Goal: Feedback & Contribution: Contribute content

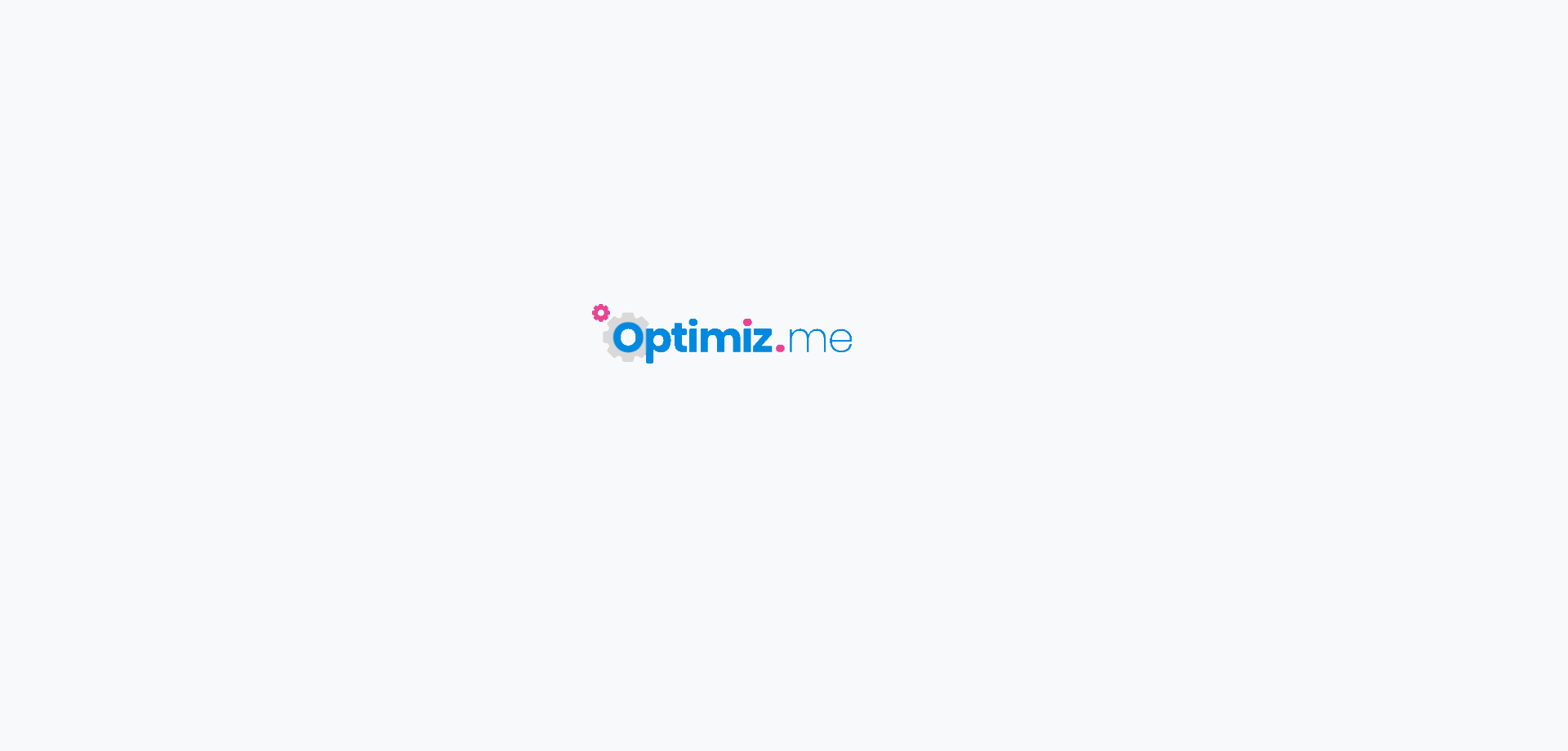
type input "Kit Zelos X80 et Nautilus GT II - Aspire"
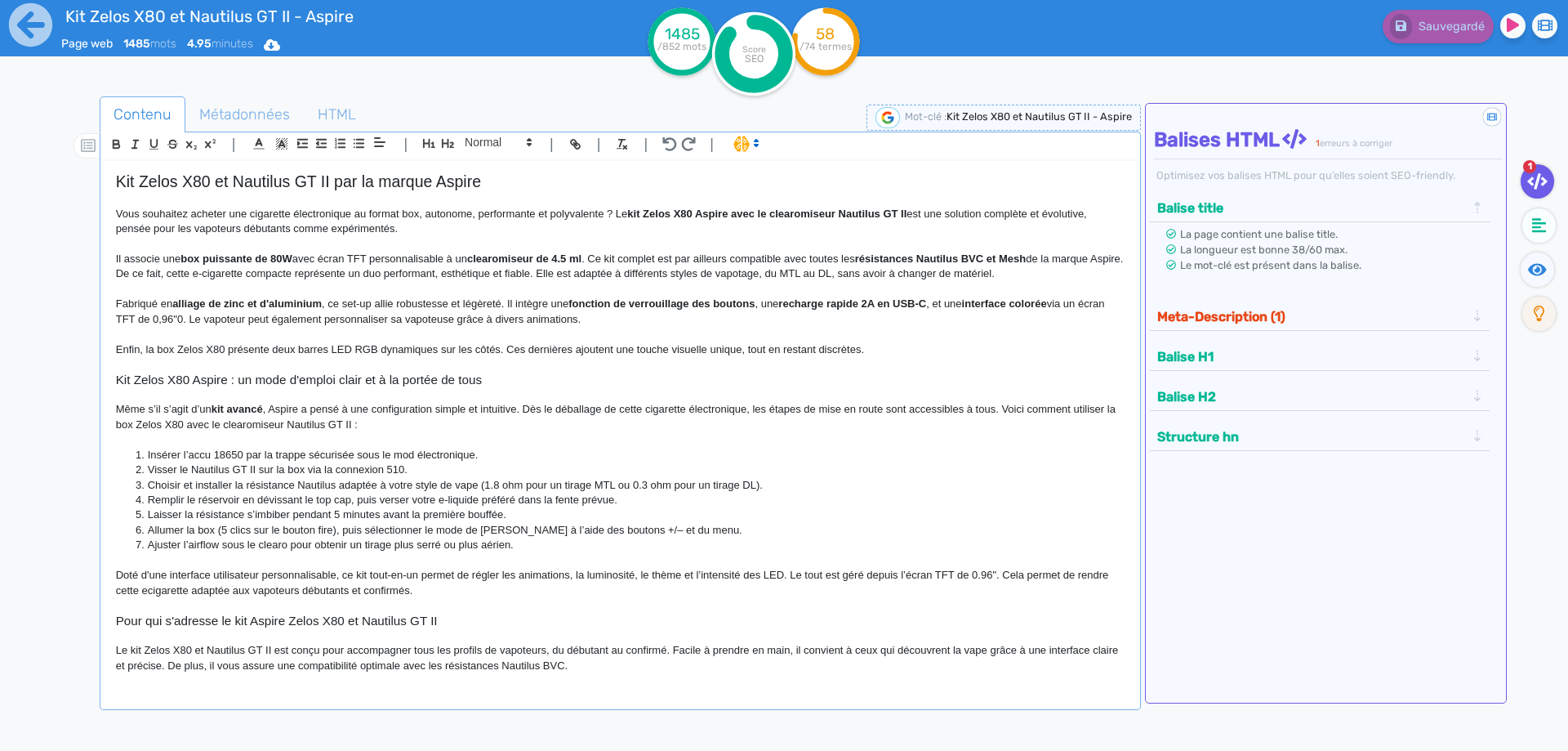
scroll to position [245, 0]
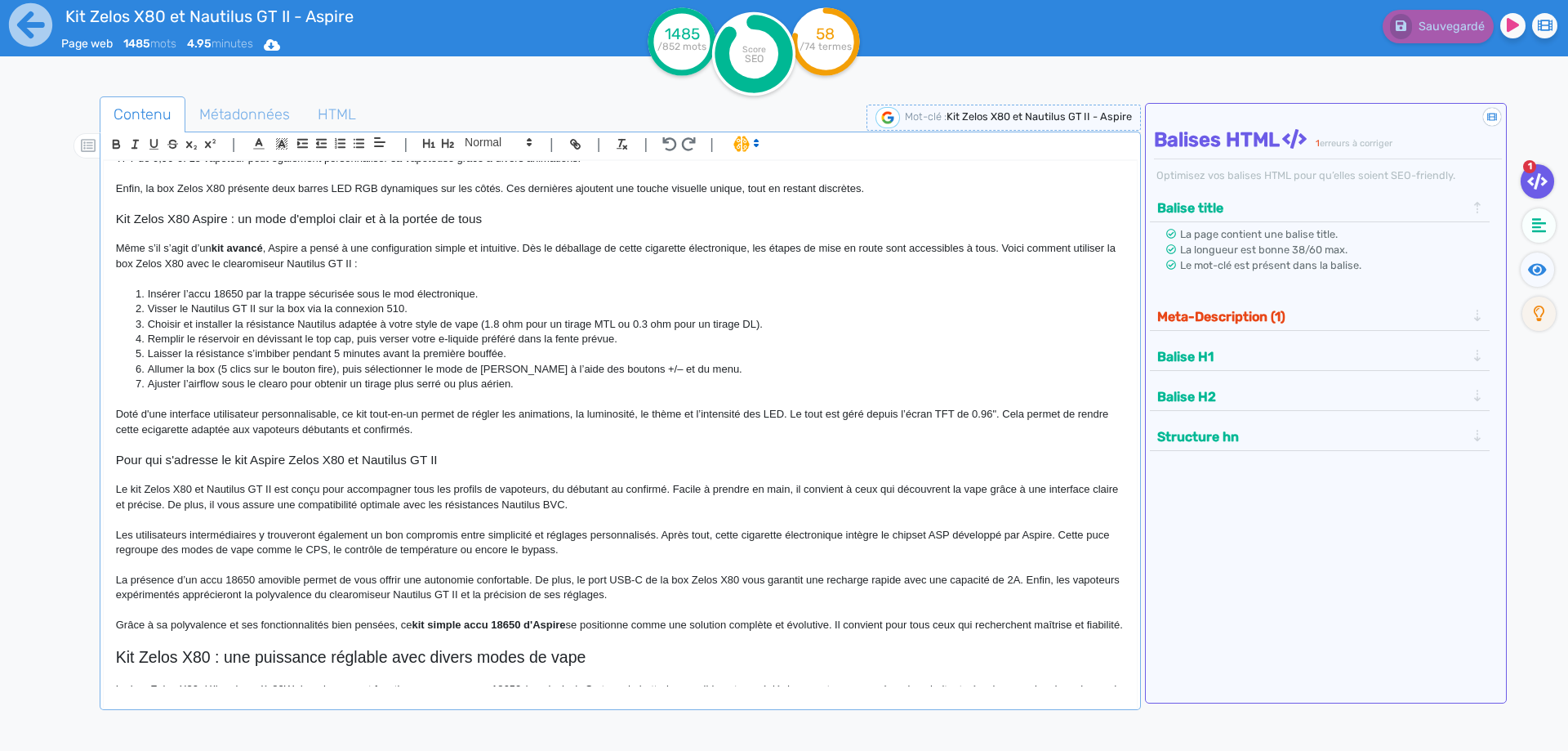
click at [338, 218] on h3 "Kit Zelos X80 Aspire : un mode d'emploi clair et à la portée de tous" at bounding box center [619, 219] width 1009 height 15
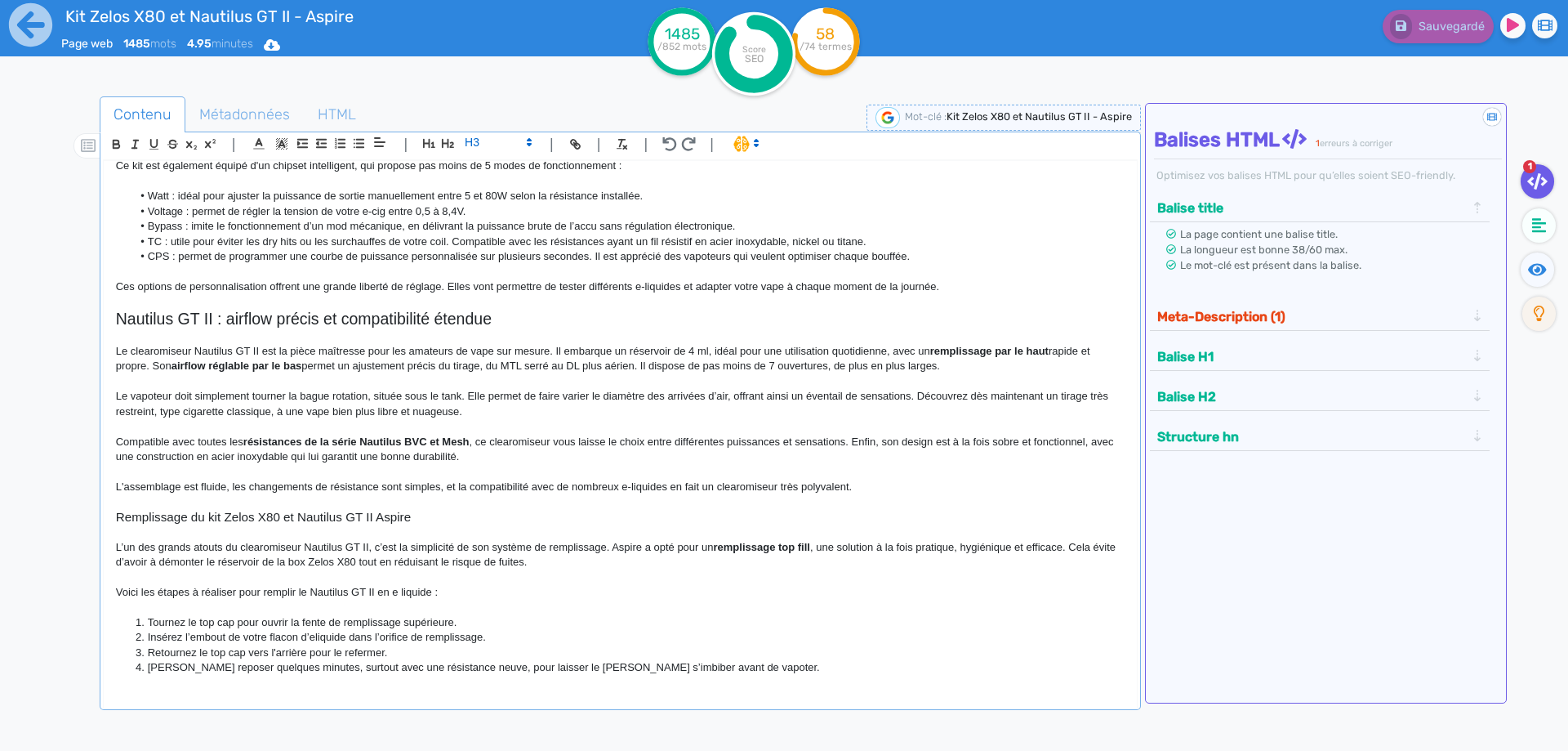
scroll to position [899, 0]
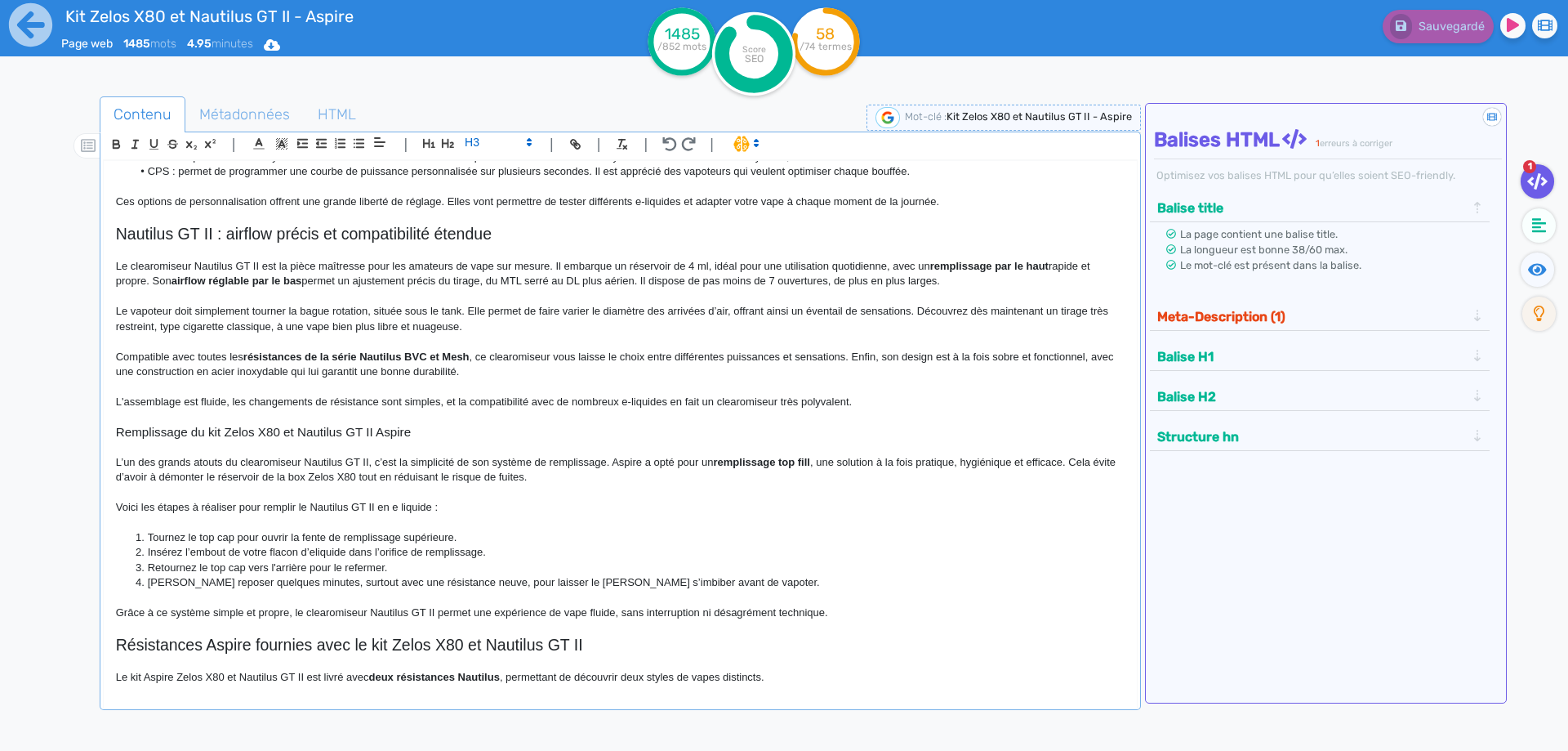
click at [293, 455] on p at bounding box center [619, 446] width 1009 height 15
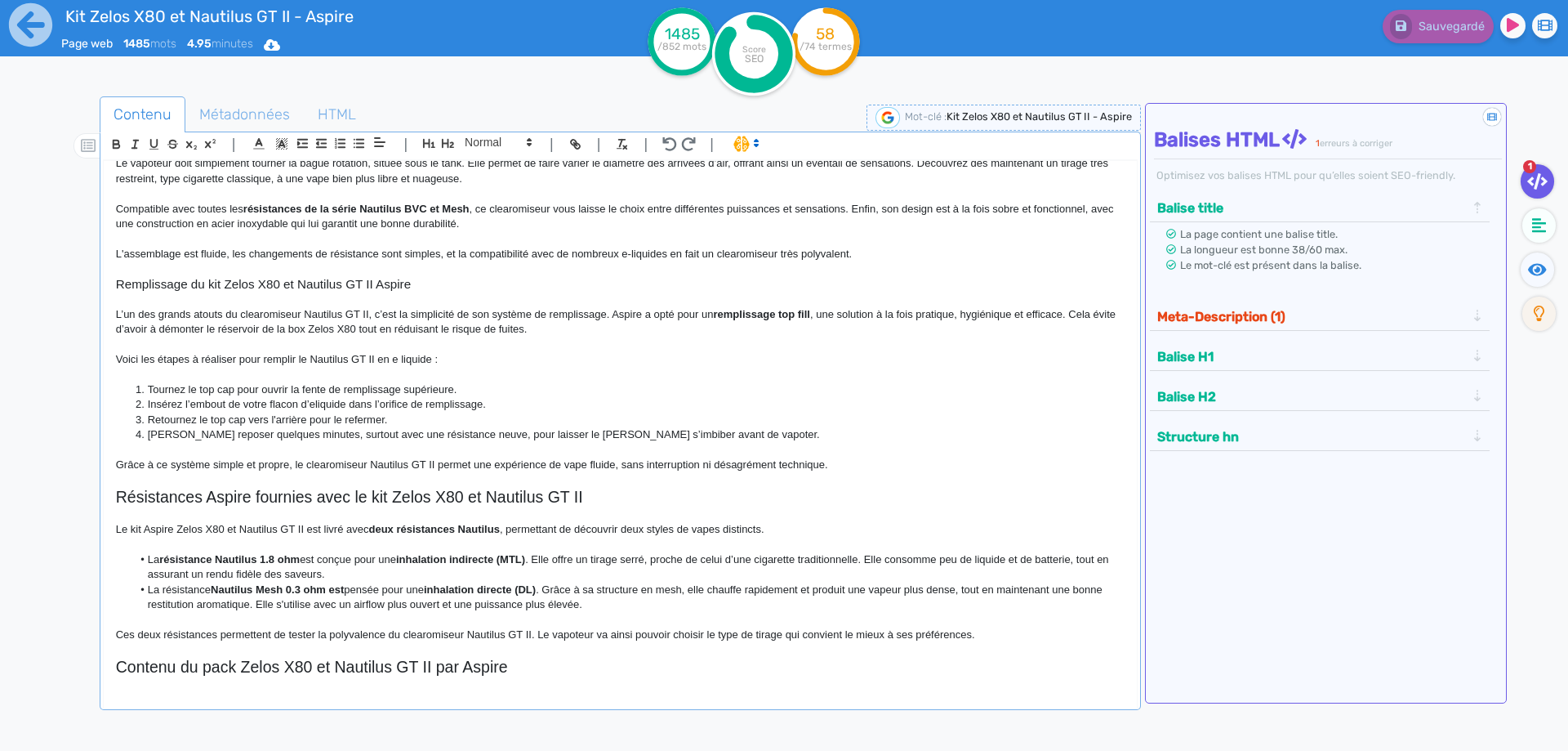
scroll to position [1062, 0]
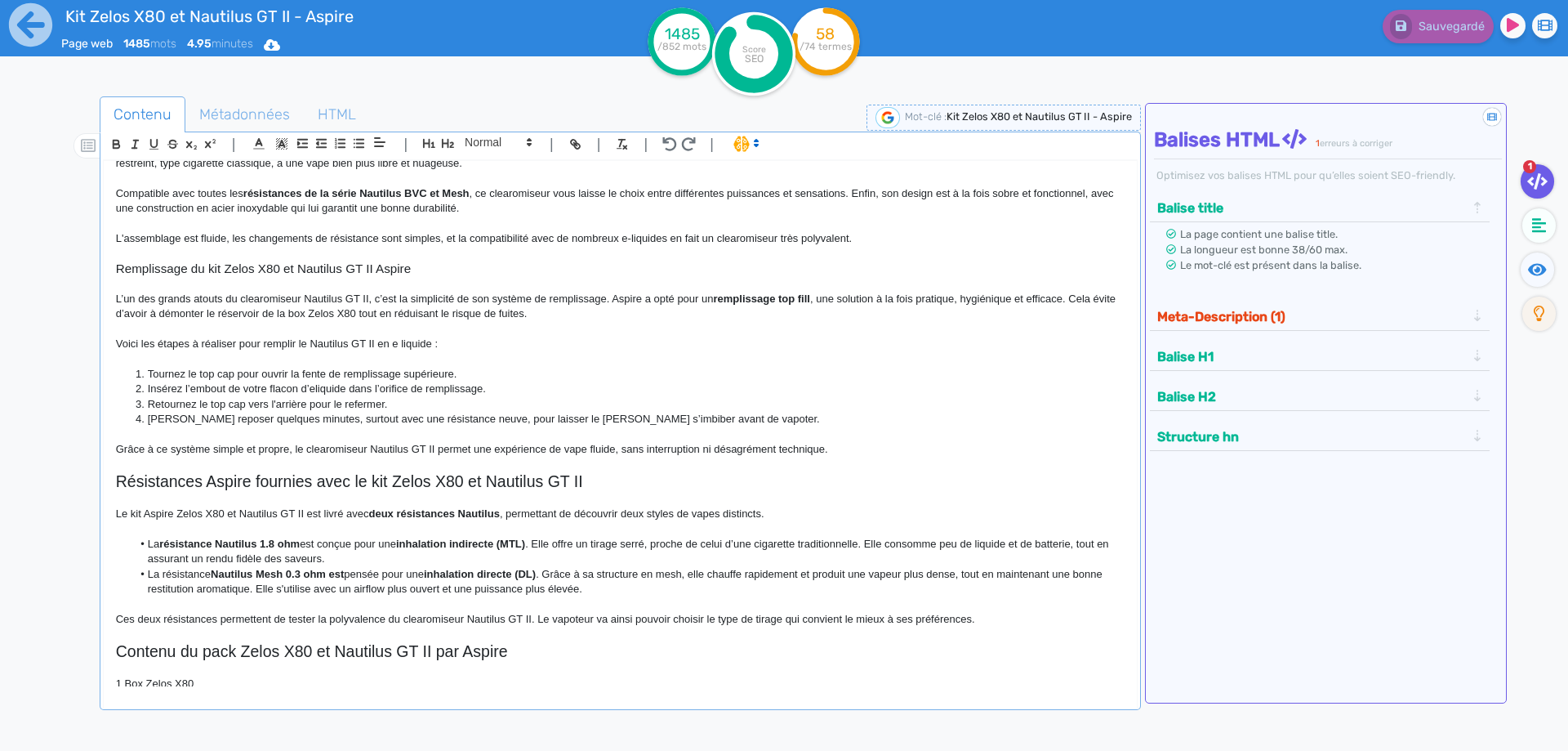
click at [313, 491] on h2 "Résistances Aspire fournies avec le kit Zelos X80 et Nautilus GT II" at bounding box center [619, 481] width 1009 height 18
click at [492, 151] on span at bounding box center [497, 142] width 80 height 19
click at [485, 161] on span at bounding box center [497, 170] width 65 height 28
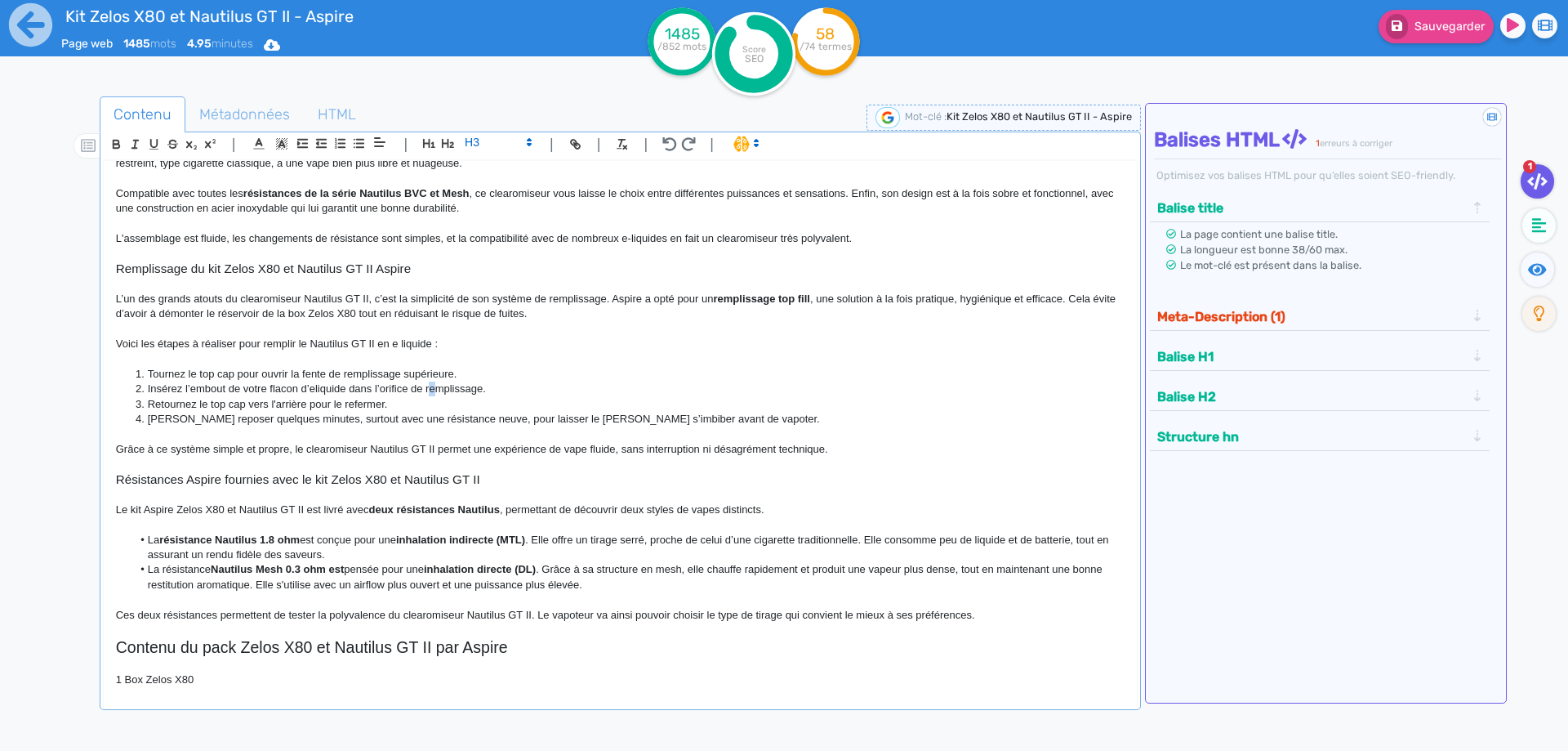
click at [433, 396] on li "Insérez l’embout de votre flacon d’eliquide dans l’orifice de remplissage." at bounding box center [627, 389] width 992 height 15
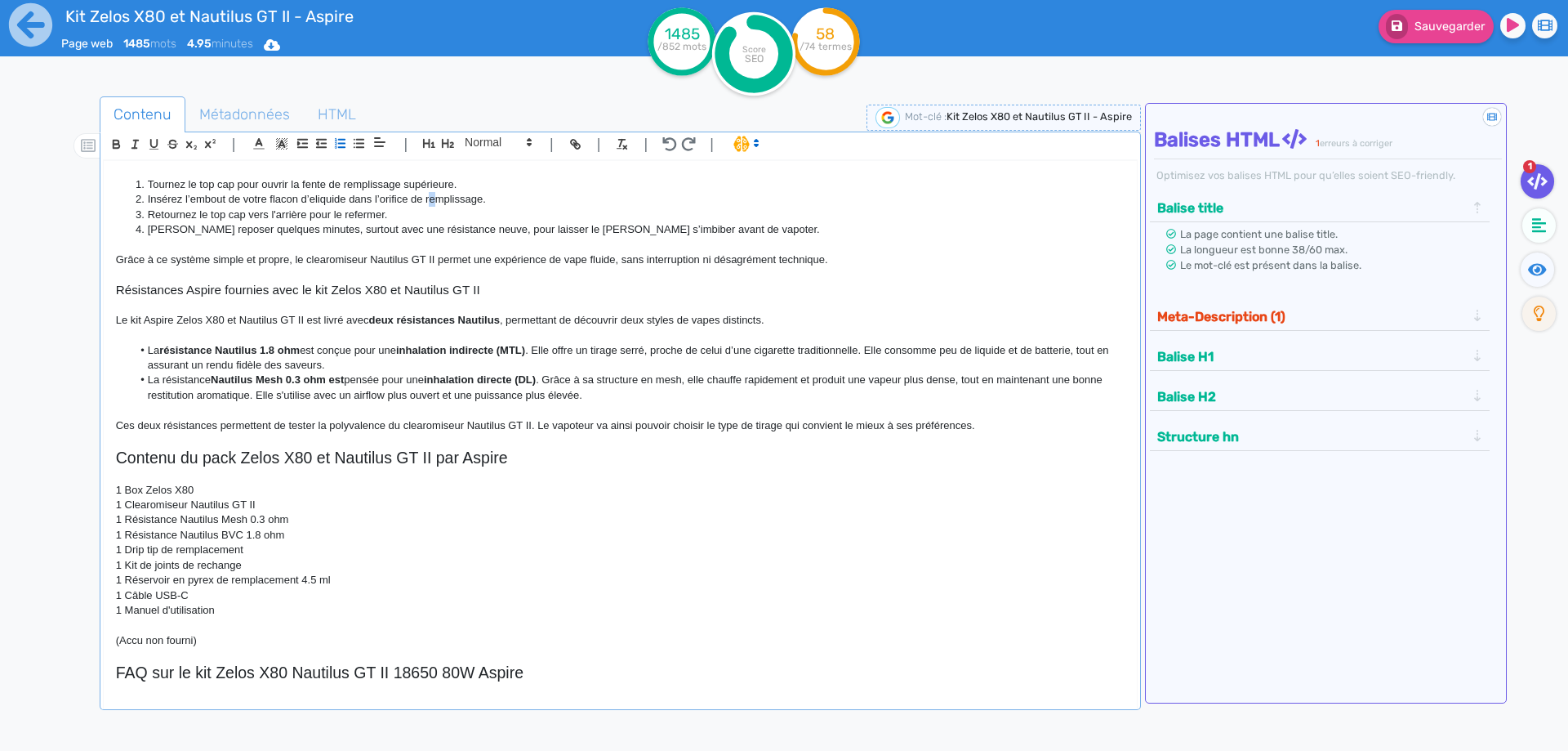
scroll to position [1468, 0]
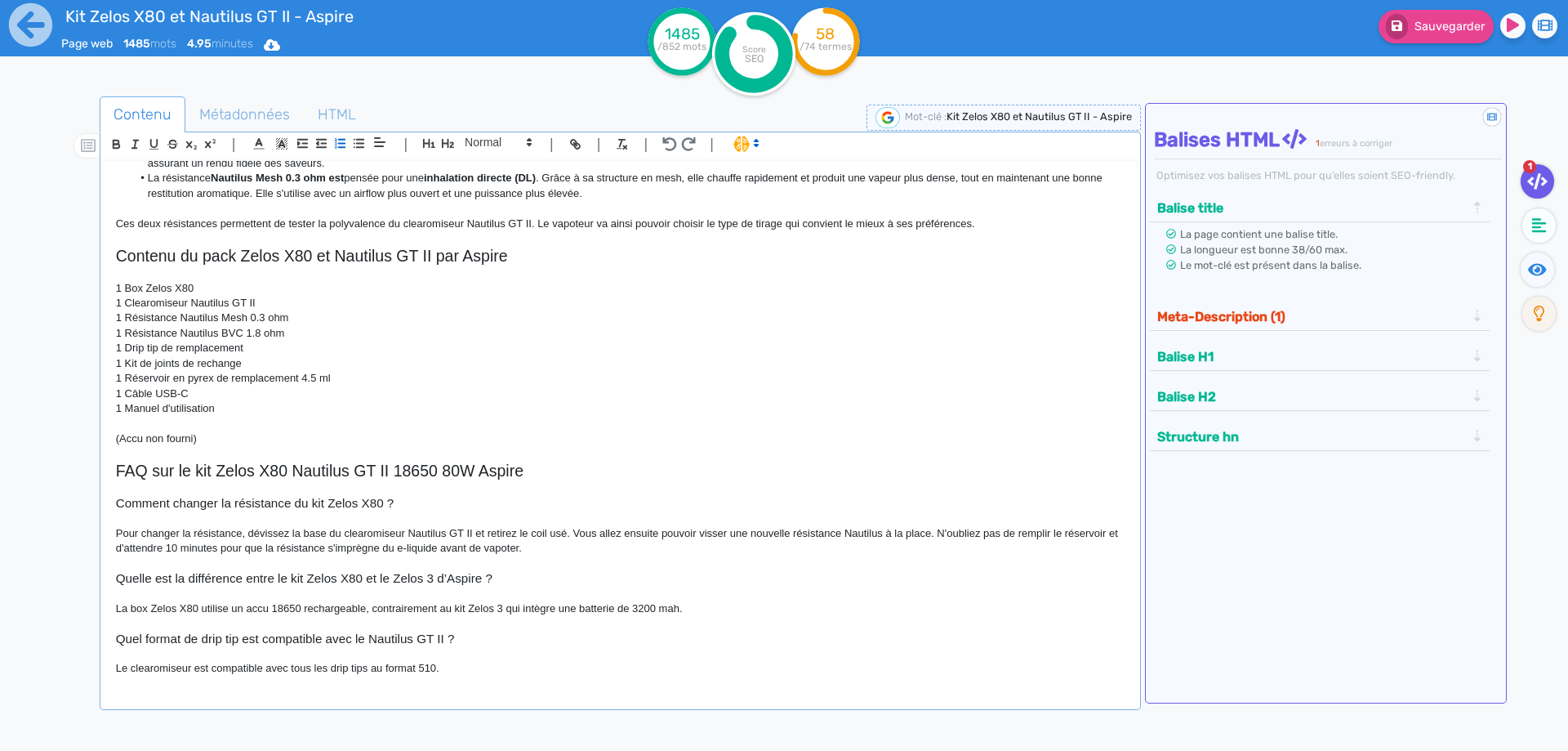
drag, startPoint x: 1258, startPoint y: 348, endPoint x: 1248, endPoint y: 316, distance: 33.5
click at [1255, 337] on accordion "Balise title La page contient une balise title. La longueur est bonne 38/60 max…" at bounding box center [1326, 324] width 361 height 274
click at [1248, 315] on button "Meta-Description (1)" at bounding box center [1312, 317] width 318 height 27
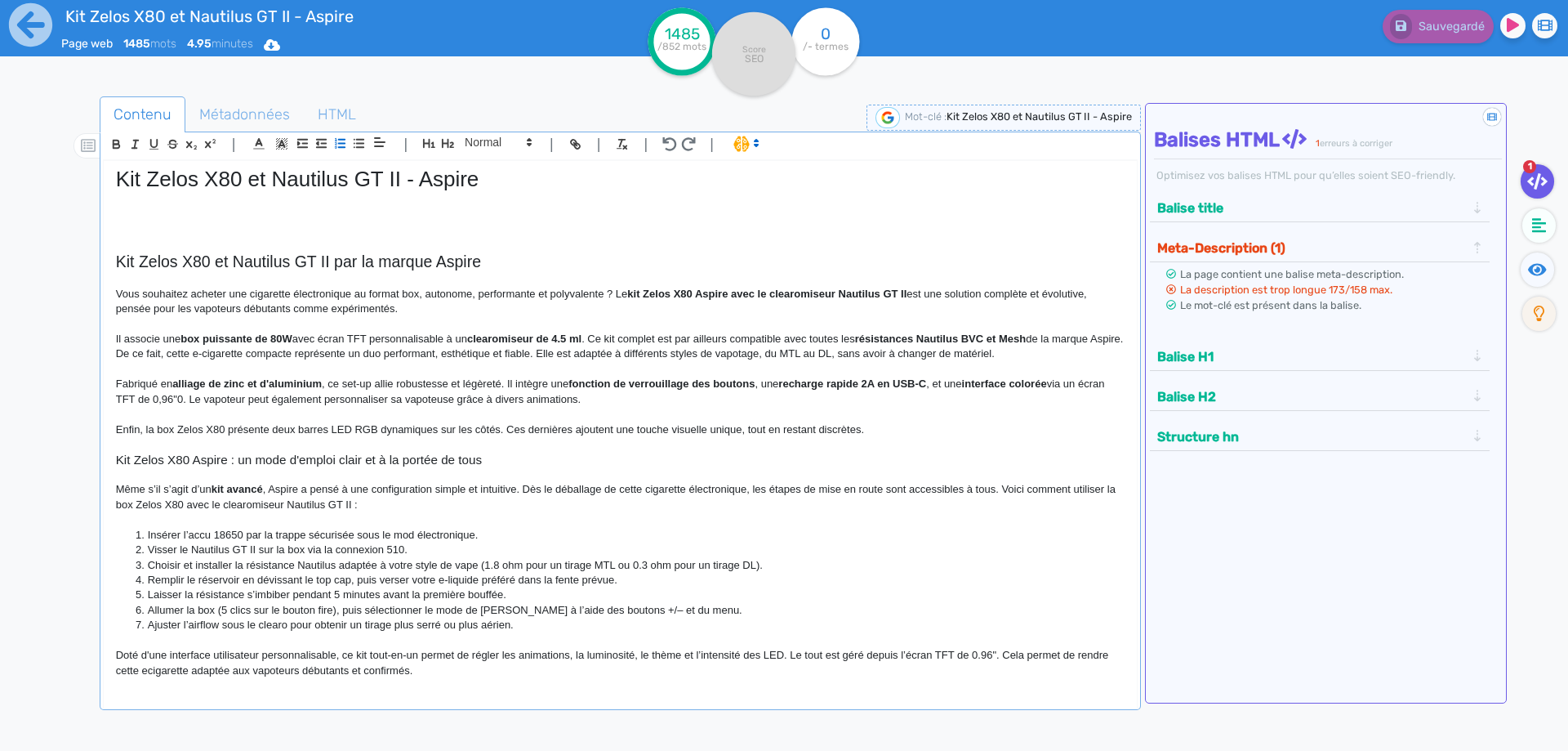
scroll to position [0, 0]
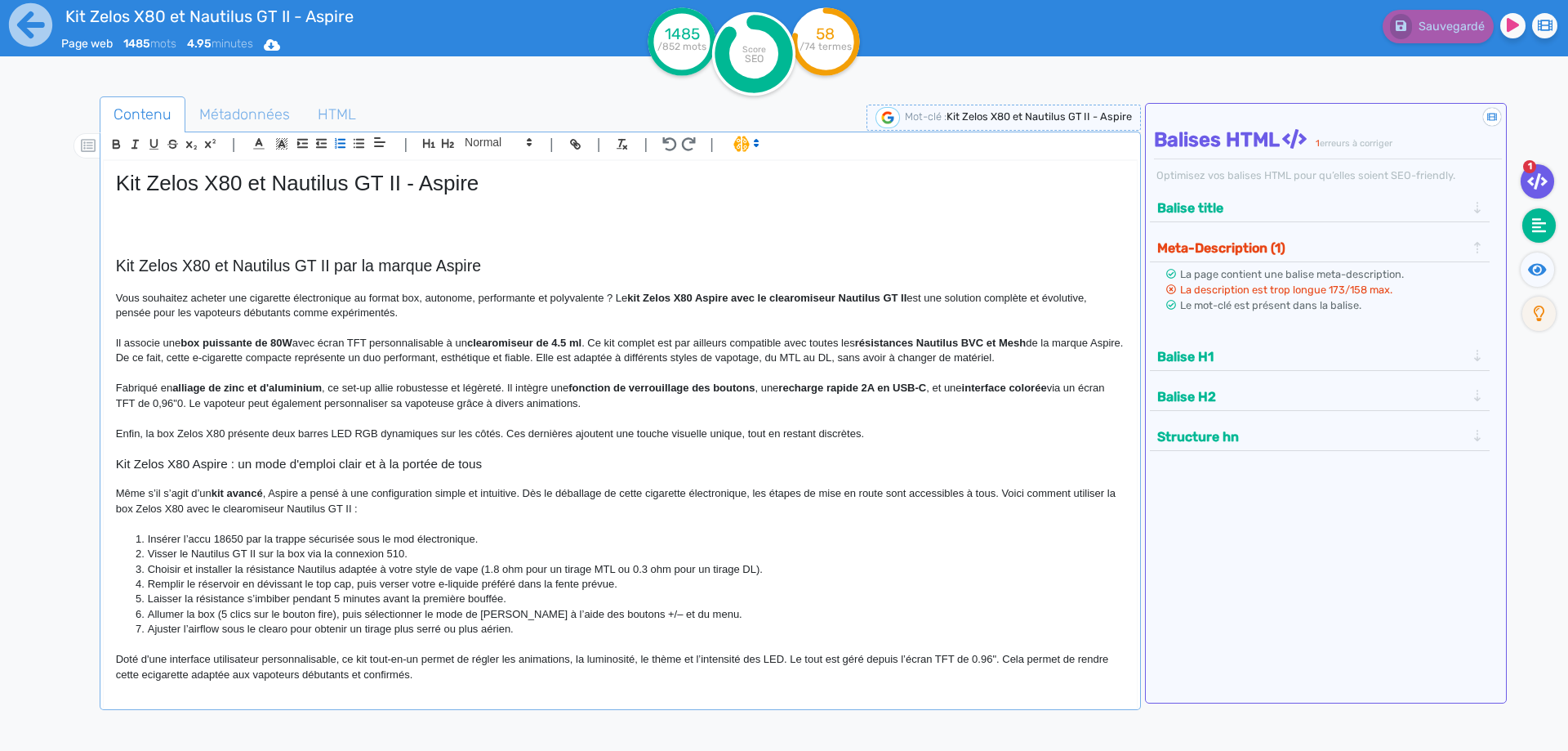
click at [1534, 223] on icon at bounding box center [1539, 225] width 15 height 15
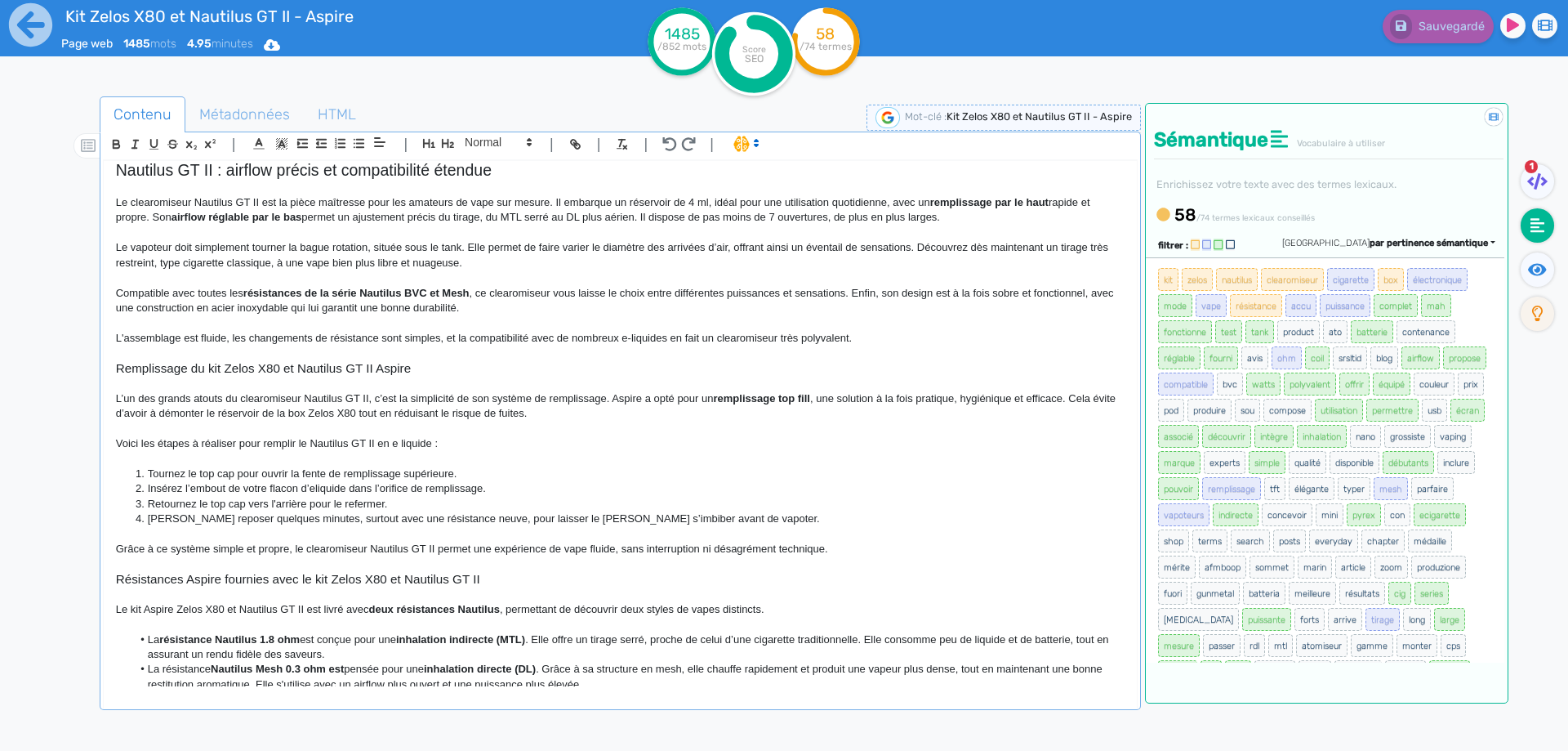
scroll to position [733, 0]
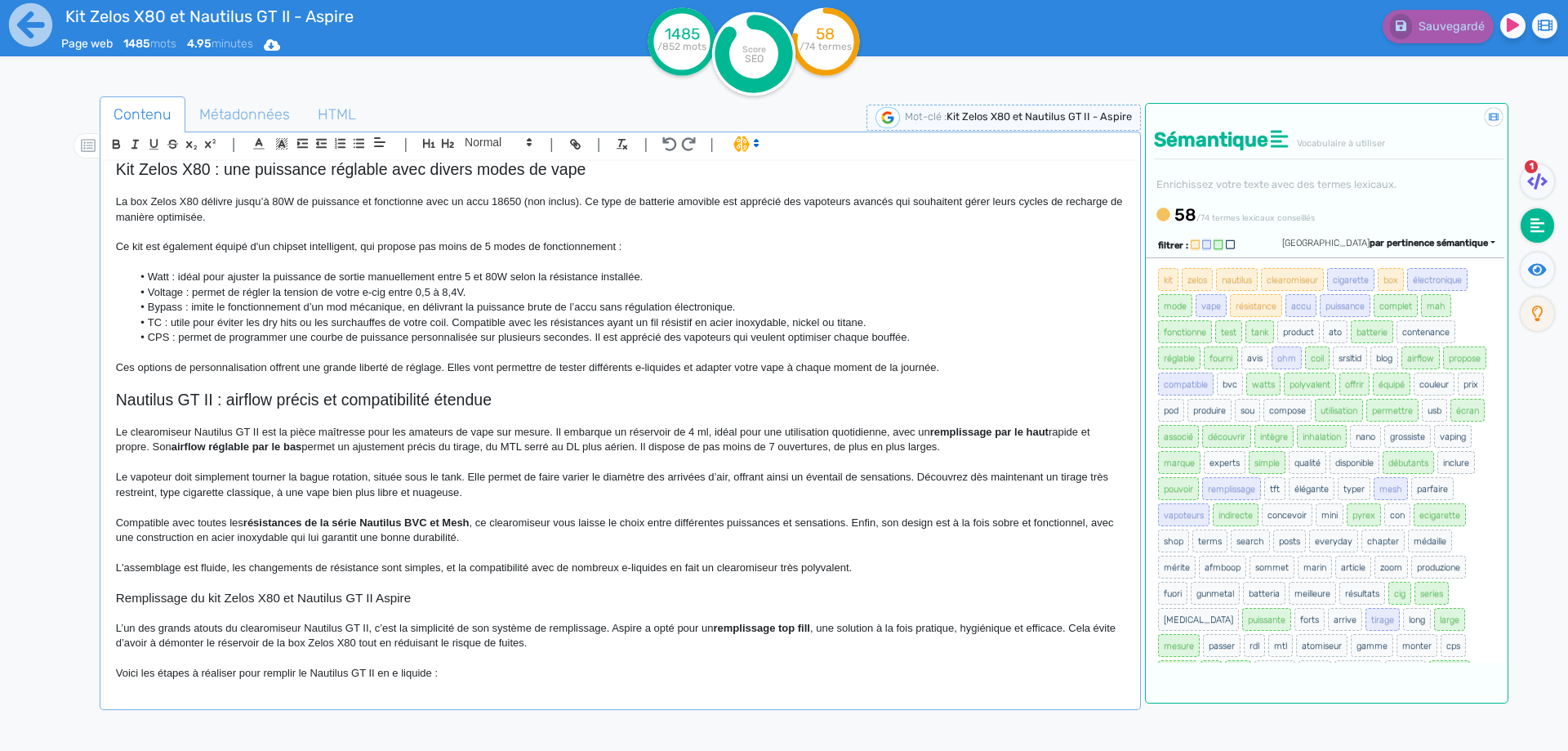
click at [707, 449] on p "Le clearomiseur Nautilus GT II est la pièce maîtresse pour les amateurs de vape…" at bounding box center [619, 439] width 1009 height 30
click at [1451, 31] on span "Sauvegarder" at bounding box center [1450, 26] width 70 height 14
click at [1526, 269] on fa-icon at bounding box center [1537, 269] width 33 height 34
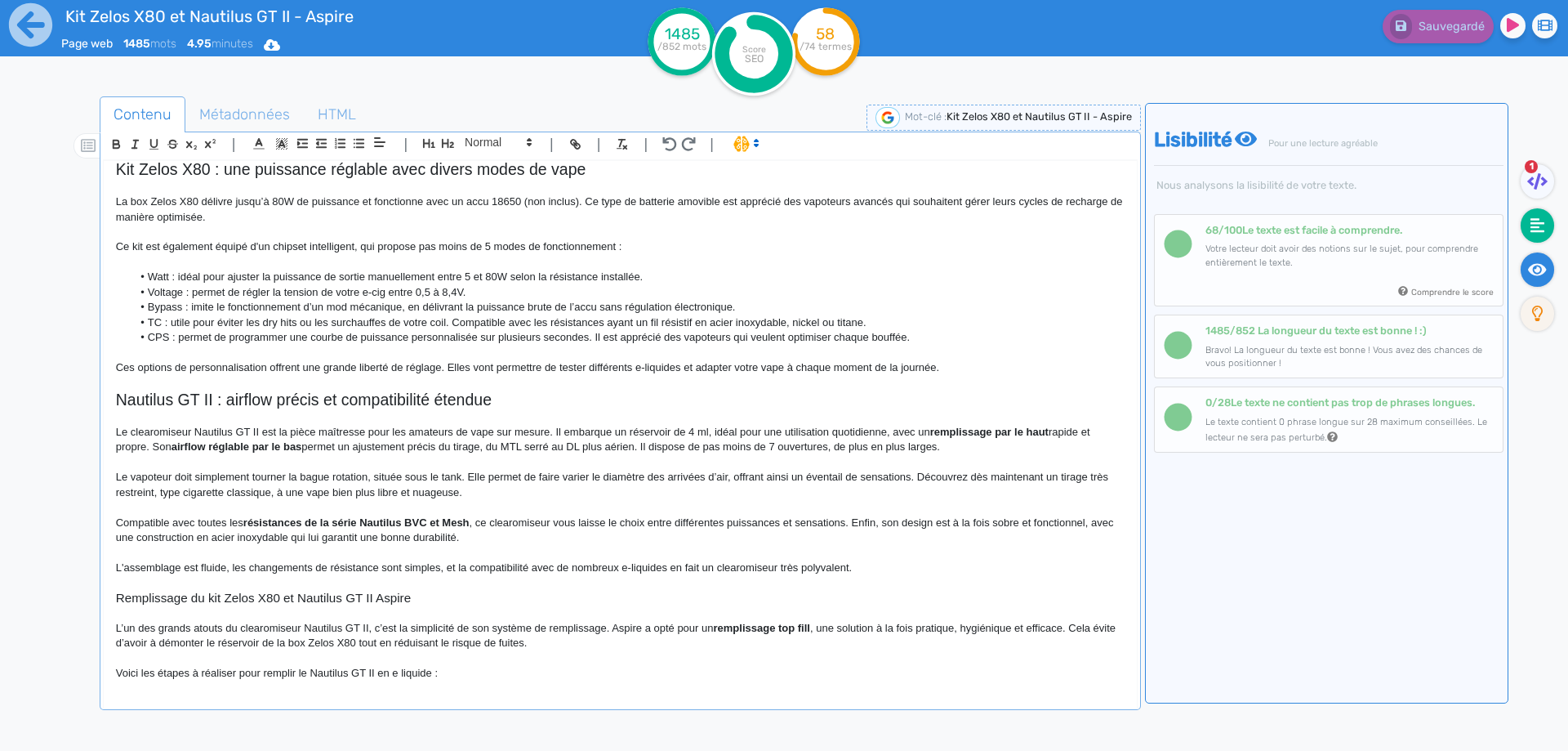
click at [1530, 219] on icon at bounding box center [1537, 225] width 15 height 17
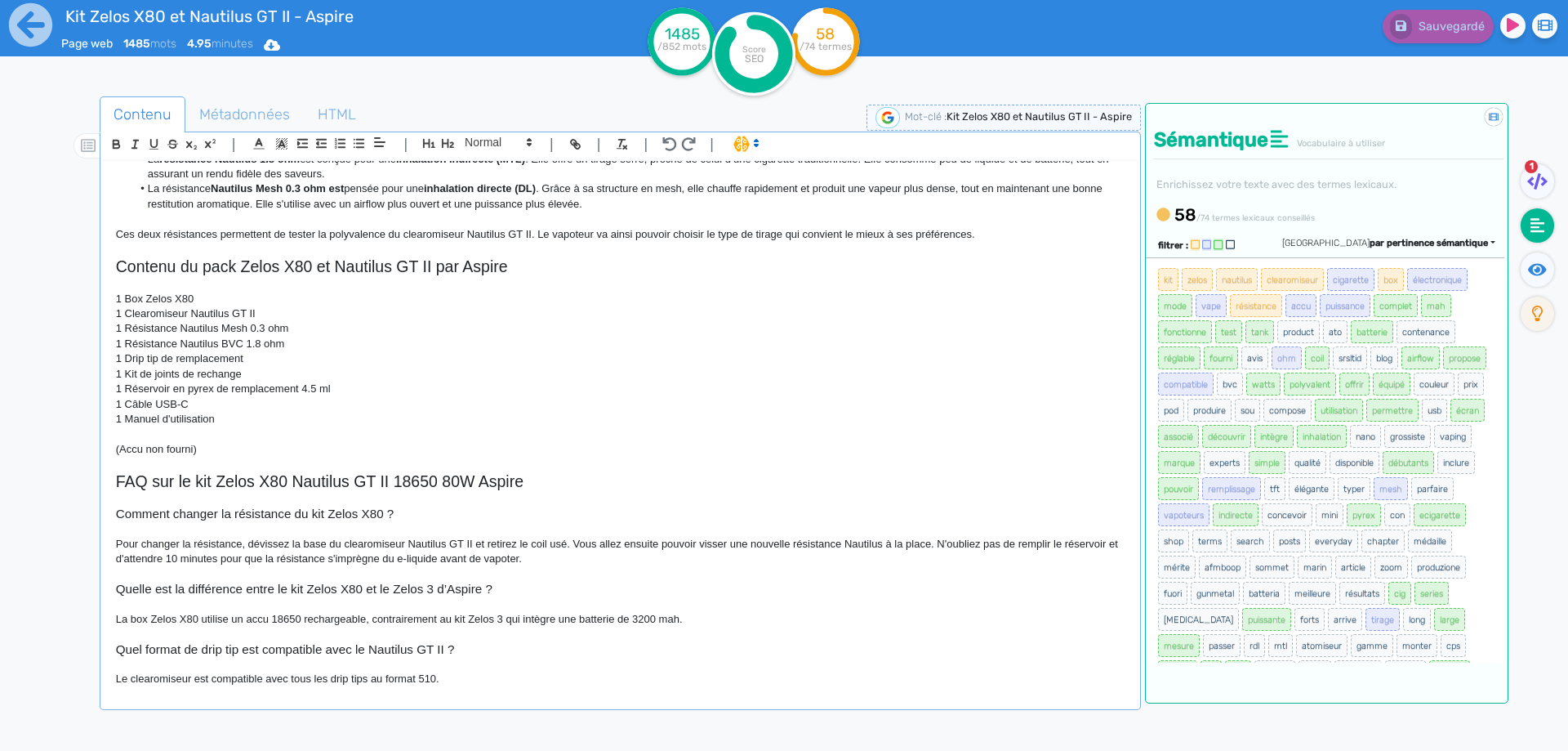
scroll to position [1468, 0]
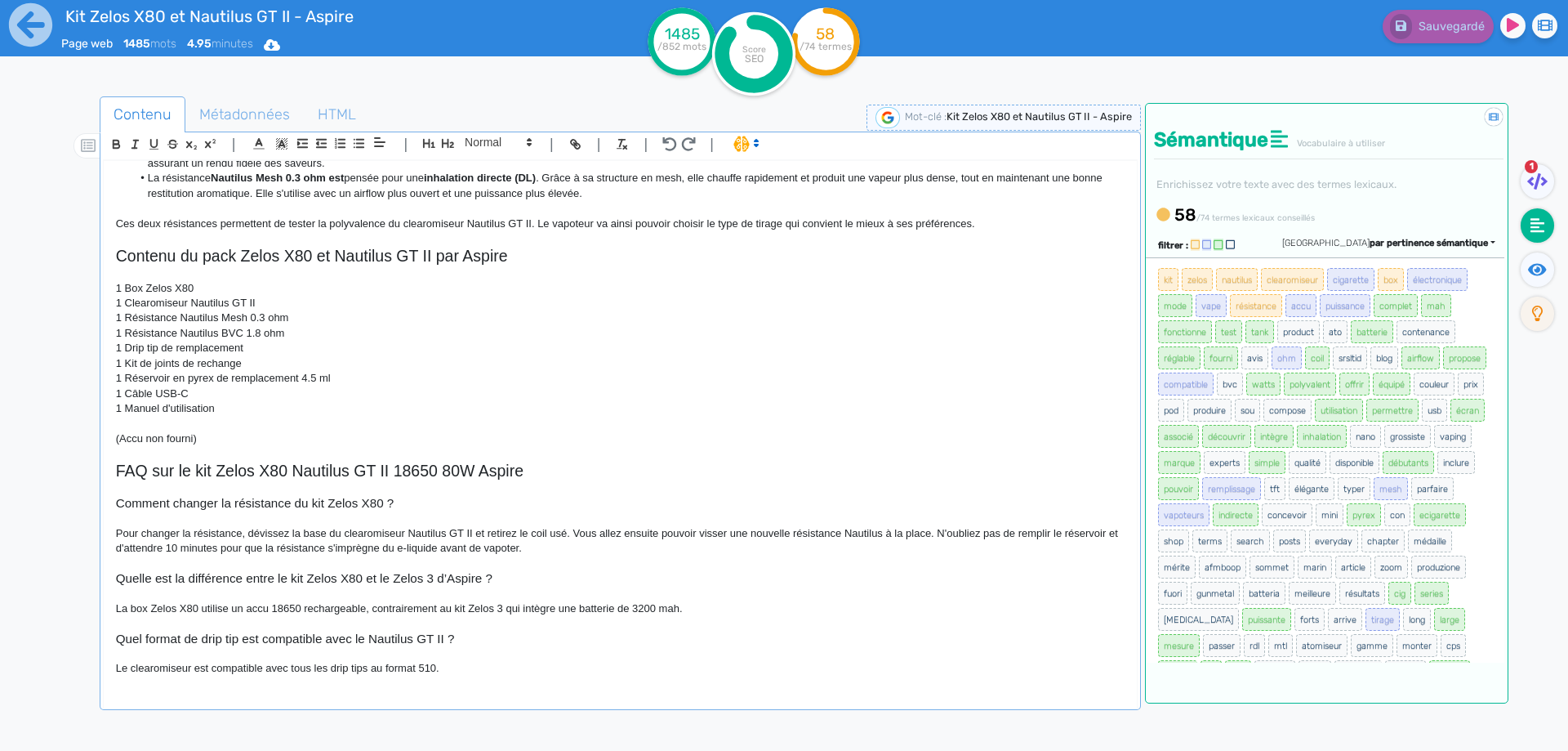
click at [158, 393] on p "1 Câble USB-C" at bounding box center [619, 393] width 1009 height 15
drag, startPoint x: 158, startPoint y: 393, endPoint x: 179, endPoint y: 393, distance: 21.0
click at [179, 393] on p "1 Câble USB-C" at bounding box center [619, 393] width 1009 height 15
click at [1450, 41] on div "Sauvegarder" at bounding box center [1254, 40] width 627 height 80
drag, startPoint x: 1451, startPoint y: 39, endPoint x: 1451, endPoint y: 28, distance: 11.0
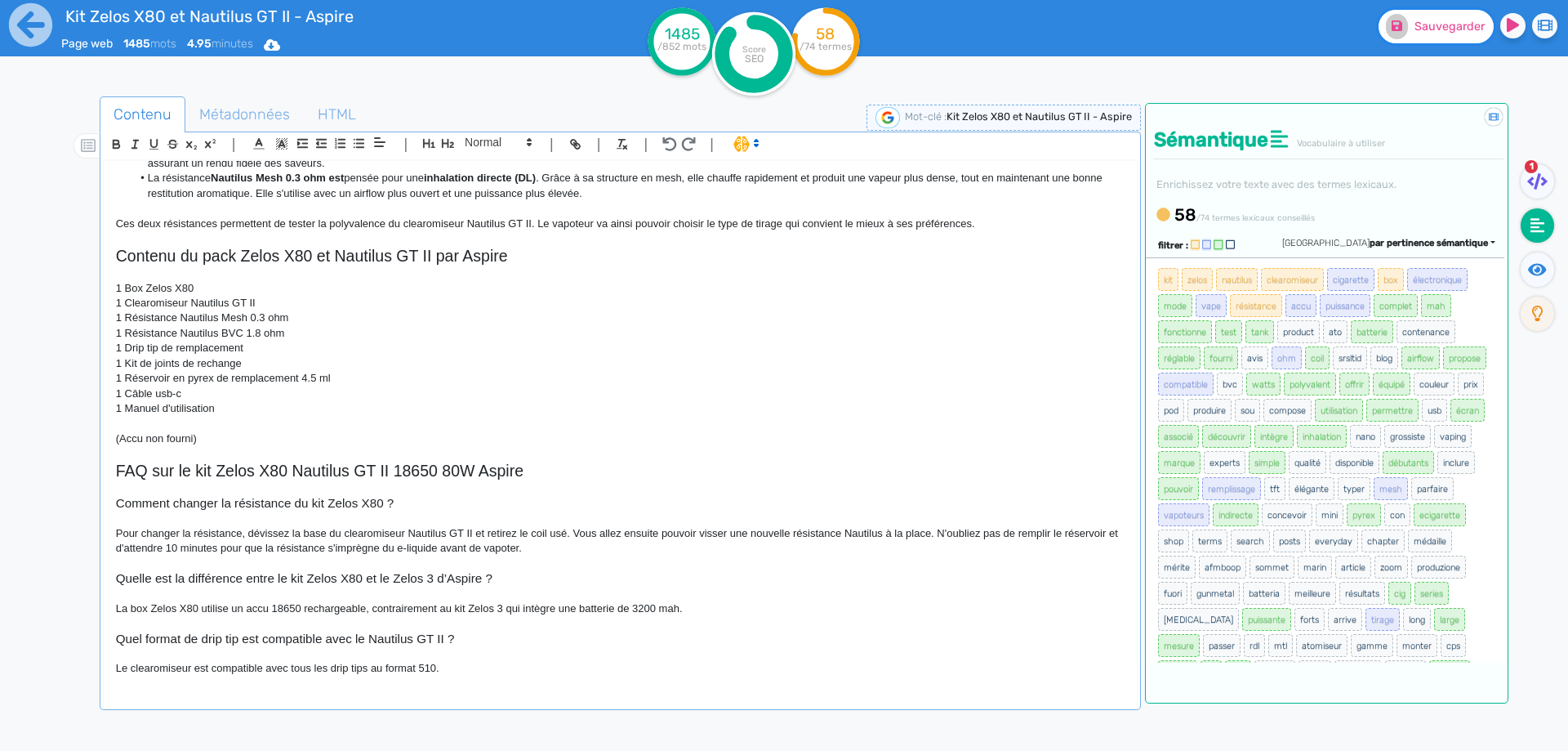
click at [1451, 33] on button "Sauvegarder" at bounding box center [1436, 26] width 116 height 33
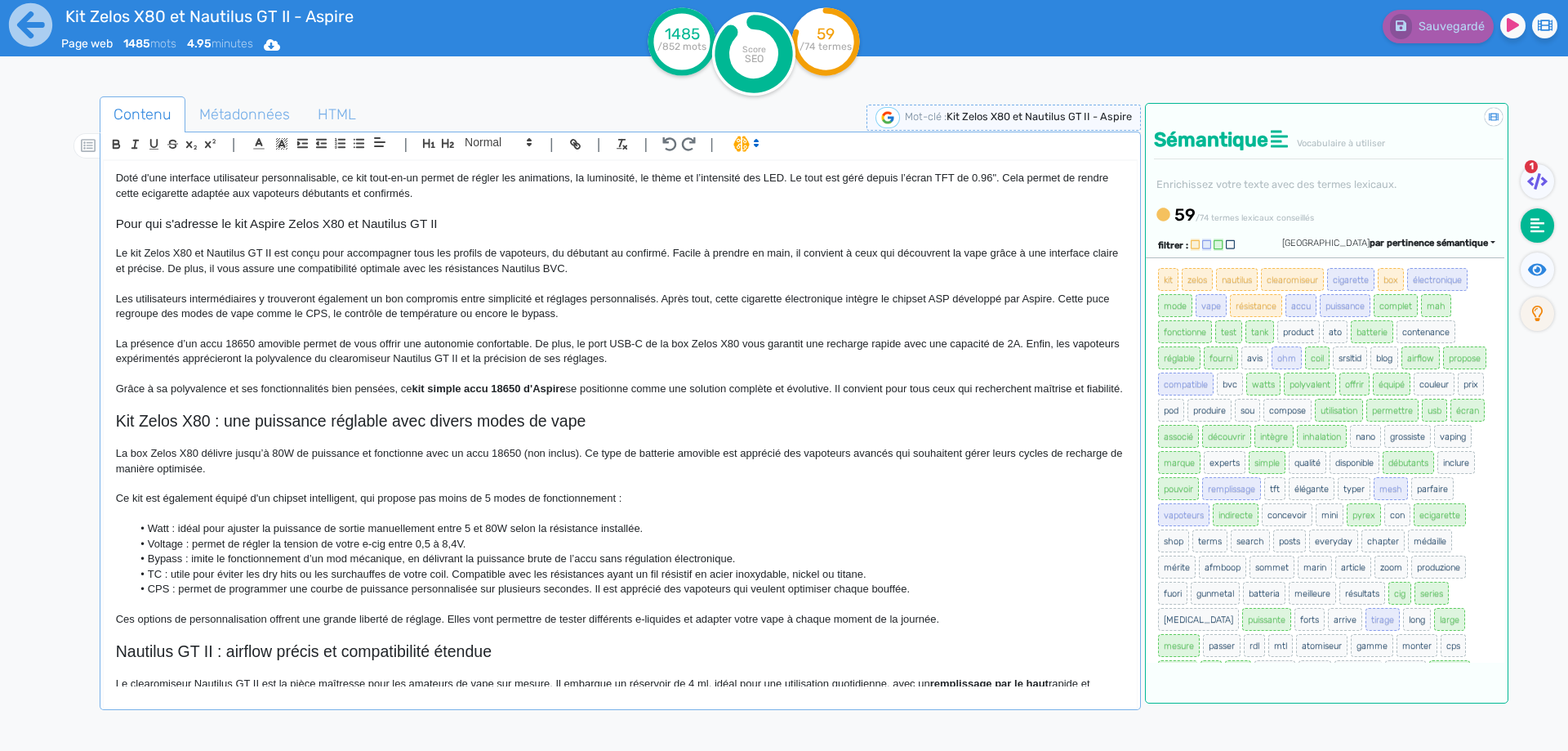
scroll to position [324, 0]
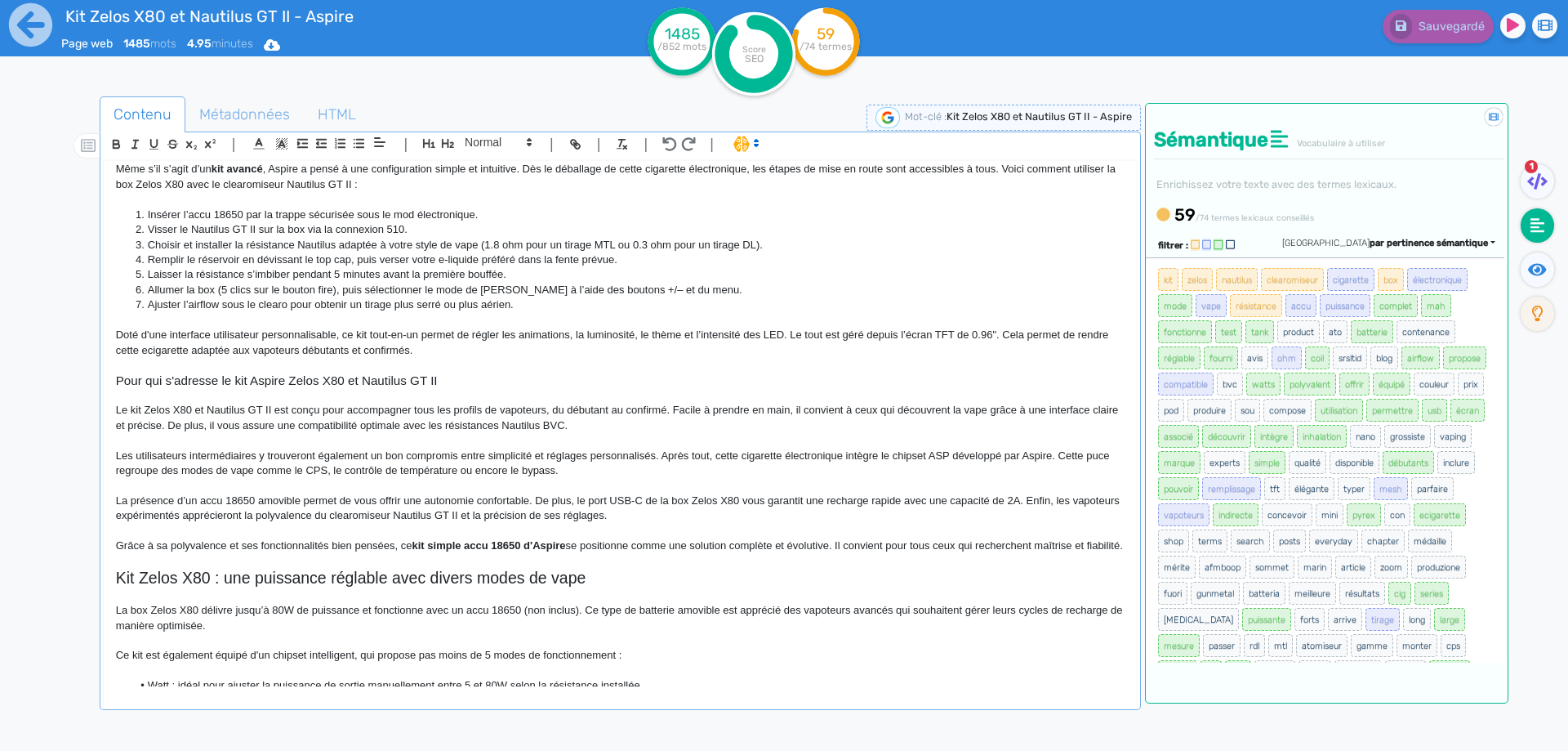
click at [936, 331] on p "Doté d'une interface utilisateur personnalisable, ce kit tout-en-un permet de r…" at bounding box center [619, 342] width 1009 height 30
click at [1439, 31] on span "Sauvegarder" at bounding box center [1450, 26] width 70 height 14
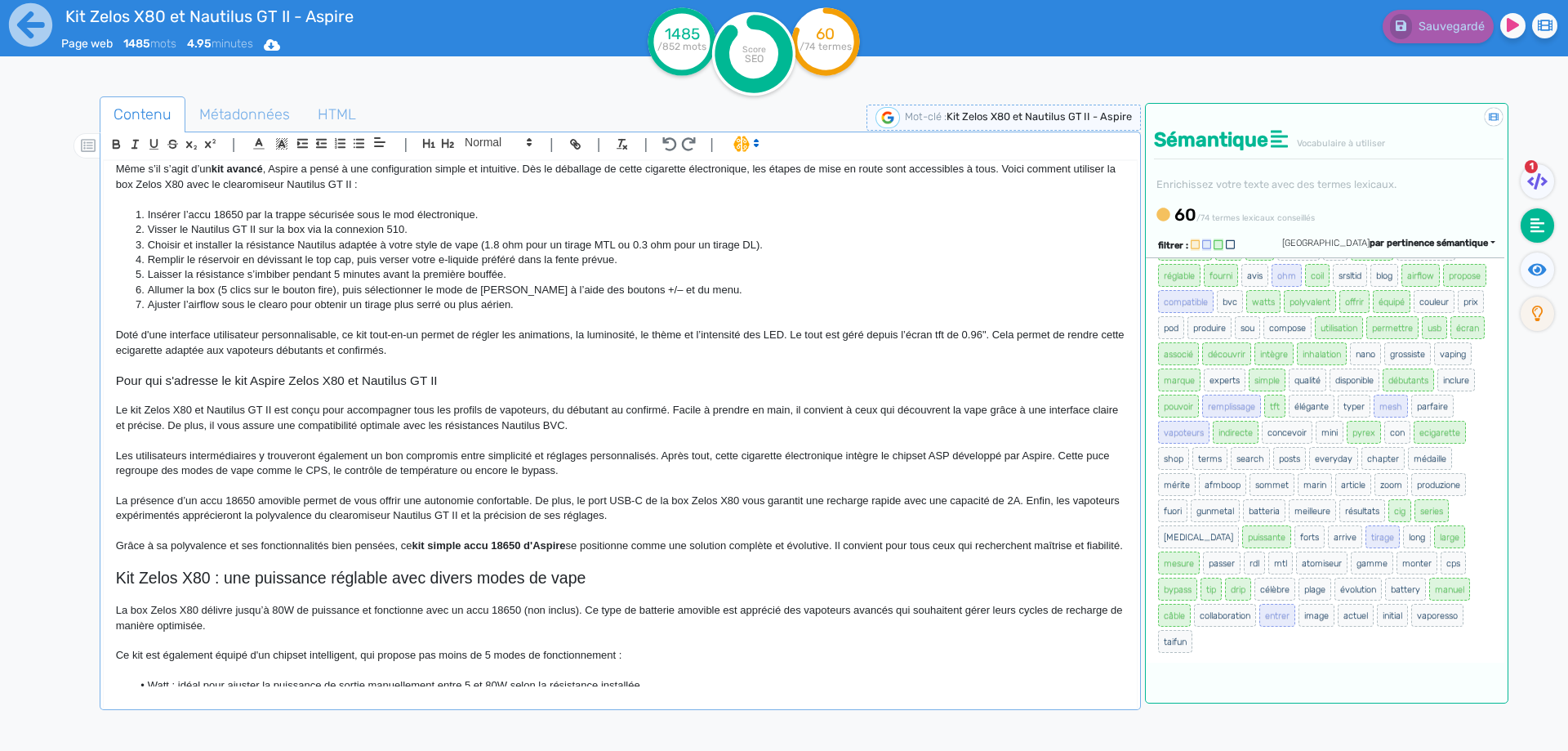
scroll to position [0, 0]
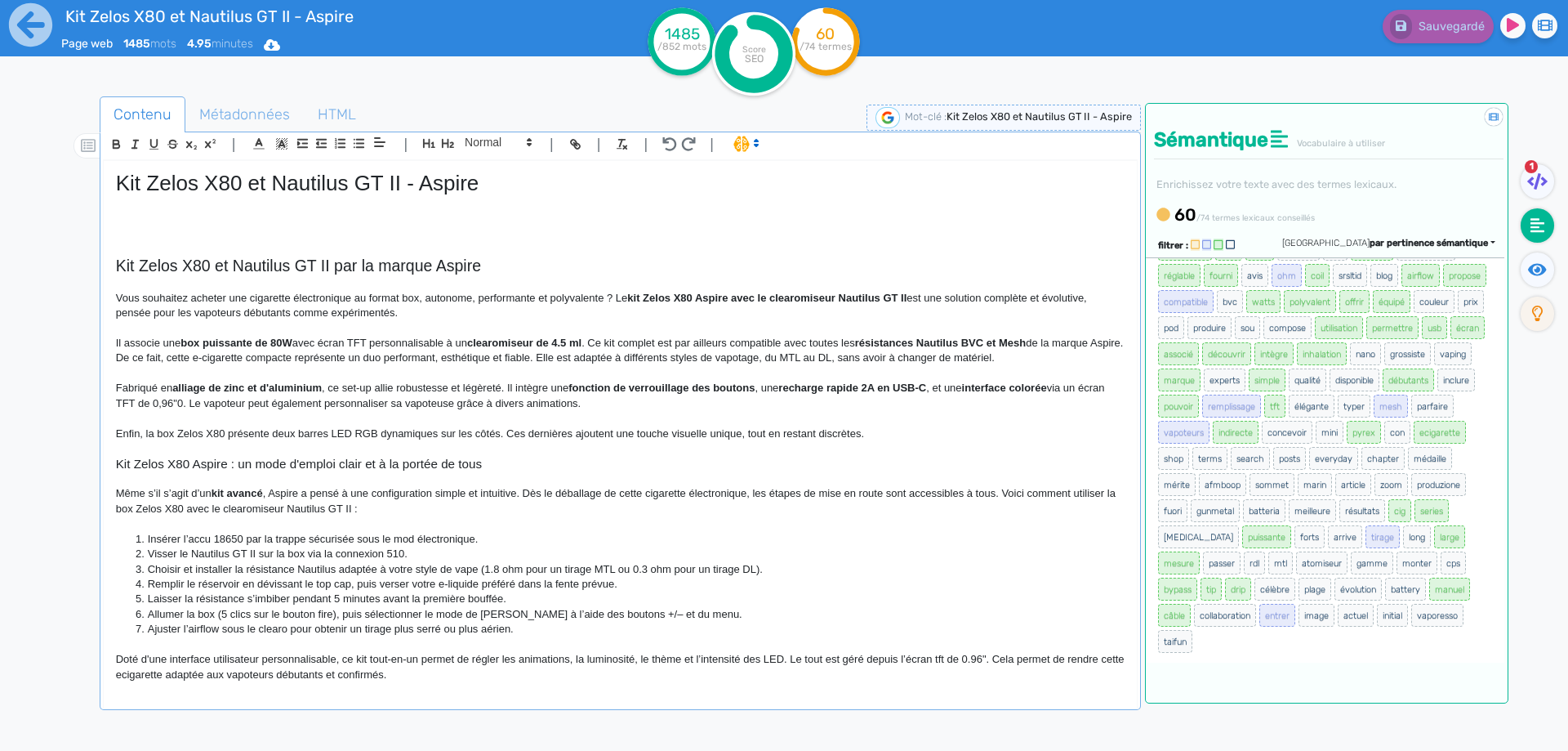
click at [247, 215] on p at bounding box center [619, 218] width 1009 height 15
paste div
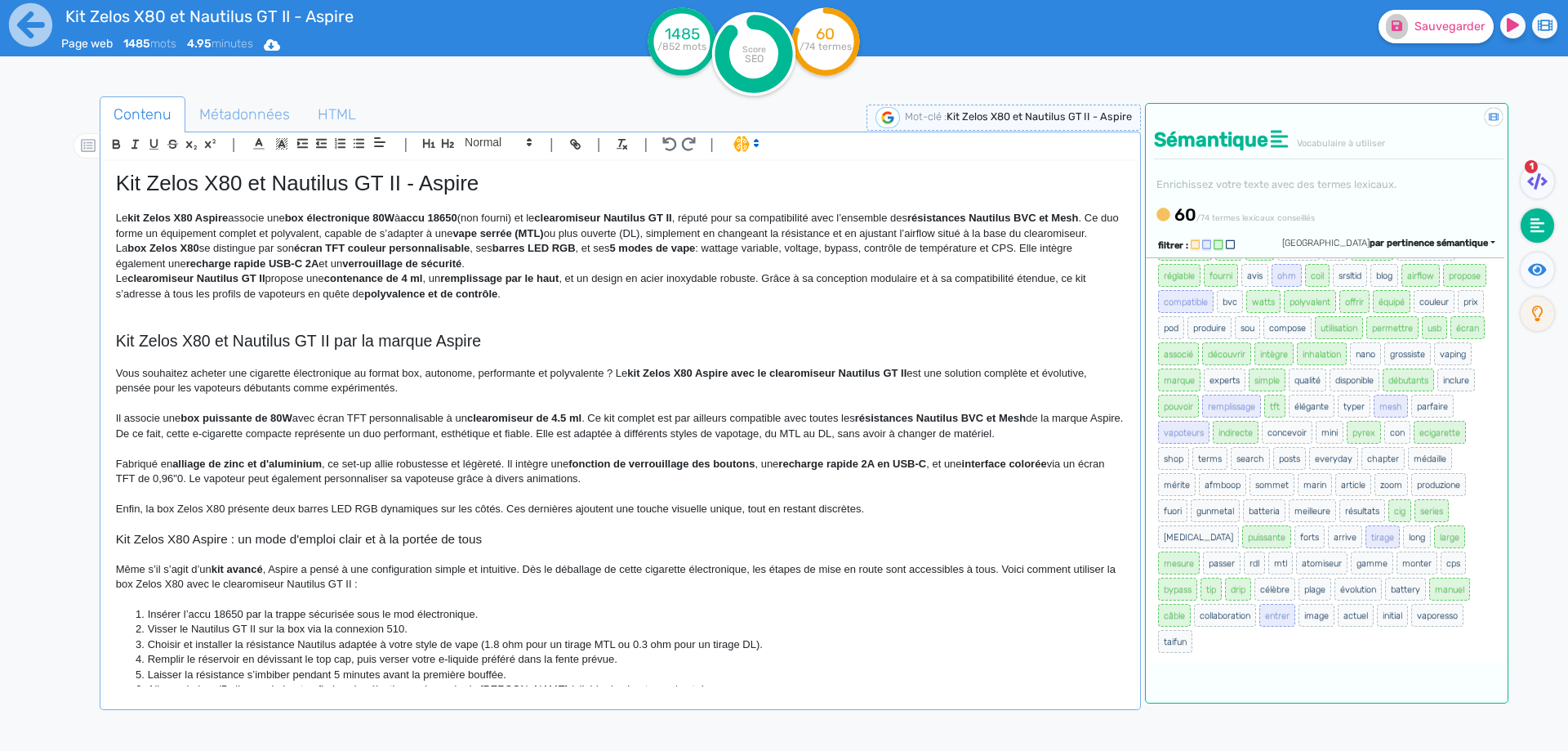
click at [239, 220] on p "Le kit Zelos X80 Aspire associe une box électronique 80W à accu 18650 (non four…" at bounding box center [619, 225] width 1009 height 30
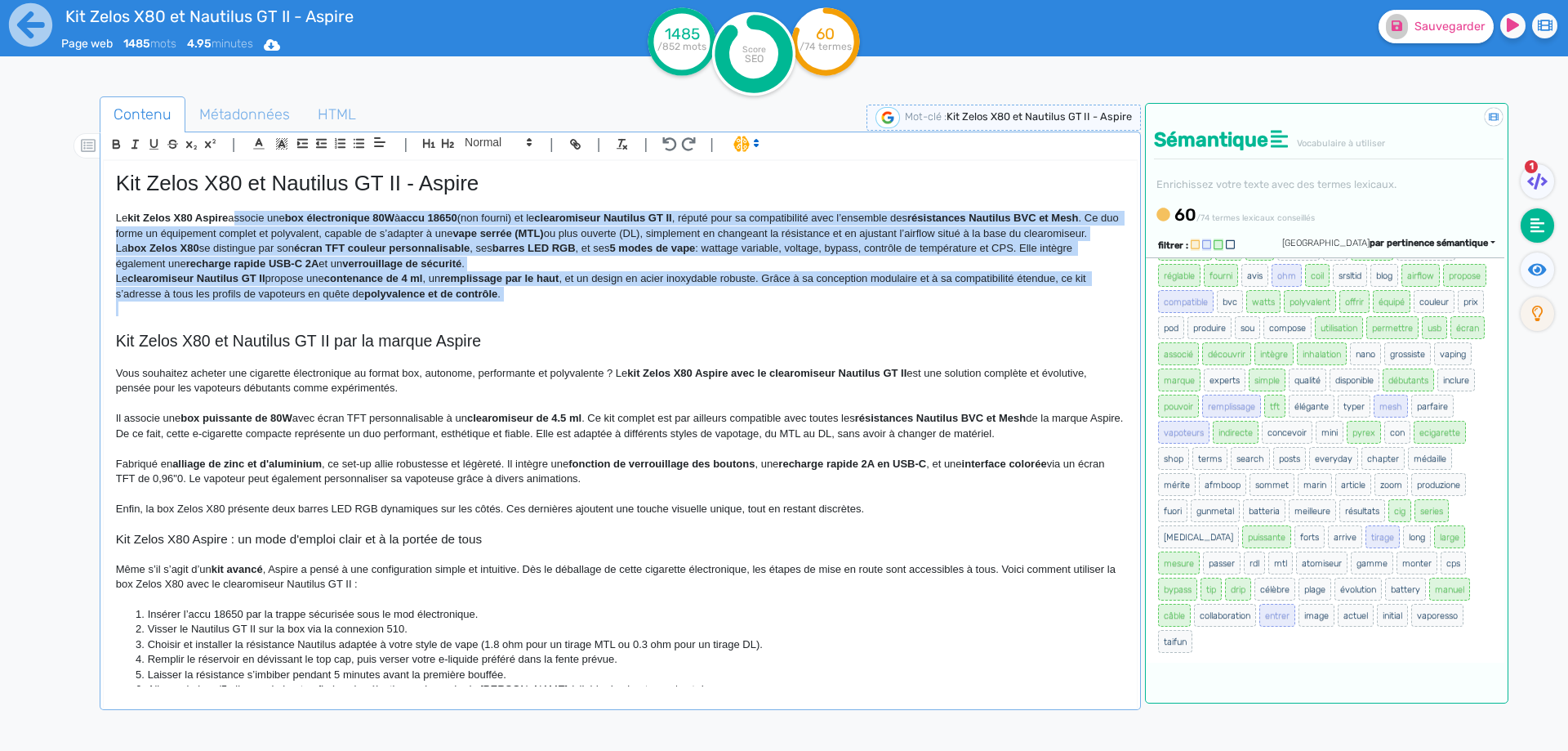
click at [511, 312] on div "Kit Zelos X80 et Nautilus GT II - Aspire Le kit Zelos X80 Aspire associe une bo…" at bounding box center [620, 424] width 1033 height 526
click at [423, 275] on p "Le clearomiseur Nautilus GT II propose une contenance de 4 ml, un remplissage p…" at bounding box center [619, 286] width 1009 height 30
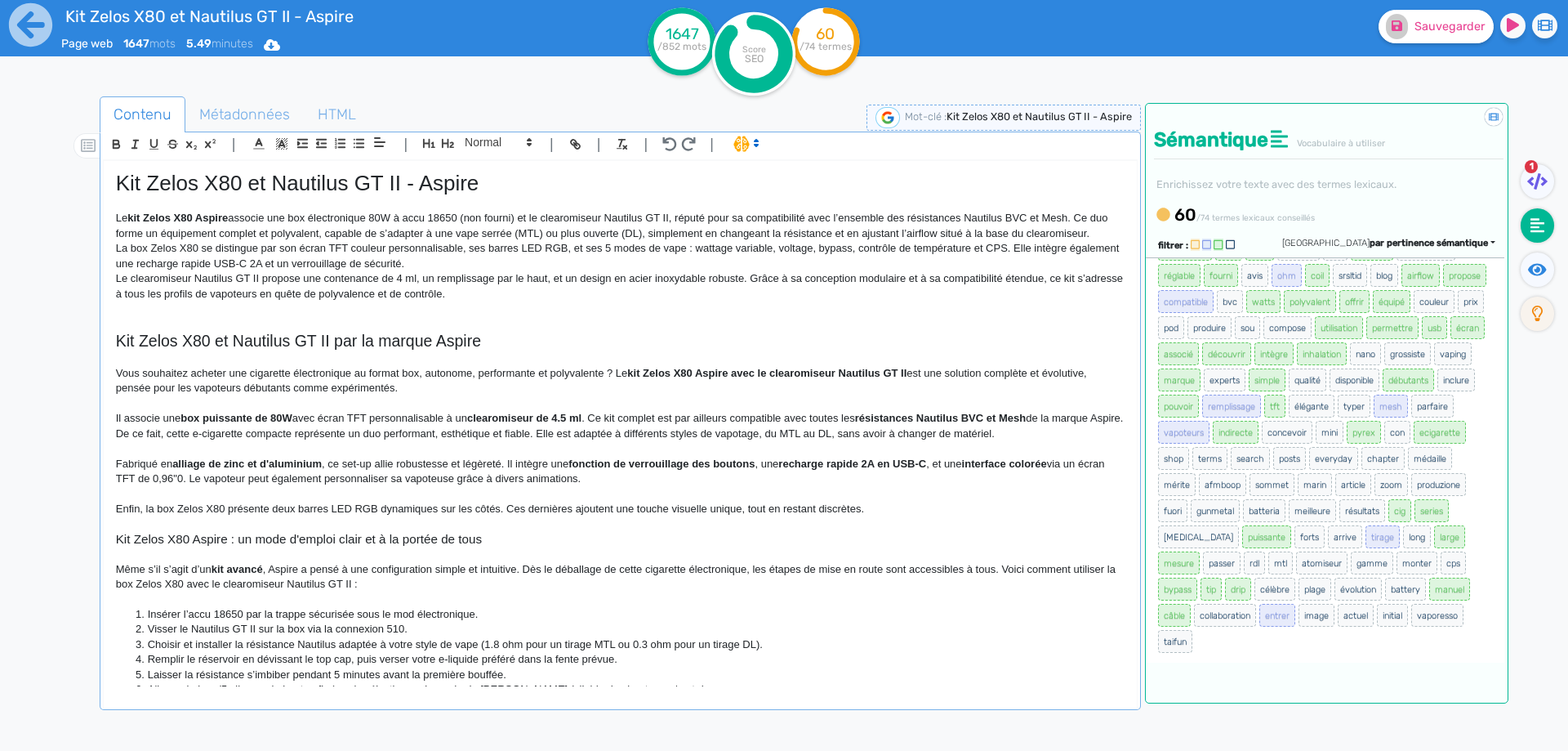
click at [469, 218] on p "Le kit Zelos X80 Aspire associe une box électronique 80W à accu 18650 (non four…" at bounding box center [619, 225] width 1009 height 30
drag, startPoint x: 469, startPoint y: 218, endPoint x: 517, endPoint y: 218, distance: 48.0
click at [517, 218] on p "Le kit Zelos X80 Aspire associe une box électronique 80W à accu 18650 (non four…" at bounding box center [619, 225] width 1009 height 30
click at [1539, 271] on icon at bounding box center [1536, 269] width 18 height 13
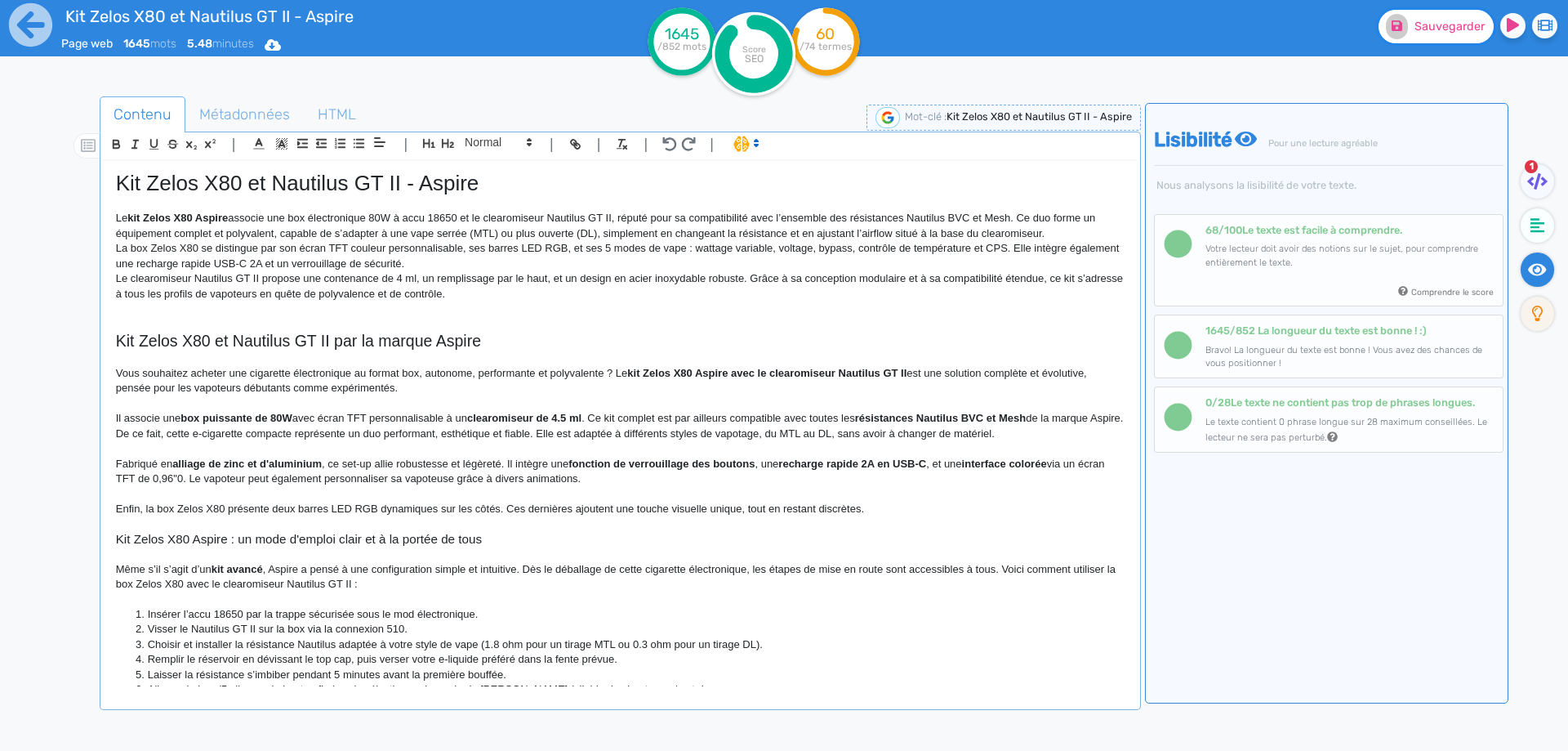
click at [1450, 28] on span "Sauvegarder" at bounding box center [1450, 26] width 70 height 14
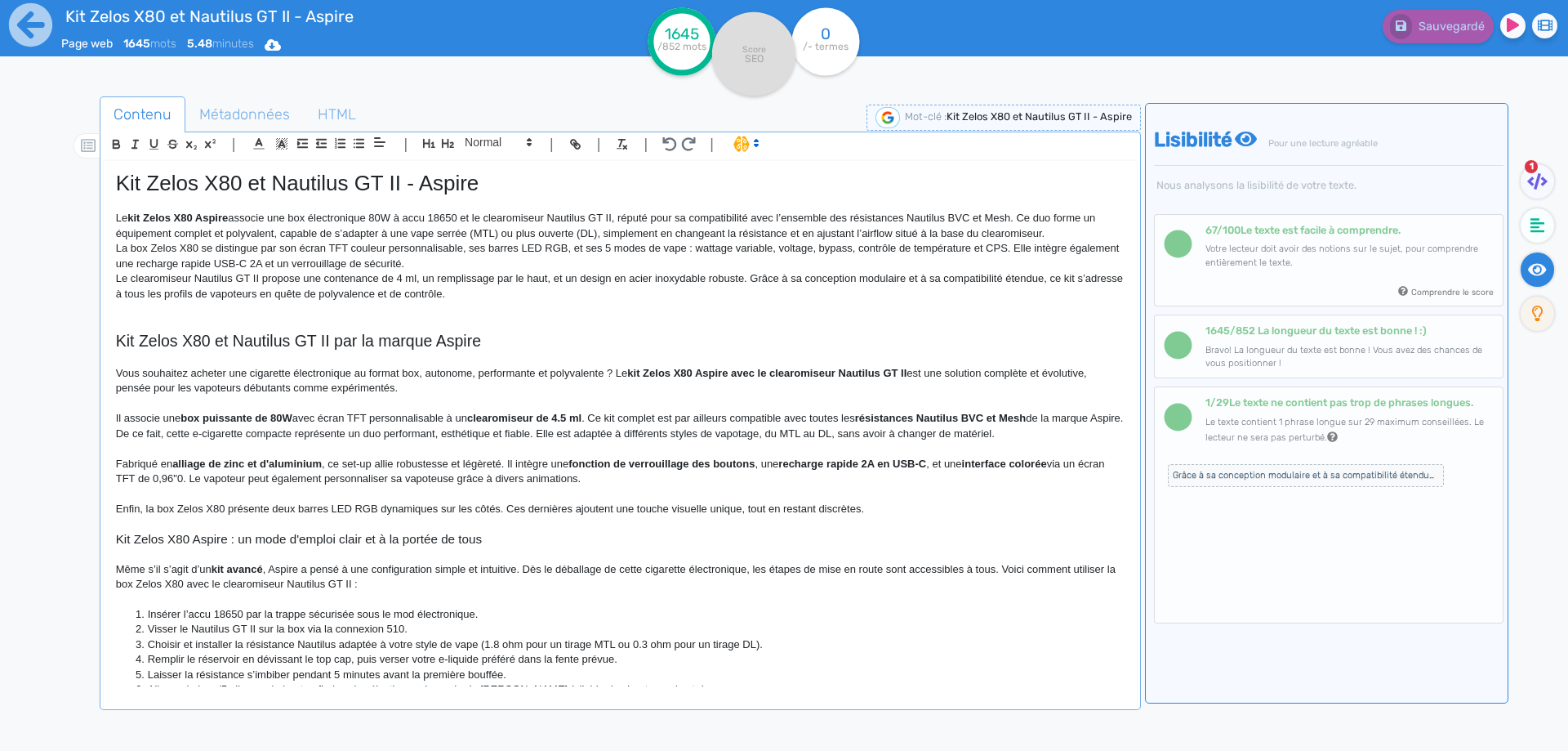
click at [565, 288] on p "Le clearomiseur Nautilus GT II propose une contenance de 4 ml, un remplissage p…" at bounding box center [619, 286] width 1009 height 30
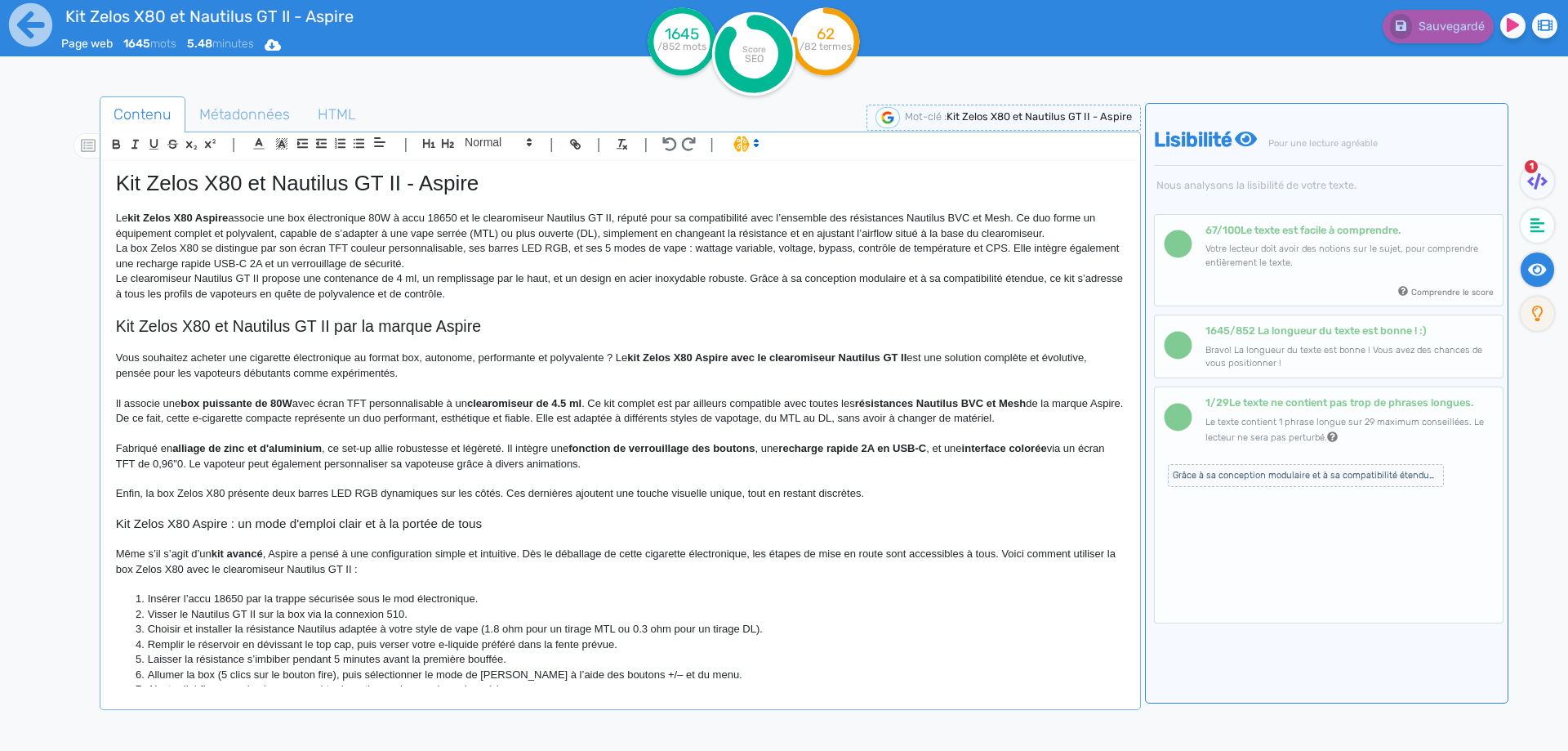
click at [264, 217] on p "Le kit Zelos X80 Aspire associe une box électronique 80W à accu 18650 et le cle…" at bounding box center [619, 225] width 1009 height 30
click at [508, 219] on p "Le kit Zelos X80 Aspire se compose d'une box électronique 80W à accu 18650 et l…" at bounding box center [619, 225] width 1009 height 30
click at [650, 231] on p "Le kit Zelos X80 Aspire se compose d'une box électronique 80W à accu 18650 et d…" at bounding box center [619, 225] width 1009 height 30
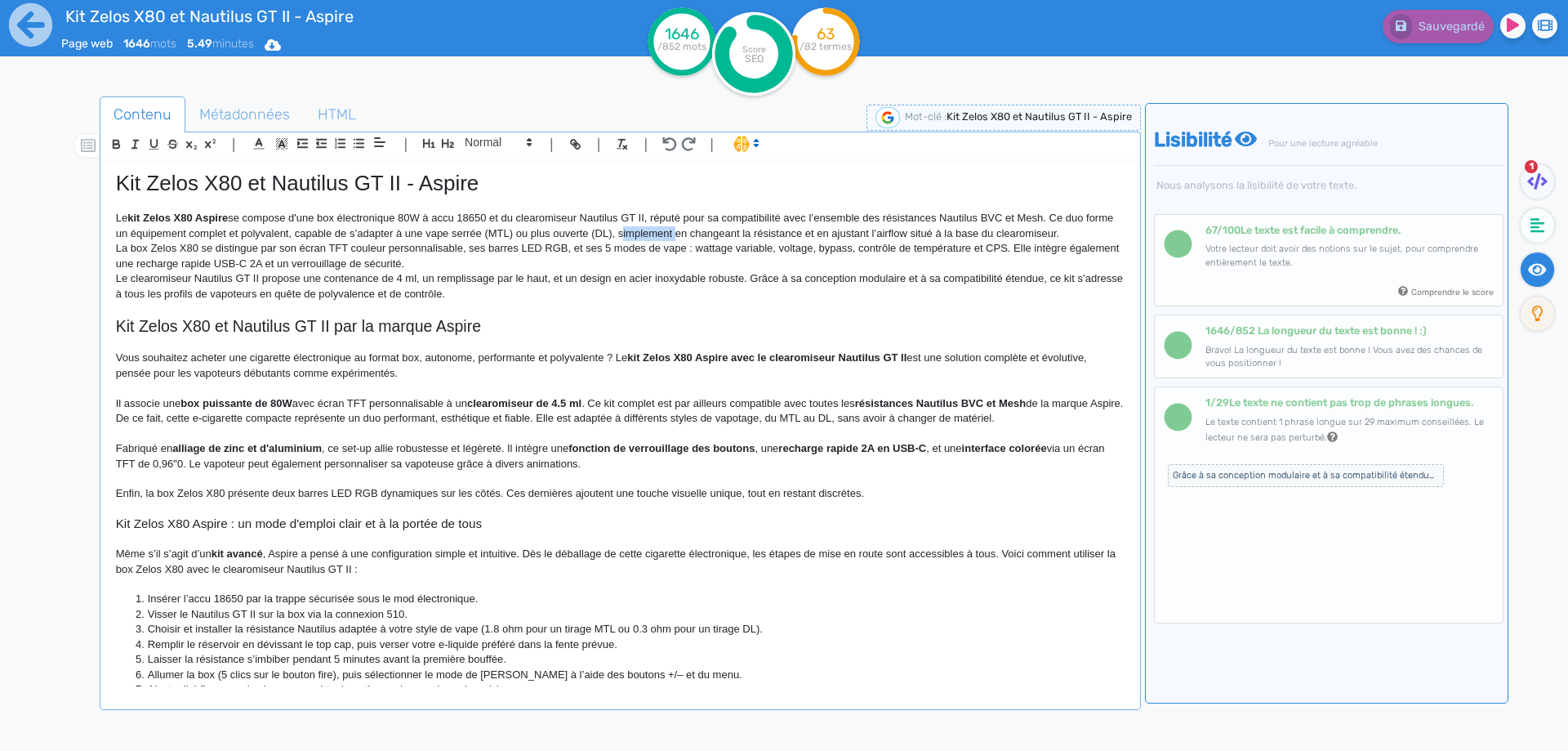
drag, startPoint x: 650, startPoint y: 231, endPoint x: 684, endPoint y: 230, distance: 34.0
click at [684, 230] on p "Le kit Zelos X80 Aspire se compose d'une box électronique 80W à accu 18650 et d…" at bounding box center [619, 225] width 1009 height 30
click at [1055, 218] on p "Le kit Zelos X80 Aspire se compose d'une box électronique 80W à accu 18650 et d…" at bounding box center [619, 225] width 1009 height 30
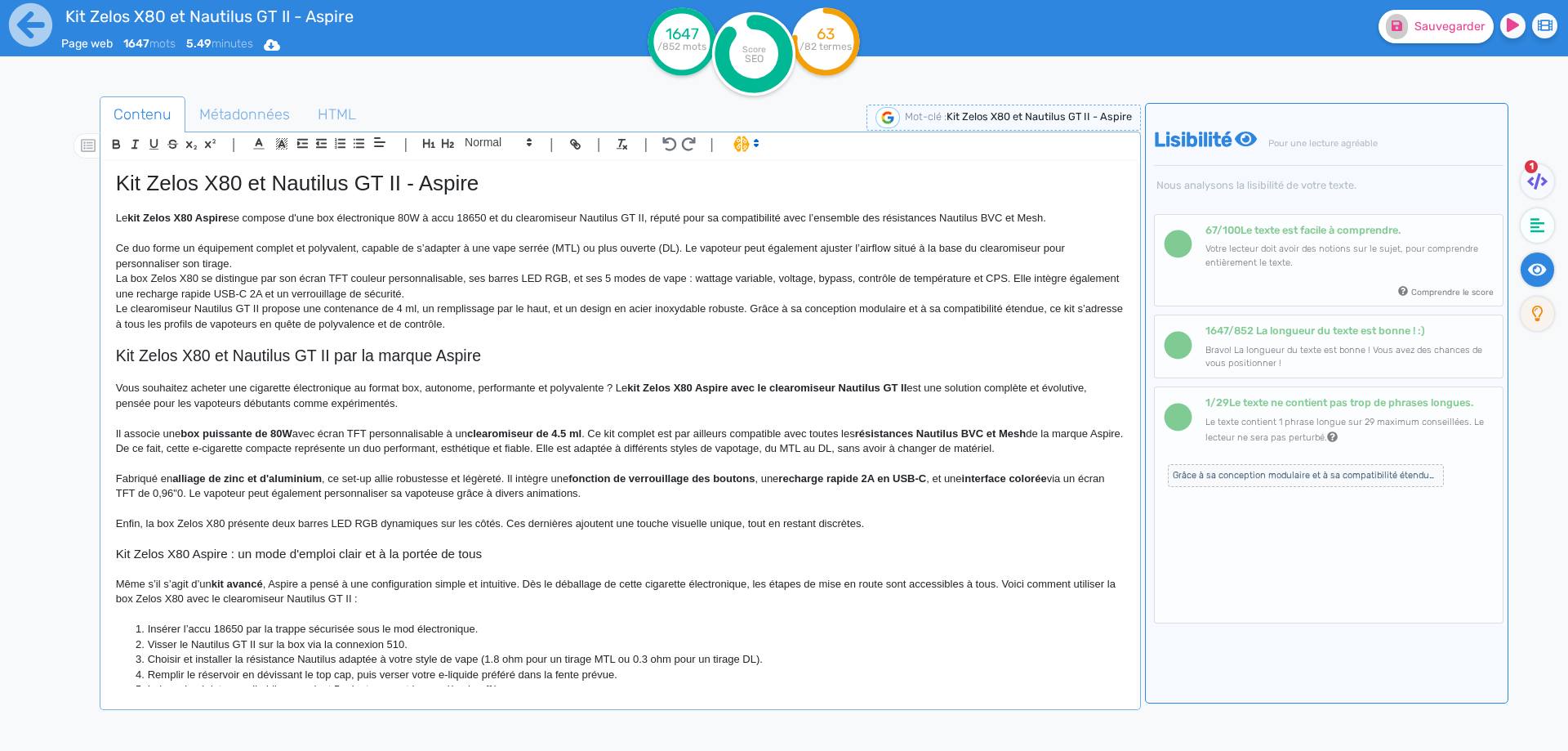
click at [418, 274] on p "La box Zelos X80 se distingue par son écran TFT couleur personnalisable, ses ba…" at bounding box center [619, 286] width 1009 height 30
click at [429, 264] on p "Ce duo forme un équipement complet et polyvalent, capable de s’adapter à une va…" at bounding box center [619, 256] width 1009 height 30
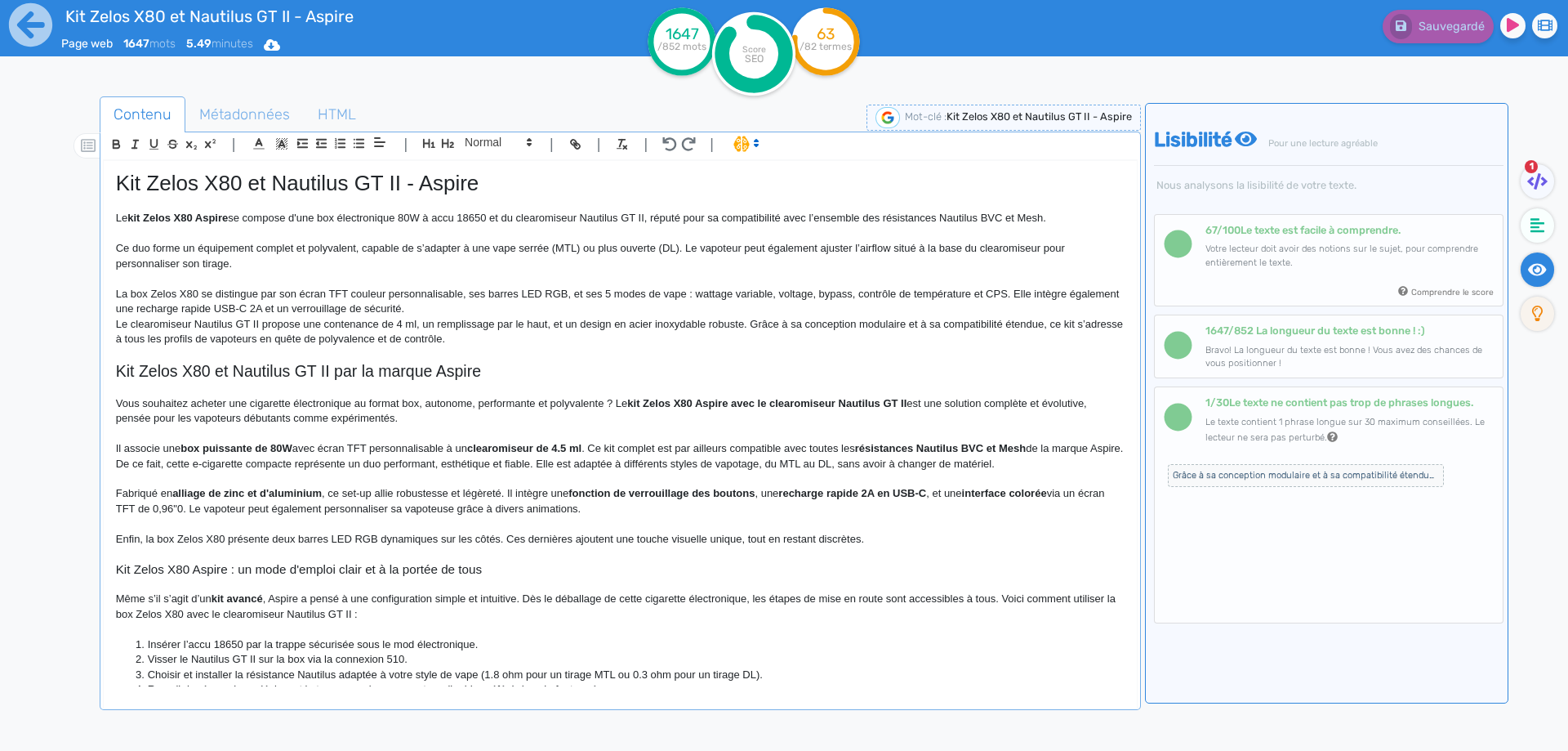
click at [745, 292] on p "La box Zelos X80 se distingue par son écran TFT couleur personnalisable, ses ba…" at bounding box center [619, 301] width 1009 height 30
click at [814, 292] on p "La box Zelos X80 se distingue par son écran TFT couleur personnalisable, ses ba…" at bounding box center [619, 301] width 1009 height 30
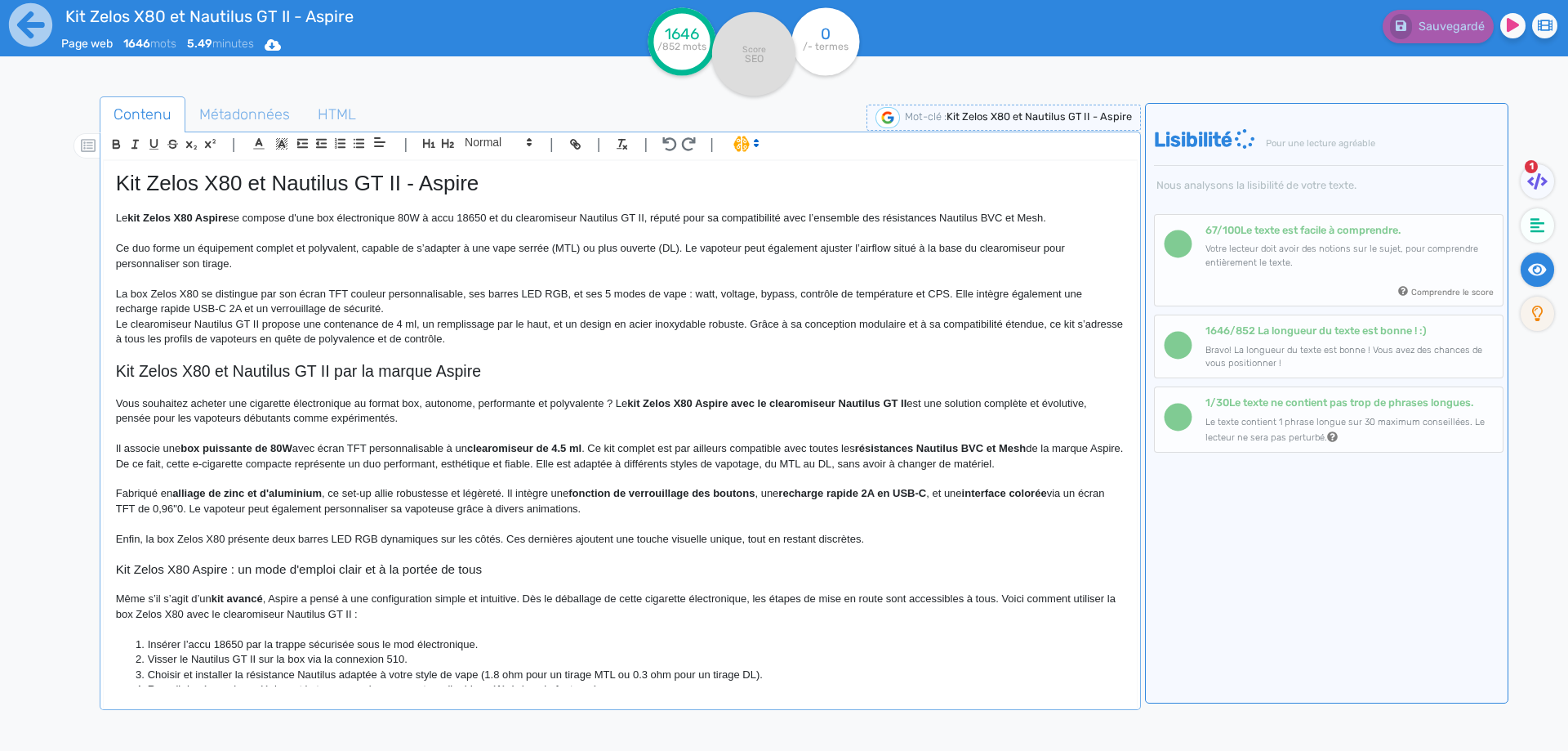
click at [403, 300] on p "La box Zelos X80 se distingue par son écran TFT couleur personnalisable, ses ba…" at bounding box center [619, 301] width 1009 height 30
click at [404, 303] on p "La box Zelos X80 se distingue par son écran TFT couleur personnalisable, ses ba…" at bounding box center [619, 301] width 1009 height 30
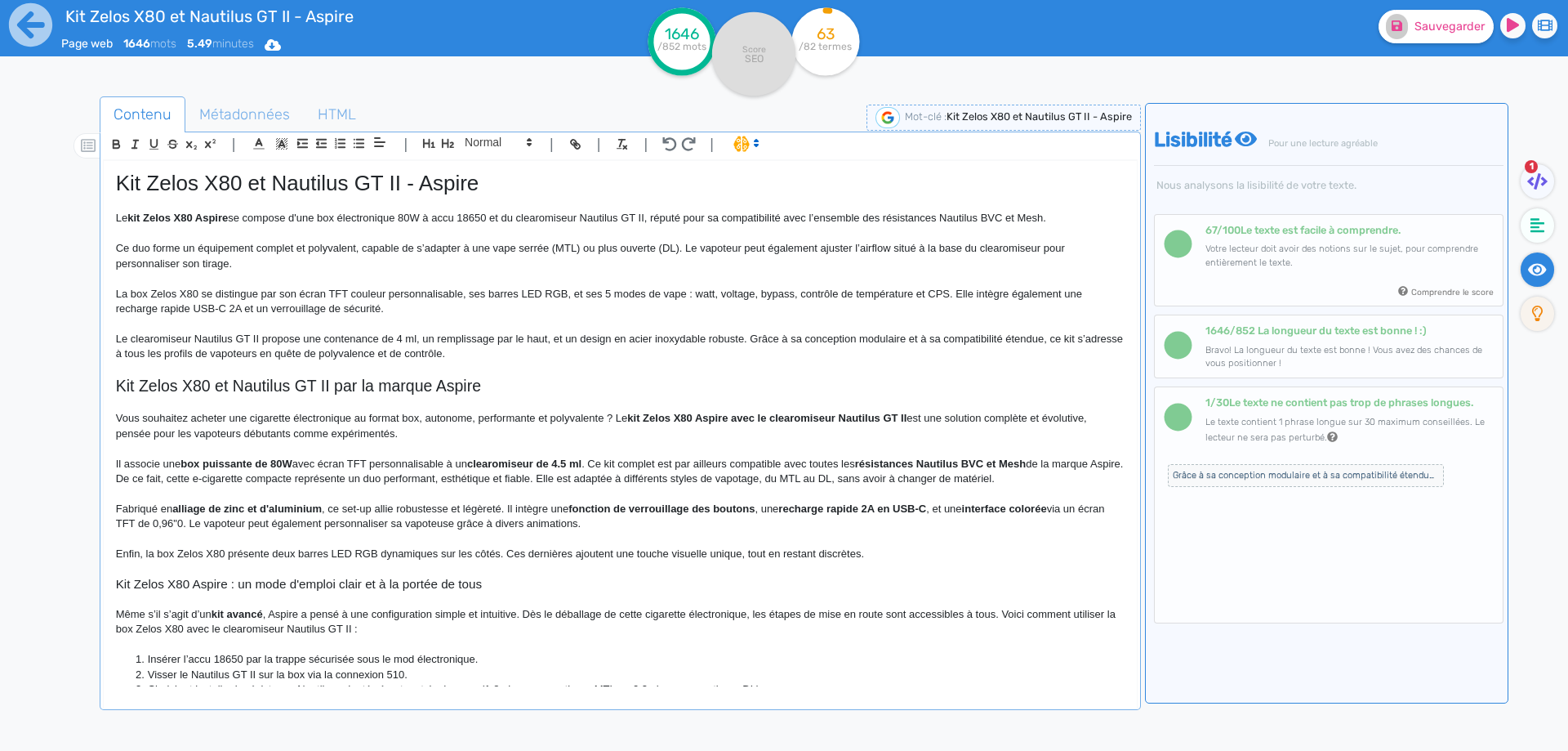
click at [403, 338] on p "Le clearomiseur Nautilus GT II propose une contenance de 4 ml, un remplissage p…" at bounding box center [619, 346] width 1009 height 30
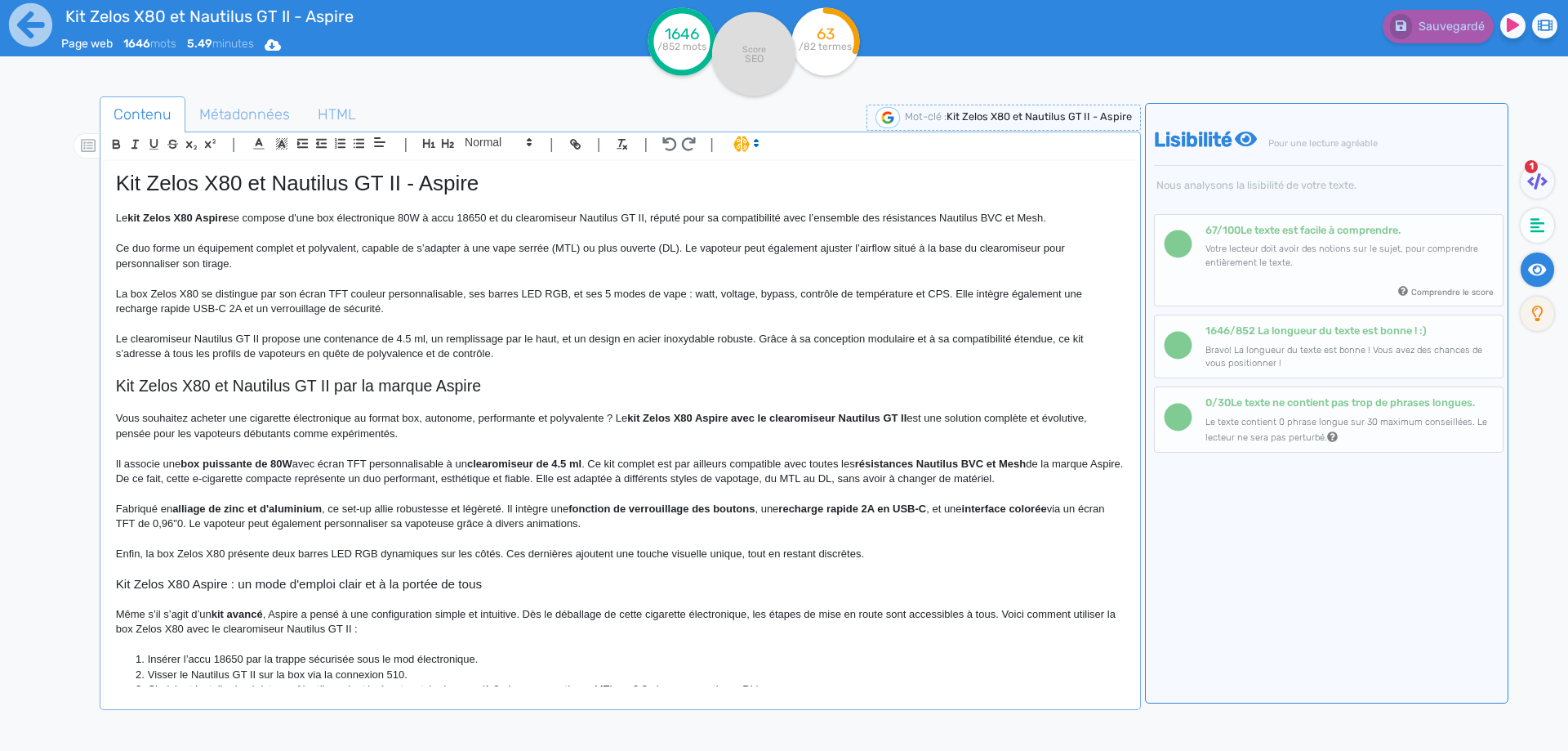
click at [558, 381] on h2 "Kit Zelos X80 et Nautilus GT II par la marque Aspire" at bounding box center [619, 386] width 1009 height 18
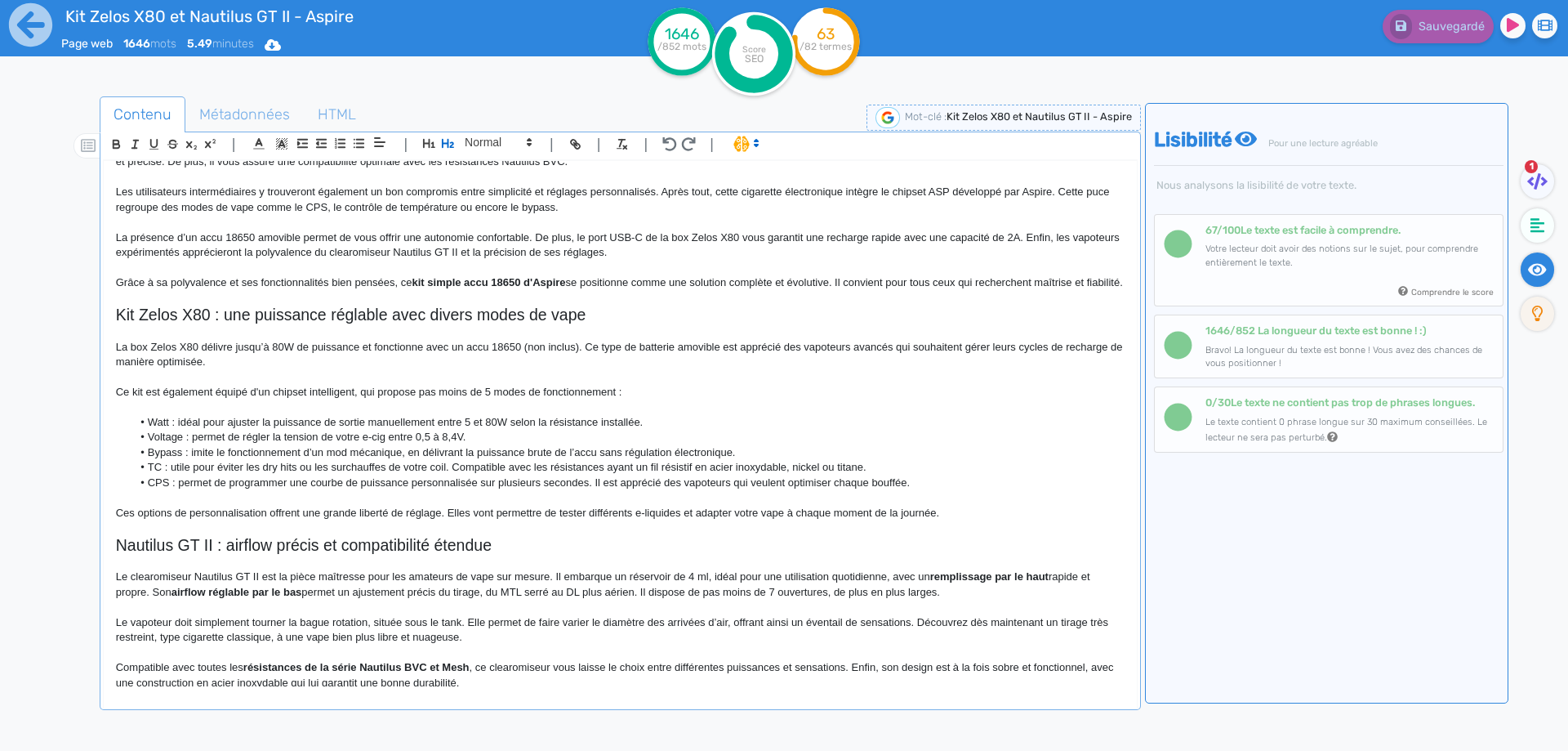
scroll to position [735, 0]
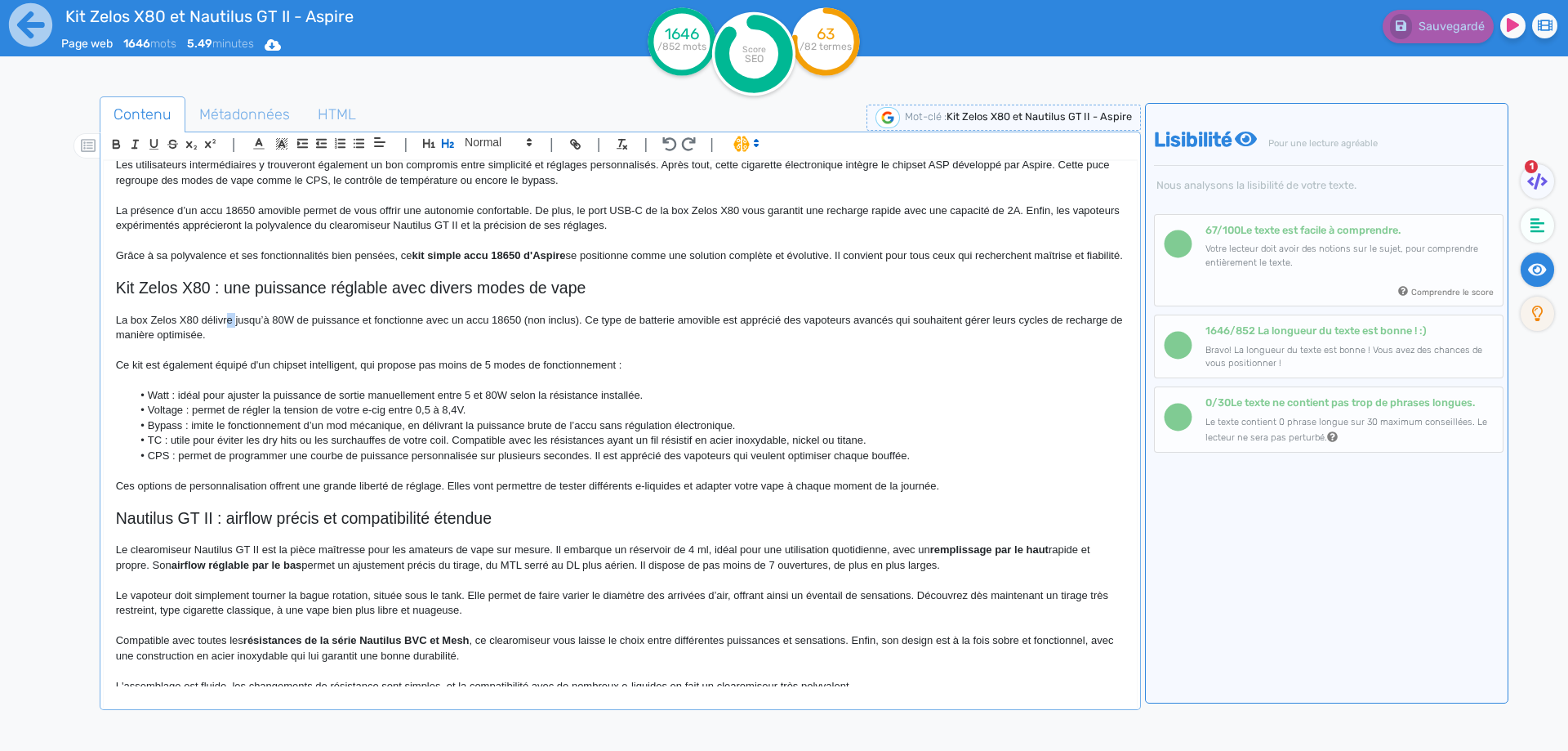
drag, startPoint x: 227, startPoint y: 330, endPoint x: 236, endPoint y: 331, distance: 9.1
click at [236, 331] on p "La box Zelos X80 délivre jusqu’à 80W de puissance et fonctionne avec un accu 18…" at bounding box center [619, 327] width 1009 height 30
click at [206, 331] on p "La box Zelos X80 délivre jusqu’à 80W de puissance et fonctionne avec un accu 18…" at bounding box center [619, 327] width 1009 height 30
click at [282, 335] on p "La box Zelos X80 délivre jusqu’à 80W de puissance et fonctionne avec un accu 18…" at bounding box center [619, 327] width 1009 height 30
click at [446, 388] on p at bounding box center [619, 380] width 1009 height 15
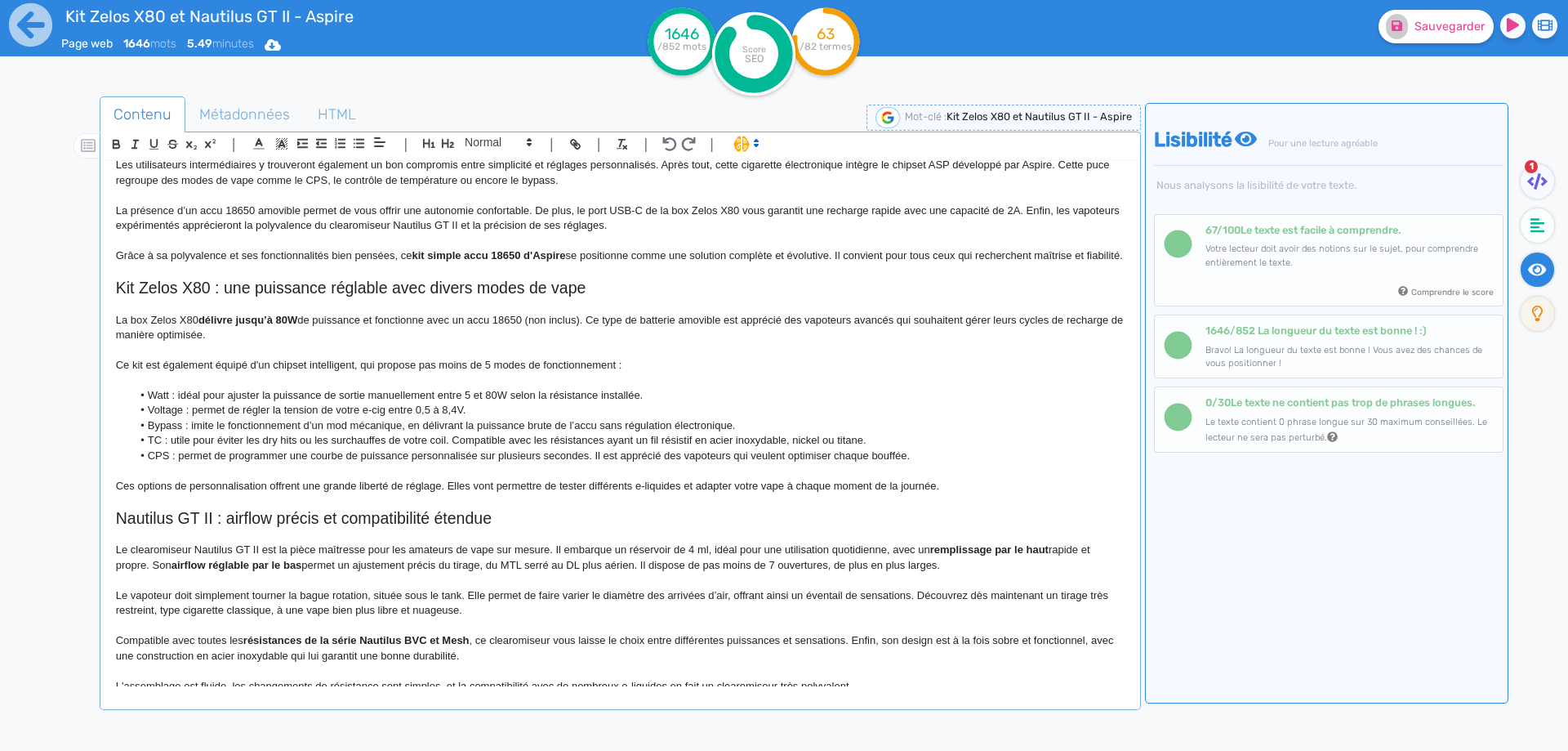
click at [407, 331] on p "La box Zelos X80 délivre jusqu’à 80W de puissance et fonctionne avec un accu 18…" at bounding box center [619, 327] width 1009 height 30
click at [583, 335] on p "La box Zelos X80 délivre jusqu’à 80W de puissance et fonctionne avec un accu 18…" at bounding box center [619, 327] width 1009 height 30
click at [559, 388] on p at bounding box center [619, 380] width 1009 height 15
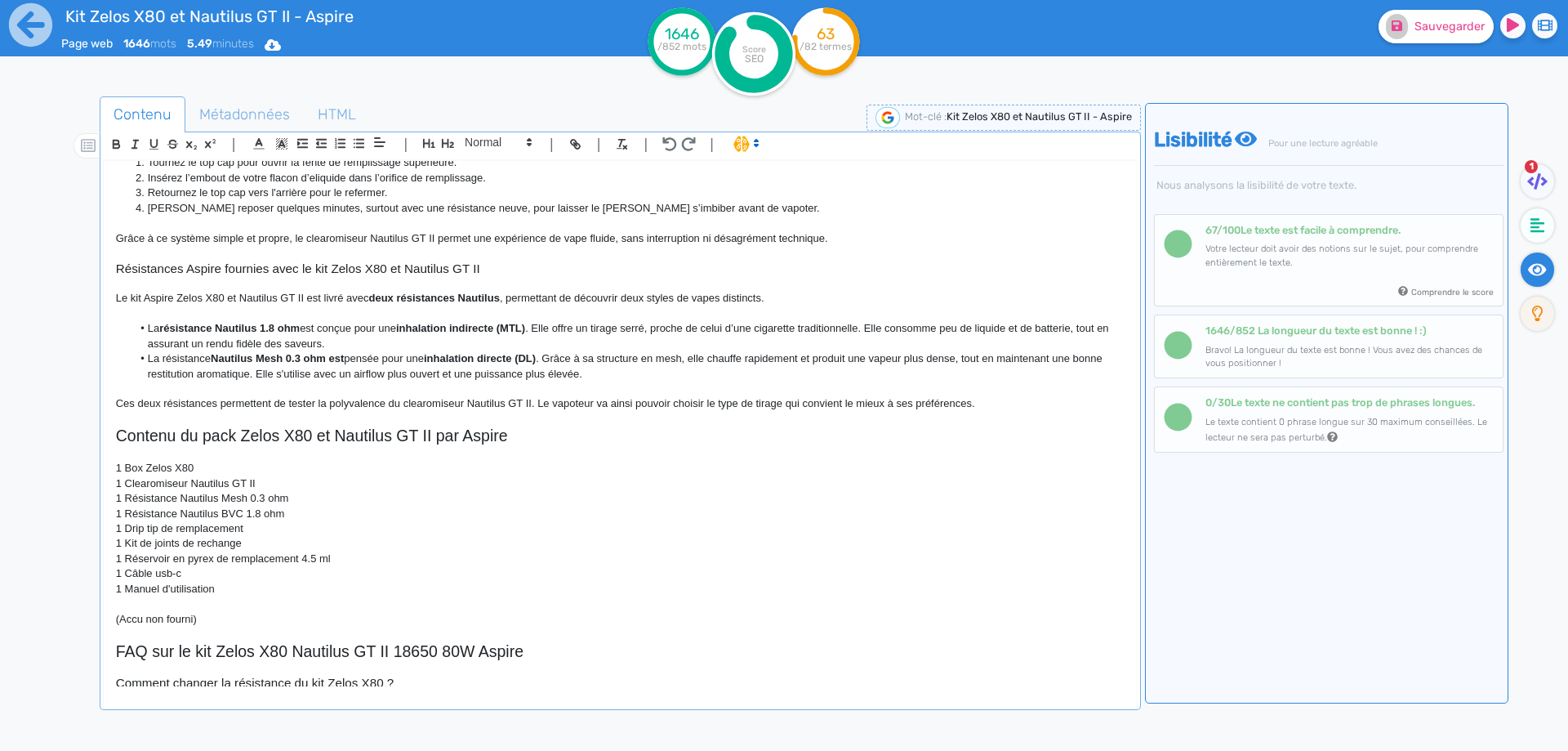
scroll to position [1471, 0]
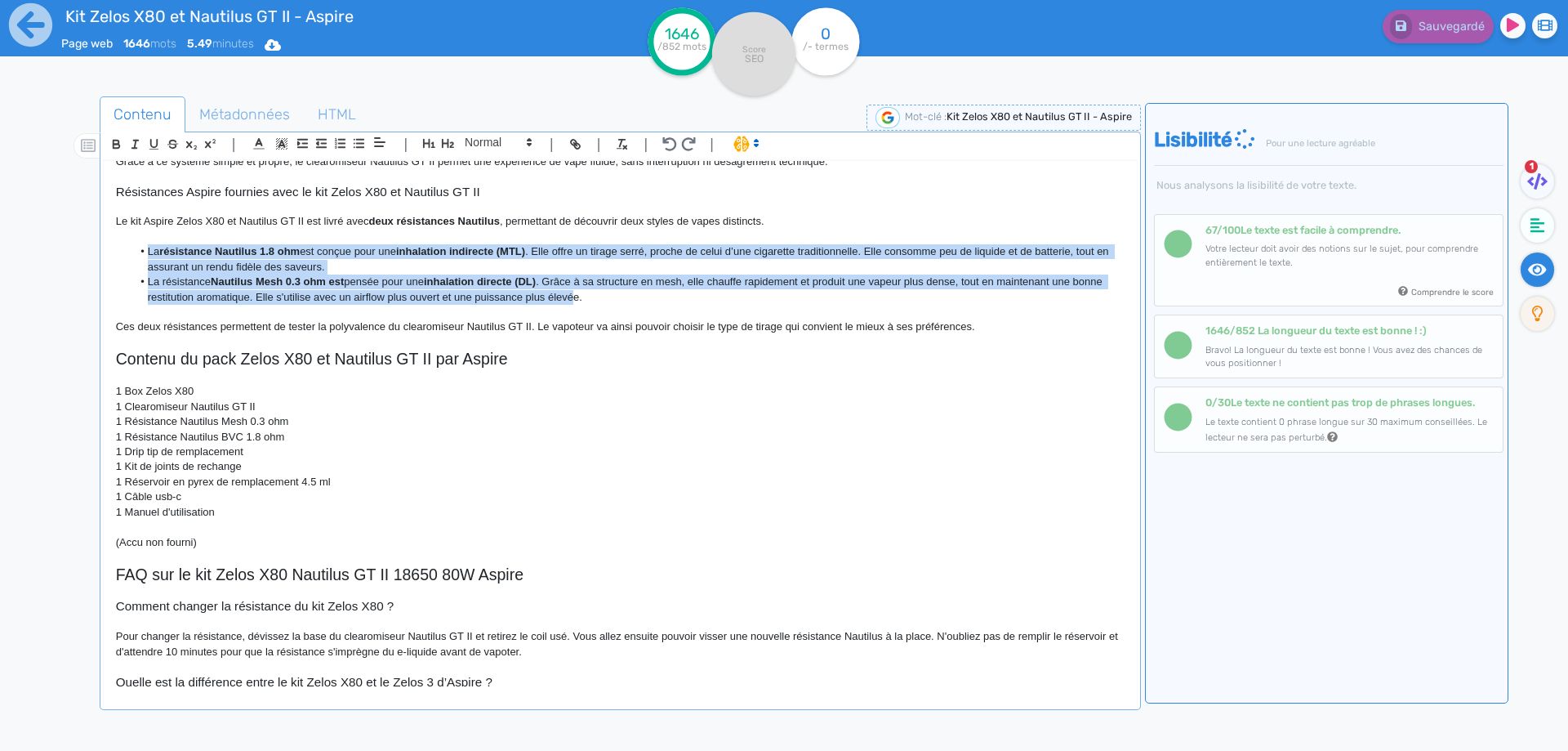
drag, startPoint x: 149, startPoint y: 267, endPoint x: 573, endPoint y: 318, distance: 427.1
click at [573, 305] on ul "La résistance Nautilus 1.8 ohm est conçue pour une inhalation indirecte (MTL) .…" at bounding box center [619, 274] width 1009 height 60
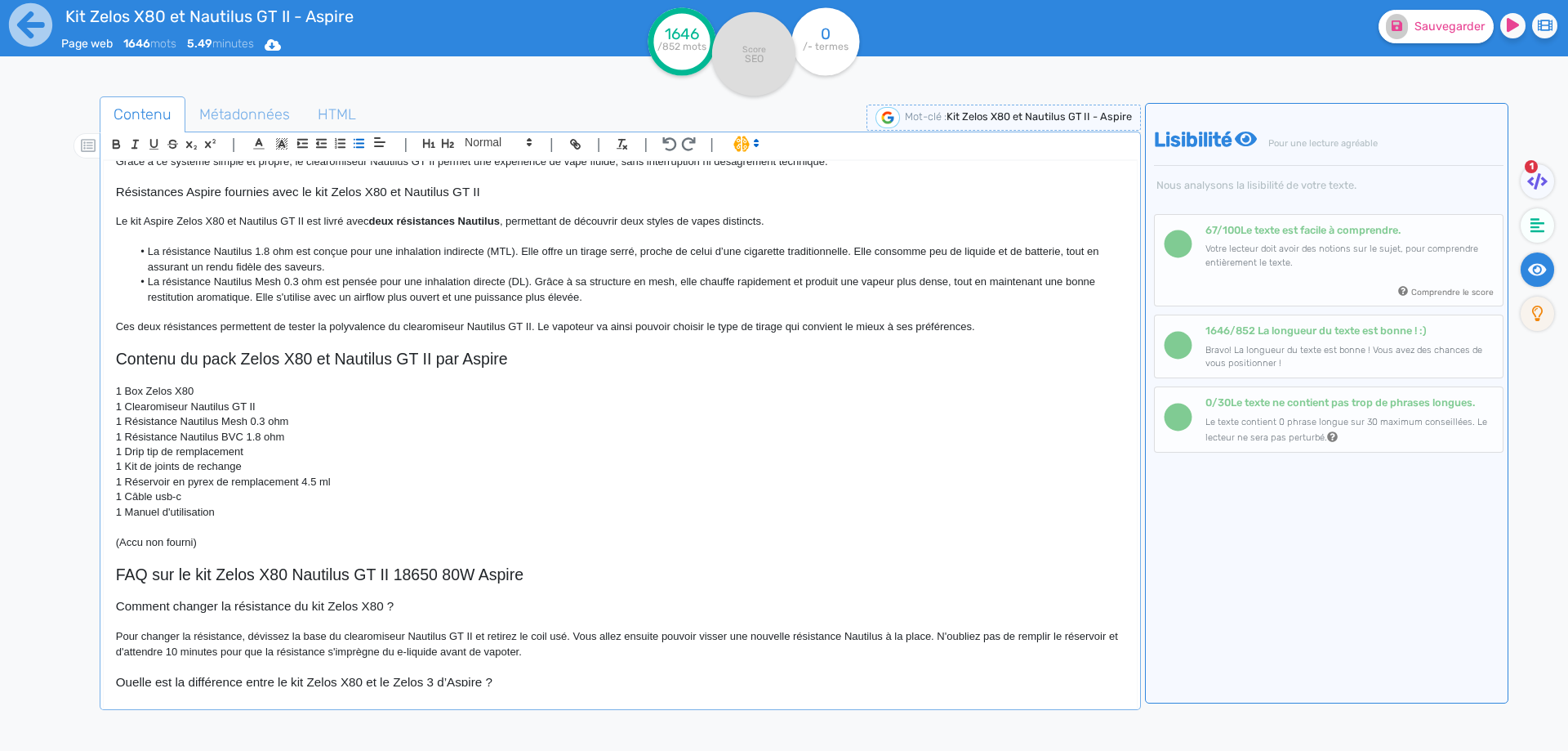
click at [574, 350] on p at bounding box center [619, 342] width 1009 height 15
click at [1404, 42] on button "Sauvegarder" at bounding box center [1436, 26] width 116 height 33
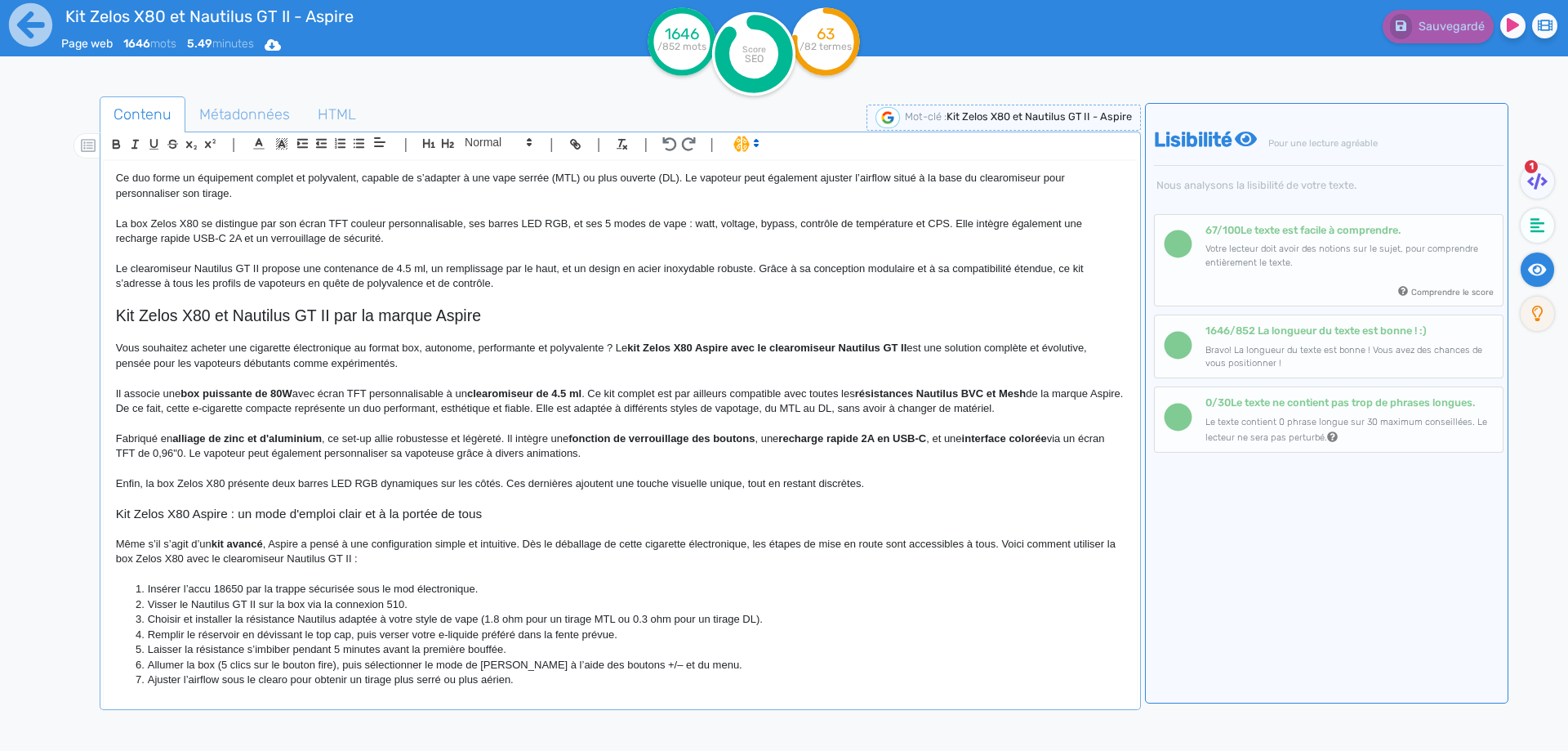
scroll to position [0, 0]
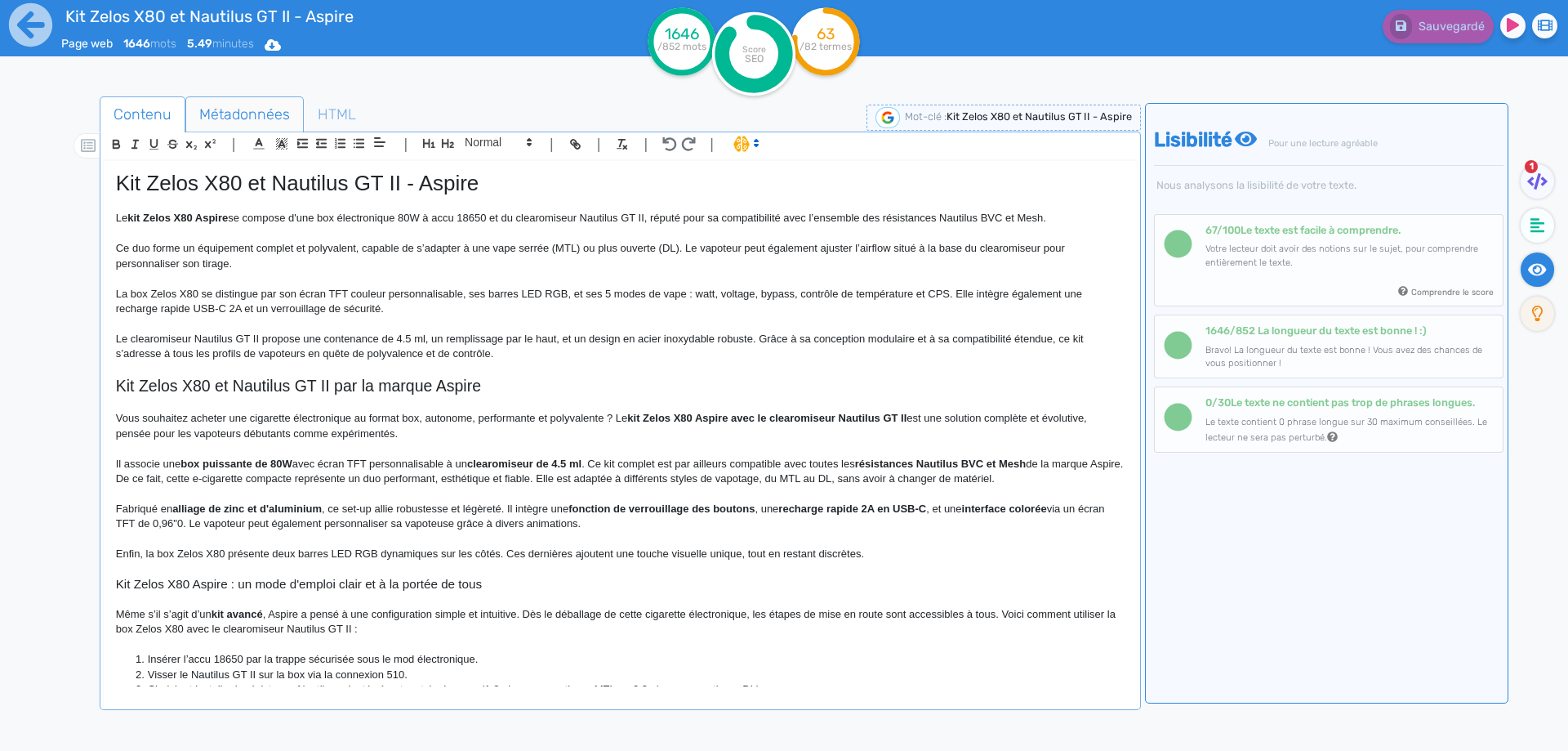
click at [215, 111] on span "Métadonnées" at bounding box center [245, 114] width 117 height 44
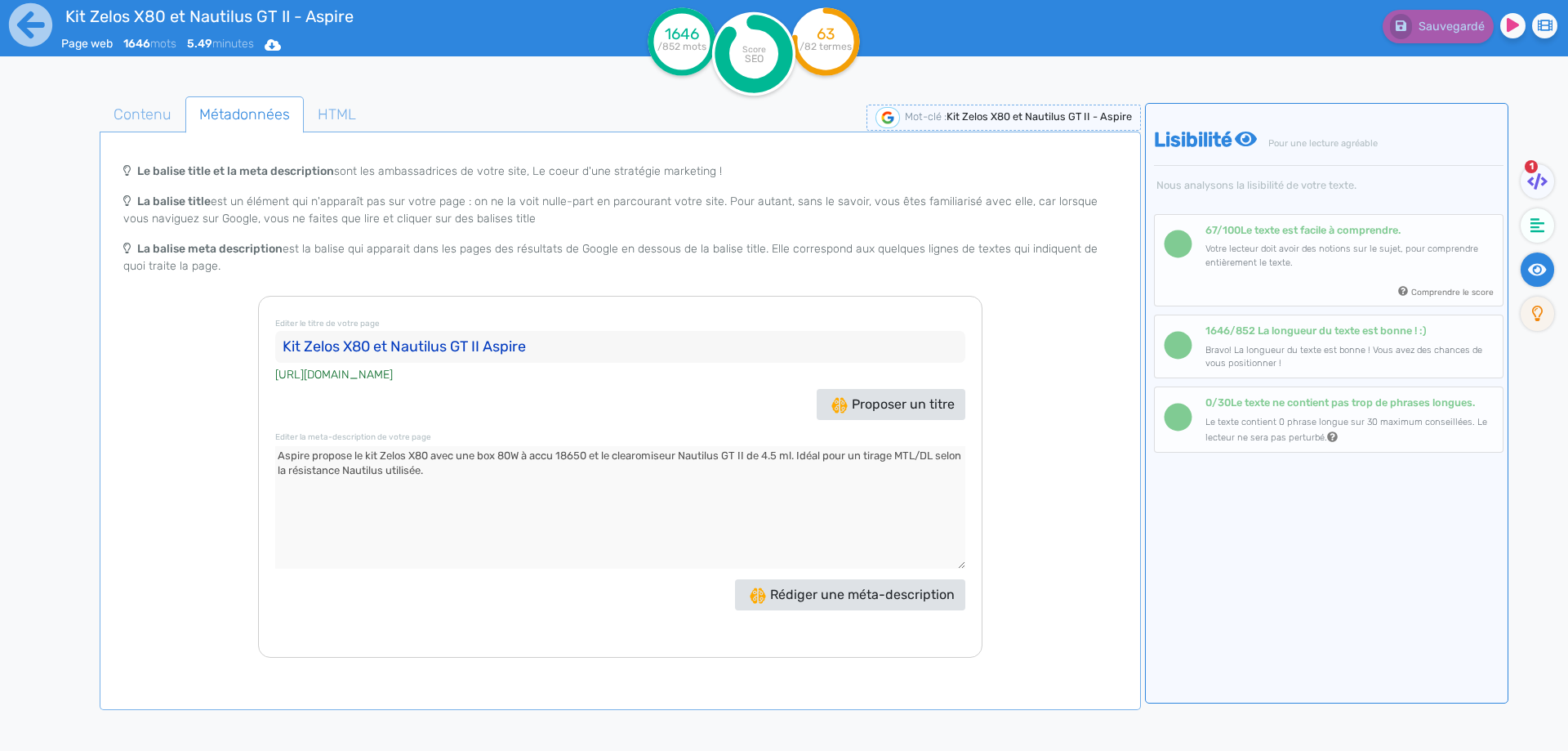
click at [1555, 171] on div "1" at bounding box center [1541, 184] width 42 height 40
click at [169, 106] on span "Contenu" at bounding box center [142, 114] width 84 height 44
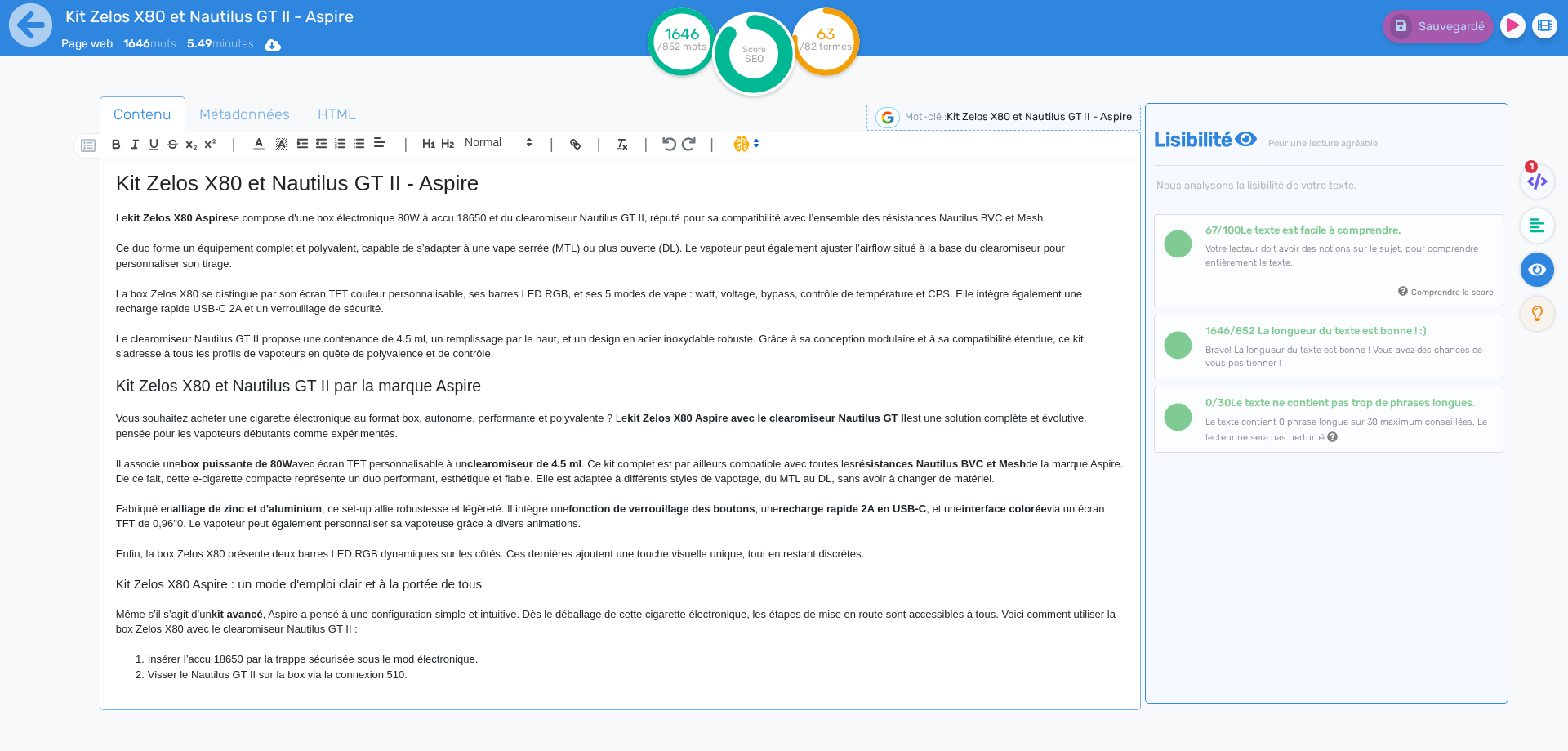
click at [392, 275] on p at bounding box center [619, 278] width 1009 height 15
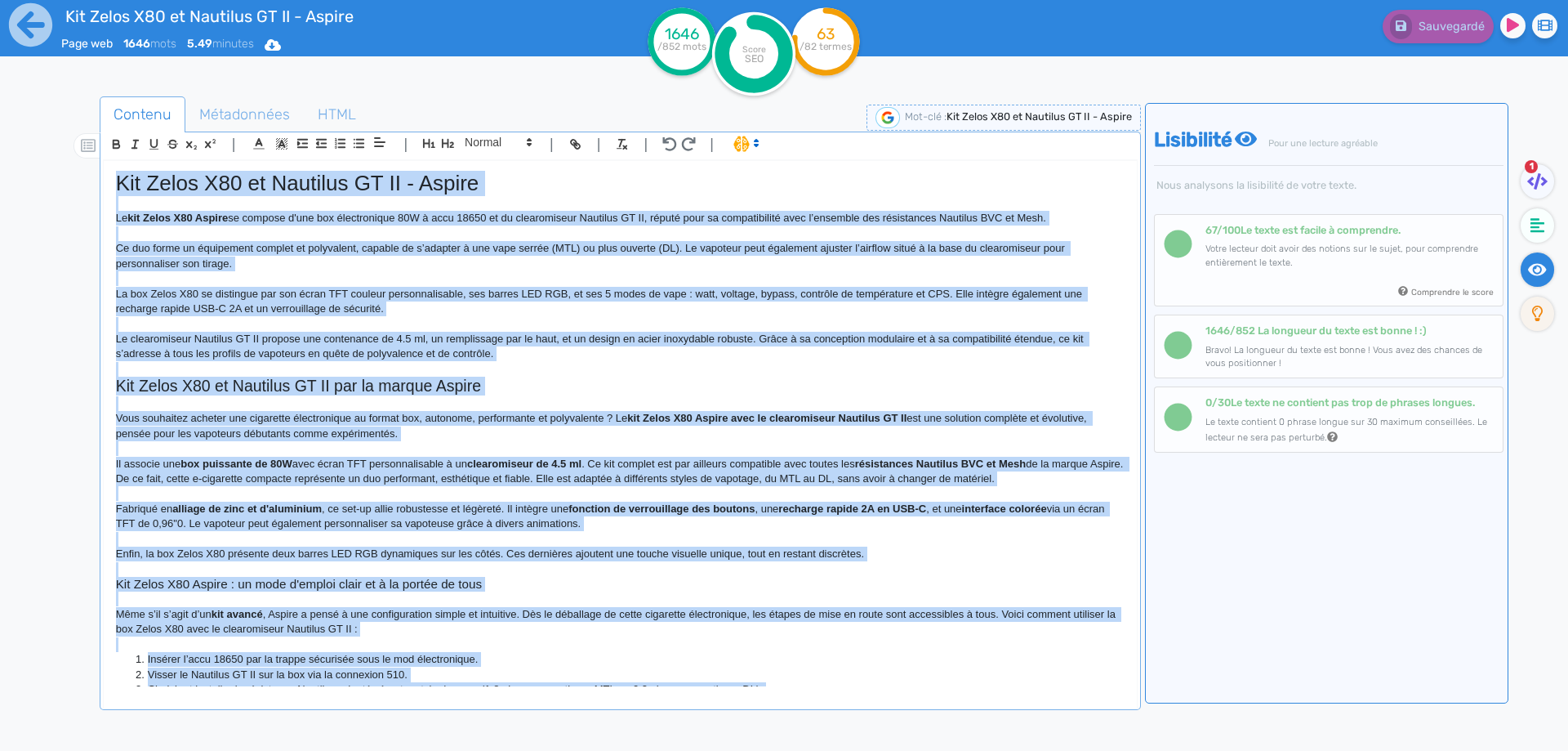
copy div "Kit Zelos X80 et Nautilus GT II - Aspire Le kit Zelos X80 Aspire se compose d'u…"
click at [768, 509] on p "Fabriqué en alliage de zinc et d'aluminium , ce set-up allie robustesse et légè…" at bounding box center [619, 516] width 1009 height 30
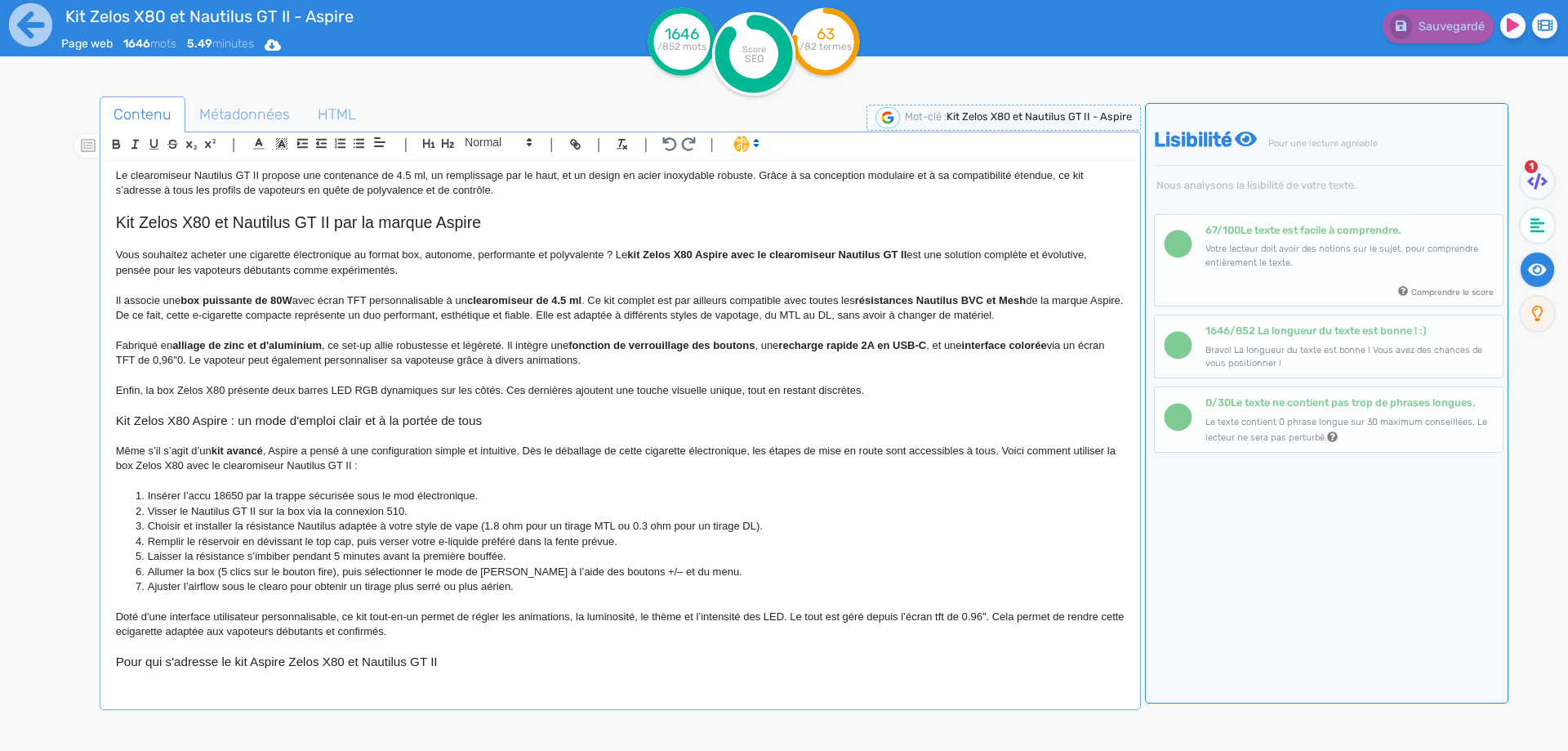
scroll to position [245, 0]
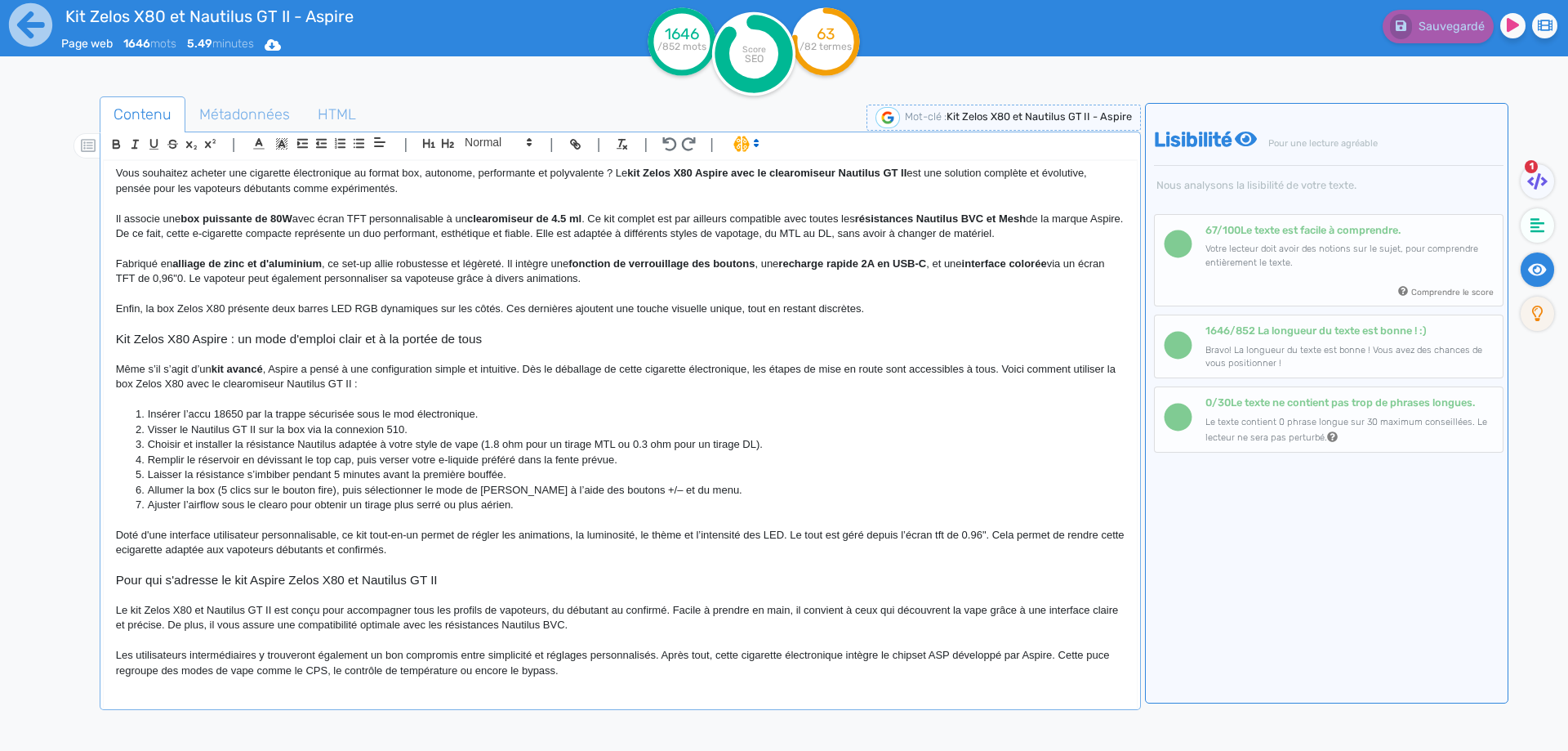
click at [583, 261] on strong "fonction de verrouillage des boutons" at bounding box center [661, 263] width 186 height 13
drag, startPoint x: 583, startPoint y: 261, endPoint x: 1049, endPoint y: 264, distance: 466.0
click at [754, 264] on strong "fonction de verrouillage des boutons" at bounding box center [661, 263] width 186 height 13
click at [978, 296] on p at bounding box center [619, 293] width 1009 height 15
click at [165, 282] on p "Fabriqué en alliage de zinc et d'aluminium , ce set-up allie robustesse et légè…" at bounding box center [619, 271] width 1009 height 30
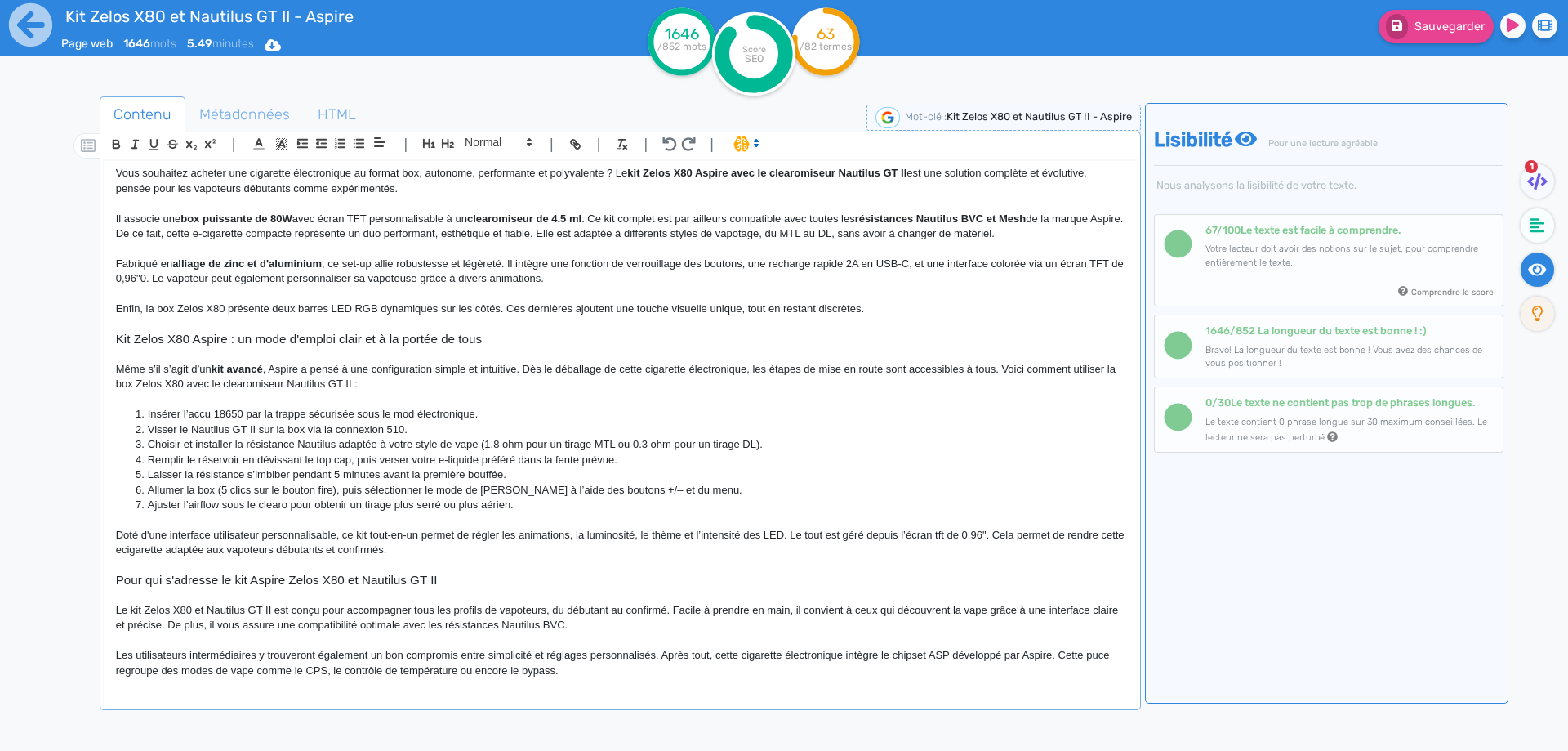
click at [162, 280] on p "Fabriqué en alliage de zinc et d'aluminium , ce set-up allie robustesse et légè…" at bounding box center [619, 271] width 1009 height 30
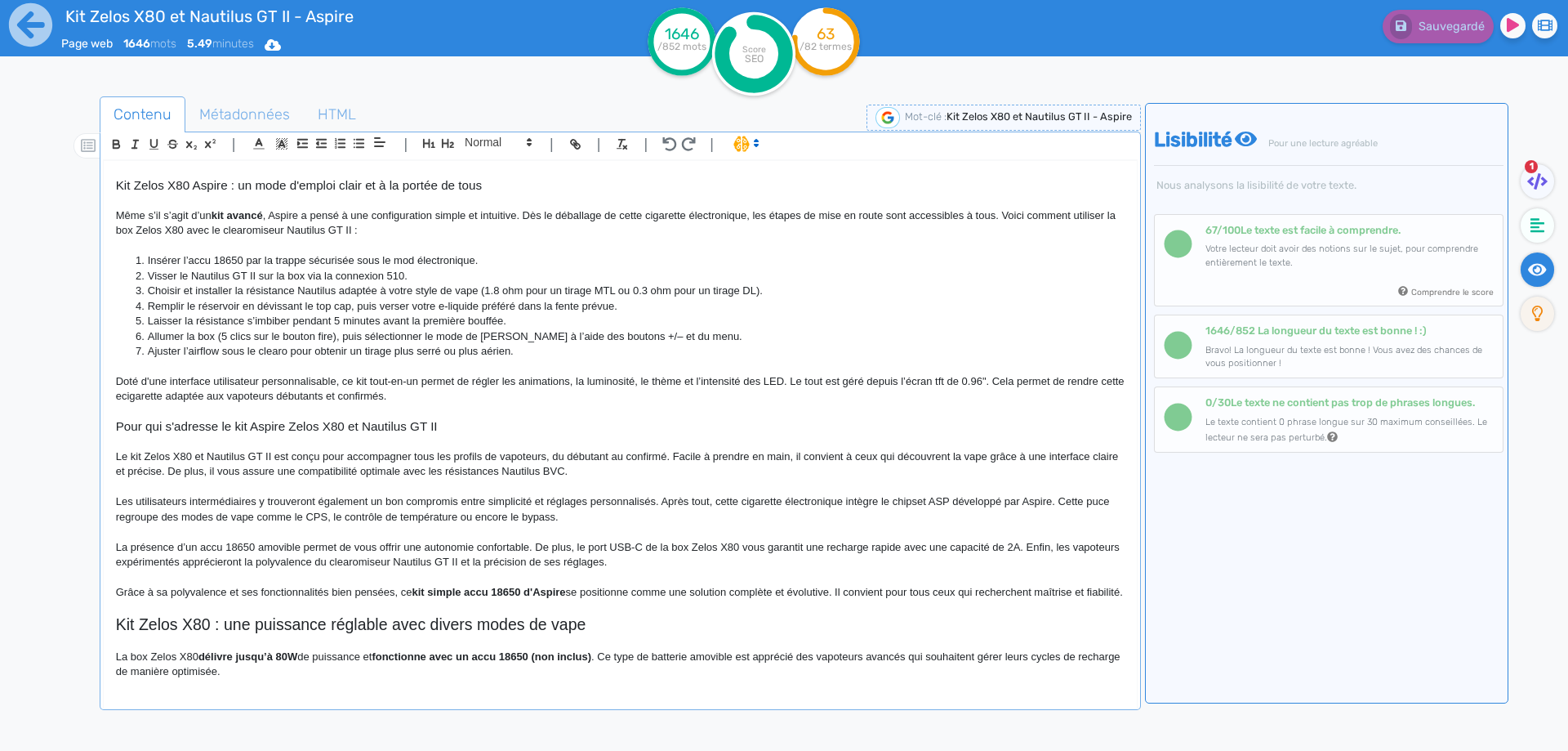
scroll to position [408, 0]
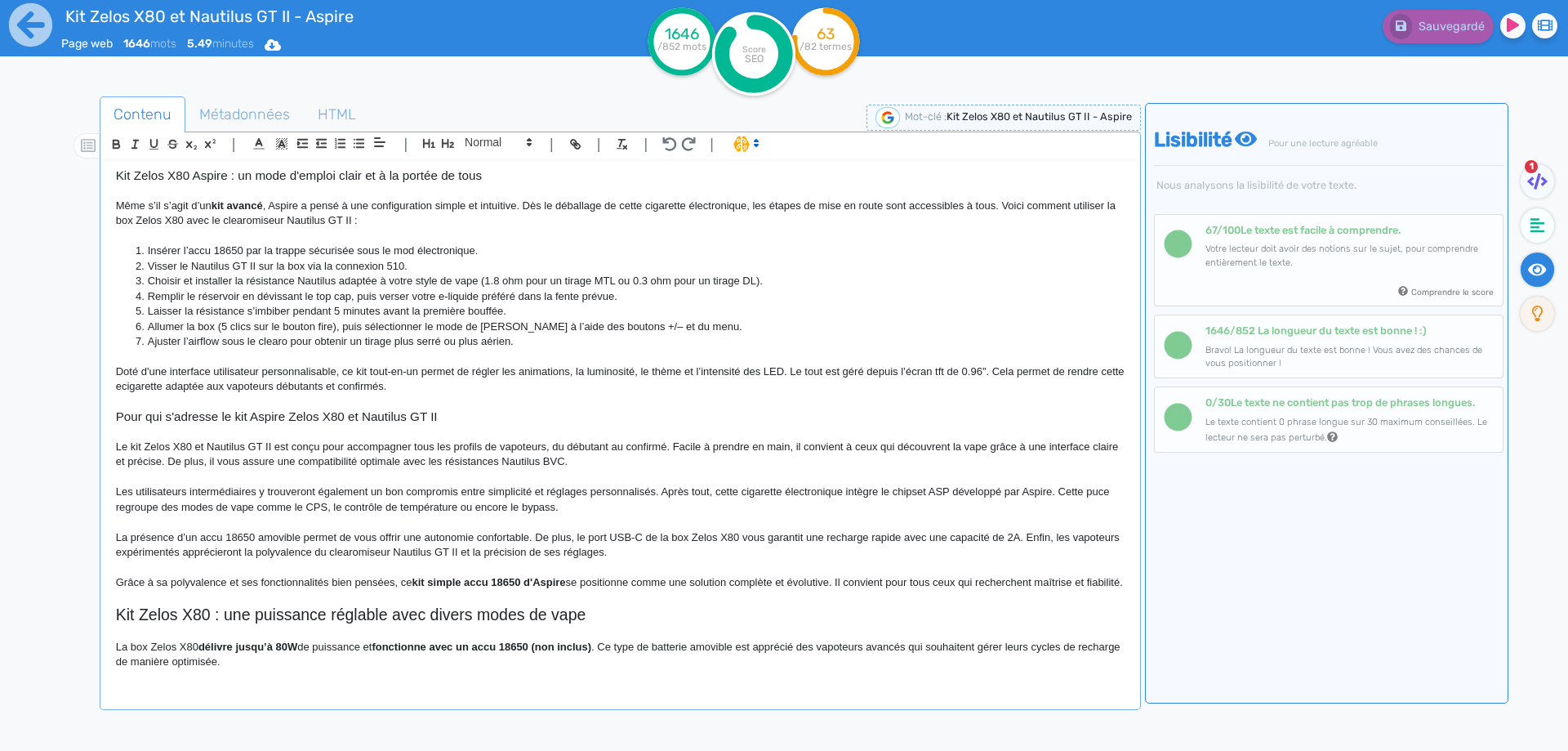
click at [357, 206] on p "Même s’il s’agit d’un kit avancé , Aspire a pensé à une configuration simple et…" at bounding box center [619, 213] width 1009 height 30
click at [274, 267] on li "Visser le Nautilus GT II sur la box via la connexion 510." at bounding box center [627, 266] width 992 height 15
click at [392, 265] on li "Visser le Nautilus GT II sur le sommet de la box via la connexion 510." at bounding box center [627, 266] width 992 height 15
drag, startPoint x: 1492, startPoint y: 7, endPoint x: 1481, endPoint y: 13, distance: 12.5
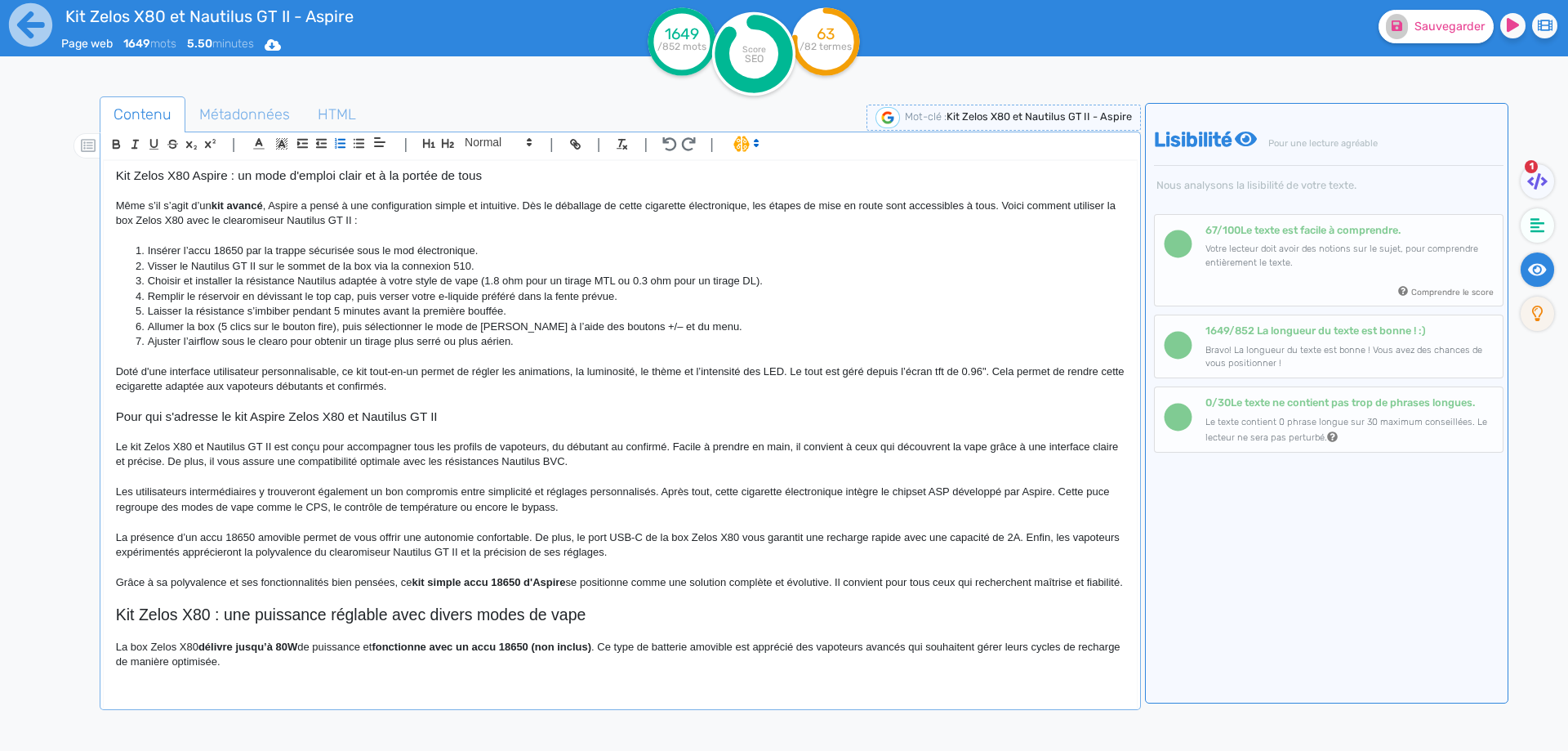
click at [1485, 11] on div "Sauvegarder" at bounding box center [1253, 22] width 651 height 40
click at [1471, 21] on span "Sauvegarder" at bounding box center [1450, 26] width 70 height 14
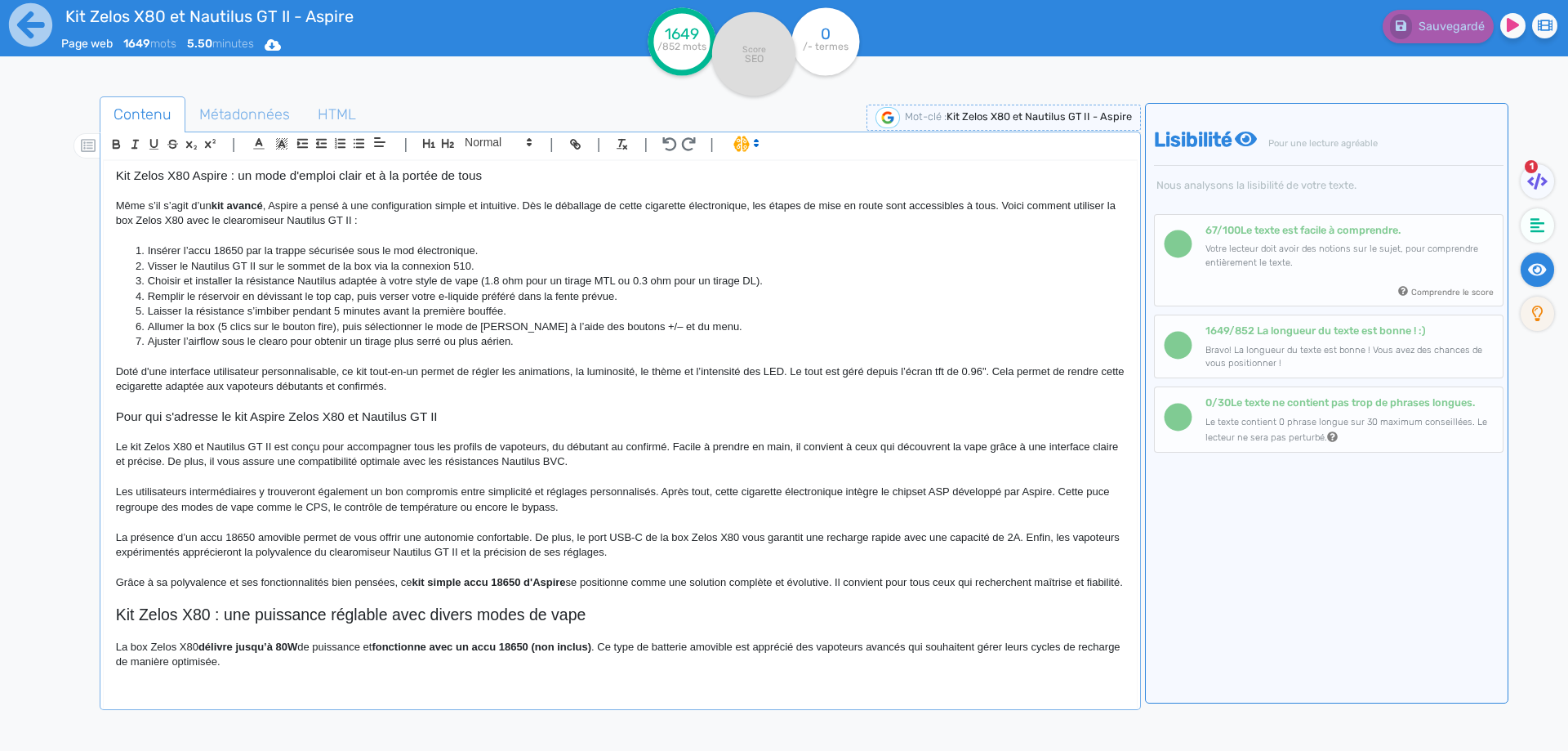
click at [521, 367] on p "Doté d'une interface utilisateur personnalisable, ce kit tout-en-un permet de r…" at bounding box center [619, 379] width 1009 height 30
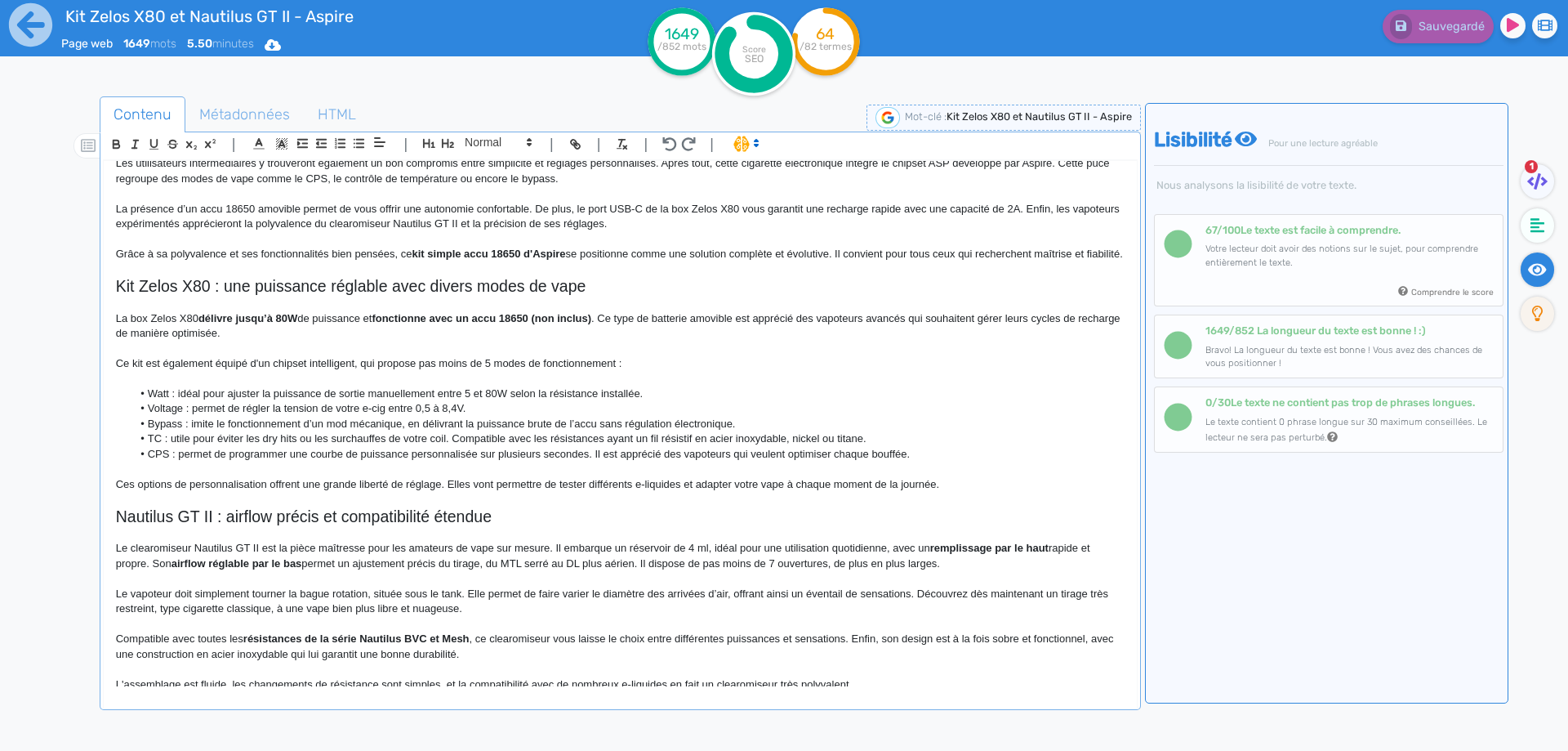
scroll to position [491, 0]
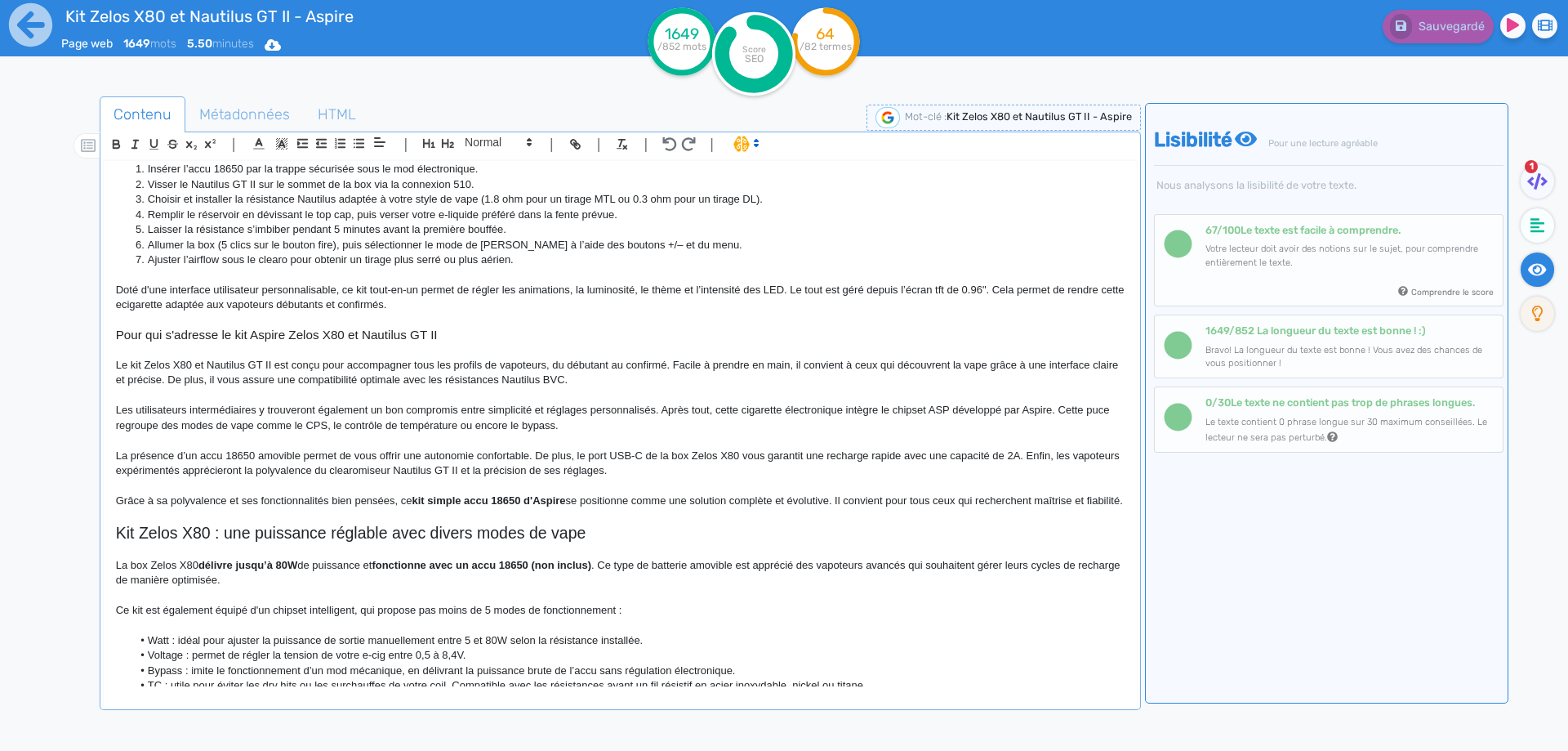
click at [279, 212] on li "Remplir le réservoir en dévissant le top cap, puis verser votre e-liquide préfé…" at bounding box center [627, 215] width 992 height 15
click at [986, 288] on p "Doté d'une interface utilisateur personnalisable, ce kit tout-en-un permet de r…" at bounding box center [619, 297] width 1009 height 30
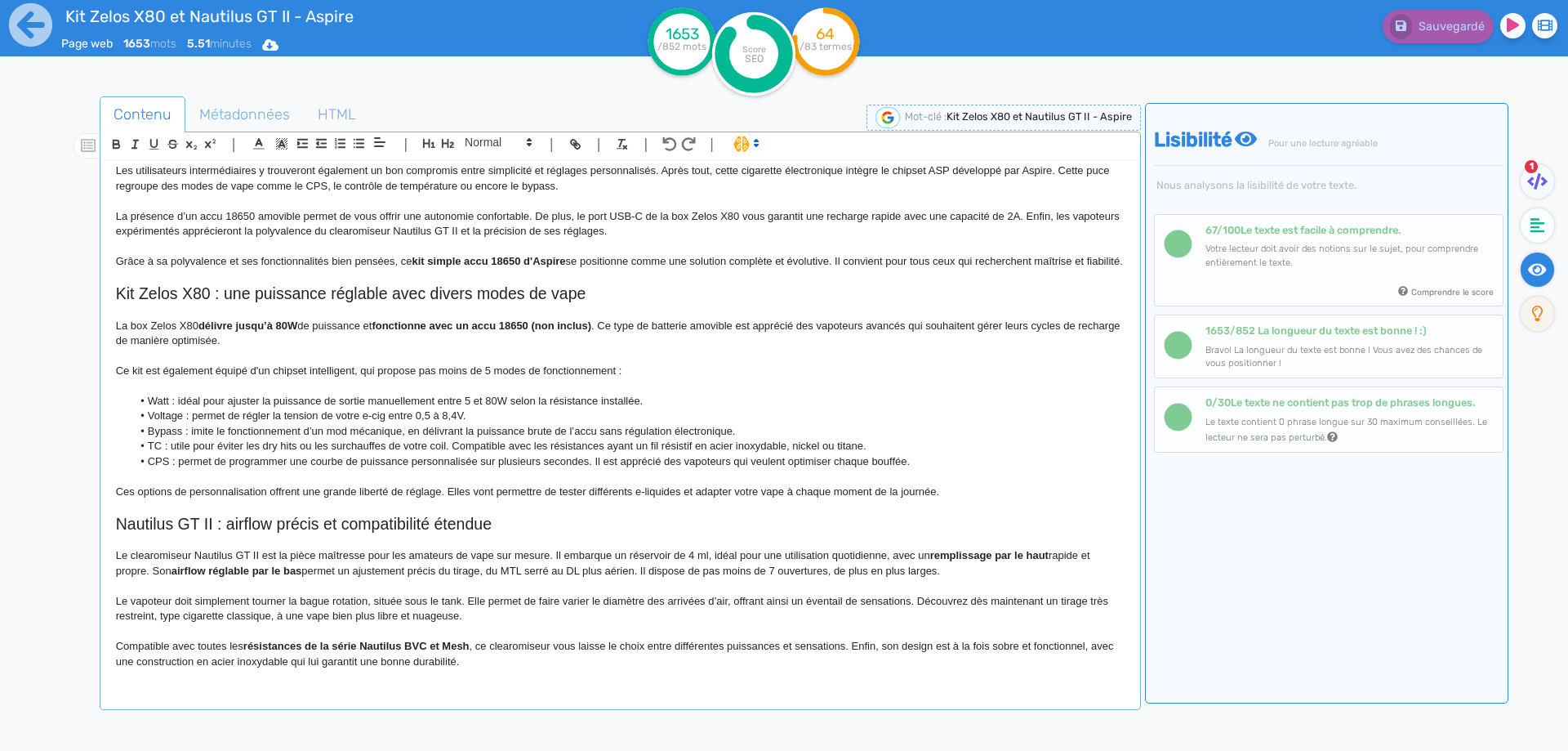
scroll to position [817, 0]
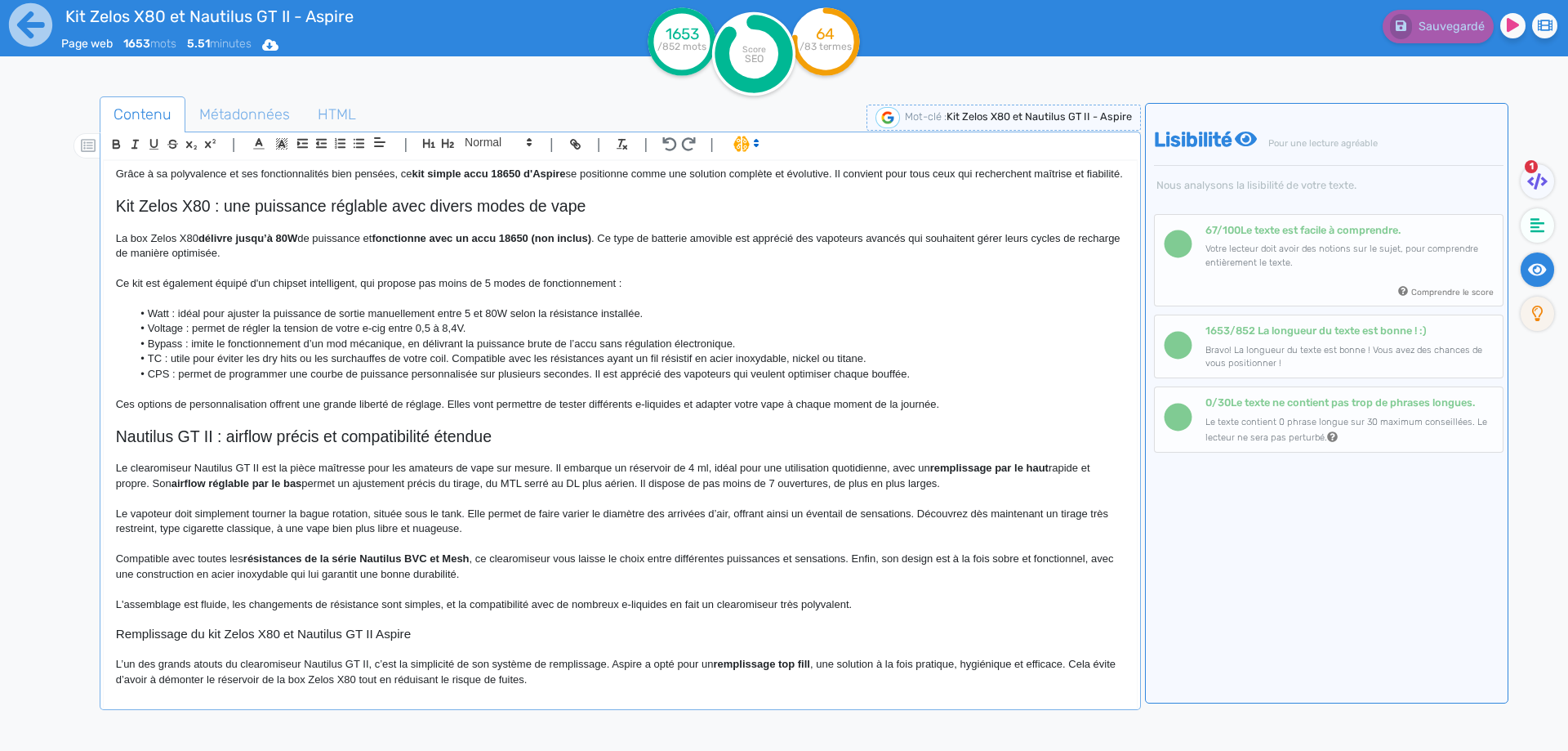
click at [345, 254] on p "La box Zelos X80 délivre jusqu’à 80W de puissance et fonctionne avec un accu 18…" at bounding box center [619, 246] width 1009 height 30
drag, startPoint x: 345, startPoint y: 254, endPoint x: 303, endPoint y: 255, distance: 42.0
click at [303, 255] on p "La box Zelos X80 délivre jusqu’à 80W de puissance et fonctionne avec un accu 18…" at bounding box center [619, 246] width 1009 height 30
click at [350, 276] on p at bounding box center [619, 268] width 1009 height 15
click at [350, 244] on strong "de puissance" at bounding box center [333, 238] width 67 height 13
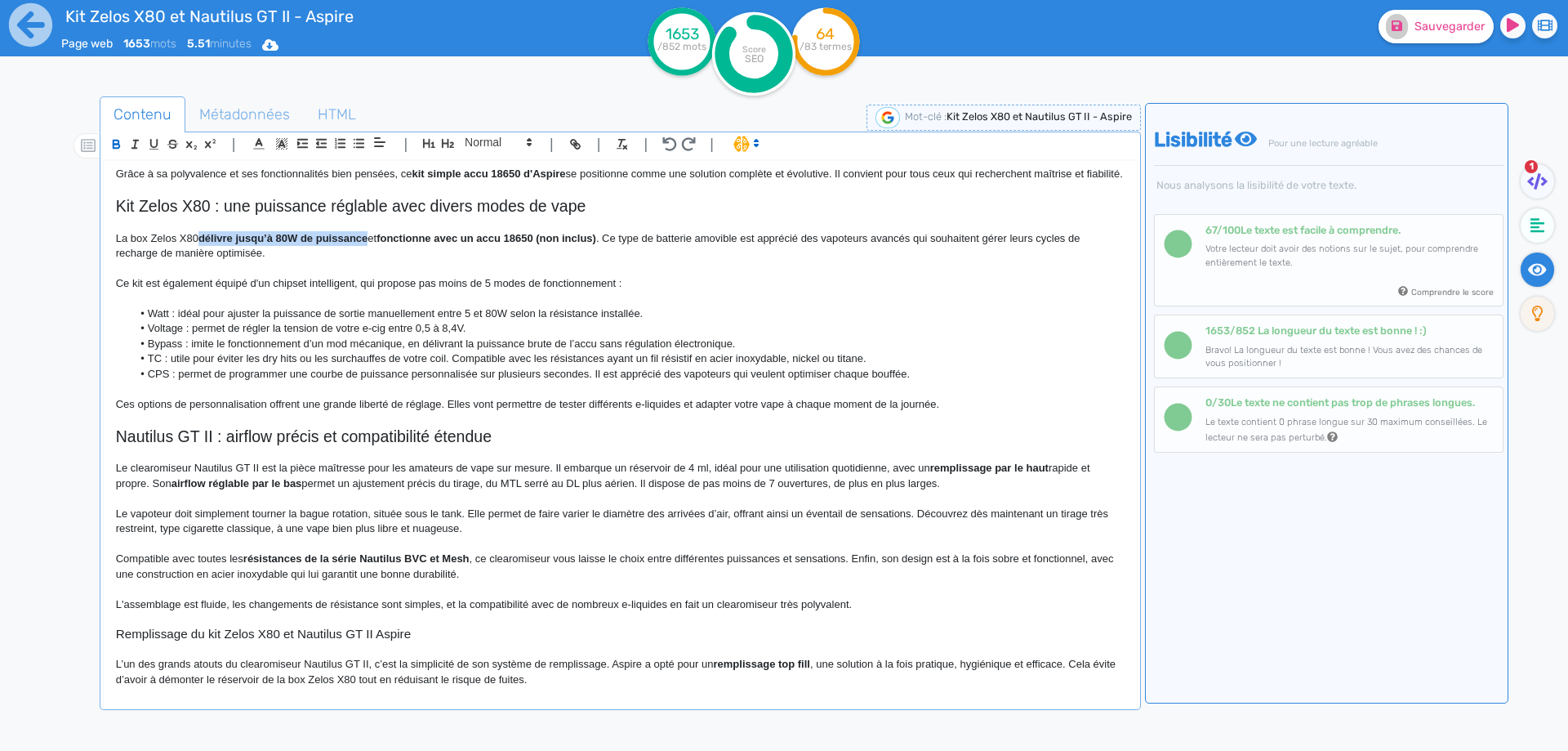
drag, startPoint x: 350, startPoint y: 254, endPoint x: 220, endPoint y: 248, distance: 130.1
click at [362, 290] on p "Ce kit est également équipé d'un chipset intelligent, qui propose pas moins de …" at bounding box center [619, 283] width 1009 height 15
drag, startPoint x: 544, startPoint y: 256, endPoint x: 593, endPoint y: 288, distance: 58.5
click at [601, 255] on p "La box Zelos X80 délivre jusqu’à 80W de puissance et fonctionne avec un accu 18…" at bounding box center [619, 246] width 1009 height 30
drag, startPoint x: 593, startPoint y: 288, endPoint x: 593, endPoint y: 298, distance: 10.0
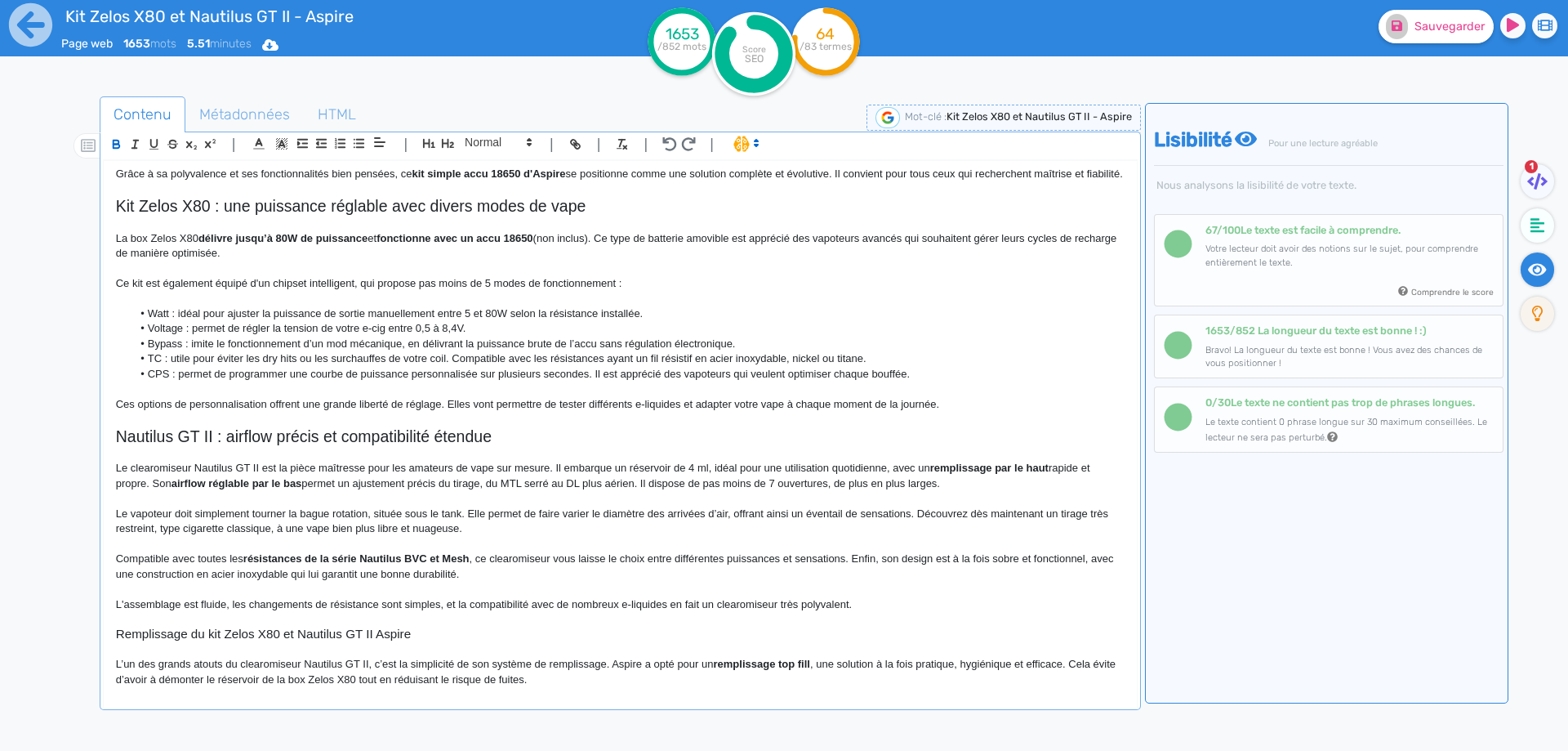
click at [593, 292] on div "Kit Zelos X80 et Nautilus GT II - Aspire Le kit Zelos X80 Aspire se compose d'u…" at bounding box center [620, 424] width 1033 height 526
click at [597, 306] on p at bounding box center [619, 298] width 1009 height 15
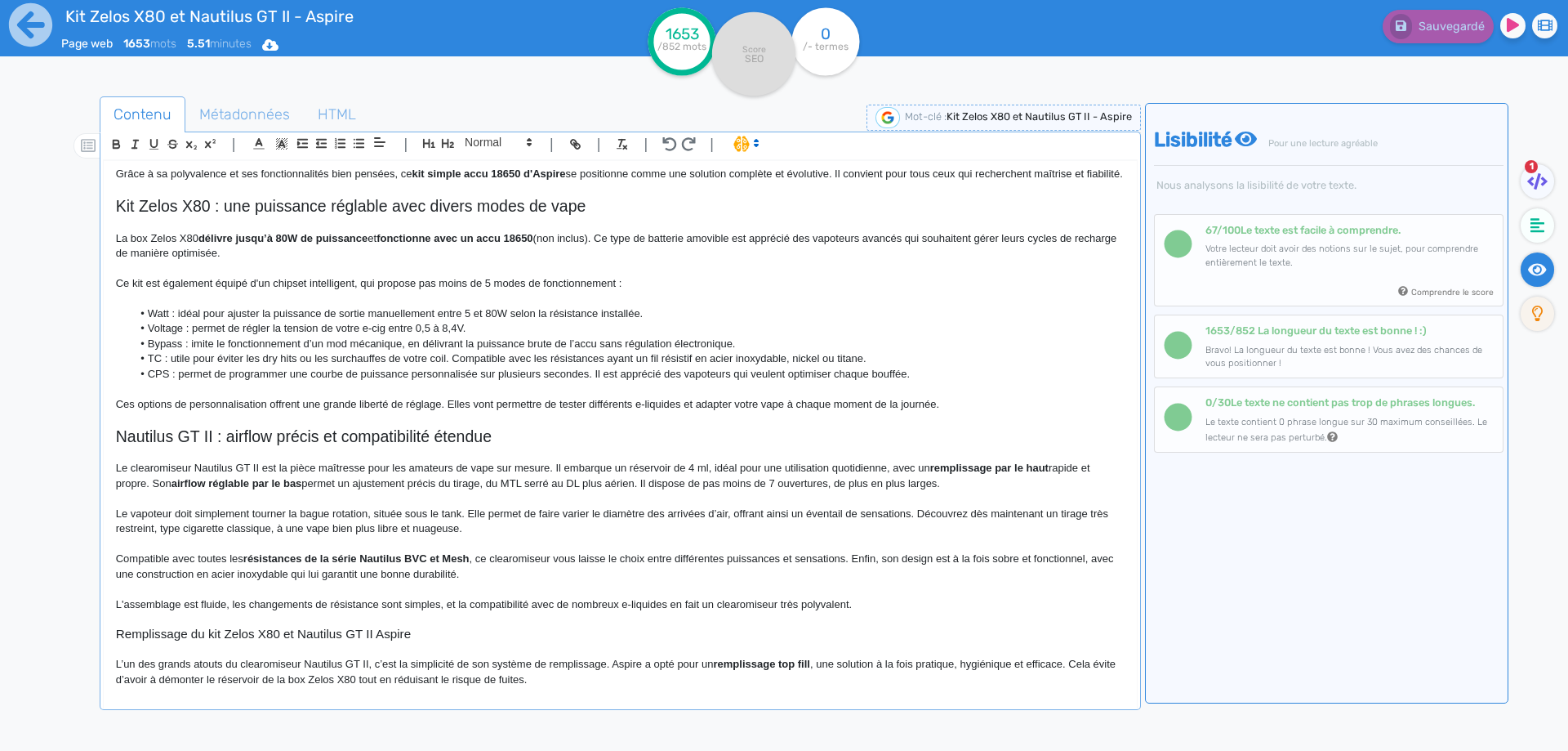
click at [625, 252] on p "La box Zelos X80 délivre jusqu’à 80W de puissance et fonctionne avec un accu 18…" at bounding box center [619, 246] width 1009 height 30
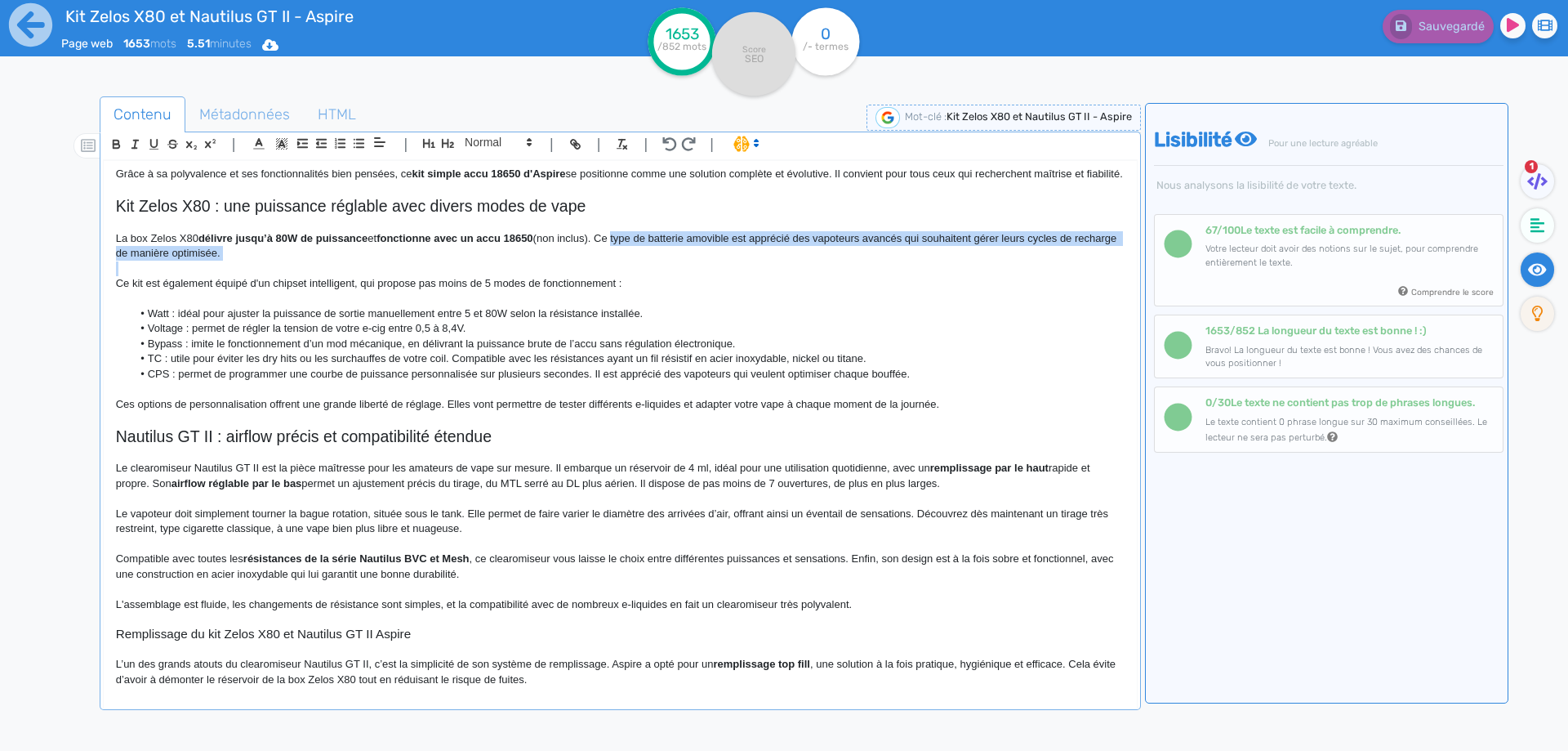
drag, startPoint x: 625, startPoint y: 252, endPoint x: 638, endPoint y: 267, distance: 19.8
click at [638, 261] on p "La box Zelos X80 délivre jusqu’à 80W de puissance et fonctionne avec un accu 18…" at bounding box center [619, 246] width 1009 height 30
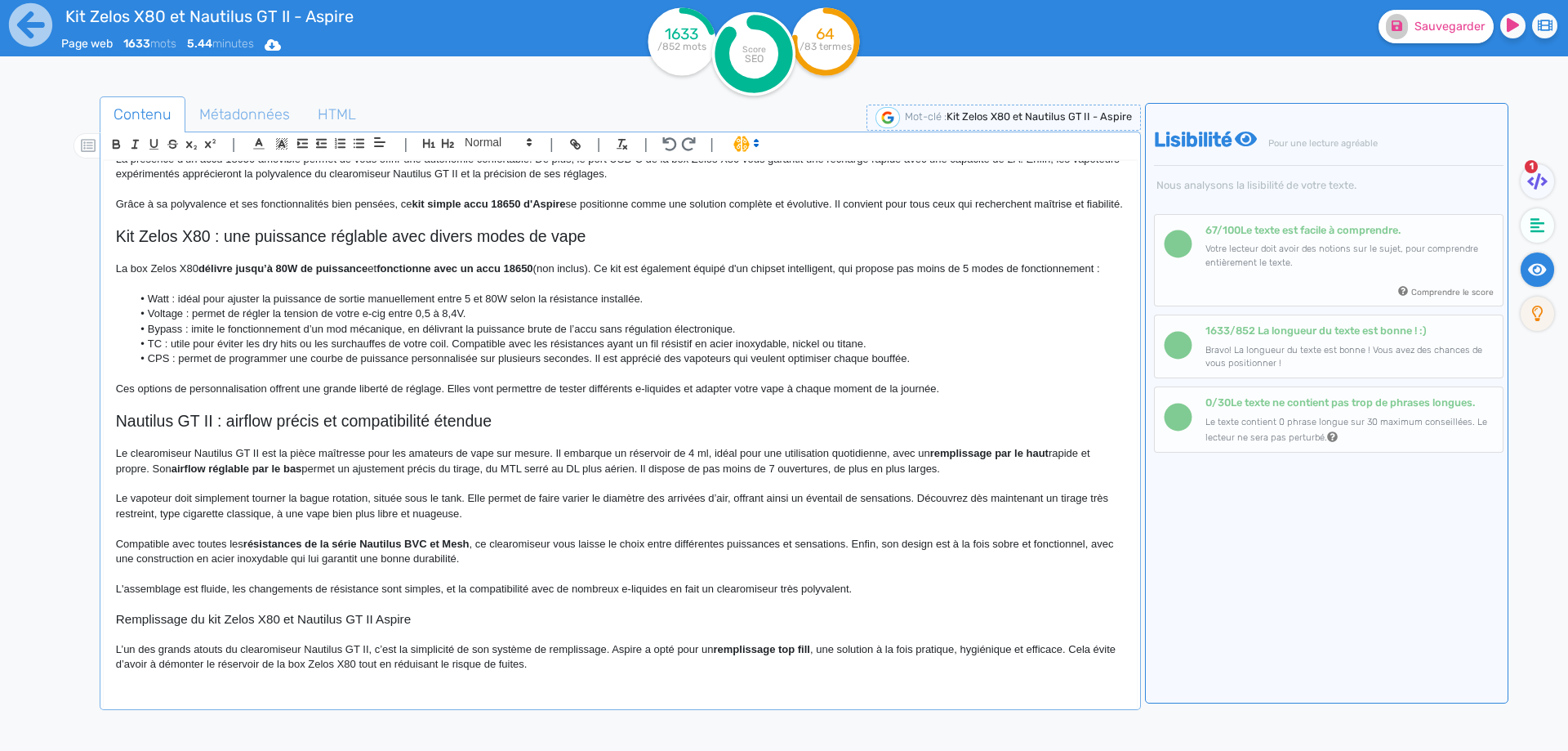
scroll to position [772, 0]
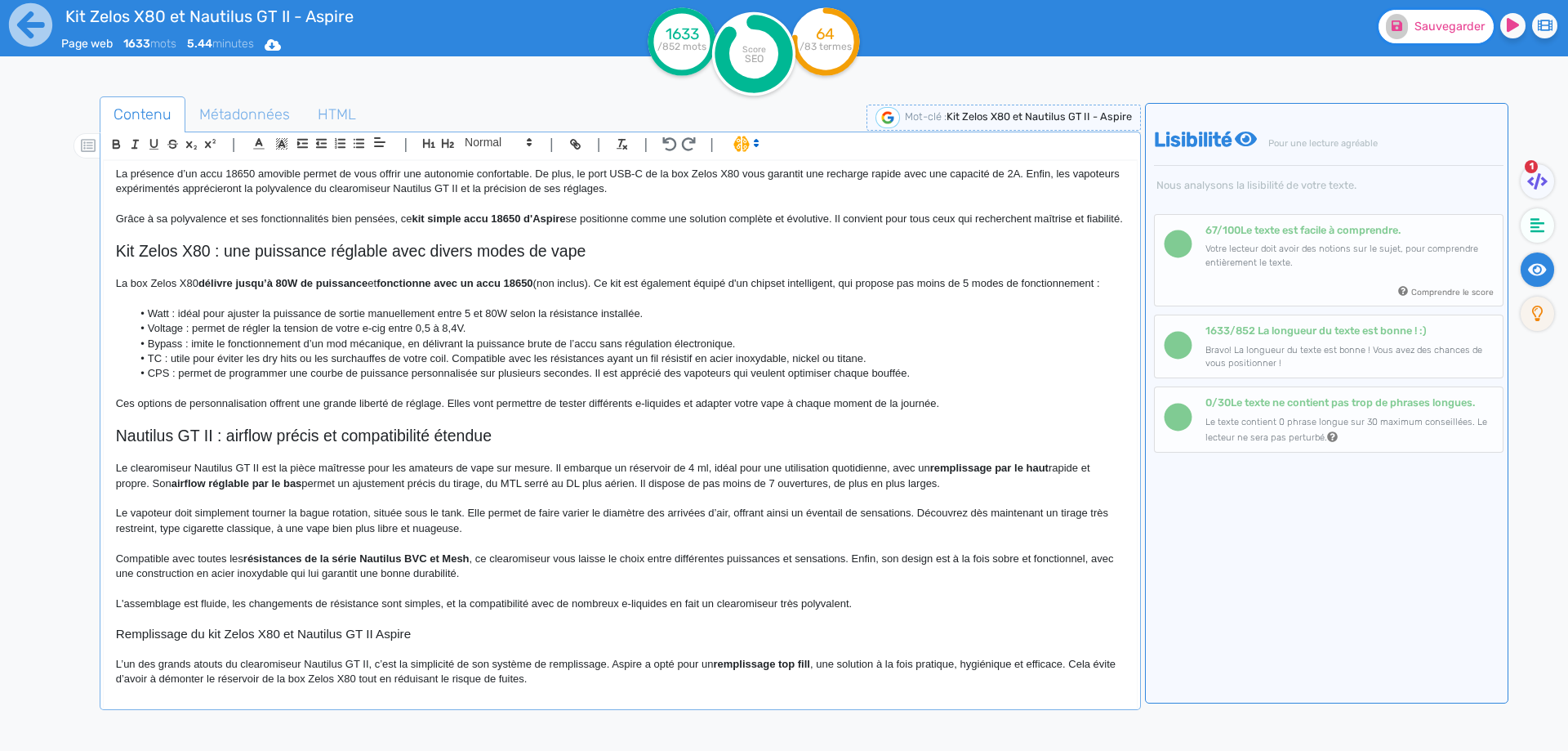
click at [1440, 23] on span "Sauvegarder" at bounding box center [1450, 26] width 70 height 14
click at [308, 366] on li "TC : utile pour éviter les dry hits ou les surchauffes de votre coil. Compatibl…" at bounding box center [627, 358] width 992 height 15
drag, startPoint x: 308, startPoint y: 372, endPoint x: 376, endPoint y: 371, distance: 68.0
click at [376, 366] on li "TC : utile pour éviter les dry hits ou les surchauffes de votre coil. Compatibl…" at bounding box center [627, 358] width 992 height 15
click at [1455, 28] on span "Sauvegarder" at bounding box center [1450, 26] width 70 height 14
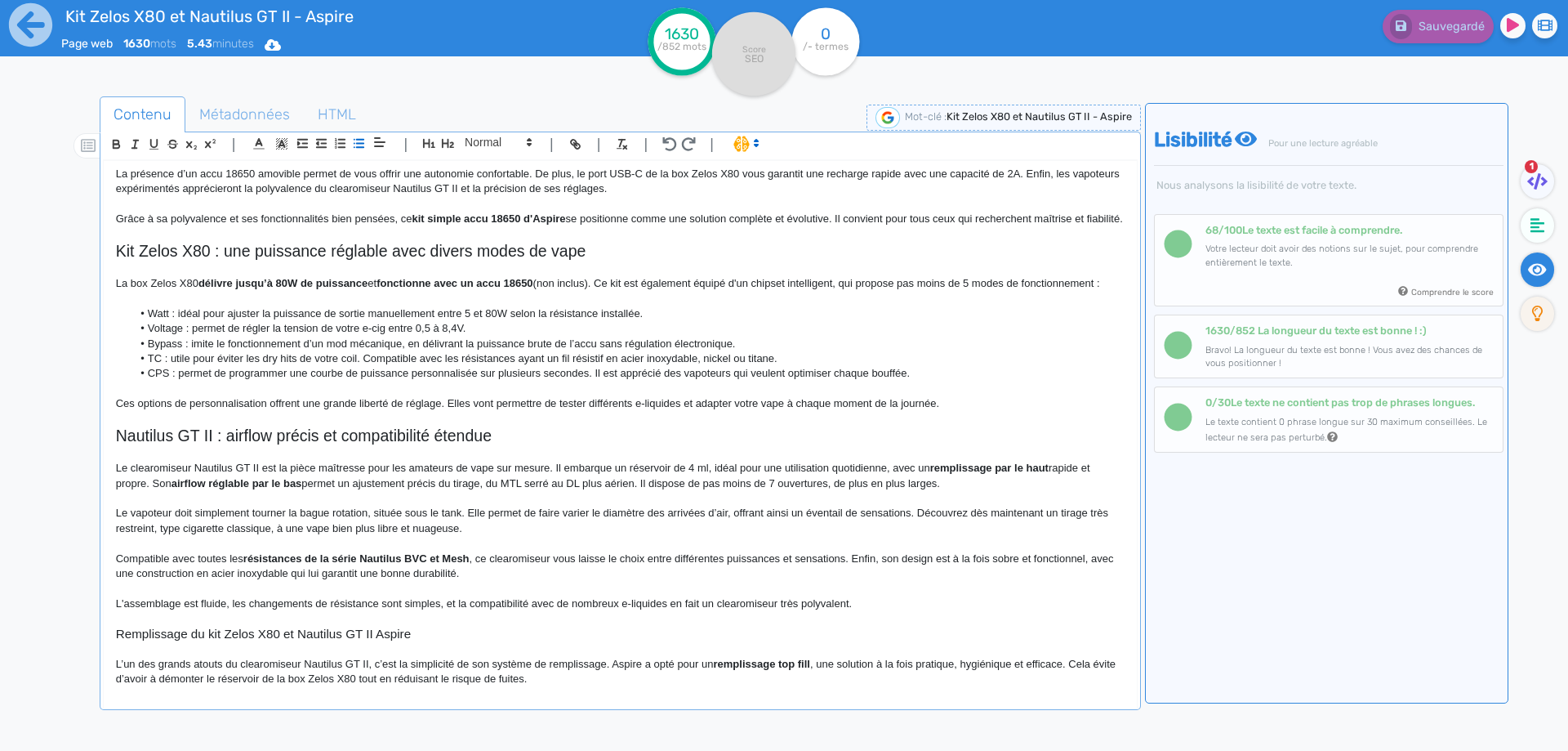
click at [609, 597] on p at bounding box center [619, 589] width 1009 height 15
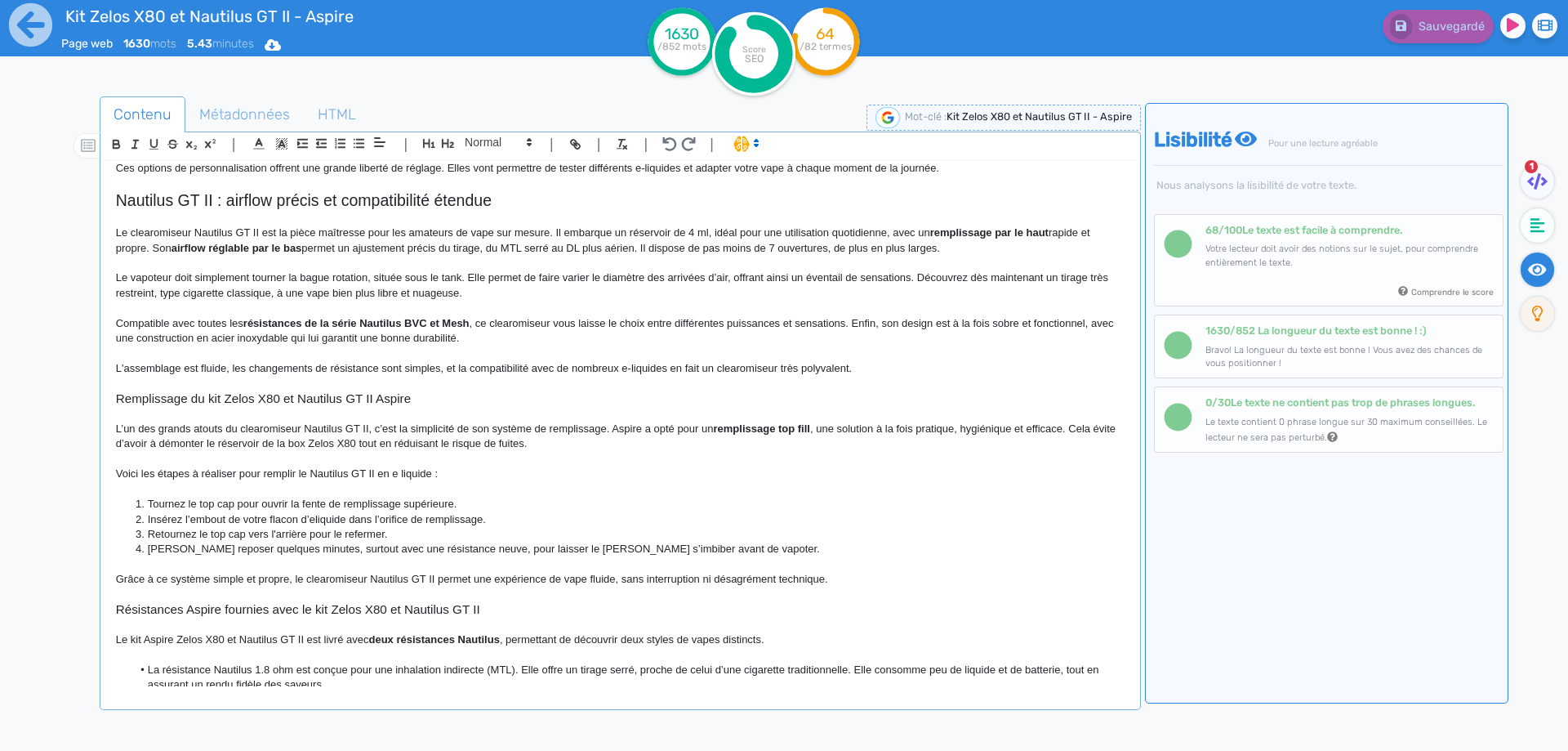
scroll to position [1017, 0]
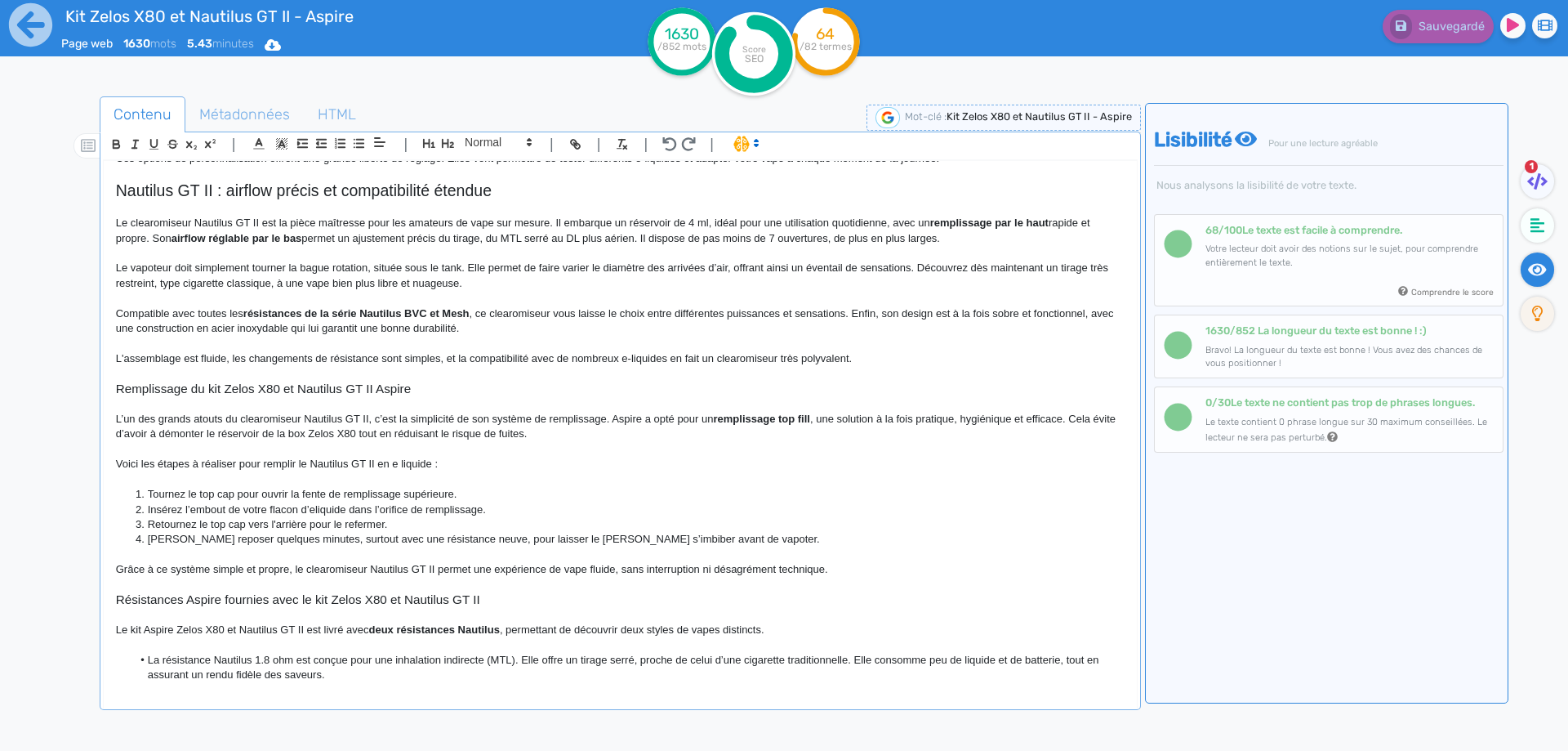
click at [365, 287] on p "Le vapoteur doit simplement tourner la bague rotation, située sous le tank. Ell…" at bounding box center [619, 275] width 1009 height 30
click at [363, 286] on p "Le vapoteur doit simplement tourner la bague rotation, située sous le tank. Ell…" at bounding box center [619, 275] width 1009 height 30
click at [384, 290] on p "Le vapoteur doit simplement tourner la bague rotative, située sous le tank. Ell…" at bounding box center [619, 275] width 1009 height 30
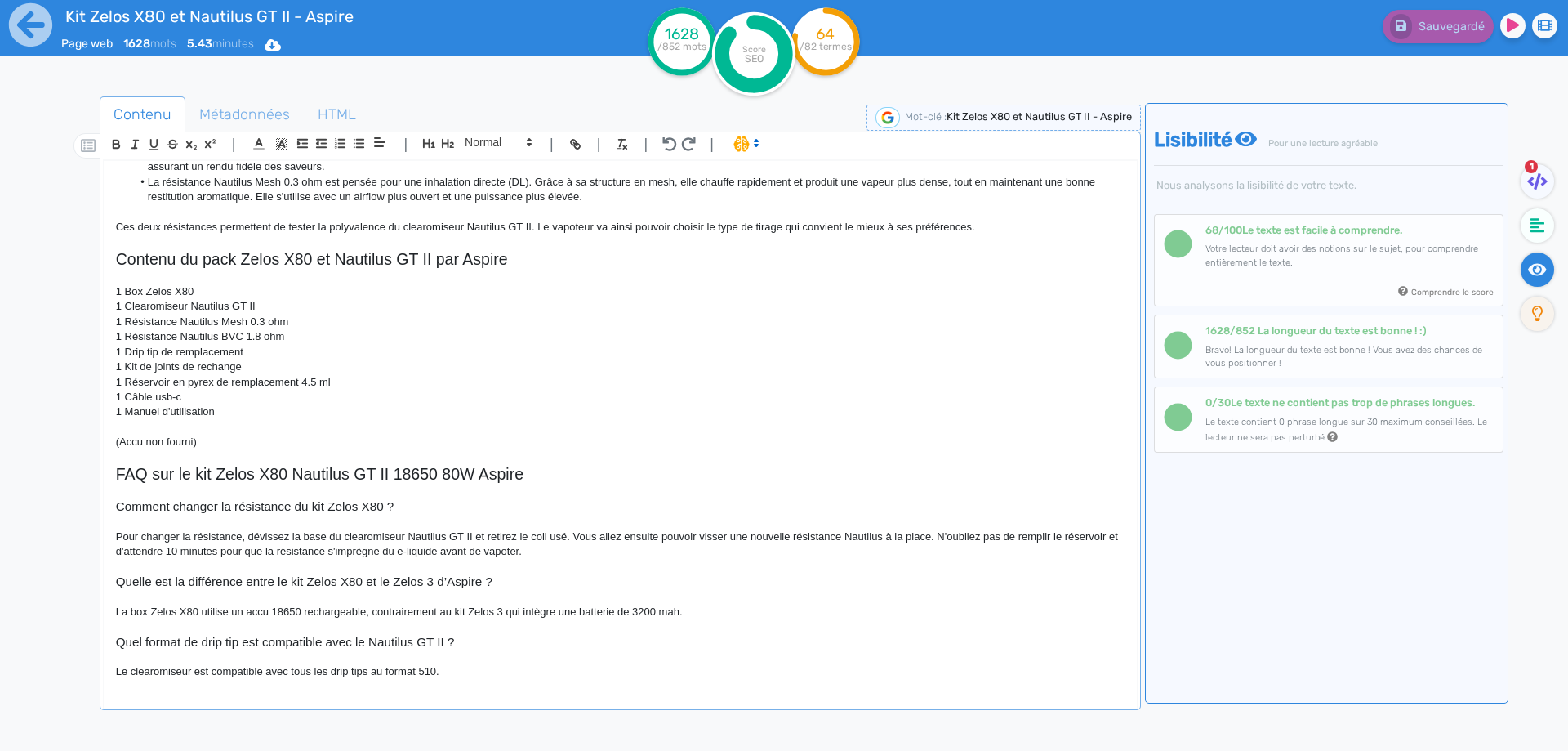
scroll to position [1544, 0]
click at [563, 295] on p "1 Clearomiseur Nautilus GT II" at bounding box center [619, 302] width 1009 height 15
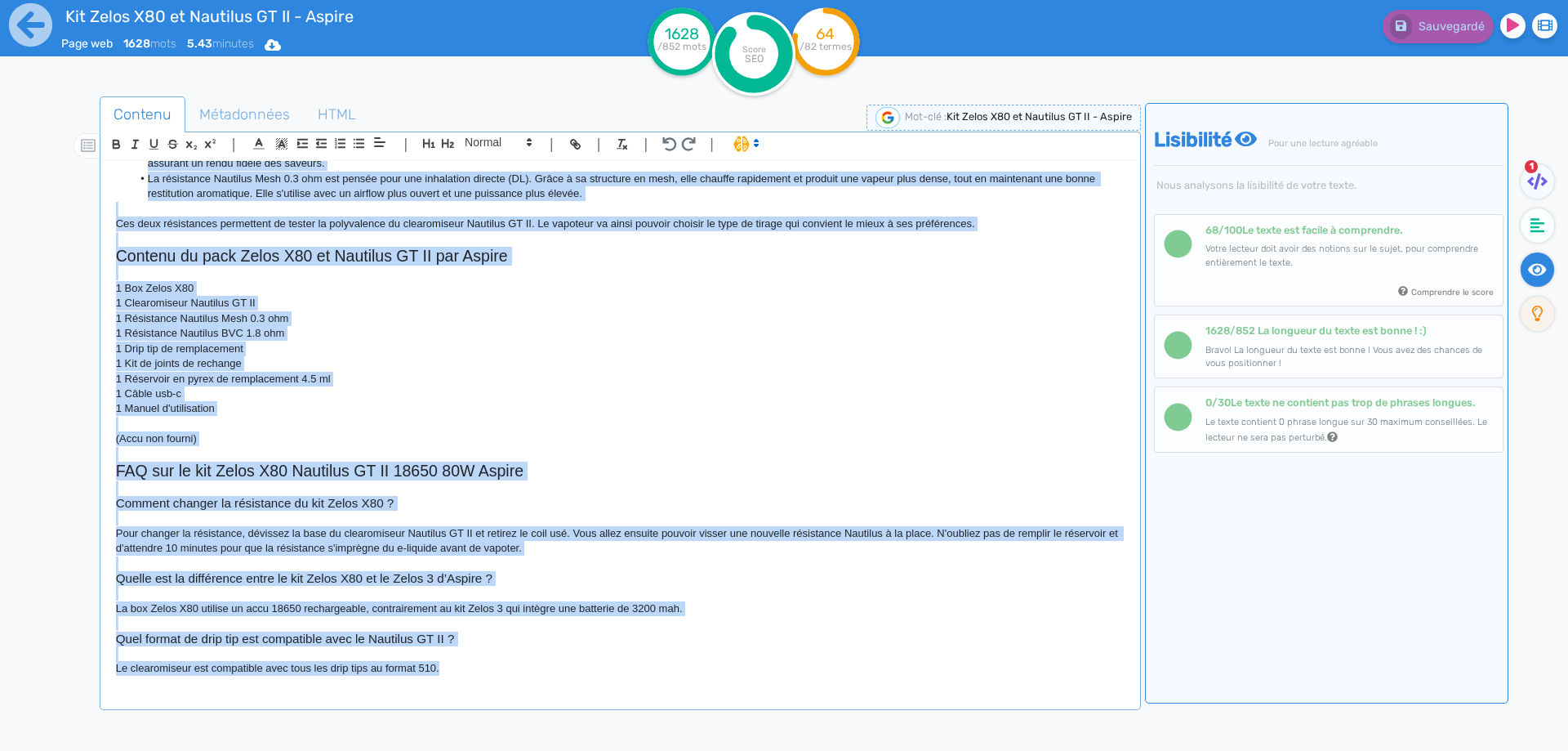
copy div "Kit Zelos X80 et Nautilus GT II - Aspire Le kit Zelos X80 Aspire se compose d'u…"
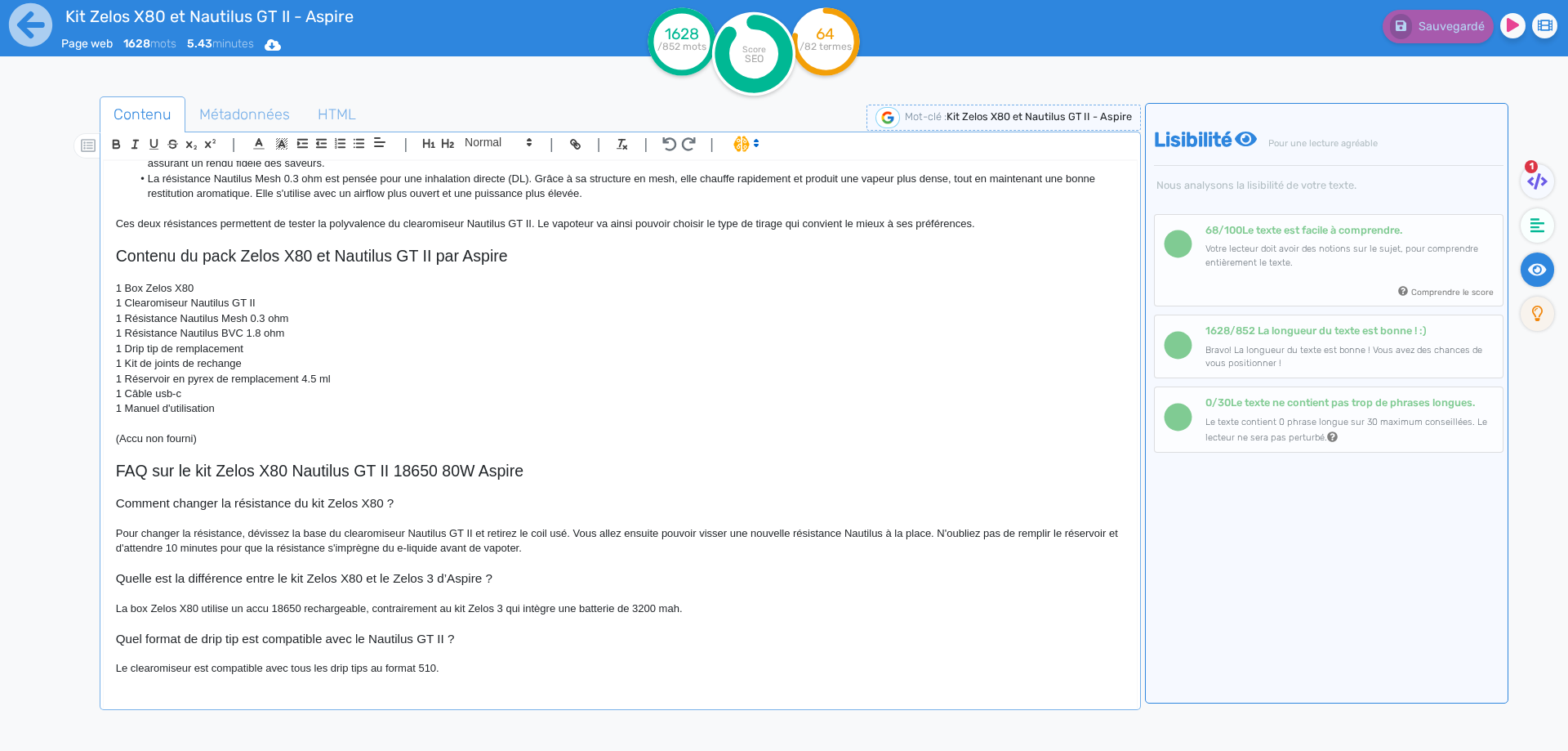
scroll to position [100, 0]
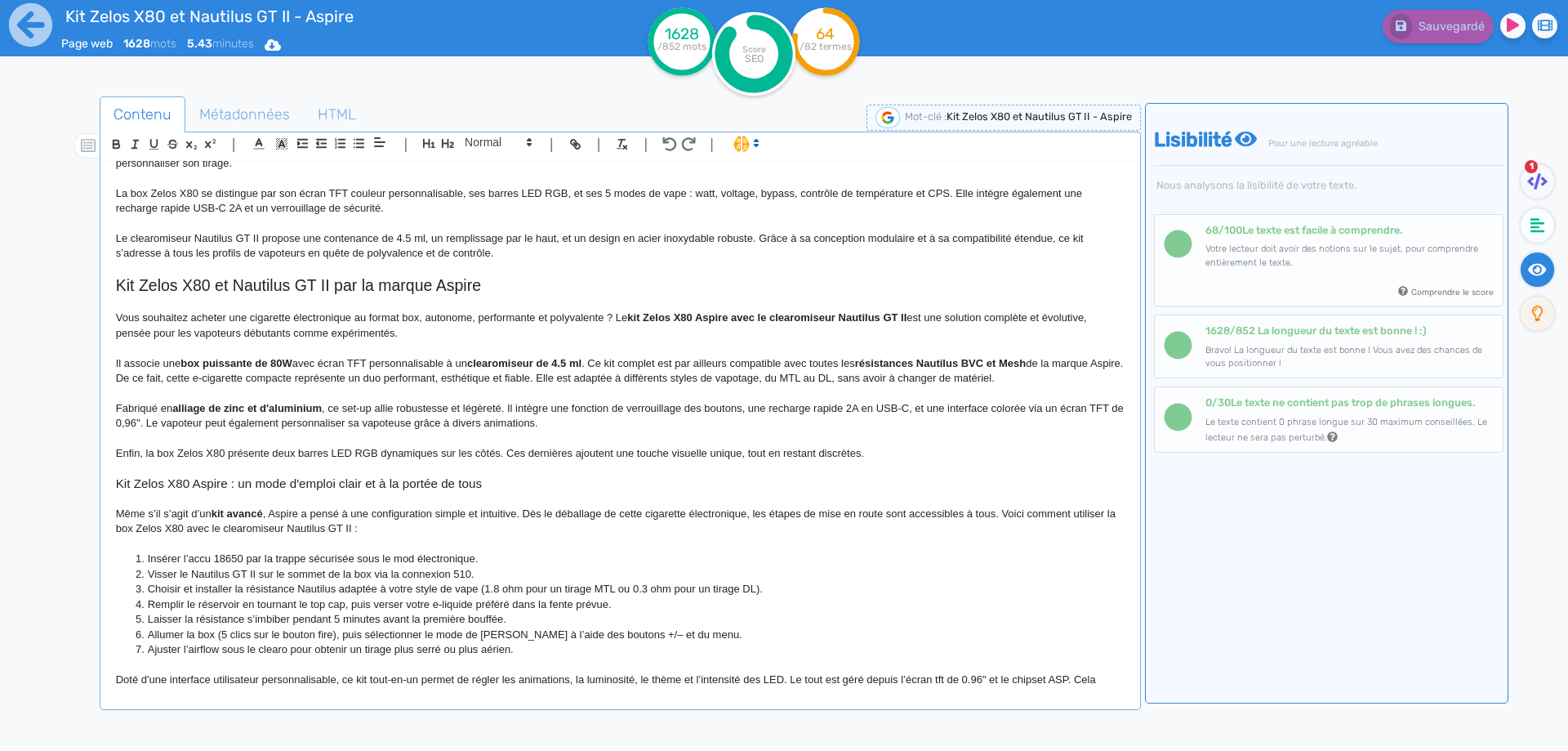
click at [498, 419] on p "Fabriqué en alliage de zinc et d'aluminium , ce set-up allie robustesse et légè…" at bounding box center [619, 416] width 1009 height 30
click at [493, 423] on p "Fabriqué en alliage de zinc et d'aluminium , ce set-up allie robustesse et légè…" at bounding box center [619, 416] width 1009 height 30
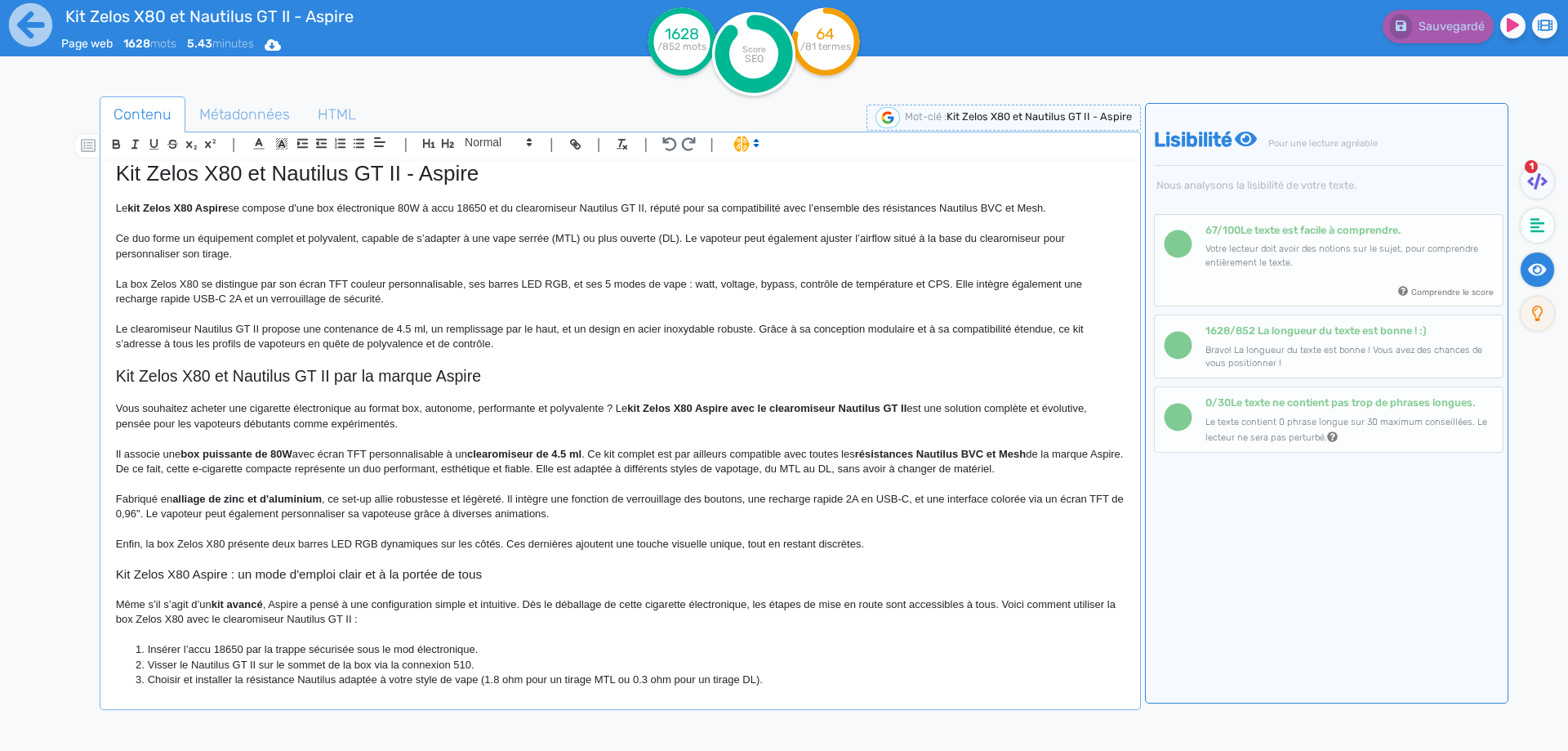
scroll to position [0, 0]
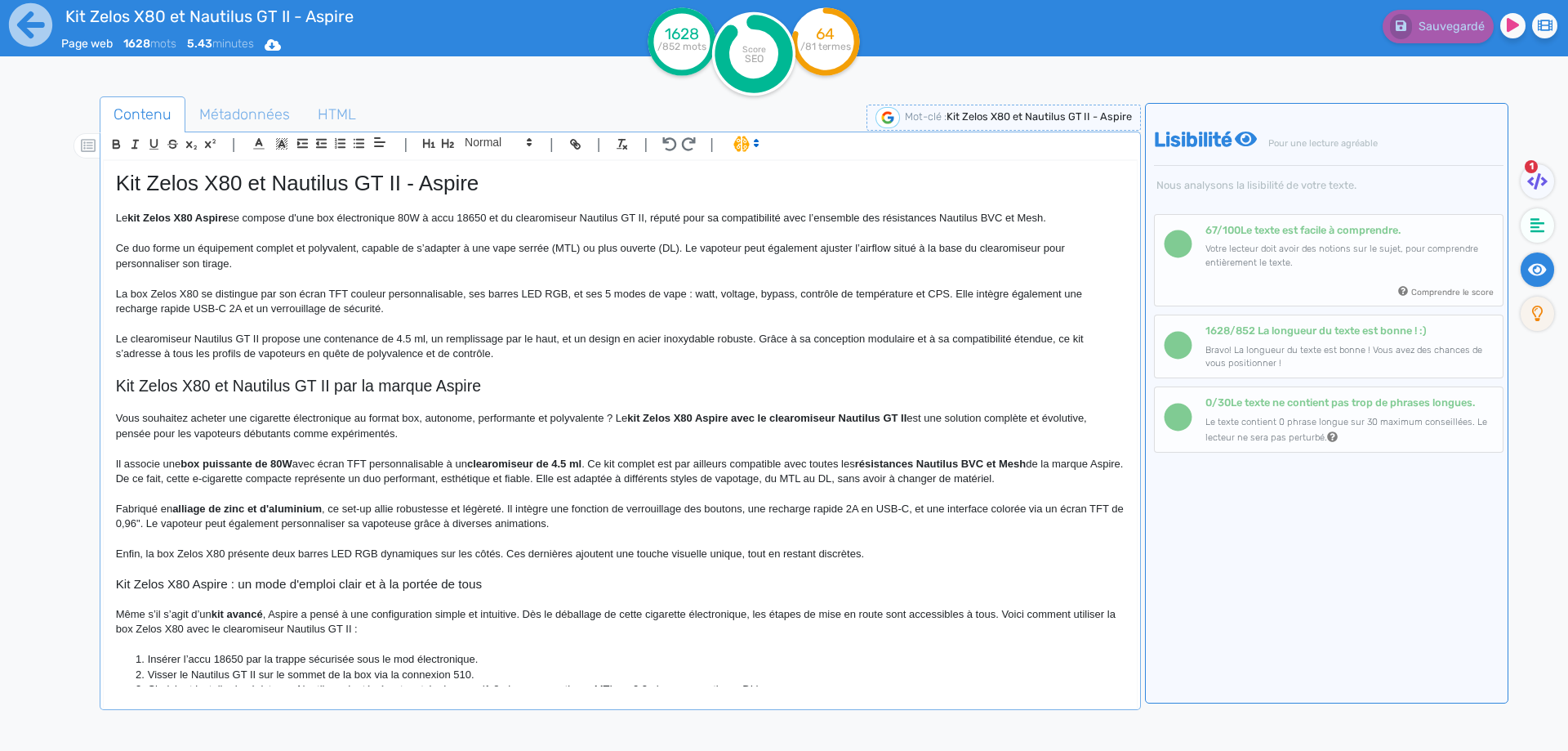
click at [255, 183] on h1 "Kit Zelos X80 et Nautilus GT II - Aspire" at bounding box center [619, 184] width 1009 height 25
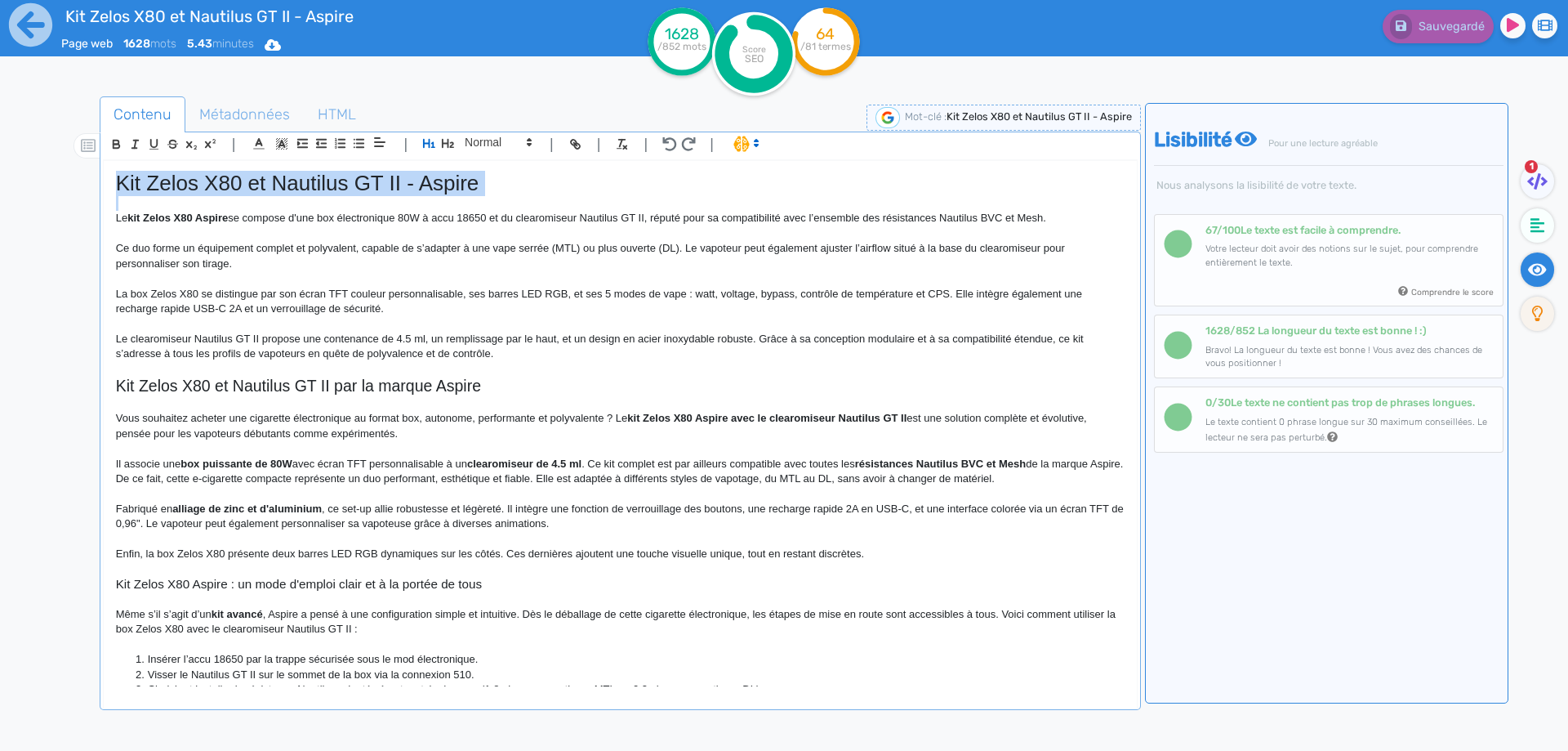
click at [255, 183] on h1 "Kit Zelos X80 et Nautilus GT II - Aspire" at bounding box center [619, 184] width 1009 height 25
click at [254, 183] on h1 "Kit Zelos X80 et Nautilus GT II - Aspire" at bounding box center [619, 184] width 1009 height 25
copy h1 "Kit Zelos X80 et Nautilus GT II - Aspire"
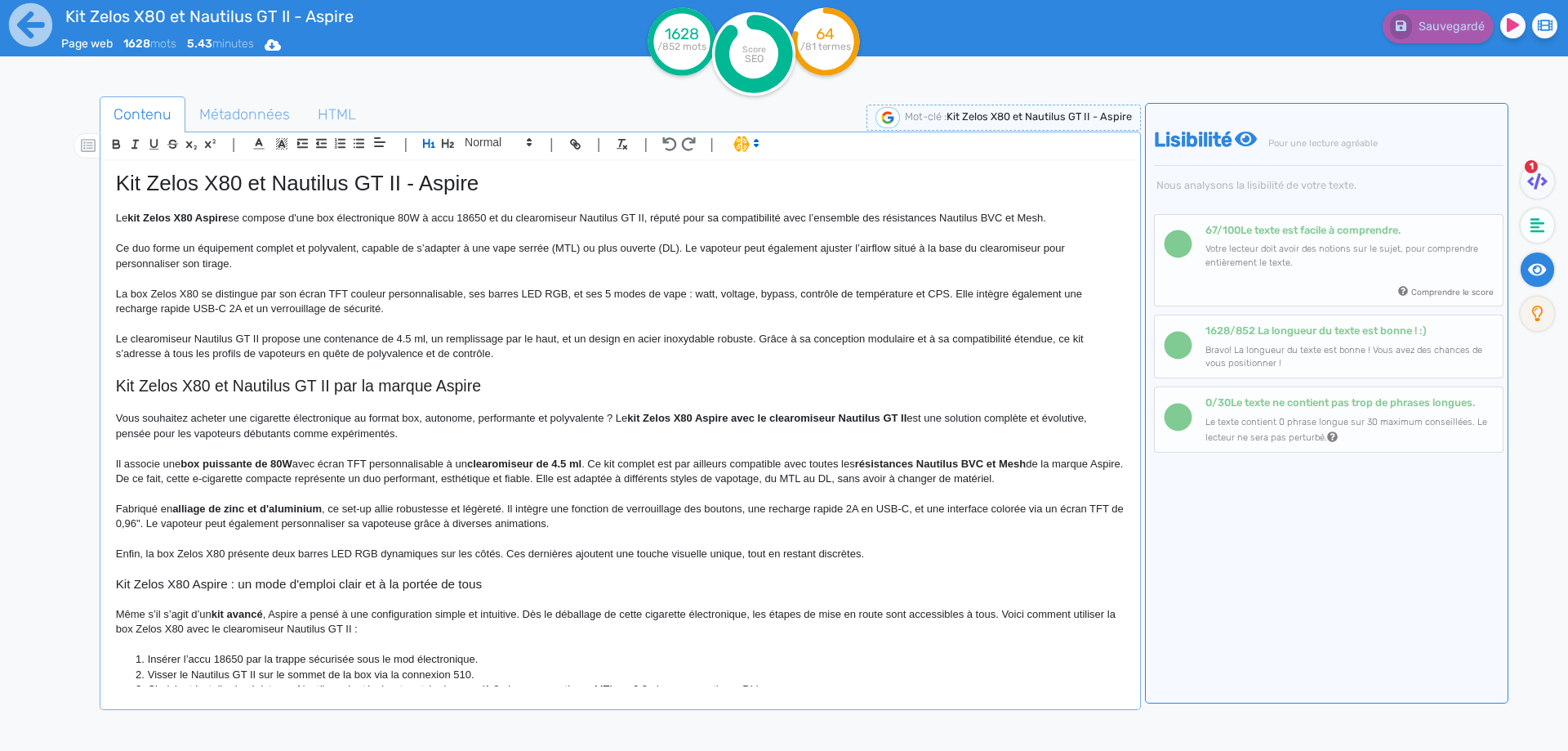
click at [205, 331] on p "Le clearomiseur Nautilus GT II propose une contenance de 4.5 ml, un remplissage…" at bounding box center [619, 346] width 1009 height 30
click at [219, 251] on p "Ce duo forme un équipement complet et polyvalent, capable de s’adapter à une va…" at bounding box center [619, 256] width 1009 height 30
drag, startPoint x: 219, startPoint y: 250, endPoint x: 325, endPoint y: 249, distance: 106.0
click at [325, 249] on p "Ce duo forme un équipement complet et polyvalent, capable de s’adapter à une va…" at bounding box center [619, 256] width 1009 height 30
click at [1428, 32] on span "Sauvegarder" at bounding box center [1450, 26] width 70 height 14
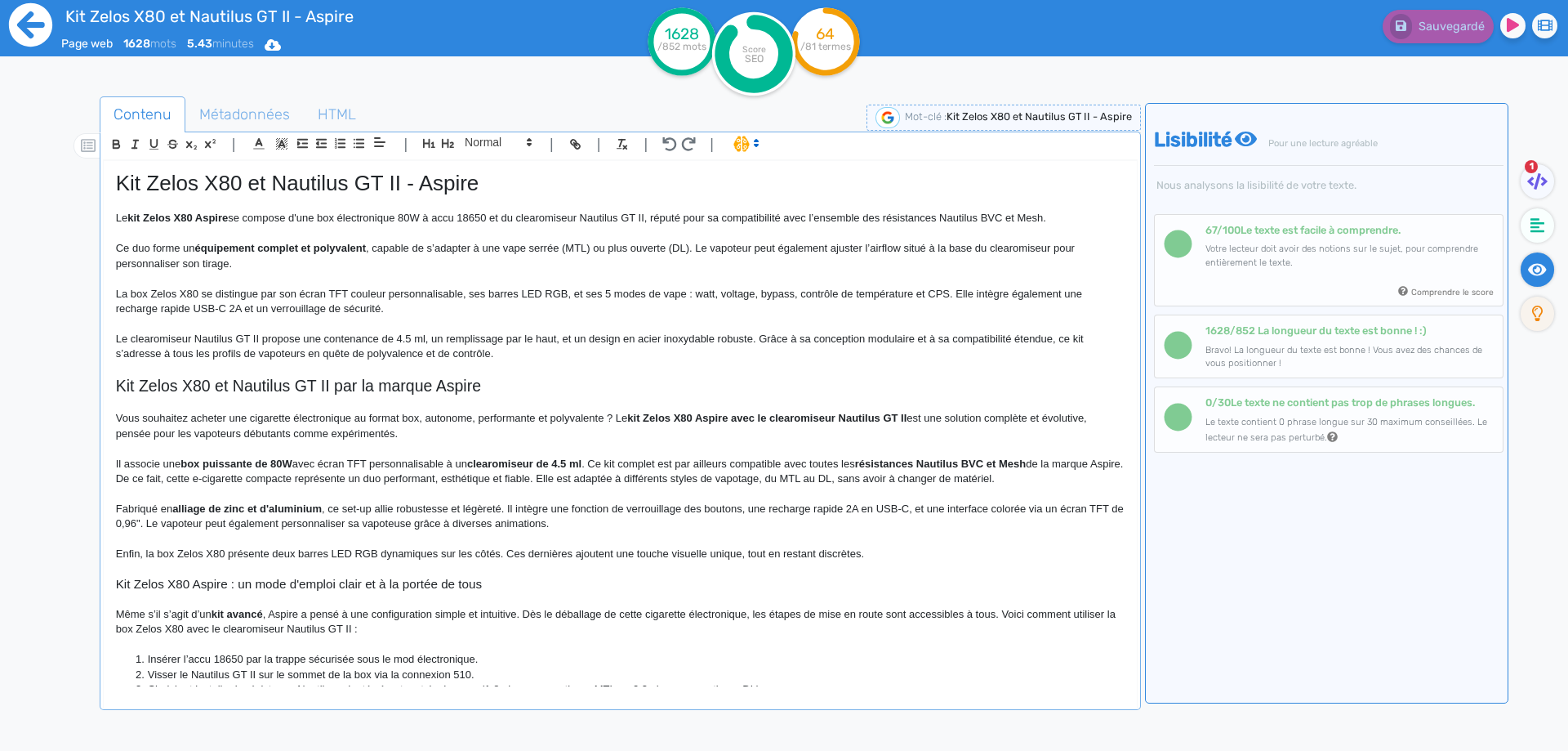
click at [32, 40] on icon at bounding box center [30, 24] width 44 height 44
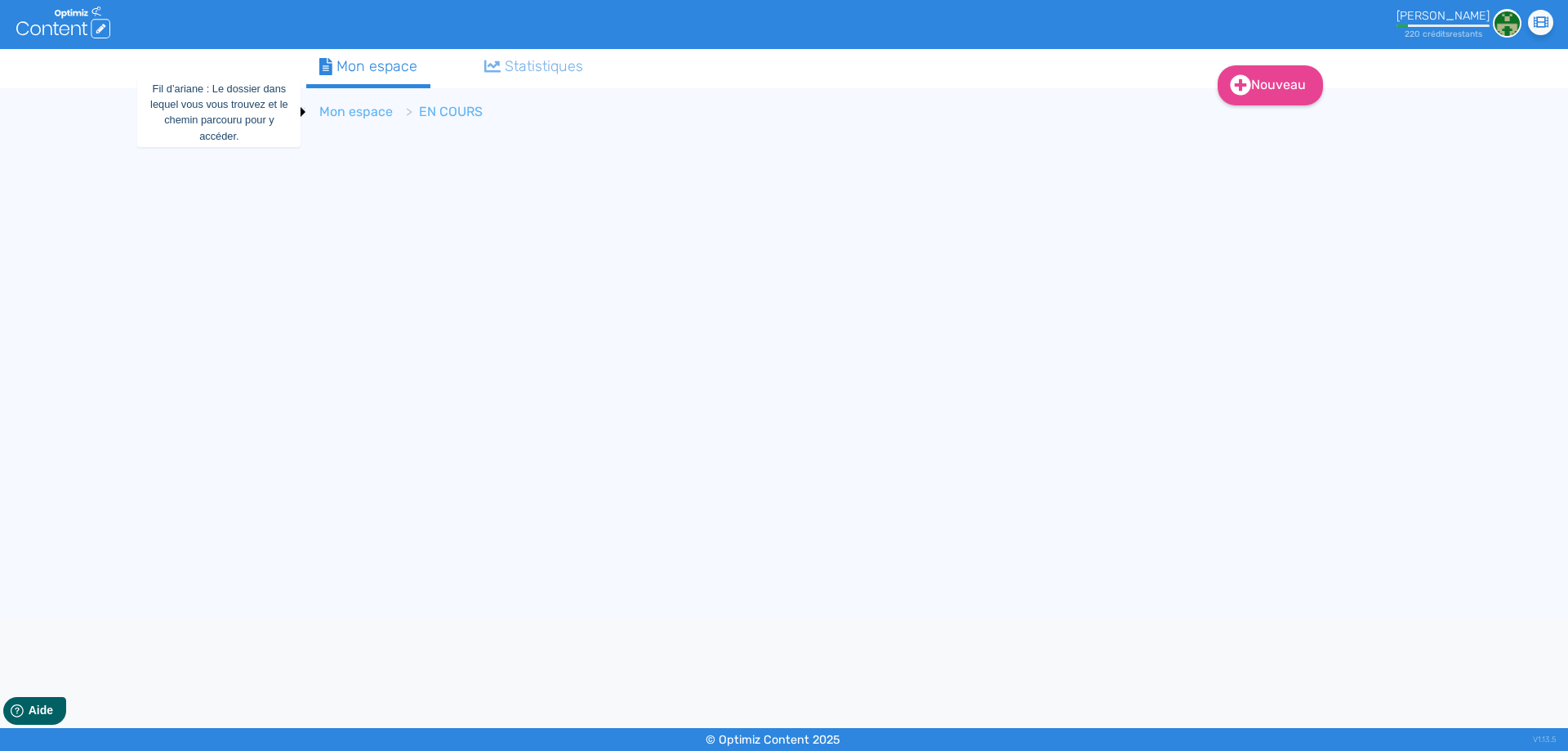
click at [351, 112] on link "Mon espace" at bounding box center [356, 112] width 74 height 16
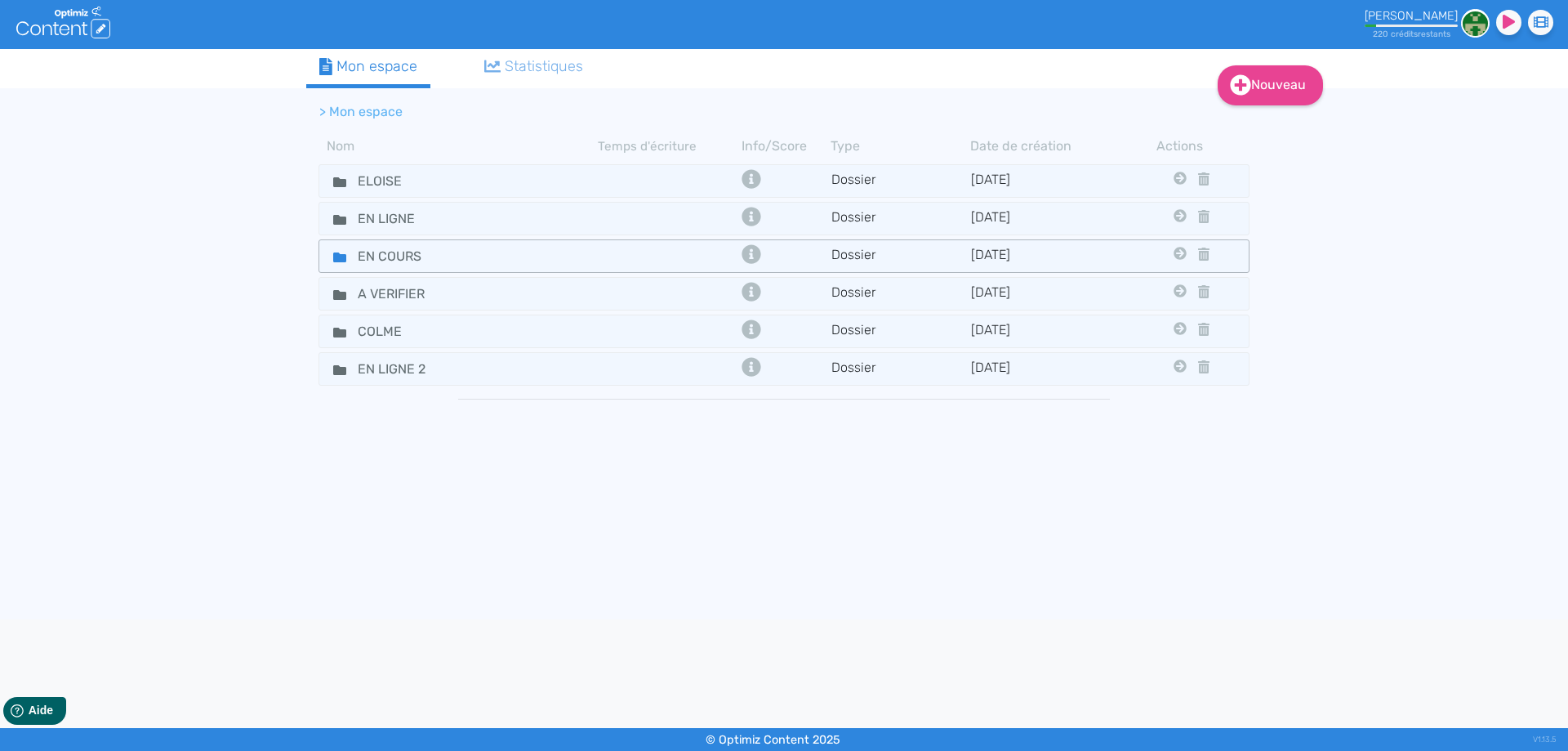
click at [336, 249] on fa-icon at bounding box center [333, 256] width 24 height 23
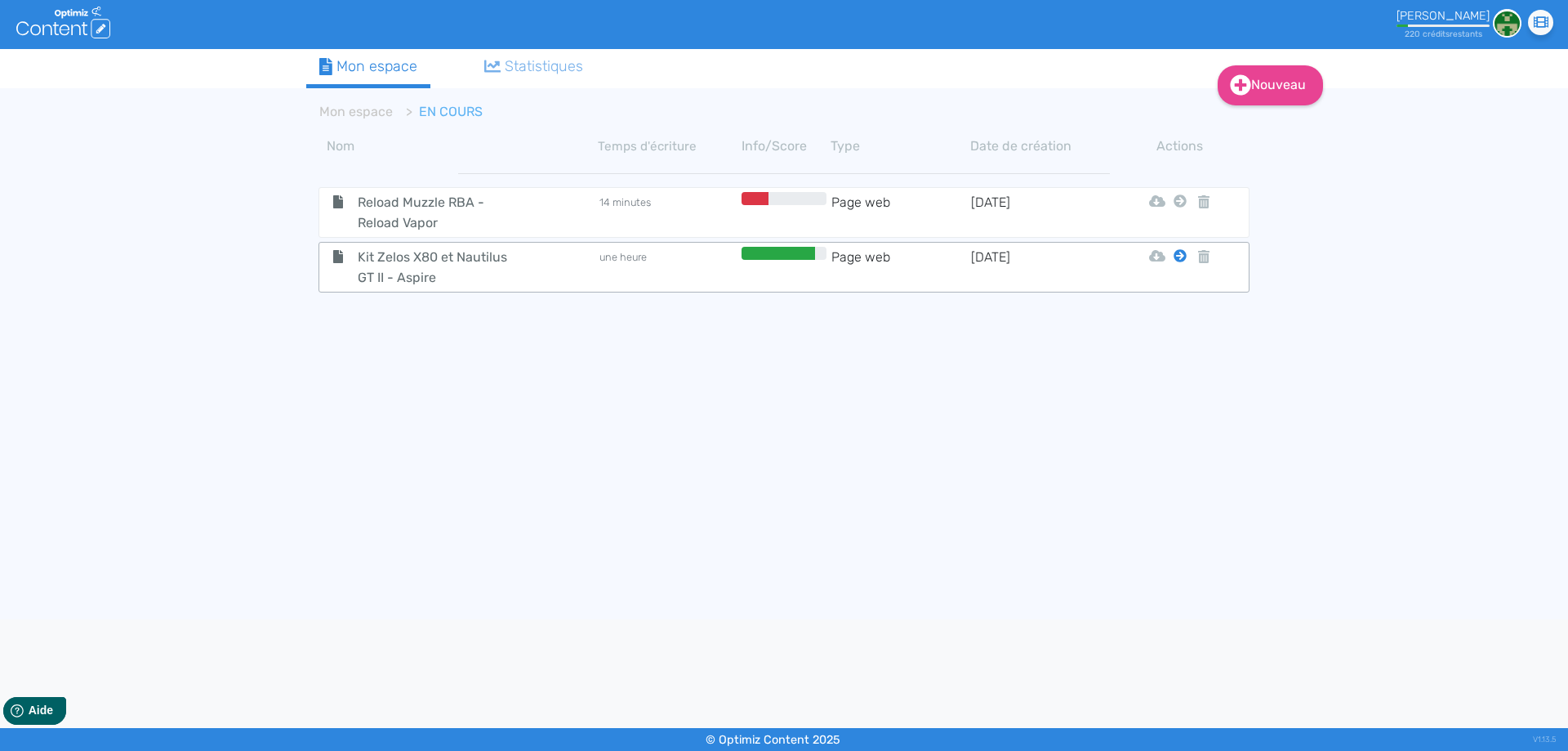
click at [1178, 255] on icon at bounding box center [1179, 255] width 13 height 13
click at [1179, 256] on icon at bounding box center [1179, 255] width 13 height 13
click at [1176, 294] on button "Mon Espace" at bounding box center [1172, 296] width 141 height 26
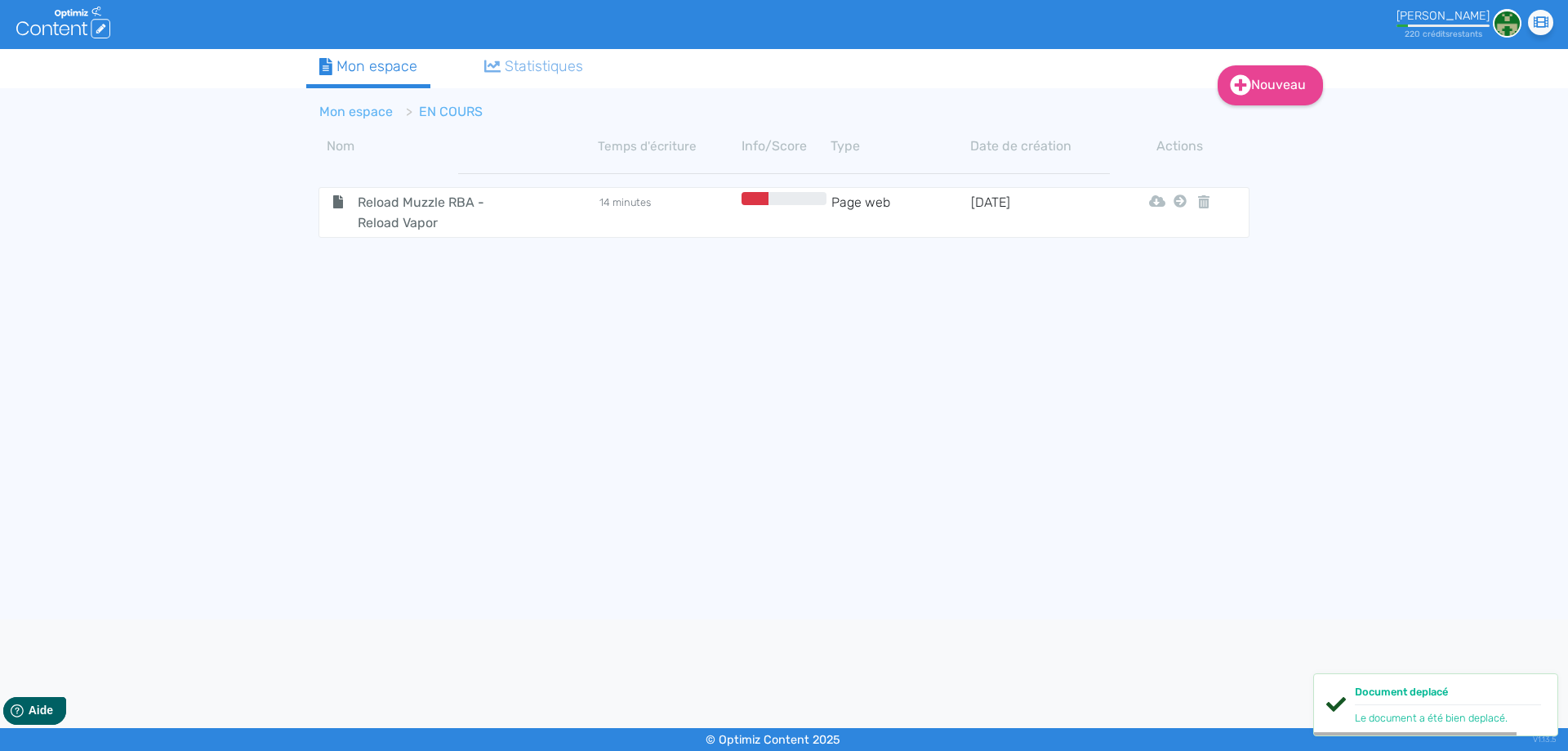
click at [371, 111] on link "Mon espace" at bounding box center [356, 112] width 74 height 16
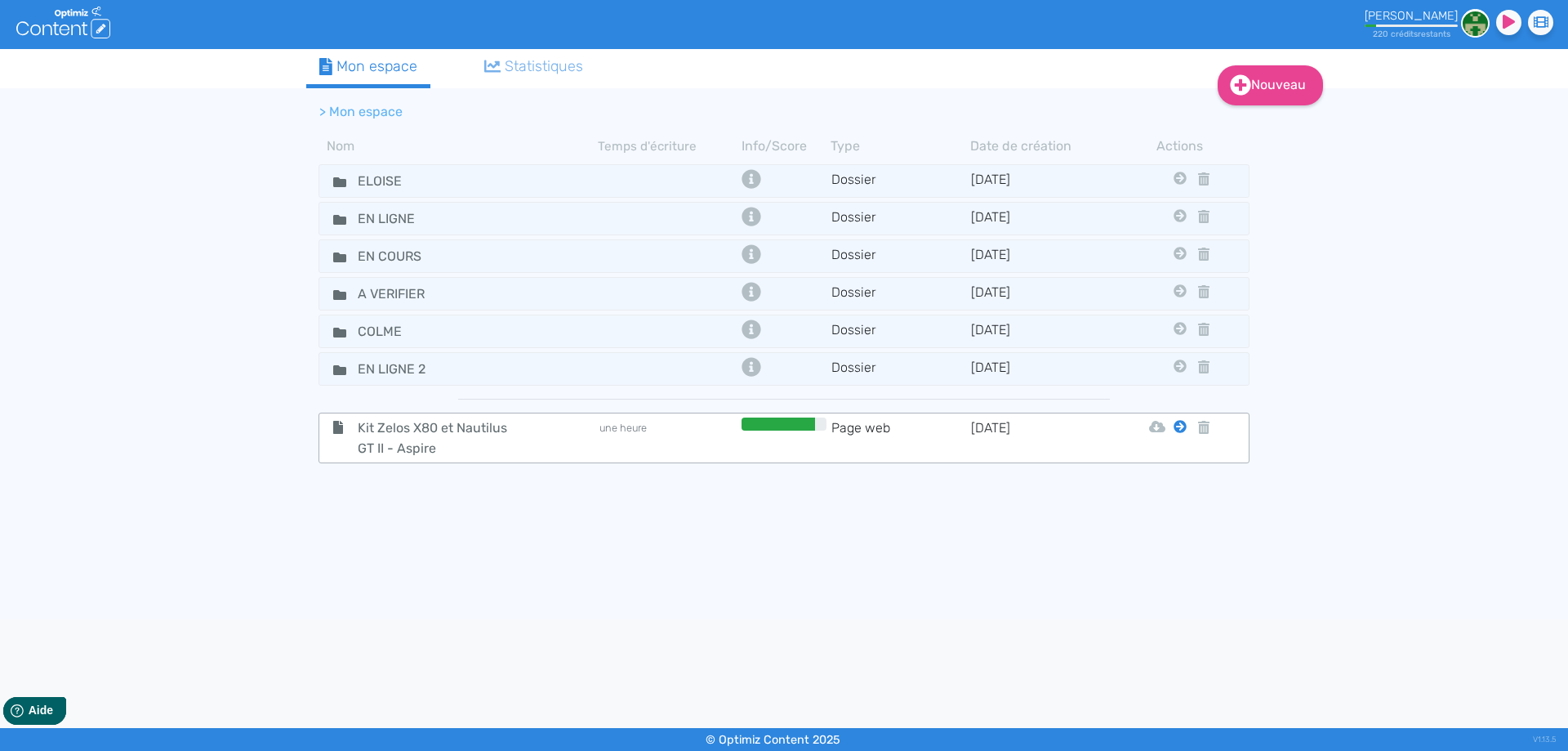
click at [1182, 425] on icon at bounding box center [1179, 426] width 13 height 13
click at [1181, 424] on icon at bounding box center [1179, 426] width 13 height 13
click at [1176, 460] on button "Eloise" at bounding box center [1167, 467] width 131 height 26
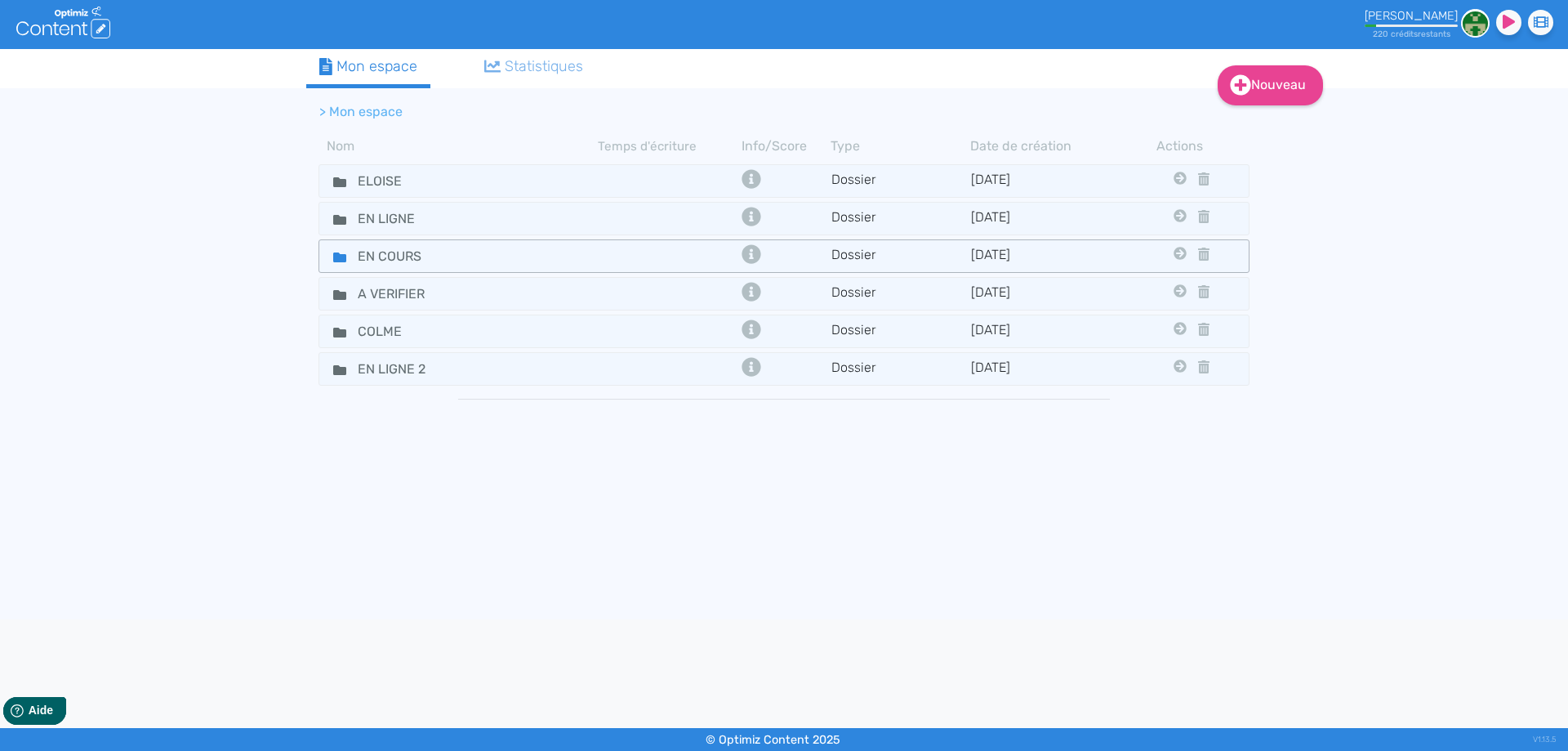
click at [342, 257] on icon at bounding box center [339, 257] width 13 height 10
click at [342, 256] on icon at bounding box center [339, 257] width 13 height 10
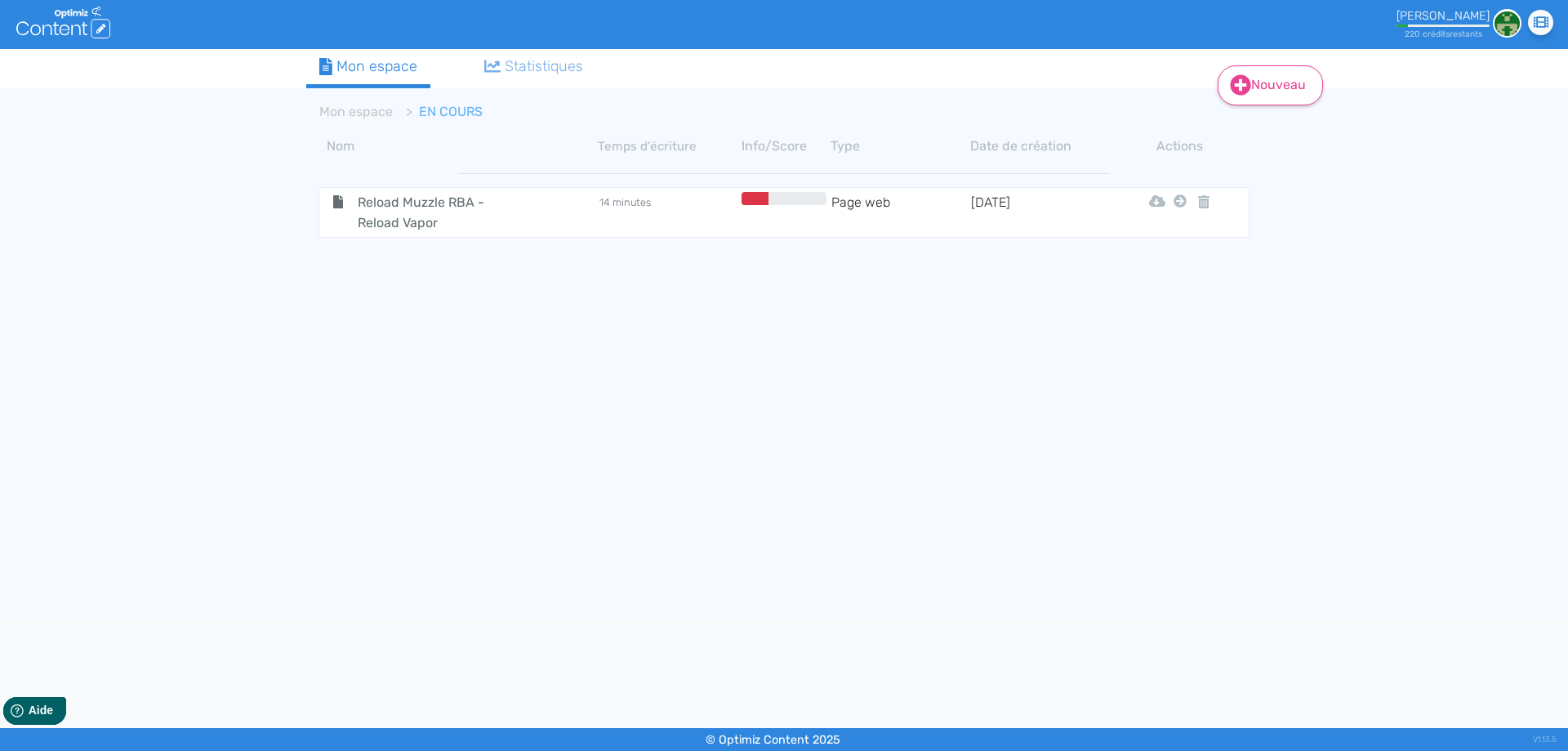
click at [1242, 76] on icon at bounding box center [1240, 85] width 20 height 20
click at [1257, 120] on button "Contenu" at bounding box center [1281, 126] width 131 height 26
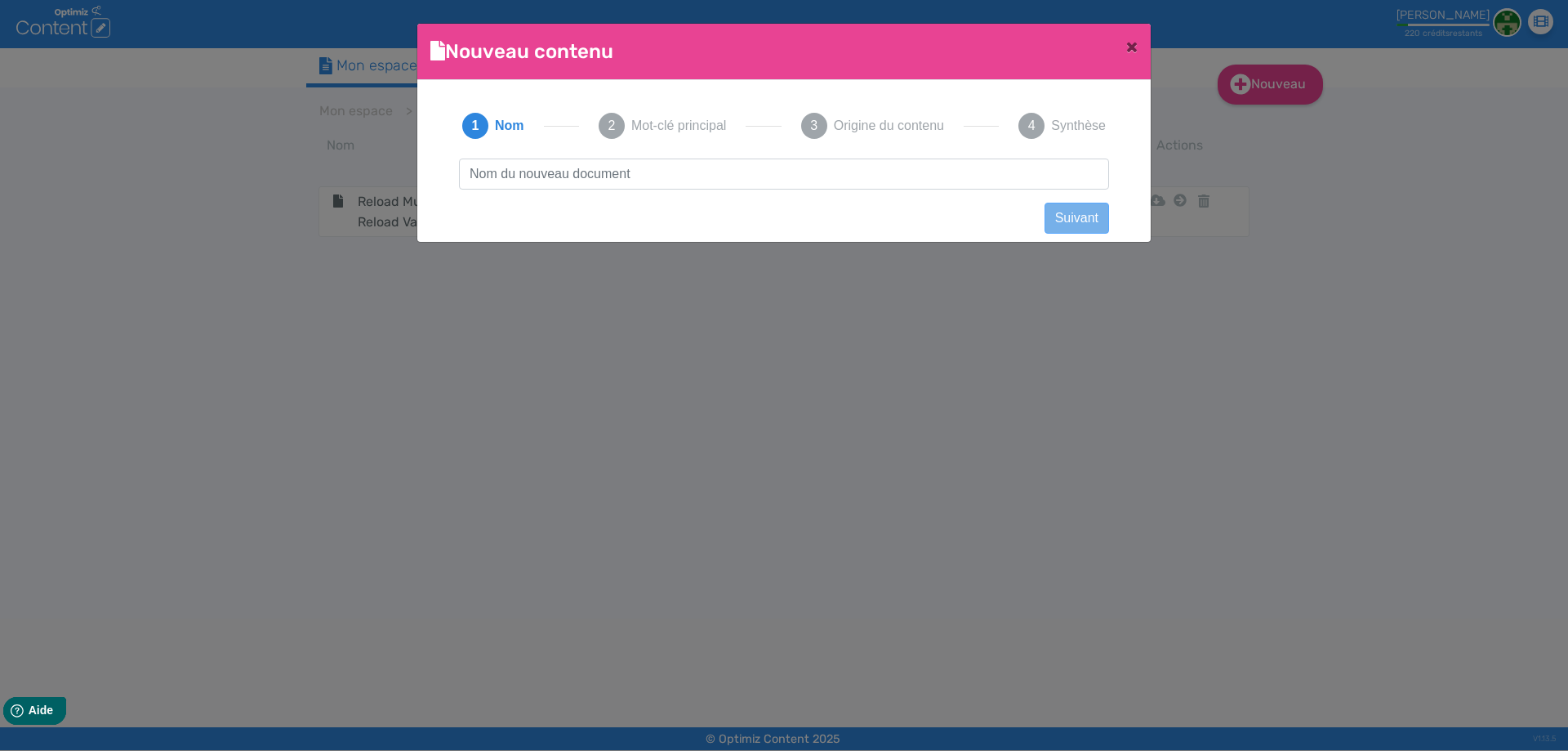
type input "Hammer of God 200 - Vaperz Cloud"
drag, startPoint x: 752, startPoint y: 171, endPoint x: 988, endPoint y: 156, distance: 236.5
click at [988, 156] on div "1 Nom 2 Mot-clé principal 3 Origine du contenu 4 Synthèse Hammer of [DEMOGRAPHI…" at bounding box center [784, 156] width 683 height 126
click button "Suivant" at bounding box center [1077, 219] width 64 height 31
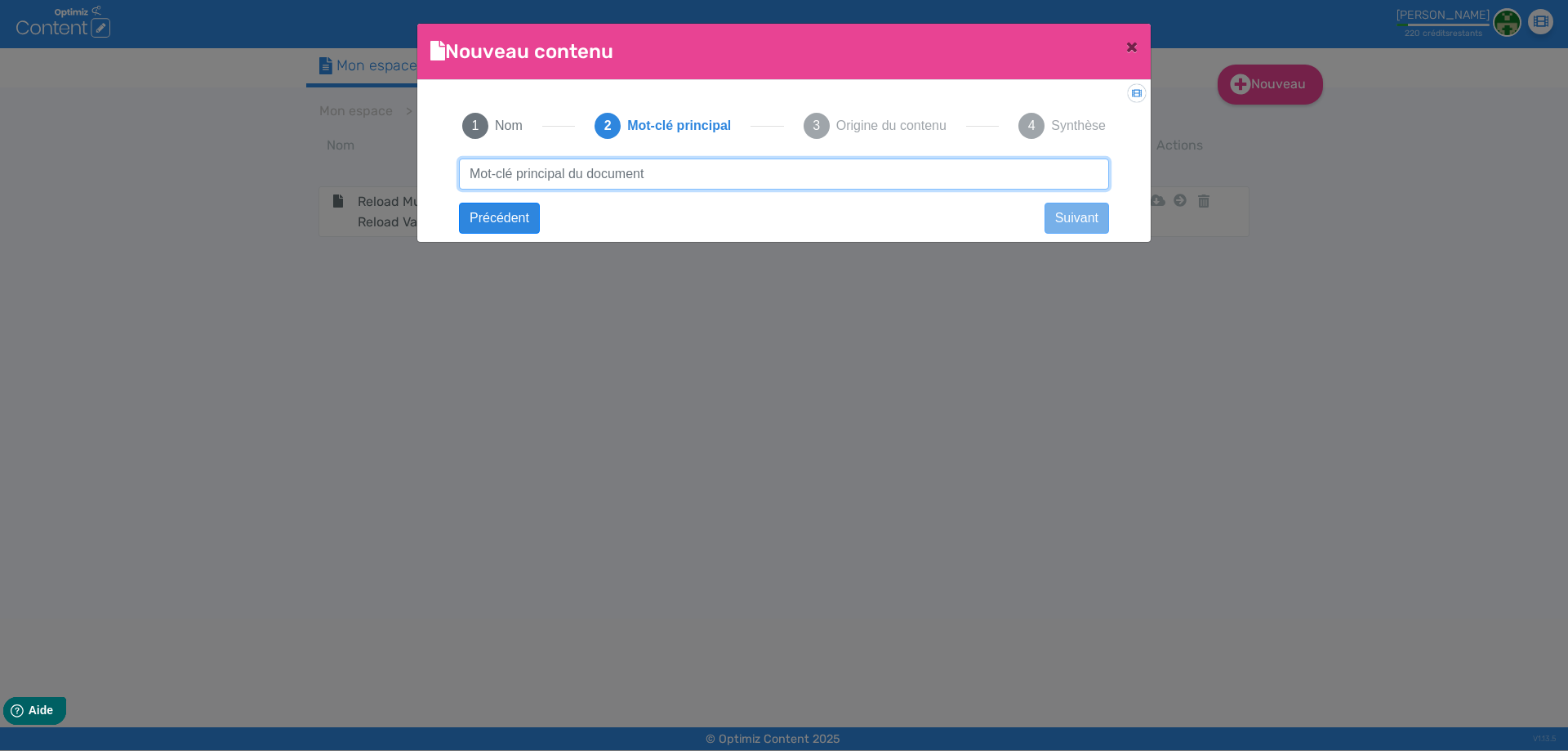
paste input "Hammer of God 200 - Vaperz Cloud"
drag, startPoint x: 727, startPoint y: 171, endPoint x: 982, endPoint y: 180, distance: 255.2
click at [982, 180] on input "Hammer of God 200 - Vaperz Cloud" at bounding box center [784, 174] width 650 height 31
type input "Hammer of God 200 - Vaperz Cloud"
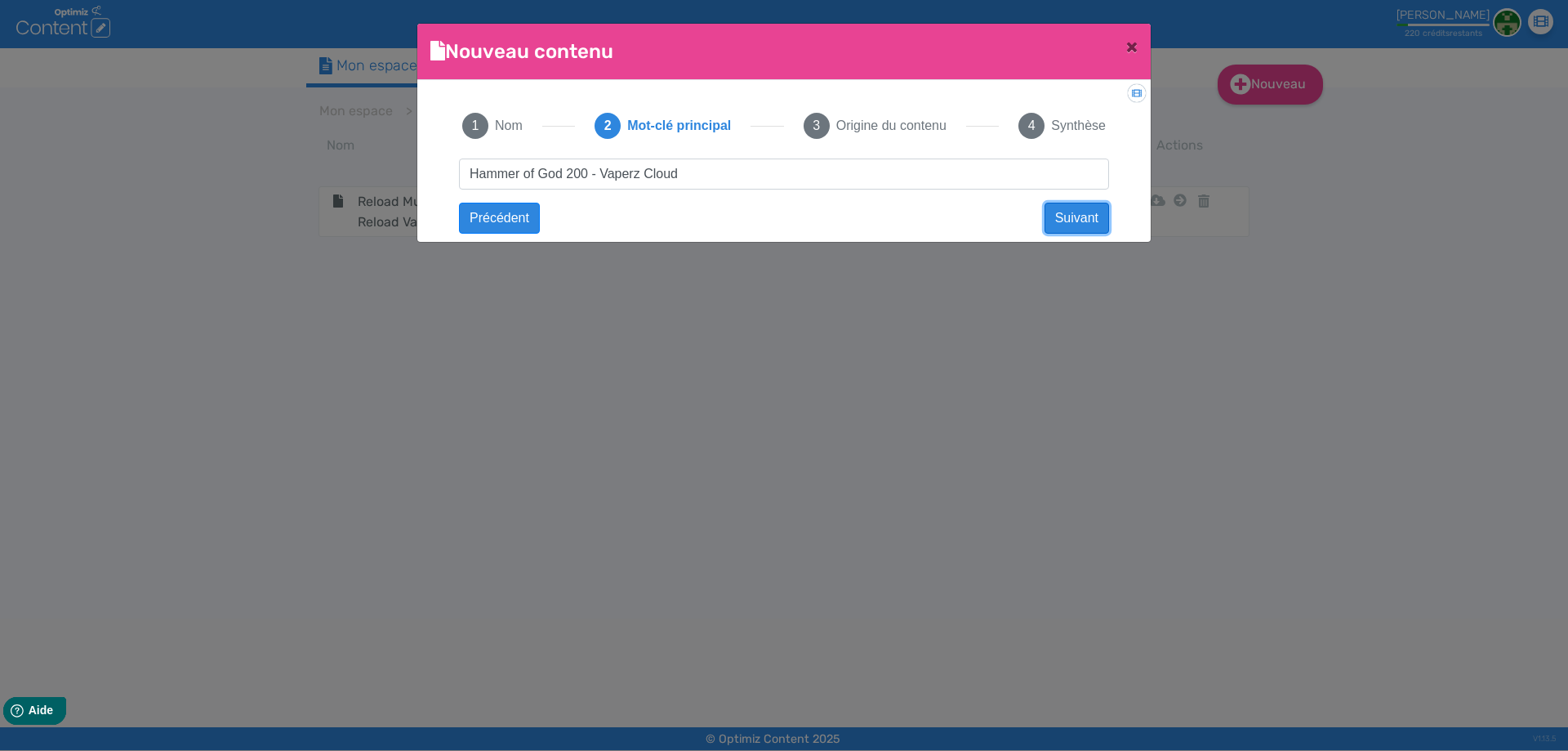
click at [1061, 224] on button "Suivant" at bounding box center [1077, 219] width 64 height 31
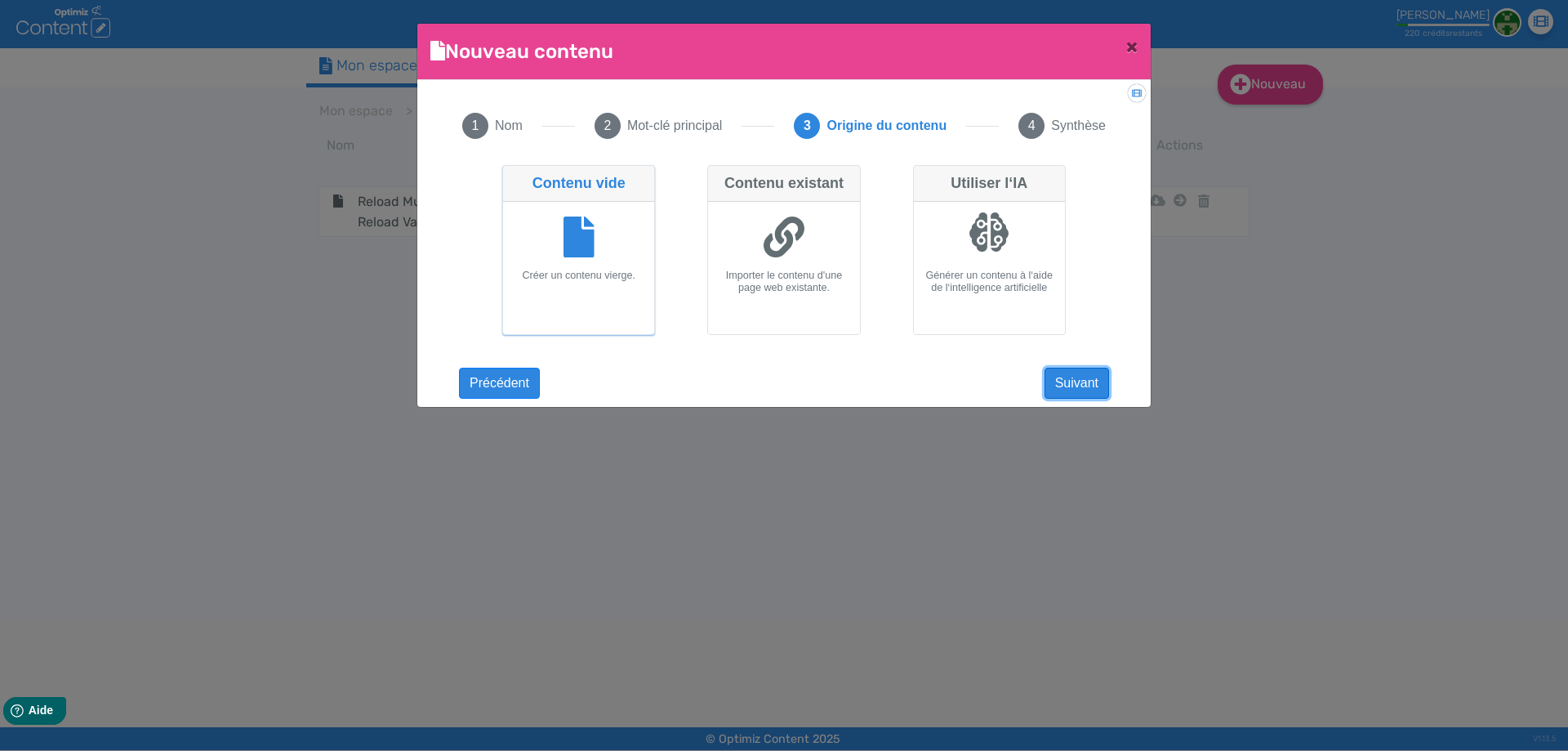
click at [1063, 386] on button "Suivant" at bounding box center [1077, 383] width 64 height 31
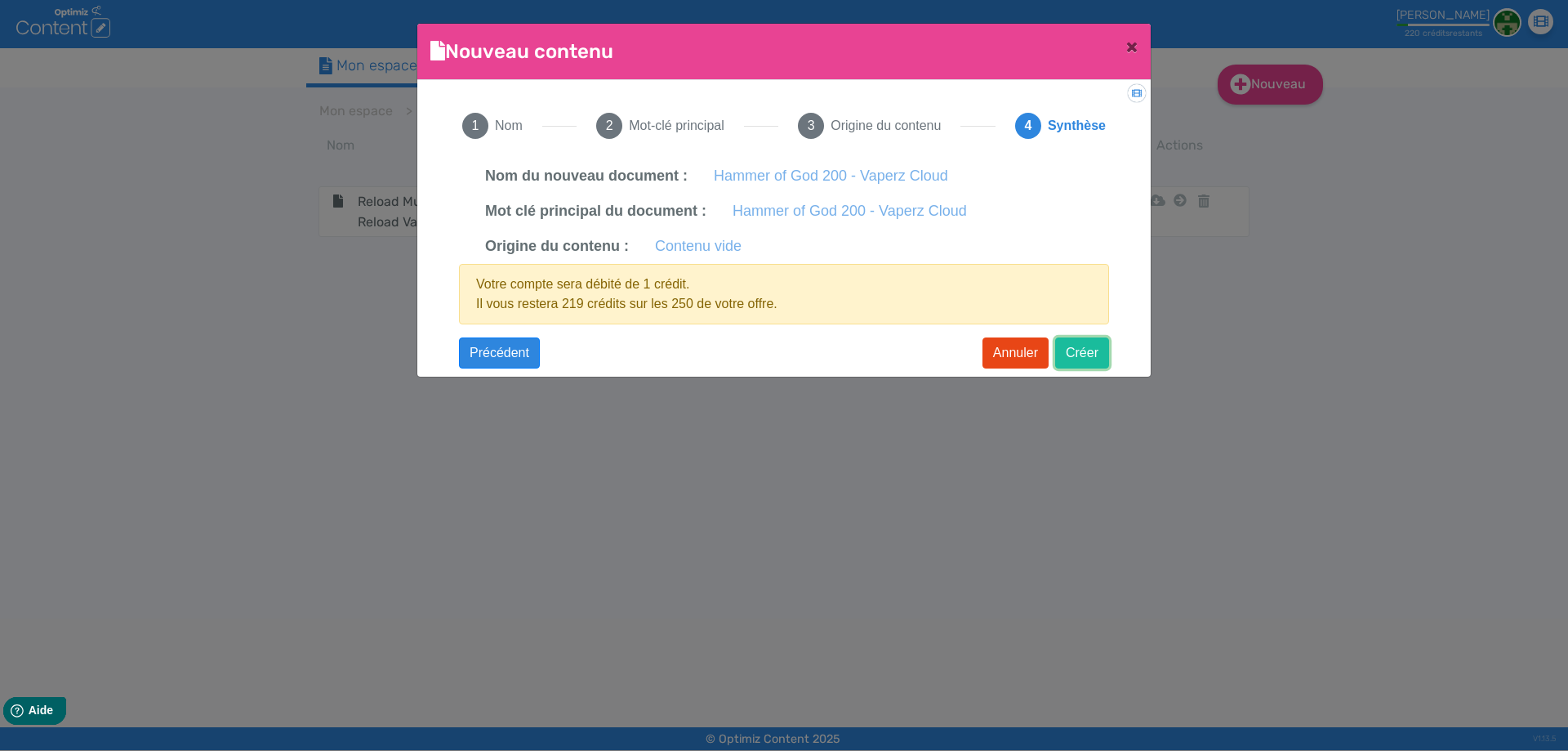
click at [1091, 356] on button "Créer" at bounding box center [1083, 353] width 54 height 31
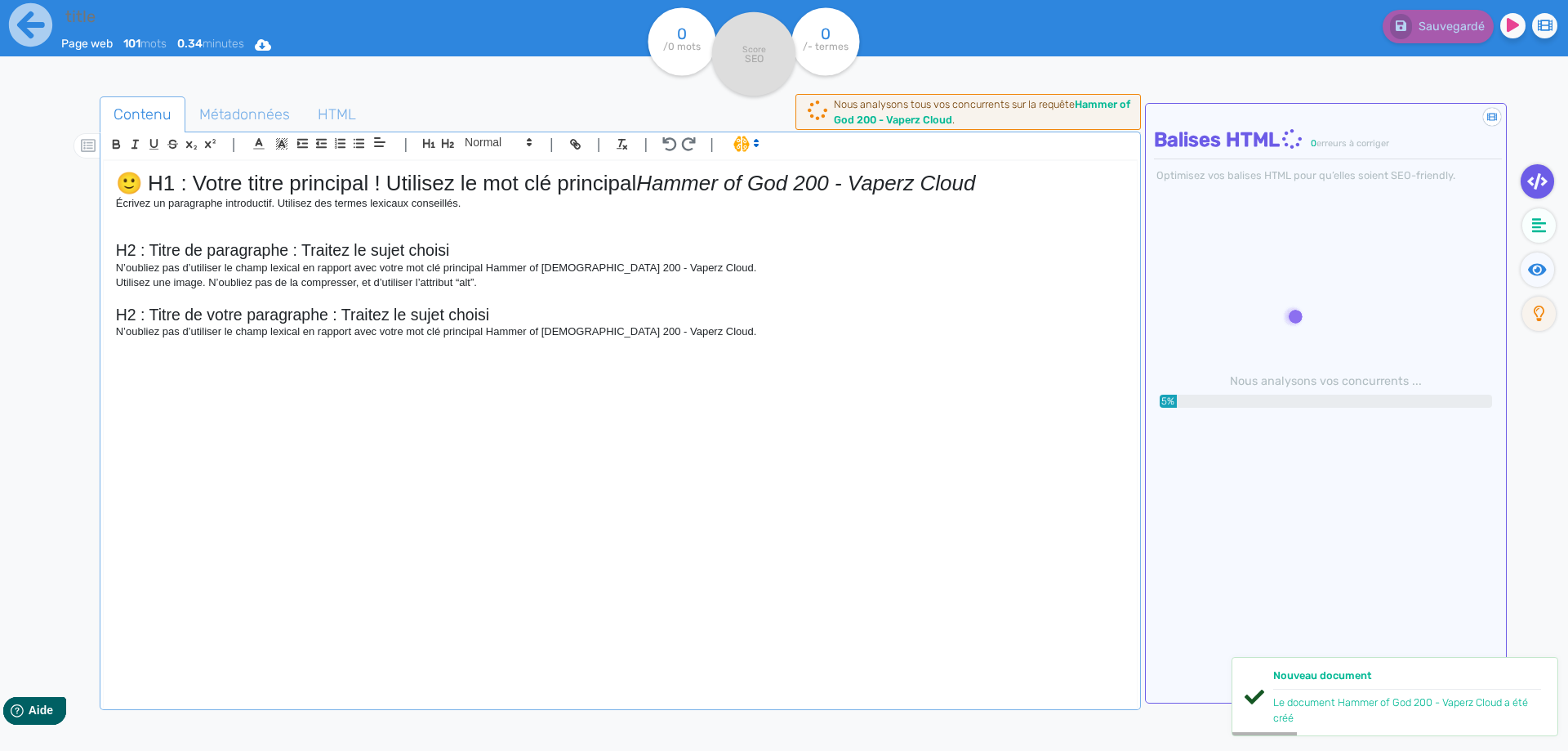
type input "Hammer of God 200 - Vaperz Cloud"
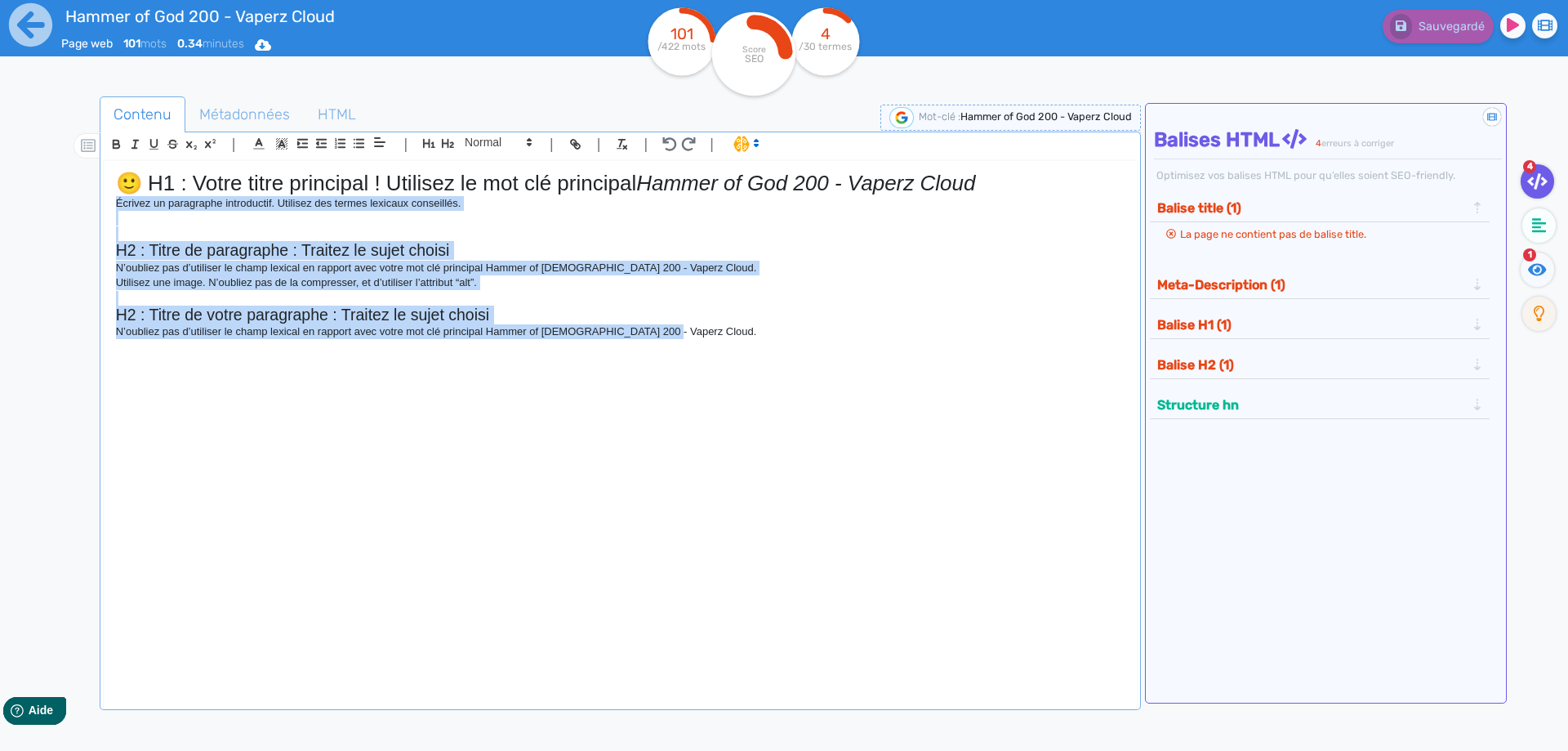
drag, startPoint x: 725, startPoint y: 331, endPoint x: 46, endPoint y: 206, distance: 690.4
click at [44, 206] on div "Contenu Métadonnées HTML | | H3 H4 H5 H6 Normal | | | | 🙂 H1 : Votre titre prin…" at bounding box center [803, 466] width 1528 height 773
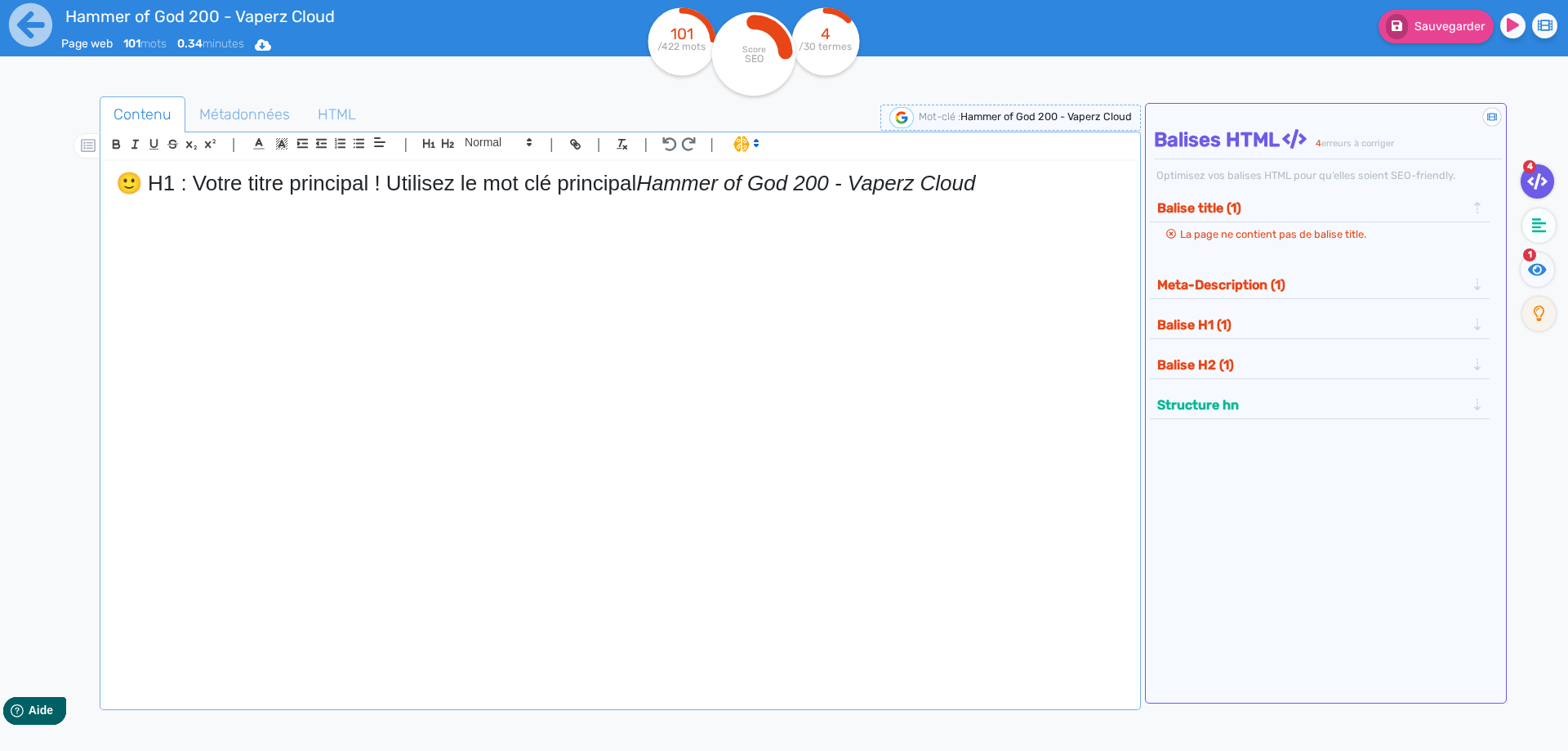
drag, startPoint x: 650, startPoint y: 183, endPoint x: 0, endPoint y: 165, distance: 650.2
click at [0, 166] on div "Hammer of God 200 - Vaperz Cloud Page web 101 mots 0.34 minutes Html Pdf Word 1…" at bounding box center [784, 427] width 1568 height 854
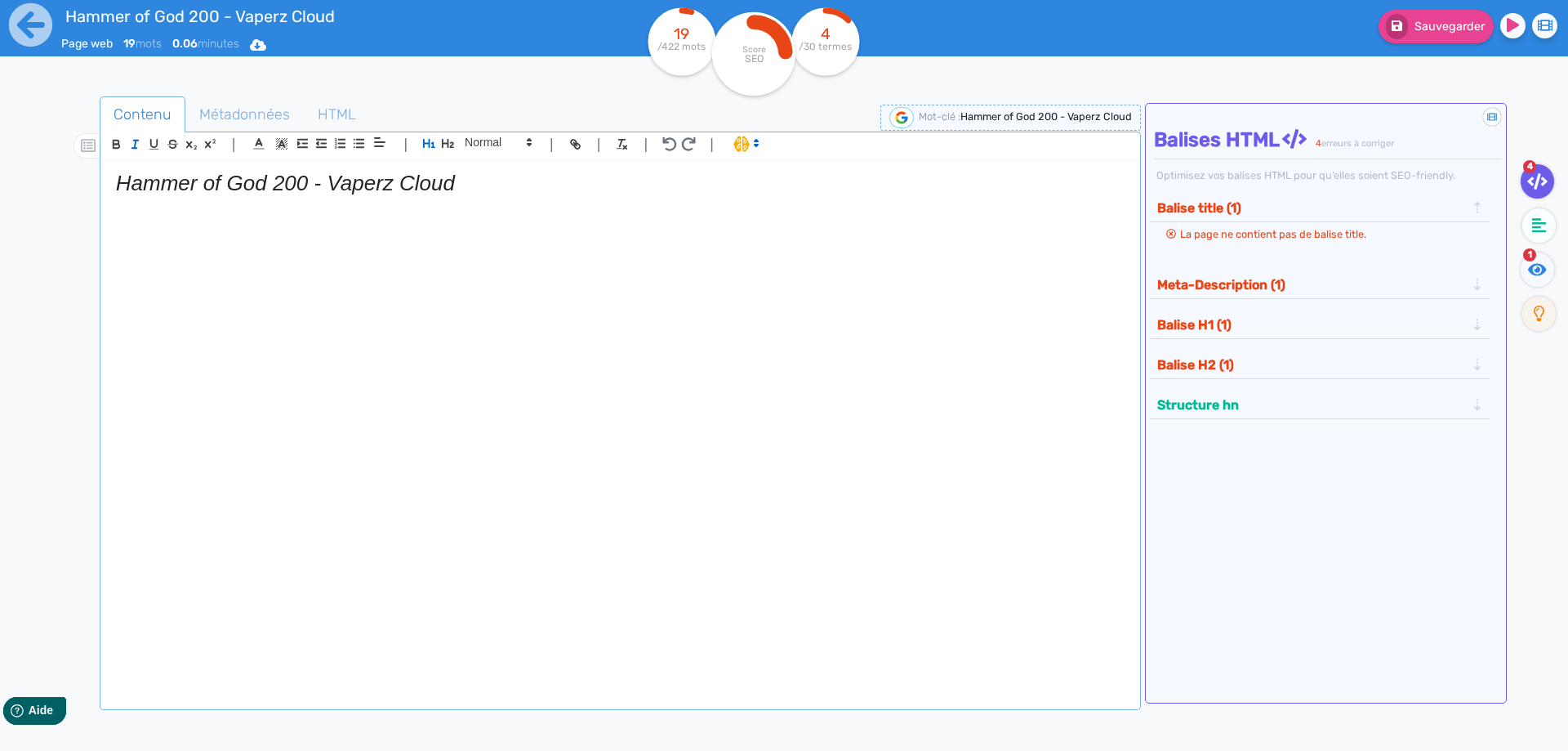
click at [200, 186] on em "Hammer of God 200 - Vaperz Cloud" at bounding box center [284, 183] width 339 height 24
click at [130, 142] on icon "button" at bounding box center [135, 144] width 14 height 14
click at [485, 184] on h1 "Hammer of God 200 - Vaperz Cloud" at bounding box center [619, 184] width 1009 height 25
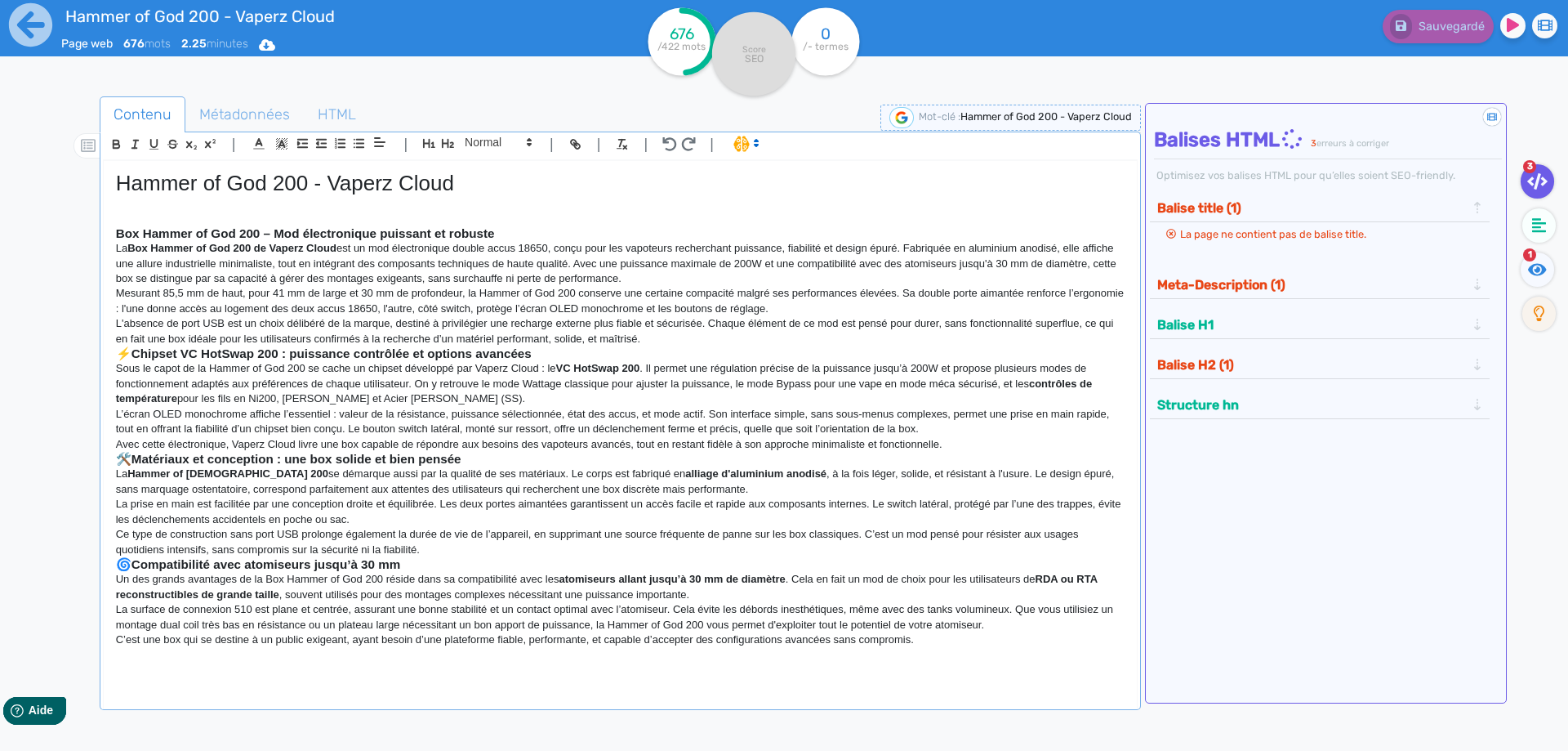
click at [170, 235] on strong "Box Hammer of God 200 – Mod électronique puissant et robuste" at bounding box center [305, 233] width 379 height 14
click at [441, 141] on icon "button" at bounding box center [448, 143] width 14 height 14
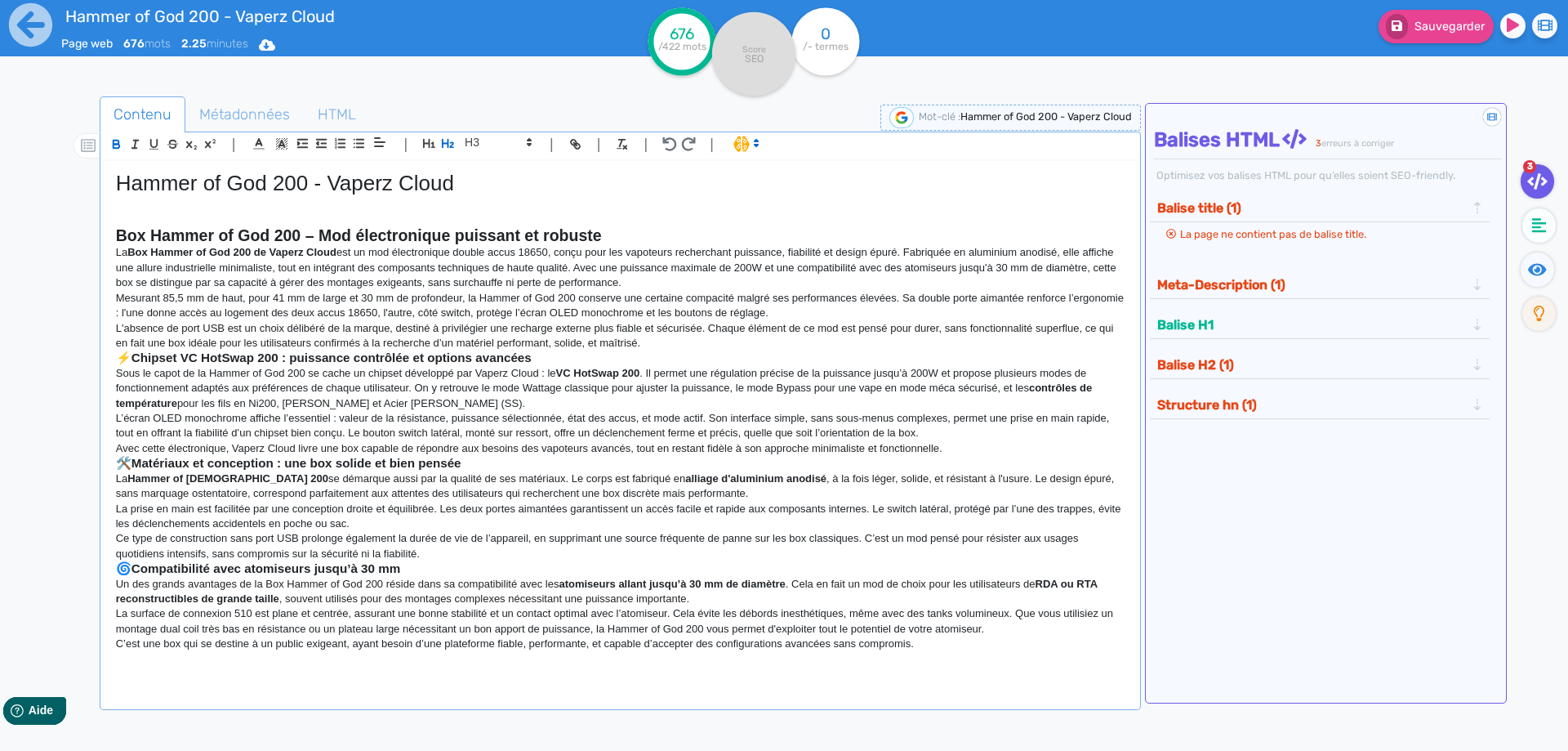
click at [383, 228] on strong "Box Hammer of God 200 – Mod électronique puissant et robuste" at bounding box center [358, 235] width 485 height 18
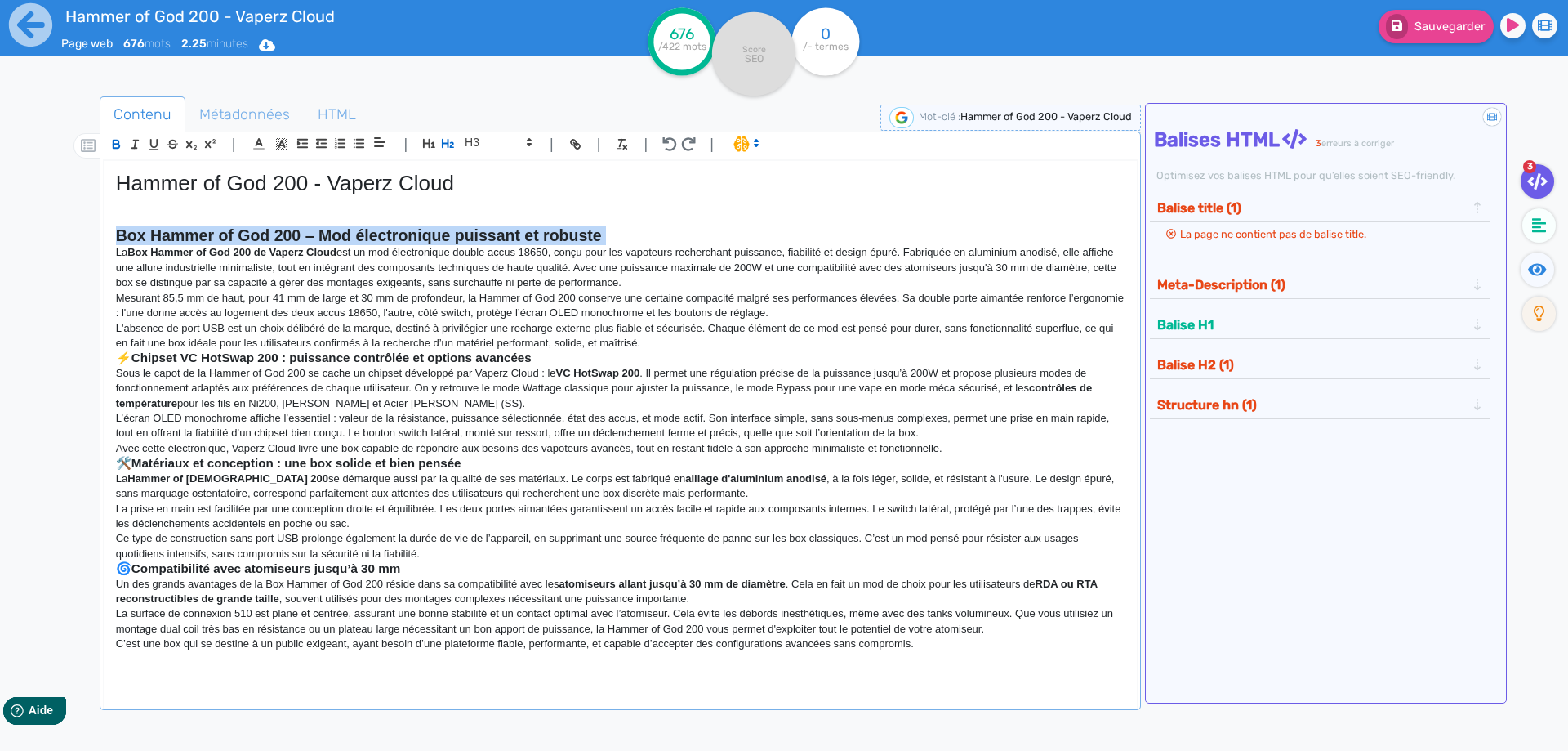
click at [383, 228] on strong "Box Hammer of God 200 – Mod électronique puissant et robuste" at bounding box center [358, 235] width 485 height 18
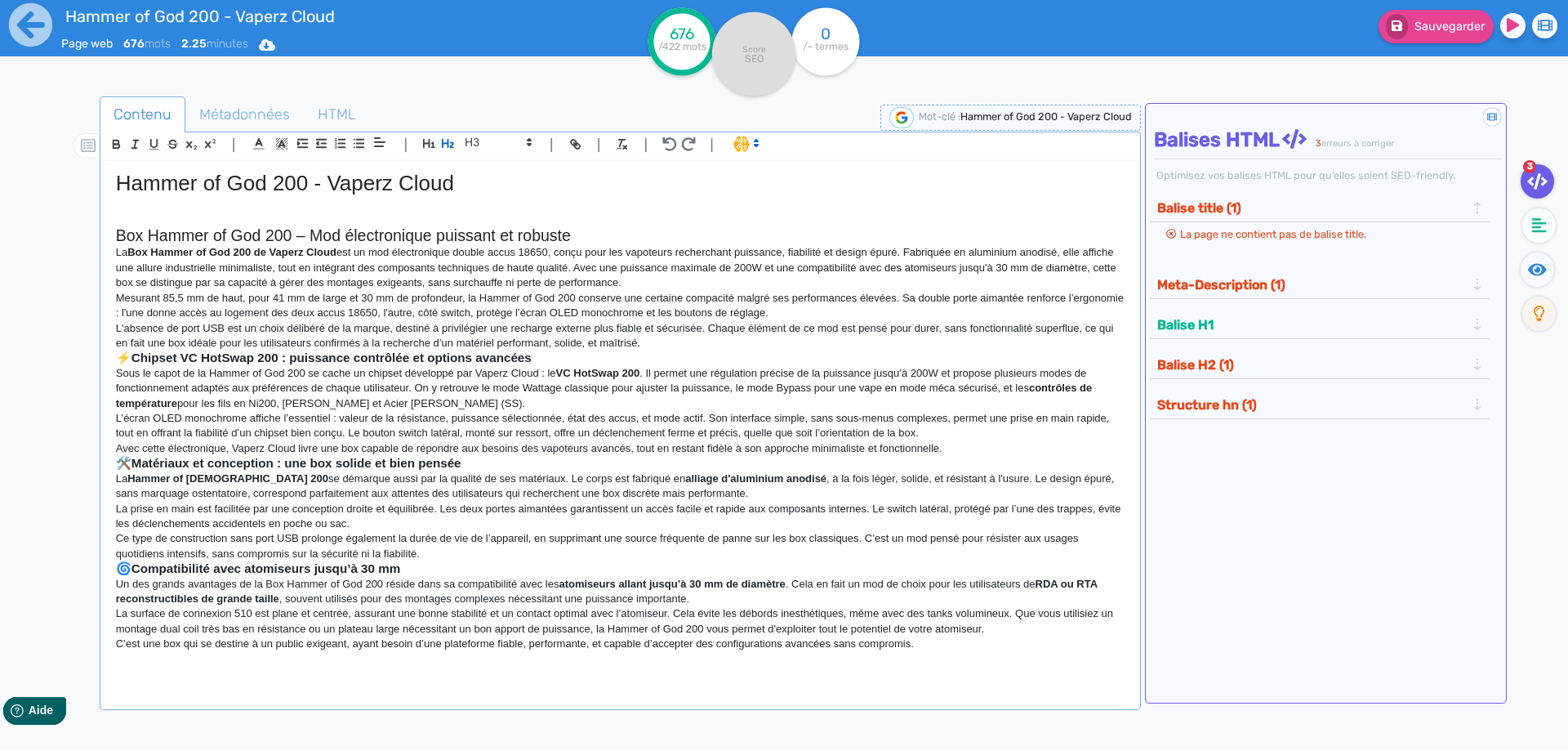
click at [295, 362] on strong "Chipset VC HotSwap 200 : puissance contrôlée et options avancées" at bounding box center [331, 358] width 400 height 14
click at [241, 460] on strong "Matériaux et conception : une box solide et bien pensée" at bounding box center [296, 462] width 330 height 14
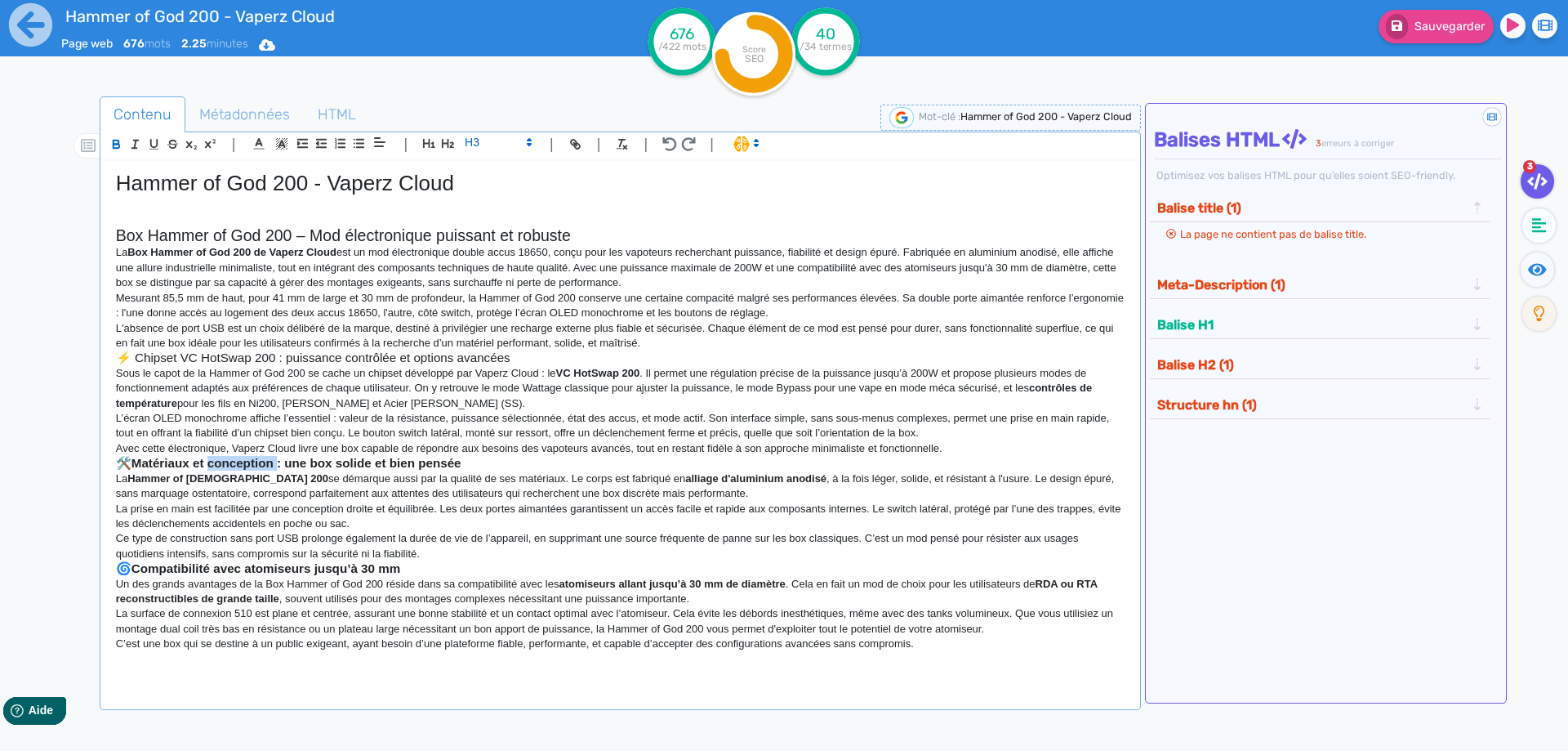
click at [241, 460] on strong "Matériaux et conception : une box solide et bien pensée" at bounding box center [296, 462] width 330 height 14
click at [213, 571] on strong "Compatibilité avec atomiseurs jusqu’à 30 mm" at bounding box center [266, 568] width 270 height 14
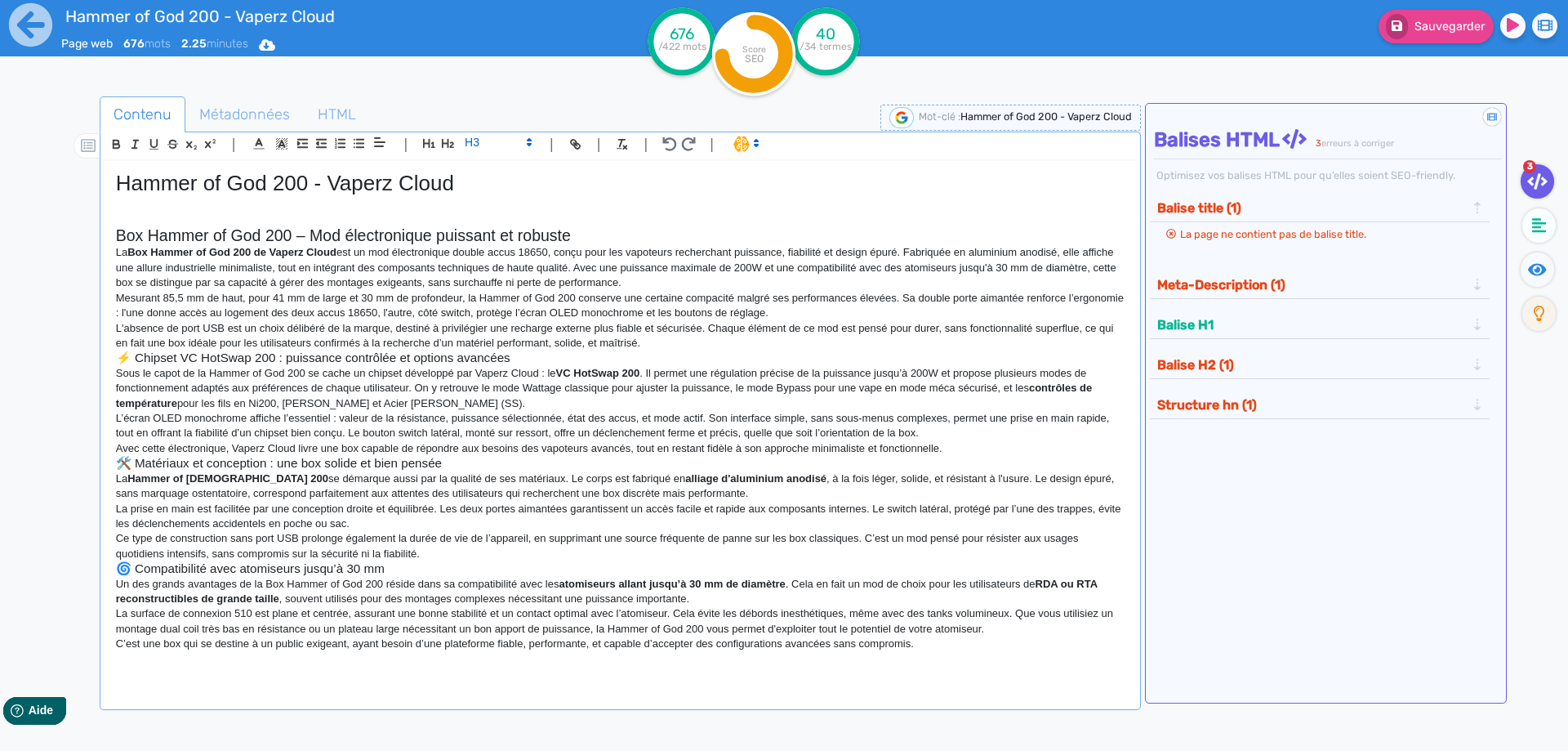
click at [590, 237] on h2 "Box Hammer of God 200 – Mod électronique puissant et robuste" at bounding box center [619, 235] width 1009 height 18
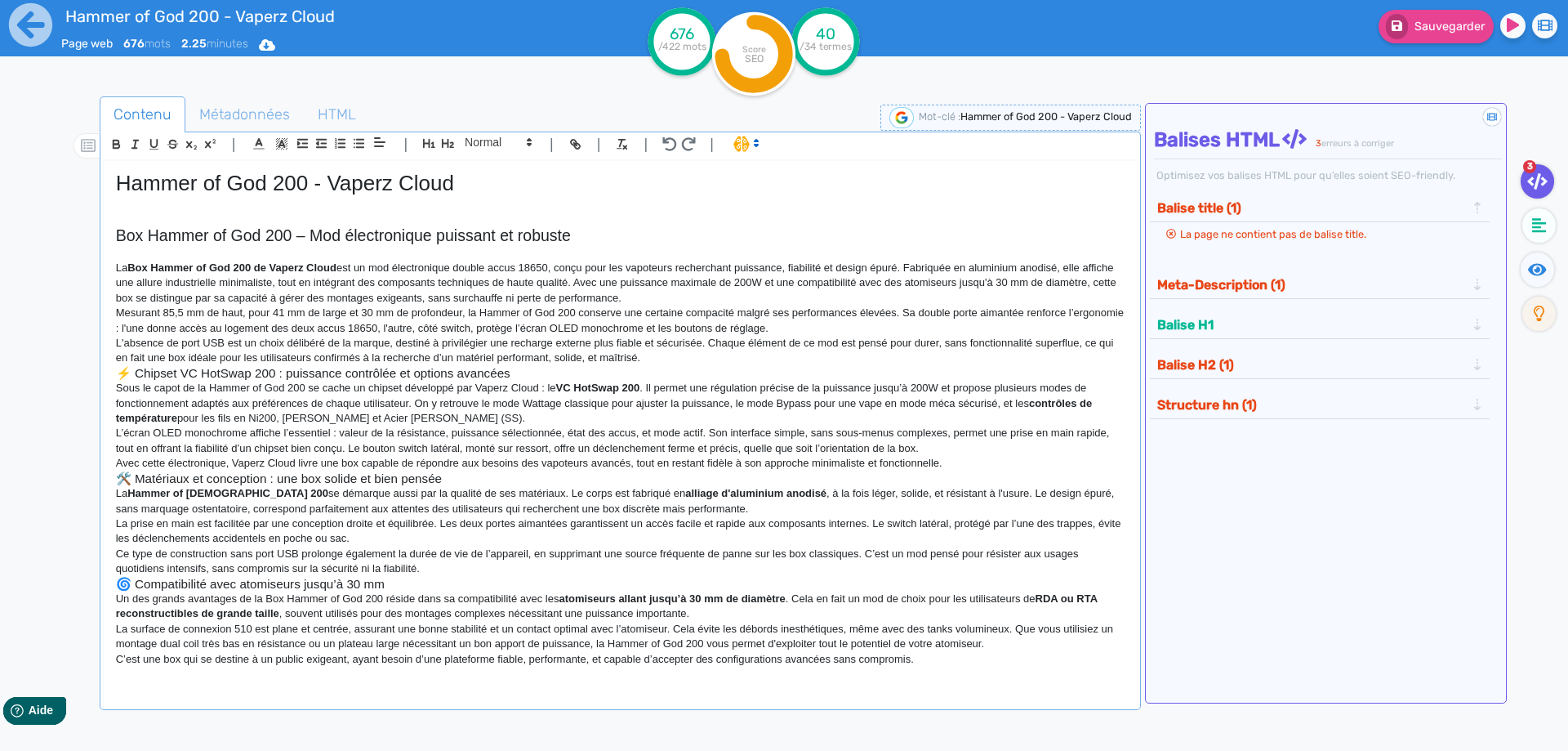
click at [728, 298] on p "La Box Hammer of God 200 de Vaperz Cloud est un mod électronique double accus 1…" at bounding box center [619, 283] width 1009 height 45
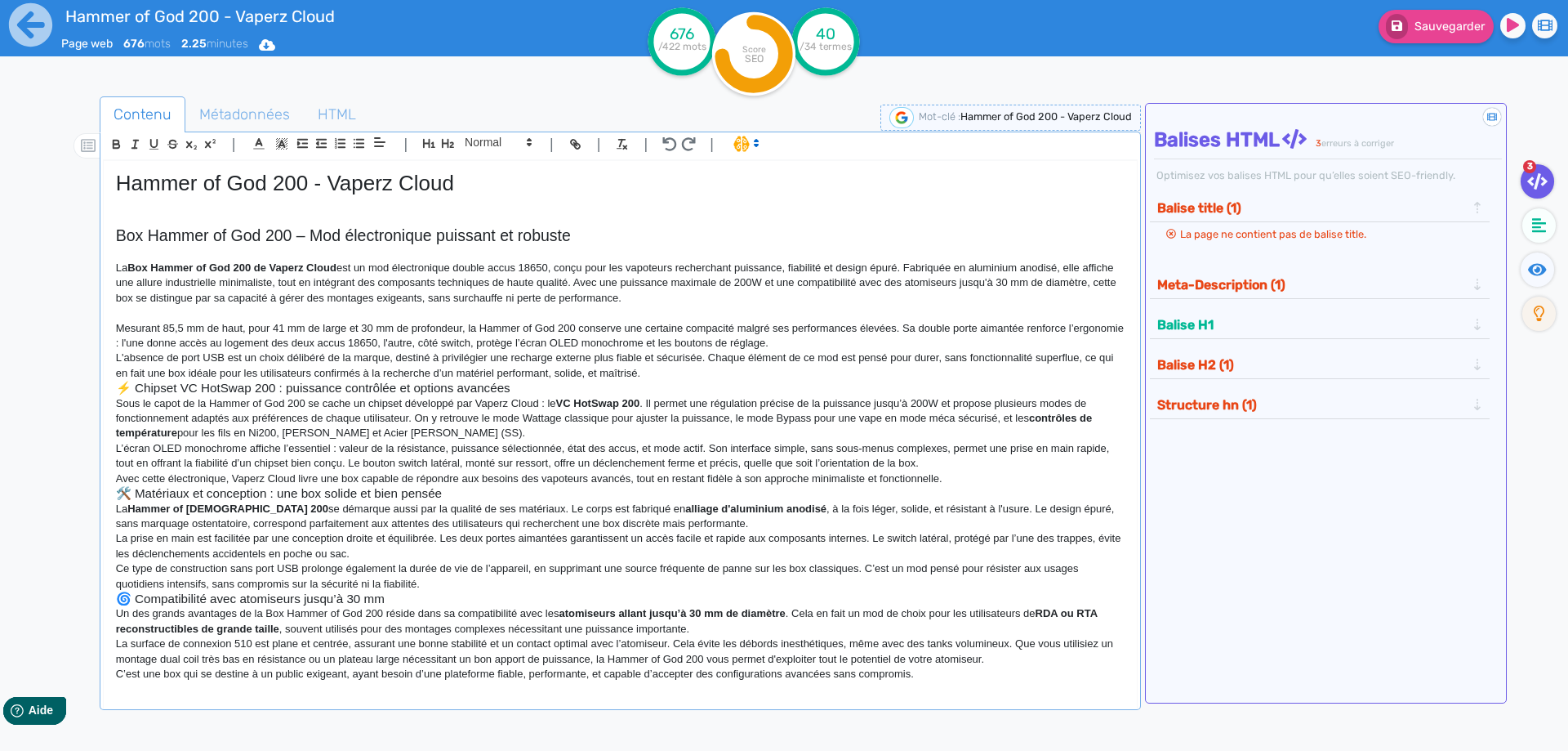
click at [834, 344] on p "Mesurant 85,5 mm de haut, pour 41 mm de large et 30 mm de profondeur, la Hammer…" at bounding box center [619, 336] width 1009 height 30
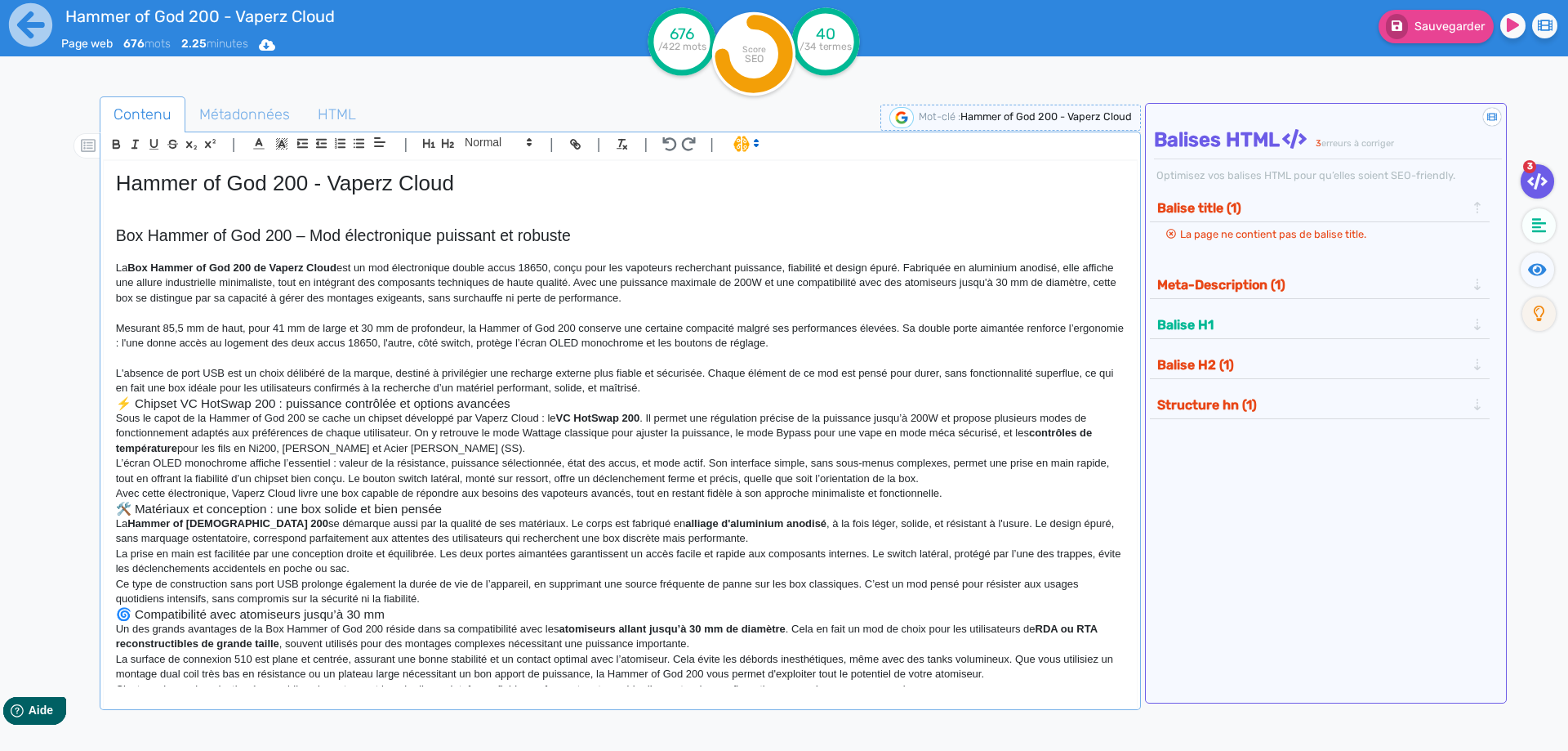
click at [785, 378] on p "L'absence de port USB est un choix délibéré de la marque, destiné à privilégier…" at bounding box center [619, 381] width 1009 height 30
drag, startPoint x: 778, startPoint y: 385, endPoint x: 768, endPoint y: 385, distance: 10.0
click at [776, 385] on p "L'absence de port USB est un choix délibéré de la marque, destiné à privilégier…" at bounding box center [619, 381] width 1009 height 30
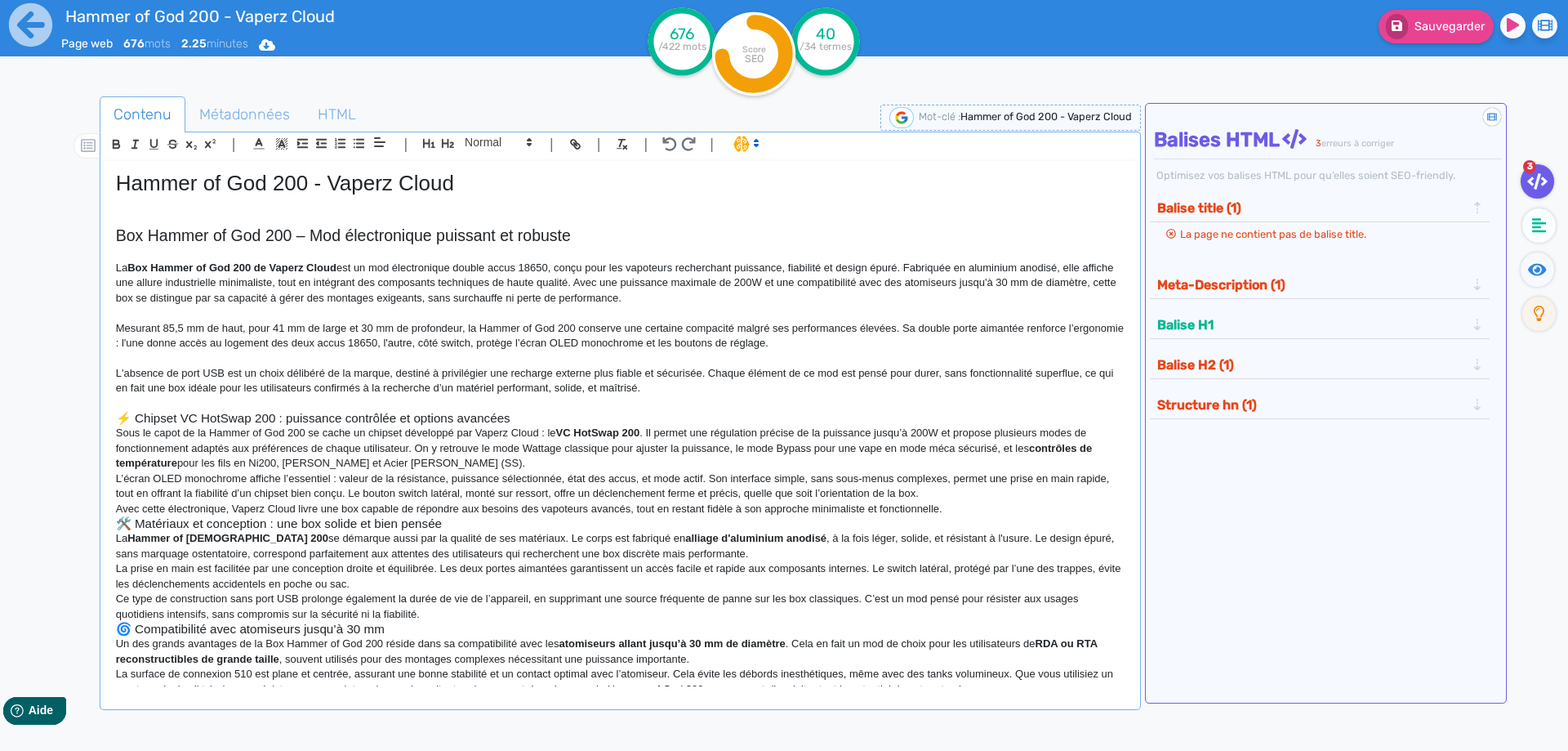
click at [703, 397] on p at bounding box center [619, 403] width 1009 height 15
click at [700, 408] on p at bounding box center [619, 403] width 1009 height 15
click at [542, 429] on p "Sous le capot de la Hammer of God 200 se cache un chipset développé par Vaperz …" at bounding box center [619, 448] width 1009 height 45
click at [547, 418] on h3 "⚡ Chipset VC HotSwap 200 : puissance contrôlée et options avancées" at bounding box center [619, 418] width 1009 height 15
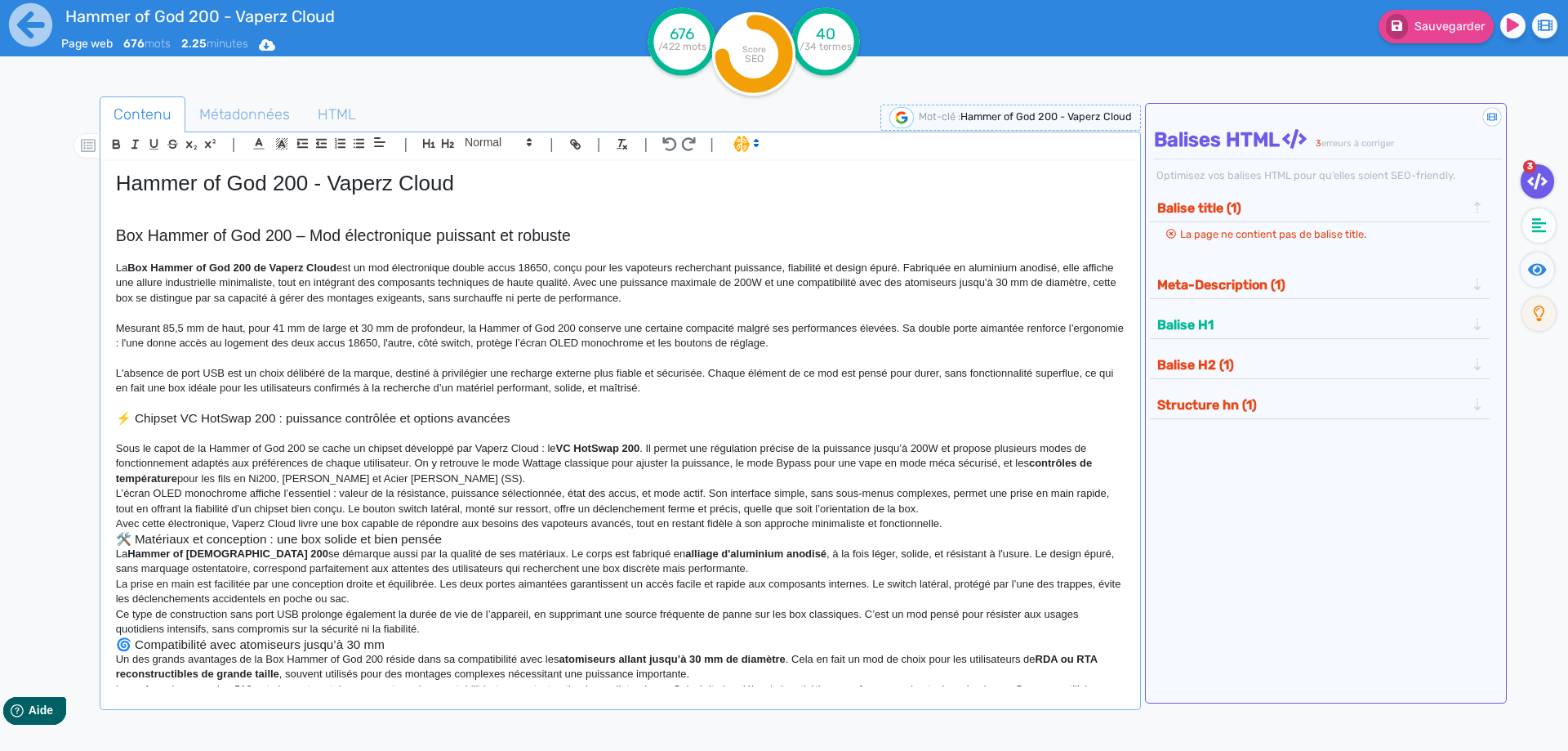
click at [135, 414] on h3 "⚡ Chipset VC HotSwap 200 : puissance contrôlée et options avancées" at bounding box center [619, 418] width 1009 height 15
click at [541, 482] on p "Sous le capot de la Hammer of God 200 se cache un chipset développé par Vaperz …" at bounding box center [619, 463] width 1009 height 45
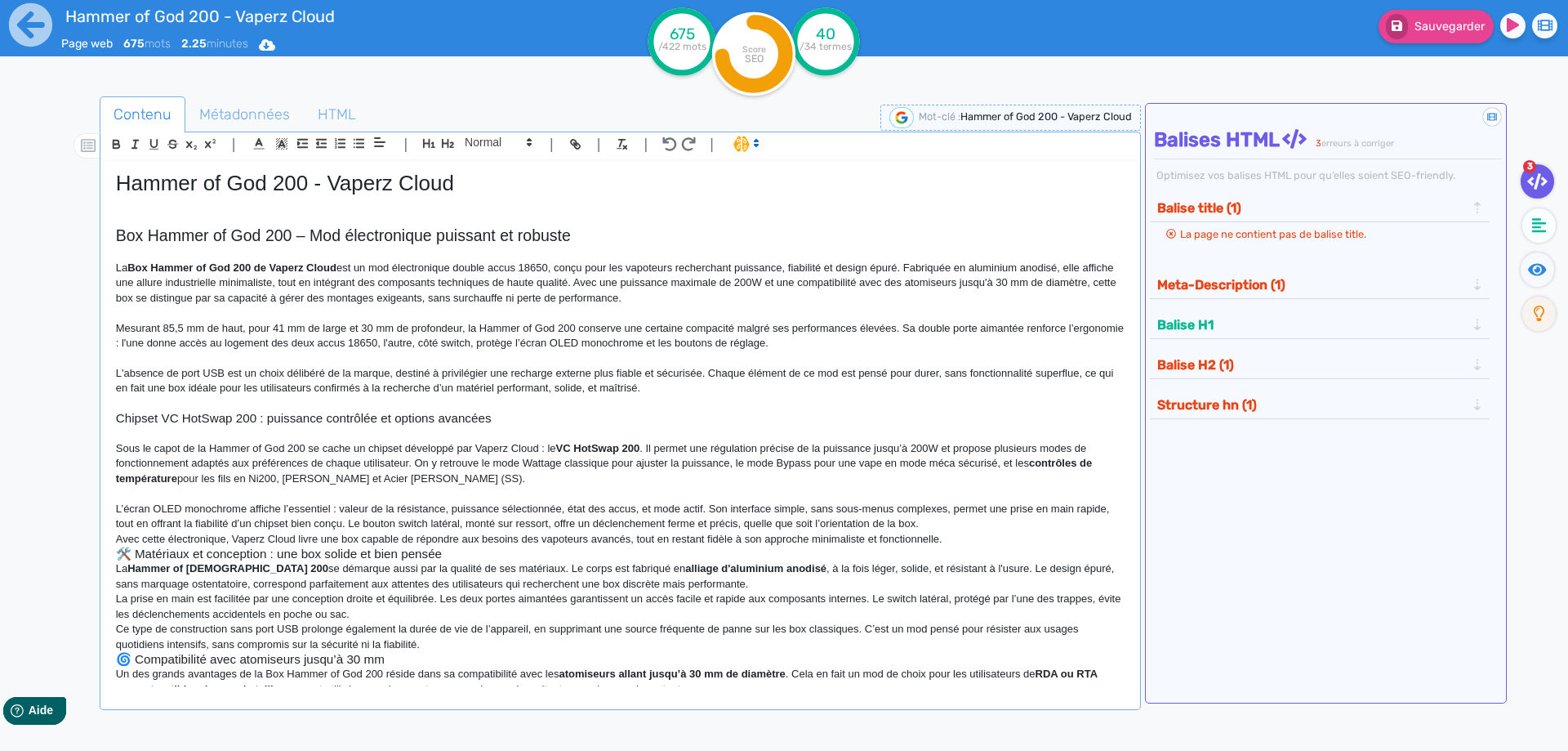
click at [932, 529] on p "L’écran OLED monochrome affiche l’essentiel : valeur de la résistance, puissanc…" at bounding box center [619, 516] width 1009 height 30
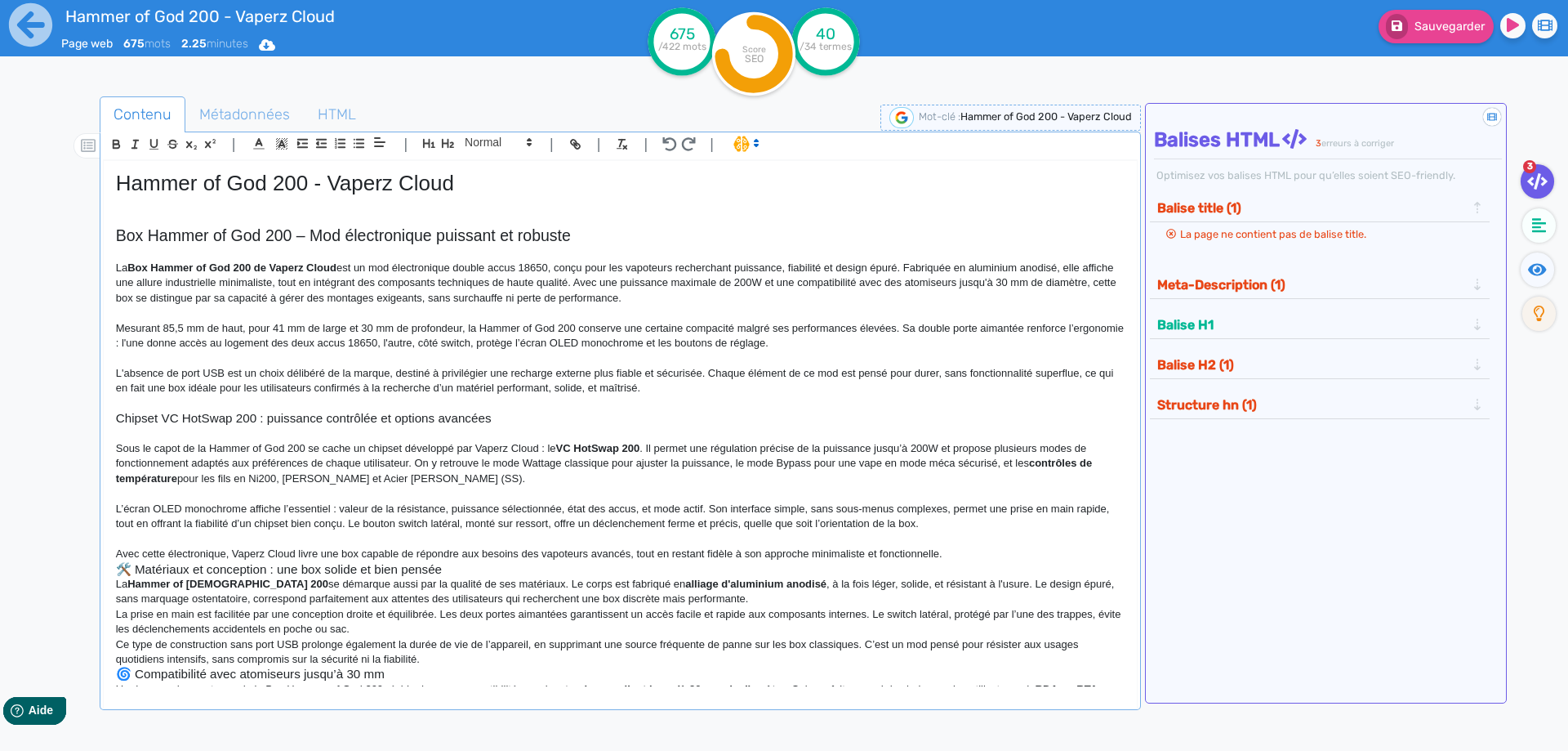
click at [957, 552] on p "Avec cette électronique, Vaperz Cloud livre une box capable de répondre aux bes…" at bounding box center [619, 554] width 1009 height 15
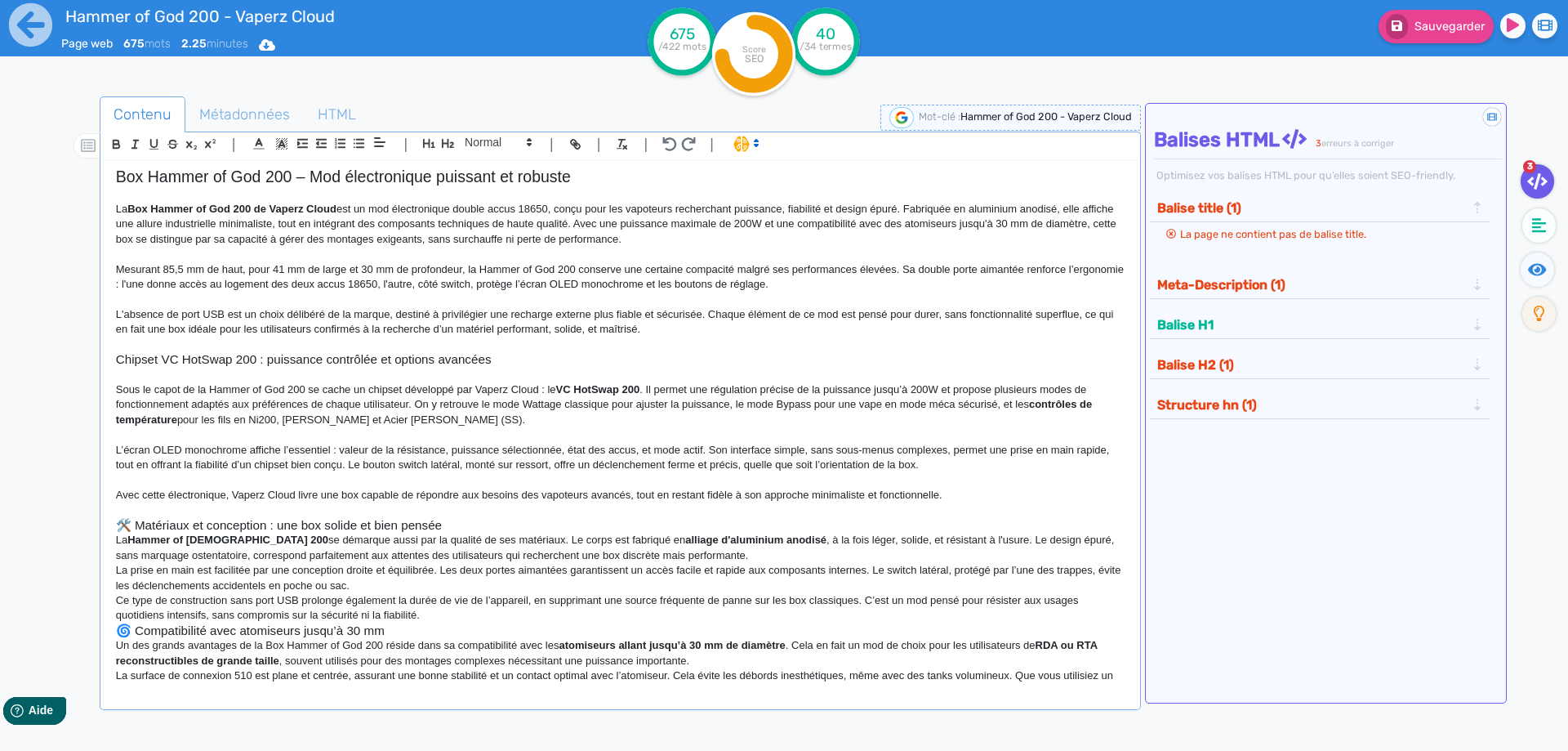
scroll to position [111, 0]
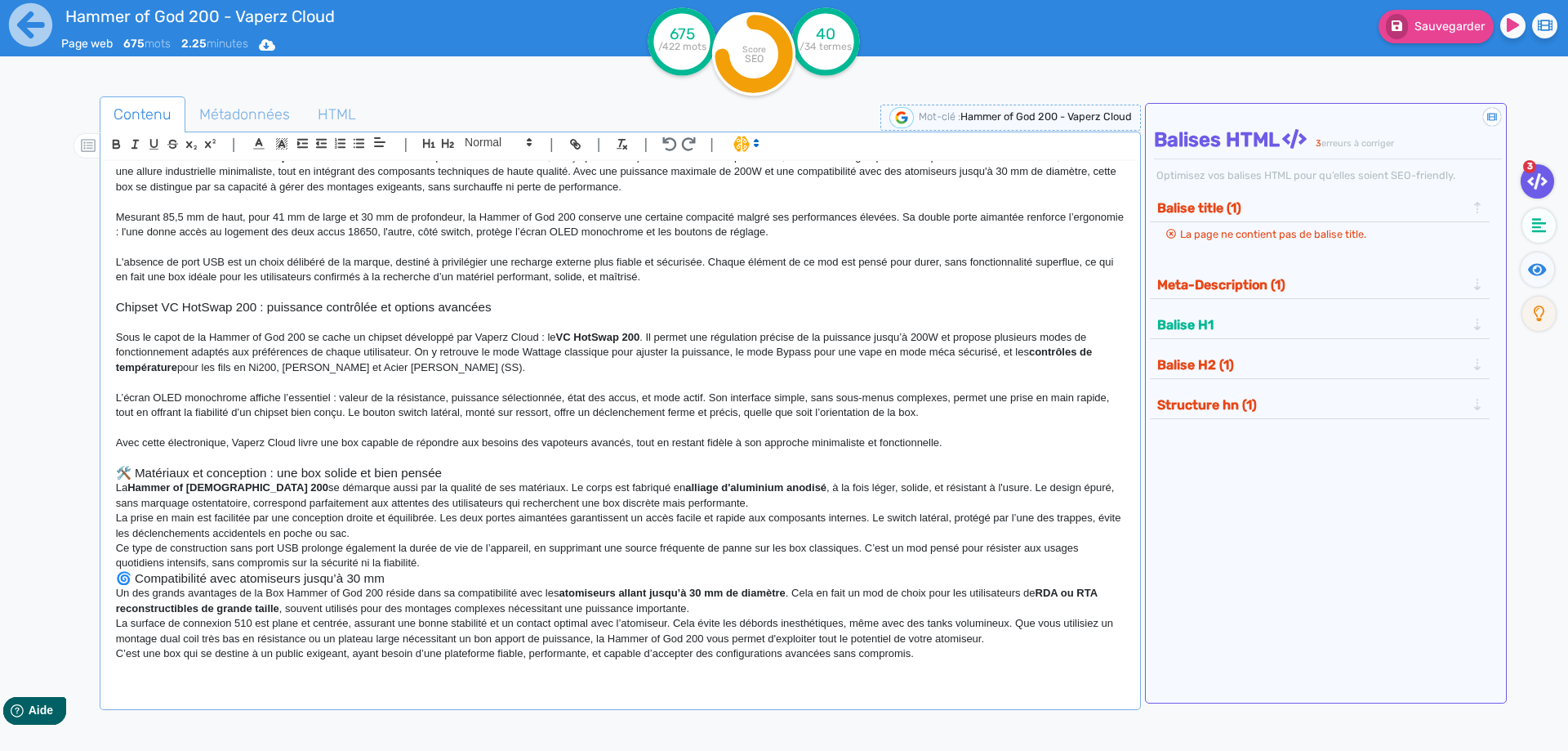
drag, startPoint x: 516, startPoint y: 484, endPoint x: 511, endPoint y: 474, distance: 11.2
click at [516, 482] on p "La Hammer of [DEMOGRAPHIC_DATA] 200 se démarque aussi par la qualité de ses mat…" at bounding box center [619, 495] width 1009 height 30
click at [510, 470] on h3 "🛠️ Matériaux et conception : une box solide et bien pensée" at bounding box center [619, 472] width 1009 height 15
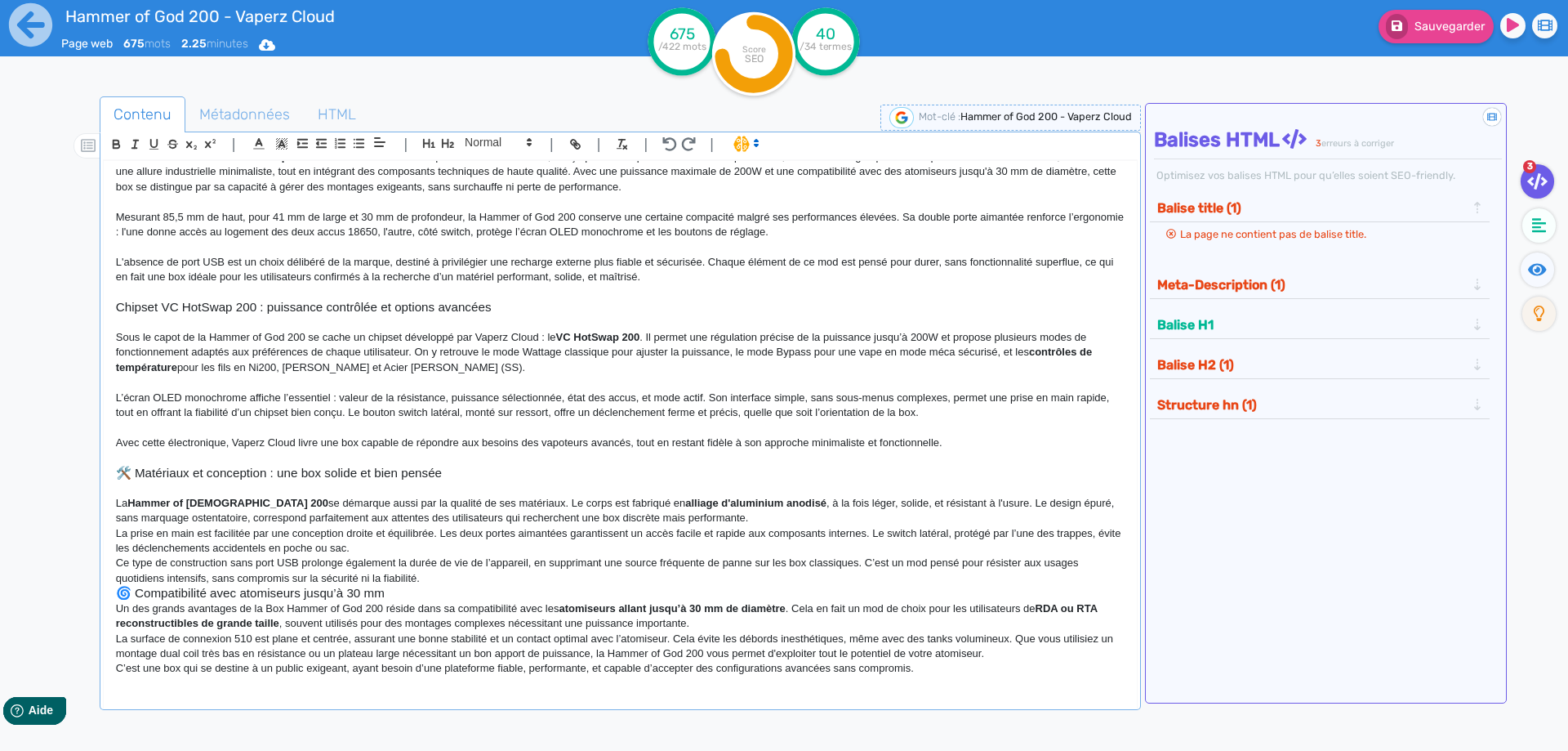
click at [130, 470] on h3 "🛠️ Matériaux et conception : une box solide et bien pensée" at bounding box center [619, 472] width 1009 height 15
click at [694, 517] on p "La Hammer of [DEMOGRAPHIC_DATA] 200 se démarque aussi par la qualité de ses mat…" at bounding box center [619, 510] width 1009 height 30
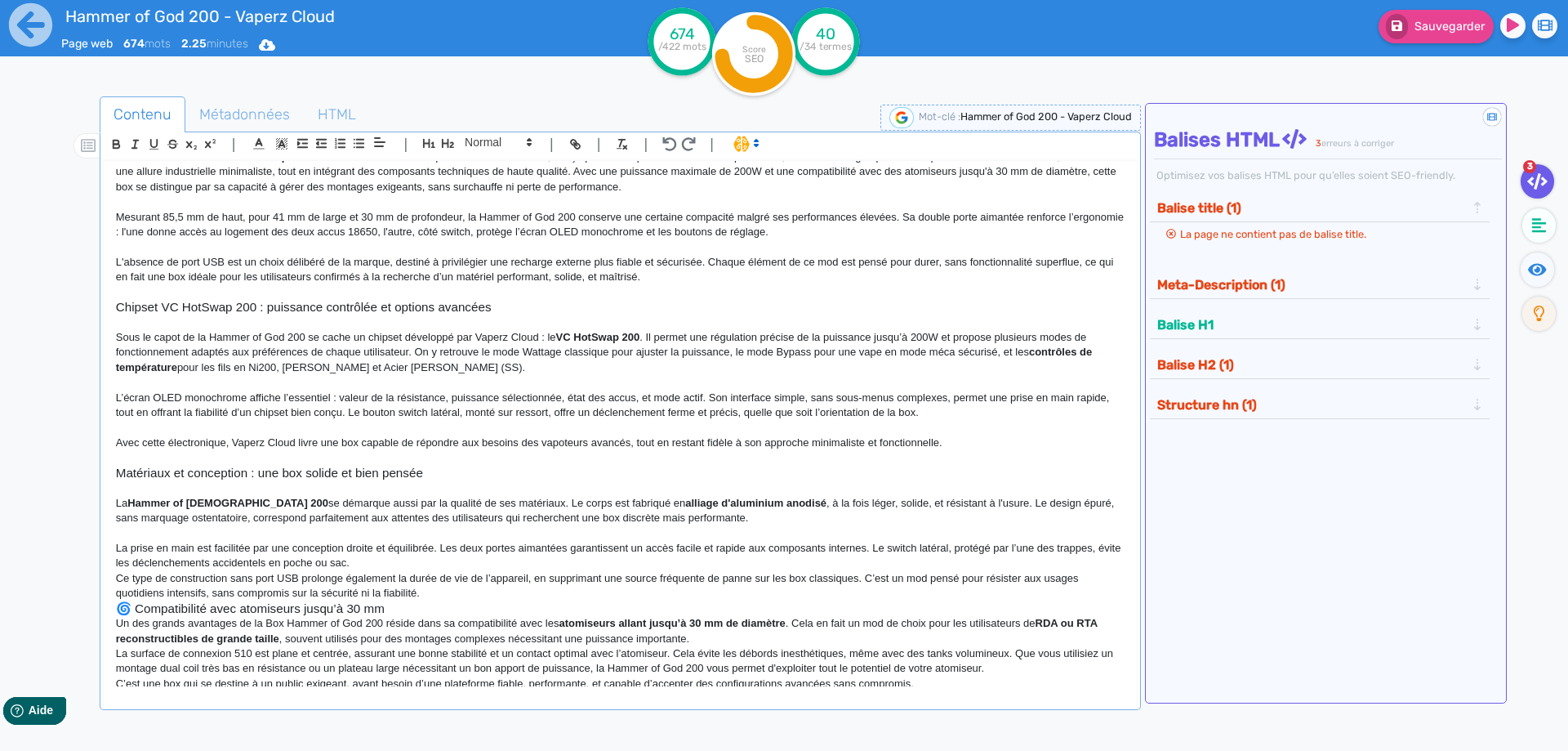
click at [522, 554] on p "La prise en main est facilitée par une conception droite et équilibrée. Les deu…" at bounding box center [619, 556] width 1009 height 30
click at [516, 558] on p "La prise en main est facilitée par une conception droite et équilibrée. Les deu…" at bounding box center [619, 556] width 1009 height 30
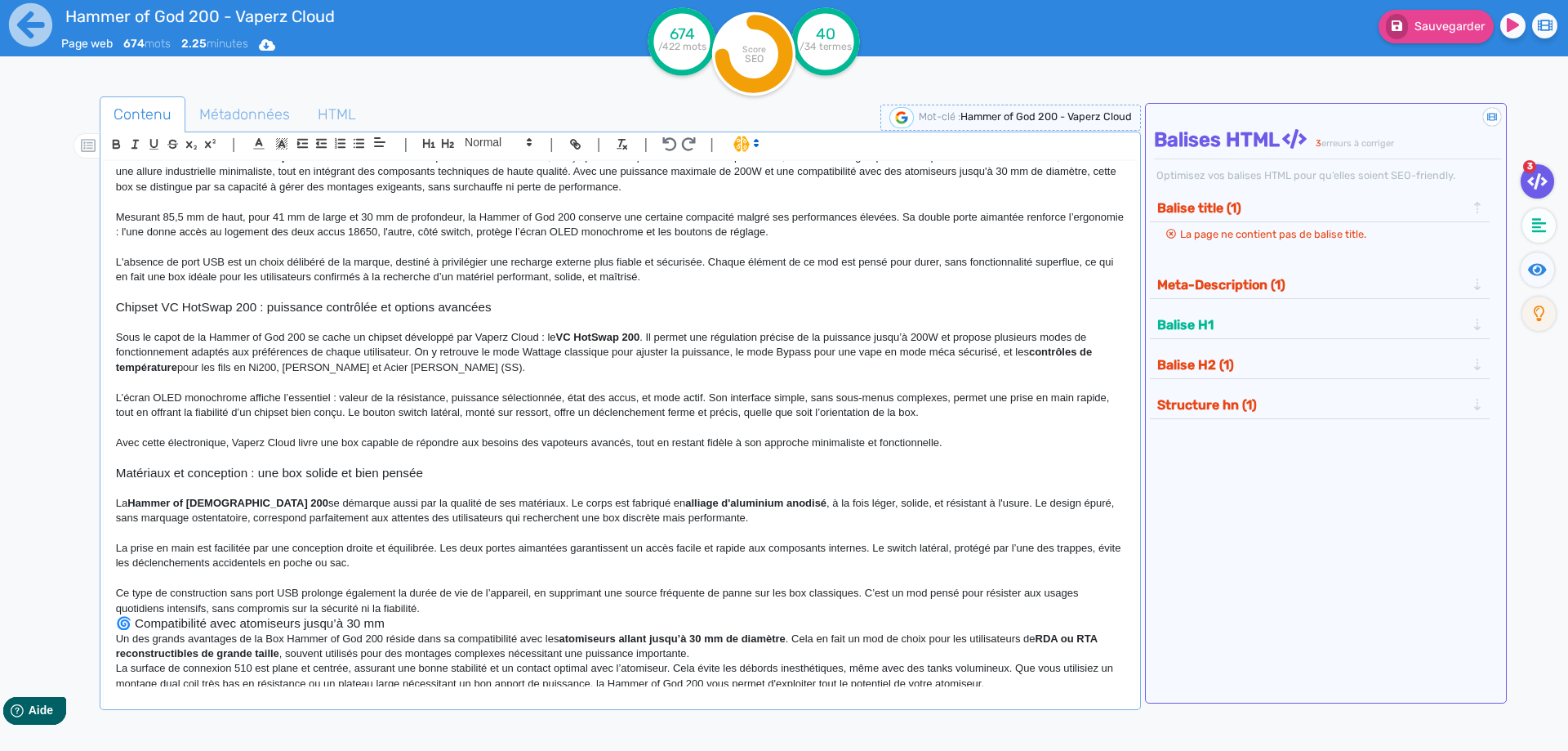
click at [445, 601] on p "Ce type de construction sans port USB prolonge également la durée de vie de l’a…" at bounding box center [619, 600] width 1009 height 30
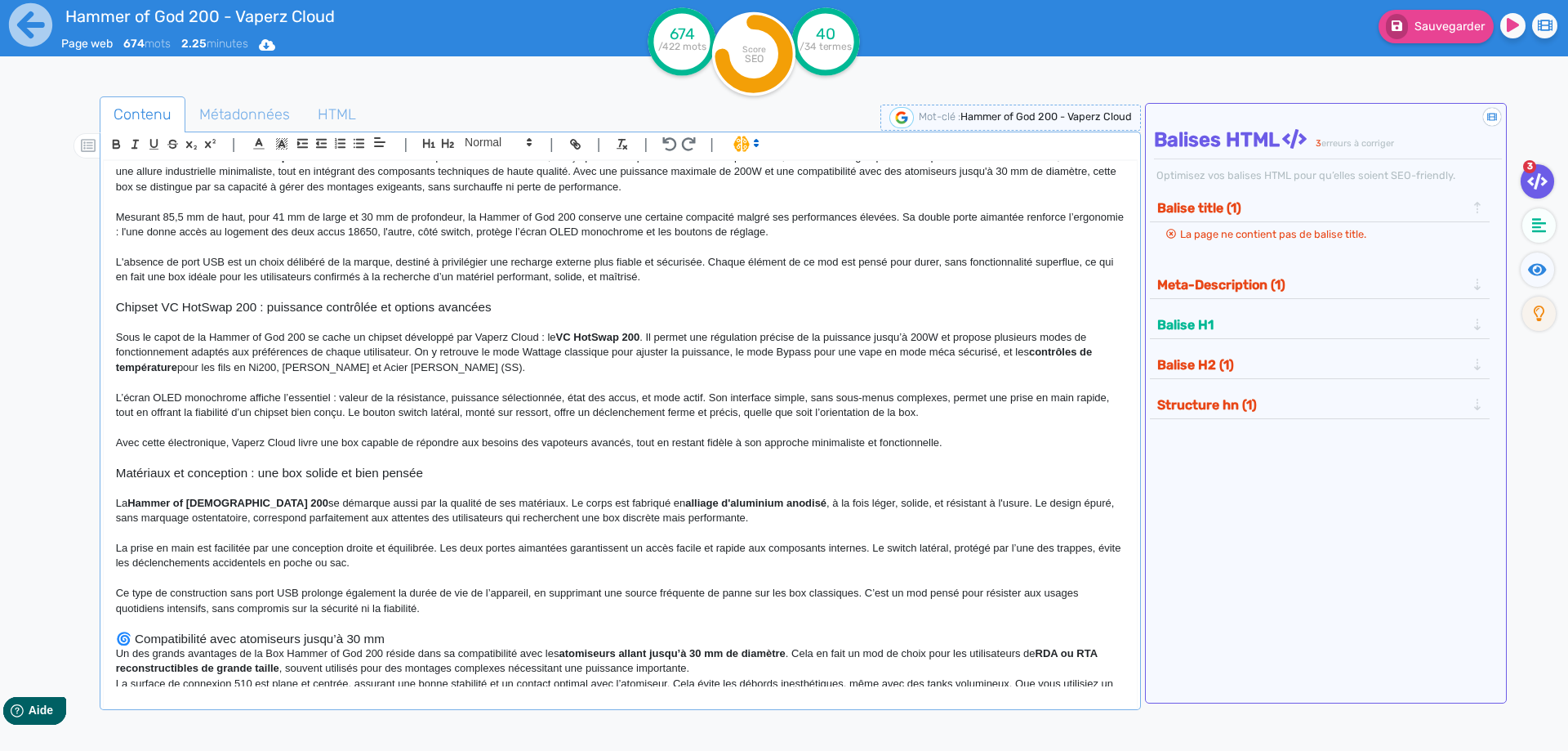
drag, startPoint x: 119, startPoint y: 648, endPoint x: 127, endPoint y: 645, distance: 8.5
click at [127, 645] on div "Hammer of God 200 - Vaperz Cloud Box Hammer of God 200 – Mod électronique puiss…" at bounding box center [620, 424] width 1033 height 526
click at [129, 642] on h3 "🌀 Compatibilité avec atomiseurs jusqu’à 30 mm" at bounding box center [619, 638] width 1009 height 15
drag, startPoint x: 450, startPoint y: 142, endPoint x: 459, endPoint y: 444, distance: 302.1
click at [450, 142] on icon "button" at bounding box center [448, 143] width 14 height 14
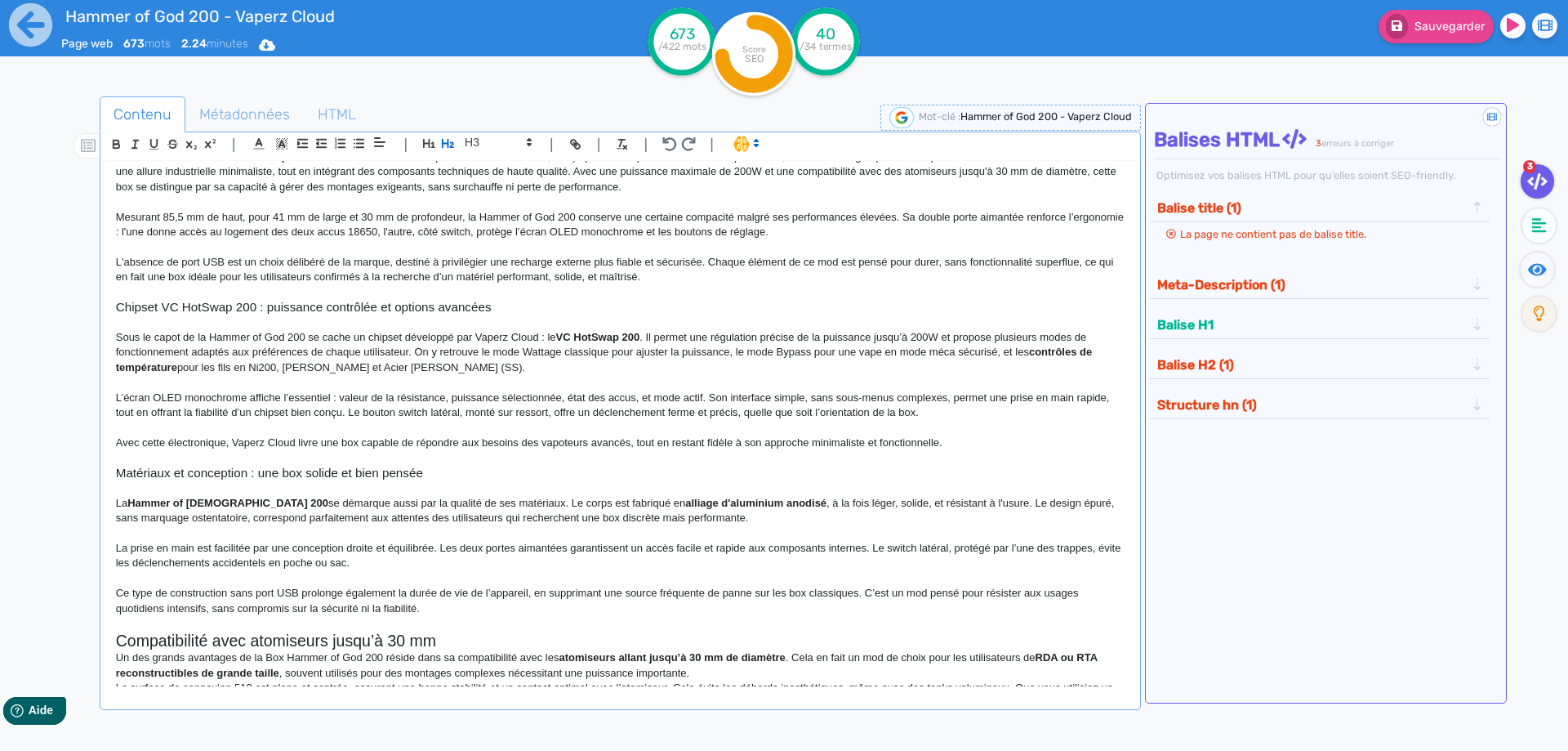
click at [449, 648] on h2 "Compatibilité avec atomiseurs jusqu’à 30 mm" at bounding box center [619, 640] width 1009 height 18
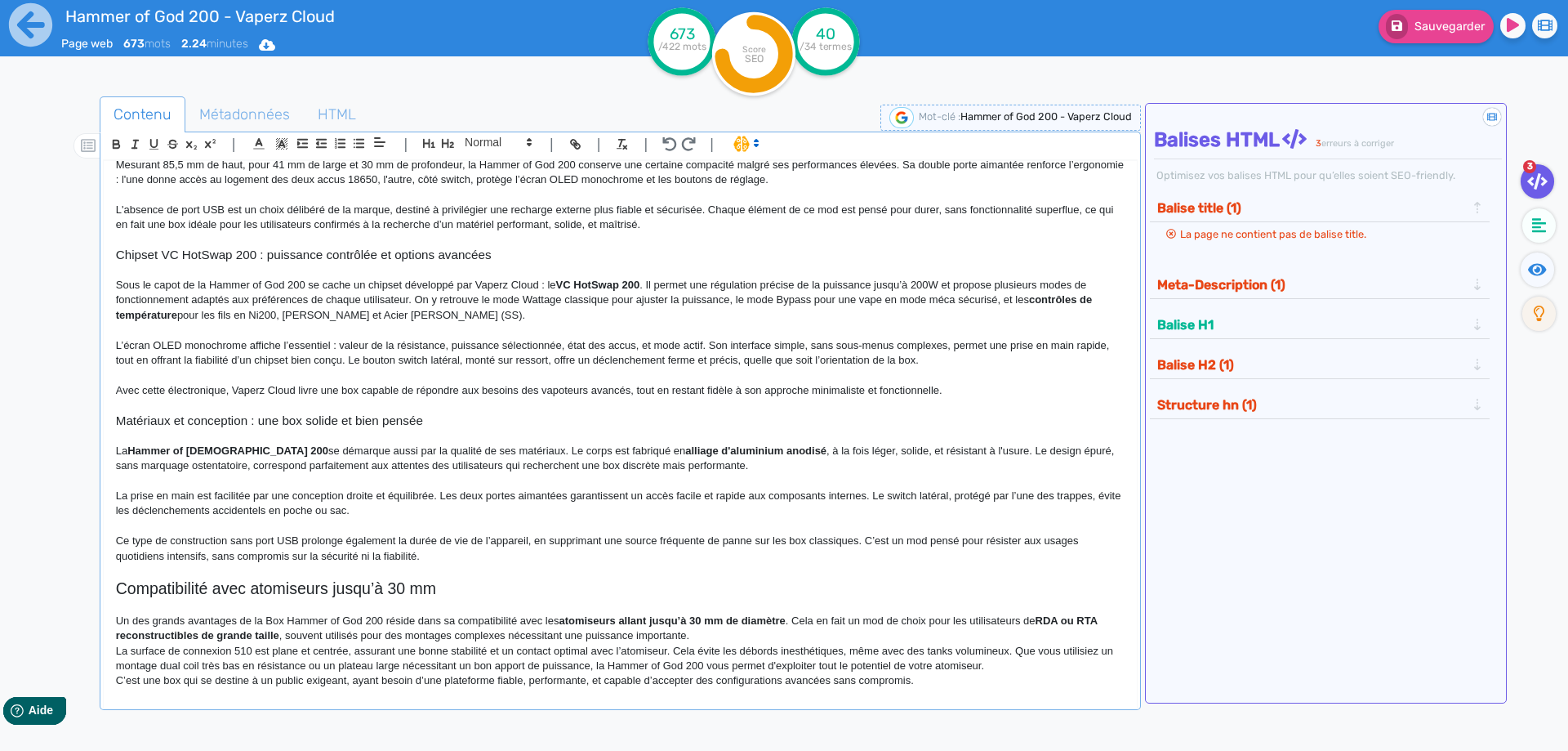
scroll to position [190, 0]
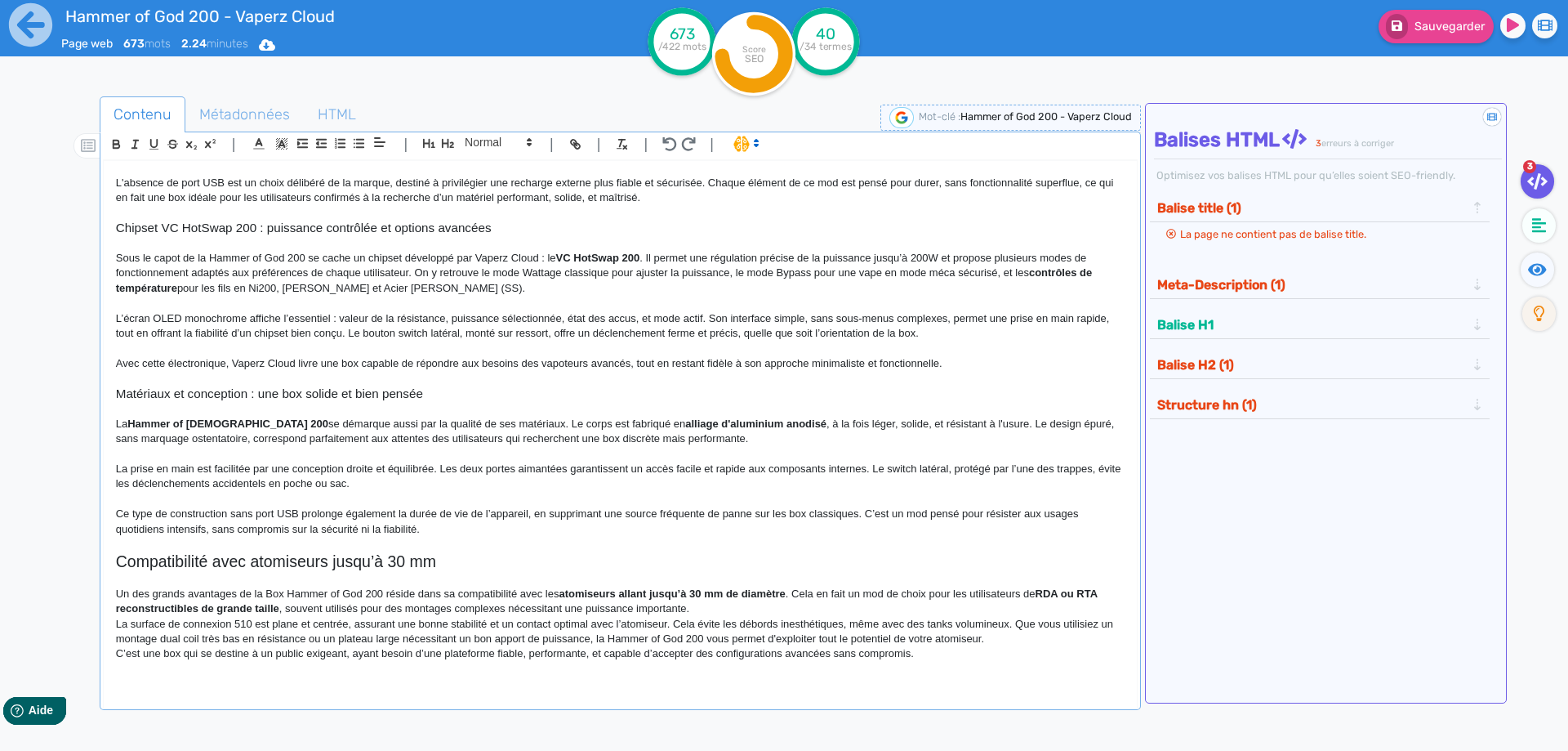
click at [719, 604] on p "Un des grands avantages de la Box Hammer of God 200 réside dans sa compatibilit…" at bounding box center [619, 601] width 1009 height 30
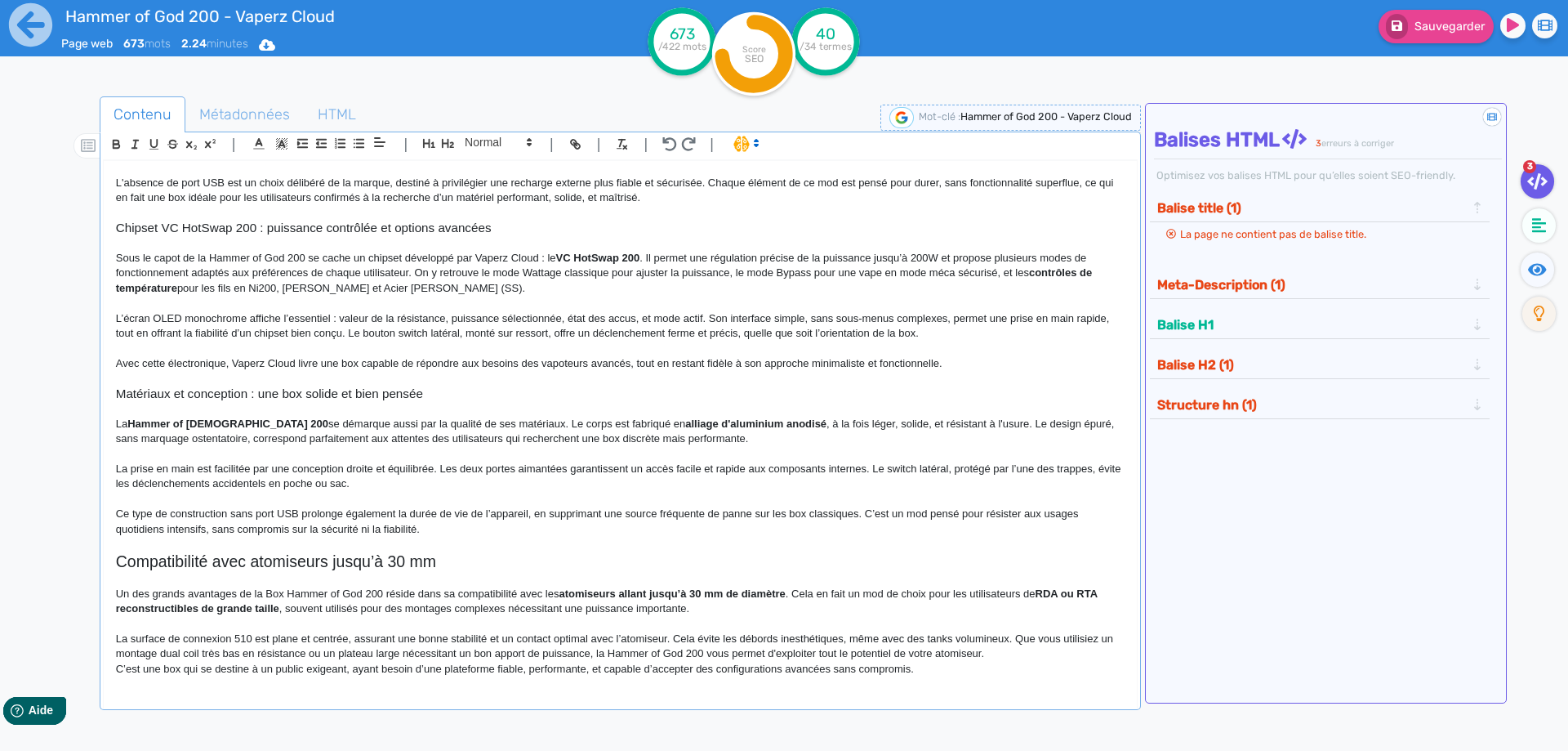
click at [1046, 662] on p "C’est une box qui se destine à un public exigeant, ayant besoin d’une plateform…" at bounding box center [619, 668] width 1009 height 15
drag, startPoint x: 1042, startPoint y: 655, endPoint x: 1019, endPoint y: 650, distance: 23.5
click at [1040, 656] on p "La surface de connexion 510 est plane et centrée, assurant une bonne stabilité …" at bounding box center [619, 646] width 1009 height 30
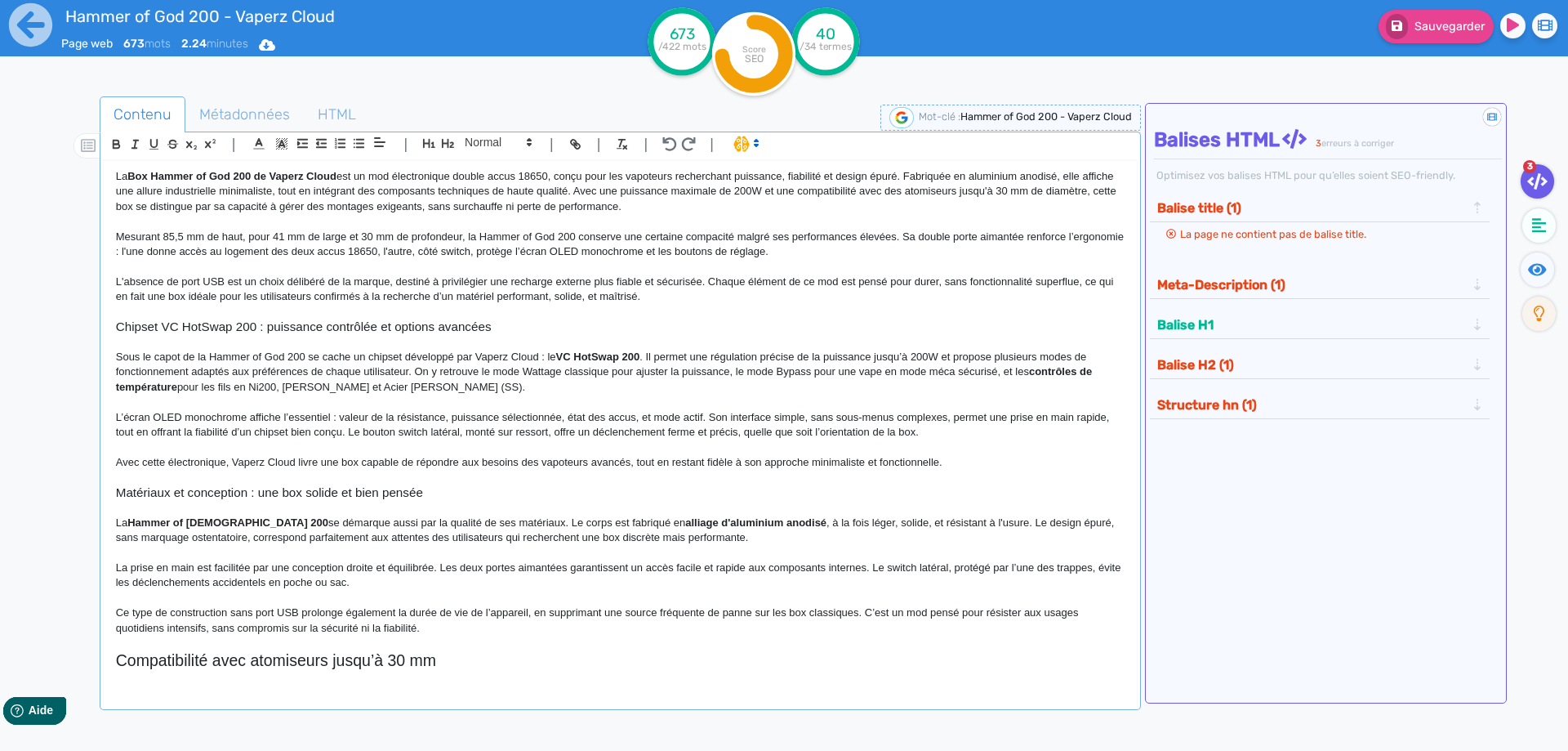
scroll to position [0, 0]
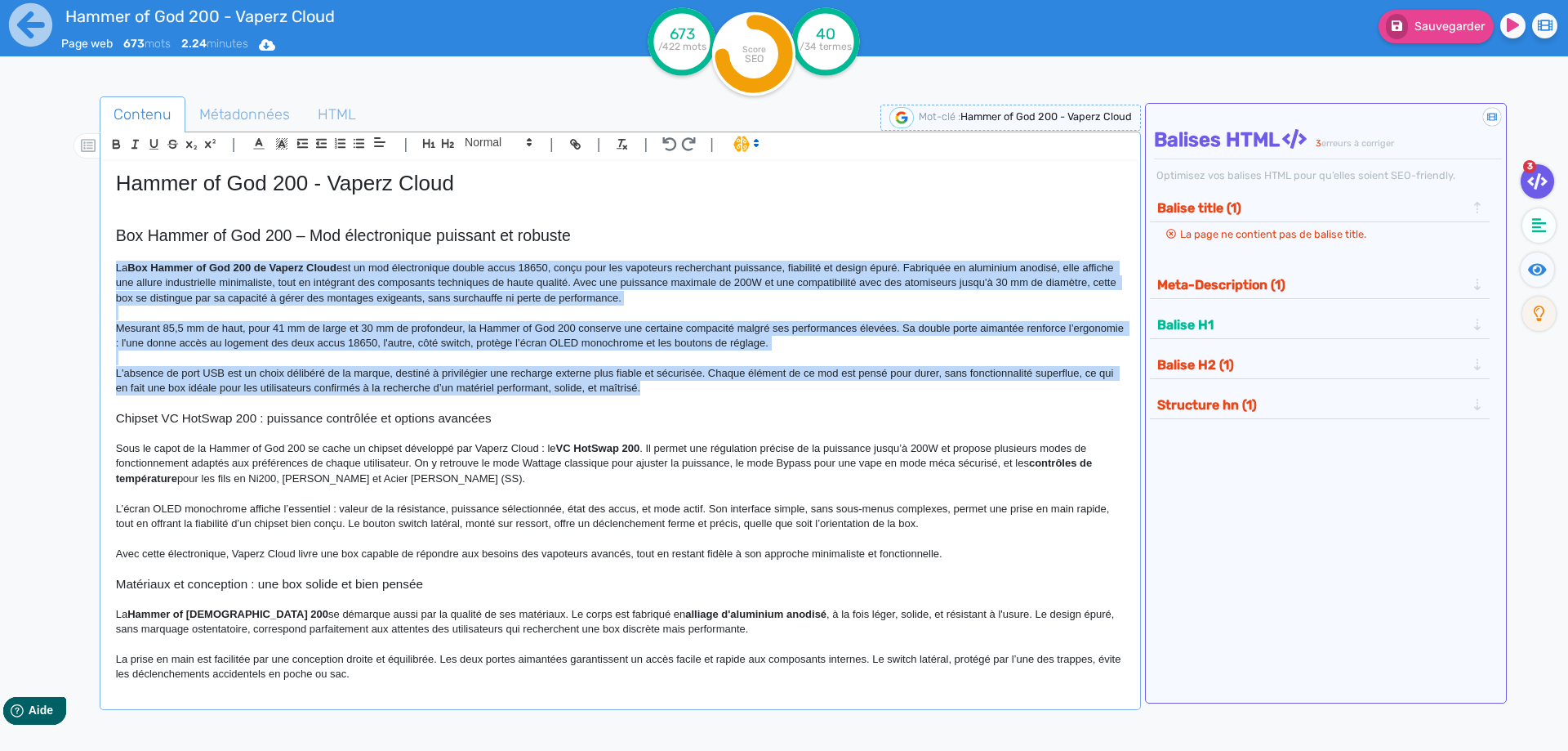
drag, startPoint x: 690, startPoint y: 385, endPoint x: 113, endPoint y: 271, distance: 588.2
click at [113, 271] on div "Hammer of God 200 - Vaperz Cloud Box Hammer of God 200 – Mod électronique puiss…" at bounding box center [620, 424] width 1033 height 526
copy div "Lo Ips Dolors am Con 225 ad Elitse Doeiu tem in utl etdoloremagn aliqua enima 3…"
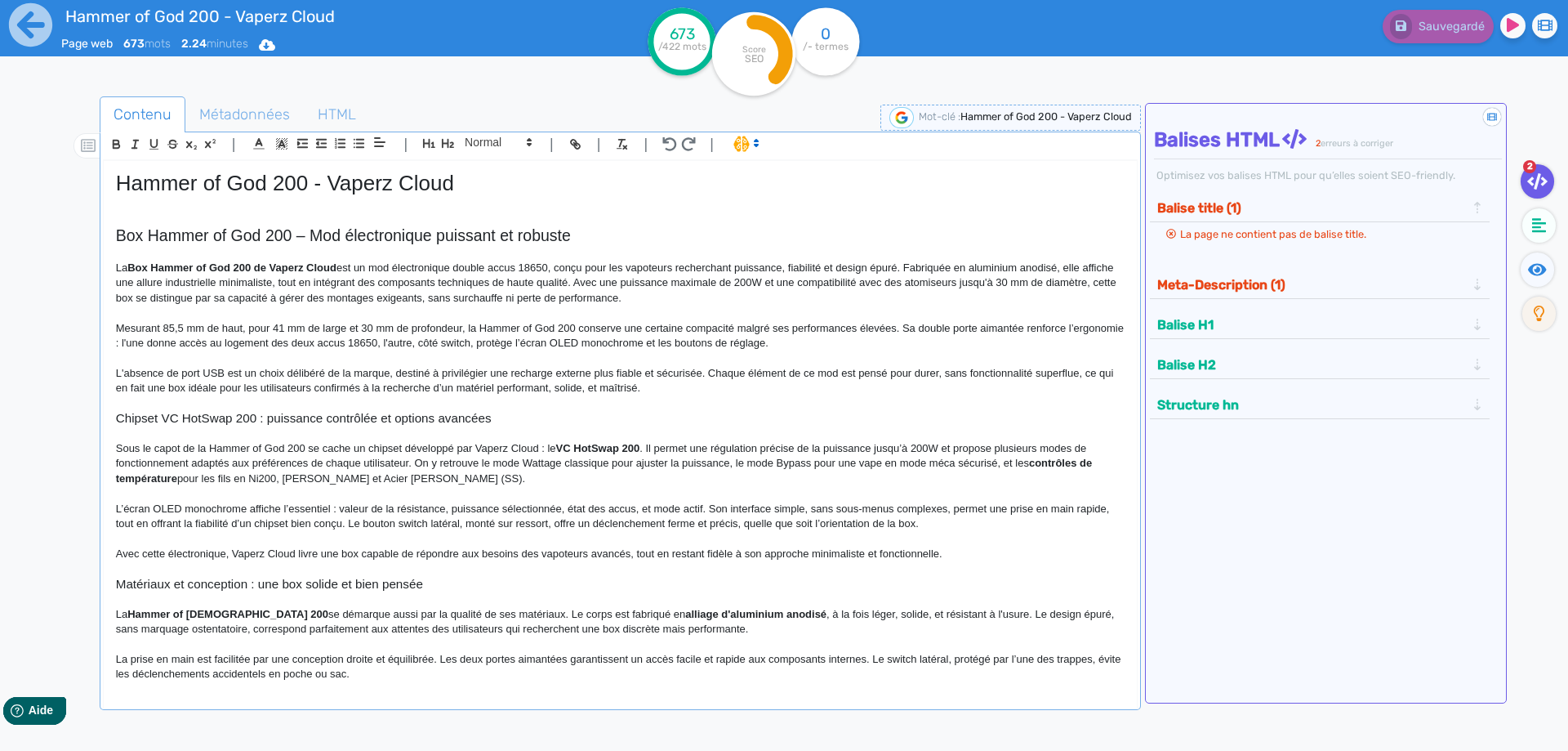
click at [295, 234] on h2 "Box Hammer of God 200 – Mod électronique puissant et robuste" at bounding box center [619, 235] width 1009 height 18
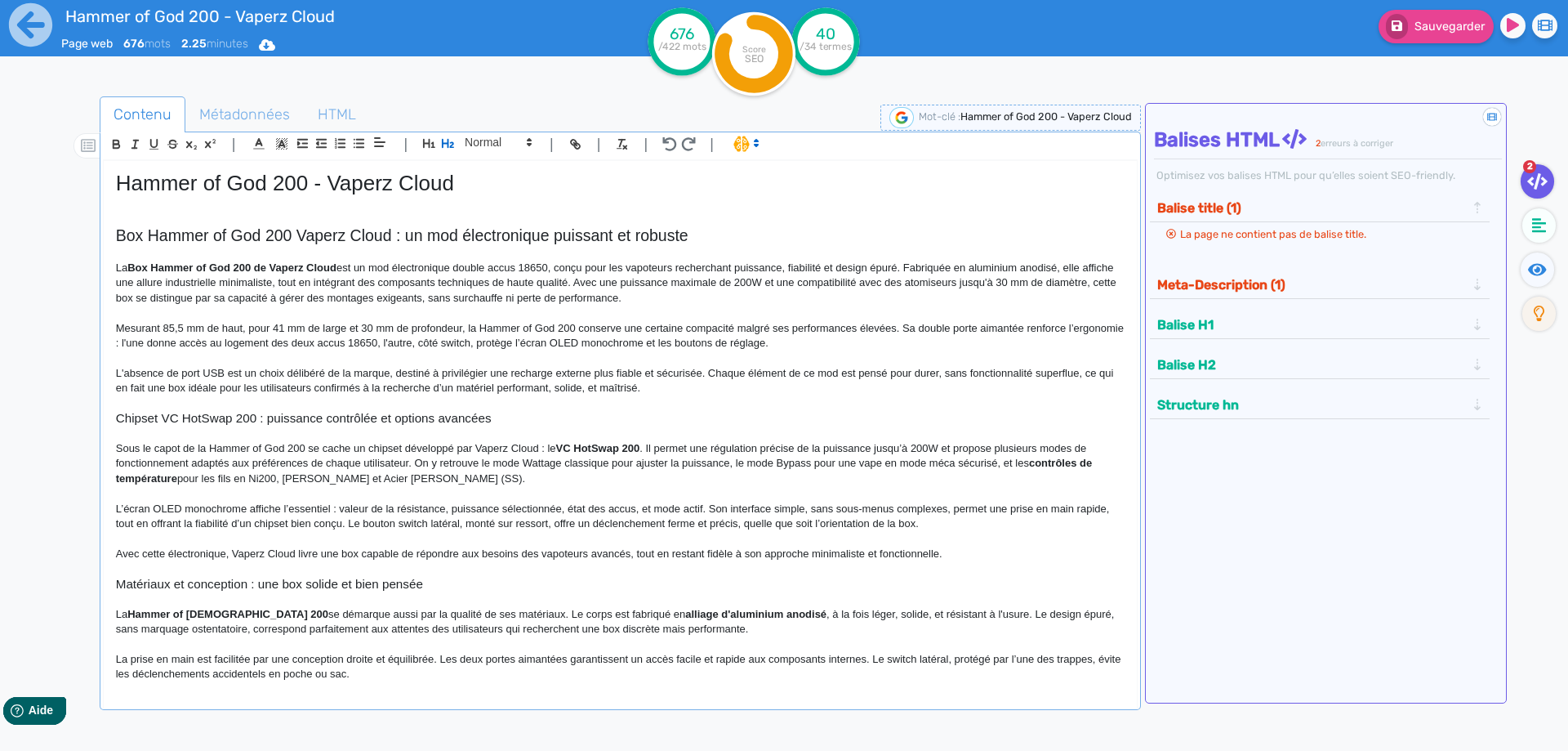
click at [337, 235] on h2 "Box Hammer of God 200 Vaperz Cloud : un mod électronique puissant et robuste" at bounding box center [619, 235] width 1009 height 18
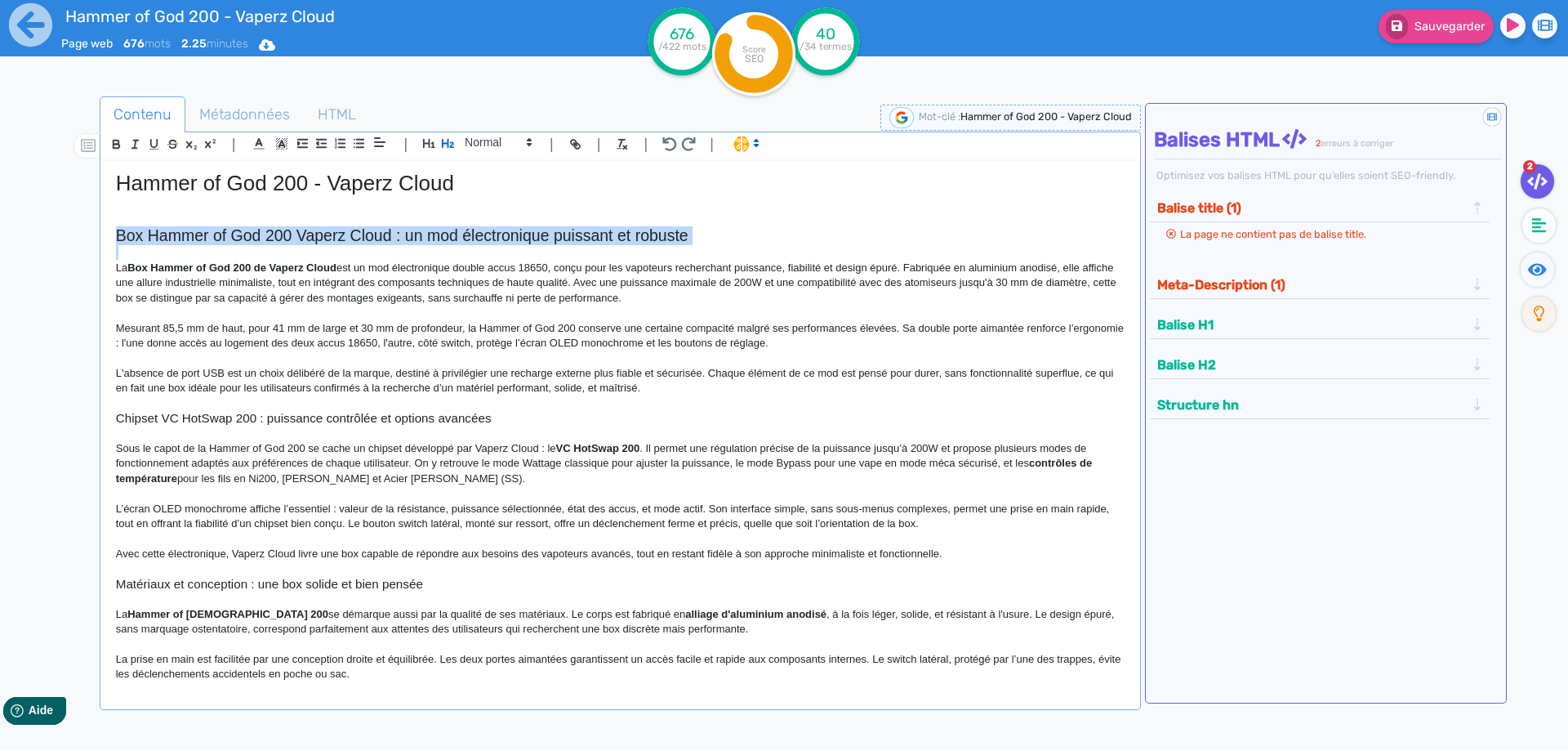
click at [337, 235] on h2 "Box Hammer of God 200 Vaperz Cloud : un mod électronique puissant et robuste" at bounding box center [619, 235] width 1009 height 18
copy h2 "Box Hammer of God 200 Vaperz Cloud : un mod électronique puissant et robuste"
click at [502, 237] on h2 "Box Hammer of God 200 Vaperz Cloud : un mod électronique puissant et robuste" at bounding box center [619, 235] width 1009 height 18
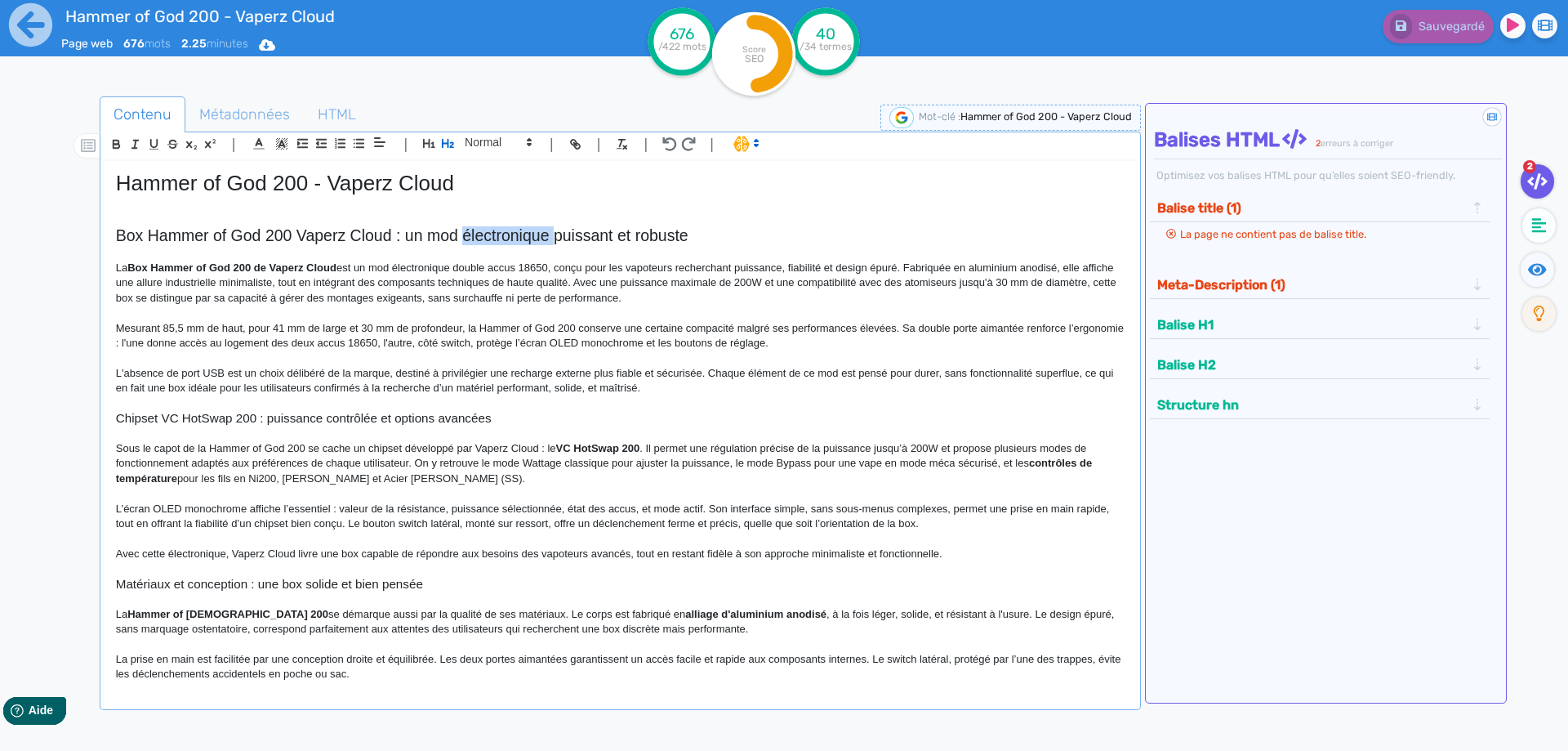
click at [502, 237] on h2 "Box Hammer of God 200 Vaperz Cloud : un mod électronique puissant et robuste" at bounding box center [619, 235] width 1009 height 18
click at [542, 350] on p "Mesurant 85,5 mm de haut, pour 41 mm de large et 30 mm de profondeur, la Hammer…" at bounding box center [619, 336] width 1009 height 30
click at [136, 268] on strong "Box Hammer of God 200 de Vaperz Cloud" at bounding box center [231, 267] width 209 height 13
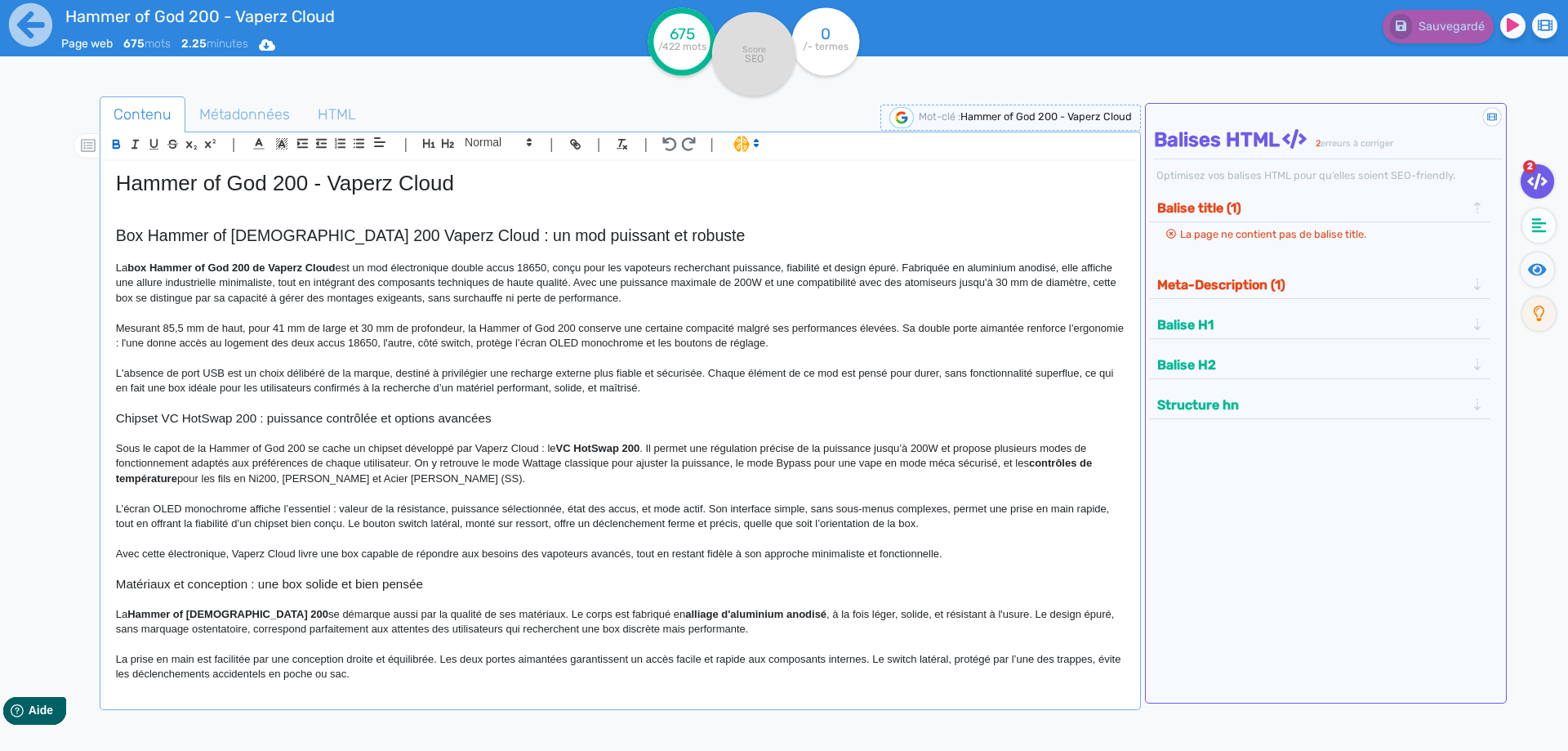
click at [321, 273] on p "La box Hammer of God 200 de Vaperz Cloud est un mod électronique double accus 1…" at bounding box center [619, 283] width 1009 height 45
drag, startPoint x: 321, startPoint y: 273, endPoint x: 142, endPoint y: 265, distance: 179.2
click at [142, 265] on strong "box Hammer of God 200 de Vaperz Cloud" at bounding box center [231, 267] width 208 height 13
click at [104, 143] on div "| | H3 H4 H5 H6 Normal | | | |" at bounding box center [620, 146] width 1035 height 28
click at [112, 143] on icon "button" at bounding box center [117, 144] width 14 height 14
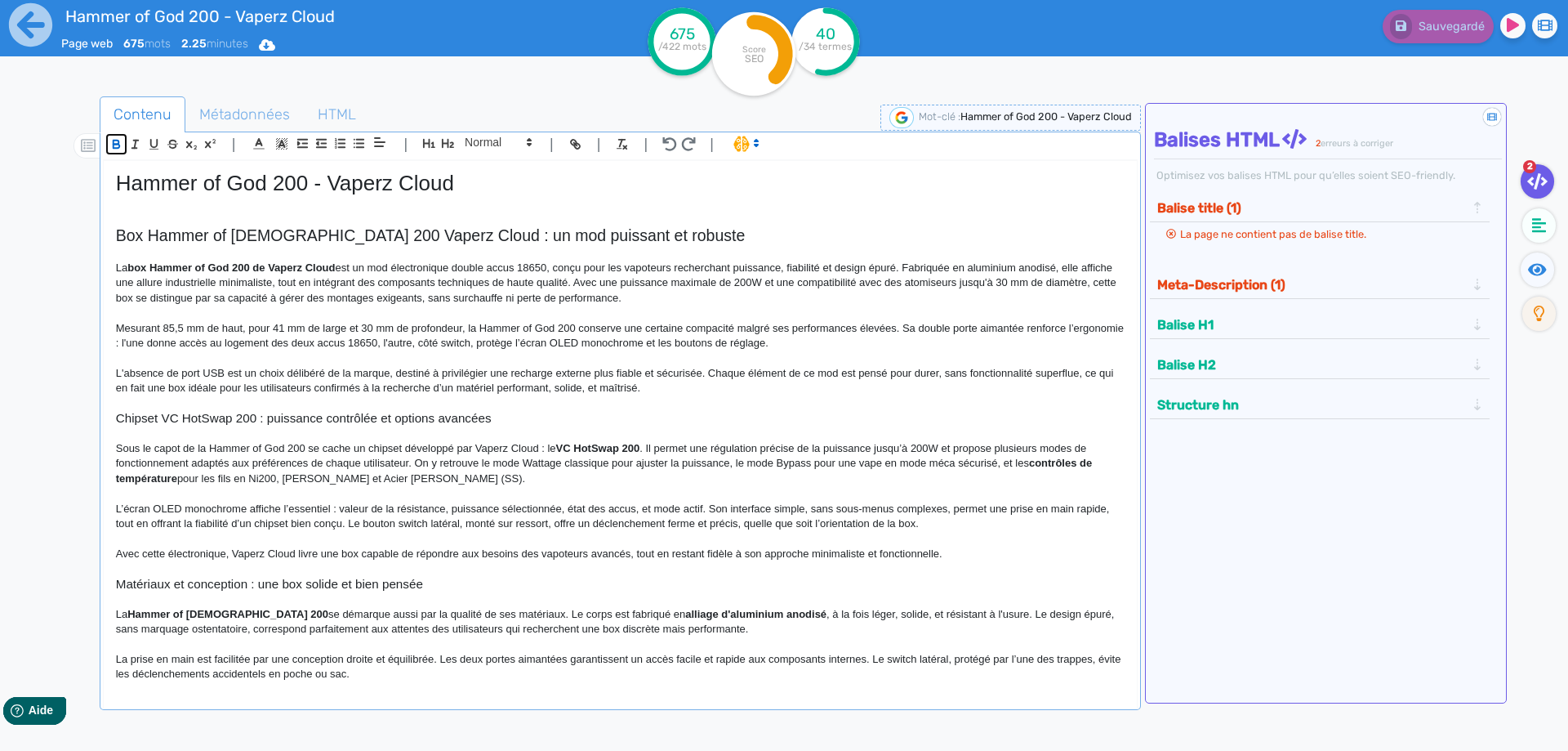
click at [113, 143] on icon "button" at bounding box center [116, 143] width 6 height 4
click at [490, 389] on p "L'absence de port USB est un choix délibéré de la marque, destiné à privilégier…" at bounding box center [619, 381] width 1009 height 30
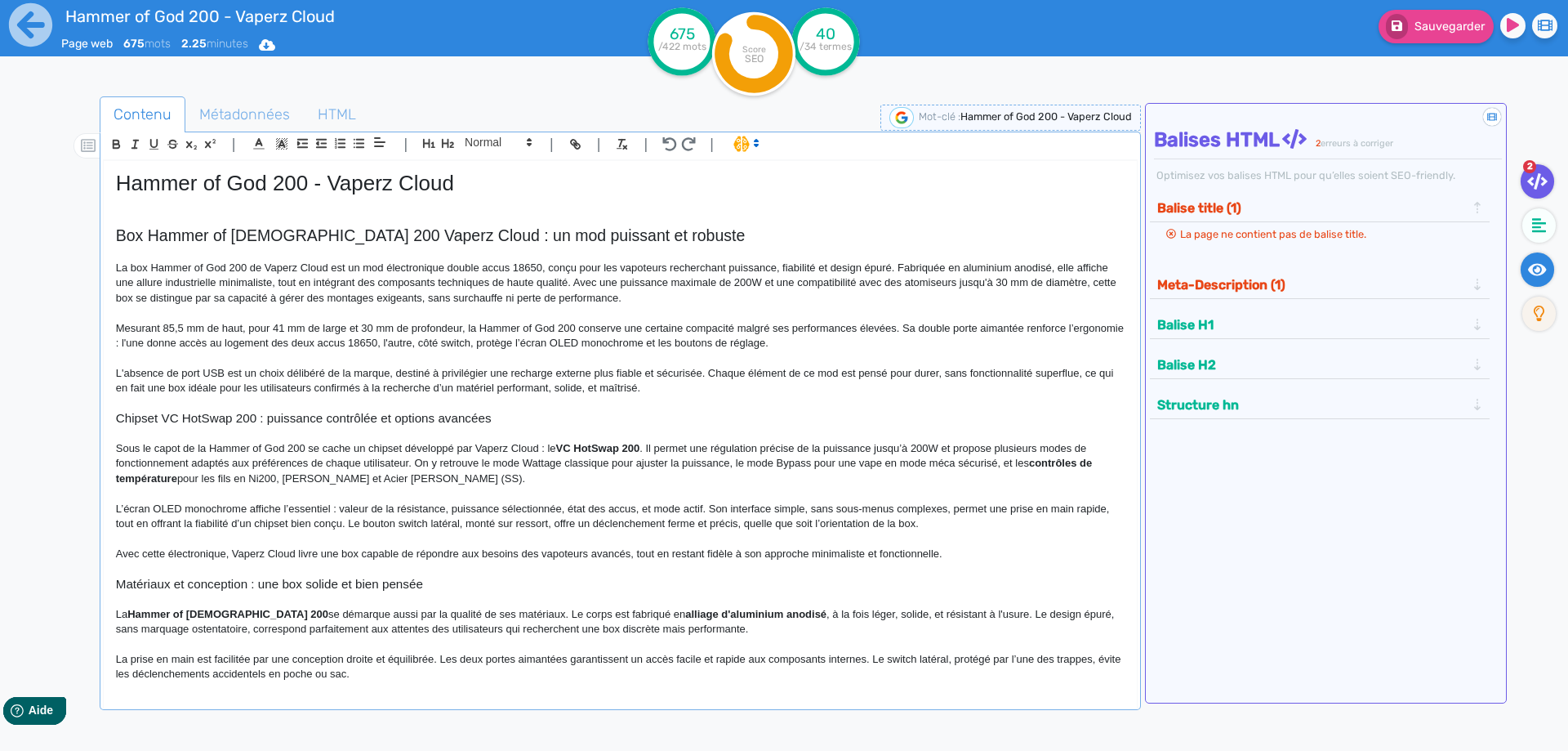
click at [1536, 259] on fa-icon at bounding box center [1537, 269] width 33 height 34
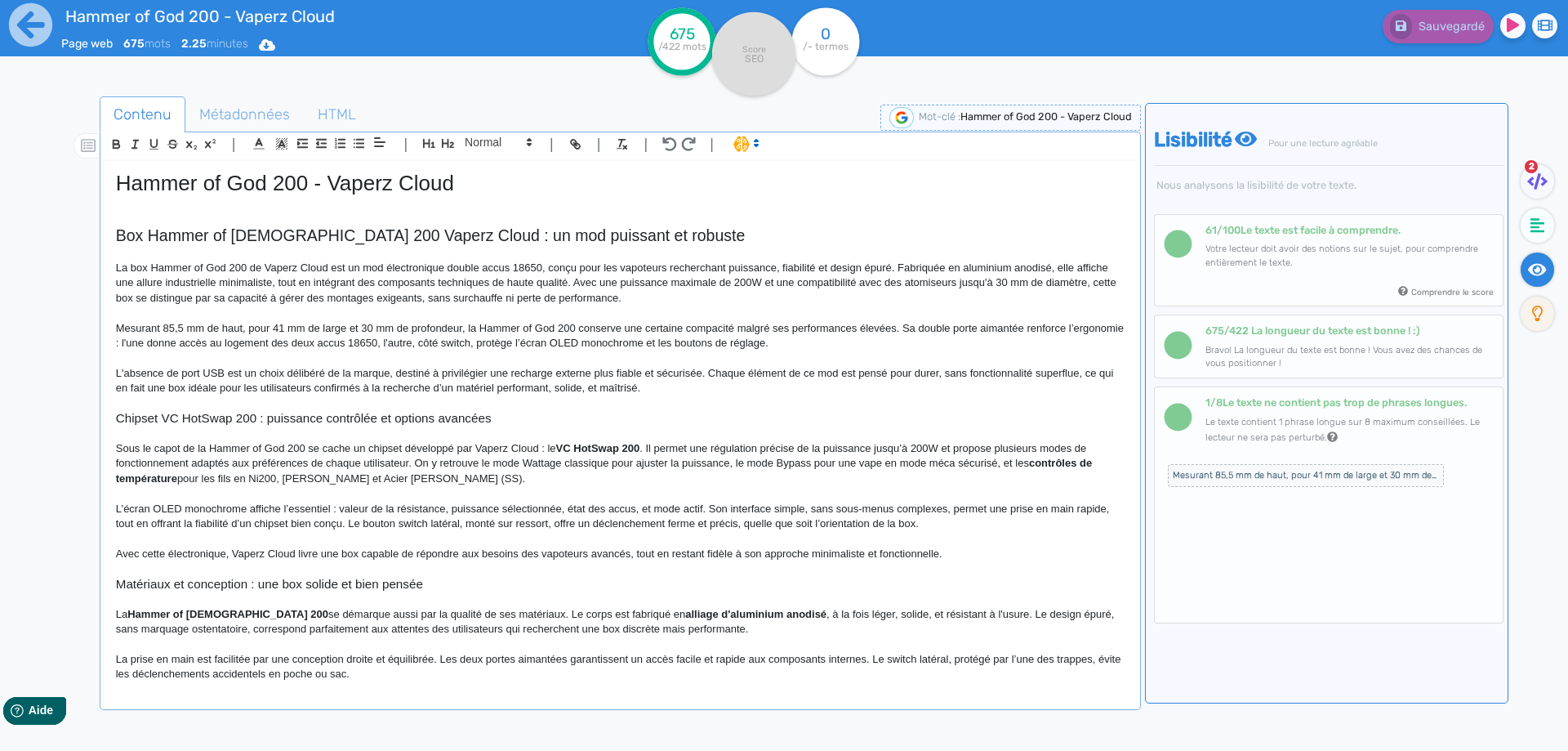
click at [547, 267] on p "La box Hammer of God 200 de Vaperz Cloud est un mod électronique double accus 1…" at bounding box center [619, 283] width 1009 height 45
click at [621, 283] on p "La box Hammer of God 200 de Vaperz Cloud est un mod électronique double accus 1…" at bounding box center [619, 283] width 1009 height 45
click at [628, 282] on p "La box Hammer of God 200 de Vaperz Cloud est un mod électronique double accus 1…" at bounding box center [619, 283] width 1009 height 45
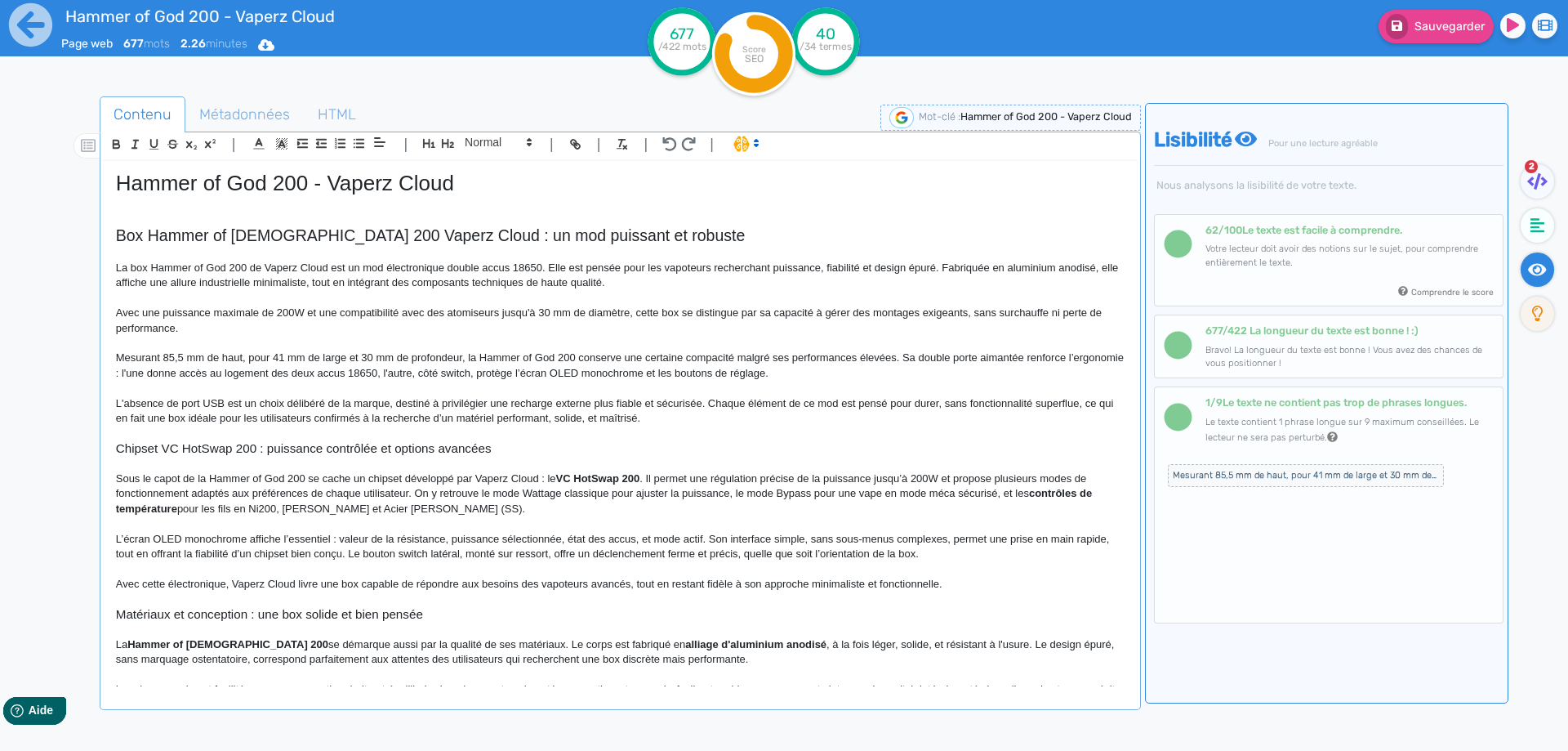
click at [181, 311] on p "Avec une puissance maximale de 200W et une compatibilité avec des atomiseurs ju…" at bounding box center [619, 321] width 1009 height 30
click at [284, 308] on p "Avec une puissance maximale de 200W et une compatibilité avec des atomiseurs ju…" at bounding box center [619, 321] width 1009 height 30
click at [414, 324] on p "Avec une puissance maximale de 200W et une compatibilité avec des atomiseurs ju…" at bounding box center [619, 321] width 1009 height 30
click at [687, 317] on p "Avec une puissance maximale de 200W et une compatibilité avec des atomiseurs ju…" at bounding box center [619, 321] width 1009 height 30
click at [714, 313] on p "Avec une puissance maximale de 200W et une compatibilité avec des atomiseurs ju…" at bounding box center [619, 321] width 1009 height 30
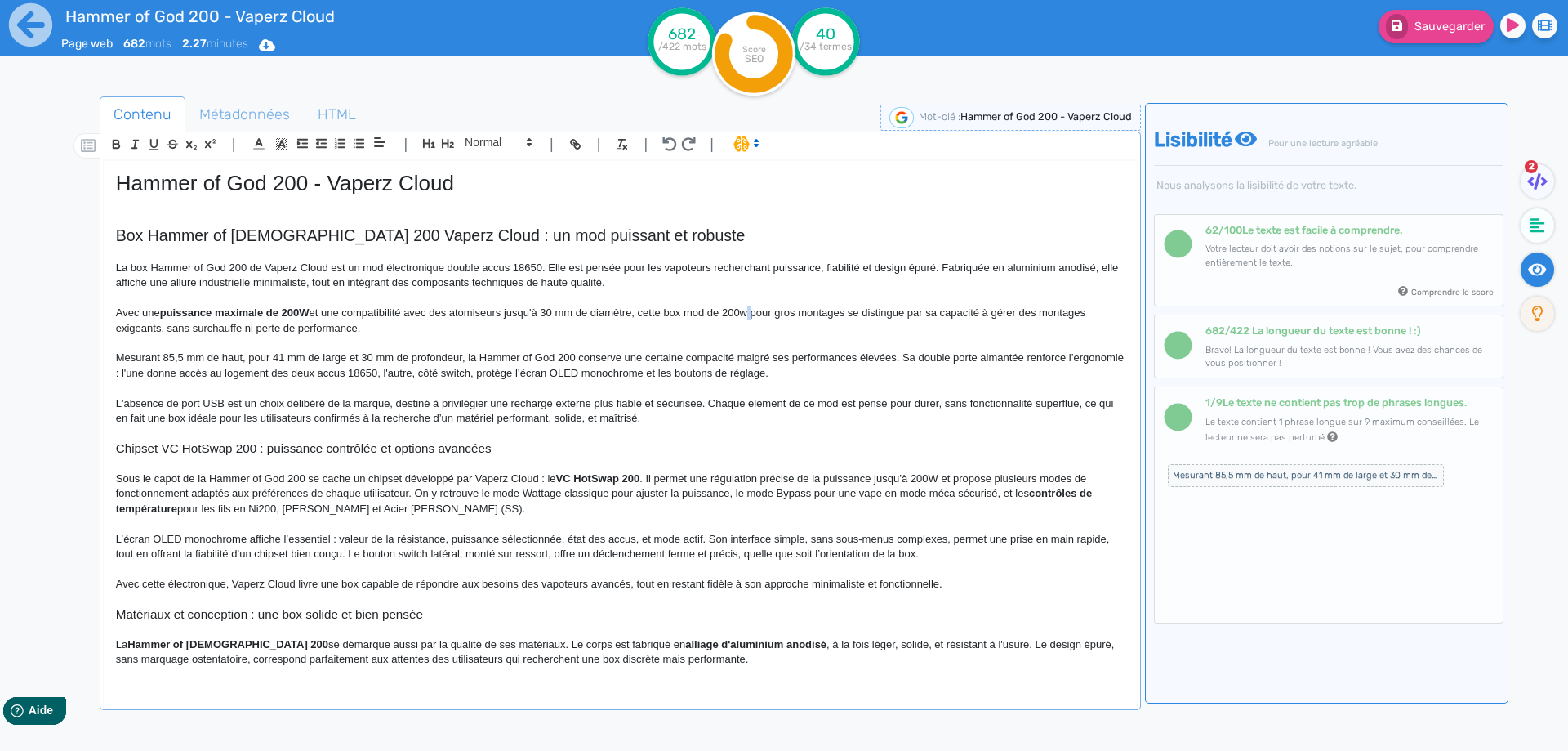
click at [750, 310] on p "Avec une puissance maximale de 200W et une compatibilité avec des atomiseurs ju…" at bounding box center [619, 321] width 1009 height 30
click at [640, 313] on p "Avec une puissance maximale de 200W et une compatibilité avec des atomiseurs ju…" at bounding box center [619, 321] width 1009 height 30
click at [777, 310] on p "Avec une puissance maximale de 200W et une compatibilité avec des atomiseurs ju…" at bounding box center [619, 321] width 1009 height 30
click at [790, 313] on p "Avec une puissance maximale de 200W et une compatibilité avec des atomiseurs ju…" at bounding box center [619, 321] width 1009 height 30
click at [790, 312] on p "Avec une puissance maximale de 200W et une compatibilité avec des atomiseurs ju…" at bounding box center [619, 321] width 1009 height 30
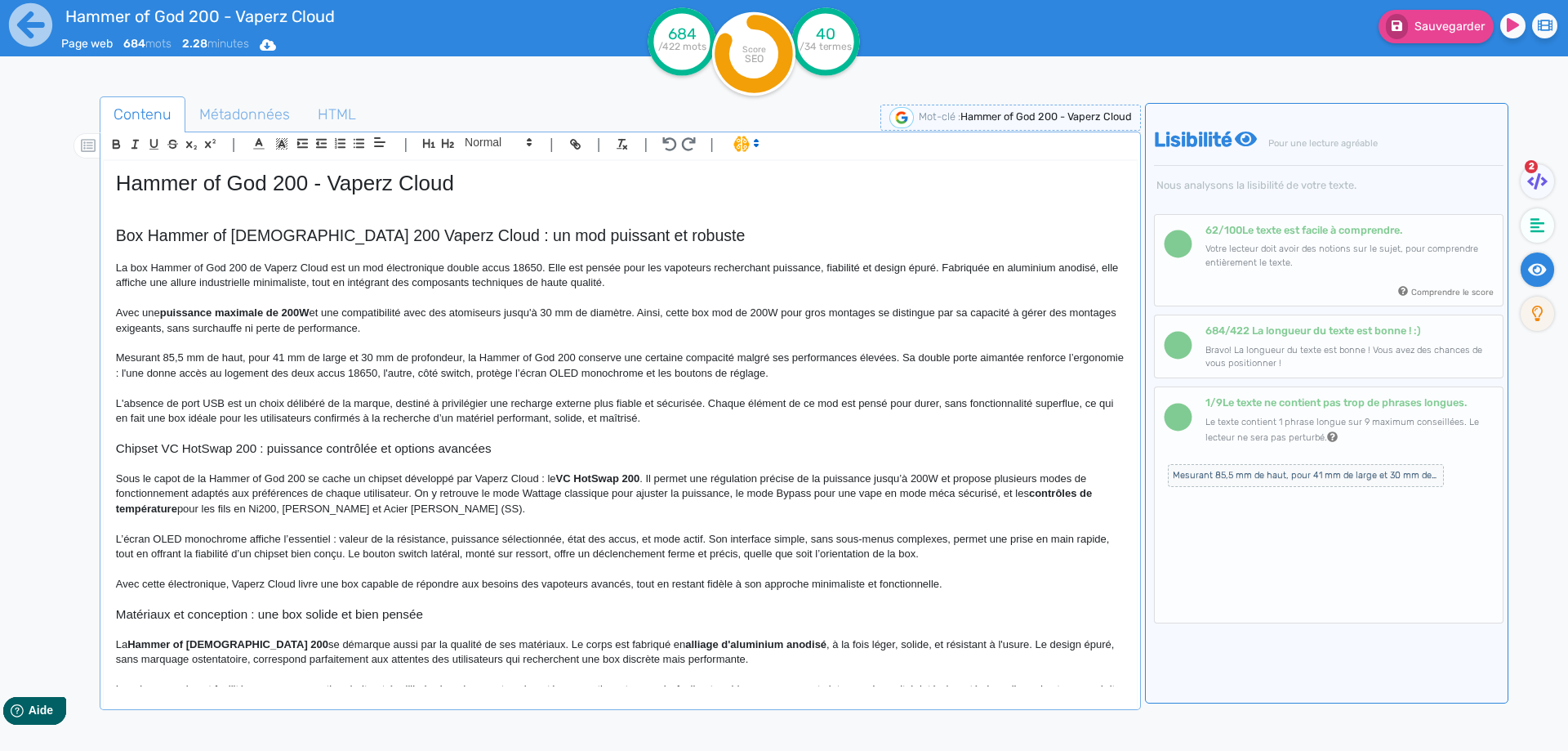
click at [785, 312] on p "Avec une puissance maximale de 200W et une compatibilité avec des atomiseurs ju…" at bounding box center [619, 321] width 1009 height 30
click at [947, 311] on p "Avec une puissance maximale de 200W et une compatibilité avec des atomiseurs ju…" at bounding box center [619, 321] width 1009 height 30
click at [250, 323] on p "Avec une puissance maximale de 200W et une compatibilité avec des atomiseurs ju…" at bounding box center [619, 321] width 1009 height 30
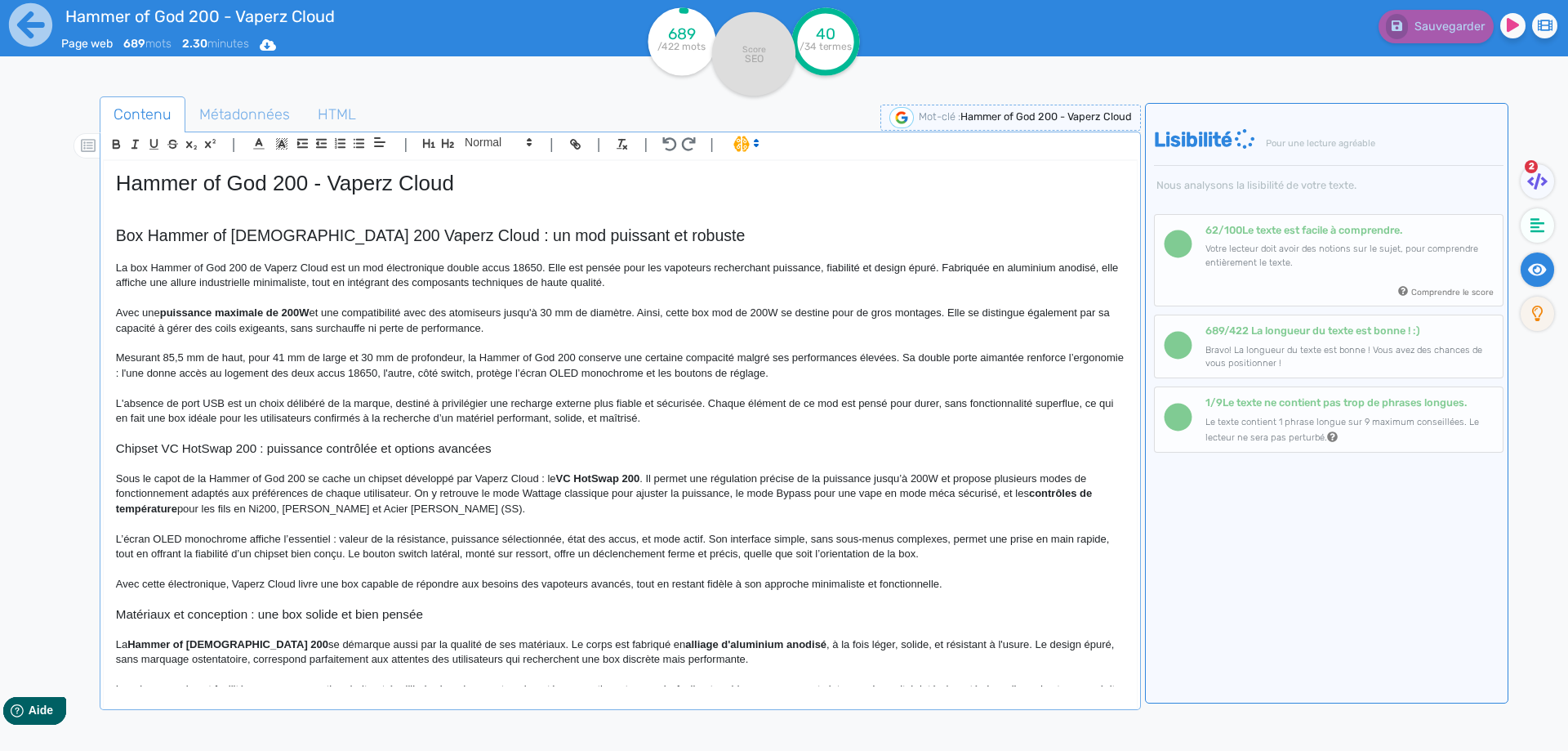
click at [506, 313] on p "Avec une puissance maximale de 200W et une compatibilité avec des atomiseurs ju…" at bounding box center [619, 321] width 1009 height 30
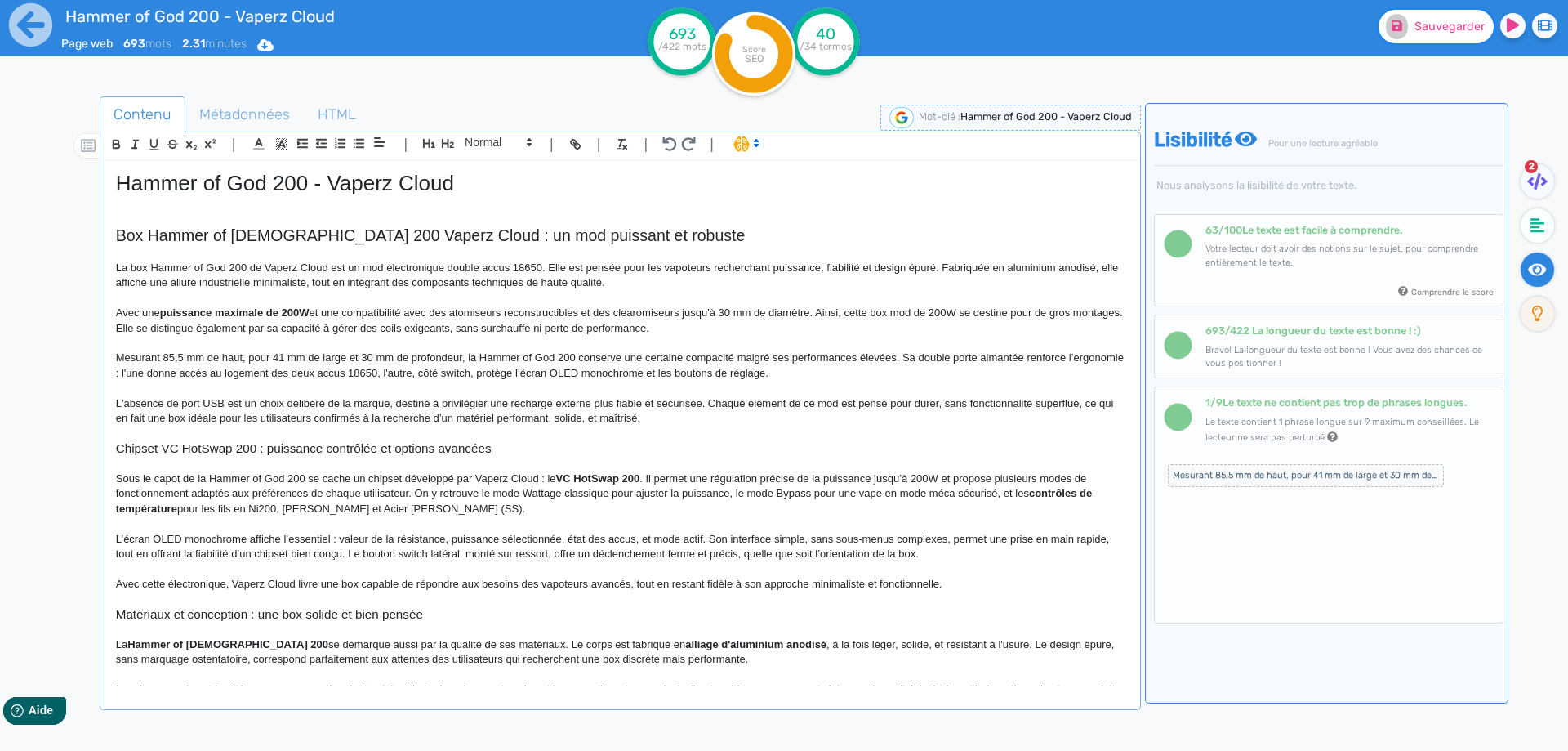
click at [1431, 34] on button "Sauvegarder" at bounding box center [1436, 26] width 116 height 33
click at [124, 312] on p "Avec une puissance maximale de 200W et une compatibilité avec des atomiseurs re…" at bounding box center [619, 321] width 1009 height 30
click at [330, 316] on p "Dotée d'une puissance maximale de 200W et une compatibilité avec des atomiseurs…" at bounding box center [619, 321] width 1009 height 30
click at [321, 316] on strong "puissance maximale de 200W" at bounding box center [247, 312] width 150 height 13
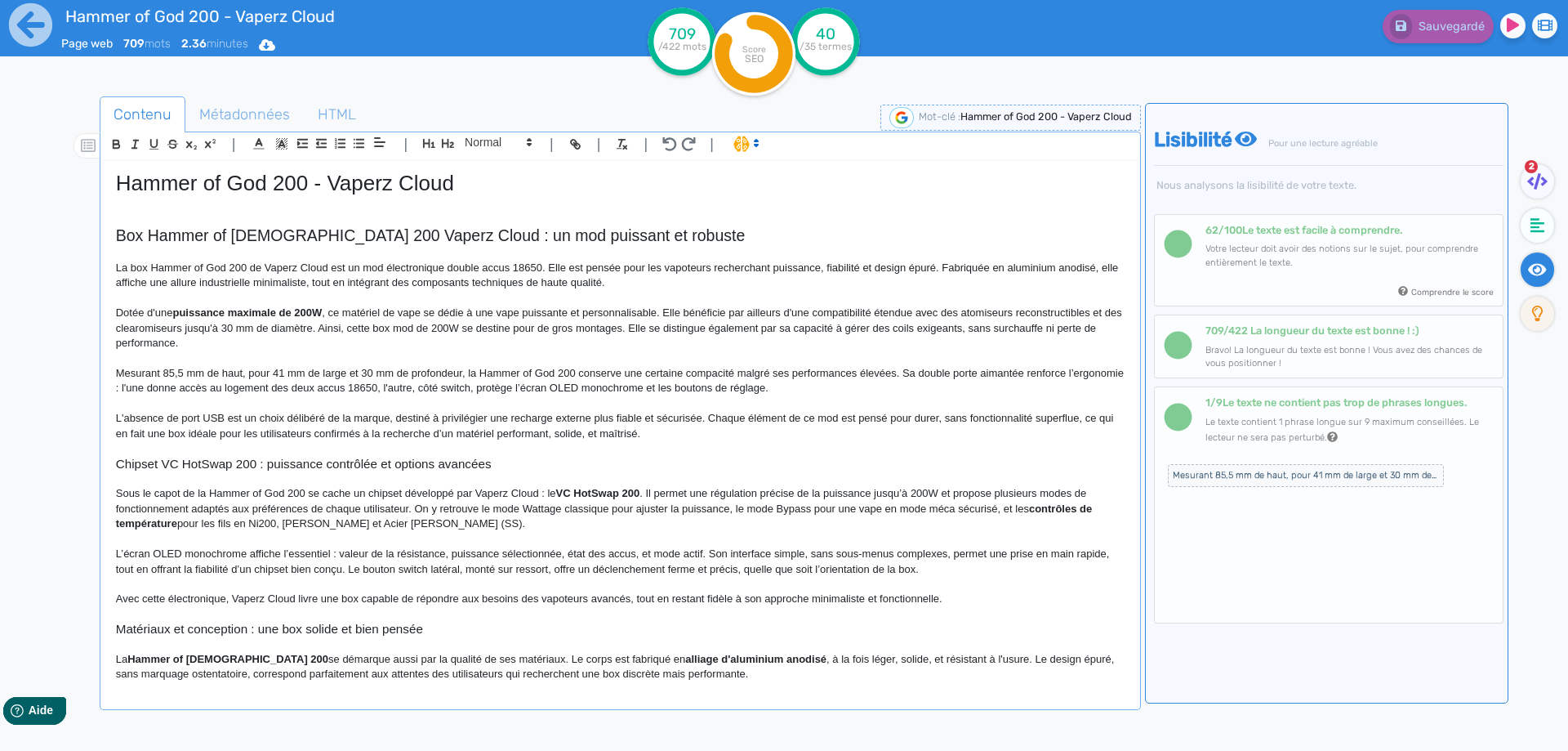
click at [341, 326] on p "Dotée d'une puissance maximale de 200W , ce matériel de vape se dédie à une vap…" at bounding box center [619, 328] width 1009 height 45
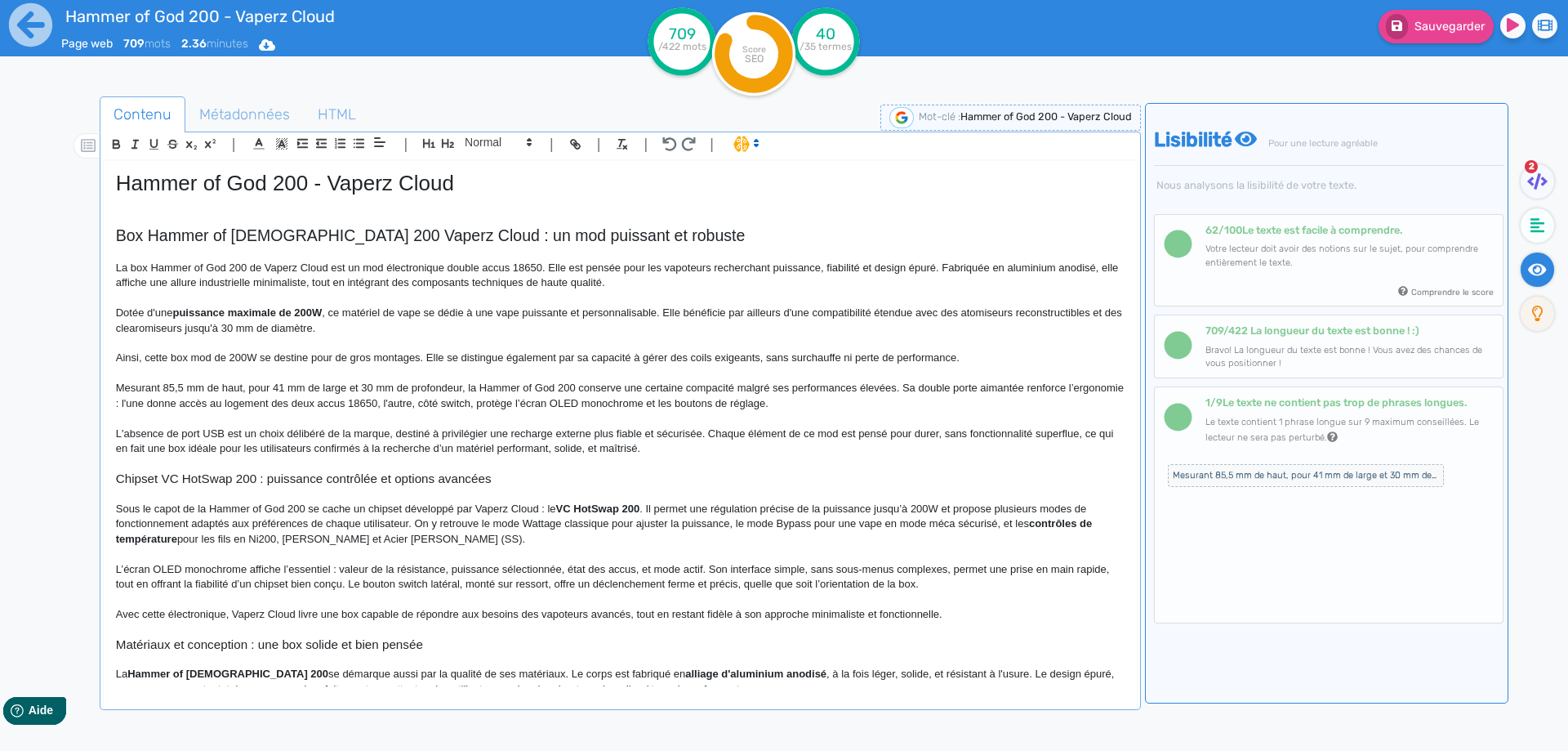
click at [182, 354] on p "Ainsi, cette box mod de 200W se destine pour de gros montages. Elle se distingu…" at bounding box center [619, 358] width 1009 height 15
click at [238, 352] on p "Ainsi, cette box mod de 200W se destine pour de gros montages. Elle se distingu…" at bounding box center [619, 358] width 1009 height 15
click at [302, 373] on p at bounding box center [619, 373] width 1009 height 15
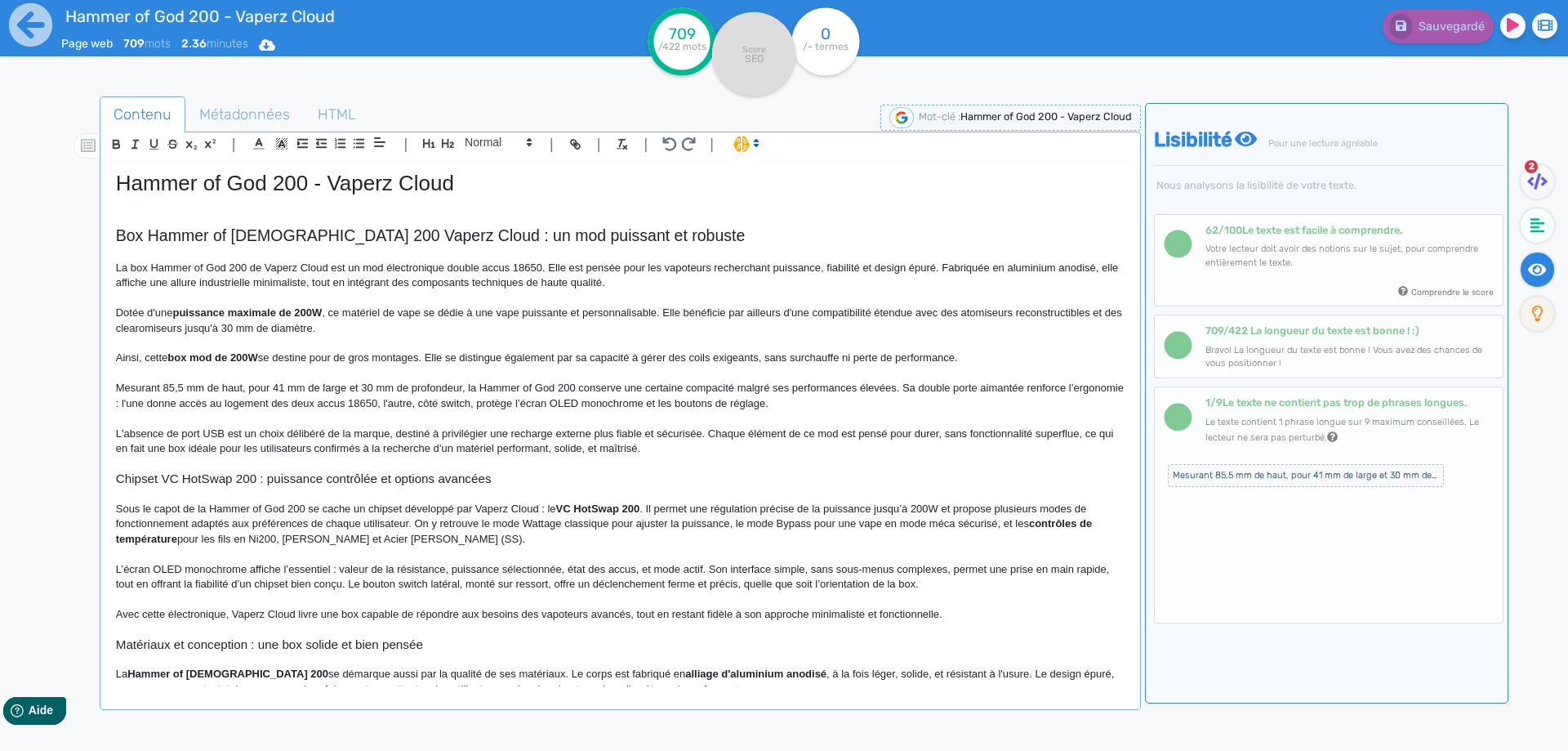
click at [1014, 359] on p "Ainsi, cette box mod de 200W se destine pour de gros montages. Elle se distingu…" at bounding box center [619, 358] width 1009 height 15
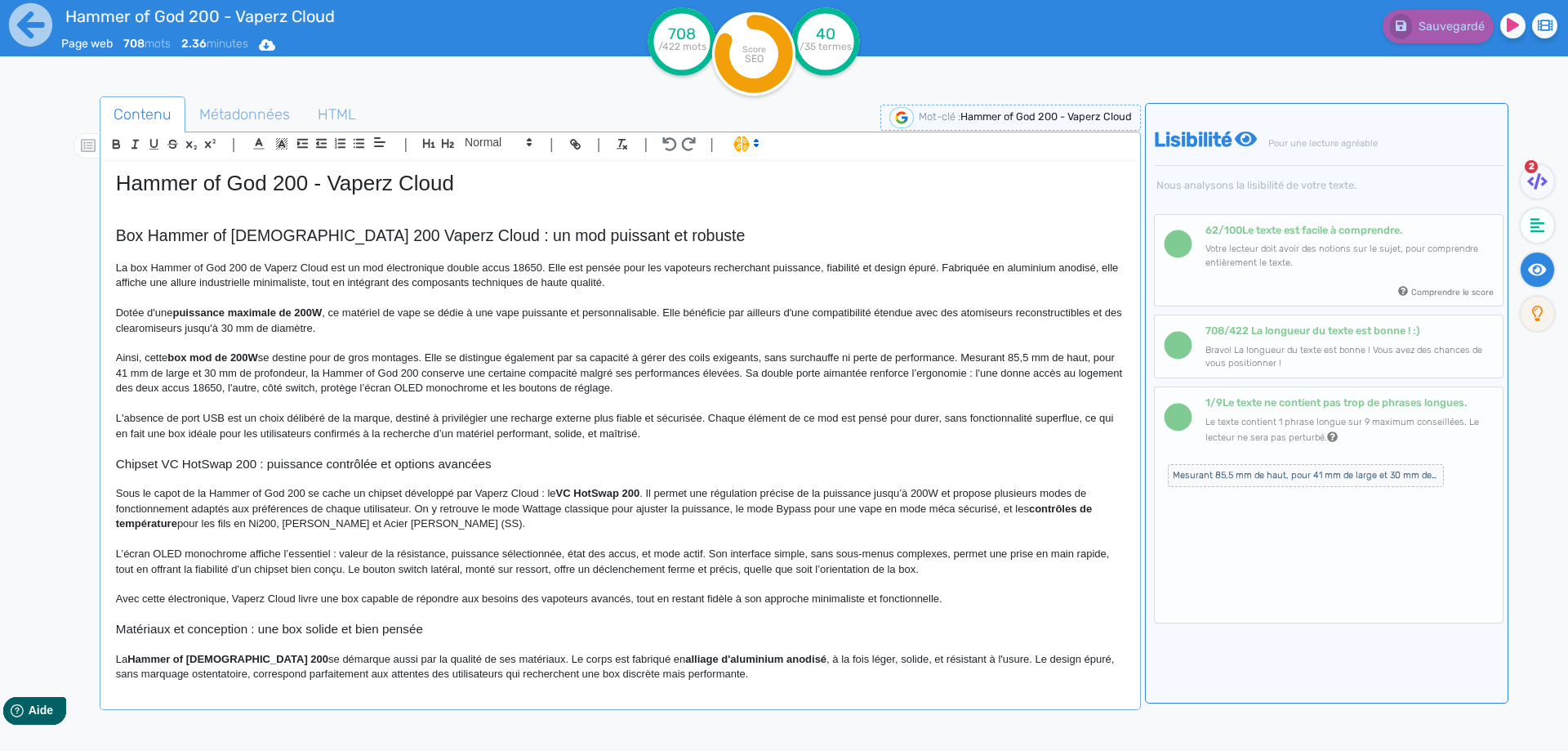
click at [1092, 357] on p "Ainsi, cette box mod de 200W se destine pour de gros montages. Elle se distingu…" at bounding box center [619, 373] width 1009 height 45
click at [194, 372] on p "Ainsi, cette box mod de 200W se destine pour de gros montages. Elle se distingu…" at bounding box center [619, 373] width 1009 height 45
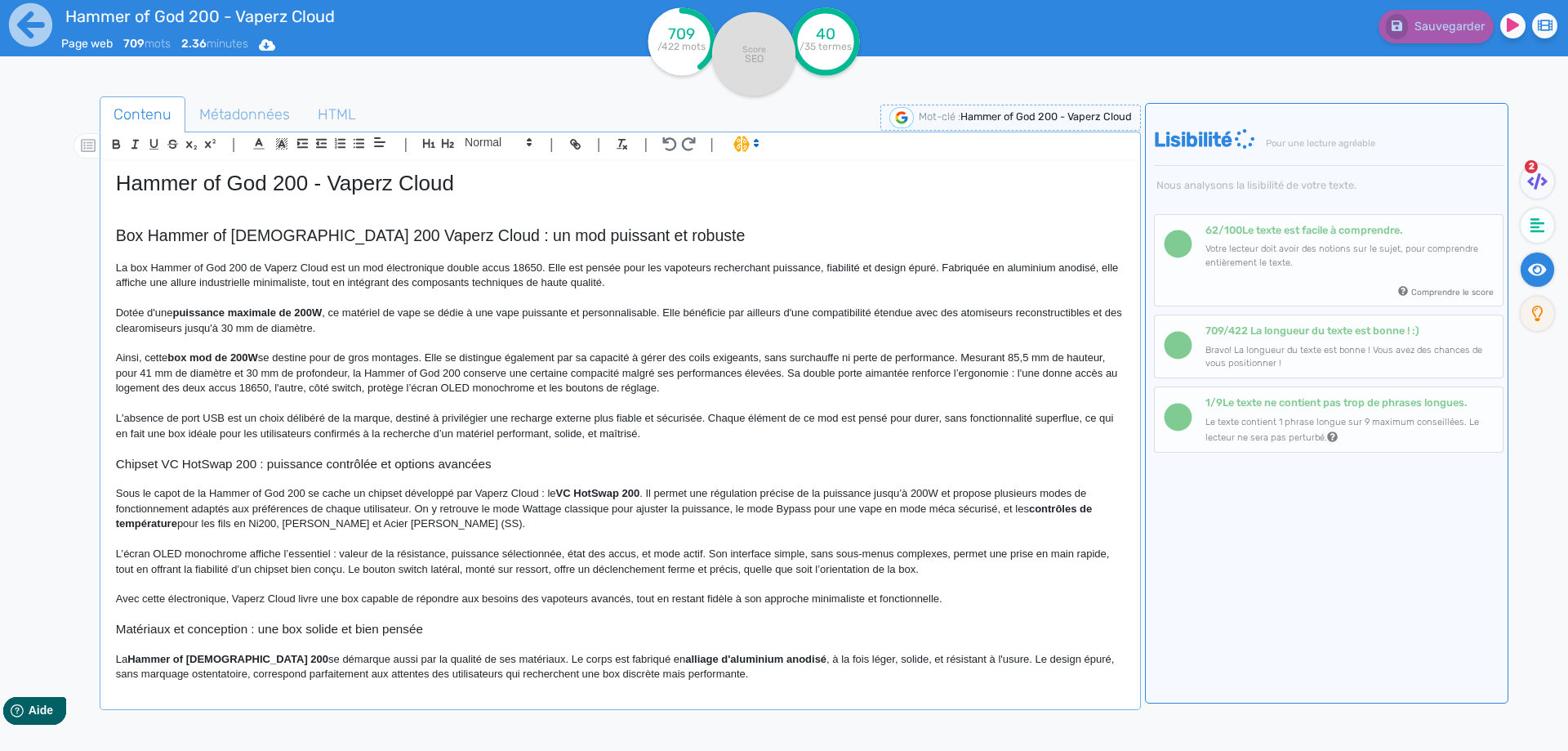
click at [640, 368] on p "Ainsi, cette box mod de 200W se destine pour de gros montages. Elle se distingu…" at bounding box center [619, 373] width 1009 height 45
click at [639, 368] on p "Ainsi, cette box mod de 200W se destine pour de gros montages. Elle se distingu…" at bounding box center [619, 373] width 1009 height 45
click at [788, 375] on p "Ainsi, cette box mod de 200W se destine pour de gros montages. Elle se distingu…" at bounding box center [619, 373] width 1009 height 45
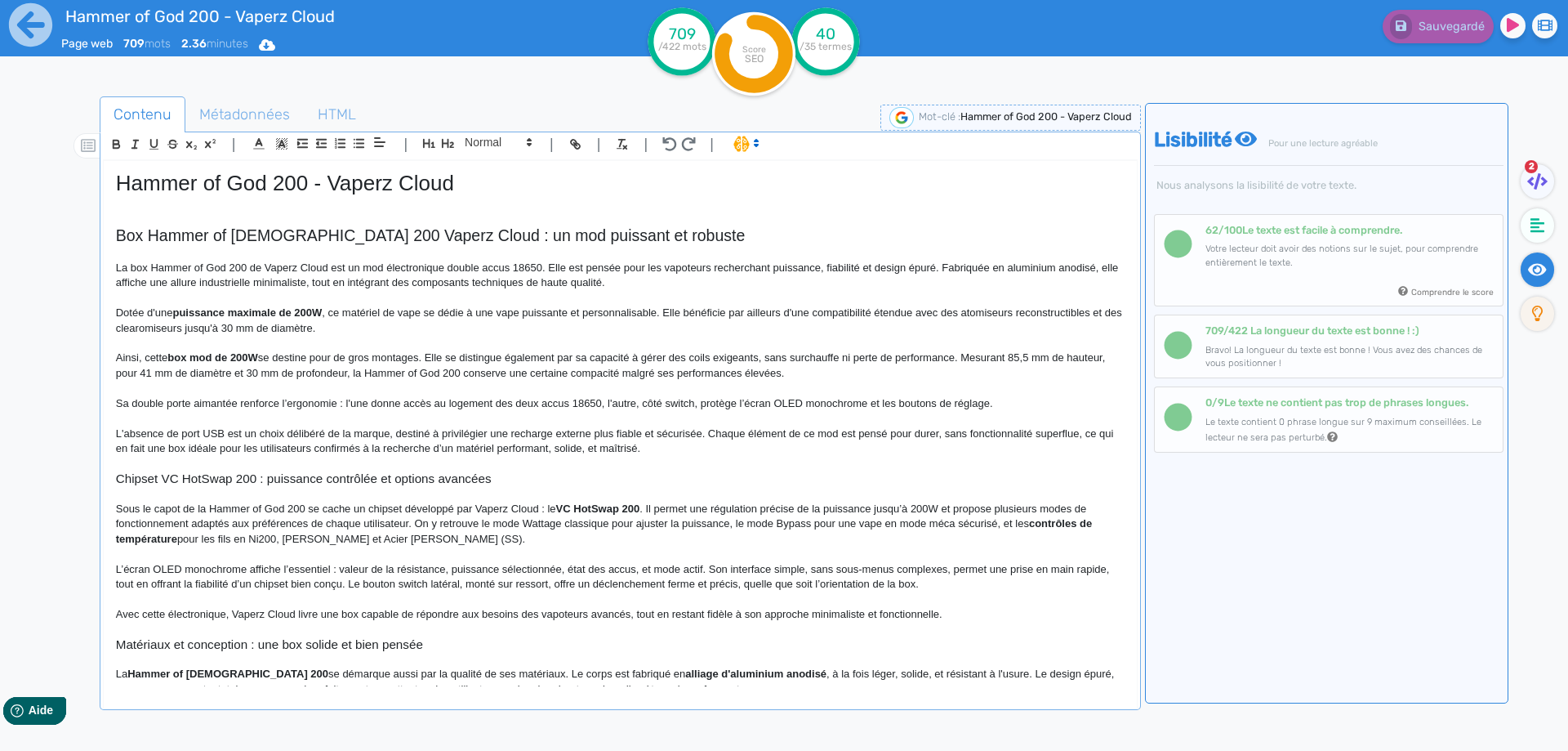
click at [283, 399] on p "Sa double porte aimantée renforce l’ergonomie : l'une donne accès au logement d…" at bounding box center [619, 403] width 1009 height 15
click at [336, 400] on p "Sa double porte aimantée renforce l'ergonomie : l'une donne accès au logement d…" at bounding box center [619, 403] width 1009 height 15
click at [460, 398] on p "Sa double porte aimantée renforce l'ergonomie de ce mod électronique. L'une don…" at bounding box center [619, 403] width 1009 height 15
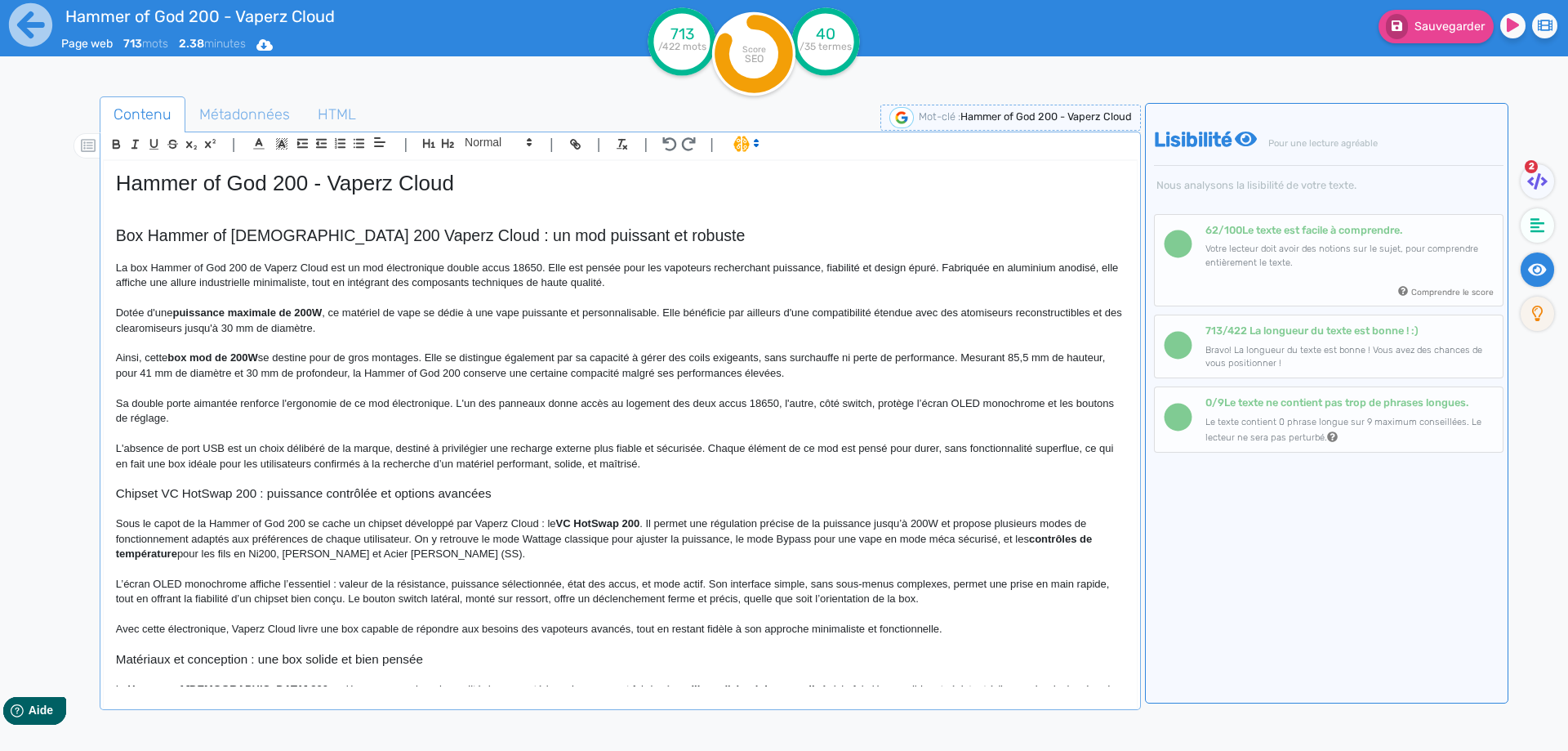
click at [784, 401] on p "Sa double porte aimantée renforce l'ergonomie de ce mod électronique. L'un des …" at bounding box center [619, 411] width 1009 height 30
click at [875, 404] on p "Sa double porte aimantée renforce l'ergonomie de ce mod électronique. L'un des …" at bounding box center [619, 411] width 1009 height 30
drag, startPoint x: 875, startPoint y: 404, endPoint x: 917, endPoint y: 409, distance: 42.3
click at [917, 409] on p "Sa double porte aimantée renforce l'ergonomie de ce mod électronique. L'un des …" at bounding box center [619, 411] width 1009 height 30
click at [273, 419] on p "Sa double porte aimantée renforce l'ergonomie de ce mod électronique. L'un des …" at bounding box center [619, 411] width 1009 height 30
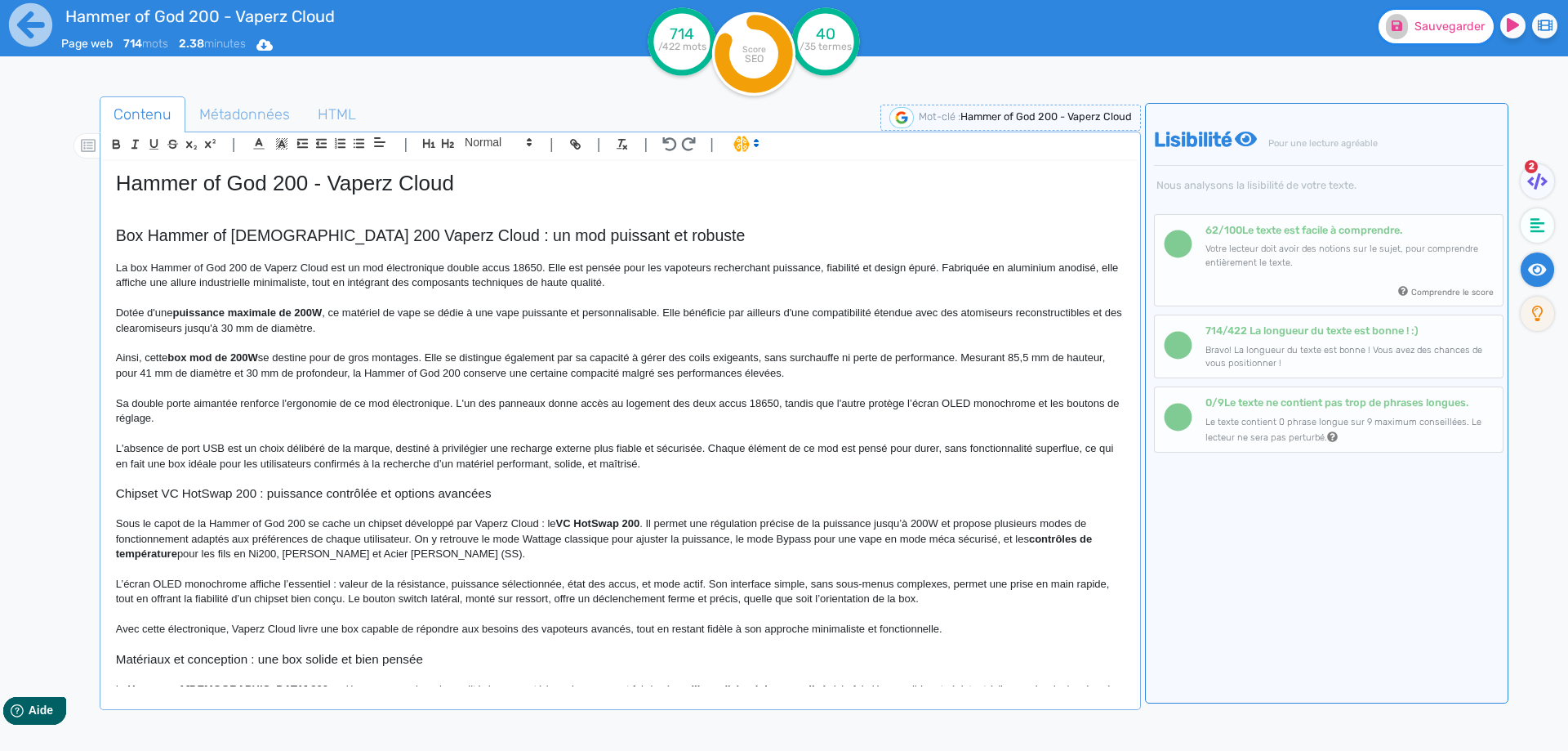
click at [1451, 33] on button "Sauvegarder" at bounding box center [1436, 26] width 116 height 33
click at [609, 442] on p "L'absence de port USB est un choix délibéré de la marque, destiné à privilégier…" at bounding box center [619, 456] width 1009 height 30
click at [603, 444] on p "L'absence de port USB est un choix délibéré de la marque, destiné à privilégier…" at bounding box center [619, 456] width 1009 height 30
drag, startPoint x: 603, startPoint y: 444, endPoint x: 674, endPoint y: 444, distance: 71.0
click at [674, 444] on p "L'absence de port USB est un choix délibéré de la marque, destiné à privilégier…" at bounding box center [619, 456] width 1009 height 30
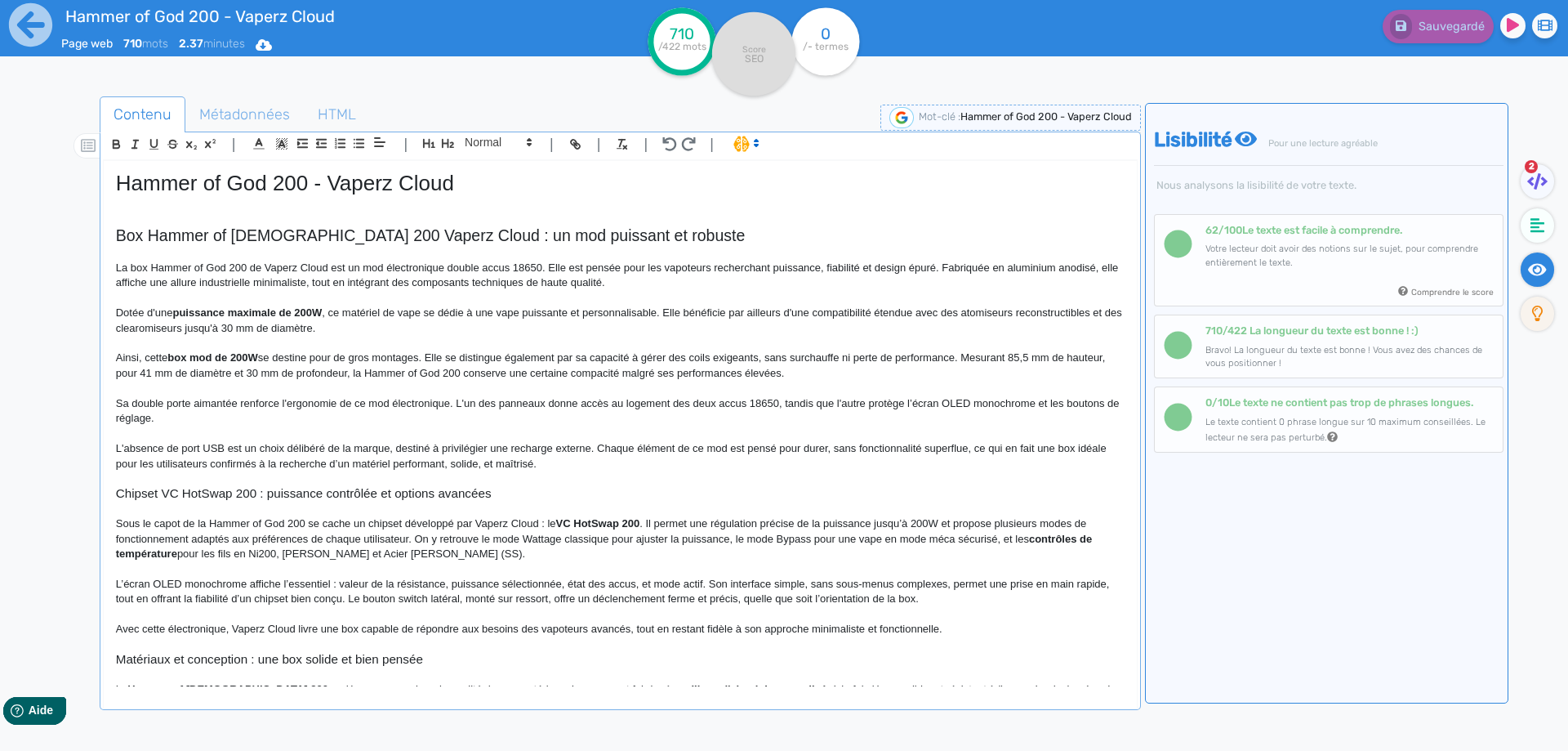
click at [229, 466] on p "L'absence de port USB est un choix délibéré de la marque, destiné à privilégier…" at bounding box center [619, 456] width 1009 height 30
click at [978, 450] on p "L'absence de port USB est un choix délibéré de la marque, destiné à privilégier…" at bounding box center [619, 456] width 1009 height 30
drag, startPoint x: 978, startPoint y: 450, endPoint x: 999, endPoint y: 446, distance: 21.4
click at [999, 446] on p "L'absence de port USB est un choix délibéré de la marque, destiné à privilégier…" at bounding box center [619, 456] width 1009 height 30
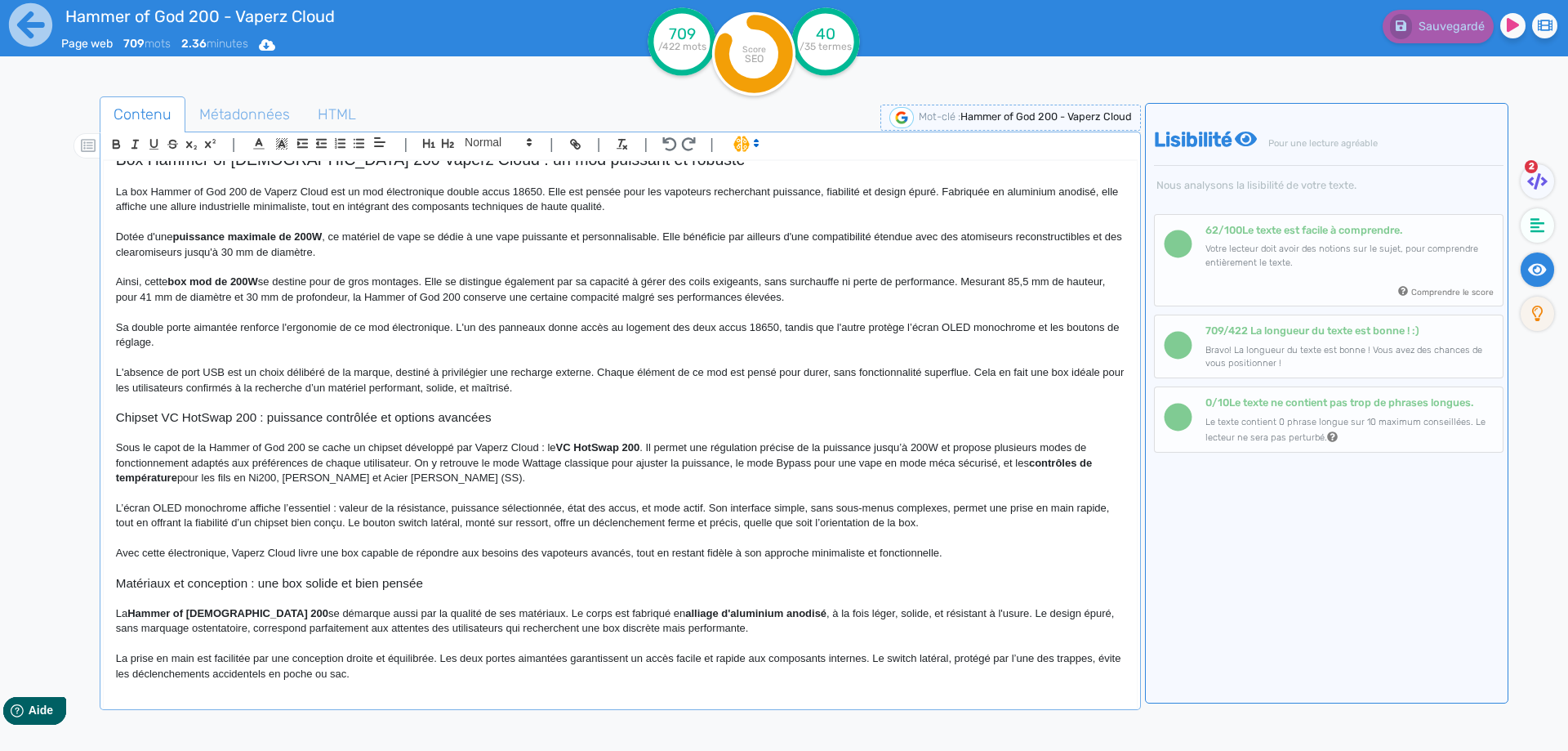
scroll to position [82, 0]
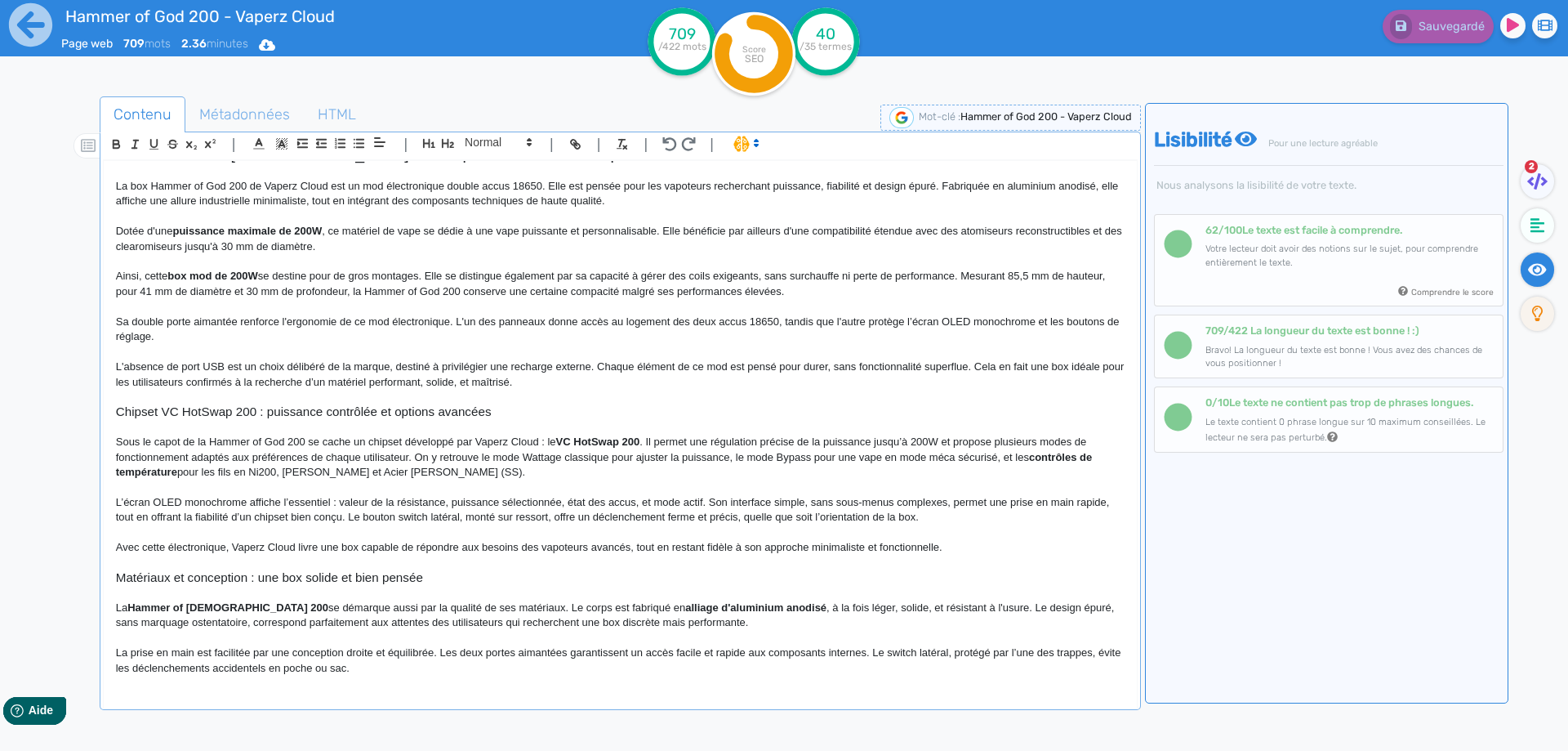
click at [212, 440] on p "Sous le capot de la Hammer of God 200 se cache un chipset développé par Vaperz …" at bounding box center [619, 457] width 1009 height 45
click at [423, 444] on p "Sous le capot de la box Hammer of God 200 se cache un chipset développé par Vap…" at bounding box center [619, 457] width 1009 height 45
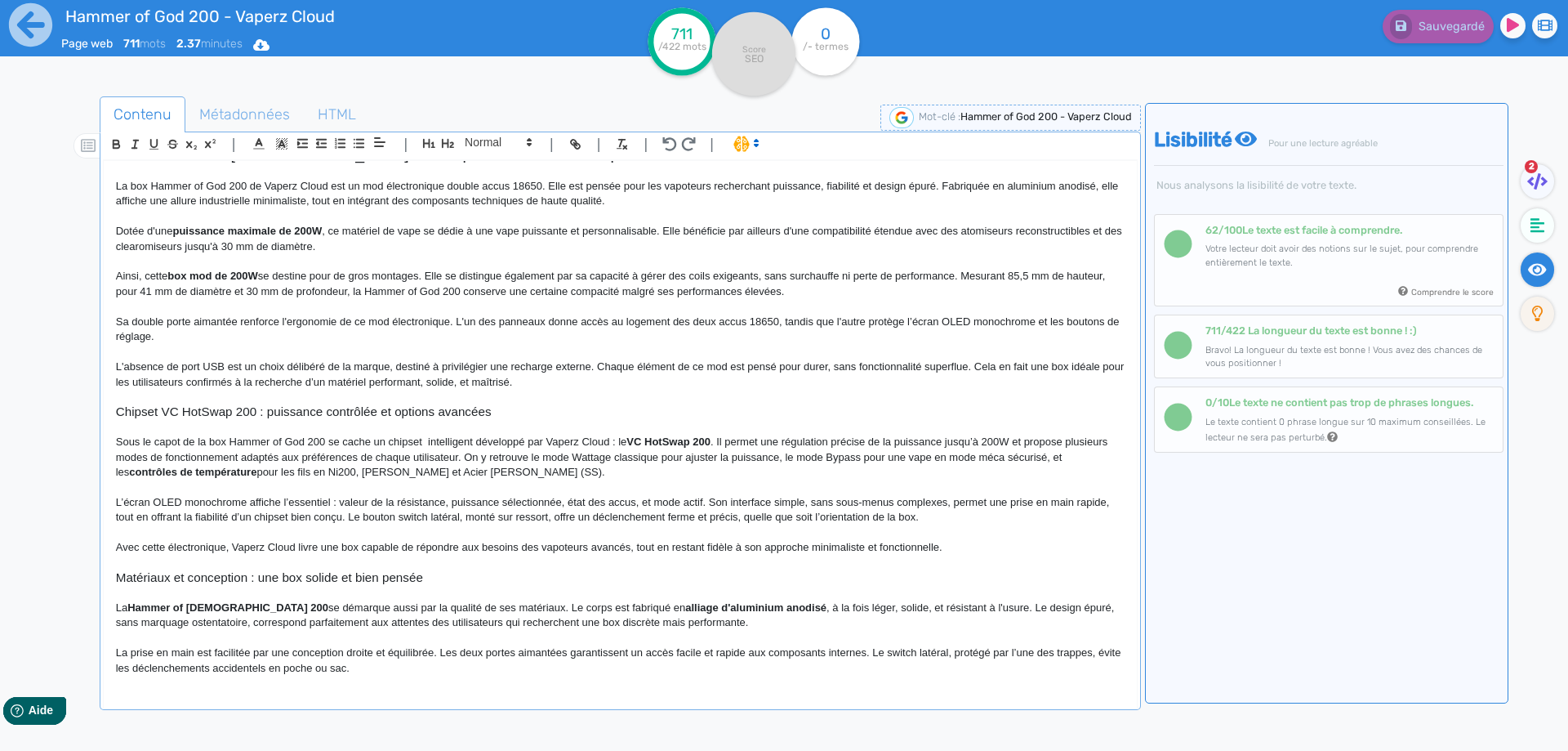
click at [239, 457] on p "Sous le capot de la box Hammer of God 200 se cache un chipset intelligent dével…" at bounding box center [619, 457] width 1009 height 45
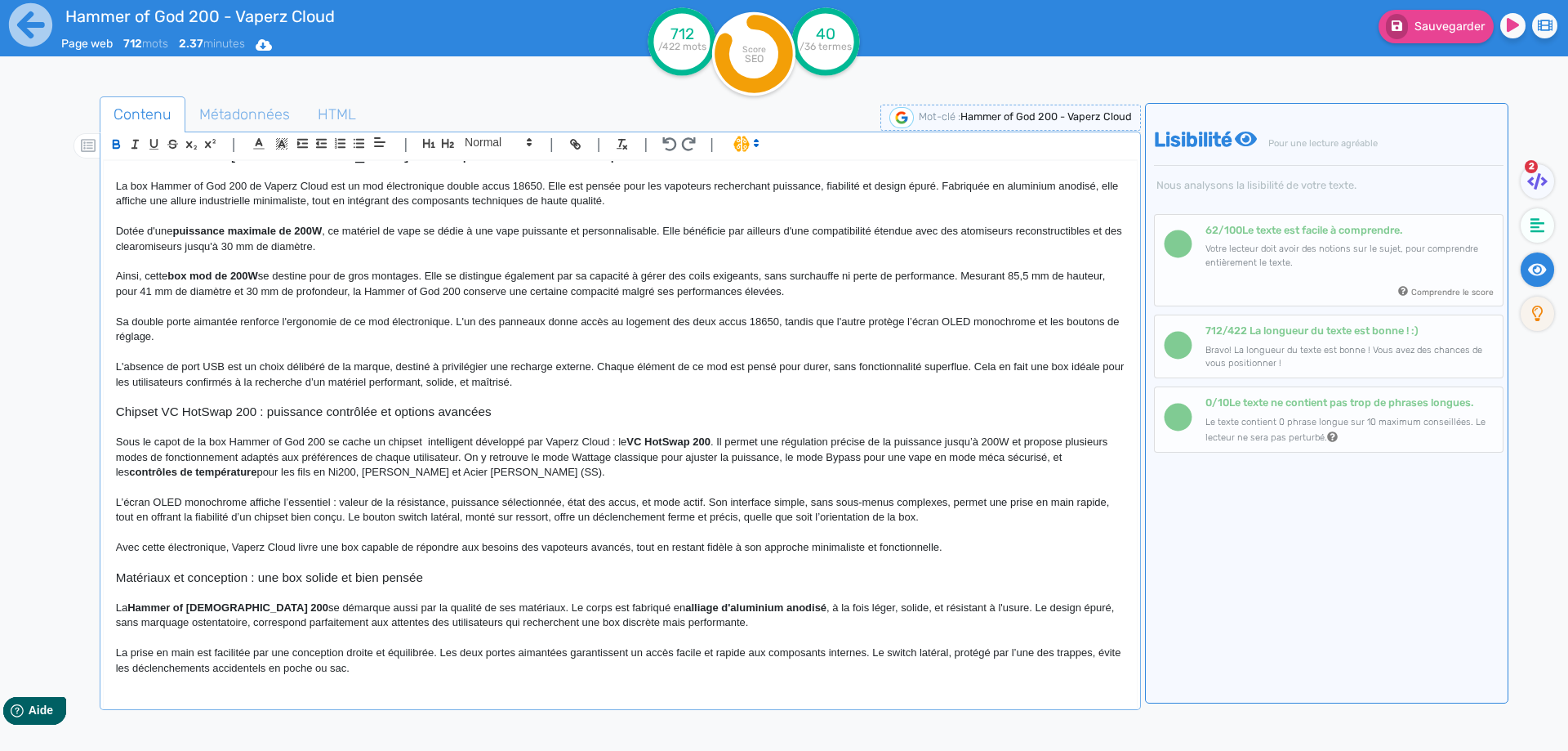
click at [244, 455] on p "Sous le capot de la box Hammer of God 200 se cache un chipset intelligent dével…" at bounding box center [619, 457] width 1009 height 45
click at [462, 459] on p "Sous le capot de la box Hammer of God 200 se cache un chipset intelligent dével…" at bounding box center [619, 457] width 1009 height 45
click at [866, 461] on p "Sous le capot de la box Hammer of God 200 se cache un chipset intelligent dével…" at bounding box center [619, 457] width 1009 height 45
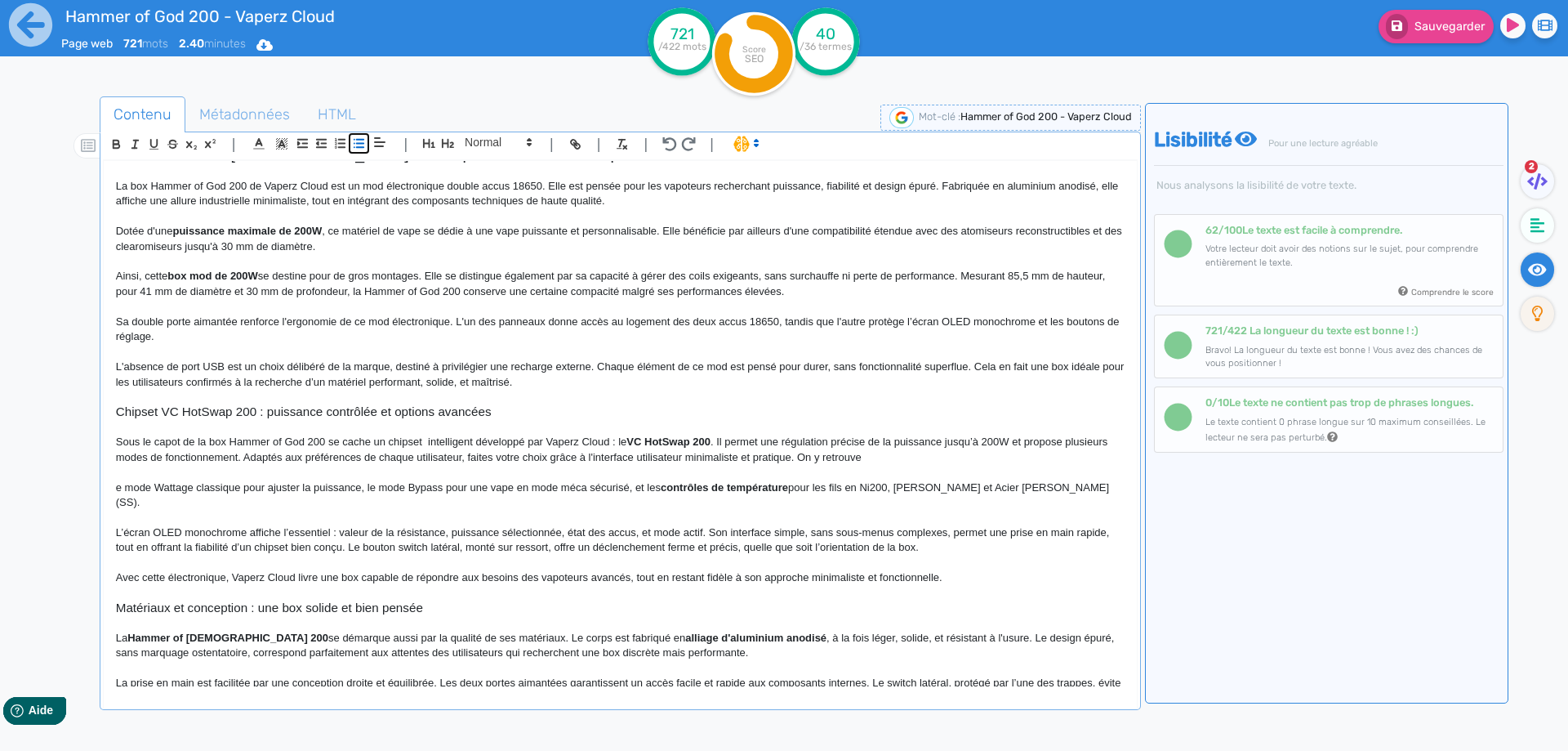
click at [356, 147] on icon "button" at bounding box center [358, 143] width 14 height 14
click at [249, 489] on li "Le mode Wattage classique pour ajuster la puissance, le mode Bypass pour une va…" at bounding box center [627, 495] width 992 height 30
click at [351, 487] on li "Le mode Wattage pour ajuster la puissance, le mode Bypass pour une vape en mode…" at bounding box center [627, 495] width 992 height 30
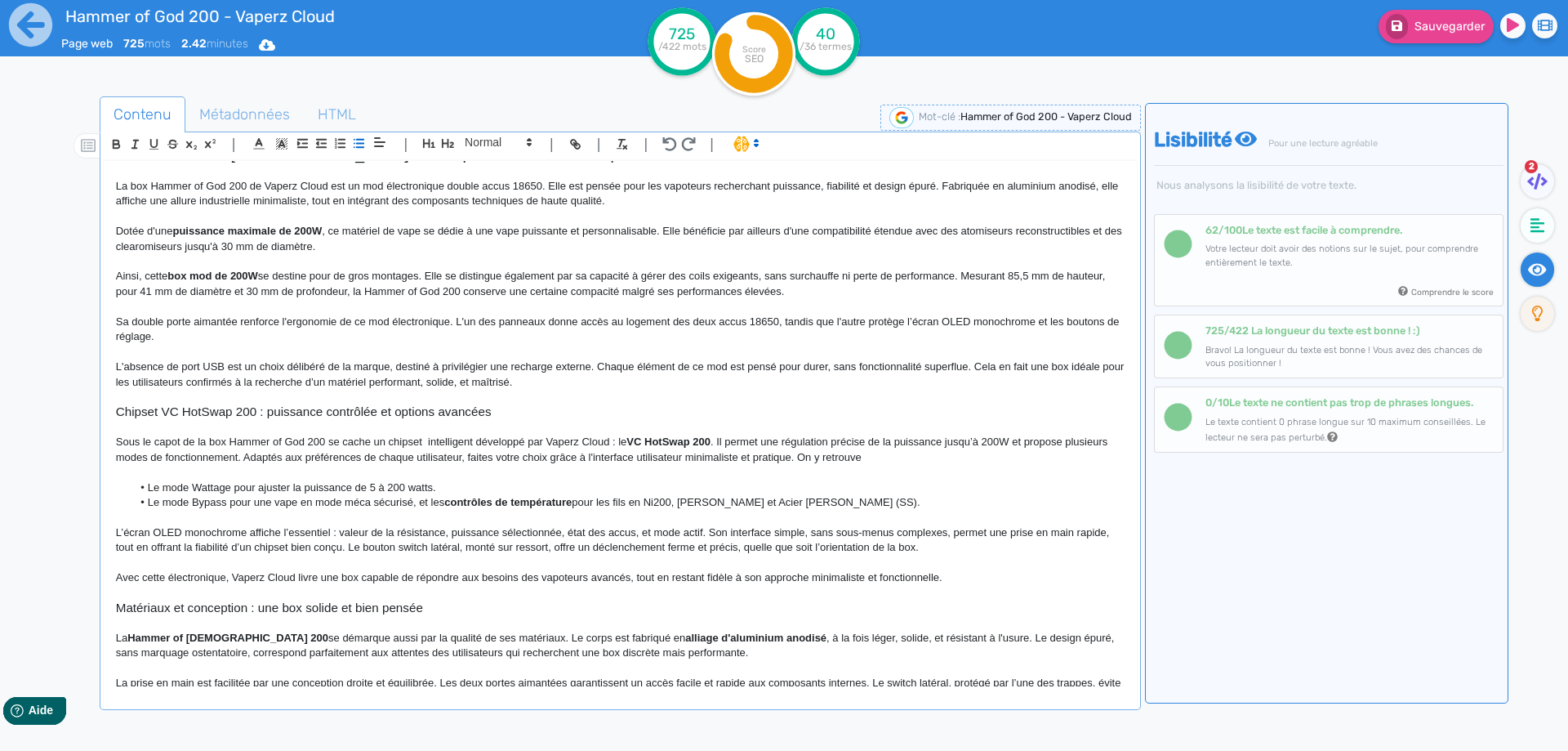
click at [426, 503] on li "Le mode Bypass pour une vape en mode méca sécurisé, et les contrôles de tempéra…" at bounding box center [627, 502] width 992 height 15
click at [418, 501] on li "Le mode Bypass pour une vape en mode méca sécurisé, et les contrôles de tempéra…" at bounding box center [627, 502] width 992 height 15
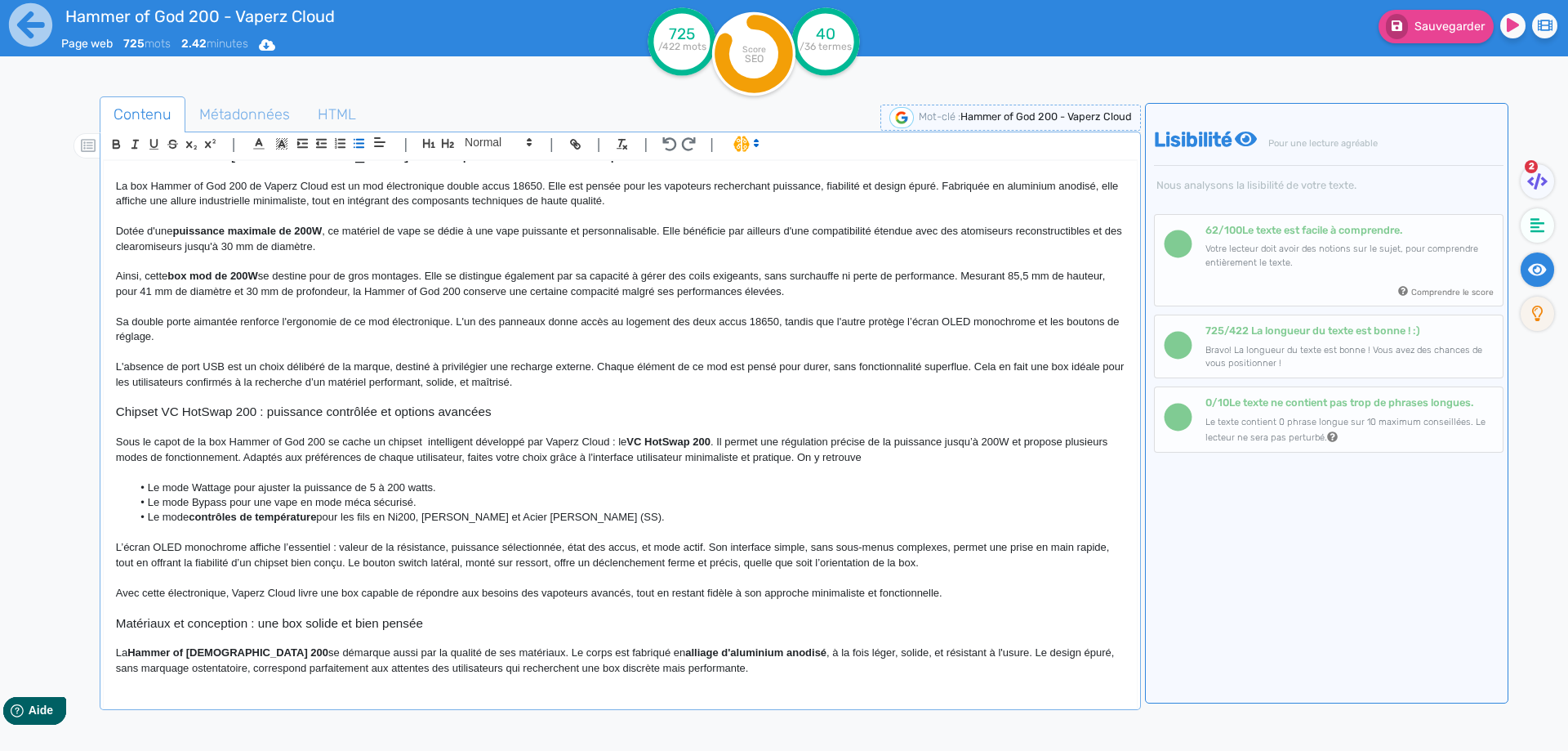
click at [358, 517] on li "Le mode contrôles de température pour les fils en Ni200, [PERSON_NAME] et [PERS…" at bounding box center [627, 517] width 992 height 15
click at [556, 512] on li "Le mode contrôles de température pour les résistances avec un fil résistif en N…" at bounding box center [627, 517] width 992 height 15
drag, startPoint x: 597, startPoint y: 518, endPoint x: 617, endPoint y: 516, distance: 20.1
click at [592, 516] on li "Le mode contrôles de température pour les résistances avec un fil résistif en N…" at bounding box center [627, 517] width 992 height 15
click at [617, 515] on li "Le mode contrôles de température pour les résistances avec un fil résistif en N…" at bounding box center [627, 517] width 992 height 15
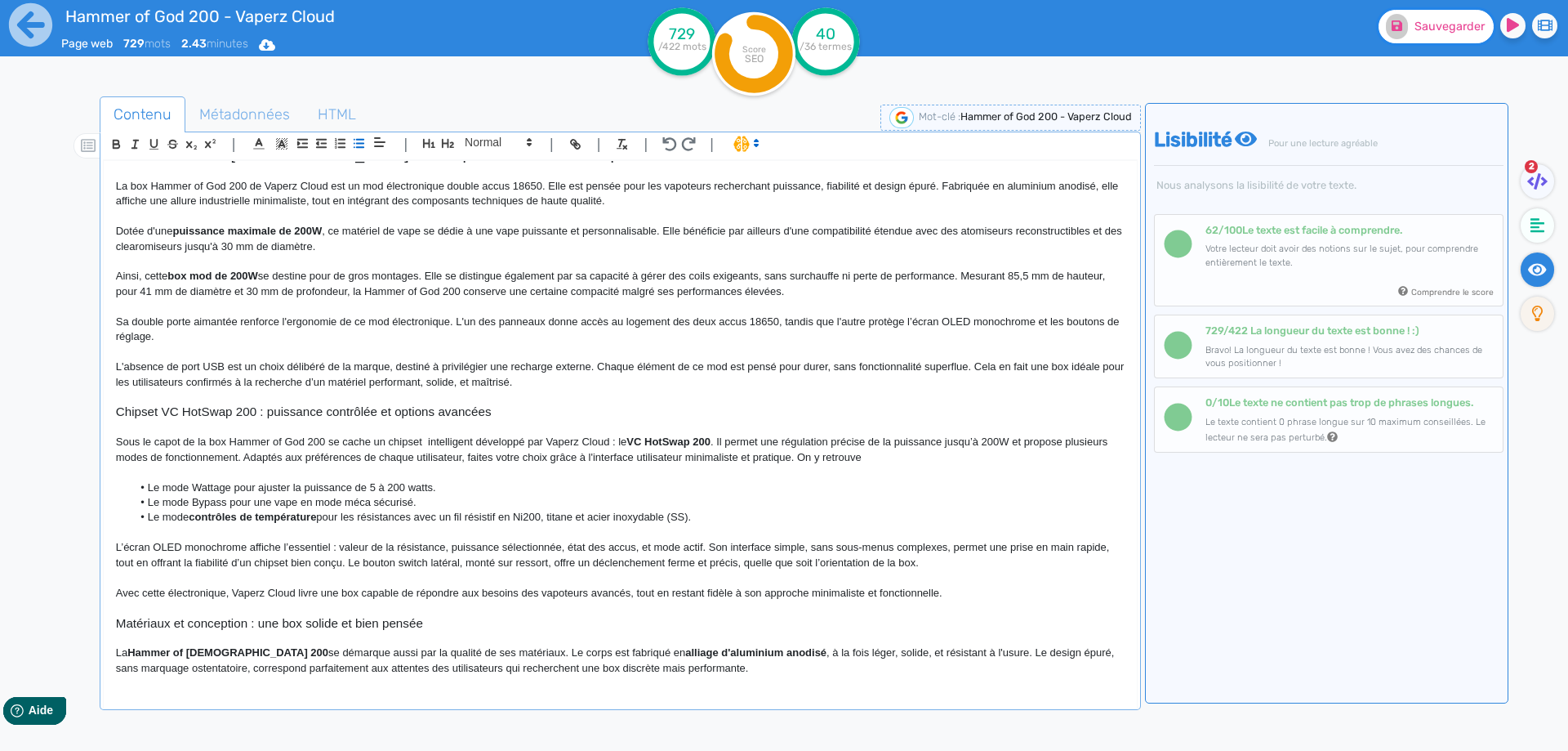
click at [1424, 21] on span "Sauvegarder" at bounding box center [1450, 26] width 70 height 14
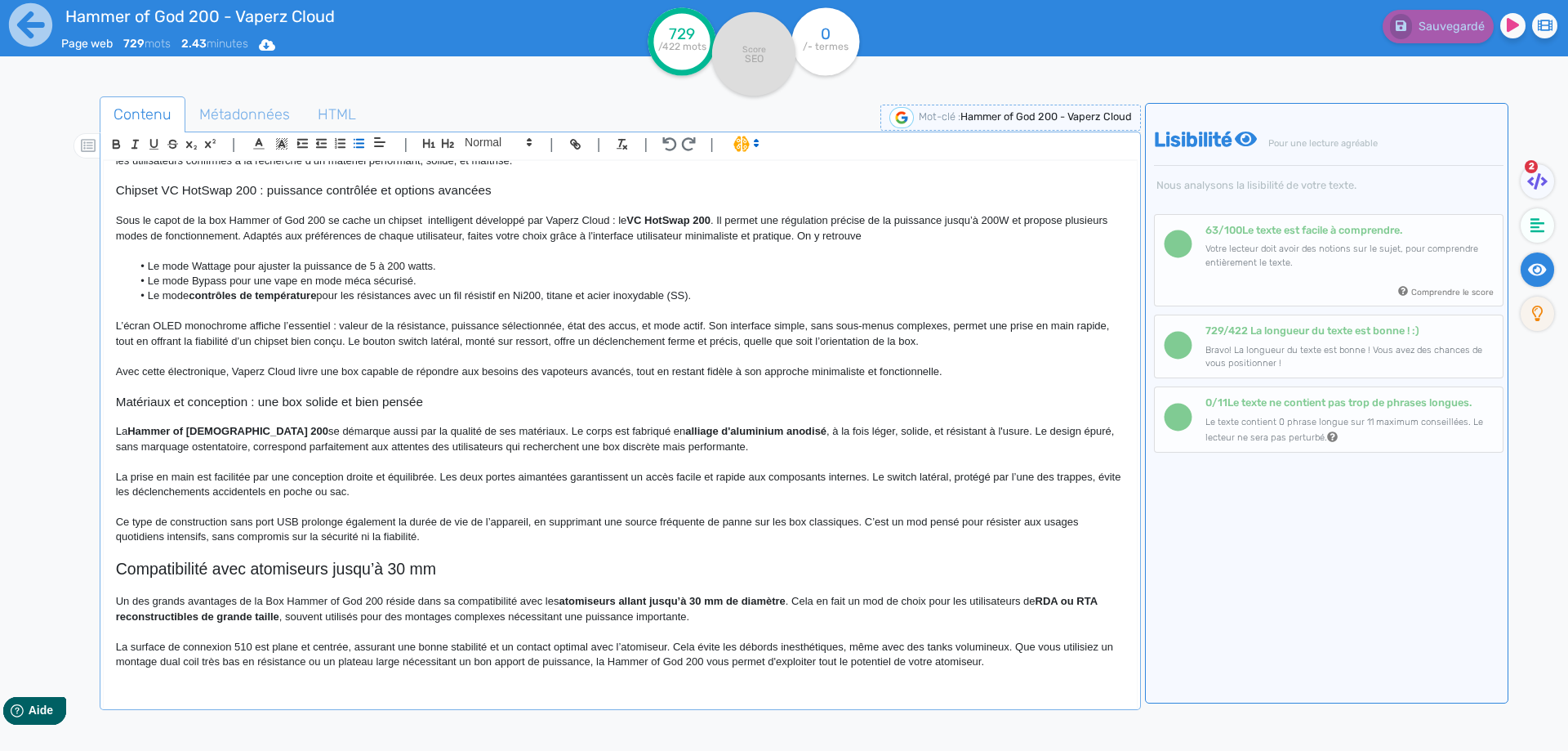
scroll to position [326, 0]
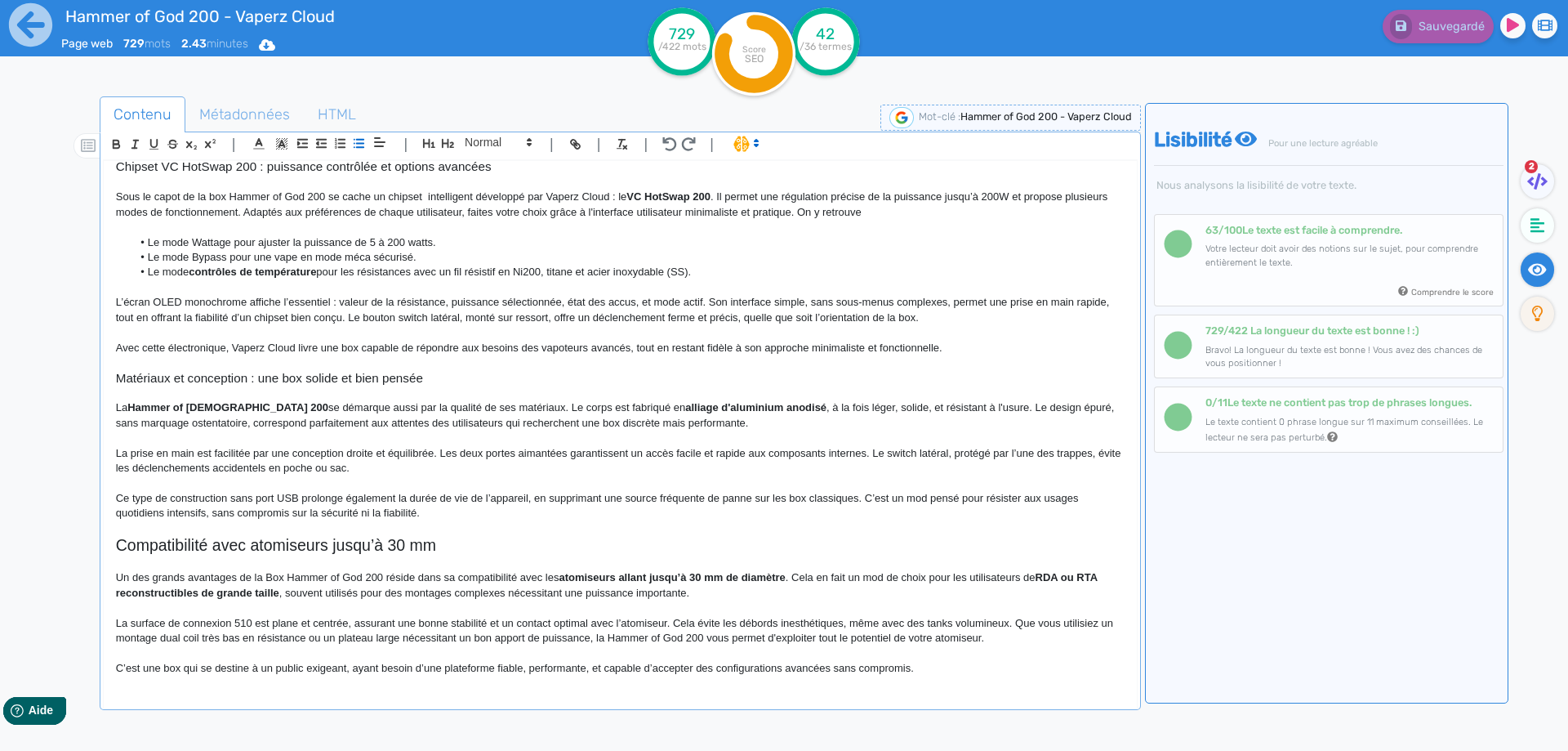
click at [334, 320] on p "L’écran OLED monochrome affiche l’essentiel : valeur de la résistance, puissanc…" at bounding box center [619, 310] width 1009 height 30
drag, startPoint x: 334, startPoint y: 320, endPoint x: 96, endPoint y: 322, distance: 238.0
click at [96, 322] on div "Contenu Métadonnées HTML | | H3 H4 H5 H6 Normal | | | | Hammer of God 200 - Vap…" at bounding box center [808, 473] width 1520 height 762
click at [441, 316] on p "L’écran OLED monochrome affiche l’essentiel : valeur de la résistance, puissanc…" at bounding box center [619, 310] width 1009 height 30
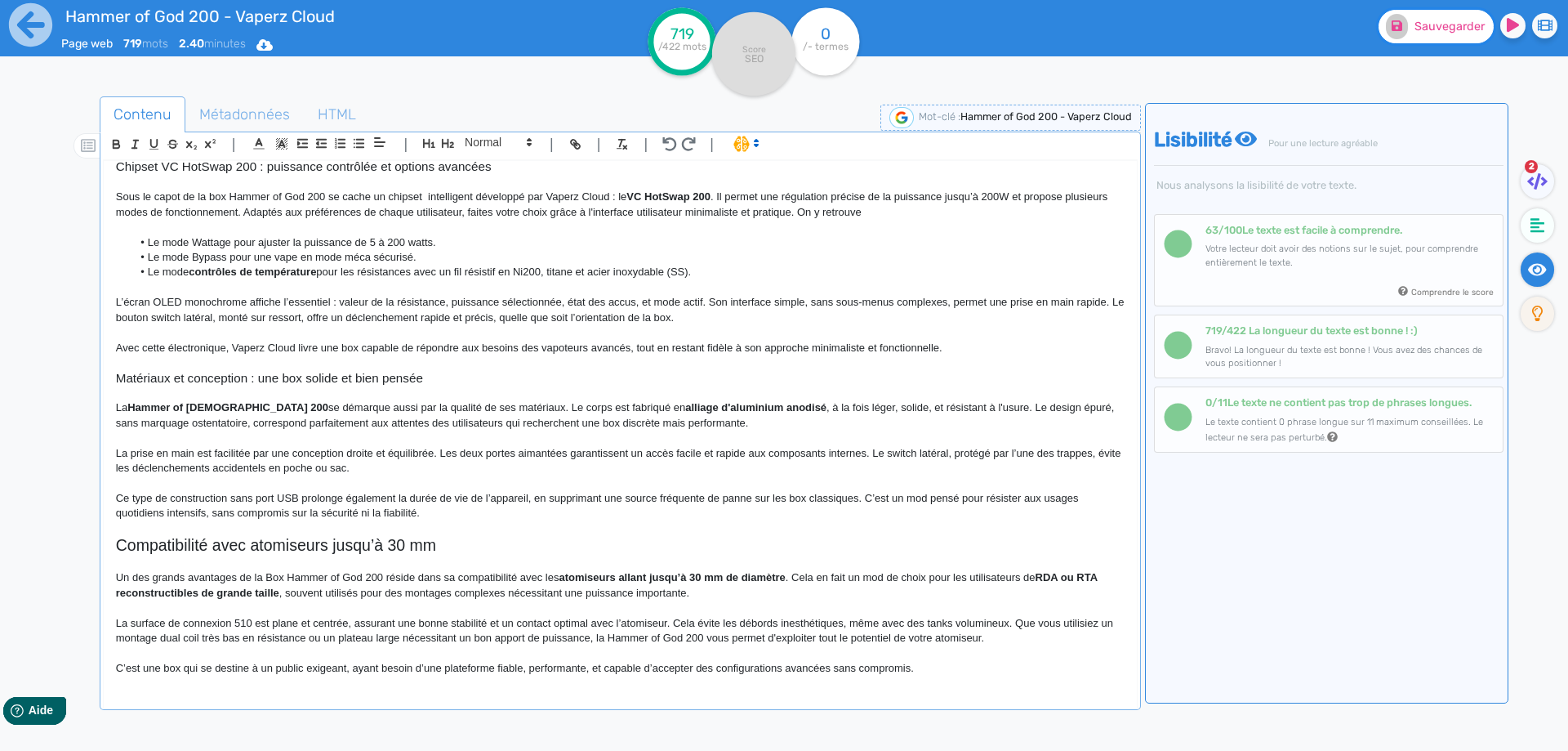
click at [1425, 32] on span "Sauvegarder" at bounding box center [1450, 26] width 70 height 14
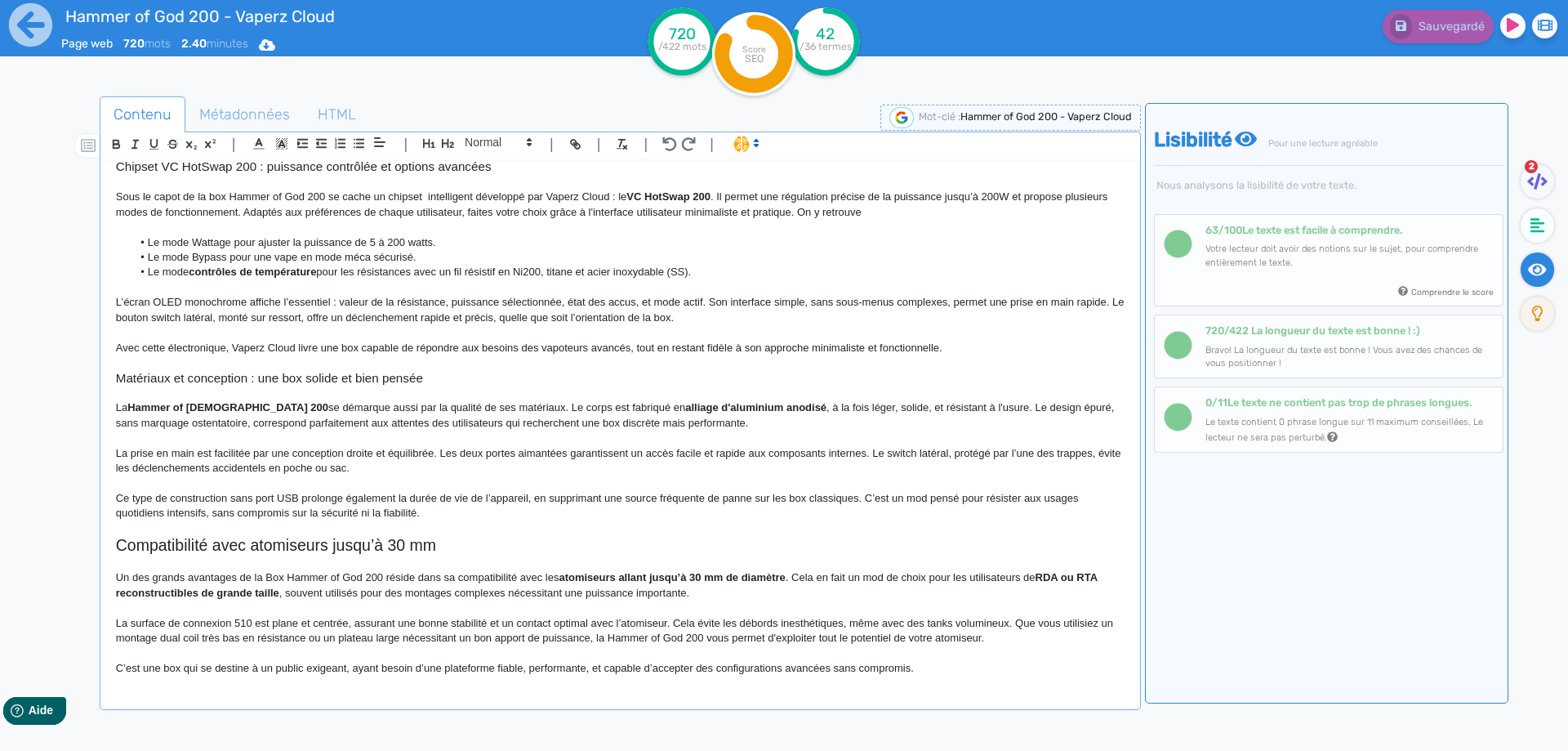
click at [533, 318] on p "L’écran OLED monochrome affiche l’essentiel : valeur de la résistance, puissanc…" at bounding box center [619, 310] width 1009 height 30
drag, startPoint x: 533, startPoint y: 318, endPoint x: 675, endPoint y: 313, distance: 142.1
click at [675, 313] on p "L’écran OLED monochrome affiche l’essentiel : valeur de la résistance, puissanc…" at bounding box center [619, 310] width 1009 height 30
click at [1445, 26] on span "Sauvegarder" at bounding box center [1450, 26] width 70 height 14
click at [164, 346] on p "Avec cette électronique, Vaperz Cloud livre une box capable de répondre aux bes…" at bounding box center [619, 348] width 1009 height 15
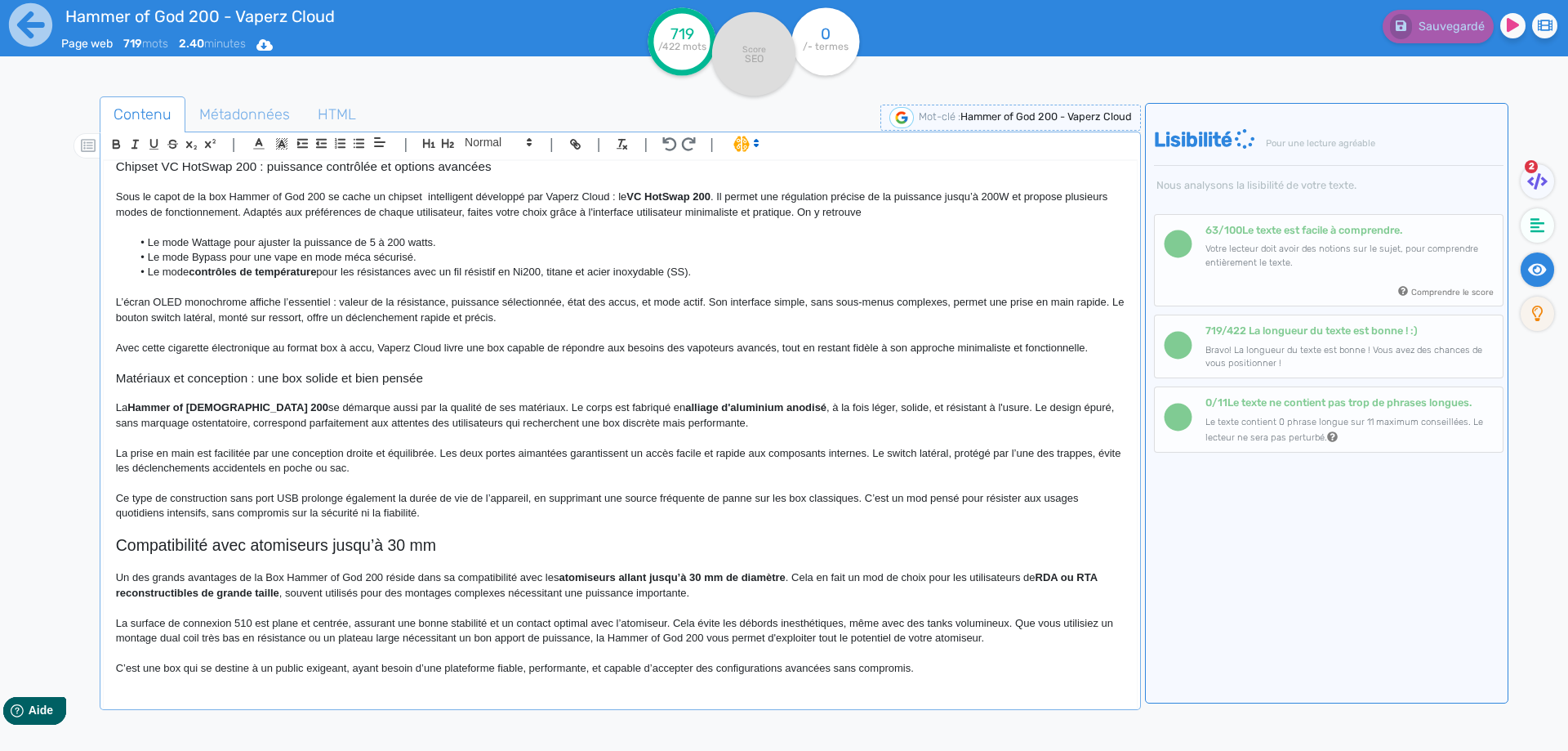
click at [497, 350] on p "Avec cette cigarette électronique au format box à accu, Vaperz Cloud livre une …" at bounding box center [619, 348] width 1009 height 15
click at [804, 349] on p "Avec cette cigarette électronique au format box à accu, Vaperz Cloud livre un a…" at bounding box center [619, 348] width 1009 height 15
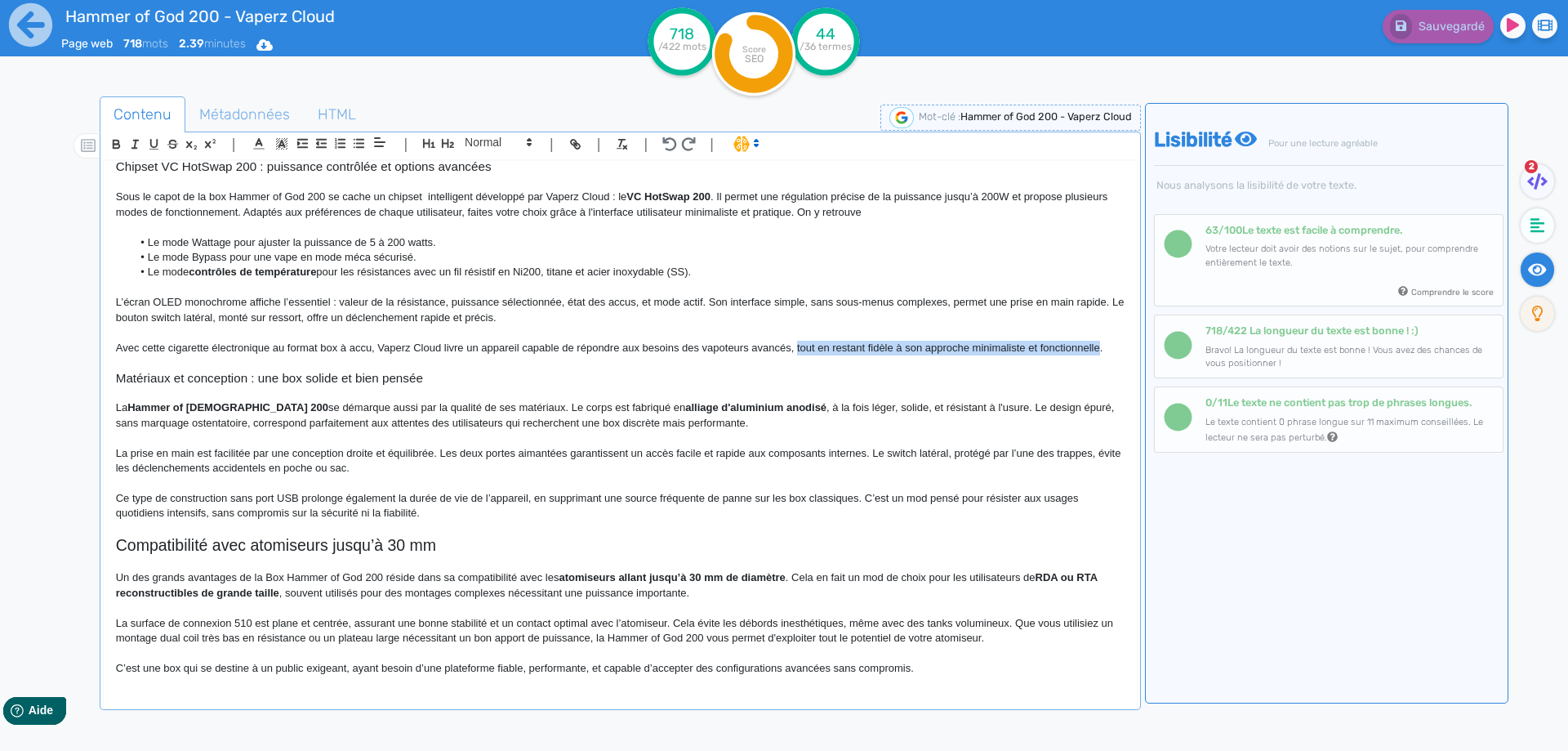
drag, startPoint x: 804, startPoint y: 349, endPoint x: 1052, endPoint y: 352, distance: 248.0
click at [1052, 352] on p "Avec cette cigarette électronique au format box à accu, Vaperz Cloud livre un a…" at bounding box center [619, 348] width 1009 height 15
click at [1450, 20] on span "Sauvegarder" at bounding box center [1450, 26] width 70 height 14
click at [473, 405] on p "La Hammer of [DEMOGRAPHIC_DATA] 200 se démarque aussi par la qualité de ses mat…" at bounding box center [619, 415] width 1009 height 30
click at [471, 405] on p "La Hammer of [DEMOGRAPHIC_DATA] 200 se démarque aussi par la qualité de ses mat…" at bounding box center [619, 415] width 1009 height 30
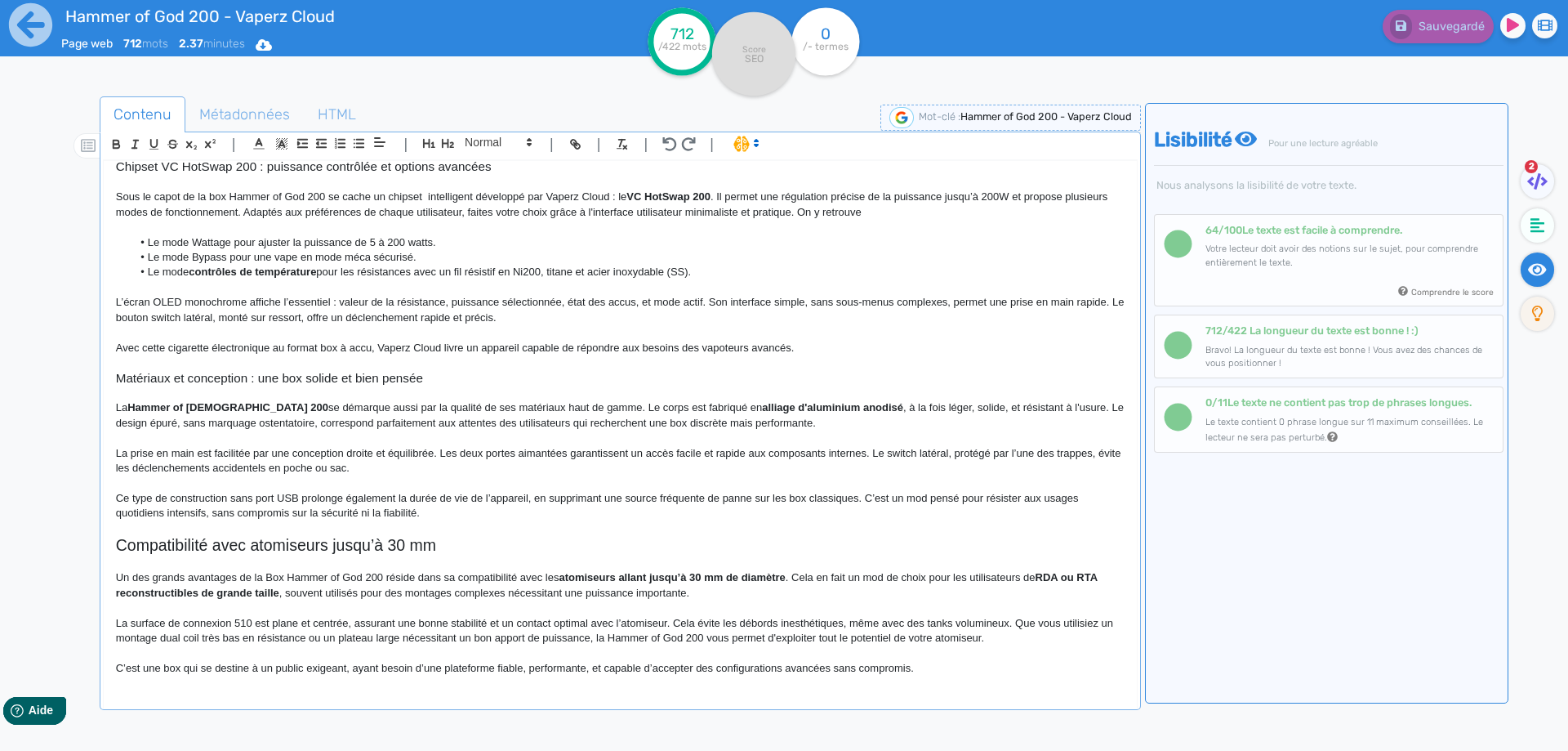
click at [217, 424] on p "La Hammer of God 200 se démarque aussi par la qualité de ses matériaux haut de …" at bounding box center [619, 415] width 1009 height 30
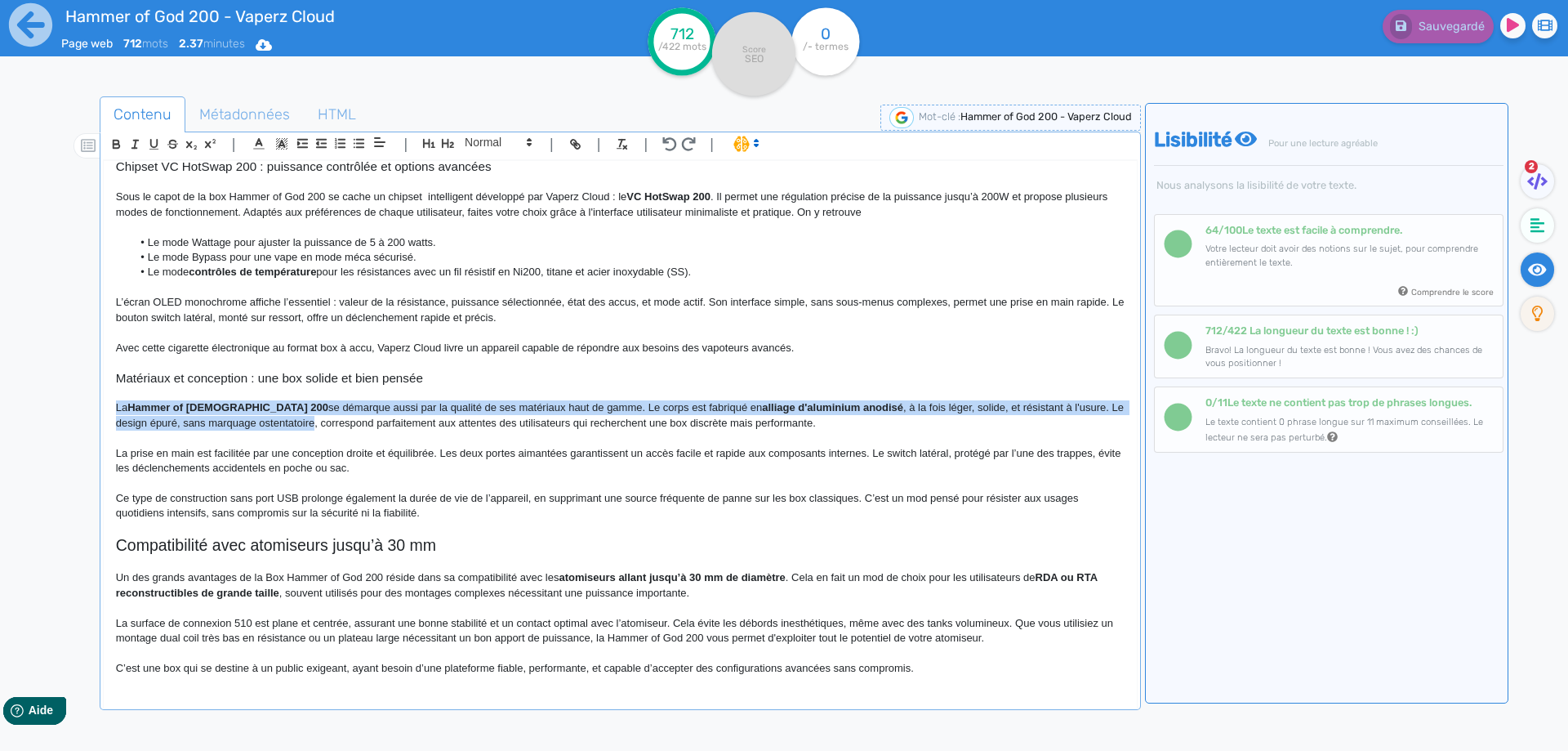
drag, startPoint x: 217, startPoint y: 424, endPoint x: 117, endPoint y: 415, distance: 100.4
click at [117, 415] on p "La Hammer of God 200 se démarque aussi par la qualité de ses matériaux haut de …" at bounding box center [619, 415] width 1009 height 30
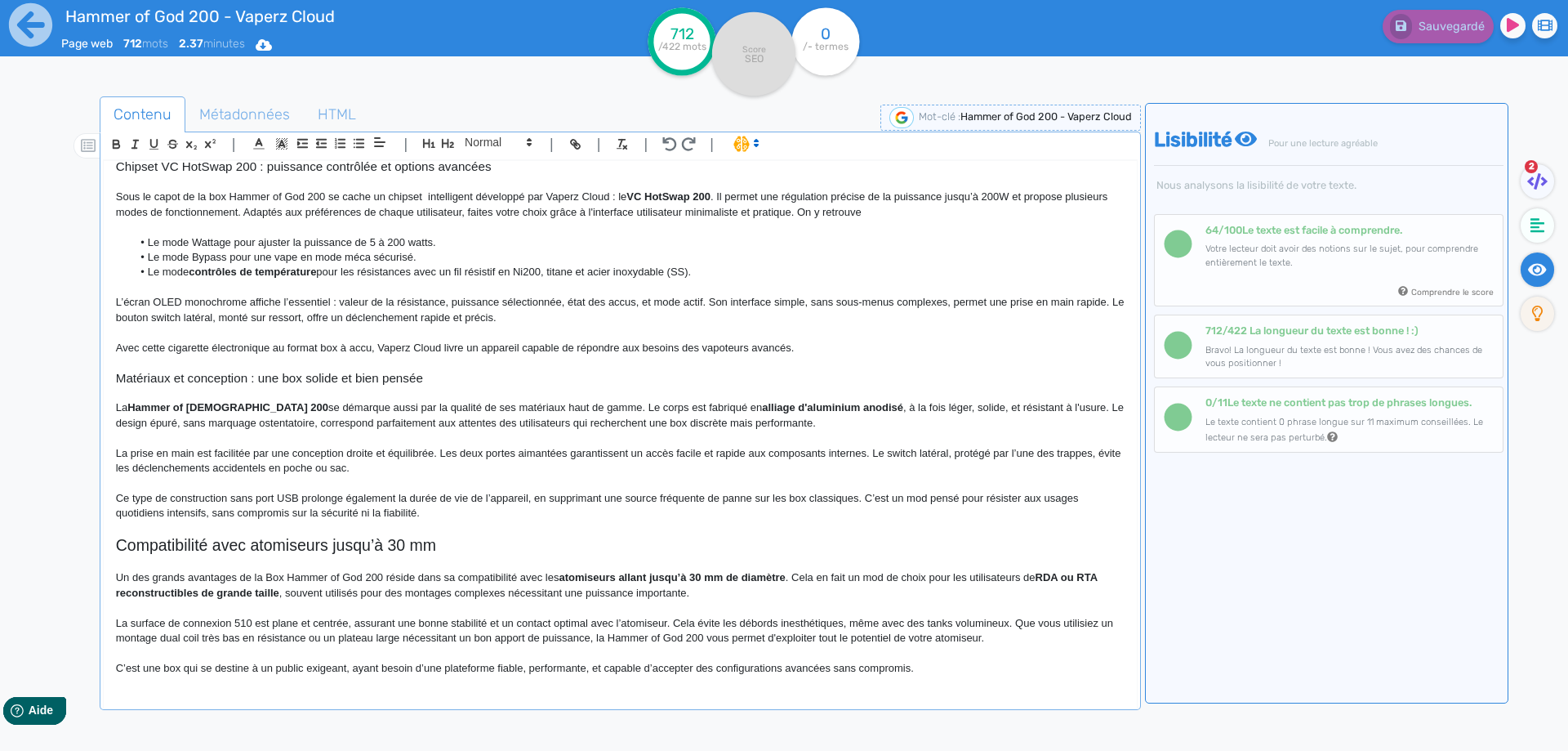
click at [287, 453] on p "La prise en main est facilitée par une conception droite et équilibrée. Les deu…" at bounding box center [619, 461] width 1009 height 30
click at [316, 428] on p "La Hammer of God 200 se démarque aussi par la qualité de ses matériaux haut de …" at bounding box center [619, 415] width 1009 height 30
click at [611, 423] on p "La Hammer of God 200 se démarque aussi par la qualité de ses matériaux haut de …" at bounding box center [619, 415] width 1009 height 30
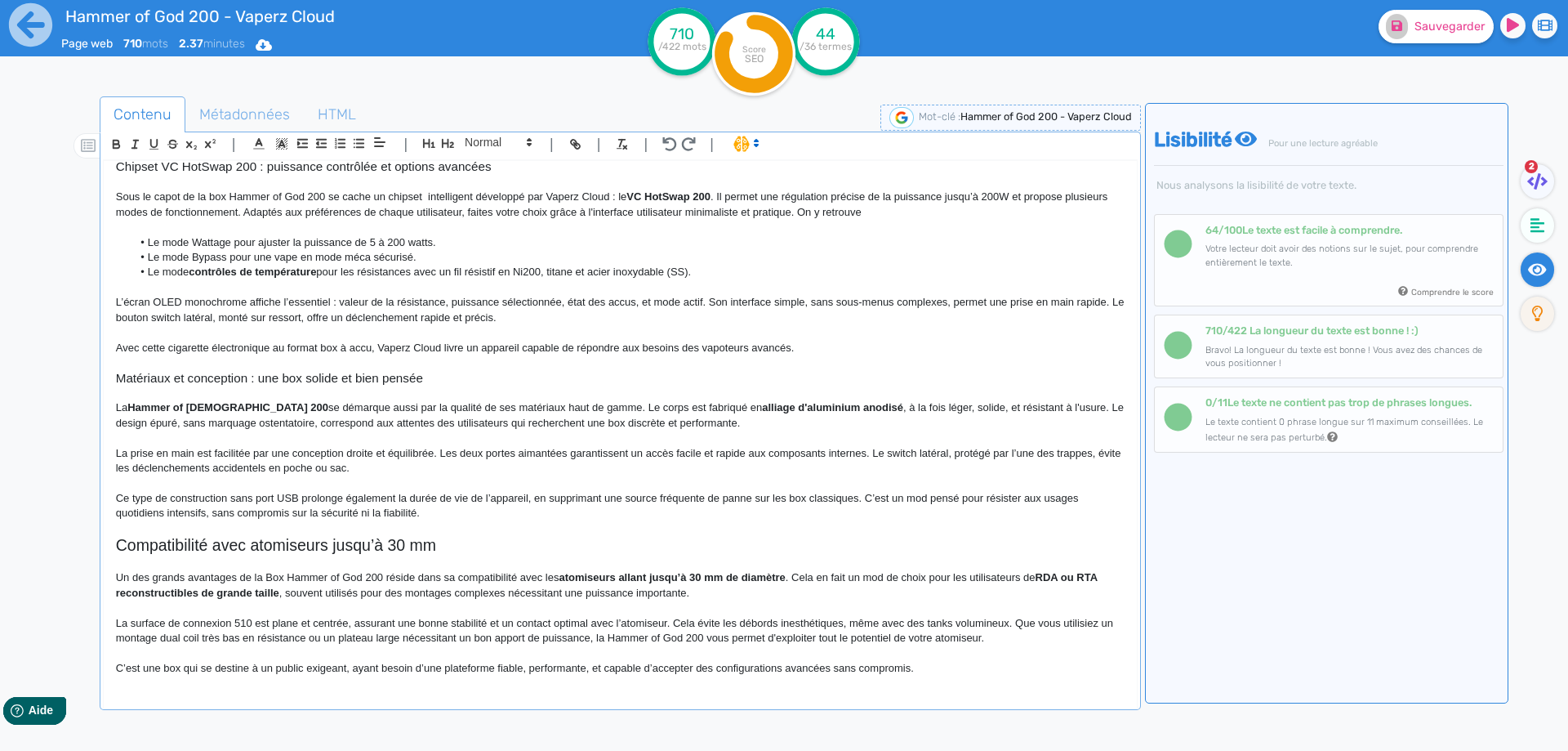
click at [399, 453] on p "La prise en main est facilitée par une conception droite et équilibrée. Les deu…" at bounding box center [619, 461] width 1009 height 30
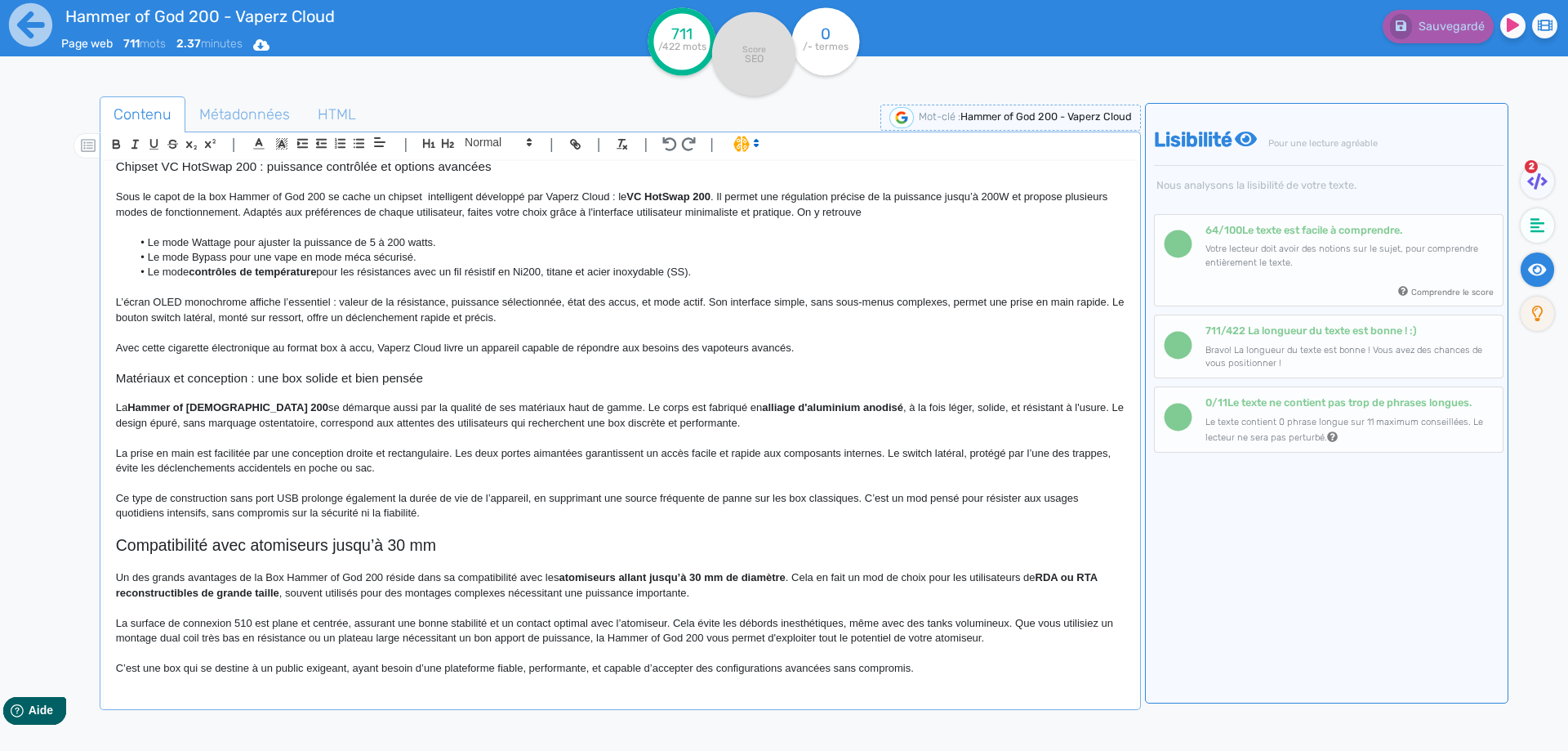
click at [347, 465] on p "La prise en main est facilitée par une conception droite et rectangulaire. Les …" at bounding box center [619, 461] width 1009 height 30
drag, startPoint x: 347, startPoint y: 465, endPoint x: 356, endPoint y: 465, distance: 9.0
click at [356, 465] on p "La prise en main est facilitée par une conception droite et rectangulaire. Les …" at bounding box center [619, 461] width 1009 height 30
drag, startPoint x: 545, startPoint y: 574, endPoint x: 492, endPoint y: 563, distance: 54.1
click at [544, 573] on p "Un des grands avantages de la Box Hammer of God 200 réside dans sa compatibilit…" at bounding box center [619, 585] width 1009 height 30
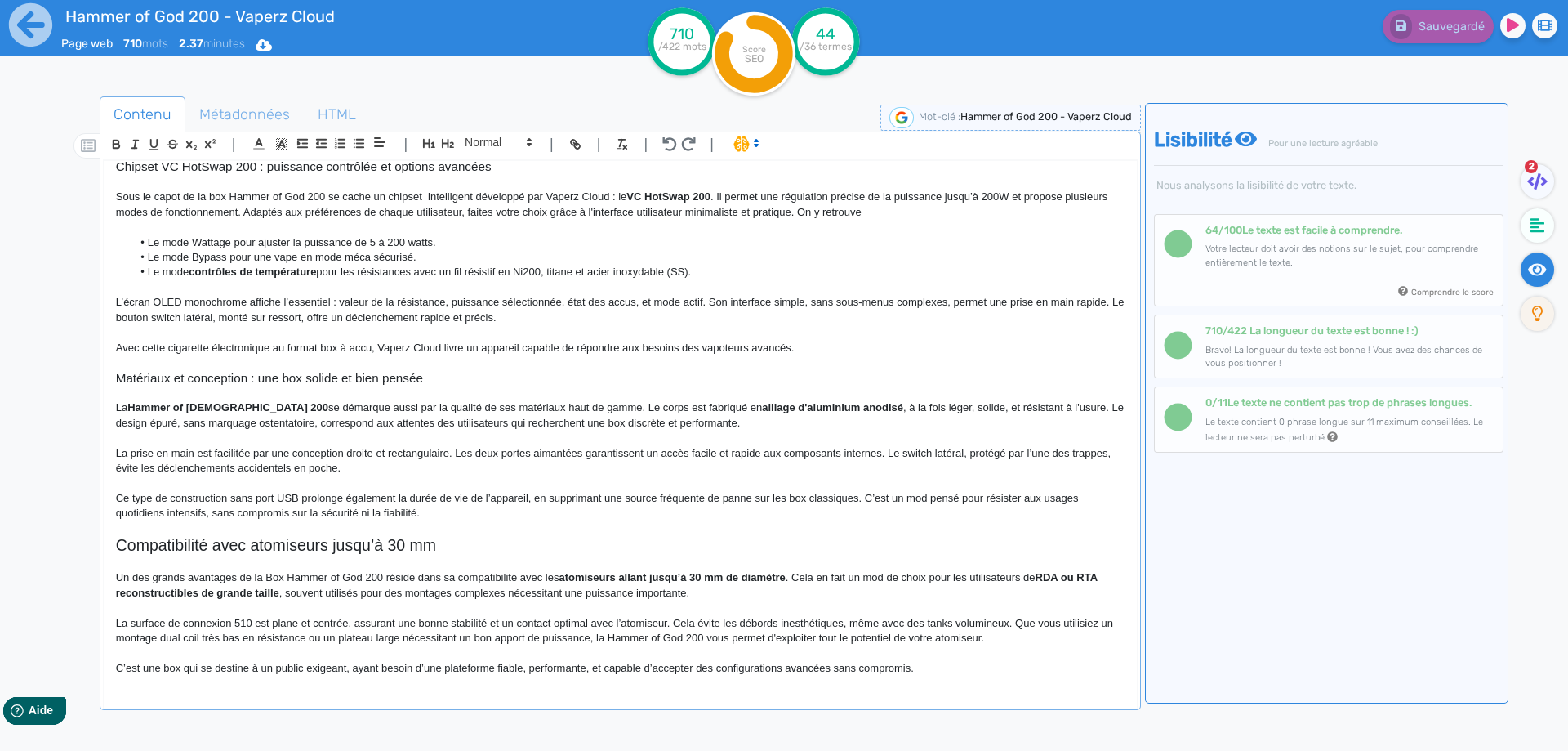
click at [413, 495] on p "Ce type de construction sans port USB prolonge également la durée de vie de l’a…" at bounding box center [619, 505] width 1009 height 30
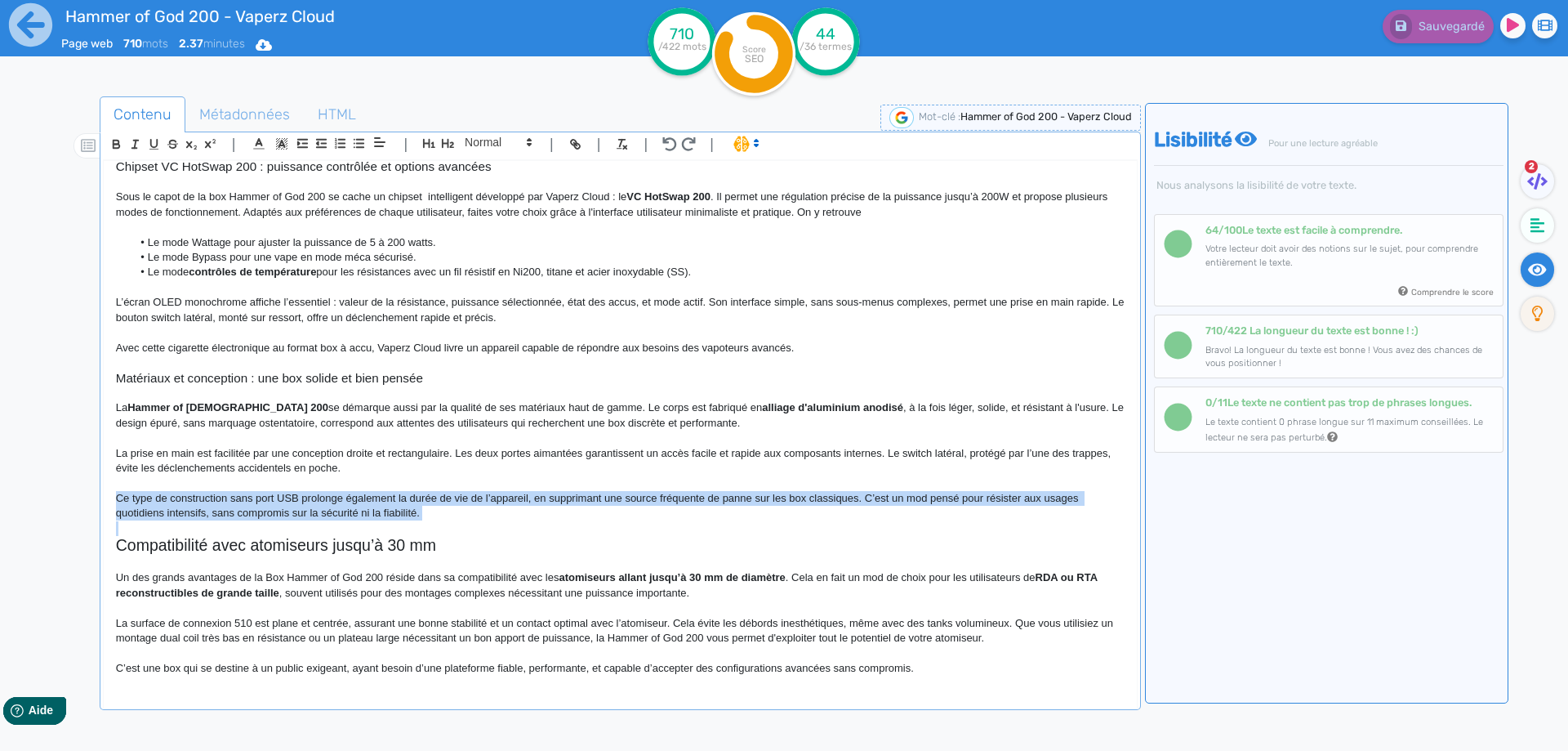
click at [413, 495] on p "Ce type de construction sans port USB prolonge également la durée de vie de l’a…" at bounding box center [619, 505] width 1009 height 30
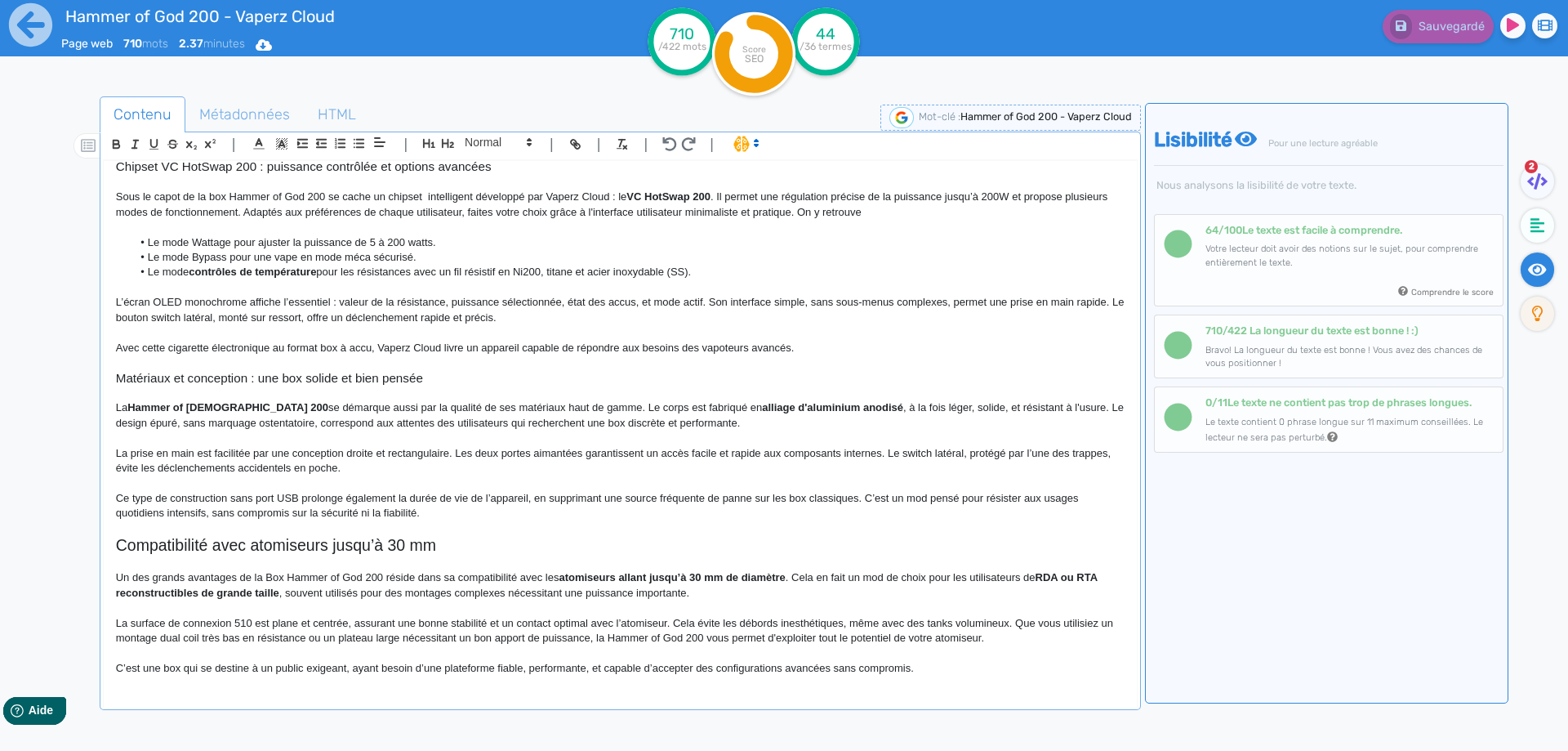
click at [803, 490] on p at bounding box center [619, 483] width 1009 height 15
drag, startPoint x: 865, startPoint y: 495, endPoint x: 114, endPoint y: 498, distance: 751.0
click at [114, 498] on div "Hammer of God 200 - Vaperz Cloud Box Hammer of God 200 Vaperz Cloud : un mod pu…" at bounding box center [620, 424] width 1033 height 526
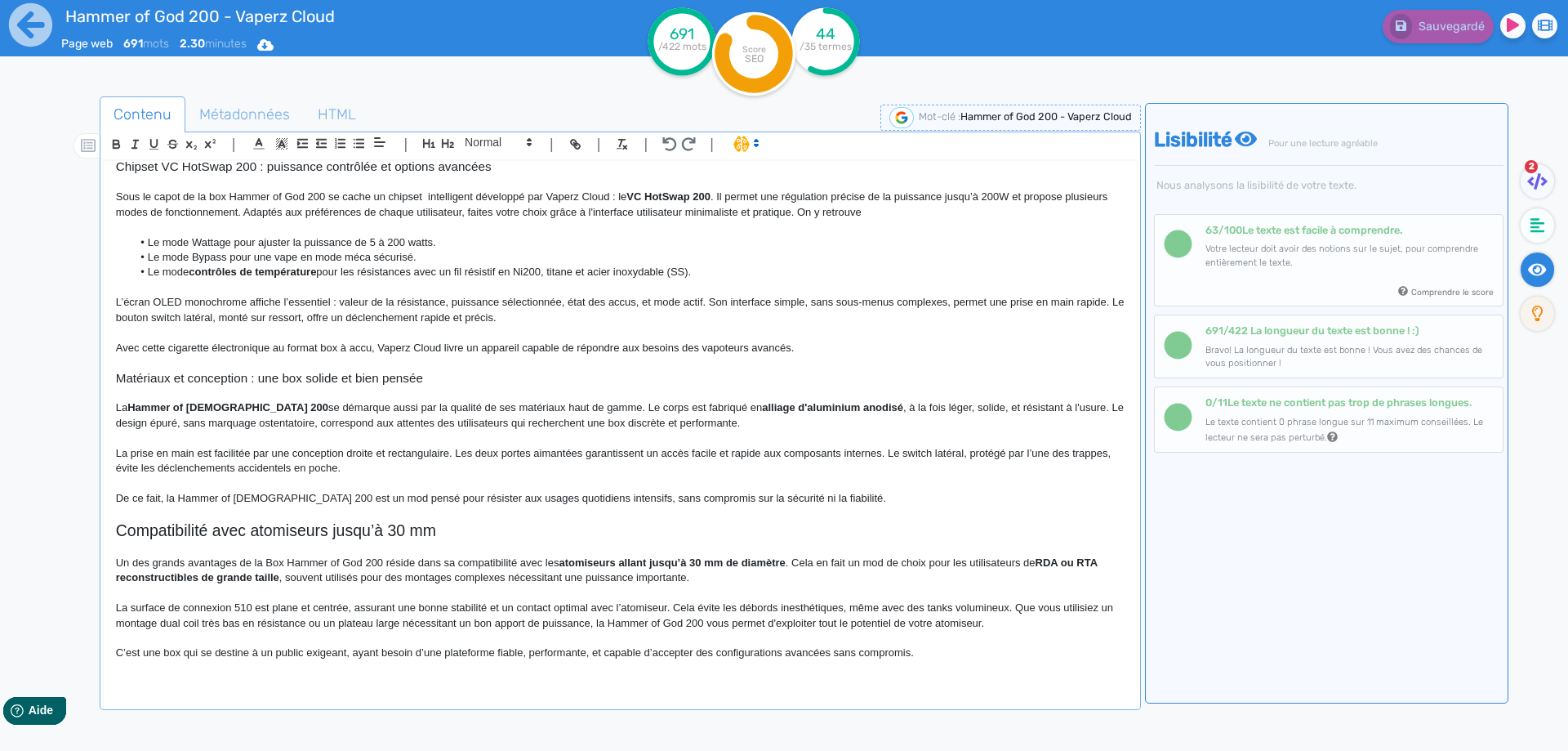
click at [305, 499] on p "De ce fait, la Hammer of [DEMOGRAPHIC_DATA] 200 est un mod pensé pour résister …" at bounding box center [619, 497] width 1009 height 15
click at [215, 526] on h2 "Compatibilité avec atomiseurs jusqu’à 30 mm" at bounding box center [619, 530] width 1009 height 18
click at [478, 542] on p at bounding box center [619, 548] width 1009 height 15
click at [483, 527] on h2 "Compatibilité de la box Hammer of God 200 avec atomiseurs jusqu’à 30 mm" at bounding box center [619, 530] width 1009 height 18
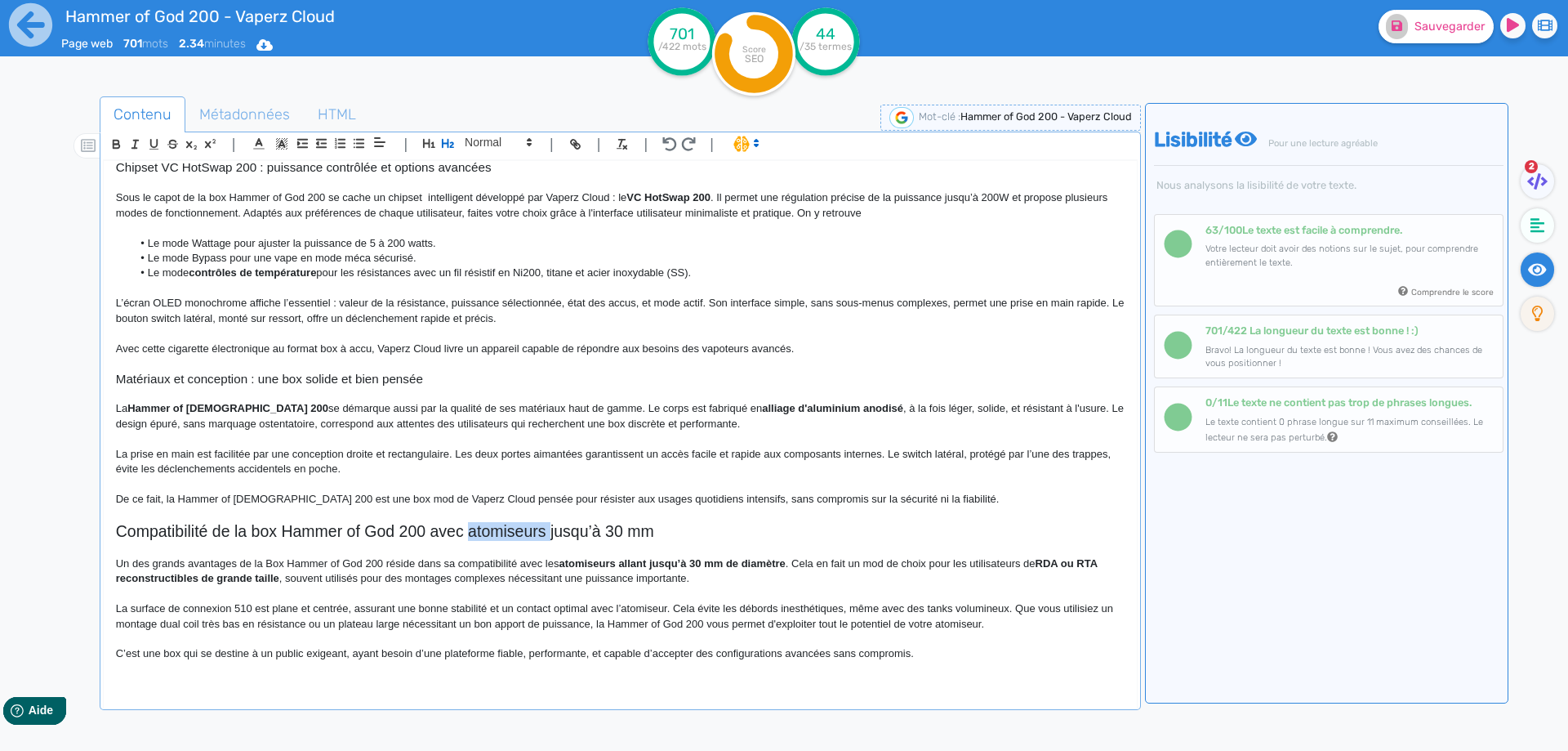
click at [483, 527] on h2 "Compatibilité de la box Hammer of God 200 avec atomiseurs jusqu’à 30 mm" at bounding box center [619, 530] width 1009 height 18
copy h2 "Compatibilité de la box Hammer of God 200 avec atomiseurs jusqu’à 30 mm"
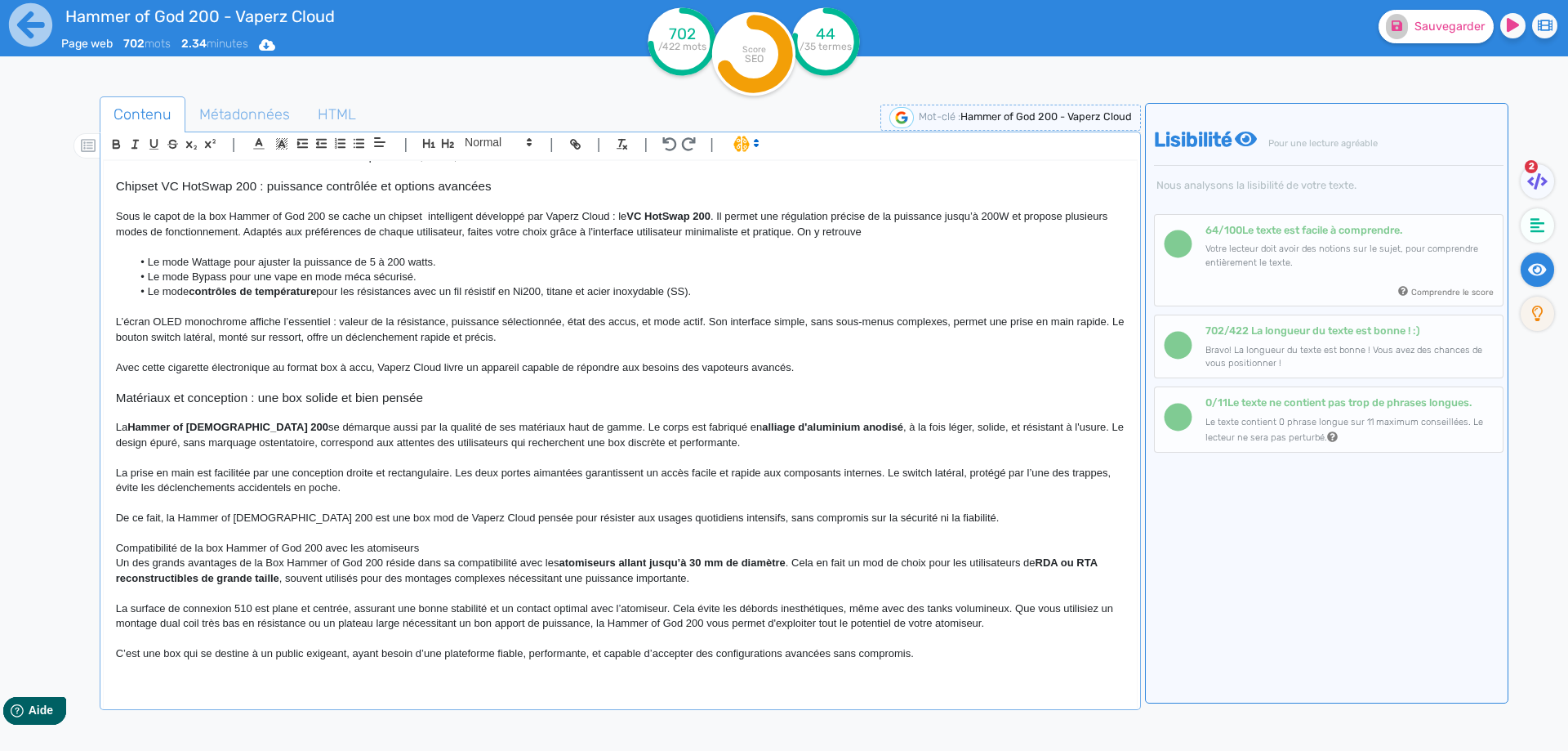
scroll to position [307, 0]
click at [445, 147] on icon "button" at bounding box center [448, 143] width 14 height 14
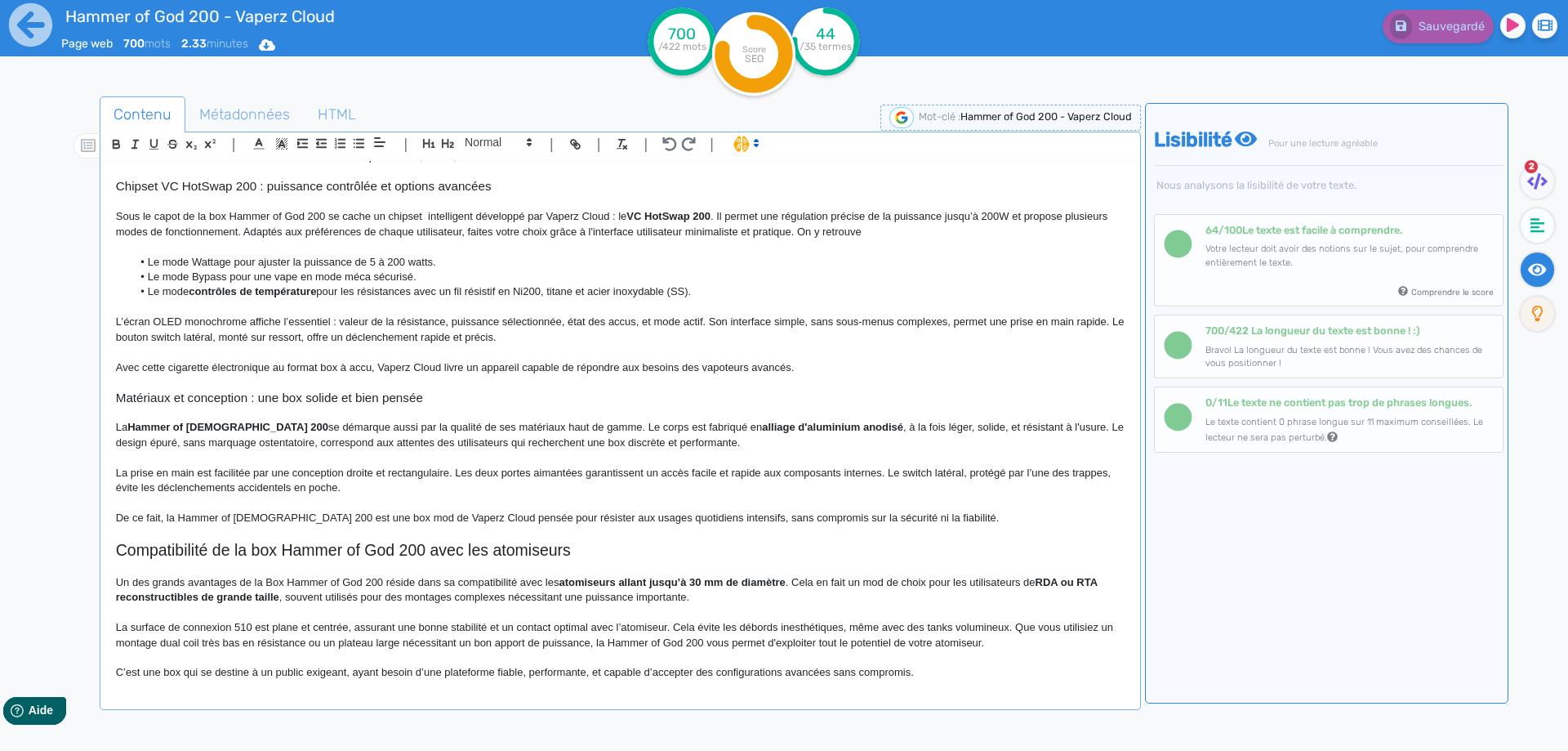
scroll to position [326, 0]
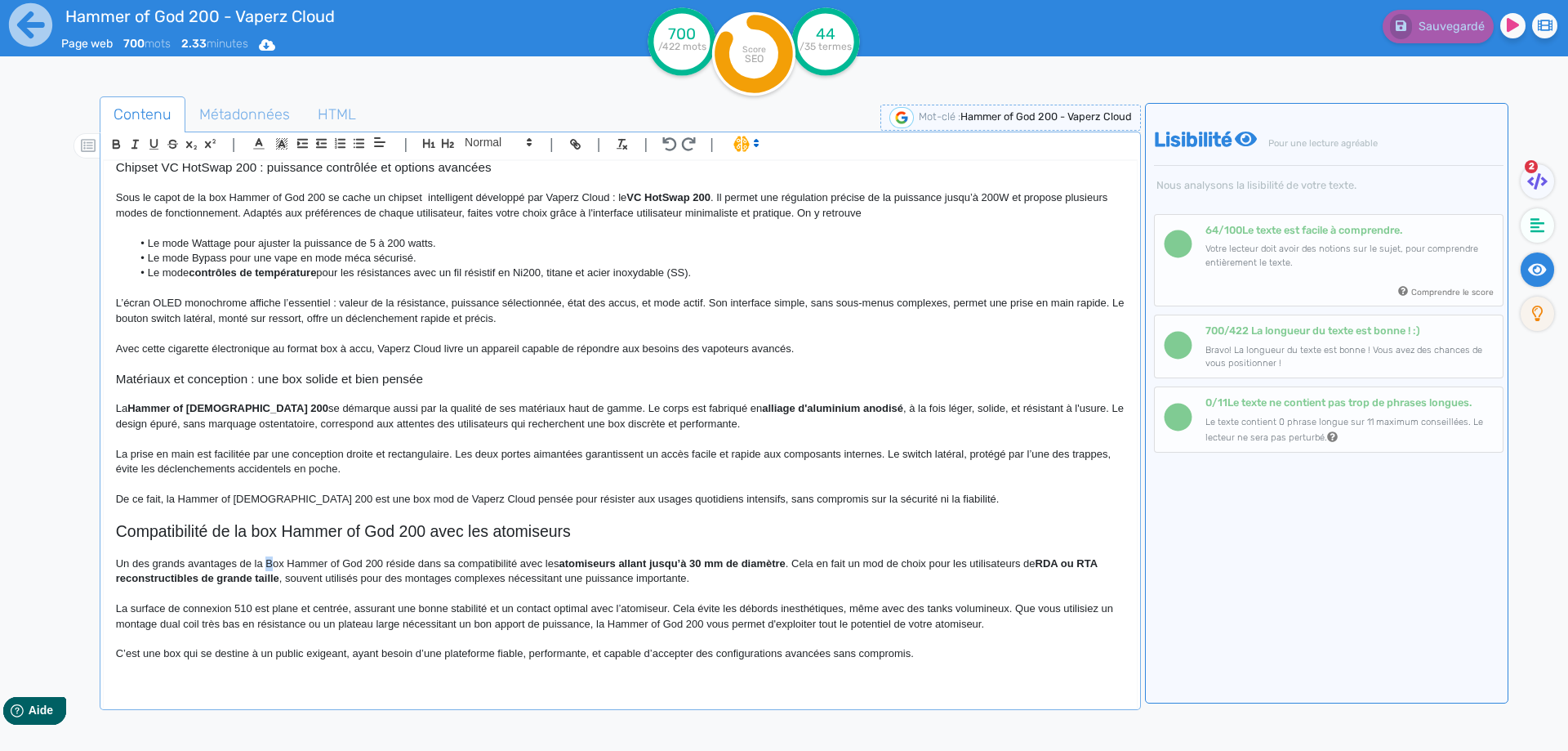
click at [272, 562] on p "Un des grands avantages de la Box Hammer of God 200 réside dans sa compatibilit…" at bounding box center [619, 571] width 1009 height 30
click at [1046, 564] on strong "RDA ou RTA reconstructibles de grande taille" at bounding box center [607, 571] width 984 height 27
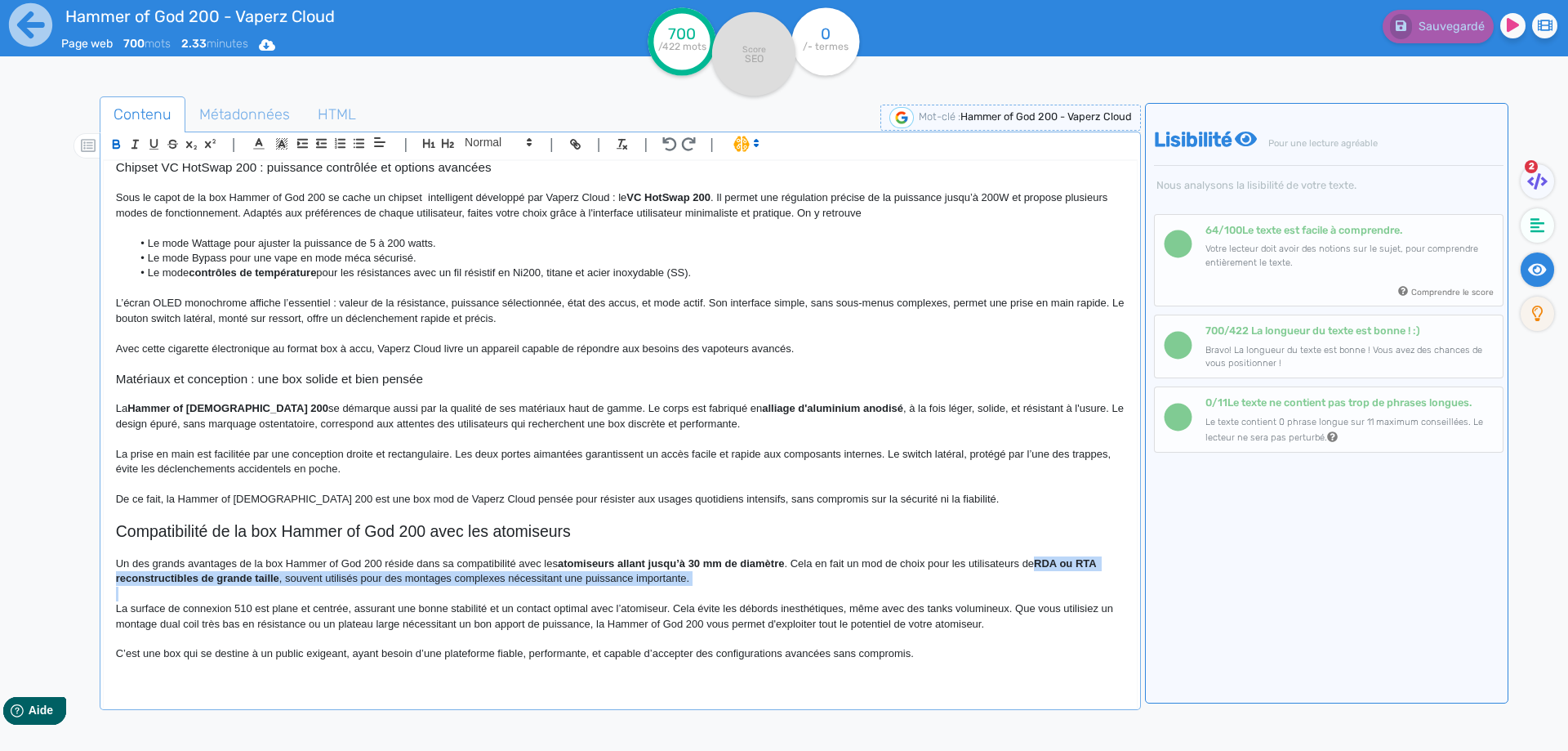
drag, startPoint x: 1046, startPoint y: 564, endPoint x: 978, endPoint y: 578, distance: 69.4
click at [978, 578] on p "Un des grands avantages de la box Hammer of God 200 réside dans sa compatibilit…" at bounding box center [619, 571] width 1009 height 30
click at [978, 577] on p "Un des grands avantages de la box Hammer of God 200 réside dans sa compatibilit…" at bounding box center [619, 571] width 1009 height 30
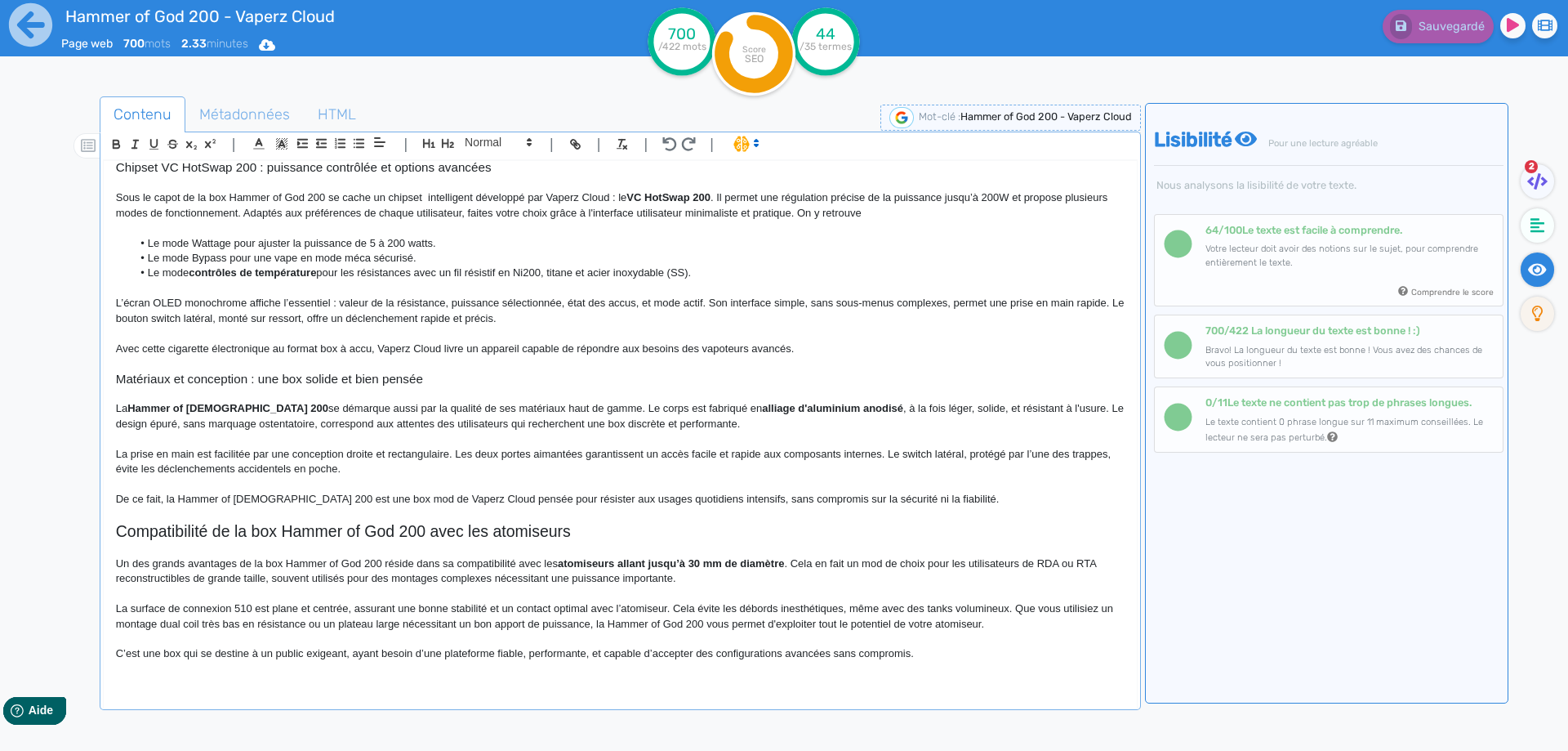
click at [270, 581] on p "Un des grands avantages de la box Hammer of God 200 réside dans sa compatibilit…" at bounding box center [619, 571] width 1009 height 30
click at [459, 583] on p "Un des grands avantages de la box Hammer of God 200 réside dans sa compatibilit…" at bounding box center [619, 571] width 1009 height 30
click at [549, 579] on p "Un des grands avantages de la box Hammer of God 200 réside dans sa compatibilit…" at bounding box center [619, 571] width 1009 height 30
click at [143, 606] on p "La surface de connexion 510 est plane et centrée, assurant une bonne stabilité …" at bounding box center [619, 616] width 1009 height 30
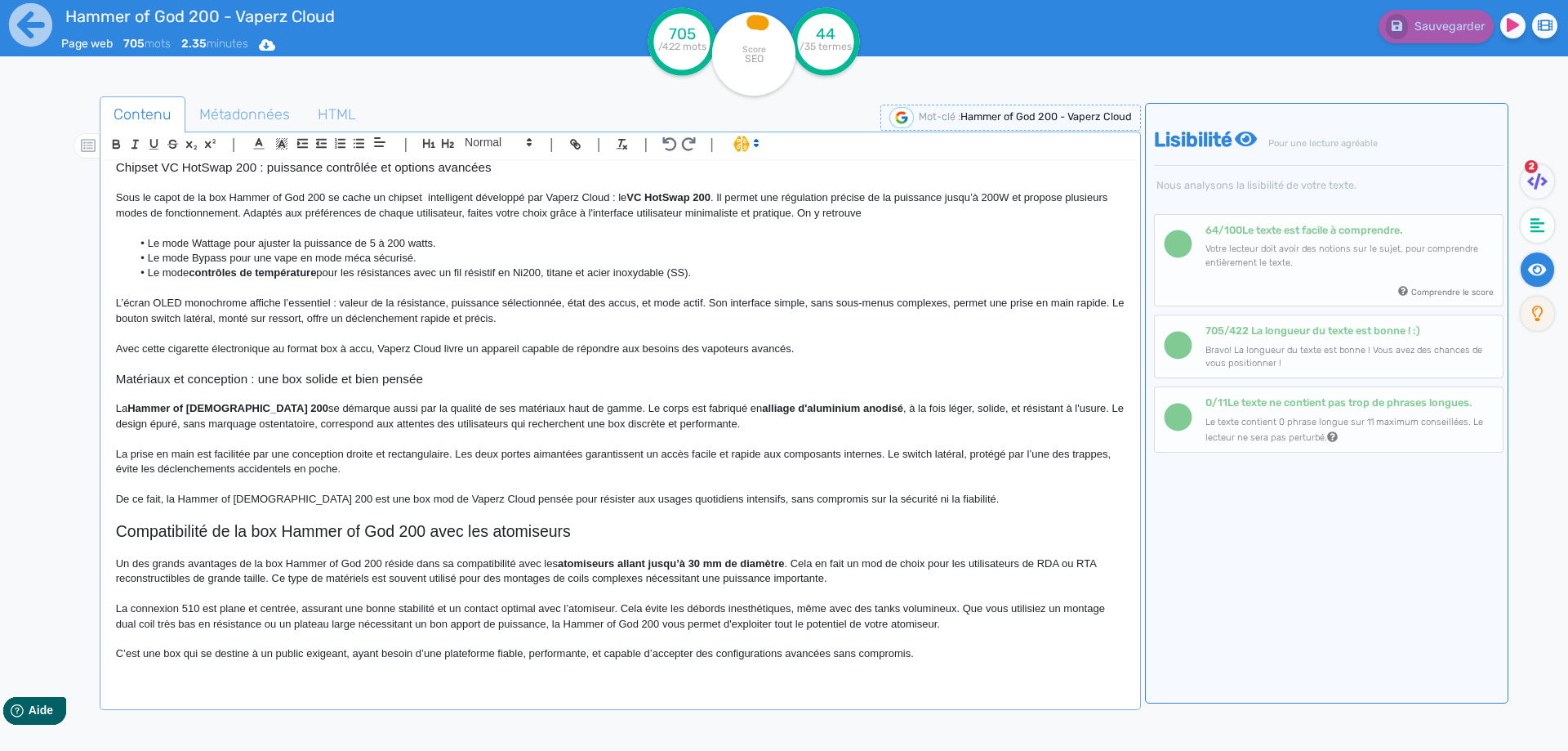
click at [203, 609] on p "La connexion 510 est plane et centrée, assurant une bonne stabilité et un conta…" at bounding box center [619, 616] width 1009 height 30
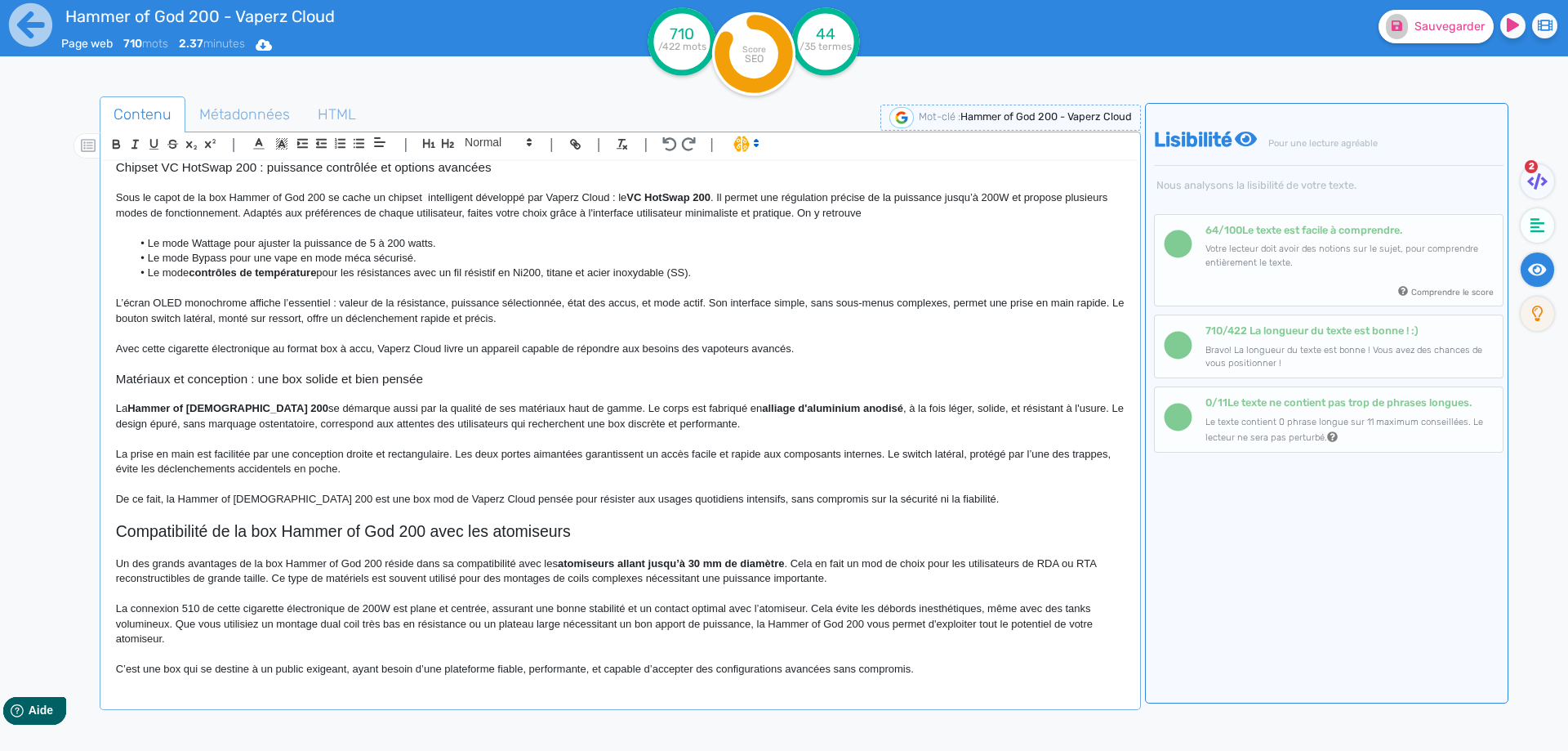
click at [427, 601] on p "La connexion 510 de cette cigarette électronique de 200W est plane et centrée, …" at bounding box center [619, 624] width 1009 height 45
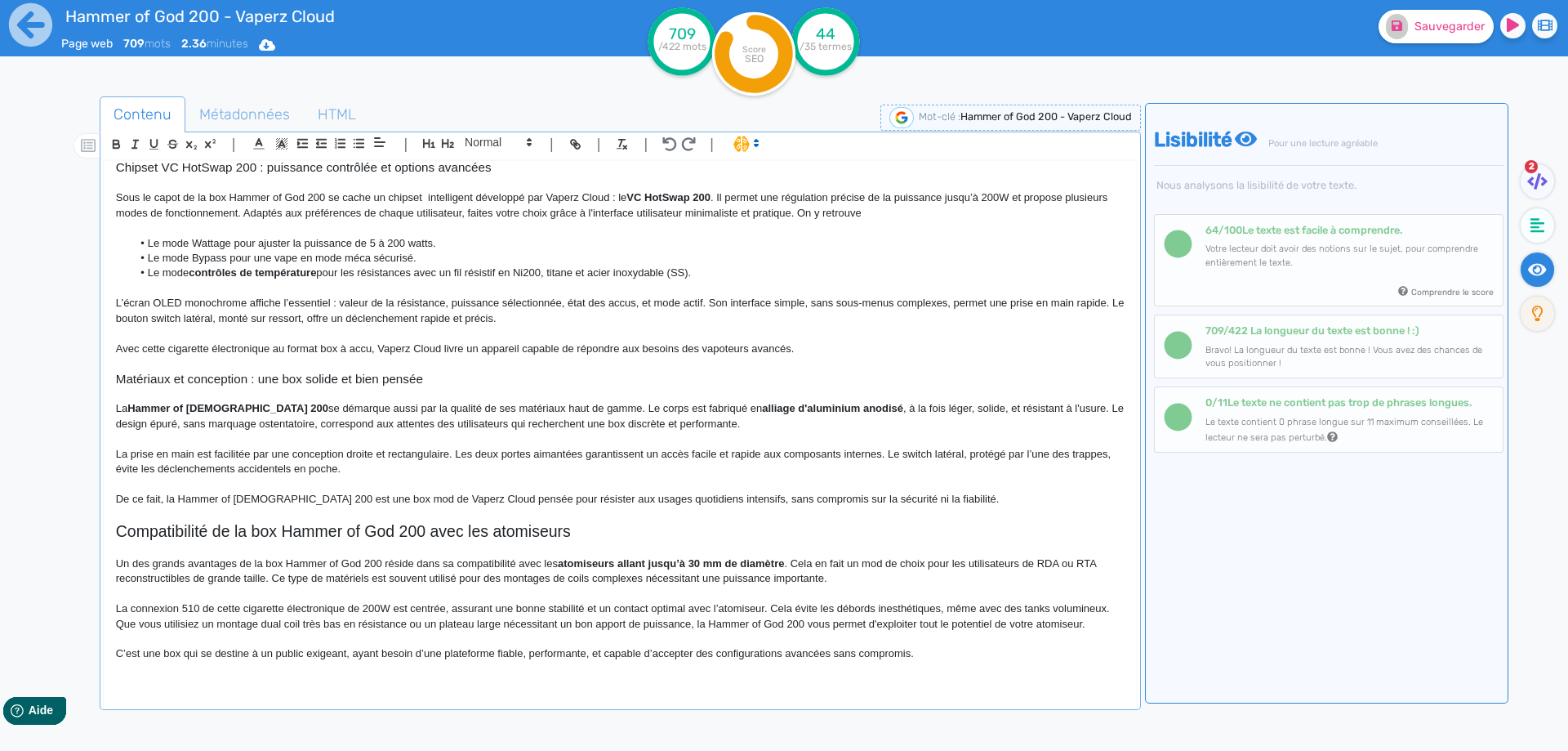
click at [743, 604] on p "La connexion 510 de cette cigarette électronique de 200W est centrée, assurant …" at bounding box center [619, 616] width 1009 height 30
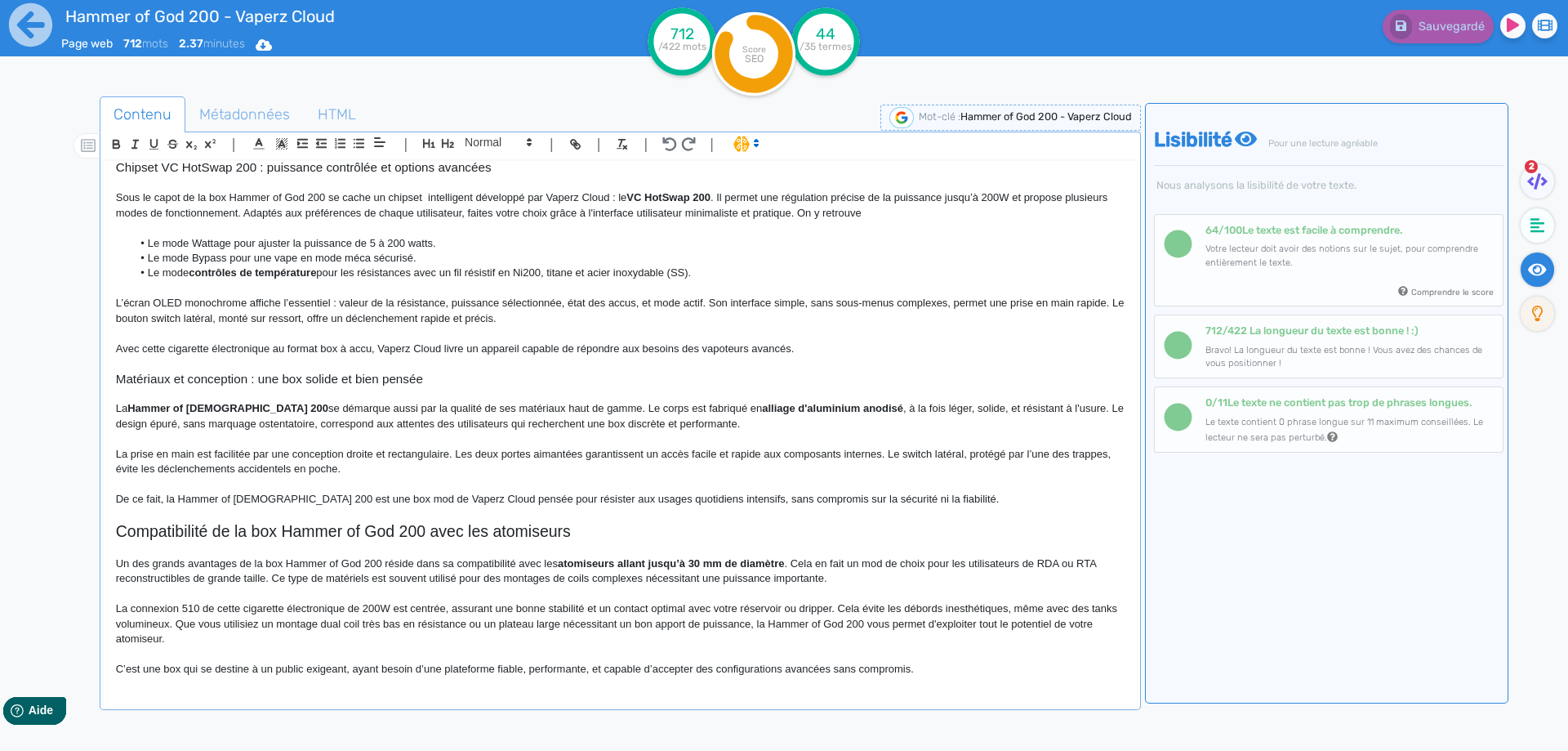
click at [850, 609] on p "La connexion 510 de cette cigarette électronique de 200W est centrée, assurant …" at bounding box center [619, 624] width 1009 height 45
drag, startPoint x: 850, startPoint y: 609, endPoint x: 195, endPoint y: 625, distance: 655.2
click at [195, 625] on p "La connexion 510 de cette cigarette électronique de 200W est centrée, assurant …" at bounding box center [619, 624] width 1009 height 45
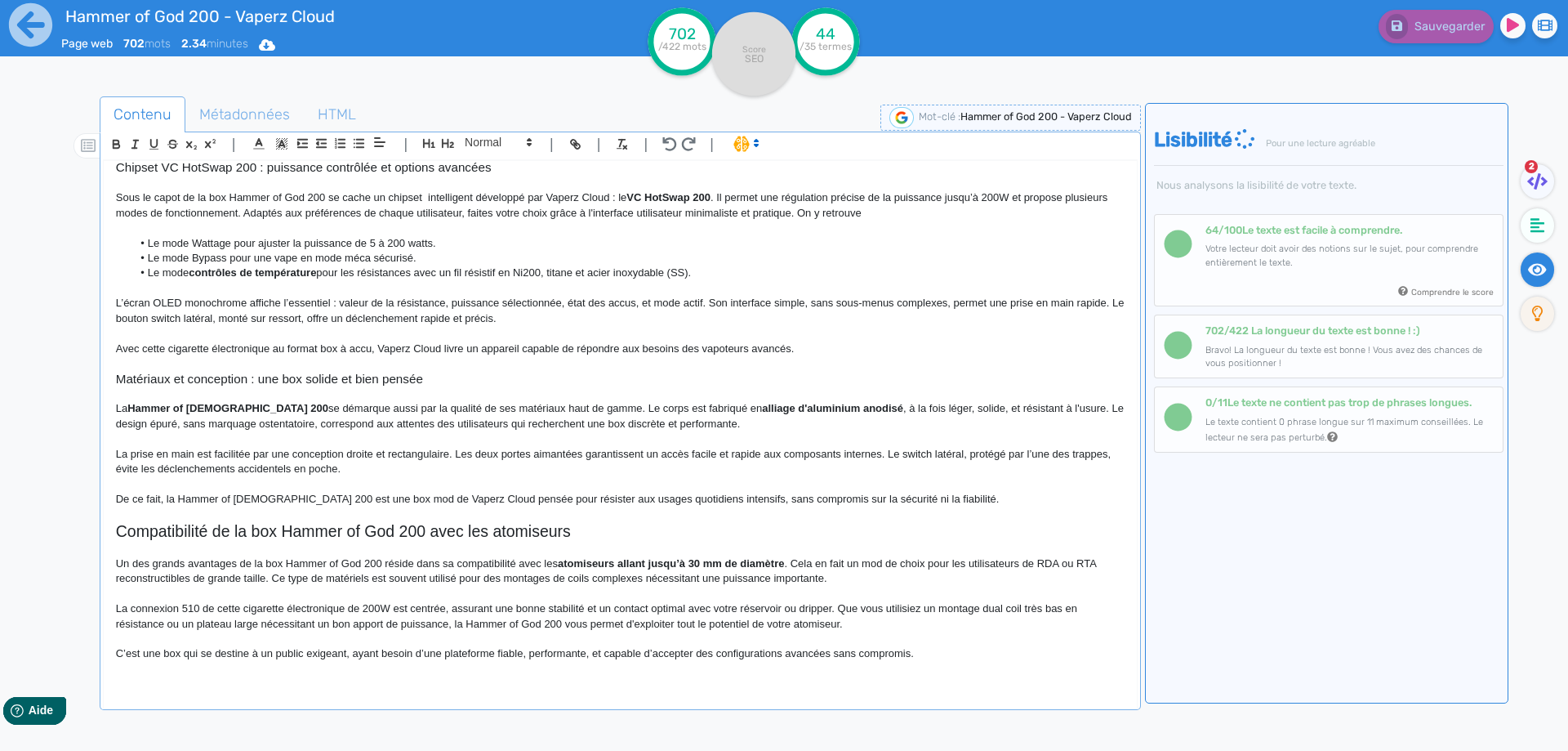
click at [845, 606] on p "La connexion 510 de cette cigarette électronique de 200W est centrée, assurant …" at bounding box center [619, 616] width 1009 height 30
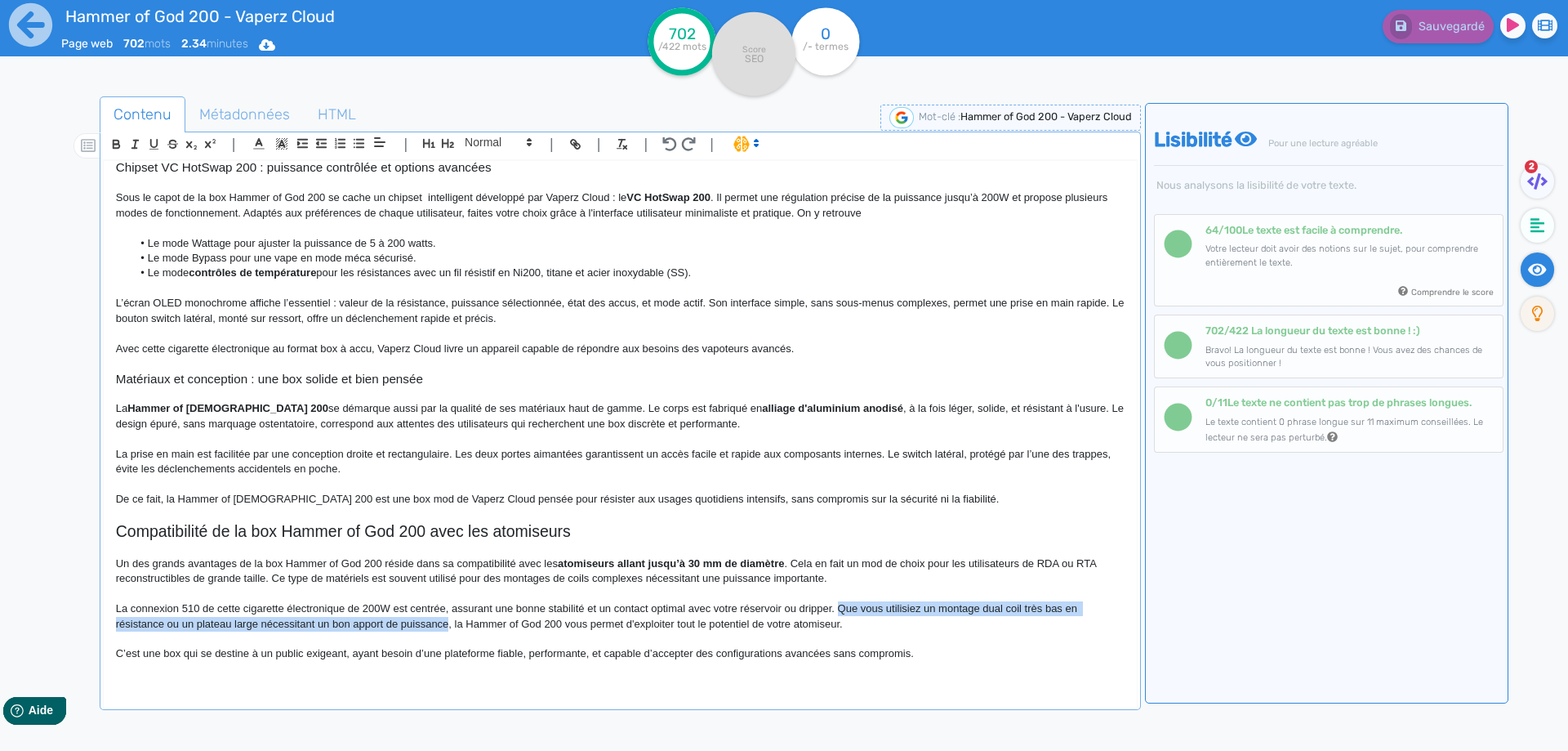
drag, startPoint x: 845, startPoint y: 606, endPoint x: 433, endPoint y: 624, distance: 412.4
click at [433, 624] on p "La connexion 510 de cette cigarette électronique de 200W est centrée, assurant …" at bounding box center [619, 616] width 1009 height 30
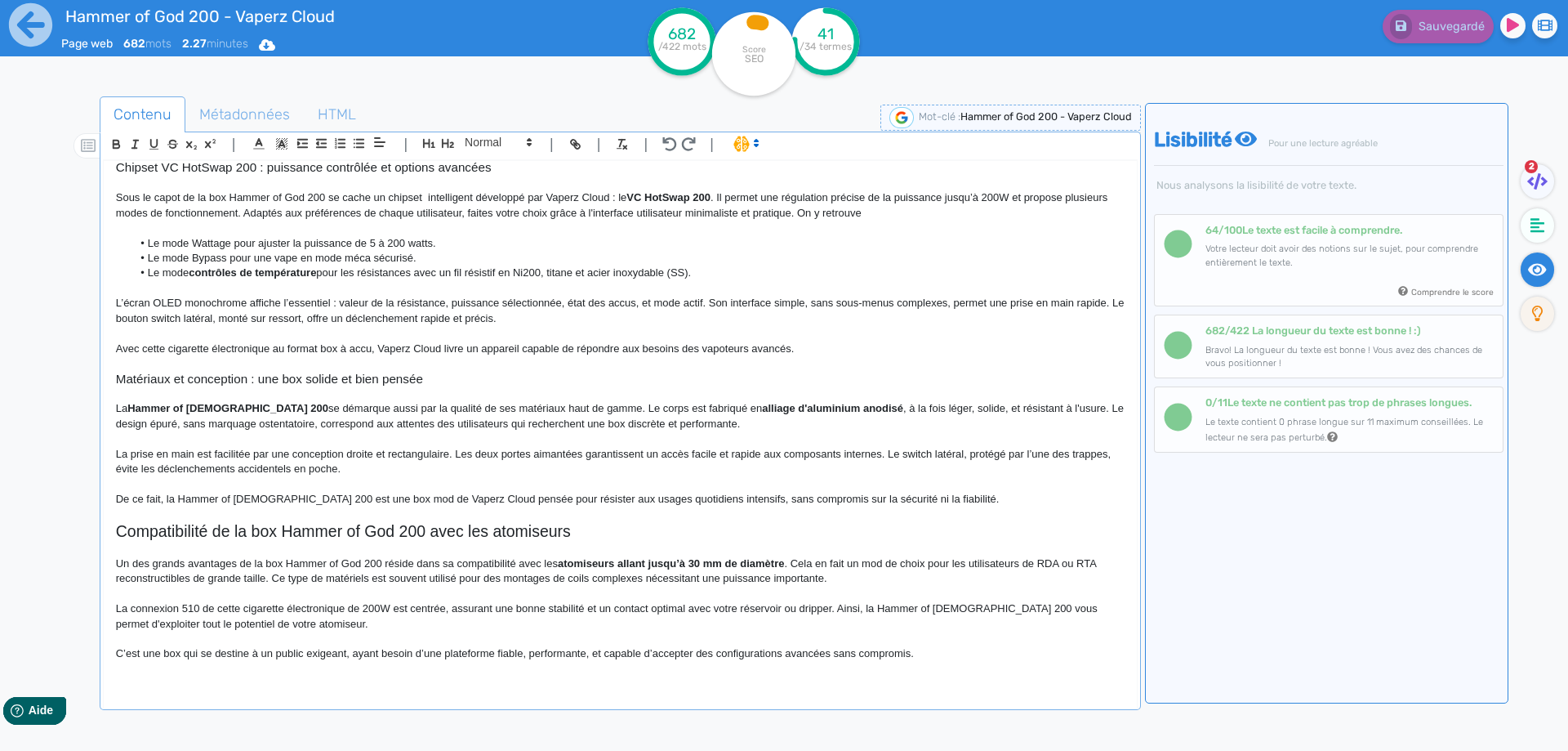
click at [470, 655] on p "C’est une box qui se destine à un public exigeant, ayant besoin d’une plateform…" at bounding box center [619, 653] width 1009 height 15
click at [539, 648] on p "C’est une box qui se destine à un public exigeant, ayant besoin d’un mod fiable…" at bounding box center [619, 653] width 1009 height 15
click at [547, 655] on p "C’est une box qui se destine à un public exigeant, ayant besoin d’un mod fiable…" at bounding box center [619, 653] width 1009 height 15
click at [894, 656] on p "C’est une box qui se destine à un public exigeant, ayant besoin d’un mod fiable…" at bounding box center [619, 653] width 1009 height 15
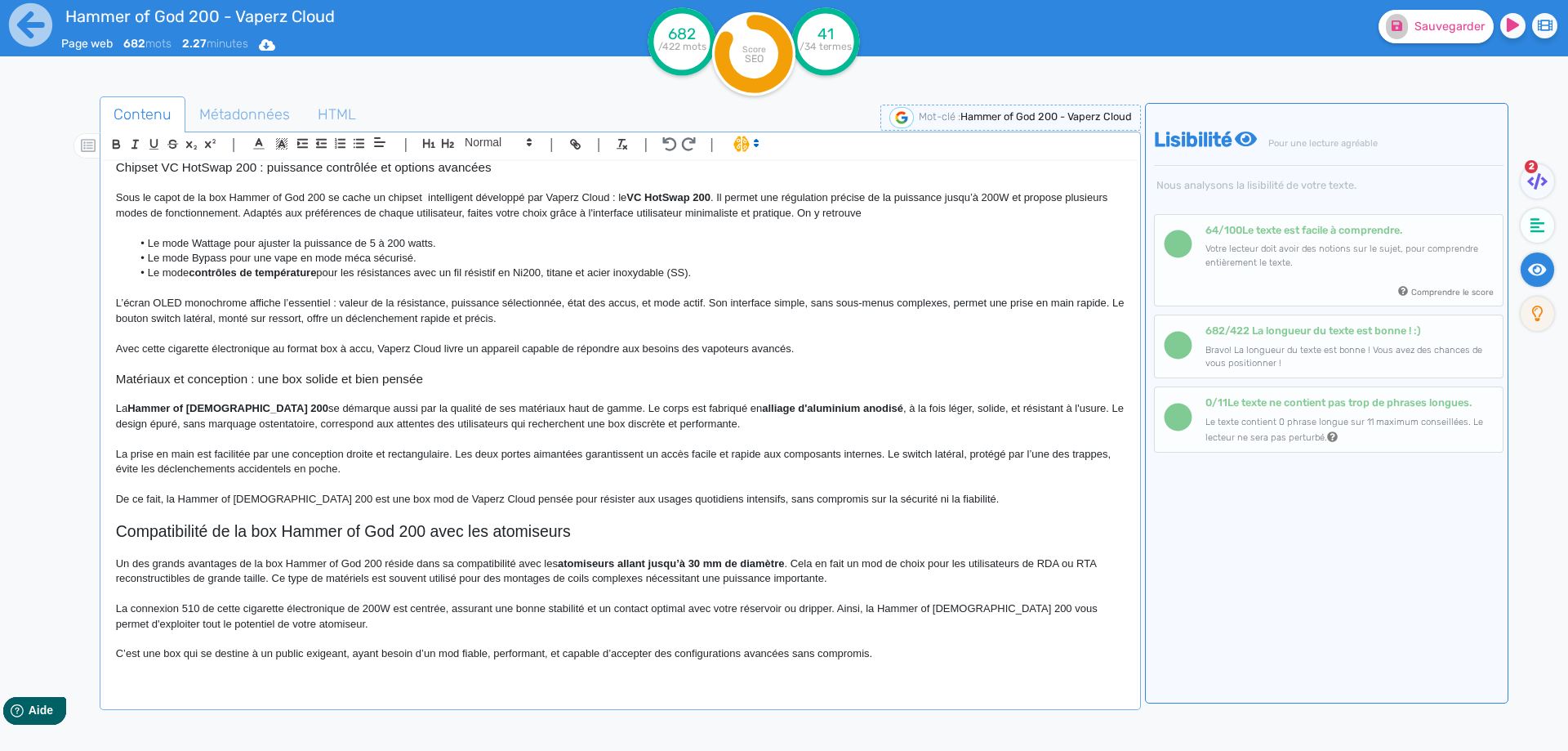
scroll to position [311, 0]
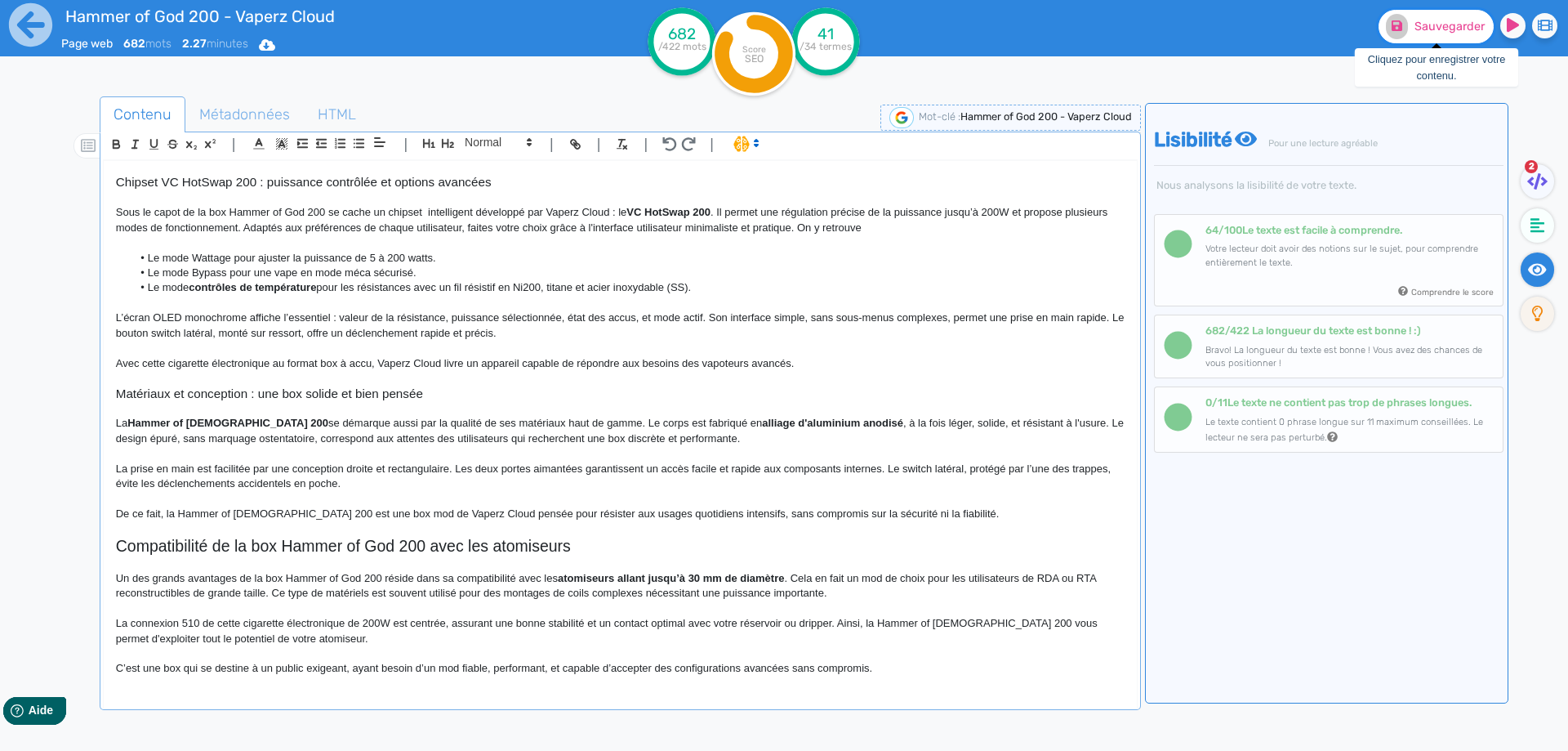
click at [1422, 28] on span "Sauvegarder" at bounding box center [1450, 26] width 70 height 14
click at [930, 670] on p "C’est une box qui se destine à un public exigeant, ayant besoin d’un mod fiable…" at bounding box center [619, 667] width 1009 height 15
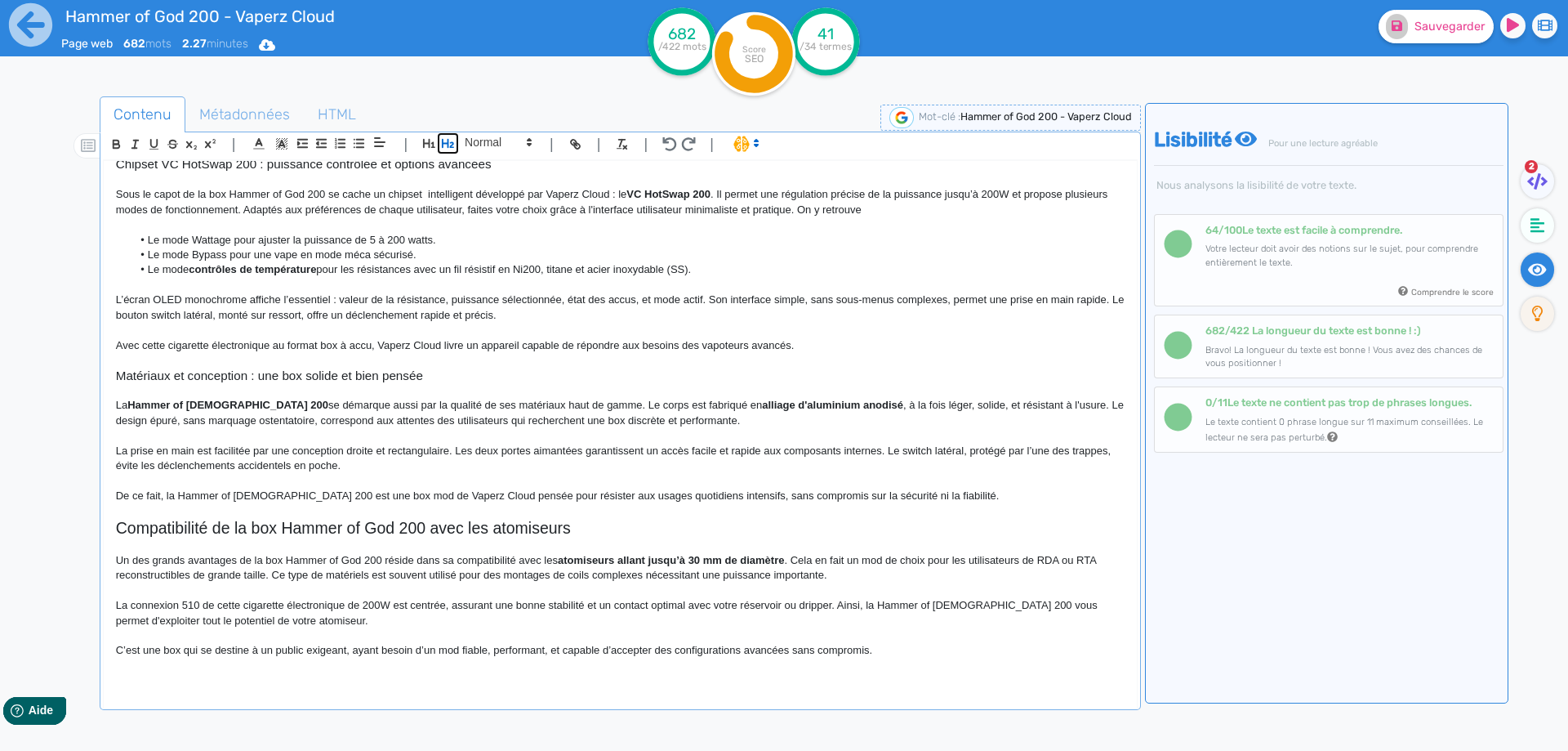
click at [443, 141] on icon "button" at bounding box center [448, 143] width 13 height 9
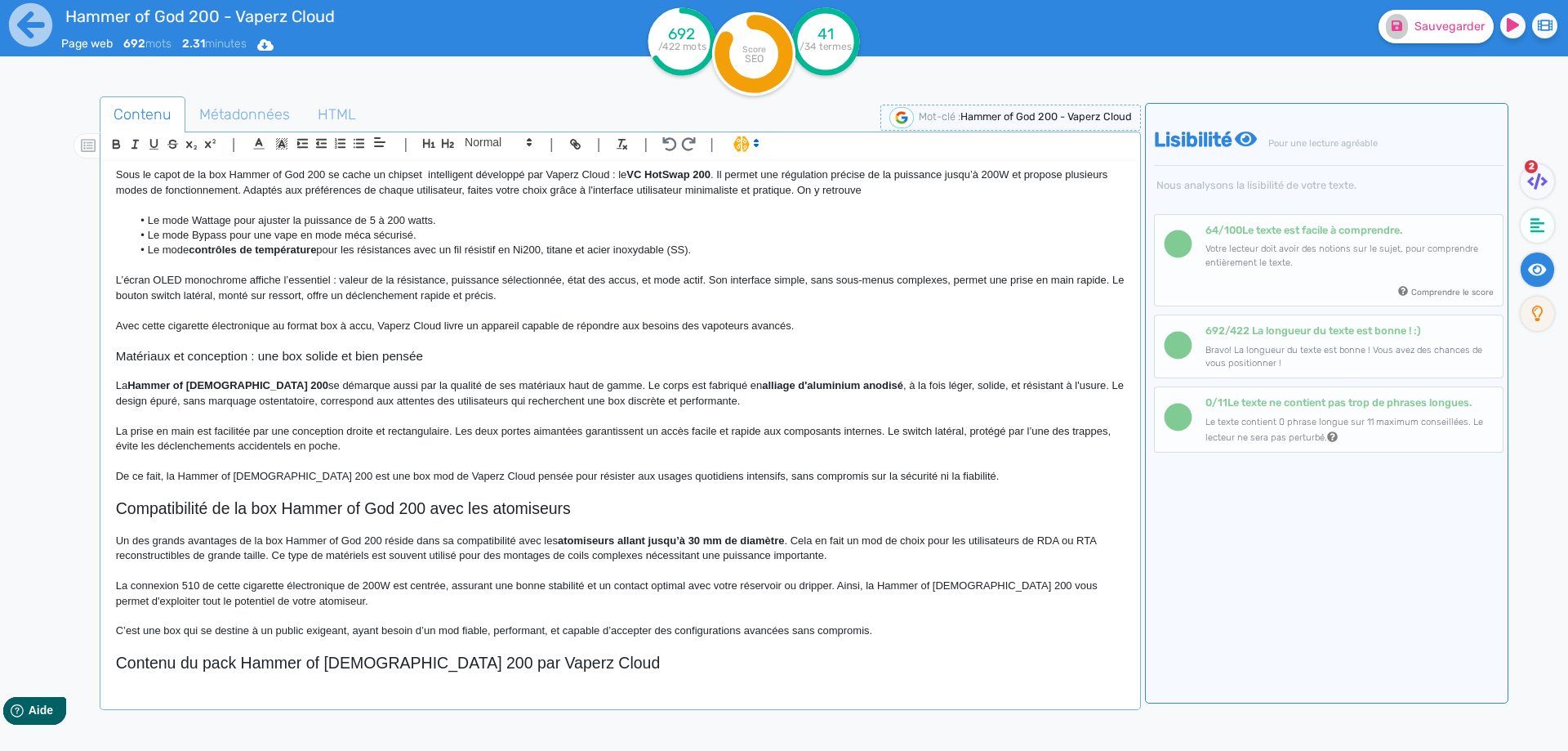
scroll to position [363, 0]
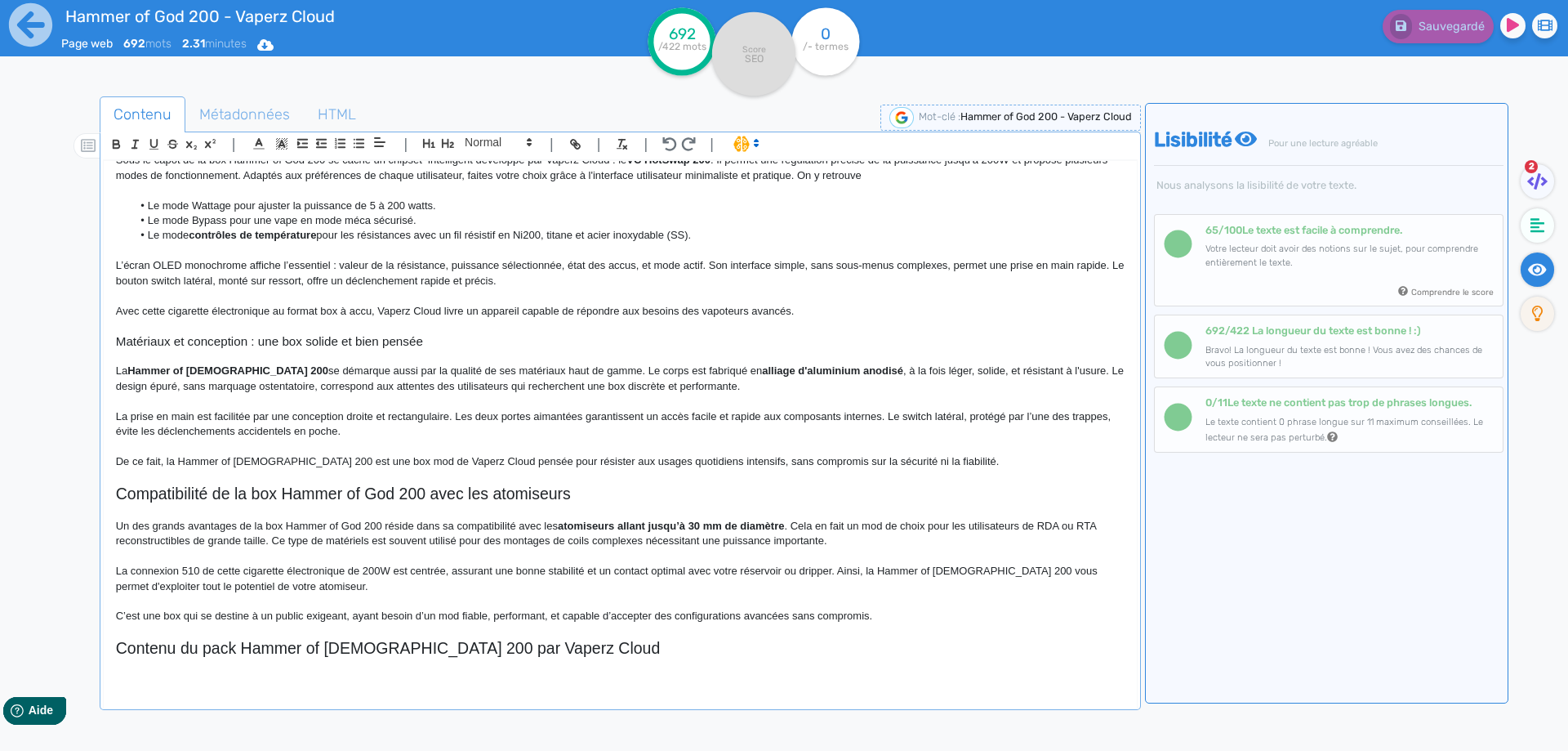
click at [224, 675] on p at bounding box center [619, 680] width 1009 height 15
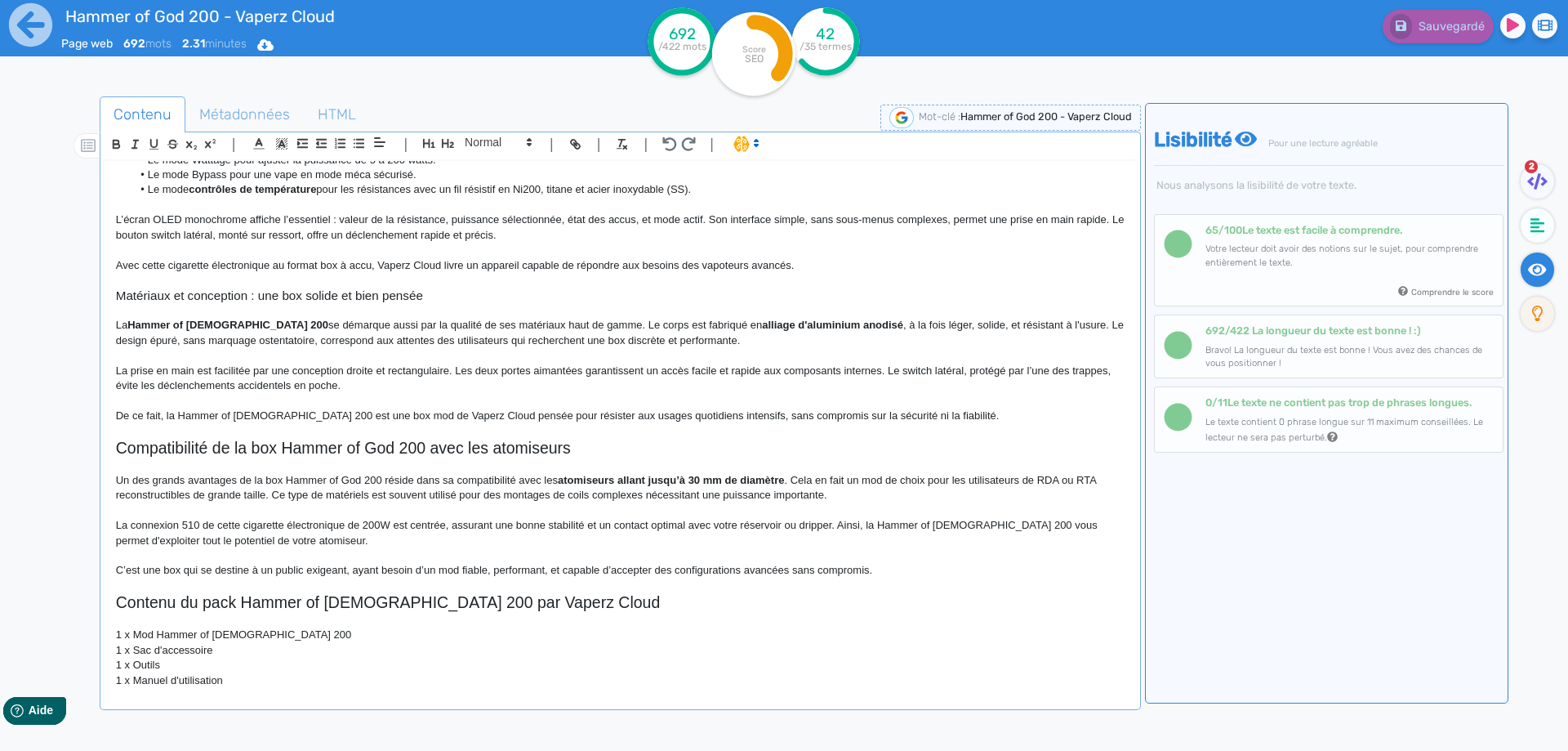
click at [138, 634] on p "1 x Mod Hammer of [DEMOGRAPHIC_DATA] 200" at bounding box center [619, 634] width 1009 height 15
click at [128, 650] on p "1 x Sac d'accessoire" at bounding box center [619, 650] width 1009 height 15
click at [132, 667] on p "1 x Outils" at bounding box center [619, 665] width 1009 height 15
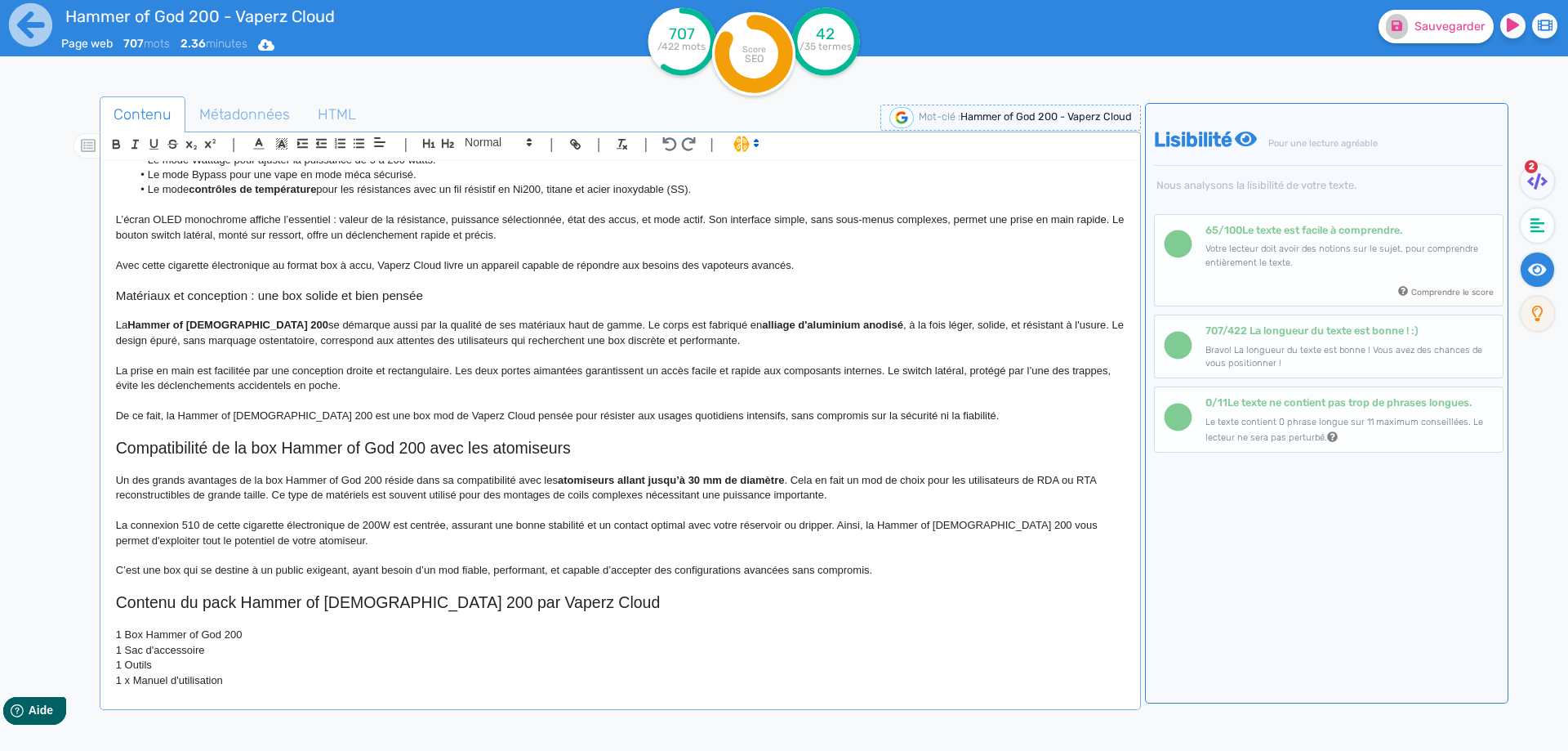
click at [131, 679] on p "1 x Manuel d'utilisation" at bounding box center [619, 680] width 1009 height 15
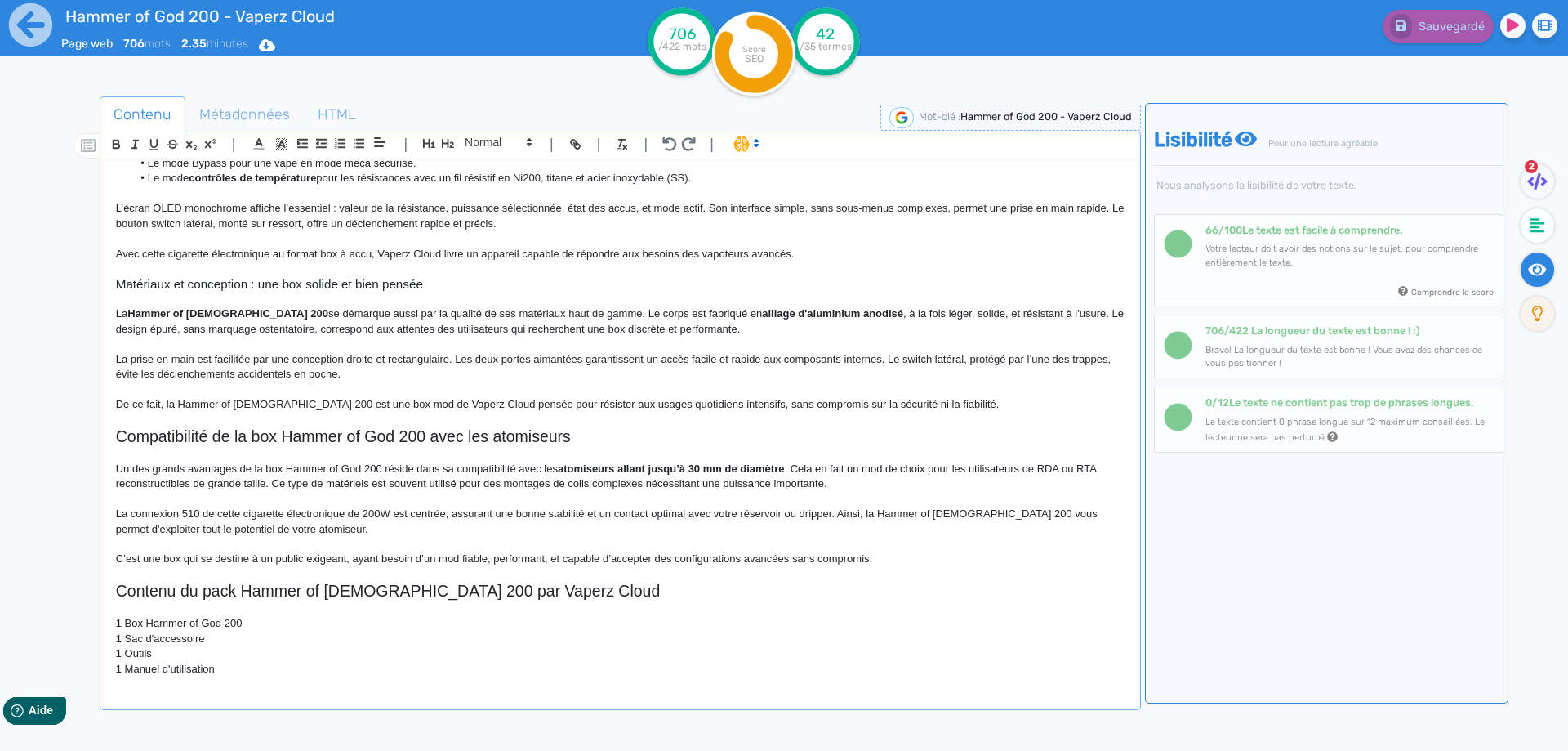
click at [145, 639] on p "1 Sac d'accessoire" at bounding box center [619, 638] width 1009 height 15
drag, startPoint x: 145, startPoint y: 639, endPoint x: 140, endPoint y: 650, distance: 12.1
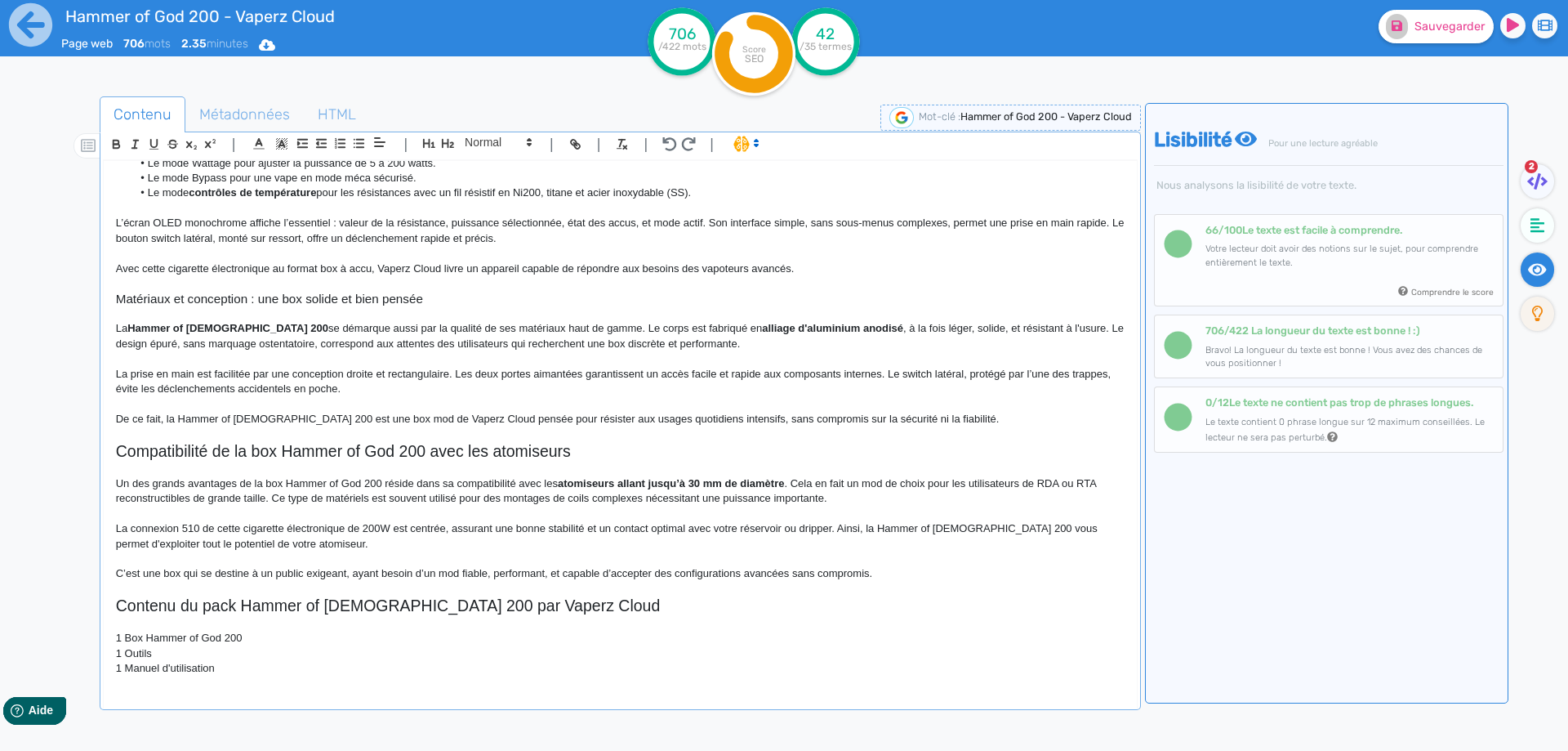
scroll to position [406, 0]
click at [125, 642] on p "1 Box Hammer of God 200" at bounding box center [619, 637] width 1009 height 15
click at [125, 658] on p "1 Outils" at bounding box center [619, 653] width 1009 height 15
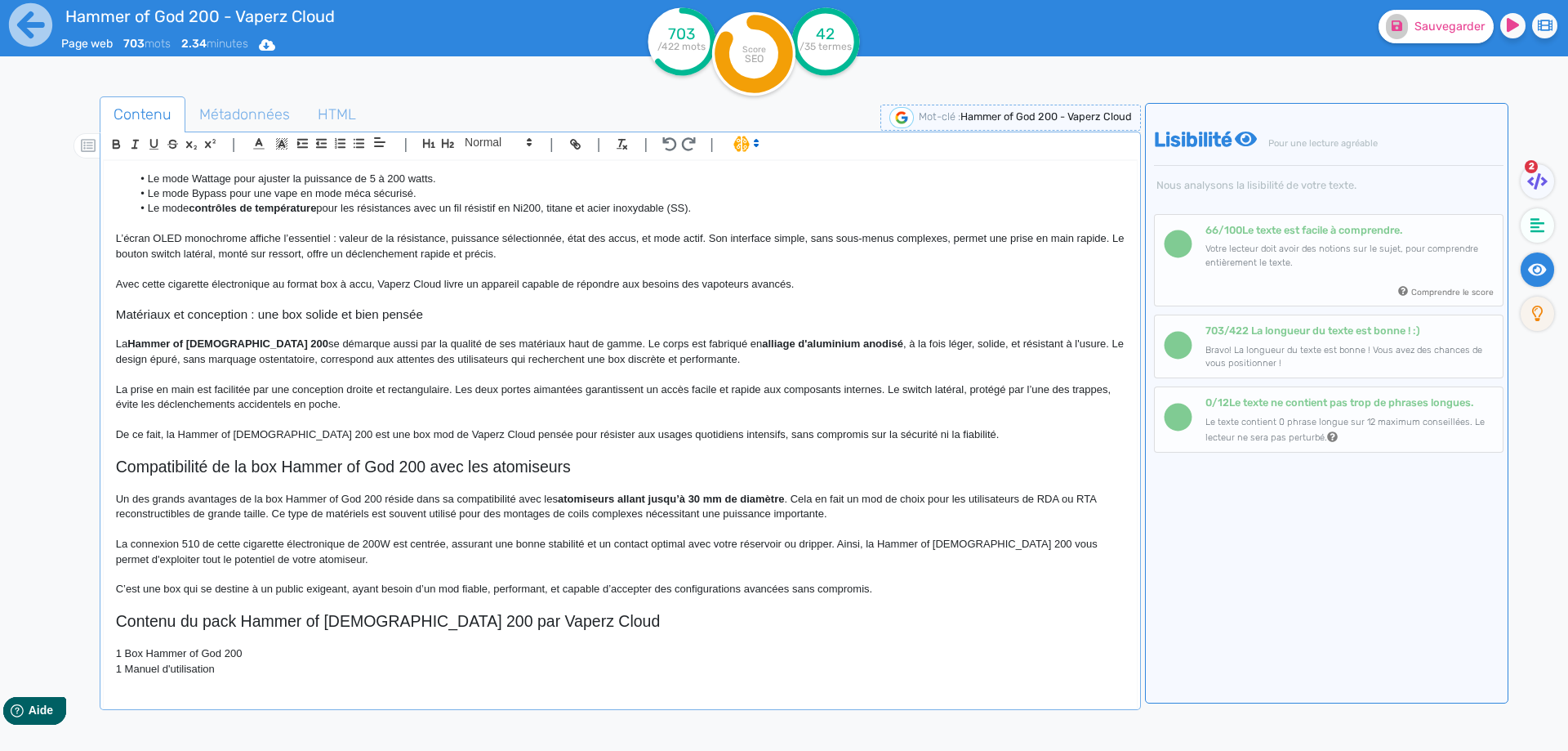
click at [256, 678] on div "Hammer of God 200 - Vaperz Cloud Box Hammer of God 200 Vaperz Cloud : un mod pu…" at bounding box center [620, 424] width 1033 height 526
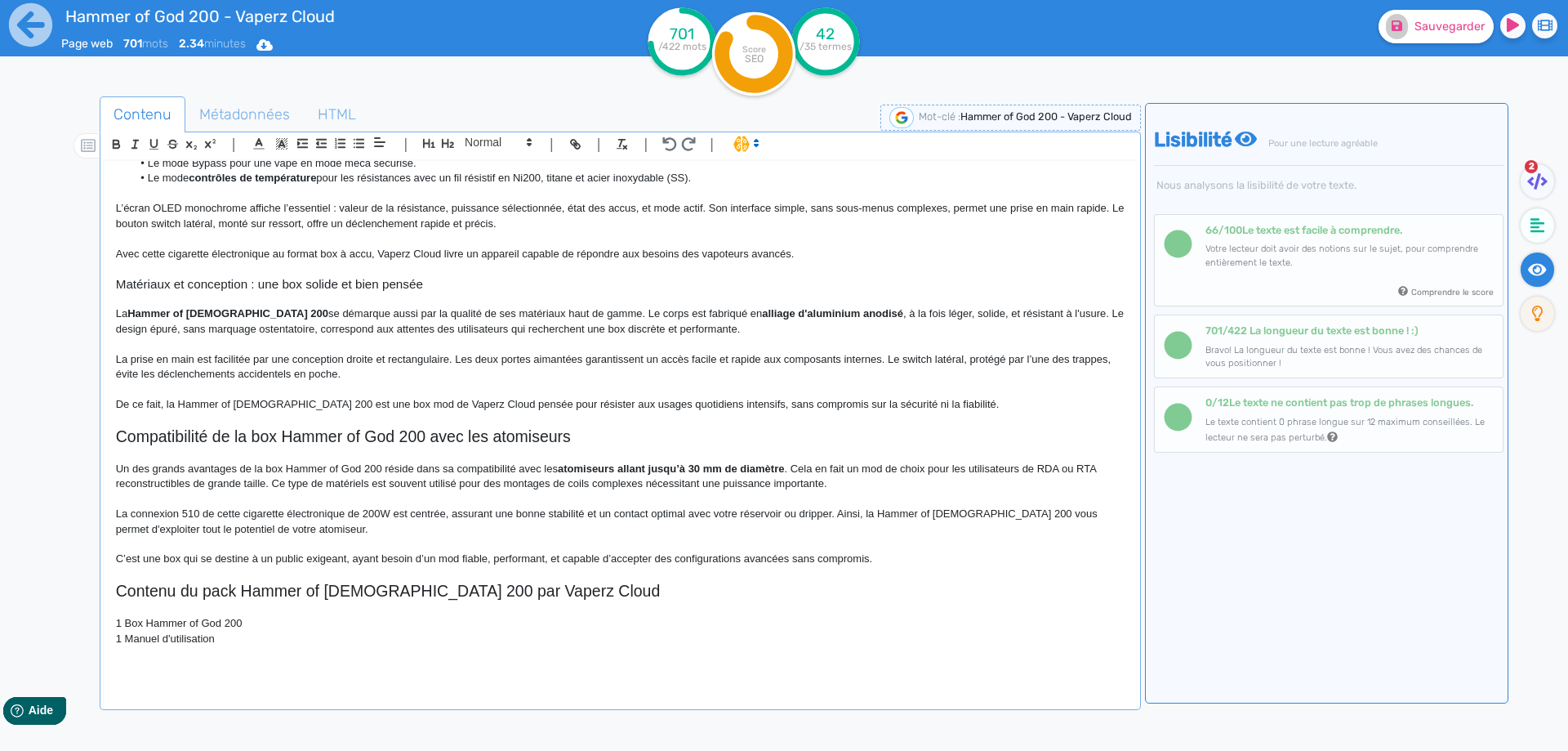
scroll to position [391, 0]
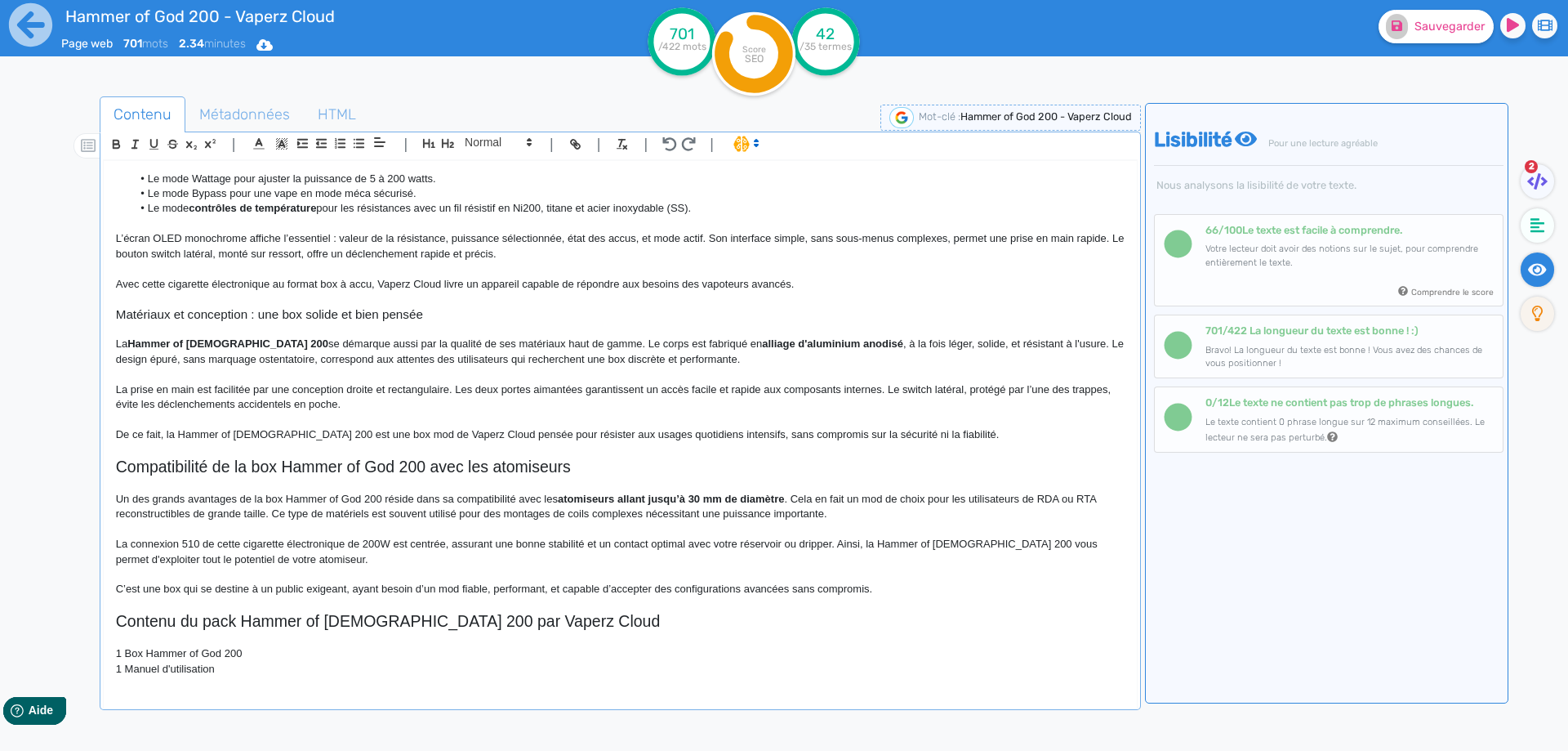
click at [281, 655] on p "1 Box Hammer of God 200" at bounding box center [619, 653] width 1009 height 15
click at [273, 684] on div "Hammer of God 200 - Vaperz Cloud Box Hammer of God 200 Vaperz Cloud : un mod pu…" at bounding box center [620, 424] width 1033 height 526
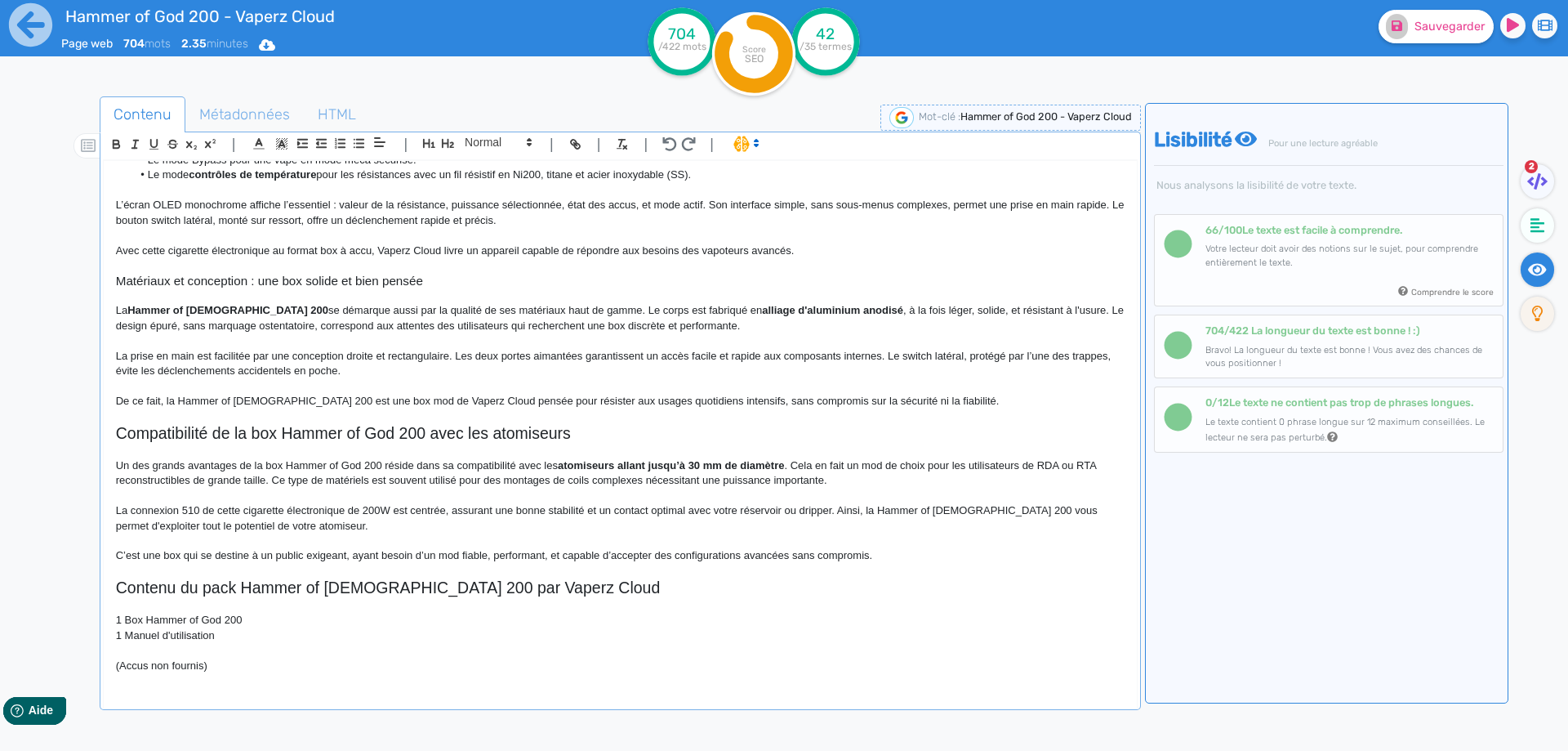
scroll to position [439, 0]
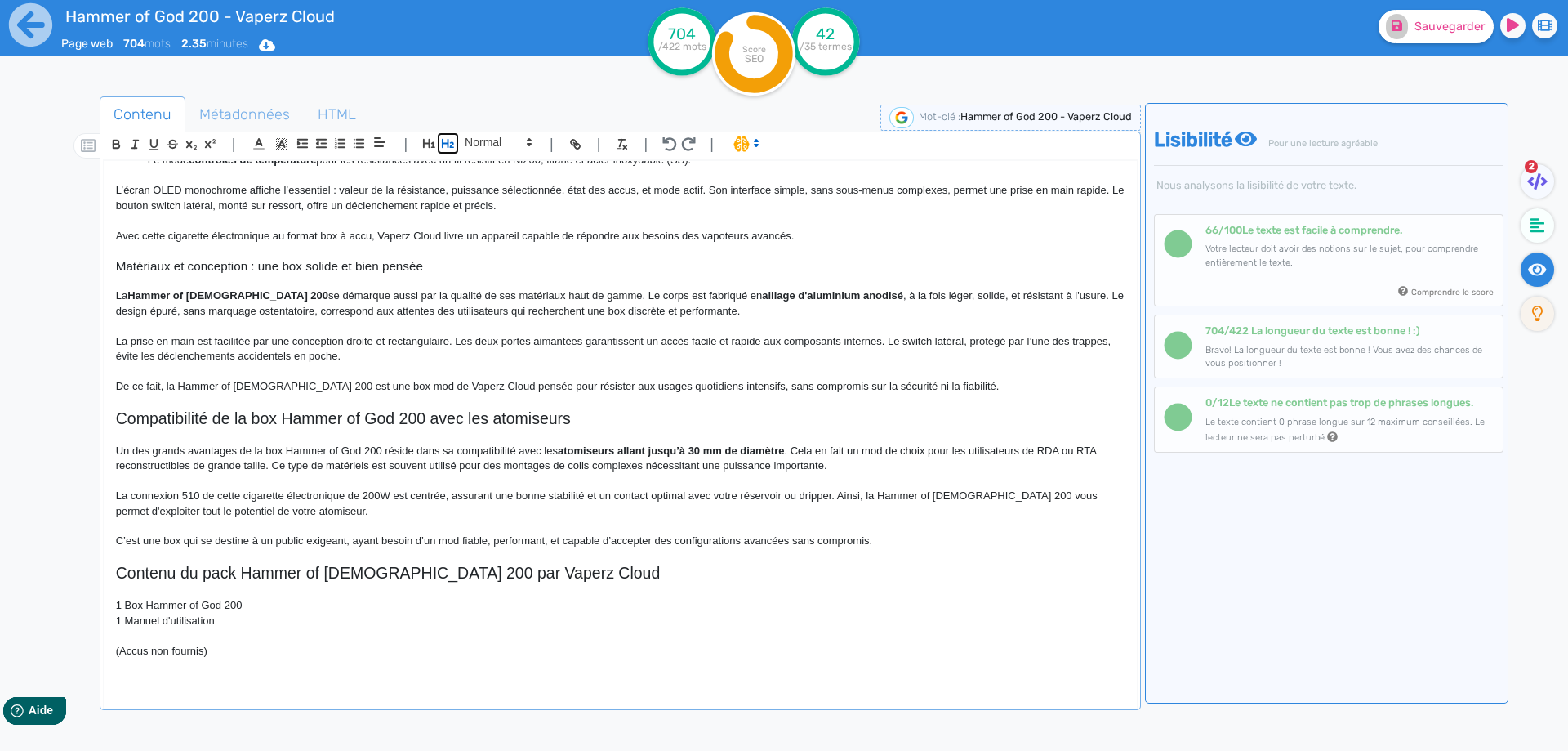
click at [450, 143] on icon "button" at bounding box center [448, 143] width 14 height 14
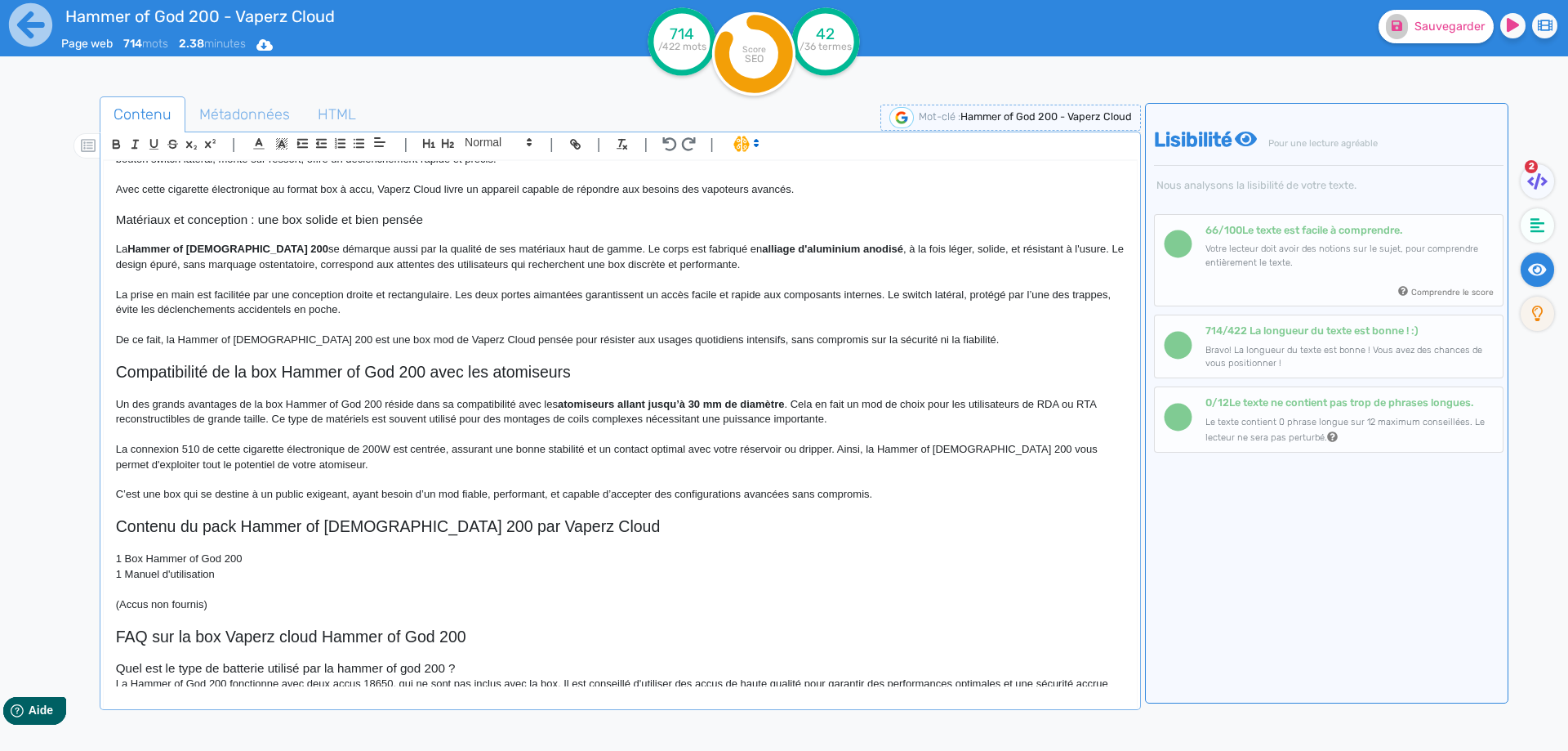
scroll to position [503, 0]
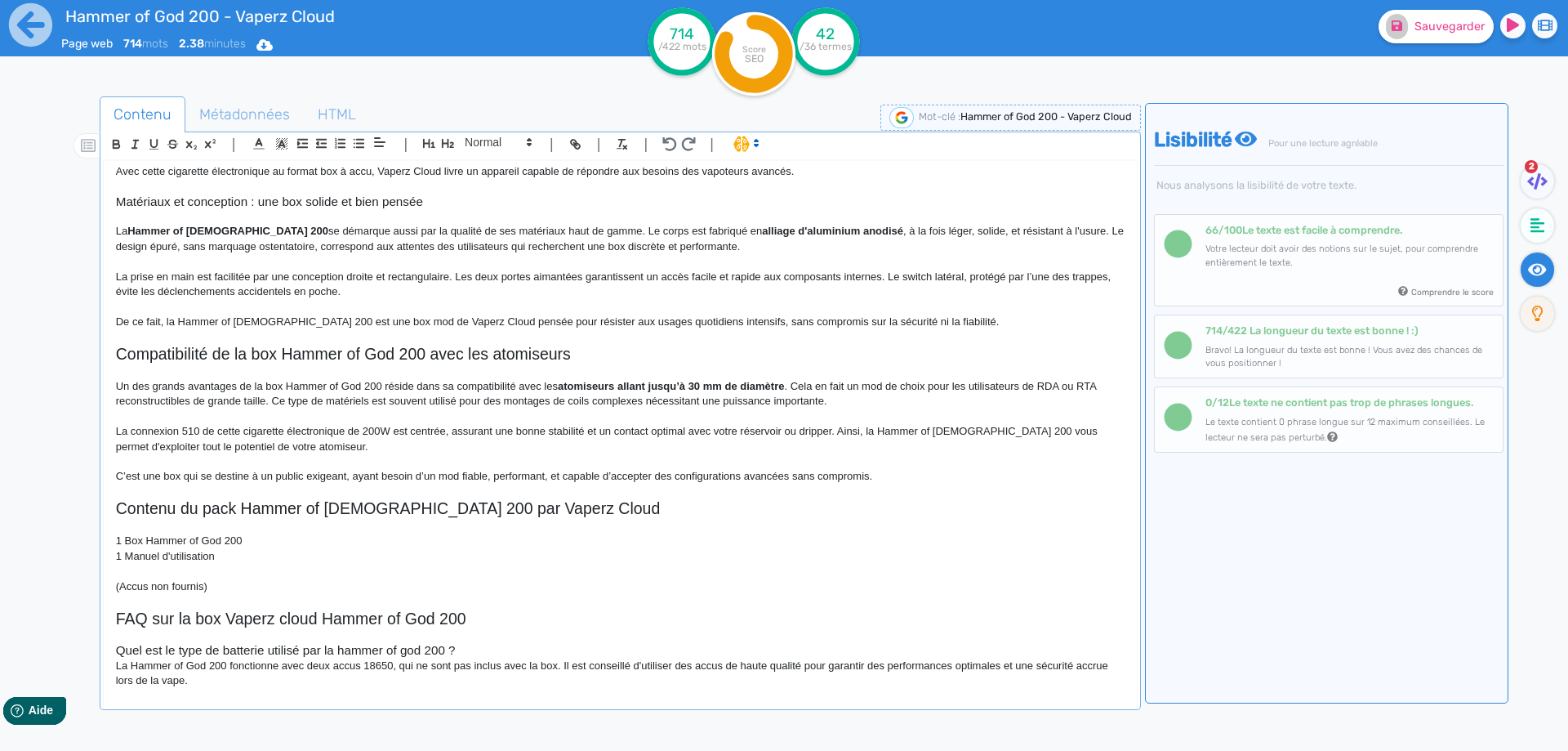
click at [505, 647] on h3 "Quel est le type de batterie utilisé par la hammer of god 200 ?" at bounding box center [619, 650] width 1009 height 15
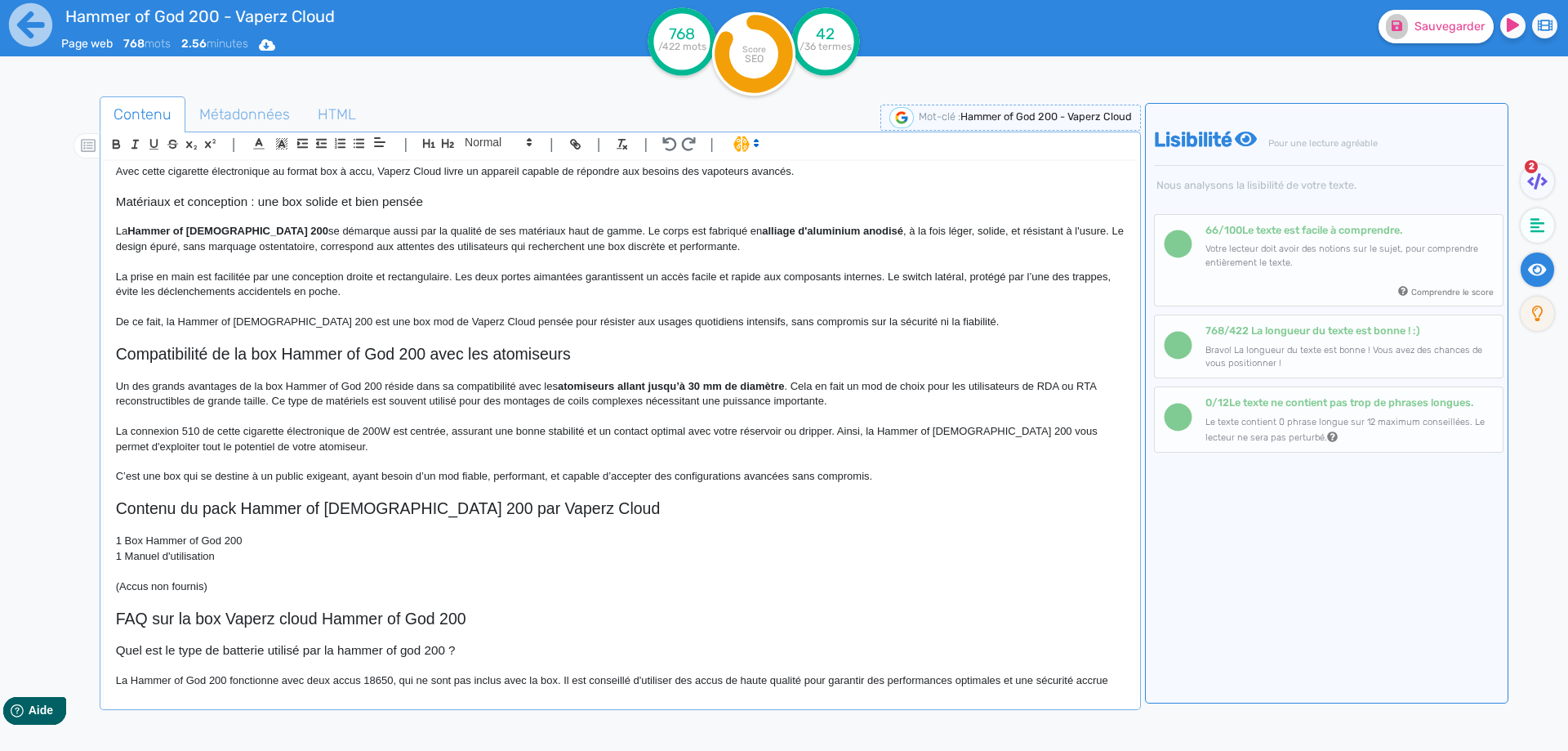
click at [344, 653] on h3 "Quel est le type de batterie utilisé par la hammer of god 200 ?" at bounding box center [619, 650] width 1009 height 15
click at [403, 648] on h3 "Quel est le type de batterie utilisé par la Hammer of god 200 ?" at bounding box center [619, 650] width 1009 height 15
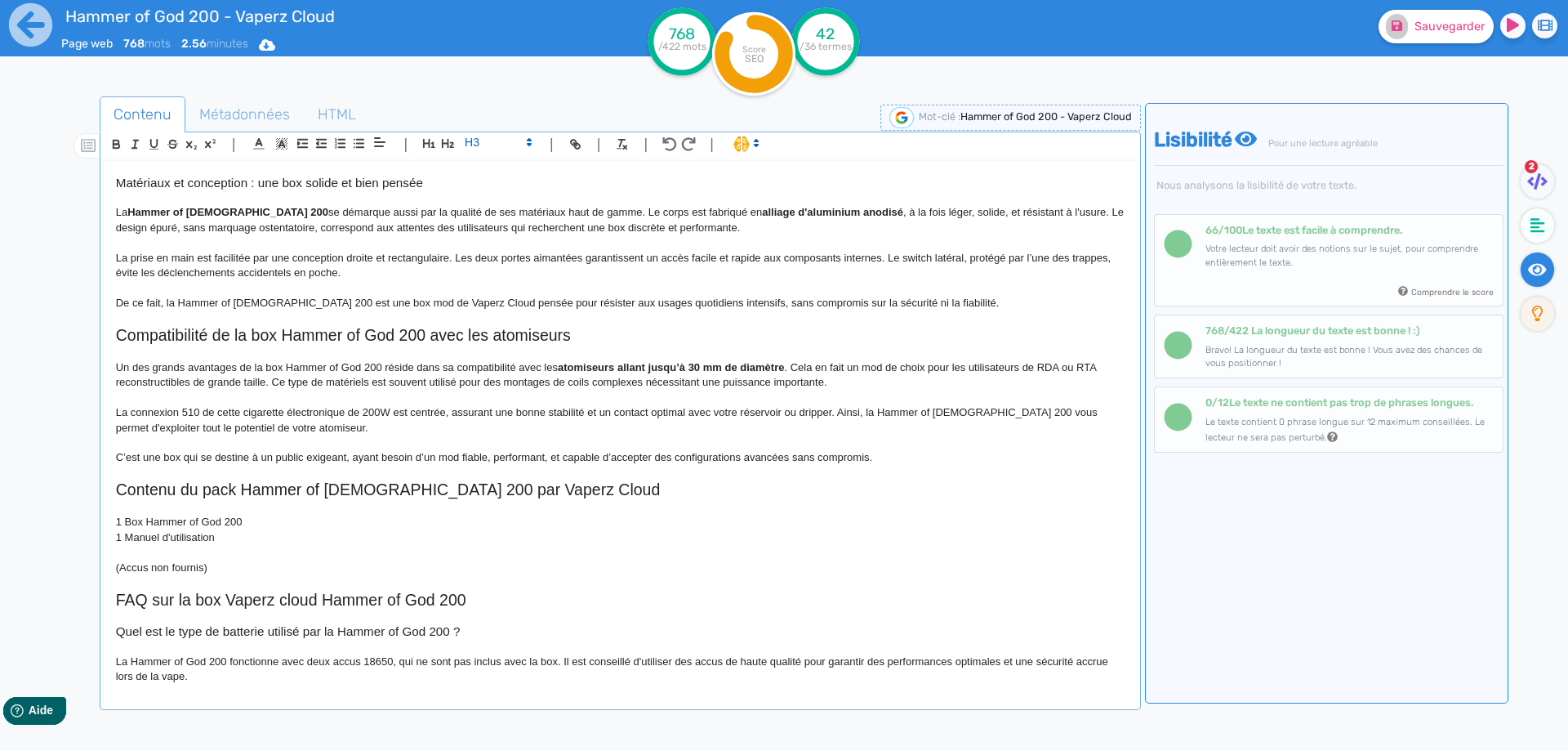
scroll to position [530, 0]
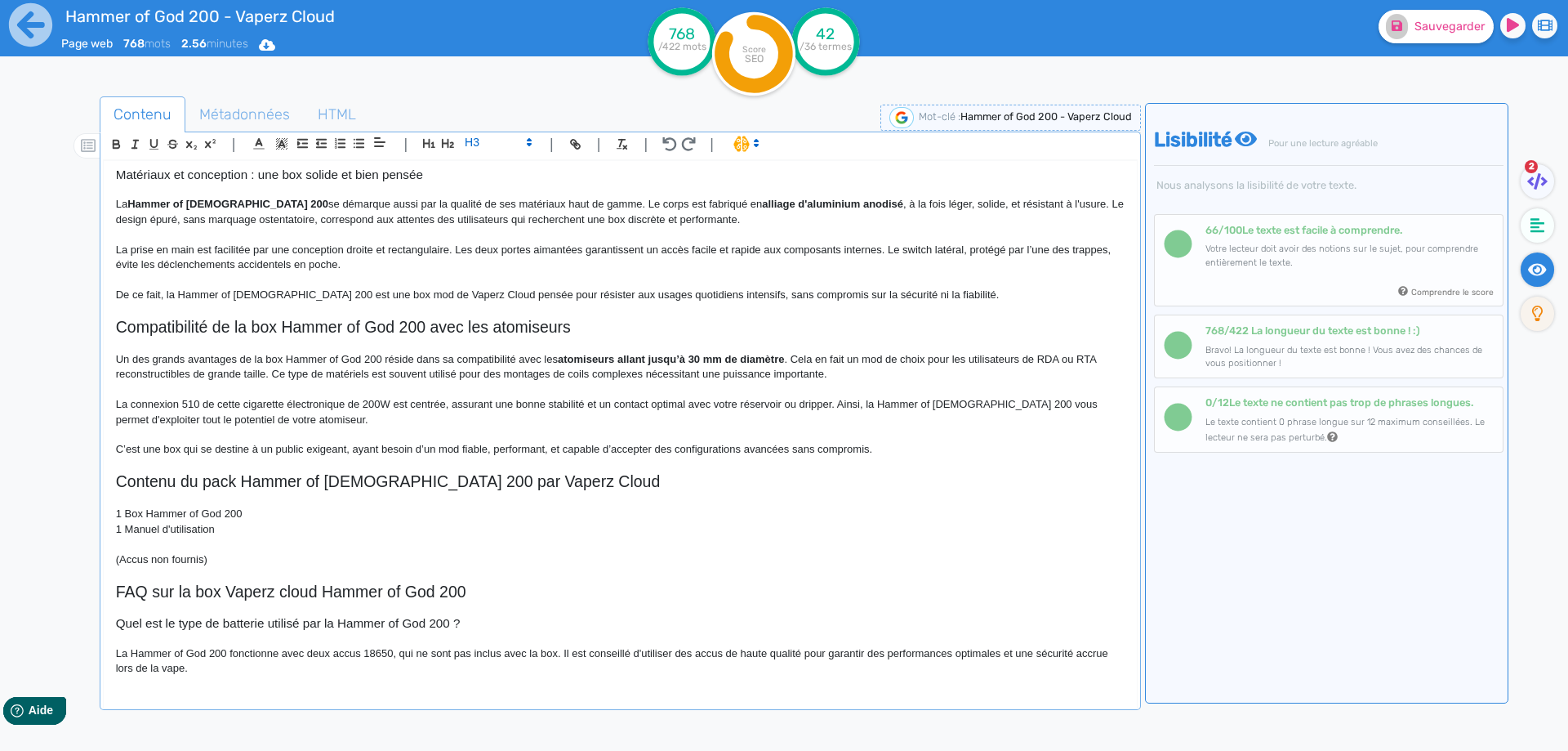
click at [129, 655] on p "La Hammer of God 200 fonctionne avec deux accus 18650, qui ne sont pas inclus a…" at bounding box center [619, 661] width 1009 height 30
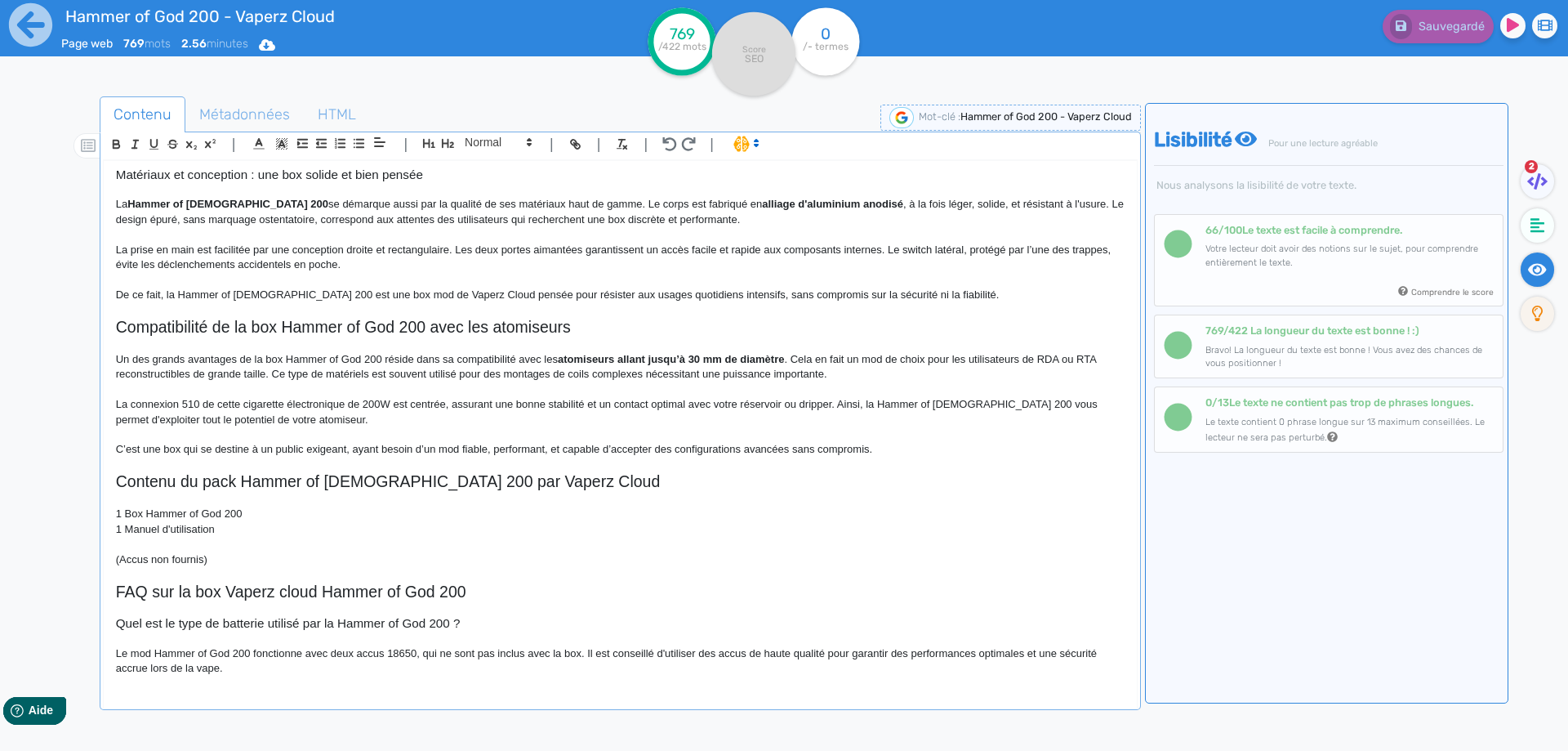
click at [535, 655] on p "Le mod Hammer of God 200 fonctionne avec deux accus 18650, qui ne sont pas incl…" at bounding box center [619, 661] width 1009 height 30
drag, startPoint x: 535, startPoint y: 655, endPoint x: 568, endPoint y: 652, distance: 33.1
click at [568, 652] on p "Le mod Hammer of God 200 fonctionne avec deux accus 18650, qui ne sont pas incl…" at bounding box center [619, 661] width 1009 height 30
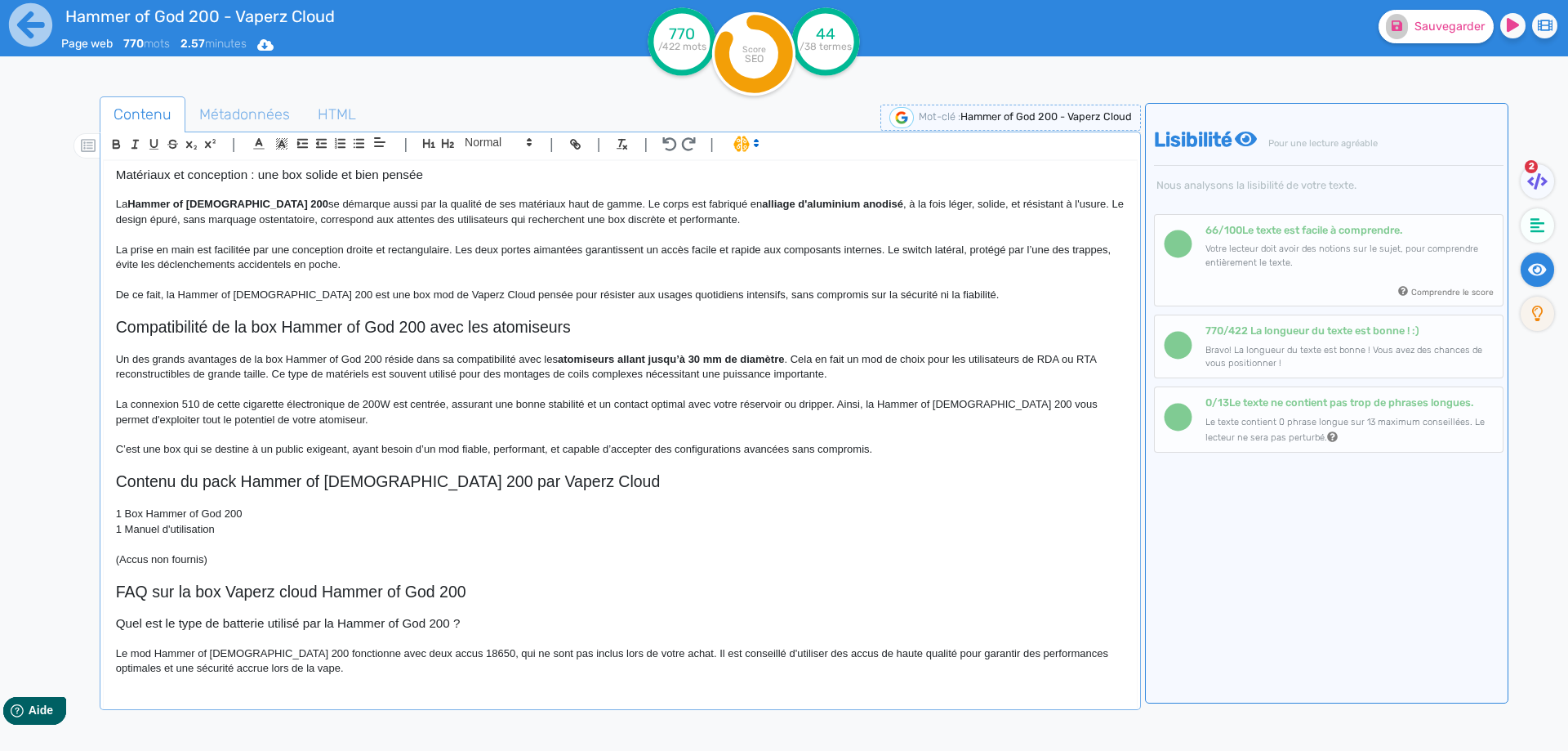
click at [811, 658] on p "Le mod Hammer of [DEMOGRAPHIC_DATA] 200 fonctionne avec deux accus 18650, qui n…" at bounding box center [619, 661] width 1009 height 30
click at [808, 677] on div "Hammer of God 200 - Vaperz Cloud Box Hammer of God 200 Vaperz Cloud : un mod pu…" at bounding box center [620, 424] width 1033 height 526
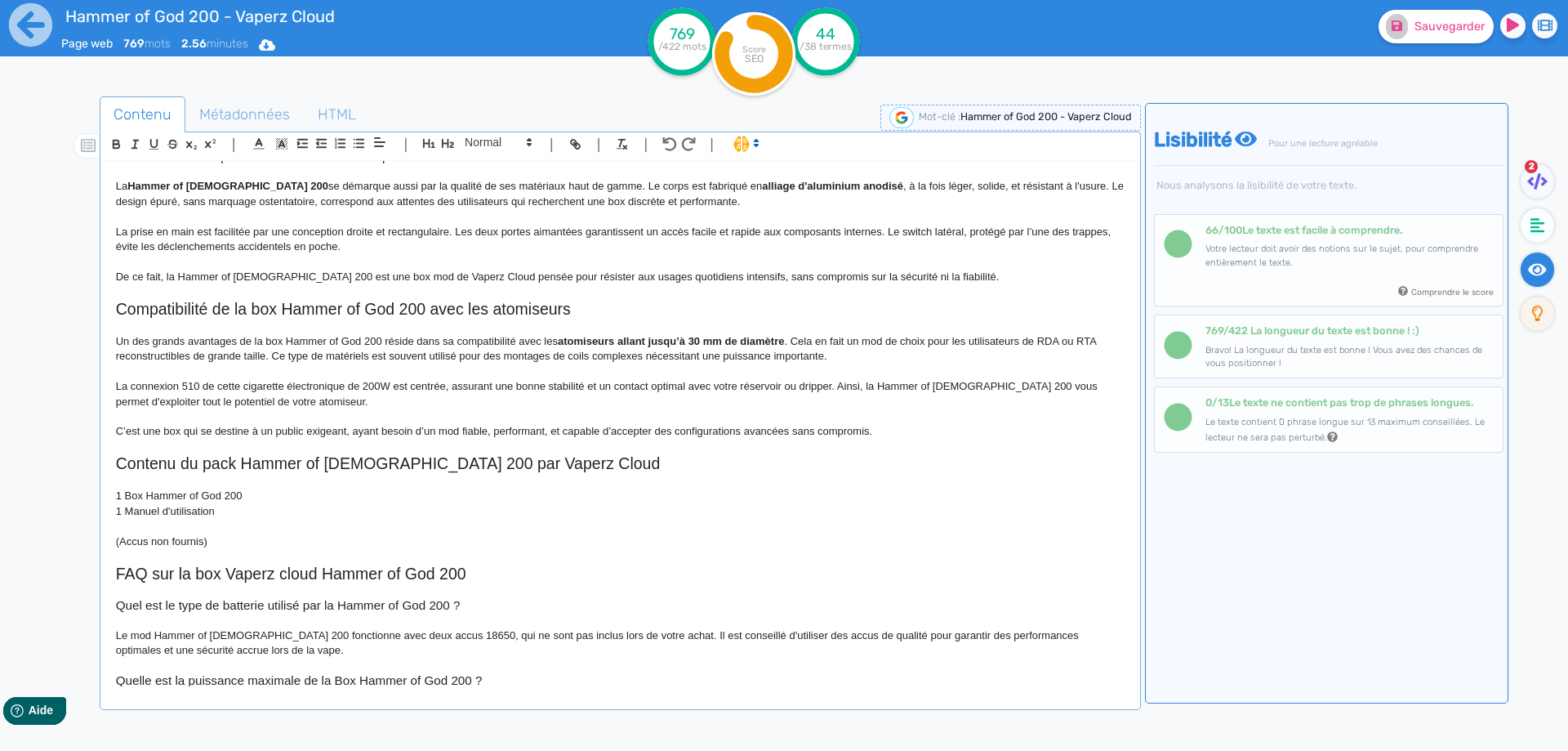
scroll to position [563, 0]
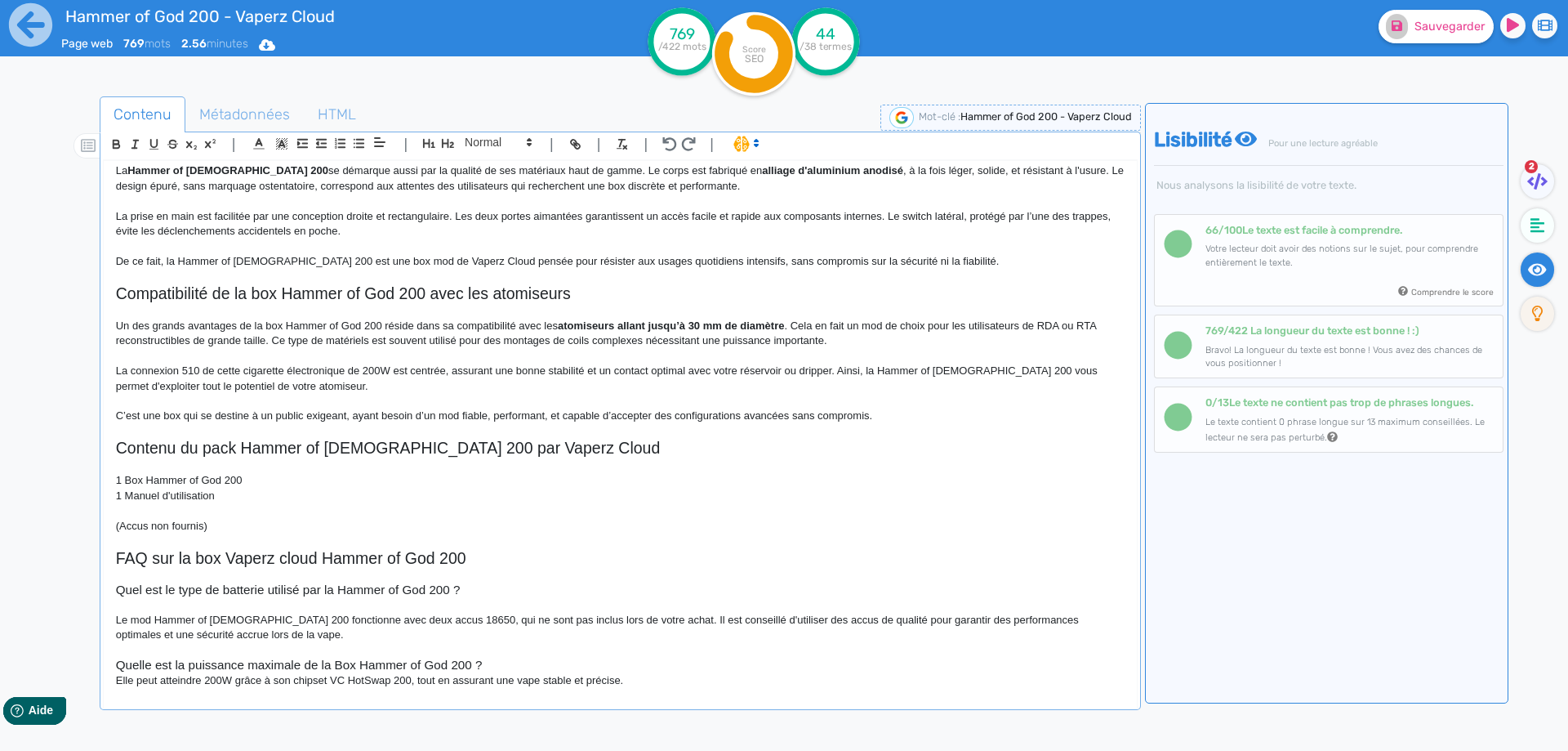
click at [499, 661] on h3 "Quelle est la puissance maximale de la Box Hammer of God 200 ?" at bounding box center [619, 665] width 1009 height 15
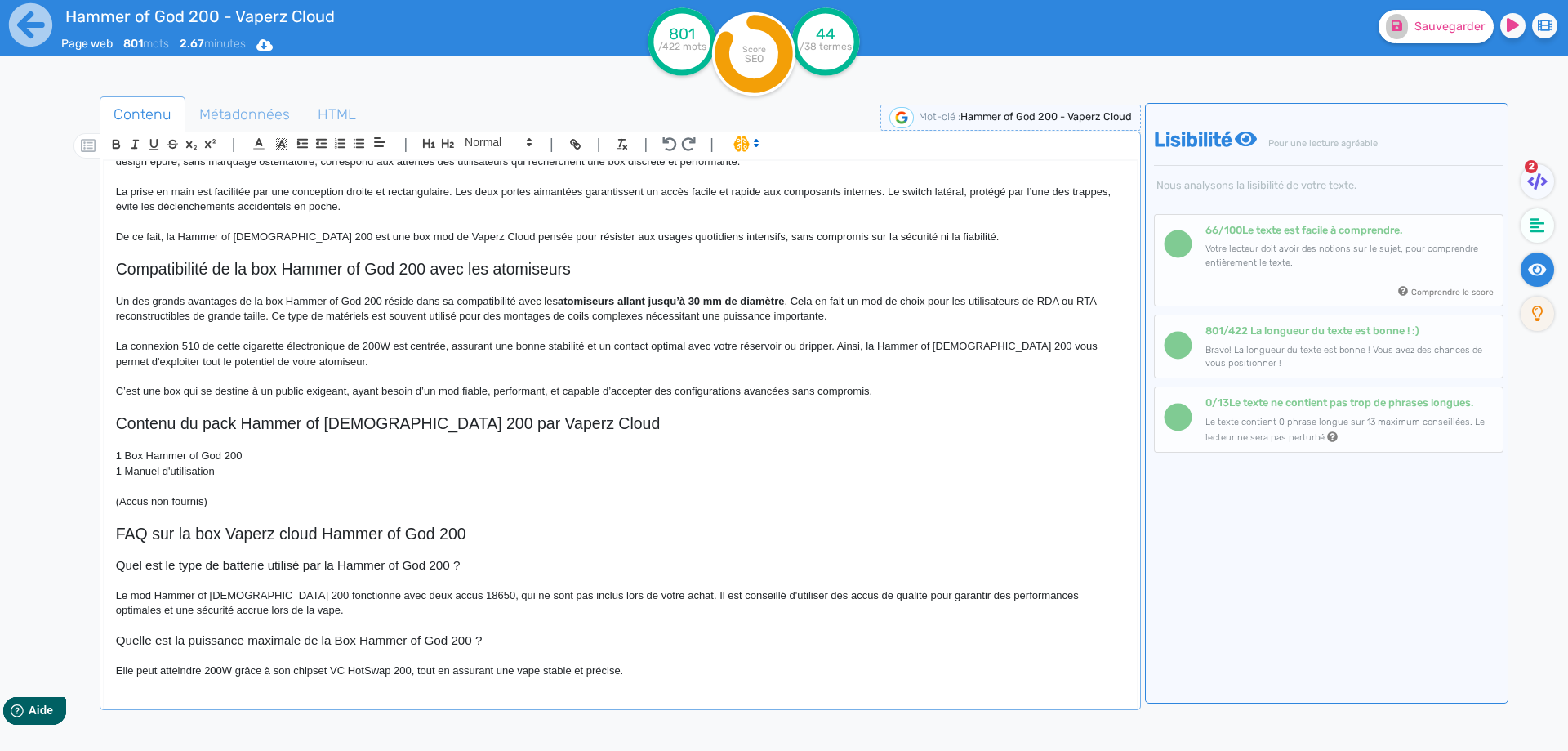
scroll to position [591, 0]
click at [343, 641] on h3 "Quelle est la puissance maximale de la Box Hammer of God 200 ?" at bounding box center [619, 637] width 1009 height 15
click at [626, 661] on p at bounding box center [619, 653] width 1009 height 15
click at [629, 663] on p "Elle peut atteindre 200W grâce à son chipset VC HotSwap 200, tout en assurant u…" at bounding box center [619, 667] width 1009 height 15
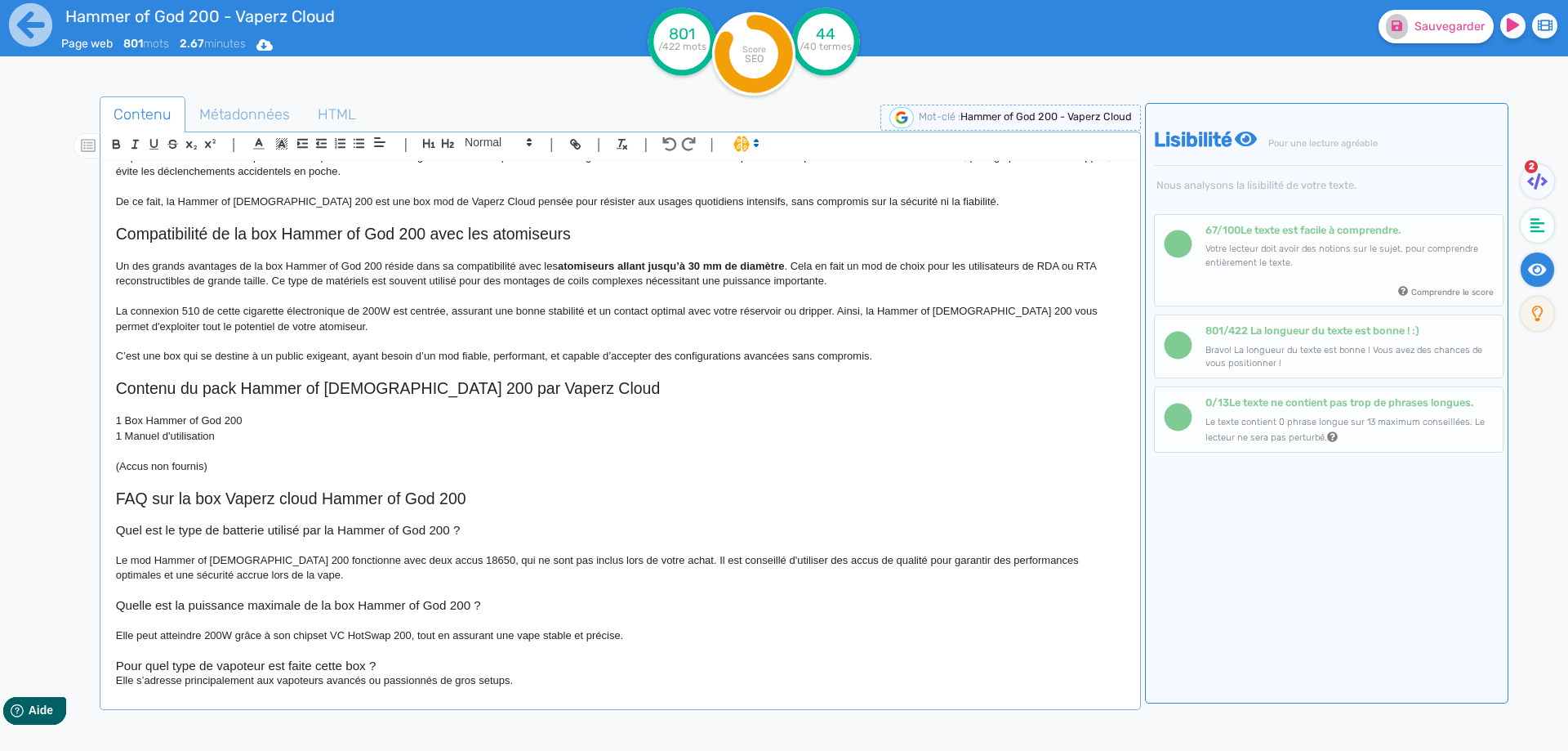
scroll to position [635, 0]
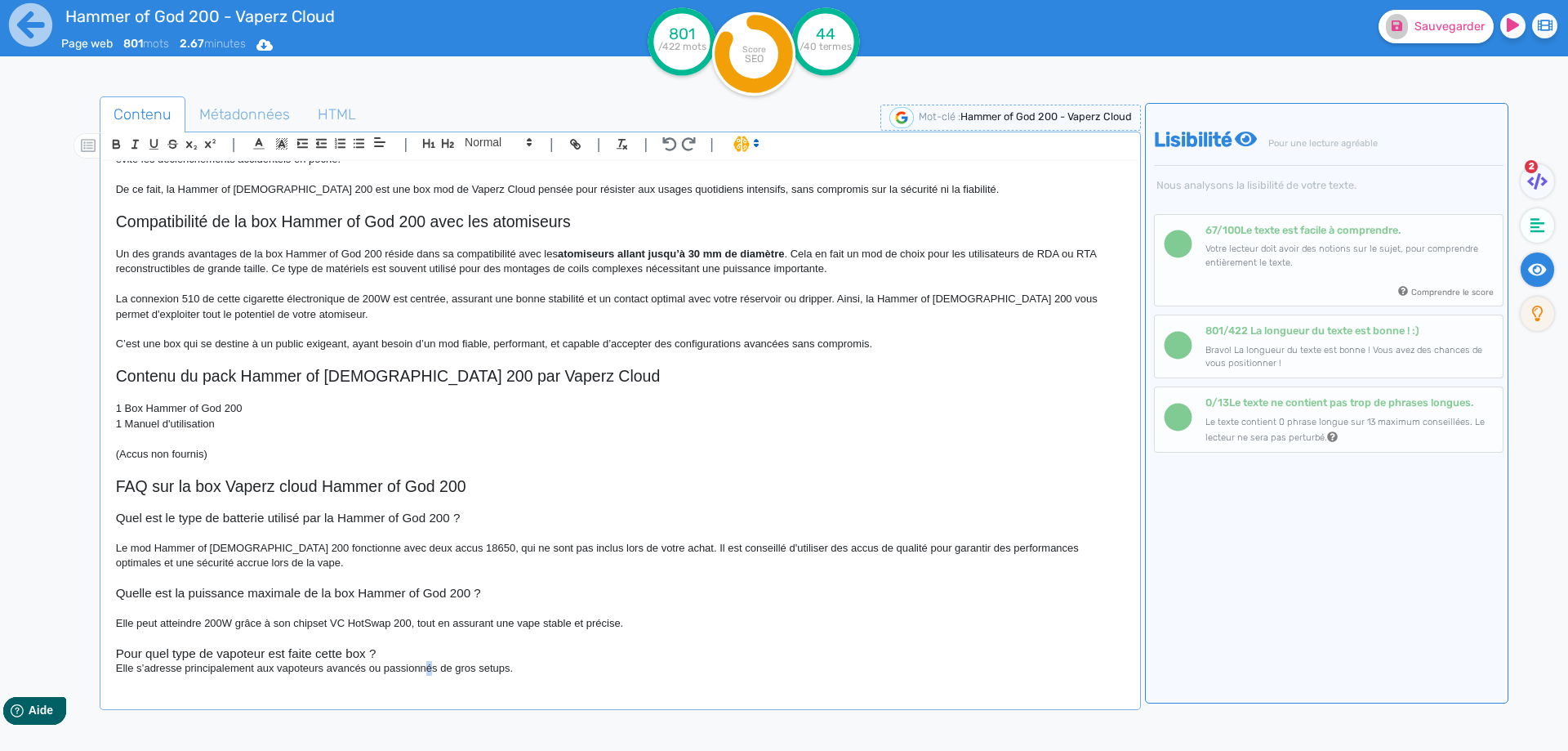
click at [429, 675] on p "Elle s’adresse principalement aux vapoteurs avancés ou passionnés de gros setup…" at bounding box center [619, 667] width 1009 height 15
click at [435, 657] on h3 "Pour quel type de vapoteur est faite cette box ?" at bounding box center [619, 653] width 1009 height 15
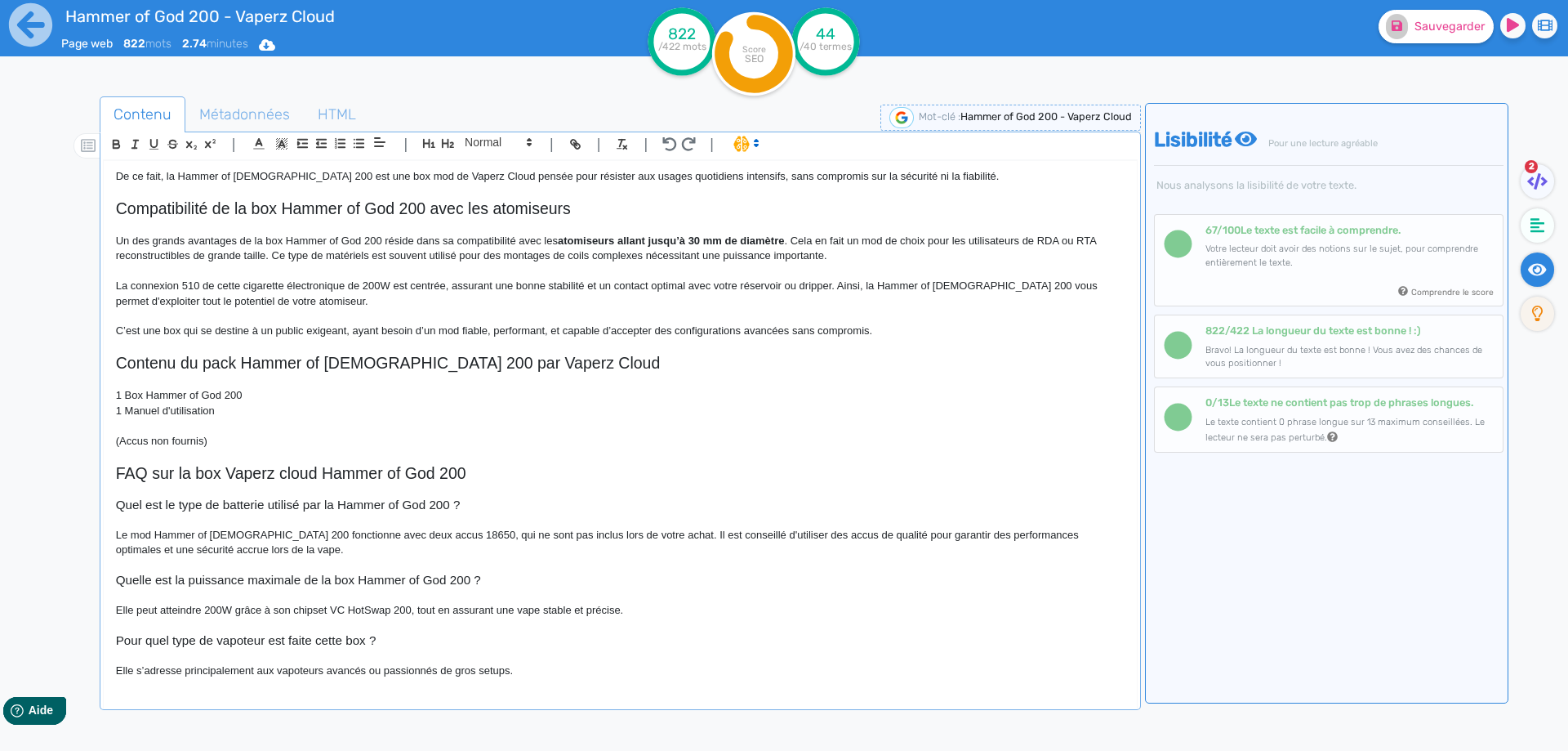
scroll to position [650, 0]
click at [218, 662] on p "Elle s’adresse principalement aux vapoteurs avancés ou passionnés de gros setup…" at bounding box center [619, 668] width 1009 height 15
drag, startPoint x: 218, startPoint y: 662, endPoint x: 597, endPoint y: 659, distance: 379.0
click at [219, 662] on p "Elle s’adresse principalement aux vapoteurs avancés ou passionnés de gros setup…" at bounding box center [619, 668] width 1009 height 15
click at [615, 662] on p "Elle s’adresse principalement aux vapoteurs avancés ou passionnés de gros setup…" at bounding box center [619, 668] width 1009 height 15
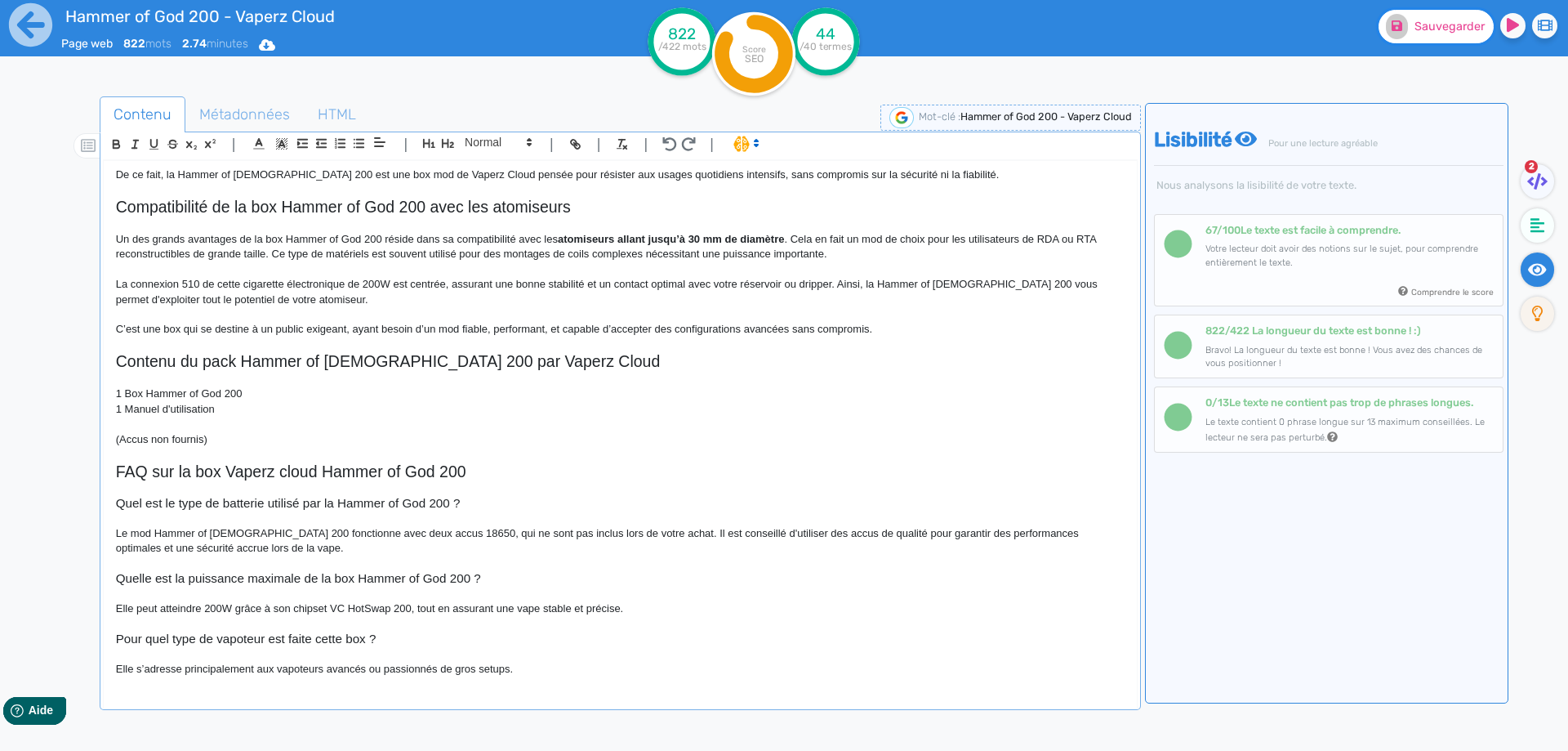
click at [1397, 39] on button "Sauvegarder" at bounding box center [1436, 26] width 116 height 33
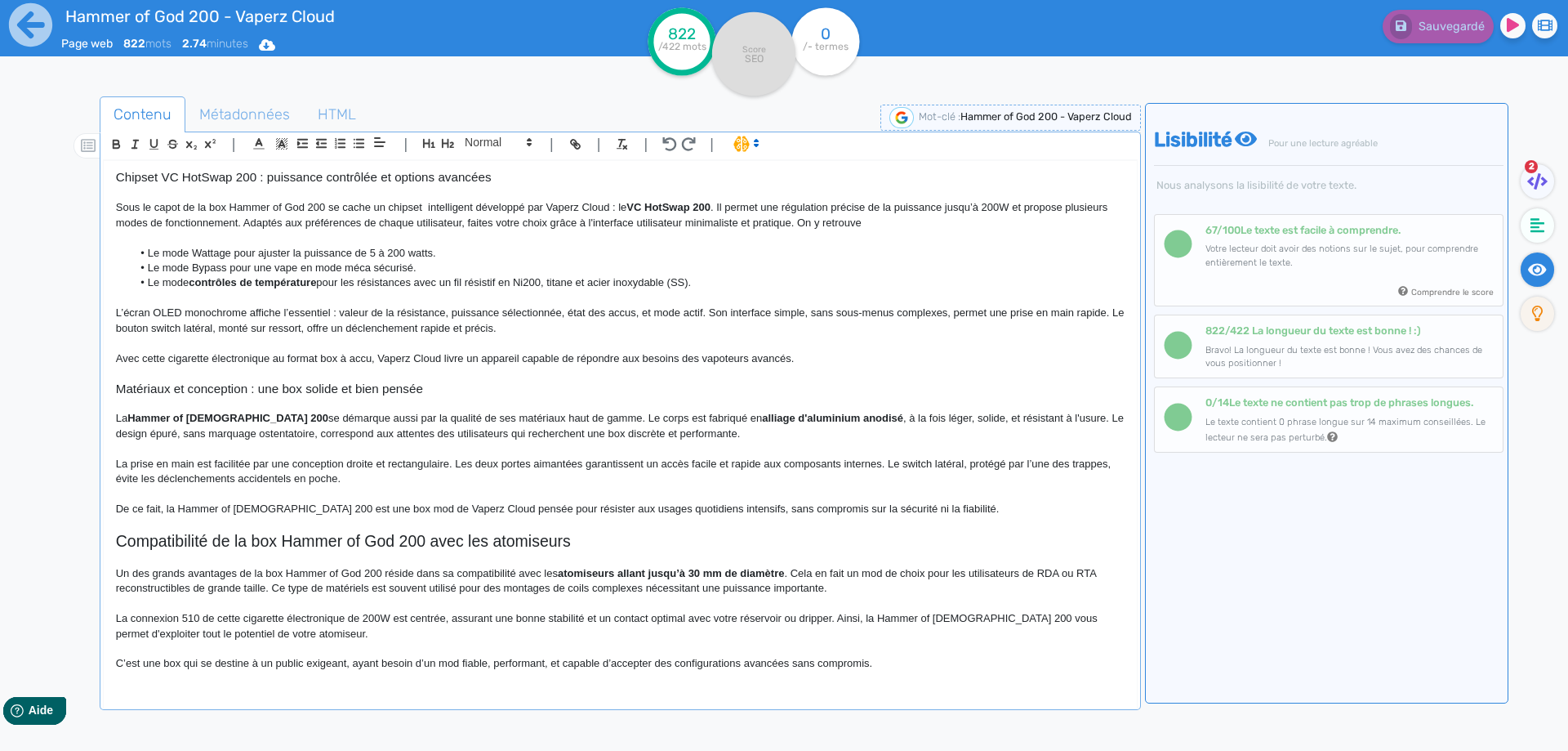
scroll to position [0, 0]
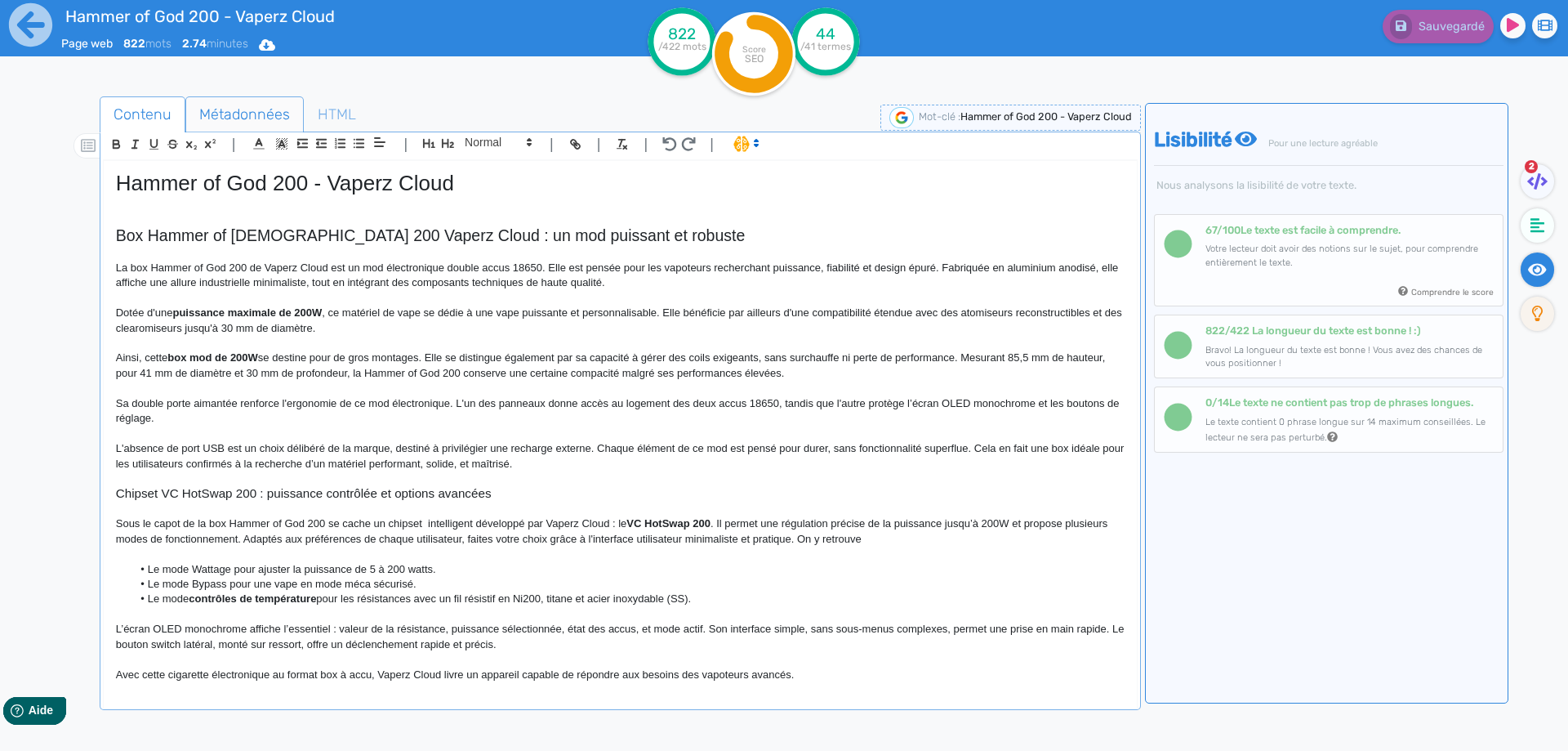
click at [244, 101] on span "Métadonnées" at bounding box center [245, 114] width 117 height 44
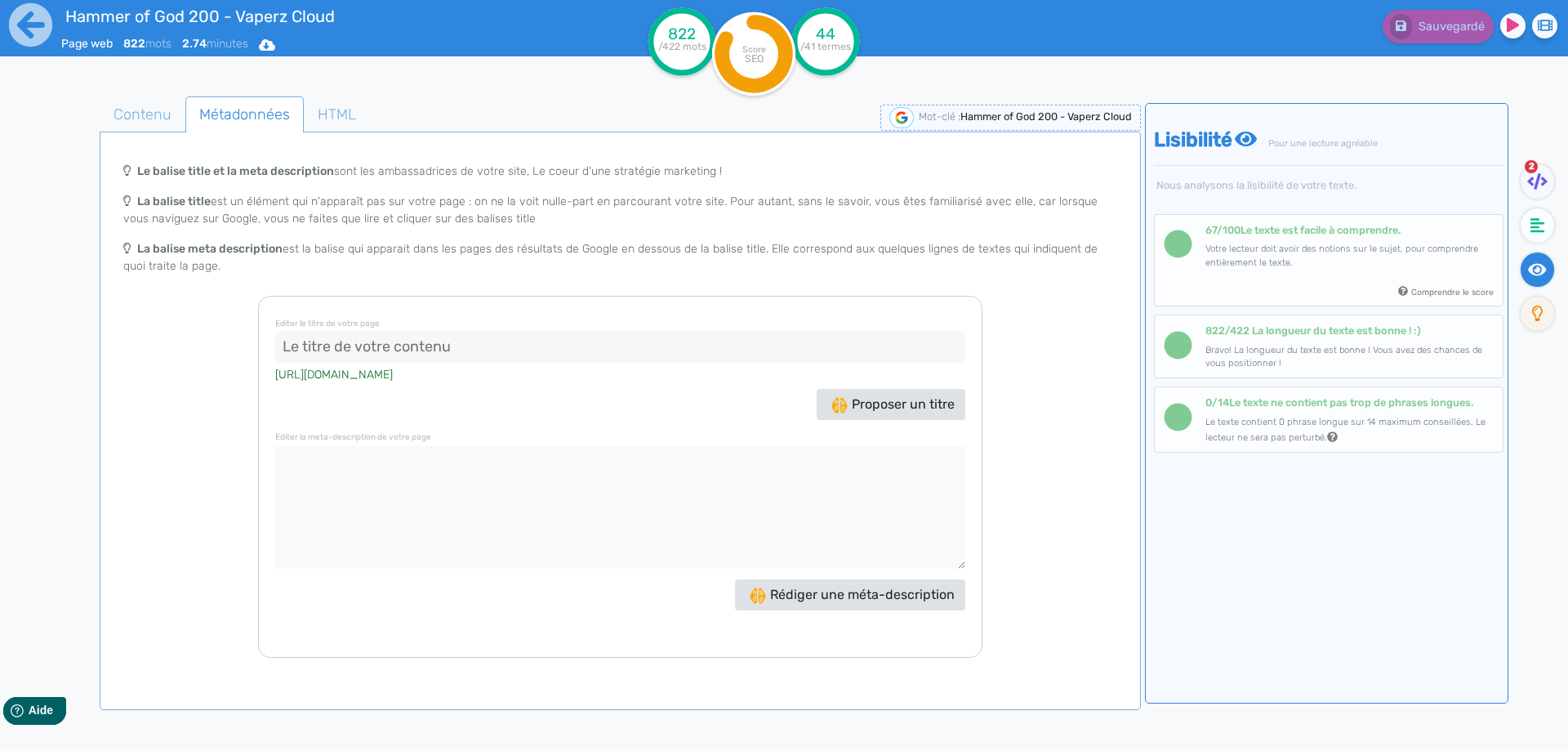
click at [354, 357] on input at bounding box center [619, 348] width 690 height 33
paste input "Box Hammer of God 200 – Mod 200W double accus | Vaperz Cloud"
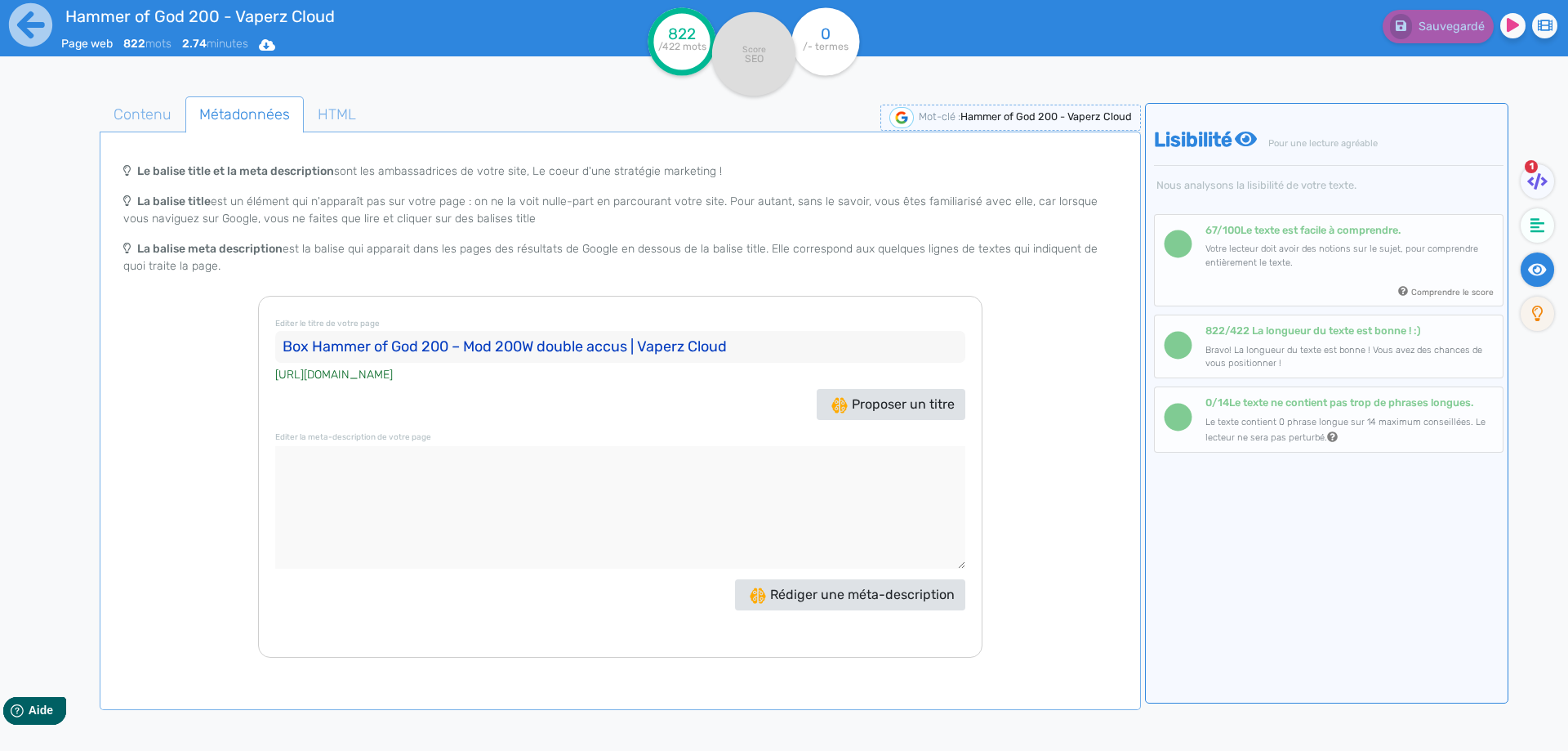
drag, startPoint x: 1537, startPoint y: 156, endPoint x: 1536, endPoint y: 180, distance: 24.0
click at [1537, 160] on nav "1" at bounding box center [1537, 478] width 59 height 751
click at [1536, 180] on icon at bounding box center [1537, 181] width 20 height 17
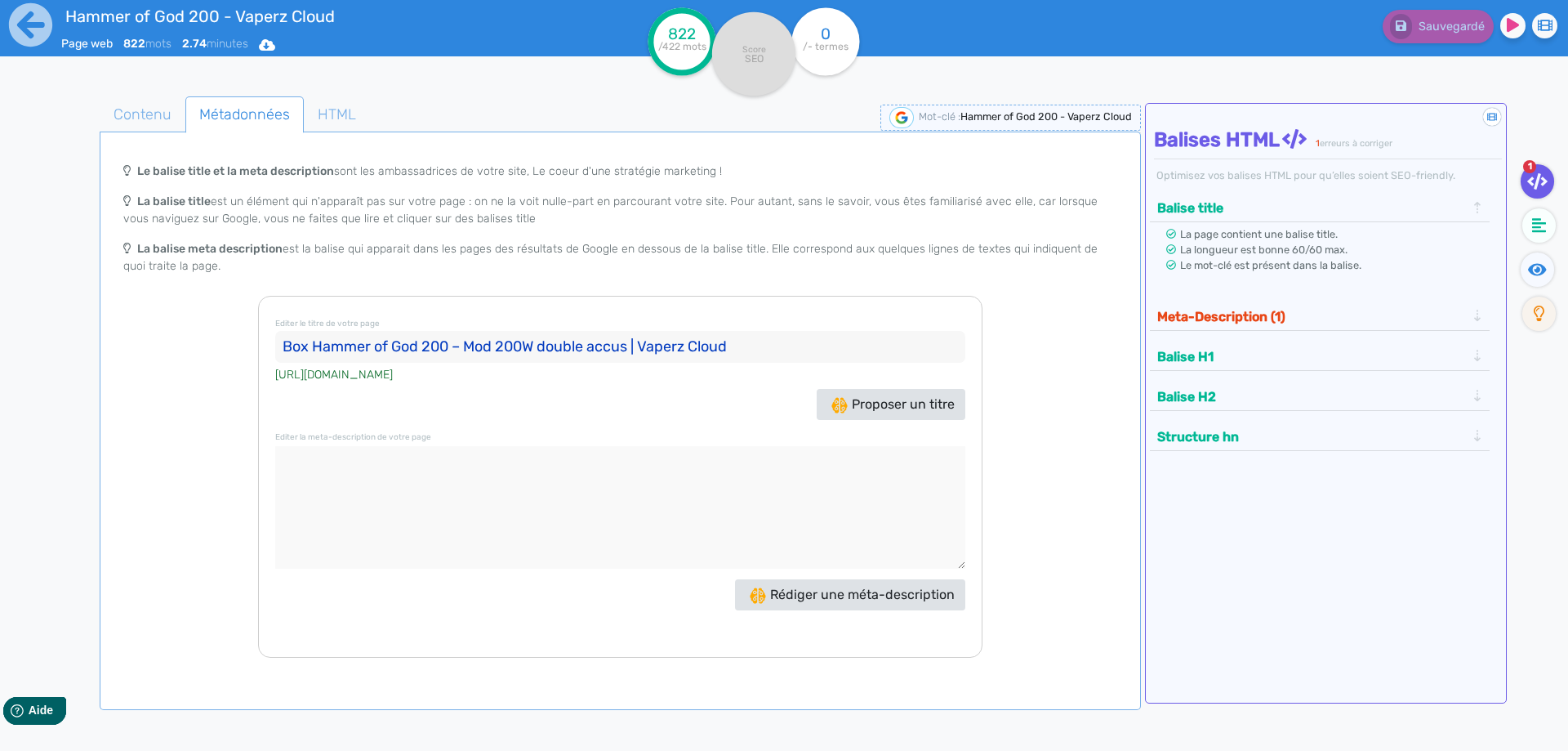
click at [470, 346] on input "Box Hammer of God 200 – Mod 200W double accus | Vaperz Cloud" at bounding box center [619, 348] width 690 height 33
click at [639, 353] on input "Box Hammer of [DEMOGRAPHIC_DATA] 200 od 200W double accus | Vaperz Cloud" at bounding box center [619, 348] width 690 height 33
drag, startPoint x: 639, startPoint y: 353, endPoint x: 690, endPoint y: 347, distance: 51.4
click at [690, 347] on input "Box Hammer of [DEMOGRAPHIC_DATA] 200 od 200W double accus | Vaperz Cloud" at bounding box center [619, 348] width 690 height 33
click at [453, 347] on input "Box Hammer of [DEMOGRAPHIC_DATA] 200 od 200W double accus |" at bounding box center [619, 348] width 690 height 33
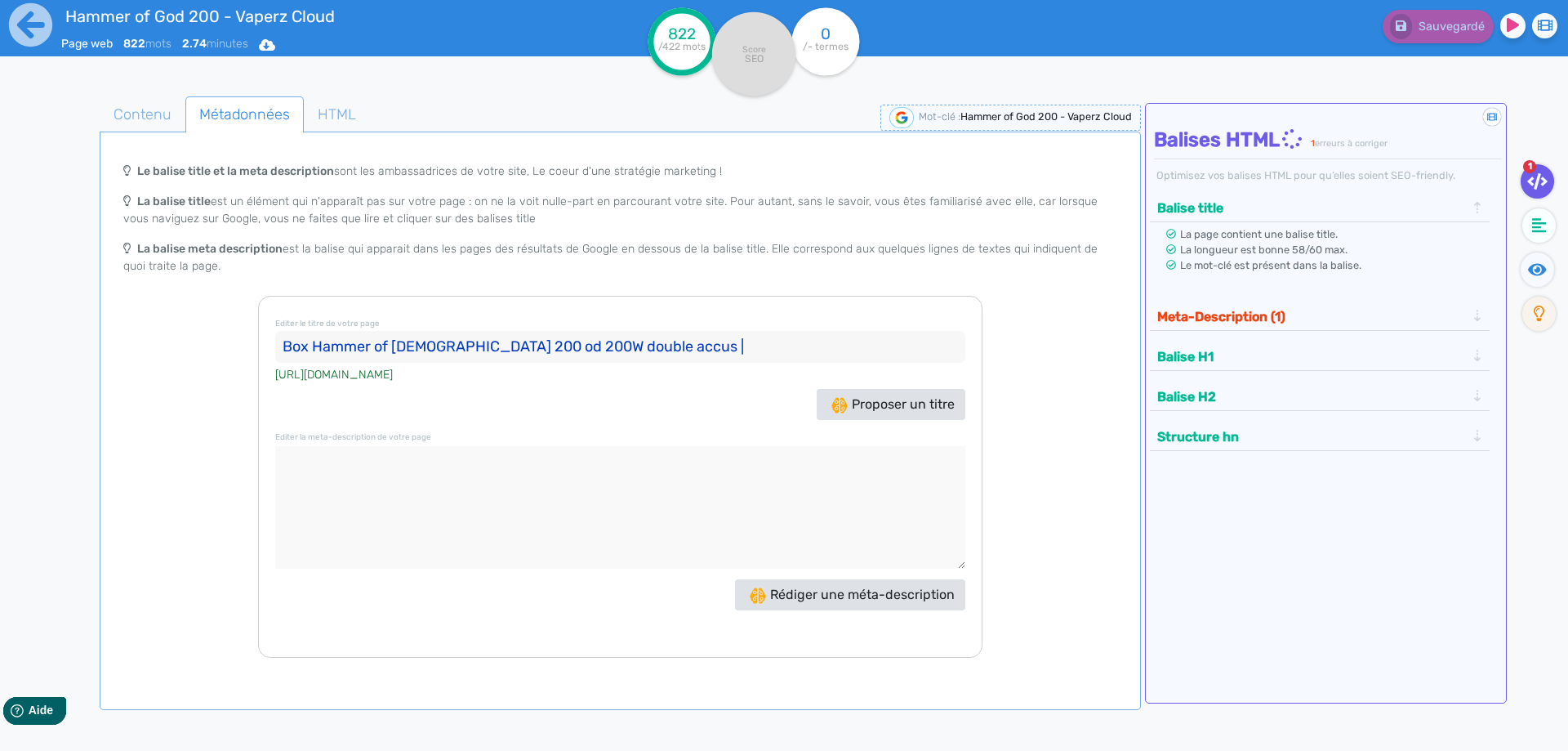
paste input "Vaperz Cloud"
click at [773, 339] on input "Box Hammer of God 200 Vaperz Cloud, mod 200W double accus |" at bounding box center [619, 348] width 690 height 33
type input "Box Hammer of God 200 Vaperz Cloud, mod 200W double accus"
click at [142, 96] on span "Contenu" at bounding box center [142, 114] width 84 height 44
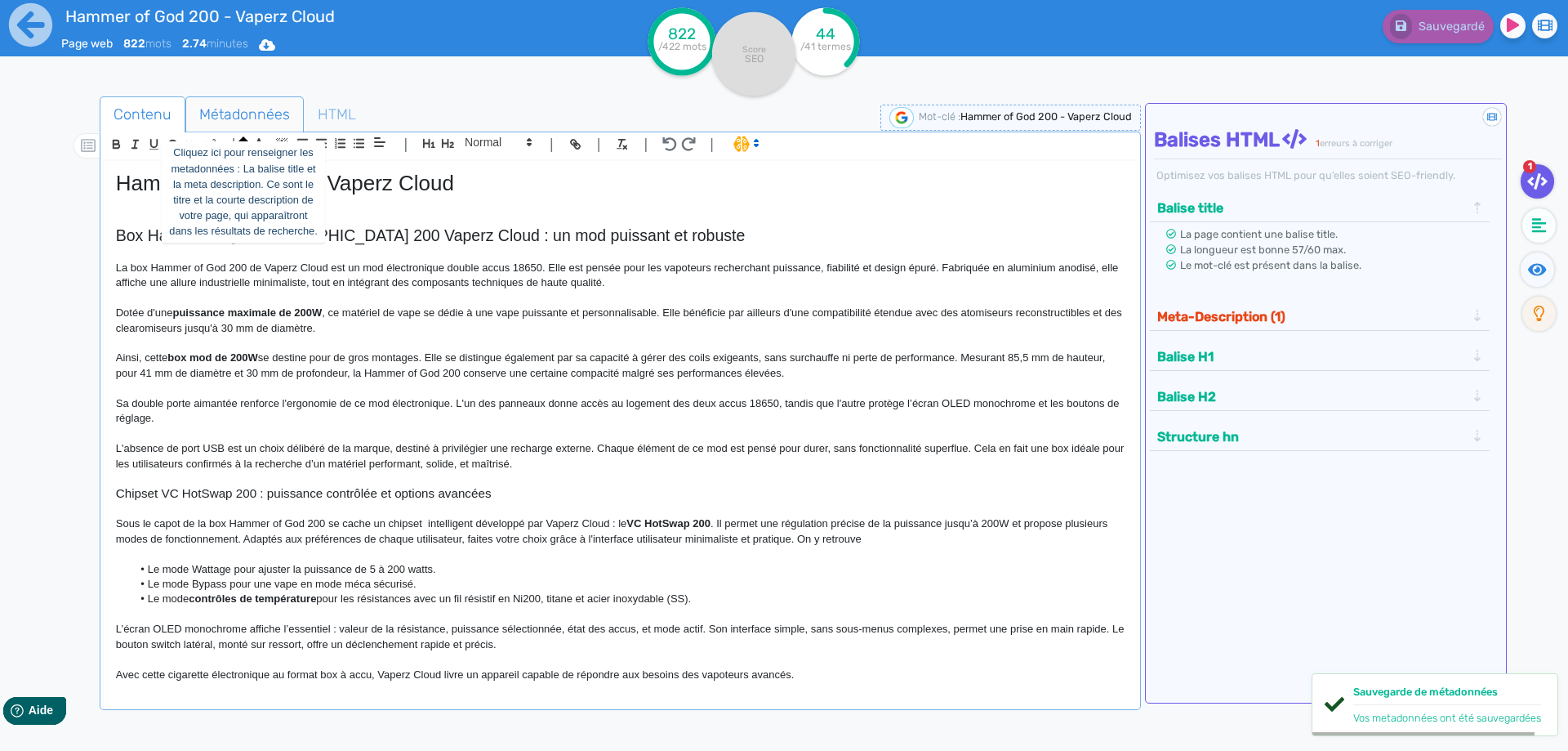
click at [243, 116] on span "Métadonnées" at bounding box center [245, 114] width 117 height 44
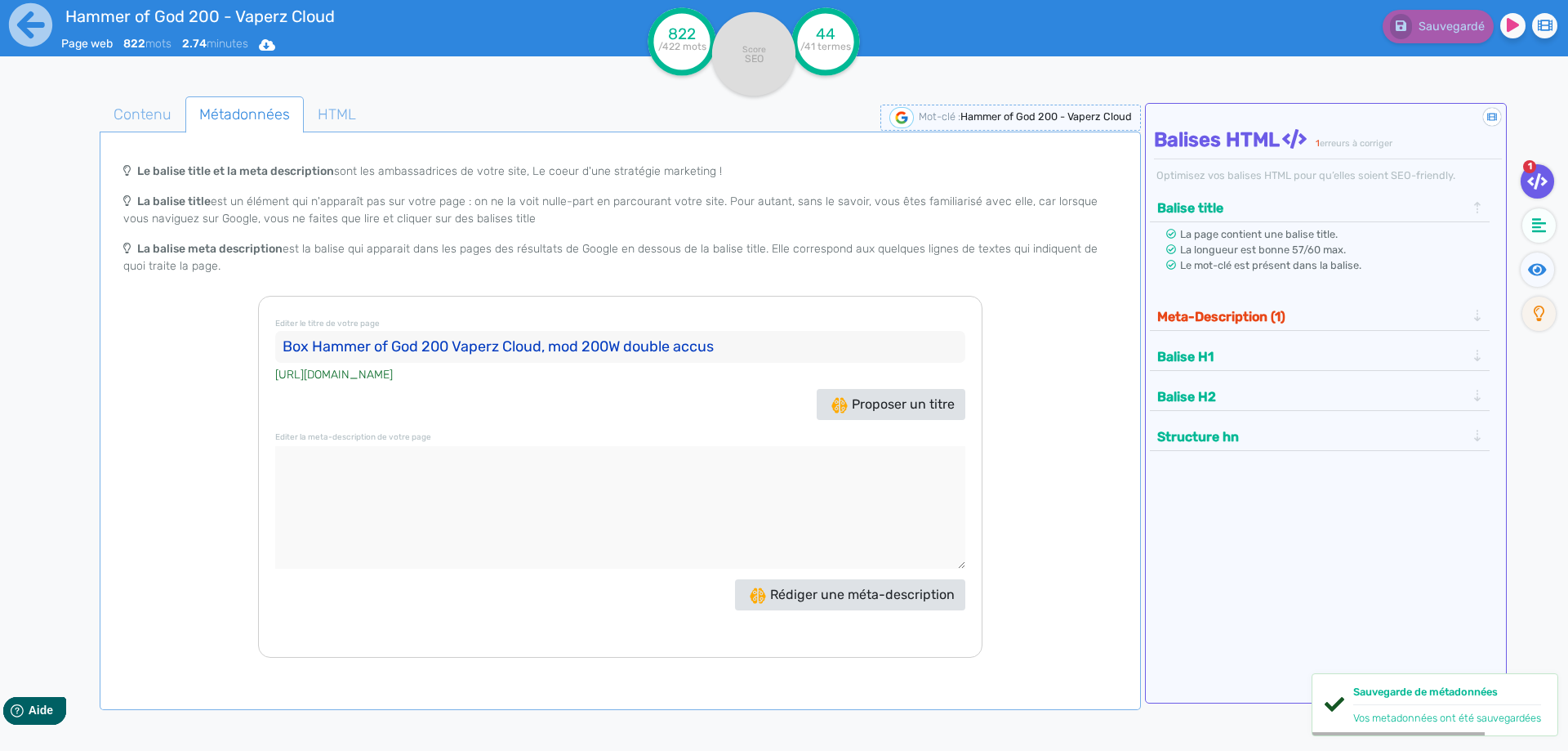
click at [478, 475] on textarea at bounding box center [619, 507] width 690 height 122
drag, startPoint x: 386, startPoint y: 520, endPoint x: 381, endPoint y: 502, distance: 18.7
click at [385, 511] on textarea at bounding box center [619, 507] width 690 height 122
paste textarea "Avec la box Hammer of God 200, Vaperz Cloud propose un mod double accu 18650 de…"
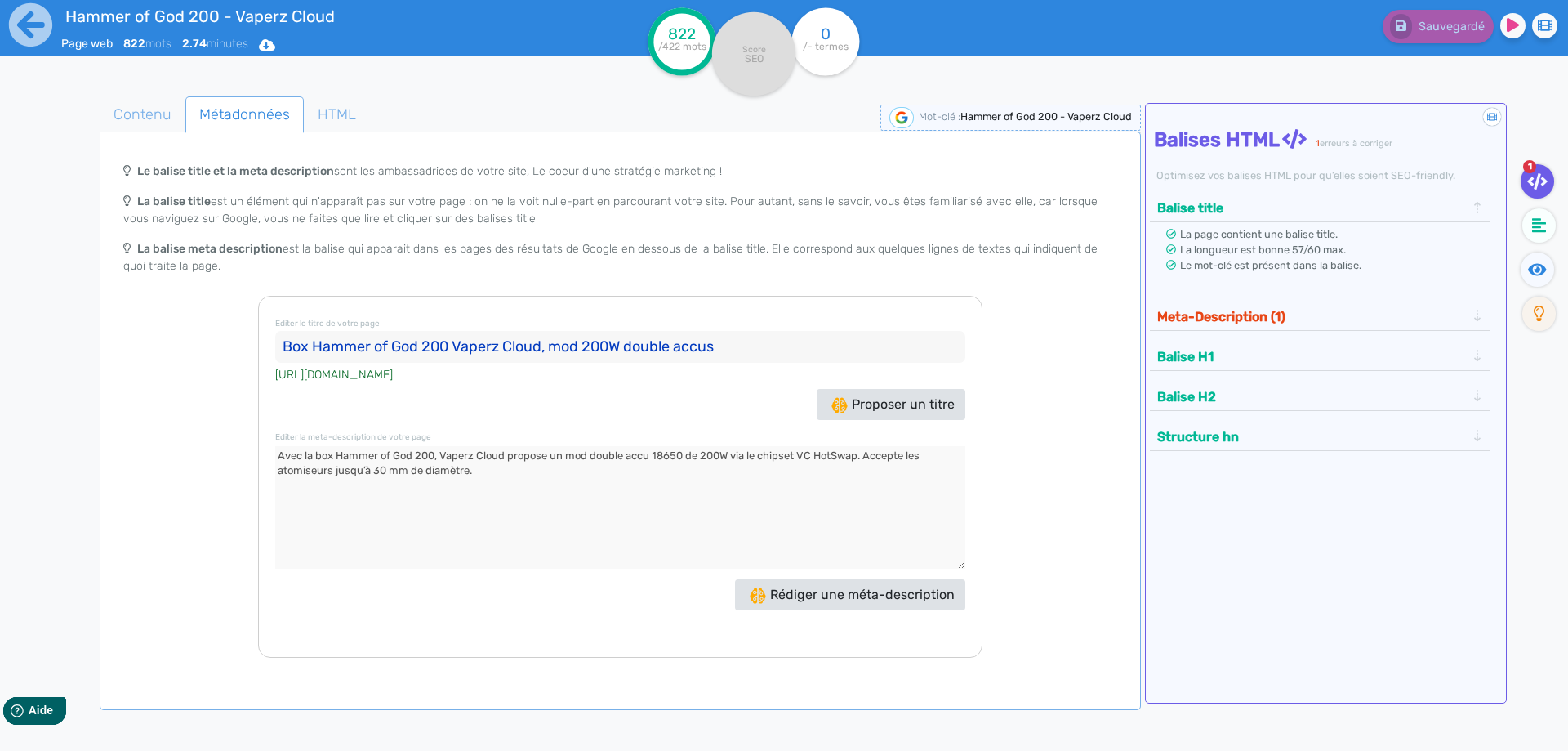
type textarea "Avec la box Hammer of God 200, Vaperz Cloud propose un mod double accu 18650 de…"
click at [1177, 331] on div "Meta-Description (1) La page contient une balise meta-description. La descripti…" at bounding box center [1319, 319] width 341 height 40
click at [1193, 315] on button "Meta-Description (1)" at bounding box center [1312, 317] width 318 height 27
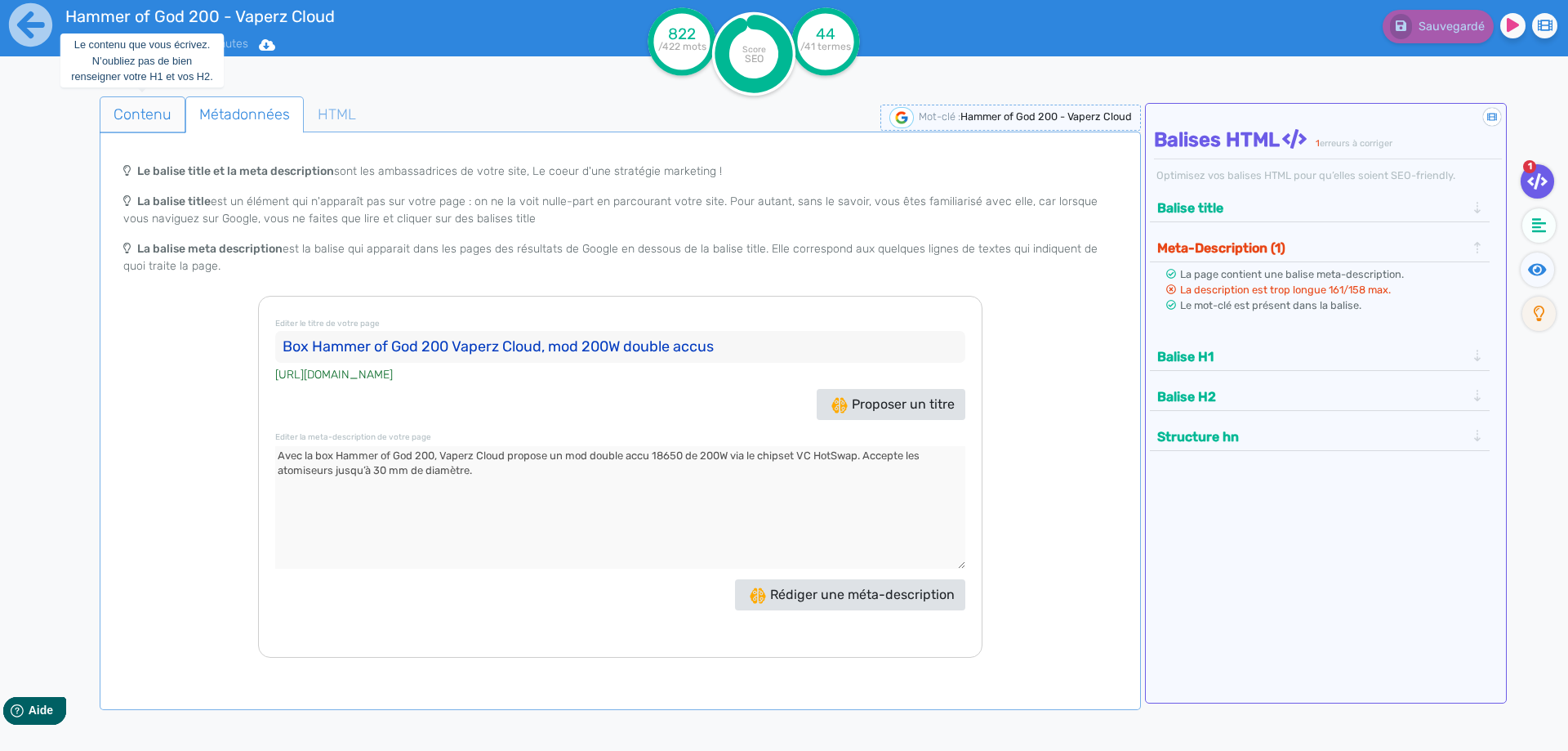
click at [144, 128] on span "Contenu" at bounding box center [142, 114] width 84 height 44
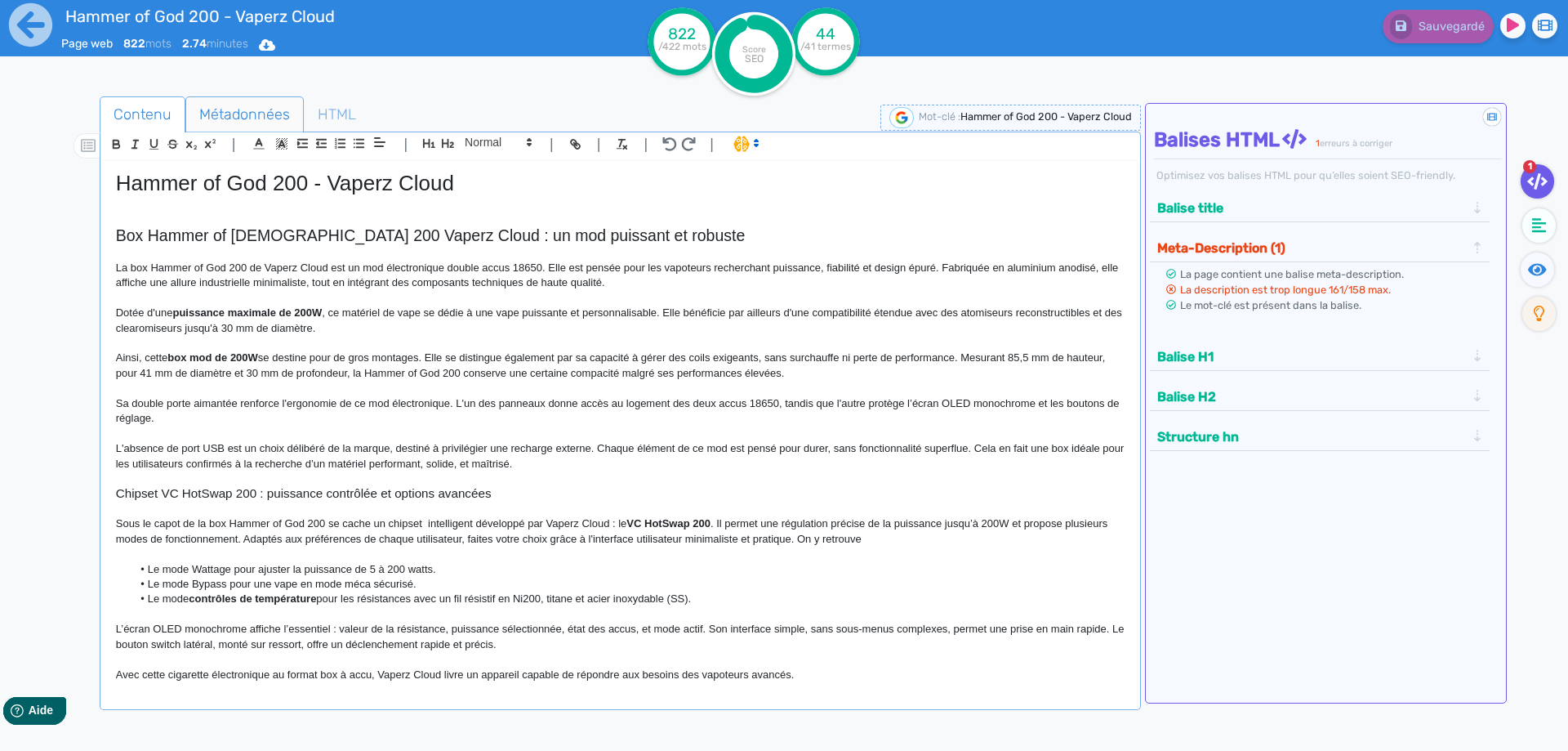
click at [250, 117] on span "Métadonnées" at bounding box center [245, 114] width 117 height 44
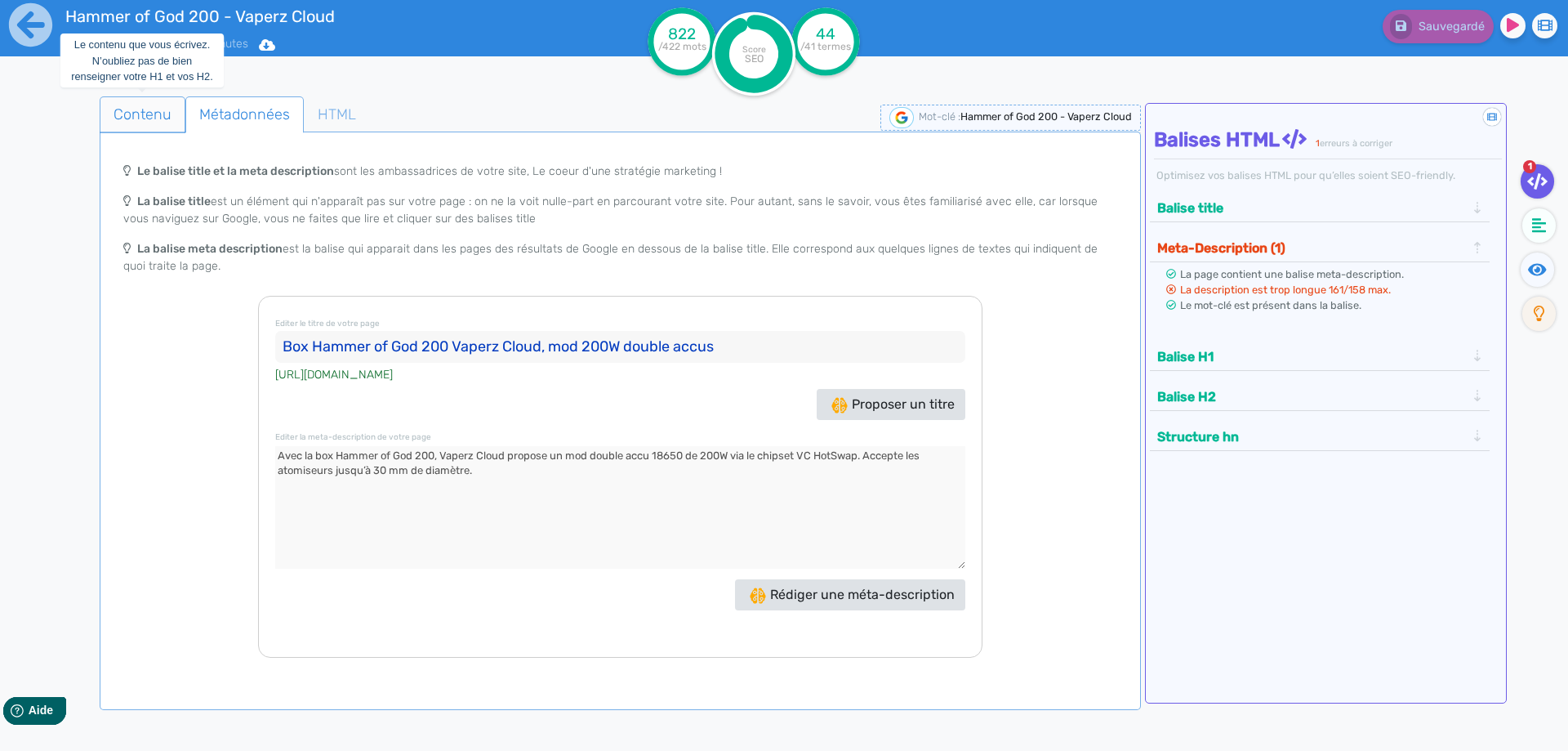
click at [162, 106] on span "Contenu" at bounding box center [142, 114] width 84 height 44
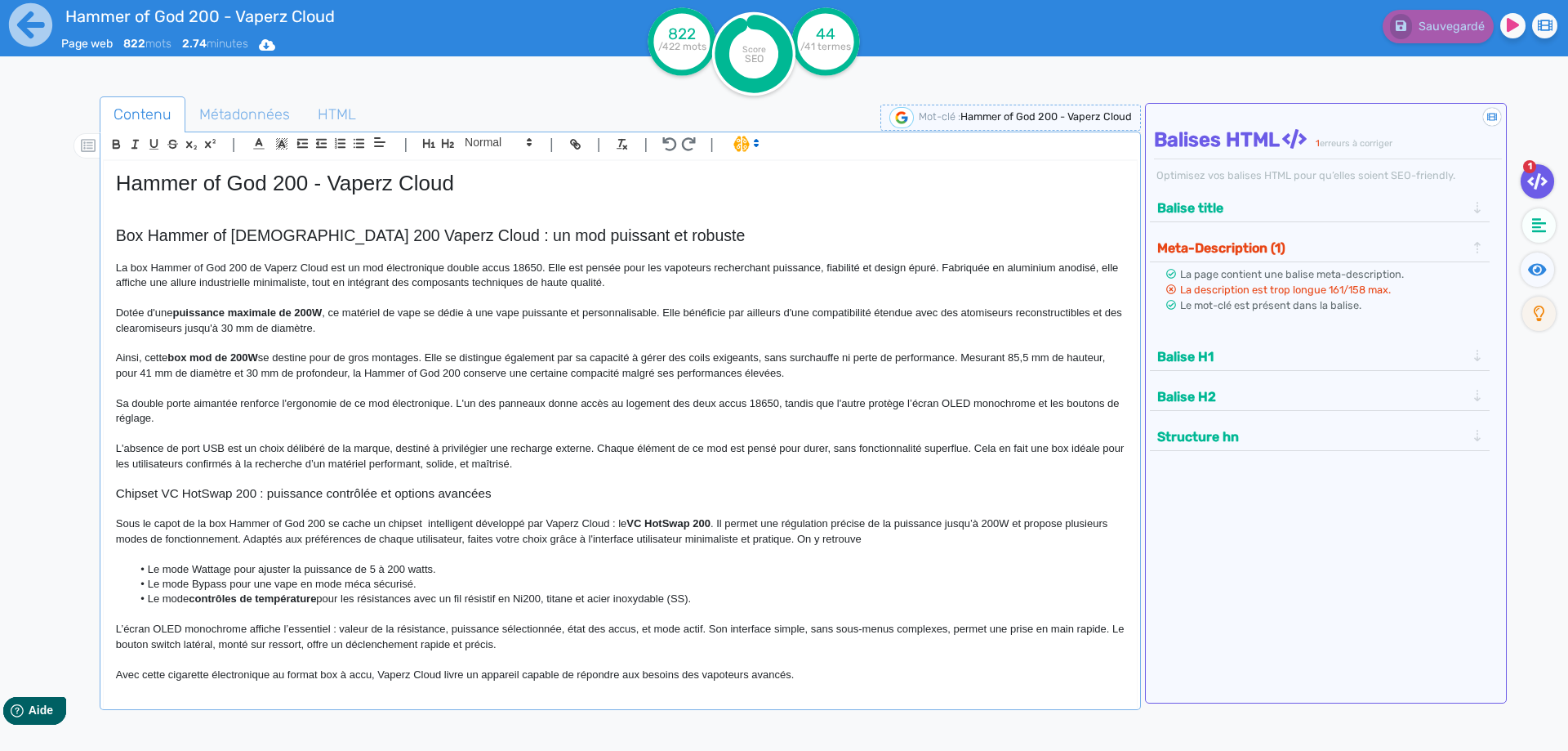
click at [427, 198] on p at bounding box center [619, 203] width 1009 height 15
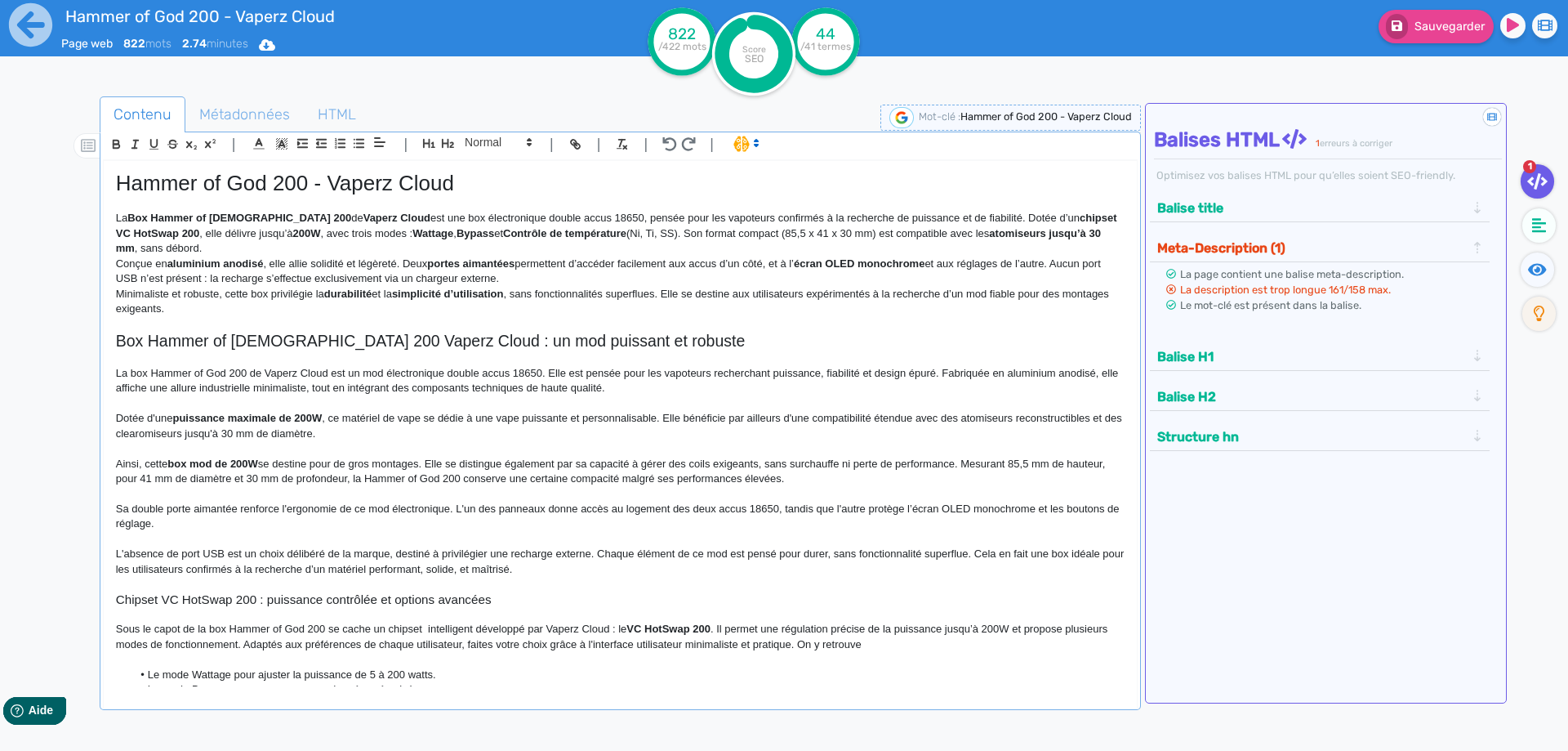
click at [1527, 245] on li at bounding box center [1541, 227] width 45 height 40
click at [1530, 228] on fa-icon at bounding box center [1539, 224] width 33 height 34
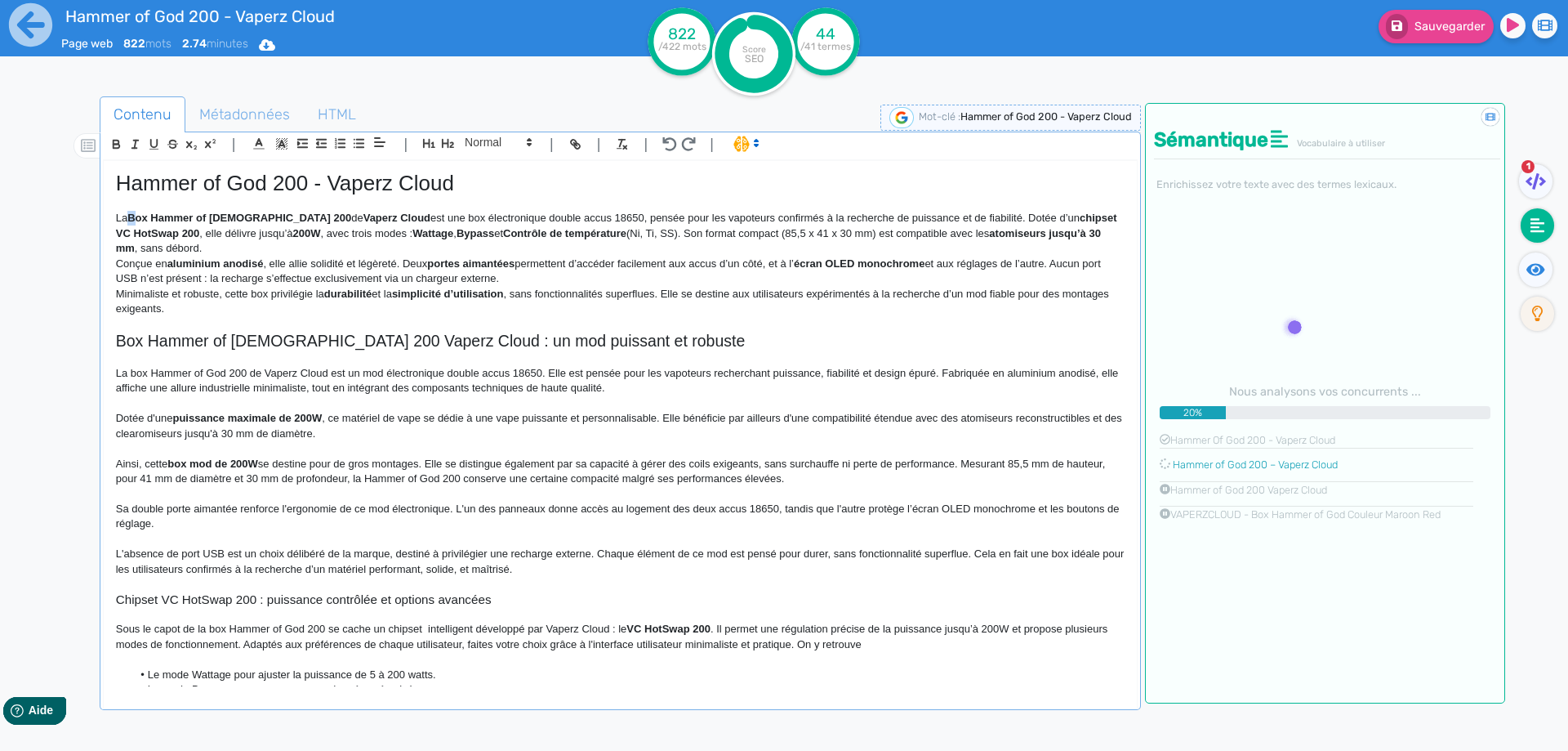
click at [140, 215] on p "La Box Hammer of God 200 de Vaperz Cloud est une box électronique double accus …" at bounding box center [619, 233] width 1009 height 45
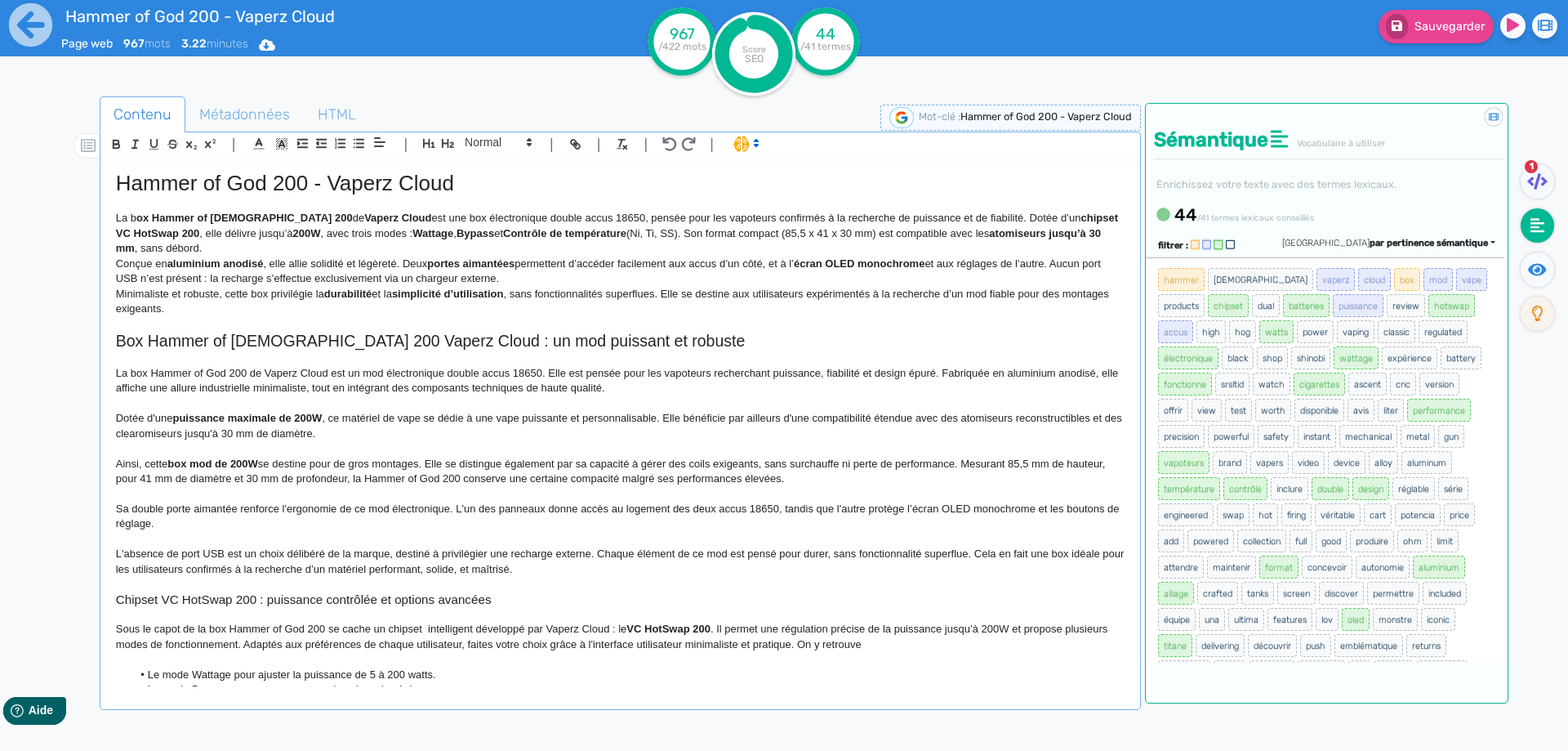
click at [134, 219] on p "La b ox Hammer of God 200 de Vaperz Cloud est une box électronique double accus…" at bounding box center [619, 233] width 1009 height 45
click at [326, 222] on p "La b ox Hammer of God 200 de Vaperz Cloud est une box électronique double accus…" at bounding box center [619, 233] width 1009 height 45
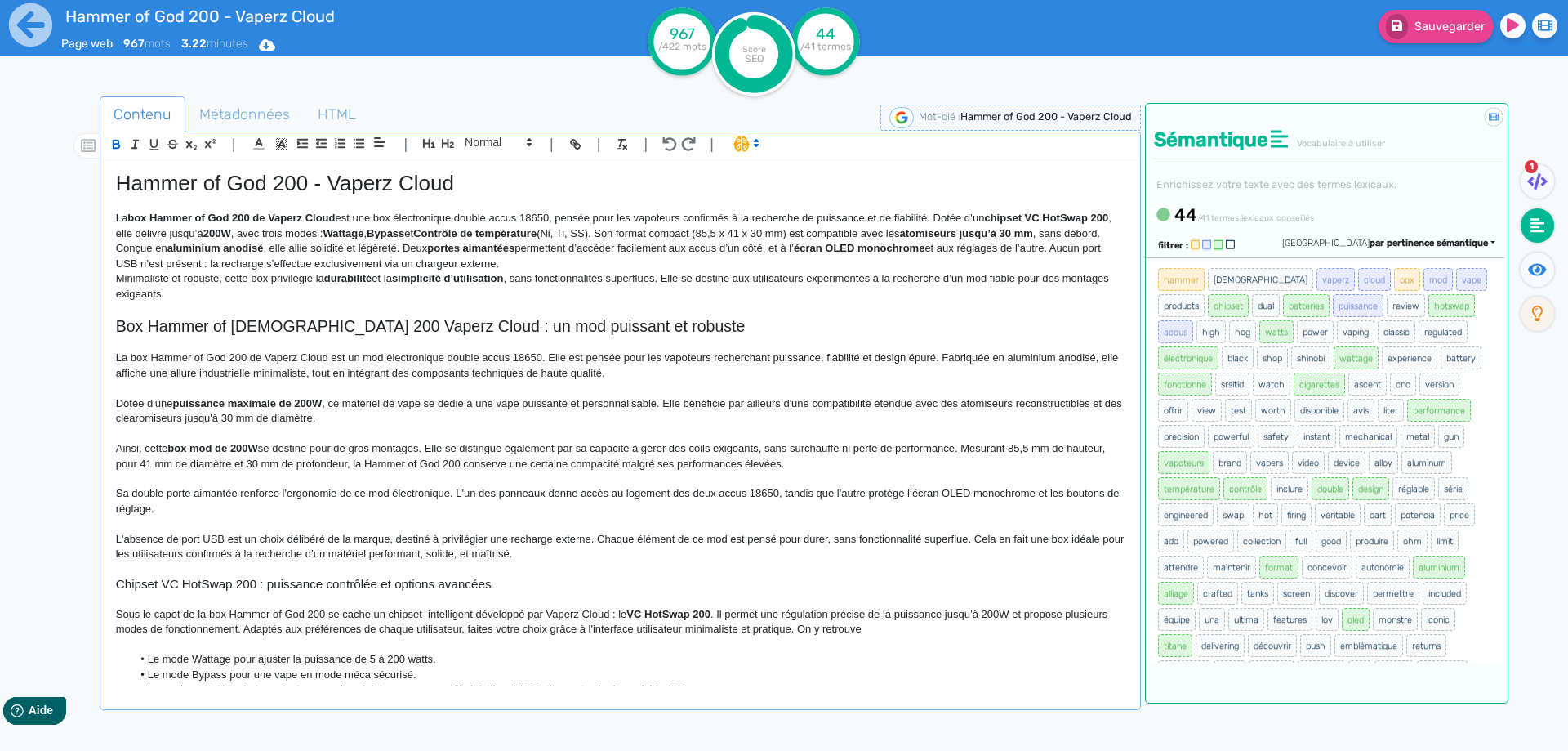
click at [370, 217] on p "La box Hammer of God 200 de Vaperz Cloud est une box électronique double accus …" at bounding box center [619, 225] width 1009 height 30
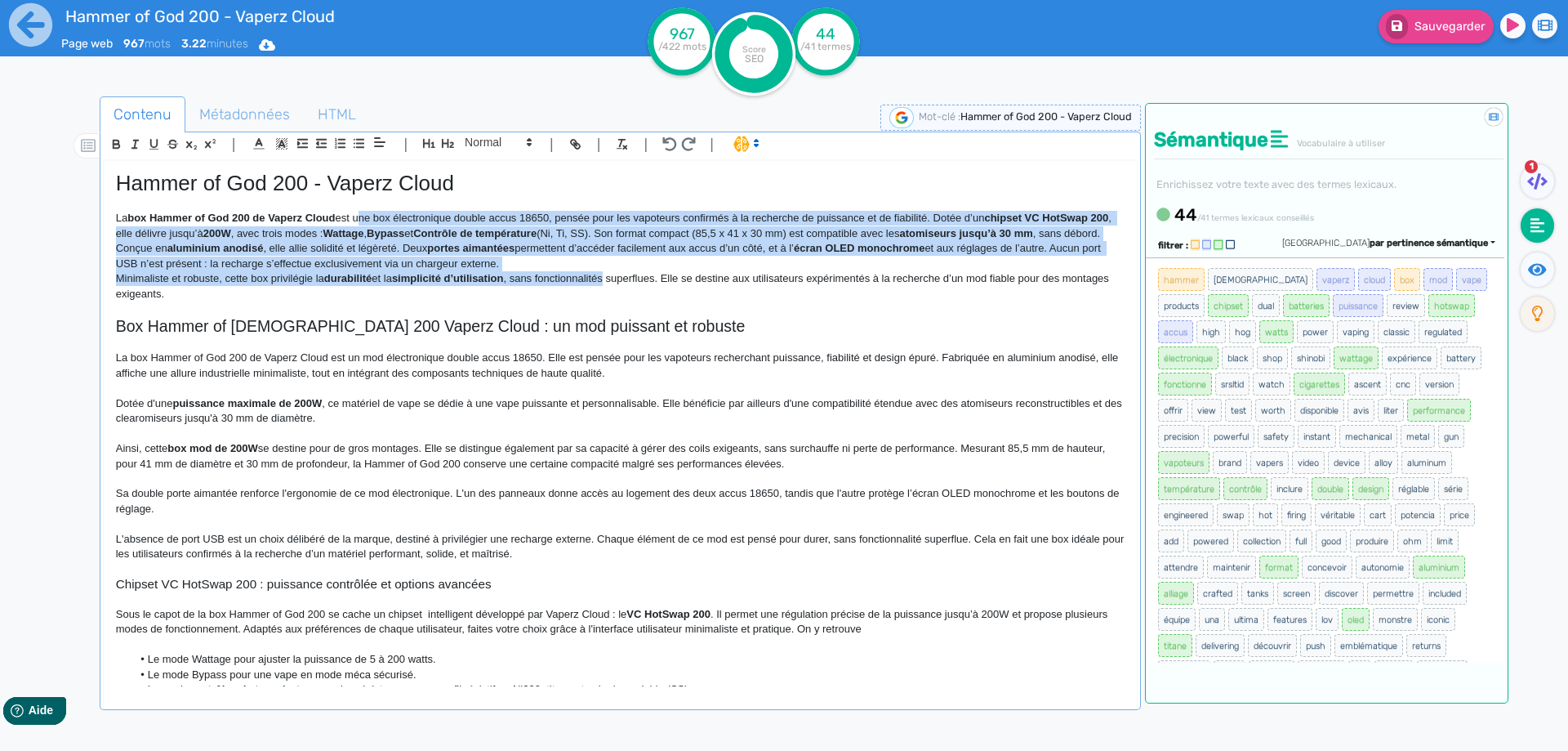
click at [551, 299] on div "Hammer of God 200 - Vaperz Cloud La box Hammer of God 200 de Vaperz Cloud est u…" at bounding box center [620, 424] width 1033 height 526
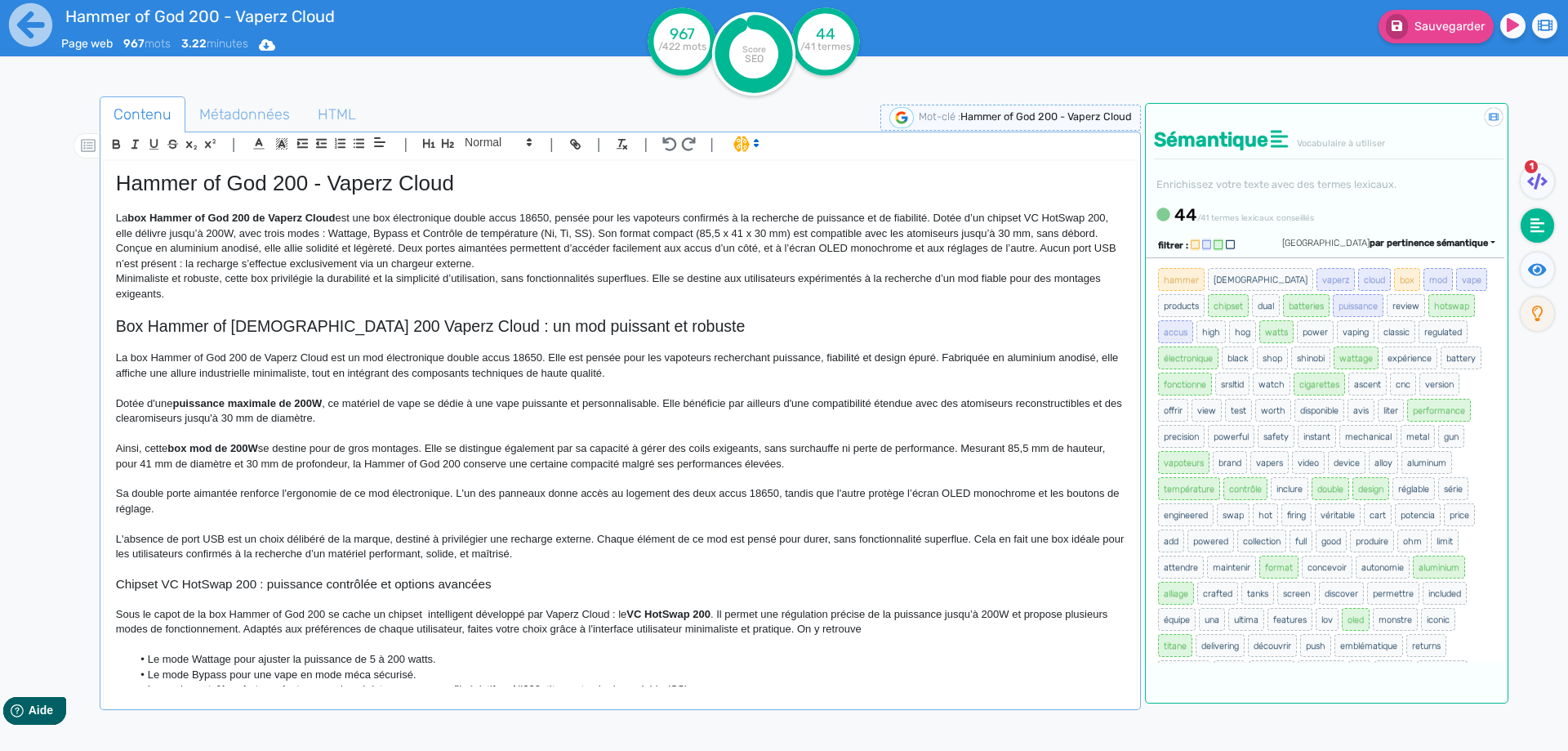
click at [550, 298] on p "Minimaliste et robuste, cette box privilégie la durabilité et la simplicité d’u…" at bounding box center [619, 286] width 1009 height 30
click at [390, 214] on p "La box Hammer of God 200 de Vaperz Cloud est une box électronique double accus …" at bounding box center [619, 225] width 1009 height 30
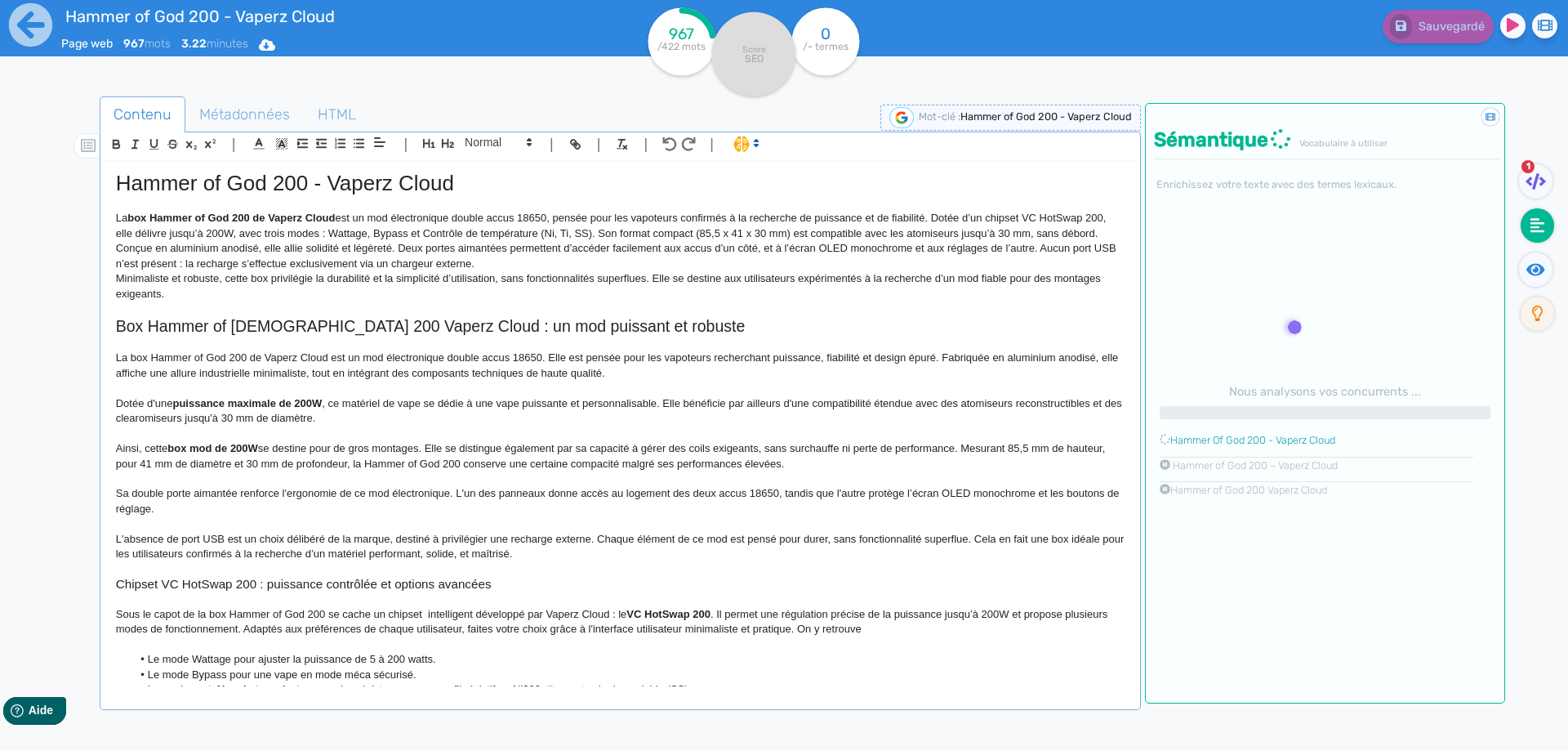
click at [701, 218] on p "La box Hammer of God 200 de Vaperz Cloud est un mod électronique double accus 1…" at bounding box center [619, 225] width 1009 height 30
click at [702, 218] on p "La box Hammer of God 200 de Vaperz Cloud est un mod électronique double accus 1…" at bounding box center [619, 225] width 1009 height 30
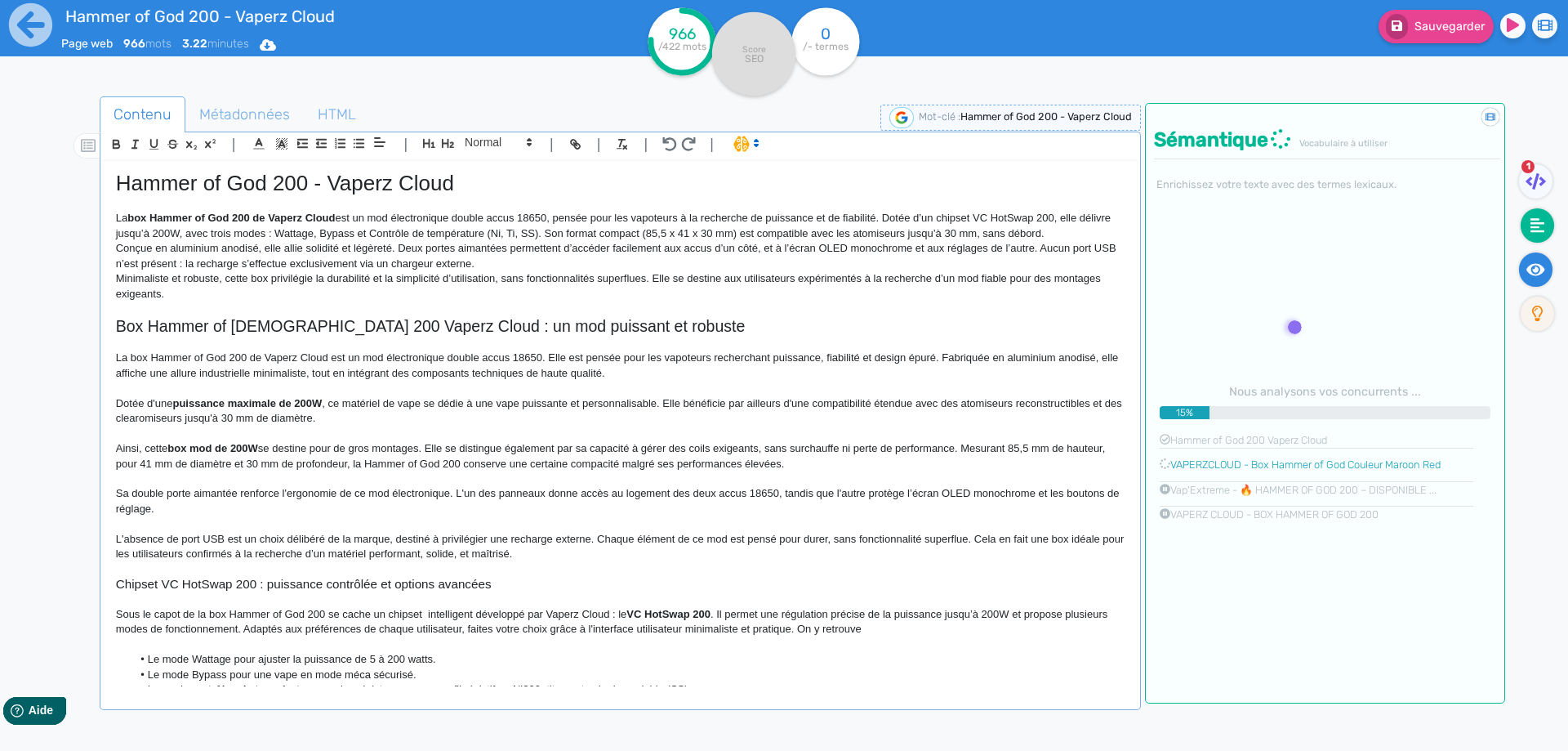
drag, startPoint x: 1515, startPoint y: 275, endPoint x: 1523, endPoint y: 268, distance: 10.6
click at [1521, 271] on ul "1" at bounding box center [1533, 253] width 57 height 177
click at [1523, 269] on fa-icon at bounding box center [1535, 269] width 33 height 34
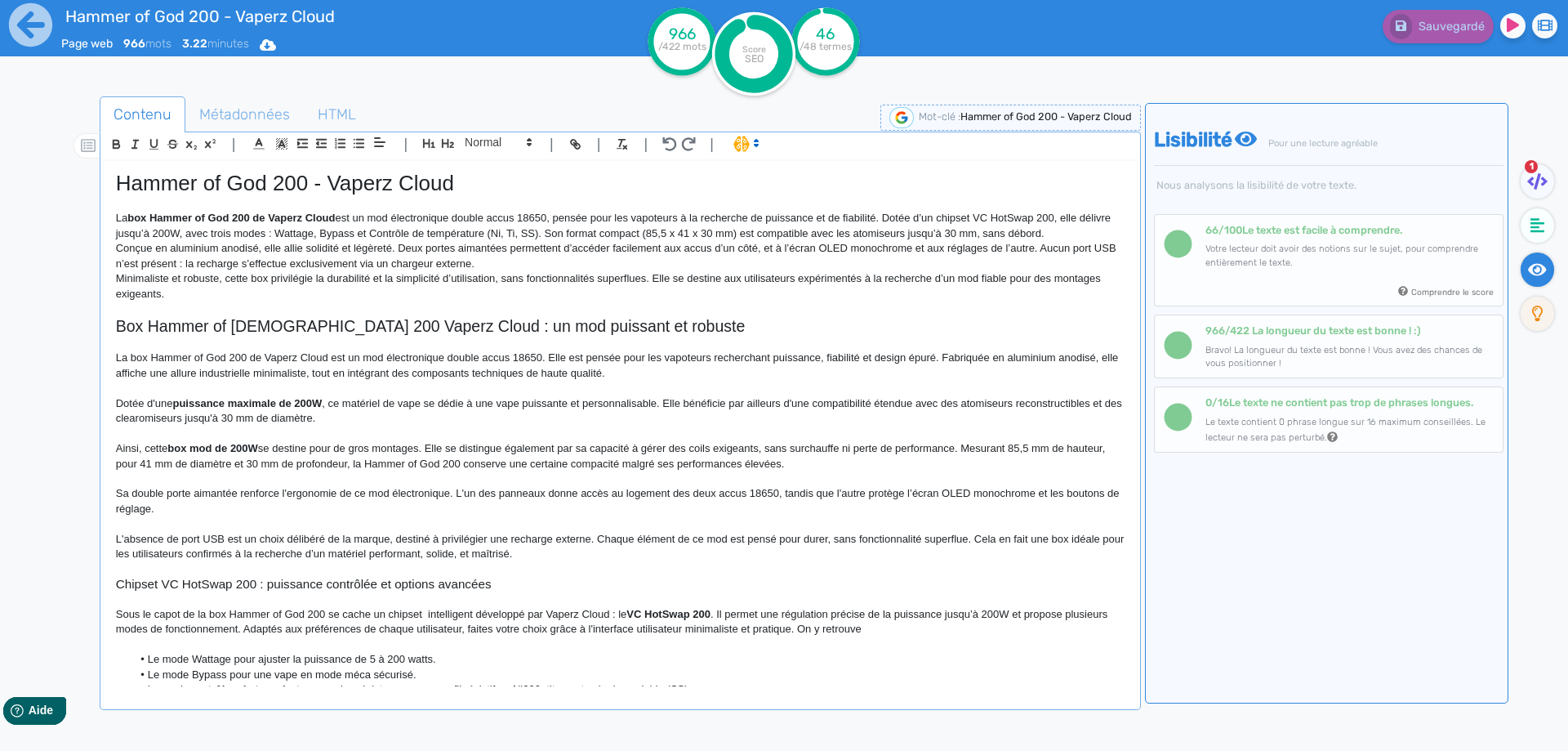
click at [210, 229] on p "La box Hammer of God 200 de Vaperz Cloud est un mod électronique double accus 1…" at bounding box center [619, 225] width 1009 height 30
click at [213, 231] on p "La box Hammer of God 200 de Vaperz Cloud est un mod électronique double accus 1…" at bounding box center [619, 225] width 1009 height 30
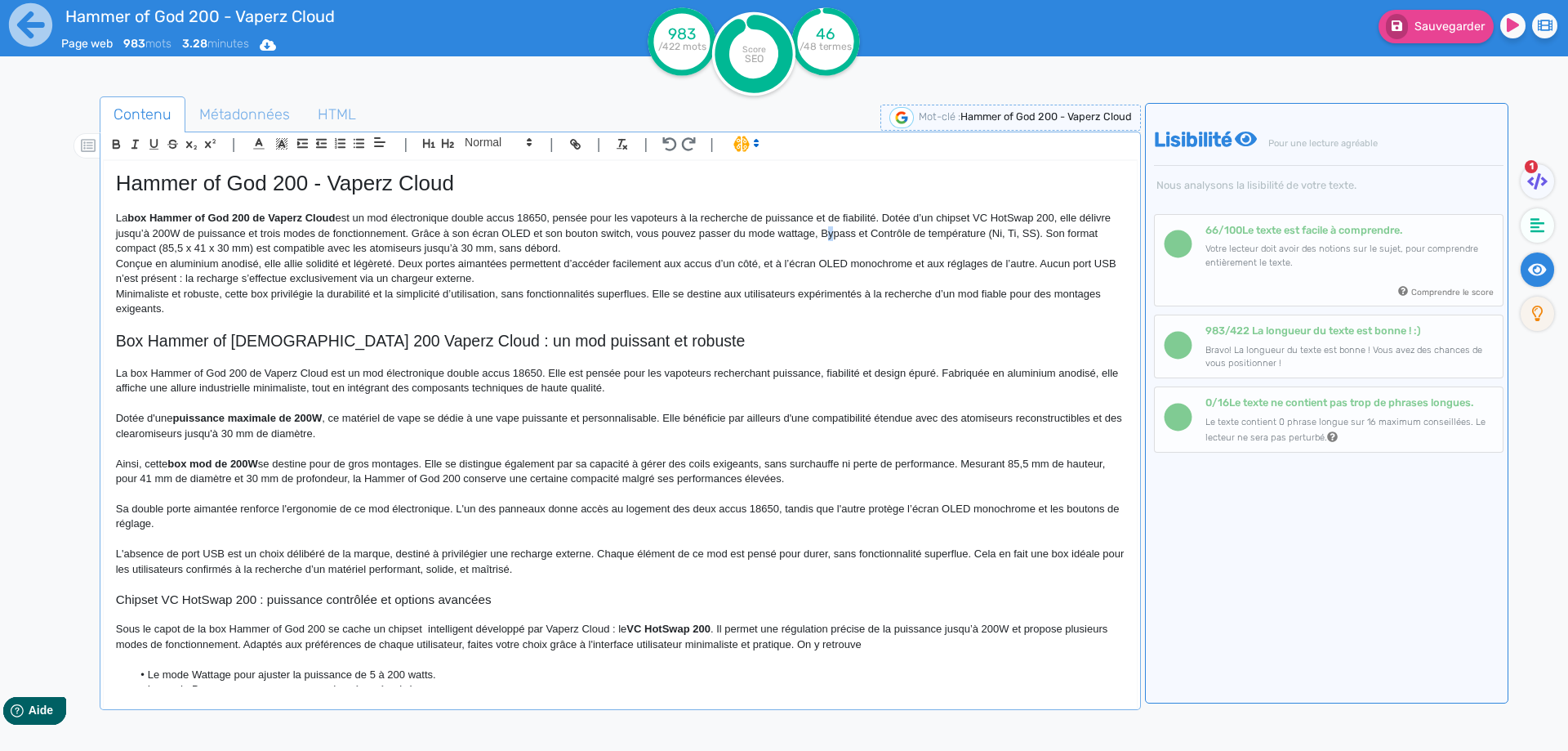
click at [855, 235] on p "La box Hammer of God 200 de Vaperz Cloud est un mod électronique double accus 1…" at bounding box center [619, 233] width 1009 height 45
click at [894, 232] on p "La box Hammer of God 200 de Vaperz Cloud est un mod électronique double accus 1…" at bounding box center [619, 233] width 1009 height 45
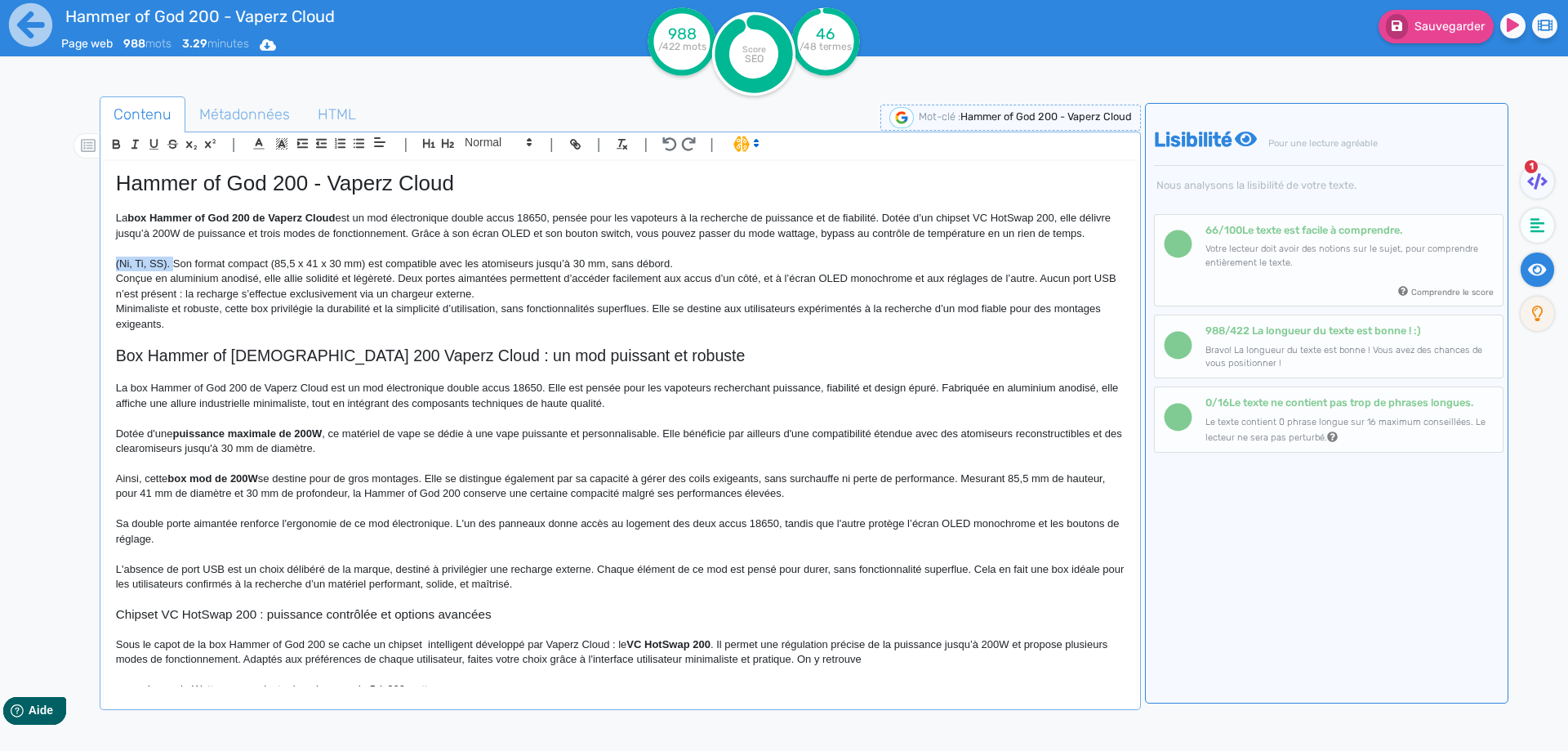
drag, startPoint x: 172, startPoint y: 280, endPoint x: 64, endPoint y: 280, distance: 108.0
click at [64, 280] on div "Contenu Métadonnées HTML | | H3 H4 H5 H6 Normal | | | | Hammer of God 200 - Vap…" at bounding box center [808, 473] width 1520 height 762
click at [219, 271] on p "Son format compact (85,5 x 41 x 30 mm) est compatible avec les atomiseurs jusqu…" at bounding box center [619, 263] width 1009 height 15
click at [125, 271] on p "Son format compact (85,5 x 41 x 30 mm) est compatible avec les atomiseurs jusqu…" at bounding box center [619, 263] width 1009 height 15
drag, startPoint x: 125, startPoint y: 275, endPoint x: 192, endPoint y: 277, distance: 67.0
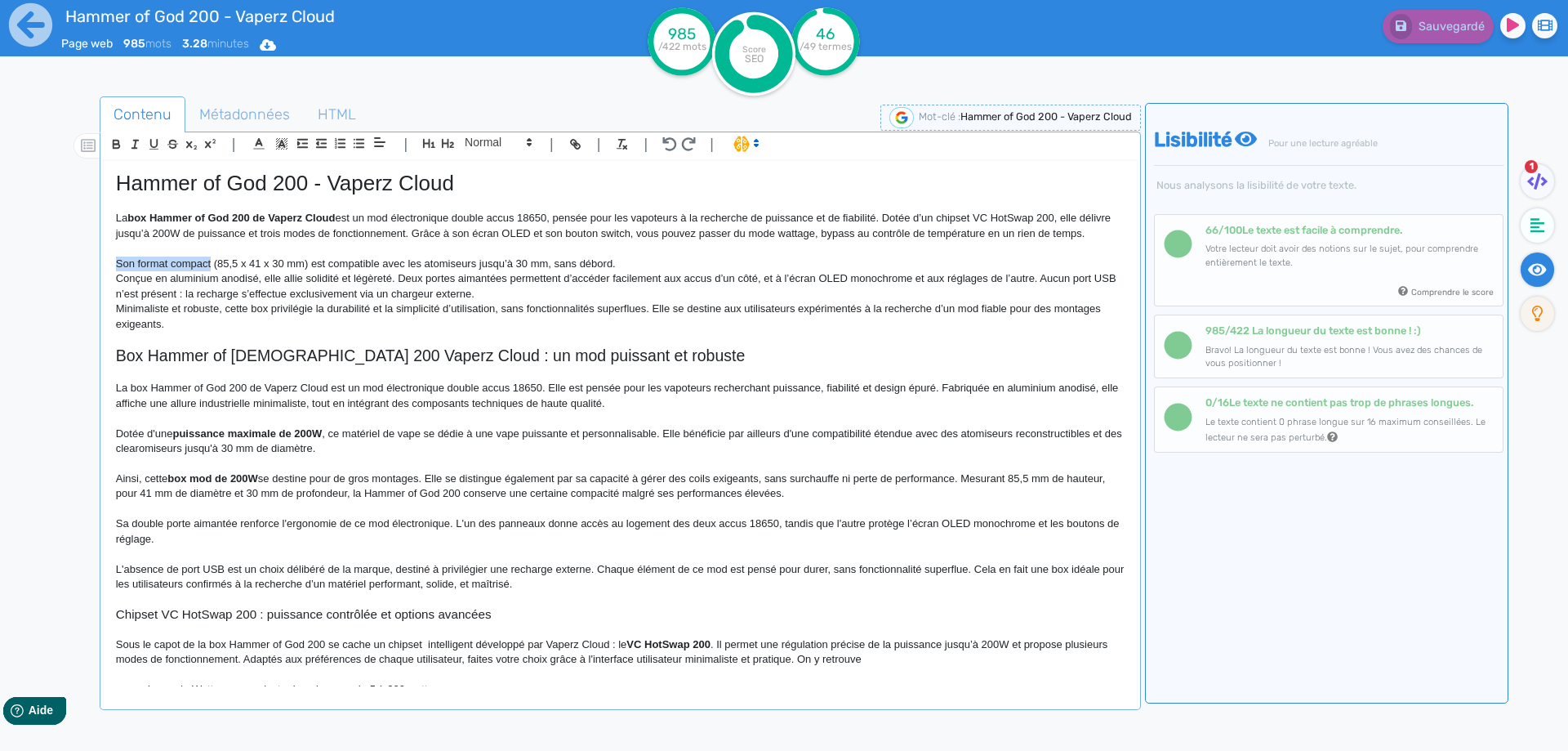
click at [192, 271] on p "Son format compact (85,5 x 41 x 30 mm) est compatible avec les atomiseurs jusqu…" at bounding box center [619, 263] width 1009 height 15
click at [711, 271] on p "Grâce à ses dimensions compactes de 85,5 x 41 x 30 mm, cette box à accu est com…" at bounding box center [619, 263] width 1009 height 15
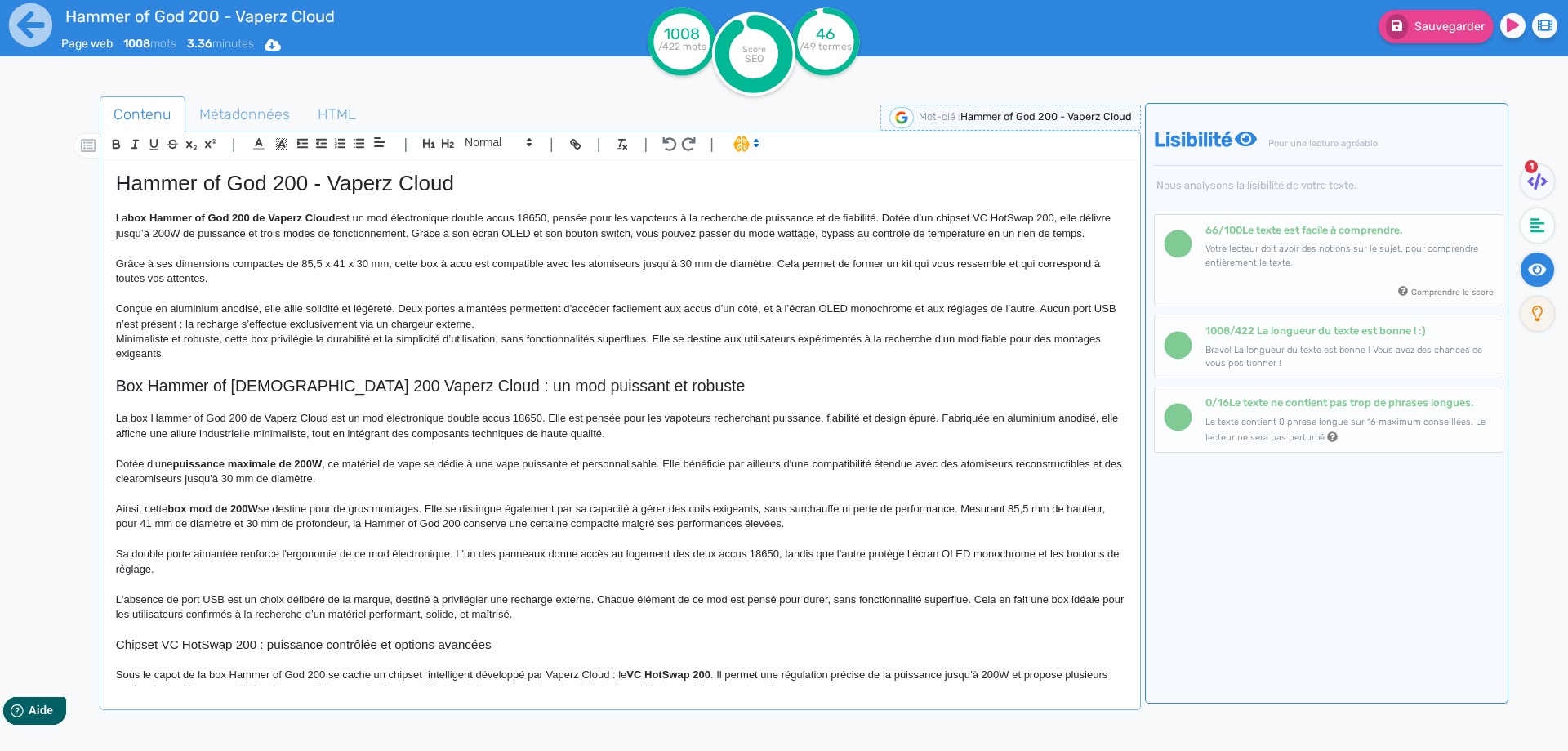
click at [276, 323] on p "Conçue en aluminium anodisé, elle allie solidité et légèreté. Deux portes aiman…" at bounding box center [619, 316] width 1009 height 30
click at [275, 323] on p "Conçue en aluminium anodisé, elle allie solidité et légèreté. Deux portes aiman…" at bounding box center [619, 316] width 1009 height 30
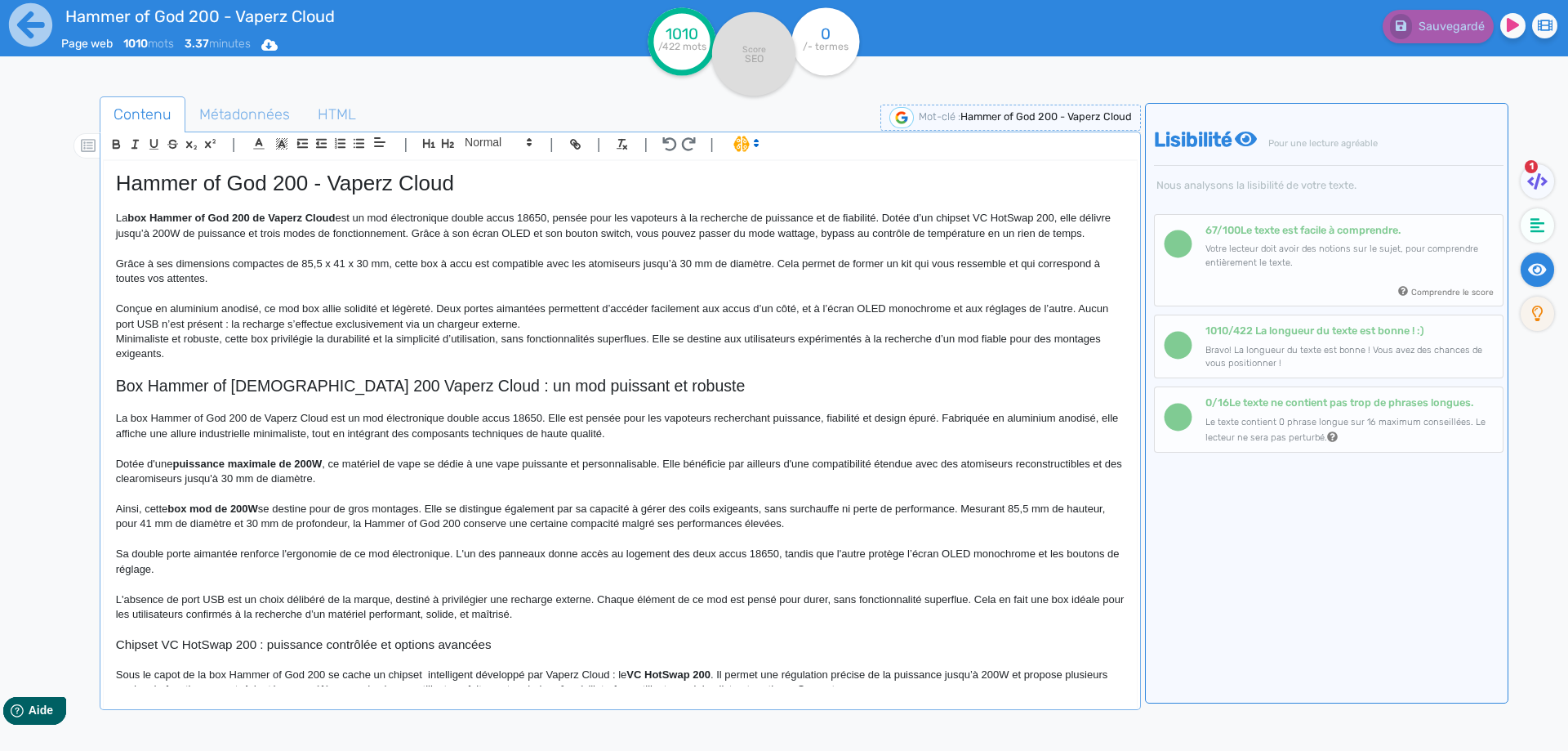
click at [235, 331] on p "Conçue en aluminium anodisé, ce mod box allie solidité et légèreté. Deux portes…" at bounding box center [619, 316] width 1009 height 30
click at [232, 331] on p "Conçue en aluminium anodisé, ce mod box allie solidité et légèreté. Deux portes…" at bounding box center [619, 316] width 1009 height 30
click at [539, 331] on p "Conçue en aluminium anodisé, ce mod box allie solidité et légèreté. Deux portes…" at bounding box center [619, 316] width 1009 height 30
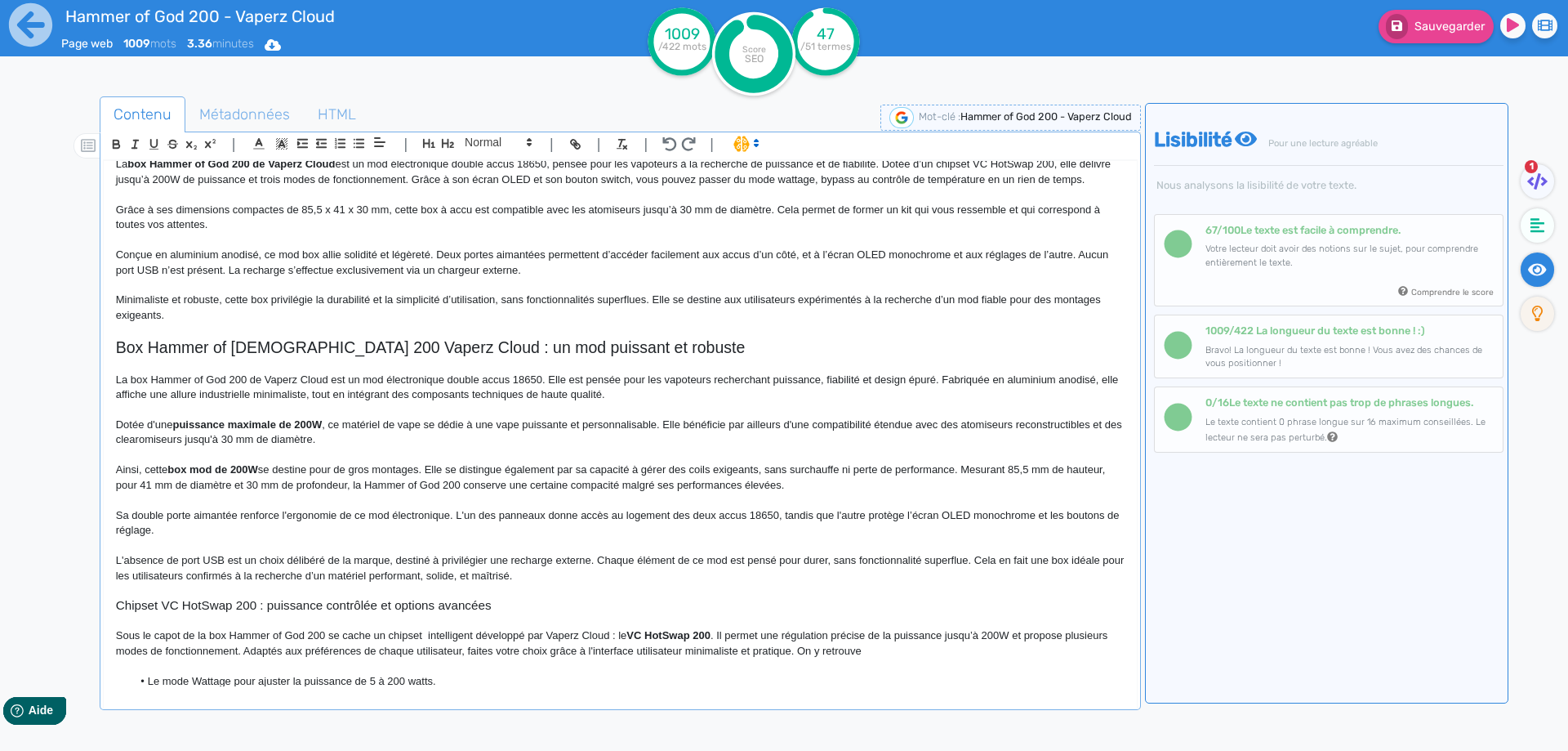
scroll to position [82, 0]
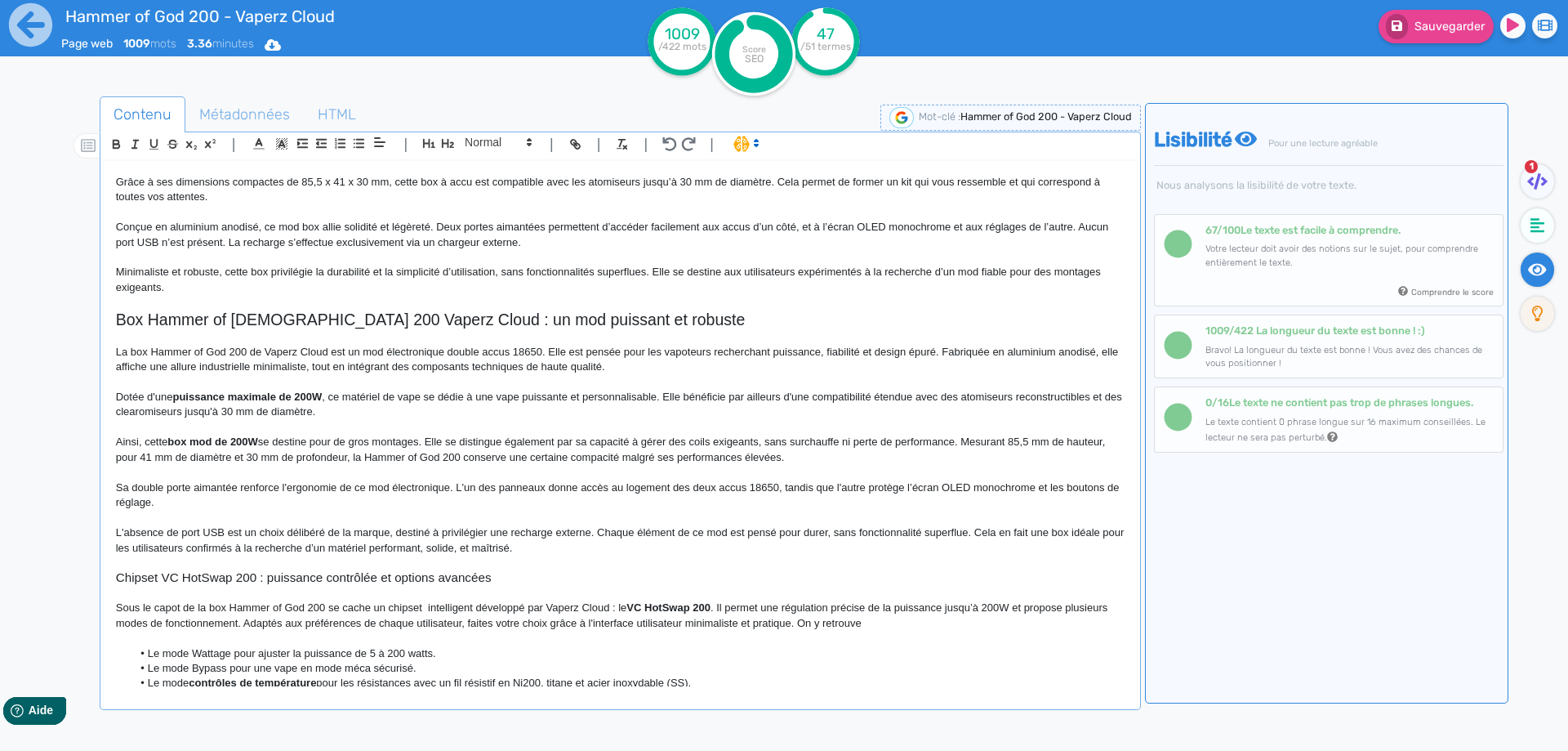
click at [267, 290] on p "Minimaliste et robuste, cette box privilégie la durabilité et la simplicité d’u…" at bounding box center [619, 279] width 1009 height 30
click at [618, 289] on p "Minimaliste et robuste, cette box Hammer of God 200 privilégie la durabilité et…" at bounding box center [619, 279] width 1009 height 30
drag, startPoint x: 618, startPoint y: 289, endPoint x: 718, endPoint y: 290, distance: 100.0
click at [718, 290] on p "Minimaliste et robuste, cette box Hammer of God 200 privilégie la durabilité et…" at bounding box center [619, 279] width 1009 height 30
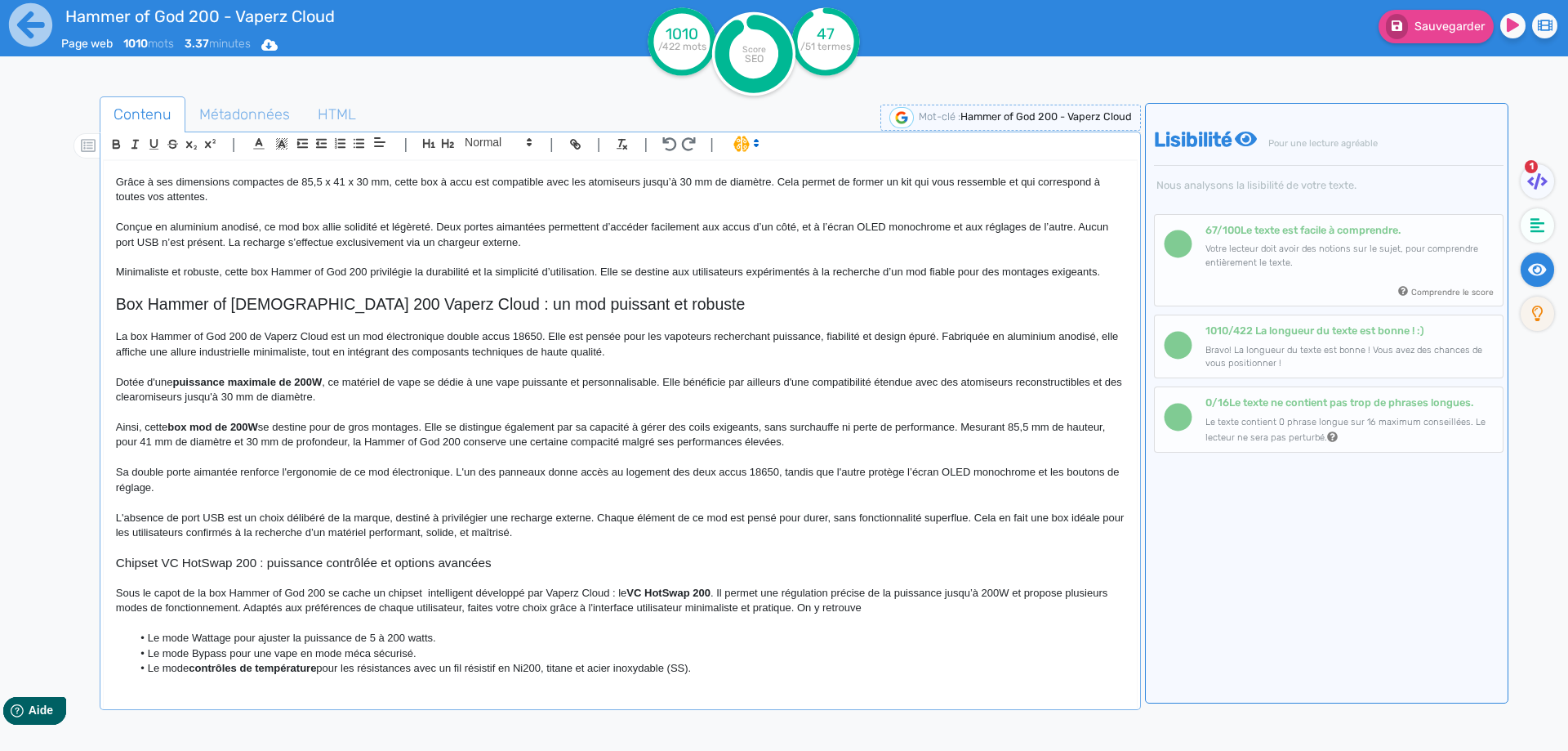
drag, startPoint x: 659, startPoint y: 289, endPoint x: 638, endPoint y: 284, distance: 21.6
click at [653, 280] on p "Minimaliste et robuste, cette box Hammer of God 200 privilégie la durabilité et…" at bounding box center [619, 271] width 1009 height 15
click at [638, 284] on div "Hammer of God 200 - Vaperz Cloud La box Hammer of God 200 de Vaperz Cloud est u…" at bounding box center [620, 424] width 1033 height 526
click at [653, 280] on p "Minimaliste et robuste, cette box Hammer of God 200 privilégie la durabilité et…" at bounding box center [619, 271] width 1009 height 15
drag, startPoint x: 653, startPoint y: 291, endPoint x: 626, endPoint y: 290, distance: 27.0
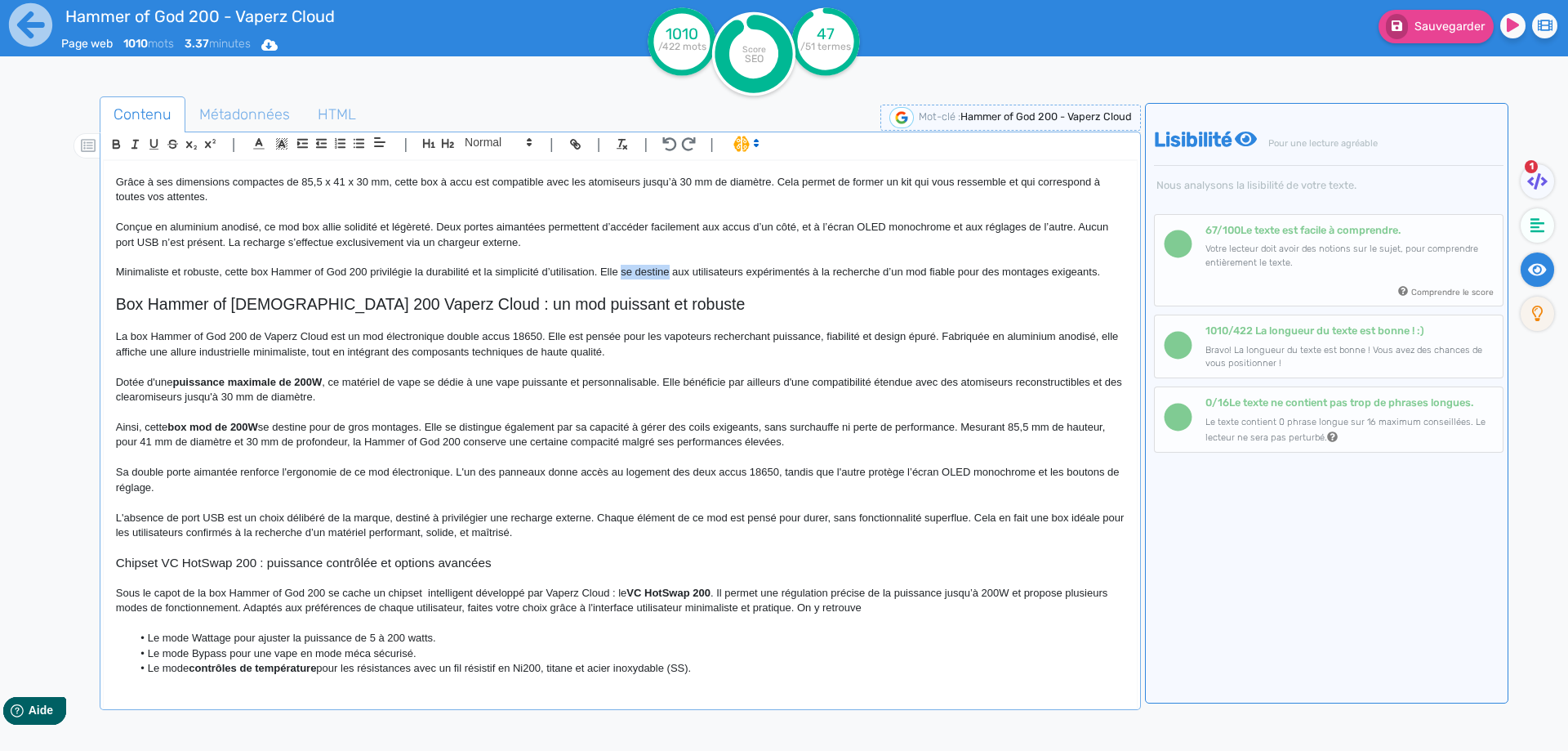
click at [626, 280] on p "Minimaliste et robuste, cette box Hammer of God 200 privilégie la durabilité et…" at bounding box center [619, 271] width 1009 height 15
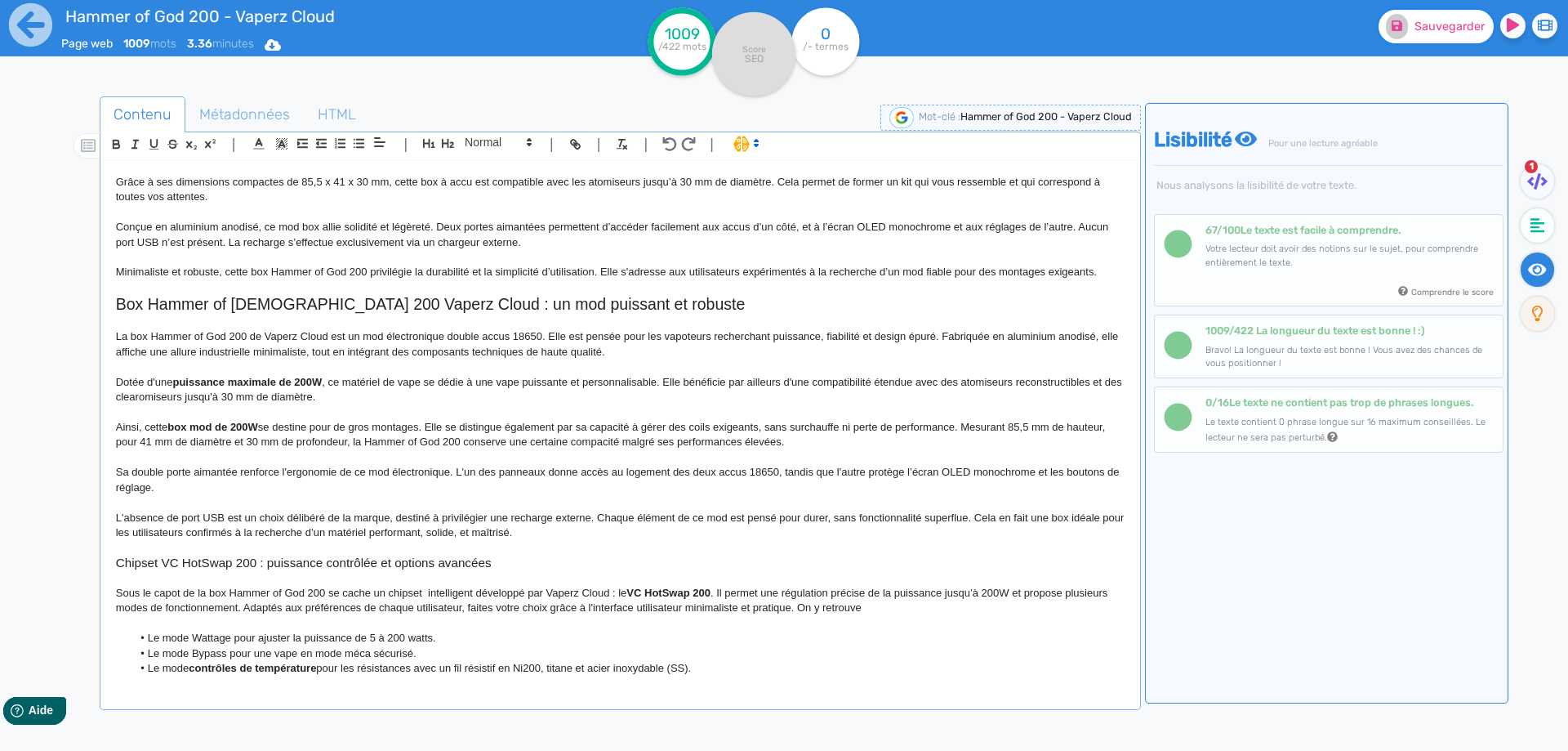
click at [1418, 34] on button "Sauvegarder" at bounding box center [1436, 26] width 116 height 33
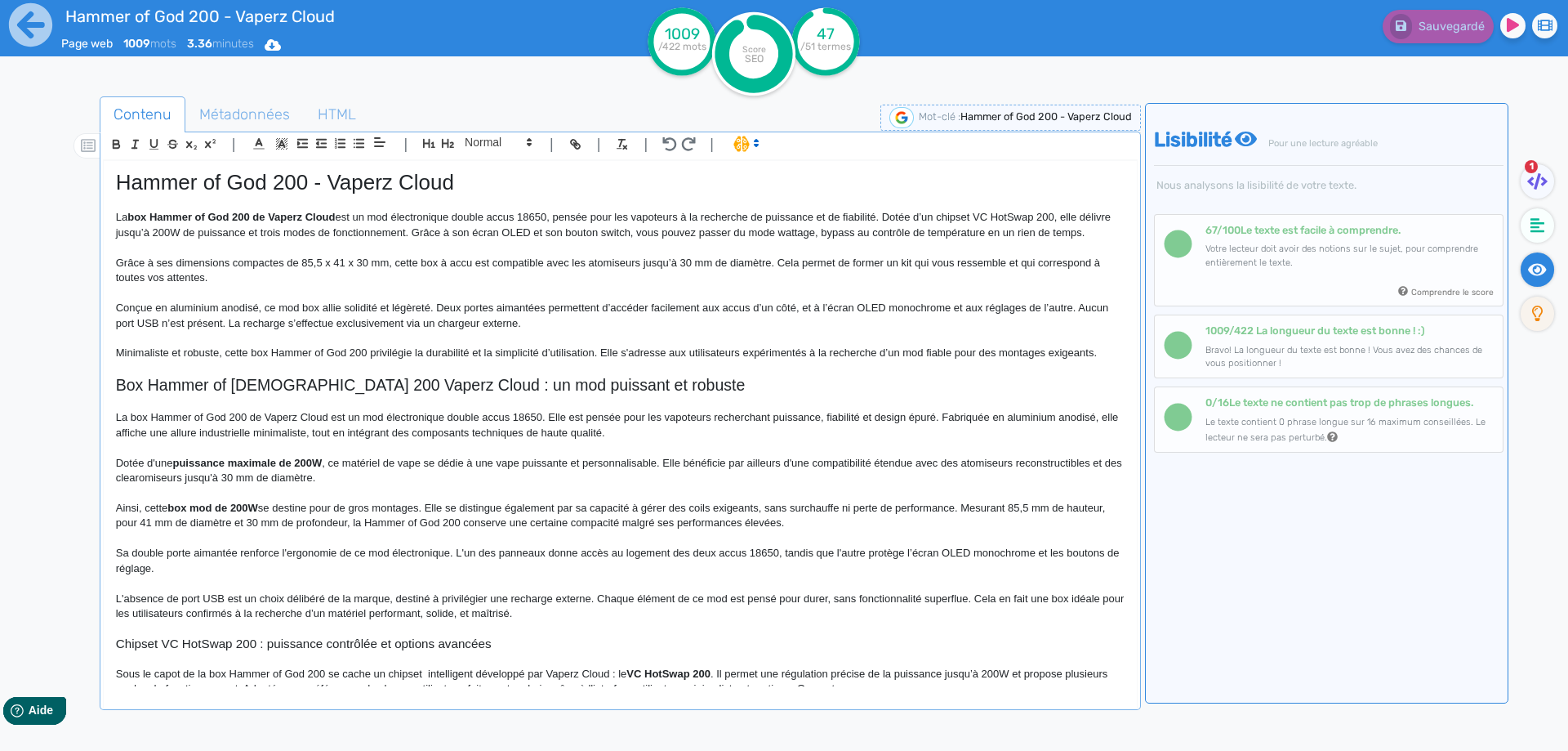
scroll to position [0, 0]
click at [446, 234] on p "La box Hammer of God 200 de Vaperz Cloud est un mod électronique double accus 1…" at bounding box center [619, 225] width 1009 height 30
click at [888, 219] on p "La box Hammer of God 200 de Vaperz Cloud est un mod électronique double accus 1…" at bounding box center [619, 225] width 1009 height 30
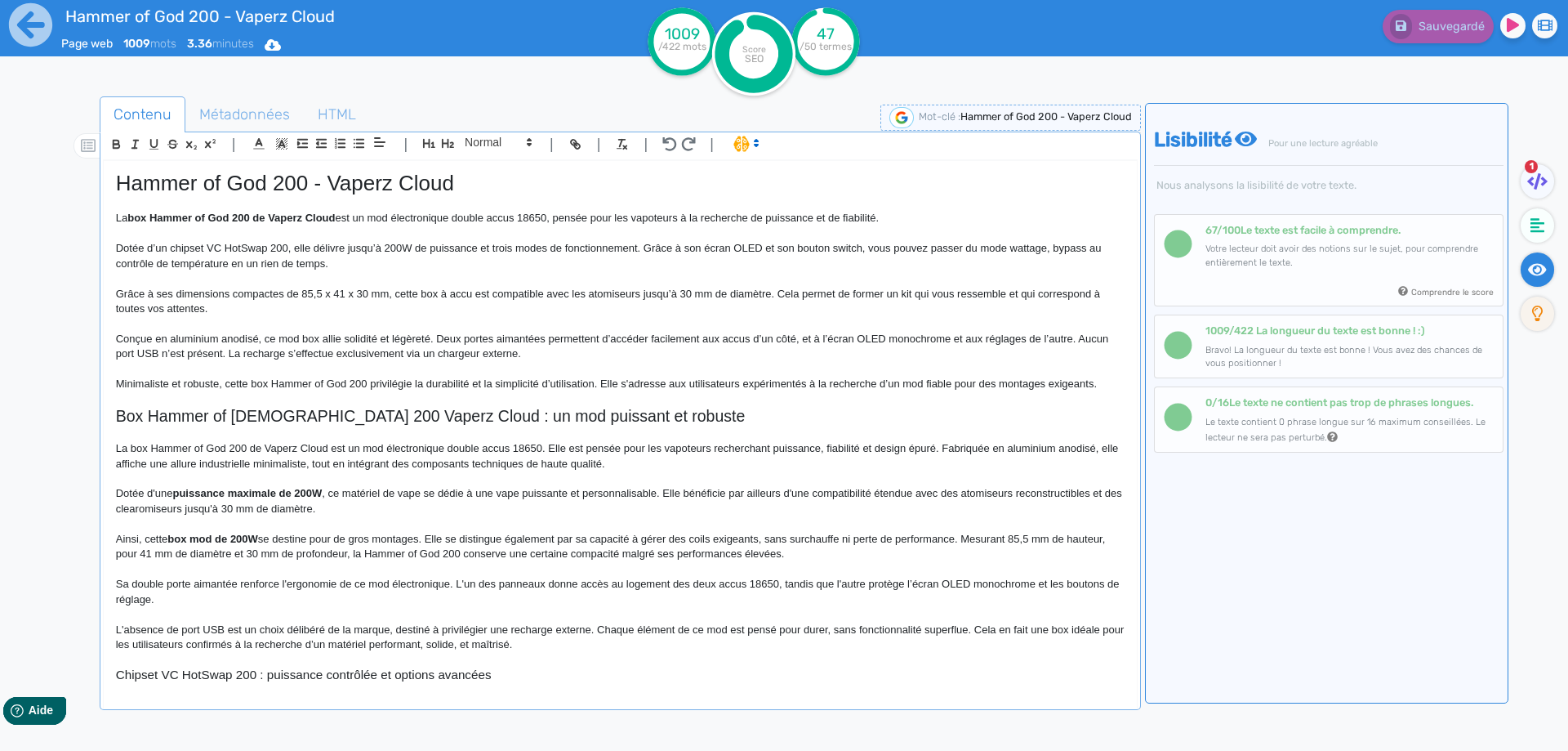
click at [352, 247] on p "Dotée d’un chipset VC HotSwap 200, elle délivre jusqu’à 200W de puissance et tr…" at bounding box center [619, 256] width 1009 height 30
drag, startPoint x: 352, startPoint y: 247, endPoint x: 442, endPoint y: 247, distance: 90.0
click at [442, 247] on p "Dotée d’un chipset VC HotSwap 200, elle délivre jusqu’à 200W de puissance et tr…" at bounding box center [619, 256] width 1009 height 30
click at [450, 280] on p at bounding box center [619, 278] width 1009 height 15
click at [418, 296] on p "Grâce à ses dimensions compactes de 85,5 x 41 x 30 mm, cette box à accu est com…" at bounding box center [619, 301] width 1009 height 30
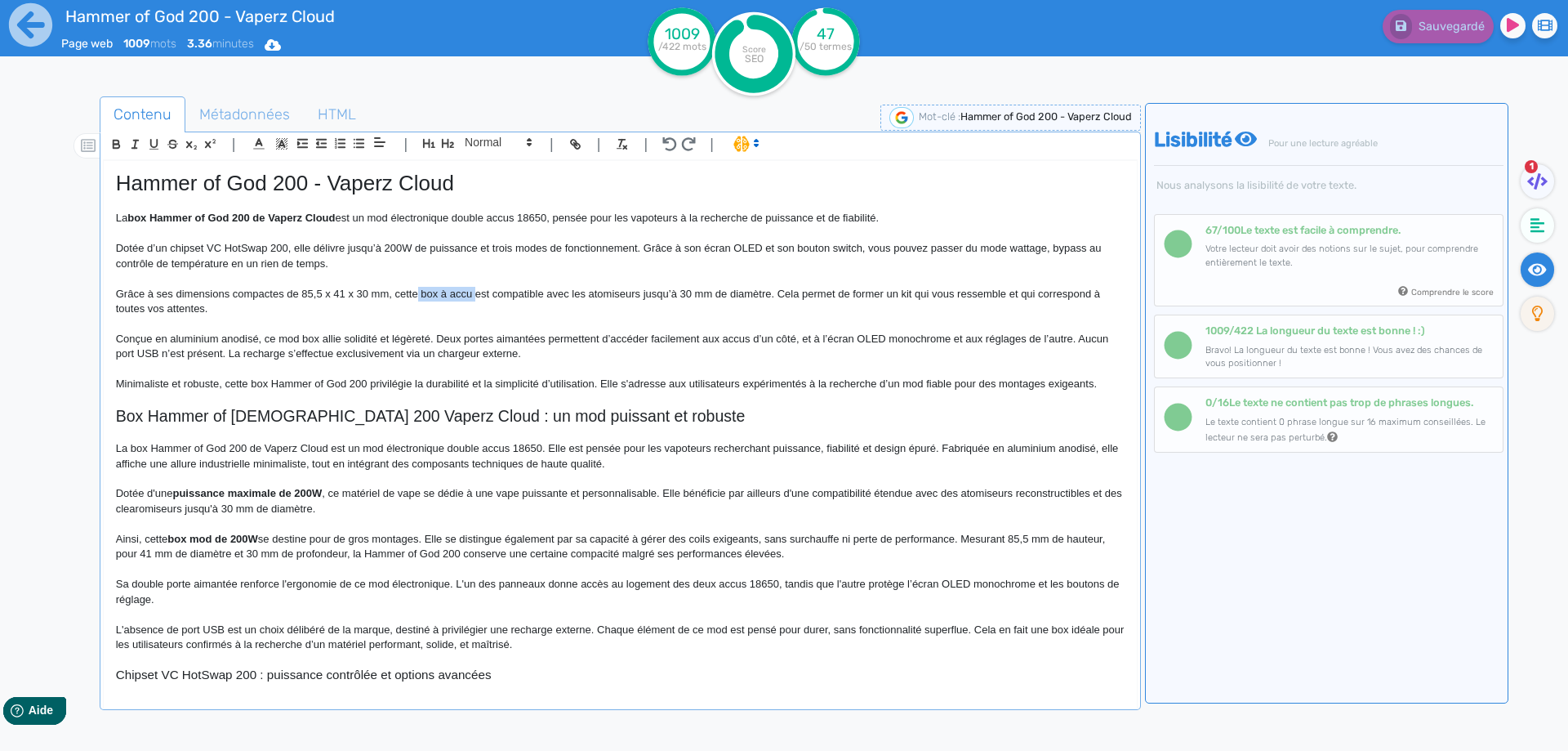
drag, startPoint x: 418, startPoint y: 296, endPoint x: 473, endPoint y: 300, distance: 55.1
click at [473, 300] on p "Grâce à ses dimensions compactes de 85,5 x 41 x 30 mm, cette box à accu est com…" at bounding box center [619, 301] width 1009 height 30
click at [461, 353] on p "Conçue en aluminium anodisé, ce mod box allie solidité et légèreté. Deux portes…" at bounding box center [619, 346] width 1009 height 30
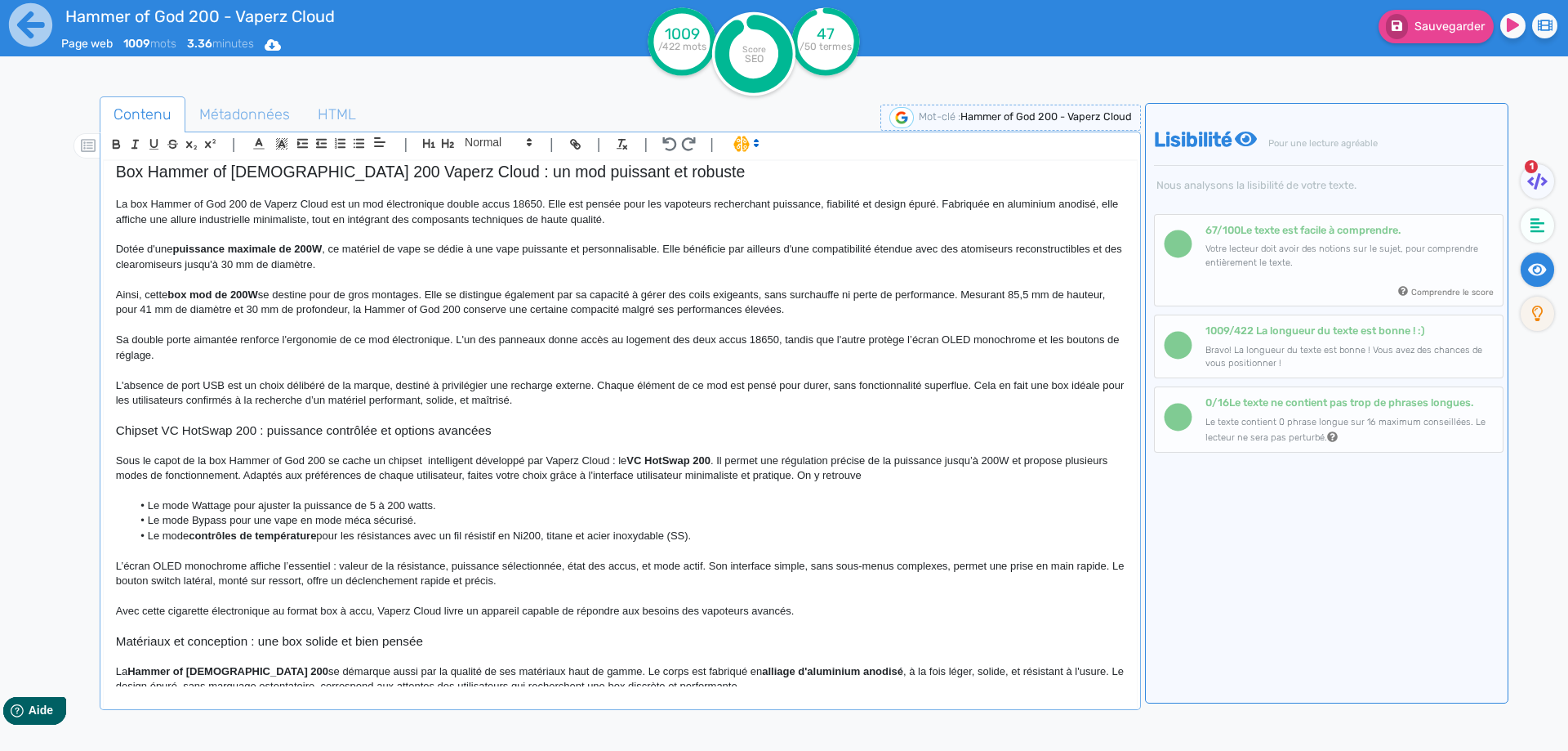
scroll to position [245, 0]
click at [365, 200] on p "La box Hammer of God 200 de Vaperz Cloud est un mod électronique double accus 1…" at bounding box center [619, 211] width 1009 height 30
click at [513, 201] on p "La box Hammer of God 200 de Vaperz Cloud est un mod électronique double accus 1…" at bounding box center [619, 211] width 1009 height 30
click at [517, 238] on p at bounding box center [619, 233] width 1009 height 15
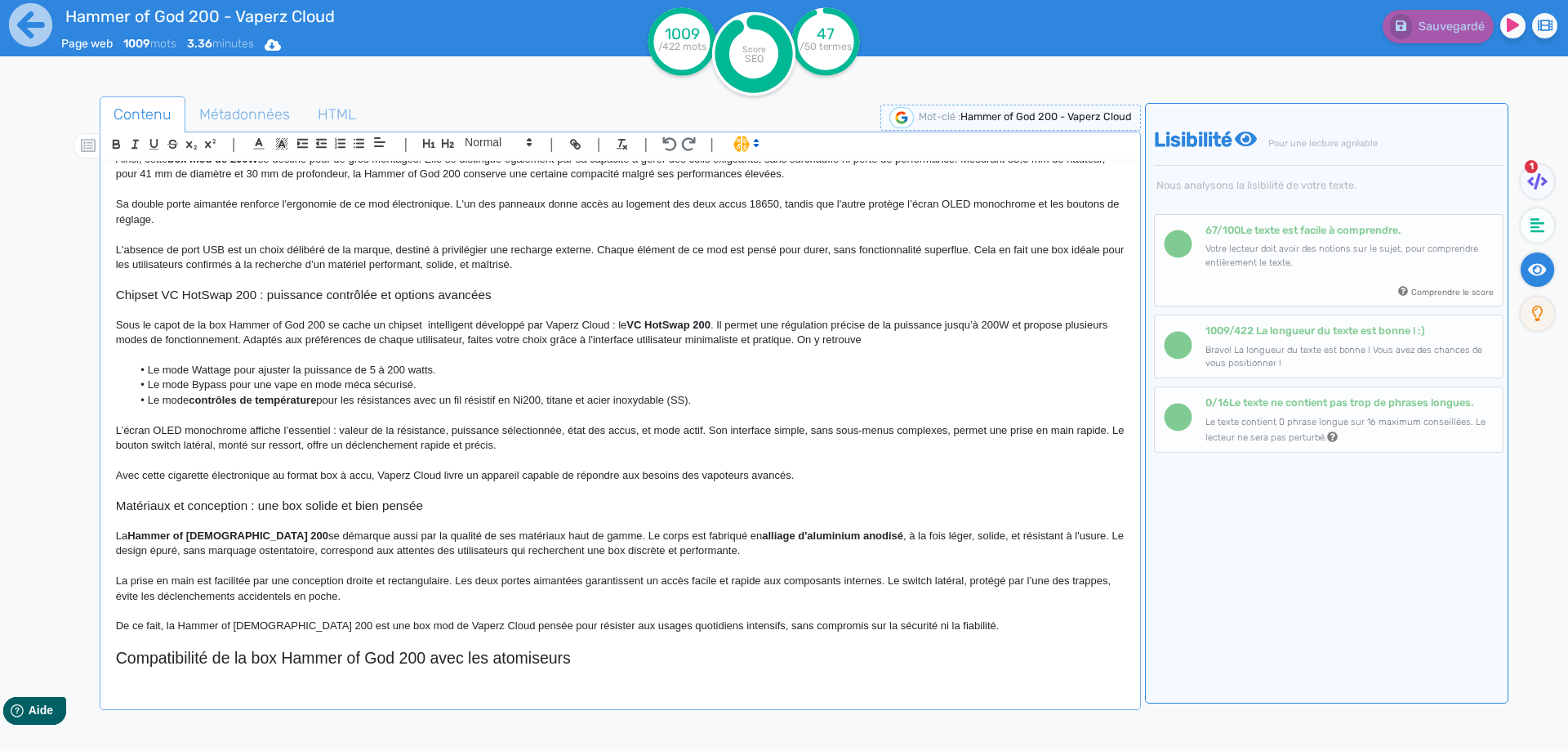
scroll to position [408, 0]
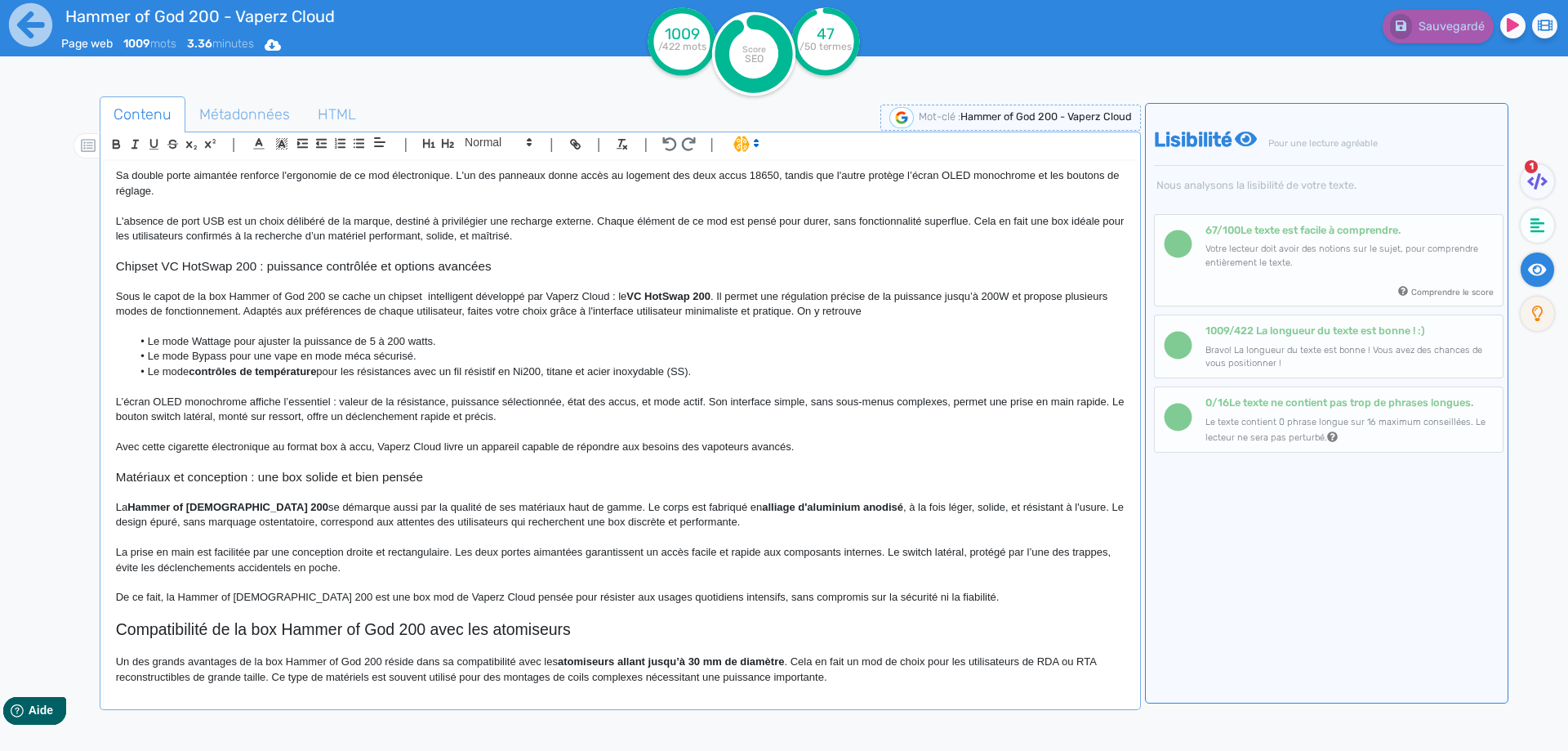
click at [215, 365] on strong "contrôles de température" at bounding box center [251, 371] width 127 height 13
drag, startPoint x: 215, startPoint y: 364, endPoint x: 288, endPoint y: 364, distance: 73.0
drag, startPoint x: 302, startPoint y: 342, endPoint x: 250, endPoint y: 371, distance: 59.5
click at [302, 343] on li "Le mode Wattage pour ajuster la puissance de 5 à 200 watts." at bounding box center [627, 341] width 992 height 15
click at [234, 373] on li "Le mode contrôles de température pour les résistances avec un fil résistif en N…" at bounding box center [627, 371] width 992 height 15
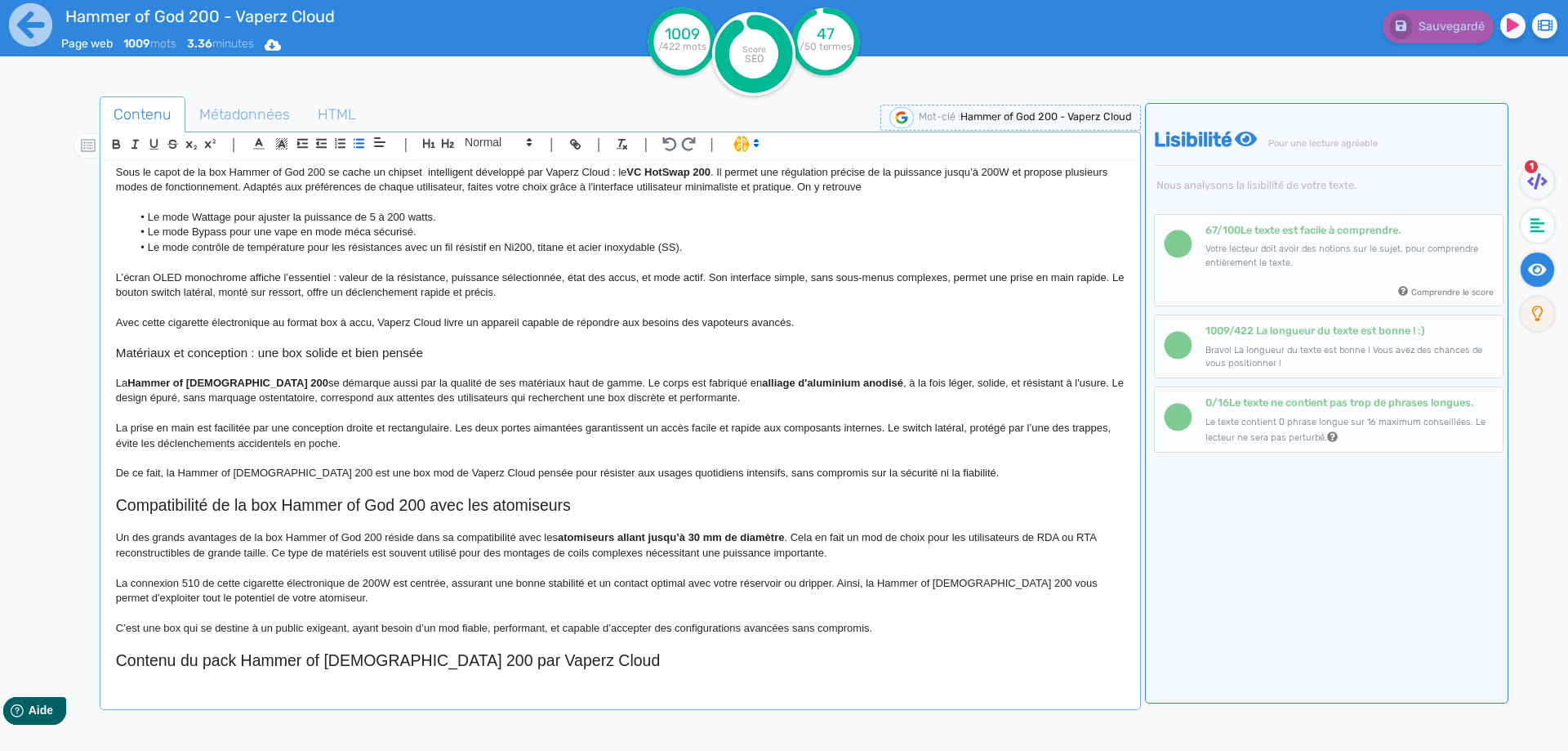
scroll to position [572, 0]
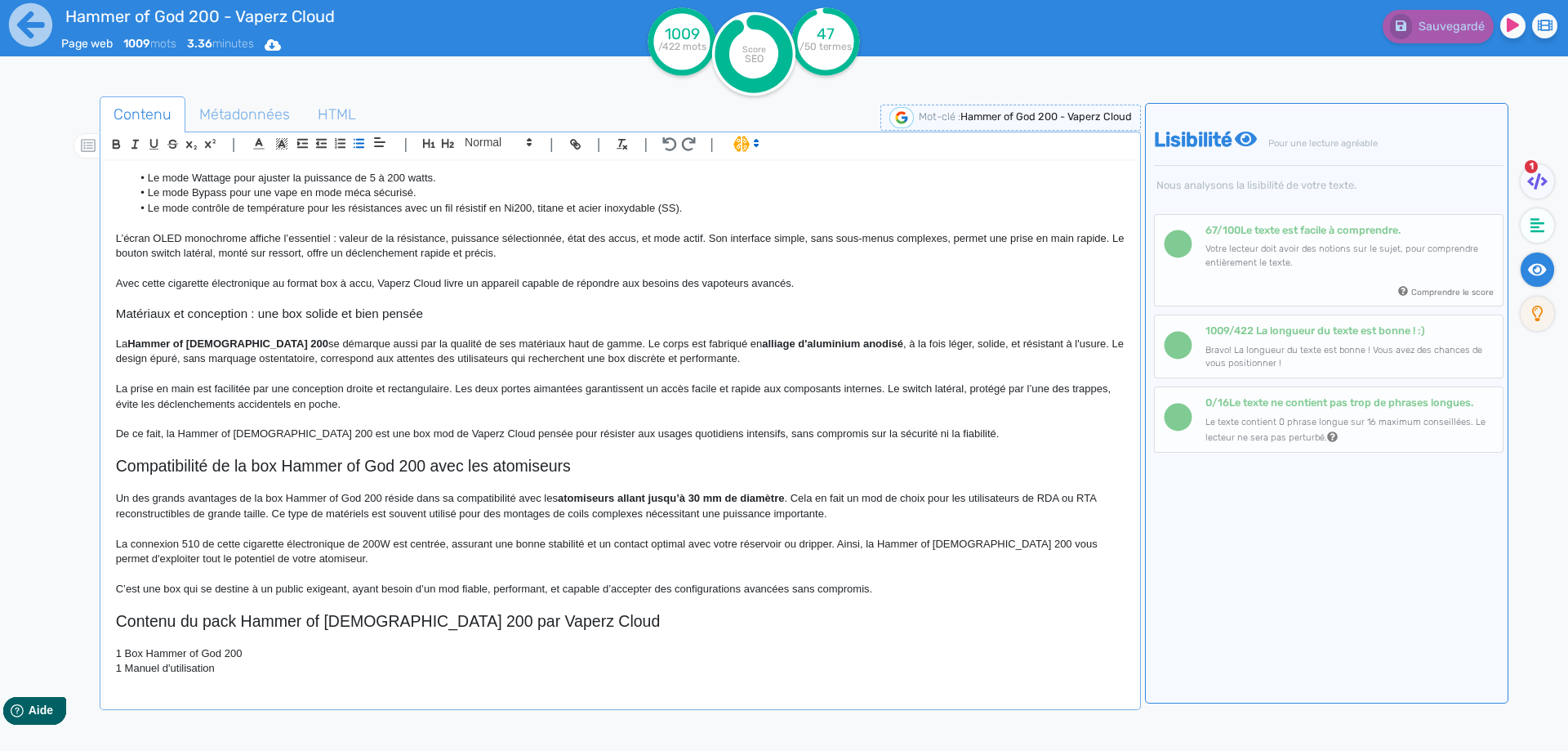
click at [157, 342] on strong "Hammer of [DEMOGRAPHIC_DATA] 200" at bounding box center [227, 343] width 201 height 13
drag, startPoint x: 157, startPoint y: 342, endPoint x: 226, endPoint y: 342, distance: 69.0
click at [300, 367] on p at bounding box center [619, 374] width 1009 height 15
click at [310, 388] on p "La prise en main est facilitée par une conception droite et rectangulaire. Les …" at bounding box center [619, 396] width 1009 height 30
drag, startPoint x: 310, startPoint y: 388, endPoint x: 436, endPoint y: 388, distance: 126.0
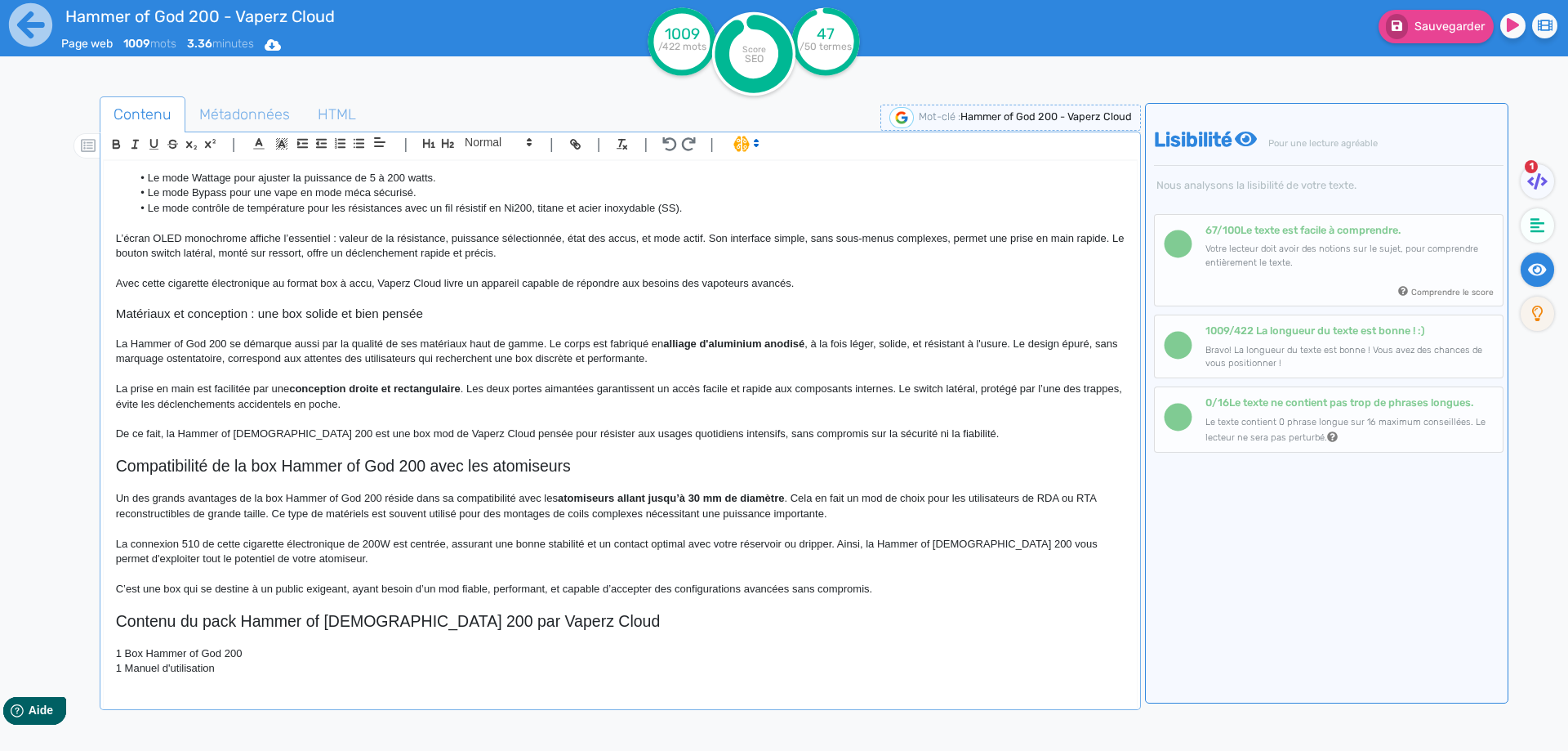
click at [436, 388] on p "La prise en main est facilitée par une conception droite et rectangulaire . Les…" at bounding box center [619, 396] width 1009 height 30
click at [491, 419] on p at bounding box center [619, 419] width 1009 height 15
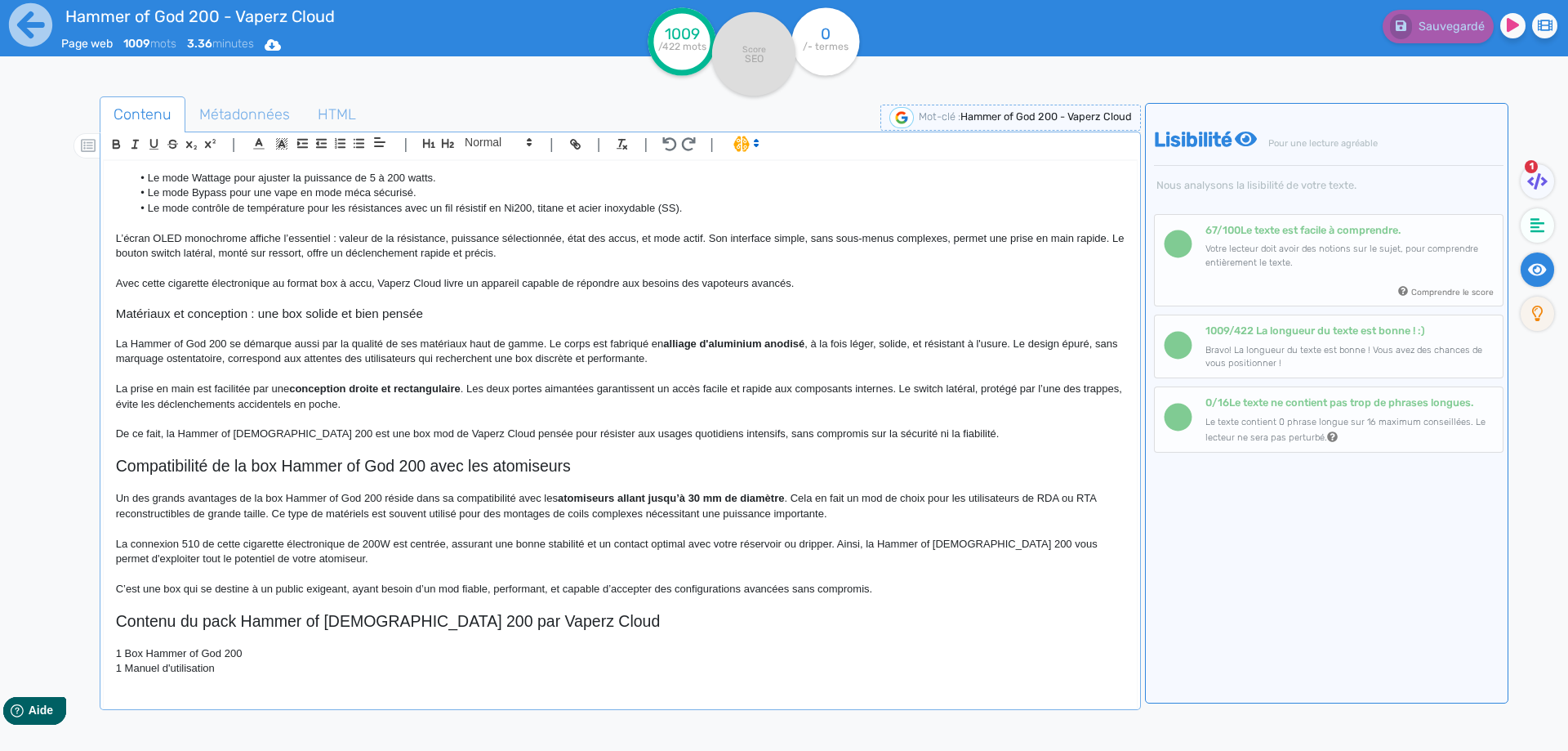
scroll to position [654, 0]
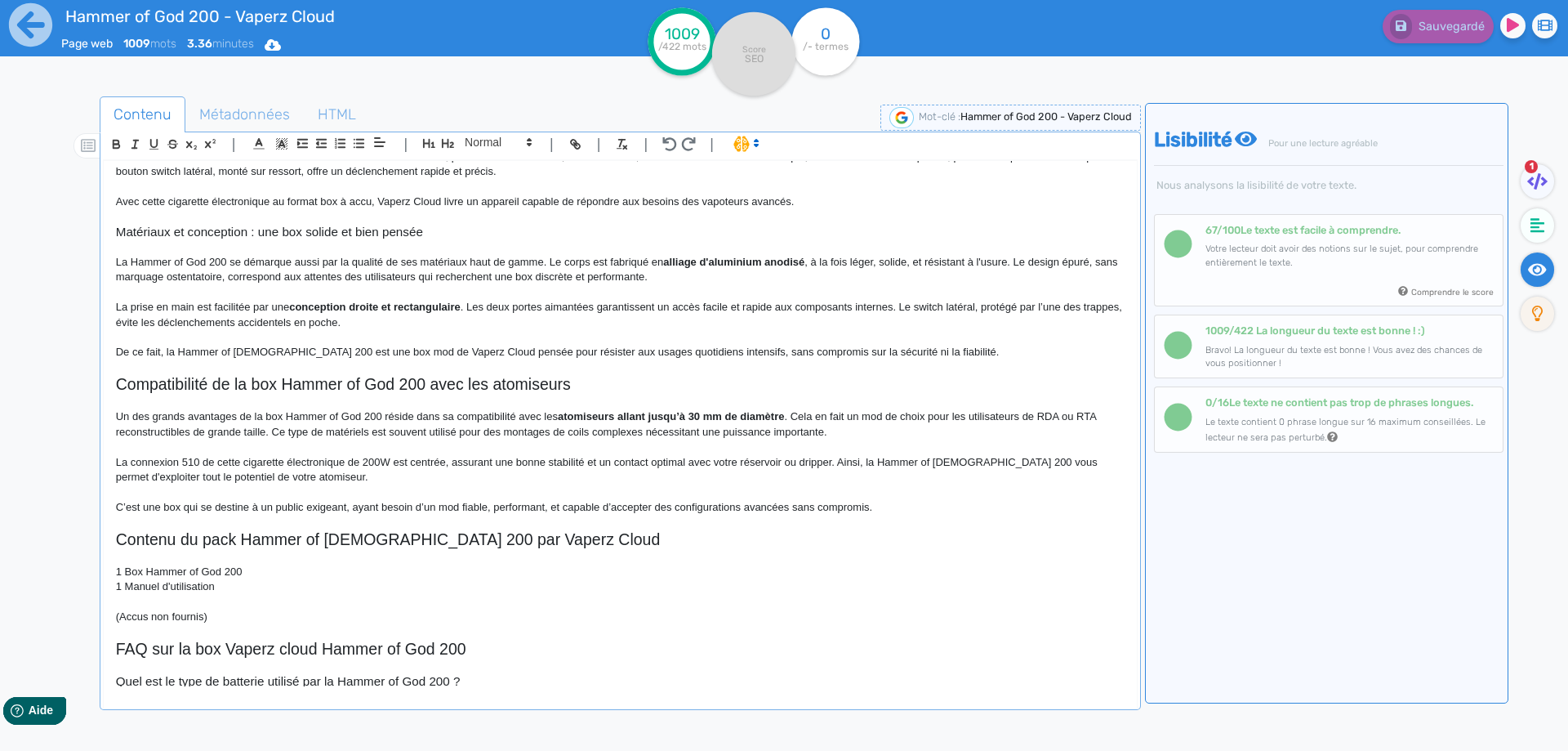
click at [156, 462] on p "La connexion 510 de cette cigarette électronique de 200W est centrée, assurant …" at bounding box center [619, 469] width 1009 height 30
drag, startPoint x: 156, startPoint y: 462, endPoint x: 198, endPoint y: 459, distance: 42.1
click at [198, 459] on p "La connexion 510 de cette cigarette électronique de 200W est centrée, assurant …" at bounding box center [619, 469] width 1009 height 30
click at [218, 487] on p at bounding box center [619, 492] width 1009 height 15
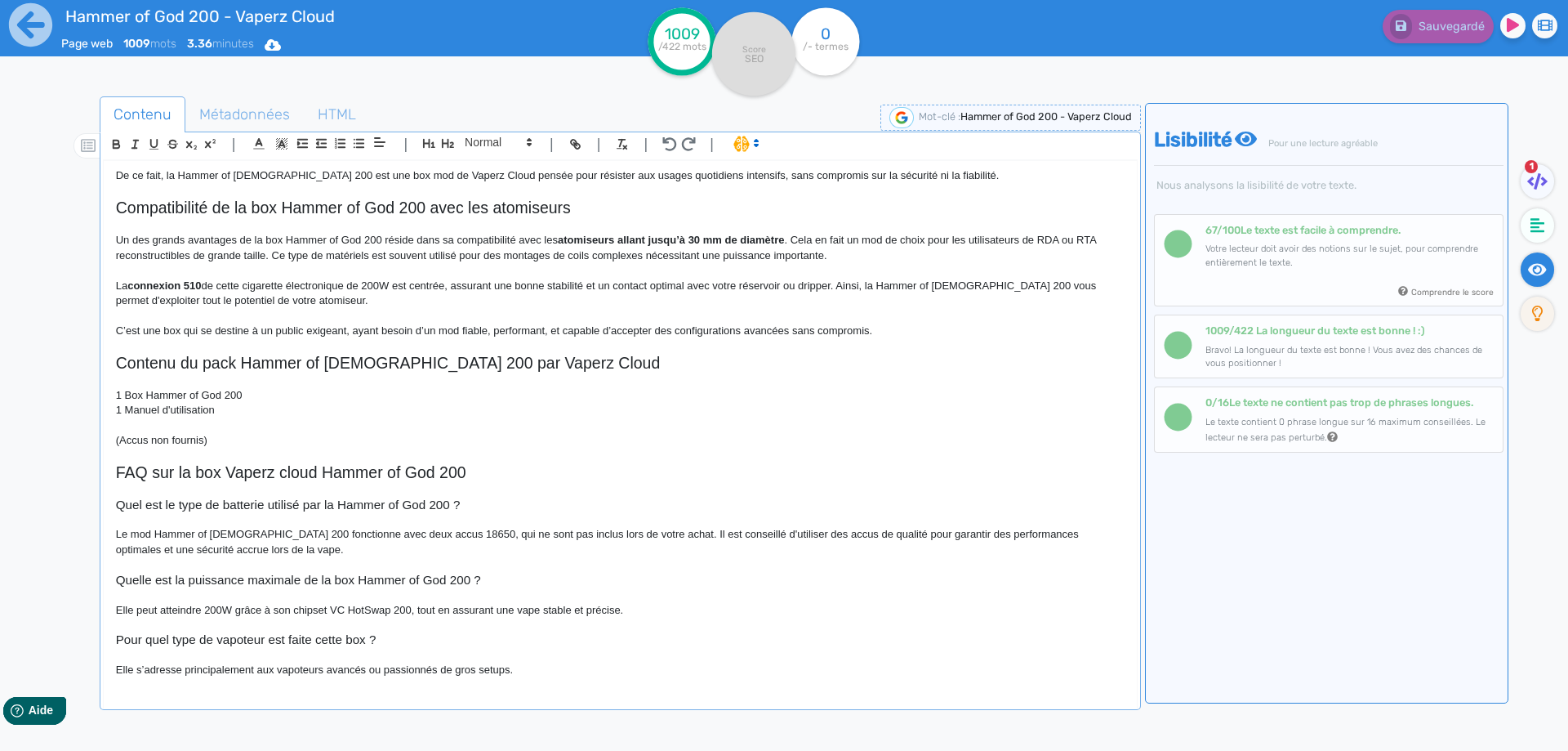
scroll to position [832, 0]
click at [249, 389] on p "1 Box Hammer of God 200" at bounding box center [619, 393] width 1009 height 15
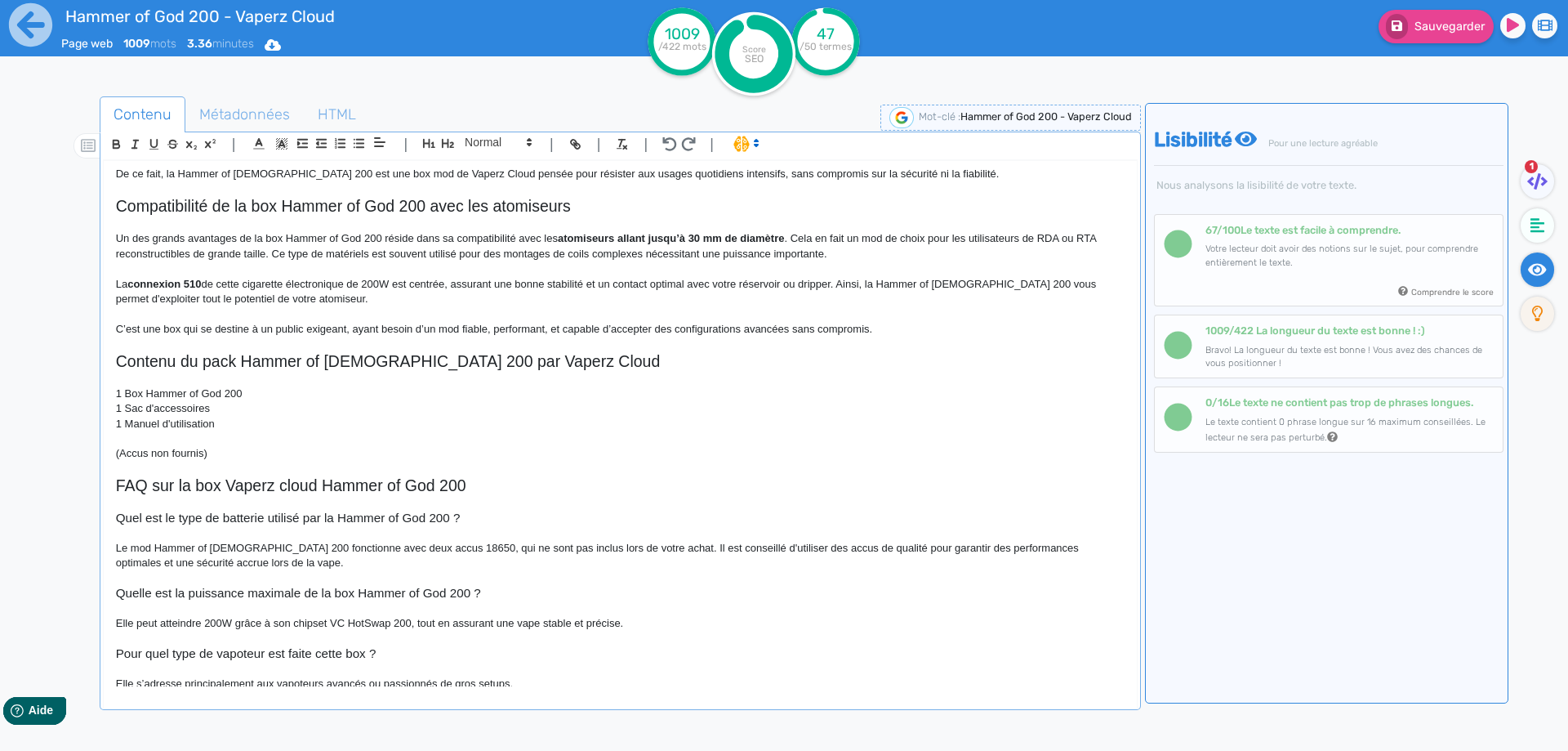
click at [311, 393] on p "1 Box Hammer of God 200" at bounding box center [619, 393] width 1009 height 15
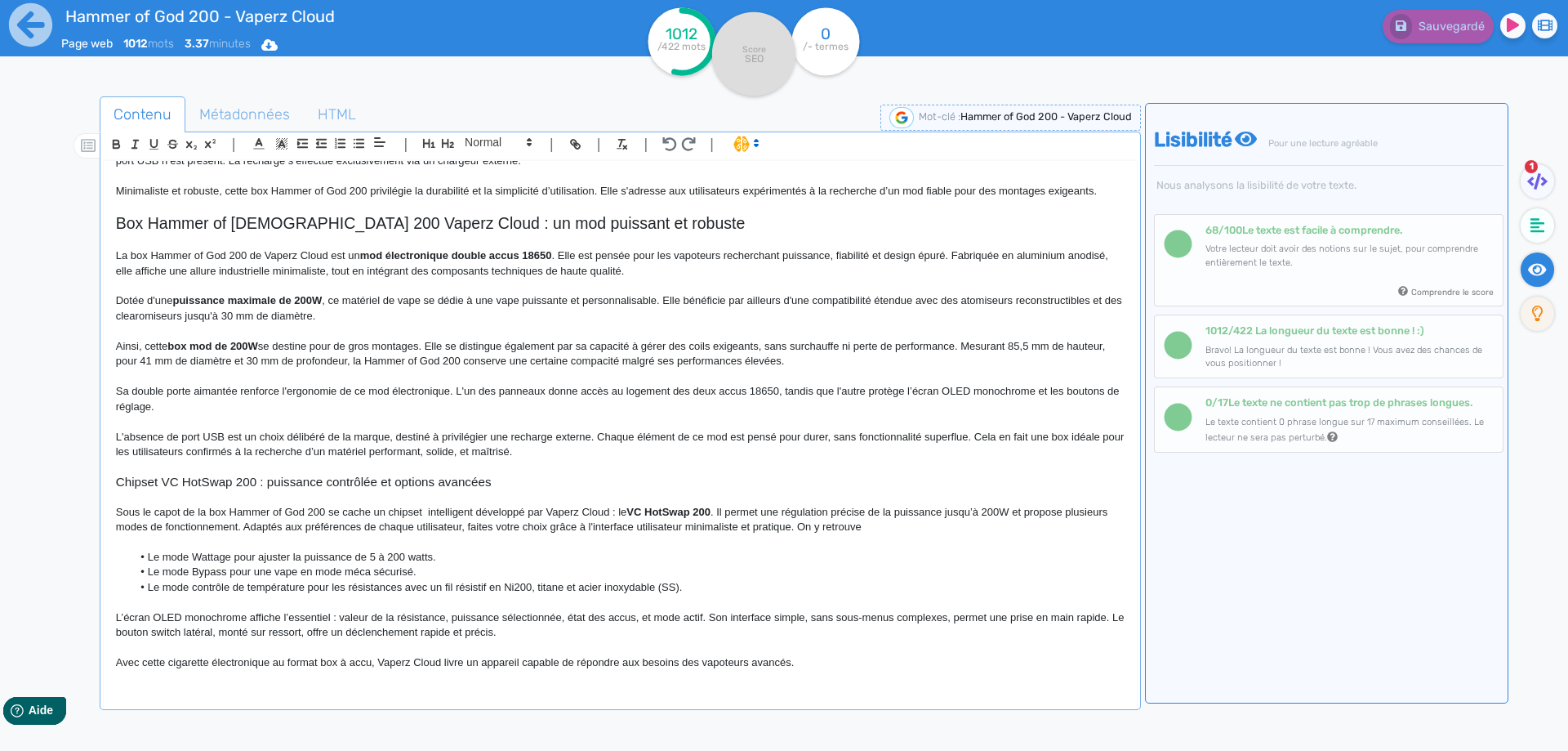
scroll to position [0, 0]
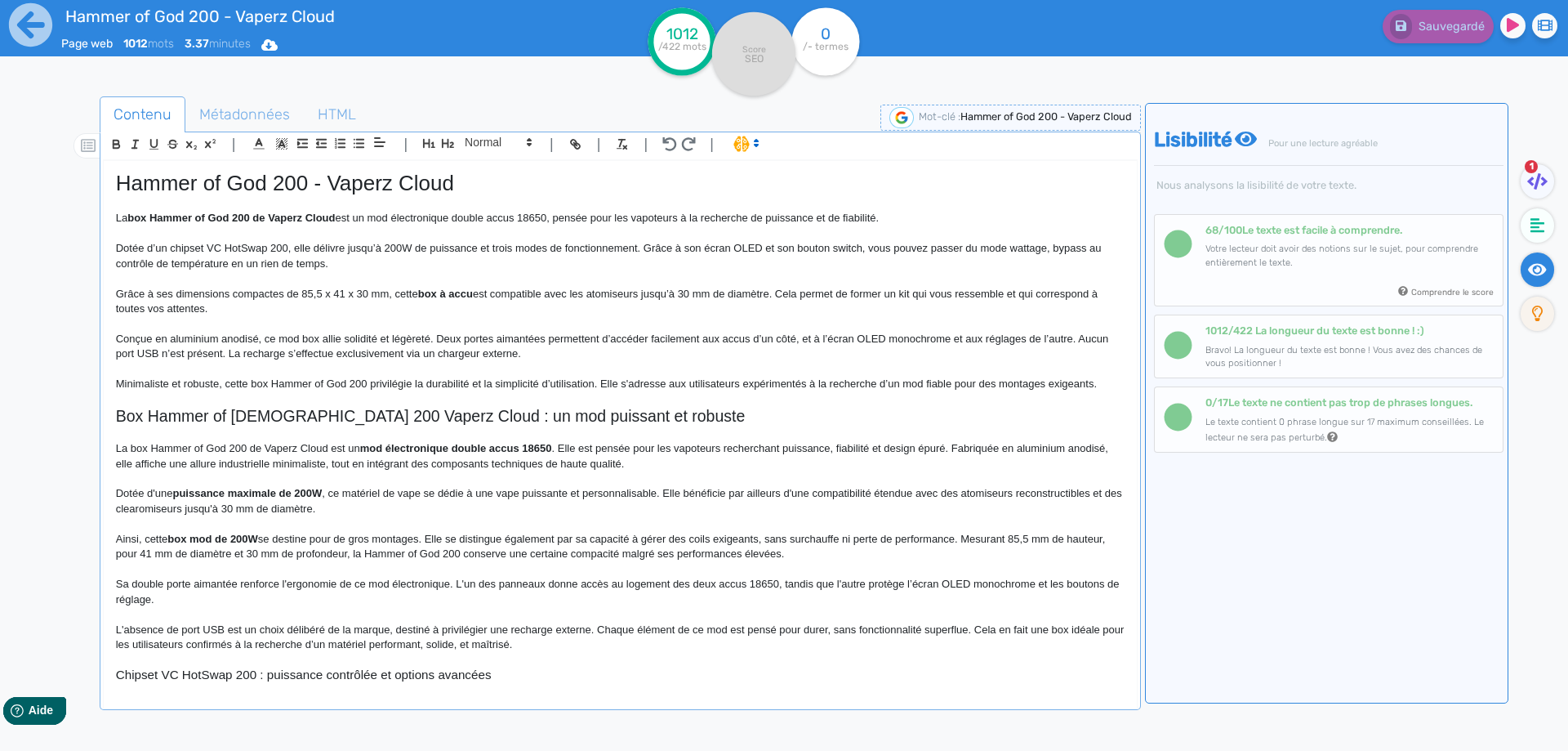
click at [444, 439] on p at bounding box center [619, 433] width 1009 height 15
click at [1534, 238] on fa-icon at bounding box center [1537, 224] width 33 height 34
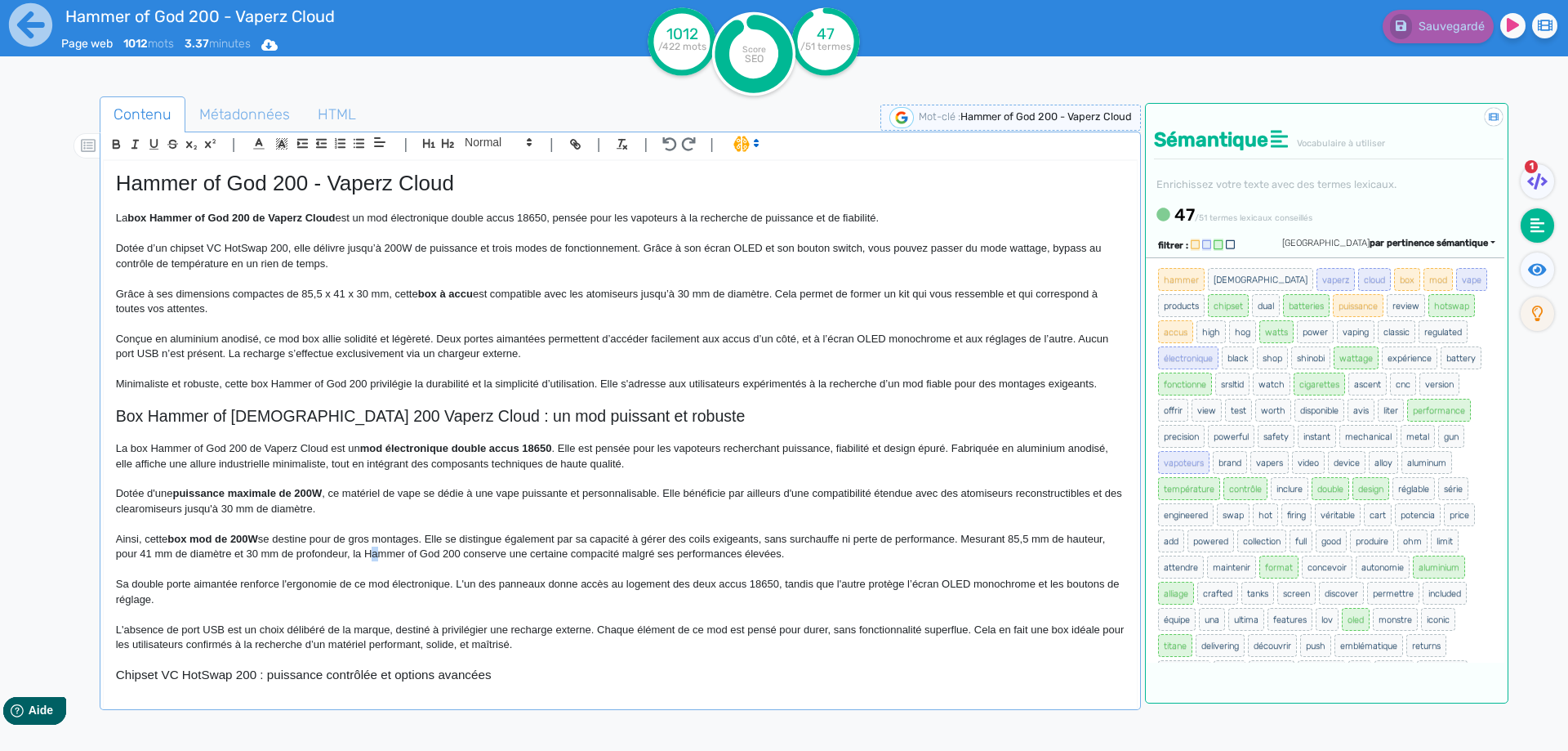
click at [371, 558] on p "Ainsi, cette box mod de 200W se destine pour de gros montages. Elle se distingu…" at bounding box center [619, 546] width 1009 height 30
click at [423, 552] on p "Ainsi, cette box mod de 200W se destine pour de gros montages. Elle se distingu…" at bounding box center [619, 546] width 1009 height 30
click at [1471, 38] on button "Sauvegarder" at bounding box center [1436, 26] width 116 height 33
click at [450, 584] on p "Sa double porte aimantée renforce l'ergonomie de ce mod électronique. L'un des …" at bounding box center [619, 592] width 1009 height 30
click at [1437, 44] on div "Sauvegarder" at bounding box center [1254, 40] width 627 height 80
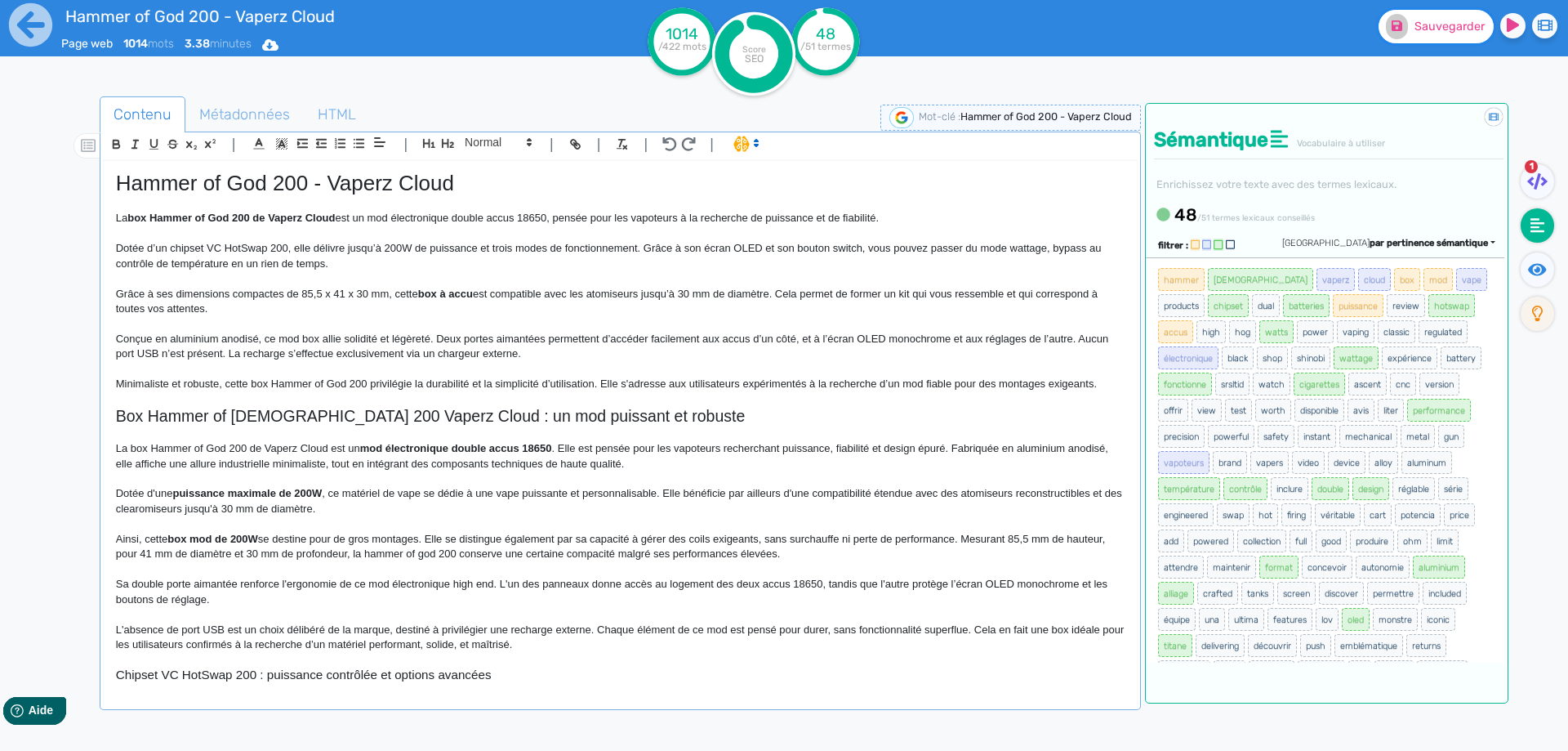
click at [1436, 39] on button "Sauvegarder" at bounding box center [1436, 26] width 116 height 33
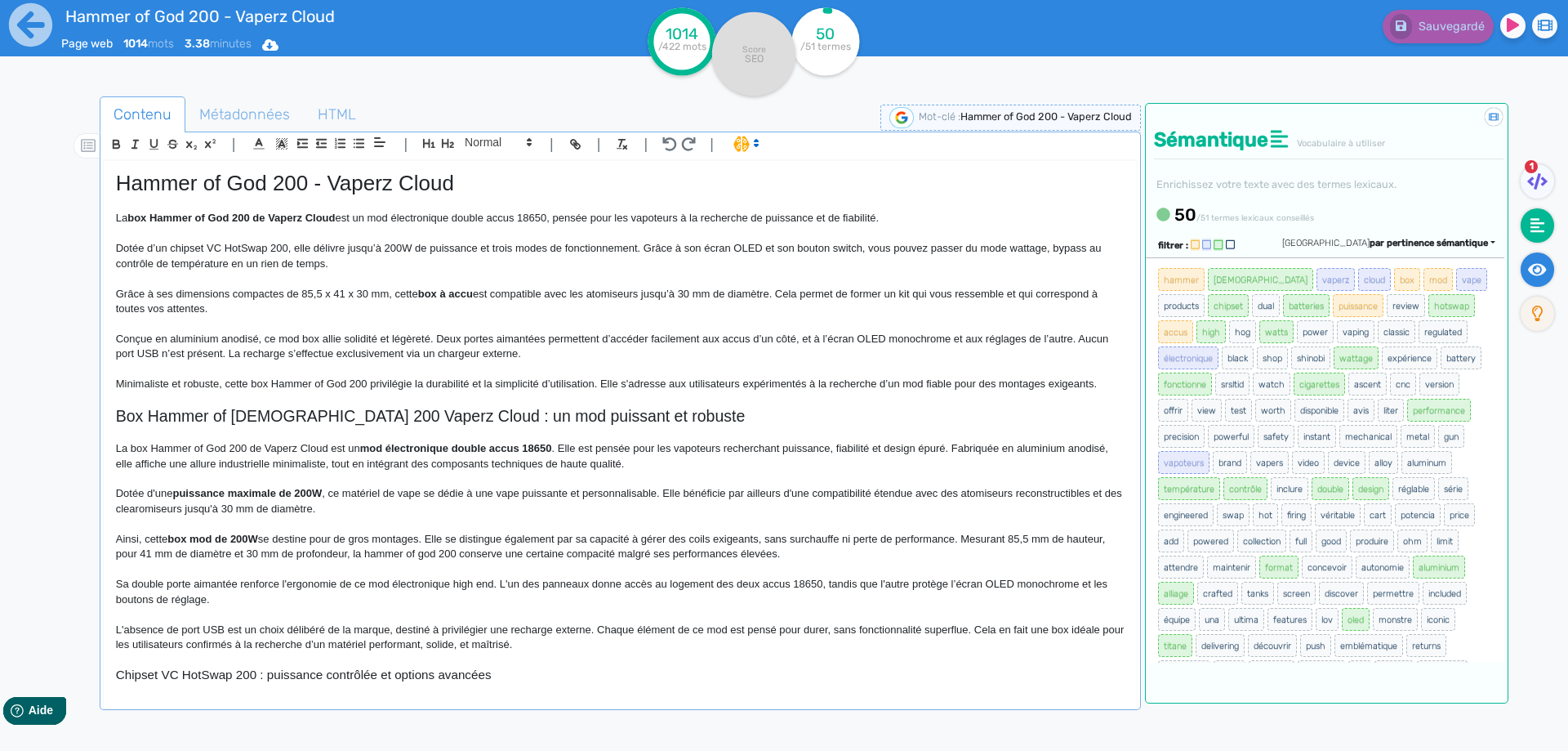
click at [1548, 270] on fa-icon at bounding box center [1537, 269] width 33 height 34
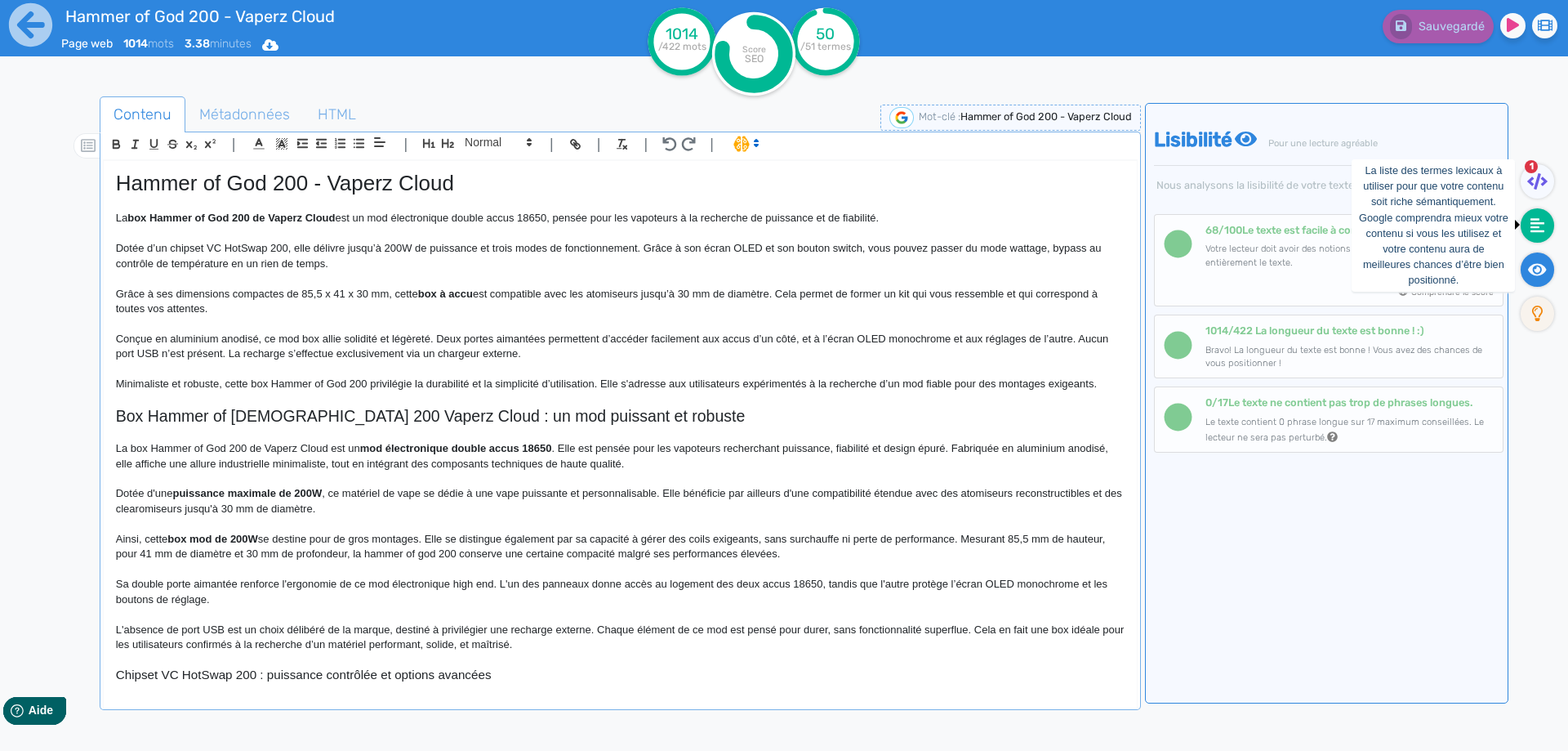
click at [1536, 218] on icon at bounding box center [1537, 225] width 15 height 17
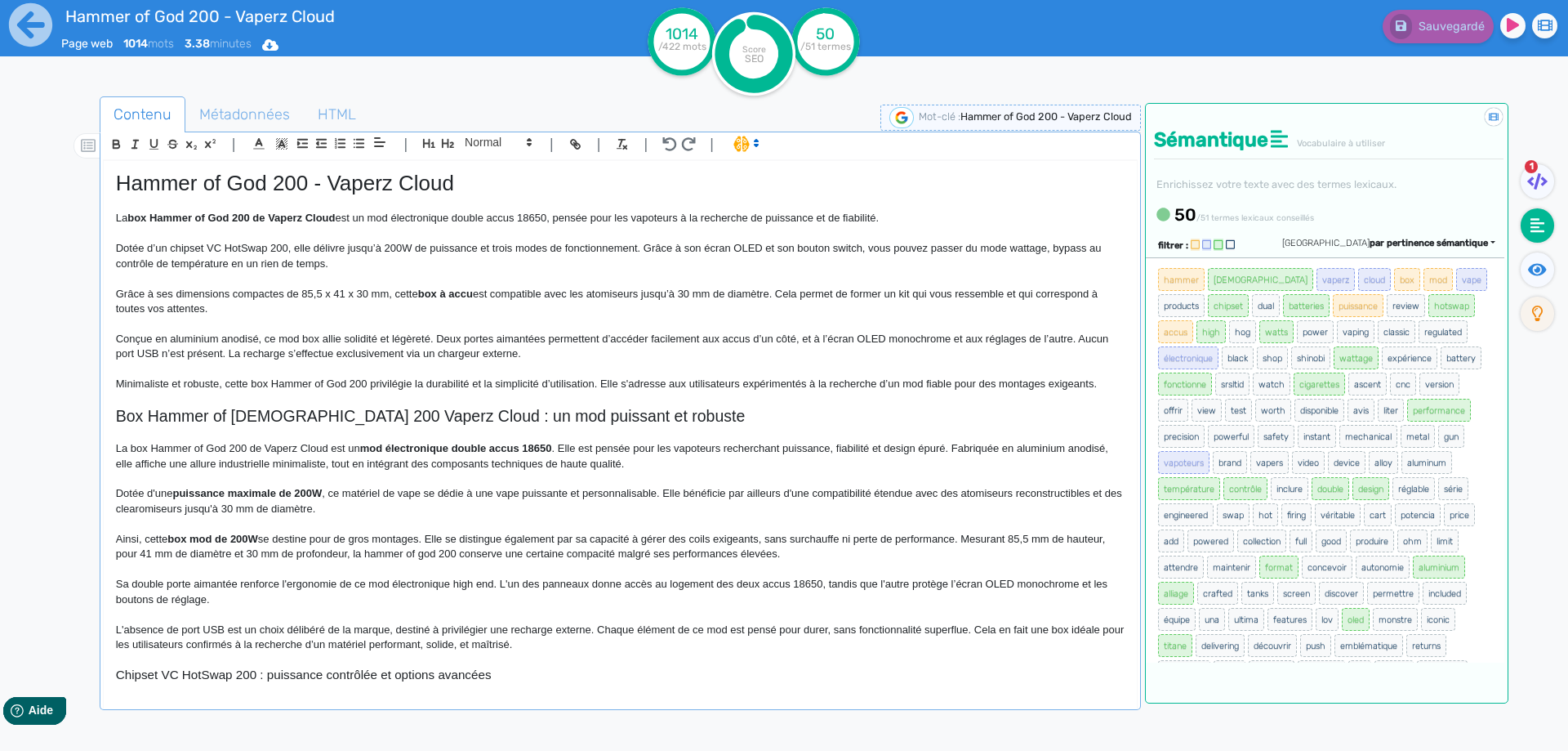
scroll to position [449, 0]
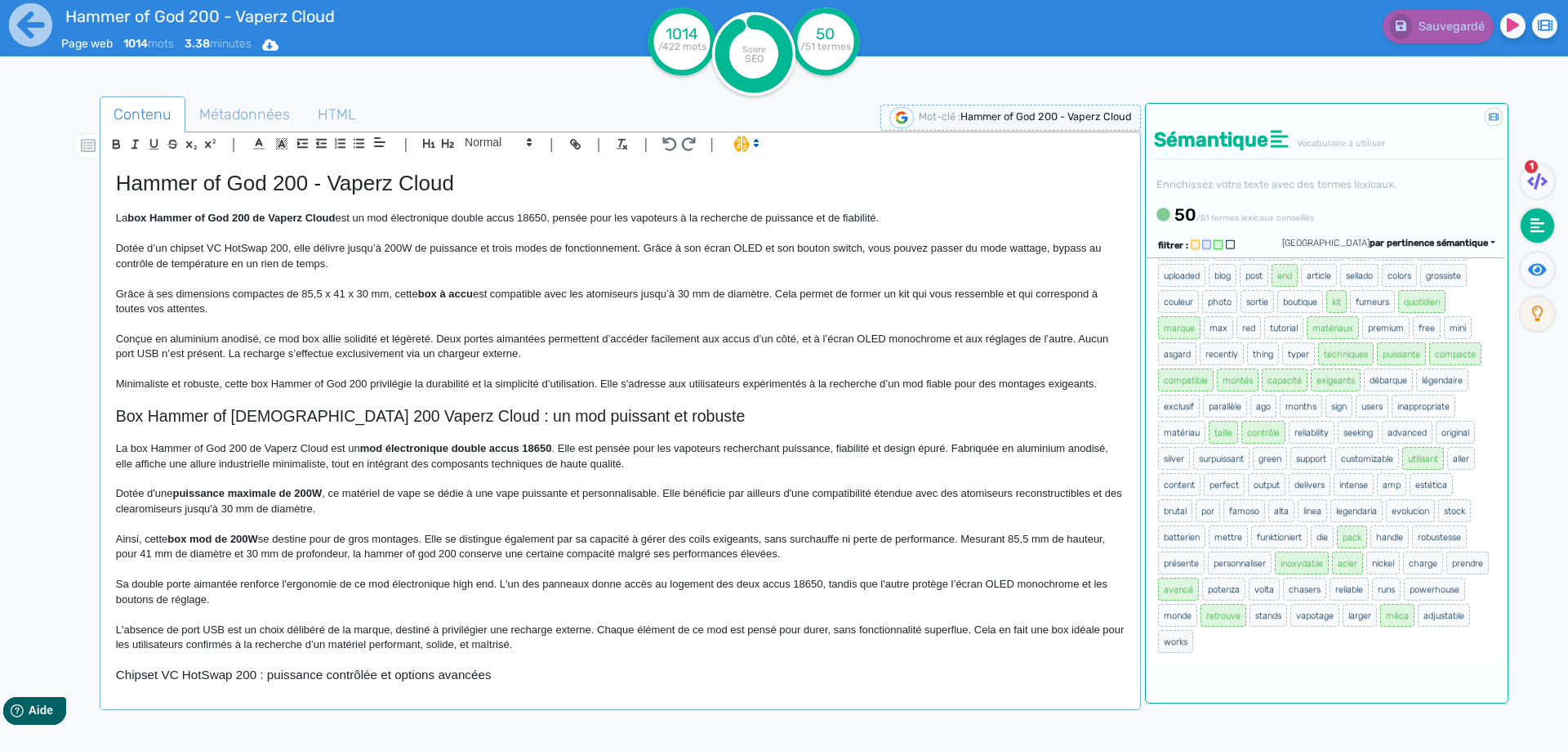
click at [516, 495] on p "Dotée d'une puissance maximale de 200W , ce matériel de vape se dédie à une vap…" at bounding box center [619, 500] width 1009 height 30
click at [430, 495] on p "Dotée d'une puissance maximale de 200W , ce matériel de vape se dédie à une vap…" at bounding box center [619, 500] width 1009 height 30
click at [414, 494] on p "Dotée d'une puissance maximale de 200W , ce matériel de vape se dédie à une vap…" at bounding box center [619, 500] width 1009 height 30
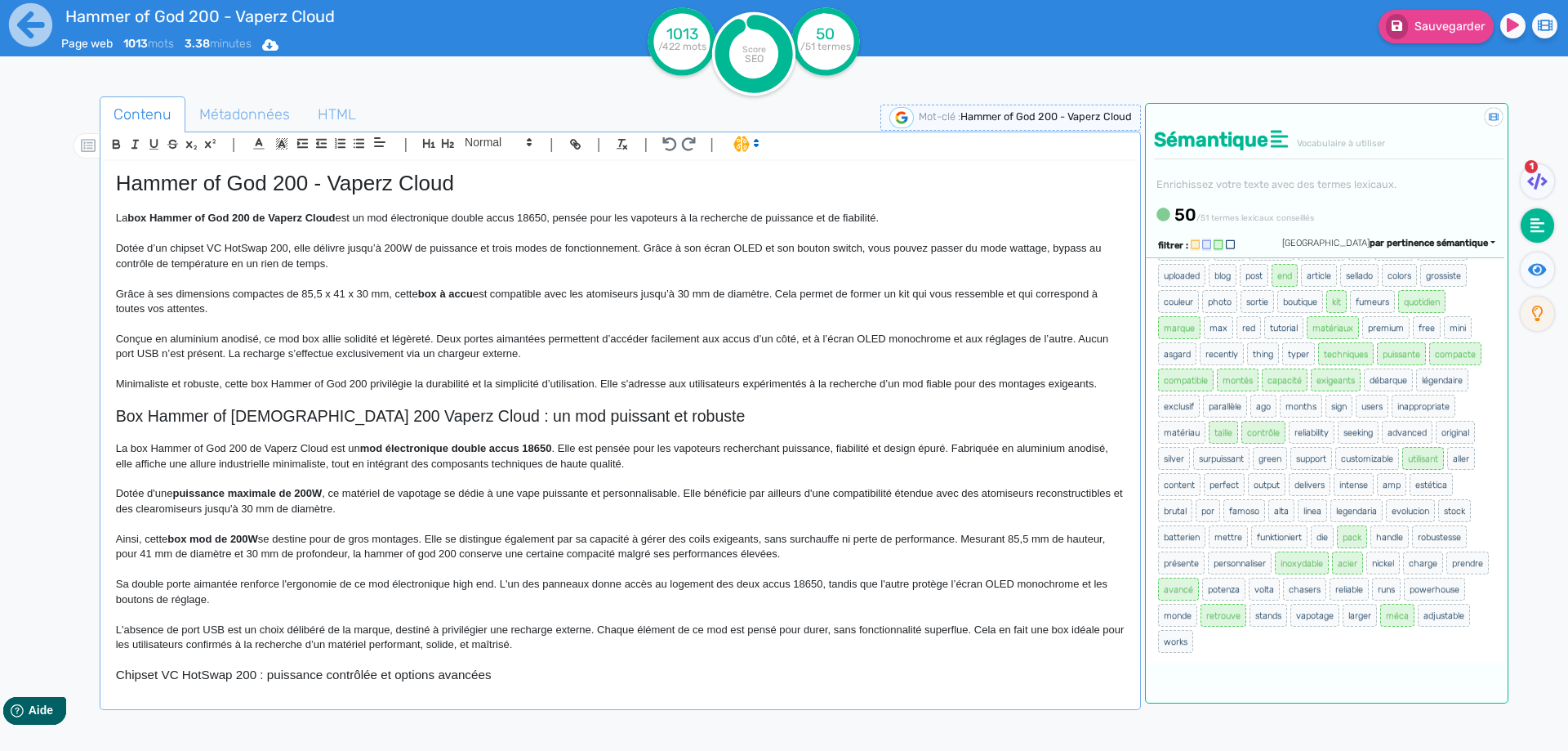
click at [1428, 44] on div "Sauvegarder" at bounding box center [1254, 40] width 627 height 80
click at [1414, 29] on button "Sauvegarder" at bounding box center [1436, 26] width 116 height 33
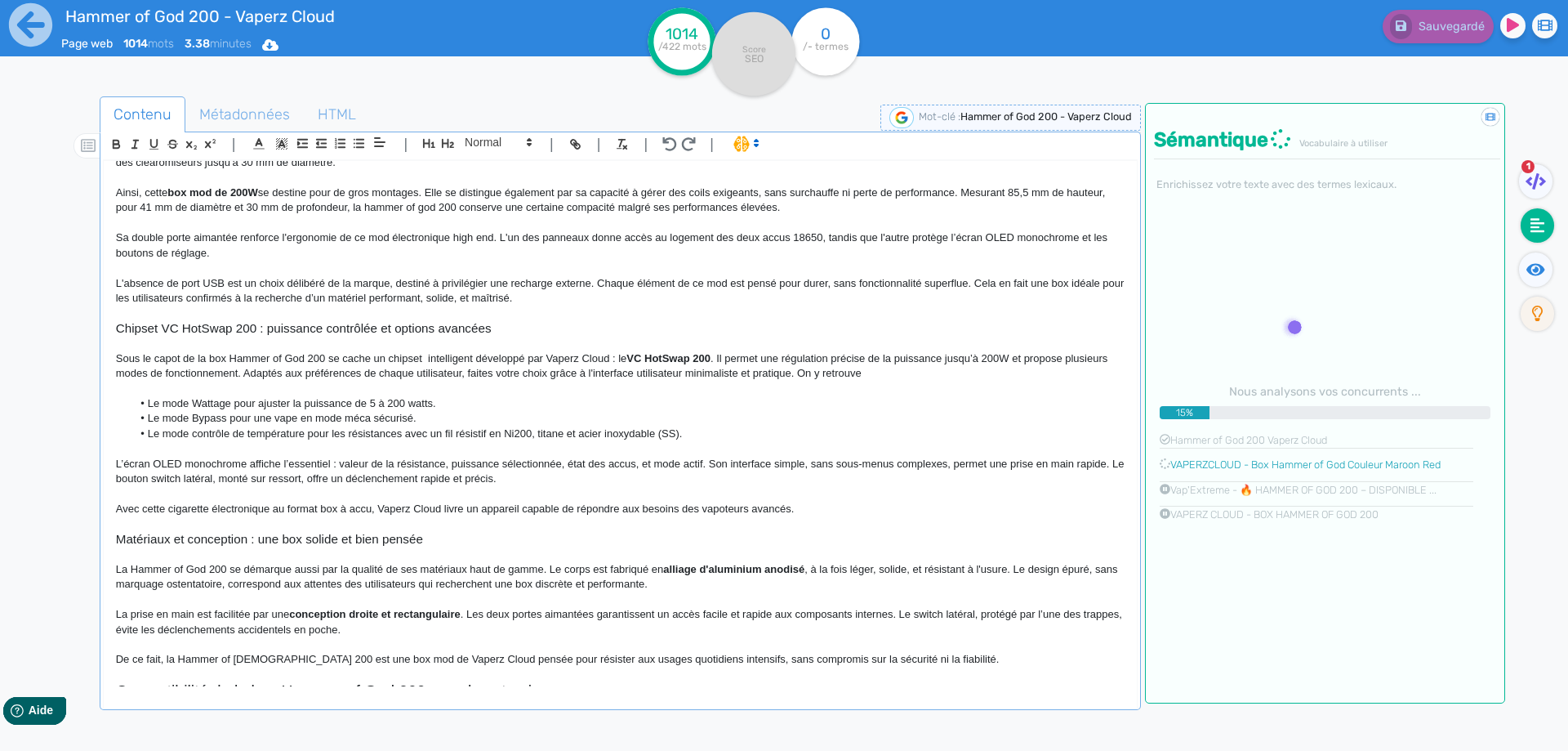
scroll to position [408, 0]
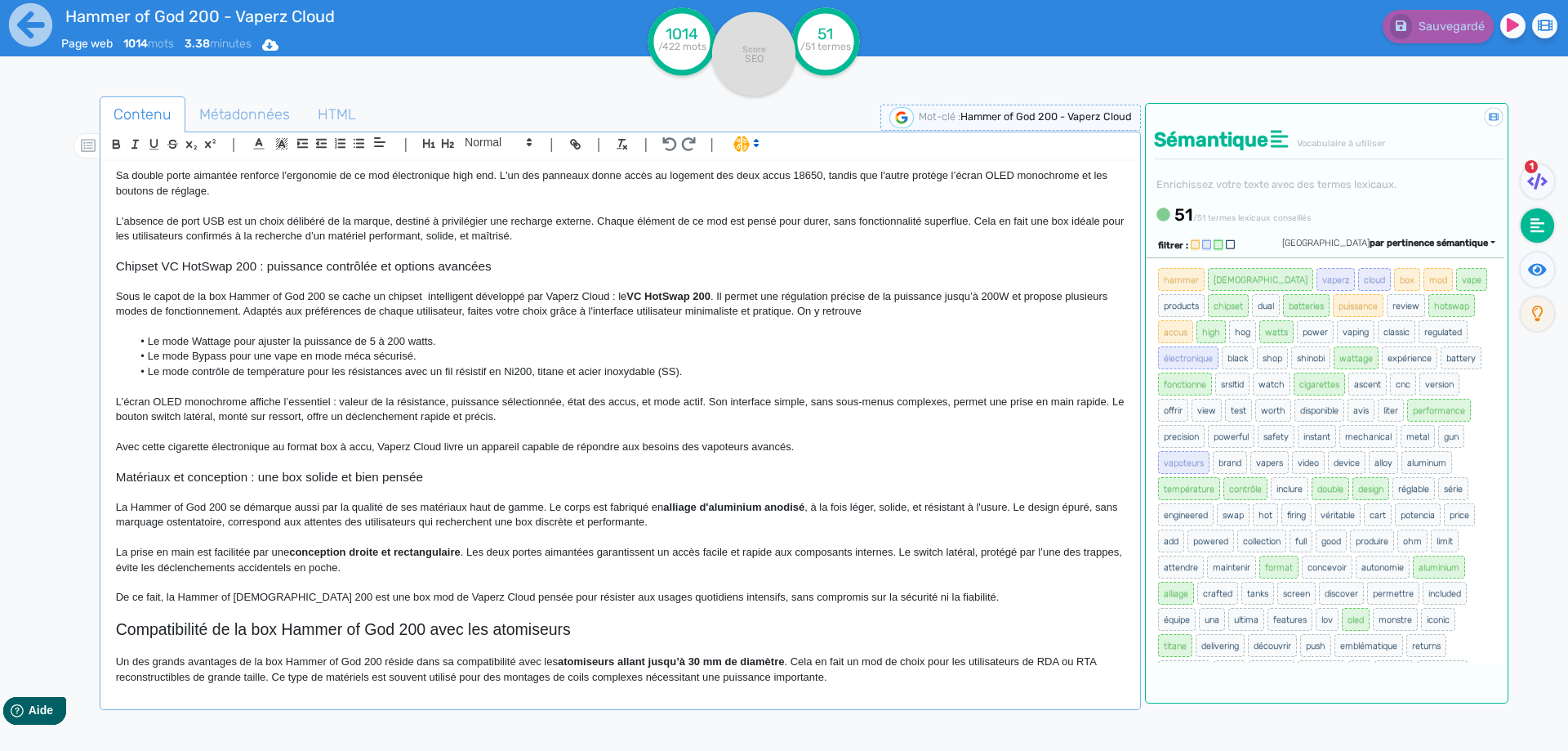
click at [272, 359] on li "Le mode Bypass pour une vape en mode méca sécurisé." at bounding box center [627, 356] width 992 height 15
click at [1452, 36] on button "Sauvegarder" at bounding box center [1436, 26] width 116 height 33
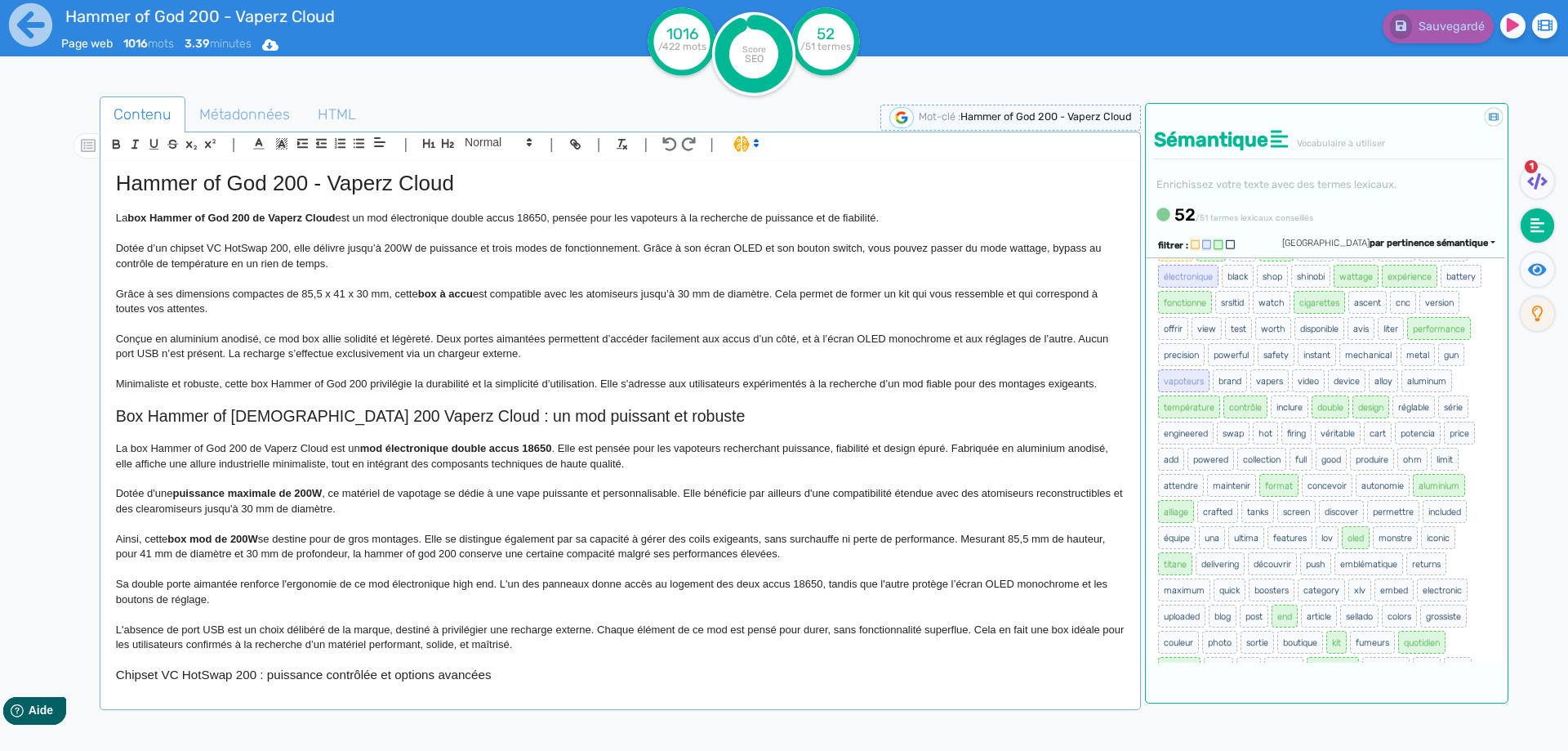
scroll to position [82, 0]
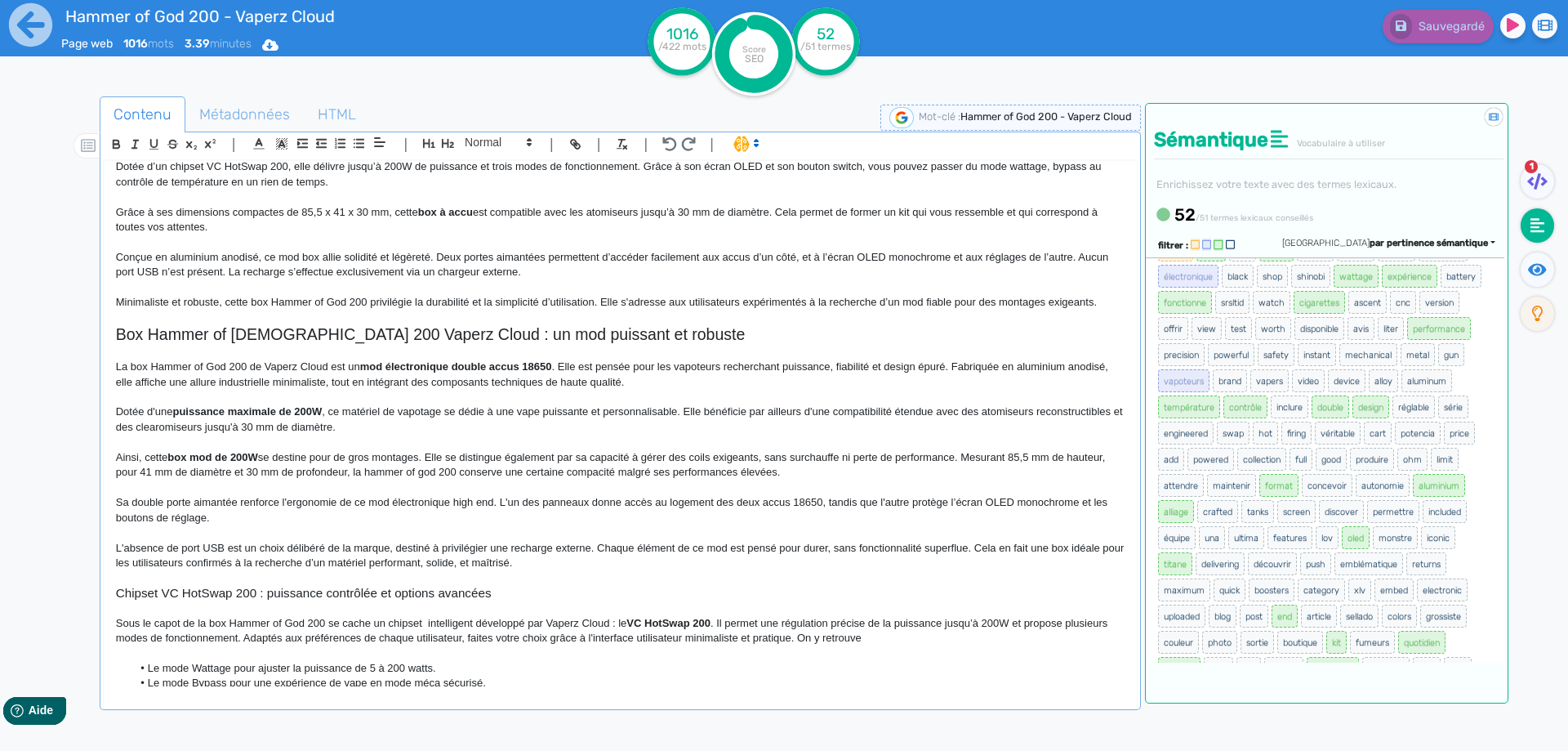
click at [265, 410] on strong "puissance maximale de 200W" at bounding box center [247, 411] width 150 height 13
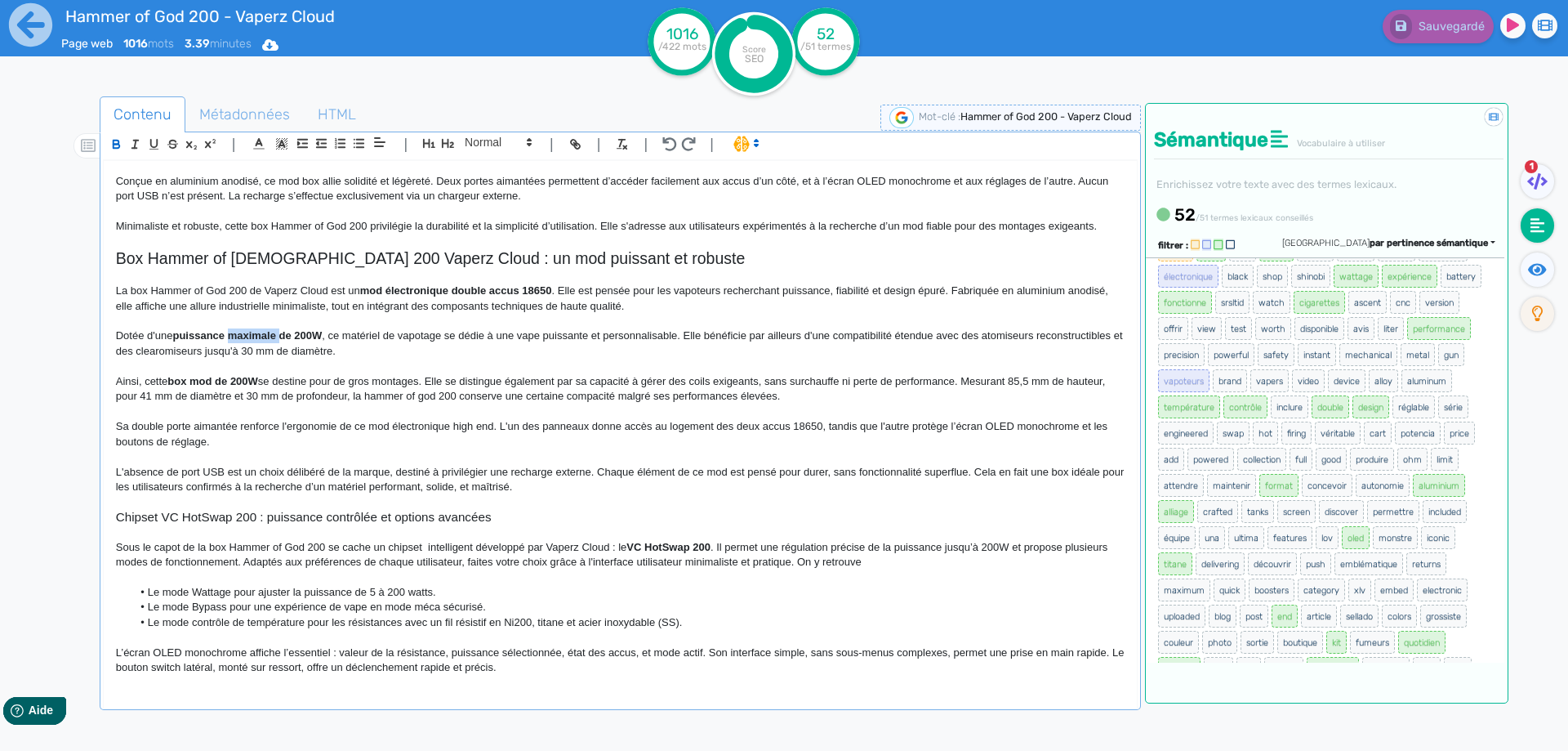
scroll to position [245, 0]
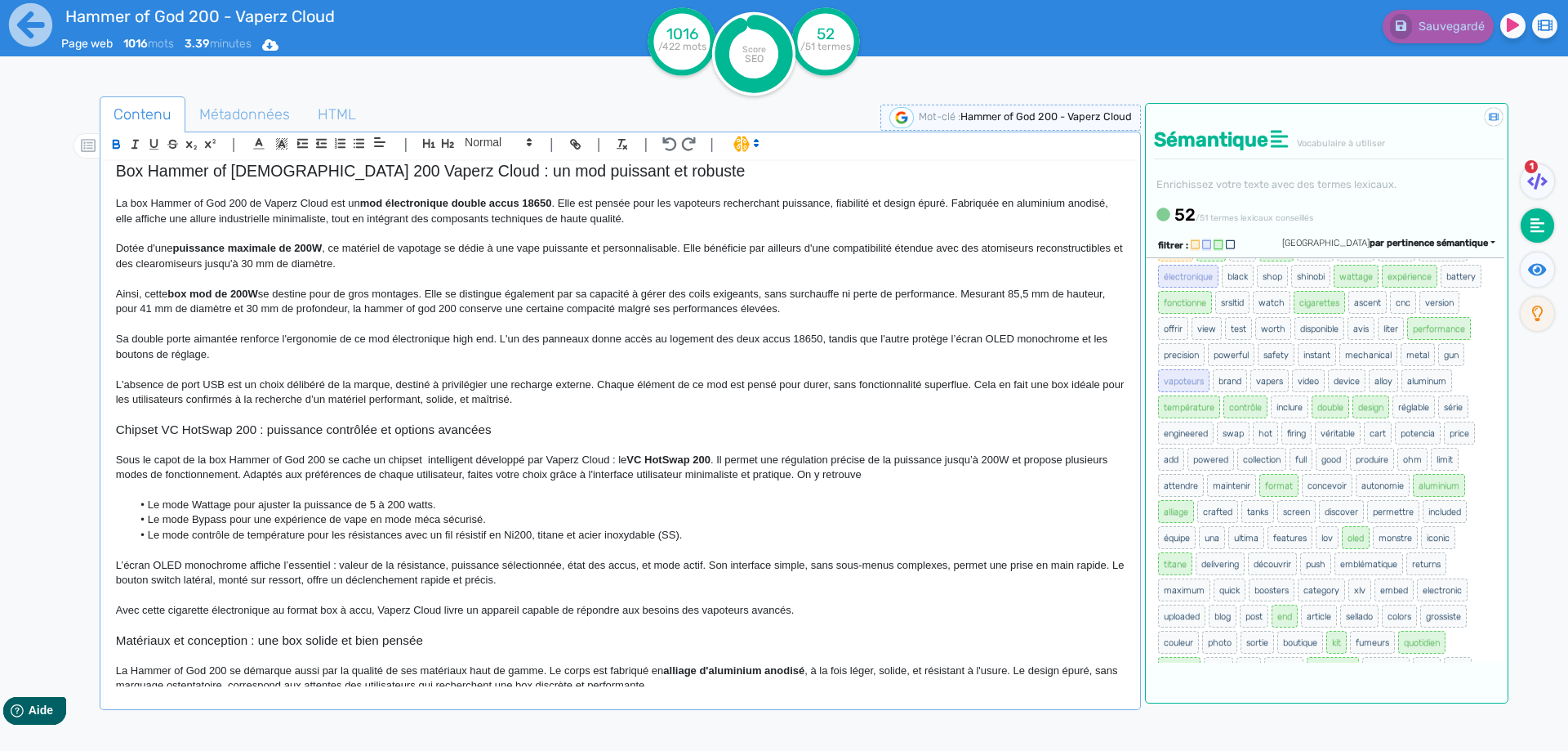
click at [951, 460] on p "Sous le capot de la box Hammer of God 200 se cache un chipset intelligent dével…" at bounding box center [619, 467] width 1009 height 30
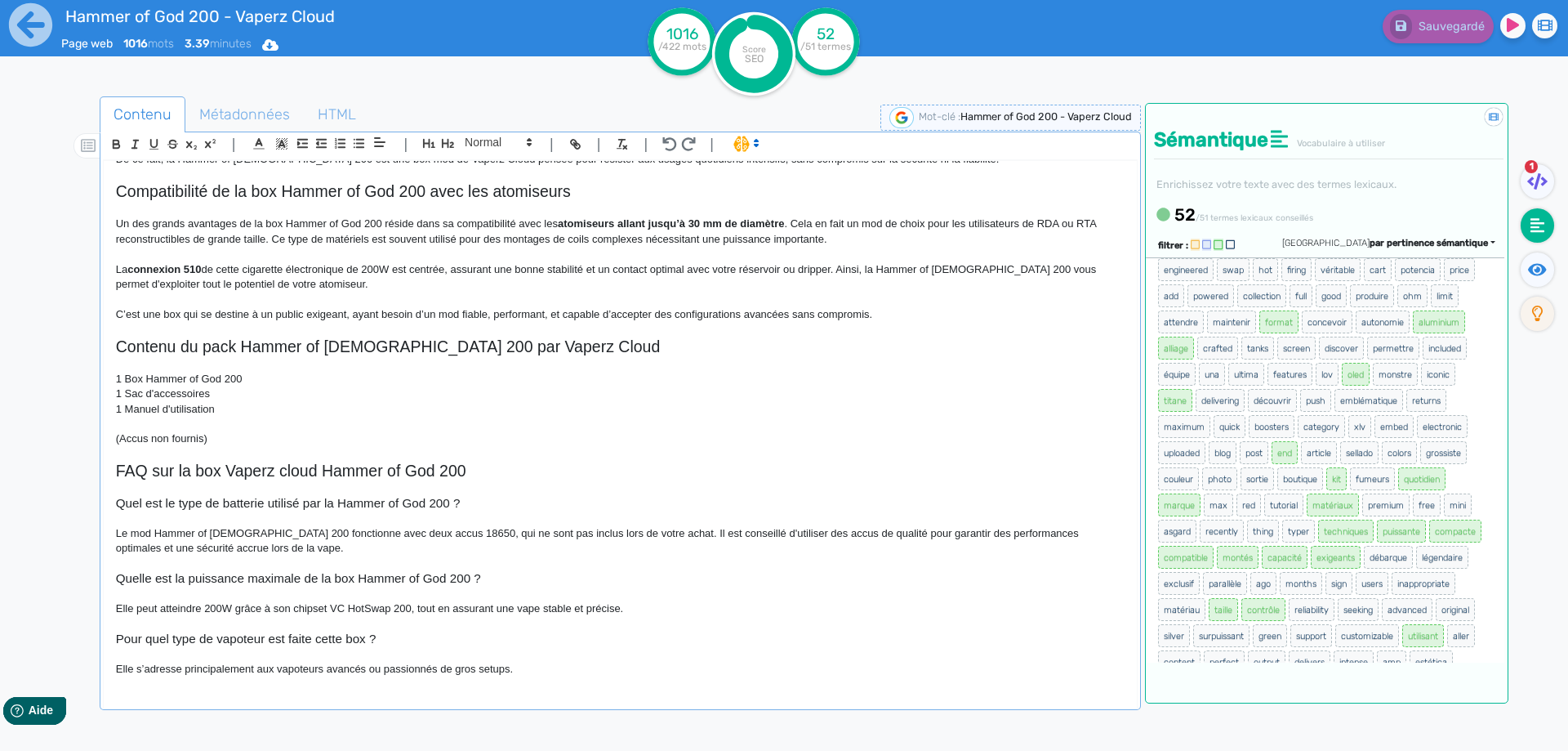
scroll to position [326, 0]
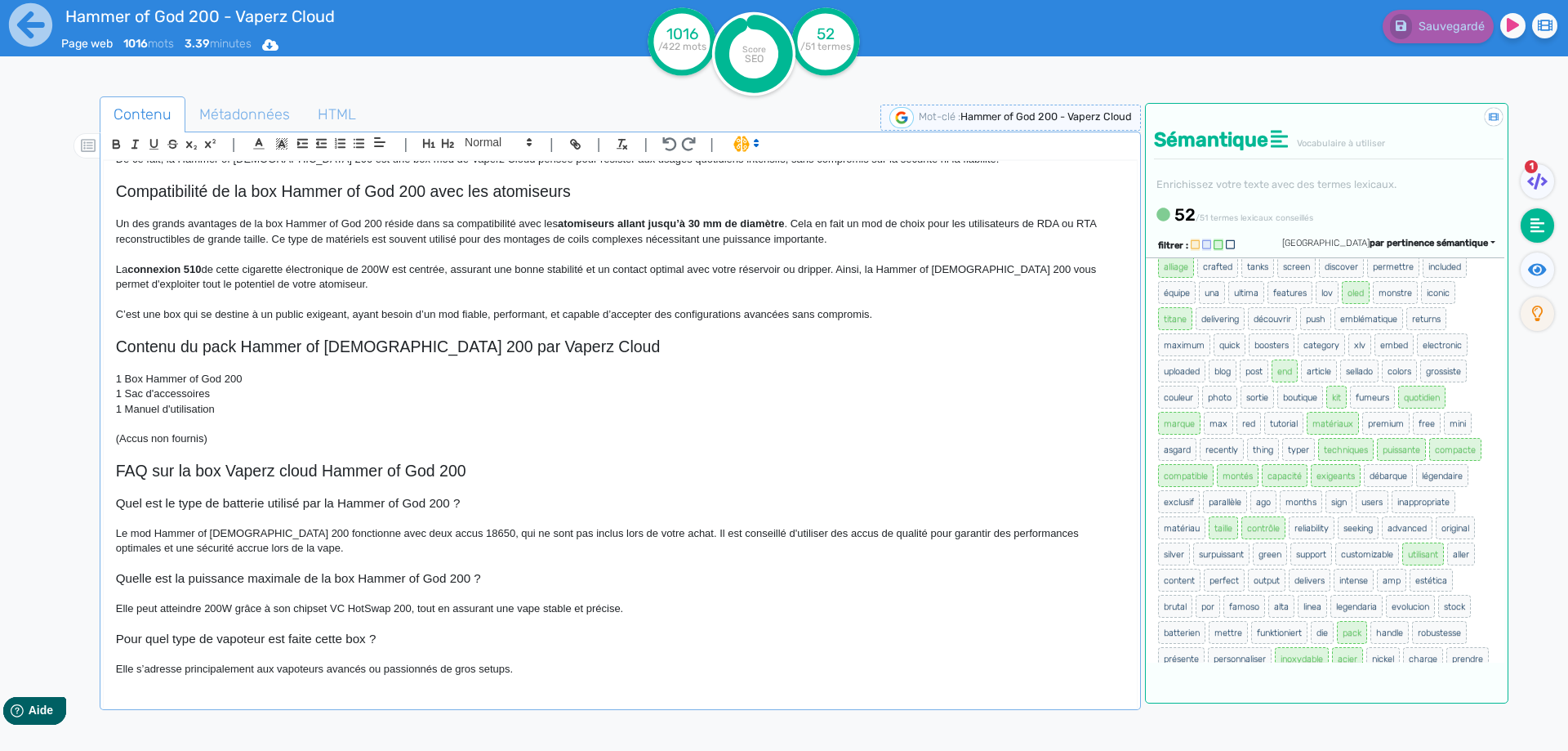
click at [274, 577] on h3 "Quelle est la puissance maximale de la box Hammer of God 200 ?" at bounding box center [619, 578] width 1009 height 15
click at [1466, 43] on button "Sauvegarder" at bounding box center [1436, 26] width 116 height 33
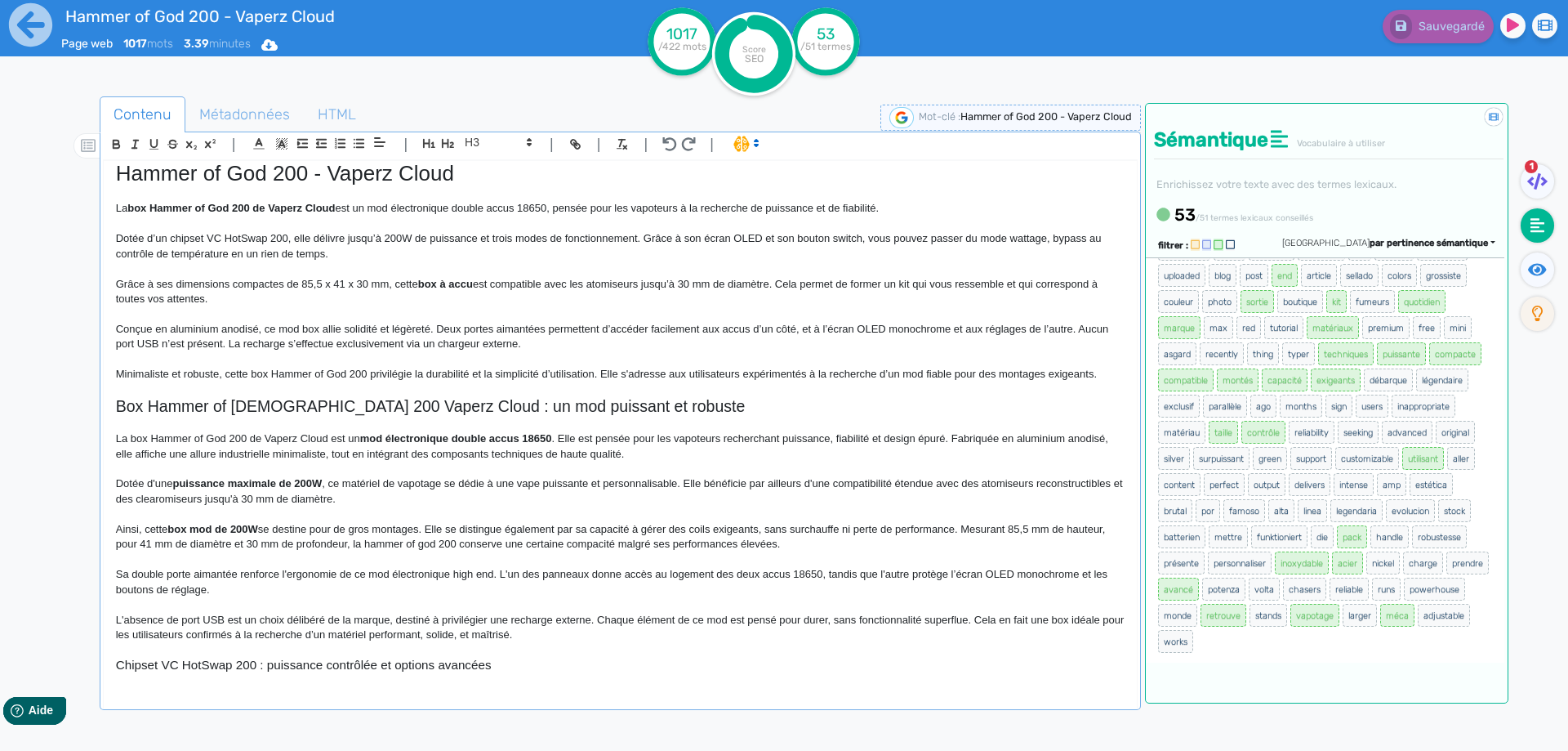
scroll to position [0, 0]
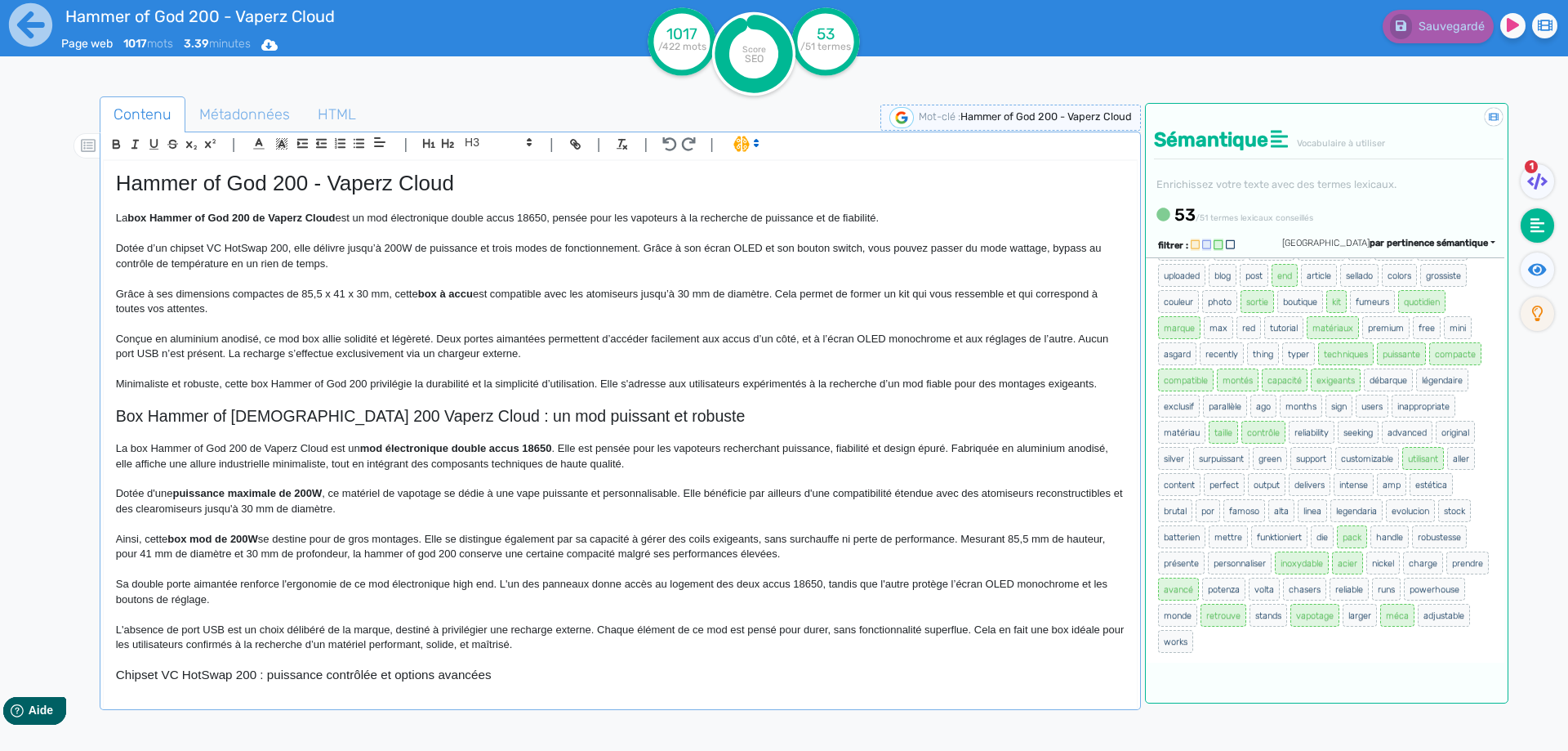
click at [241, 211] on p "La box Hammer of God 200 de Vaperz Cloud est un mod électronique double accus 1…" at bounding box center [619, 218] width 1009 height 15
click at [244, 183] on h1 "Hammer of God 200 - Vaperz Cloud" at bounding box center [619, 184] width 1009 height 25
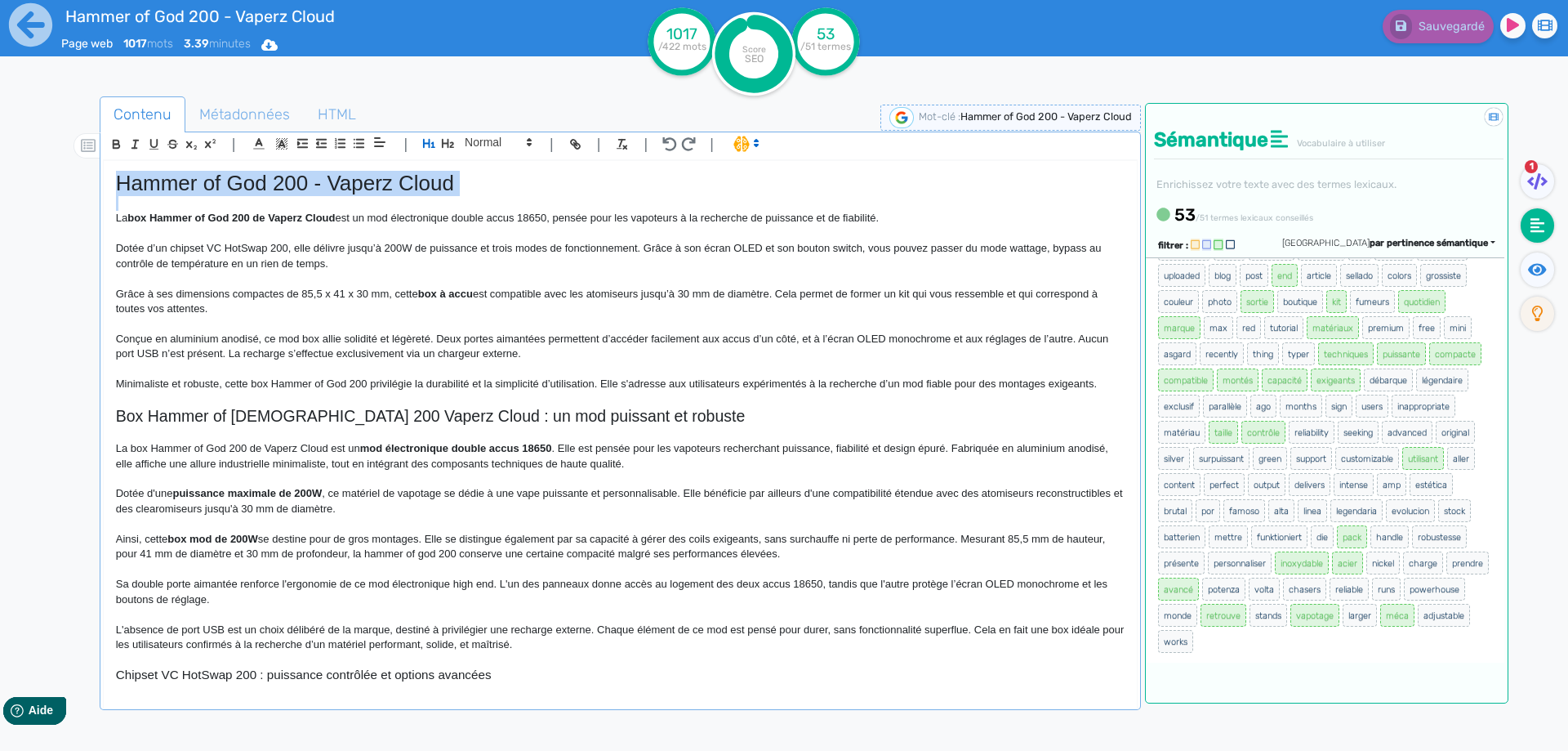
copy h1 "Hammer of God 200 - Vaperz Cloud"
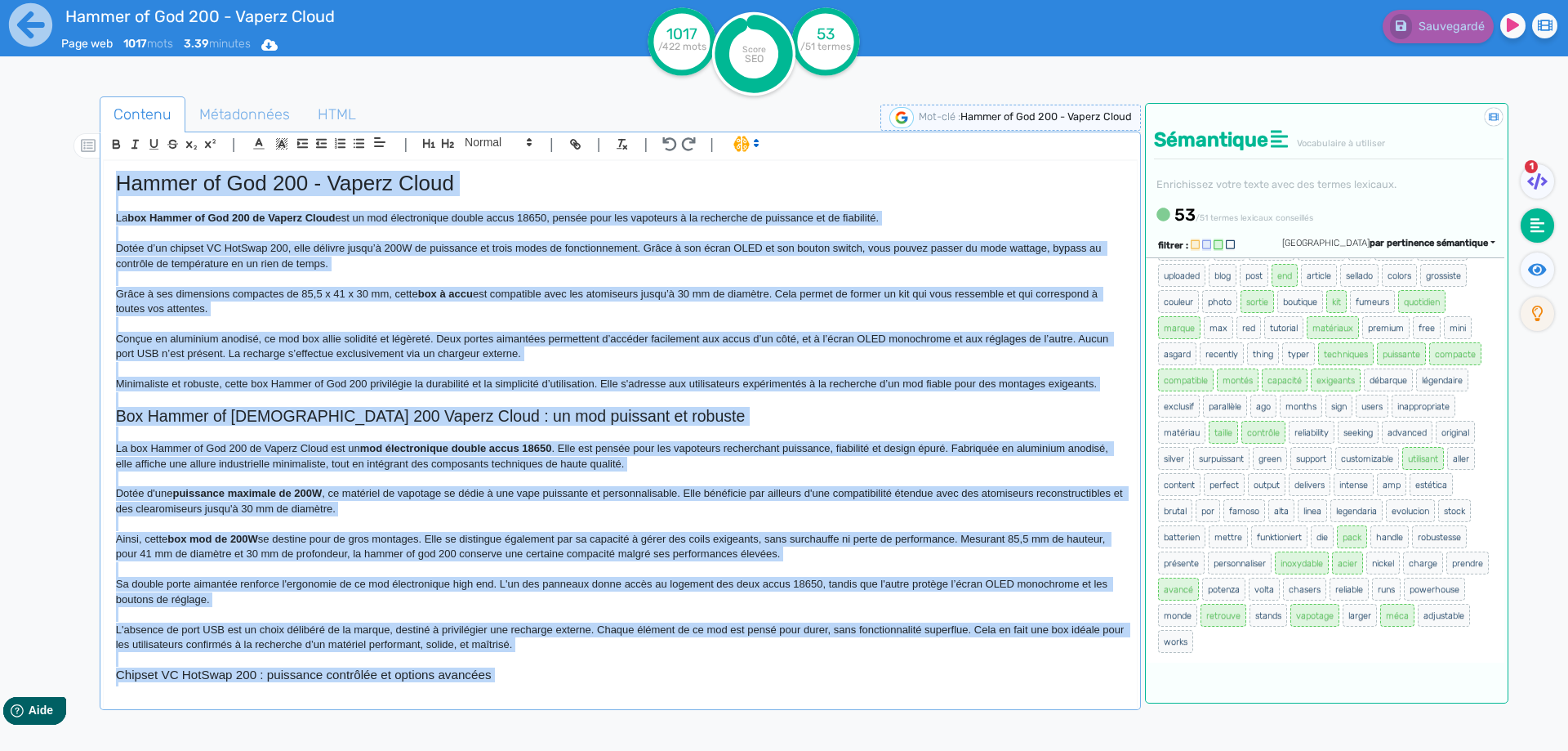
copy div "Loremi do Sit 460 - Ametco Adipi El sed Doeius te Inc 311 ut Labore Etdol mag a…"
click at [285, 507] on p "Dotée d'une puissance maximale de 200W , ce matériel de vapotage se dédie à une…" at bounding box center [619, 500] width 1009 height 30
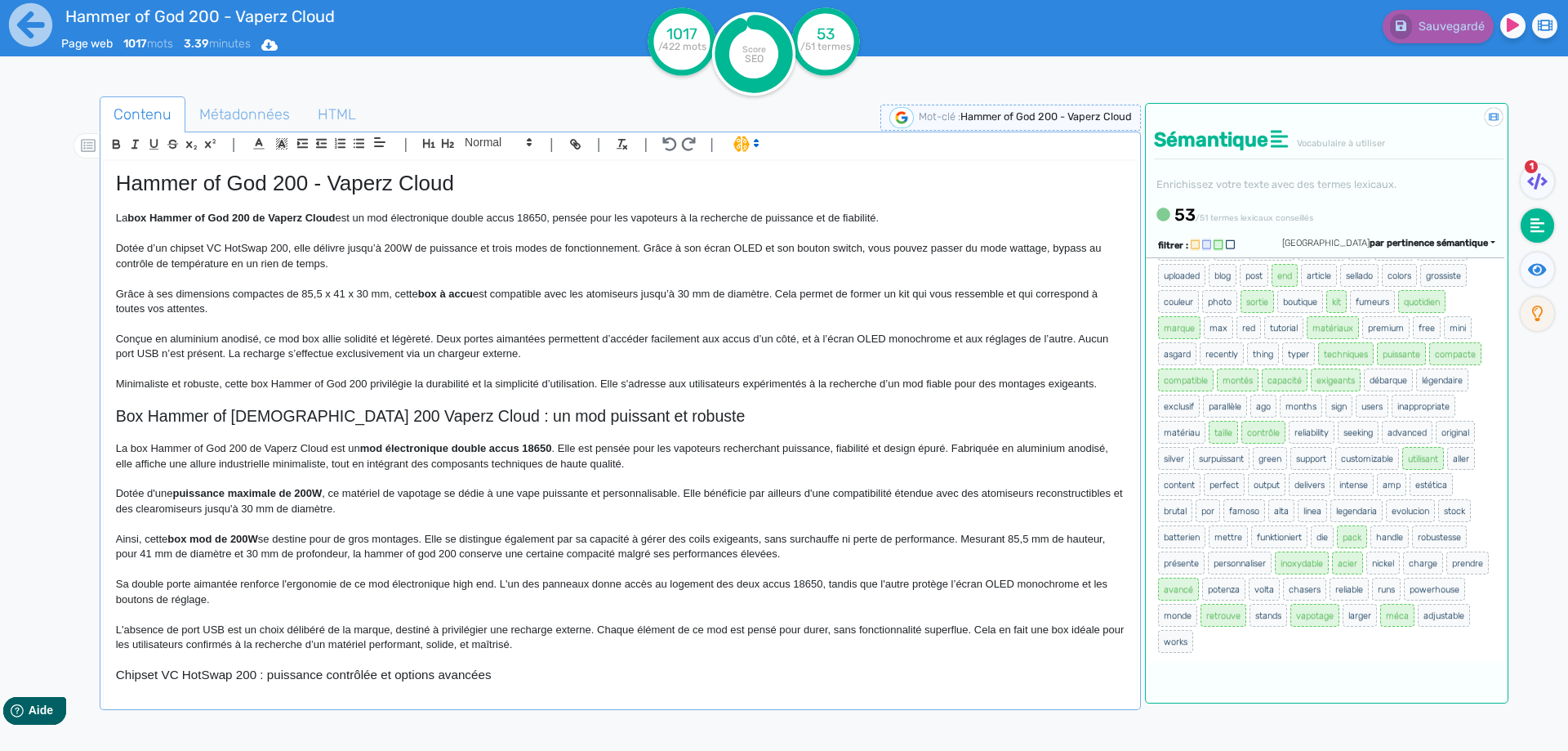
click at [143, 492] on p "Dotée d'une puissance maximale de 200W , ce matériel de vapotage se dédie à une…" at bounding box center [619, 500] width 1009 height 30
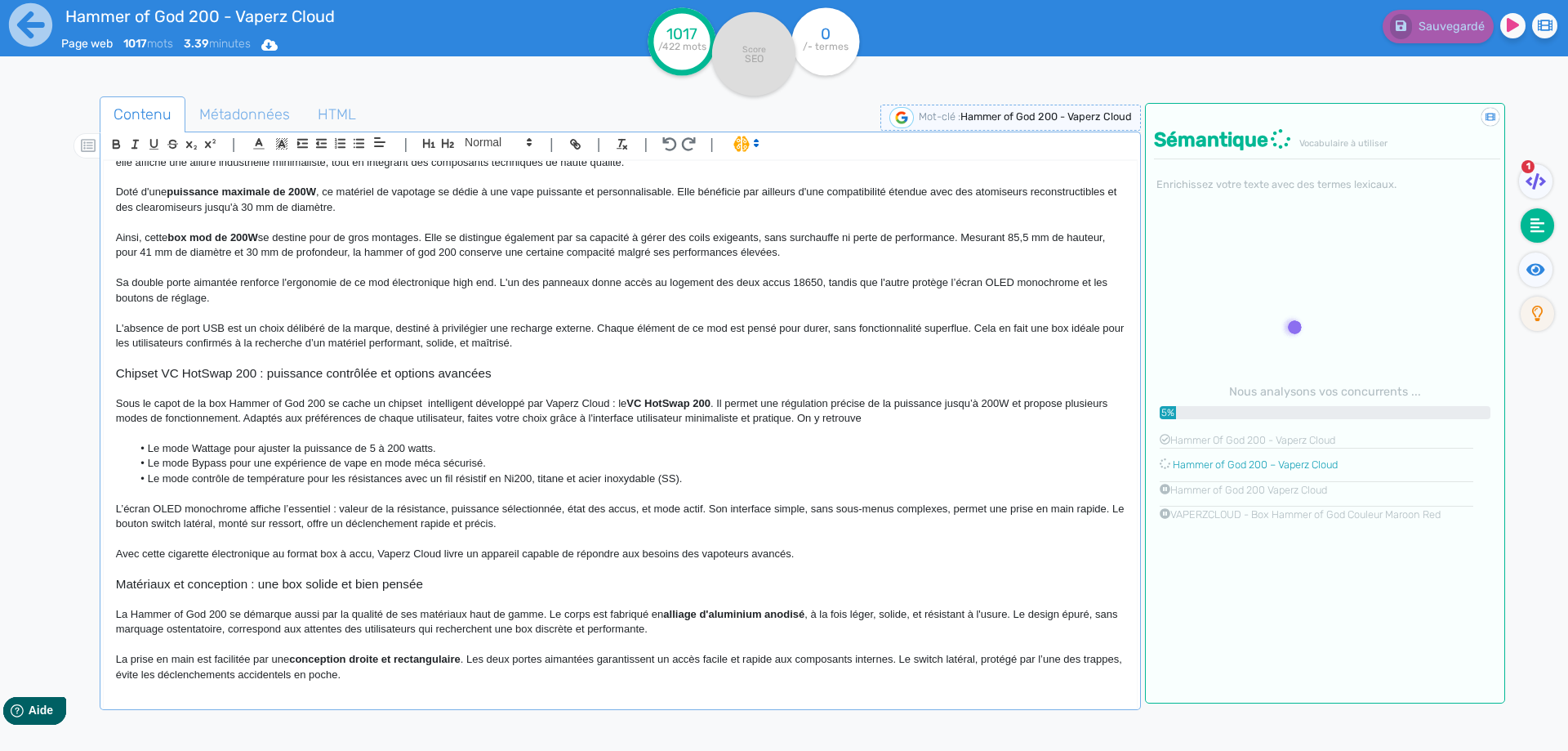
scroll to position [326, 0]
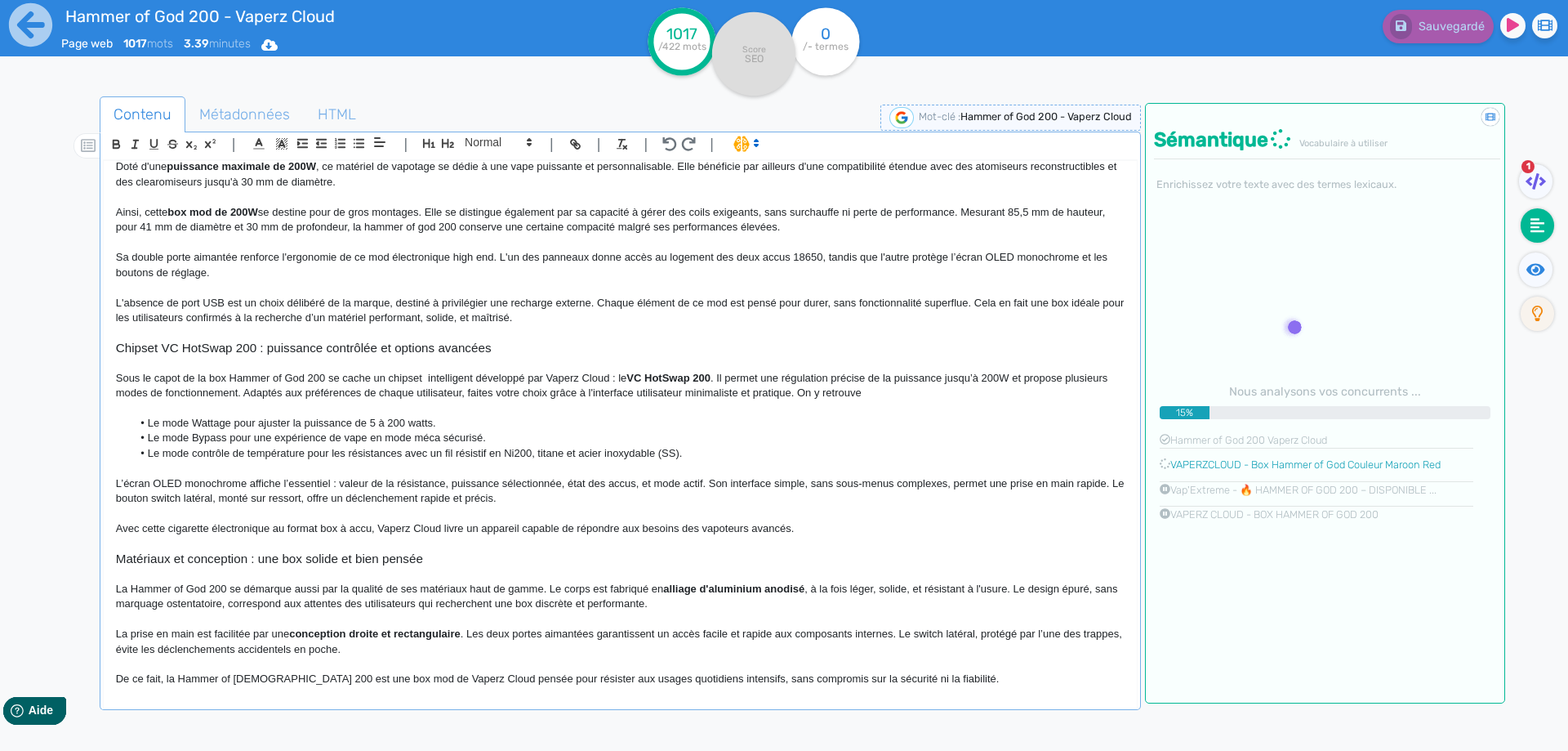
click at [880, 398] on p "Sous le capot de la box Hammer of God 200 se cache un chipset intelligent dével…" at bounding box center [619, 386] width 1009 height 30
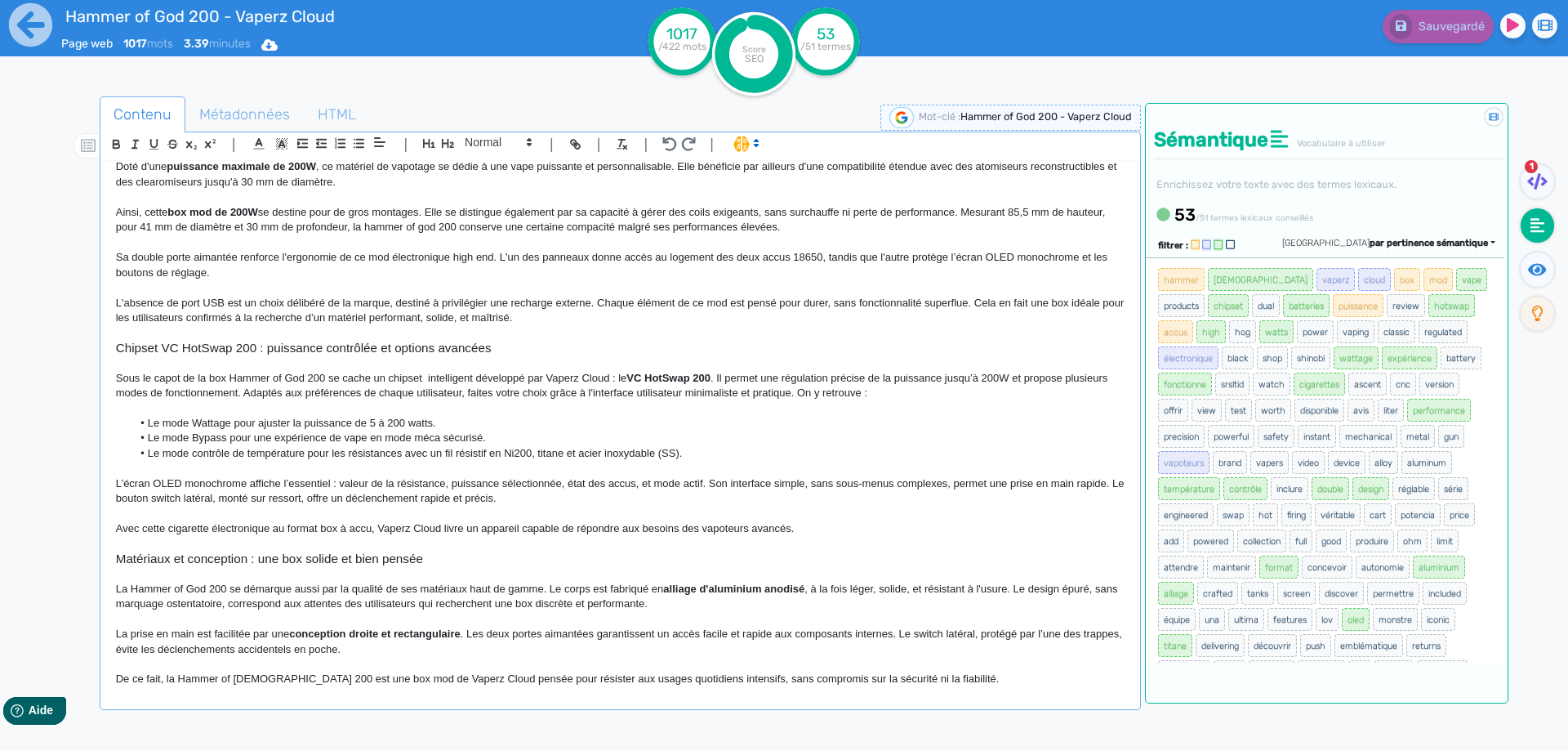
click at [357, 388] on p "Sous le capot de la box Hammer of God 200 se cache un chipset intelligent dével…" at bounding box center [619, 386] width 1009 height 30
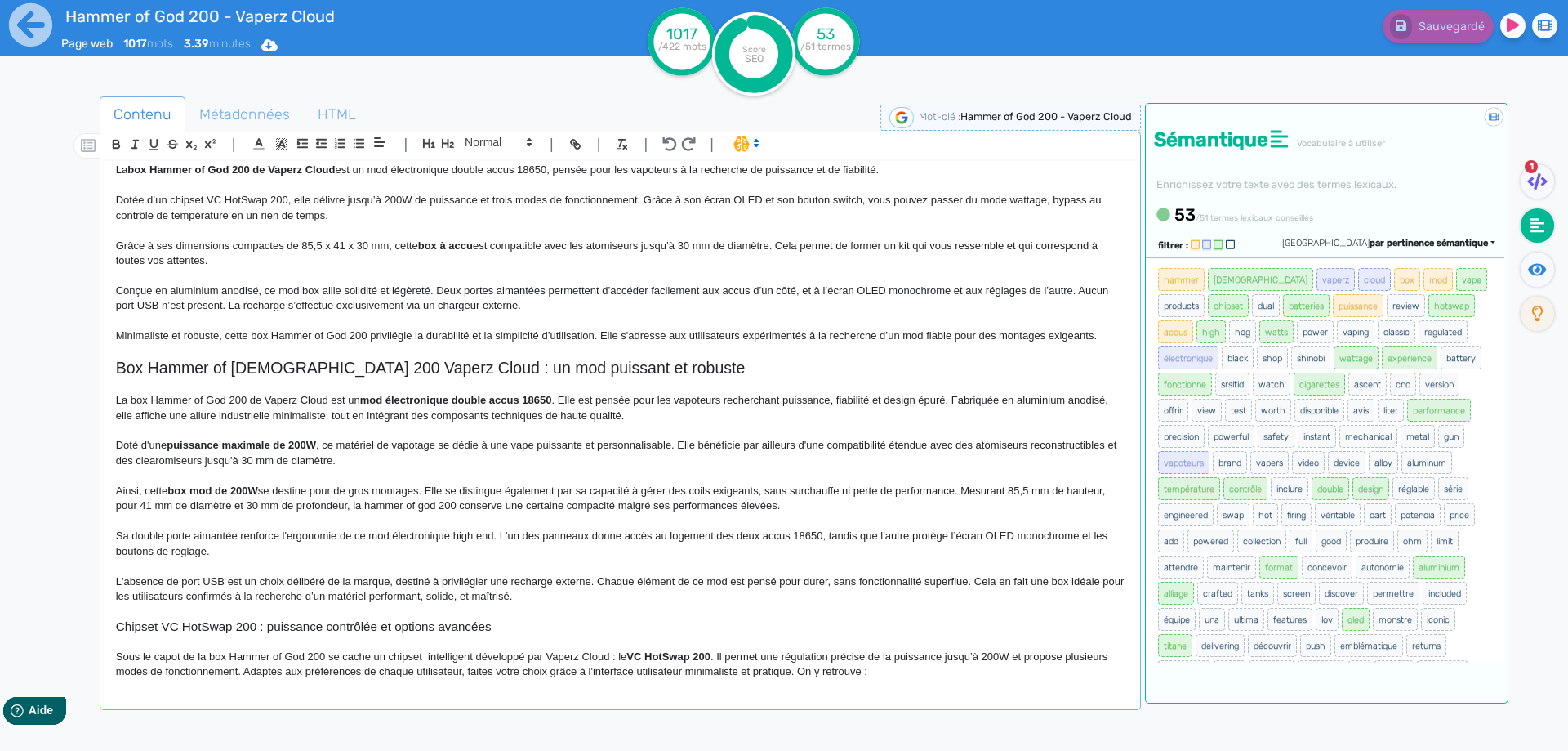
scroll to position [0, 0]
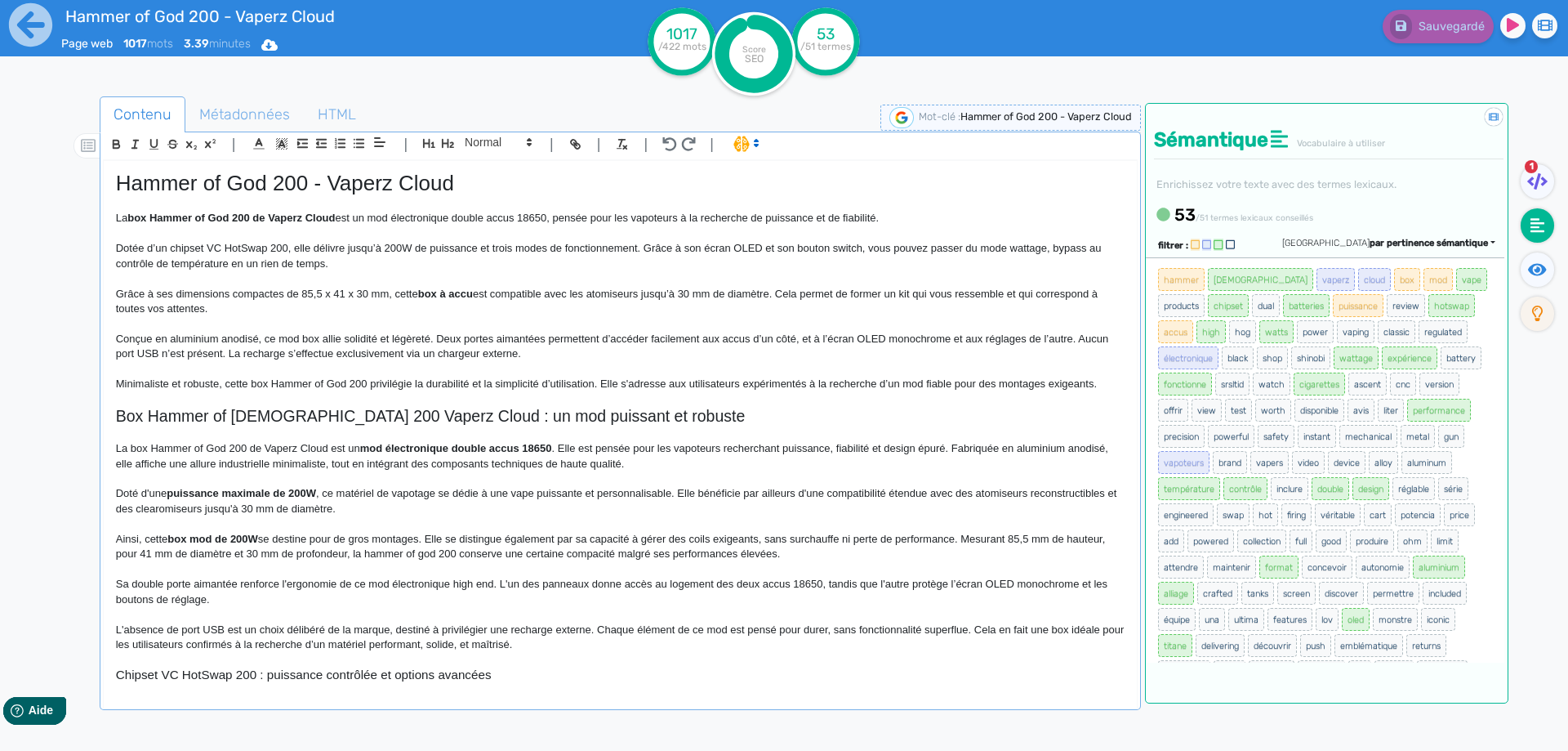
click at [268, 169] on div "Hammer of God 200 - Vaperz Cloud La box Hammer of God 200 de Vaperz Cloud est u…" at bounding box center [620, 424] width 1033 height 526
copy h1 "Hammer of God 200 - Vaperz Cloud"
click at [33, 21] on icon at bounding box center [30, 24] width 44 height 44
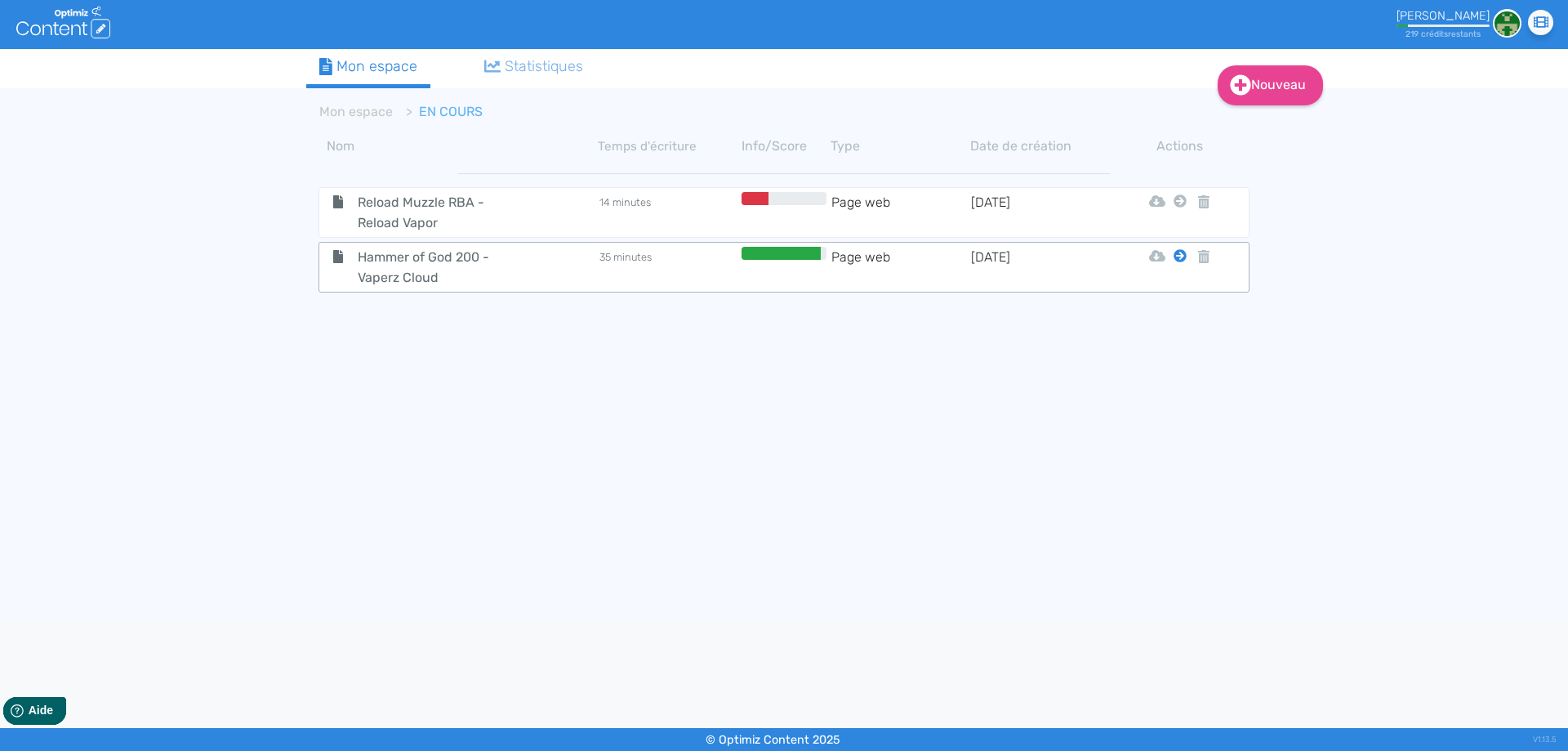
click at [1176, 259] on icon at bounding box center [1179, 255] width 13 height 13
click at [1168, 290] on button "Mon Espace" at bounding box center [1172, 296] width 141 height 26
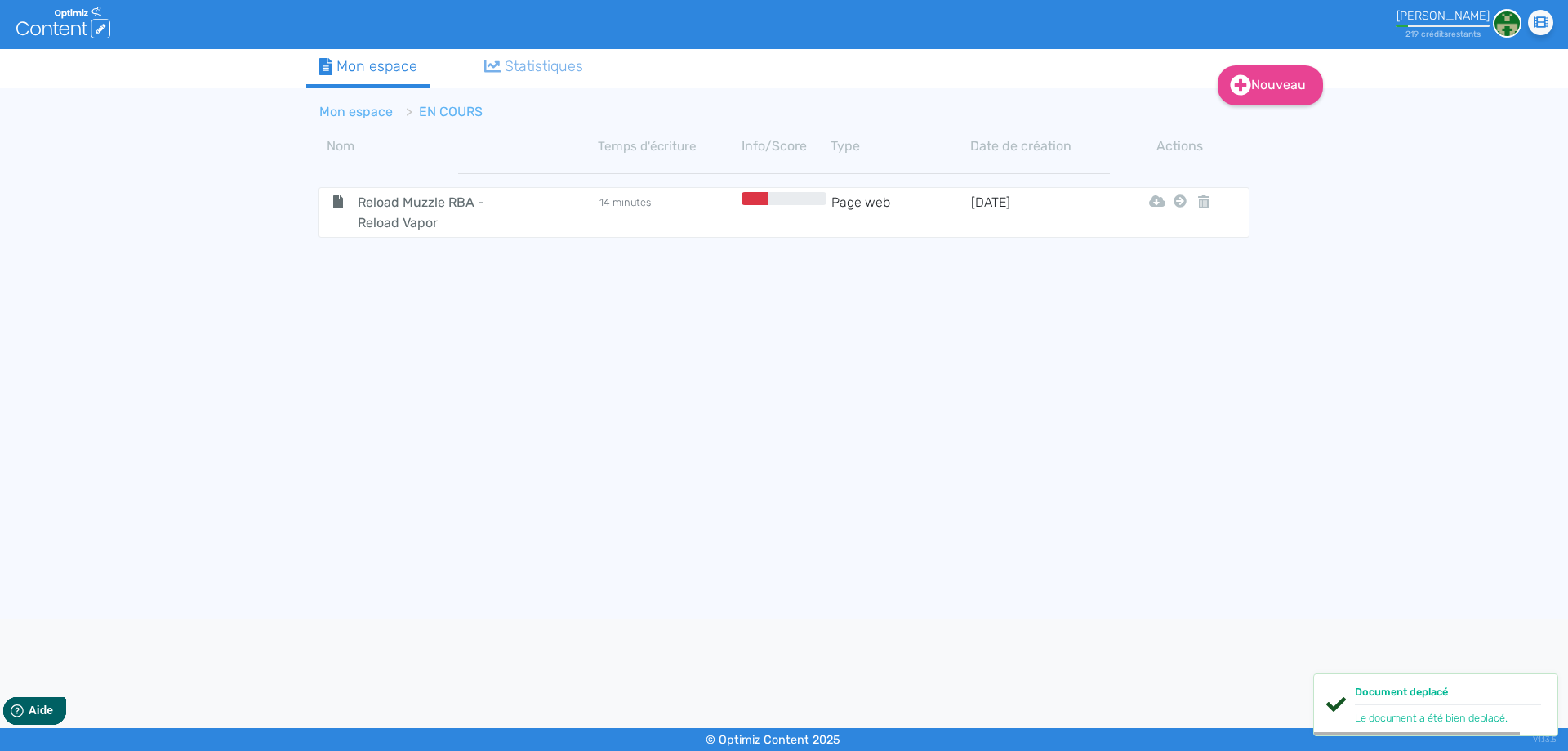
click at [361, 113] on link "Mon espace" at bounding box center [356, 112] width 74 height 16
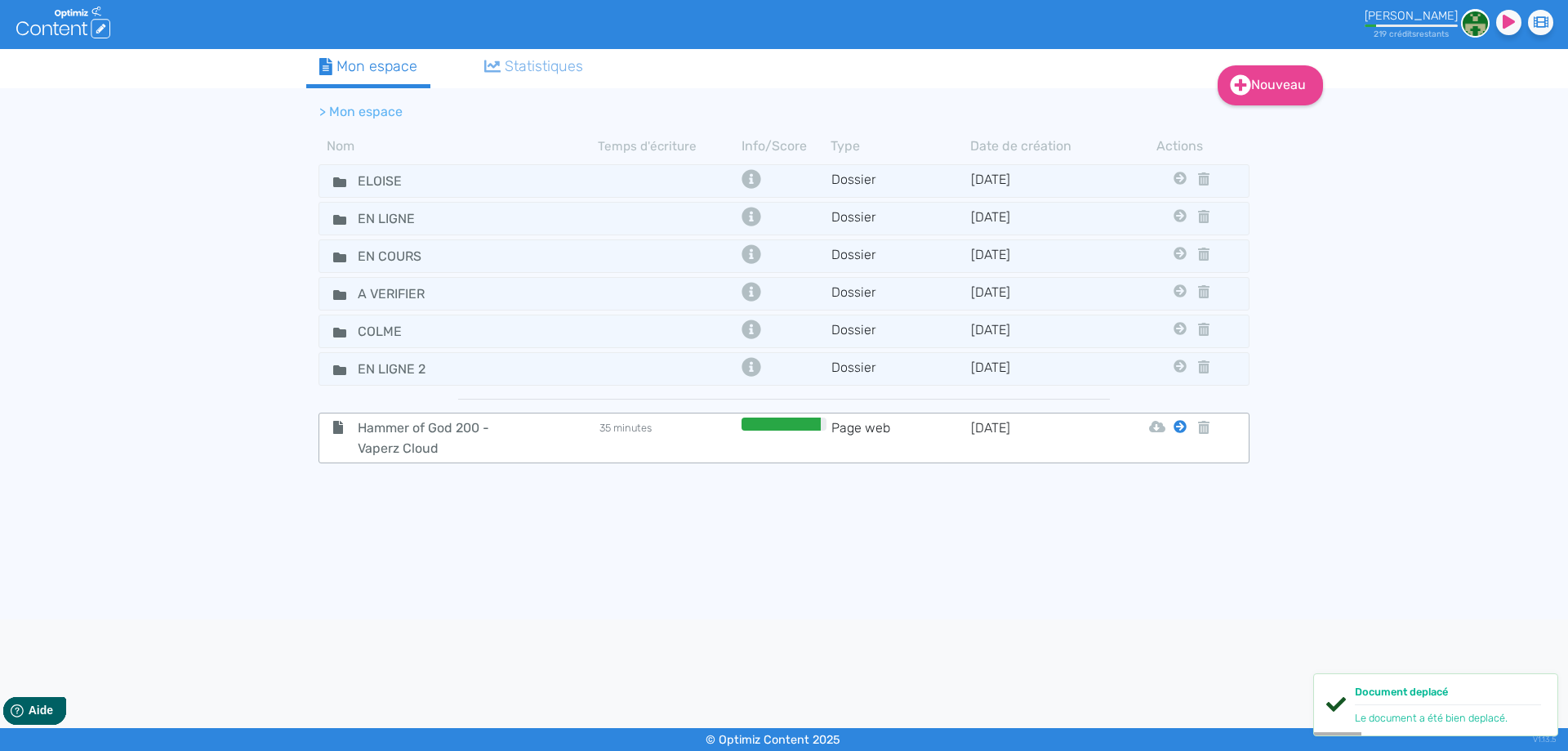
click at [1177, 430] on icon at bounding box center [1179, 426] width 13 height 13
click at [1184, 423] on icon at bounding box center [1179, 426] width 13 height 13
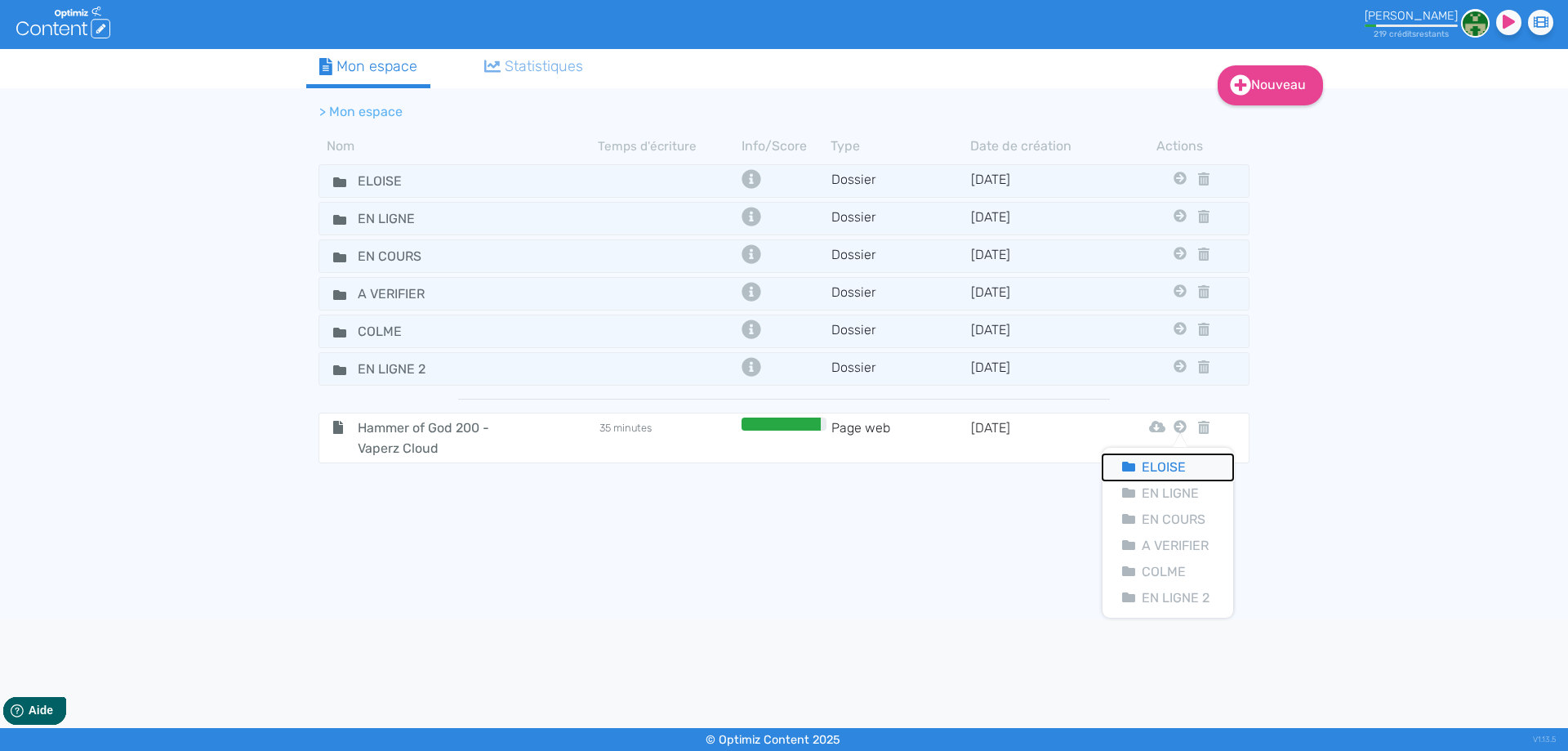
click at [1162, 463] on button "Eloise" at bounding box center [1167, 467] width 131 height 26
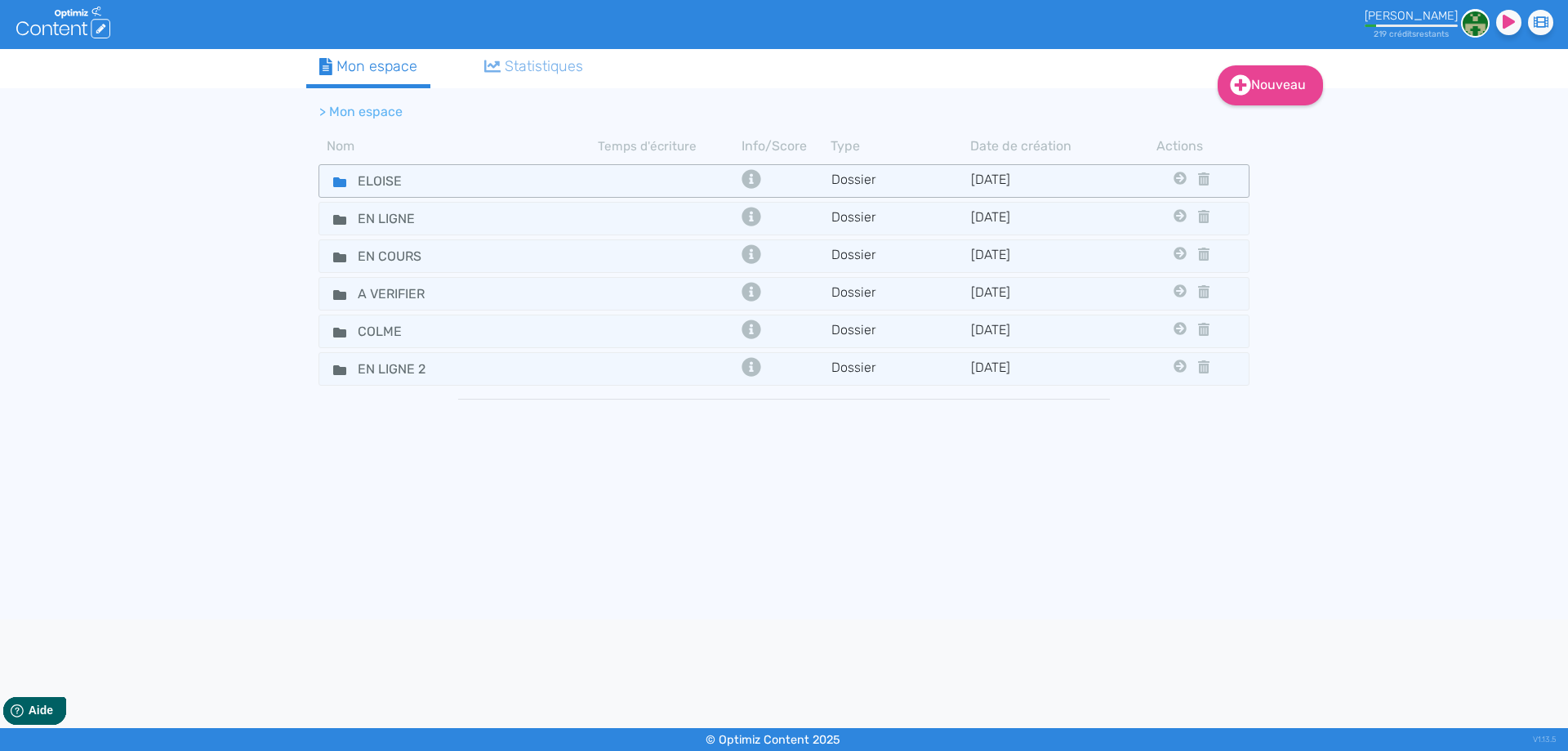
click at [322, 183] on fa-icon at bounding box center [333, 181] width 24 height 23
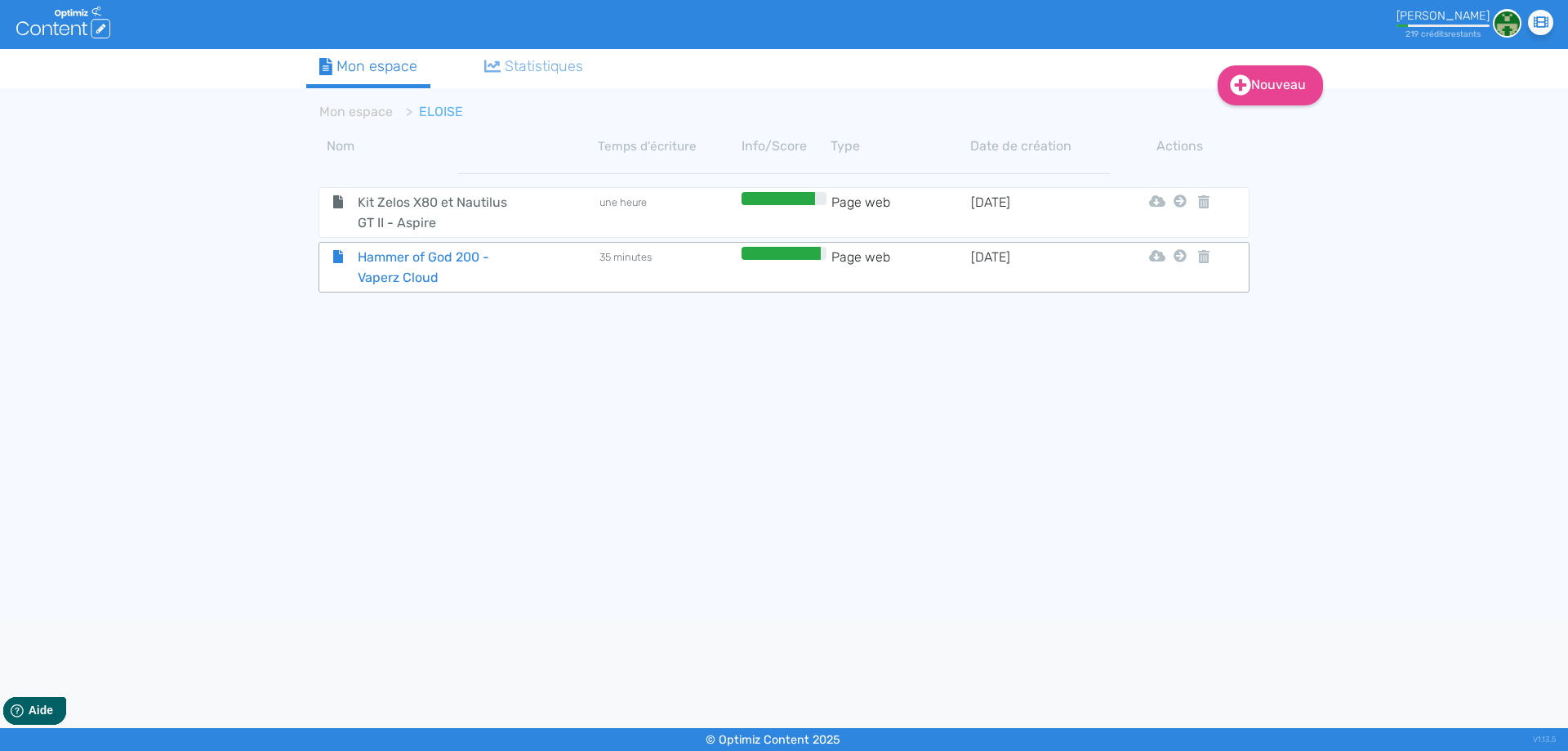
click at [400, 276] on span "Hammer of God 200 - Vaperz Cloud" at bounding box center [437, 267] width 183 height 41
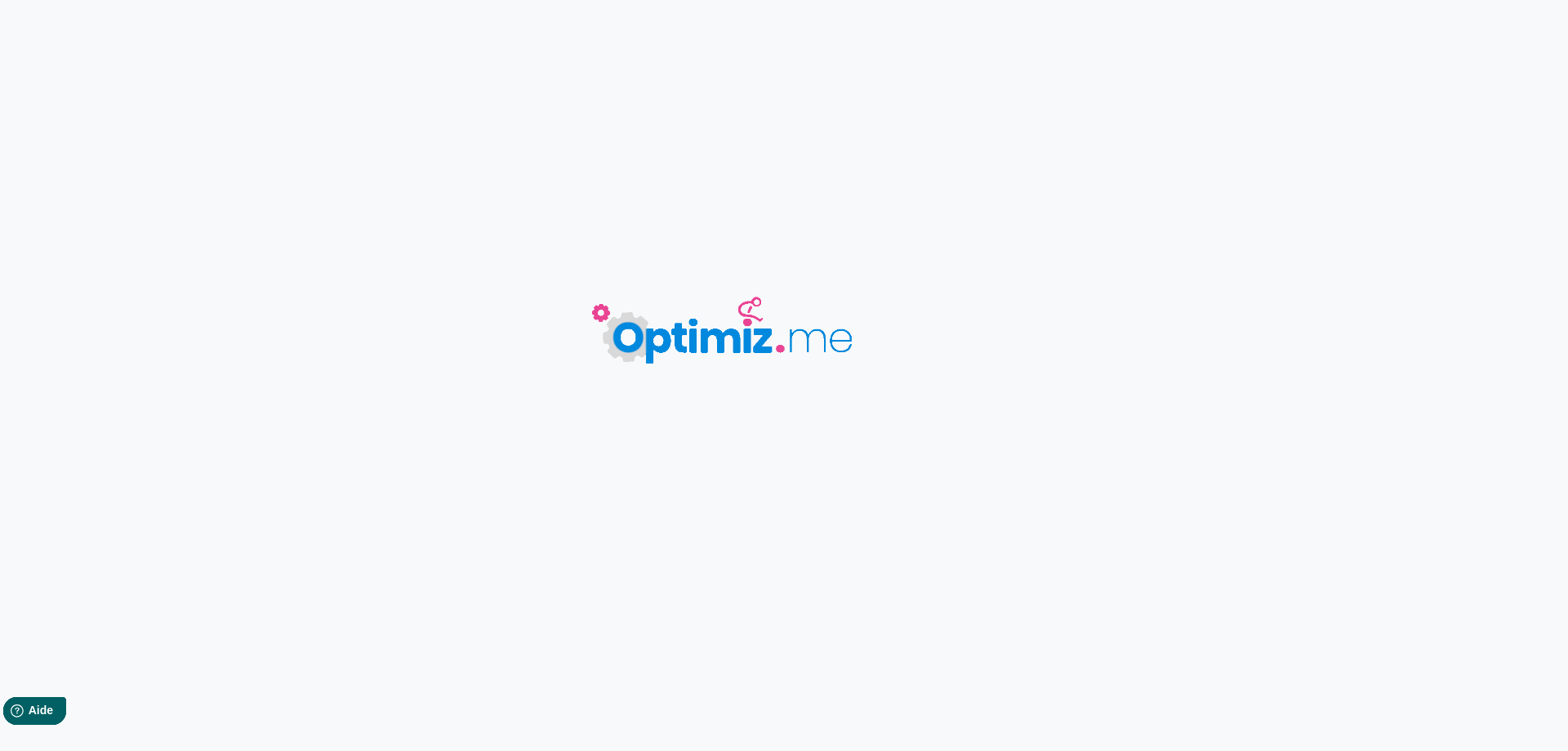
type input "Hammer of God 200 - Vaperz Cloud"
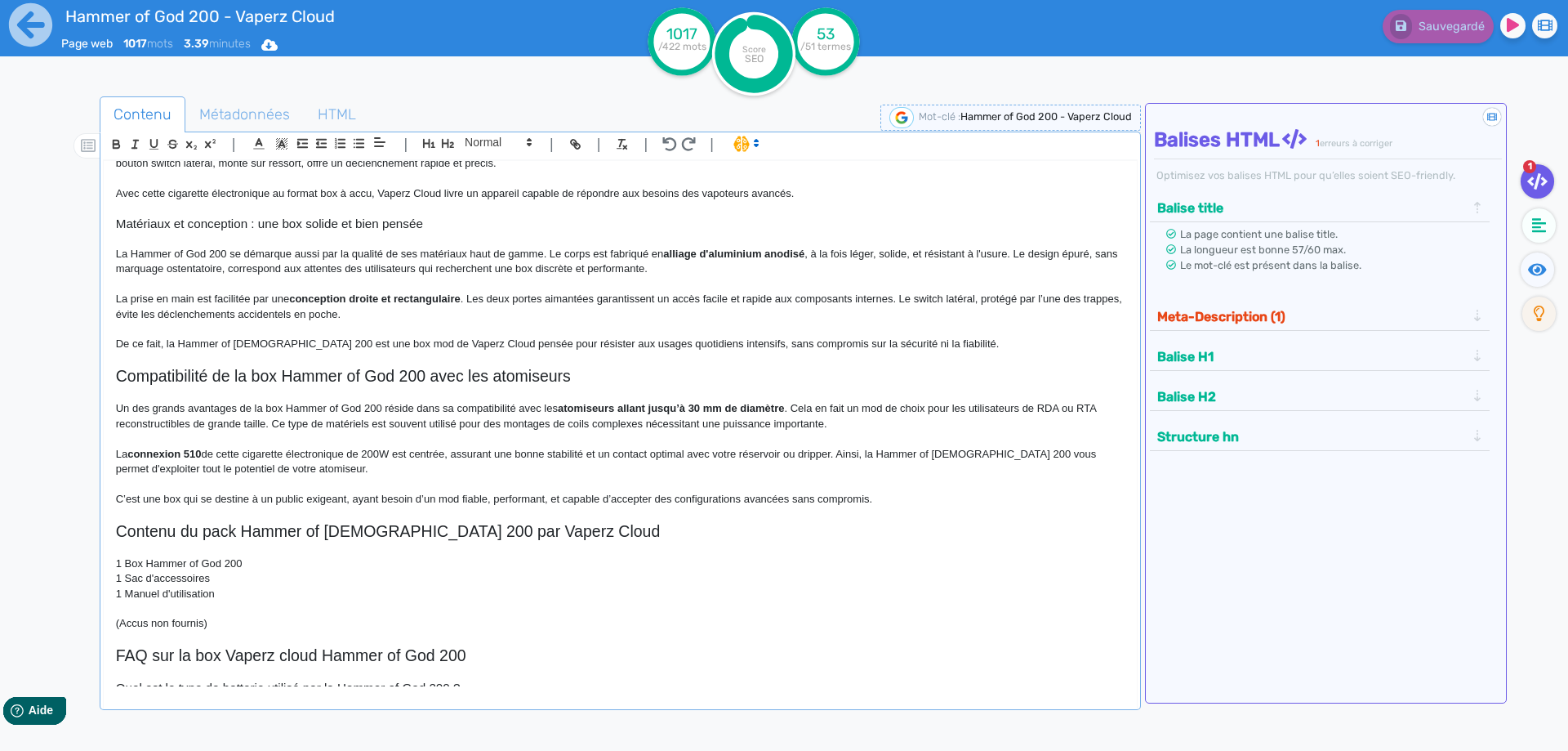
scroll to position [846, 0]
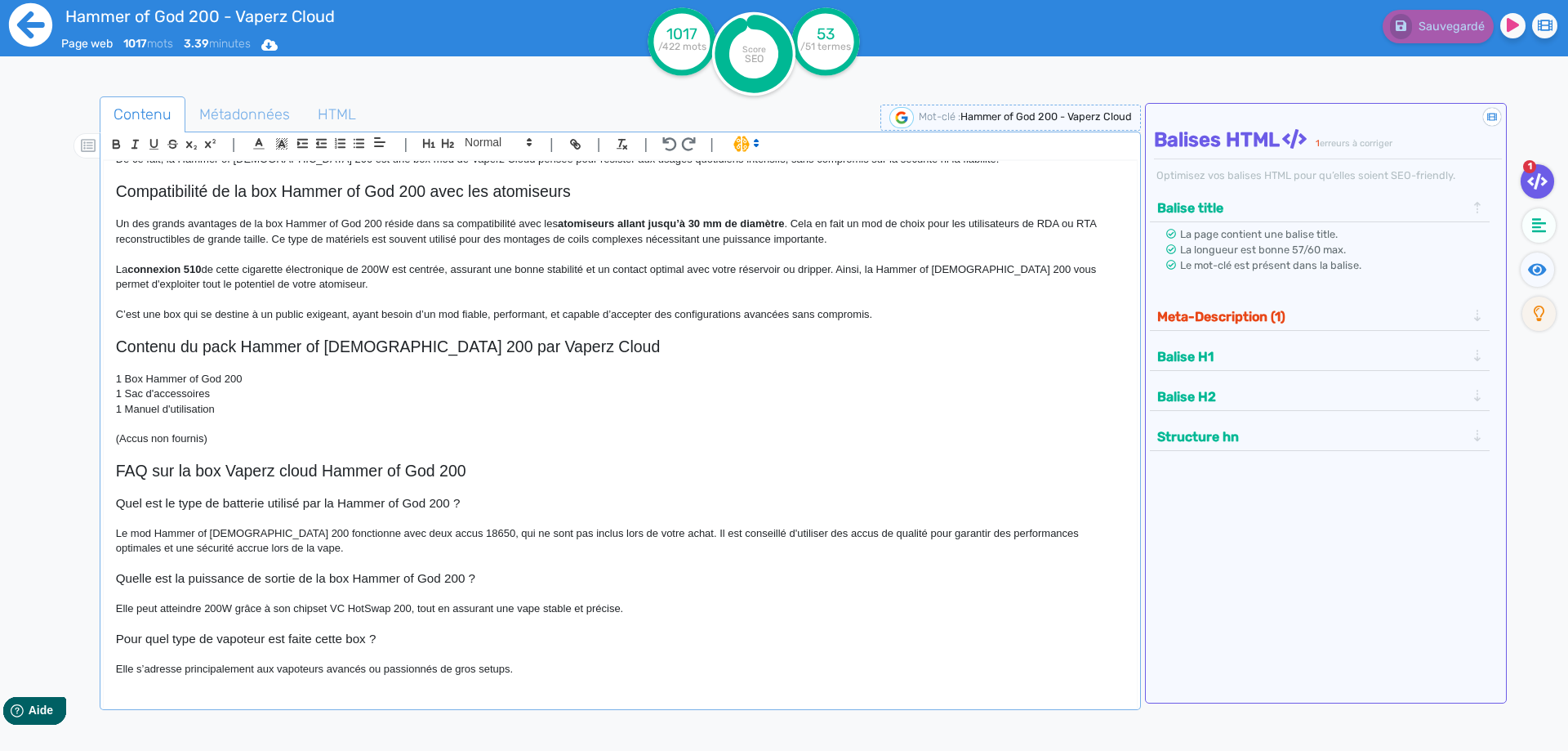
click at [17, 24] on icon at bounding box center [30, 25] width 45 height 45
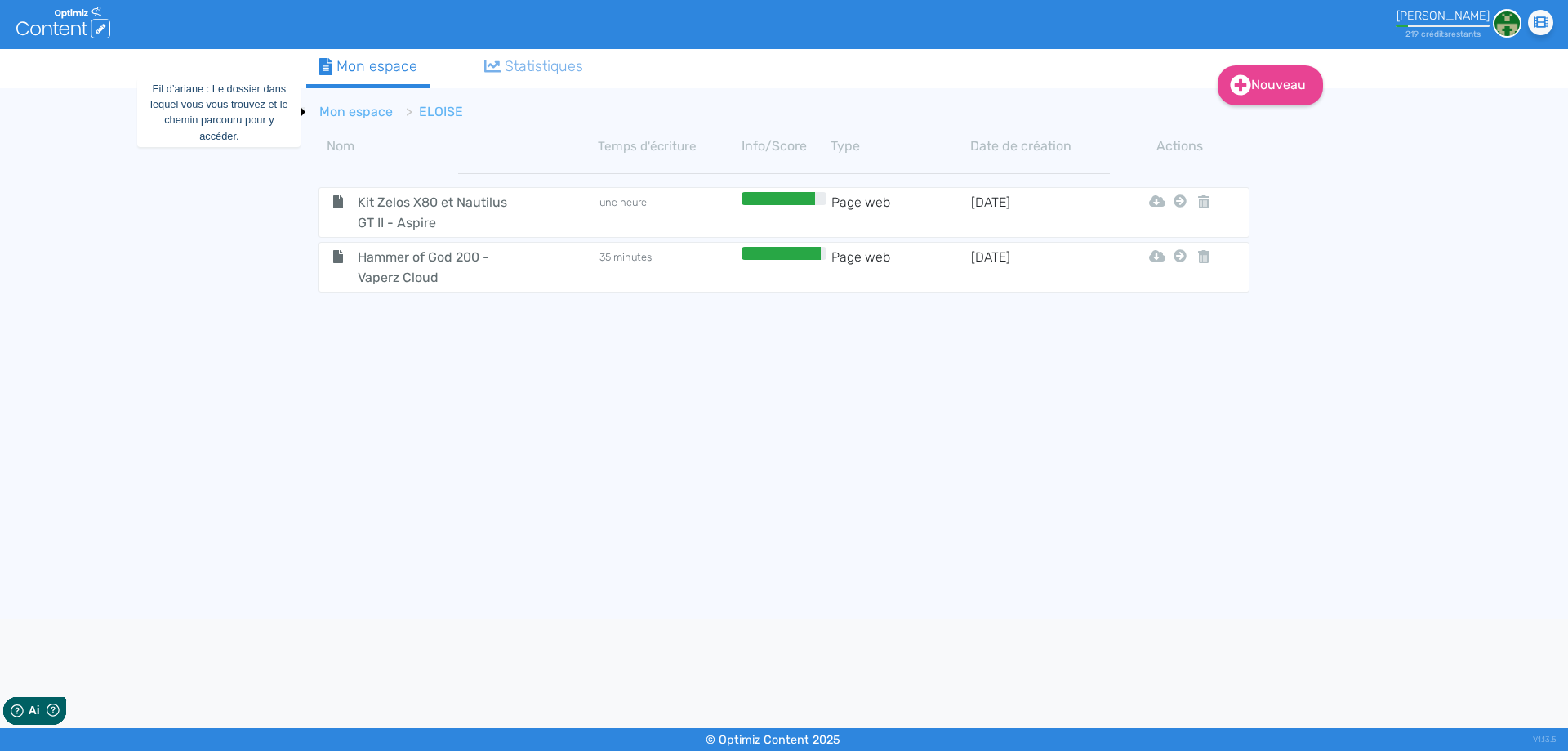
click at [342, 116] on link "Mon espace" at bounding box center [356, 112] width 74 height 16
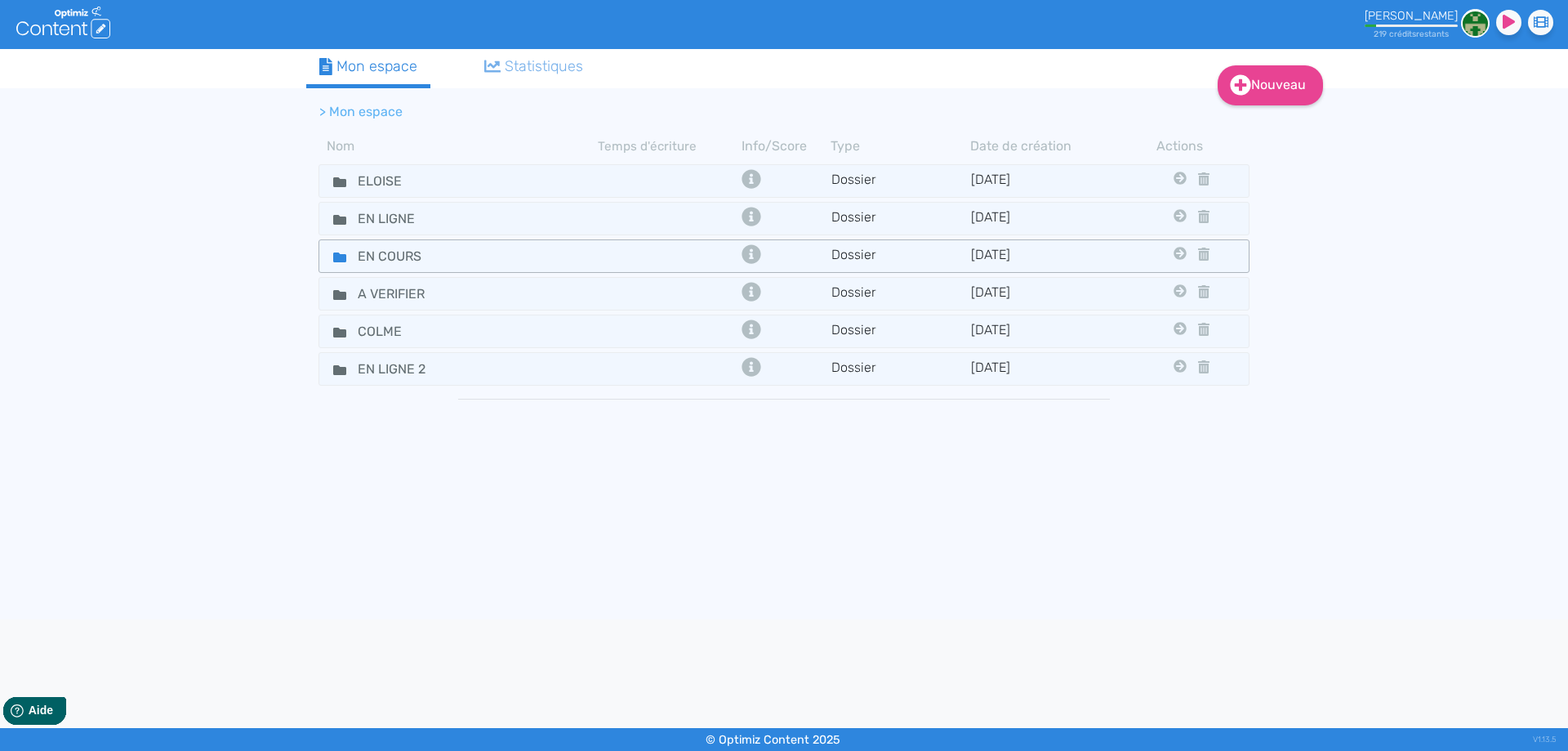
click at [334, 266] on fa-icon at bounding box center [333, 256] width 24 height 23
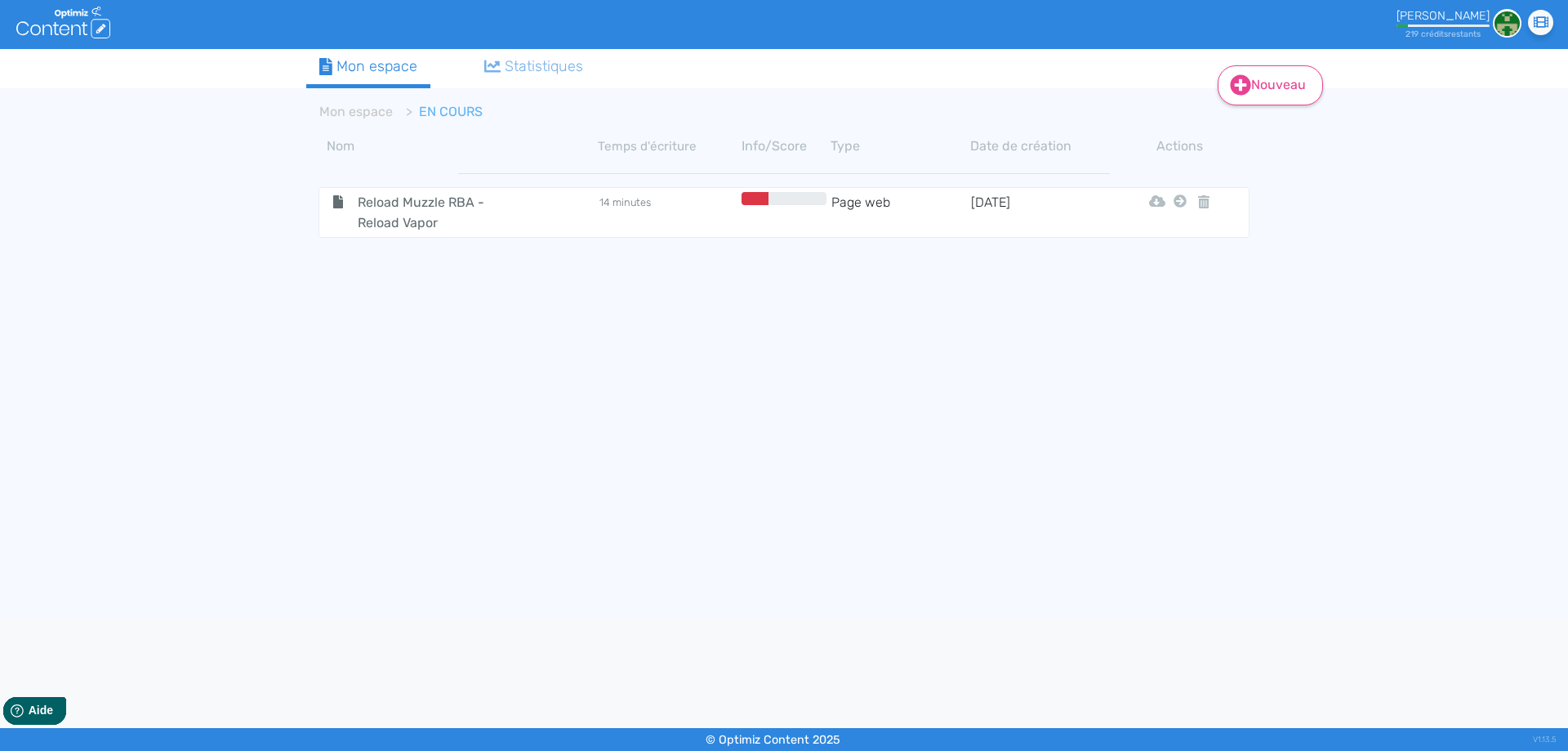
click at [1305, 97] on link "Nouveau" at bounding box center [1270, 85] width 105 height 40
click at [1305, 124] on button "Contenu" at bounding box center [1281, 126] width 131 height 26
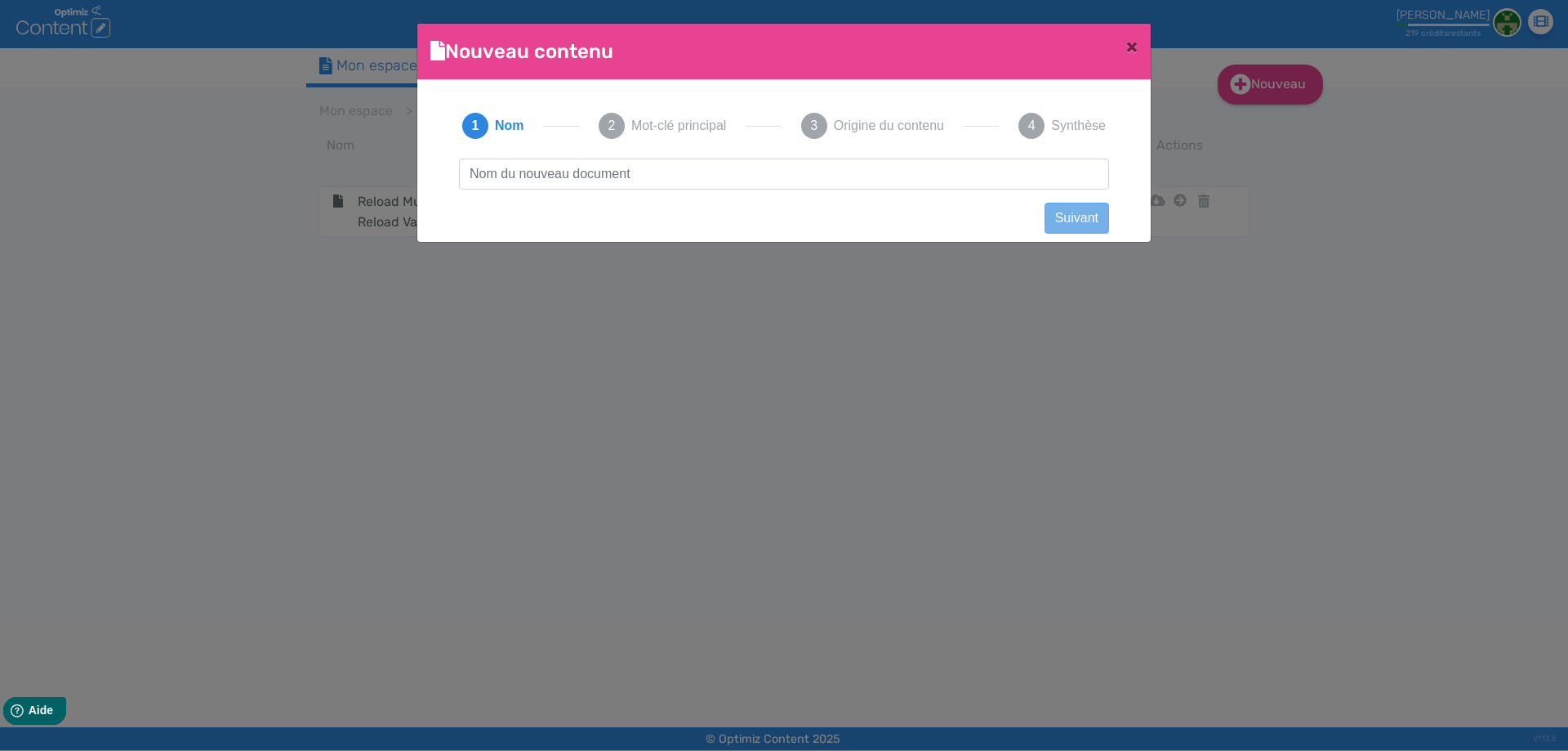
type input "Dead Rabbit 4 RDA - Hellvape"
drag, startPoint x: 700, startPoint y: 176, endPoint x: 876, endPoint y: 170, distance: 176.1
click at [885, 188] on input "Dead Rabbit 4 RDA - Hellvape" at bounding box center [784, 174] width 650 height 31
click button "Suivant" at bounding box center [1077, 219] width 64 height 31
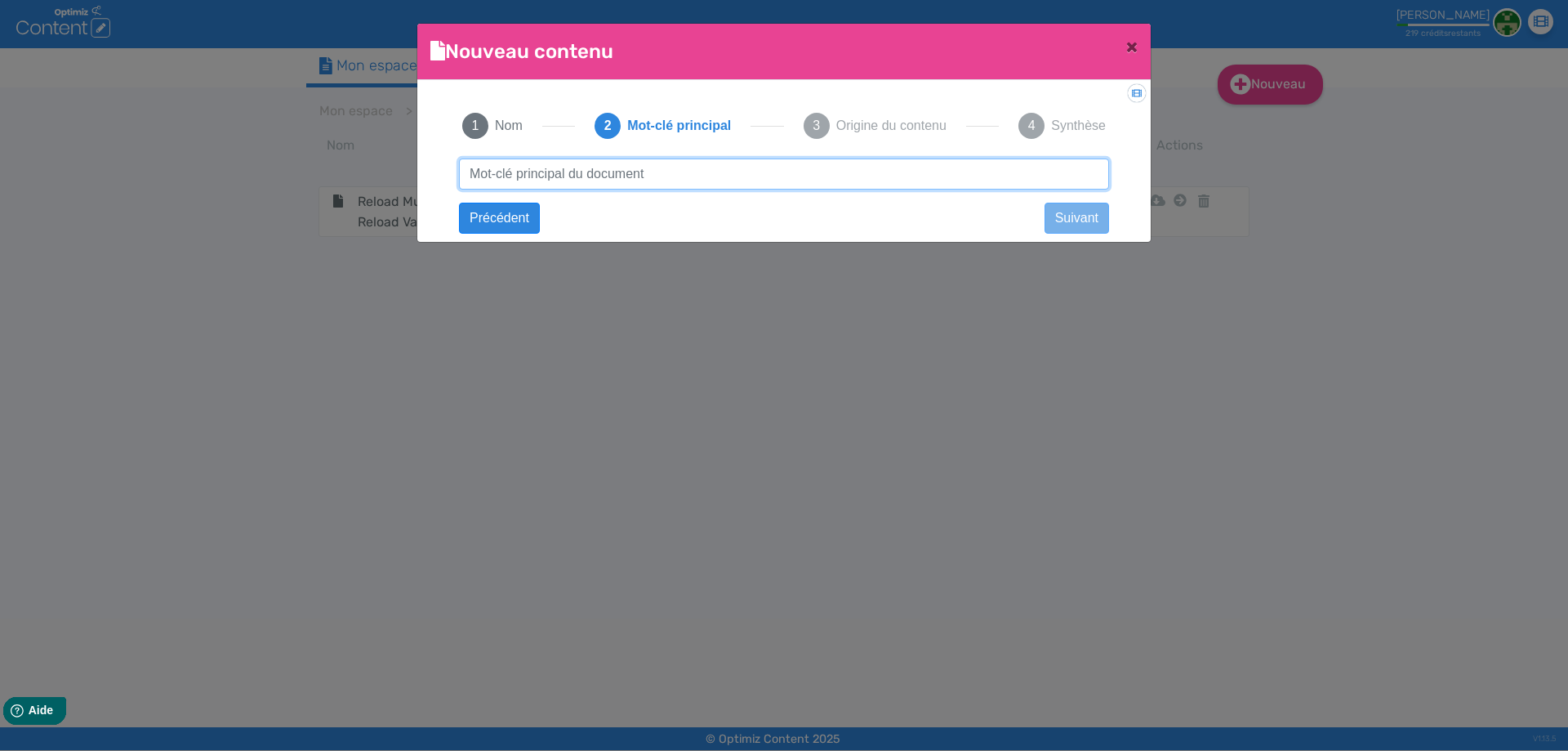
paste input "Dead Rabbit 4 RDA - Hellvape"
type input "Dead Rabbit 4 RDA - Hellvape"
drag, startPoint x: 680, startPoint y: 179, endPoint x: 974, endPoint y: 192, distance: 294.3
click at [974, 192] on div "Dead Rabbit 4 RDA - Hellvape Suivant Dead Rabbit 4 RDA - Hellvape Précédent Sui…" at bounding box center [784, 188] width 683 height 60
click button "Suivant" at bounding box center [0, 0] width 0 height 0
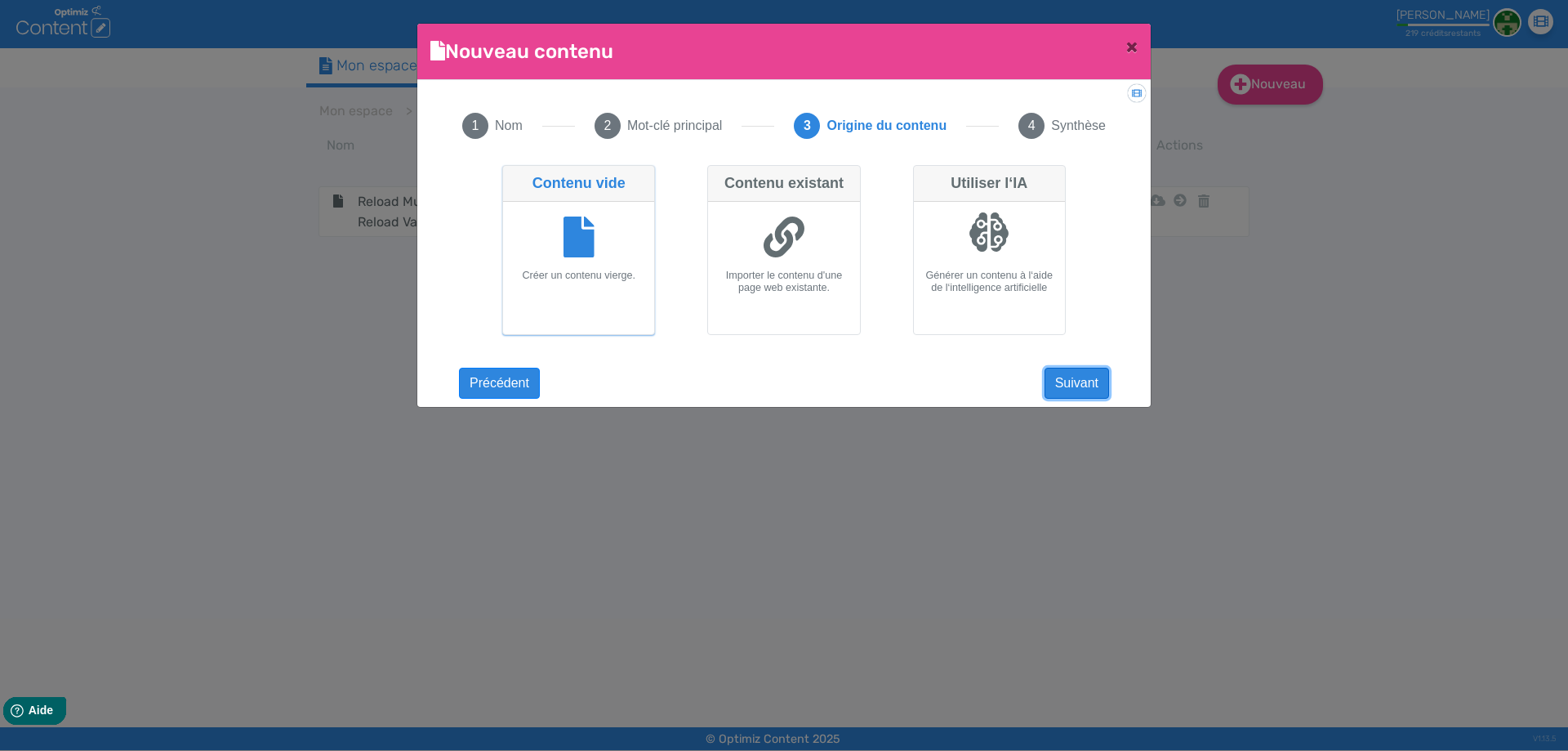
drag, startPoint x: 1057, startPoint y: 394, endPoint x: 1060, endPoint y: 387, distance: 7.6
click at [1058, 394] on button "Suivant" at bounding box center [1077, 383] width 64 height 31
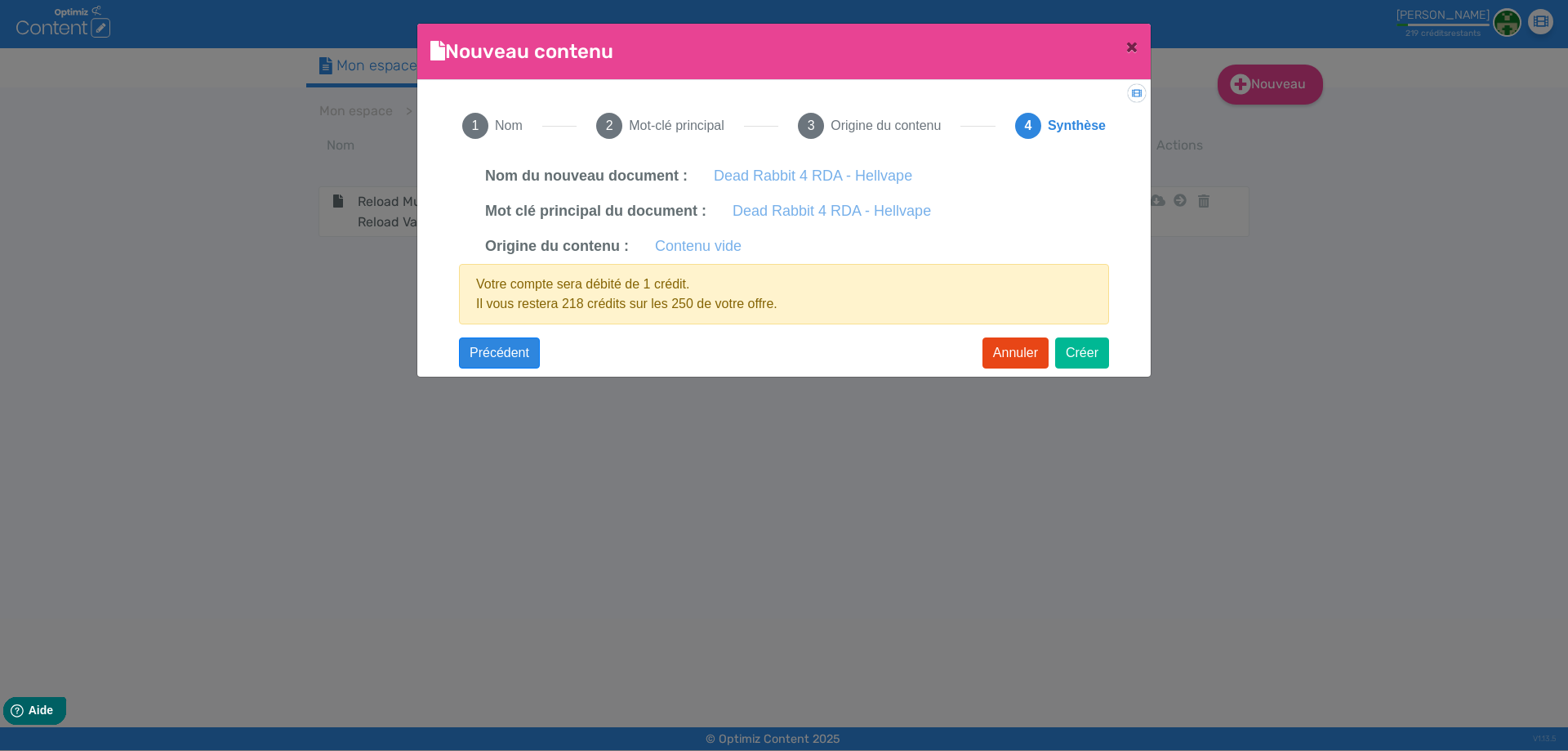
click at [1063, 373] on app-new-document-modal "Nouveau contenu × Didacticiel: Créer un document 1 Nom 2 Mot-clé principal 3 Or…" at bounding box center [784, 199] width 733 height 353
click at [1068, 363] on button "Créer" at bounding box center [1083, 353] width 54 height 31
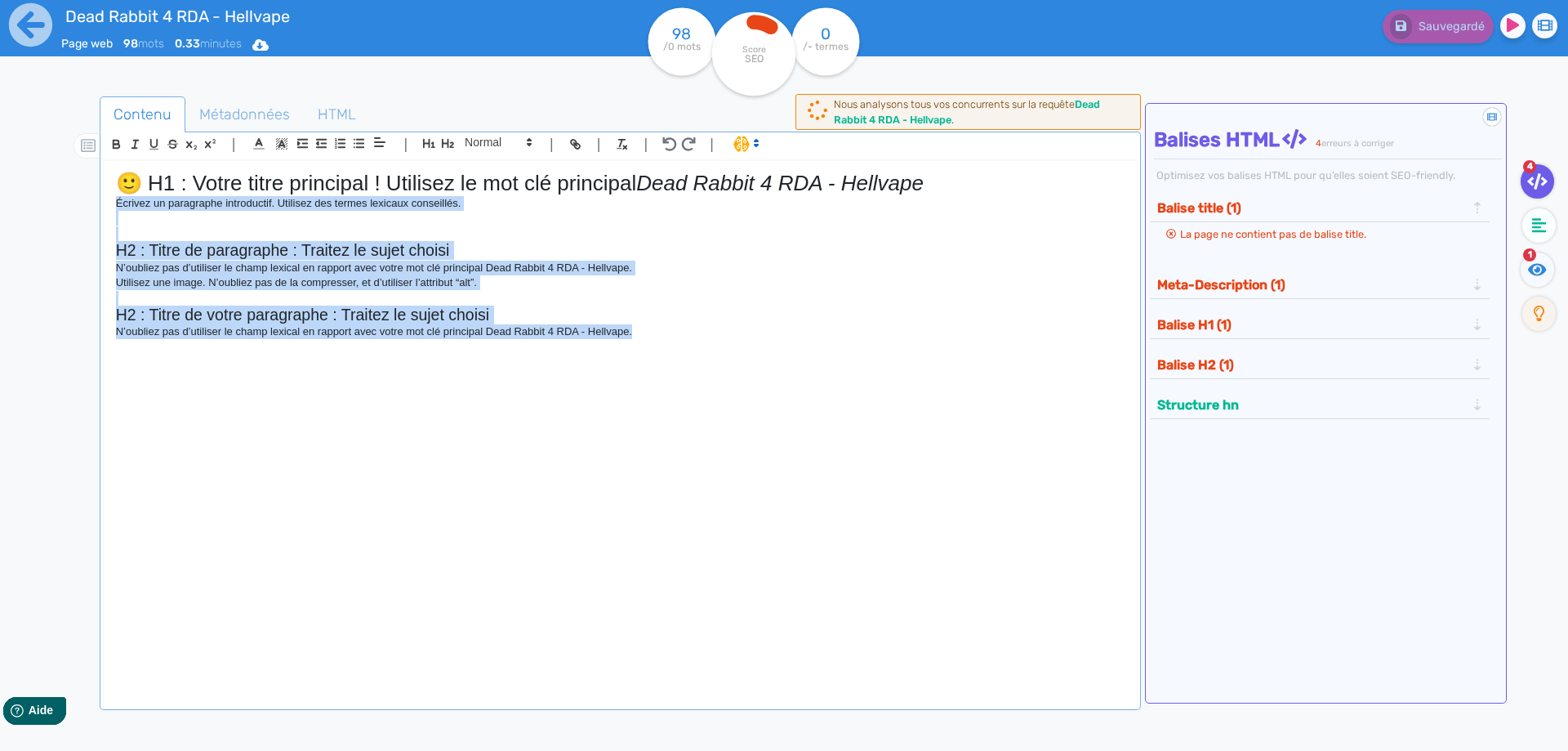
drag, startPoint x: 654, startPoint y: 341, endPoint x: 104, endPoint y: 200, distance: 567.8
click at [104, 200] on div "🙂 H1 : Votre titre principal ! Utilisez le mot clé principal Dead Rabbit 4 RDA …" at bounding box center [620, 424] width 1033 height 526
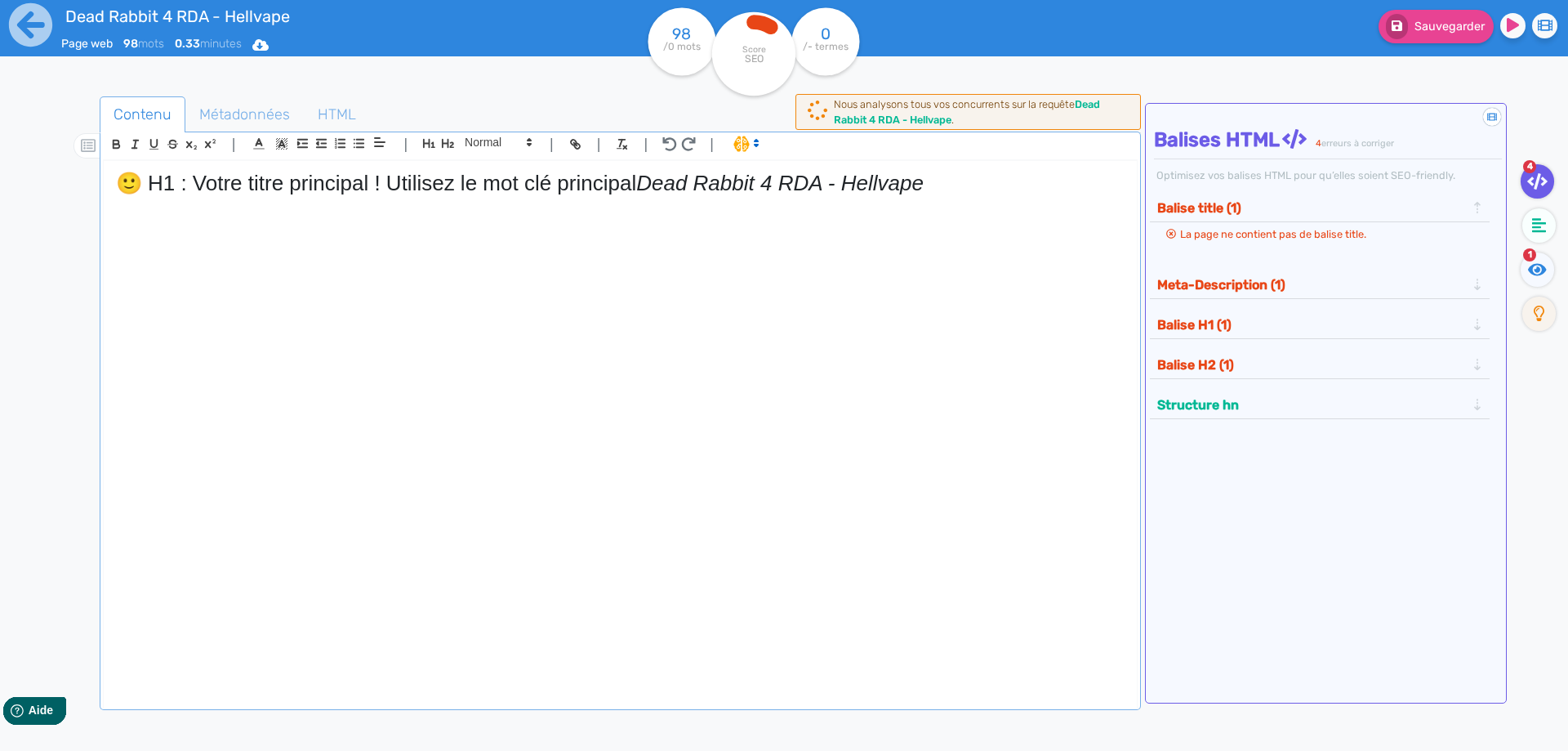
drag, startPoint x: 648, startPoint y: 183, endPoint x: 0, endPoint y: 162, distance: 648.3
click at [0, 162] on div "Dead Rabbit 4 RDA - Hellvape Page web 98 mots 0.33 minutes Html Pdf Word 98 /0 …" at bounding box center [784, 427] width 1568 height 854
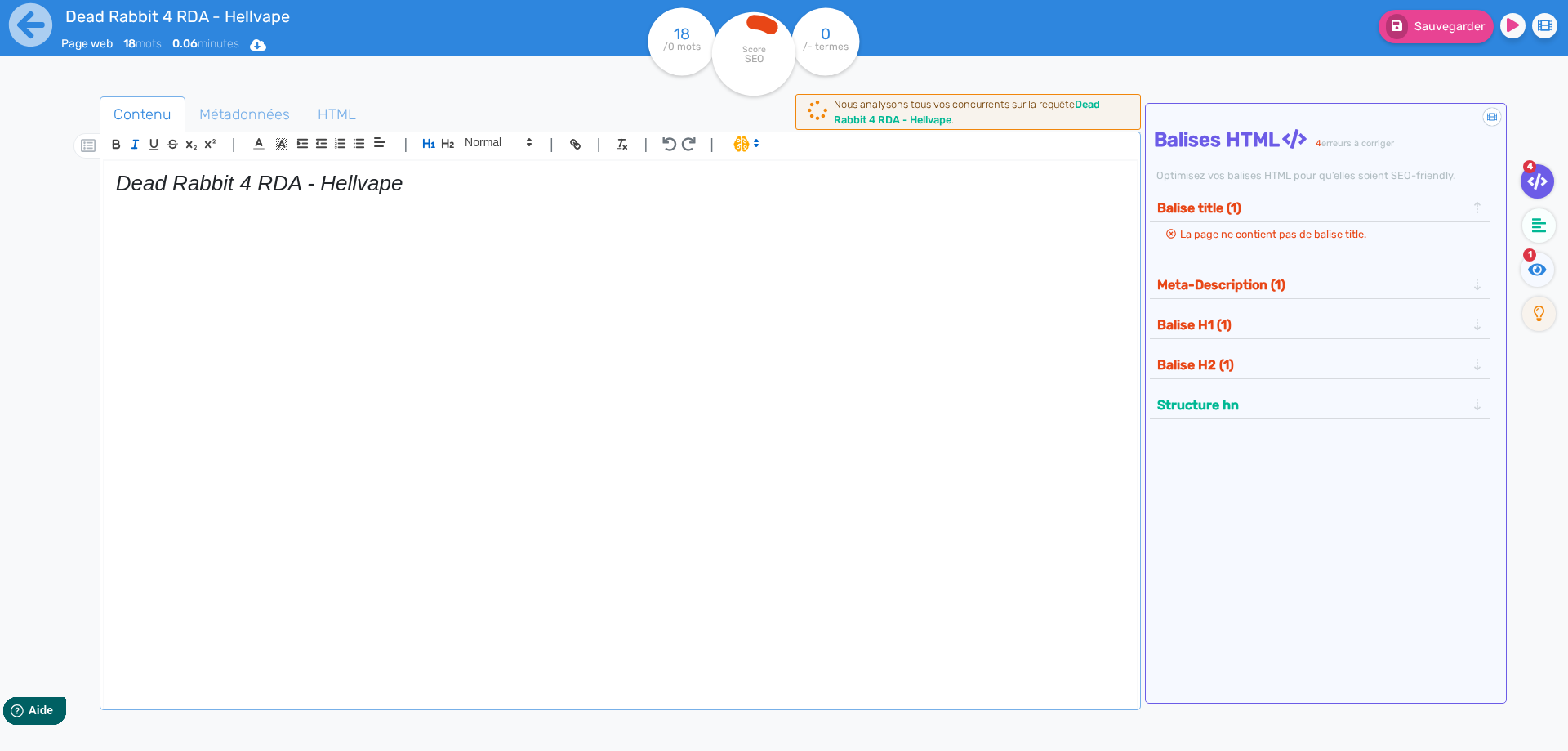
click at [208, 189] on em "Dead Rabbit 4 RDA - Hellvape" at bounding box center [259, 183] width 287 height 24
drag, startPoint x: 208, startPoint y: 189, endPoint x: 136, endPoint y: 165, distance: 75.9
click at [204, 189] on em "Dead Rabbit 4 RDA - Hellvape" at bounding box center [259, 183] width 287 height 24
click at [131, 143] on icon "button" at bounding box center [135, 144] width 14 height 14
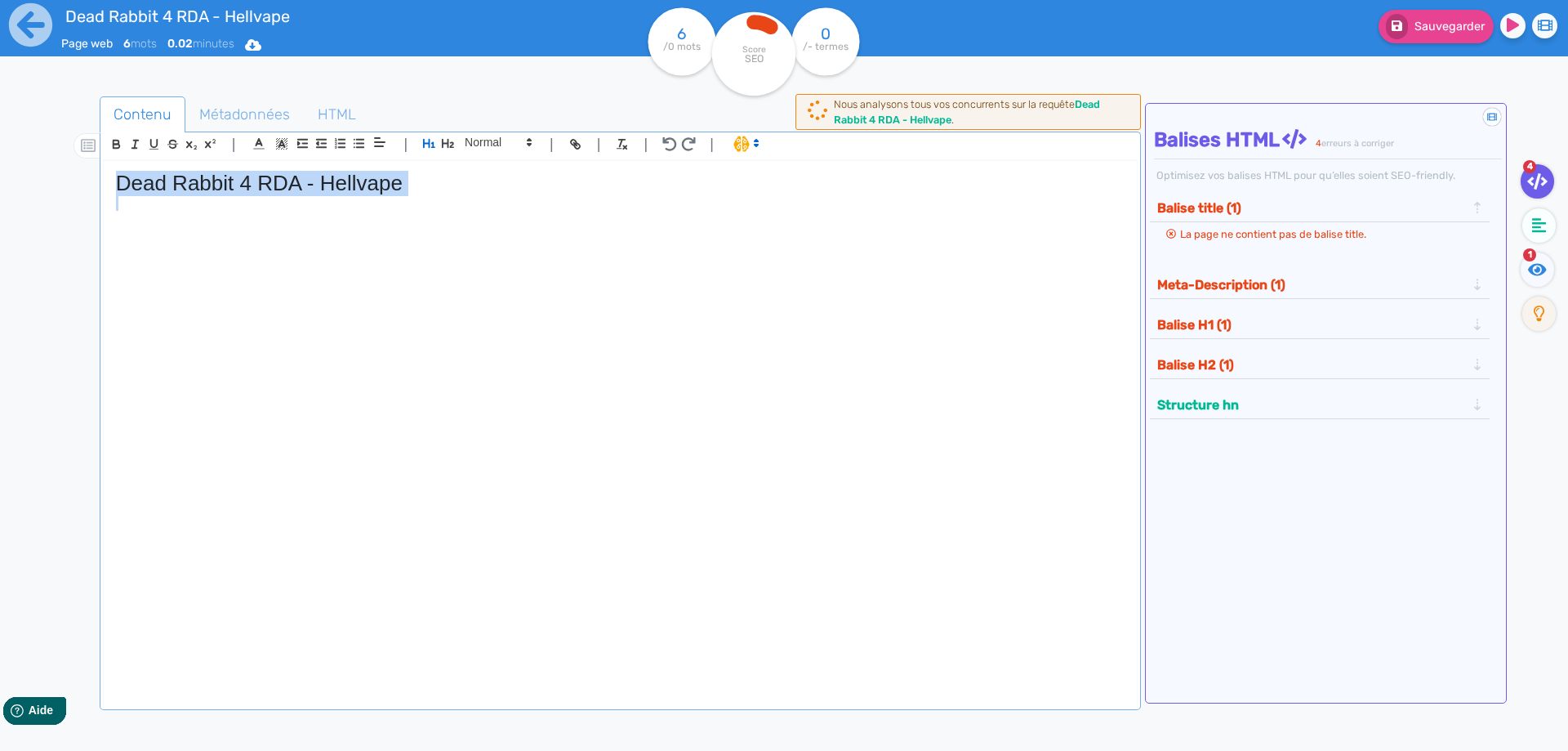
click at [537, 201] on p at bounding box center [619, 203] width 1009 height 15
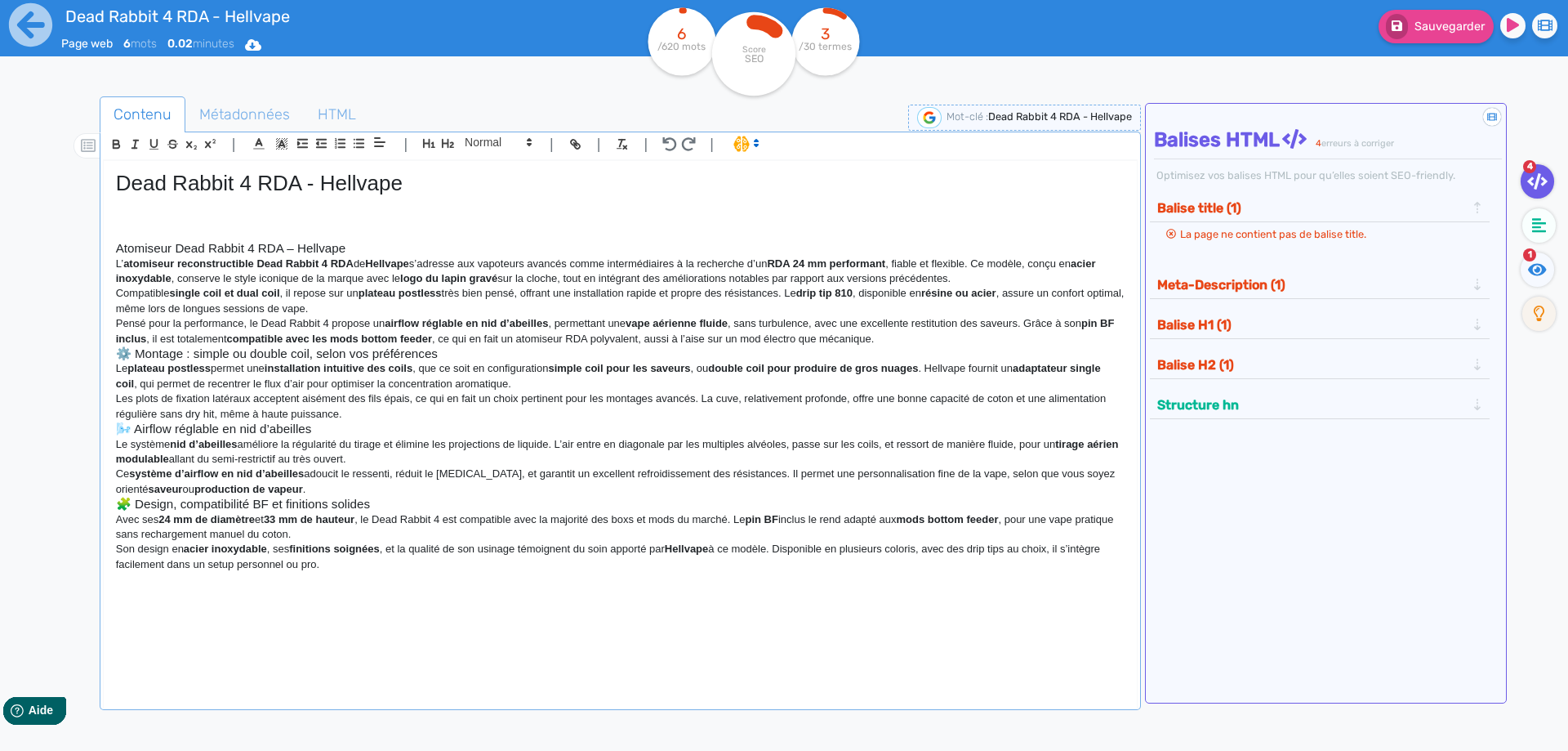
click at [387, 242] on h3 "Atomiseur Dead Rabbit 4 RDA – Hellvape" at bounding box center [619, 248] width 1009 height 15
click at [450, 148] on icon "button" at bounding box center [448, 143] width 13 height 9
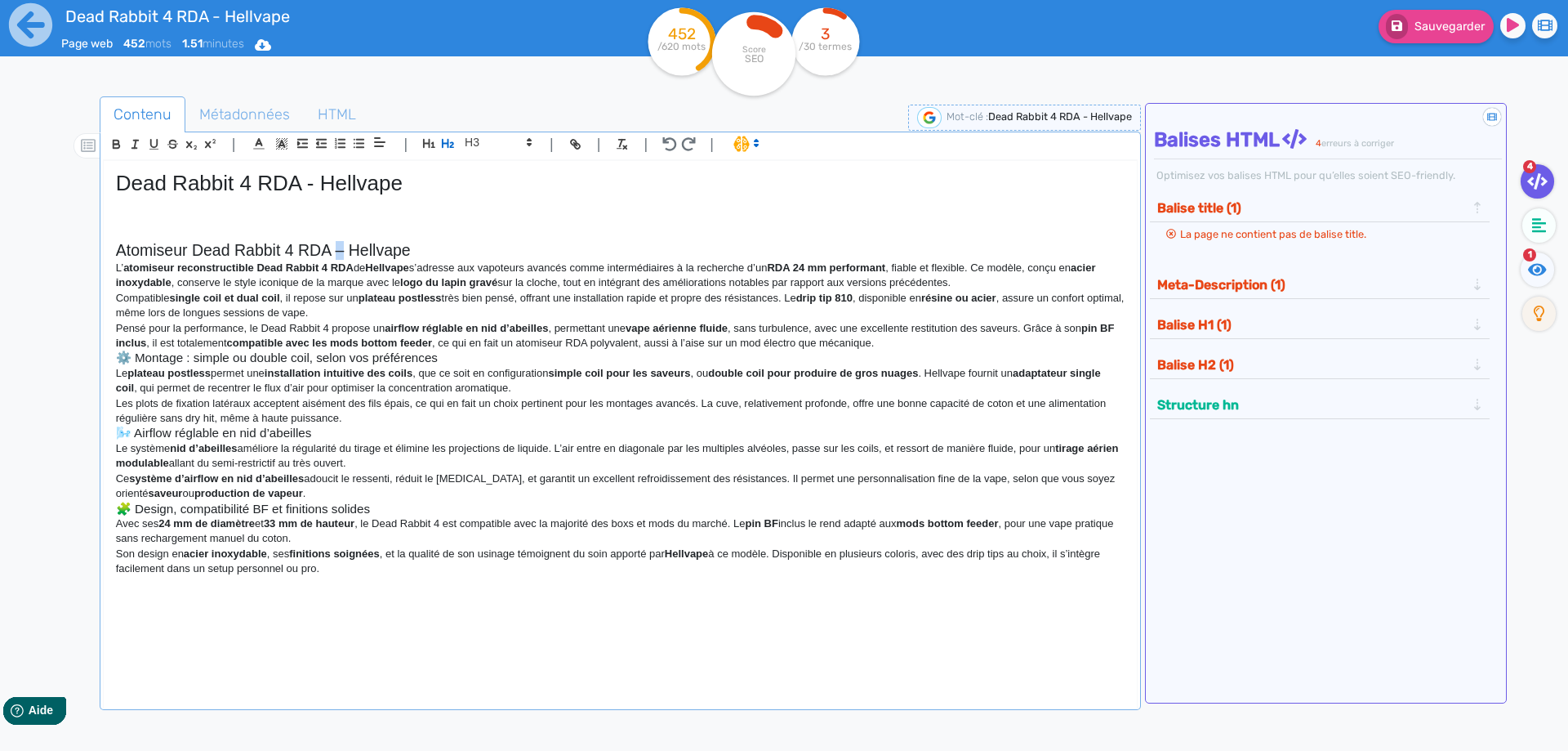
click at [342, 252] on h2 "Atomiseur Dead Rabbit 4 RDA – Hellvape" at bounding box center [619, 250] width 1009 height 18
click at [450, 249] on h2 "Atomiseur Dead Rabbit 4 RDA Hellvape" at bounding box center [619, 250] width 1009 height 18
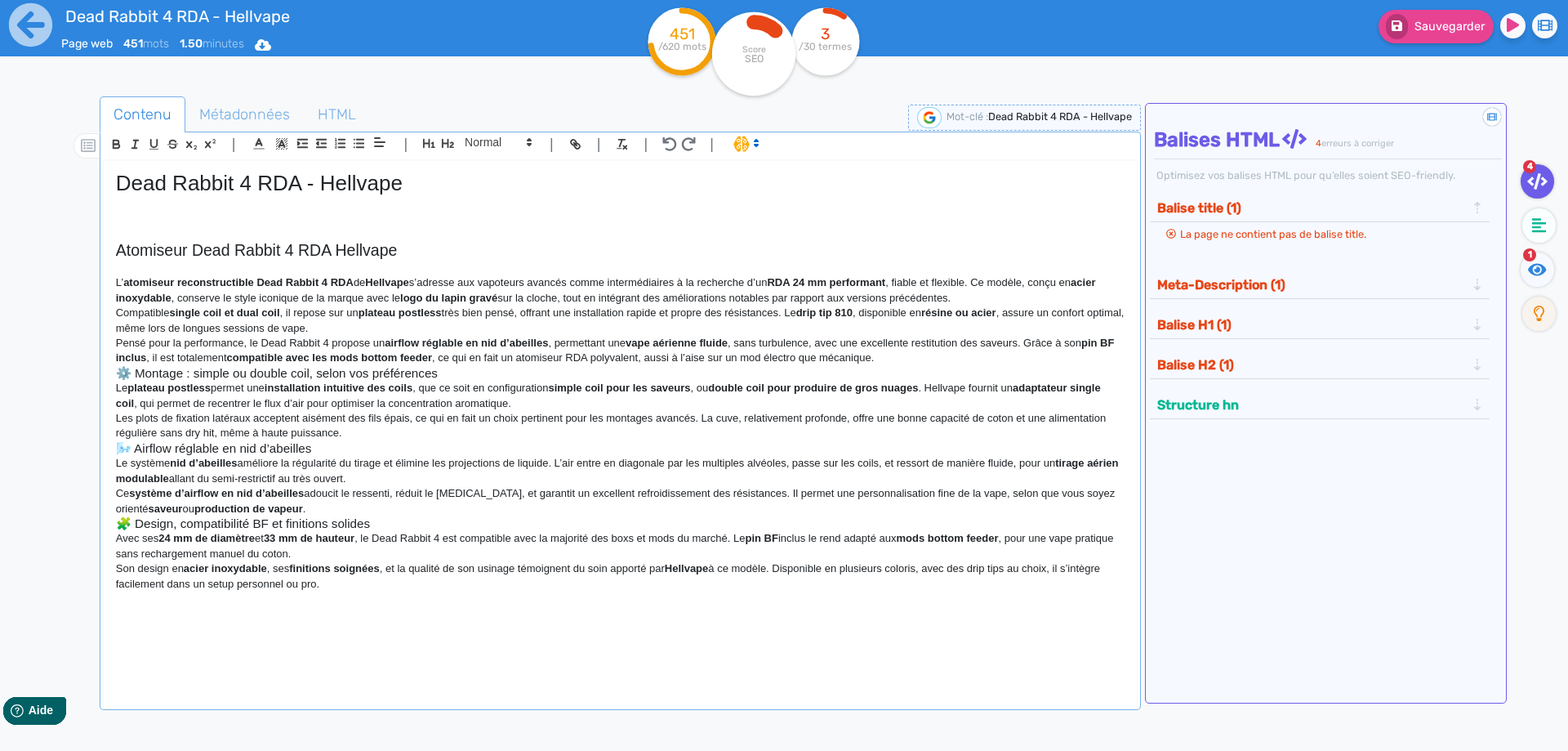
click at [1016, 295] on p "L’ atomiseur reconstructible Dead Rabbit 4 RDA de Hellvape s’adresse aux vapote…" at bounding box center [619, 290] width 1009 height 30
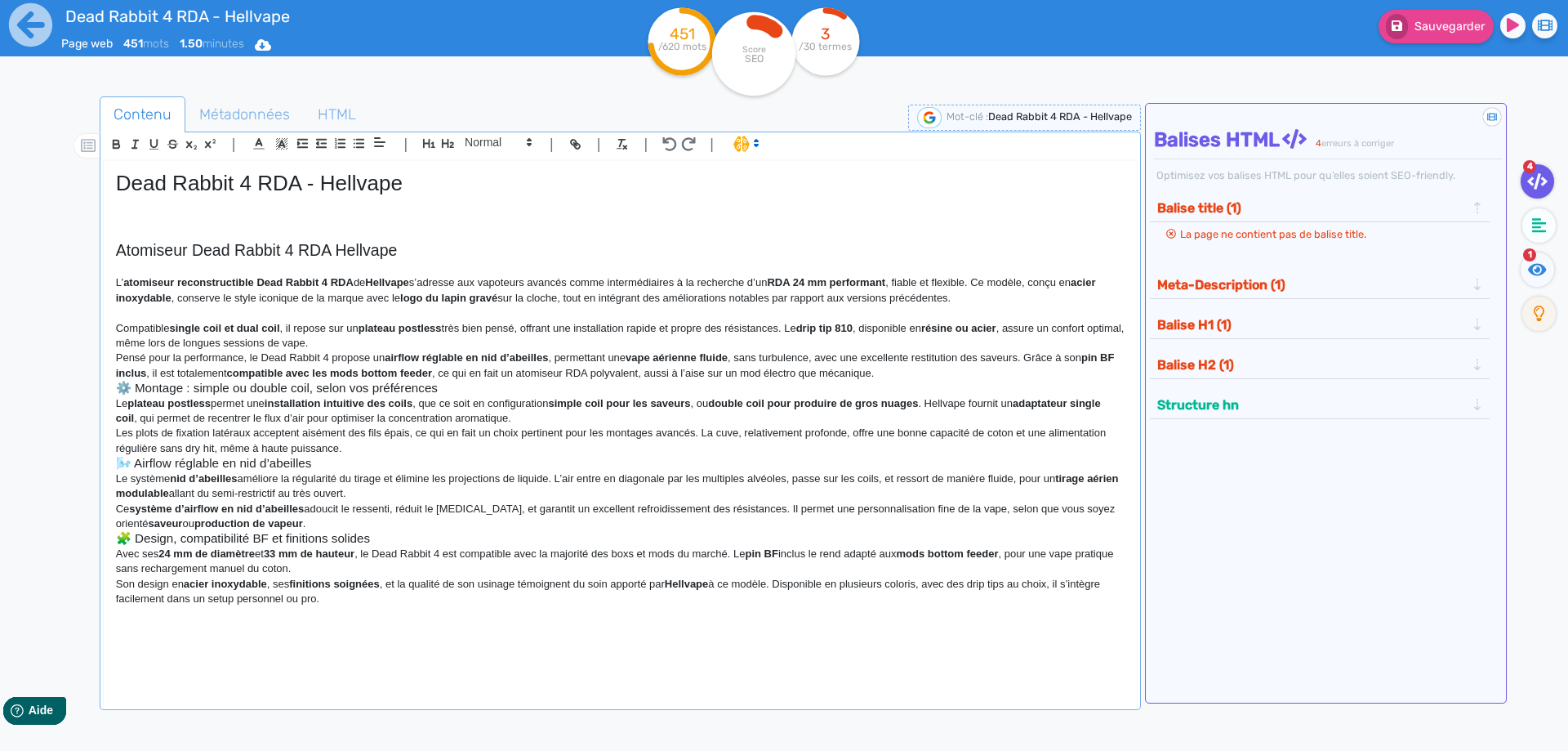
click at [908, 331] on p "Compatible single coil et dual coil , il repose sur un plateau postless très bi…" at bounding box center [619, 336] width 1009 height 30
click at [908, 340] on p "Compatible single coil et dual coil , il repose sur un plateau postless très bi…" at bounding box center [619, 336] width 1009 height 30
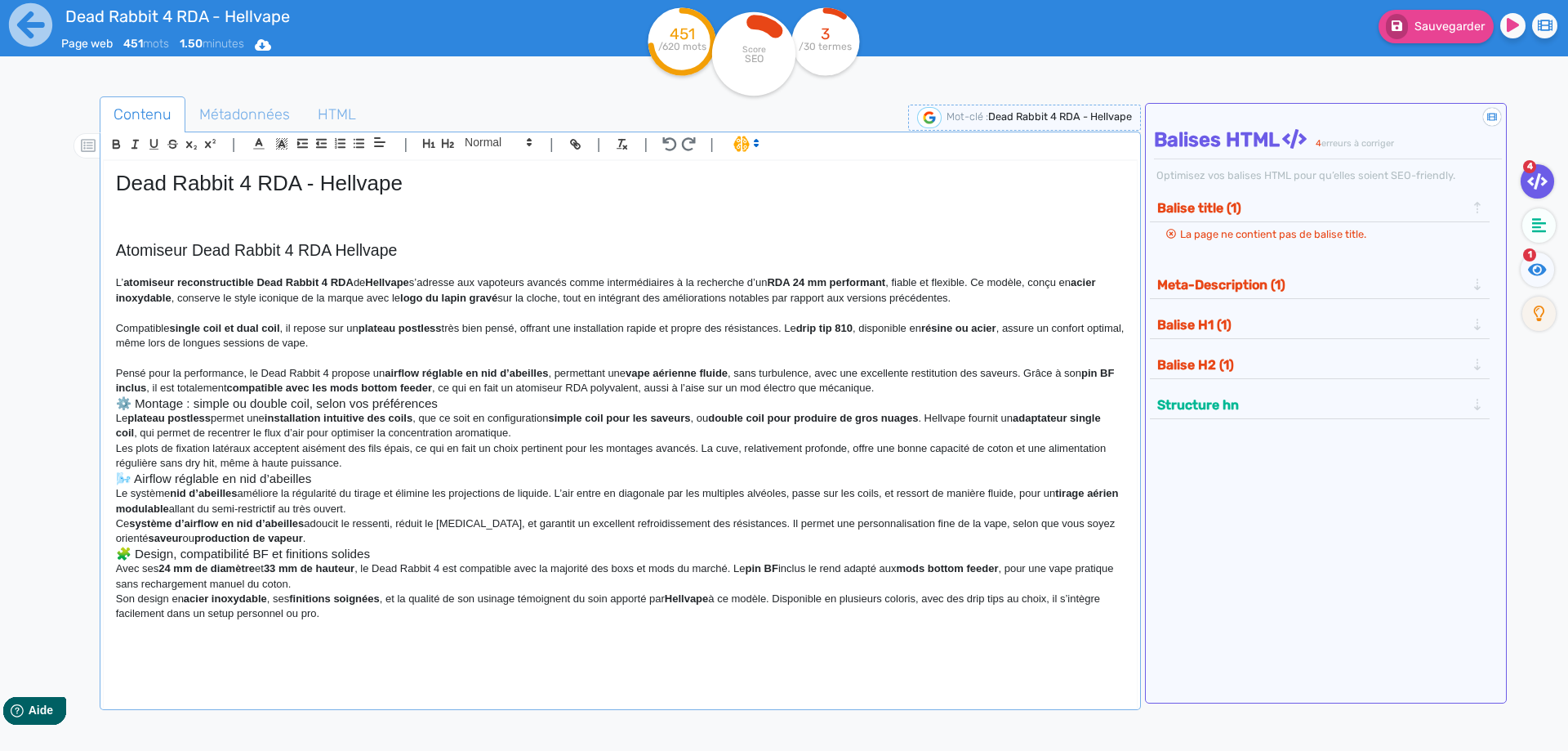
click at [904, 385] on p "Pensé pour la performance, le Dead Rabbit 4 propose un airflow réglable en nid …" at bounding box center [619, 381] width 1009 height 30
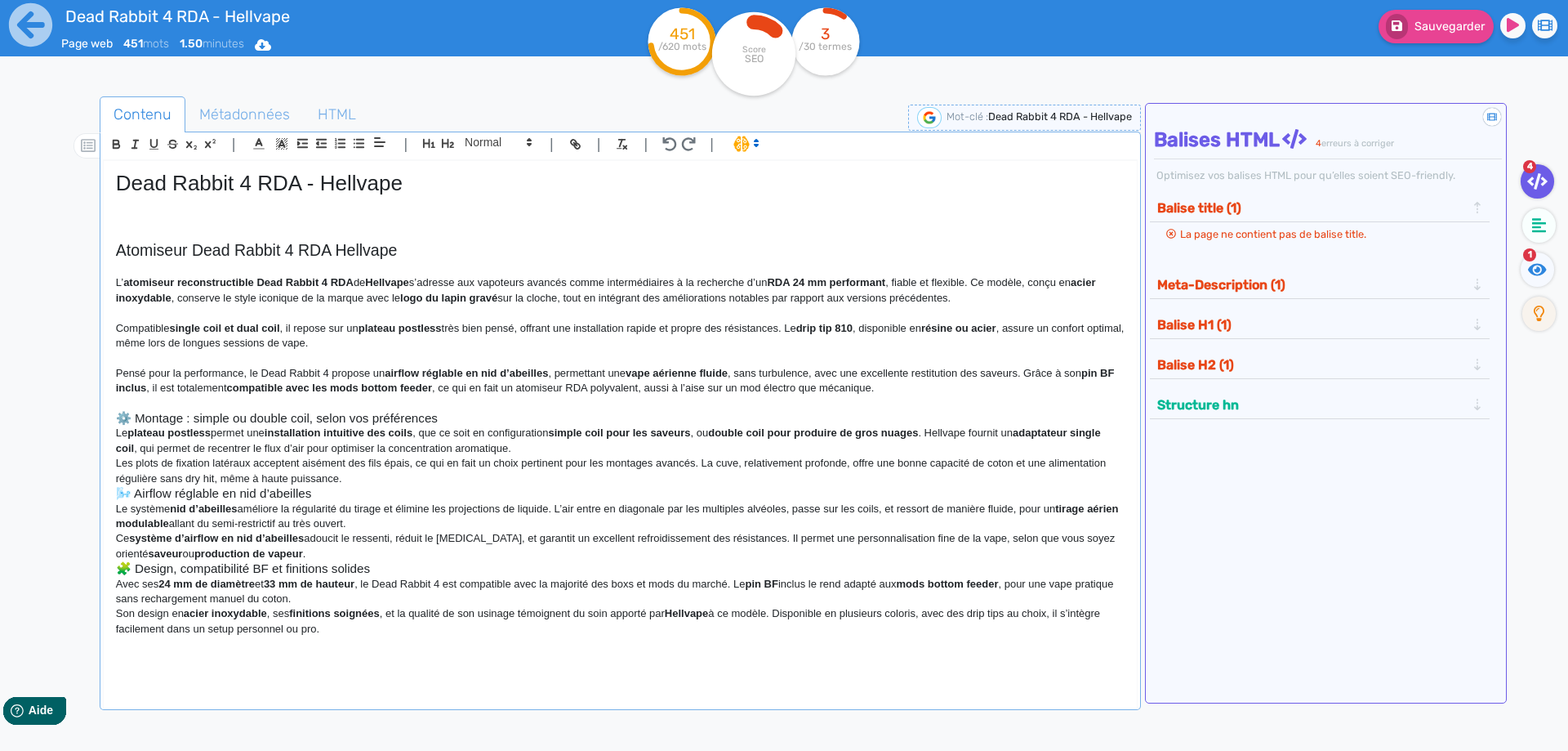
click at [477, 433] on p "Le plateau postless permet une installation intuitive des coils , que ce soit e…" at bounding box center [619, 440] width 1009 height 30
click at [475, 419] on h3 "⚙️ Montage : simple ou double coil, selon vos préférences" at bounding box center [619, 418] width 1009 height 15
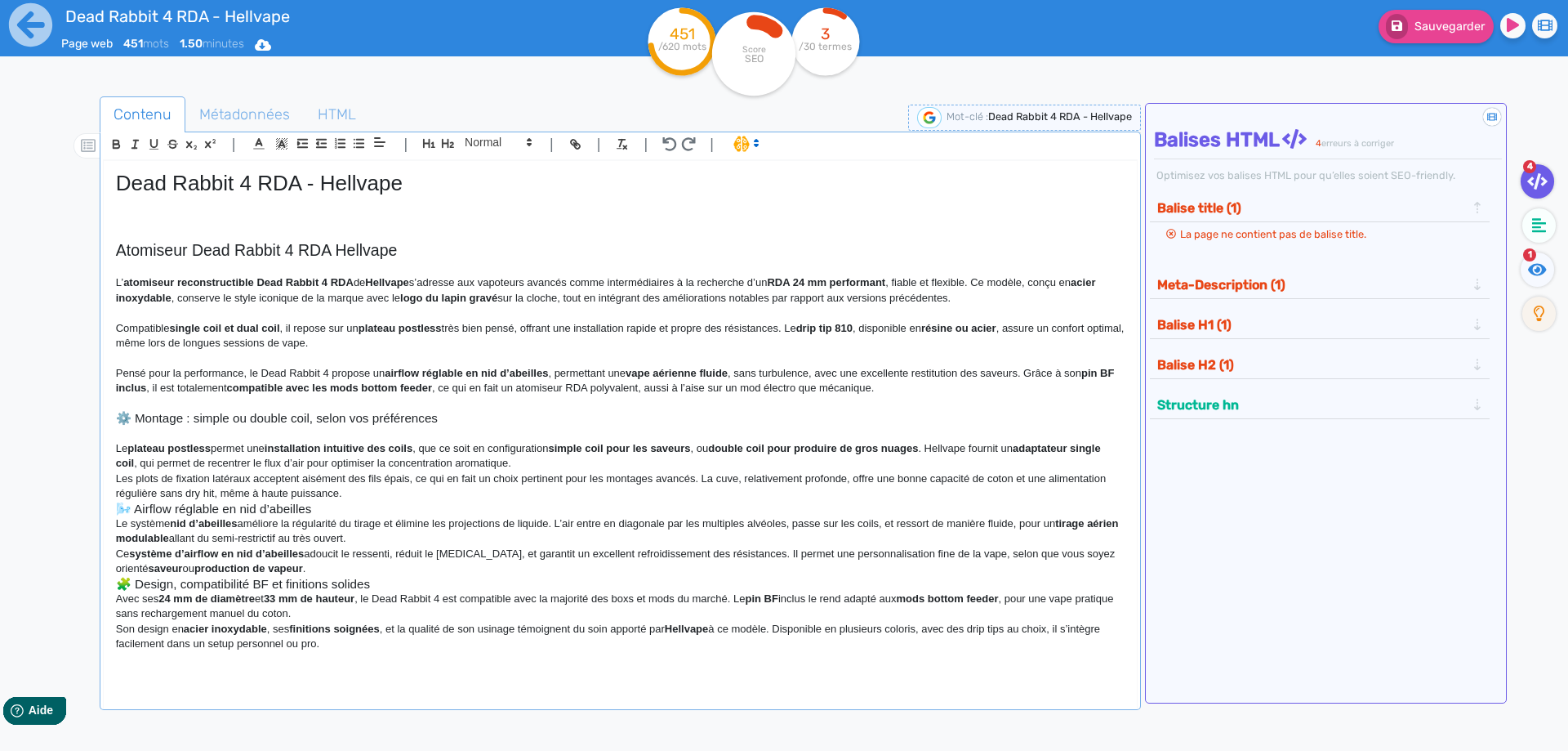
click at [560, 464] on p "Le plateau postless permet une installation intuitive des coils , que ce soit e…" at bounding box center [619, 456] width 1009 height 30
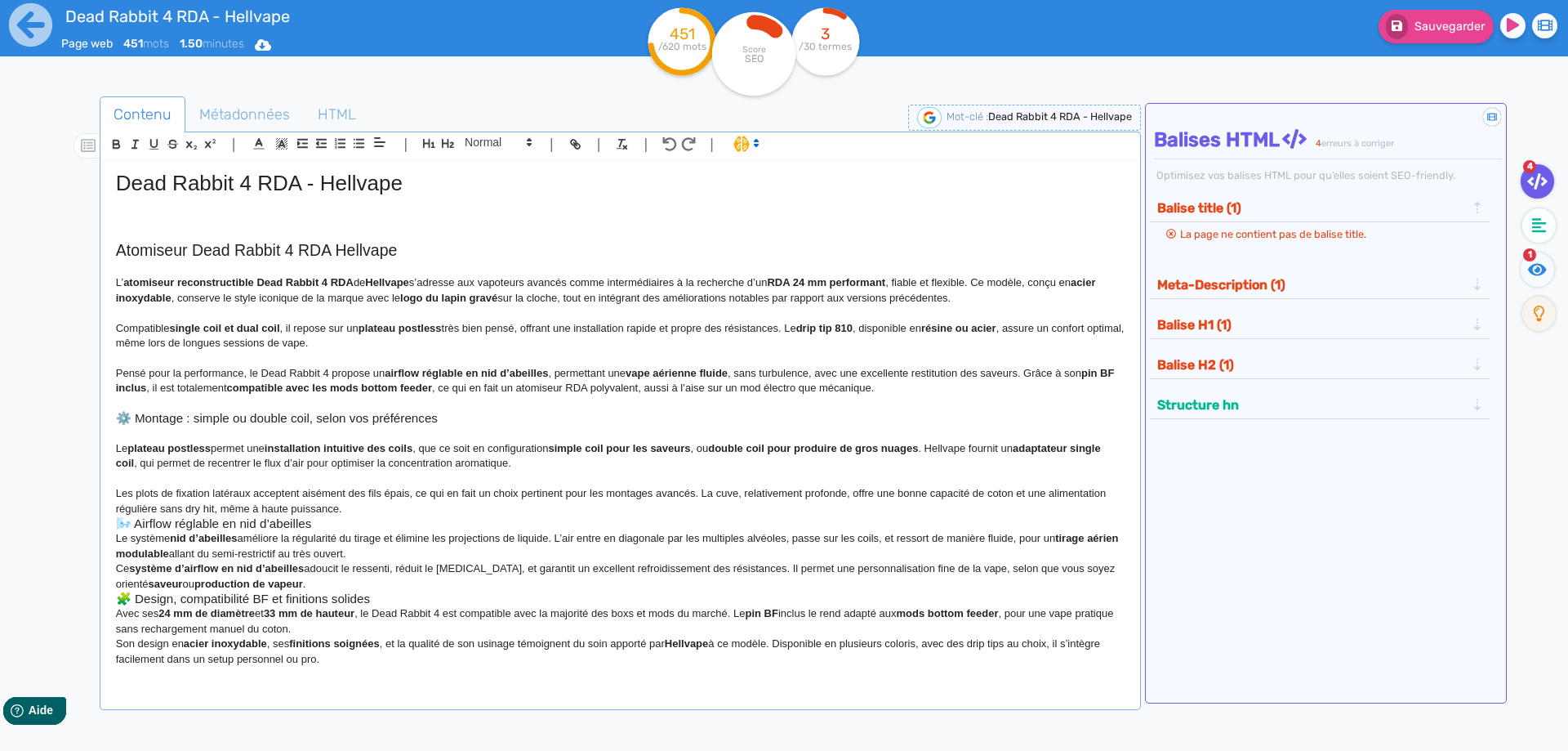
click at [505, 511] on p "Les plots de fixation latéraux acceptent aisément des fils épais, ce qui en fai…" at bounding box center [619, 500] width 1009 height 30
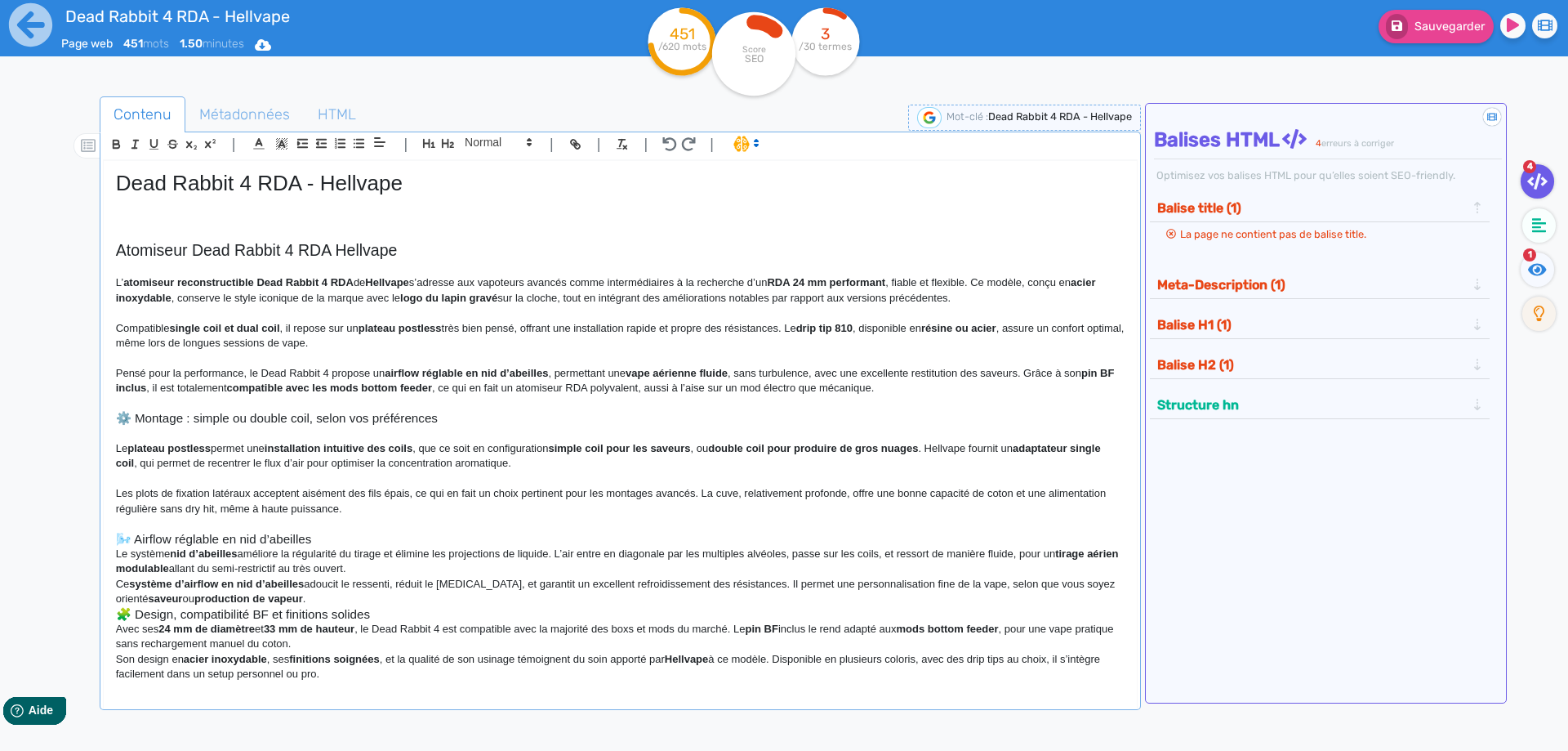
click at [412, 537] on h3 "🌬️ Airflow réglable en nid d’abeilles" at bounding box center [619, 538] width 1009 height 15
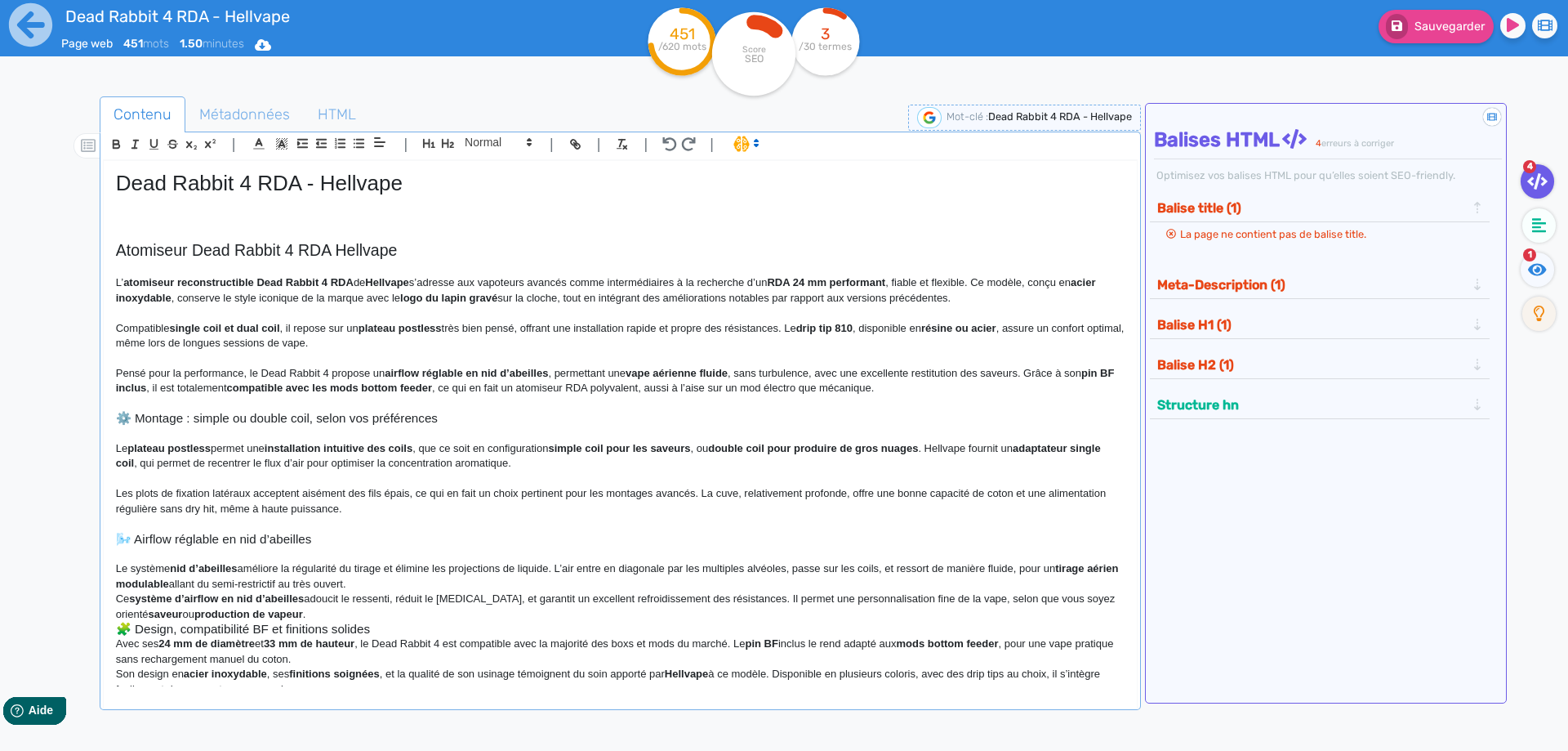
click at [412, 588] on p "Le système nid d’abeilles améliore la régularité du tirage et élimine les proje…" at bounding box center [619, 576] width 1009 height 30
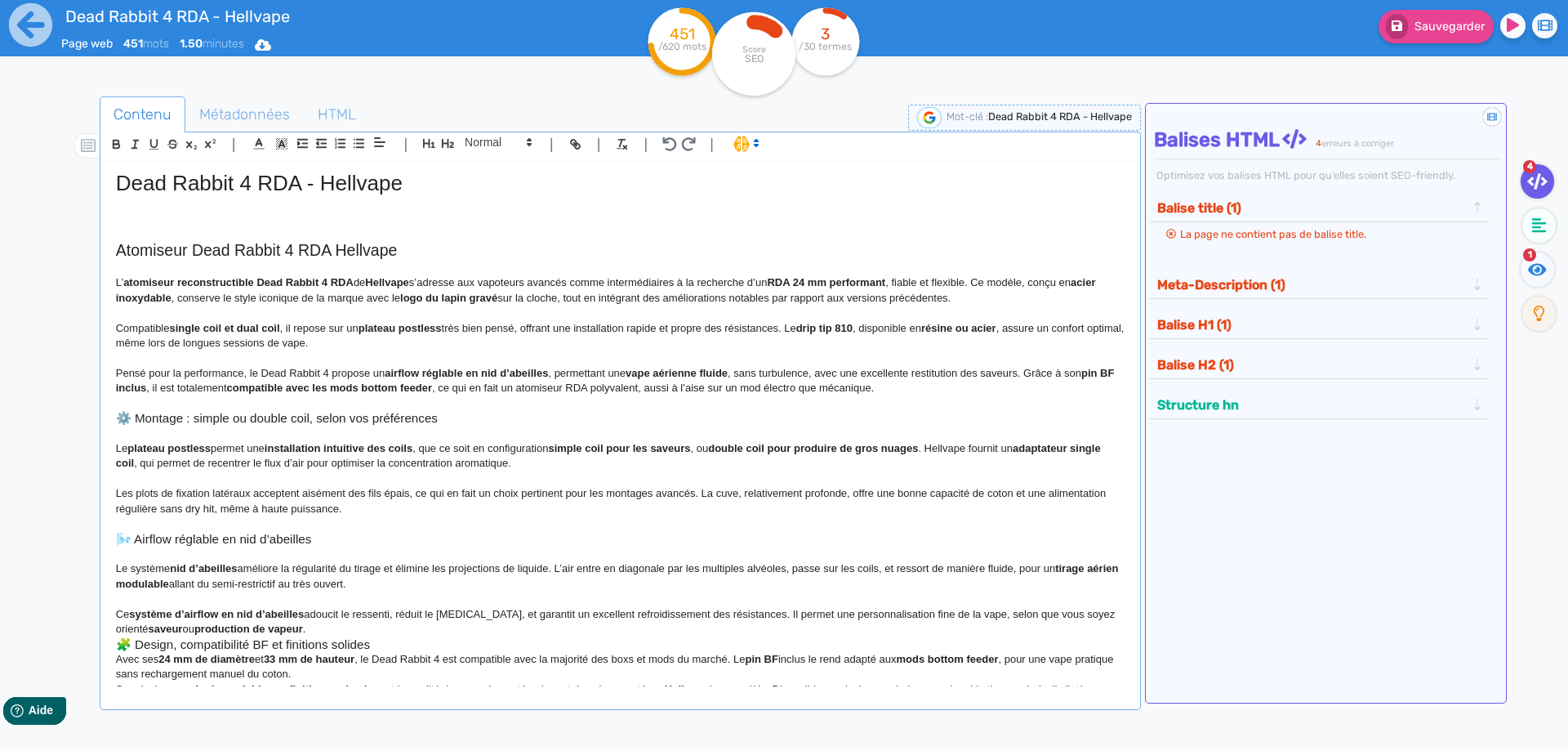
click at [401, 629] on p "Ce système d’airflow en nid d’abeilles adoucit le ressenti, réduit le [MEDICAL_…" at bounding box center [619, 622] width 1009 height 30
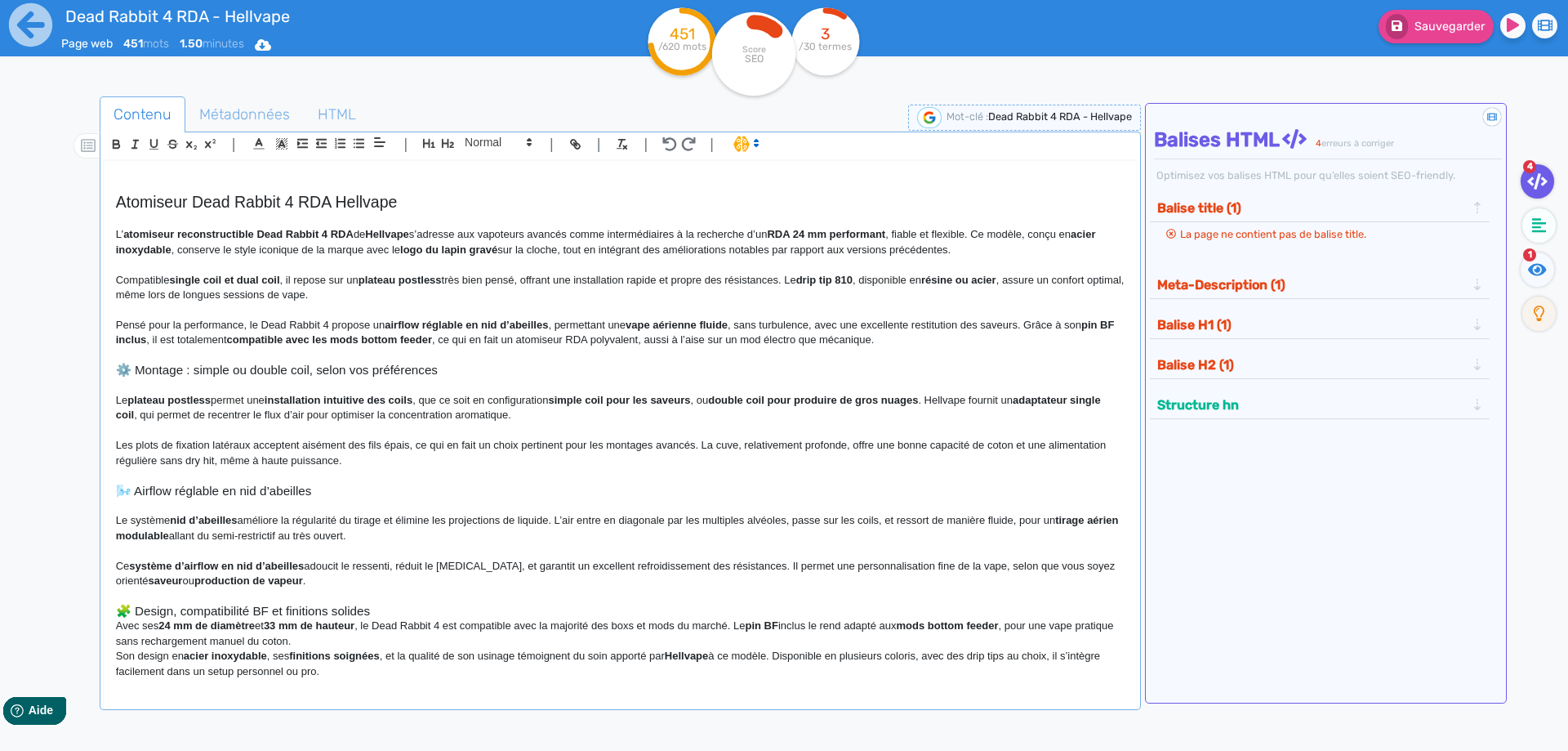
scroll to position [51, 0]
click at [378, 637] on p "Avec ses 24 mm de diamètre et 33 mm de hauteur , le Dead Rabbit 4 est compatibl…" at bounding box center [619, 631] width 1009 height 30
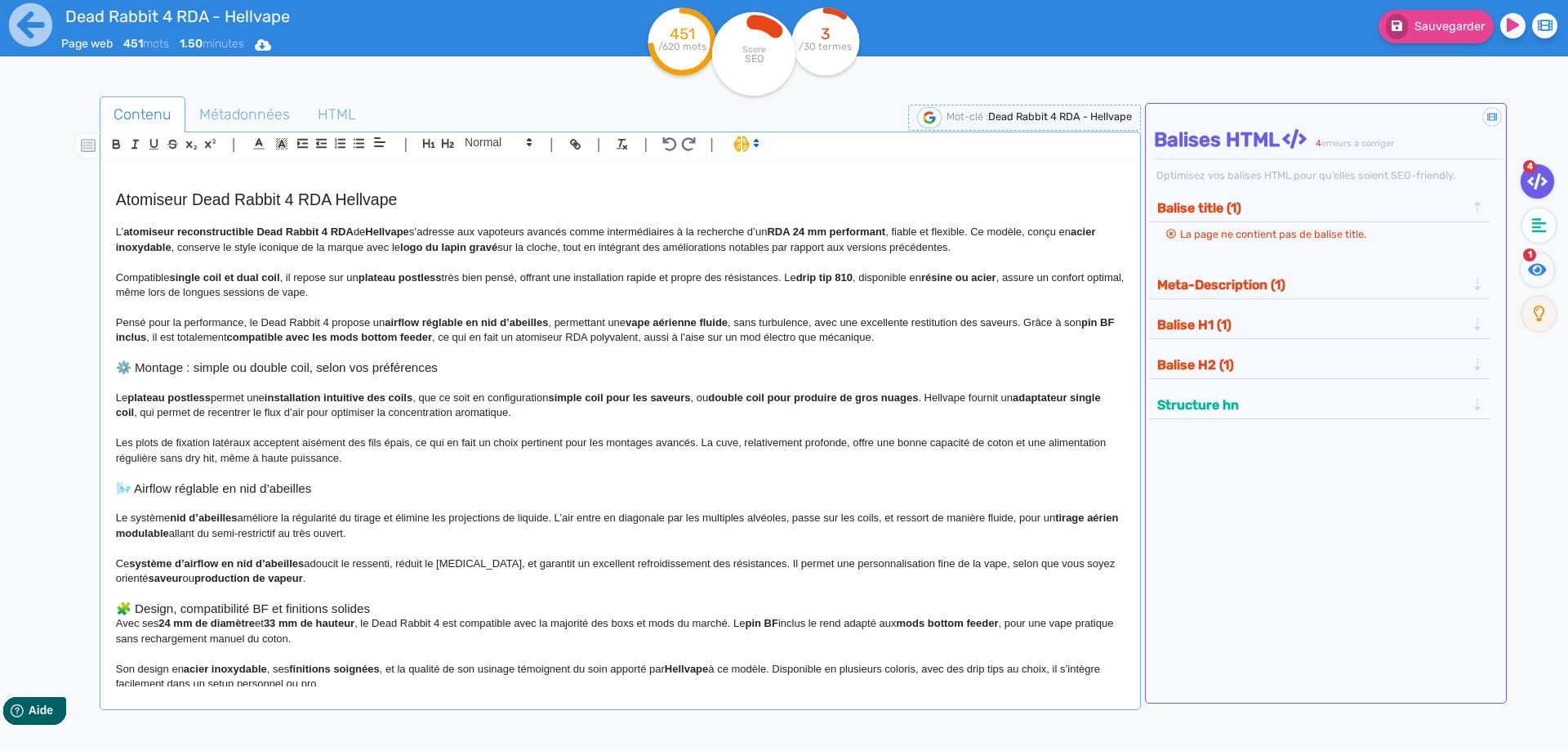
click at [383, 614] on h3 "🧩 Design, compatibilité BF et finitions solides" at bounding box center [619, 608] width 1009 height 15
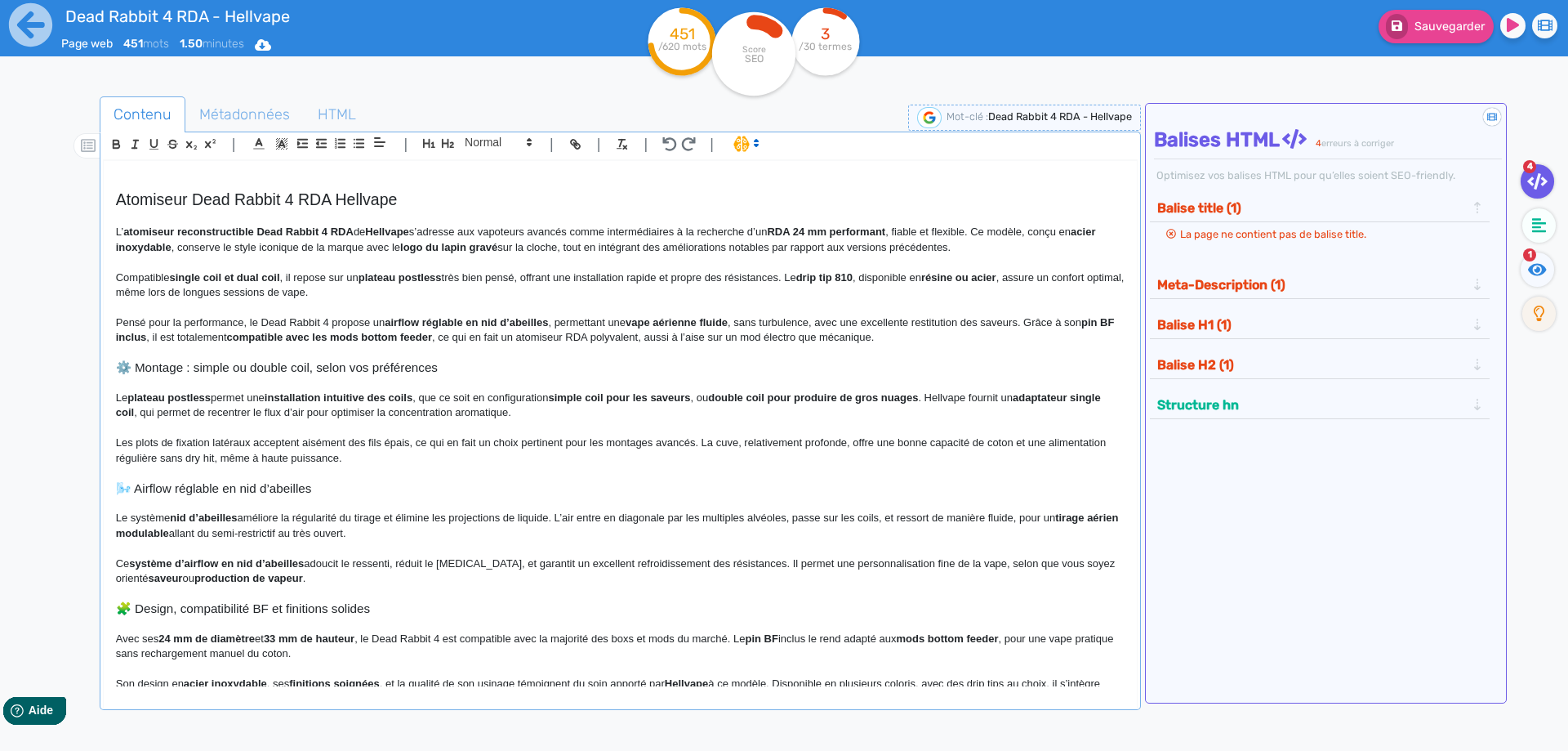
click at [137, 608] on h3 "🧩 Design, compatibilité BF et finitions solides" at bounding box center [619, 608] width 1009 height 15
click at [134, 488] on h3 "🌬️ Airflow réglable en nid d’abeilles" at bounding box center [619, 488] width 1009 height 15
click at [150, 470] on h3 at bounding box center [619, 472] width 1009 height 15
click at [481, 146] on span at bounding box center [497, 142] width 80 height 19
click at [484, 263] on span at bounding box center [497, 274] width 65 height 25
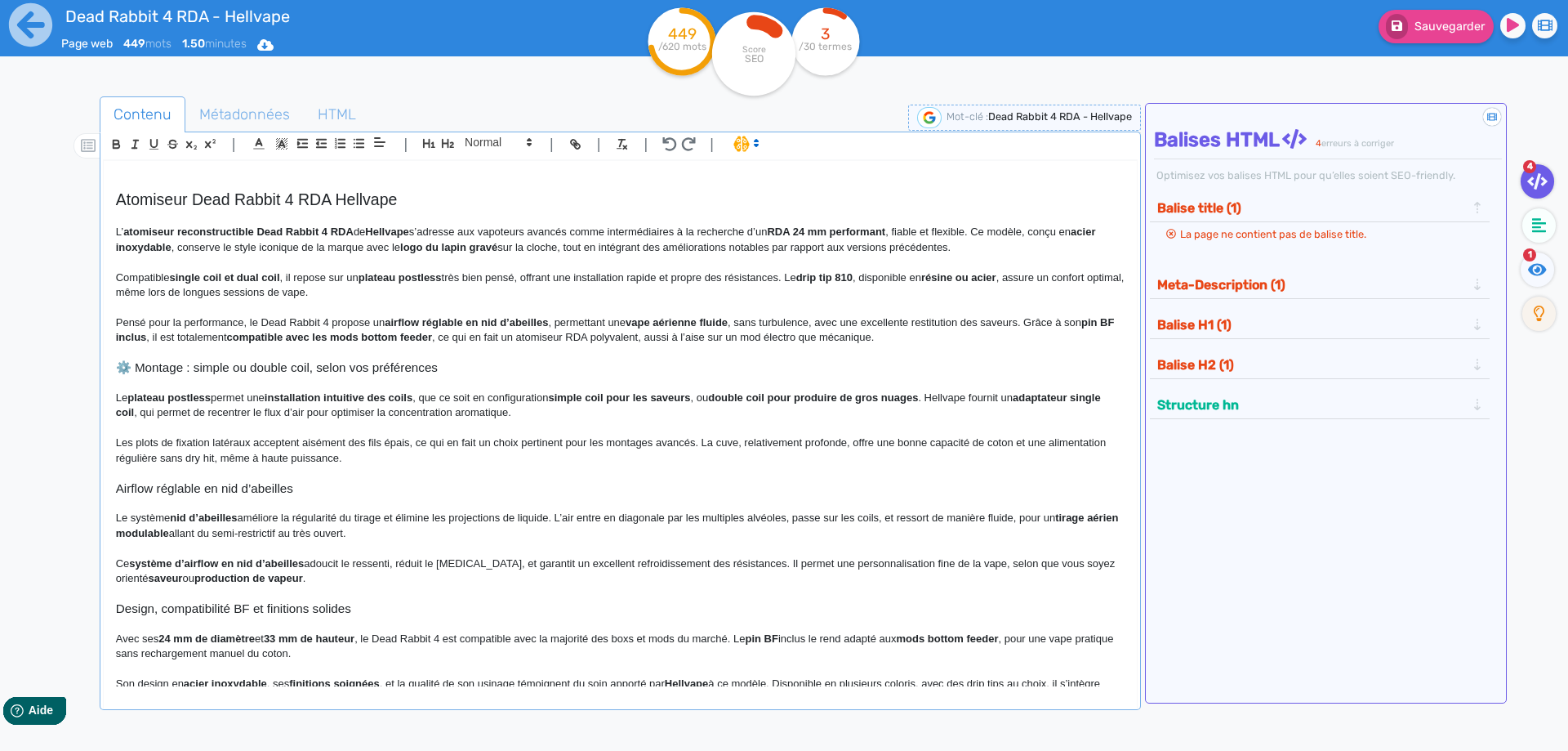
click at [138, 367] on h3 "⚙️ Montage : simple ou double coil, selon vos préférences" at bounding box center [619, 367] width 1009 height 15
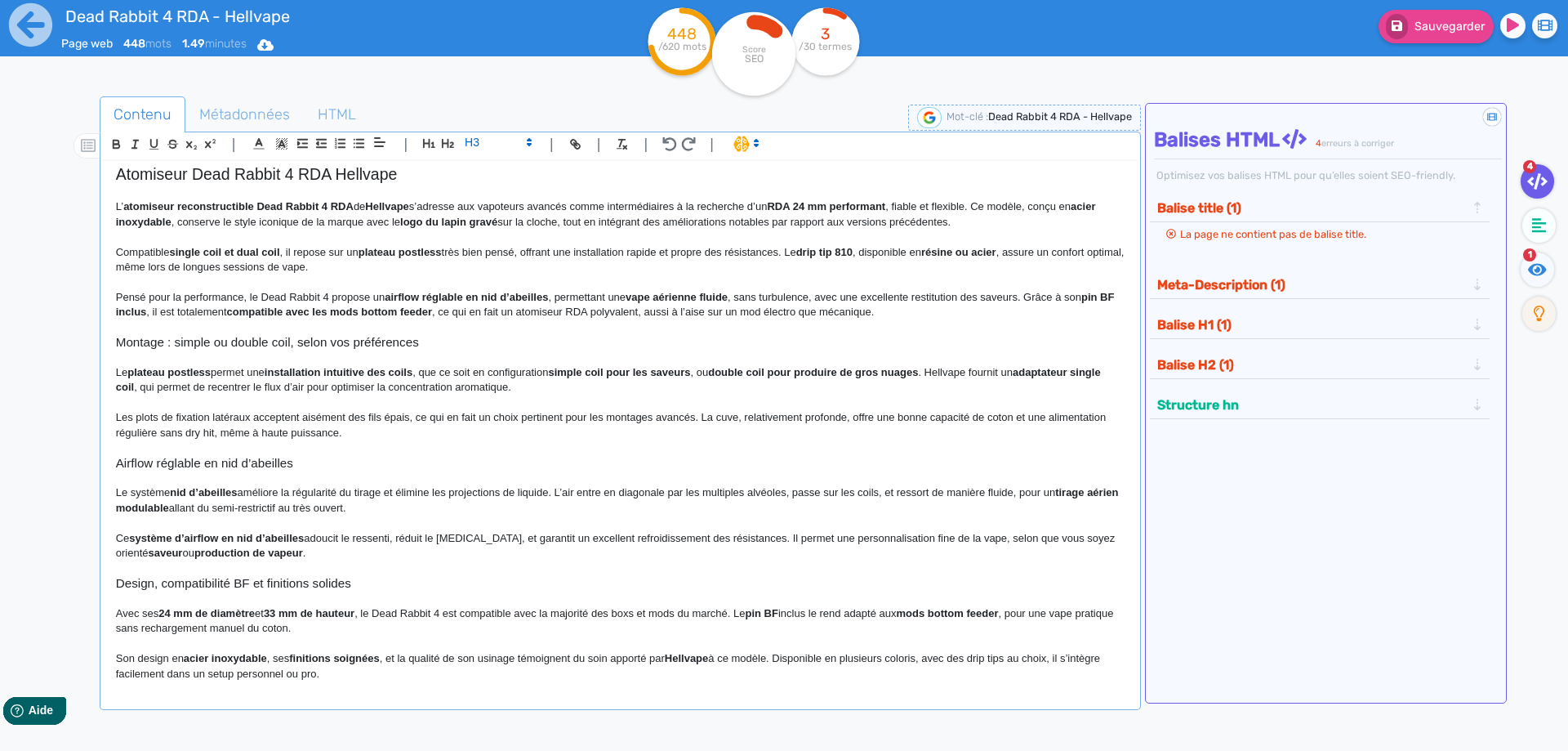
scroll to position [81, 0]
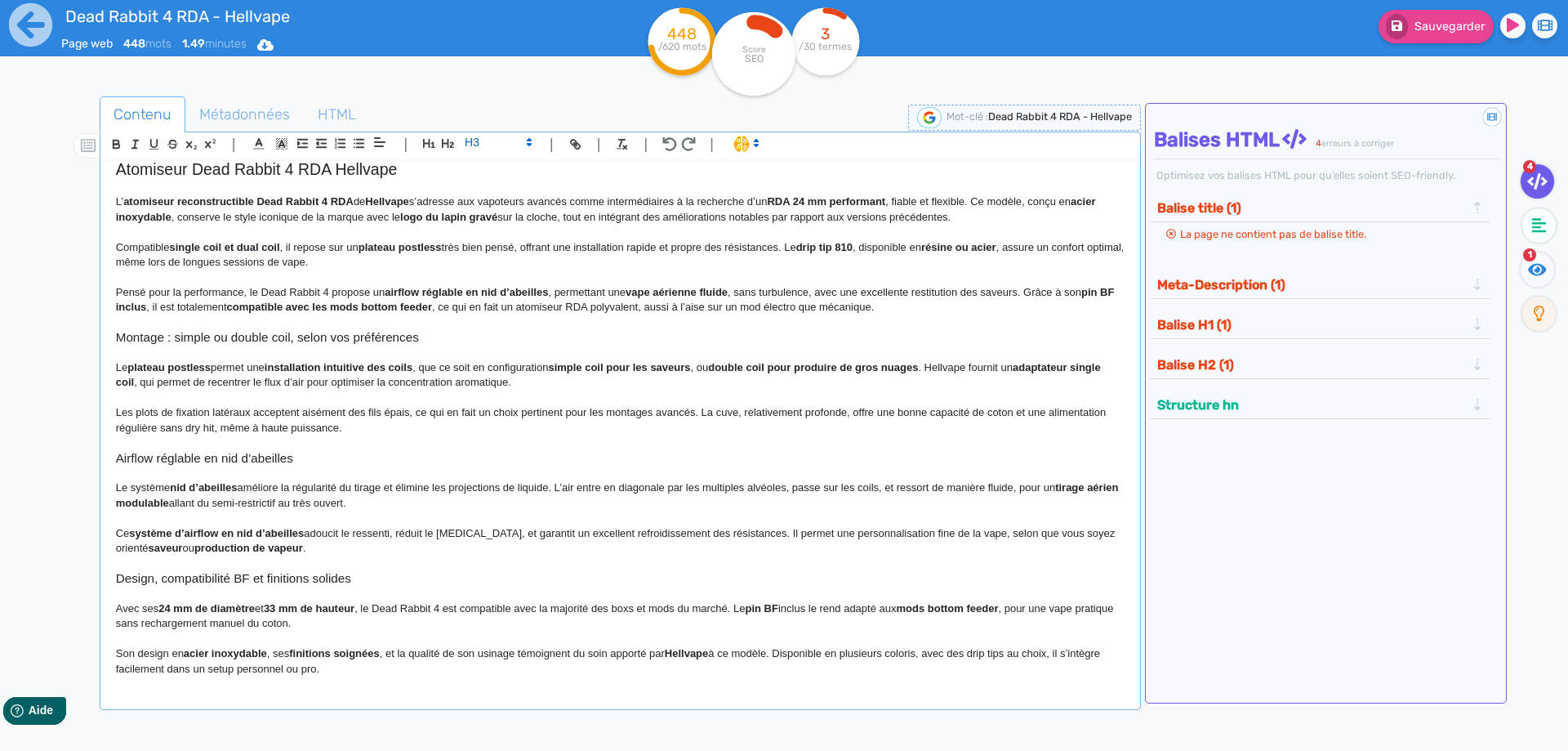
click at [125, 581] on h3 "Design, compatibilité BF et finitions solides" at bounding box center [619, 578] width 1009 height 15
drag, startPoint x: 125, startPoint y: 581, endPoint x: 372, endPoint y: 686, distance: 268.4
click at [372, 686] on div "Dead Rabbit 4 RDA - Hellvape Atomiseur Dead Rabbit 4 RDA Hellvape L’ atomiseur …" at bounding box center [620, 424] width 1033 height 526
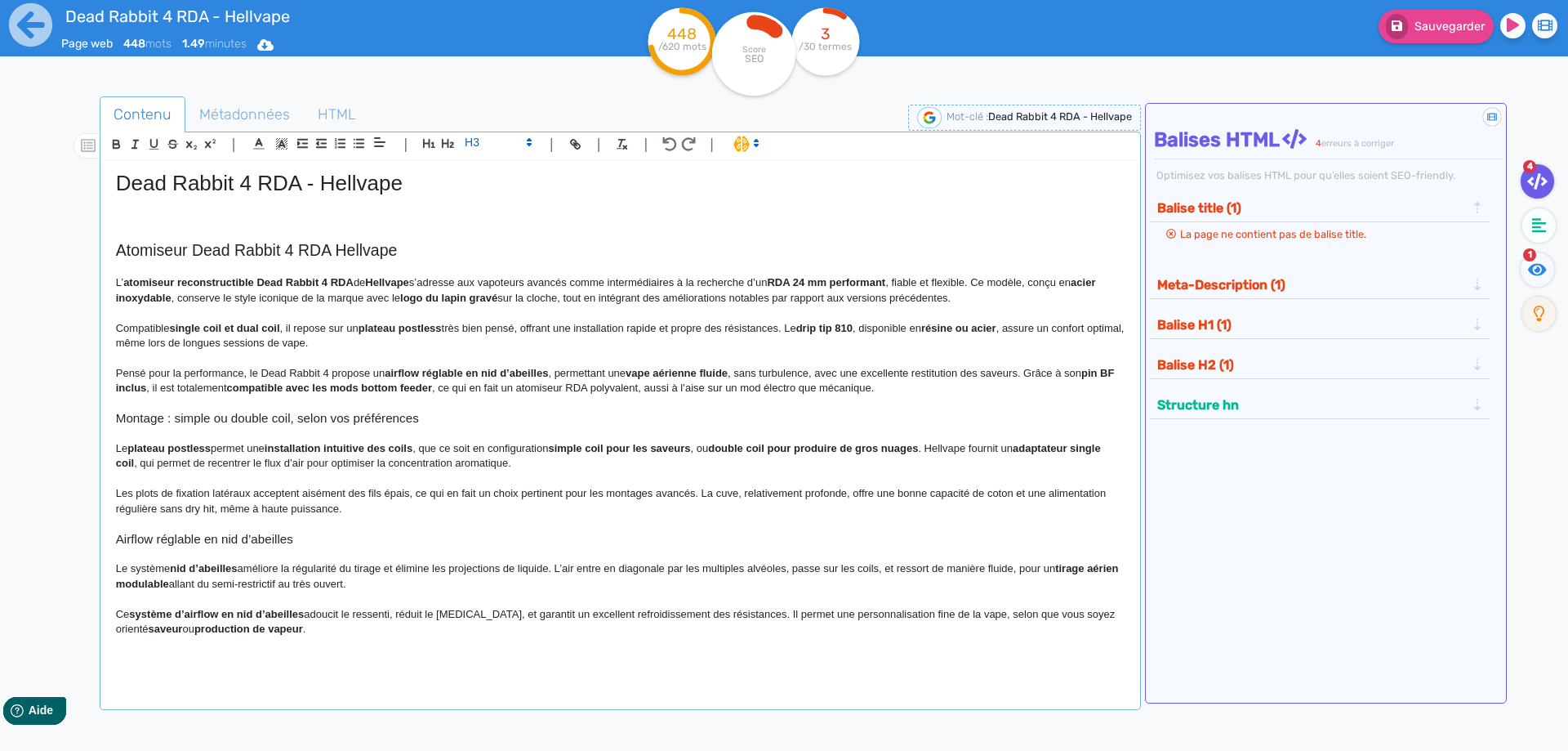
scroll to position [0, 0]
click at [886, 388] on p "Pensé pour la performance, le Dead Rabbit 4 propose un airflow réglable en nid …" at bounding box center [619, 381] width 1009 height 30
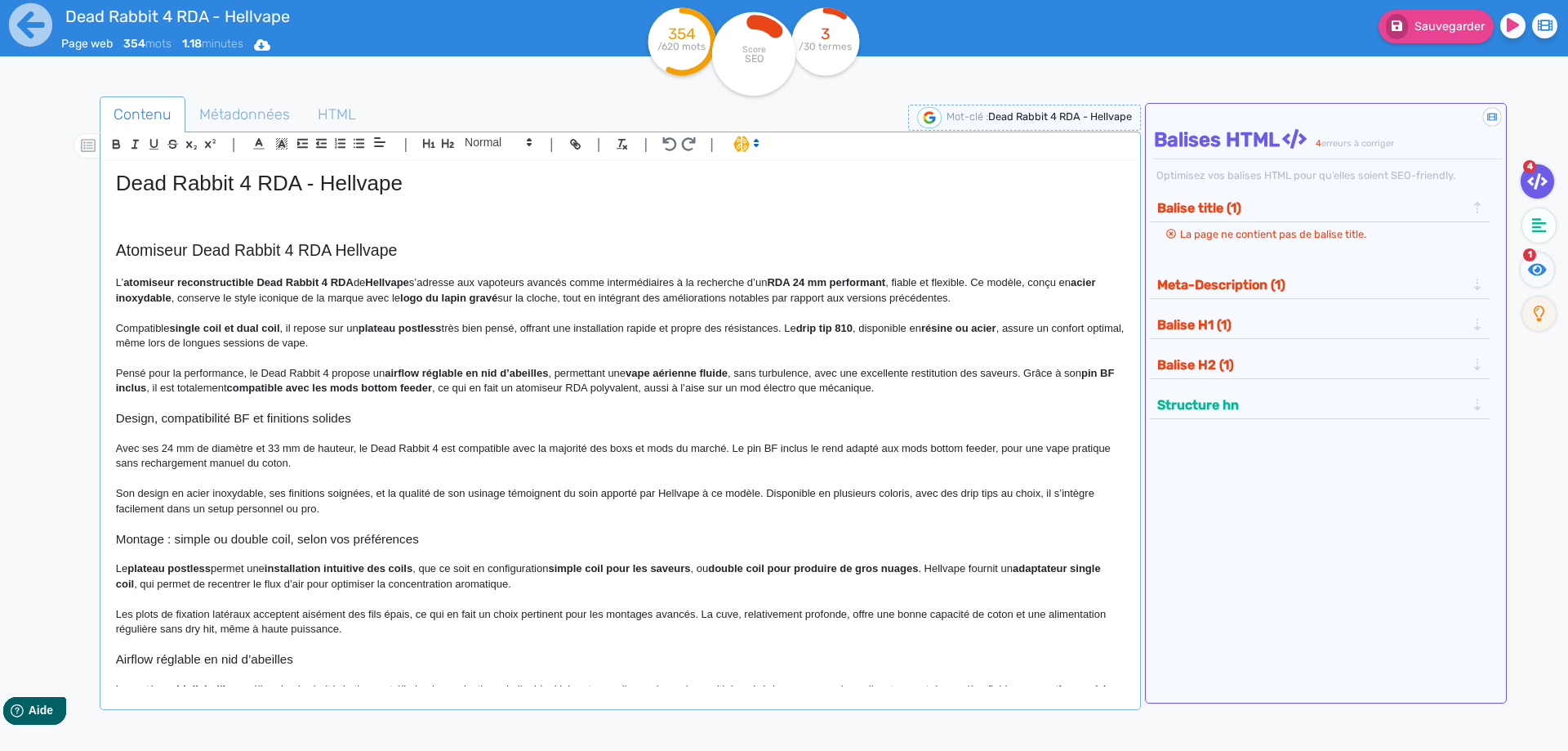
click at [409, 403] on p at bounding box center [619, 403] width 1009 height 15
click at [408, 418] on h3 "Design, compatibilité BF et finitions solides" at bounding box center [619, 418] width 1009 height 15
click at [296, 420] on h3 "Design, compatibilité BF et finitions solides du Dead Rabbit 4 RDA" at bounding box center [619, 418] width 1009 height 15
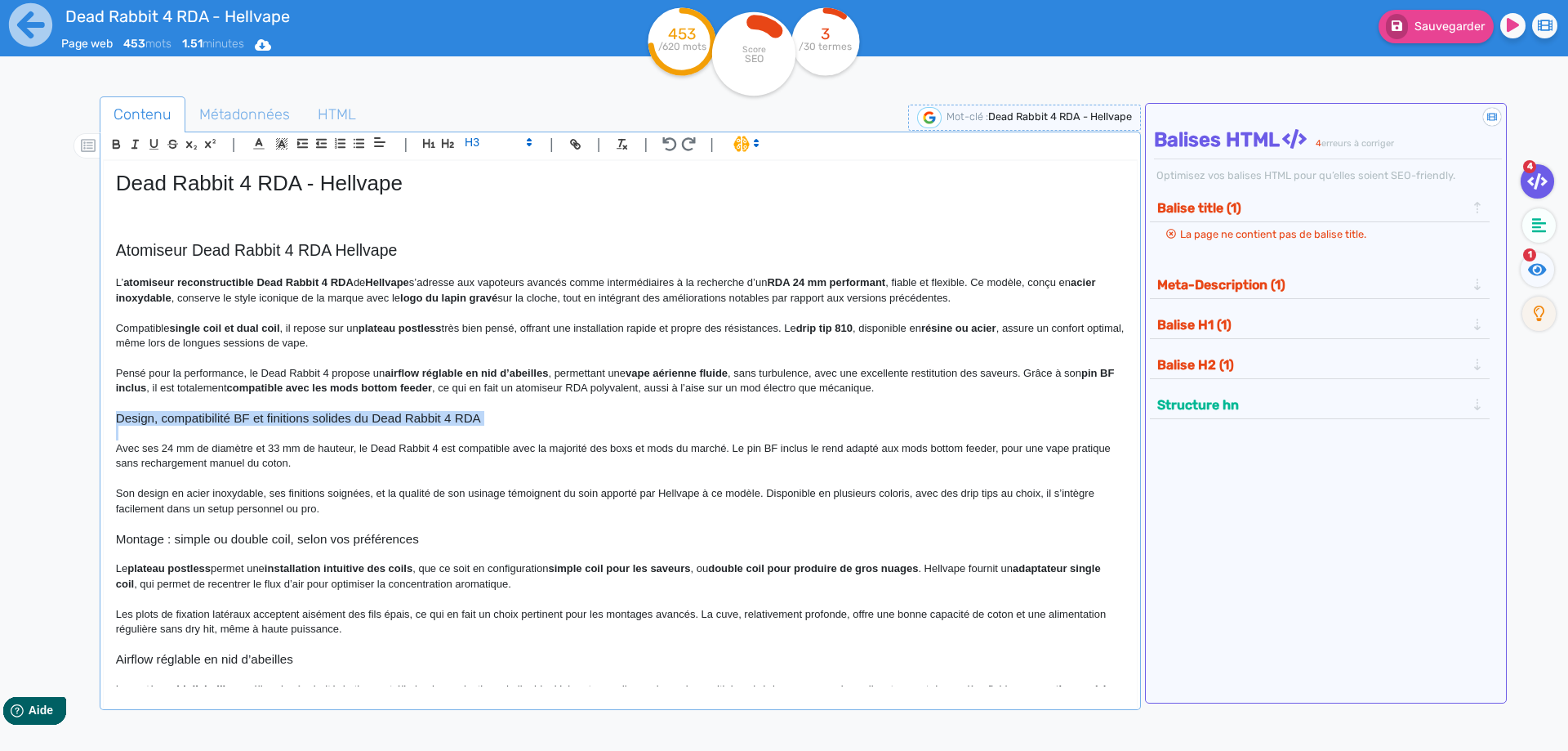
copy h3 "Design, compatibilité BF et finitions solides du Dead Rabbit 4 RDA"
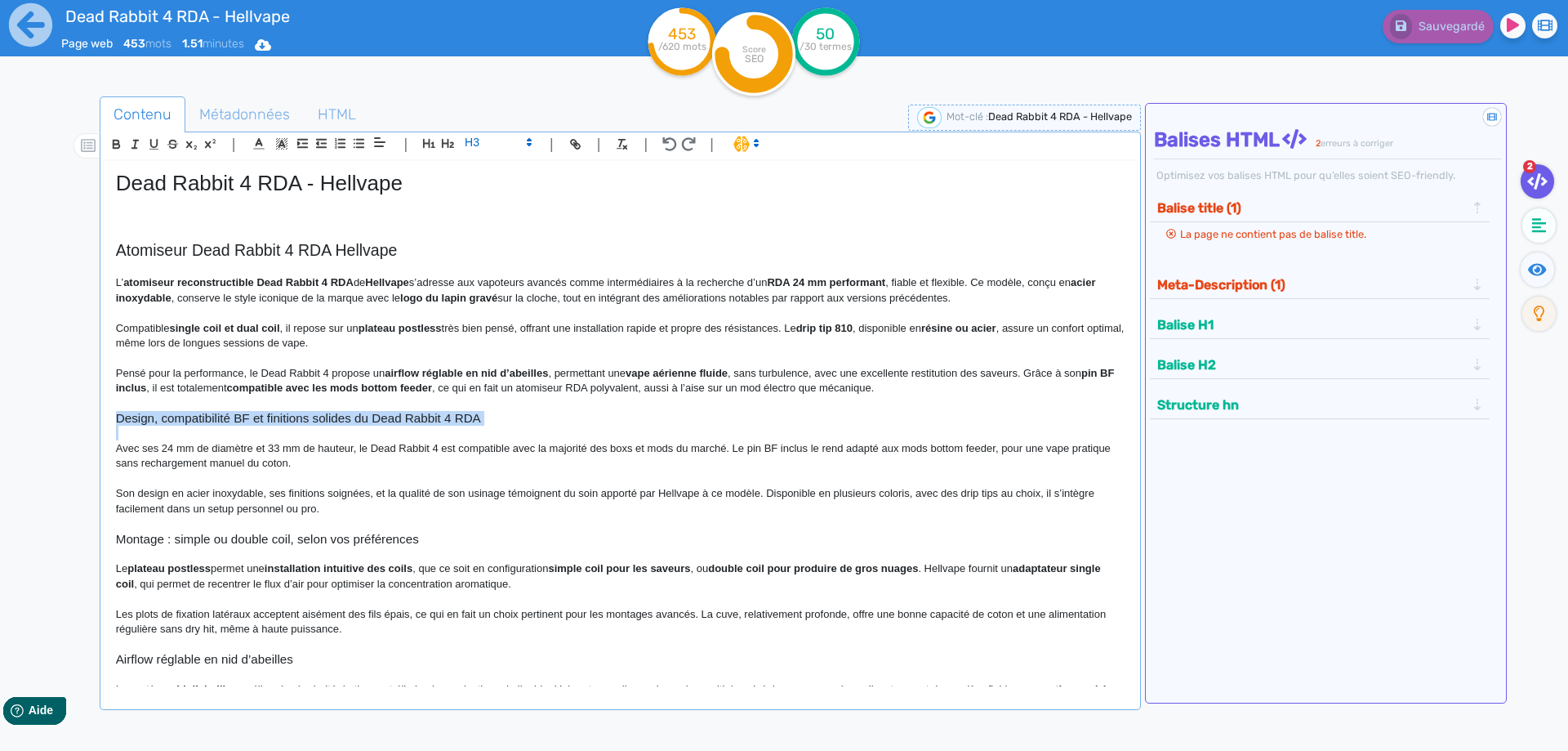
click at [446, 424] on h3 "Design, compatibilité BF et finitions solides du Dead Rabbit 4 RDA" at bounding box center [619, 418] width 1009 height 15
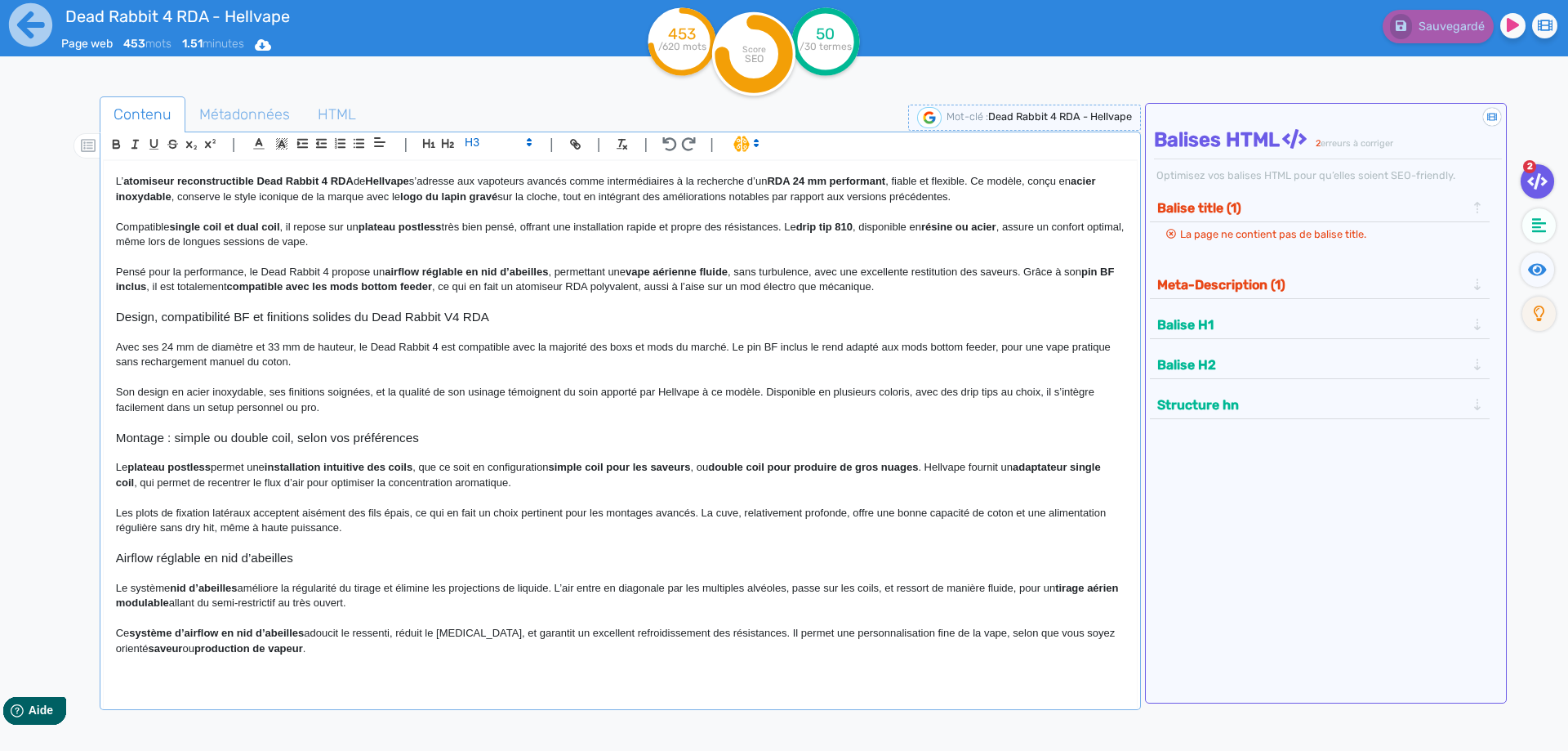
scroll to position [111, 0]
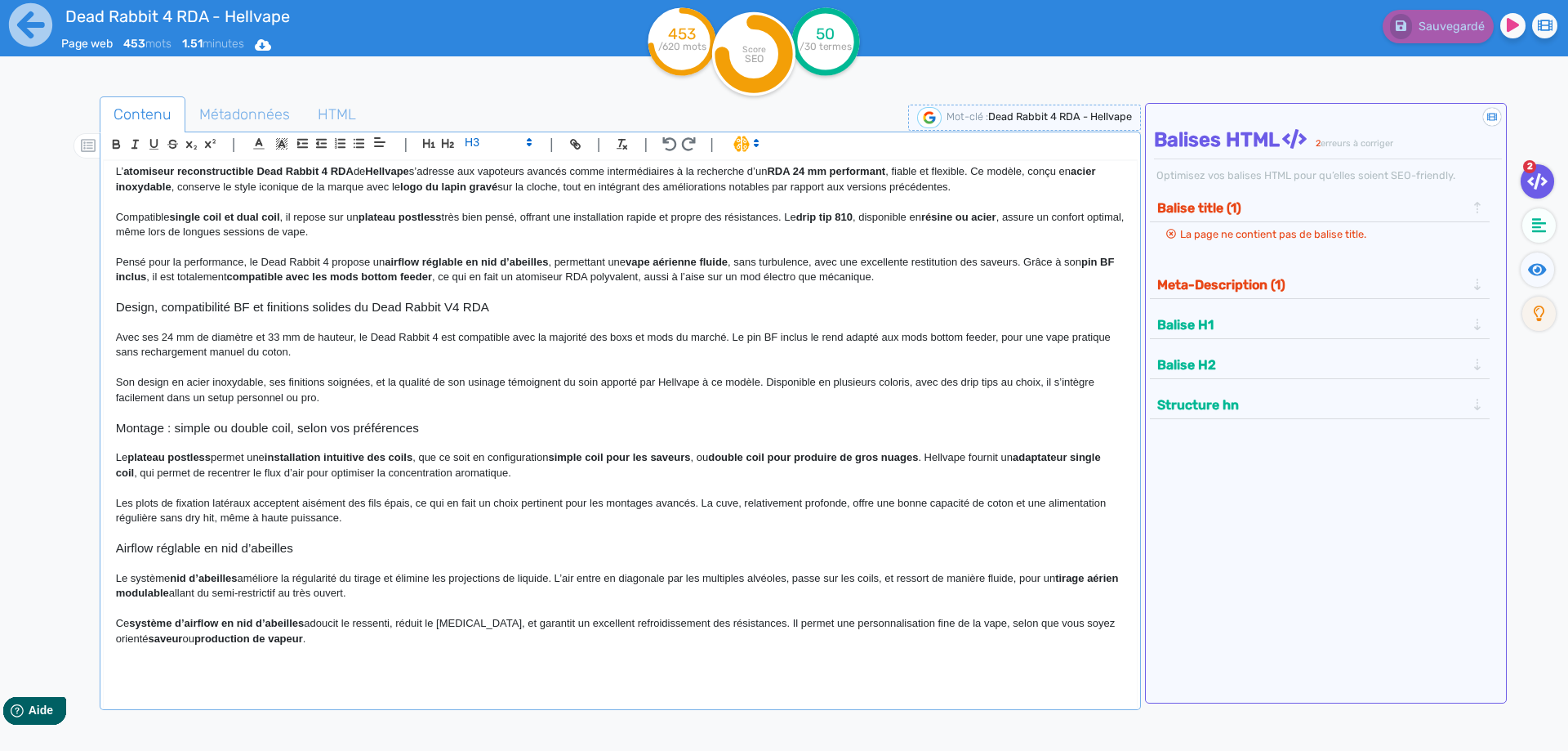
click at [274, 438] on p at bounding box center [619, 442] width 1009 height 15
click at [278, 424] on h3 "Montage : simple ou double coil, selon vos préférences" at bounding box center [619, 427] width 1009 height 15
click at [458, 130] on ul "Contenu Métadonnées HTML" at bounding box center [620, 115] width 1041 height 37
click at [457, 139] on span at bounding box center [497, 142] width 80 height 19
click at [440, 141] on button "button" at bounding box center [448, 143] width 18 height 18
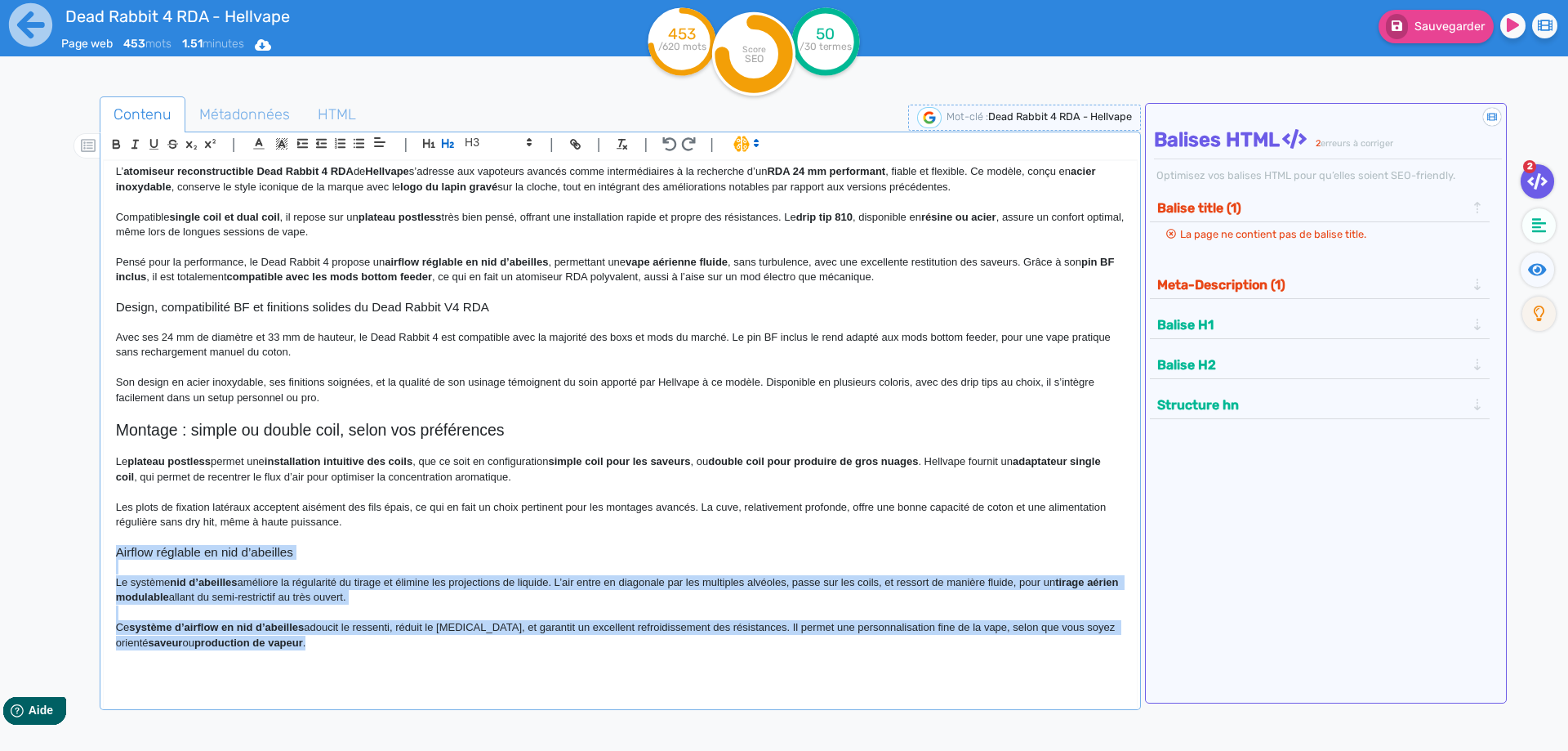
drag, startPoint x: 315, startPoint y: 636, endPoint x: 66, endPoint y: 558, distance: 260.9
click at [66, 558] on div "Contenu Métadonnées HTML | | H3 H4 H5 H6 Normal | | | | Dead Rabbit 4 RDA - Hel…" at bounding box center [808, 473] width 1520 height 762
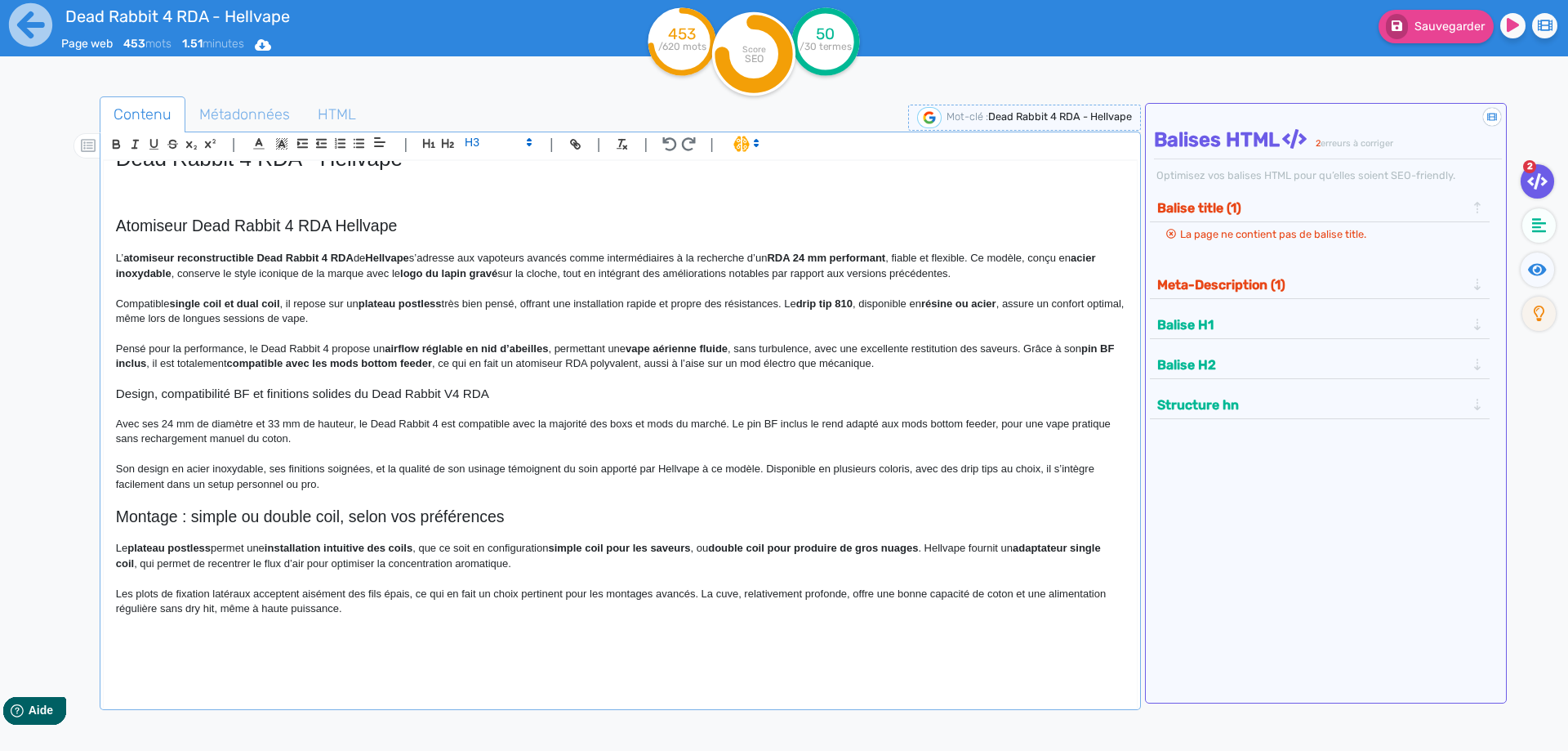
scroll to position [24, 0]
drag, startPoint x: 352, startPoint y: 486, endPoint x: 307, endPoint y: 483, distance: 45.1
click at [352, 487] on p "Son design en acier inoxydable, ses finitions soignées, et la qualité de son us…" at bounding box center [619, 476] width 1009 height 30
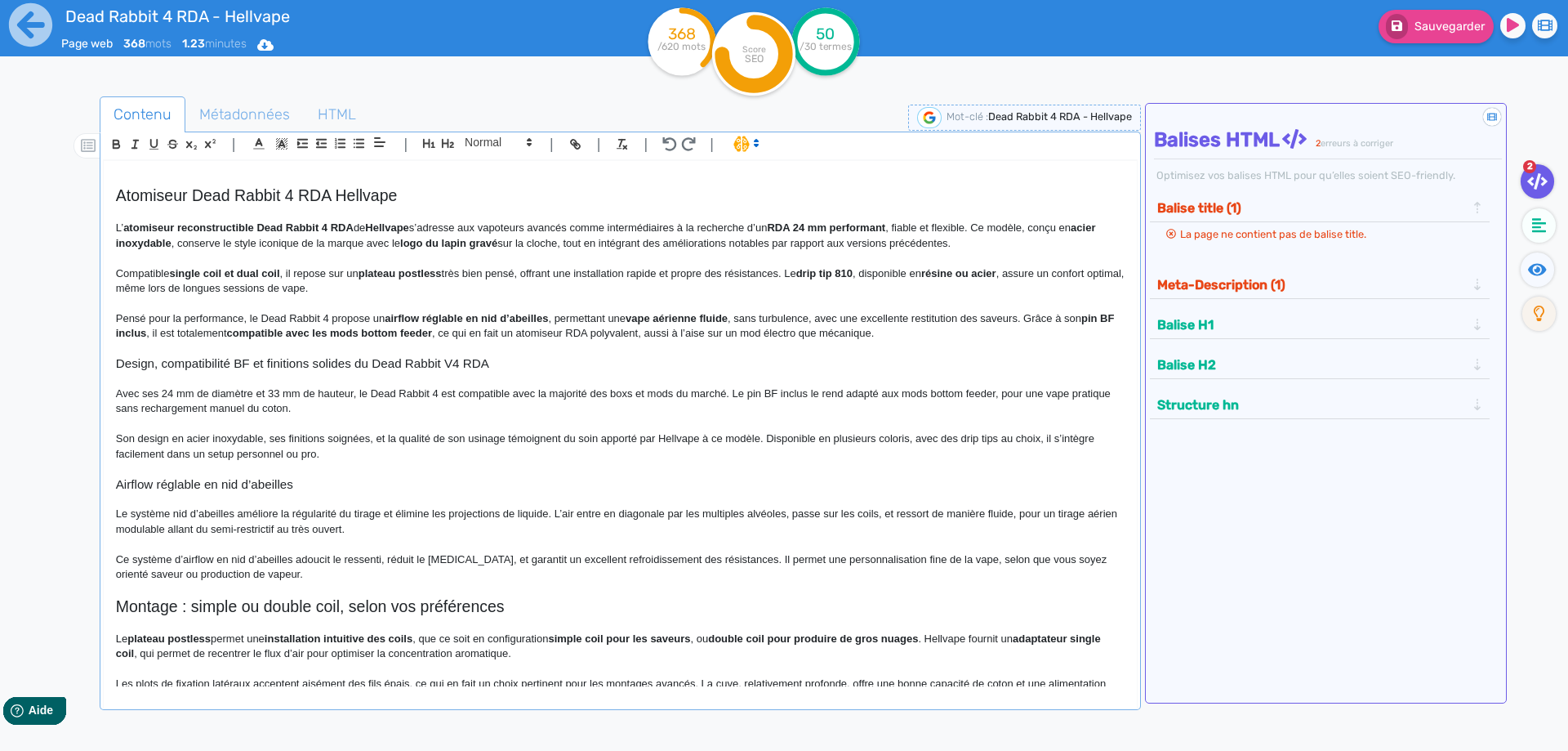
scroll to position [54, 0]
click at [280, 478] on h3 "Airflow réglable en nid d’abeilles" at bounding box center [619, 484] width 1009 height 15
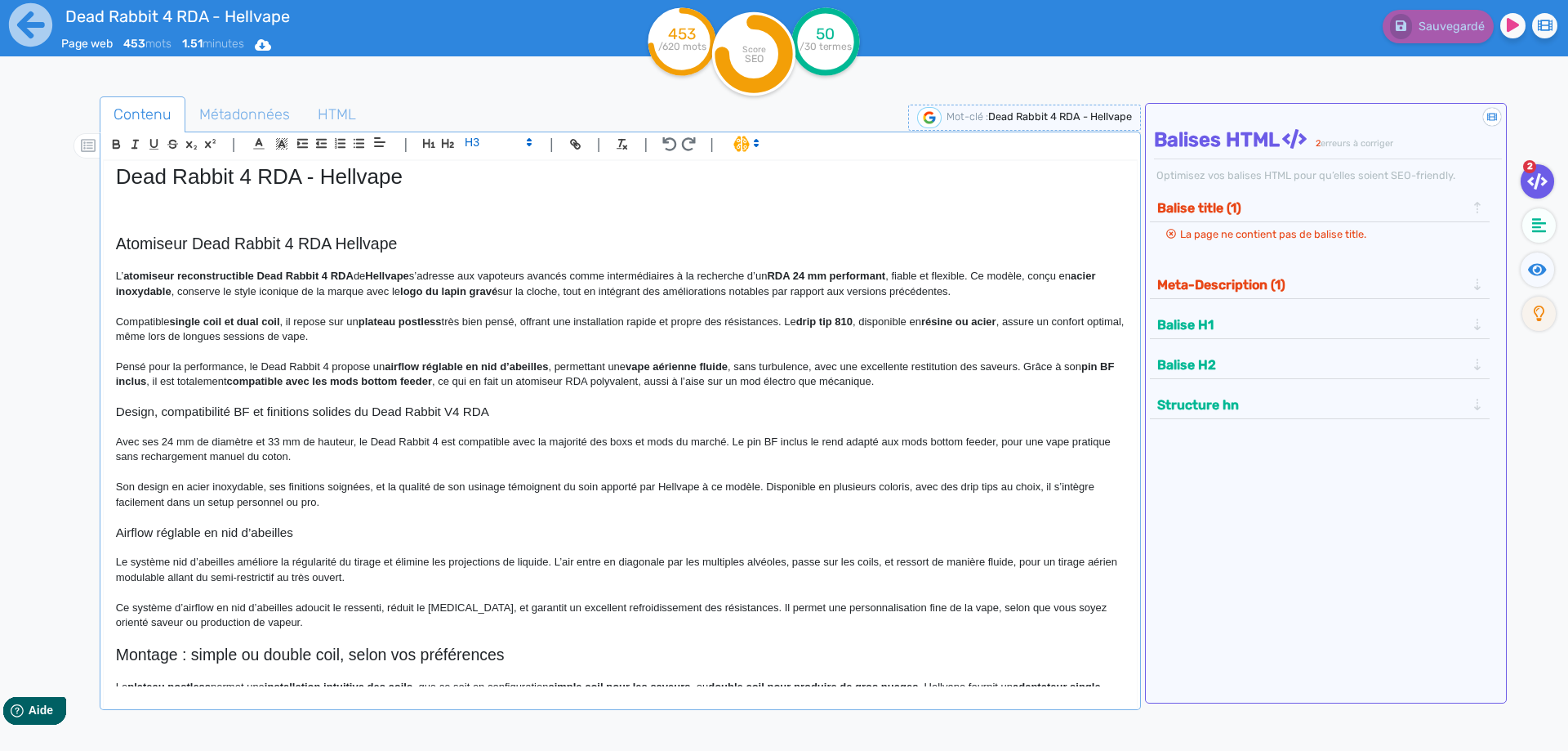
scroll to position [0, 0]
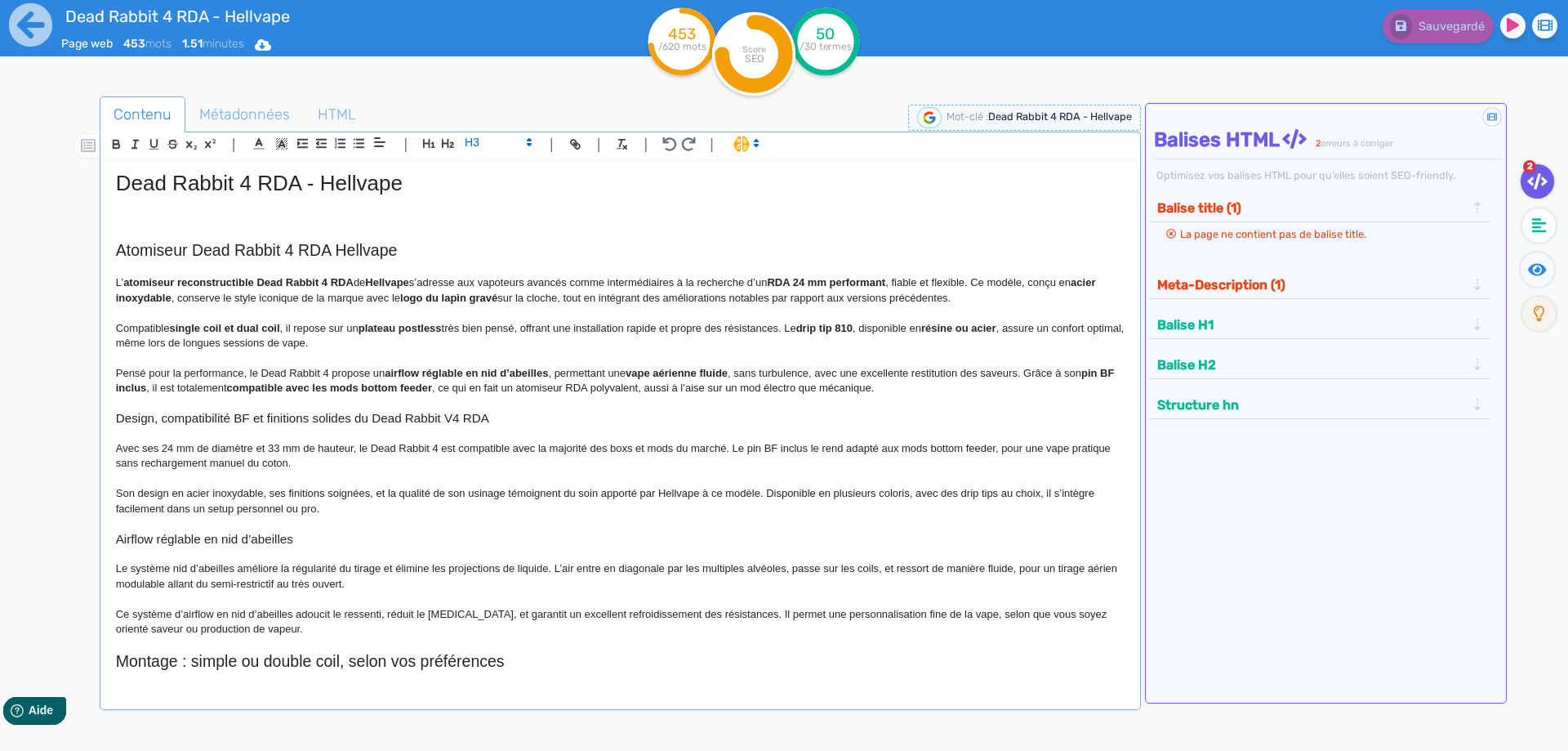
click at [111, 281] on div "Dead Rabbit 4 RDA - Hellvape Atomiseur Dead Rabbit 4 RDA Hellvape L’ atomiseur …" at bounding box center [620, 424] width 1033 height 526
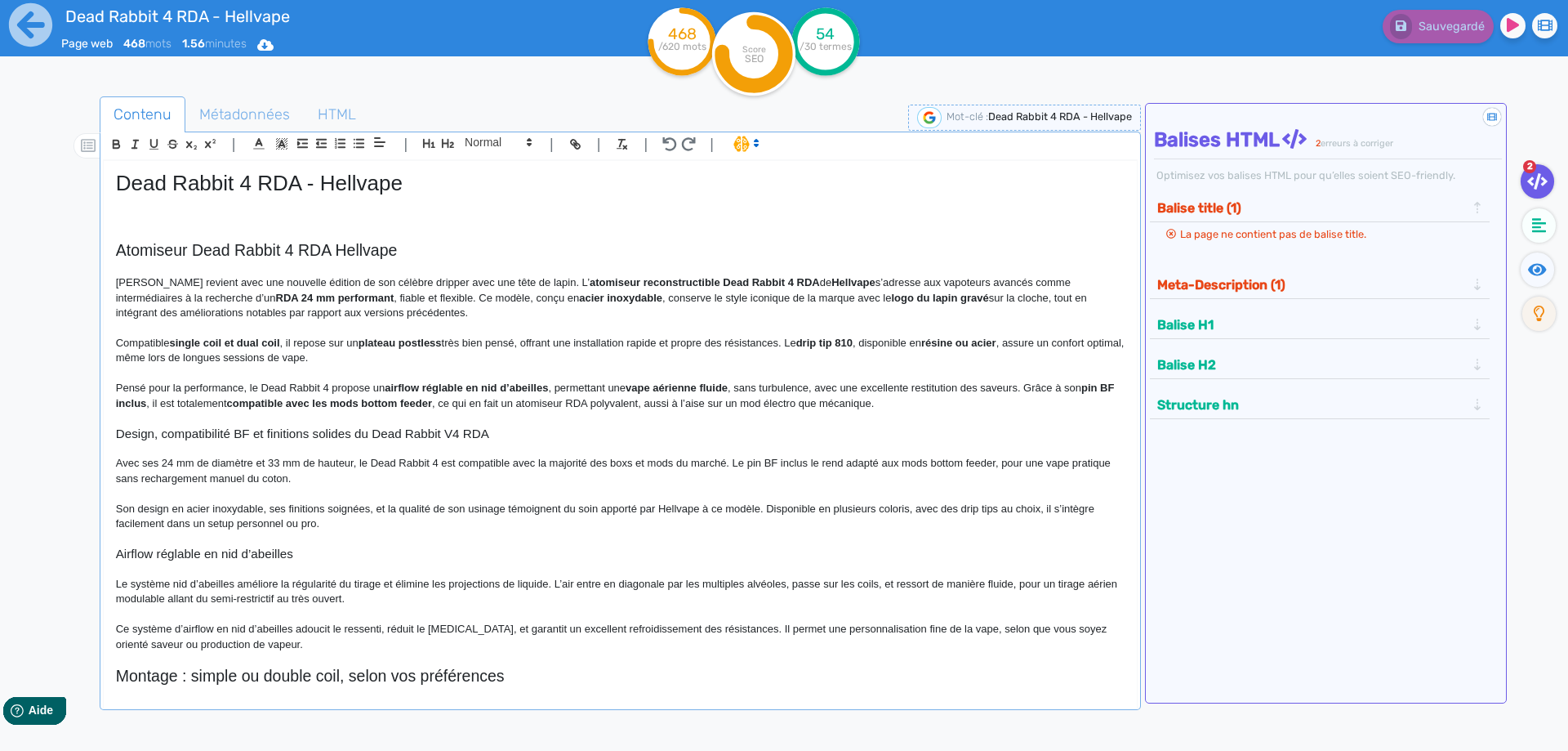
click at [482, 283] on p "[PERSON_NAME] revient avec une nouvelle édition de son célèbre dripper avec une…" at bounding box center [619, 297] width 1009 height 45
click at [586, 286] on strong "atomiseur reconstructible Dead Rabbit 4 RDA" at bounding box center [701, 282] width 230 height 13
drag, startPoint x: 549, startPoint y: 286, endPoint x: 625, endPoint y: 288, distance: 76.0
click at [625, 288] on strong "atomiseur reconstructible Dead Rabbit 4 RDA" at bounding box center [701, 282] width 230 height 13
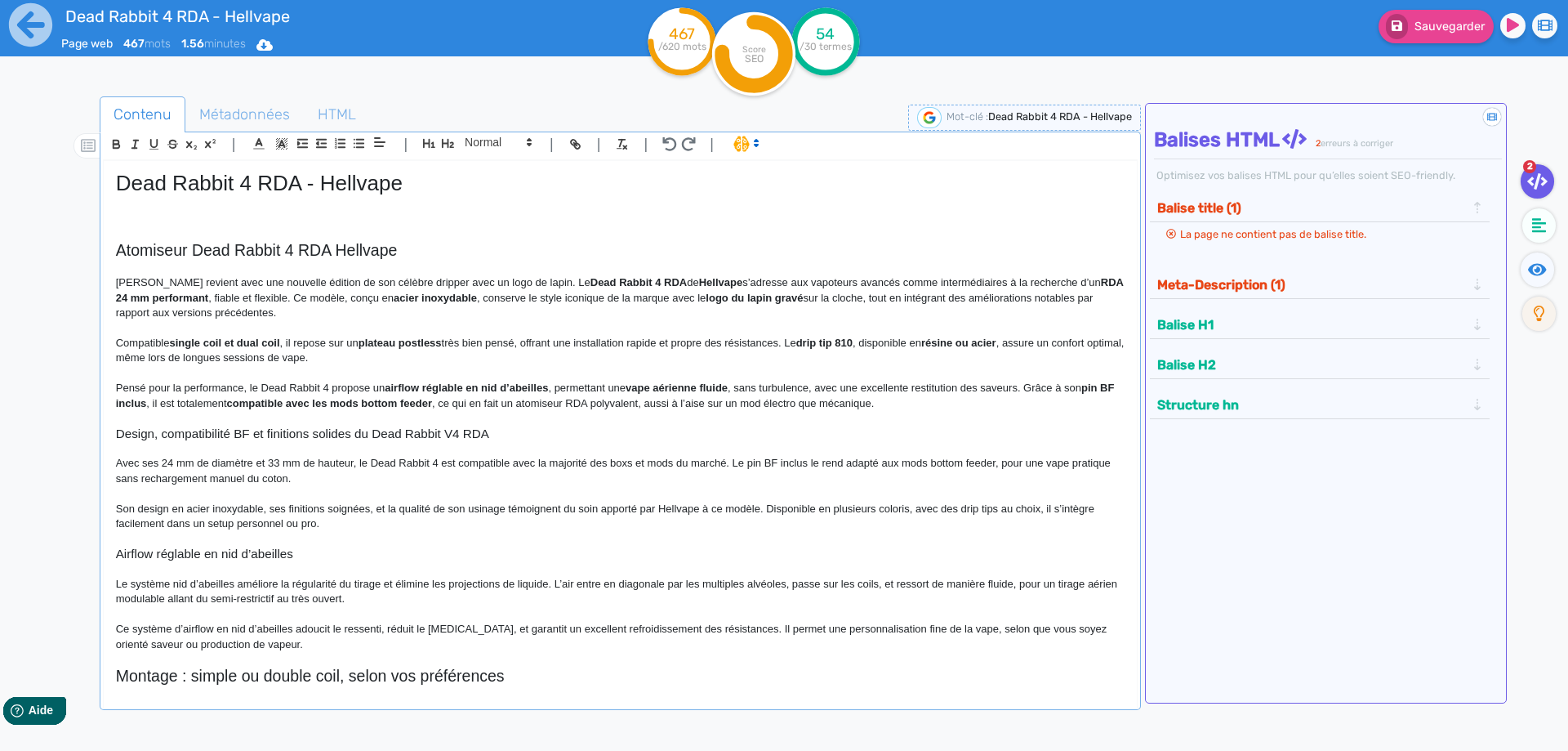
click at [699, 282] on strong "Hellvape" at bounding box center [720, 282] width 44 height 13
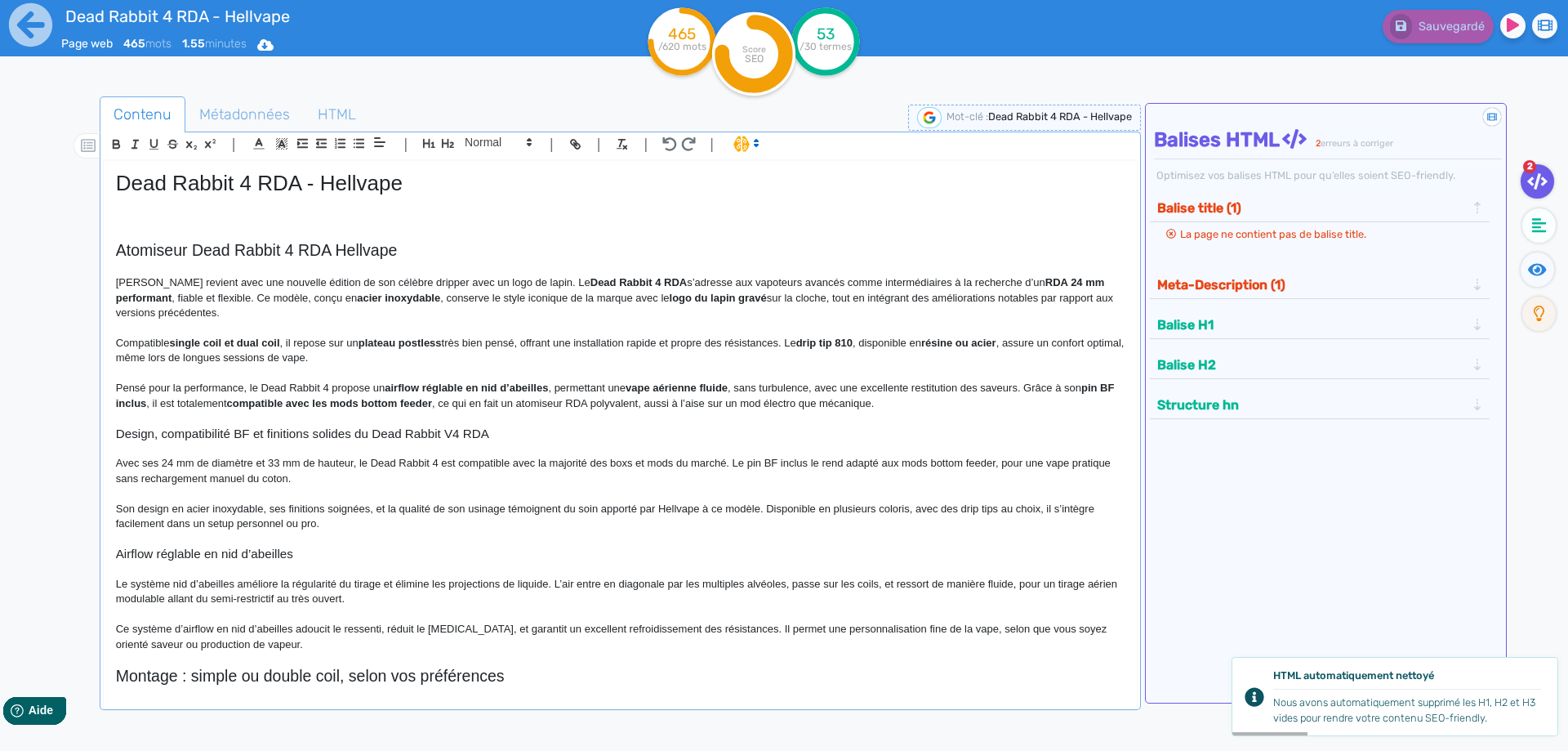
click at [1014, 279] on strong "RDA 24 mm performant" at bounding box center [611, 290] width 991 height 27
click at [160, 300] on strong "dripper 24 mm performant" at bounding box center [617, 290] width 1005 height 27
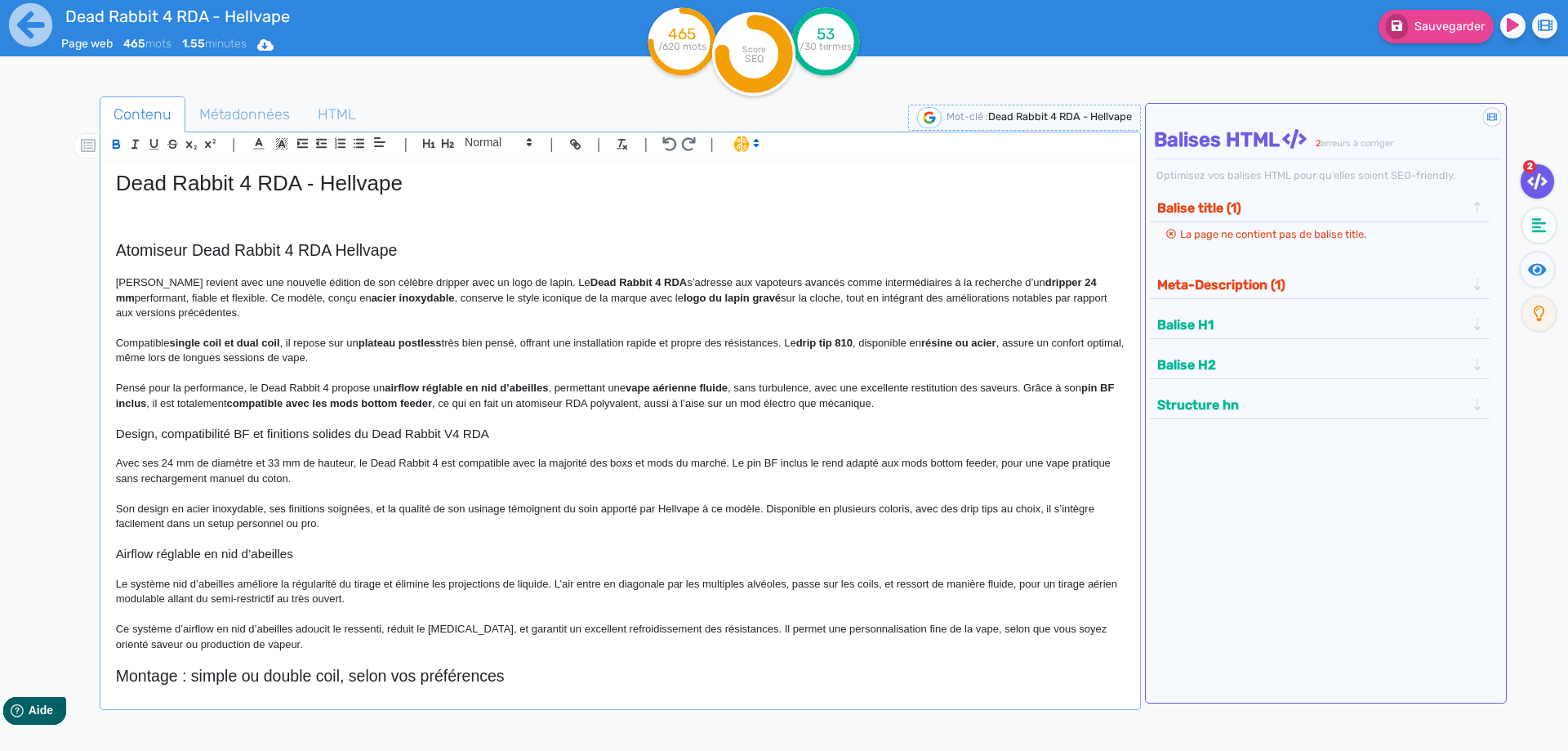
click at [217, 329] on p at bounding box center [619, 328] width 1009 height 15
click at [372, 298] on strong "acier inoxydable" at bounding box center [414, 297] width 83 height 13
drag, startPoint x: 369, startPoint y: 298, endPoint x: 418, endPoint y: 296, distance: 49.0
click at [418, 296] on p "[PERSON_NAME] revient avec une nouvelle édition de son célèbre dripper avec un …" at bounding box center [619, 297] width 1009 height 45
click at [289, 298] on p "[PERSON_NAME] revient avec une nouvelle édition de son célèbre dripper avec un …" at bounding box center [619, 297] width 1009 height 45
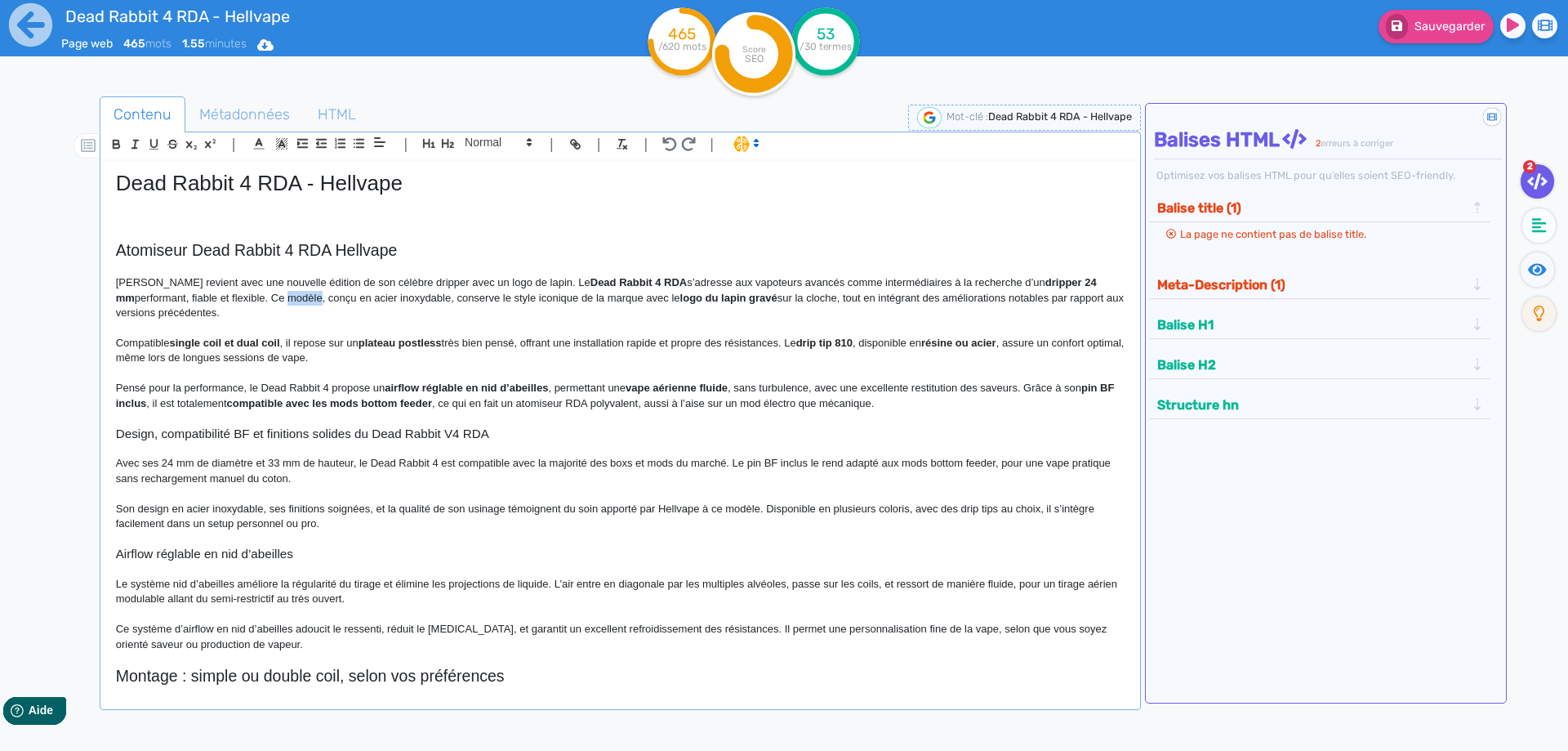
click at [289, 298] on p "[PERSON_NAME] revient avec une nouvelle édition de son célèbre dripper avec un …" at bounding box center [619, 297] width 1009 height 45
click at [432, 280] on p "[PERSON_NAME] revient avec une nouvelle édition de son célèbre dripper avec un …" at bounding box center [619, 297] width 1009 height 45
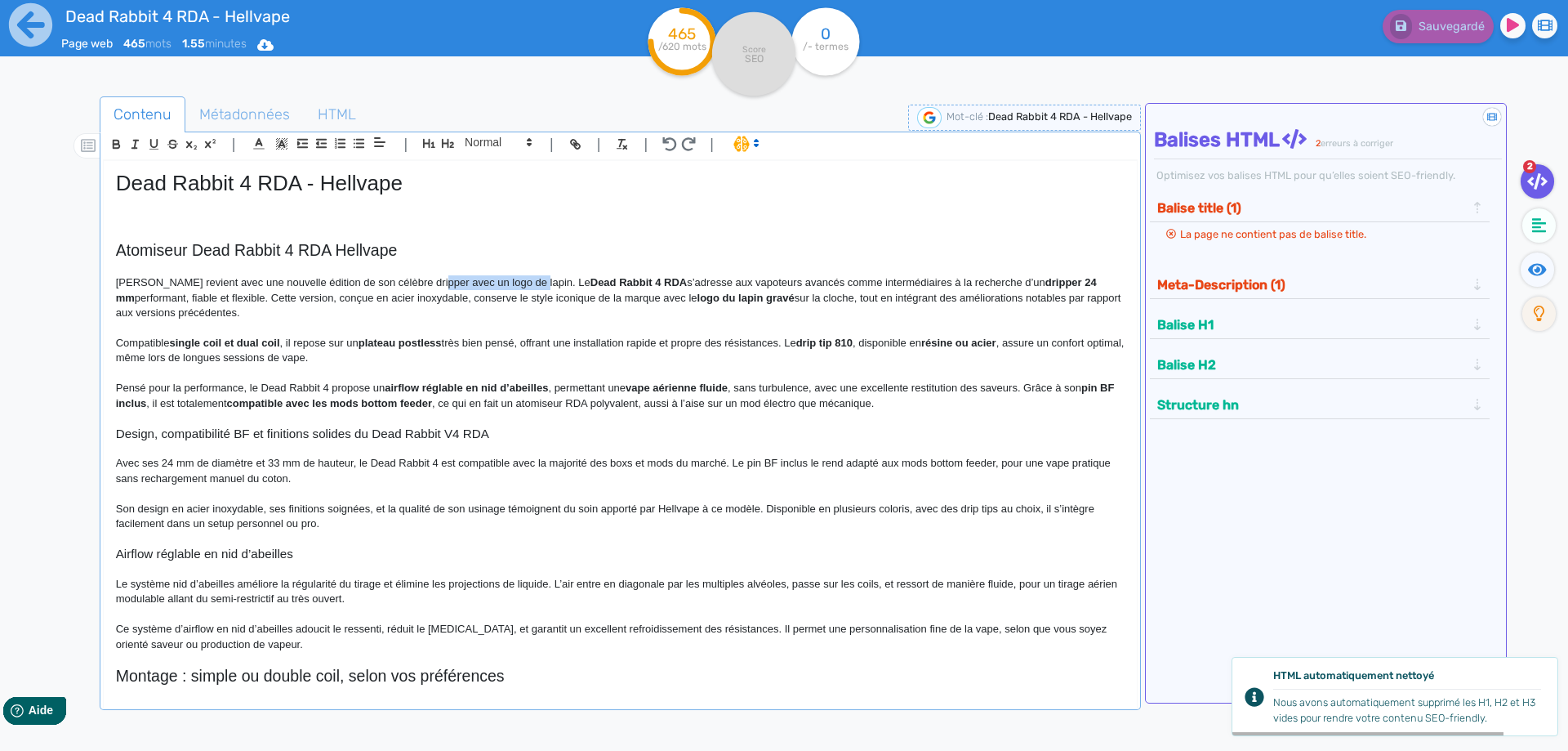
drag, startPoint x: 432, startPoint y: 280, endPoint x: 517, endPoint y: 280, distance: 85.0
click at [517, 280] on p "[PERSON_NAME] revient avec une nouvelle édition de son célèbre dripper avec un …" at bounding box center [619, 297] width 1009 height 45
click at [675, 297] on p "[PERSON_NAME] revient avec une nouvelle édition de son célèbre atomiseur recons…" at bounding box center [619, 297] width 1009 height 45
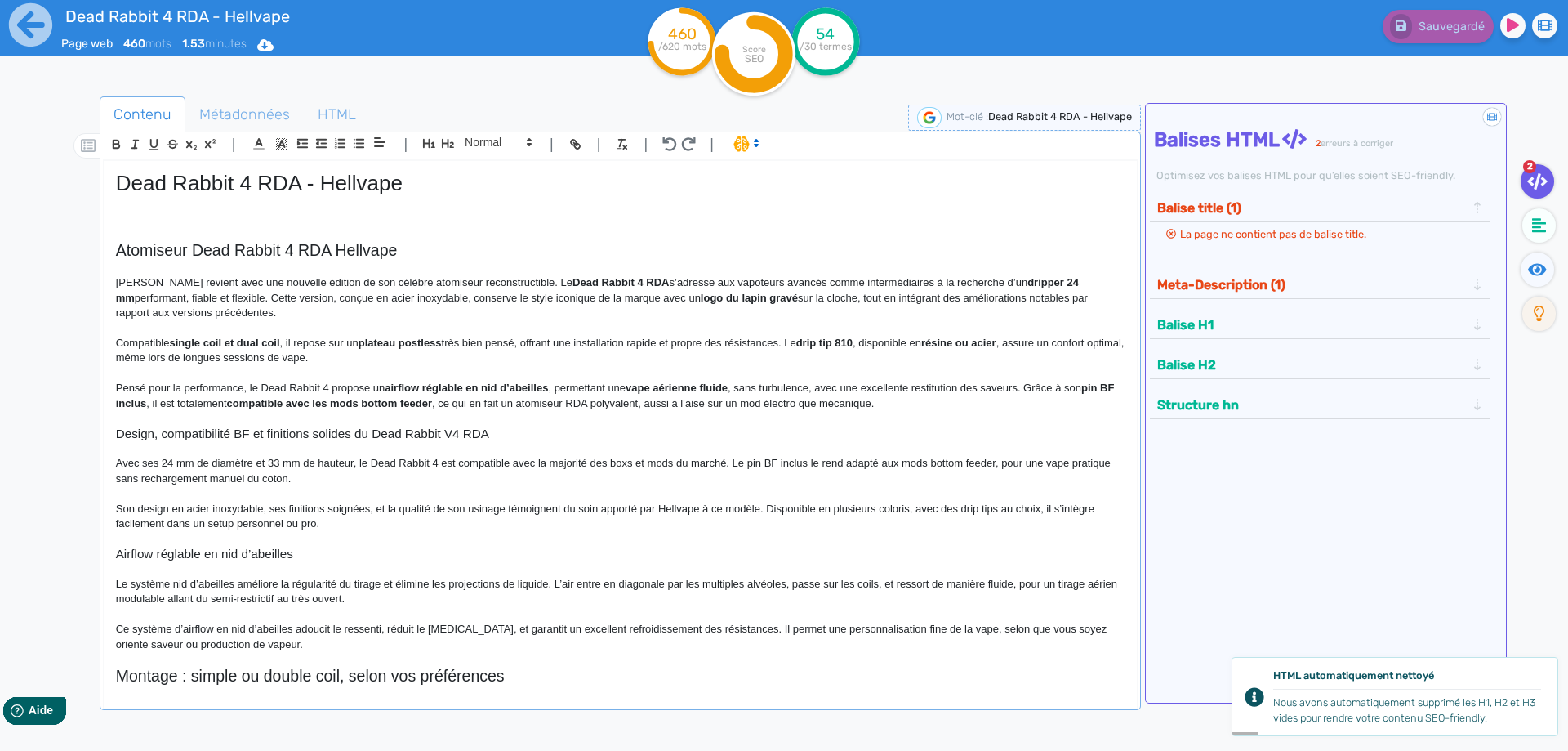
click at [714, 298] on strong "logo du lapin gravé" at bounding box center [750, 297] width 97 height 13
click at [845, 295] on p "[PERSON_NAME] revient avec une nouvelle édition de son célèbre atomiseur recons…" at bounding box center [619, 297] width 1009 height 45
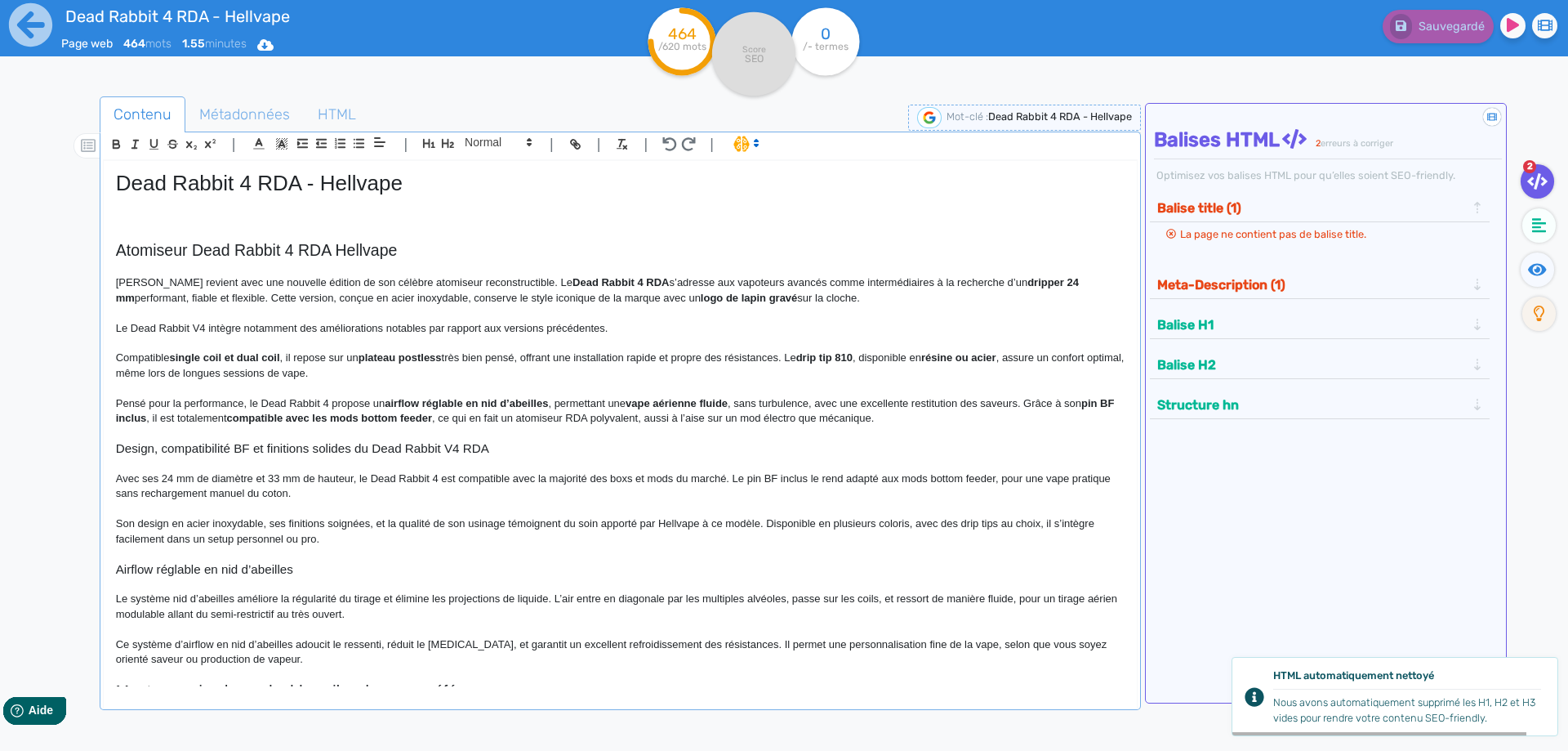
click at [289, 298] on p "[PERSON_NAME] revient avec une nouvelle édition de son célèbre atomiseur recons…" at bounding box center [619, 290] width 1009 height 30
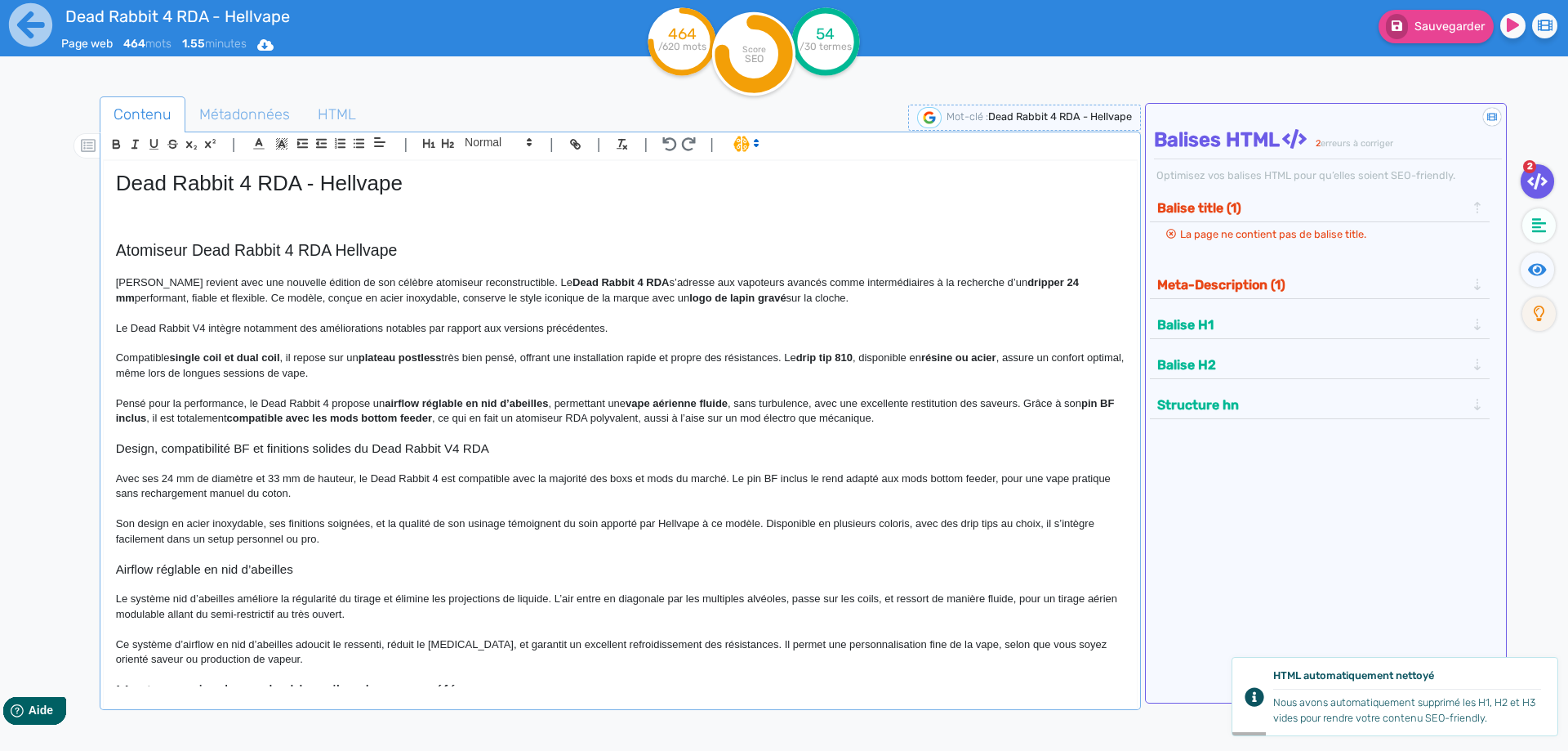
click at [338, 295] on p "[PERSON_NAME] revient avec une nouvelle édition de son célèbre atomiseur recons…" at bounding box center [619, 290] width 1009 height 30
click at [617, 322] on p "Le Dead Rabbit V4 intègre notamment des améliorations notables par rapport aux …" at bounding box center [619, 328] width 1009 height 15
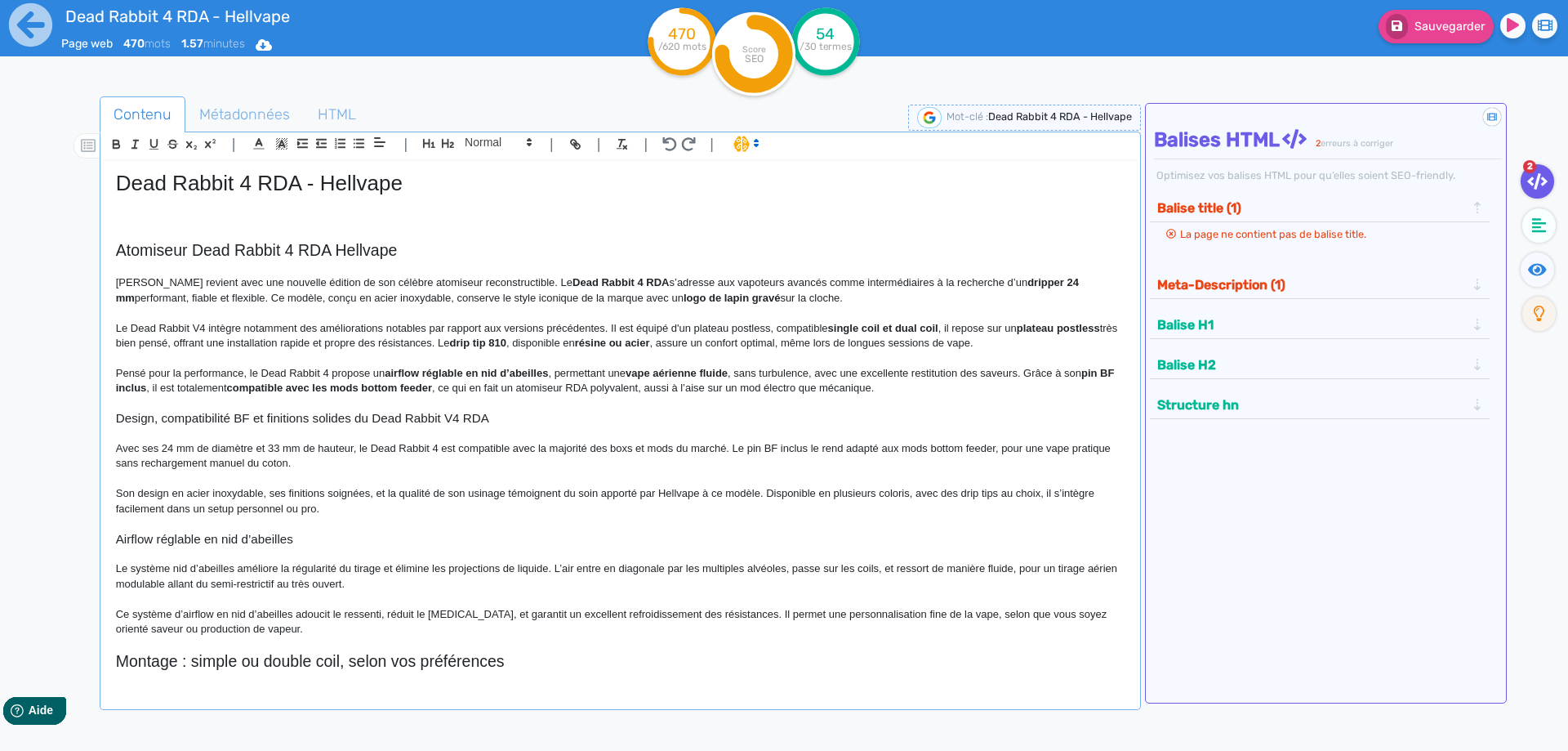
click at [828, 329] on p "Le Dead Rabbit V4 intègre notamment des améliorations notables par rapport aux …" at bounding box center [619, 336] width 1009 height 30
click at [888, 324] on p "Le Dead Rabbit V4 intègre notamment des améliorations notables par rapport aux …" at bounding box center [619, 336] width 1009 height 30
click at [1018, 331] on p "Le Dead Rabbit V4 intègre notamment des améliorations notables par rapport aux …" at bounding box center [619, 336] width 1009 height 30
click at [1032, 329] on p "Le Dead Rabbit V4 intègre notamment des améliorations notables par rapport aux …" at bounding box center [619, 336] width 1009 height 30
drag, startPoint x: 1032, startPoint y: 329, endPoint x: 246, endPoint y: 339, distance: 786.1
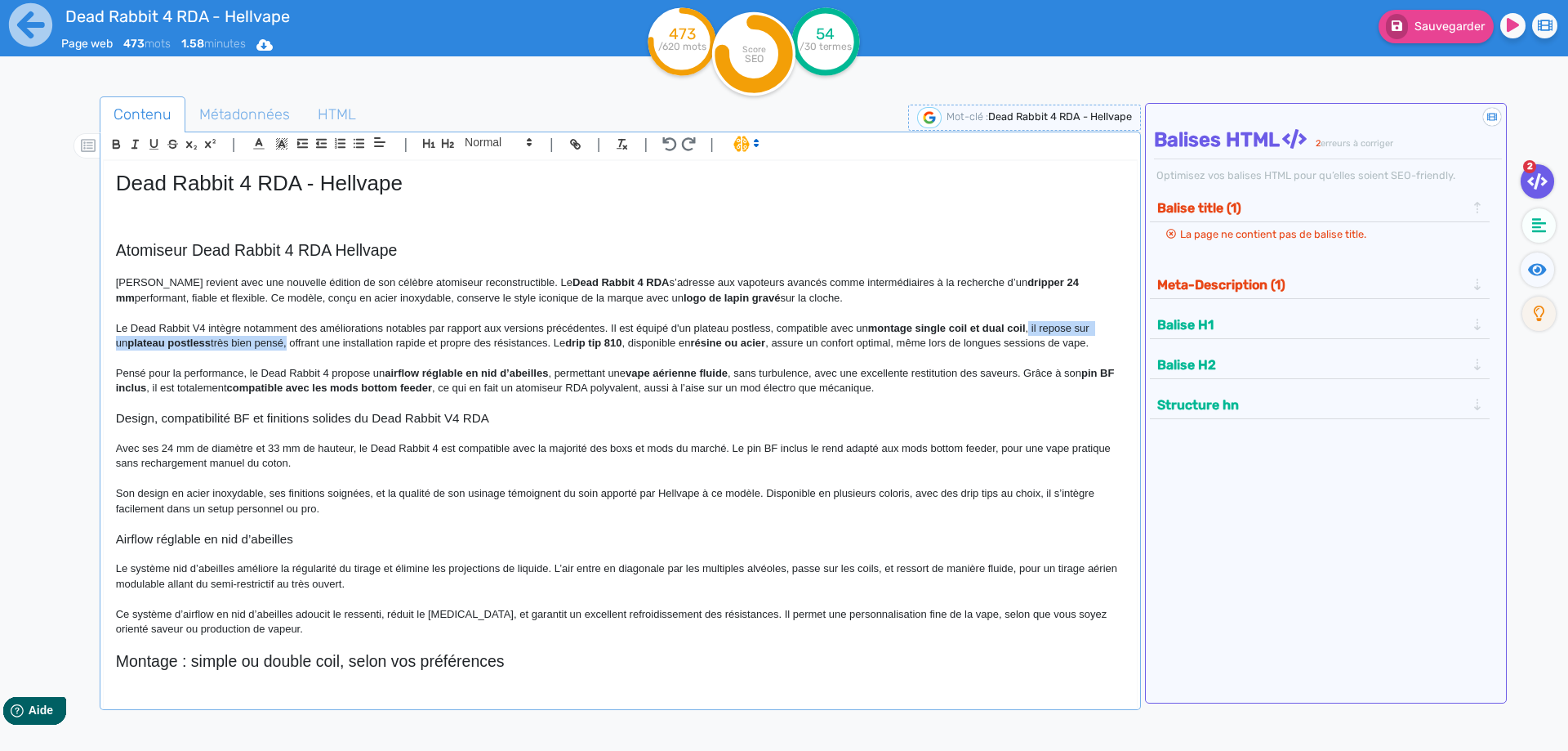
click at [246, 339] on p "Le Dead Rabbit V4 intègre notamment des améliorations notables par rapport aux …" at bounding box center [619, 336] width 1009 height 30
click at [363, 342] on p "Le Dead Rabbit V4 intègre notamment des améliorations notables par rapport aux …" at bounding box center [619, 336] width 1009 height 30
click at [437, 345] on p "Le Dead Rabbit V4 intègre notamment des améliorations notables par rapport aux …" at bounding box center [619, 336] width 1009 height 30
click at [436, 346] on p "Le Dead Rabbit V4 intègre notamment des améliorations notables par rapport aux …" at bounding box center [619, 336] width 1009 height 30
click at [438, 346] on p "Le Dead Rabbit V4 intègre notamment des améliorations notables par rapport aux …" at bounding box center [619, 336] width 1009 height 30
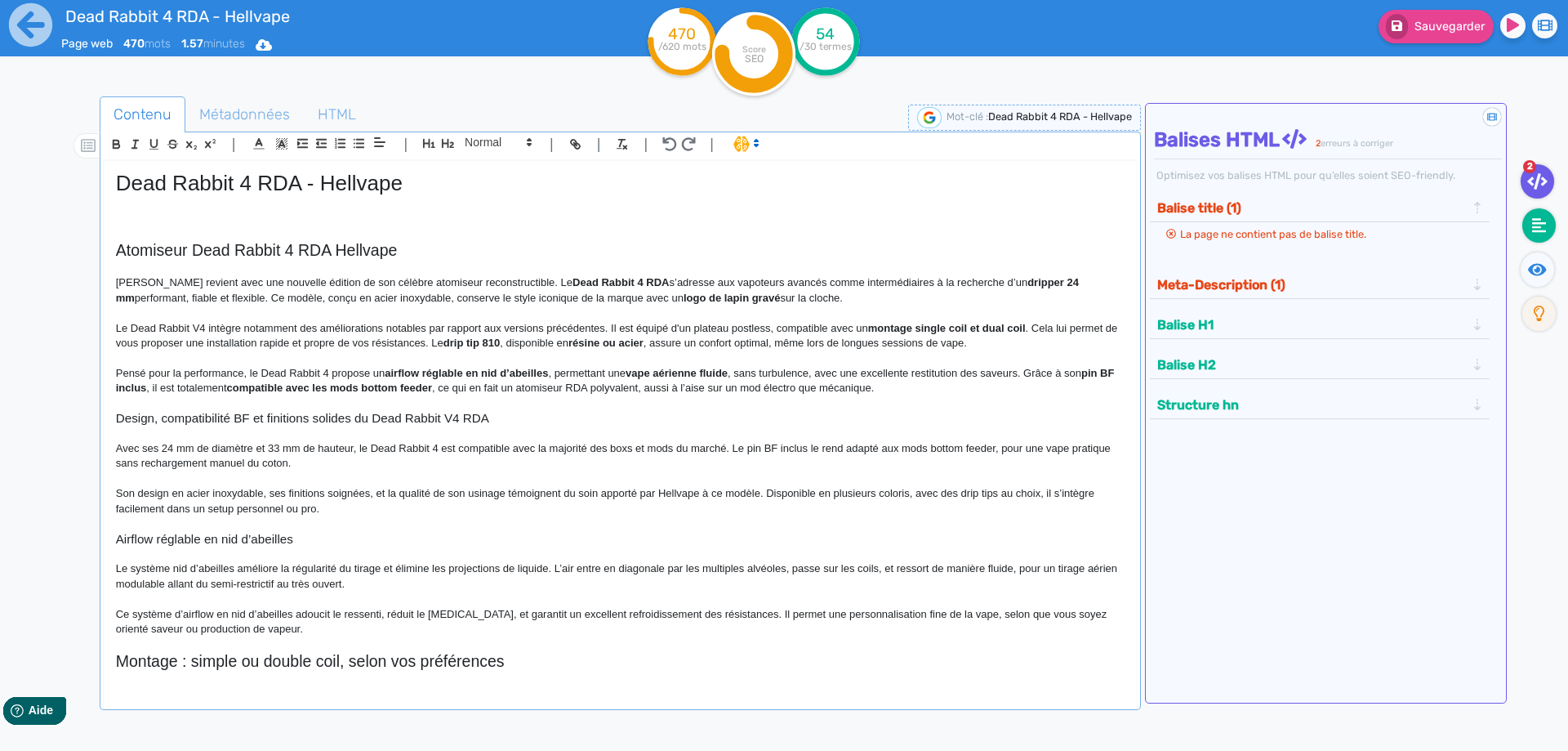
click at [1535, 224] on icon at bounding box center [1539, 225] width 15 height 17
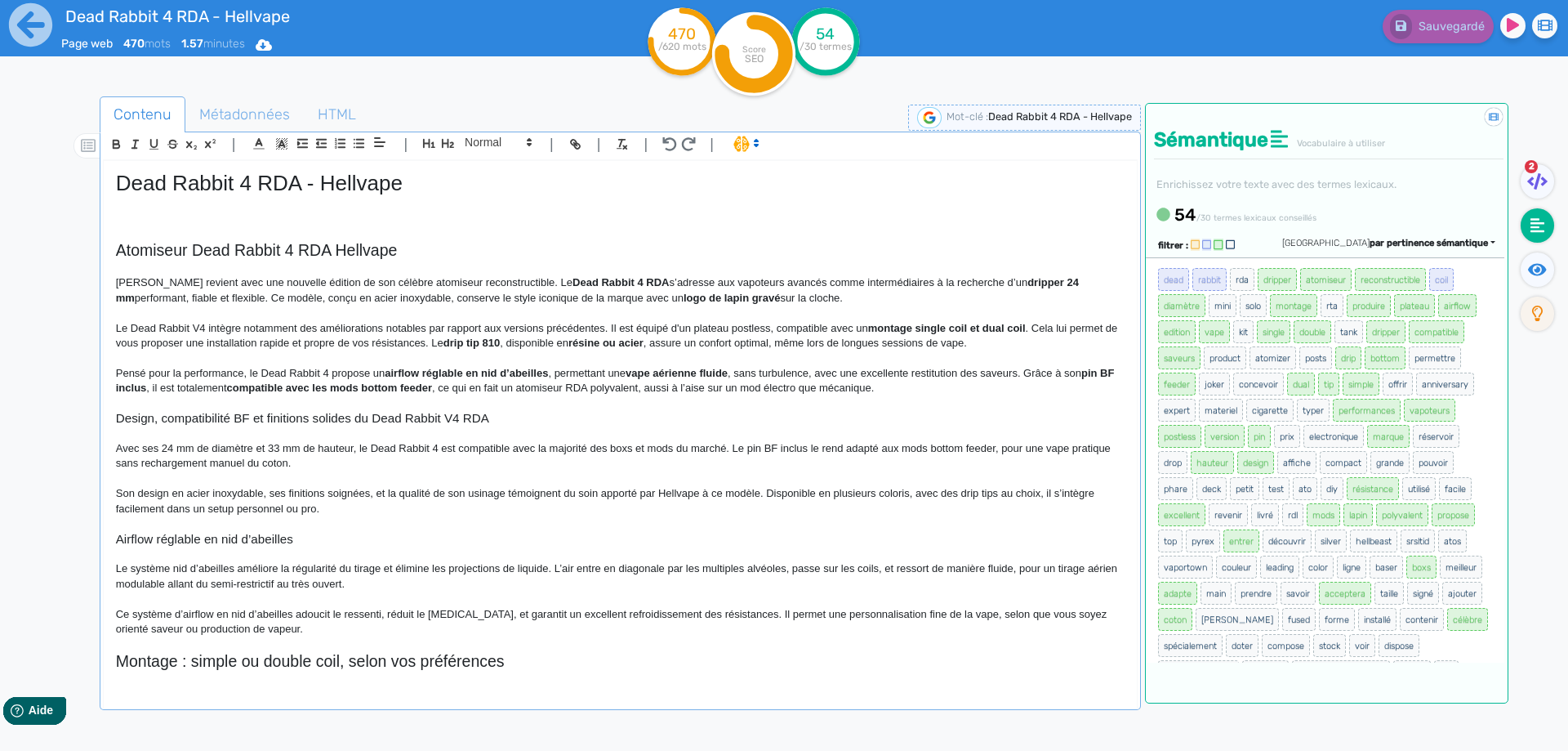
scroll to position [238, 0]
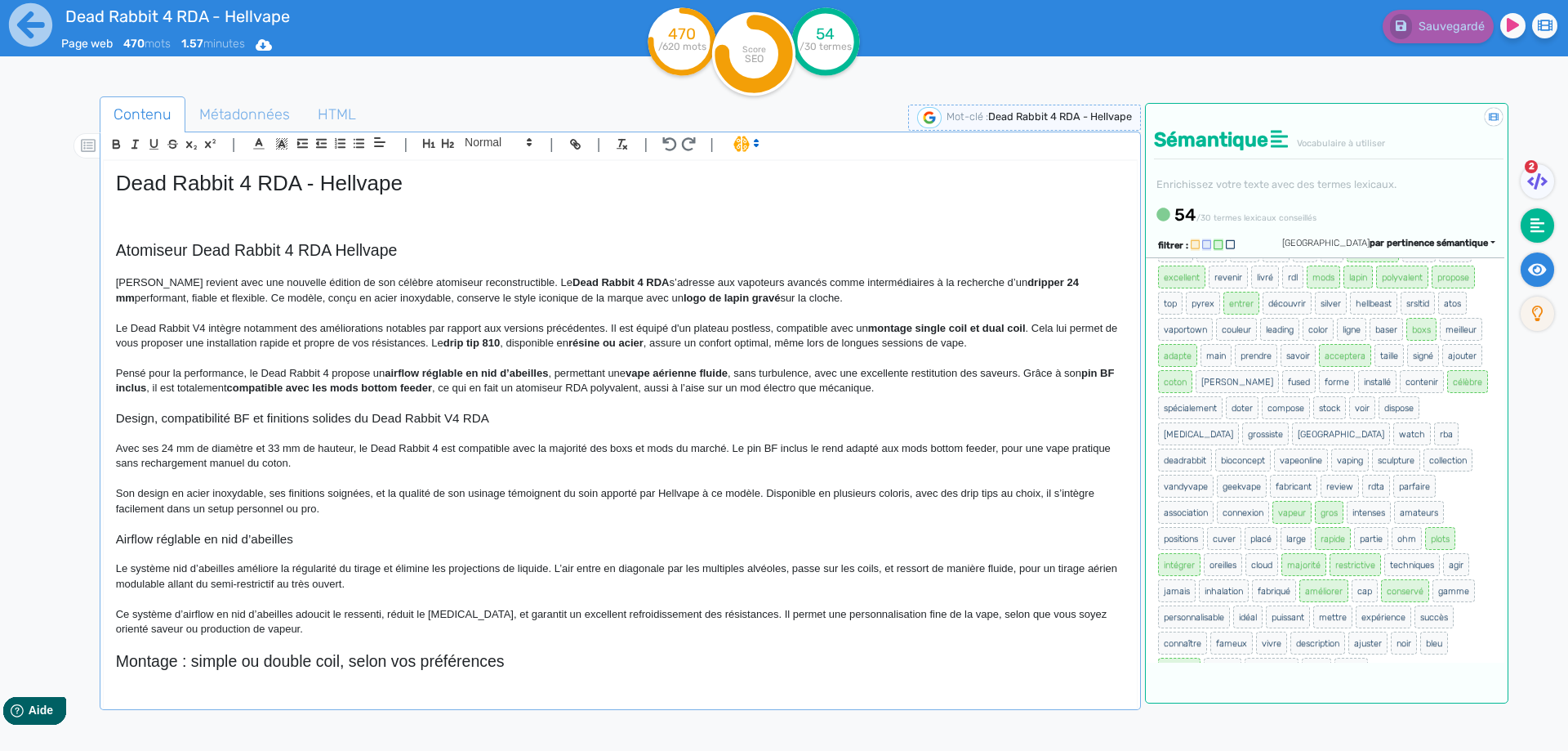
click at [1548, 282] on fa-icon at bounding box center [1537, 269] width 33 height 34
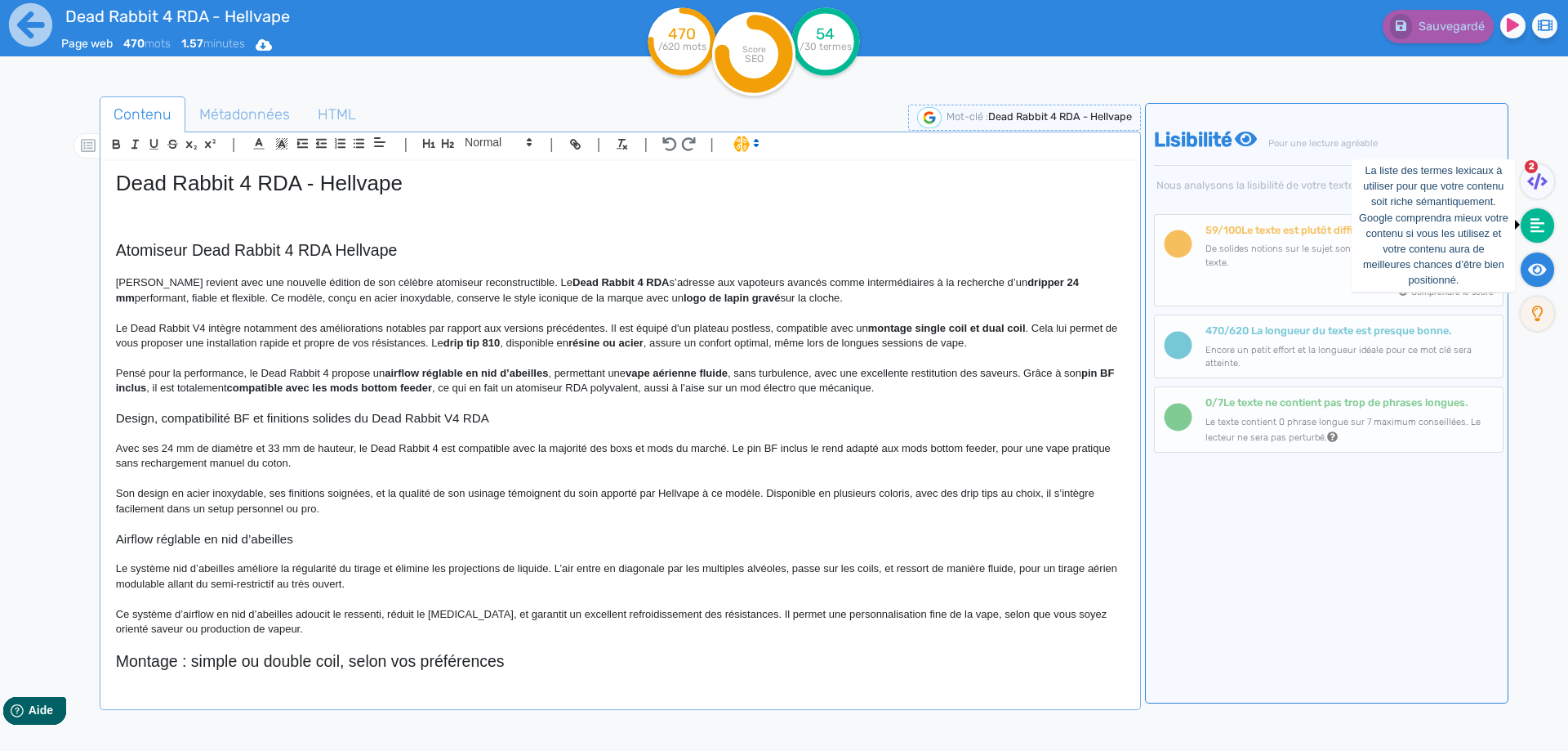
click at [1540, 223] on icon at bounding box center [1537, 225] width 15 height 15
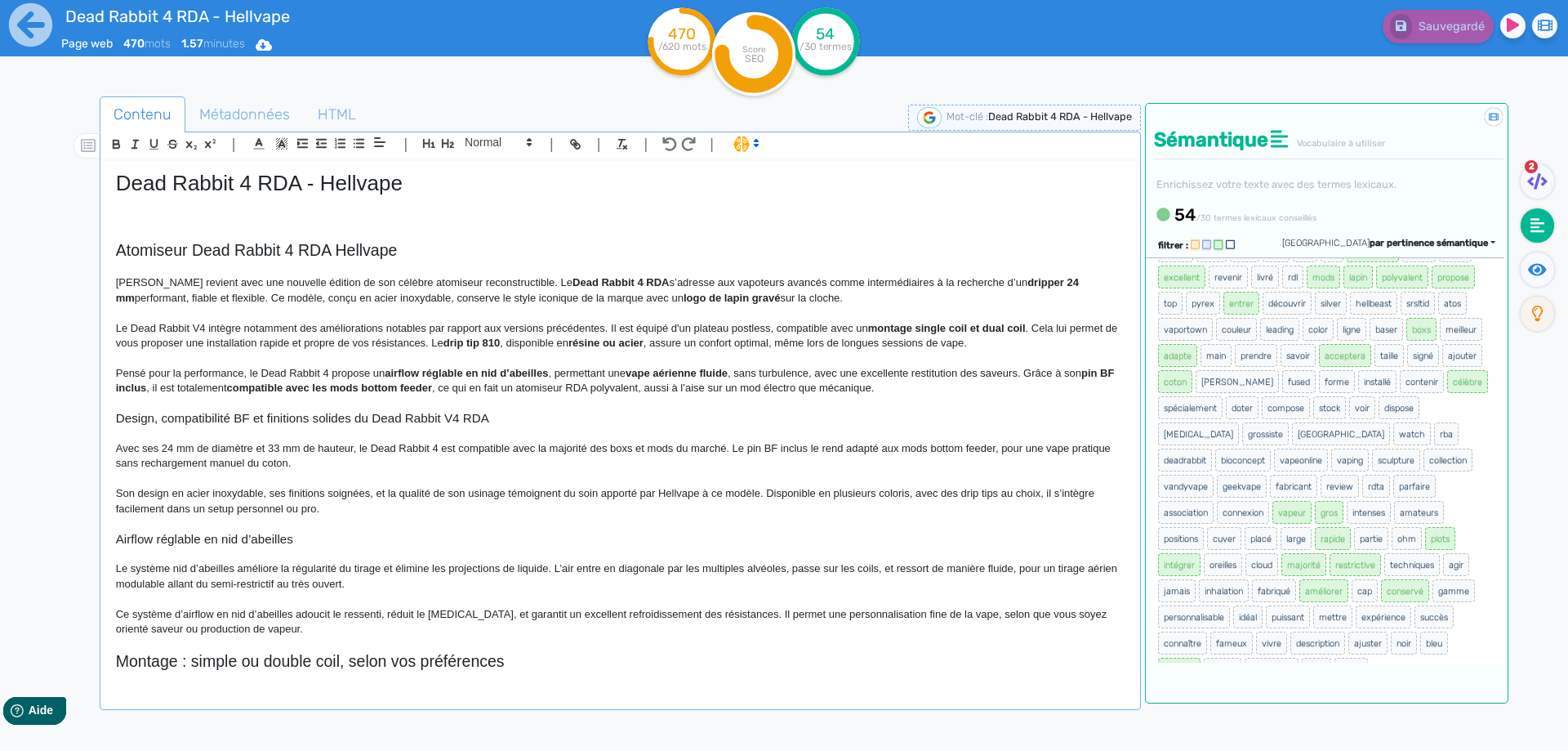
click at [444, 344] on p "Le Dead Rabbit V4 intègre notamment des améliorations notables par rapport aux …" at bounding box center [619, 336] width 1009 height 30
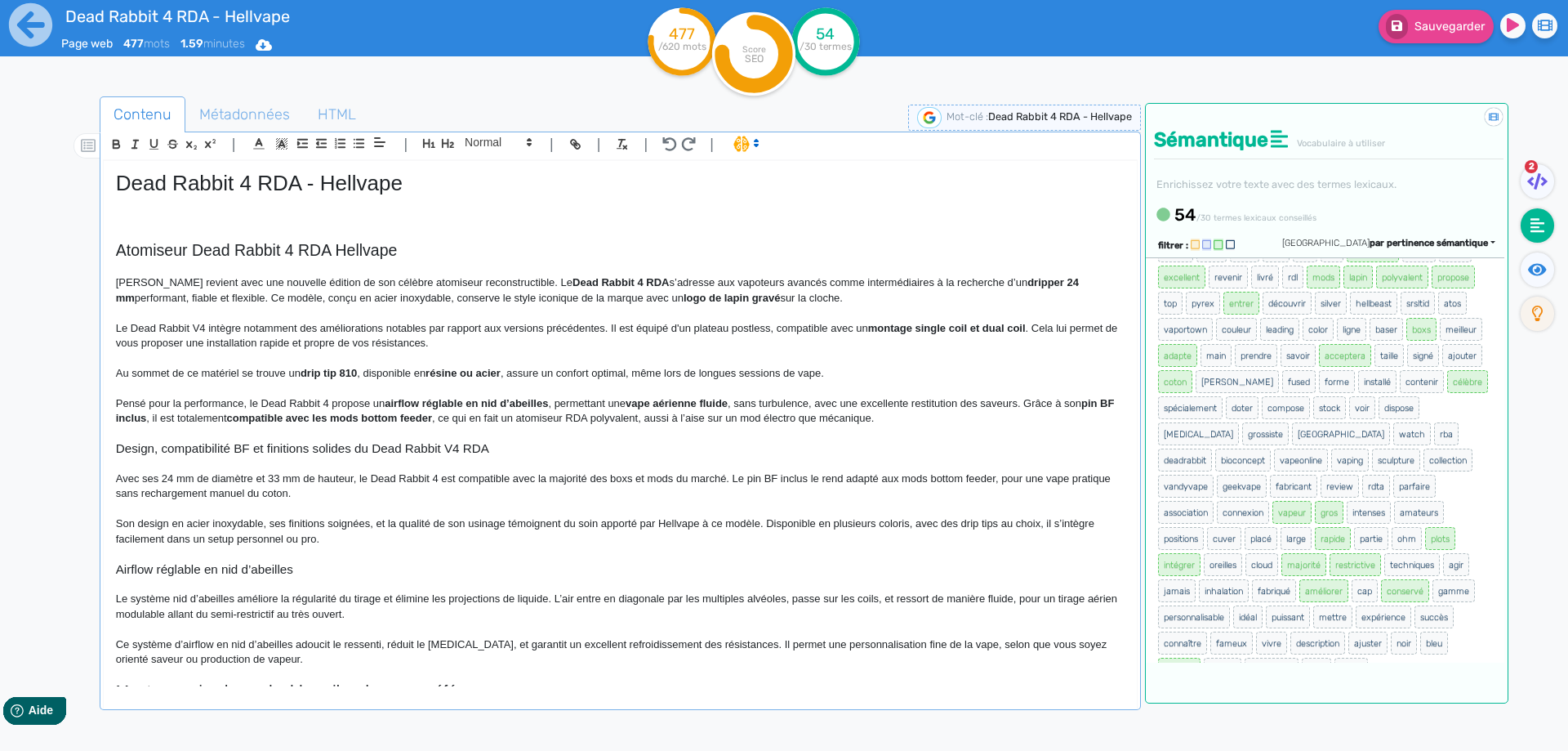
click at [437, 372] on strong "résine ou acier" at bounding box center [462, 373] width 75 height 13
drag, startPoint x: 437, startPoint y: 372, endPoint x: 490, endPoint y: 370, distance: 53.0
click at [550, 381] on p "Au sommet de ce matériel se trouve un drip tip 810 , disponible en résine ou ac…" at bounding box center [619, 373] width 1009 height 15
click at [501, 376] on p "Au sommet de ce matériel se trouve un drip tip 810 , disponible en résine ou ac…" at bounding box center [619, 373] width 1009 height 15
click at [948, 371] on p "Au sommet de ce matériel se trouve un drip tip 810 , disponible en résine ou ac…" at bounding box center [619, 373] width 1009 height 15
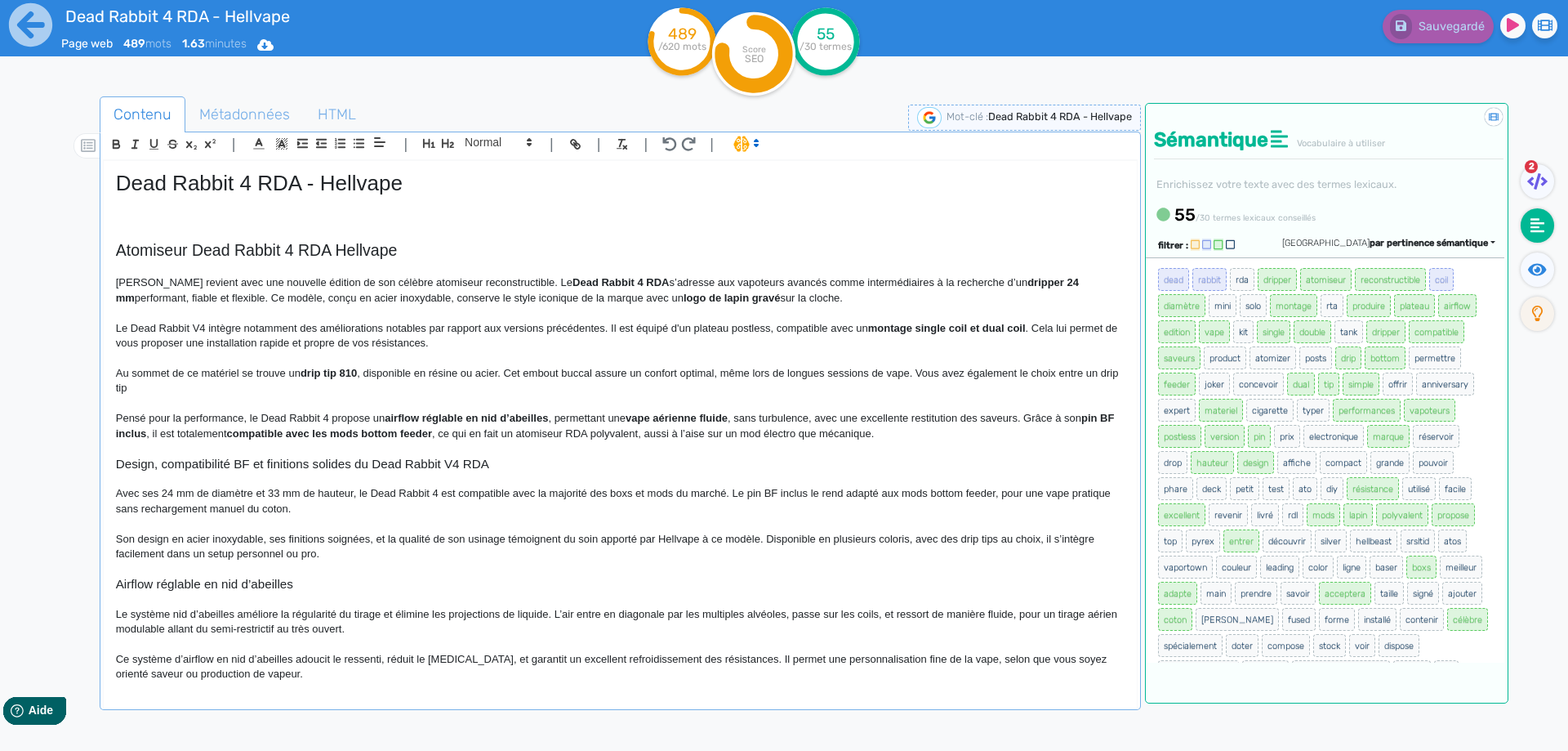
drag, startPoint x: 917, startPoint y: 387, endPoint x: 920, endPoint y: 366, distance: 21.2
click at [920, 366] on p "Au sommet de ce matériel se trouve un drip tip 810 , disponible en résine ou ac…" at bounding box center [619, 381] width 1009 height 30
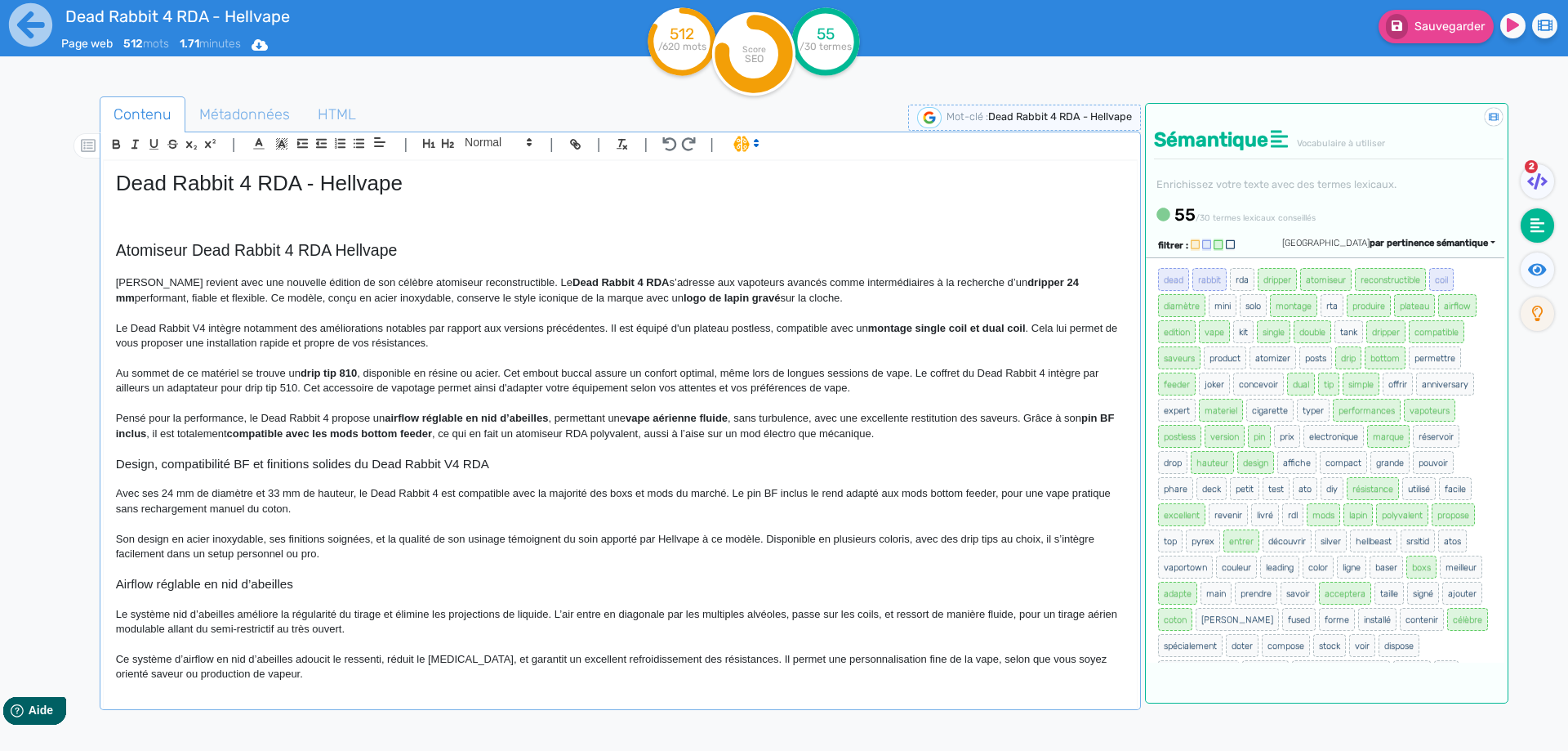
click at [347, 414] on p "Pensé pour la performance, le Dead Rabbit 4 propose un airflow réglable en nid …" at bounding box center [619, 426] width 1009 height 30
click at [486, 419] on strong "airflow réglable en nid d’abeilles" at bounding box center [473, 418] width 163 height 13
click at [559, 419] on p "Pensé pour la performance, le Dead Rabbit 4 dispose d'un airflow réglable en ni…" at bounding box center [619, 426] width 1009 height 30
click at [609, 415] on p "Pensé pour la performance, le Dead Rabbit 4 dispose d'un airflow réglable en ni…" at bounding box center [619, 426] width 1009 height 30
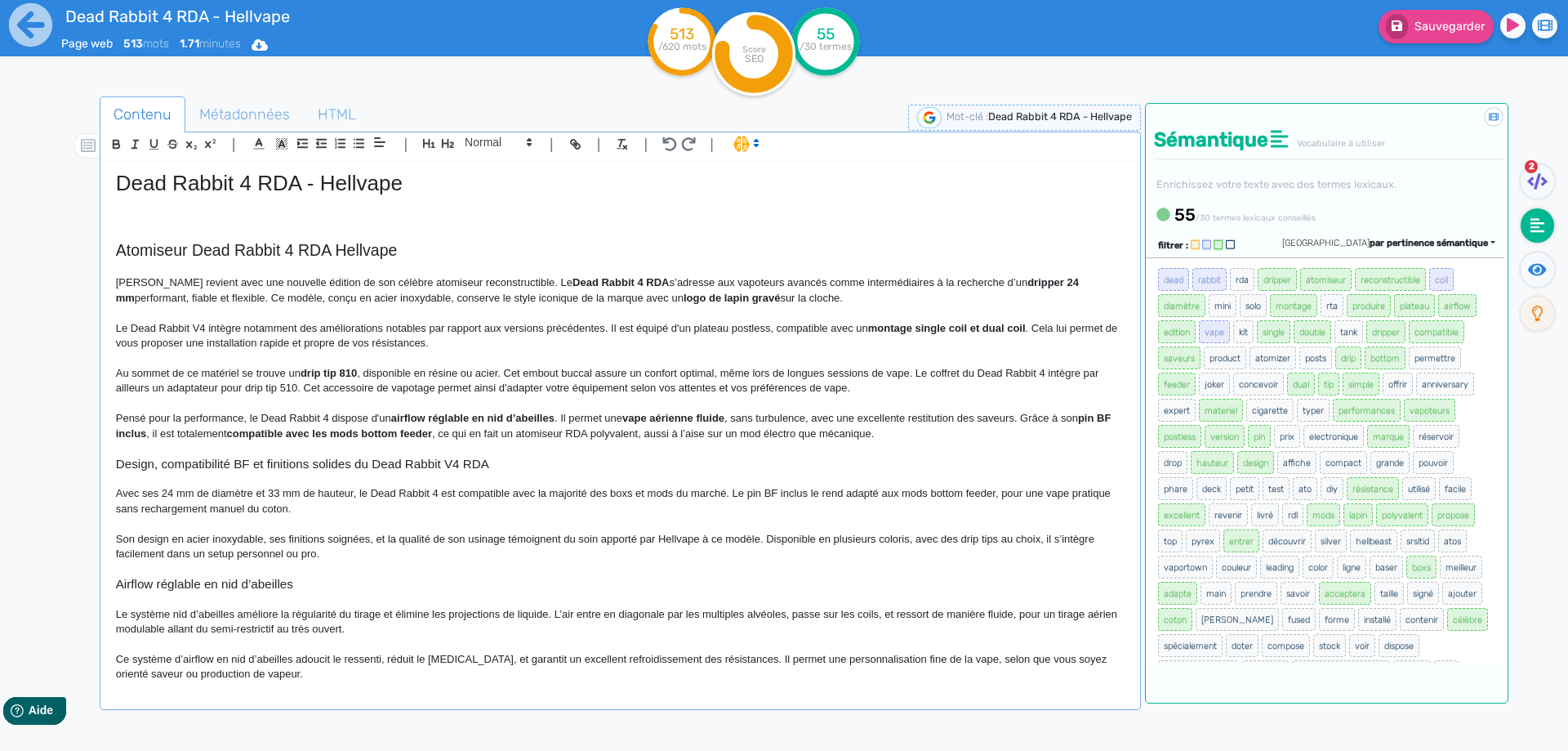
click at [867, 411] on p "Pensé pour la performance, le Dead Rabbit 4 dispose d'un airflow réglable en ni…" at bounding box center [619, 426] width 1009 height 30
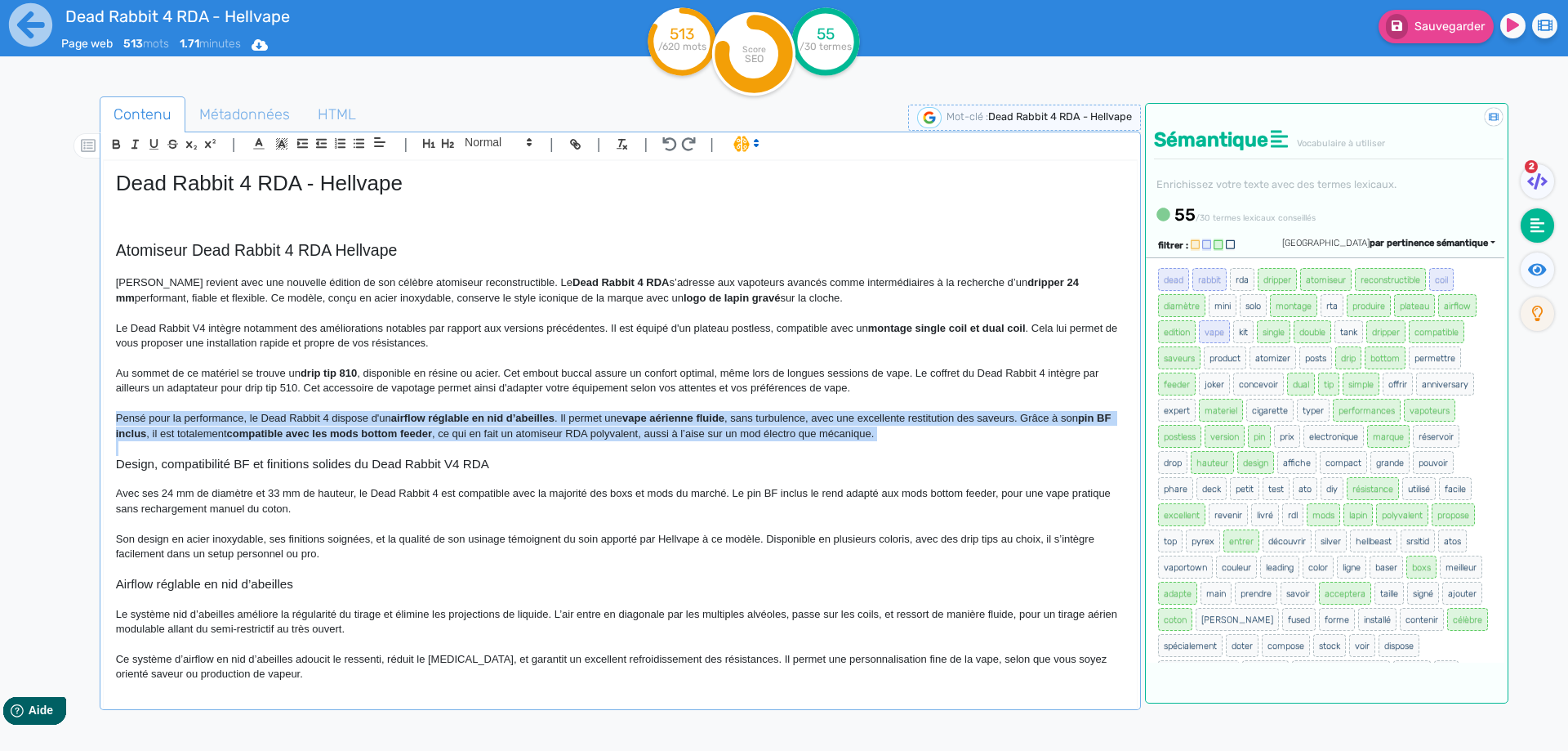
click at [867, 411] on p "Pensé pour la performance, le Dead Rabbit 4 dispose d'un airflow réglable en ni…" at bounding box center [619, 426] width 1009 height 30
click at [900, 413] on p "Pensé pour la performance, le Dead Rabbit 4 dispose d'un airflow réglable en ni…" at bounding box center [619, 426] width 1009 height 30
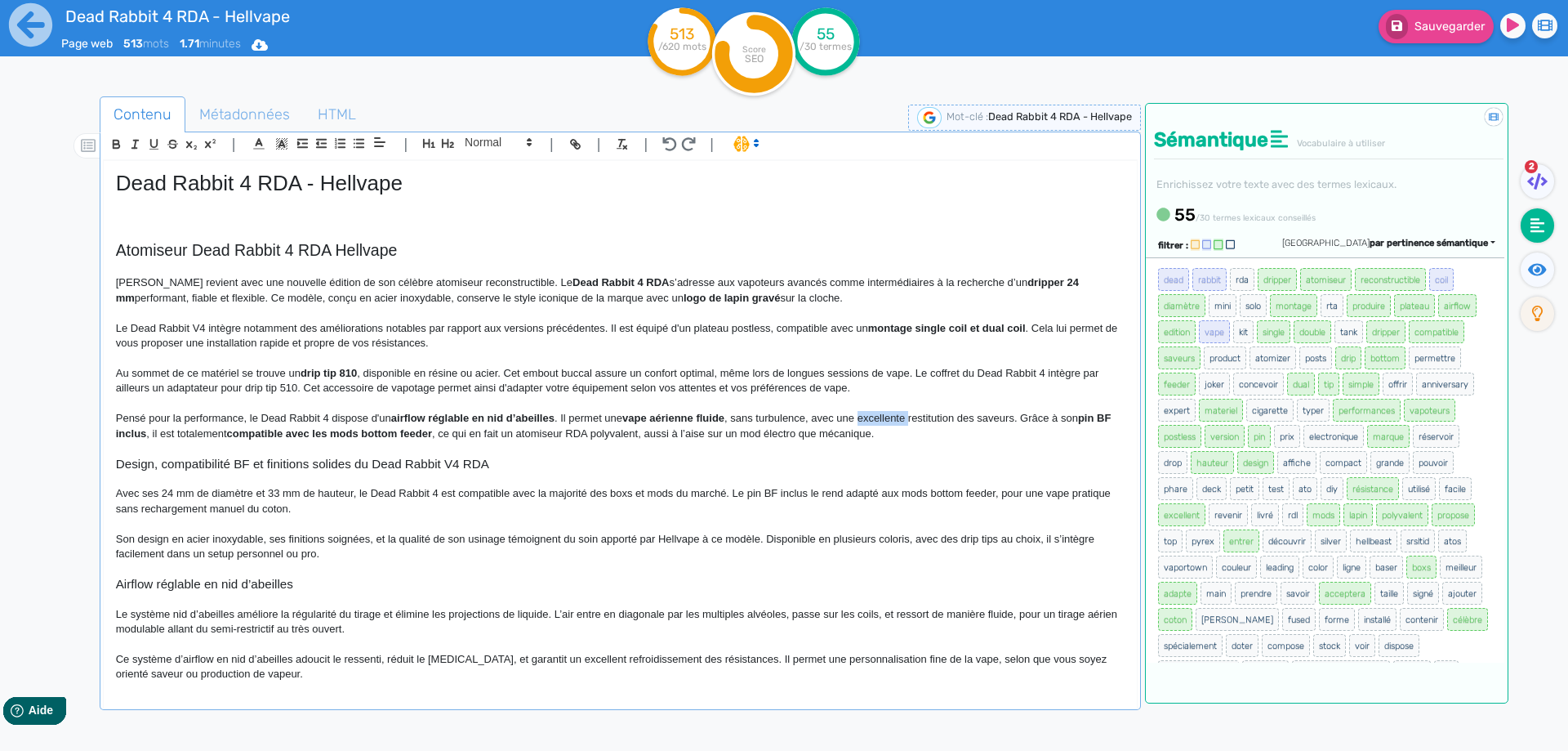
click at [900, 413] on p "Pensé pour la performance, le Dead Rabbit 4 dispose d'un airflow réglable en ni…" at bounding box center [619, 426] width 1009 height 30
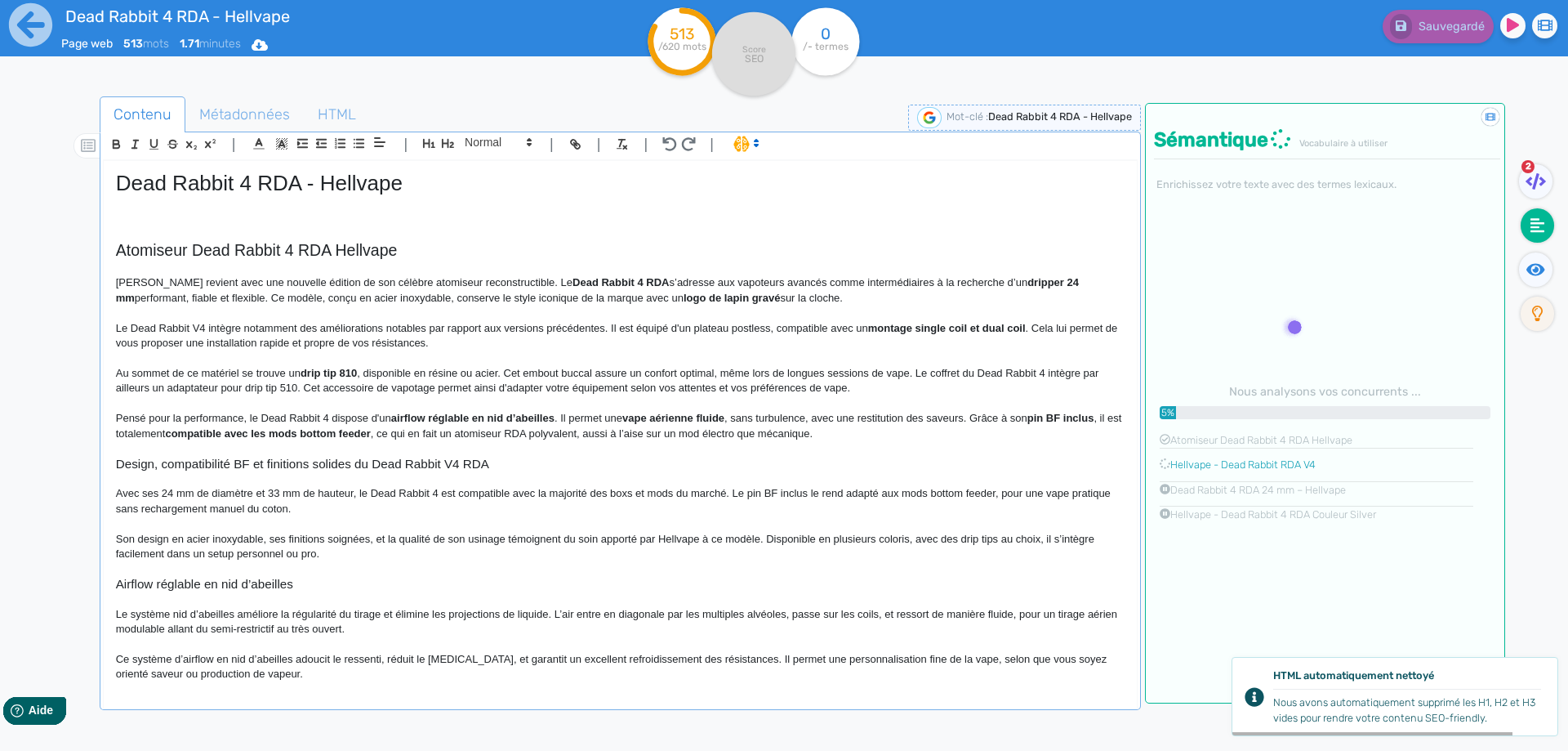
click at [917, 417] on p "Pensé pour la performance, le Dead Rabbit 4 dispose d'un airflow réglable en ni…" at bounding box center [619, 426] width 1009 height 30
click at [912, 418] on p "Pensé pour la performance, le Dead Rabbit 4 dispose d'un airflow réglable en ni…" at bounding box center [619, 426] width 1009 height 30
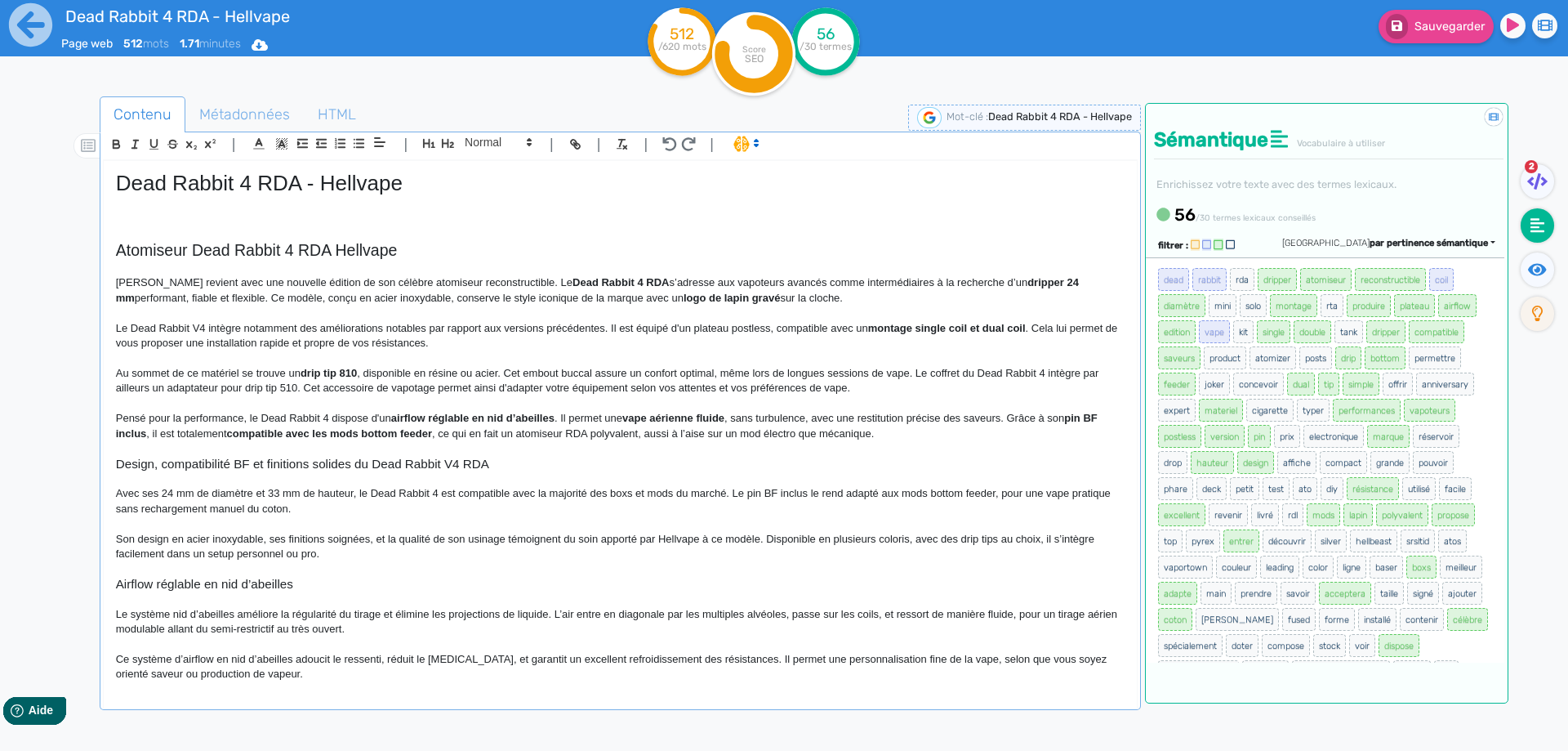
click at [238, 436] on strong "compatible avec les mods bottom feeder" at bounding box center [329, 433] width 205 height 13
drag, startPoint x: 238, startPoint y: 436, endPoint x: 414, endPoint y: 431, distance: 176.1
click at [414, 431] on strong "compatible avec les mods bottom feeder" at bounding box center [329, 433] width 205 height 13
click at [466, 431] on p "Pensé pour la performance, le Dead Rabbit 4 dispose d'un airflow réglable en ni…" at bounding box center [619, 426] width 1009 height 30
click at [418, 429] on p "Pensé pour la performance, le Dead Rabbit 4 dispose d'un airflow réglable en ni…" at bounding box center [619, 426] width 1009 height 30
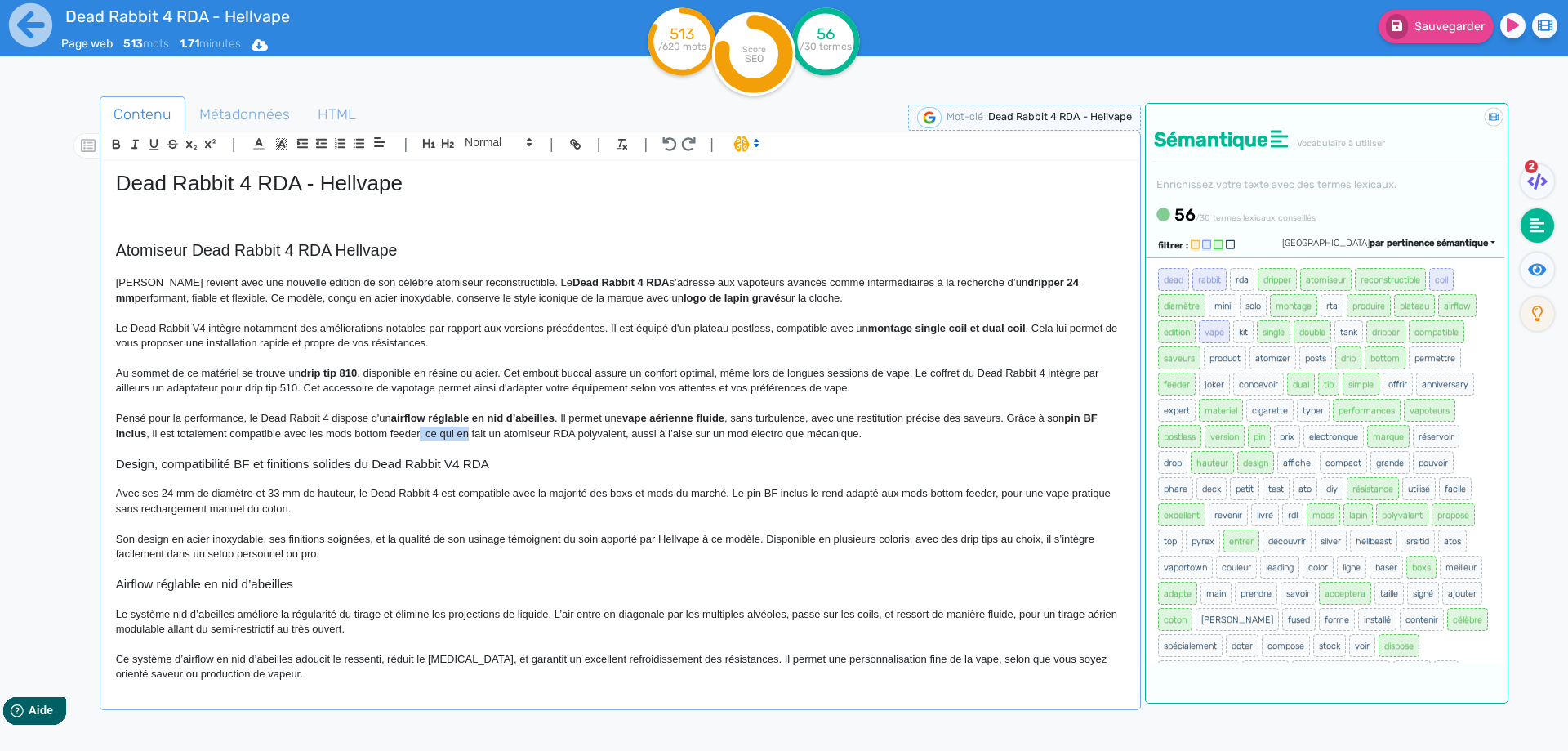
drag, startPoint x: 418, startPoint y: 429, endPoint x: 462, endPoint y: 430, distance: 44.0
click at [462, 430] on p "Pensé pour la performance, le Dead Rabbit 4 dispose d'un airflow réglable en ni…" at bounding box center [619, 426] width 1009 height 30
click at [642, 422] on strong "vape aérienne fluide" at bounding box center [673, 418] width 102 height 13
drag, startPoint x: 642, startPoint y: 422, endPoint x: 711, endPoint y: 416, distance: 69.3
click at [704, 433] on p "Pensé pour la performance, le Dead Rabbit 4 dispose d'un airflow réglable en ni…" at bounding box center [619, 426] width 1009 height 30
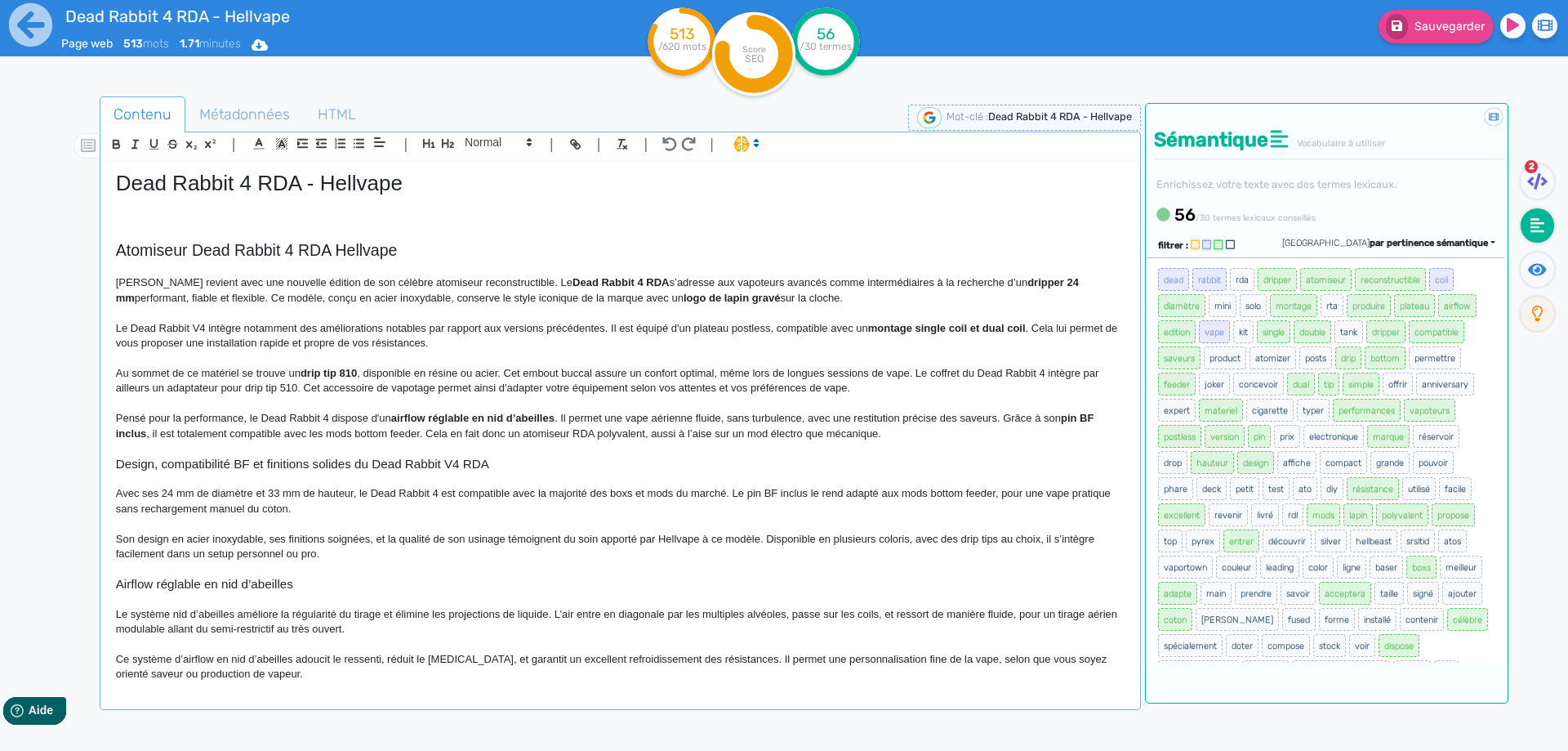
click at [657, 432] on p "Pensé pour la performance, le Dead Rabbit 4 dispose d'un airflow réglable en ni…" at bounding box center [619, 426] width 1009 height 30
drag, startPoint x: 657, startPoint y: 432, endPoint x: 843, endPoint y: 437, distance: 186.1
click at [843, 437] on p "Pensé pour la performance, le Dead Rabbit 4 dispose d'un airflow réglable en ni…" at bounding box center [619, 426] width 1009 height 30
click at [1521, 261] on fa-icon at bounding box center [1537, 269] width 33 height 34
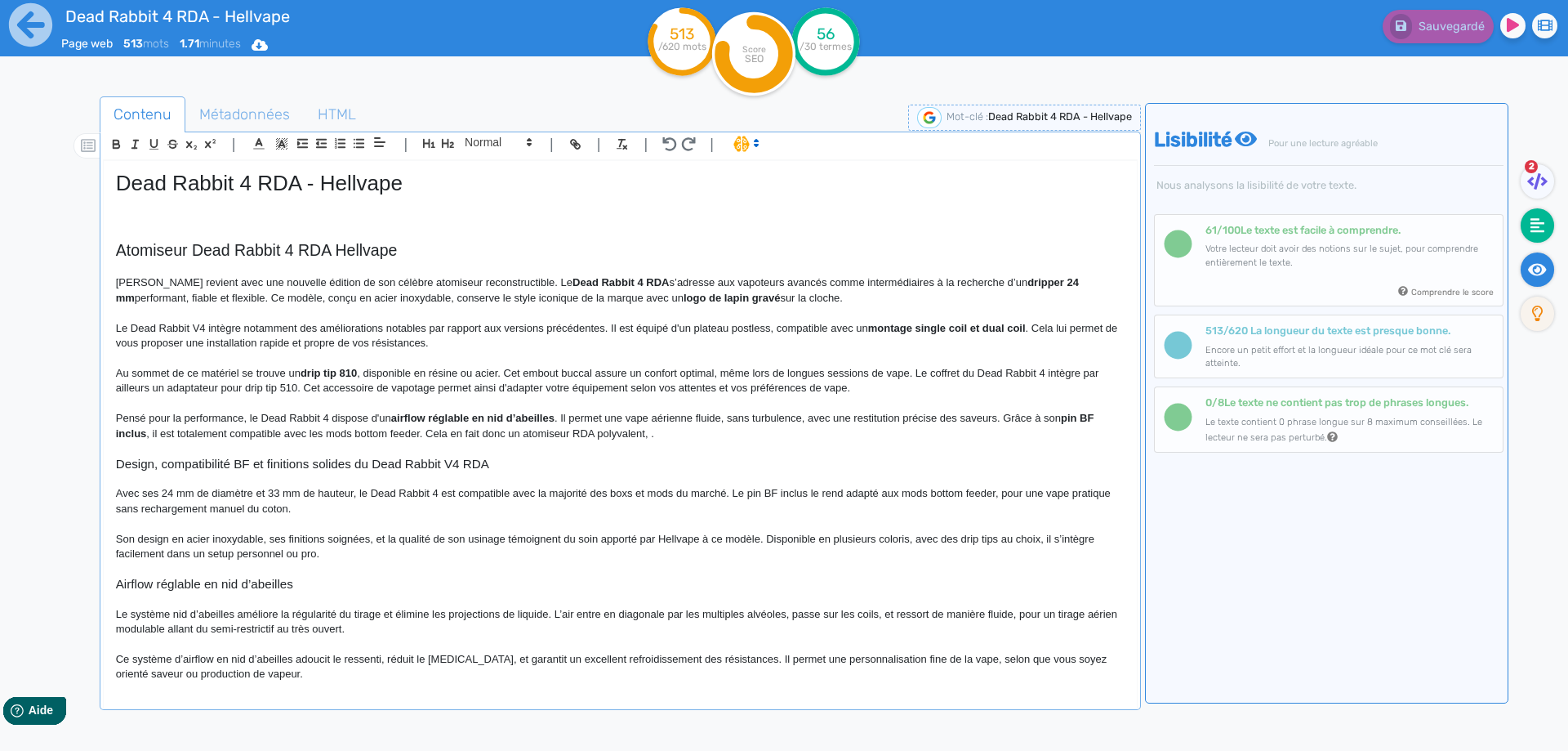
click at [1547, 229] on fa-icon at bounding box center [1537, 224] width 33 height 34
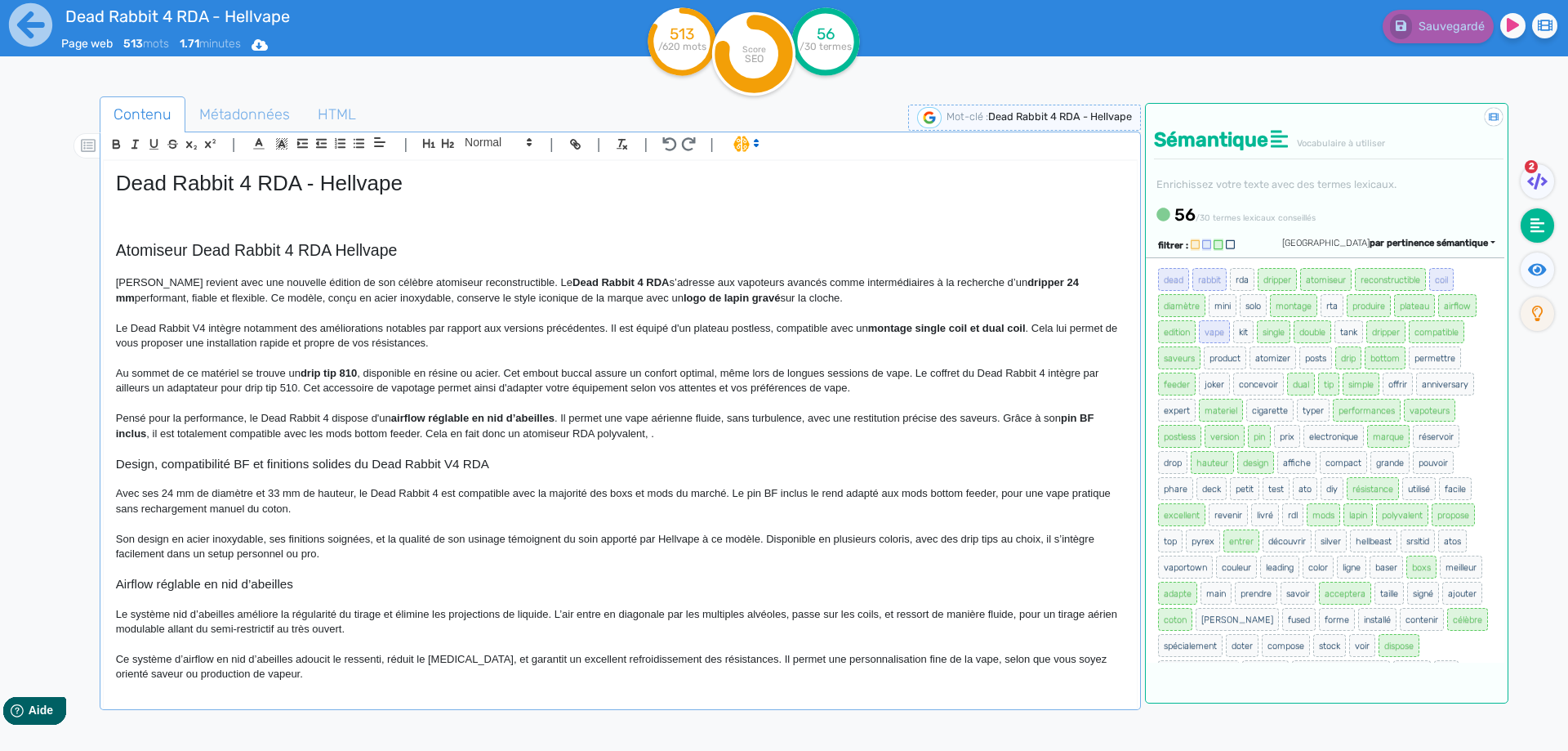
click at [648, 438] on p "Pensé pour la performance, le Dead Rabbit 4 dispose d'un airflow réglable en ni…" at bounding box center [619, 426] width 1009 height 30
drag, startPoint x: 1407, startPoint y: 9, endPoint x: 1408, endPoint y: 85, distance: 76.0
click at [1406, 18] on div "Sauvegarder" at bounding box center [1253, 22] width 651 height 40
drag, startPoint x: 1423, startPoint y: 19, endPoint x: 1466, endPoint y: 82, distance: 76.3
click at [1423, 23] on span "Sauvegarder" at bounding box center [1450, 26] width 70 height 14
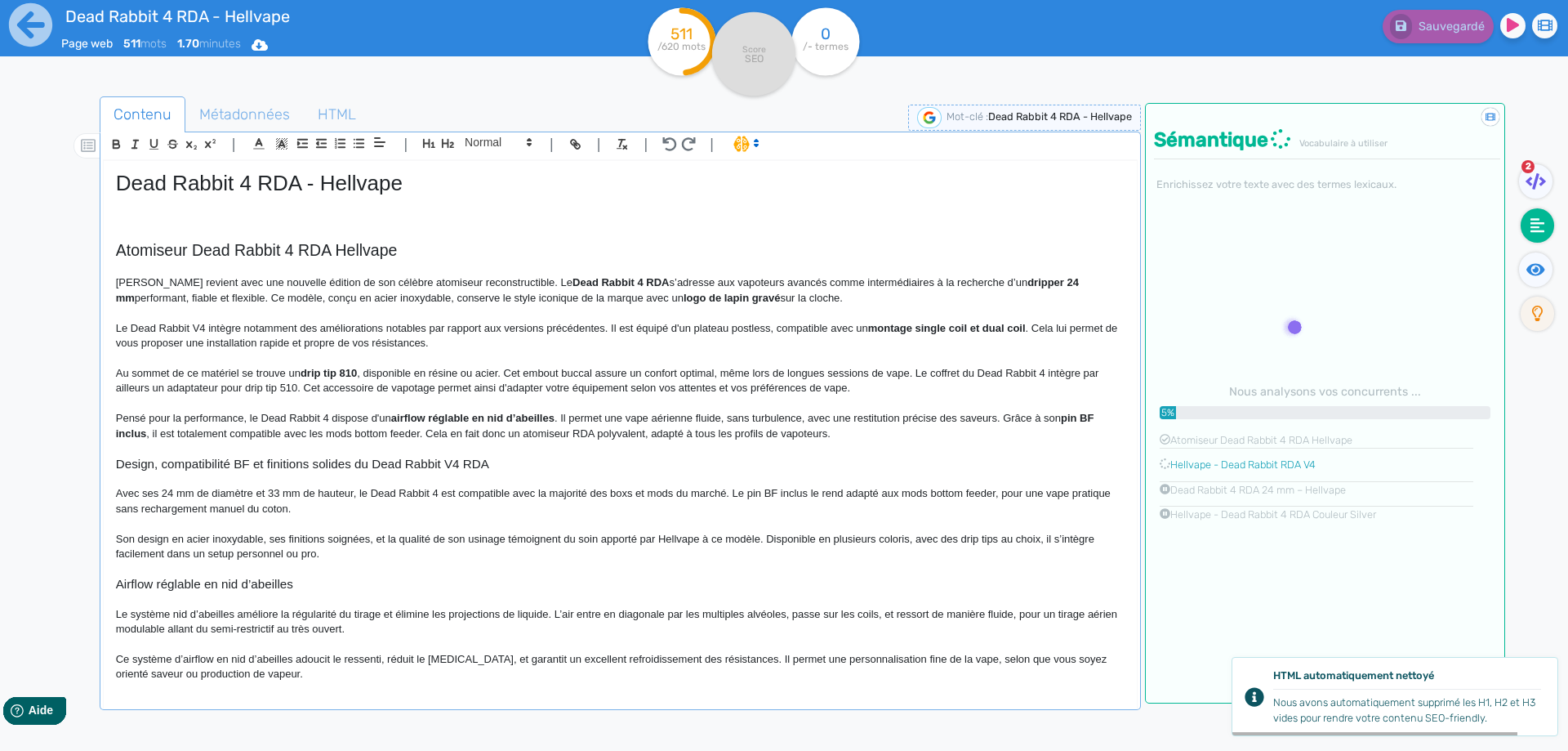
click at [1542, 290] on div at bounding box center [1540, 272] width 45 height 40
click at [1542, 283] on fa-icon at bounding box center [1535, 269] width 33 height 34
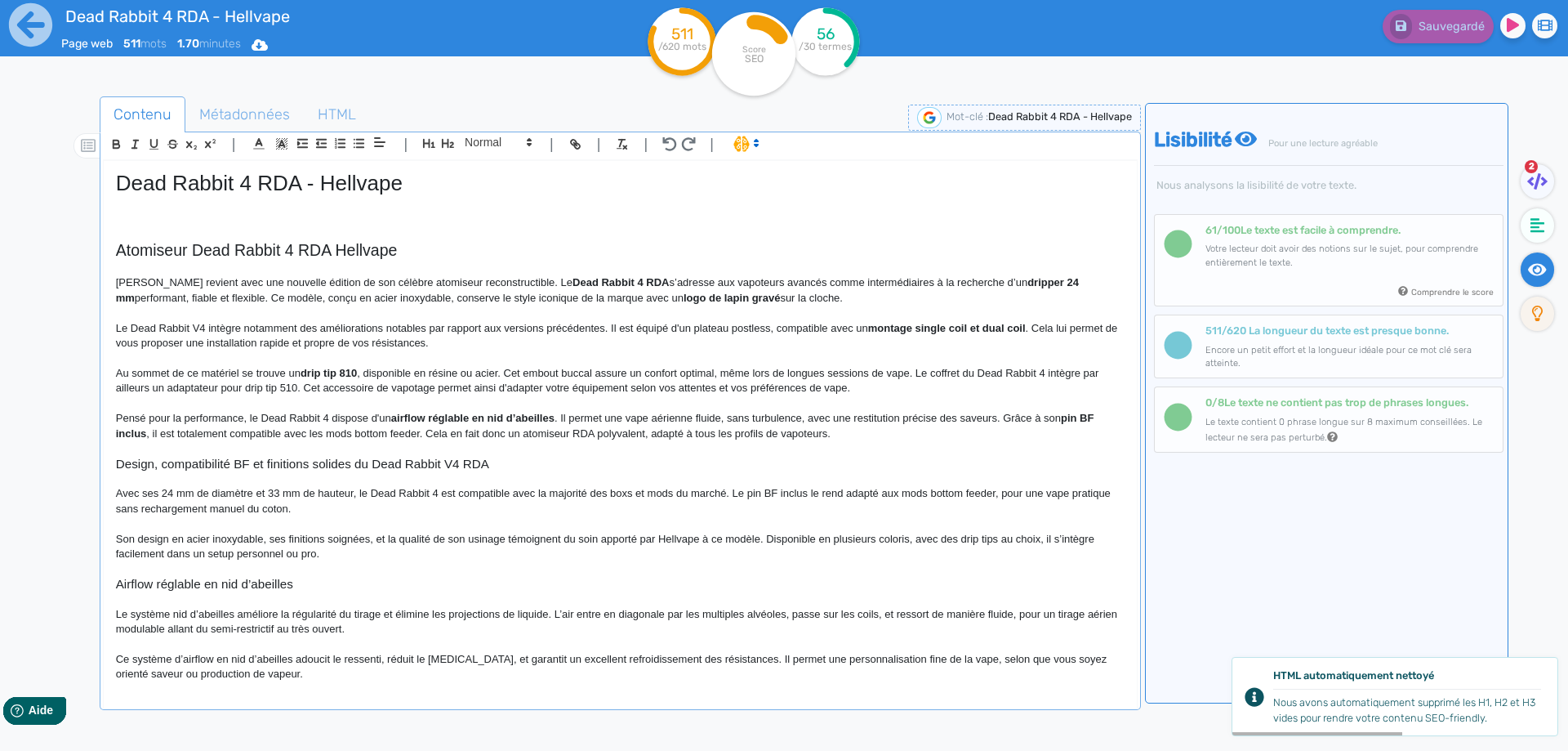
scroll to position [82, 0]
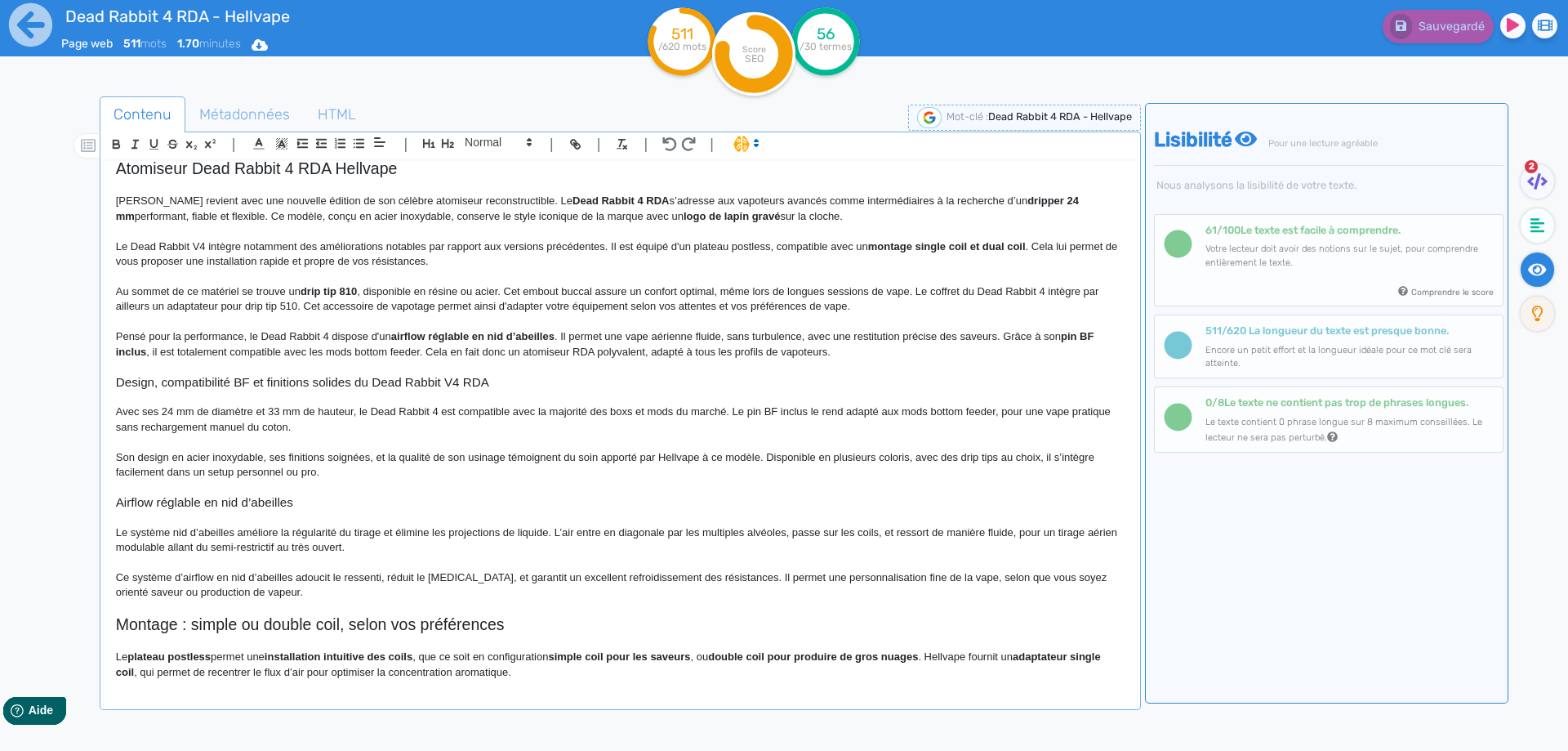
click at [762, 411] on p "Avec ses 24 mm de diamètre et 33 mm de hauteur, le Dead Rabbit 4 est compatible…" at bounding box center [619, 419] width 1009 height 30
click at [758, 414] on p "Avec ses 24 mm de diamètre et 33 mm de hauteur, le Dead Rabbit 4 est compatible…" at bounding box center [619, 419] width 1009 height 30
drag, startPoint x: 758, startPoint y: 414, endPoint x: 776, endPoint y: 408, distance: 19.0
click at [776, 408] on p "Avec ses 24 mm de diamètre et 33 mm de hauteur, le Dead Rabbit 4 est compatible…" at bounding box center [619, 419] width 1009 height 30
click at [750, 415] on p "Avec ses 24 mm de diamètre et 33 mm de hauteur, le Dead Rabbit 4 est compatible…" at bounding box center [619, 419] width 1009 height 30
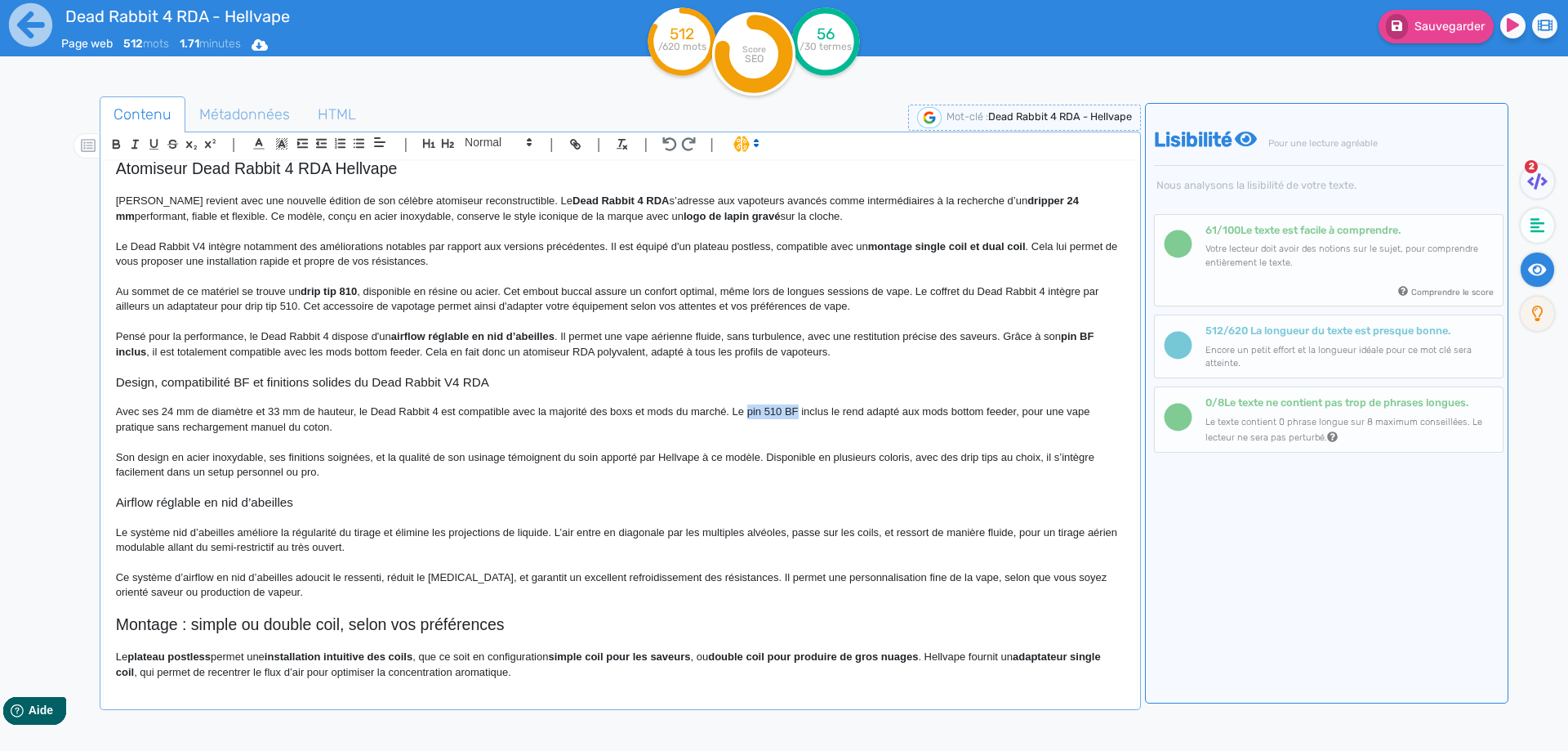
copy p "pin 510 BF"
drag, startPoint x: 750, startPoint y: 415, endPoint x: 785, endPoint y: 411, distance: 35.2
click at [785, 411] on p "Avec ses 24 mm de diamètre et 33 mm de hauteur, le Dead Rabbit 4 est compatible…" at bounding box center [619, 419] width 1009 height 30
click at [901, 402] on p at bounding box center [619, 396] width 1009 height 15
click at [928, 410] on p "Avec ses 24 mm de diamètre et 33 mm de hauteur, le Dead Rabbit 4 est compatible…" at bounding box center [619, 419] width 1009 height 30
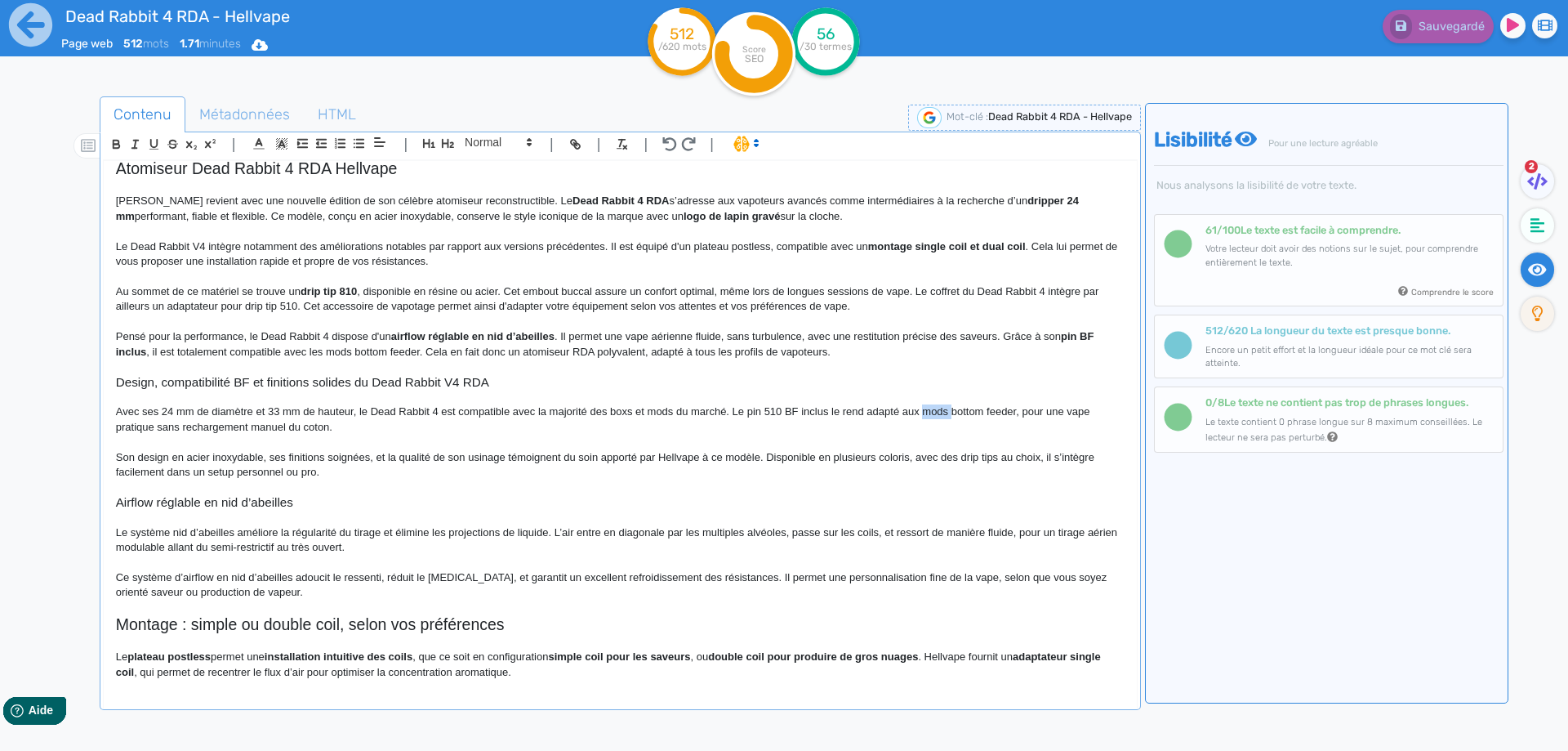
click at [928, 410] on p "Avec ses 24 mm de diamètre et 33 mm de hauteur, le Dead Rabbit 4 est compatible…" at bounding box center [619, 419] width 1009 height 30
click at [623, 414] on p "Avec ses 24 mm de diamètre et 33 mm de hauteur, le Dead Rabbit 4 est compatible…" at bounding box center [619, 419] width 1009 height 30
click at [639, 408] on p "Avec ses 24 mm de diamètre et 33 mm de hauteur, le Dead Rabbit 4 est compatible…" at bounding box center [619, 419] width 1009 height 30
click at [1470, 23] on span "Sauvegarder" at bounding box center [1450, 26] width 70 height 14
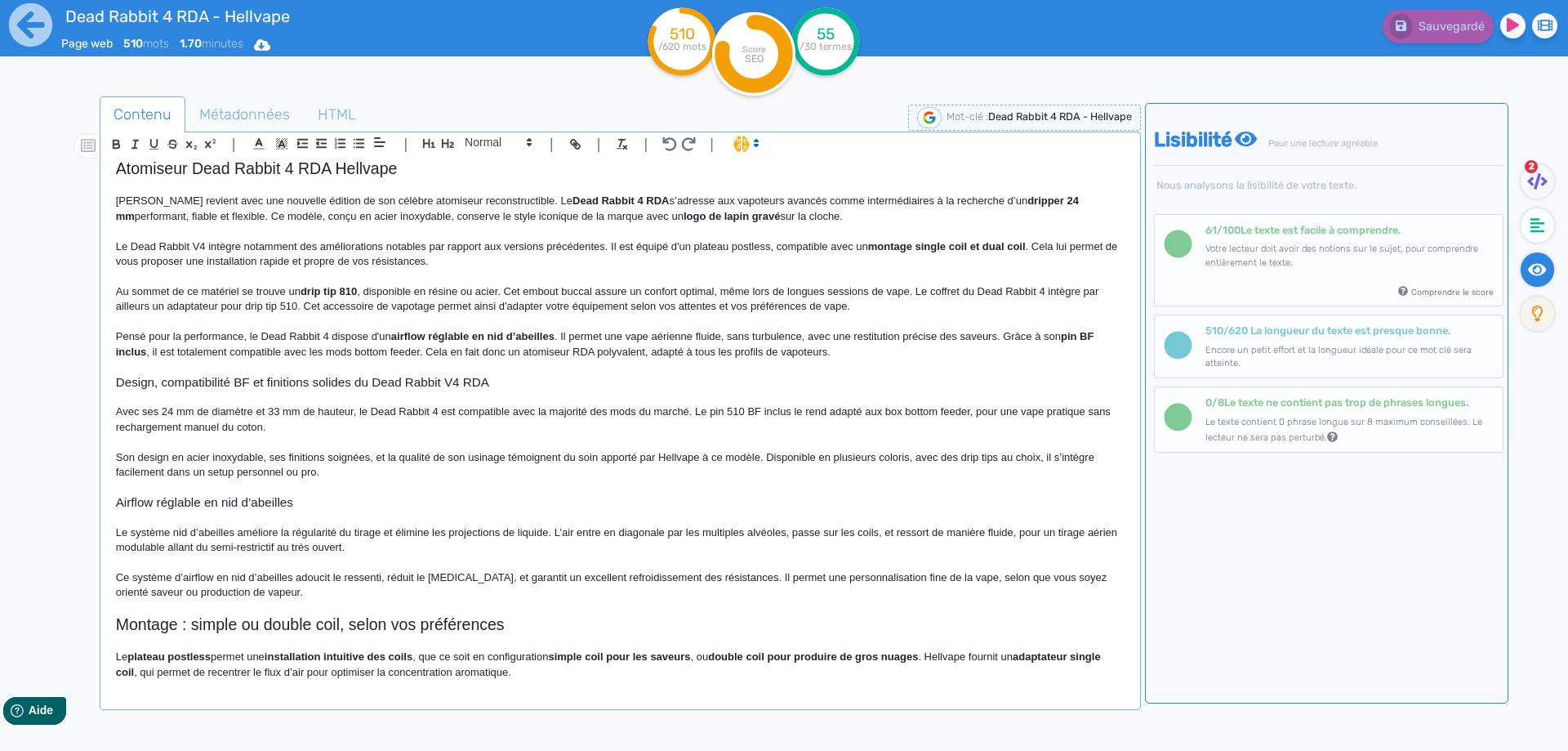
click at [868, 412] on p "Avec ses 24 mm de diamètre et 33 mm de hauteur, le Dead Rabbit 4 est compatible…" at bounding box center [619, 419] width 1009 height 30
click at [837, 412] on p "Avec ses 24 mm de diamètre et 33 mm de hauteur, le Dead Rabbit 4 est compatible…" at bounding box center [619, 419] width 1009 height 30
click at [949, 412] on p "Avec ses 24 mm de diamètre et 33 mm de hauteur, le Dead Rabbit 4 est compatible…" at bounding box center [619, 419] width 1009 height 30
click at [963, 441] on p at bounding box center [619, 441] width 1009 height 15
click at [177, 431] on p "Avec ses 24 mm de diamètre et 33 mm de hauteur, le Dead Rabbit 4 est compatible…" at bounding box center [619, 419] width 1009 height 30
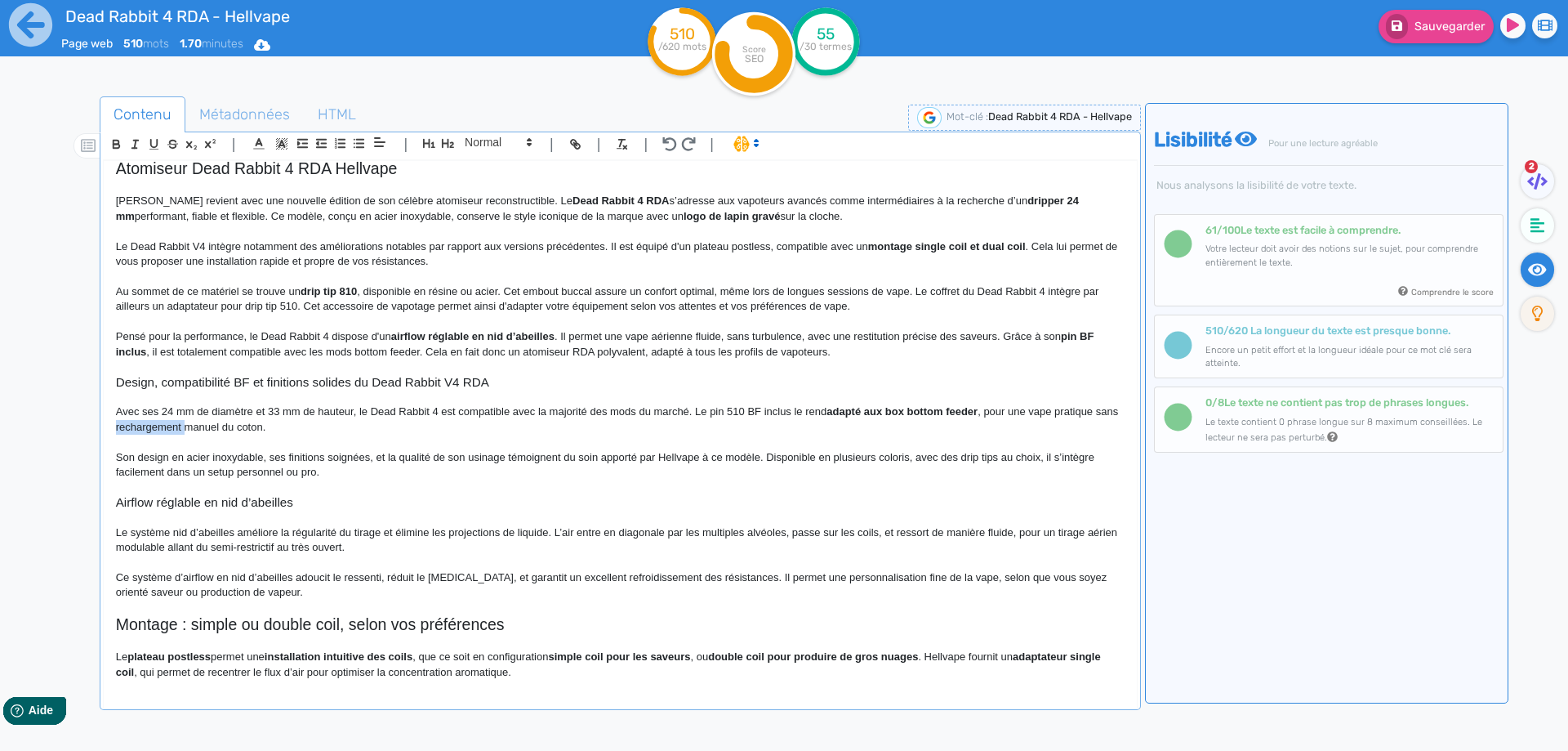
click at [177, 431] on p "Avec ses 24 mm de diamètre et 33 mm de hauteur, le Dead Rabbit 4 est compatible…" at bounding box center [619, 419] width 1009 height 30
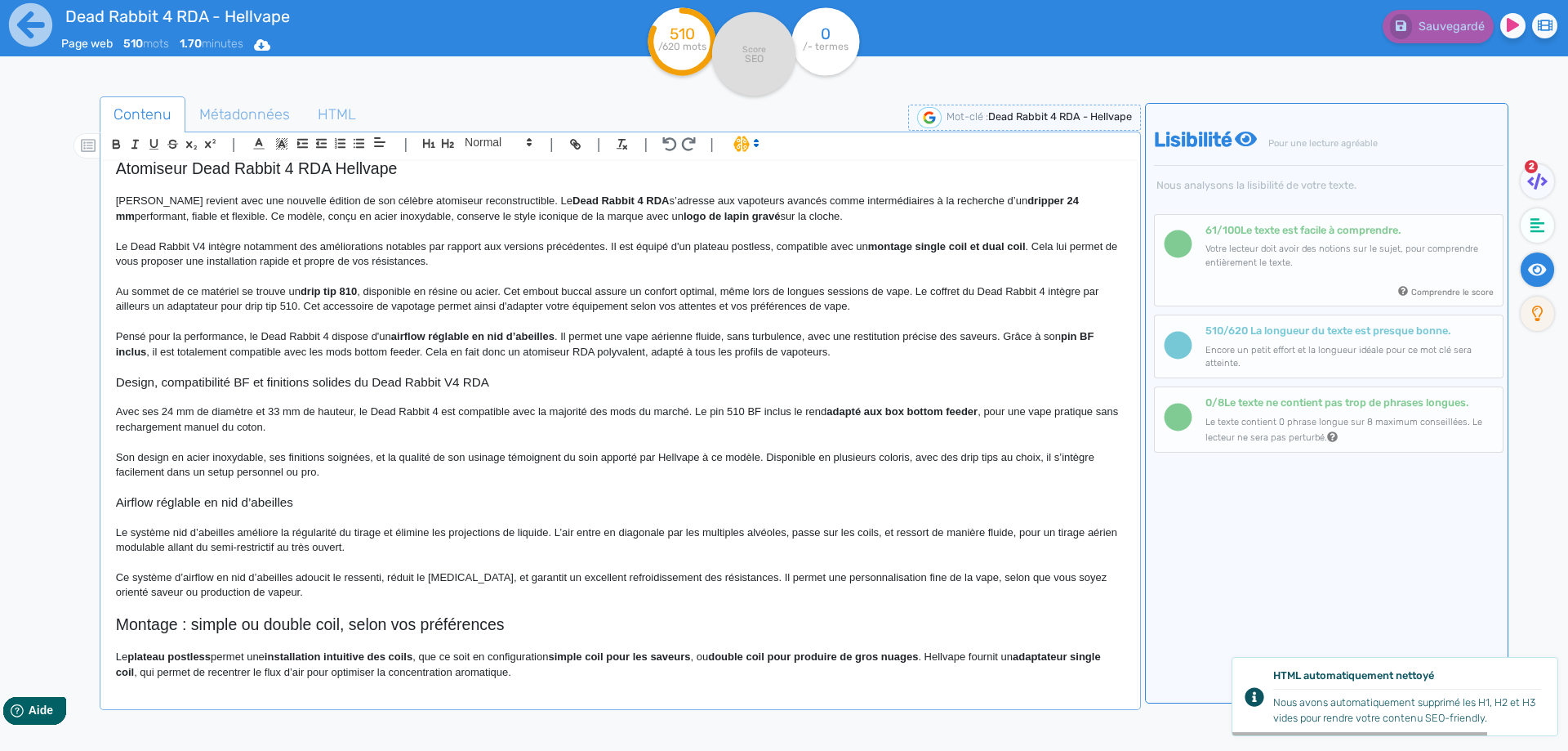
click at [412, 455] on p "Son design en acier inoxydable, ses finitions soignées, et la qualité de son us…" at bounding box center [619, 464] width 1009 height 30
click at [238, 370] on p at bounding box center [619, 366] width 1009 height 15
click at [239, 371] on p at bounding box center [619, 366] width 1009 height 15
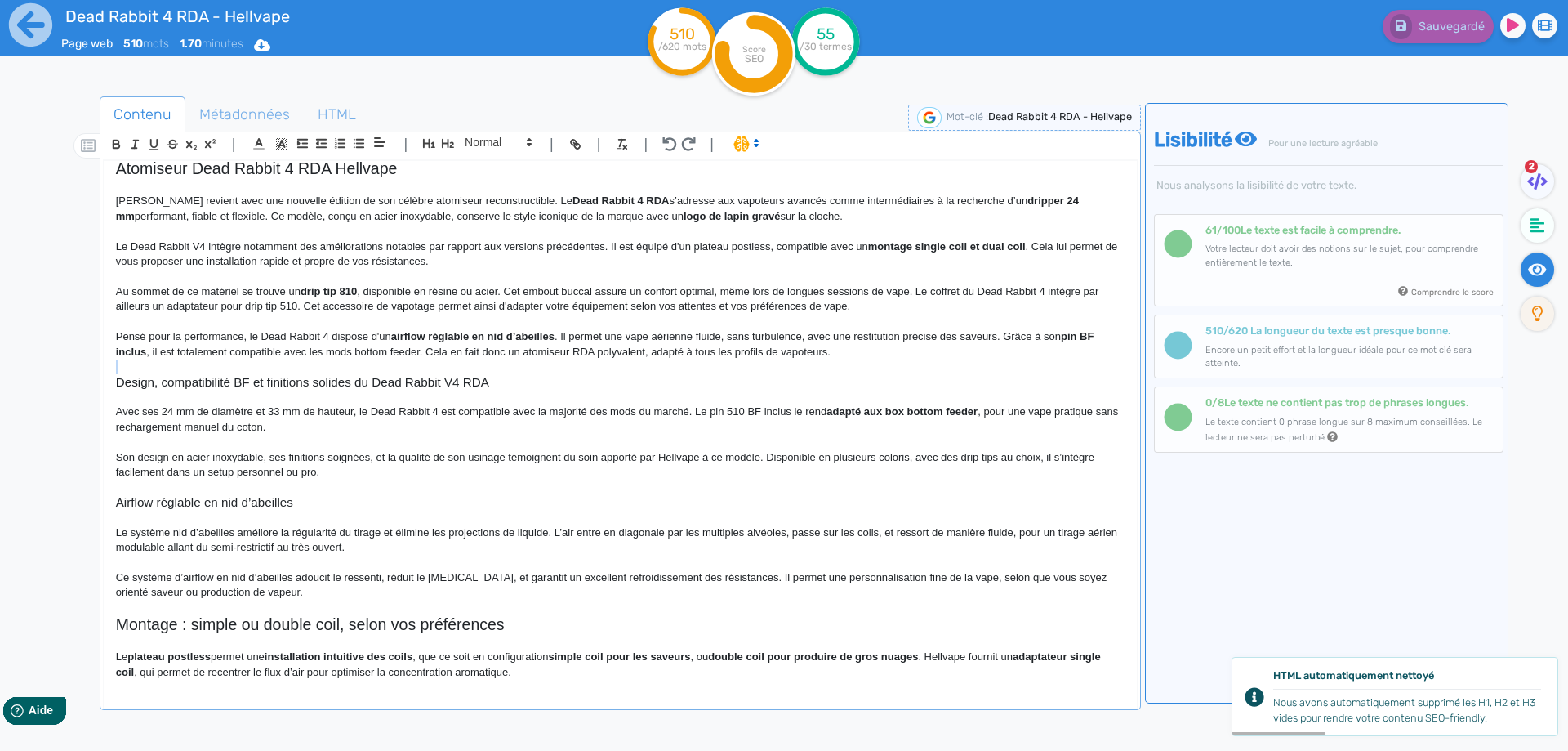
click at [239, 371] on p at bounding box center [619, 366] width 1009 height 15
click at [239, 385] on h3 "Design, compatibilité BF et finitions solides du Dead Rabbit V4 RDA" at bounding box center [619, 382] width 1009 height 15
copy h3 "Design, compatibilité BF et finitions solides du Dead Rabbit V4 RDA"
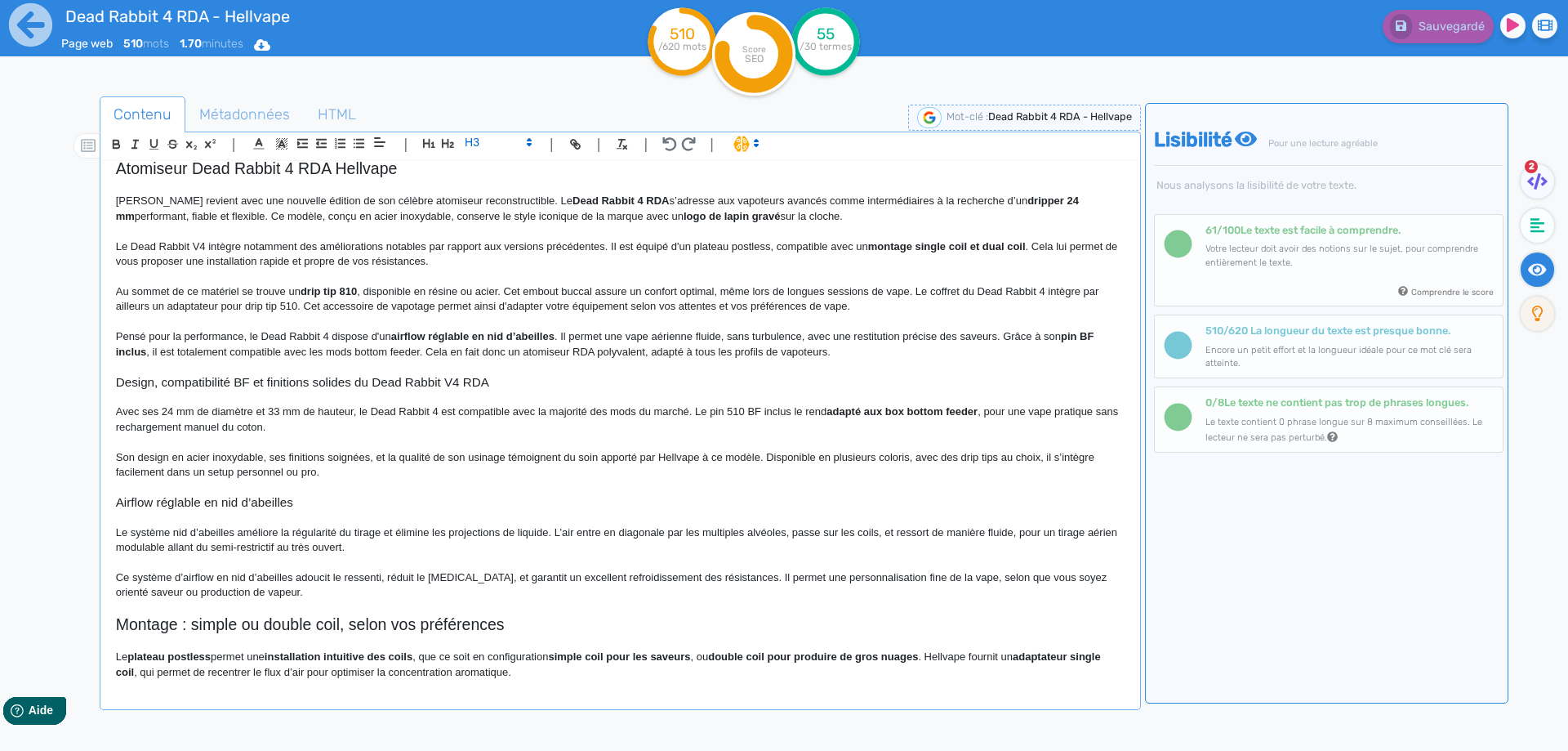
click at [383, 431] on p "Avec ses 24 mm de diamètre et 33 mm de hauteur, le Dead Rabbit 4 est compatible…" at bounding box center [619, 419] width 1009 height 30
click at [336, 467] on p "Son design en acier inoxydable, ses finitions soignées, et la qualité de son us…" at bounding box center [619, 464] width 1009 height 30
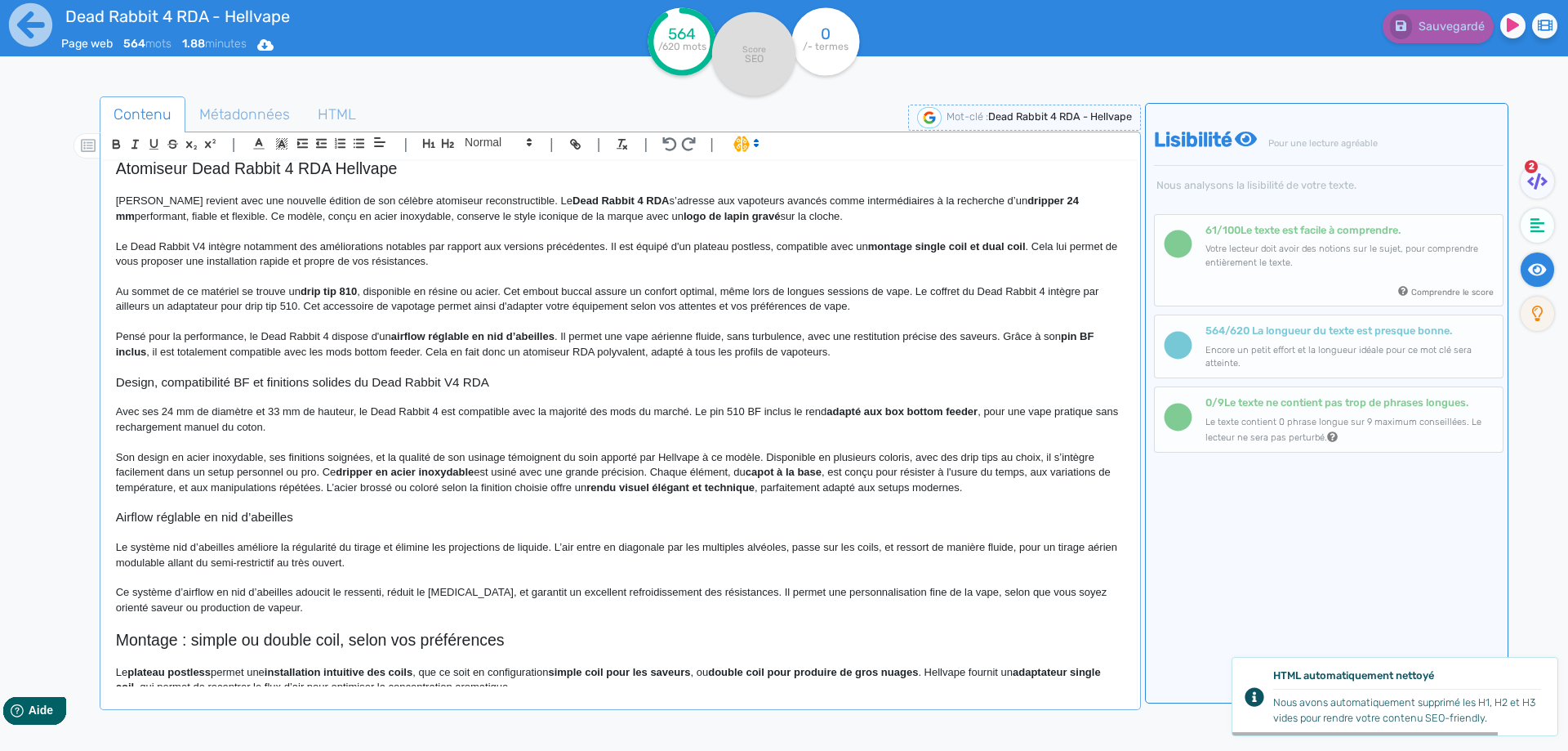
click at [331, 472] on p "Son design en acier inoxydable, ses finitions soignées, et la qualité de son us…" at bounding box center [619, 472] width 1009 height 45
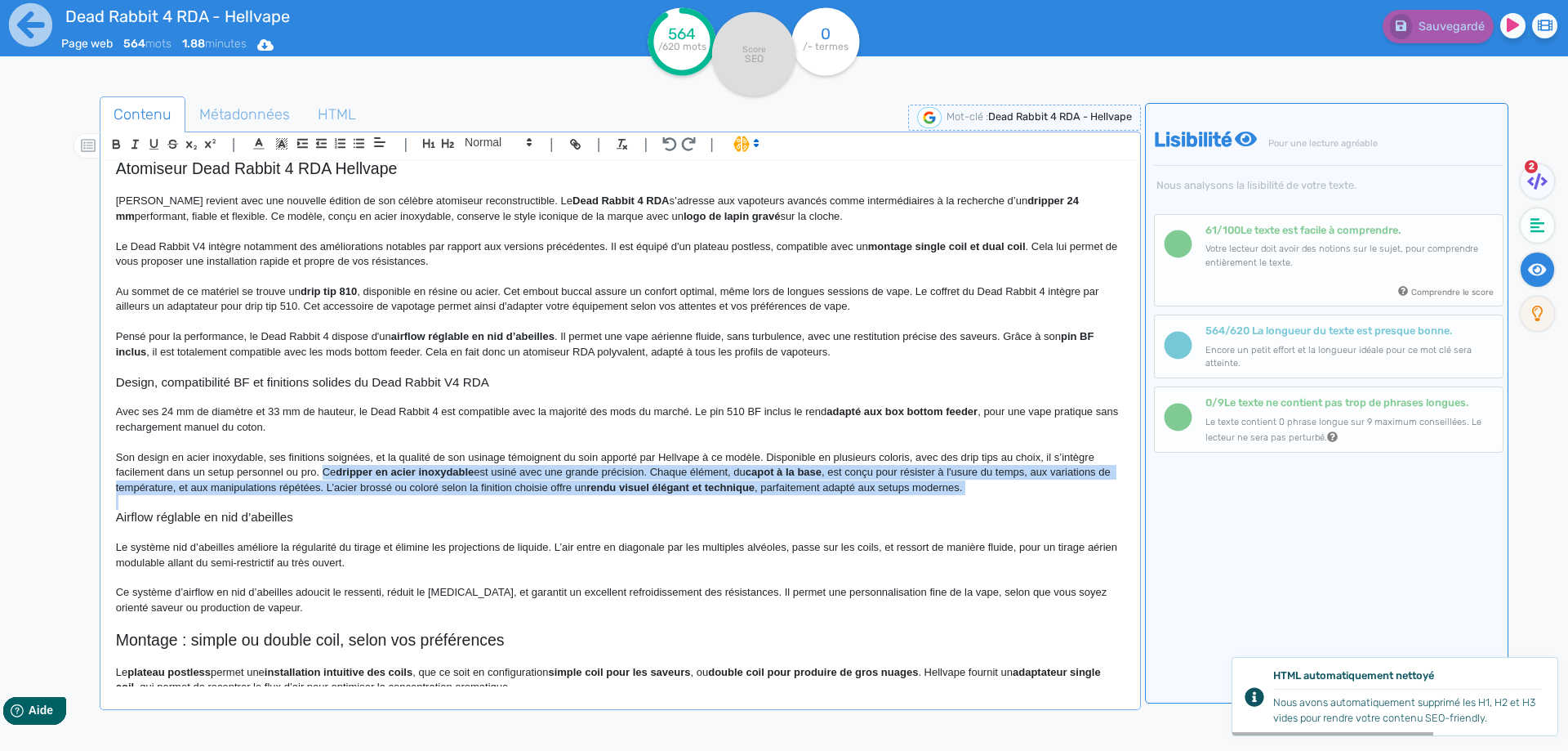
drag, startPoint x: 331, startPoint y: 472, endPoint x: 1043, endPoint y: 494, distance: 712.3
click at [1043, 494] on p "Son design en acier inoxydable, ses finitions soignées, et la qualité de son us…" at bounding box center [619, 472] width 1009 height 45
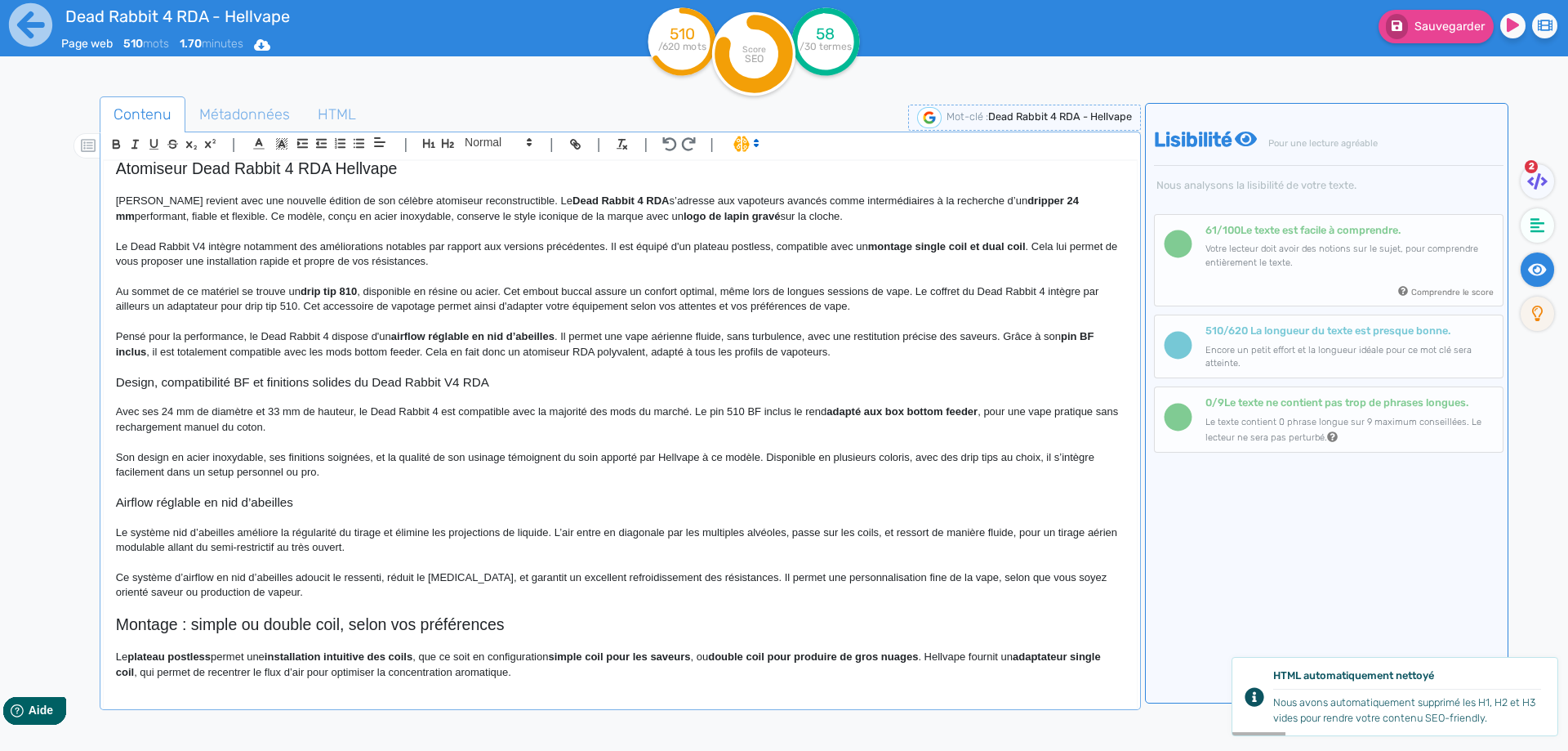
click at [120, 457] on p "Son design en acier inoxydable, ses finitions soignées, et la qualité de son us…" at bounding box center [619, 464] width 1009 height 30
click at [114, 456] on div "Dead Rabbit 4 RDA - Hellvape Atomiseur Dead Rabbit 4 RDA [PERSON_NAME] revient …" at bounding box center [620, 424] width 1033 height 526
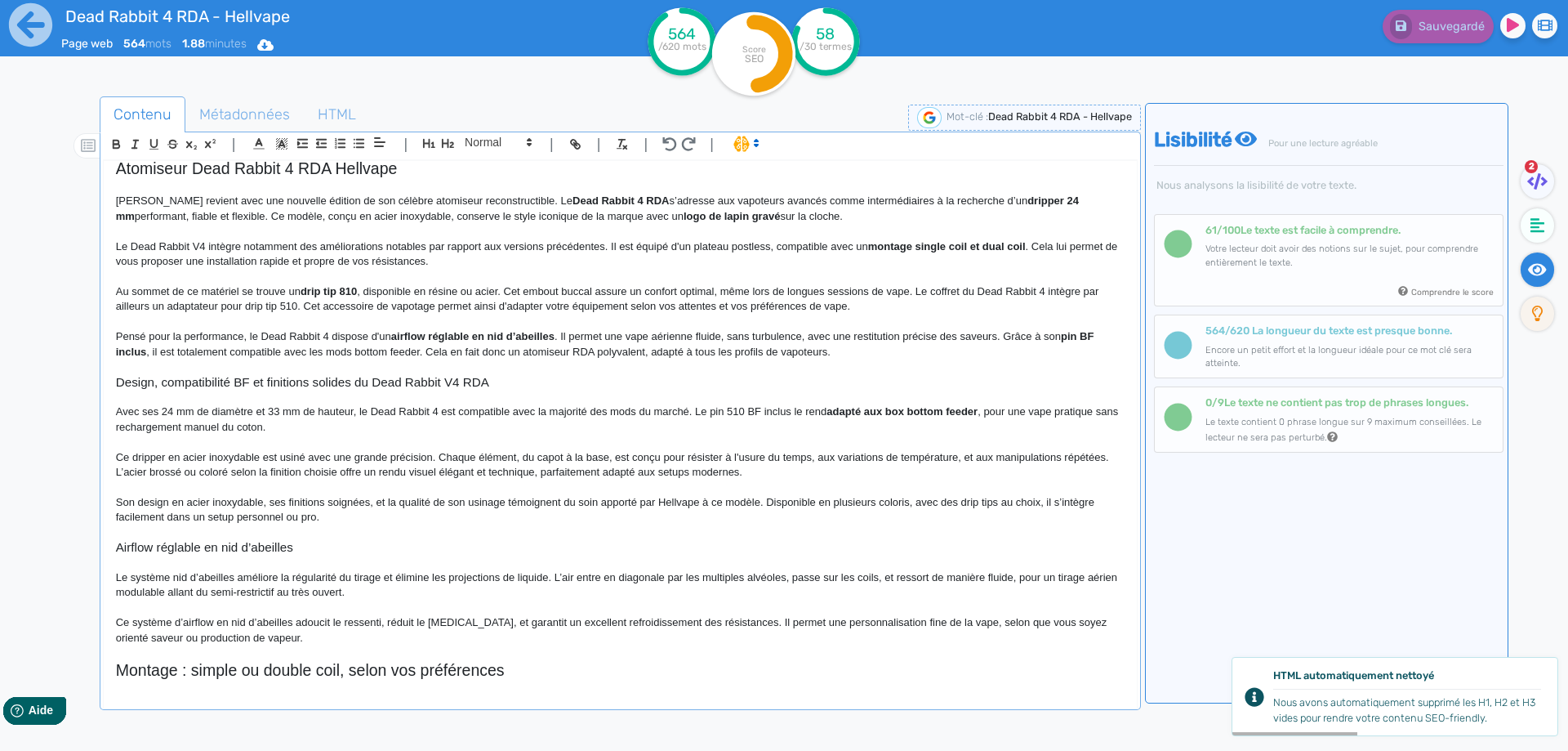
click at [162, 471] on p "Ce dripper en acier inoxydable est usiné avec une grande précision. Chaque élém…" at bounding box center [619, 464] width 1009 height 30
click at [126, 473] on p "Ce dripper en acier inoxydable est usiné avec une grande précision. Chaque élém…" at bounding box center [619, 464] width 1009 height 30
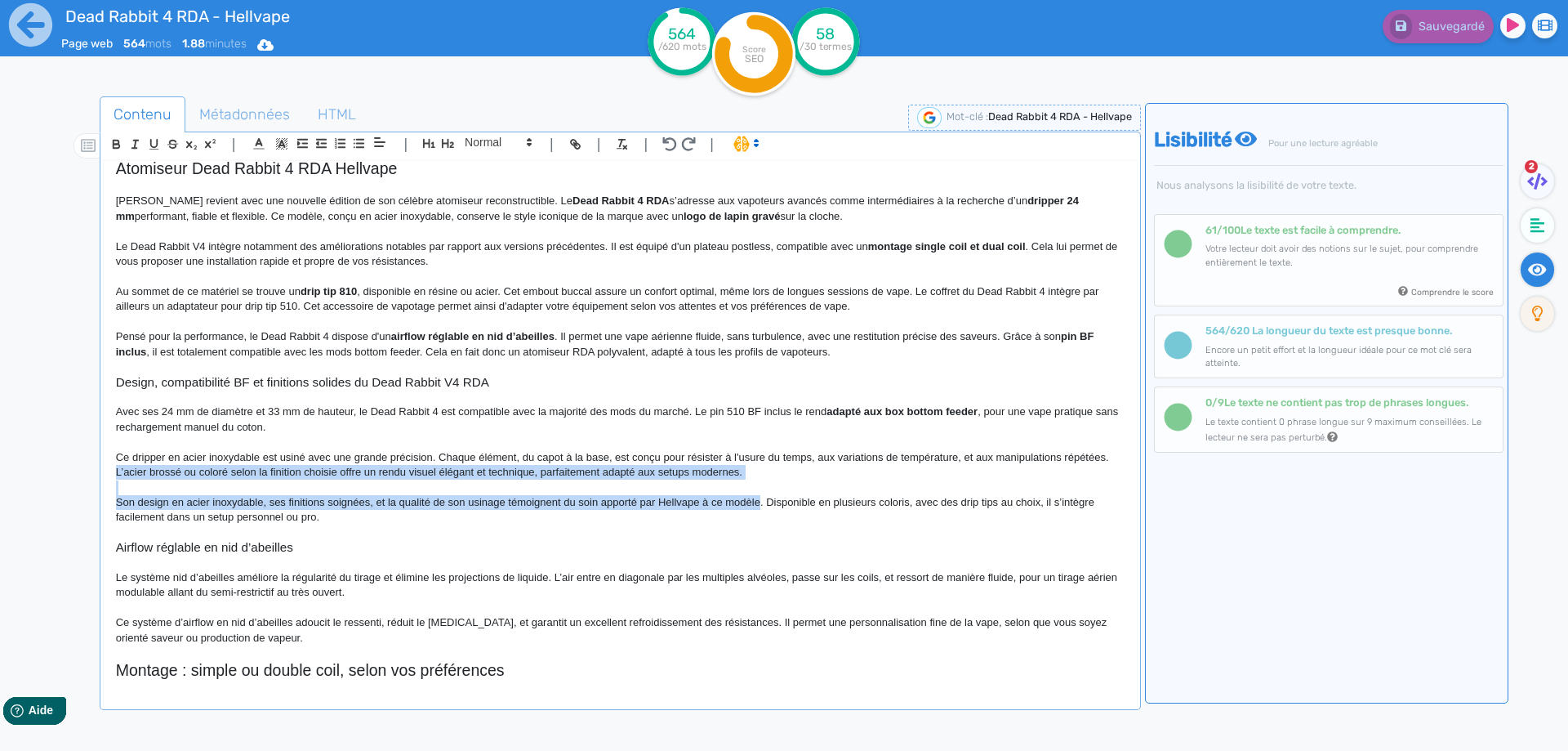
drag, startPoint x: 126, startPoint y: 473, endPoint x: 754, endPoint y: 501, distance: 628.6
click at [754, 501] on div "Dead Rabbit 4 RDA - Hellvape Atomiseur Dead Rabbit 4 RDA [PERSON_NAME] revient …" at bounding box center [620, 424] width 1033 height 526
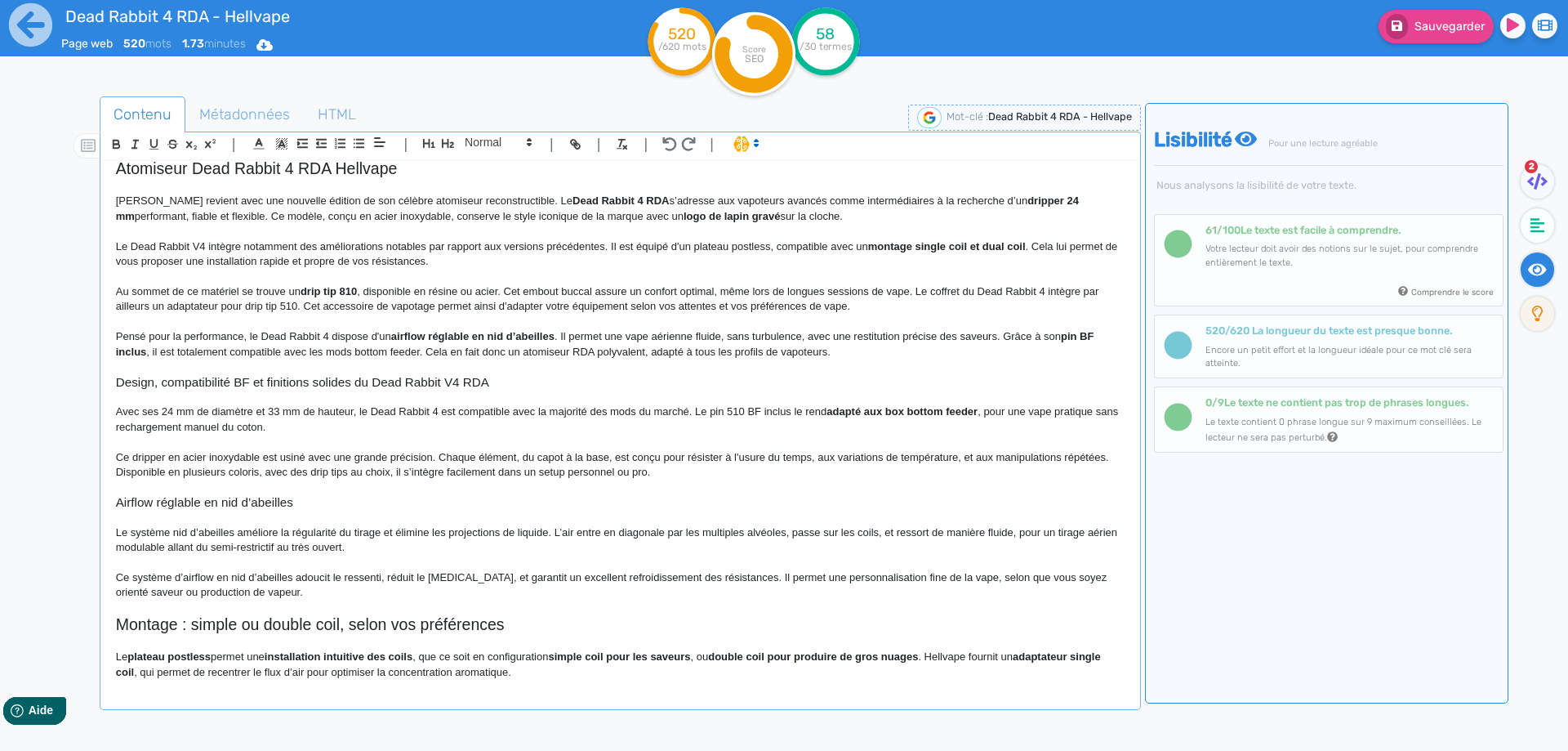
click at [277, 474] on p "Ce dripper en acier inoxydable est usiné avec une grande précision. Chaque élém…" at bounding box center [619, 464] width 1009 height 30
drag, startPoint x: 277, startPoint y: 474, endPoint x: 377, endPoint y: 473, distance: 100.0
click at [377, 473] on p "Ce dripper en acier inoxydable est usiné avec une grande précision. Chaque élém…" at bounding box center [619, 464] width 1009 height 30
click at [581, 466] on p "Ce dripper en acier inoxydable est usiné avec une grande précision. Chaque élém…" at bounding box center [619, 464] width 1009 height 30
click at [418, 471] on p "Ce dripper en acier inoxydable est usiné avec une grande précision. Chaque élém…" at bounding box center [619, 464] width 1009 height 30
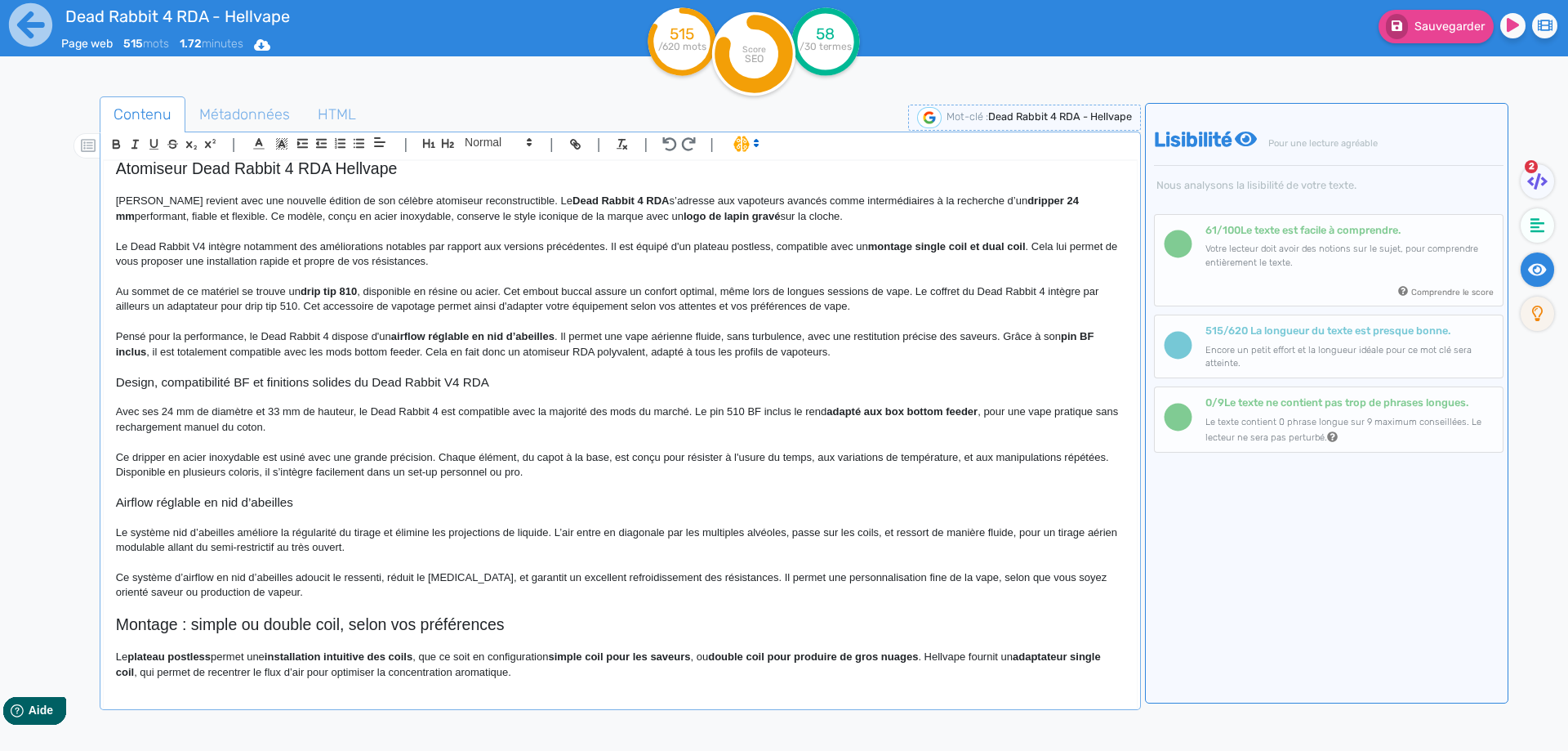
click at [399, 470] on p "Ce dripper en acier inoxydable est usiné avec une grande précision. Chaque élém…" at bounding box center [619, 464] width 1009 height 30
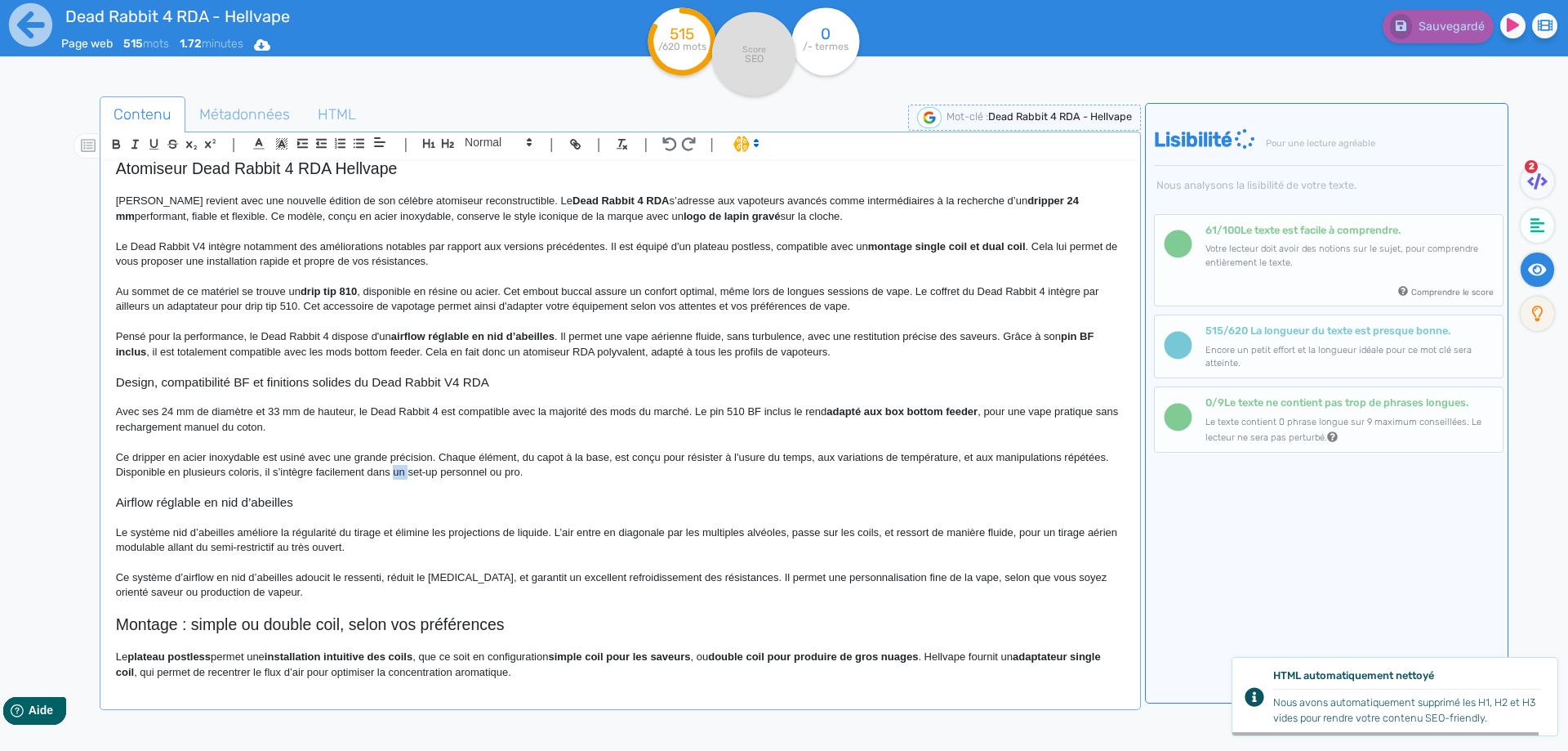
click at [369, 471] on p "Ce dripper en acier inoxydable est usiné avec une grande précision. Chaque élém…" at bounding box center [619, 464] width 1009 height 30
click at [369, 472] on p "Ce dripper en acier inoxydable est usiné avec une grande précision. Chaque élém…" at bounding box center [619, 464] width 1009 height 30
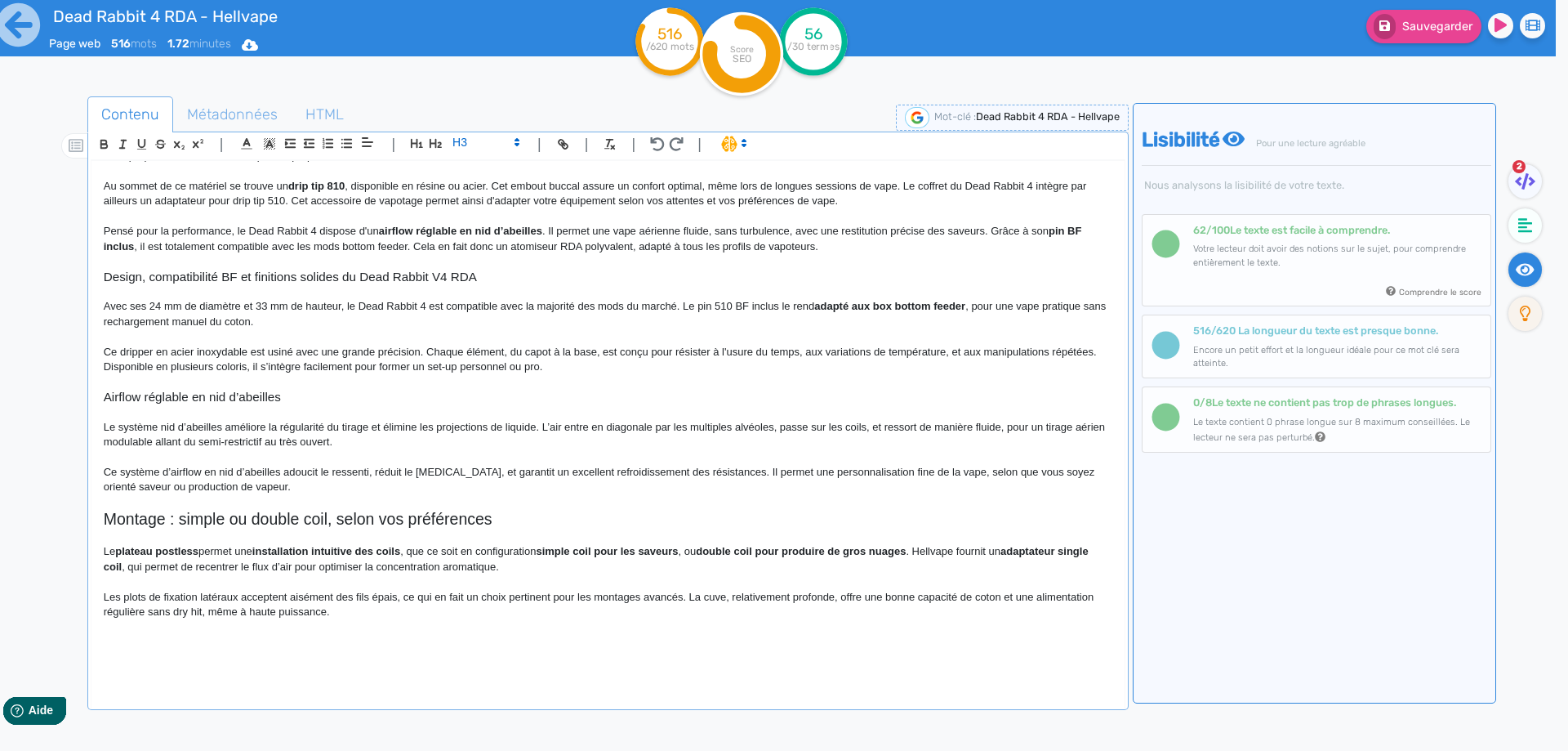
scroll to position [190, 0]
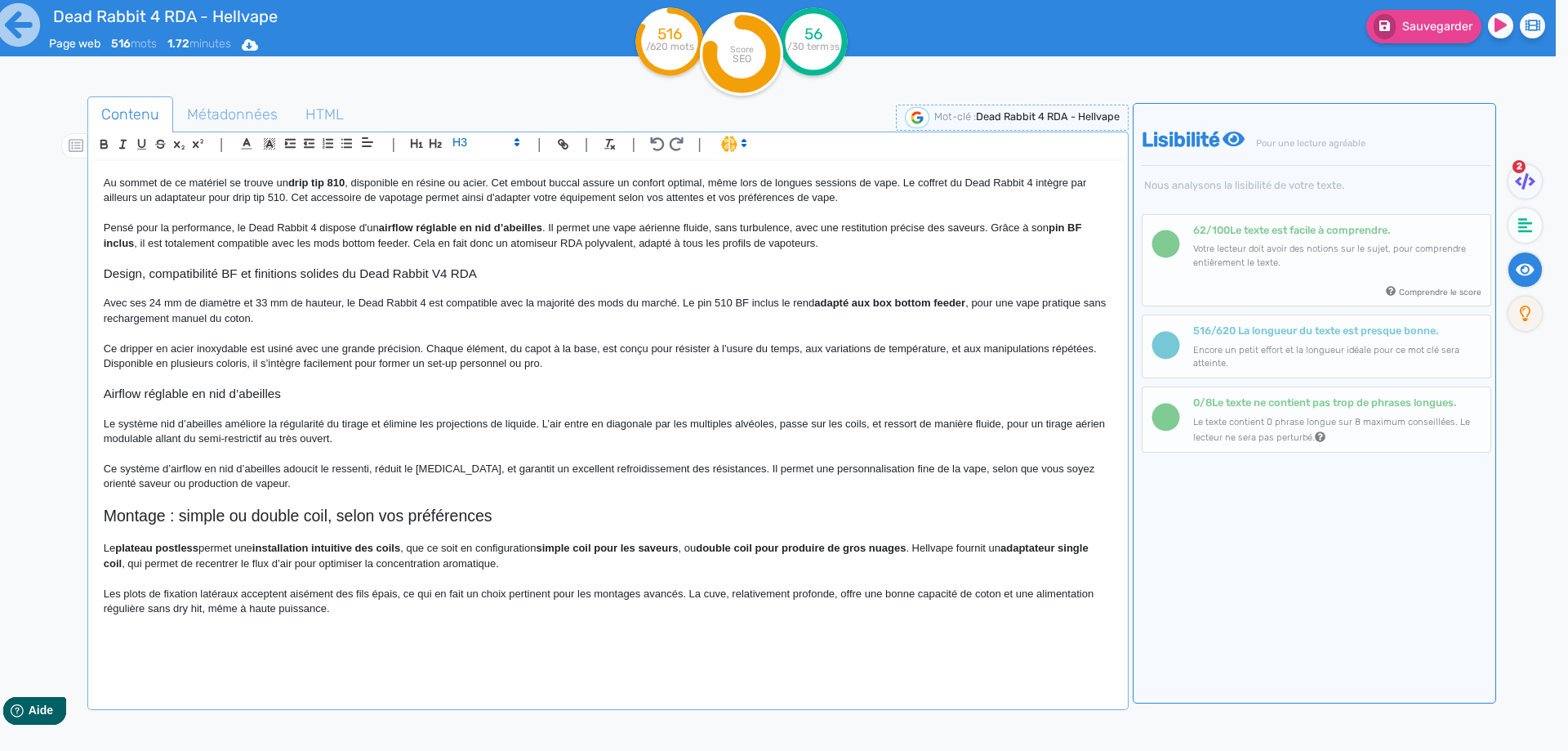
click at [471, 365] on p "Ce dripper en acier inoxydable est usiné avec une grande précision. Chaque élém…" at bounding box center [608, 357] width 1009 height 30
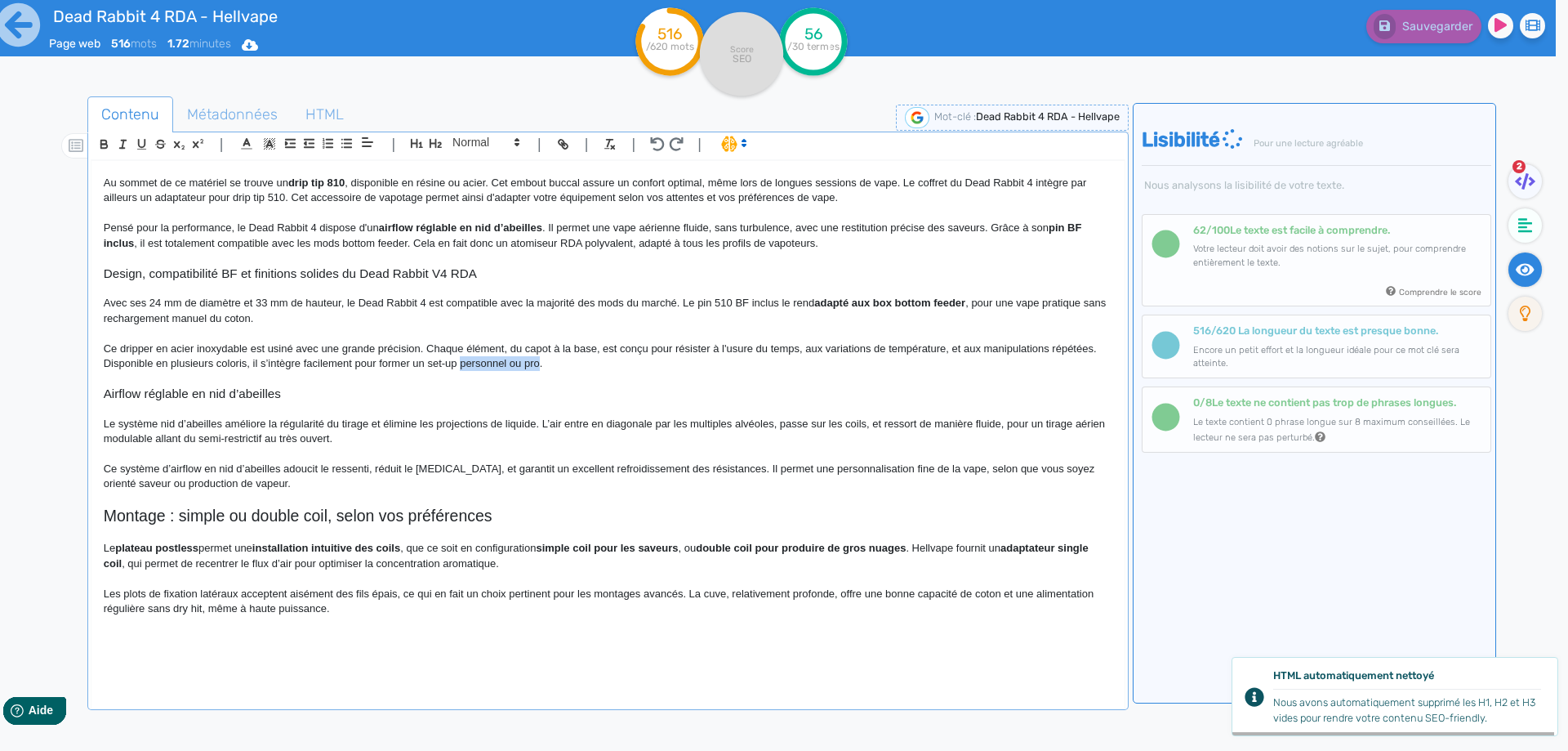
drag, startPoint x: 471, startPoint y: 365, endPoint x: 527, endPoint y: 364, distance: 56.0
click at [527, 364] on p "Ce dripper en acier inoxydable est usiné avec une grande précision. Chaque élém…" at bounding box center [608, 357] width 1009 height 30
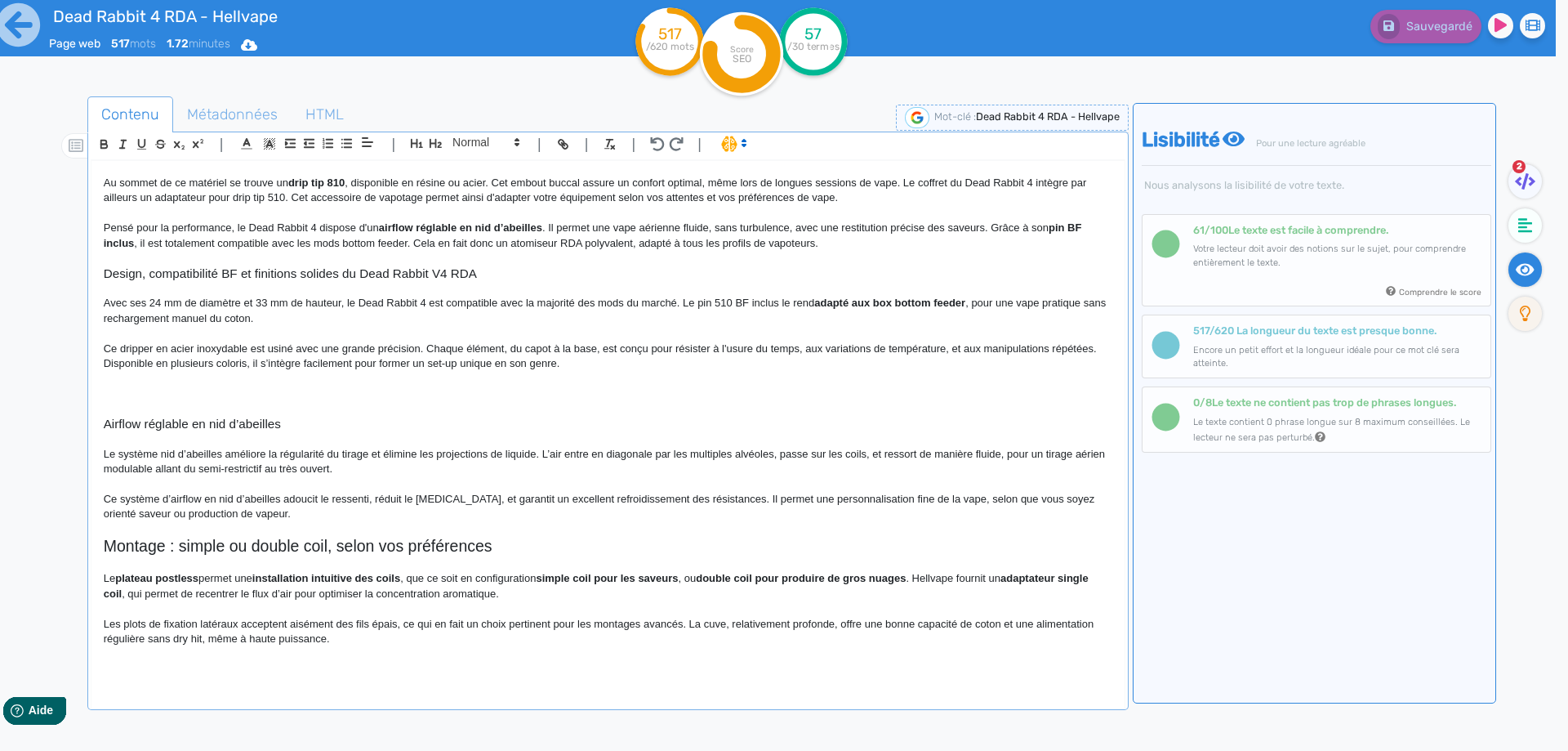
click at [977, 299] on p "Avec ses 24 mm de diamètre et 33 mm de hauteur, le Dead Rabbit 4 est compatible…" at bounding box center [608, 310] width 1009 height 30
drag, startPoint x: 977, startPoint y: 299, endPoint x: 255, endPoint y: 323, distance: 722.4
click at [255, 323] on p "Avec ses 24 mm de diamètre et 33 mm de hauteur, le Dead Rabbit 4 est compatible…" at bounding box center [608, 310] width 1009 height 30
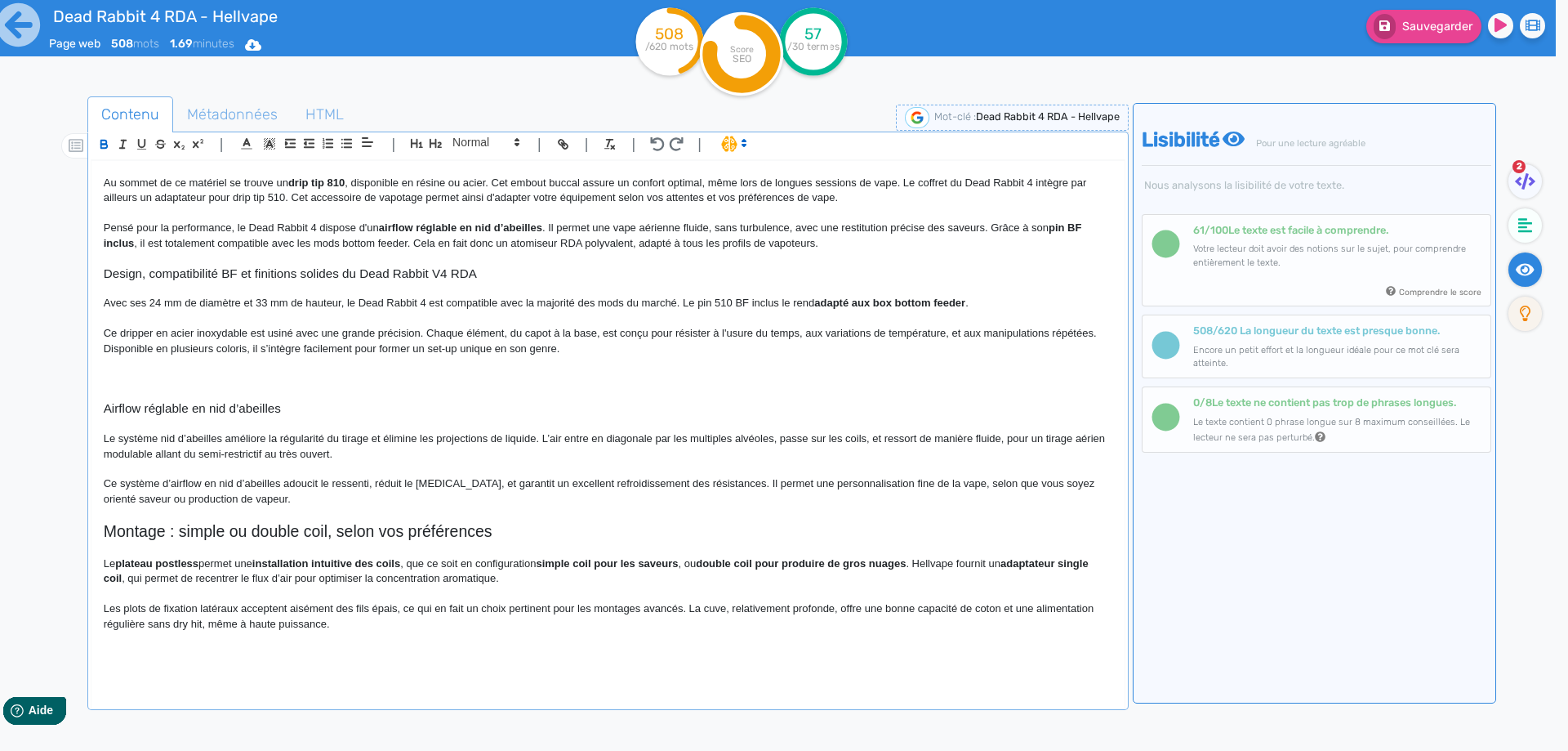
click at [1014, 305] on p "Avec ses 24 mm de diamètre et 33 mm de hauteur, le Dead Rabbit 4 est compatible…" at bounding box center [608, 302] width 1009 height 15
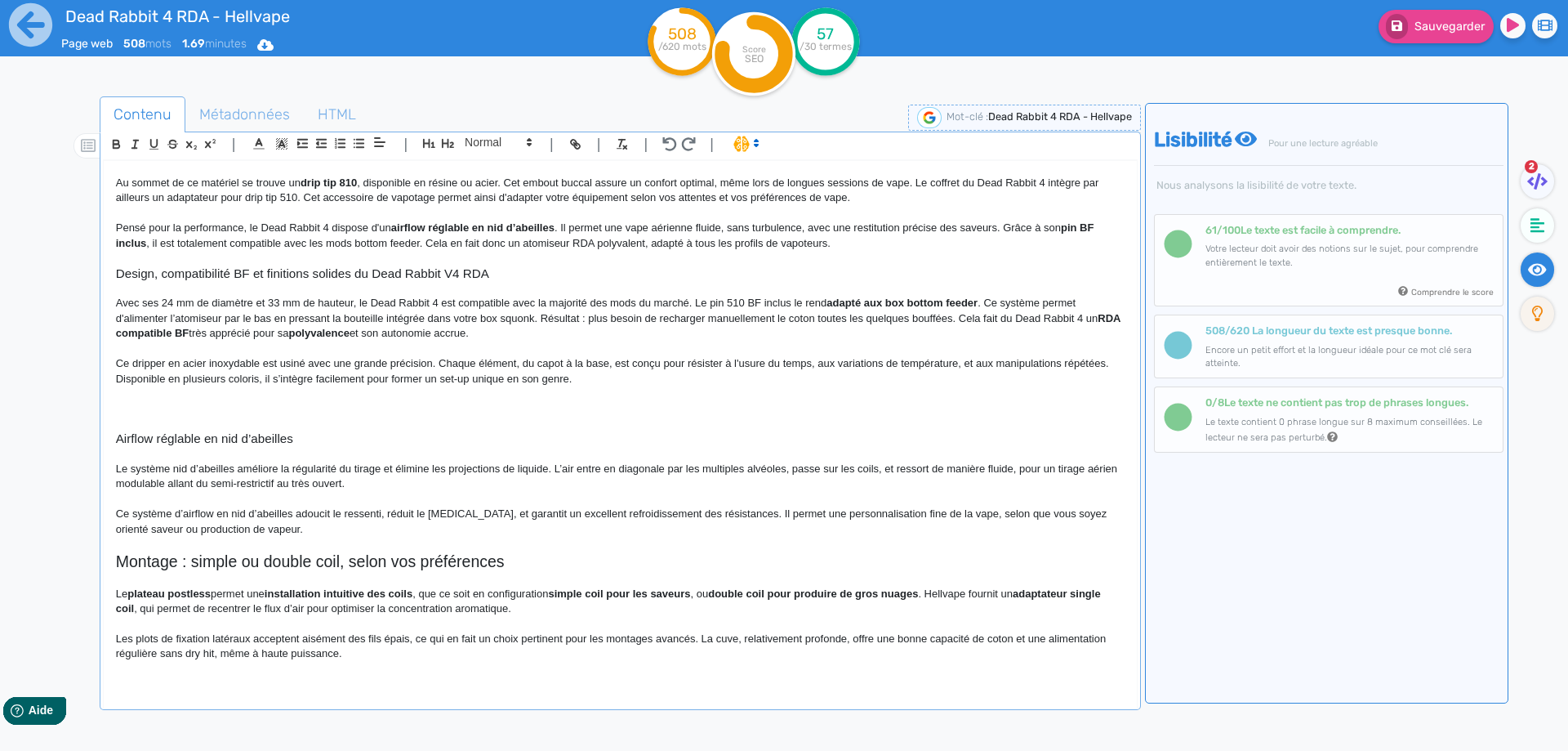
click at [224, 320] on p "Avec ses 24 mm de diamètre et 33 mm de hauteur, le Dead Rabbit 4 est compatible…" at bounding box center [619, 318] width 1009 height 45
click at [289, 315] on p "Avec ses 24 mm de diamètre et 33 mm de hauteur, le Dead Rabbit 4 est compatible…" at bounding box center [619, 318] width 1009 height 45
click at [499, 315] on p "Avec ses 24 mm de diamètre et 33 mm de hauteur, le Dead Rabbit 4 est compatible…" at bounding box center [619, 318] width 1009 height 45
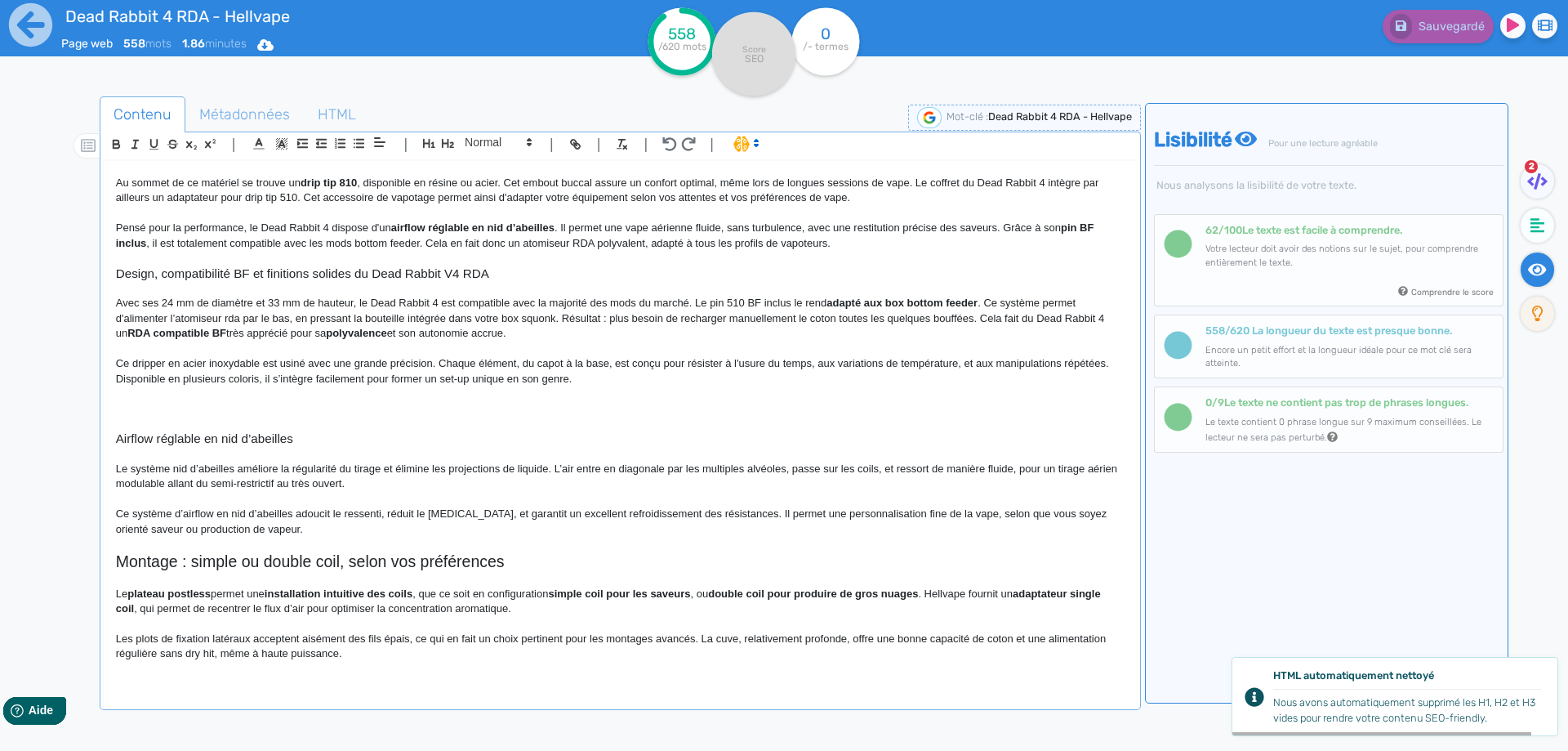
click at [506, 319] on p "Avec ses 24 mm de diamètre et 33 mm de hauteur, le Dead Rabbit 4 est compatible…" at bounding box center [619, 318] width 1009 height 45
click at [565, 315] on p "Avec ses 24 mm de diamètre et 33 mm de hauteur, le Dead Rabbit 4 est compatible…" at bounding box center [619, 318] width 1009 height 45
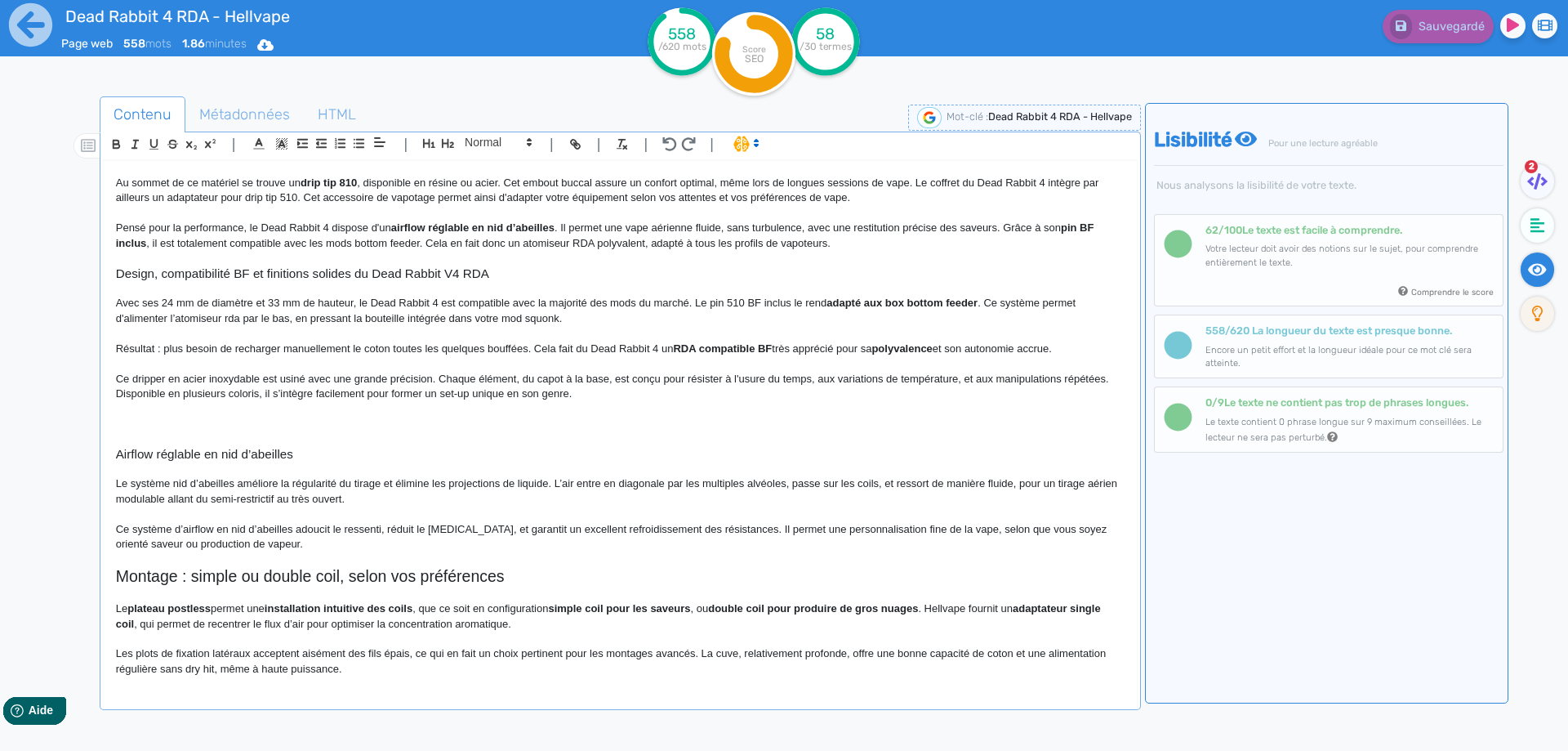
click at [132, 348] on p "Résultat : plus besoin de recharger manuellement le coton toutes les quelques b…" at bounding box center [619, 349] width 1009 height 15
click at [418, 347] on p "Vous n'avez plus besoin de recharger manuellement le coton toutes les quelques …" at bounding box center [619, 349] width 1009 height 15
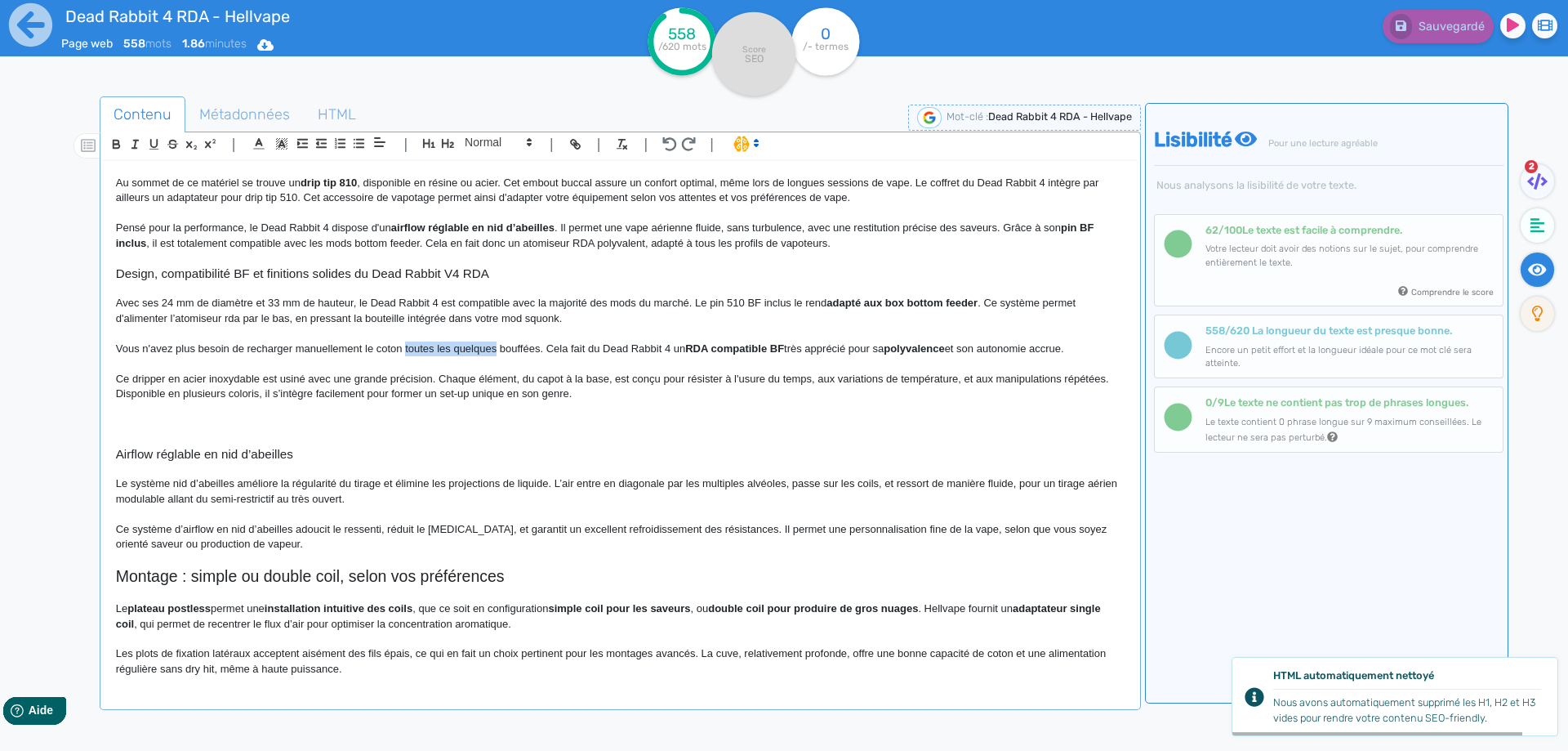
drag, startPoint x: 418, startPoint y: 347, endPoint x: 453, endPoint y: 346, distance: 35.0
click at [453, 346] on p "Vous n'avez plus besoin de recharger manuellement le coton toutes les quelques …" at bounding box center [619, 349] width 1009 height 15
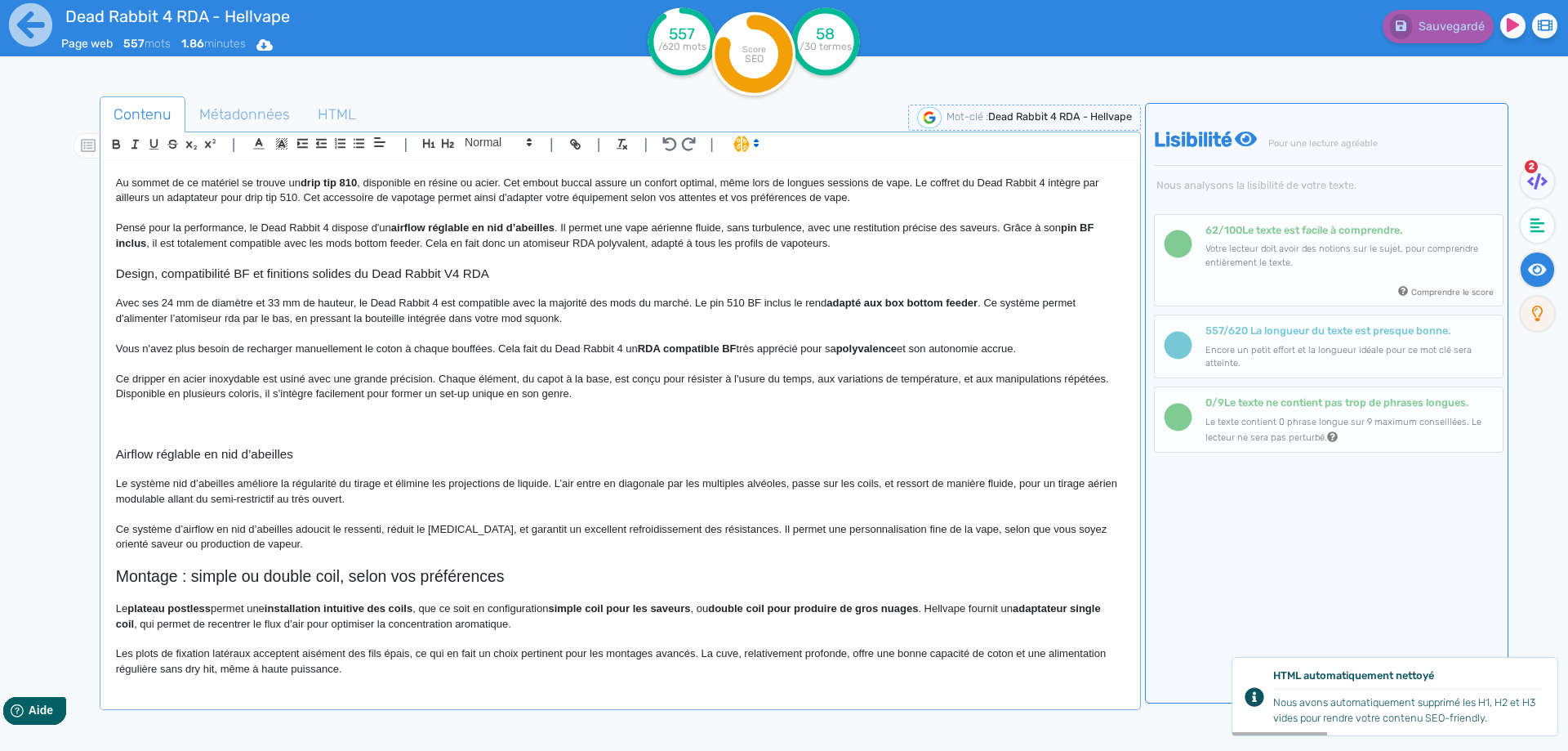
click at [490, 352] on p "Vous n'avez plus besoin de recharger manuellement le coton à chaque bouffées. C…" at bounding box center [619, 349] width 1009 height 15
click at [619, 313] on p "Avec ses 24 mm de diamètre et 33 mm de hauteur, le Dead Rabbit 4 est compatible…" at bounding box center [619, 310] width 1009 height 30
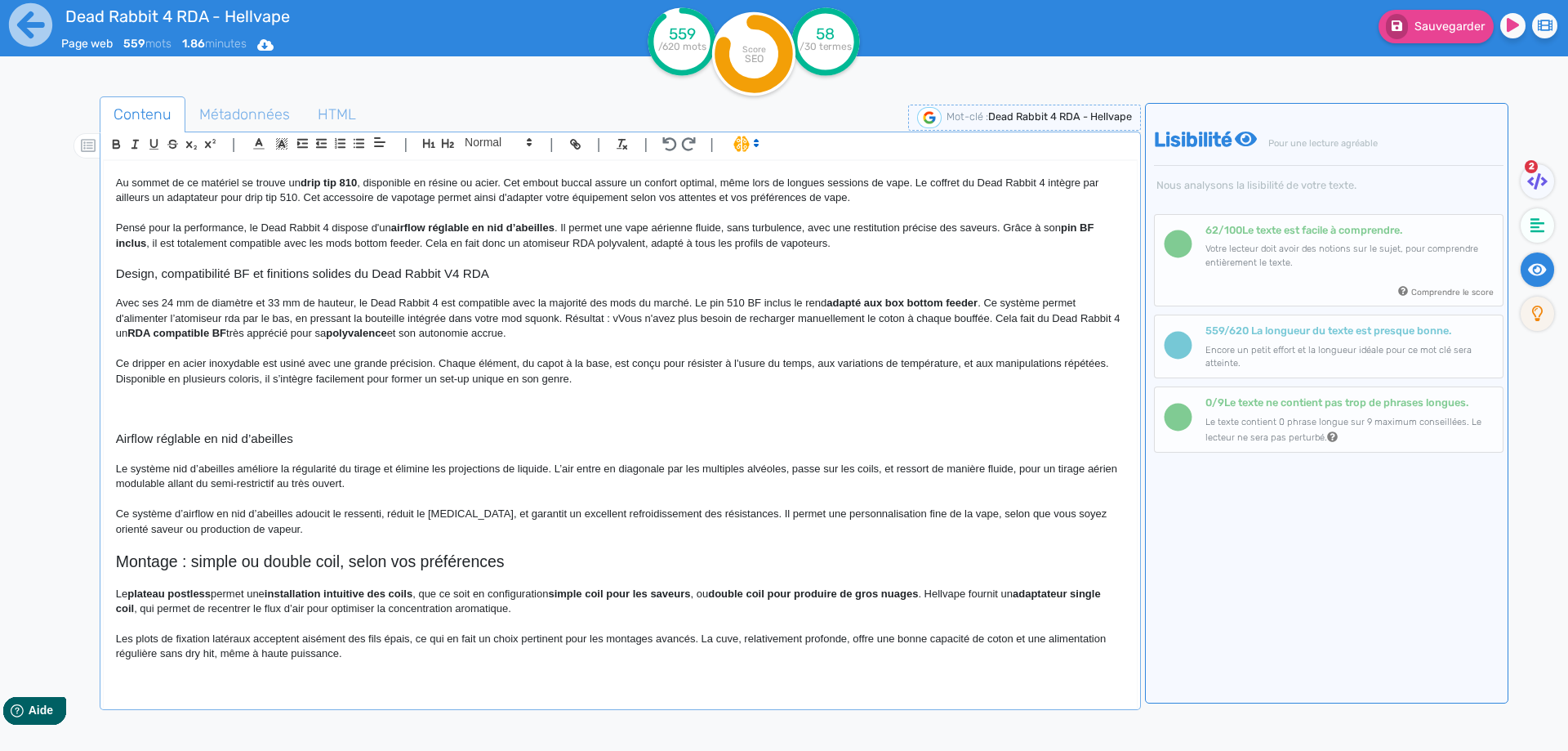
click at [627, 315] on p "Avec ses 24 mm de diamètre et 33 mm de hauteur, le Dead Rabbit 4 est compatible…" at bounding box center [619, 318] width 1009 height 45
click at [992, 320] on p "Avec ses 24 mm de diamètre et 33 mm de hauteur, le Dead Rabbit 4 est compatible…" at bounding box center [619, 318] width 1009 height 45
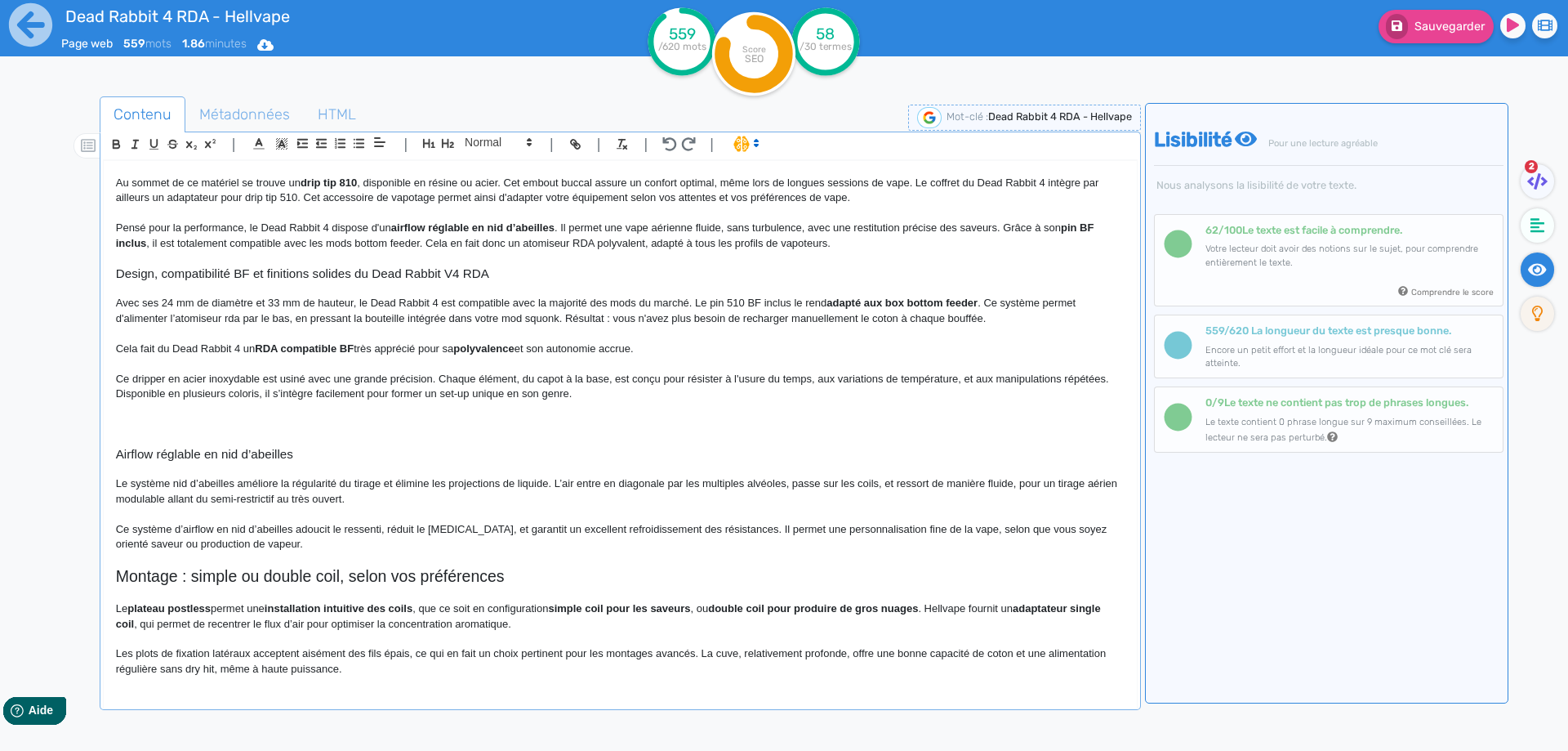
click at [161, 352] on p "Cela fait du Dead Rabbit 4 un RDA compatible BF très apprécié pour sa polyvalen…" at bounding box center [619, 349] width 1009 height 15
click at [338, 349] on strong "RDA compatible BF" at bounding box center [365, 348] width 99 height 13
click at [337, 349] on strong "RDA compatible BF" at bounding box center [365, 348] width 99 height 13
click at [326, 349] on strong "RDA compatible BF" at bounding box center [365, 348] width 99 height 13
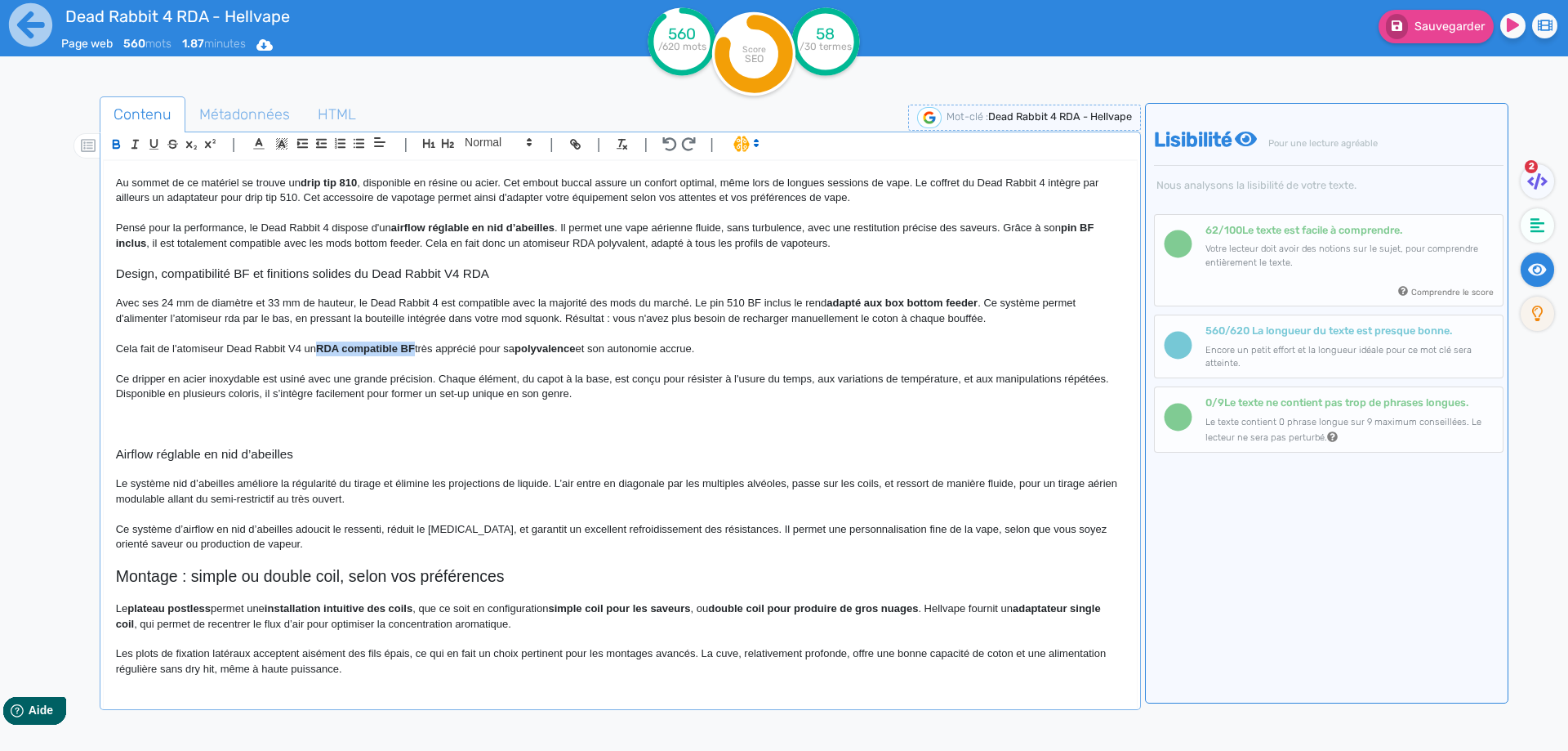
drag, startPoint x: 326, startPoint y: 349, endPoint x: 403, endPoint y: 345, distance: 77.1
click at [403, 345] on strong "RDA compatible BF" at bounding box center [365, 348] width 99 height 13
click at [224, 343] on p "Cela fait de l'atomiseur Dead Rabbit V4 un très apprécié pour sa polyvalence et…" at bounding box center [619, 349] width 1009 height 15
click at [306, 347] on p "Cela fait de l'atomiseur Dead Rabbit V4 un très apprécié pour sa polyvalence et…" at bounding box center [619, 349] width 1009 height 15
click at [343, 351] on p "Cela fait de l'atomiseur Dead Rabbit V4 RDA un très apprécié pour sa polyvalenc…" at bounding box center [619, 349] width 1009 height 15
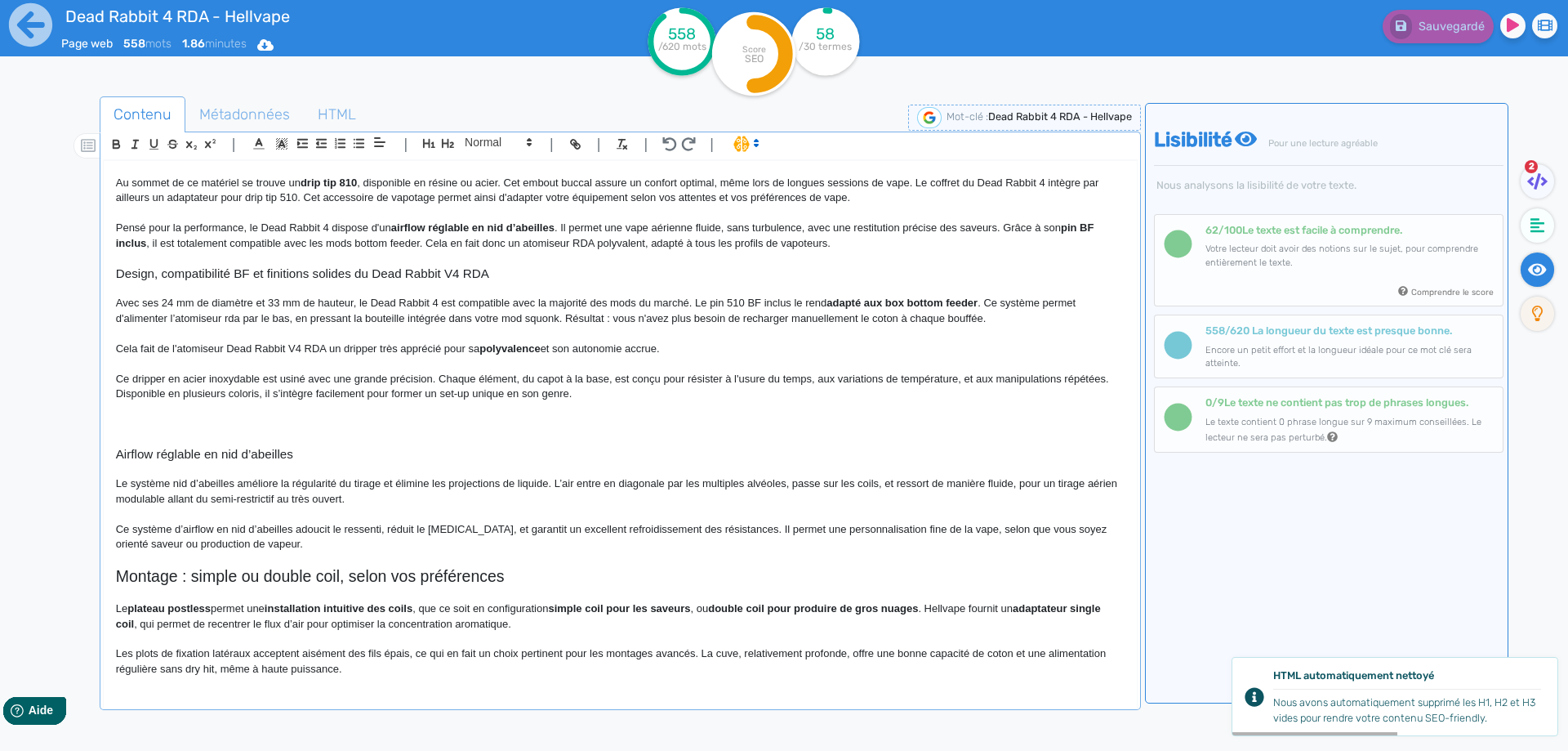
click at [511, 347] on strong "polyvalence" at bounding box center [510, 348] width 60 height 13
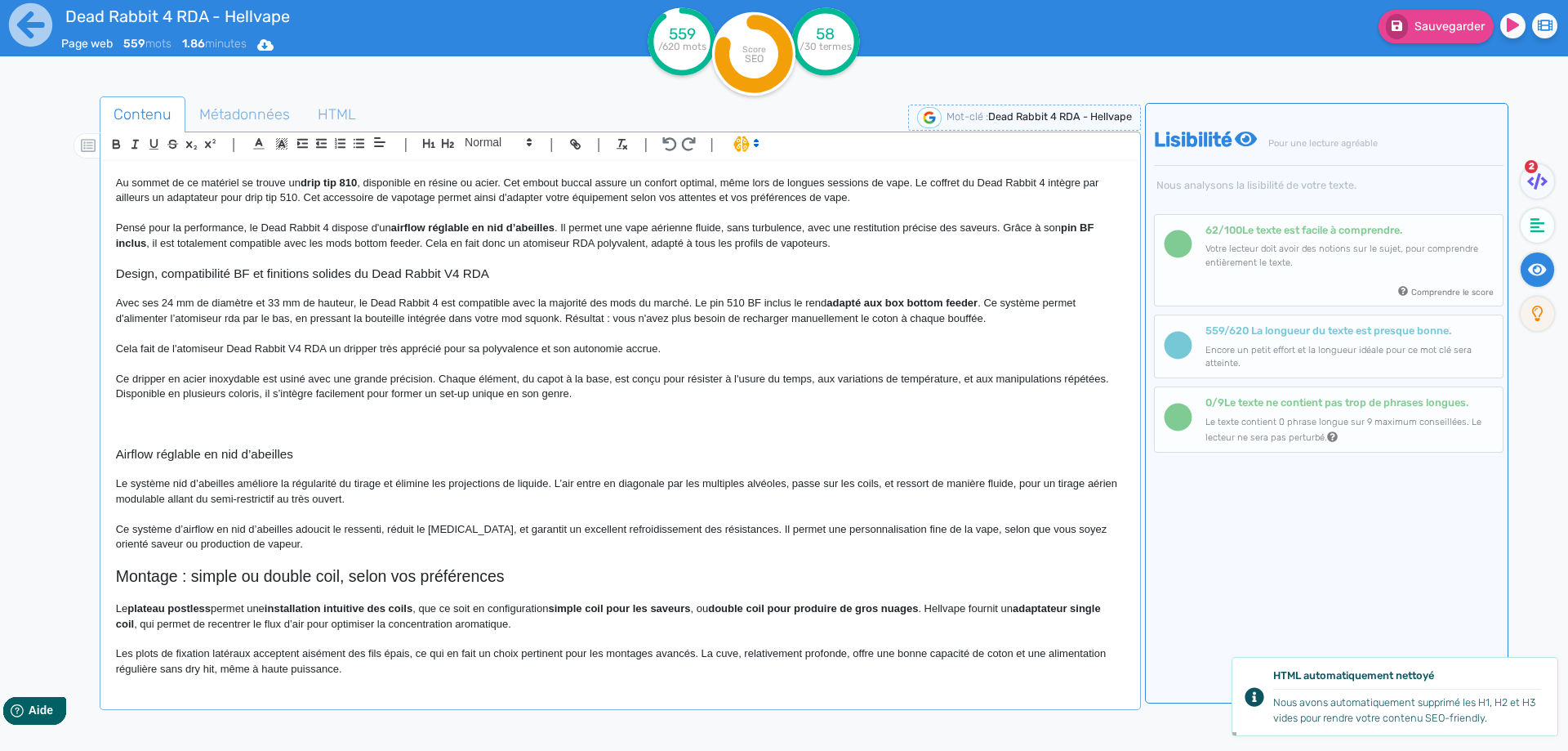
click at [739, 354] on p "Cela fait de l'atomiseur Dead Rabbit V4 RDA un dripper très apprécié pour sa po…" at bounding box center [619, 349] width 1009 height 15
click at [709, 342] on p "Cela fait de l'atomiseur Dead Rabbit V4 RDA un dripper très apprécié pour sa po…" at bounding box center [619, 349] width 1009 height 15
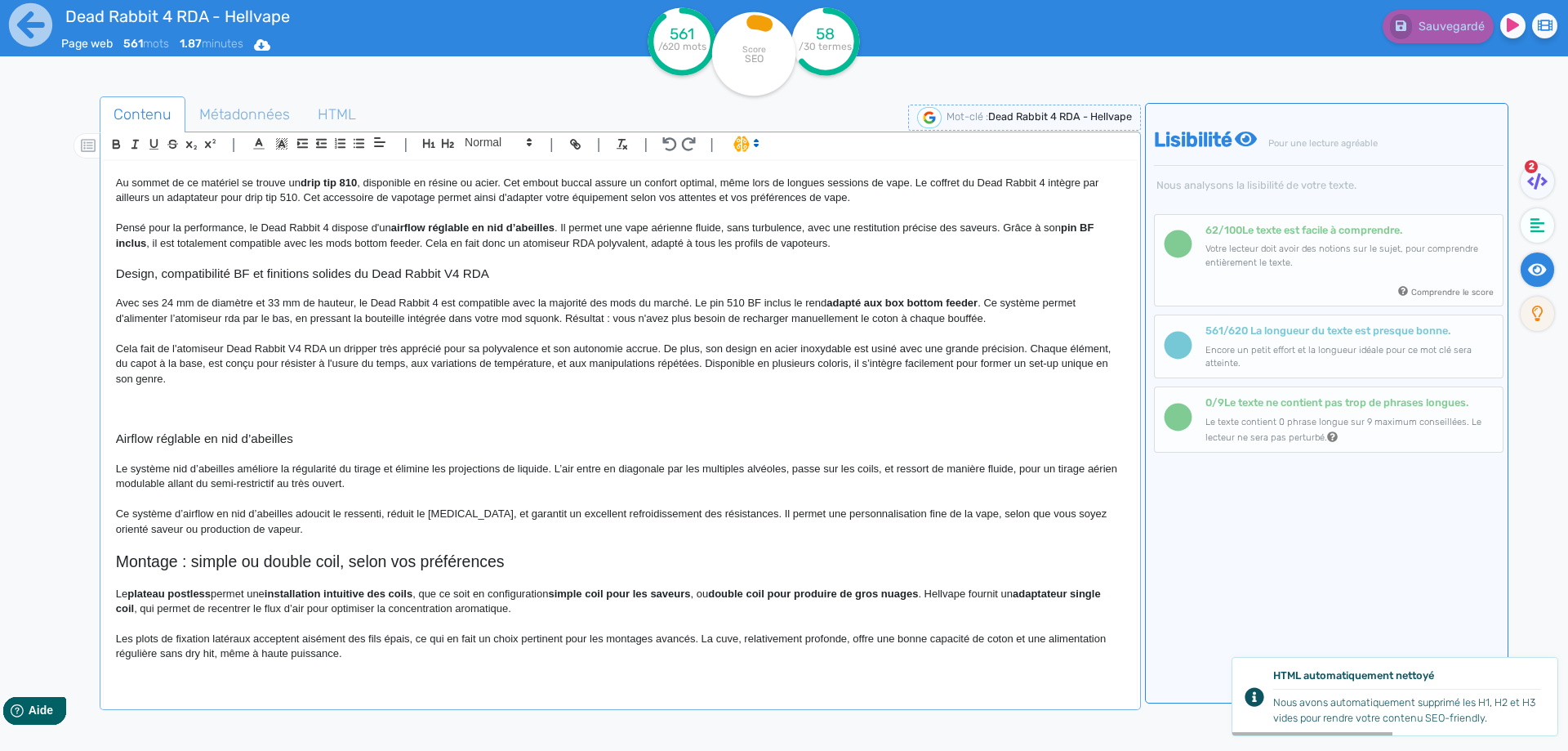
click at [706, 362] on p "Cela fait de l'atomiseur Dead Rabbit V4 RDA un dripper très apprécié pour sa po…" at bounding box center [619, 364] width 1009 height 45
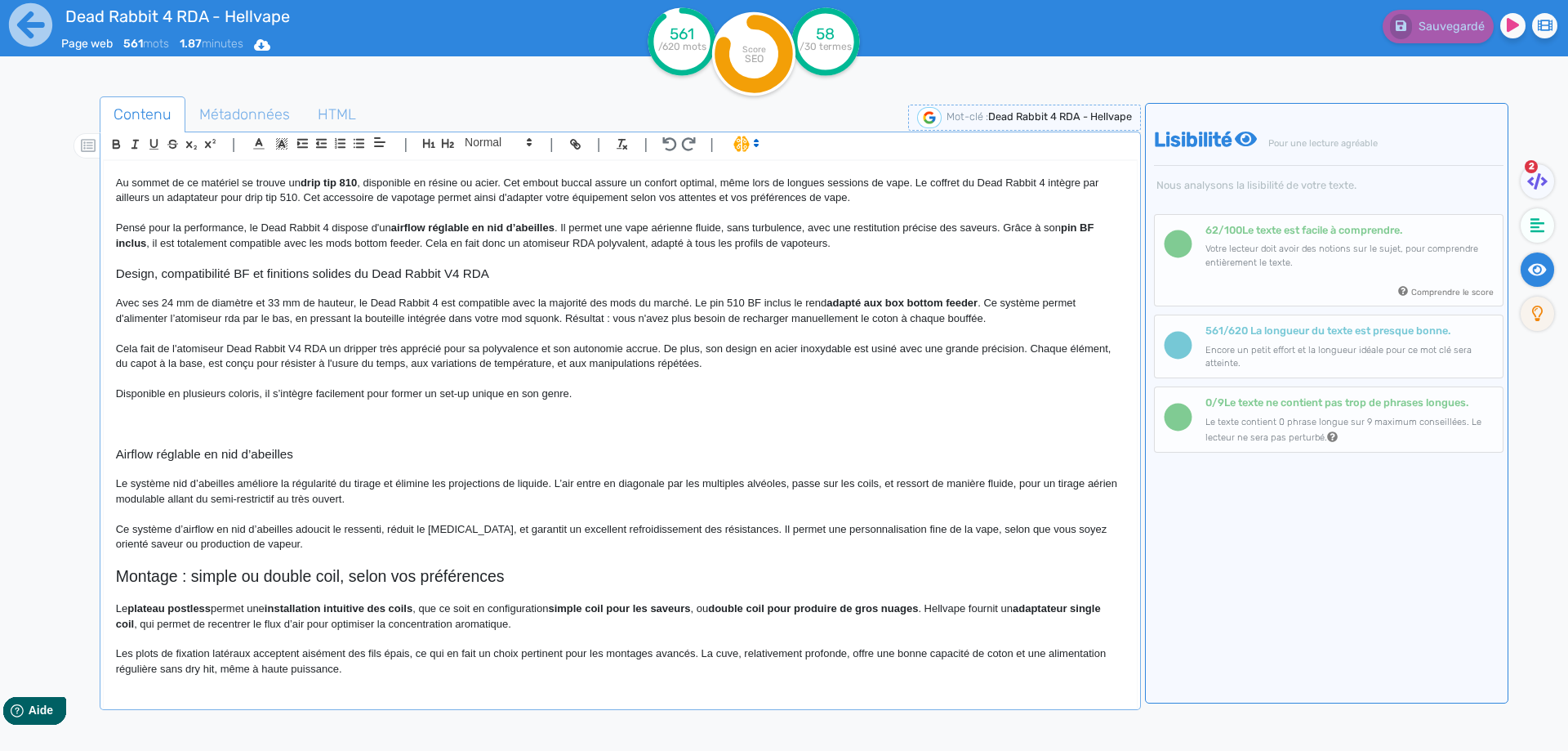
click at [585, 399] on p "Disponible en plusieurs coloris, il s’intègre facilement pour former un set-up …" at bounding box center [619, 393] width 1009 height 15
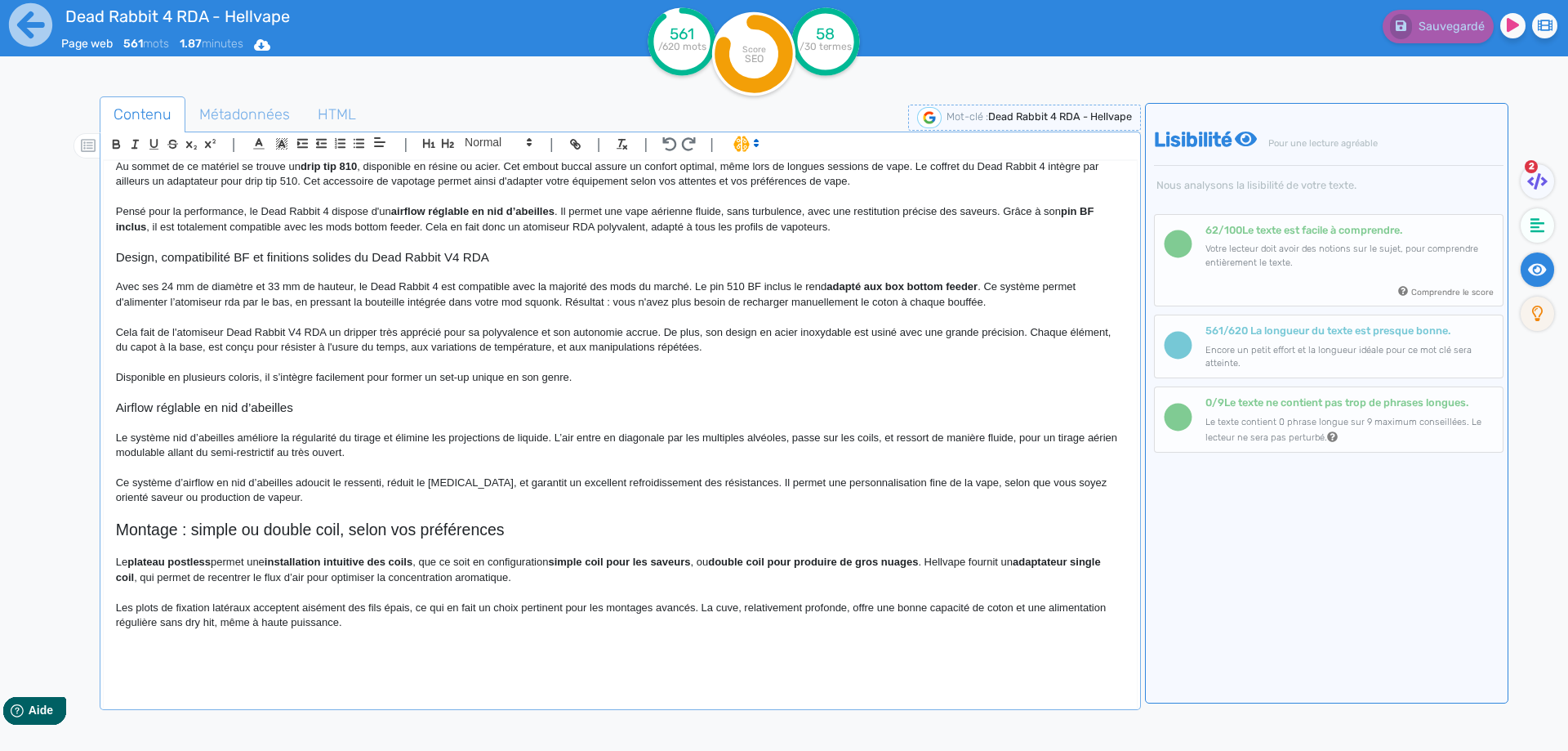
scroll to position [221, 0]
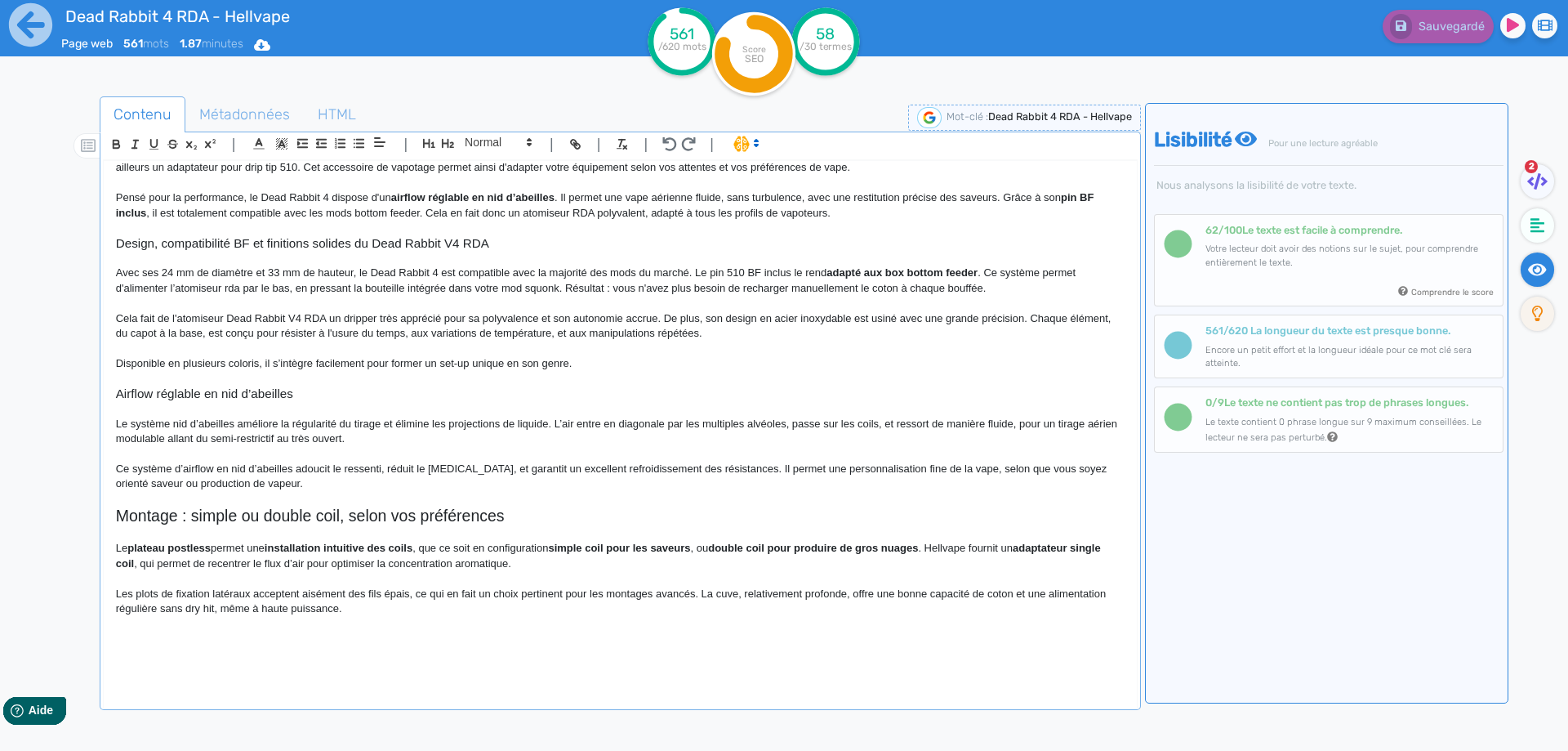
click at [239, 396] on h3 "Airflow réglable en nid d’abeilles" at bounding box center [619, 393] width 1009 height 15
click at [239, 395] on h3 "Airflow réglable en nid d’abeilles" at bounding box center [619, 393] width 1009 height 15
copy h3 "Airflow réglable en nid d’abeilles"
click at [331, 445] on p "Le système nid d’abeilles améliore la régularité du tirage et élimine les proje…" at bounding box center [619, 431] width 1009 height 30
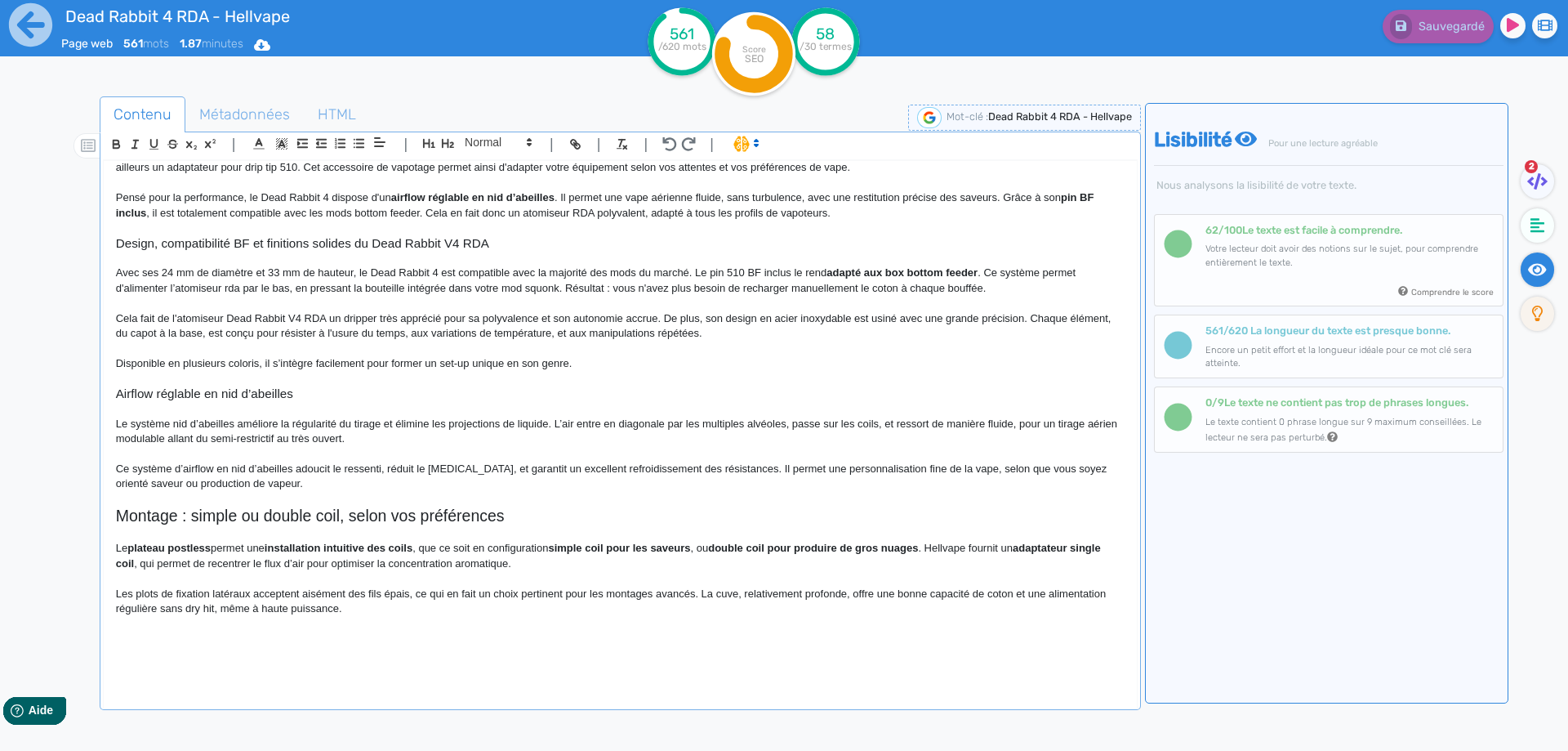
click at [107, 425] on div "Dead Rabbit 4 RDA - Hellvape Atomiseur Dead Rabbit 4 RDA [PERSON_NAME] revient …" at bounding box center [620, 424] width 1033 height 526
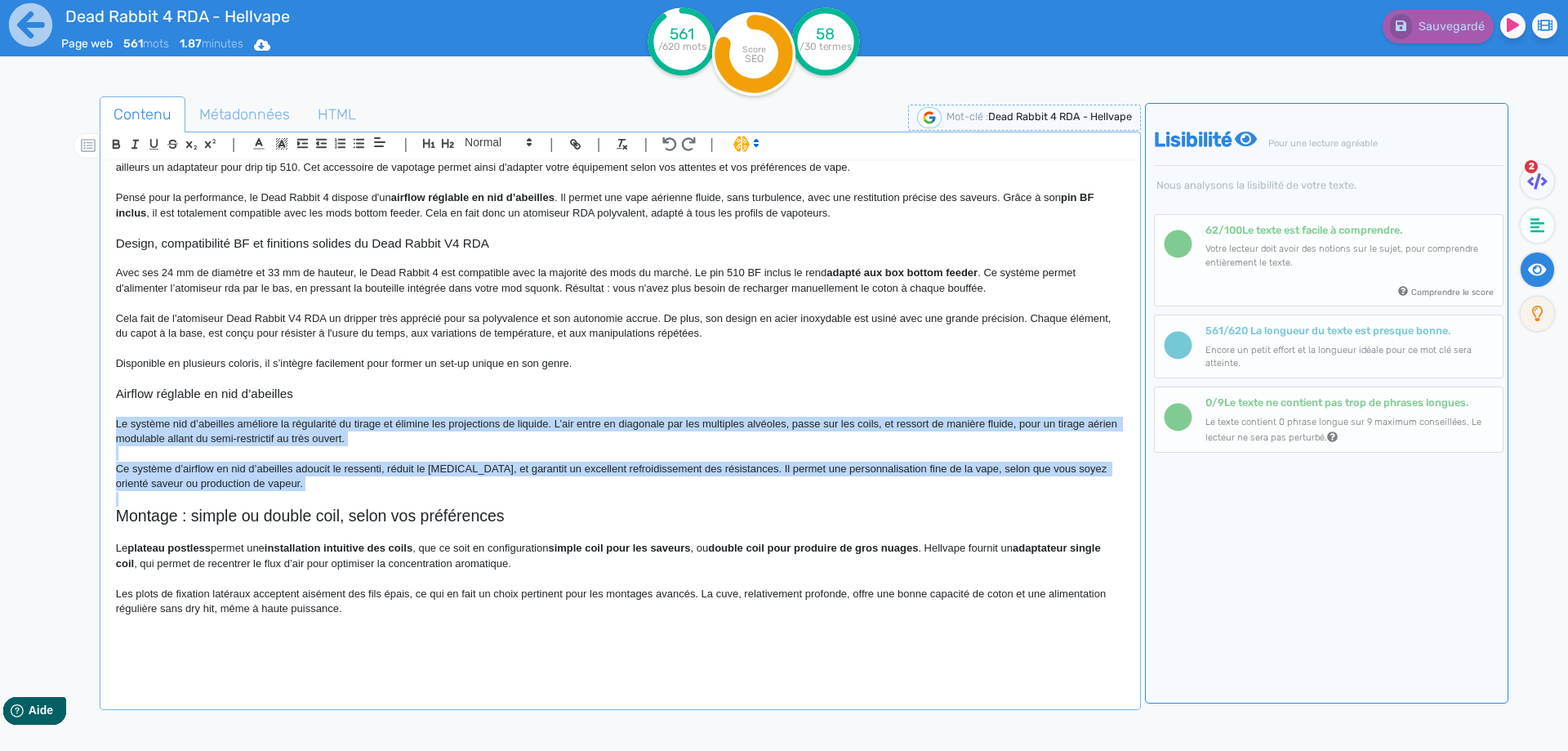
drag, startPoint x: 107, startPoint y: 425, endPoint x: 254, endPoint y: 479, distance: 156.6
click at [254, 479] on div "Dead Rabbit 4 RDA - Hellvape Atomiseur Dead Rabbit 4 RDA [PERSON_NAME] revient …" at bounding box center [620, 424] width 1033 height 526
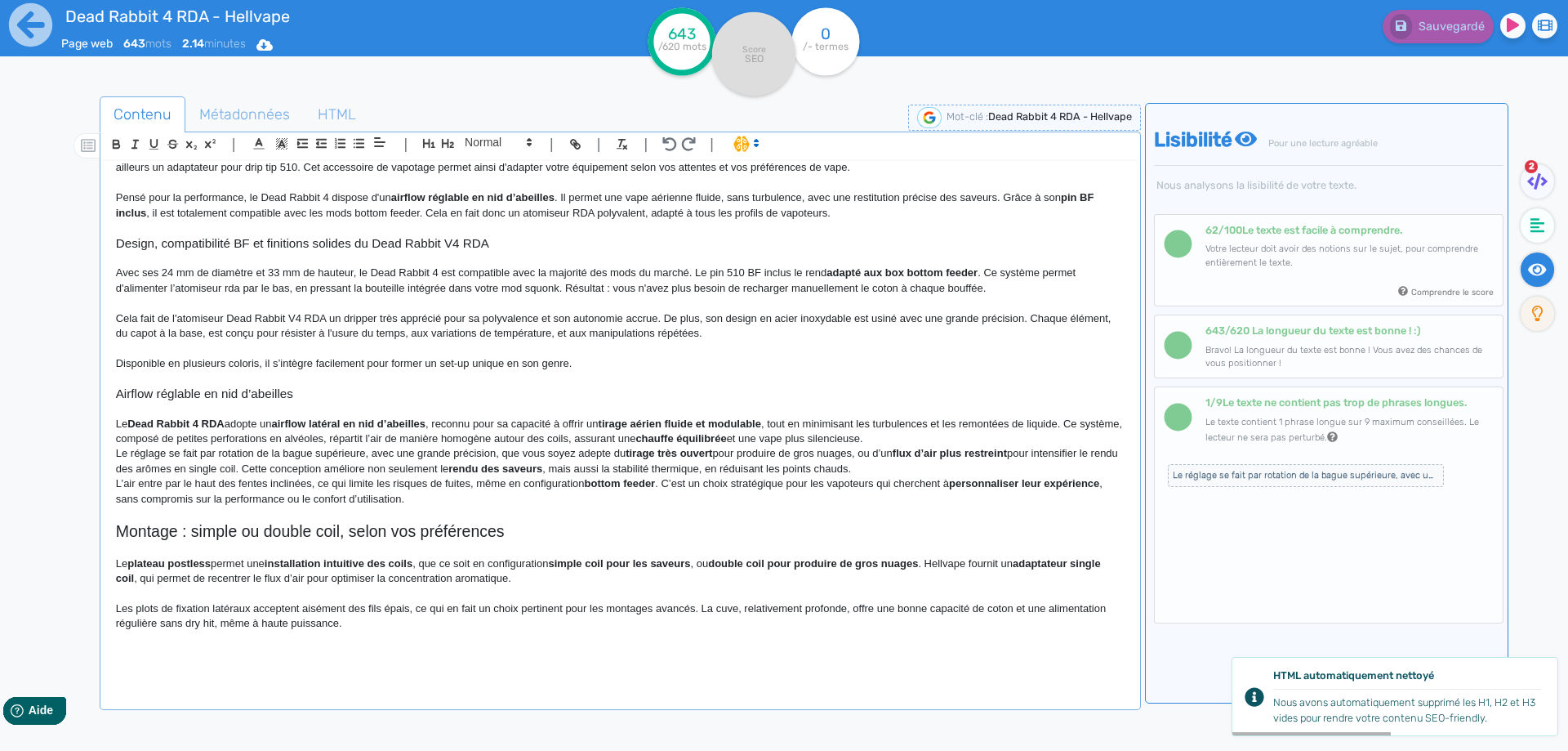
click at [198, 427] on strong "Dead Rabbit 4 RDA" at bounding box center [175, 424] width 96 height 13
click at [146, 422] on strong "Dead Rabbit V4 RDA" at bounding box center [179, 424] width 104 height 13
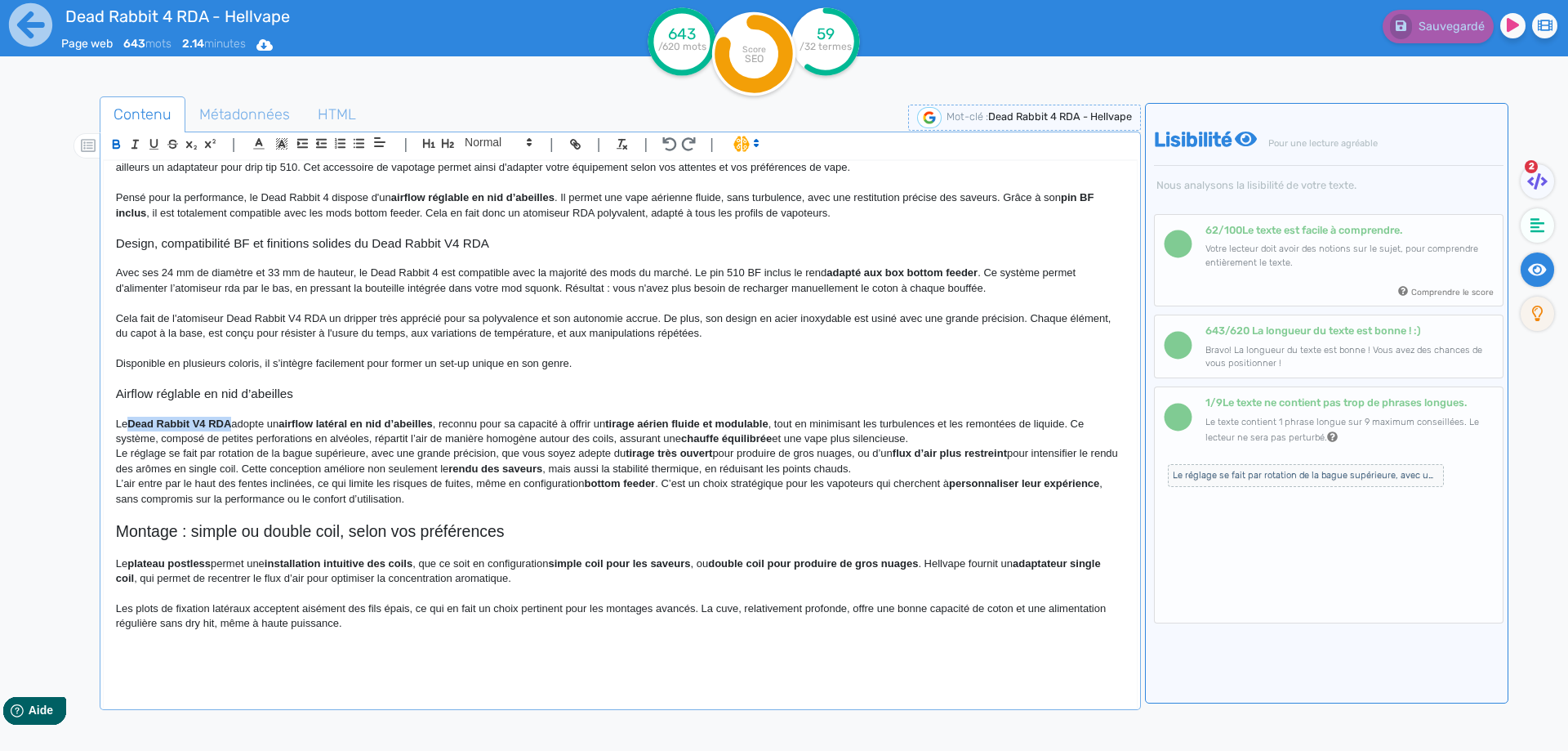
drag, startPoint x: 146, startPoint y: 422, endPoint x: 221, endPoint y: 421, distance: 75.0
click at [221, 432] on p "Le Dead Rabbit V4 RDA adopte un airflow latéral en nid d’abeilles , reconnu pou…" at bounding box center [619, 431] width 1009 height 30
click at [434, 426] on strong "airflow latéral en nid d’abeilles" at bounding box center [356, 424] width 154 height 13
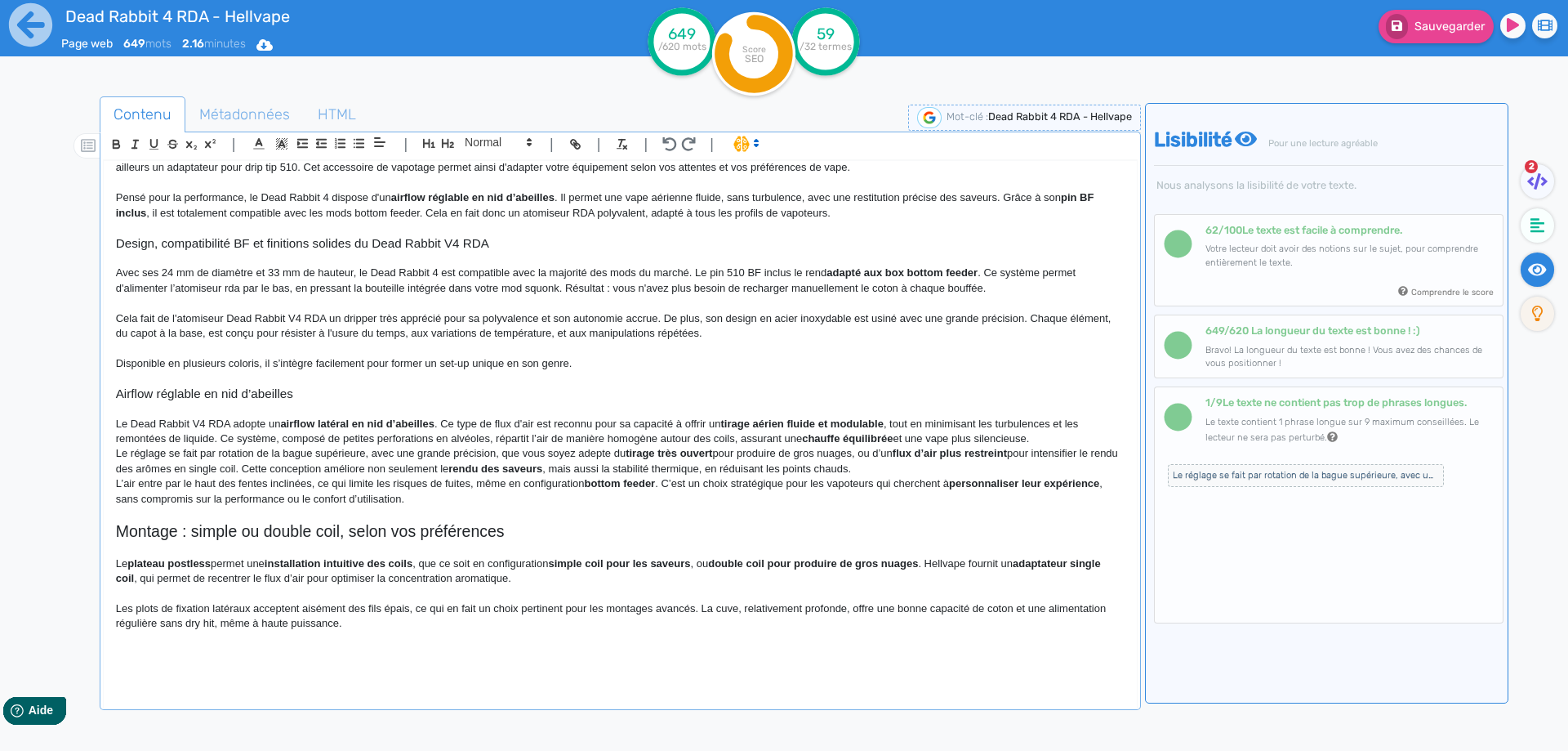
click at [721, 427] on p "Le Dead Rabbit V4 RDA adopte un airflow latéral en nid d’abeilles . Ce type de …" at bounding box center [619, 431] width 1009 height 30
click at [1006, 414] on p at bounding box center [619, 408] width 1009 height 15
click at [1011, 426] on p "Le Dead Rabbit V4 RDA adopte un airflow latéral en nid d’abeilles . Ce type de …" at bounding box center [619, 431] width 1009 height 30
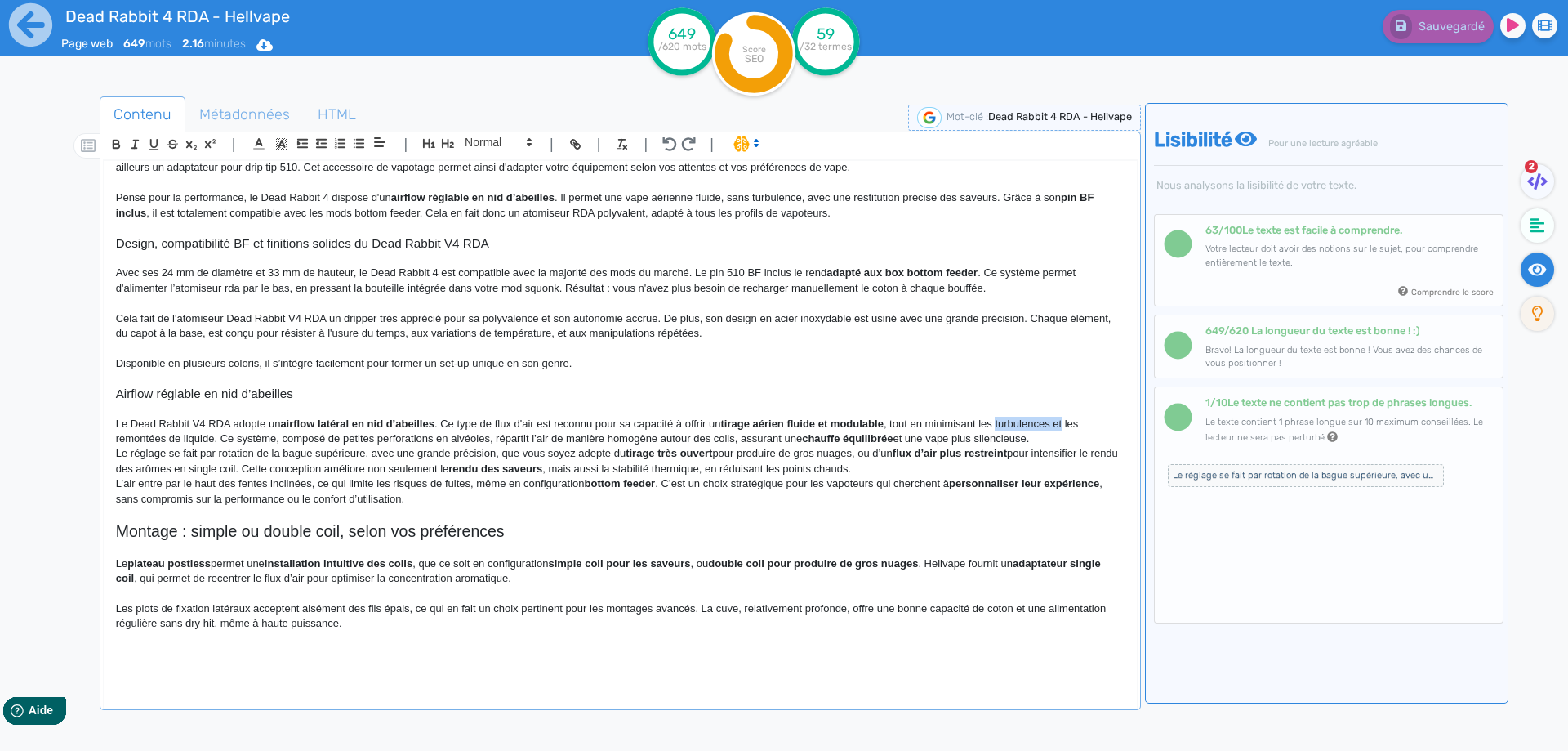
drag, startPoint x: 1011, startPoint y: 426, endPoint x: 1065, endPoint y: 421, distance: 54.2
click at [1065, 421] on p "Le Dead Rabbit V4 RDA adopte un airflow latéral en nid d’abeilles . Ce type de …" at bounding box center [619, 431] width 1009 height 30
click at [1068, 420] on p "Le Dead Rabbit V4 RDA adopte un airflow latéral en nid d’abeilles . Ce type de …" at bounding box center [619, 431] width 1009 height 30
click at [339, 436] on p "Le Dead Rabbit V4 RDA adopte un airflow latéral en nid d’abeilles . Ce type de …" at bounding box center [619, 431] width 1009 height 30
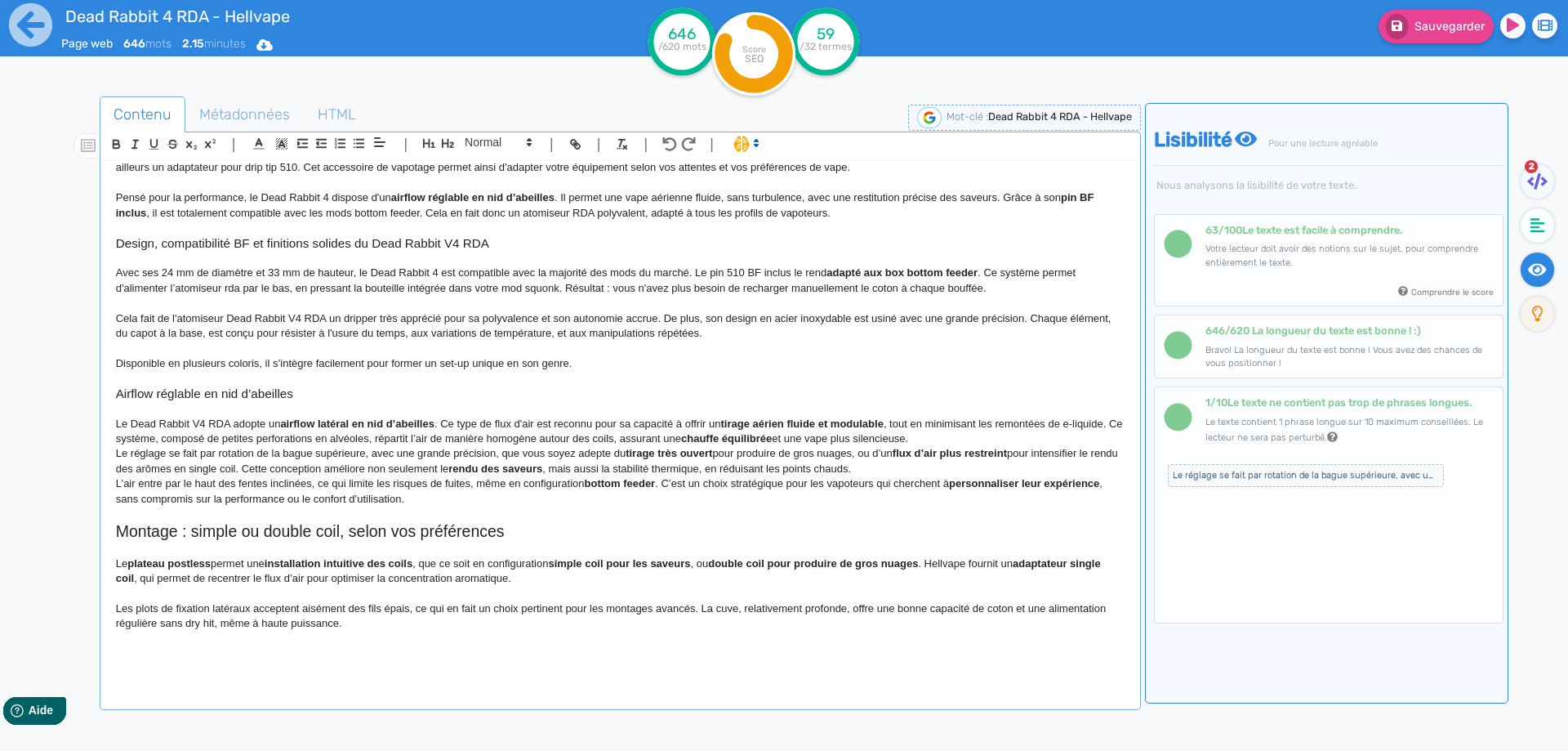
click at [398, 459] on p "Le réglage se fait par rotation de la bague supérieure, avec une grande précisi…" at bounding box center [619, 461] width 1009 height 30
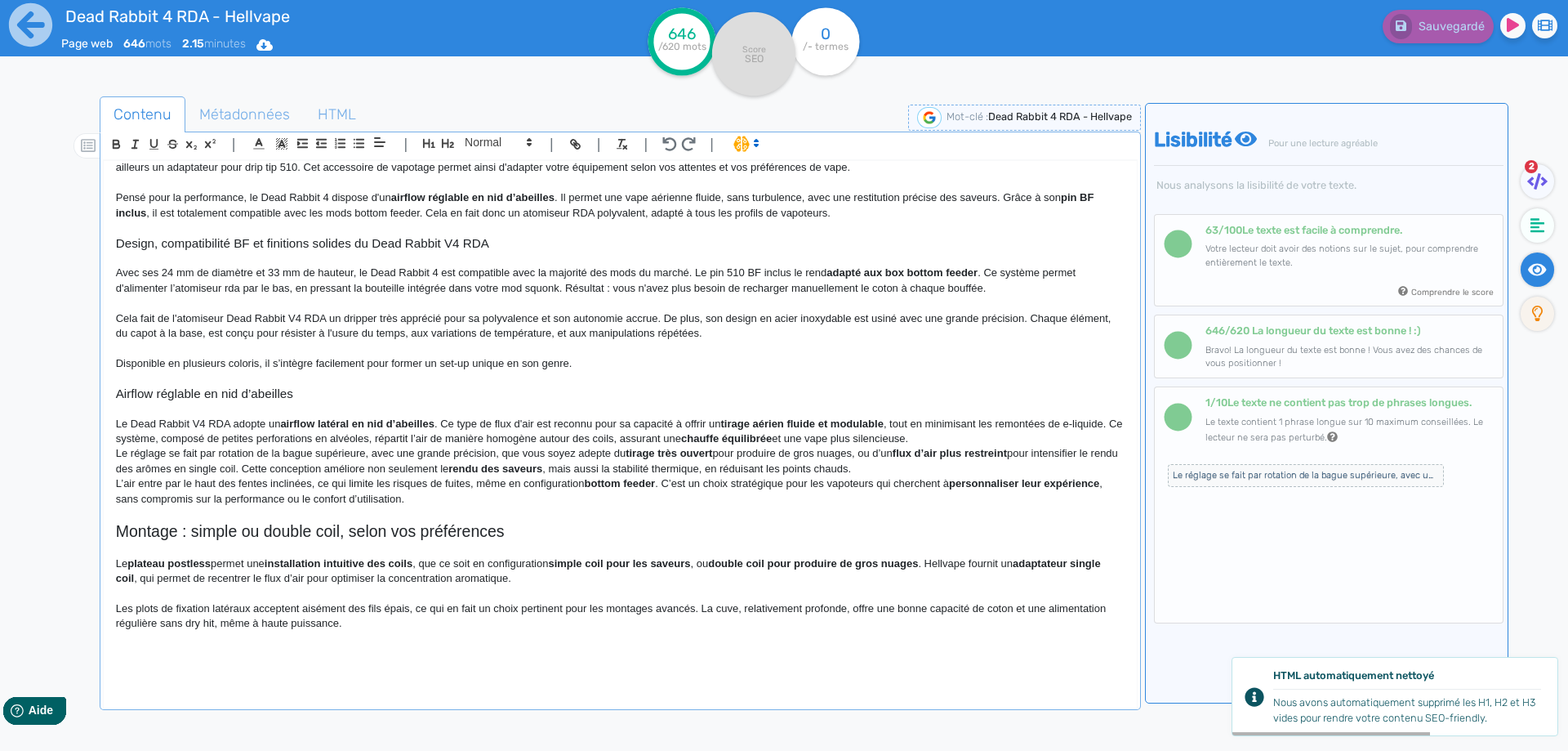
click at [630, 440] on p "Le Dead Rabbit V4 RDA adopte un airflow latéral en nid d’abeilles . Ce type de …" at bounding box center [619, 431] width 1009 height 30
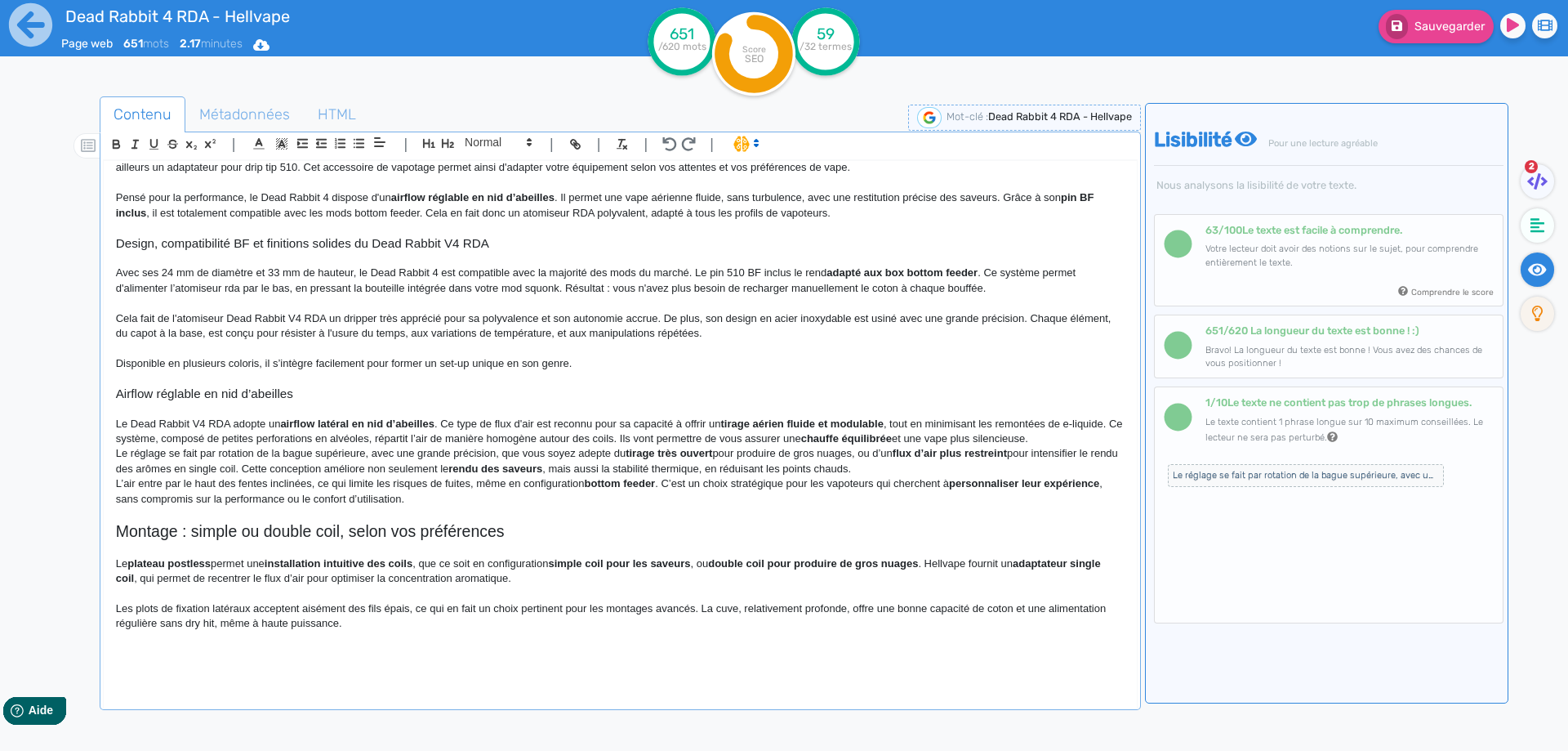
click at [836, 438] on strong "chauffe équilibrée" at bounding box center [846, 438] width 90 height 13
drag, startPoint x: 836, startPoint y: 438, endPoint x: 883, endPoint y: 438, distance: 47.0
click at [1076, 439] on p "Le Dead Rabbit V4 RDA adopte un airflow latéral en nid d’abeilles . Ce type de …" at bounding box center [619, 431] width 1009 height 30
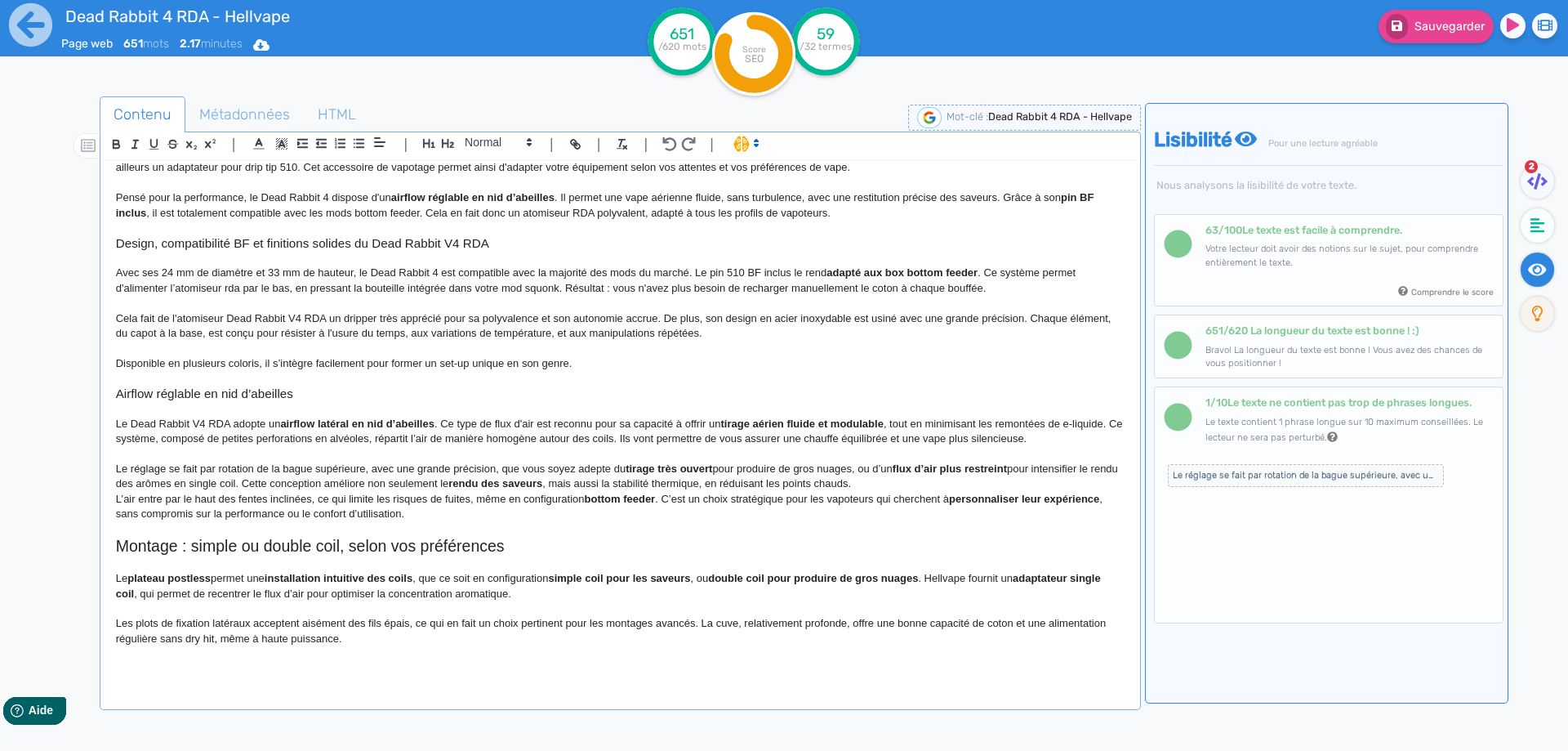
click at [167, 468] on p "Le réglage se fait par rotation de la bague supérieure, avec une grande précisi…" at bounding box center [619, 476] width 1009 height 30
drag, startPoint x: 168, startPoint y: 467, endPoint x: 184, endPoint y: 476, distance: 18.4
click at [184, 476] on p "Le réglage de l'ariflow se fait par rotation de la bague supérieure, avec une g…" at bounding box center [619, 476] width 1009 height 30
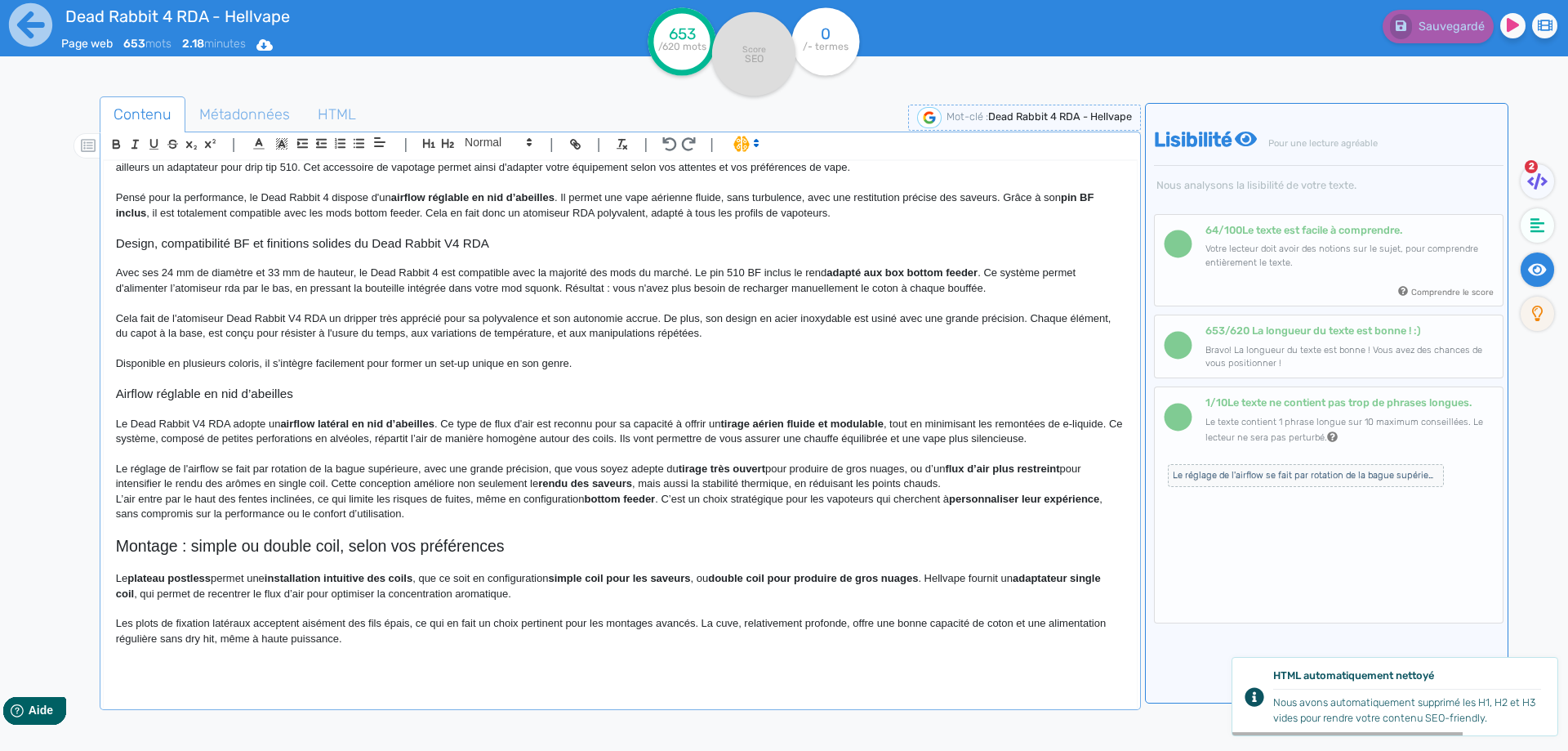
click at [551, 468] on p "Le réglage de l'airflow se fait par rotation de la bague supérieure, avec une g…" at bounding box center [619, 476] width 1009 height 30
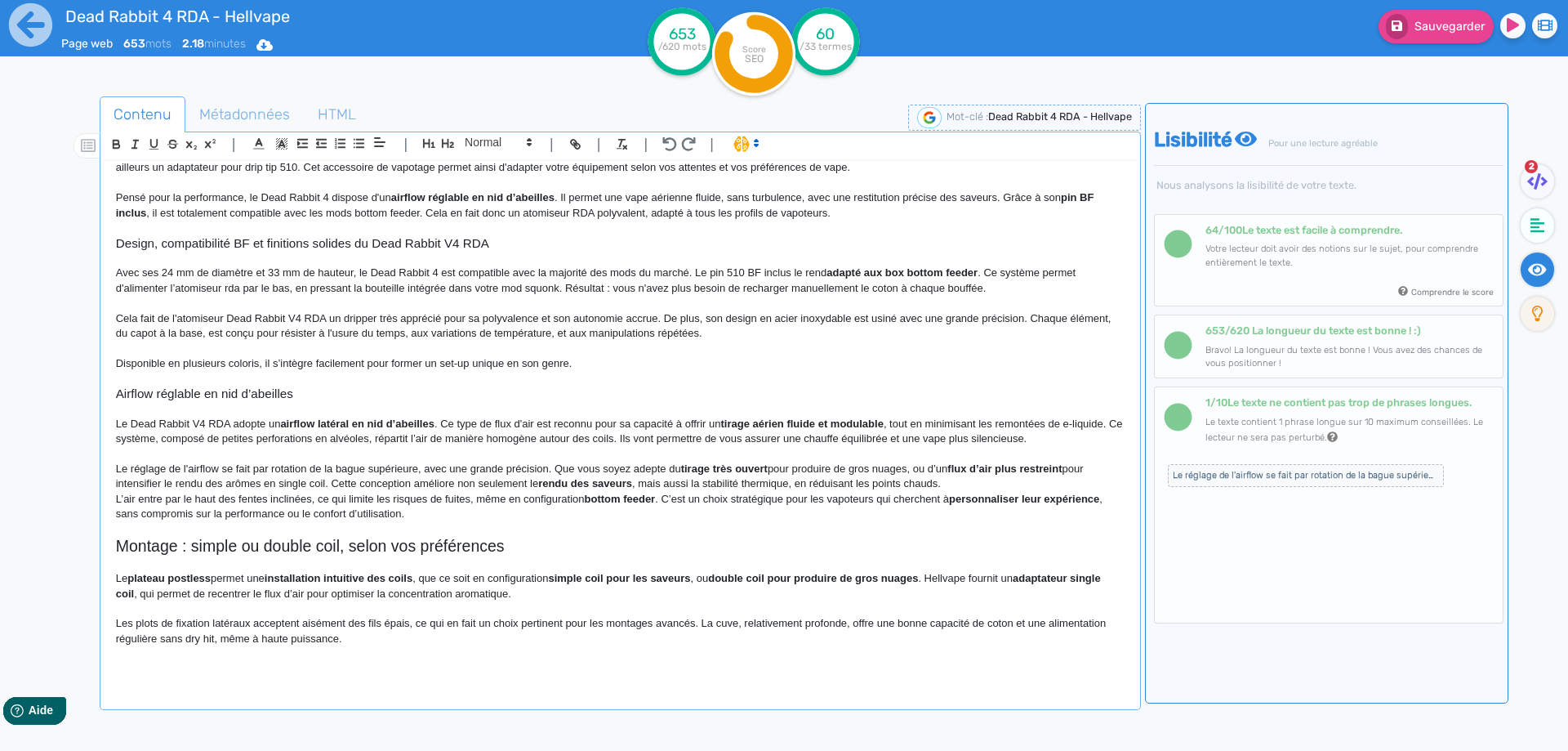
click at [701, 472] on strong "tirage très ouvert" at bounding box center [723, 468] width 86 height 13
drag, startPoint x: 701, startPoint y: 472, endPoint x: 753, endPoint y: 474, distance: 52.0
click at [753, 474] on strong "tirage très ouvert" at bounding box center [723, 468] width 86 height 13
click at [687, 469] on p "Le réglage de l'airflow se fait par rotation de la bague supérieure, avec une g…" at bounding box center [619, 476] width 1009 height 30
drag, startPoint x: 687, startPoint y: 469, endPoint x: 764, endPoint y: 467, distance: 77.0
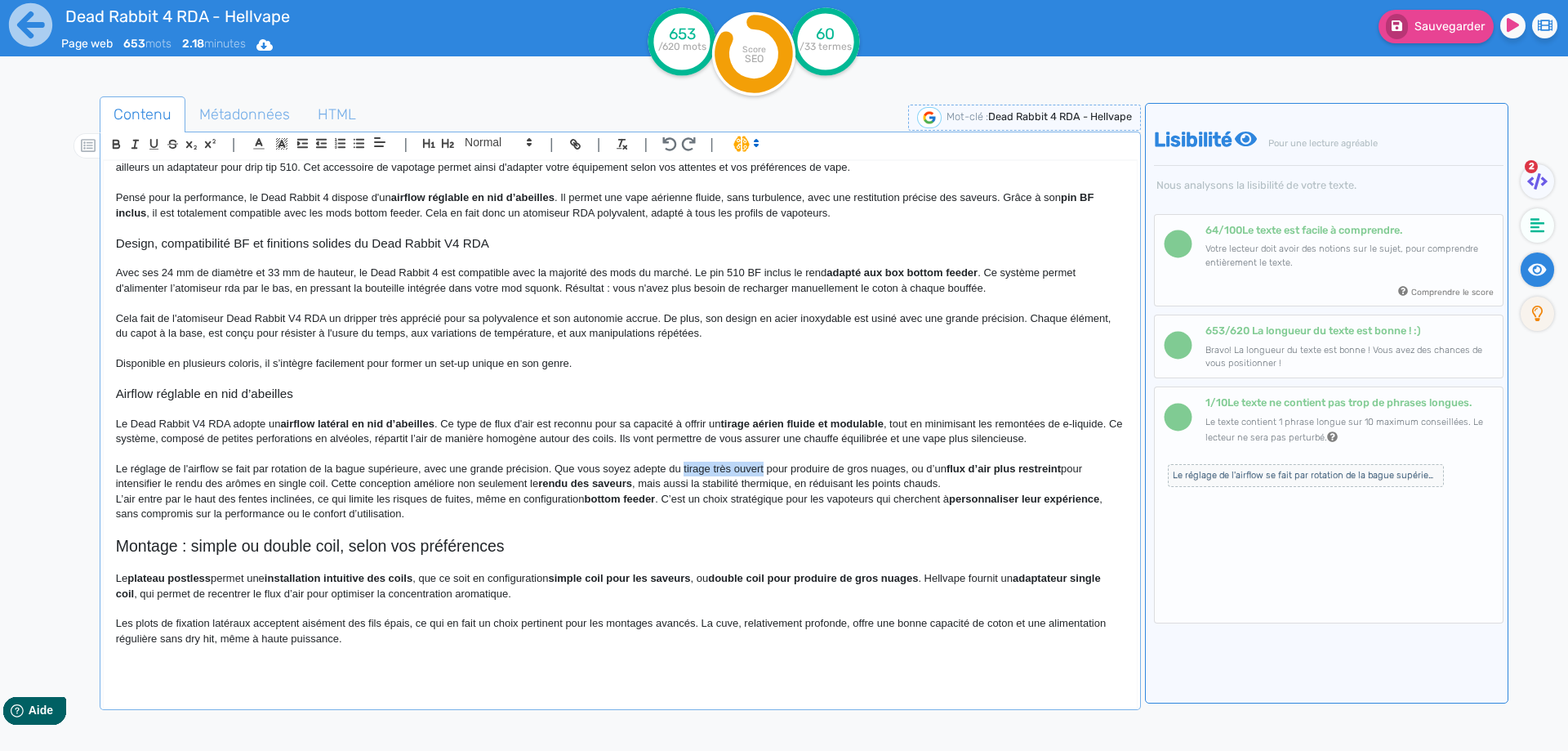
click at [764, 467] on p "Le réglage de l'airflow se fait par rotation de la bague supérieure, avec une g…" at bounding box center [619, 476] width 1009 height 30
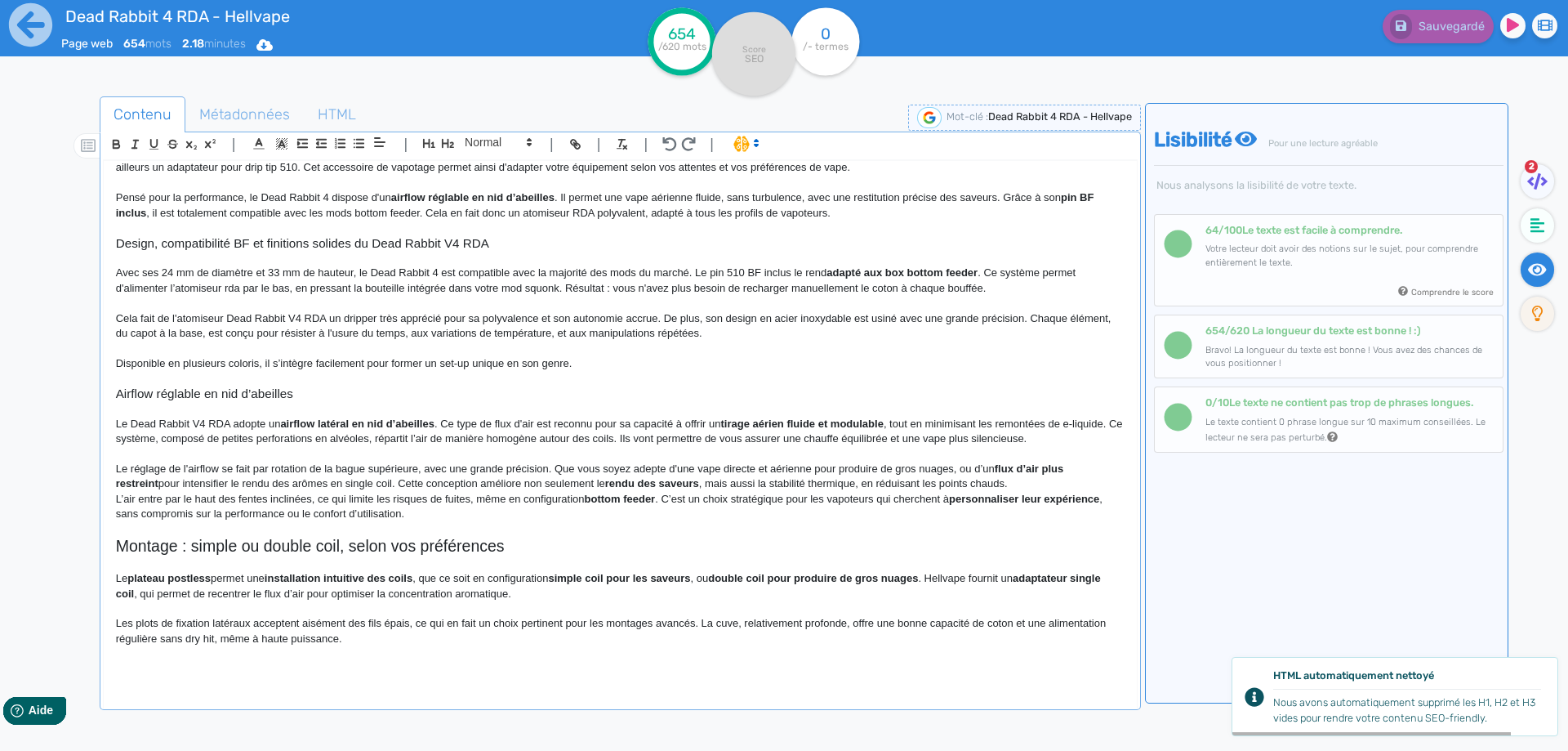
click at [993, 466] on p "Le réglage de l'airflow se fait par rotation de la bague supérieure, avec une g…" at bounding box center [619, 476] width 1009 height 30
click at [1005, 466] on strong "flux d’air plus restreint" at bounding box center [590, 476] width 951 height 27
drag, startPoint x: 1005, startPoint y: 466, endPoint x: 1111, endPoint y: 464, distance: 106.0
click at [1066, 464] on strong "flux d’air plus restreint" at bounding box center [590, 476] width 951 height 27
click at [300, 440] on p "Le Dead Rabbit V4 RDA adopte un airflow latéral en nid d’abeilles . Ce type de …" at bounding box center [619, 431] width 1009 height 30
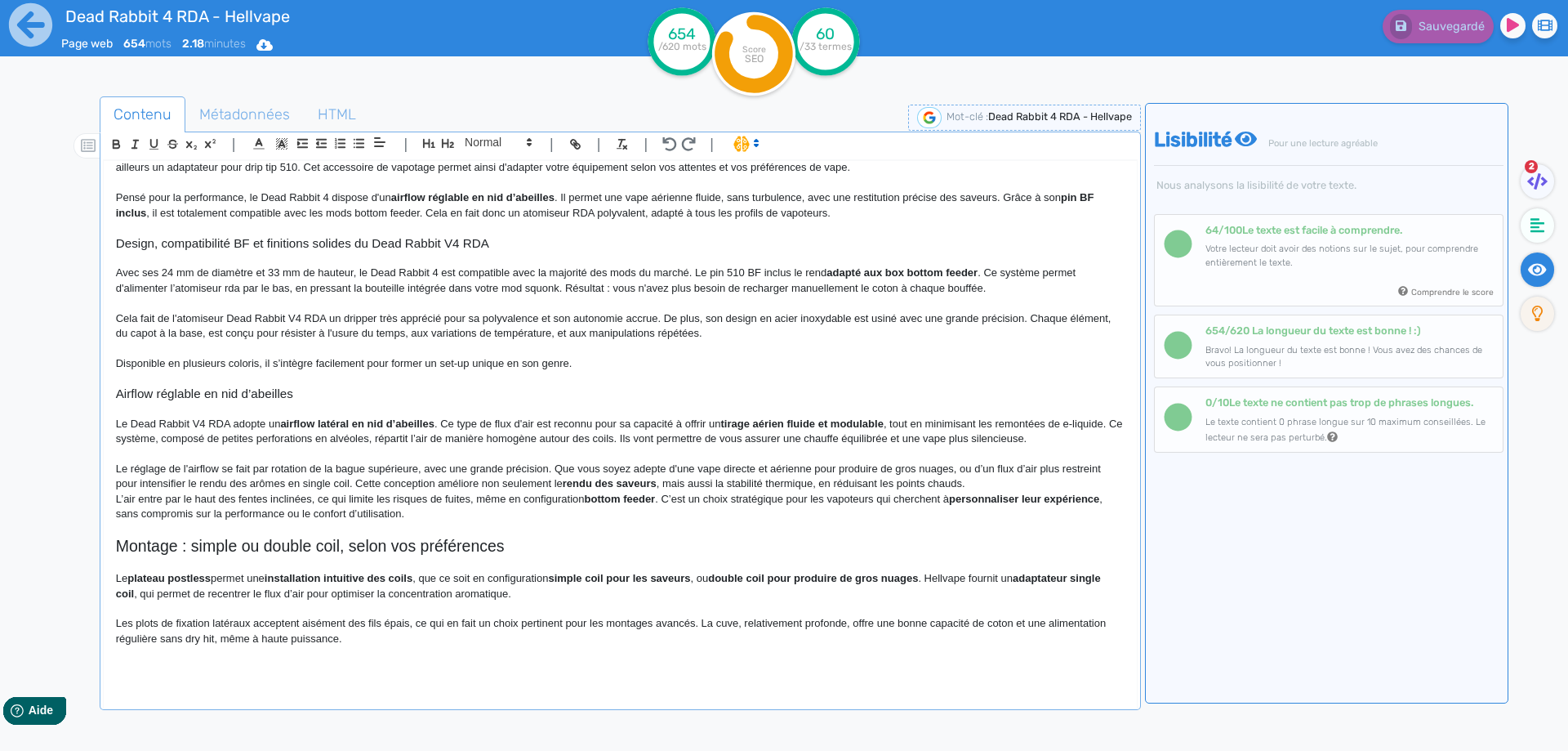
click at [293, 483] on p "Le réglage de l'airflow se fait par rotation de la bague supérieure, avec une g…" at bounding box center [619, 476] width 1009 height 30
drag, startPoint x: 293, startPoint y: 483, endPoint x: 339, endPoint y: 482, distance: 46.0
click at [339, 482] on p "Le réglage de l'airflow se fait par rotation de la bague supérieure, avec une g…" at bounding box center [619, 476] width 1009 height 30
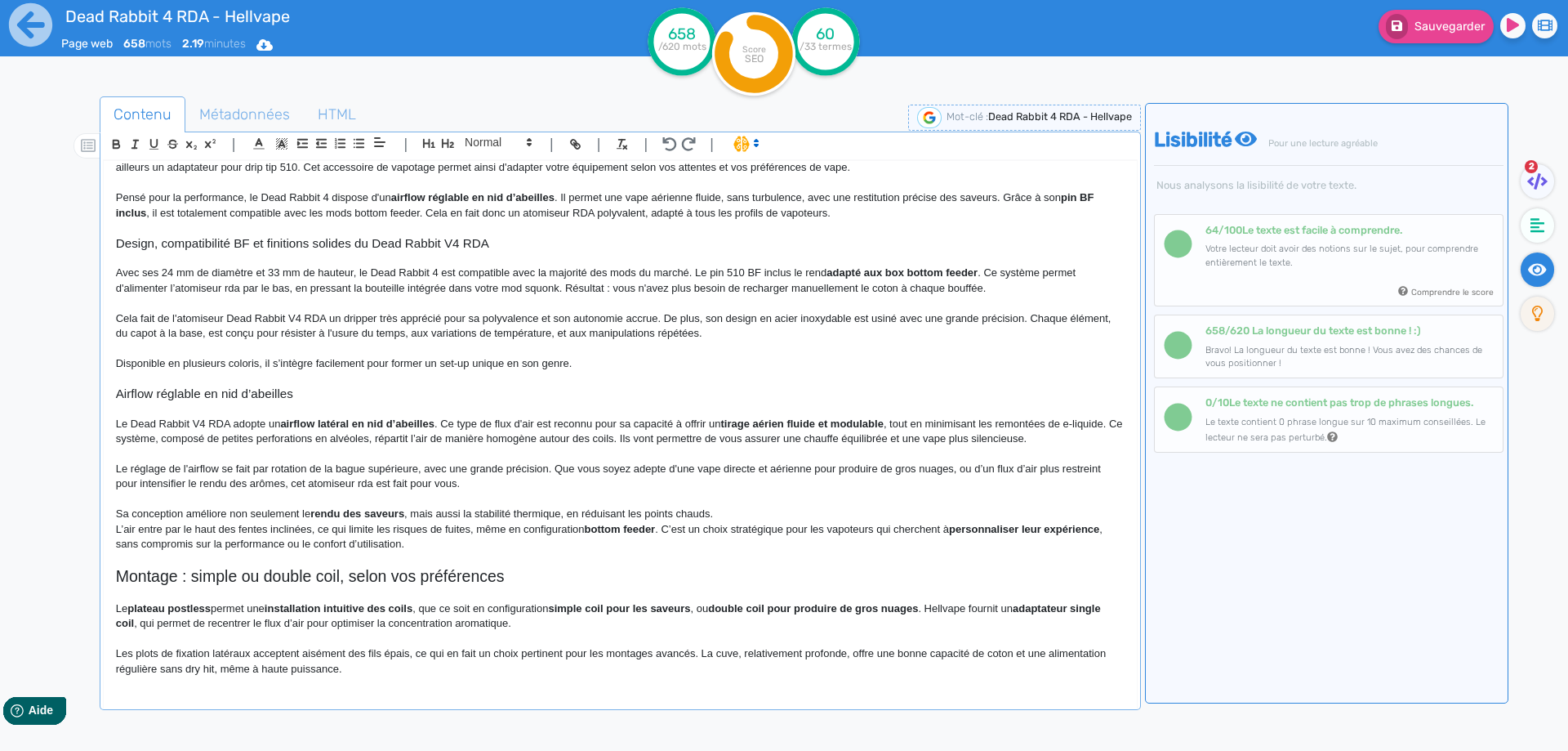
click at [201, 518] on p "Sa conception améliore non seulement le rendu des saveurs , mais aussi la stabi…" at bounding box center [619, 513] width 1009 height 15
click at [201, 517] on p "Sa conception améliore non seulement le rendu des saveurs , mais aussi la stabi…" at bounding box center [619, 513] width 1009 height 15
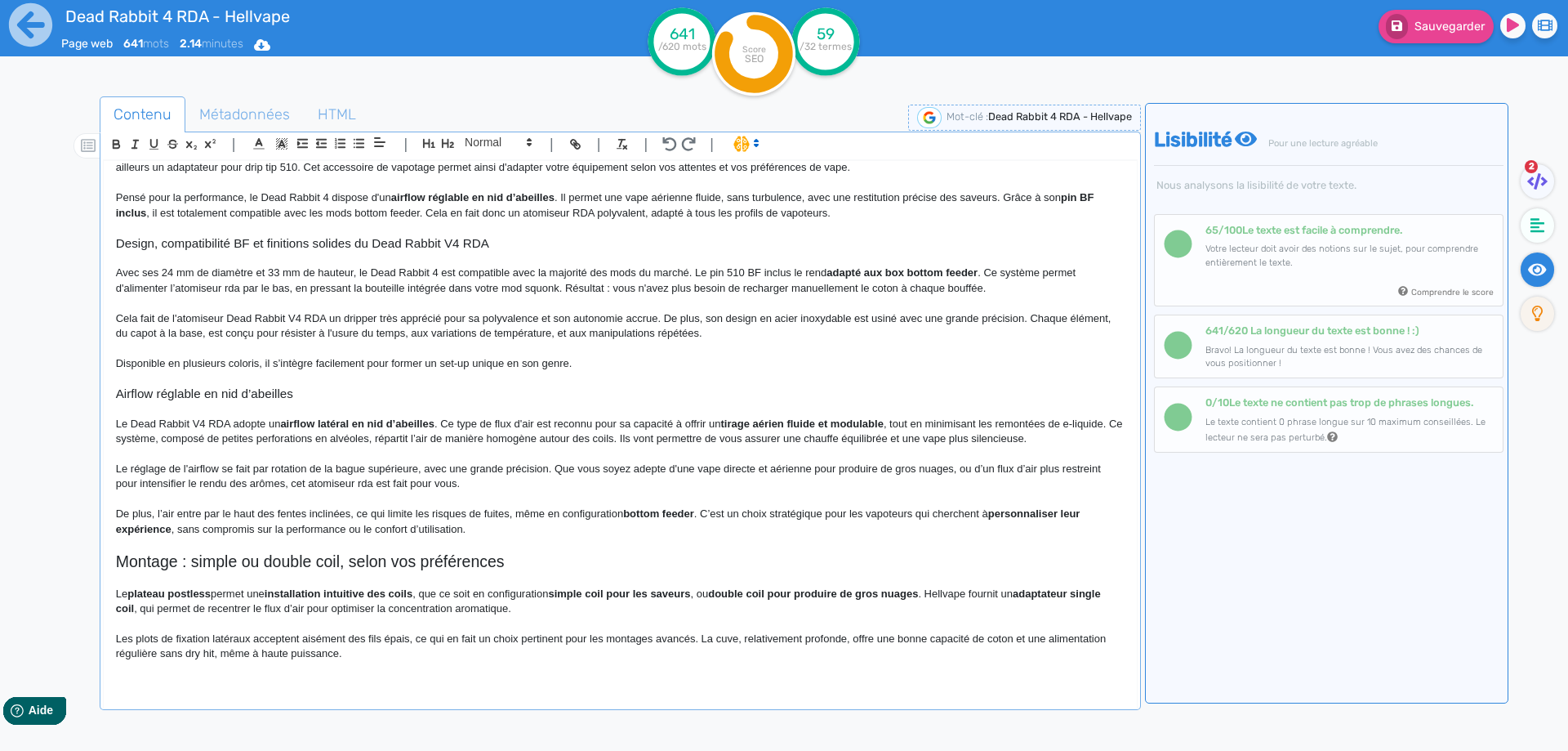
click at [521, 515] on p "De plus, l’air entre par le haut des fentes inclinées, ce qui limite les risque…" at bounding box center [619, 521] width 1009 height 30
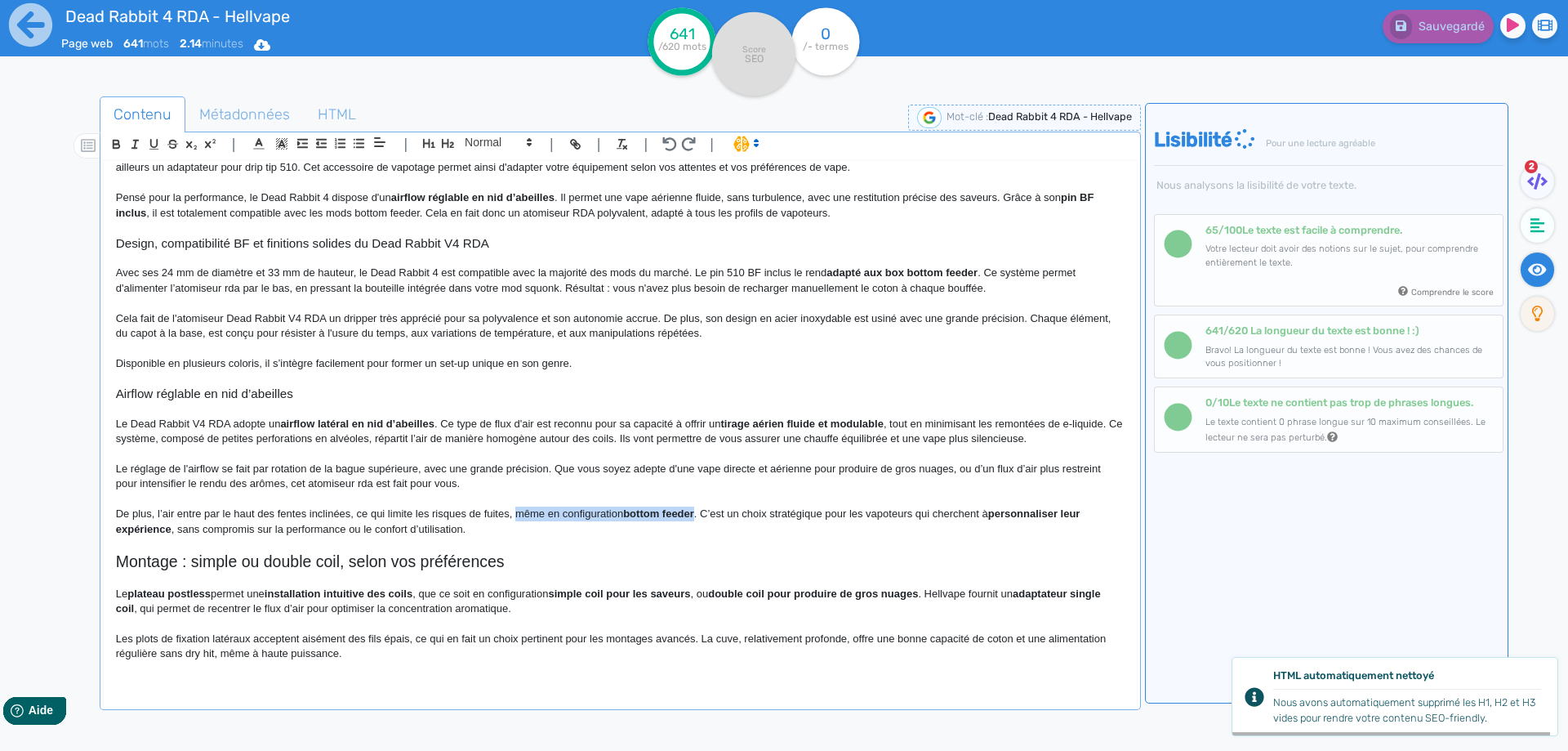
drag, startPoint x: 521, startPoint y: 515, endPoint x: 675, endPoint y: 515, distance: 154.0
click at [675, 515] on p "De plus, l’air entre par le haut des fentes inclinées, ce qui limite les risque…" at bounding box center [619, 521] width 1009 height 30
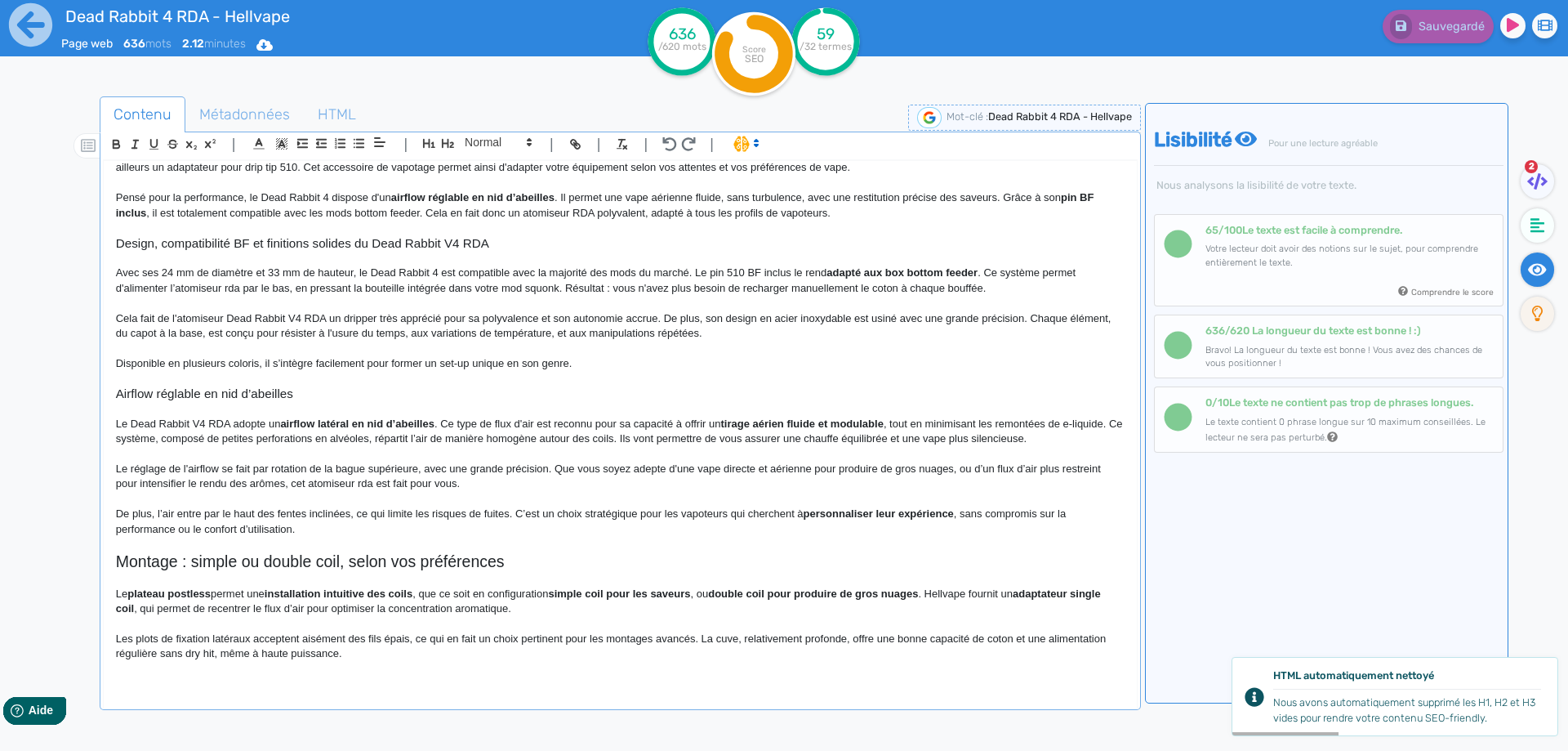
click at [829, 515] on strong "personnaliser leur expérience" at bounding box center [879, 513] width 150 height 13
drag, startPoint x: 842, startPoint y: 512, endPoint x: 912, endPoint y: 511, distance: 70.0
click at [912, 511] on strong "personnaliser leur expérience" at bounding box center [879, 513] width 150 height 13
click at [884, 535] on p "De plus, l’air entre par le haut des fentes inclinées, ce qui limite les risque…" at bounding box center [619, 521] width 1009 height 30
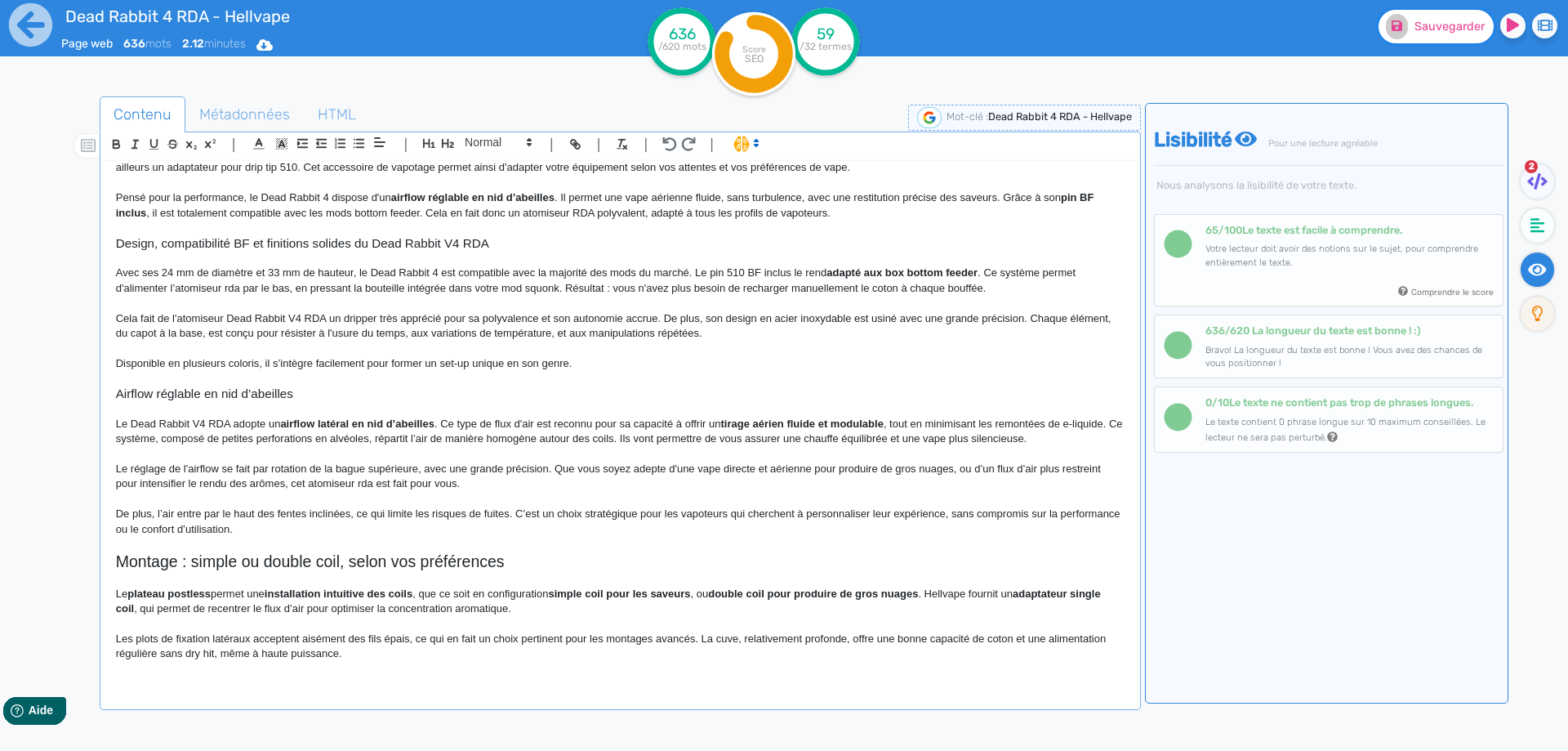
click at [1441, 25] on span "Sauvegarder" at bounding box center [1450, 26] width 70 height 14
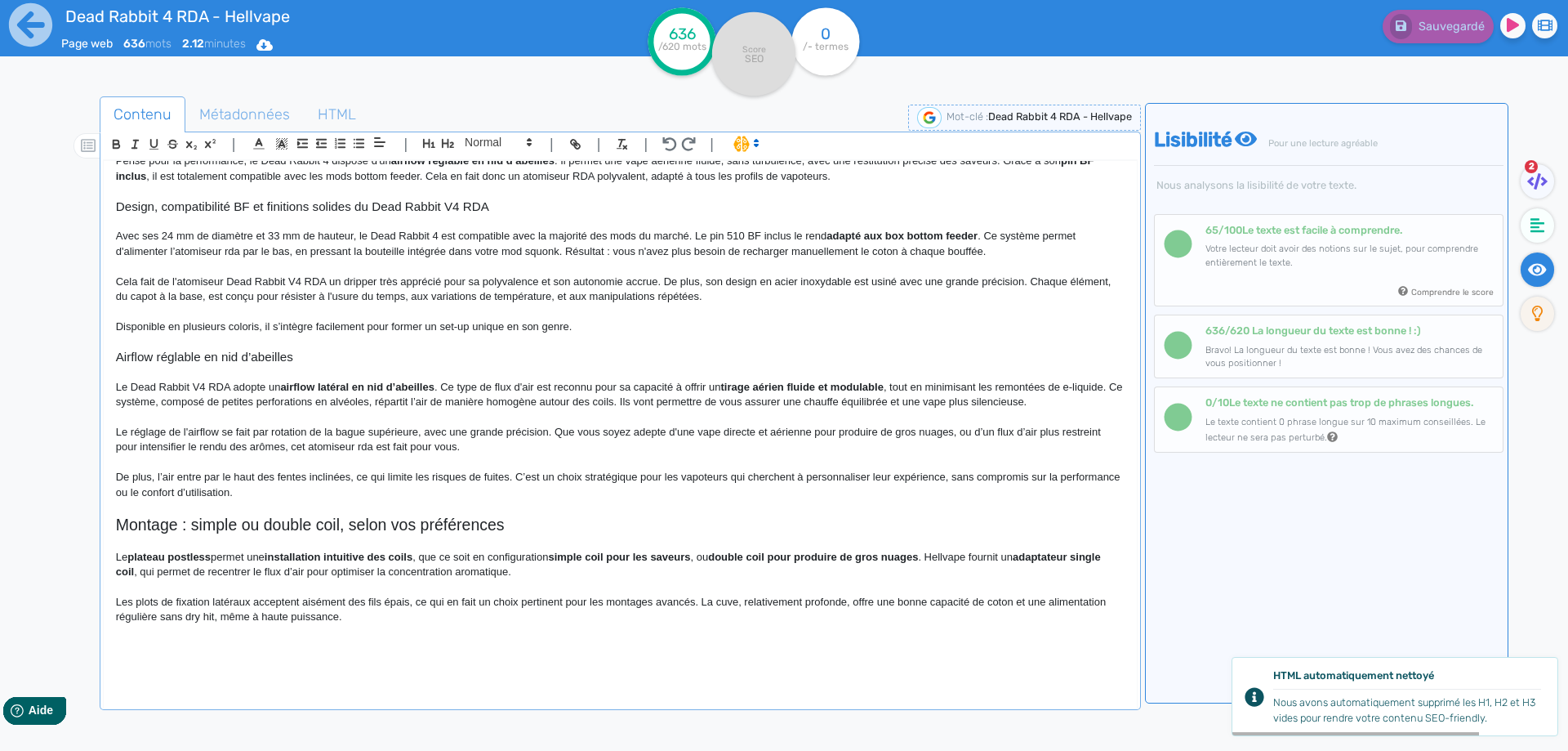
scroll to position [265, 0]
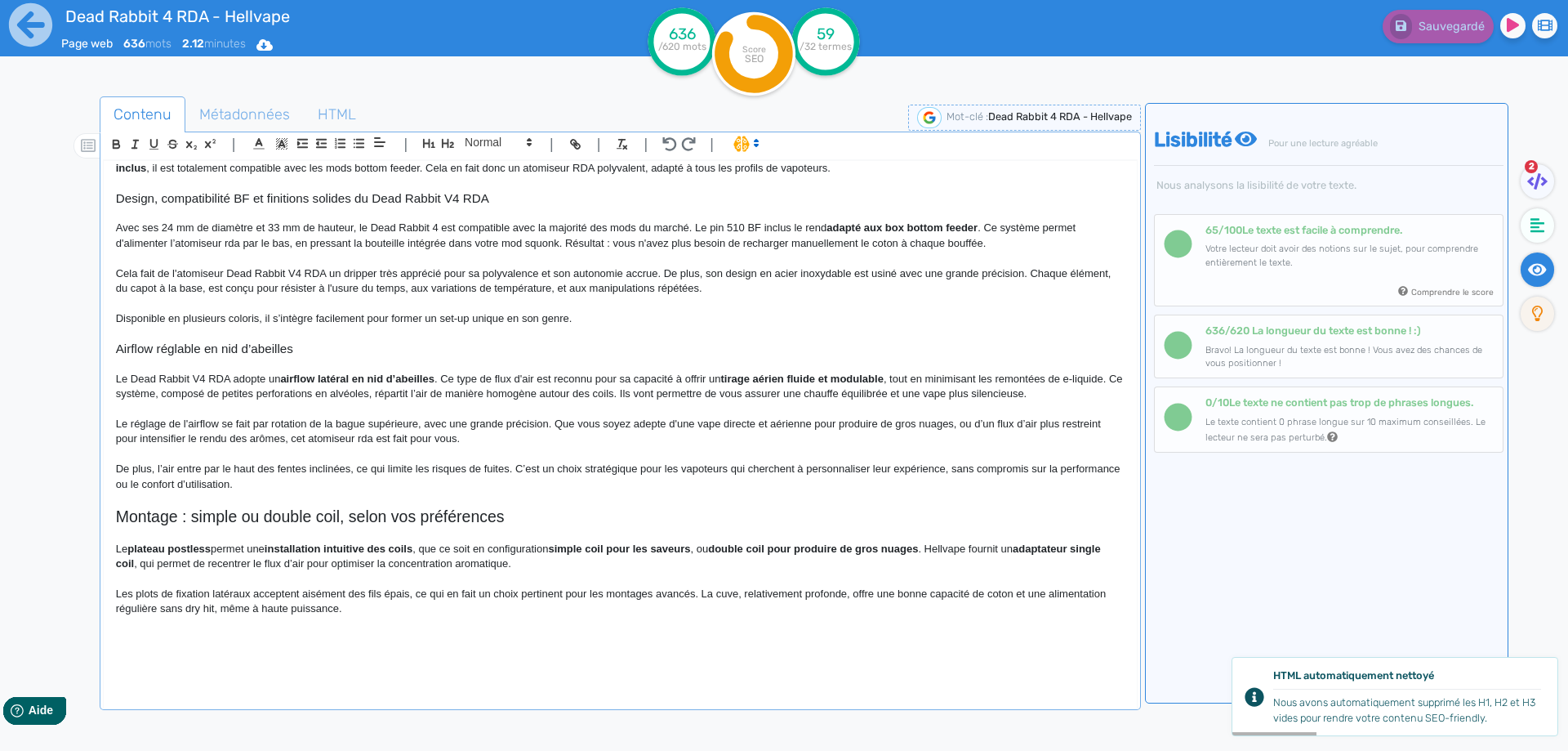
click at [109, 518] on div "Dead Rabbit 4 RDA - Hellvape Atomiseur Dead Rabbit 4 RDA [PERSON_NAME] revient …" at bounding box center [620, 424] width 1033 height 526
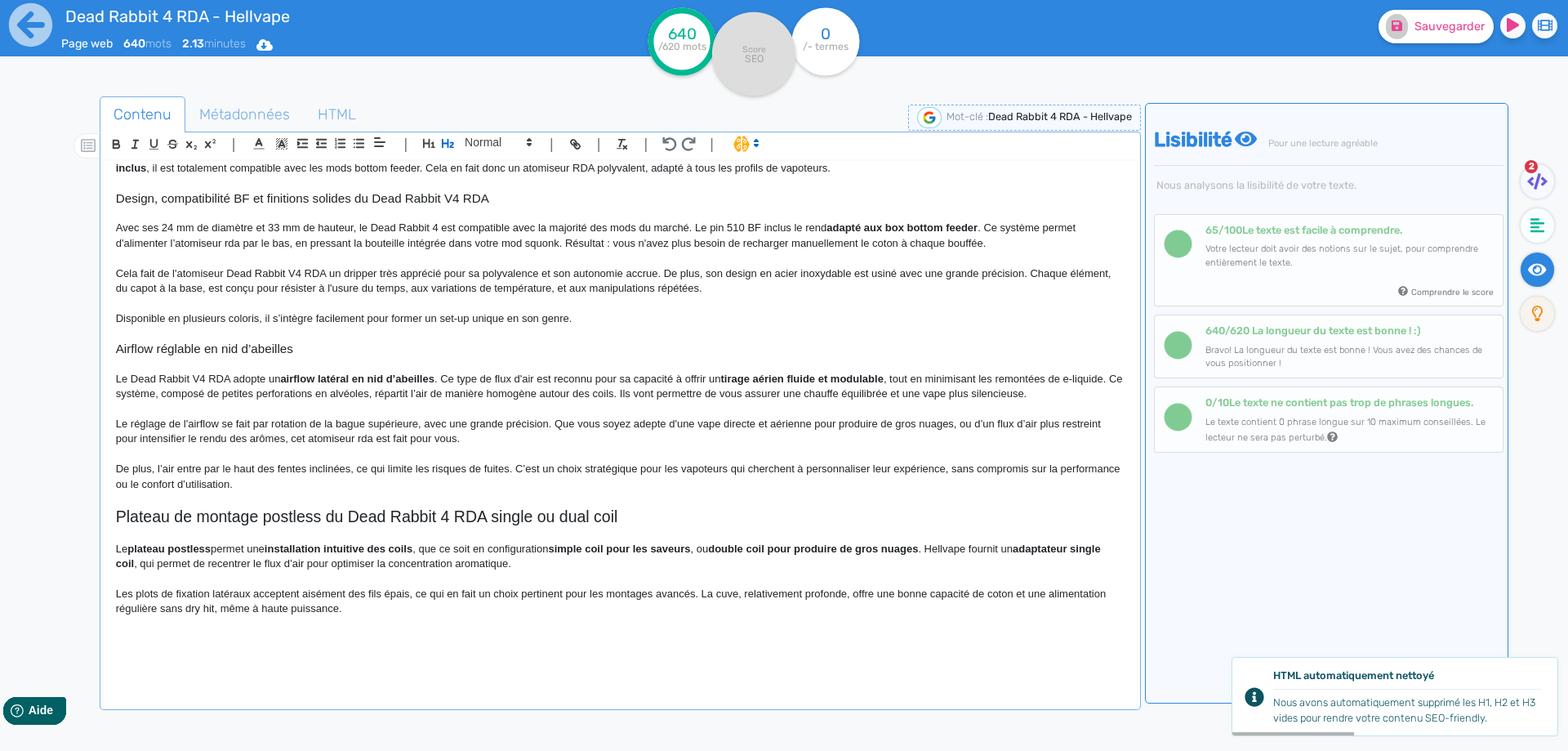
click at [491, 511] on h2 "Plateau de montage postless du Dead Rabbit 4 RDA single ou dual coil" at bounding box center [619, 516] width 1009 height 18
click at [497, 515] on h2 "Plateau de montage postless du Dead Rabbit 4 RDA en single ou dual coil" at bounding box center [619, 516] width 1009 height 18
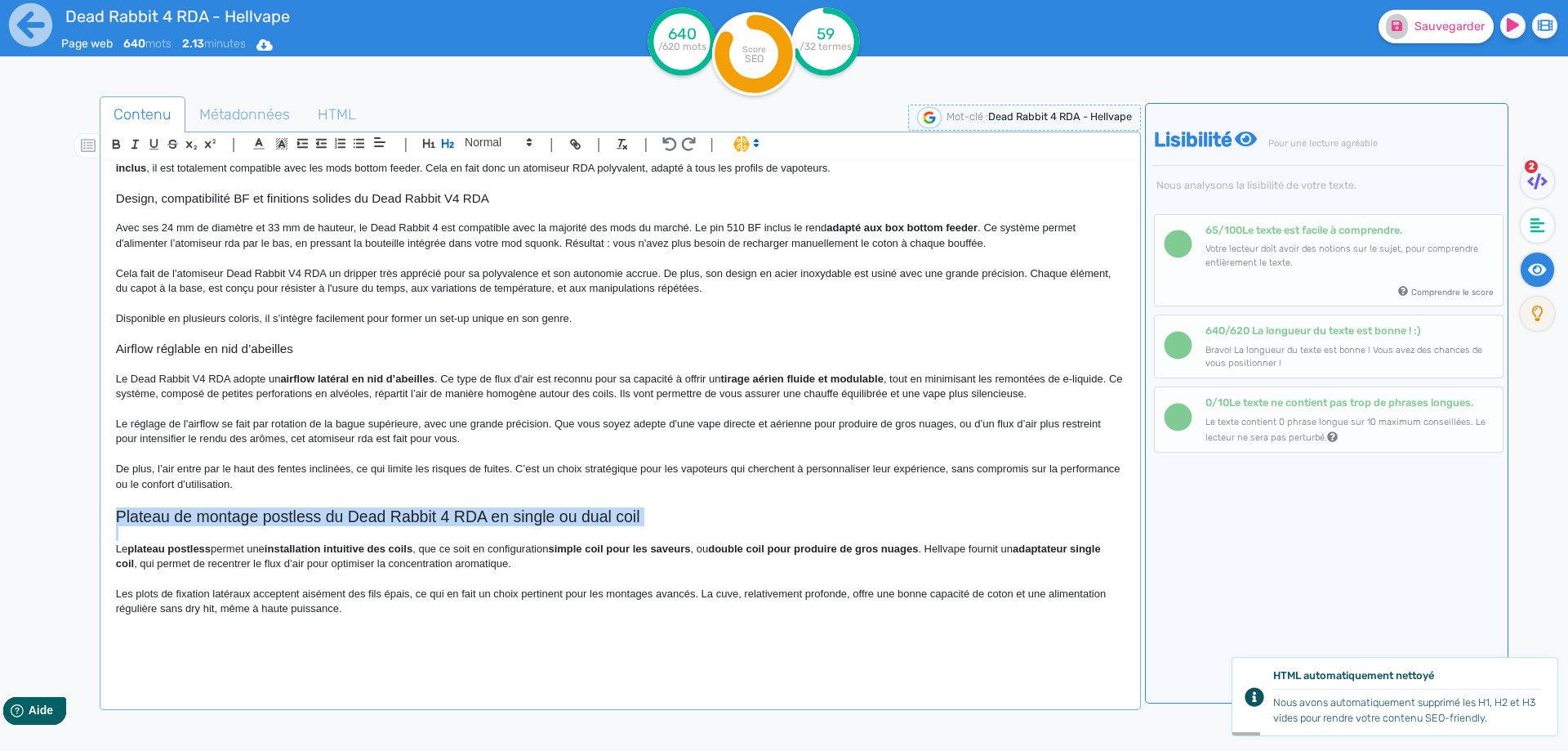
click at [497, 515] on h2 "Plateau de montage postless du Dead Rabbit 4 RDA en single ou dual coil" at bounding box center [619, 516] width 1009 height 18
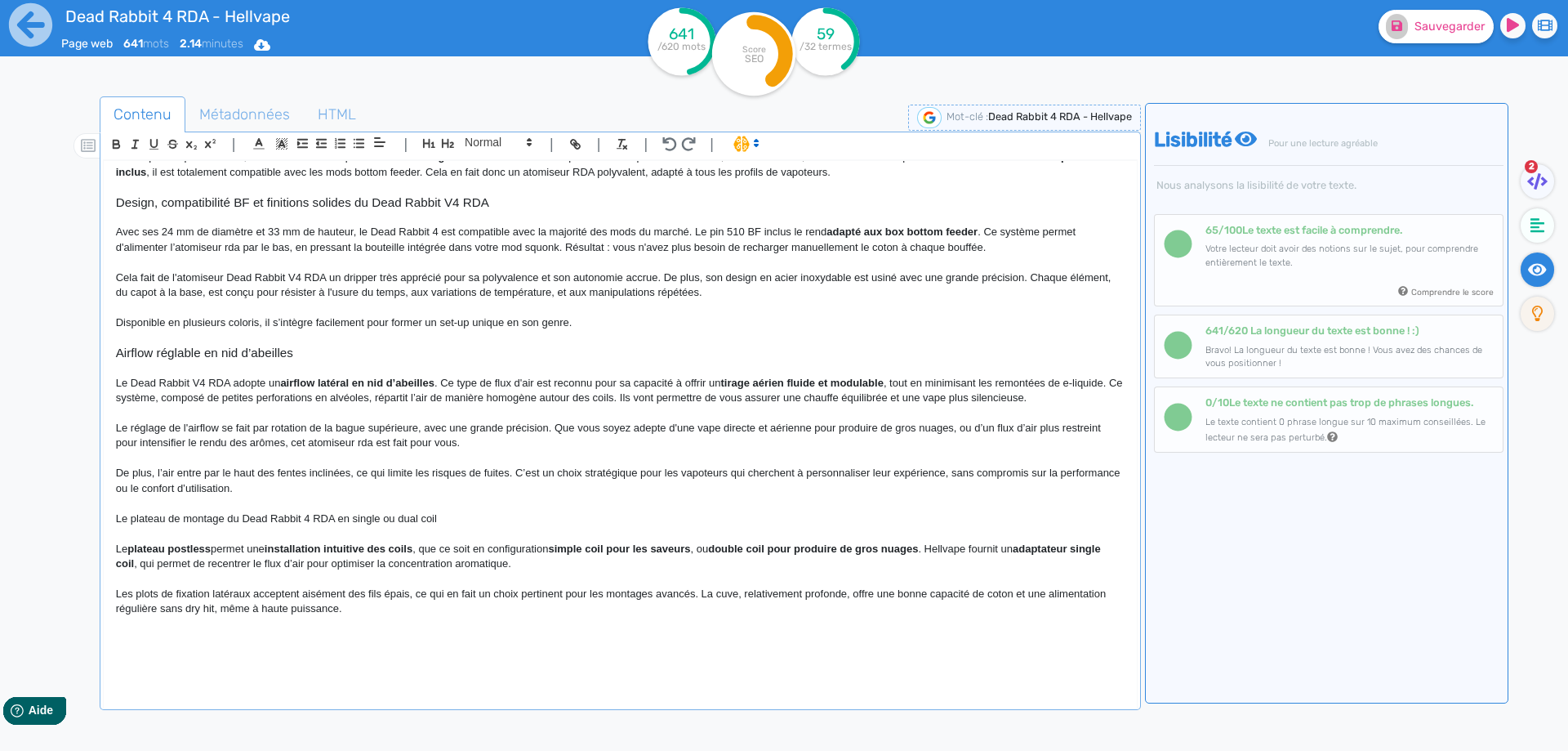
scroll to position [261, 0]
click at [412, 530] on p at bounding box center [619, 533] width 1009 height 15
click at [415, 519] on p "Le plateau de montage du Dead Rabbit 4 RDA en single ou dual coil" at bounding box center [619, 518] width 1009 height 15
click at [450, 144] on icon "button" at bounding box center [448, 143] width 14 height 14
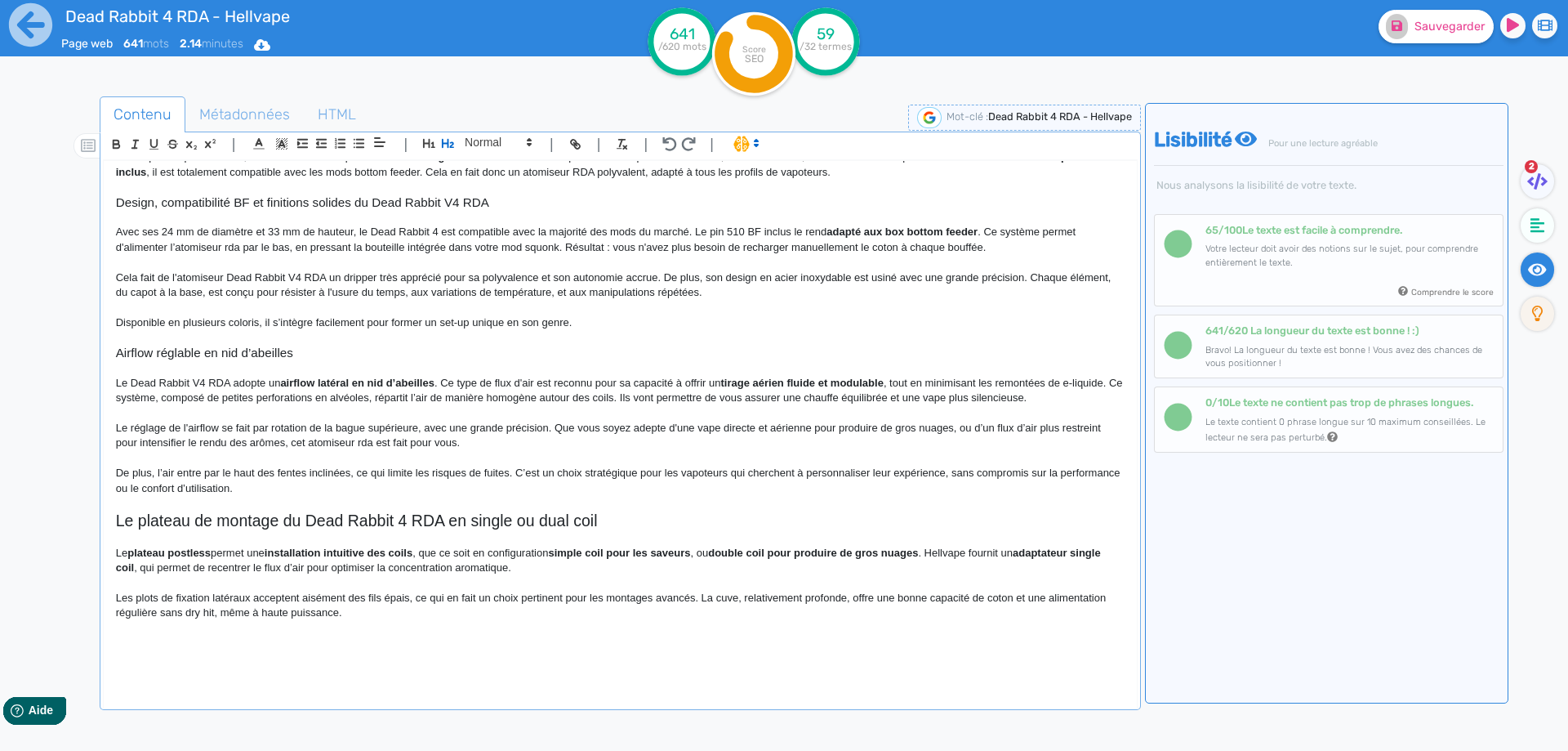
click at [392, 521] on h2 "Le plateau de montage du Dead Rabbit 4 RDA en single ou dual coil" at bounding box center [619, 520] width 1009 height 18
click at [392, 522] on h2 "Le plateau de montage du Dead Rabbit 4 RDA en single ou dual coil" at bounding box center [619, 520] width 1009 height 18
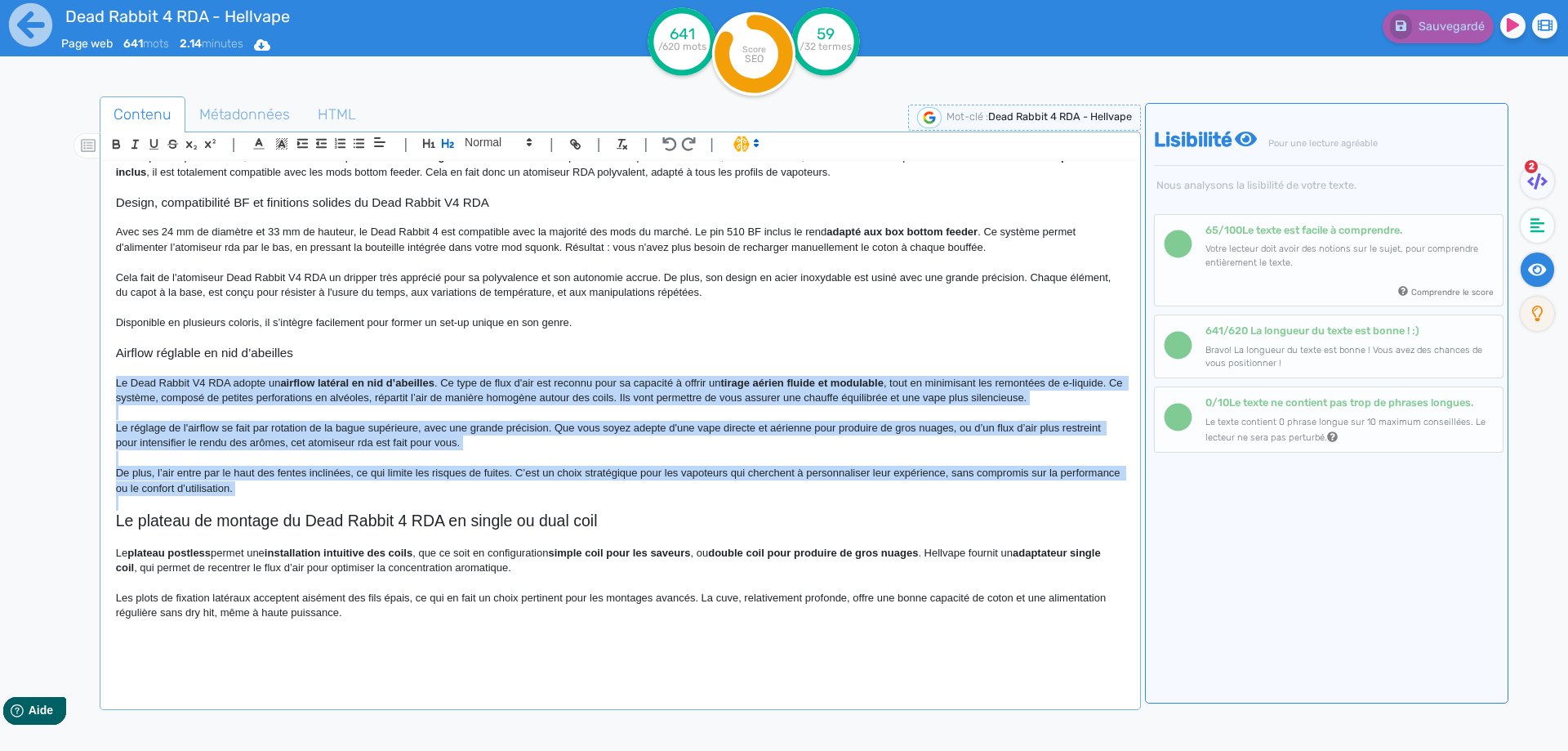
drag, startPoint x: 314, startPoint y: 499, endPoint x: 116, endPoint y: 379, distance: 231.5
click at [116, 379] on div "Dead Rabbit 4 RDA - Hellvape Atomiseur Dead Rabbit 4 RDA [PERSON_NAME] revient …" at bounding box center [620, 424] width 1033 height 526
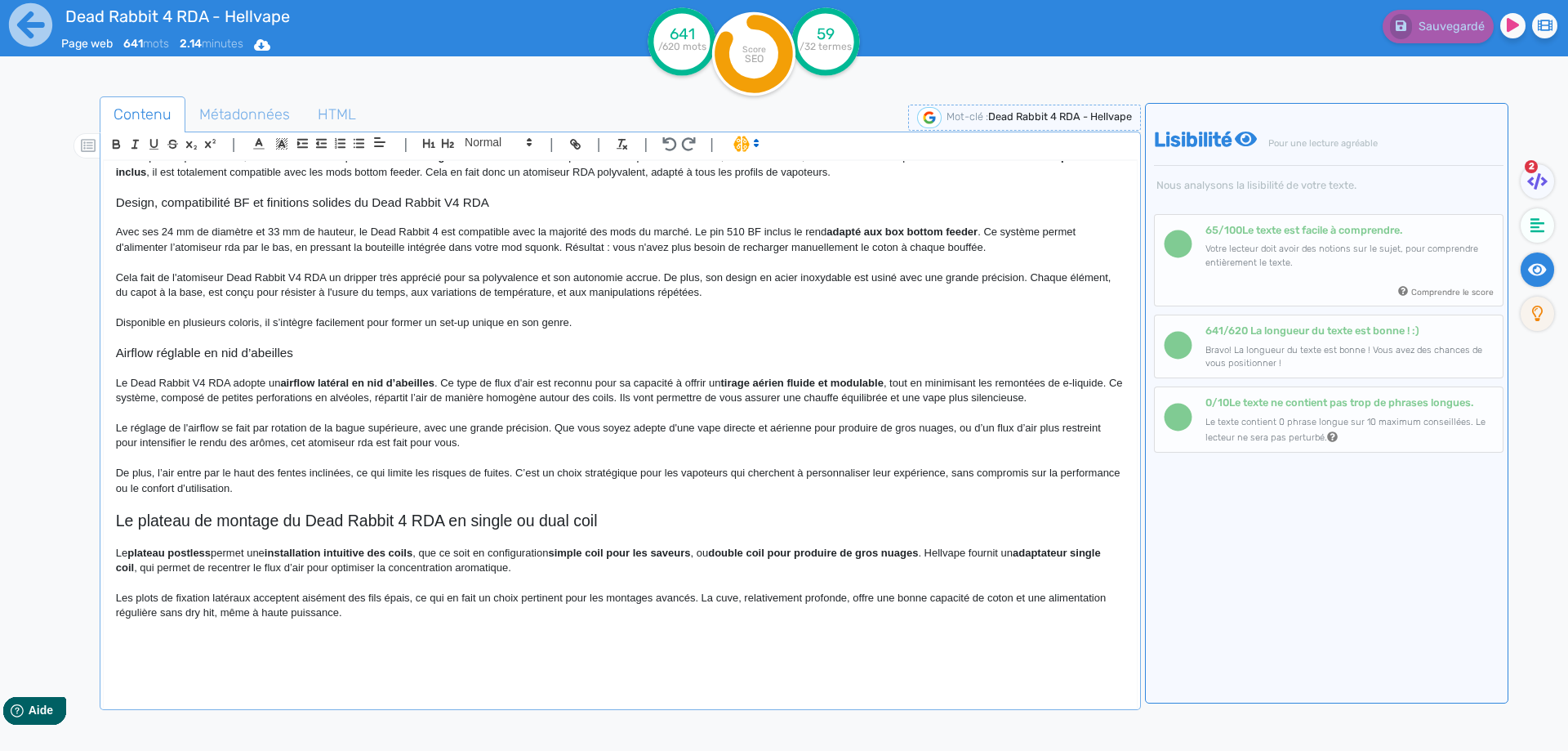
click at [876, 701] on div "Dead Rabbit 4 RDA - Hellvape Atomiseur Dead Rabbit 4 RDA [PERSON_NAME] revient …" at bounding box center [620, 437] width 1035 height 555
click at [113, 551] on div "Dead Rabbit 4 RDA - Hellvape Atomiseur Dead Rabbit 4 RDA [PERSON_NAME] revient …" at bounding box center [620, 424] width 1033 height 526
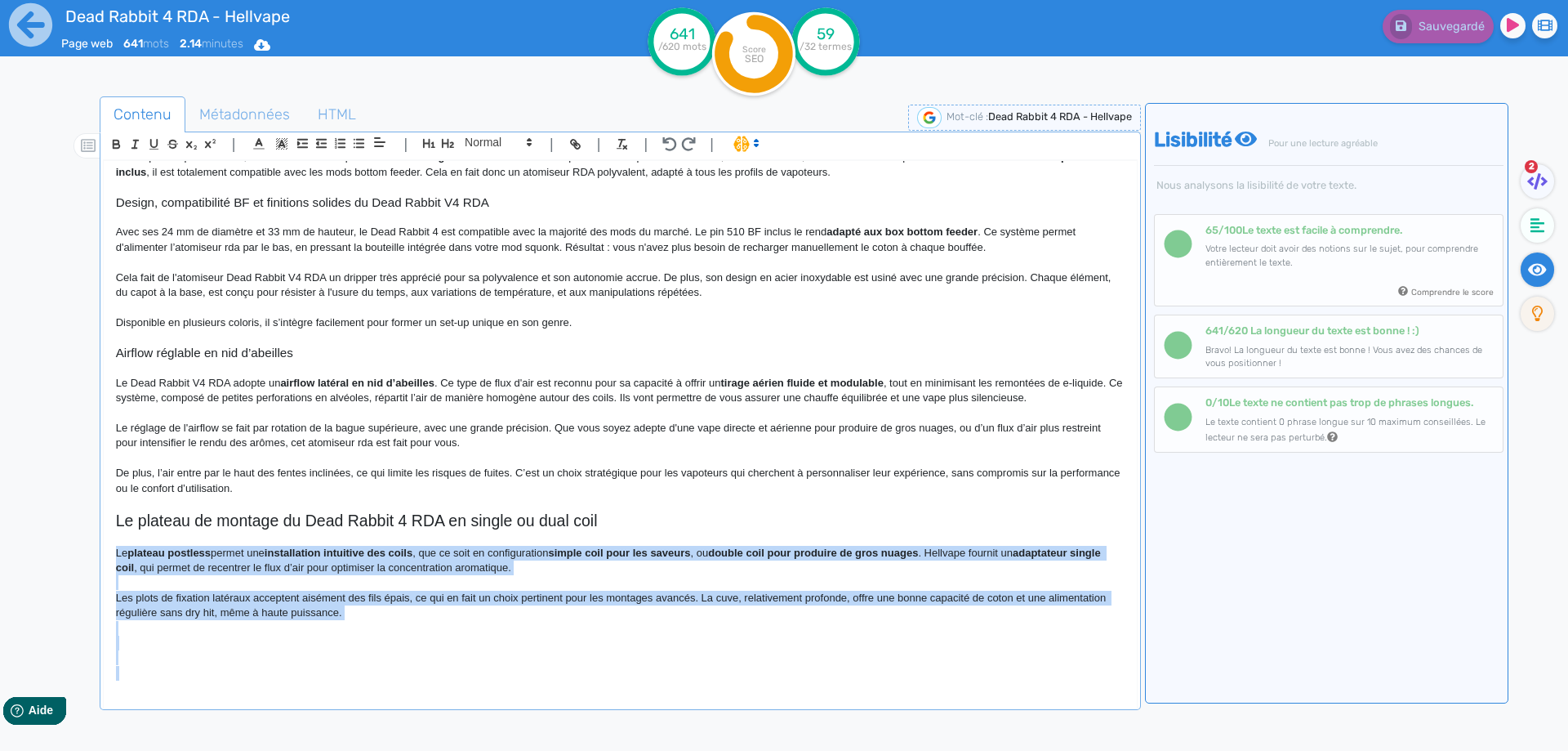
scroll to position [265, 0]
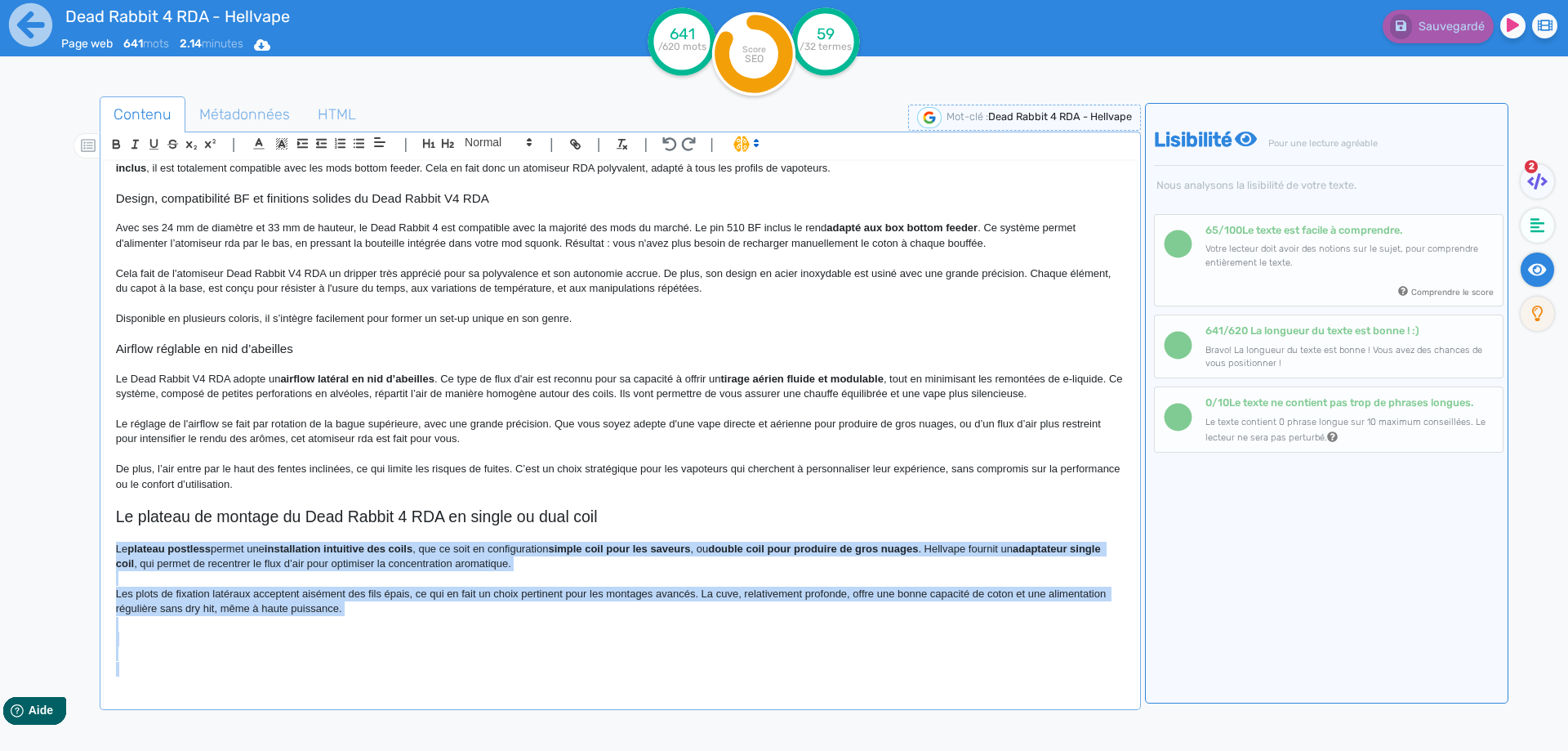
drag, startPoint x: 113, startPoint y: 551, endPoint x: 506, endPoint y: 710, distance: 423.9
click at [506, 710] on div "Contenu Métadonnées HTML | | H3 H4 H5 H6 Normal | | | | Dead Rabbit 4 RDA - Hel…" at bounding box center [620, 475] width 1041 height 758
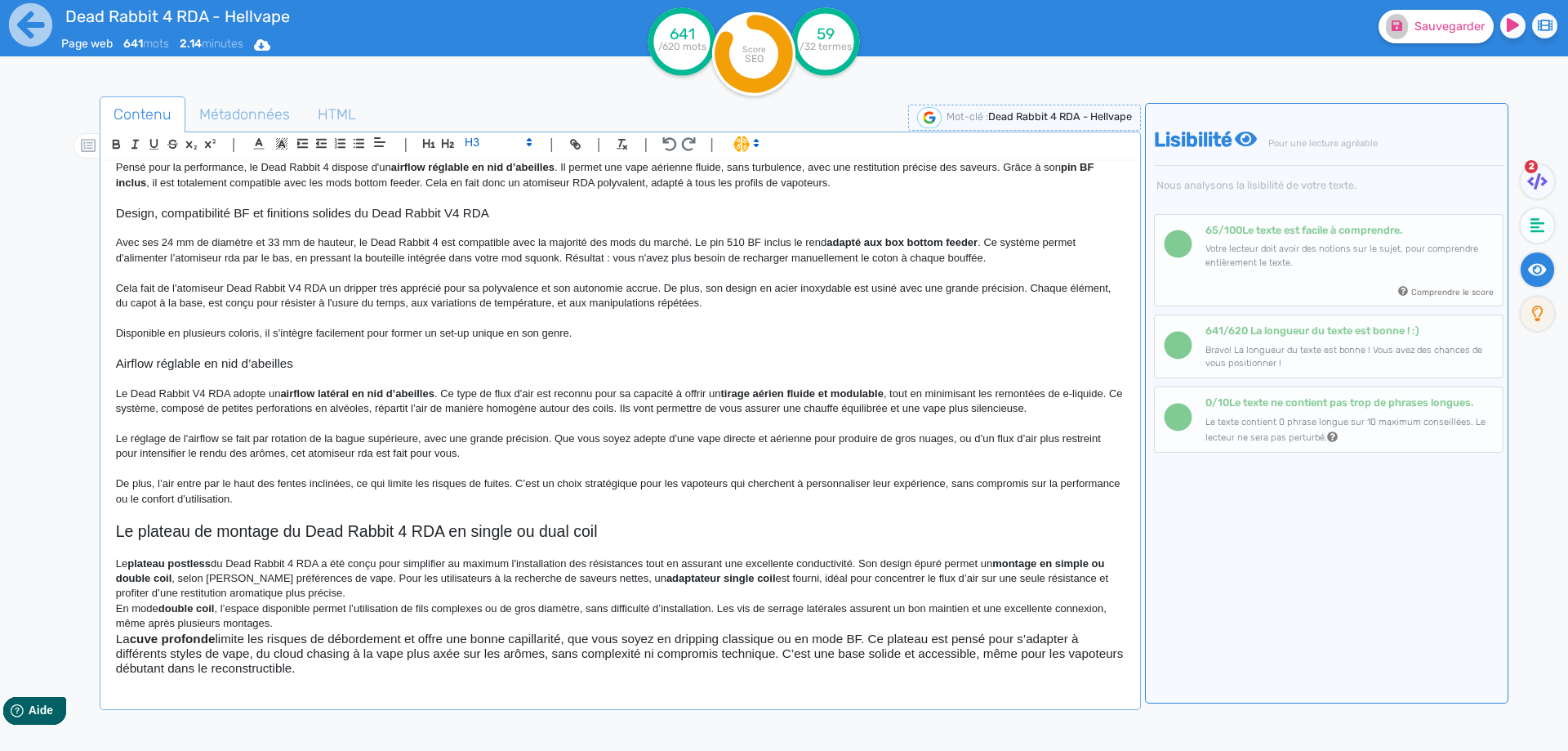
scroll to position [251, 0]
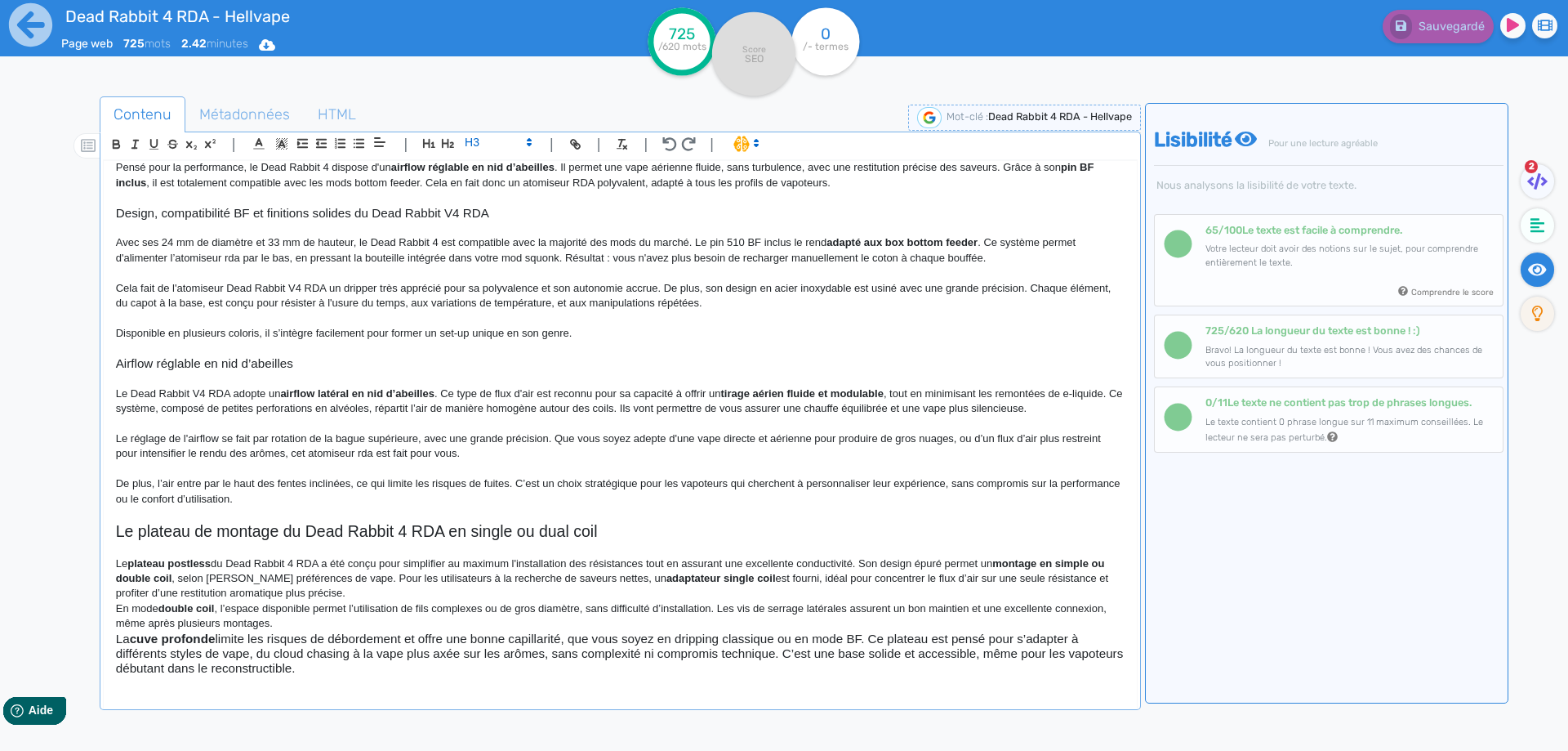
click at [327, 561] on p "Le plateau postless du Dead Rabbit 4 RDA a été conçu pour simplifier au maximum…" at bounding box center [619, 579] width 1009 height 45
drag, startPoint x: 326, startPoint y: 562, endPoint x: 344, endPoint y: 563, distance: 18.0
click at [344, 563] on p "Le plateau postless du Dead Rabbit 4 RDA a été conçu pour simplifier au maximum…" at bounding box center [619, 579] width 1009 height 45
click at [364, 568] on p "Le plateau postless du Dead Rabbit 4 RDA a été conçu pour simplifier au maximum…" at bounding box center [619, 579] width 1009 height 45
drag, startPoint x: 840, startPoint y: 557, endPoint x: 797, endPoint y: 563, distance: 43.4
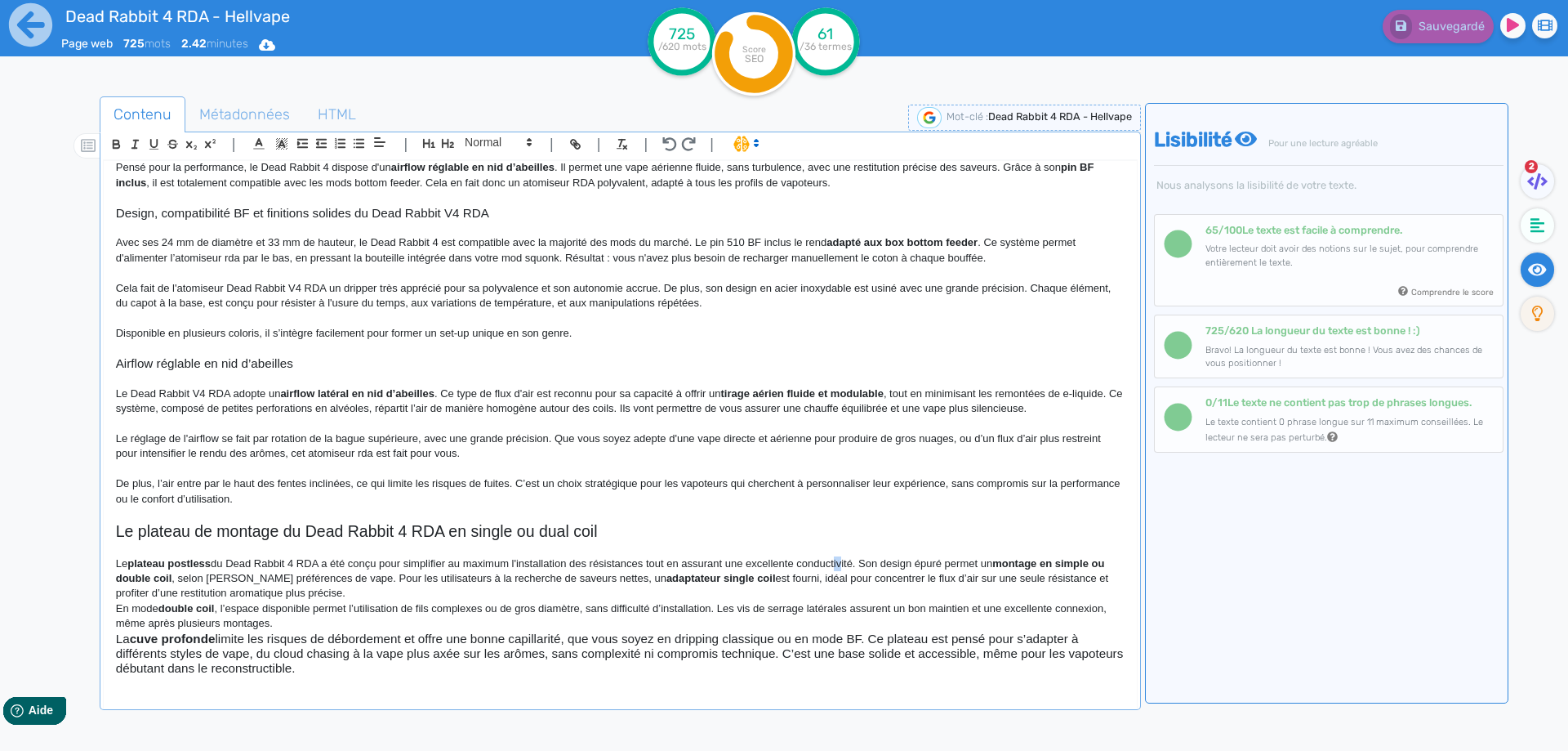
click at [820, 559] on p "Le plateau postless du Dead Rabbit 4 RDA a été conçu pour simplifier au maximum…" at bounding box center [619, 579] width 1009 height 45
click at [790, 566] on p "Le plateau postless du Dead Rabbit 4 RDA a été conçu pour simplifier au maximum…" at bounding box center [619, 579] width 1009 height 45
click at [808, 563] on p "Le plateau postless du Dead Rabbit 4 RDA a été conçu pour simplifier au maximum…" at bounding box center [619, 579] width 1009 height 45
drag, startPoint x: 1485, startPoint y: 23, endPoint x: 1472, endPoint y: 19, distance: 13.6
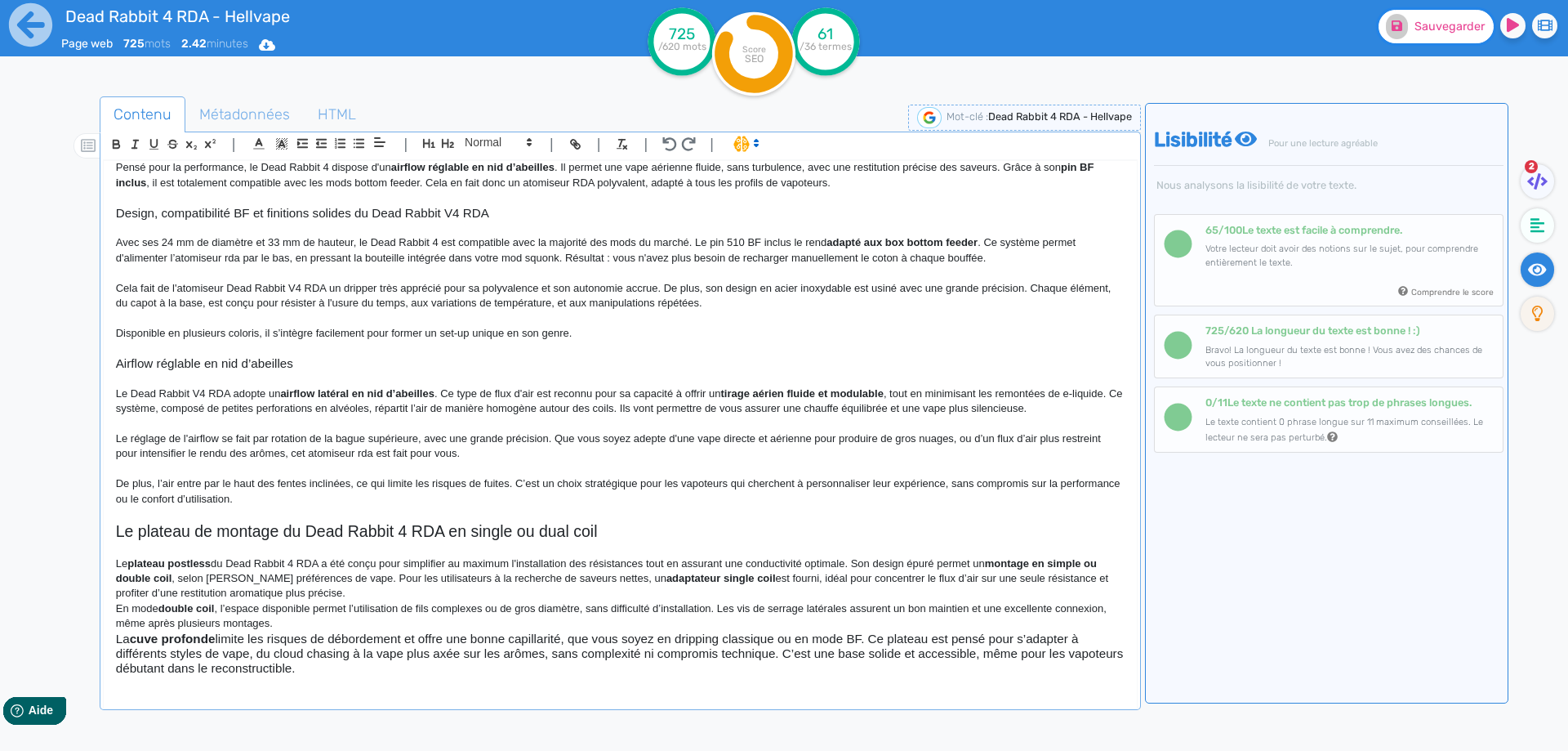
click at [1478, 19] on button "Sauvegarder" at bounding box center [1436, 26] width 116 height 33
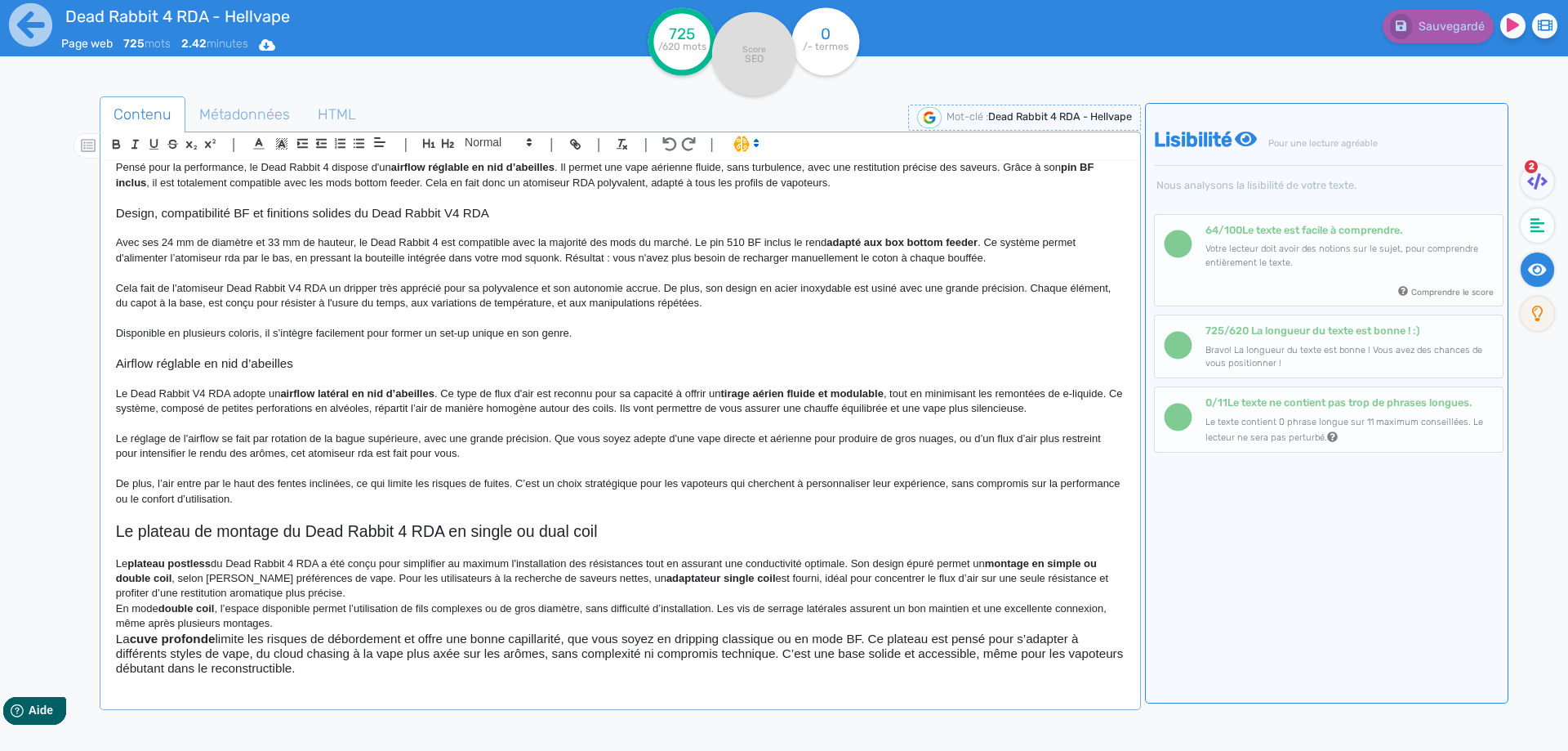
click at [625, 651] on h3 "La cuve profonde limite les risques de débordement et offre une bonne capillari…" at bounding box center [619, 654] width 1009 height 45
click at [504, 138] on span at bounding box center [497, 142] width 80 height 19
click at [501, 268] on span at bounding box center [497, 274] width 65 height 25
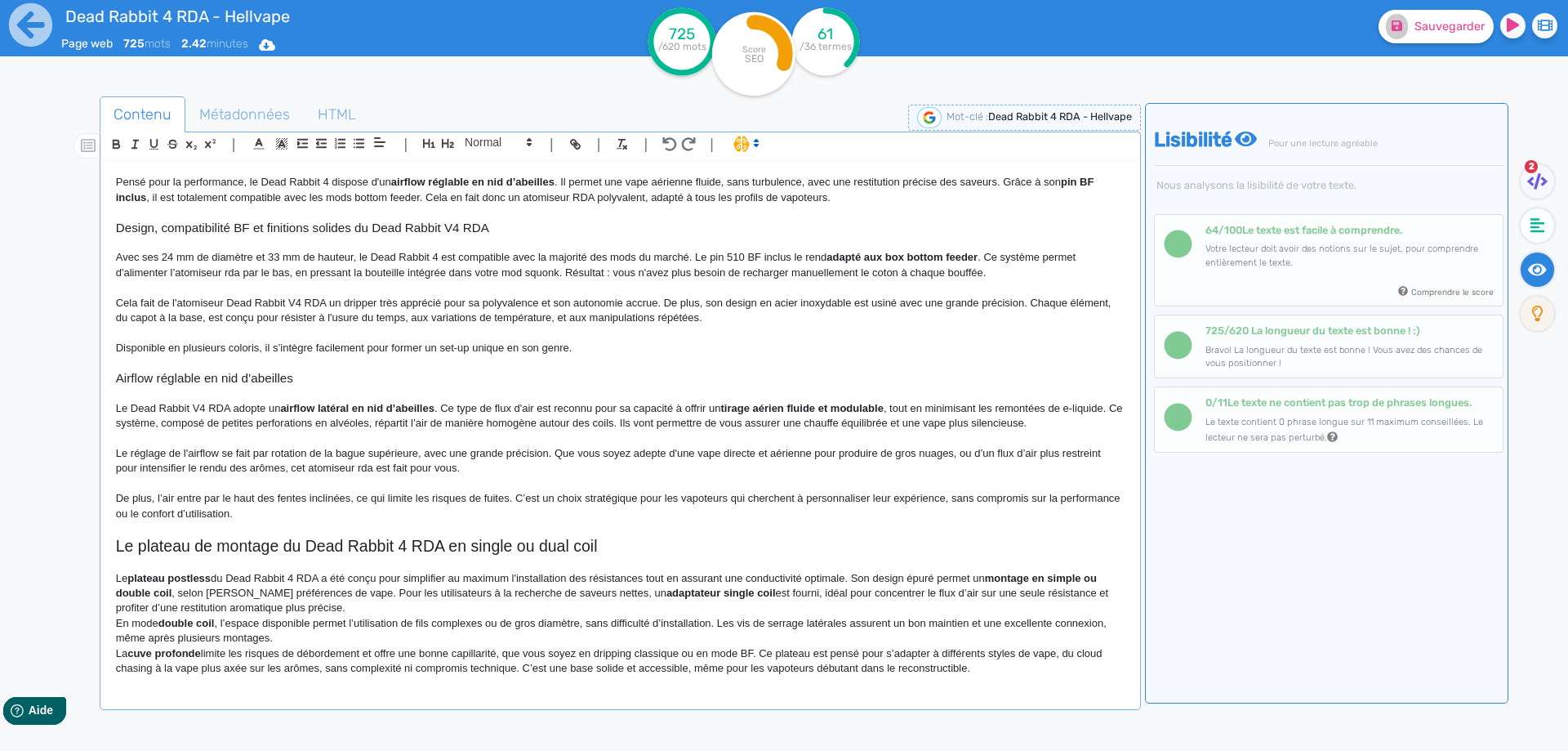
scroll to position [236, 0]
click at [793, 722] on div "Contenu Métadonnées HTML | | H3 H4 H5 H6 Normal | | | | Dead Rabbit 4 RDA - Hel…" at bounding box center [620, 475] width 1041 height 758
click at [899, 609] on p "Le plateau postless du Dead Rabbit 4 RDA a été conçu pour simplifier au maximum…" at bounding box center [619, 594] width 1009 height 45
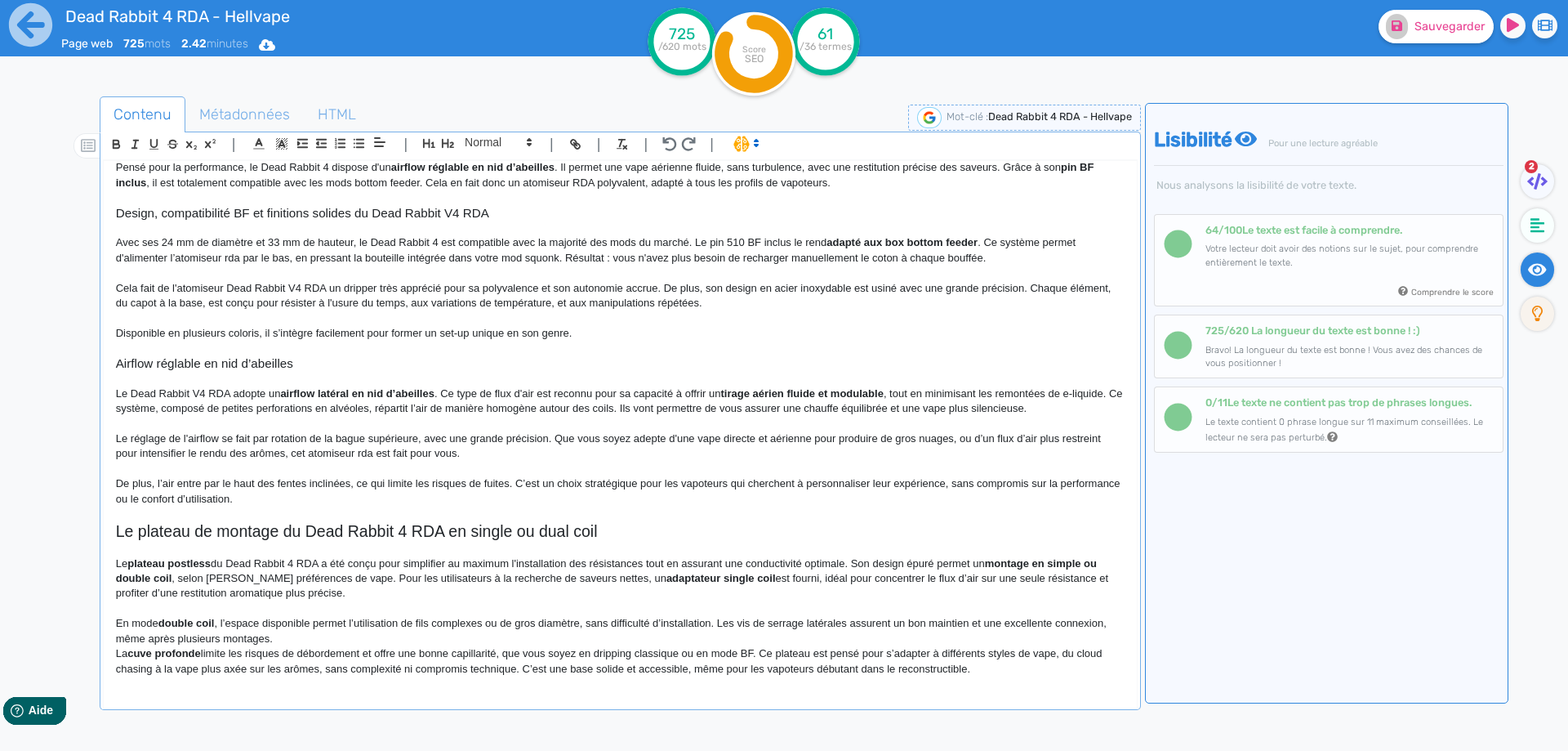
click at [866, 655] on p "La cuve profonde limite les risques de débordement et offre une bonne capillari…" at bounding box center [619, 661] width 1009 height 30
click at [868, 641] on p "En mode double coil , l’espace disponible permet l’utilisation de fils complexe…" at bounding box center [619, 631] width 1009 height 30
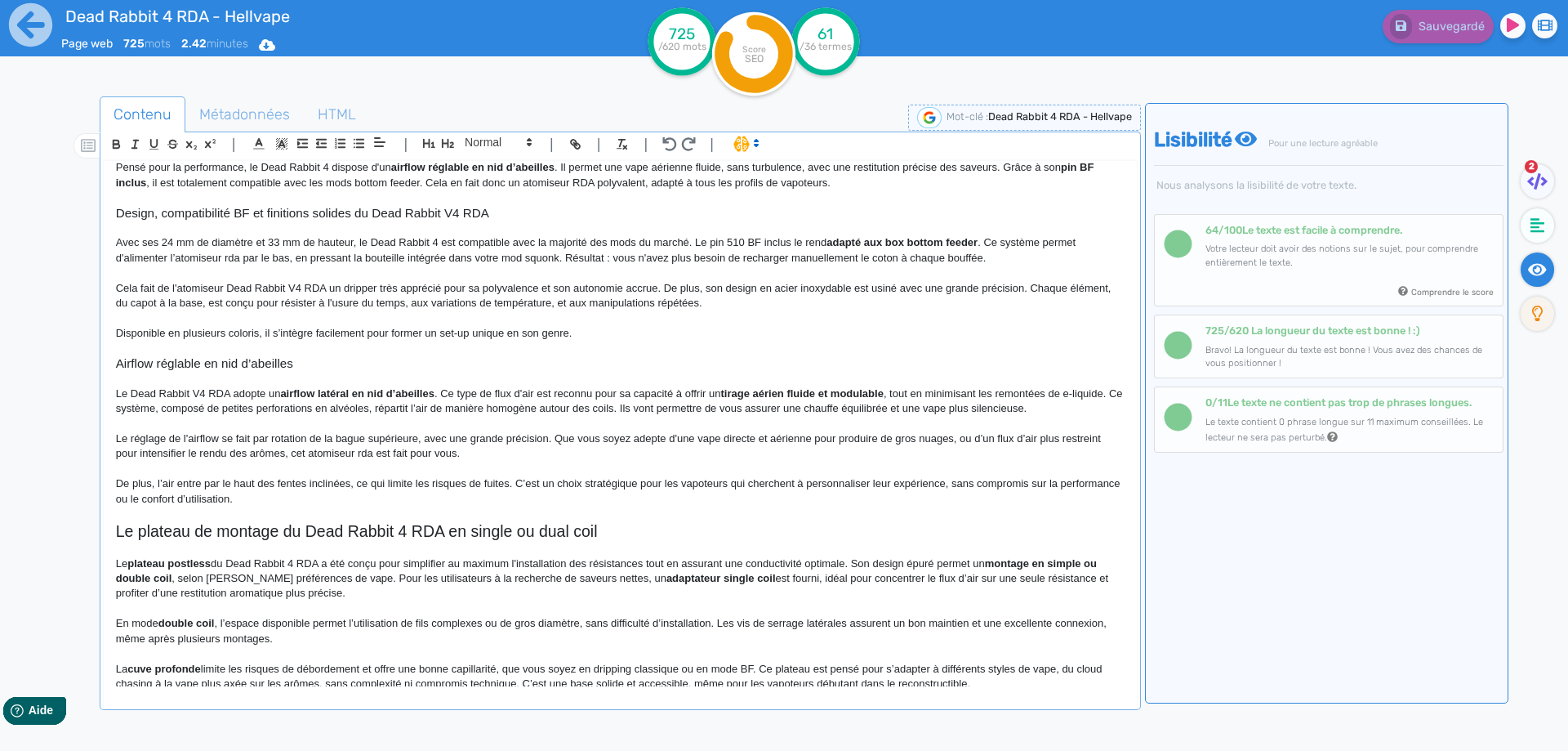
click at [187, 577] on p "Le plateau postless du Dead Rabbit 4 RDA a été conçu pour simplifier au maximum…" at bounding box center [619, 579] width 1009 height 45
drag, startPoint x: 187, startPoint y: 577, endPoint x: 306, endPoint y: 576, distance: 119.0
click at [306, 576] on p "Le plateau postless du Dead Rabbit 4 RDA a été conçu pour simplifier au maximum…" at bounding box center [619, 579] width 1009 height 45
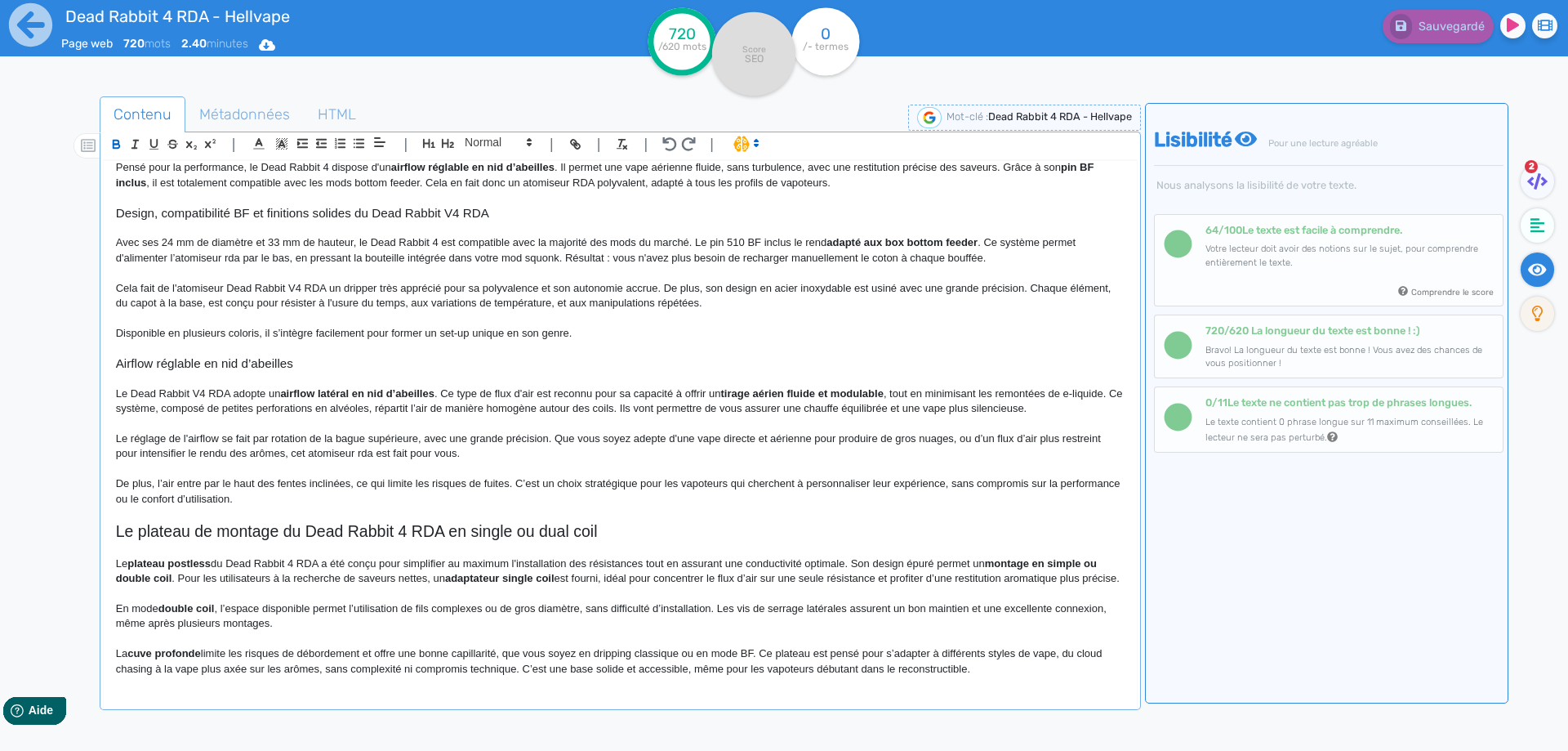
click at [603, 582] on p "Le plateau postless du Dead Rabbit 4 RDA a été conçu pour simplifier au maximum…" at bounding box center [619, 571] width 1009 height 30
click at [888, 578] on p "Le plateau postless du Dead Rabbit 4 RDA a été conçu pour simplifier au maximum…" at bounding box center [619, 571] width 1009 height 30
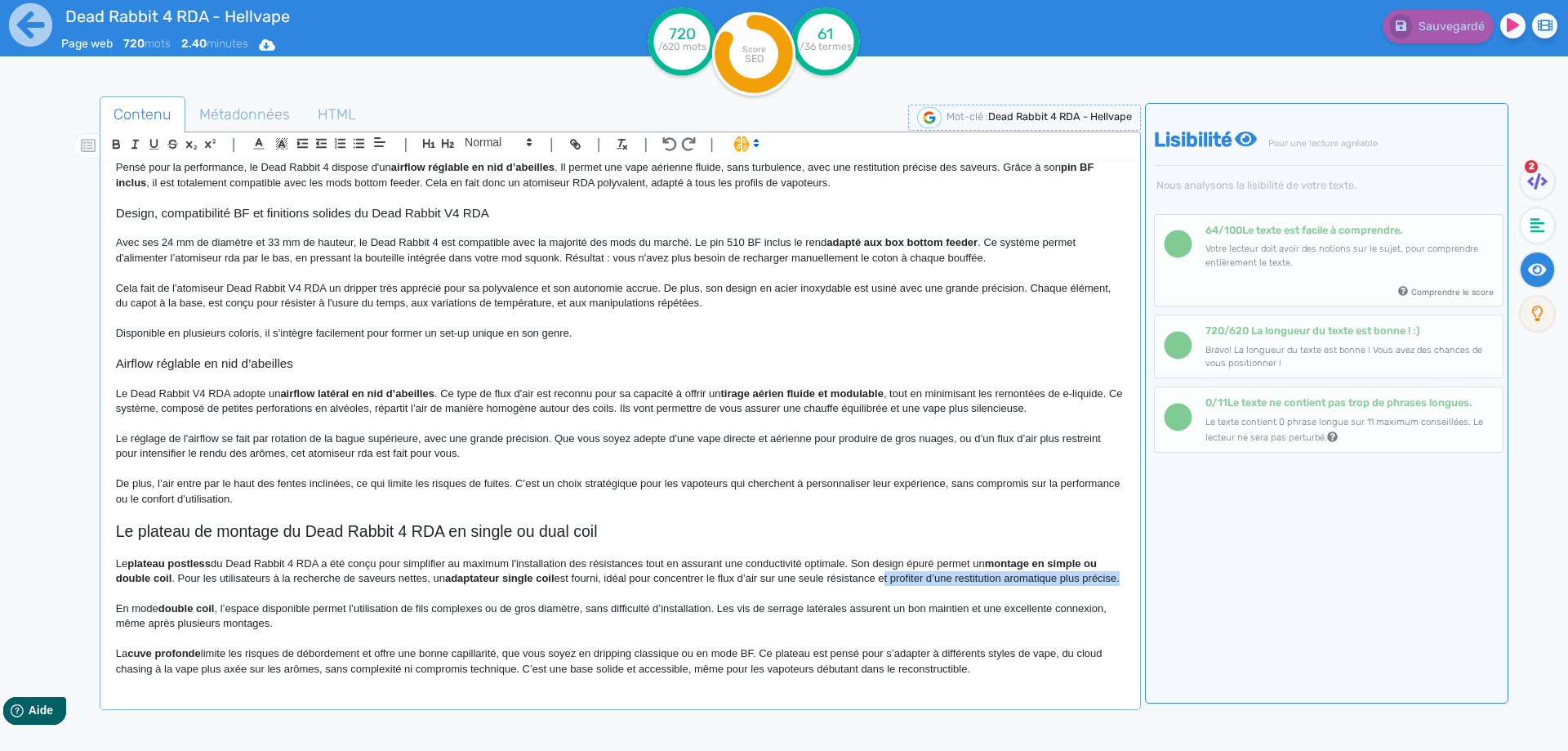
drag, startPoint x: 888, startPoint y: 578, endPoint x: 141, endPoint y: 594, distance: 747.2
click at [141, 587] on p "Le plateau postless du Dead Rabbit 4 RDA a été conçu pour simplifier au maximum…" at bounding box center [619, 571] width 1009 height 30
click at [146, 607] on p "En mode double coil , l’espace disponible permet l’utilisation de fils complexe…" at bounding box center [619, 616] width 1009 height 30
click at [159, 604] on p "En mode double coil , l’espace disponible permet l’utilisation de fils complexe…" at bounding box center [619, 616] width 1009 height 30
click at [208, 605] on p "En mode double coil , l’espace disponible permet l’utilisation de fils complexe…" at bounding box center [619, 616] width 1009 height 30
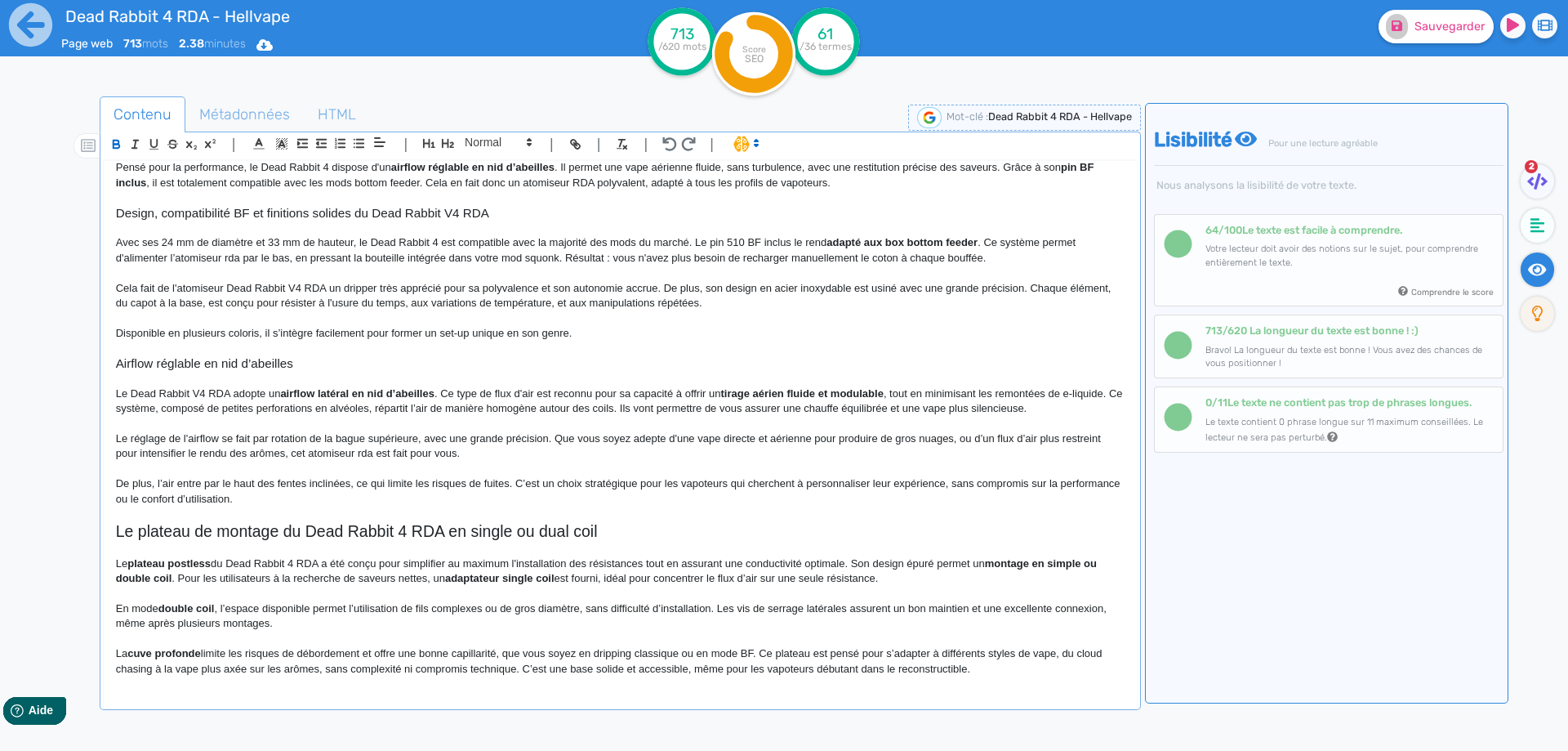
click at [208, 610] on strong "double coil" at bounding box center [186, 608] width 56 height 13
click at [213, 616] on p "En mode double coil, l’espace disponible permet l’utilisation de fils complexes…" at bounding box center [619, 616] width 1009 height 30
click at [1014, 613] on p "En mode double coil, l’espace disponible permet l’utilisation de fils complexes…" at bounding box center [619, 616] width 1009 height 30
click at [116, 655] on p "La cuve profonde limite les risques de débordement et offre une bonne capillari…" at bounding box center [619, 661] width 1009 height 30
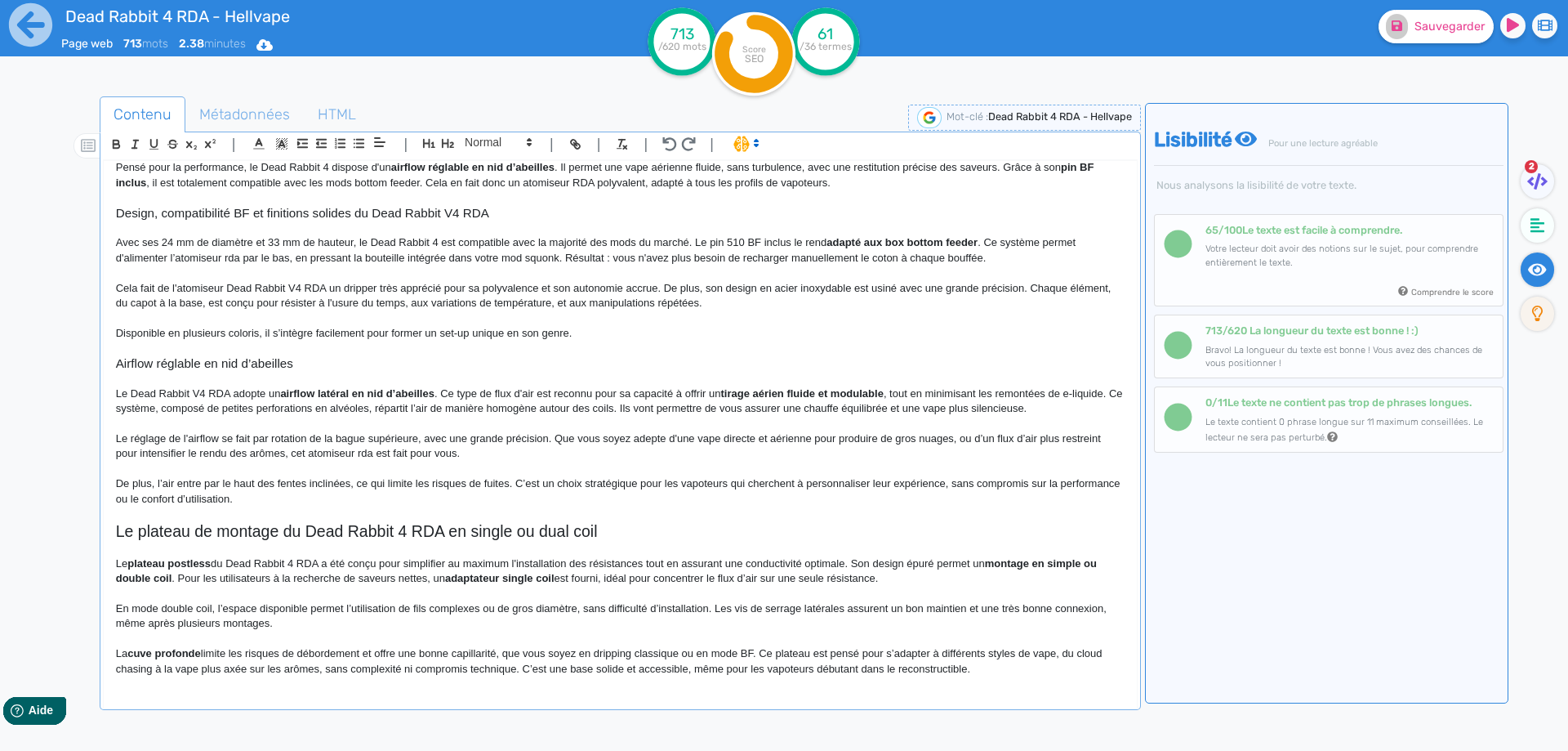
click at [116, 655] on p "La cuve profonde limite les risques de débordement et offre une bonne capillari…" at bounding box center [619, 661] width 1009 height 30
click at [524, 655] on strong "cuve profonde" at bounding box center [561, 653] width 74 height 13
drag, startPoint x: 493, startPoint y: 655, endPoint x: 519, endPoint y: 650, distance: 26.5
click at [582, 654] on p "Cet atomiseur reconstructible élaboré par [PERSON_NAME] comprend également une …" at bounding box center [619, 668] width 1009 height 45
drag, startPoint x: 582, startPoint y: 654, endPoint x: 740, endPoint y: 648, distance: 158.1
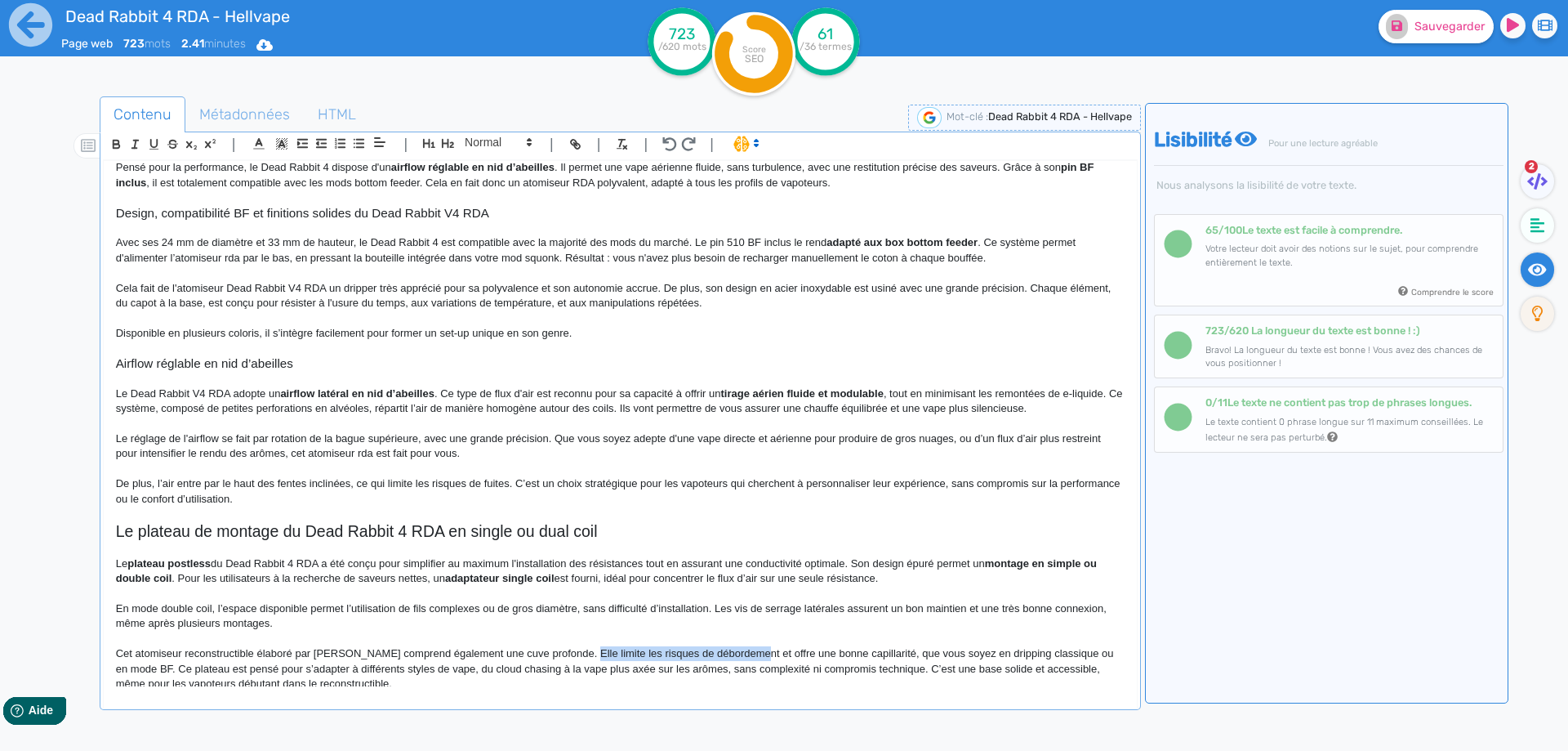
click at [740, 648] on p "Cet atomiseur reconstructible élaboré par [PERSON_NAME] comprend également une …" at bounding box center [619, 668] width 1009 height 45
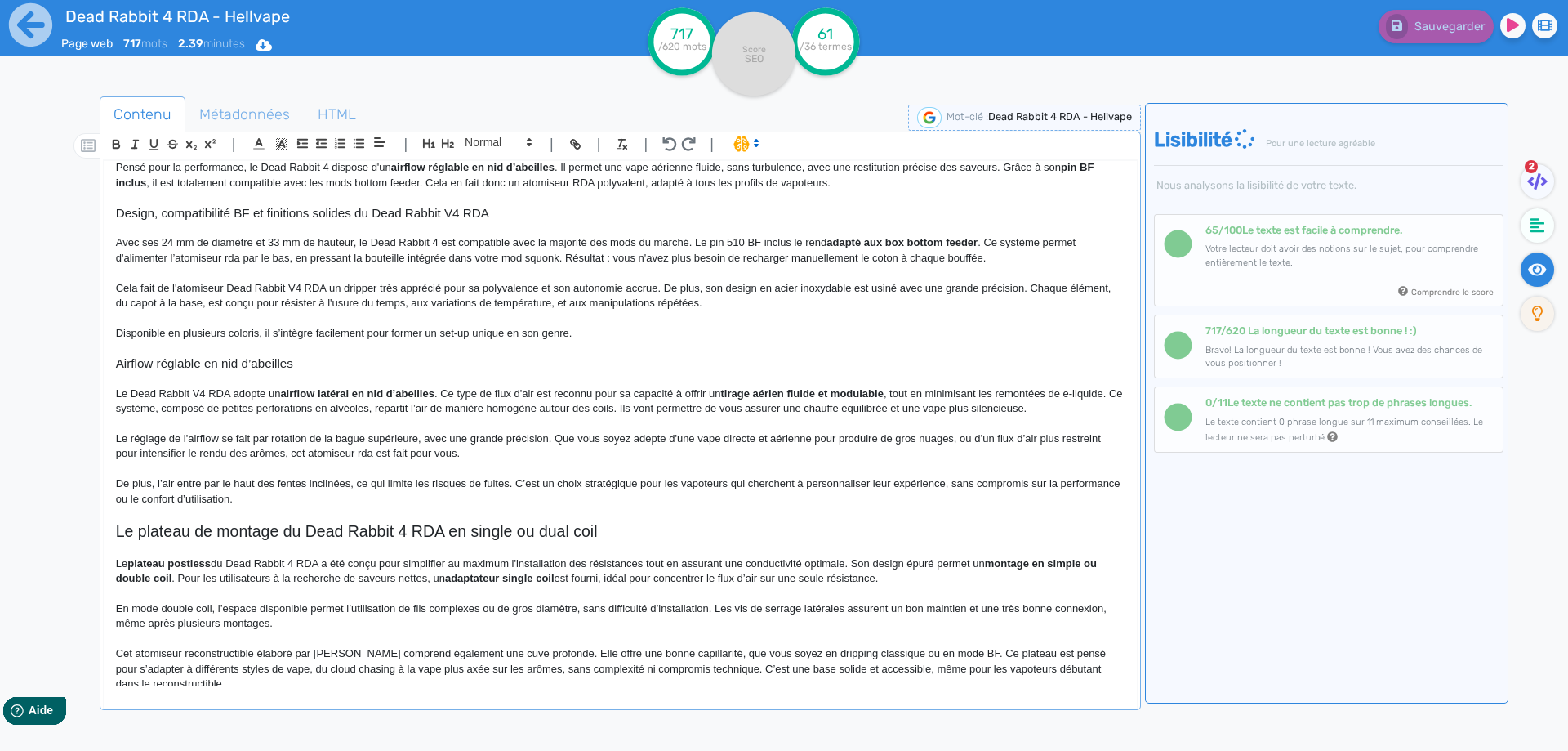
click at [963, 650] on p "Cet atomiseur reconstructible élaboré par [PERSON_NAME] comprend également une …" at bounding box center [619, 668] width 1009 height 45
click at [957, 651] on p "Cet atomiseur reconstructible élaboré par [PERSON_NAME] comprend également une …" at bounding box center [619, 668] width 1009 height 45
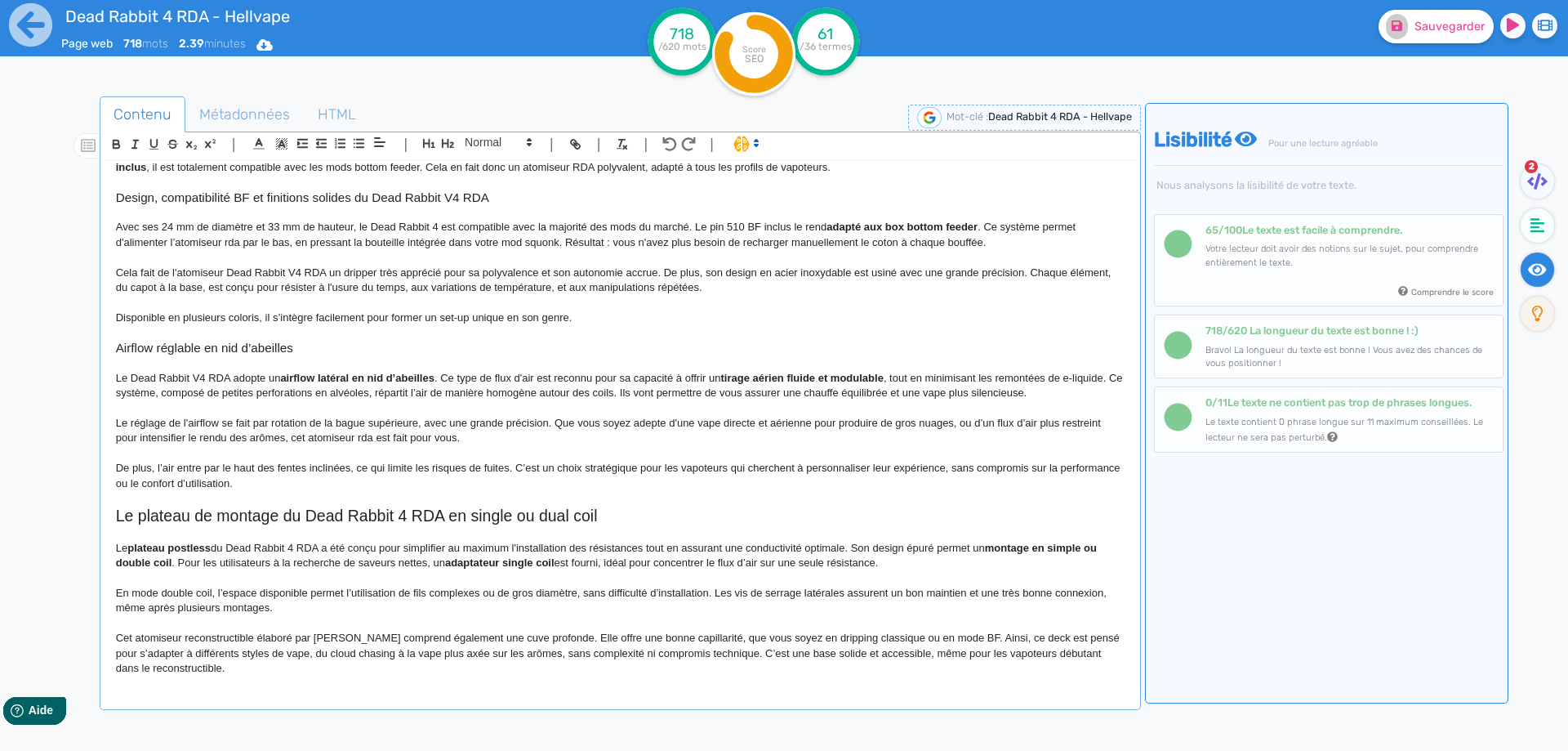
click at [969, 633] on p "Cet atomiseur reconstructible élaboré par [PERSON_NAME] comprend également une …" at bounding box center [619, 653] width 1009 height 45
click at [970, 634] on p "Cet atomiseur reconstructible élaboré par [PERSON_NAME] comprend également une …" at bounding box center [619, 653] width 1009 height 45
click at [298, 651] on p "Cet atomiseur reconstructible élaboré par [PERSON_NAME] comprend également une …" at bounding box center [619, 653] width 1009 height 45
click at [490, 654] on p "Cet atomiseur reconstructible élaboré par [PERSON_NAME] comprend également une …" at bounding box center [619, 653] width 1009 height 45
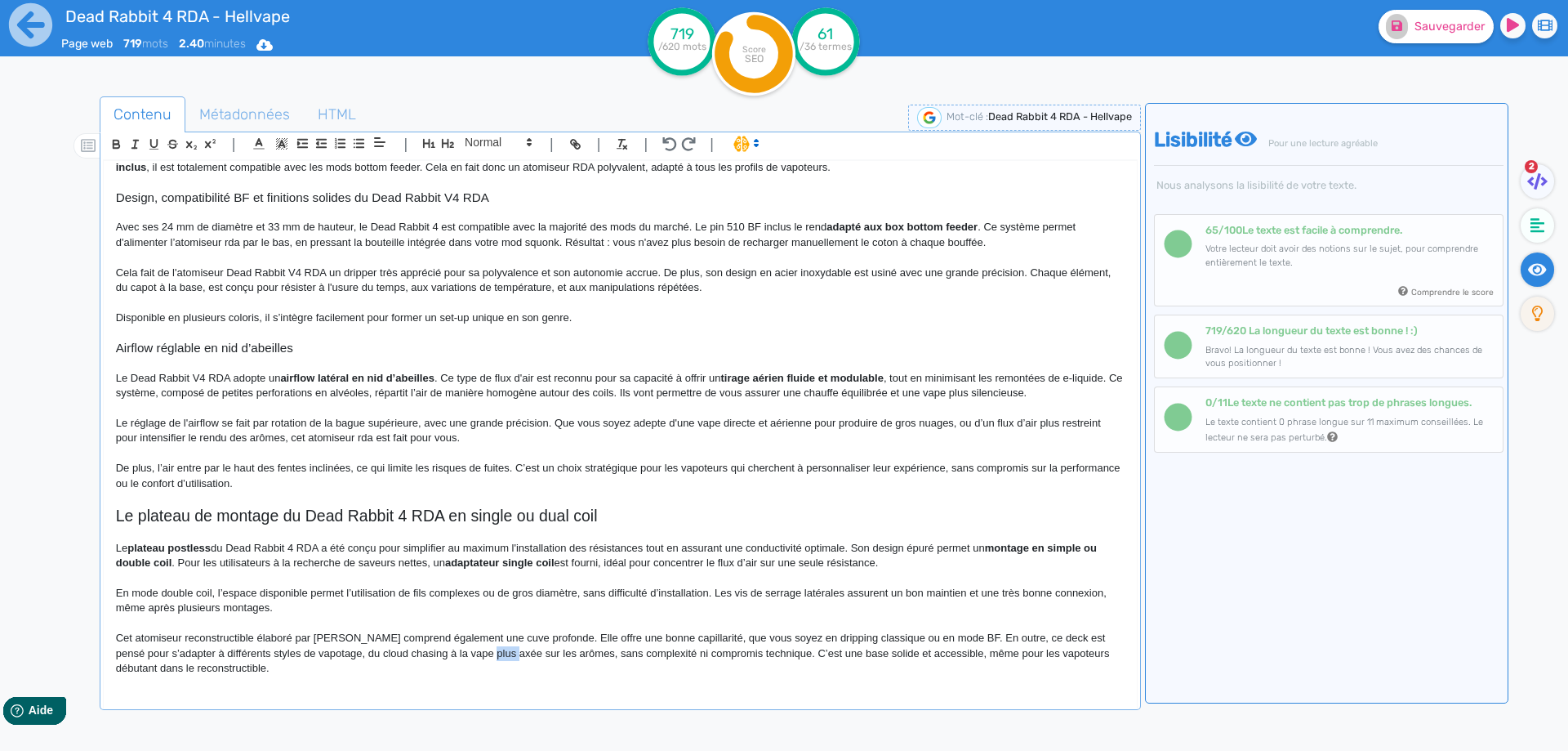
click at [490, 654] on p "Cet atomiseur reconstructible élaboré par [PERSON_NAME] comprend également une …" at bounding box center [619, 653] width 1009 height 45
click at [553, 654] on p "Cet atomiseur reconstructible élaboré par [PERSON_NAME] comprend également une …" at bounding box center [619, 653] width 1009 height 45
click at [528, 651] on p "Cet atomiseur reconstructible élaboré par [PERSON_NAME] comprend également une …" at bounding box center [619, 653] width 1009 height 45
click at [535, 651] on p "Cet atomiseur reconstructible élaboré par [PERSON_NAME] comprend également une …" at bounding box center [619, 653] width 1009 height 45
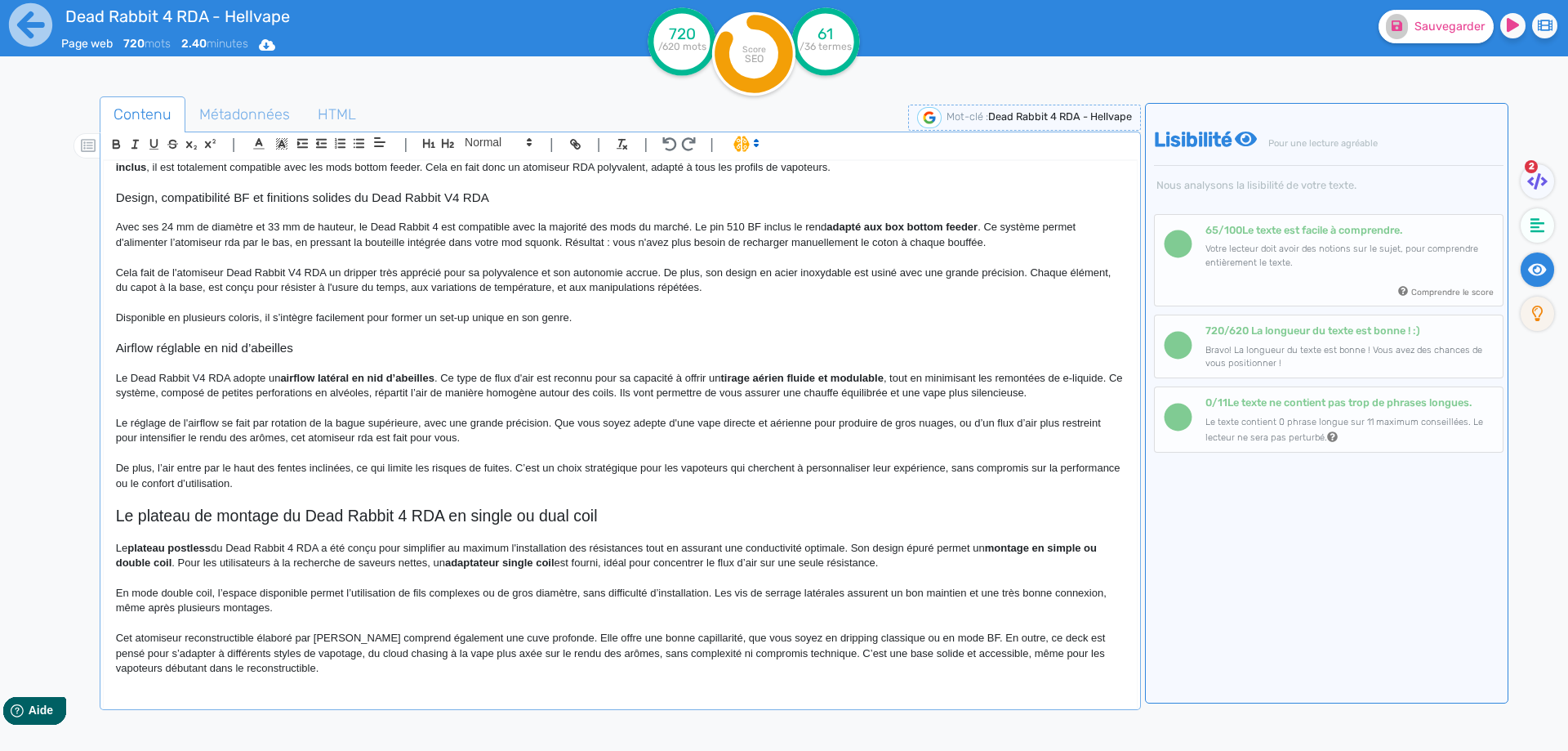
click at [653, 655] on p "Cet atomiseur reconstructible élaboré par [PERSON_NAME] comprend également une …" at bounding box center [619, 653] width 1009 height 45
drag, startPoint x: 653, startPoint y: 655, endPoint x: 798, endPoint y: 649, distance: 145.1
click at [798, 649] on p "Cet atomiseur reconstructible élaboré par [PERSON_NAME] comprend également une …" at bounding box center [619, 653] width 1009 height 45
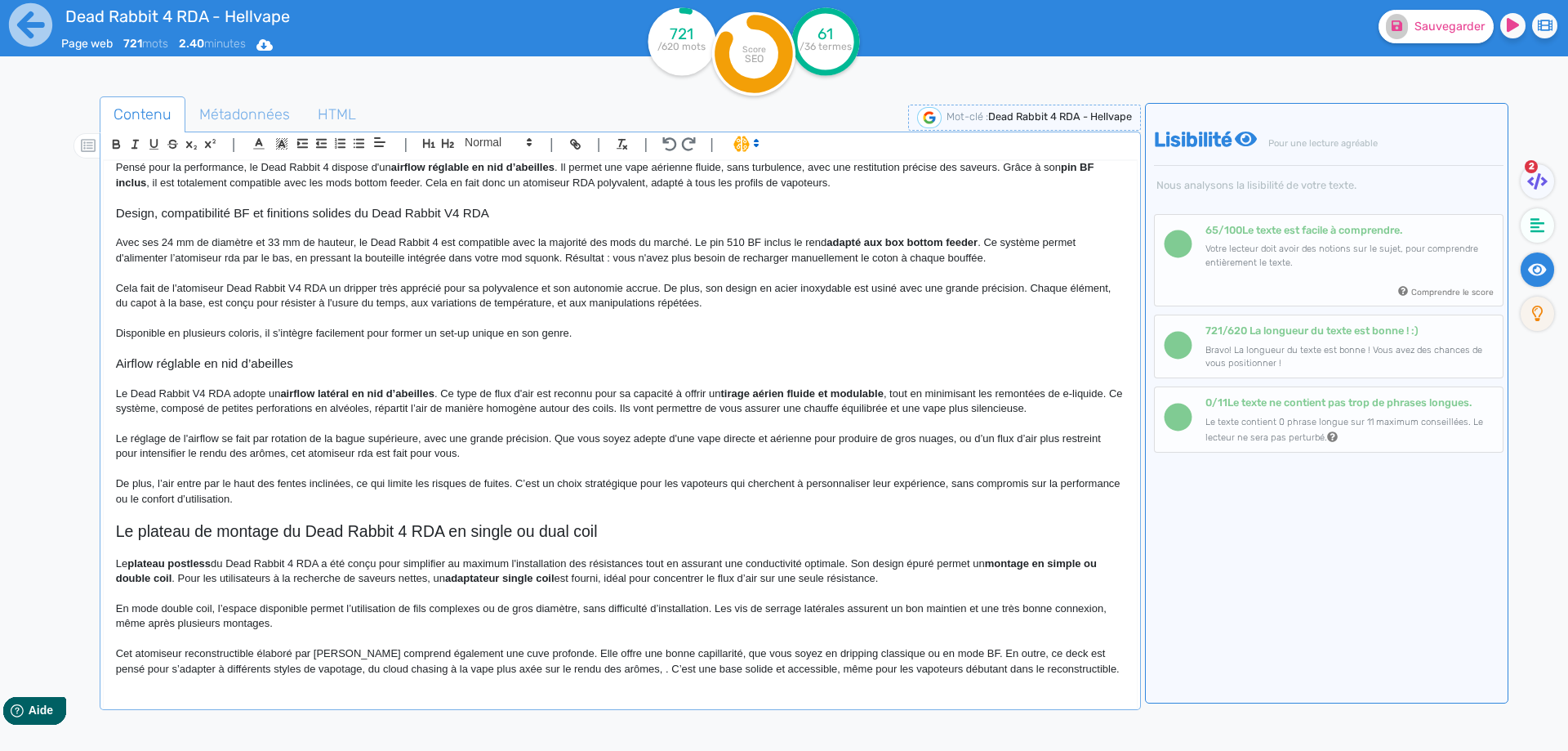
scroll to position [251, 0]
click at [645, 668] on p "Cet atomiseur reconstructible élaboré par [PERSON_NAME] comprend également une …" at bounding box center [619, 661] width 1009 height 30
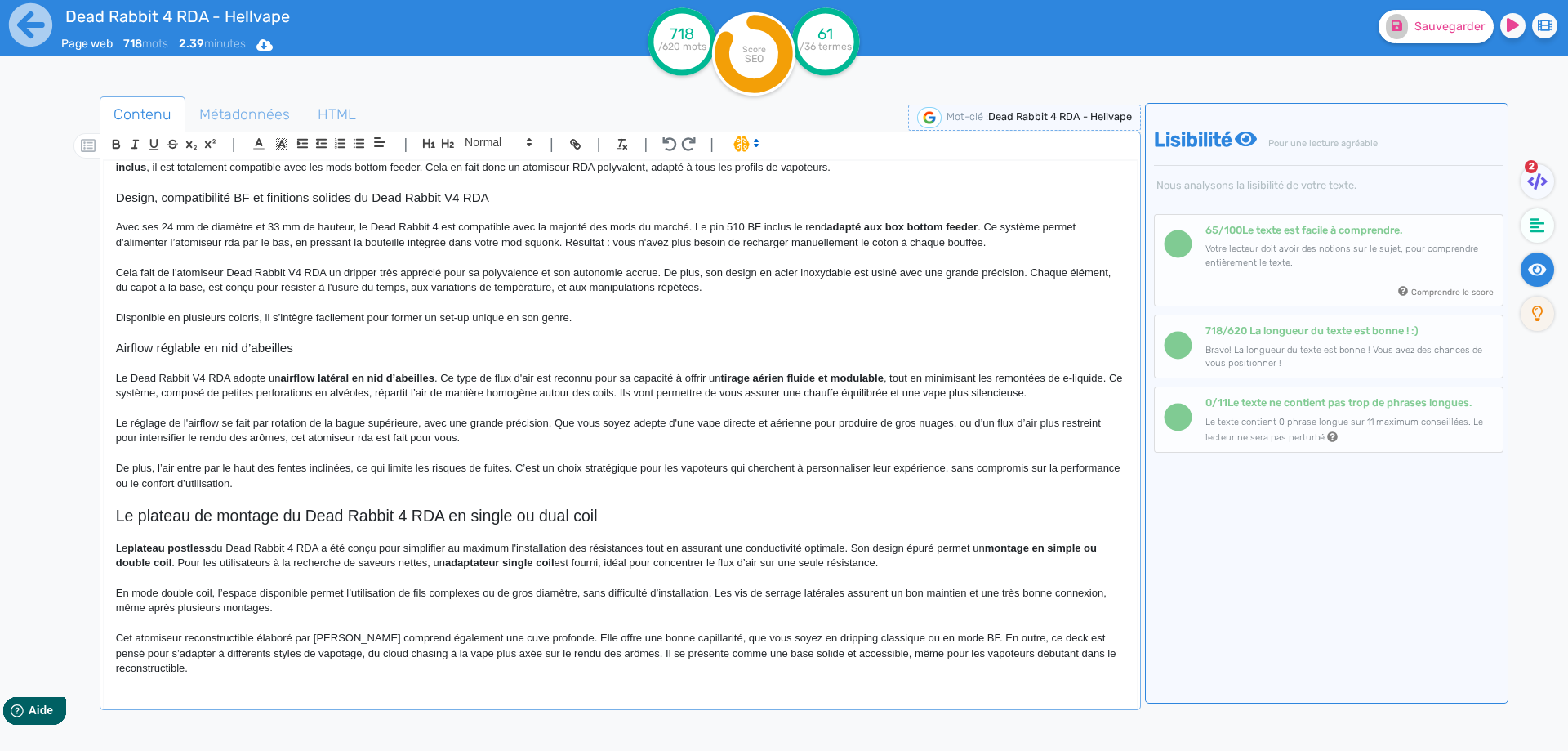
click at [633, 655] on p "Cet atomiseur reconstructible élaboré par [PERSON_NAME] comprend également une …" at bounding box center [619, 653] width 1009 height 45
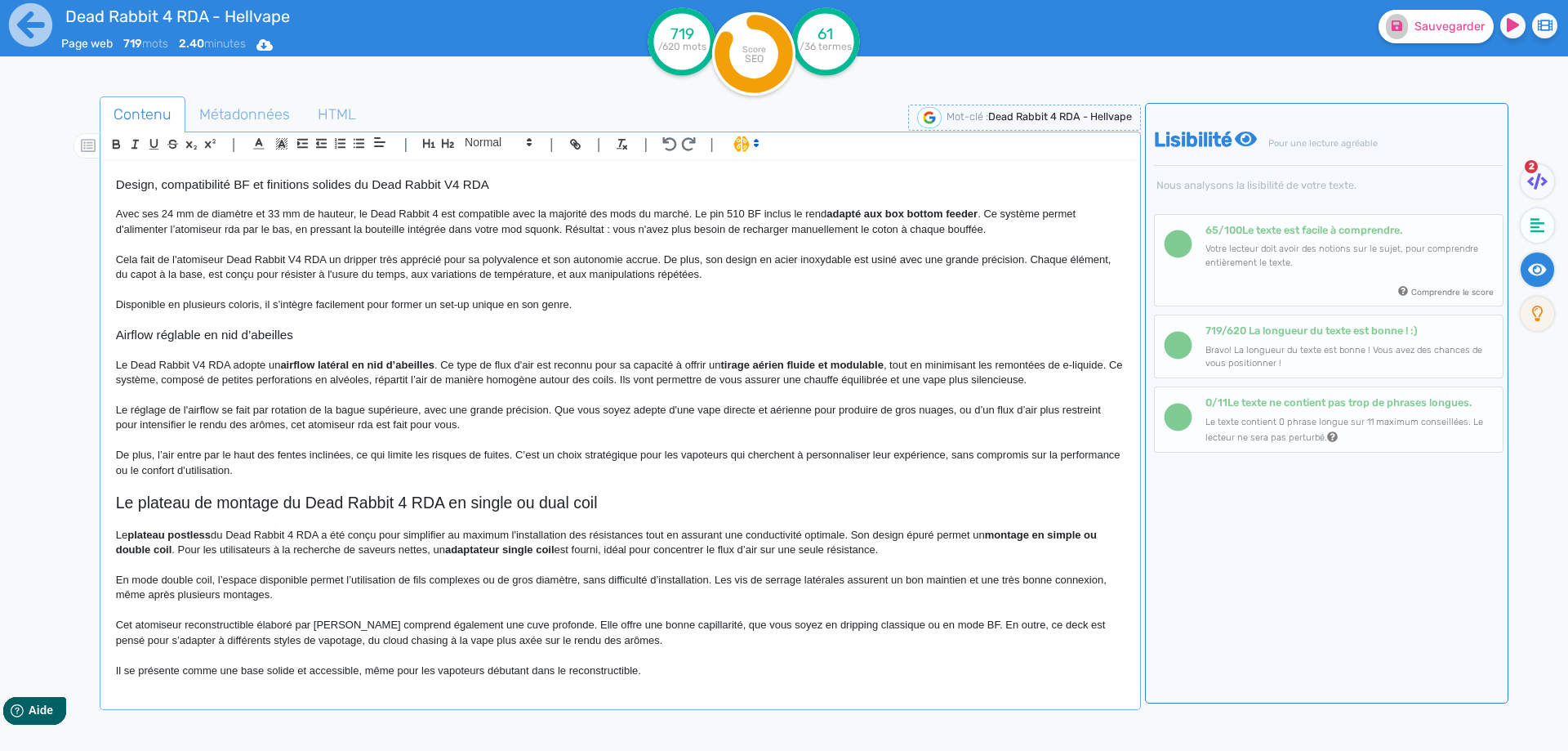
scroll to position [281, 0]
click at [1449, 32] on span "Sauvegarder" at bounding box center [1450, 26] width 70 height 14
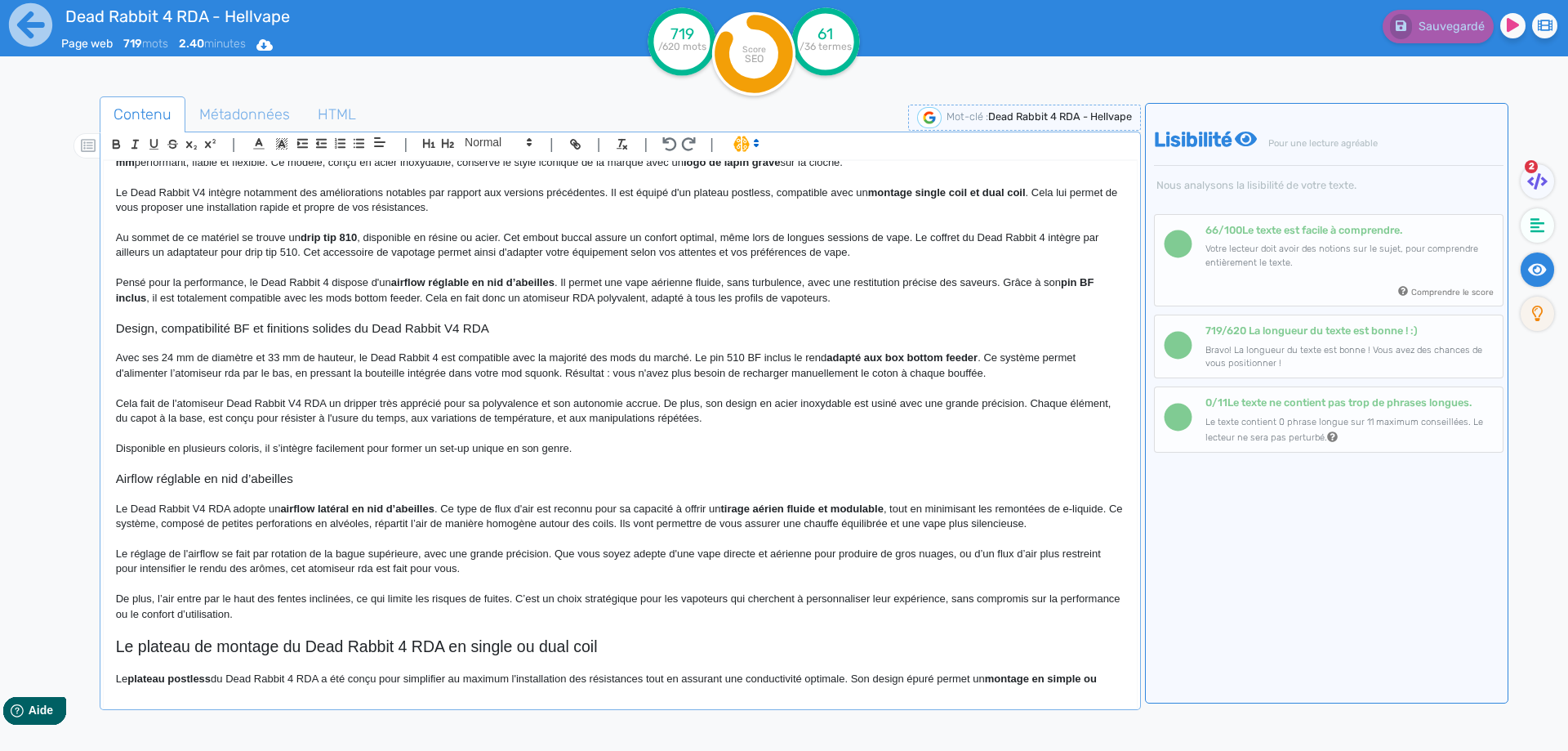
scroll to position [118, 0]
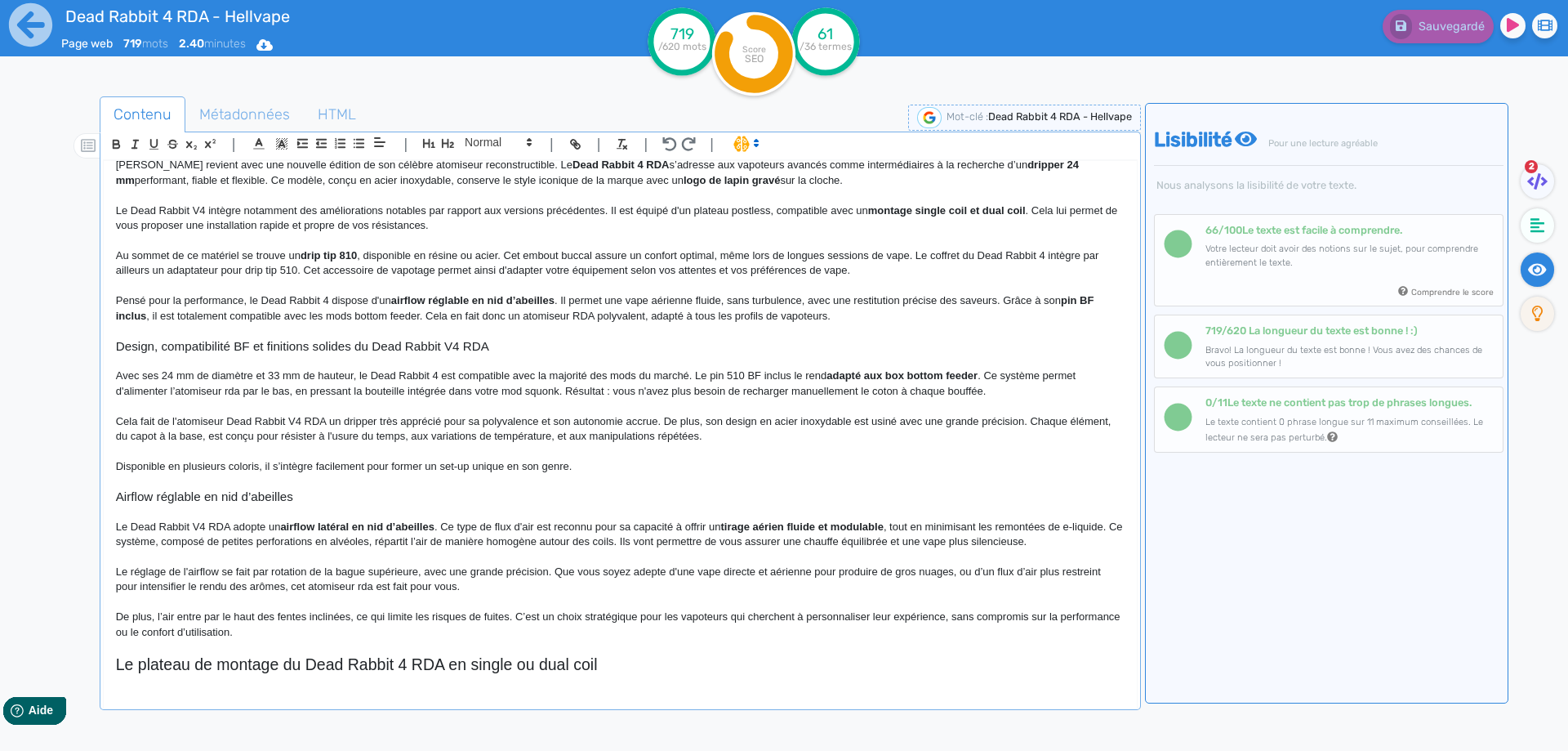
click at [585, 466] on p "Disponible en plusieurs coloris, il s’intègre facilement pour former un set-up …" at bounding box center [619, 466] width 1009 height 15
click at [919, 306] on p "Pensé pour la performance, le Dead Rabbit 4 dispose d'un airflow réglable en ni…" at bounding box center [619, 308] width 1009 height 30
click at [907, 316] on p "Pensé pour la performance, le Dead Rabbit 4 dispose d'un airflow réglable en ni…" at bounding box center [619, 308] width 1009 height 30
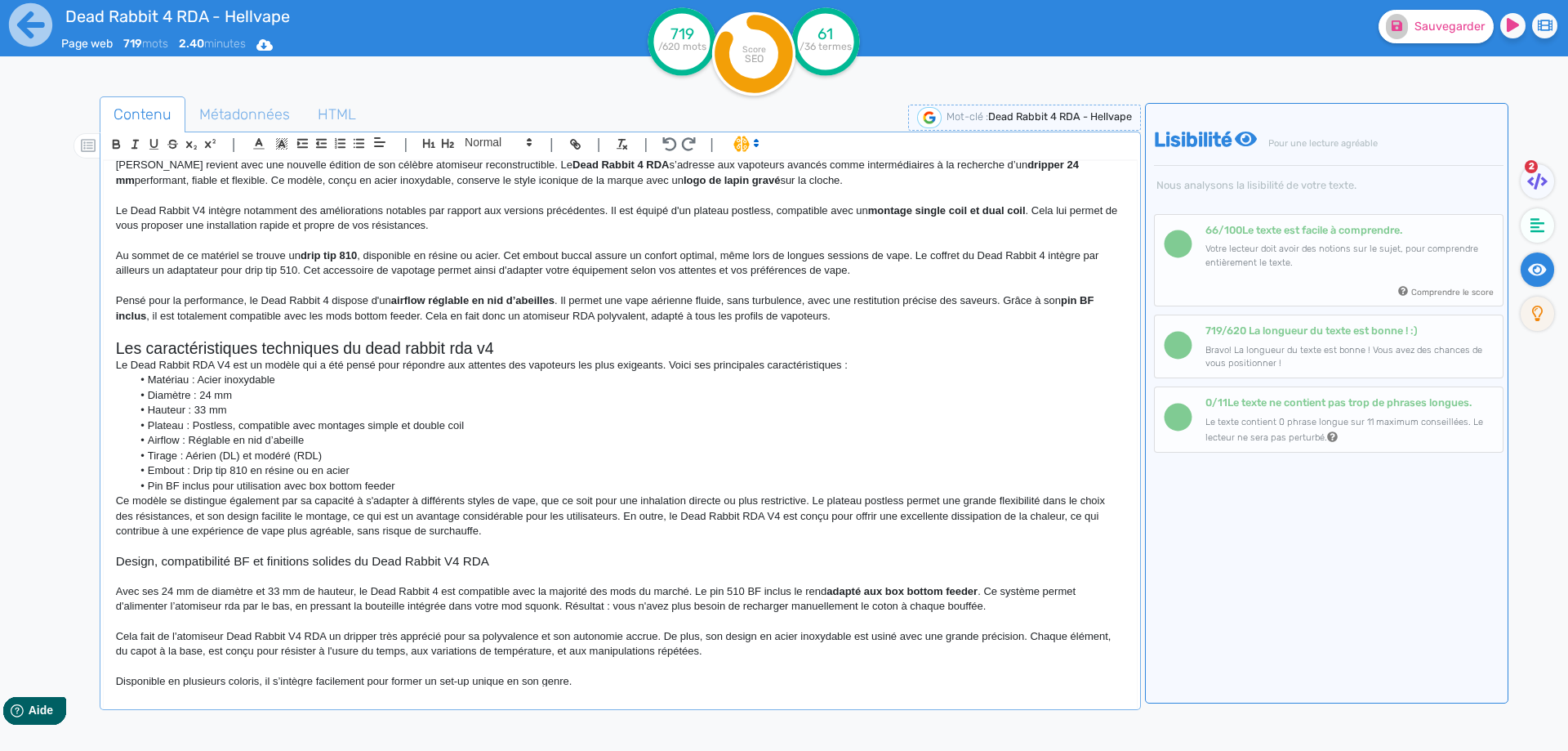
click at [326, 349] on h2 "Les caractéristiques techniques du dead rabbit rda v4" at bounding box center [619, 348] width 1009 height 18
click at [479, 142] on span at bounding box center [497, 142] width 80 height 19
click at [482, 165] on span at bounding box center [497, 170] width 65 height 28
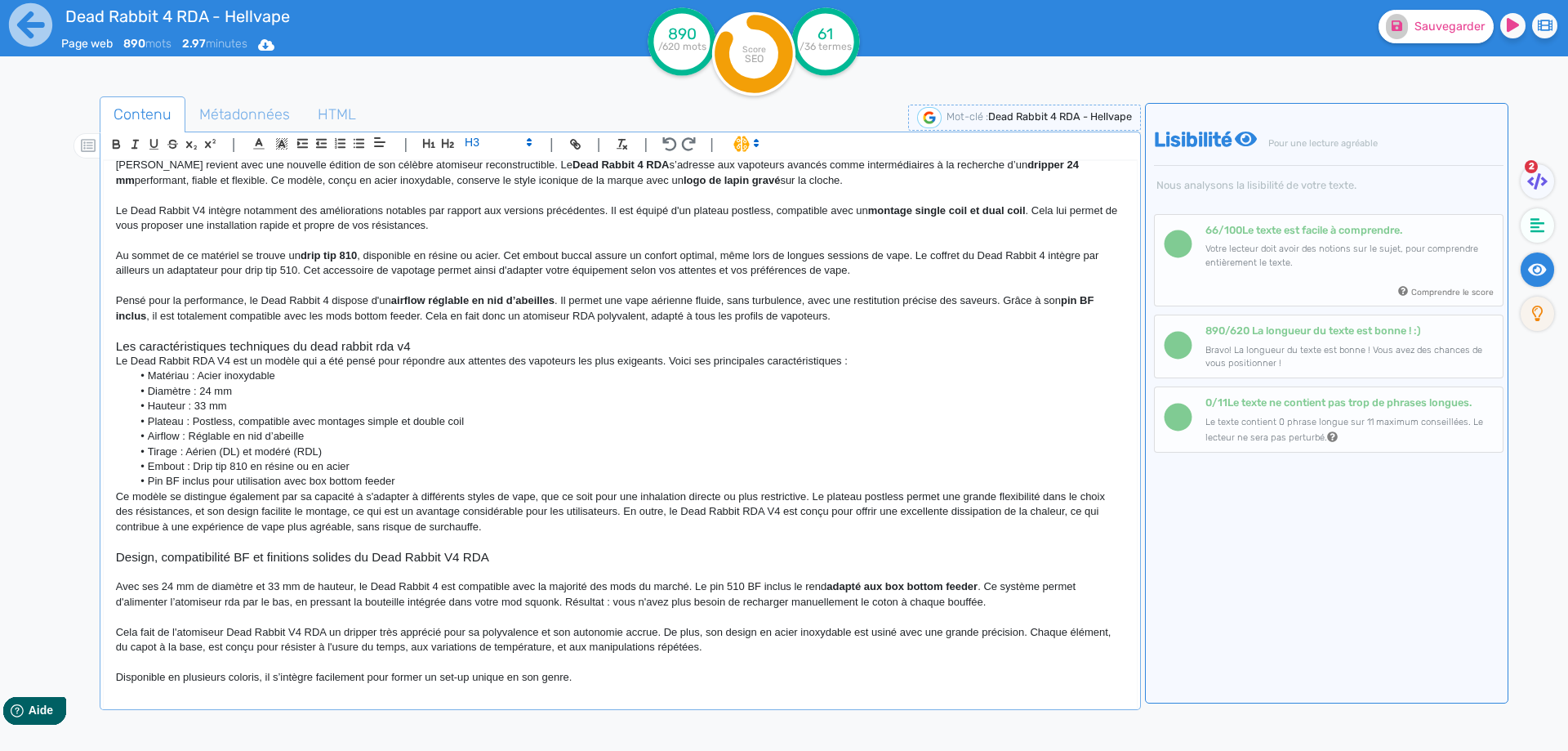
click at [441, 355] on p "Le Dead Rabbit RDA V4 est un modèle qui a été pensé pour répondre aux attentes …" at bounding box center [619, 360] width 1009 height 15
click at [443, 342] on h3 "Les caractéristiques techniques du dead rabbit rda v4" at bounding box center [619, 346] width 1009 height 15
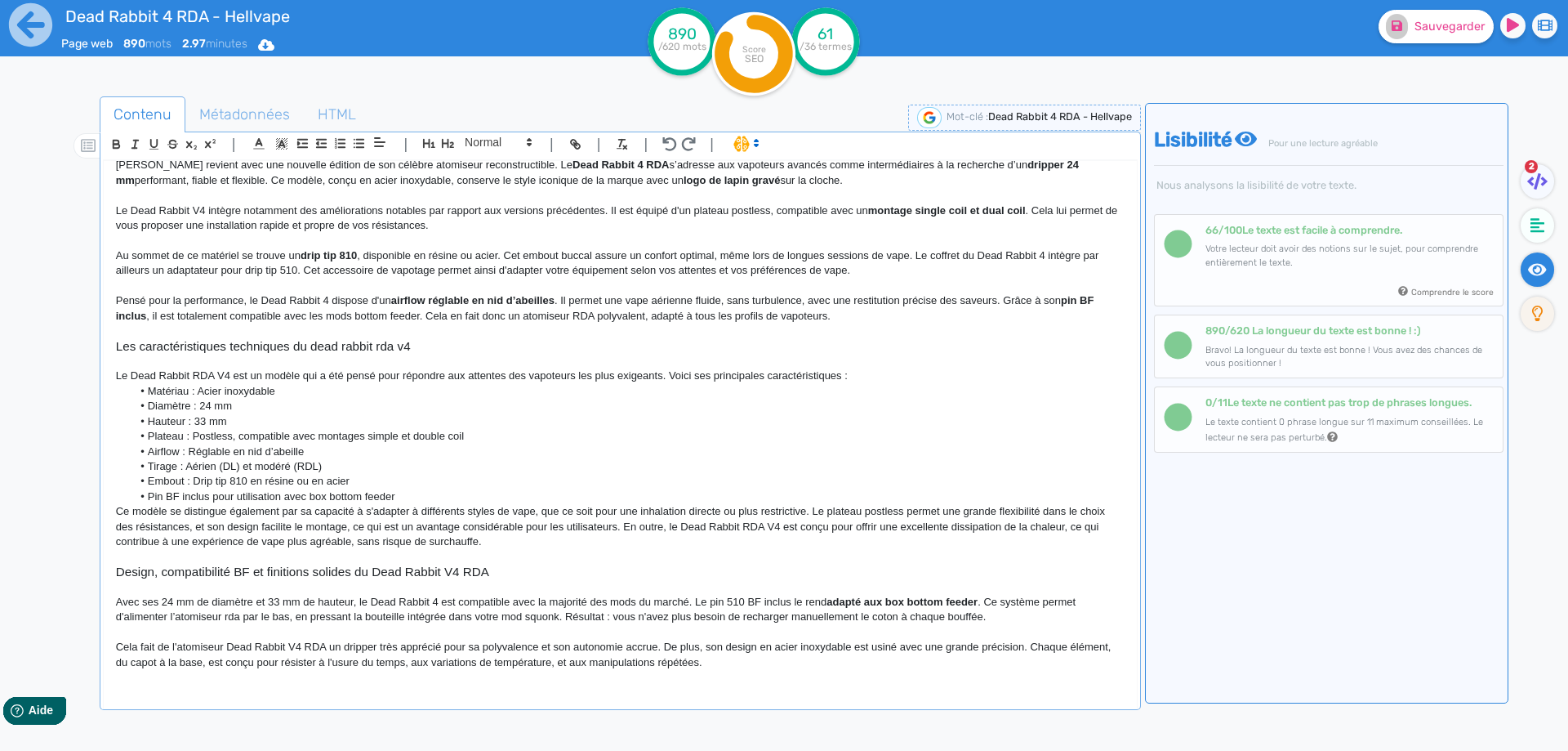
click at [311, 344] on h3 "Les caractéristiques techniques du dead rabbit rda v4" at bounding box center [619, 346] width 1009 height 15
click at [345, 344] on h3 "Les caractéristiques techniques du Dead rabbit rda v4" at bounding box center [619, 346] width 1009 height 15
click at [384, 349] on h3 "Les caractéristiques techniques du Dead Rabbit rda v4" at bounding box center [619, 346] width 1009 height 15
click at [385, 350] on h3 "Les caractéristiques techniques du Dead Rabbit rda v4" at bounding box center [619, 346] width 1009 height 15
click at [223, 377] on p "Le Dead Rabbit RDA V4 est un modèle qui a été pensé pour répondre aux attentes …" at bounding box center [619, 375] width 1009 height 15
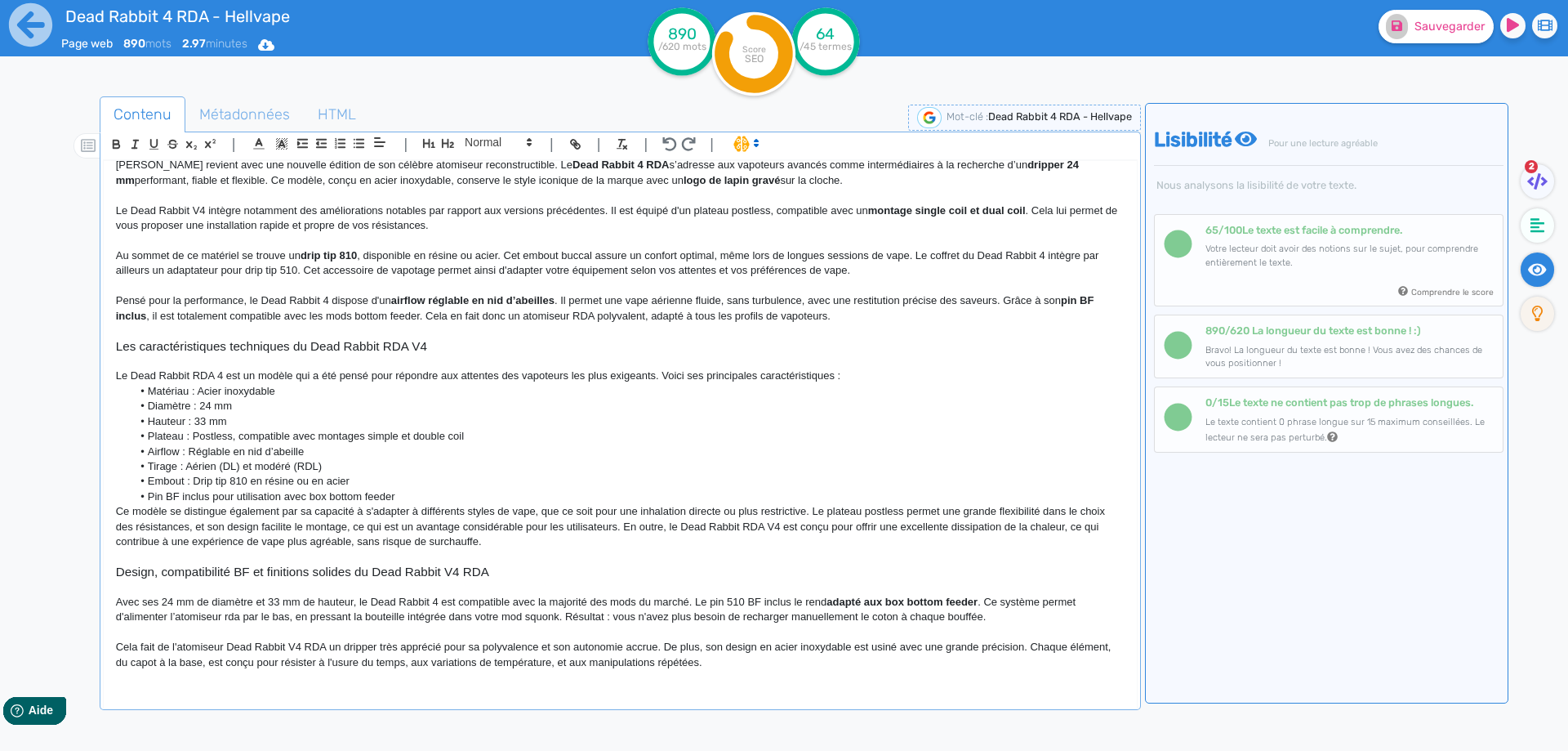
click at [270, 381] on p "Le Dead Rabbit RDA 4 est un modèle qui a été pensé pour répondre aux attentes d…" at bounding box center [619, 375] width 1009 height 15
click at [893, 378] on p "Le Dead Rabbit RDA 4 est un atomiseur reconstructible pensé pour répondre aux a…" at bounding box center [619, 375] width 1009 height 15
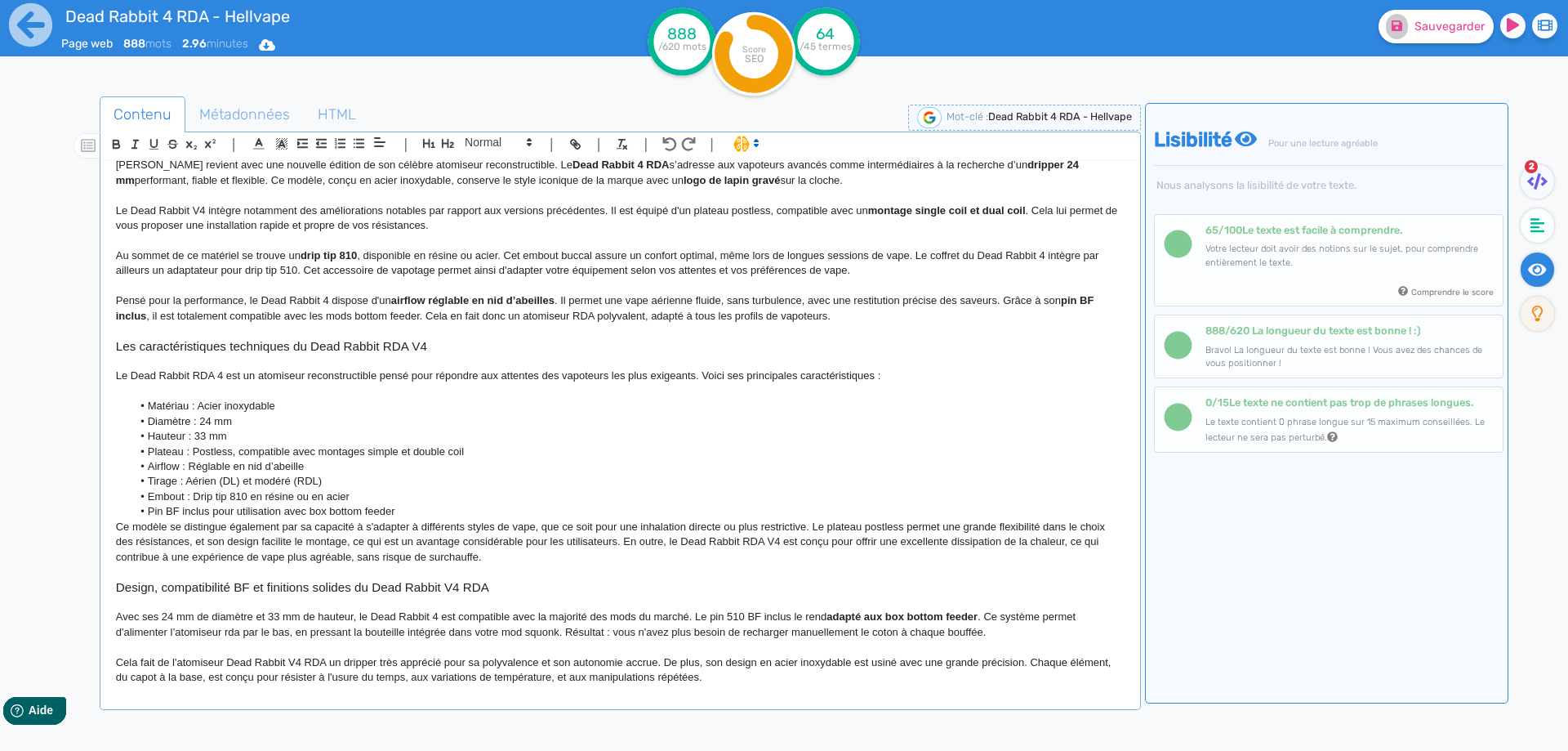
click at [846, 381] on p "Le Dead Rabbit RDA 4 est un atomiseur reconstructible pensé pour répondre aux a…" at bounding box center [619, 375] width 1009 height 15
click at [420, 510] on li "Pin BF inclus pour utilisation avec box bottom feeder" at bounding box center [627, 511] width 992 height 15
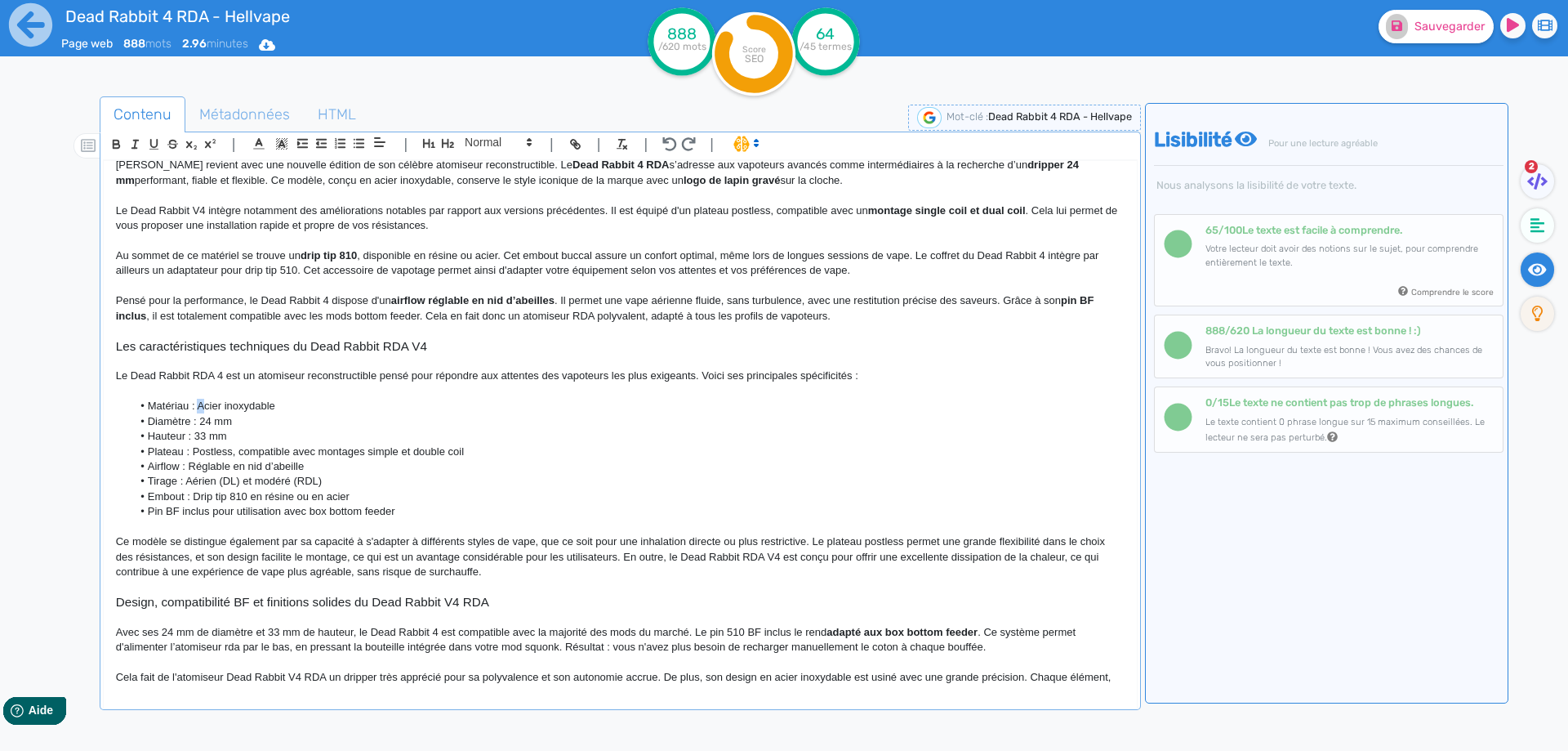
click at [199, 405] on li "Matériau : Acier inoxydable" at bounding box center [627, 405] width 992 height 15
click at [228, 408] on li "Matériau : acier inoxydable" at bounding box center [627, 405] width 992 height 15
click at [193, 450] on li "Plateau : Postless, compatible avec montages simple et double coil" at bounding box center [627, 451] width 992 height 15
click at [192, 464] on li "Airflow : Réglable en nid d’abeille" at bounding box center [627, 466] width 992 height 15
click at [192, 481] on li "Tirage : Aérien (DL) et modéré (RDL)" at bounding box center [627, 481] width 992 height 15
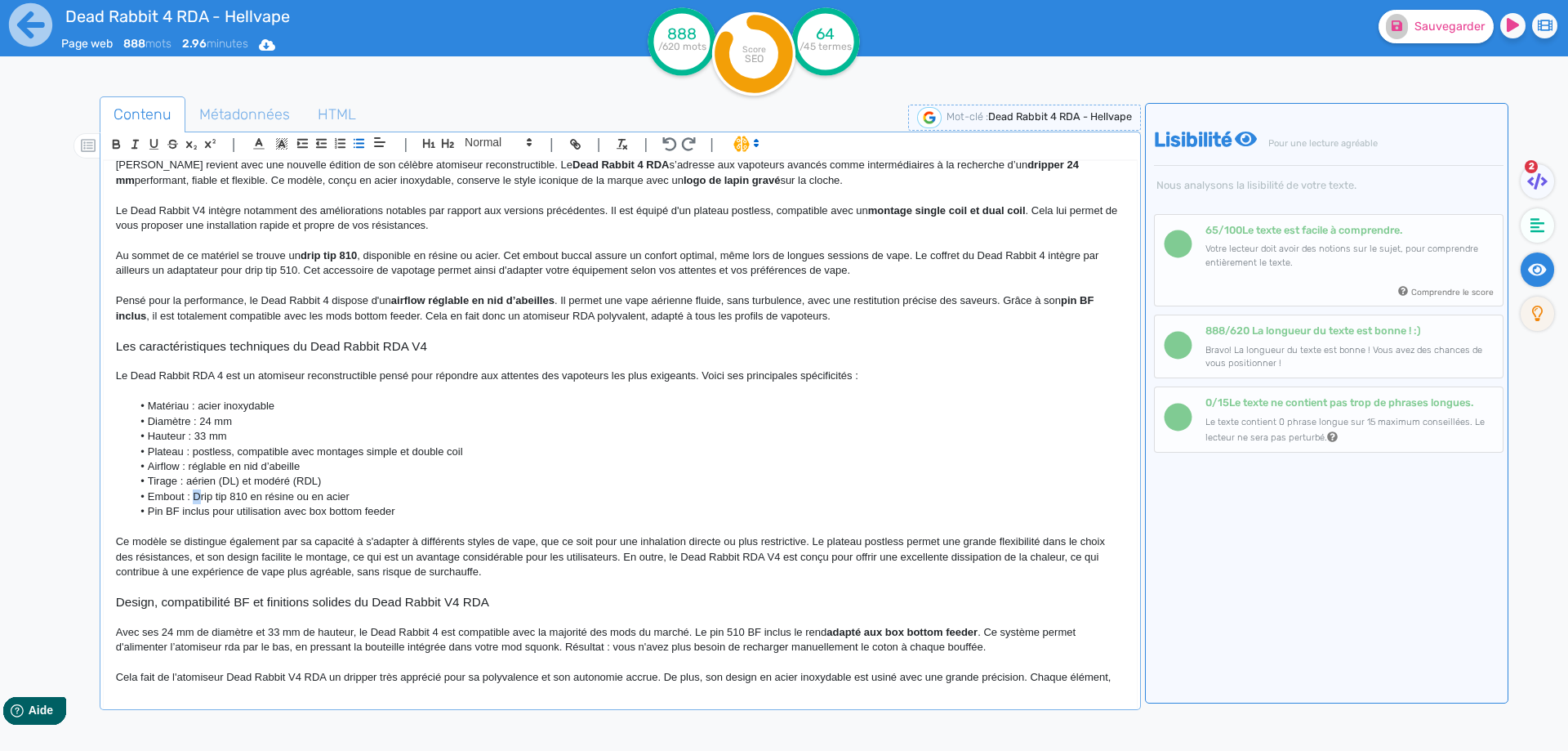
click at [196, 498] on li "Embout : Drip tip 810 en résine ou en acier" at bounding box center [627, 496] width 992 height 15
click at [156, 511] on li "Pin BF inclus pour utilisation avec box bottom feeder" at bounding box center [627, 511] width 992 height 15
click at [148, 528] on p at bounding box center [619, 527] width 1009 height 15
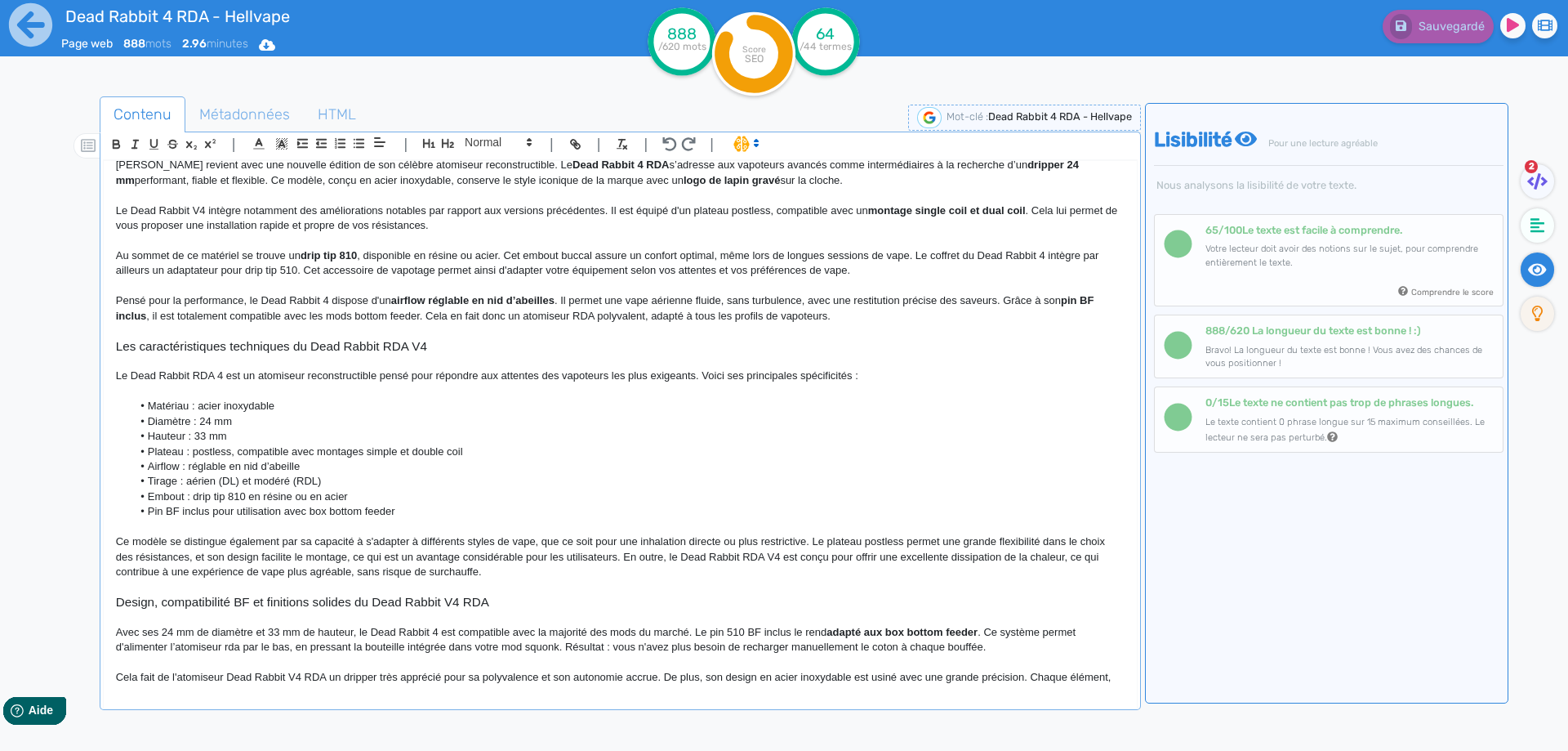
click at [198, 557] on p "Ce modèle se distingue également par sa capacité à s'adapter à différents style…" at bounding box center [619, 557] width 1009 height 45
drag, startPoint x: 198, startPoint y: 557, endPoint x: 603, endPoint y: 554, distance: 405.0
click at [603, 554] on p "Ce modèle se distingue également par sa capacité à s'adapter à différents style…" at bounding box center [619, 557] width 1009 height 45
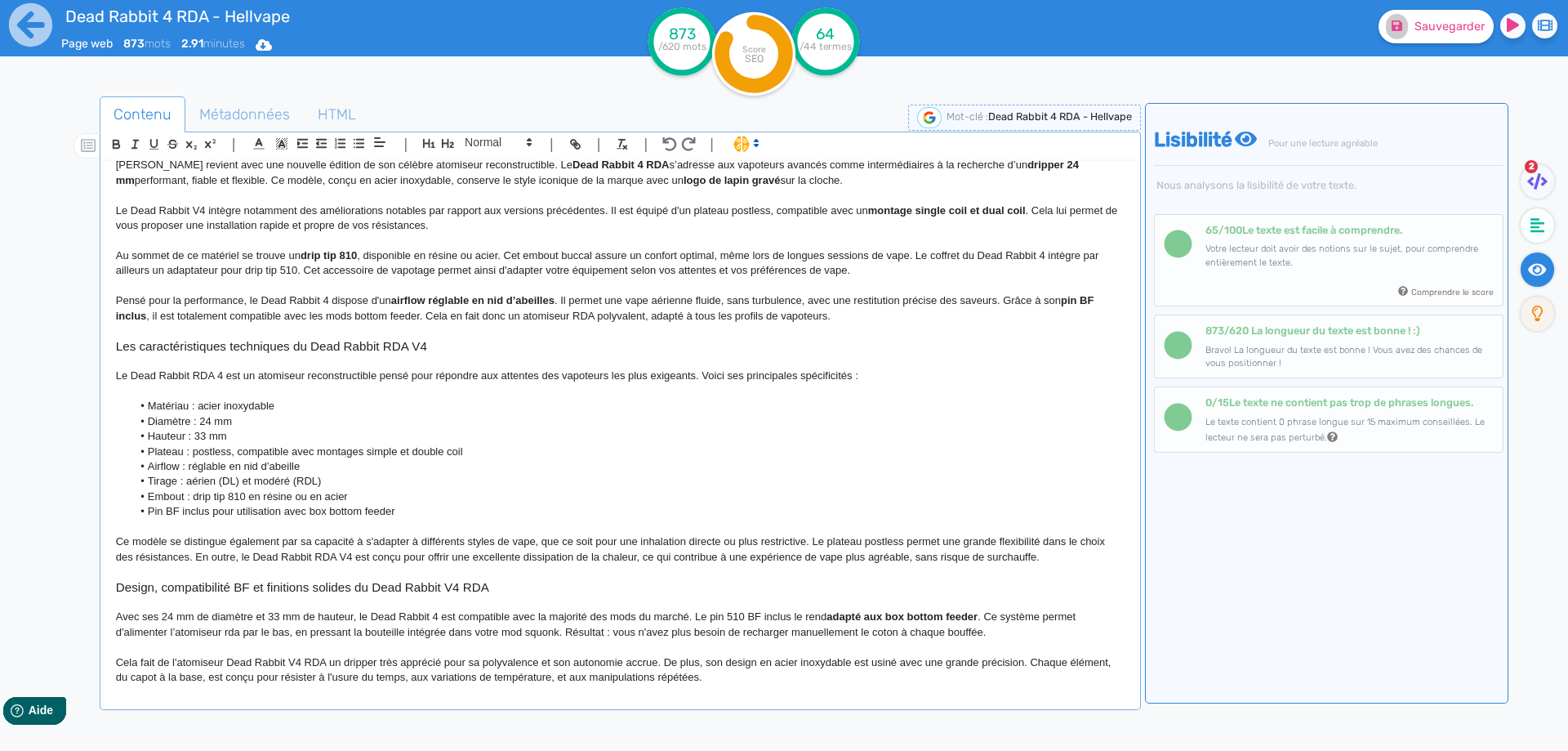
click at [199, 556] on p "Ce modèle se distingue également par sa capacité à s'adapter à différents style…" at bounding box center [619, 549] width 1009 height 30
click at [194, 558] on p "Ce modèle se distingue également par sa capacité à s'adapter à différents style…" at bounding box center [619, 549] width 1009 height 30
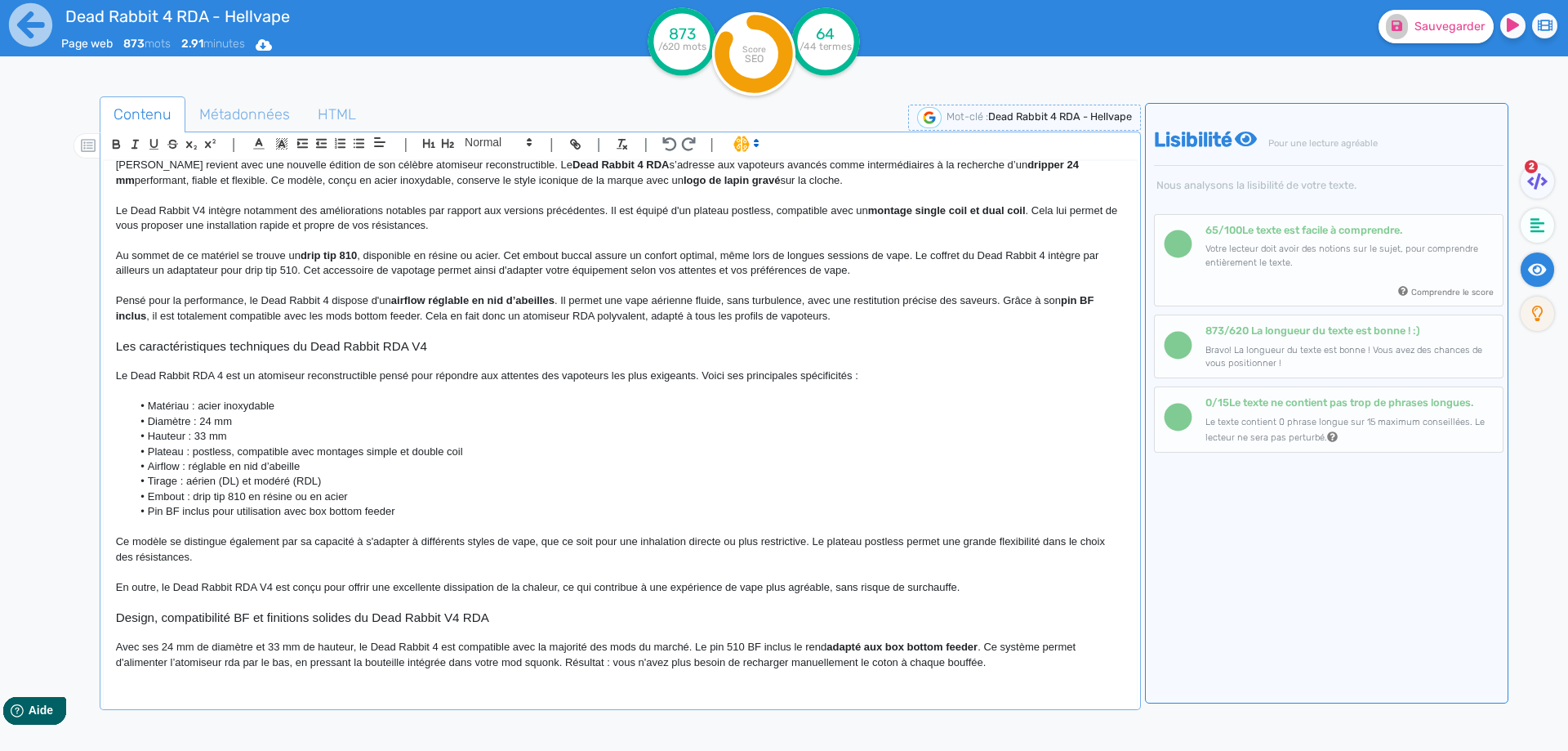
click at [350, 587] on p "En outre, le Dead Rabbit RDA V4 est conçu pour offrir une excellente dissipatio…" at bounding box center [619, 587] width 1009 height 15
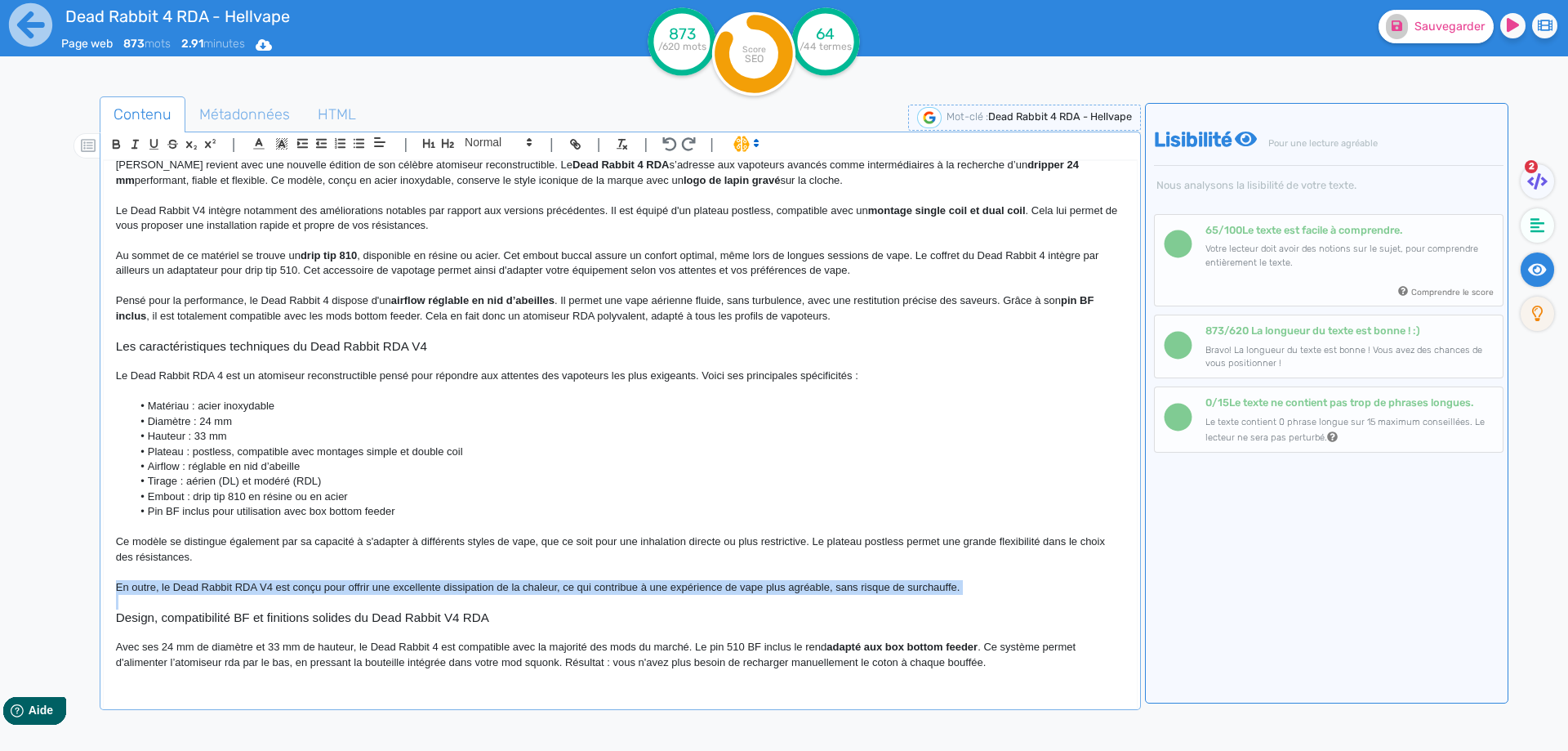
click at [349, 587] on p "En outre, le Dead Rabbit RDA V4 est conçu pour offrir une excellente dissipatio…" at bounding box center [619, 587] width 1009 height 15
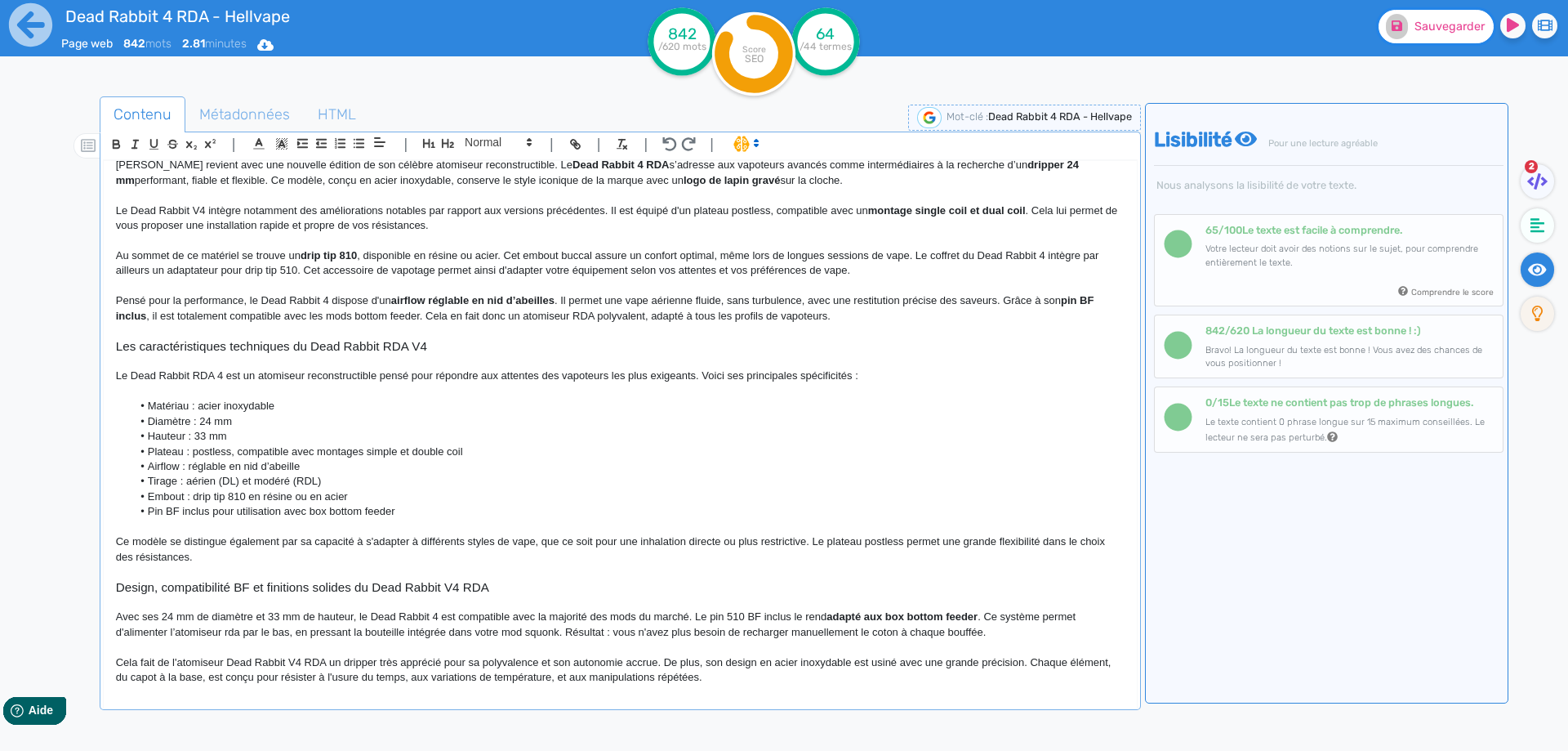
click at [1426, 21] on span "Sauvegarder" at bounding box center [1450, 26] width 70 height 14
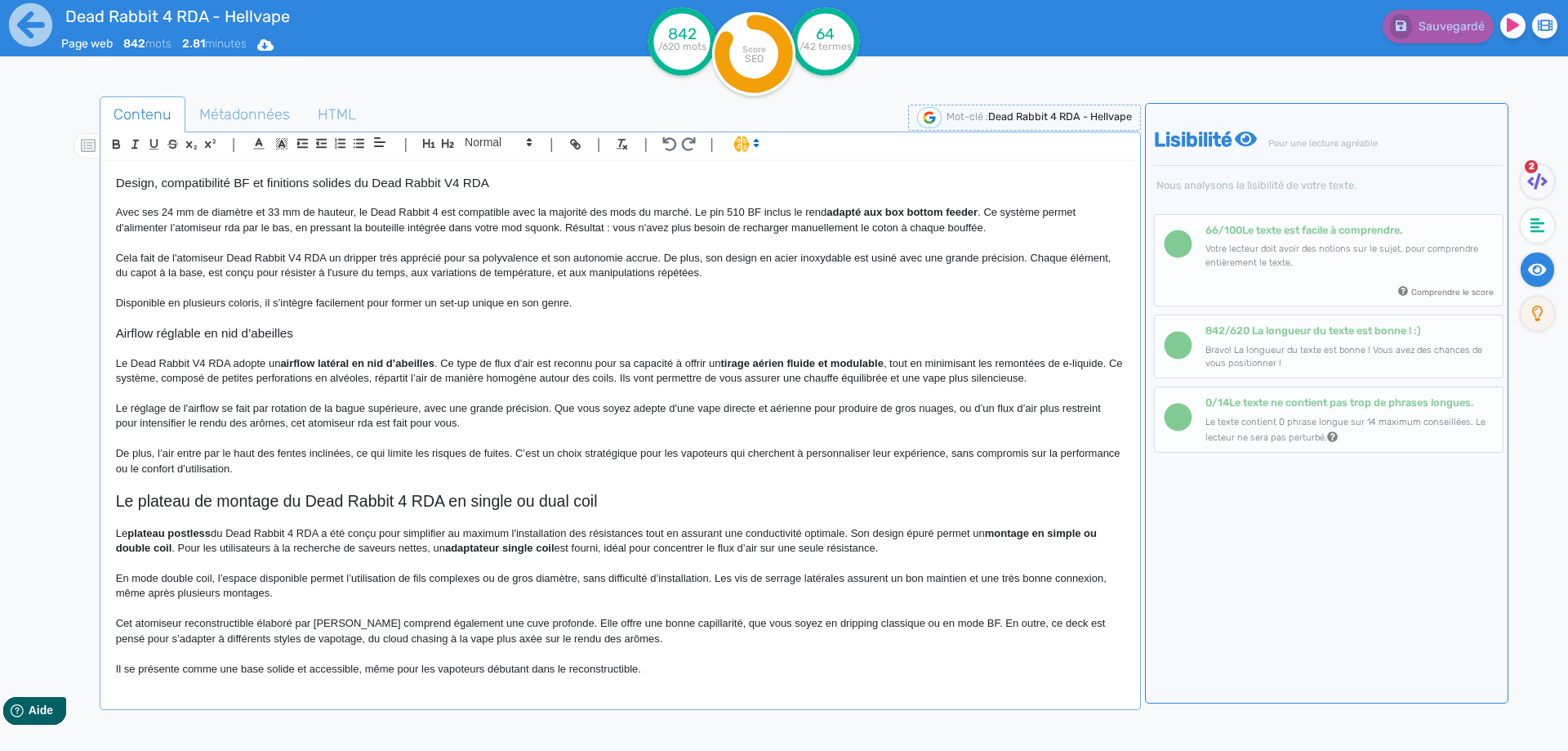
click at [710, 639] on p "Cet atomiseur reconstructible élaboré par [PERSON_NAME] comprend également une …" at bounding box center [619, 631] width 1009 height 30
click at [696, 665] on p "Il se présente comme une base solide et accessible, même pour les vapoteurs déb…" at bounding box center [619, 668] width 1009 height 15
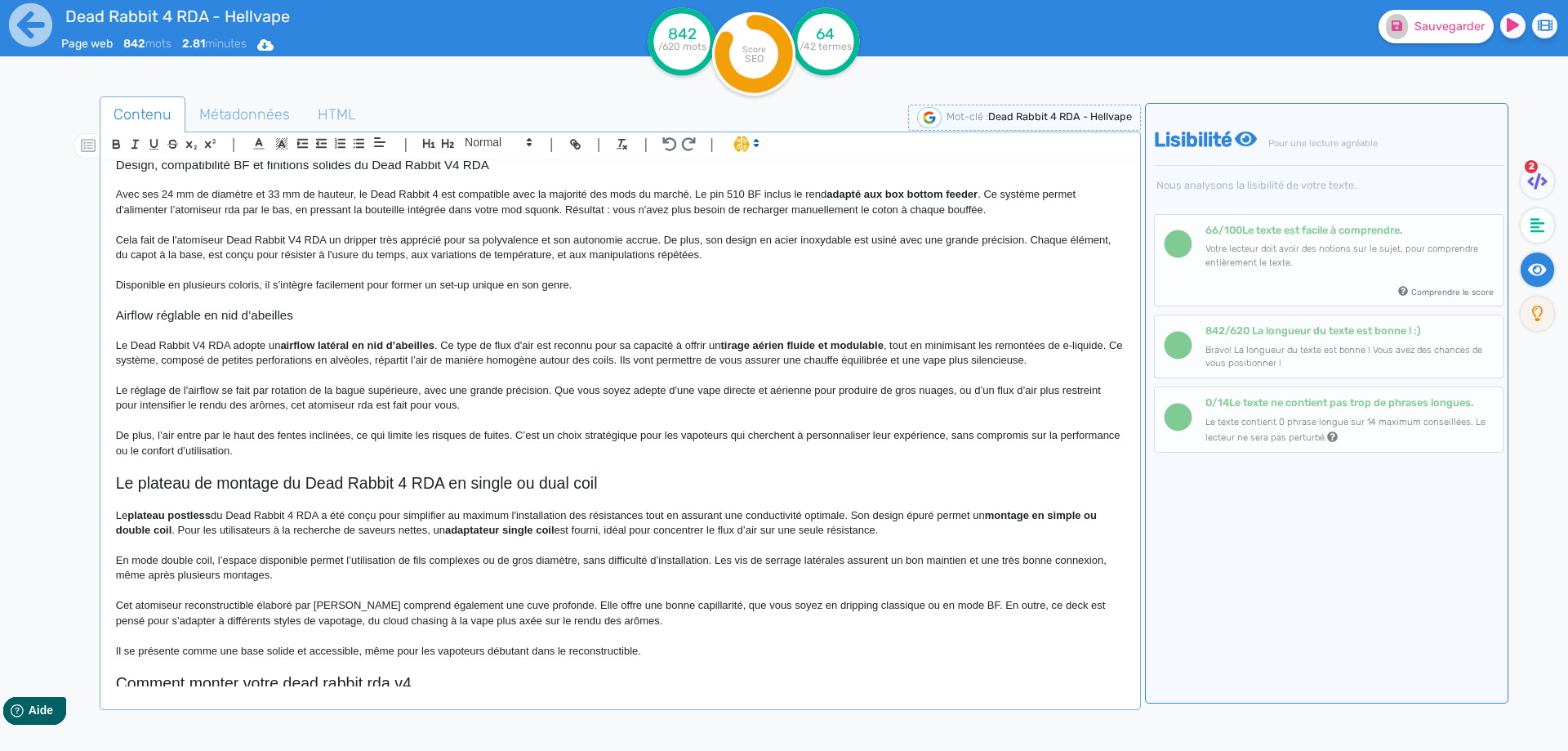
scroll to position [560, 0]
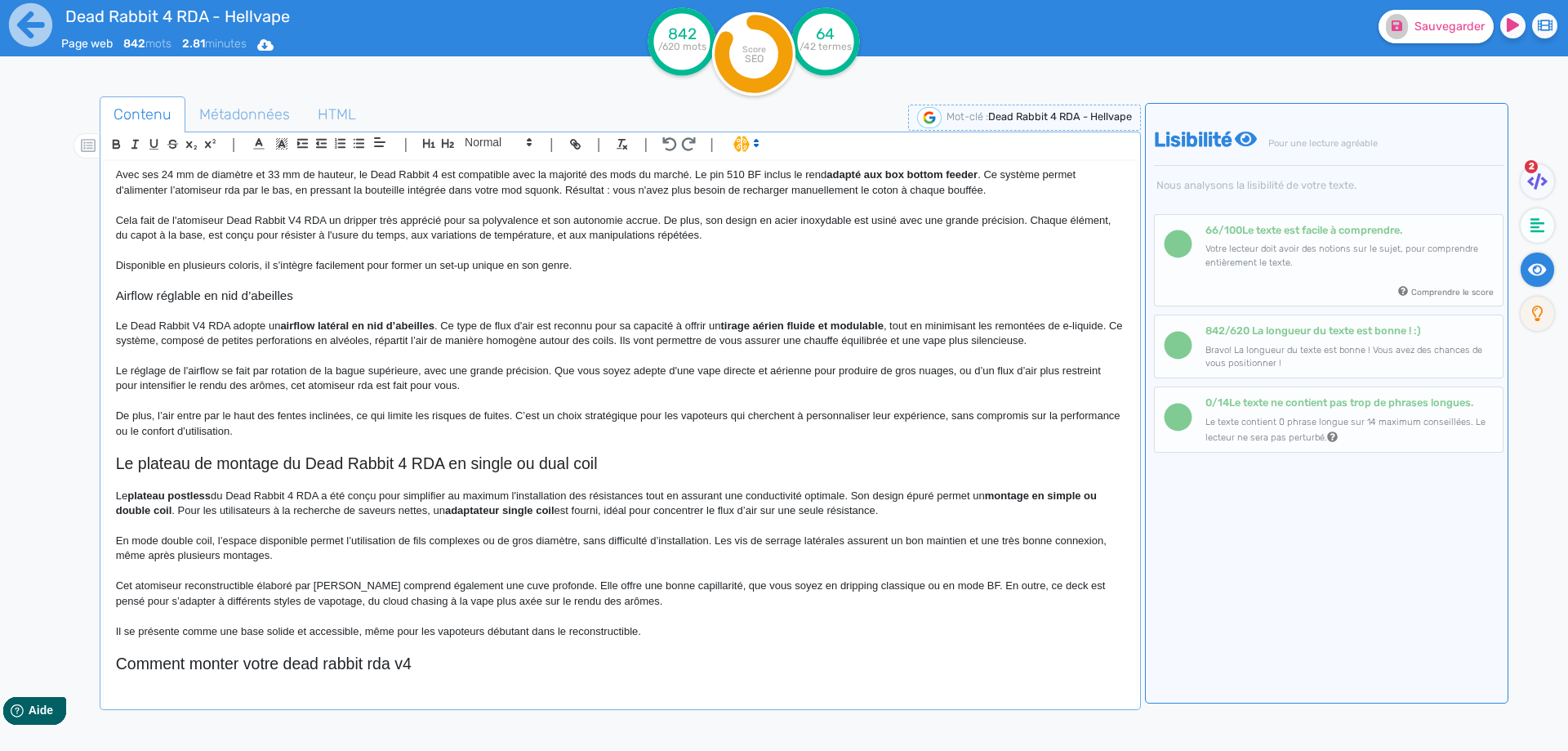
click at [239, 666] on h2 "Comment monter votre dead rabbit rda v4" at bounding box center [619, 664] width 1009 height 18
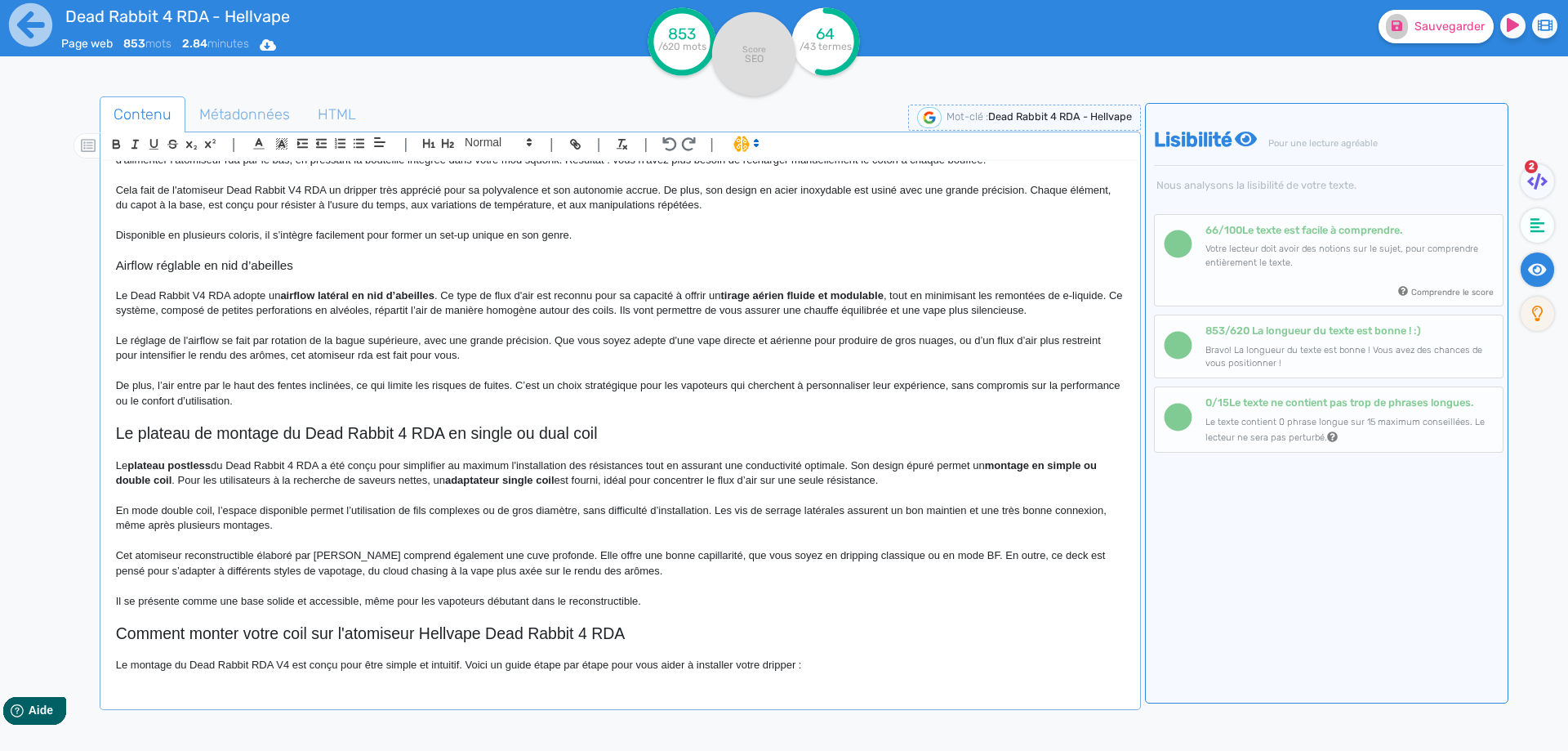
scroll to position [617, 0]
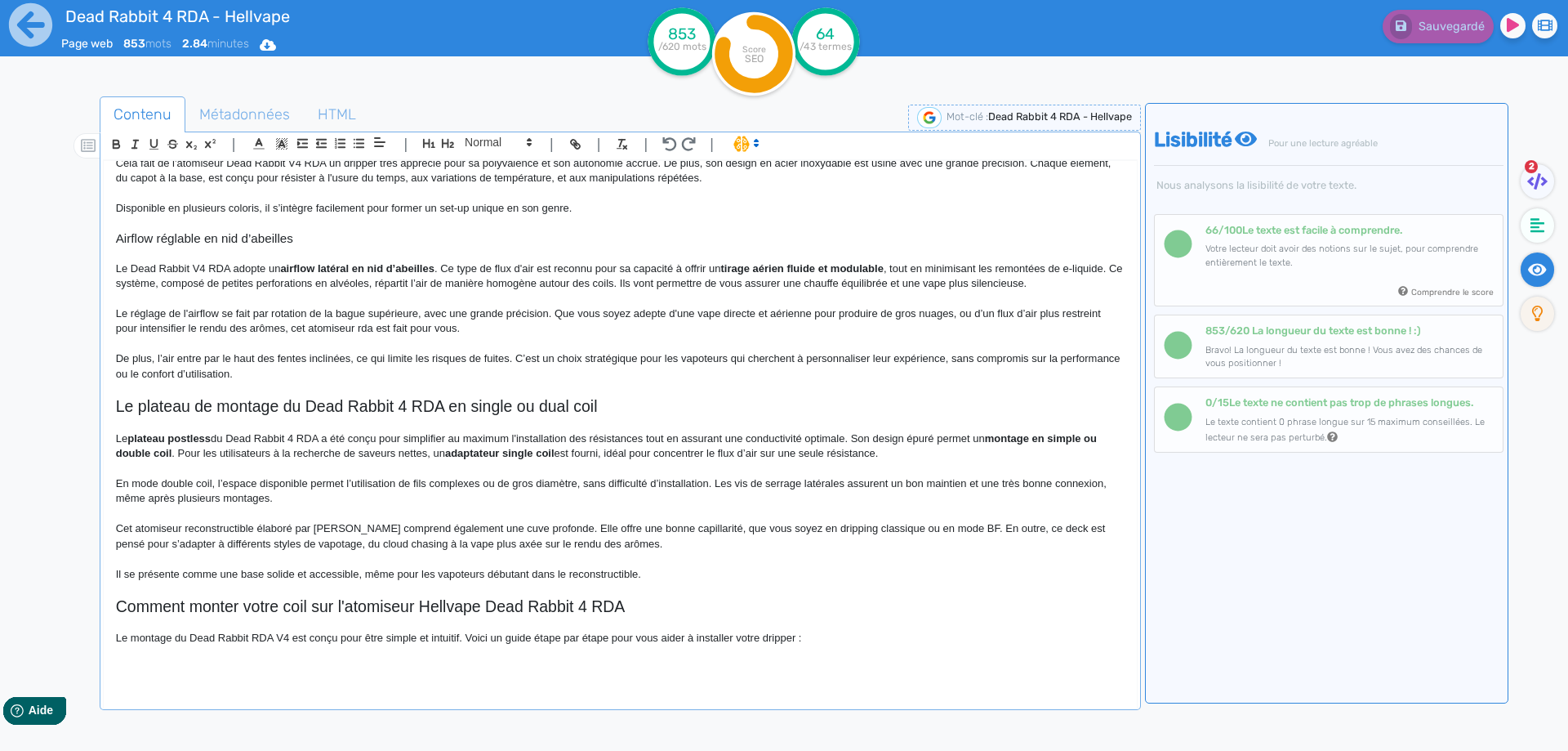
click at [275, 637] on p "Le montage du Dead Rabbit RDA V4 est conçu pour être simple et intuitif. Voici …" at bounding box center [619, 637] width 1009 height 15
click at [851, 634] on p "Le montage du Dead Rabbit RDA 4 est conçu pour être simple et intuitif. Voici u…" at bounding box center [619, 637] width 1009 height 15
click at [729, 638] on p "Le montage du Dead Rabbit RDA 4 est conçu pour être simple et intuitif. Voici u…" at bounding box center [619, 637] width 1009 height 15
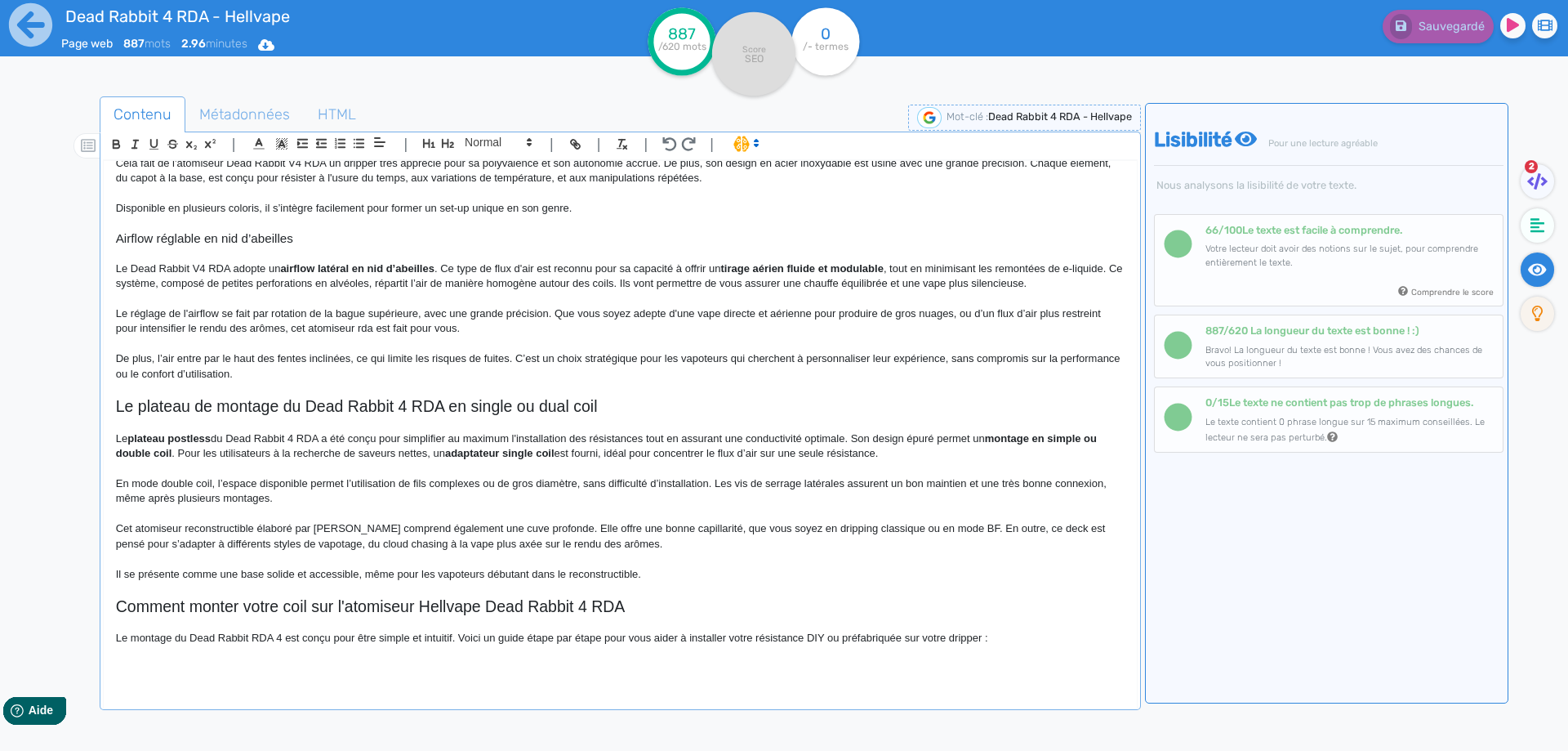
scroll to position [740, 0]
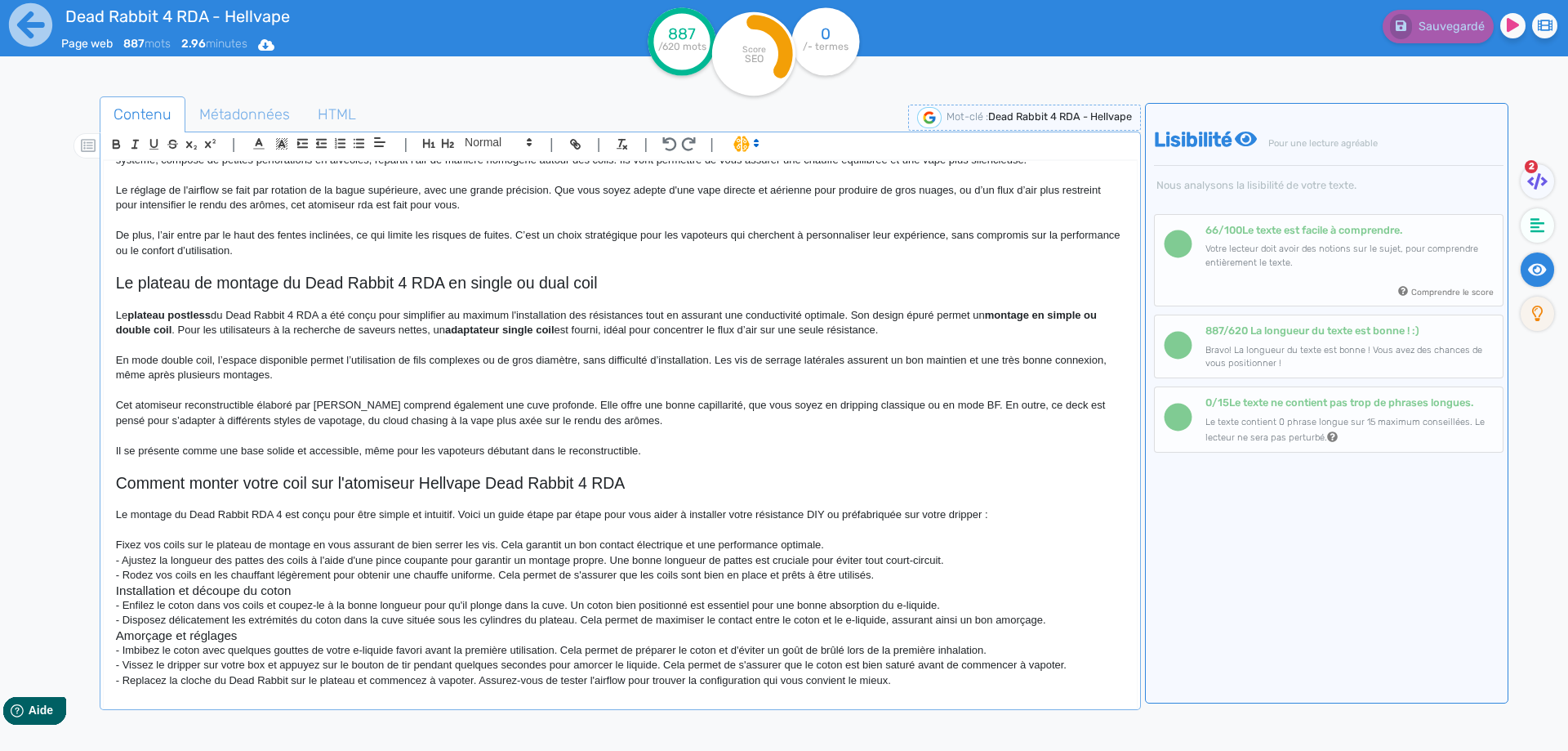
click at [112, 560] on div "Dead Rabbit 4 RDA - Hellvape Atomiseur Dead Rabbit 4 RDA [PERSON_NAME] revient …" at bounding box center [620, 424] width 1033 height 526
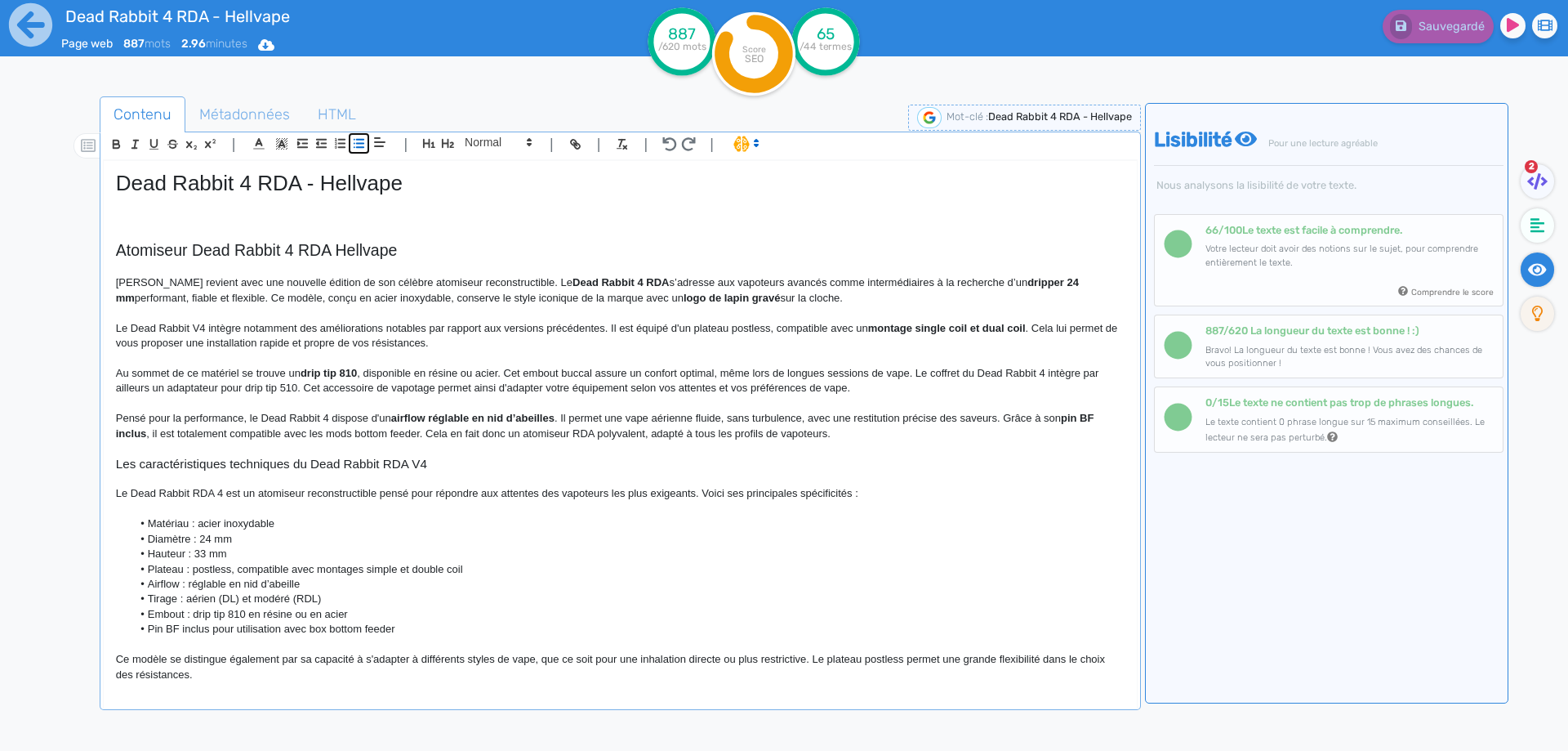
click at [360, 146] on icon "button" at bounding box center [358, 143] width 14 height 14
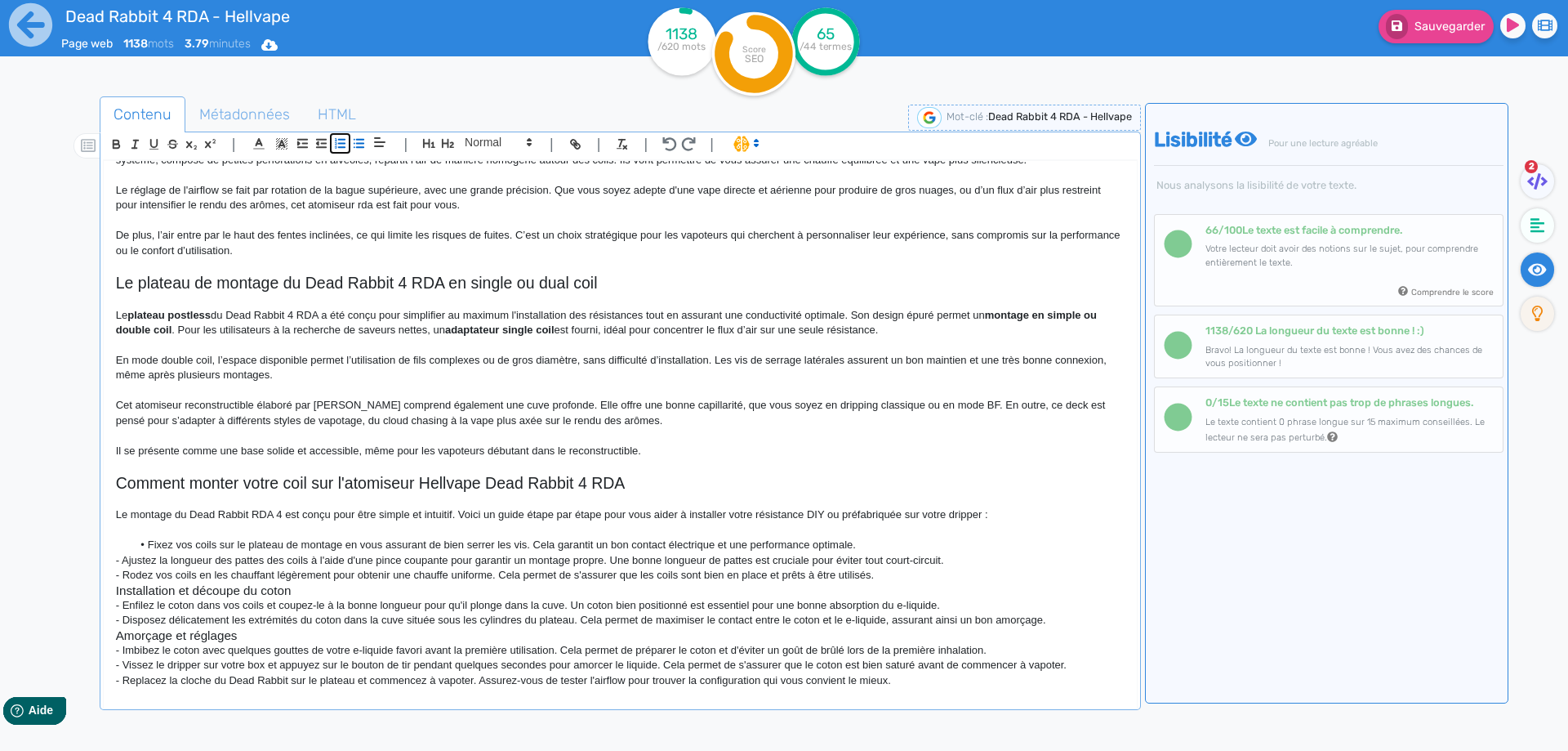
click at [333, 142] on icon "button" at bounding box center [340, 143] width 14 height 14
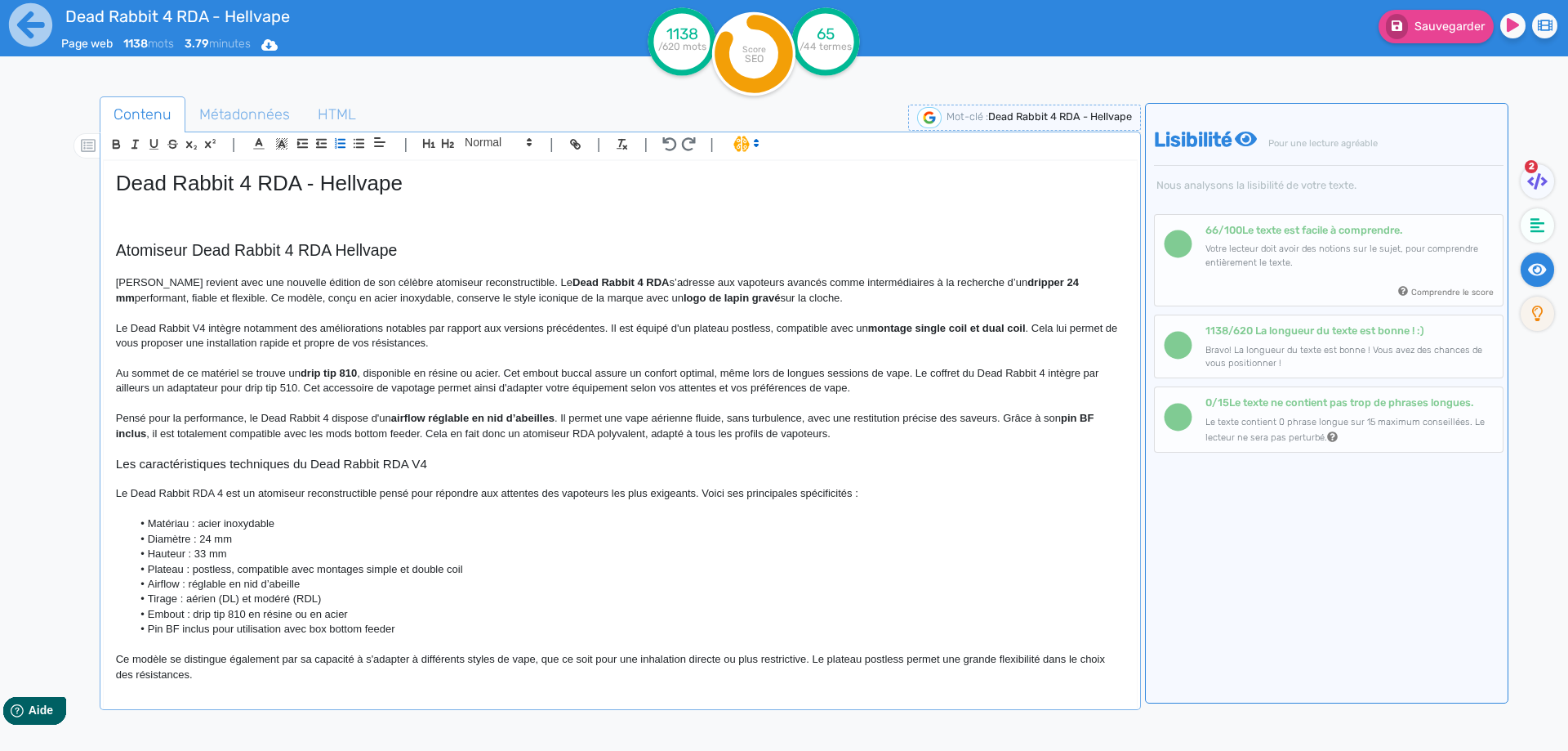
scroll to position [798, 0]
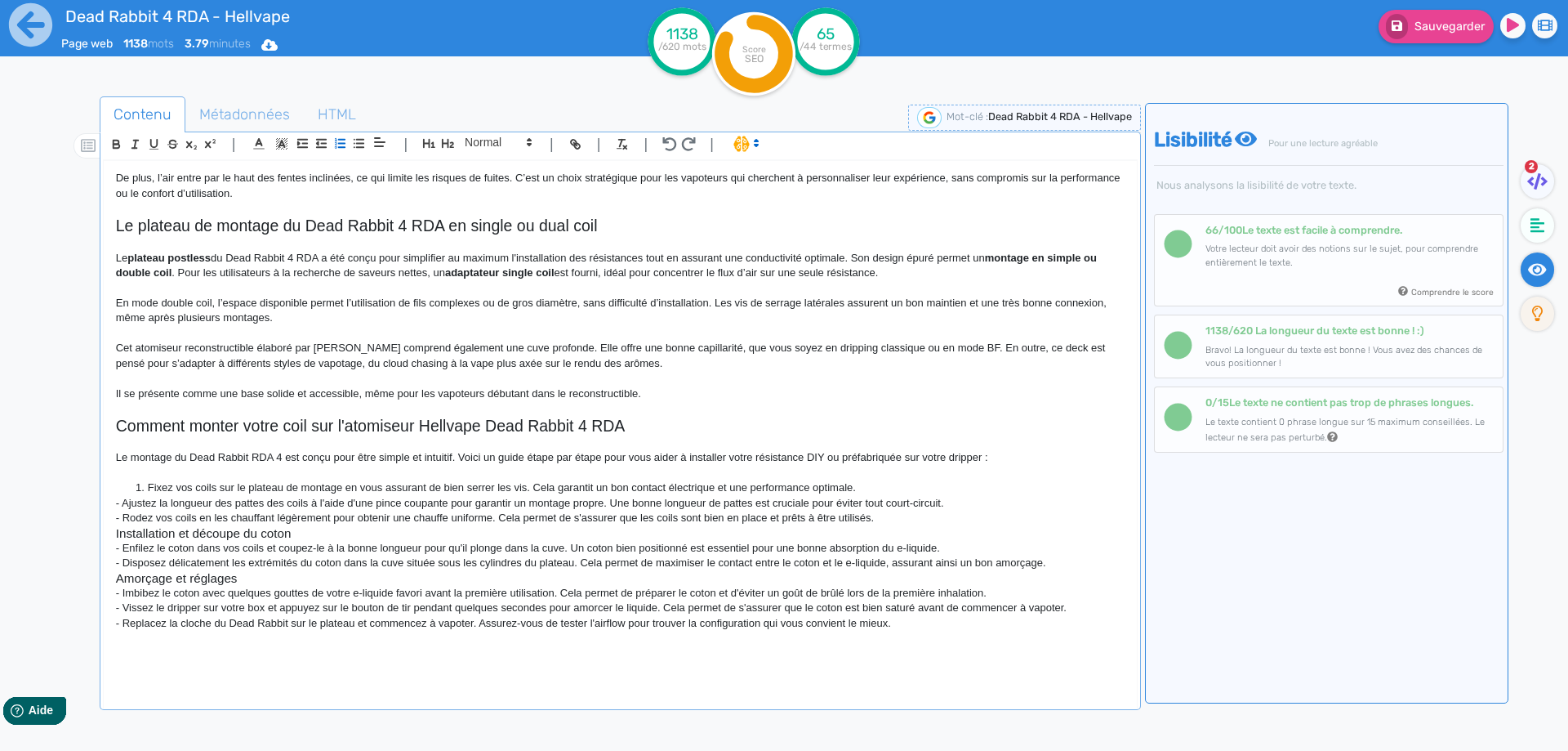
click at [313, 487] on li "Fixez vos coils sur le plateau de montage en vous assurant de bien serrer les v…" at bounding box center [627, 487] width 992 height 15
drag, startPoint x: 313, startPoint y: 487, endPoint x: 290, endPoint y: 486, distance: 23.0
click at [290, 486] on li "Fixez vos coils sur le plateau de montage en vous assurant de bien serrer les v…" at bounding box center [627, 487] width 992 height 15
click at [670, 483] on li "Fixez vos coils sur le plateau postless en vous assurant de bien serrer les vis…" at bounding box center [627, 487] width 992 height 15
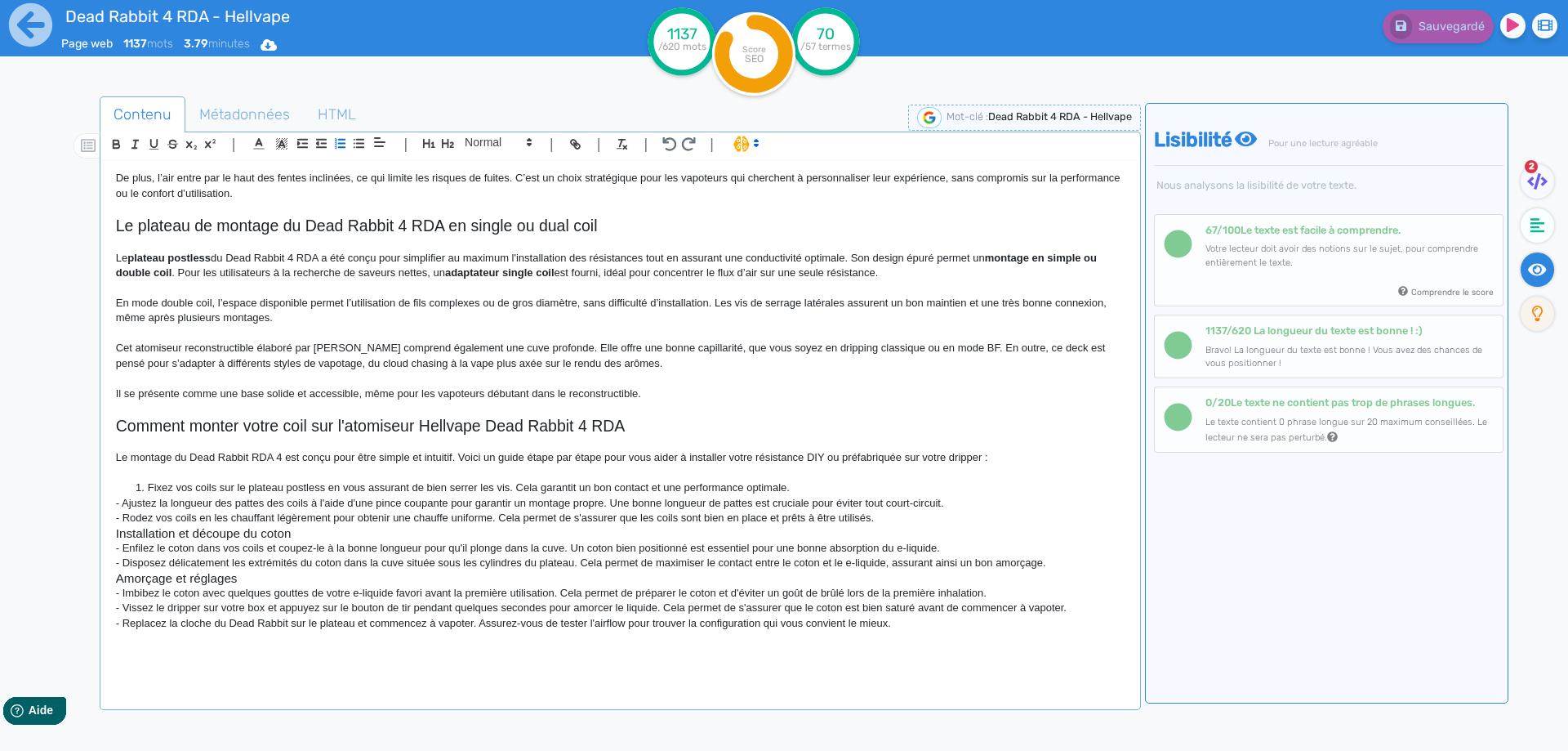
click at [744, 490] on li "Fixez vos coils sur le plateau postless en vous assurant de bien serrer les vis…" at bounding box center [627, 487] width 992 height 15
click at [869, 475] on p at bounding box center [619, 472] width 1009 height 15
click at [860, 488] on li "Fixez vos coils sur le plateau postless en vous assurant de bien serrer les vis…" at bounding box center [627, 487] width 992 height 15
click at [634, 503] on li "Ajustez la longueur des pattes des coils à l'aide d'une pince coupante pour gar…" at bounding box center [627, 502] width 992 height 15
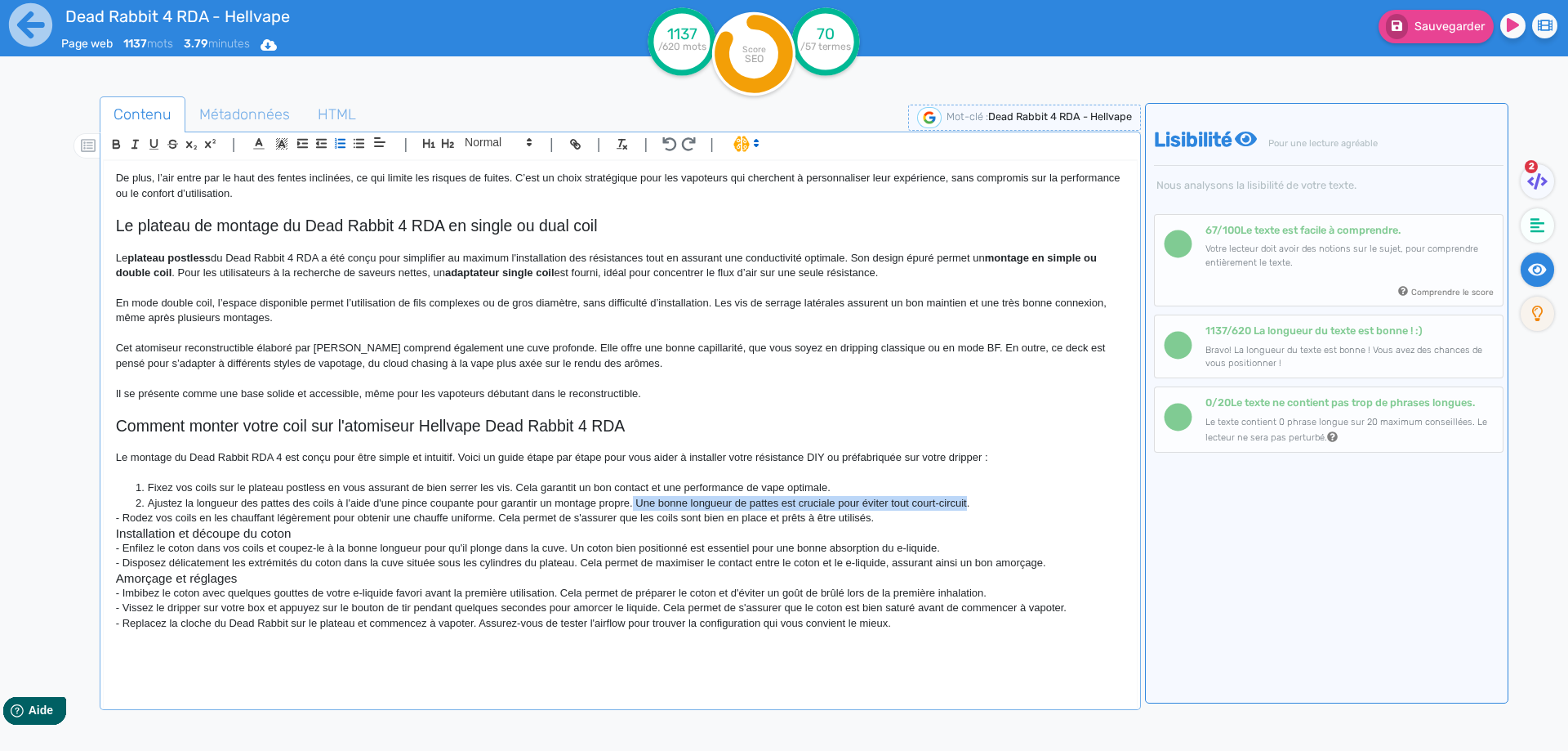
drag, startPoint x: 634, startPoint y: 503, endPoint x: 951, endPoint y: 501, distance: 317.0
click at [951, 501] on li "Ajustez la longueur des pattes des coils à l'aide d'une pince coupante pour gar…" at bounding box center [627, 502] width 992 height 15
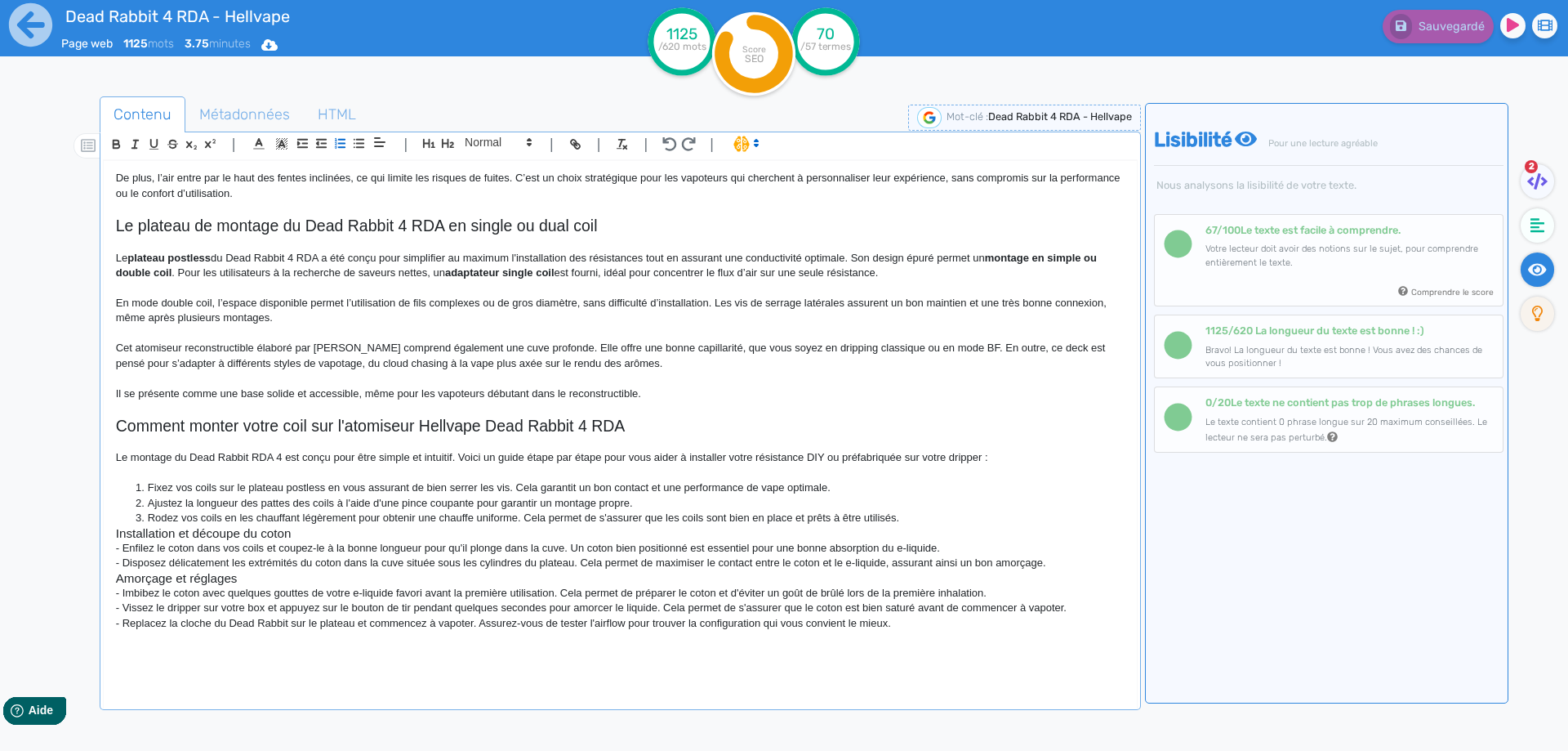
drag, startPoint x: 523, startPoint y: 519, endPoint x: 531, endPoint y: 517, distance: 8.2
click at [525, 518] on li "Rodez vos coils en les chauffant légèrement pour obtenir une chauffe uniforme. …" at bounding box center [627, 518] width 992 height 15
click at [533, 517] on li "Rodez vos coils en les chauffant légèrement pour obtenir une chauffe uniforme. …" at bounding box center [627, 518] width 992 height 15
drag, startPoint x: 533, startPoint y: 517, endPoint x: 906, endPoint y: 516, distance: 373.0
click at [906, 516] on li "Rodez vos coils en les chauffant légèrement pour obtenir une chauffe uniforme. …" at bounding box center [627, 518] width 992 height 15
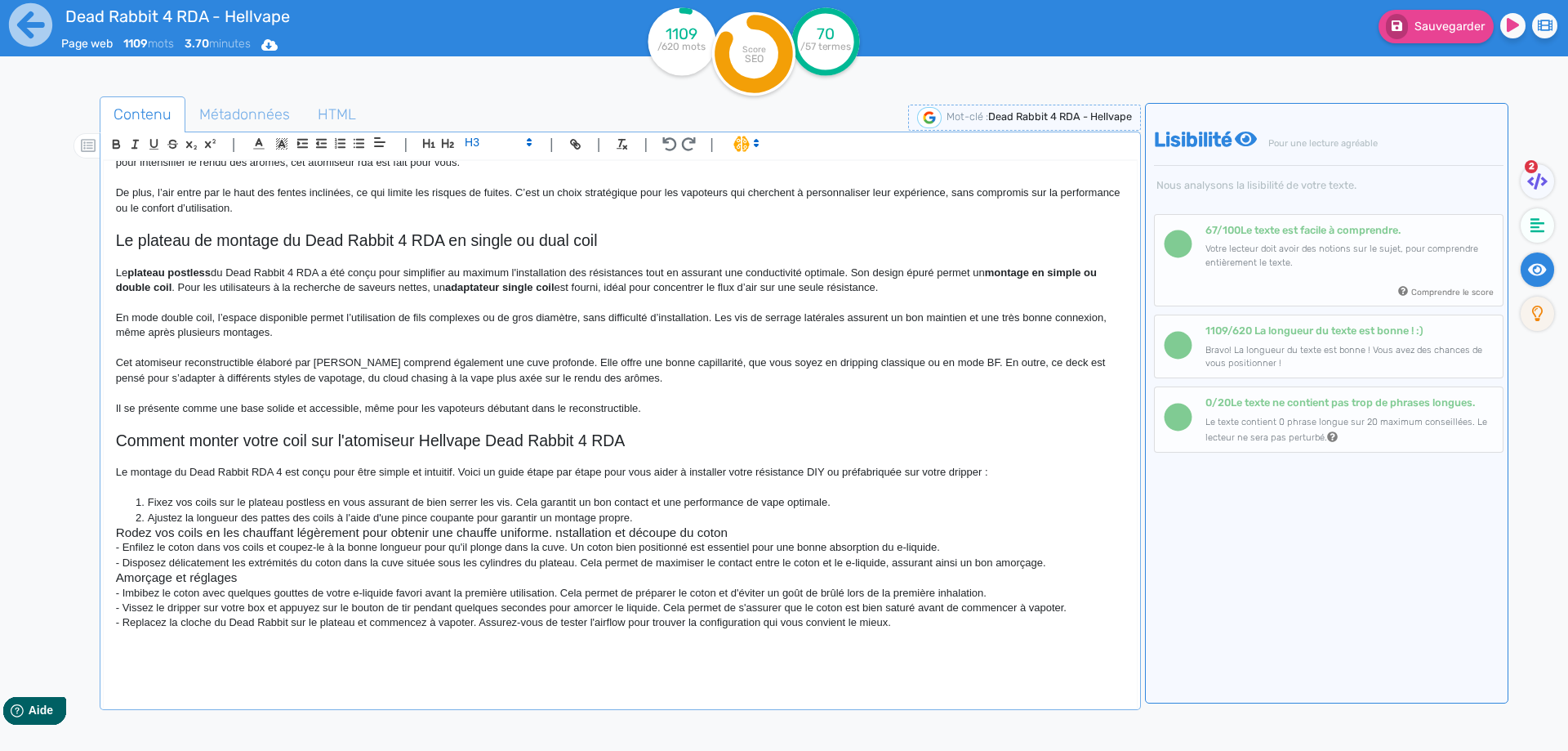
scroll to position [783, 0]
click at [477, 136] on span at bounding box center [497, 142] width 80 height 19
click at [484, 284] on span at bounding box center [497, 274] width 65 height 25
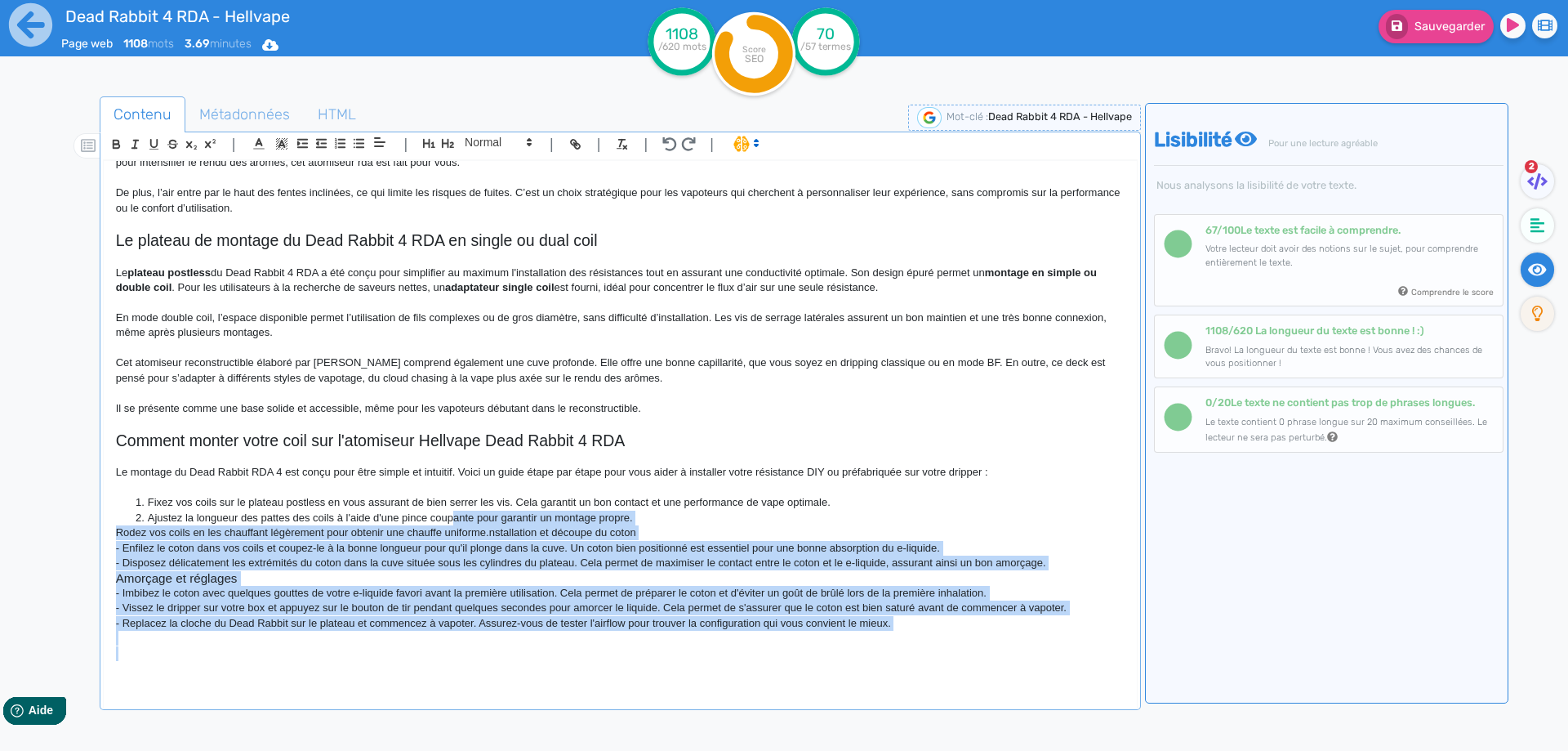
drag, startPoint x: 454, startPoint y: 522, endPoint x: 480, endPoint y: 481, distance: 48.5
click at [487, 650] on div "Dead Rabbit 4 RDA - Hellvape Atomiseur Dead Rabbit 4 RDA [PERSON_NAME] revient …" at bounding box center [620, 424] width 1033 height 526
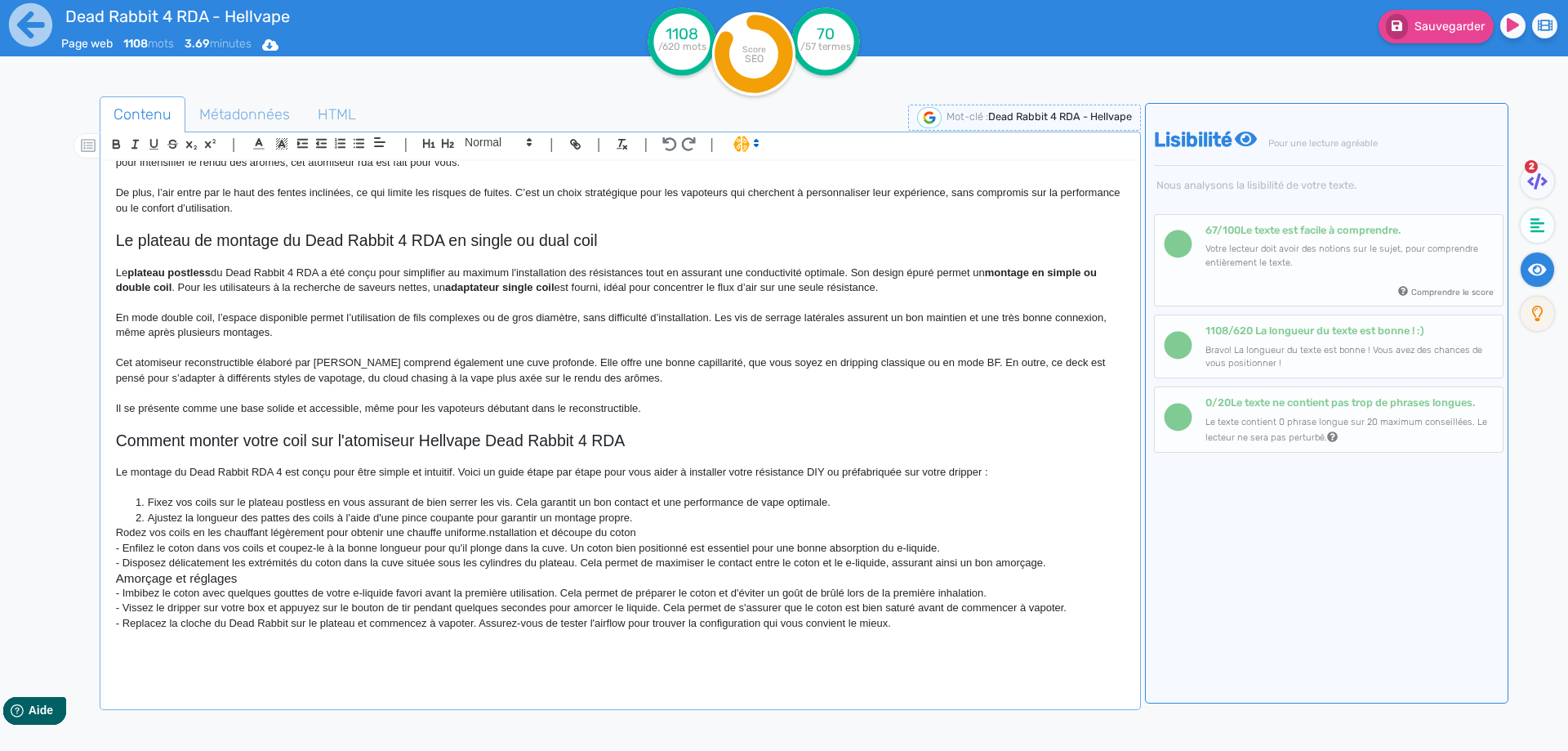
click at [487, 131] on ul "Contenu Métadonnées HTML" at bounding box center [620, 115] width 1041 height 37
click at [509, 143] on span at bounding box center [497, 142] width 80 height 19
drag, startPoint x: 307, startPoint y: 537, endPoint x: 307, endPoint y: 523, distance: 14.0
click at [307, 538] on p "Rodez vos coils en les chauffant légèrement pour obtenir une chauffe uniforme.n…" at bounding box center [619, 532] width 1009 height 15
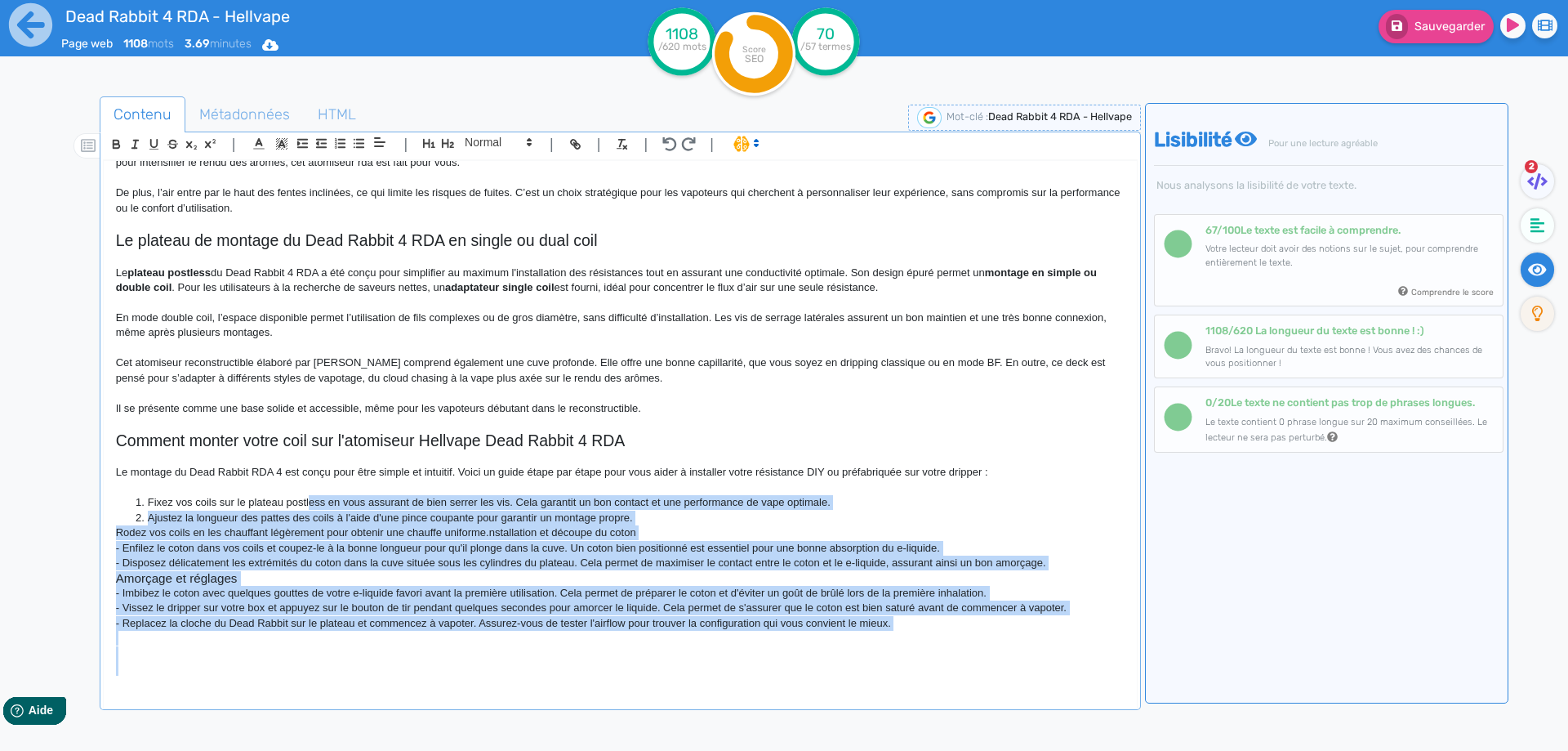
drag, startPoint x: 309, startPoint y: 501, endPoint x: 414, endPoint y: 690, distance: 216.2
click at [414, 690] on div "Dead Rabbit 4 RDA - Hellvape Atomiseur Dead Rabbit 4 RDA [PERSON_NAME] revient …" at bounding box center [620, 437] width 1035 height 555
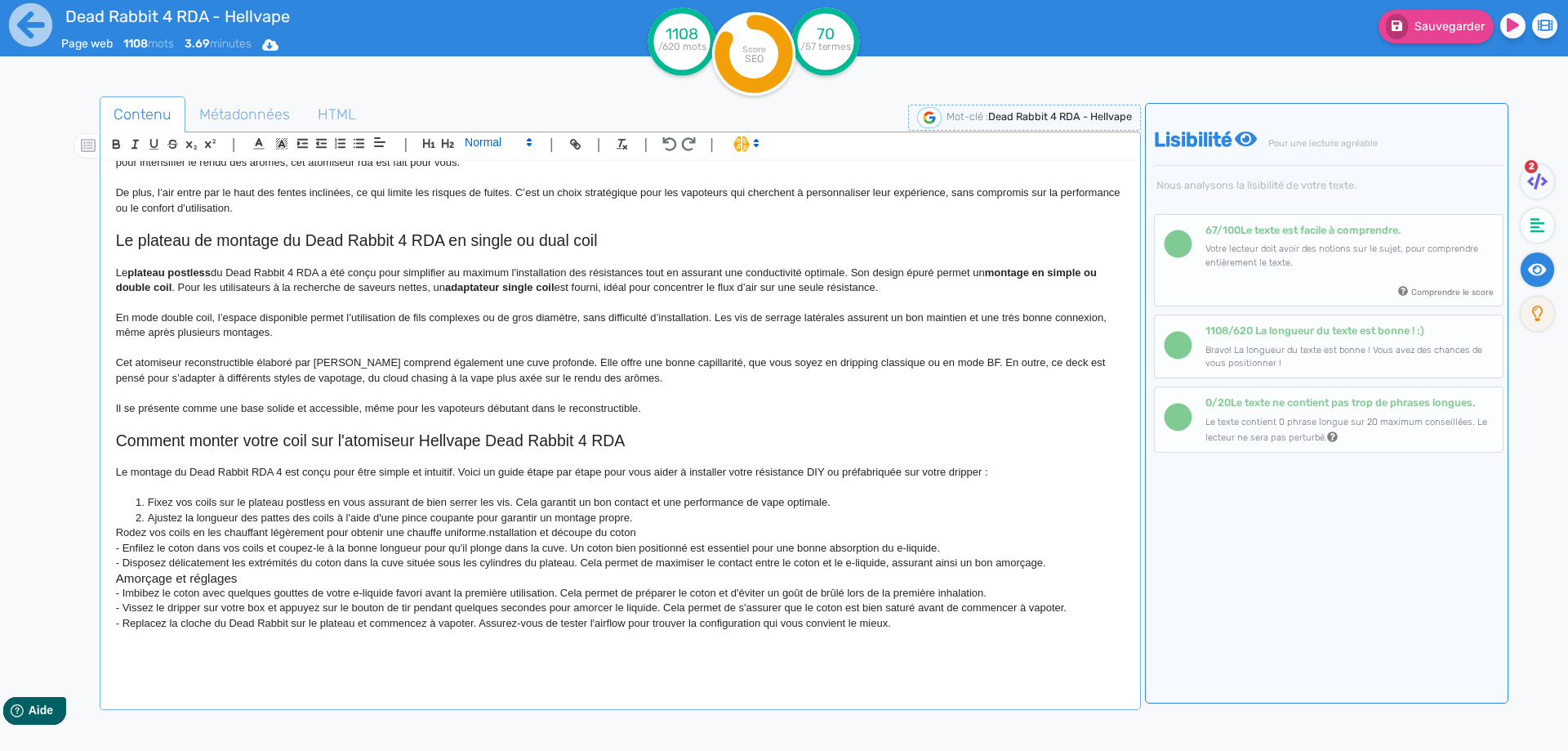
click at [508, 147] on span at bounding box center [497, 142] width 80 height 19
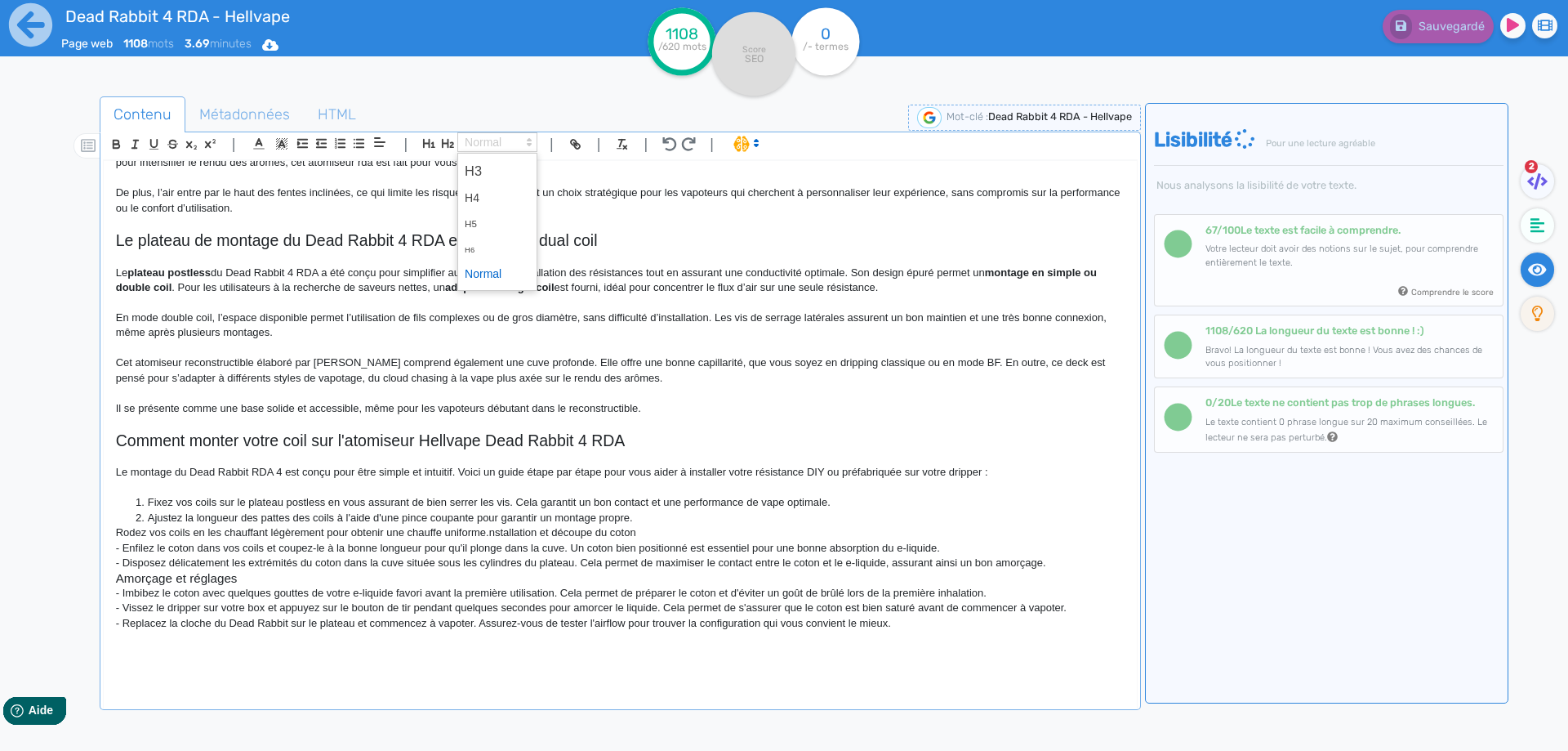
click at [503, 271] on span at bounding box center [497, 274] width 65 height 25
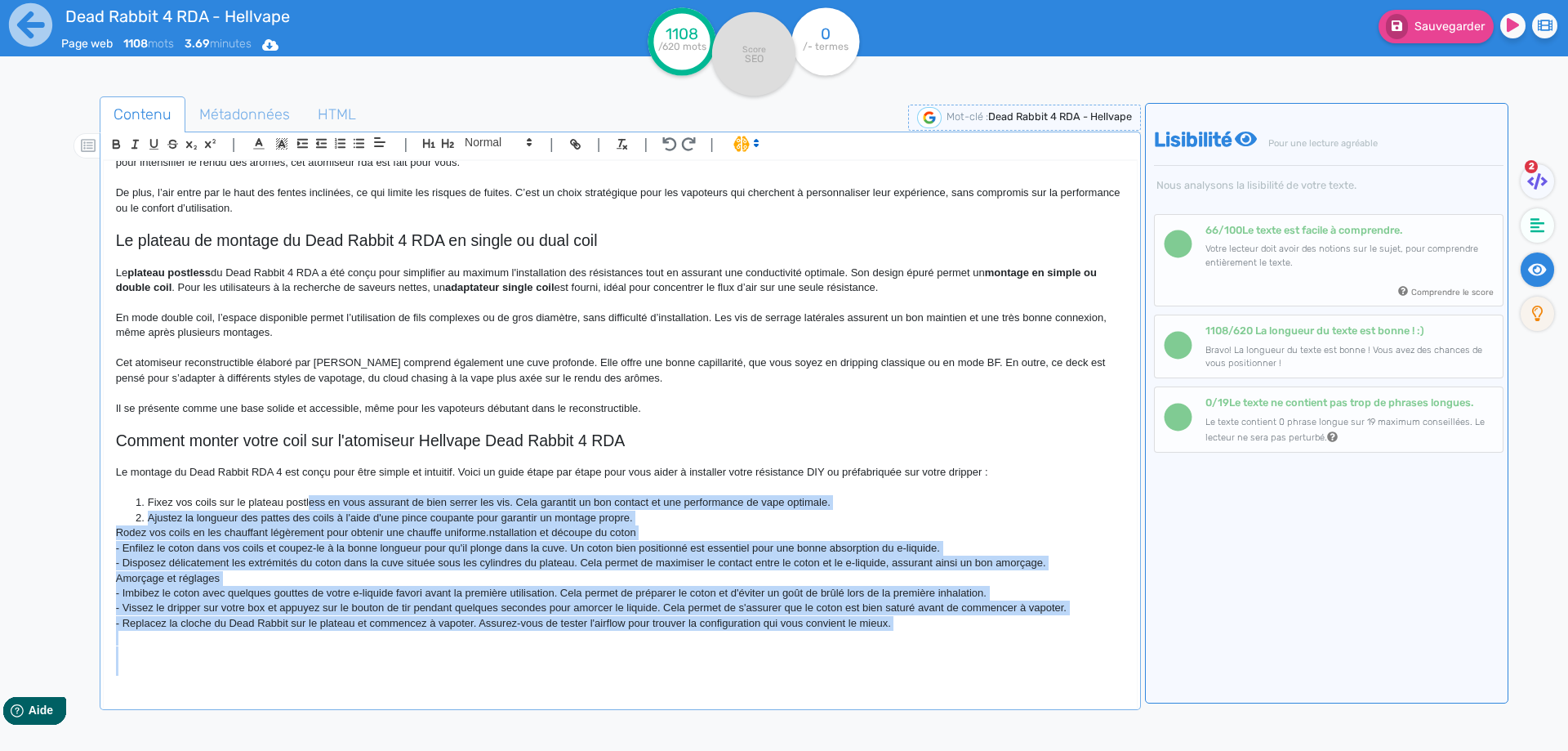
drag, startPoint x: 406, startPoint y: 572, endPoint x: 437, endPoint y: 573, distance: 31.0
click at [406, 573] on p "Amorçage et réglages" at bounding box center [619, 578] width 1009 height 15
click at [583, 539] on p "Rodez vos coils en les chauffant légèrement pour obtenir une chauffe uniforme.n…" at bounding box center [619, 532] width 1009 height 15
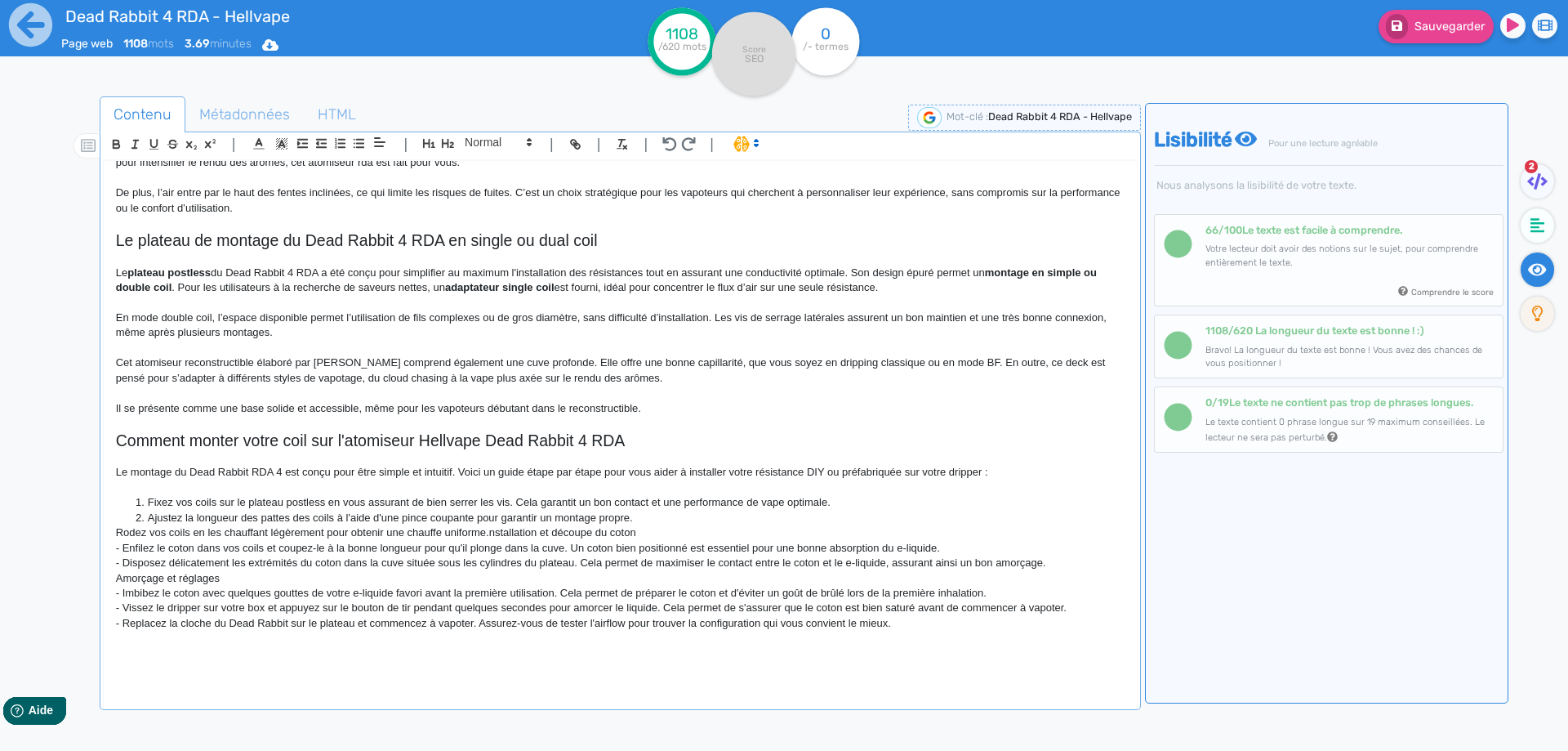
click at [629, 518] on li "Ajustez la longueur des pattes des coils à l'aide d'une pince coupante pour gar…" at bounding box center [627, 518] width 992 height 15
click at [677, 510] on li "Fixez vos coils sur le plateau postless en vous assurant de bien serrer les vis…" at bounding box center [627, 502] width 992 height 15
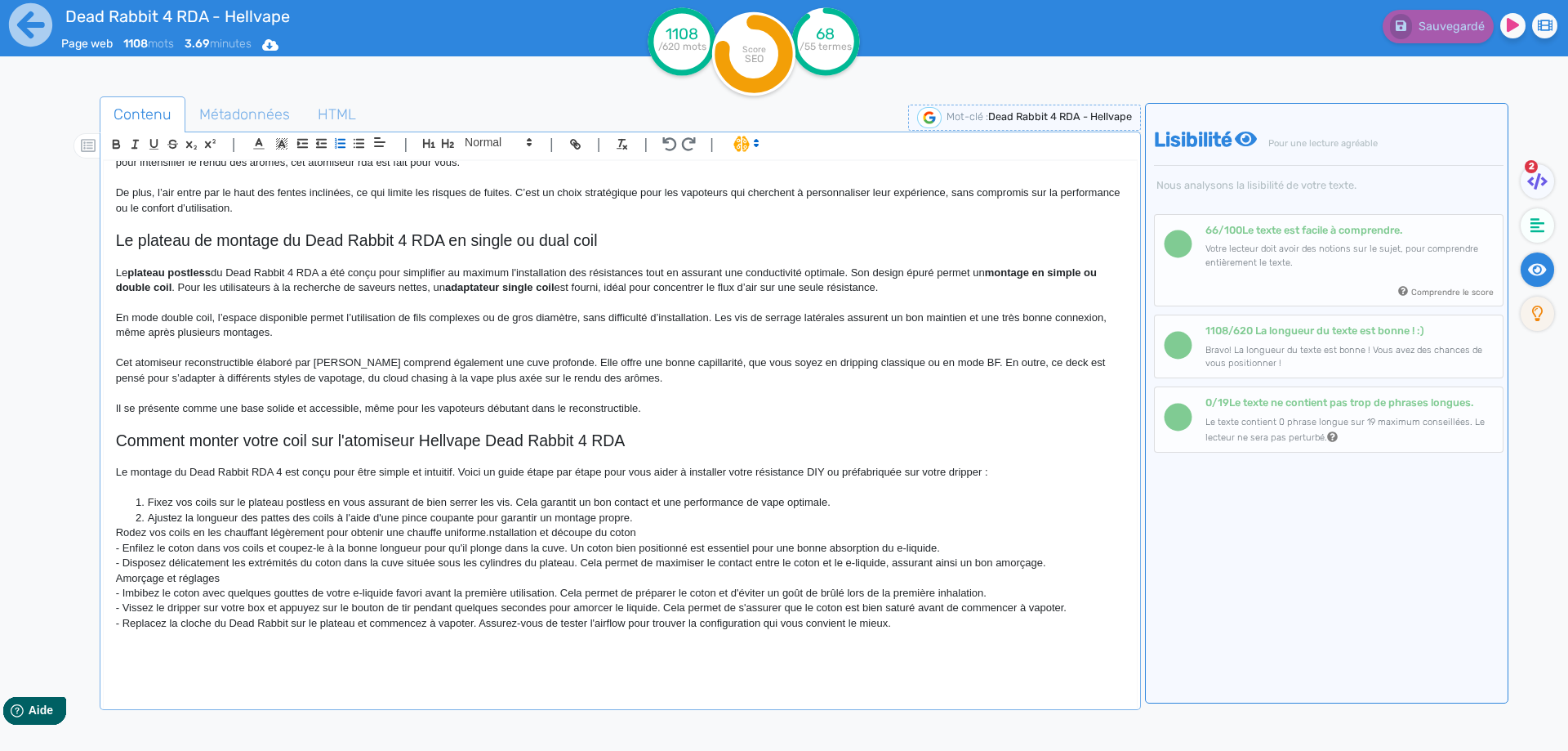
click at [673, 516] on li "Ajustez la longueur des pattes des coils à l'aide d'une pince coupante pour gar…" at bounding box center [627, 518] width 992 height 15
click at [518, 535] on li "Rodez vos coils en les chauffant légèrement pour obtenir une chauffe uniforme.n…" at bounding box center [627, 532] width 992 height 15
drag, startPoint x: 522, startPoint y: 535, endPoint x: 657, endPoint y: 531, distance: 135.1
click at [657, 531] on li "Rodez vos coils en les chauffant légèrement pour obtenir une chauffe uniforme.n…" at bounding box center [627, 532] width 992 height 15
click at [190, 552] on li "Enfilez le coton dans vos coils et coupez-le à la bonne longueur pour qu'il plo…" at bounding box center [627, 548] width 992 height 15
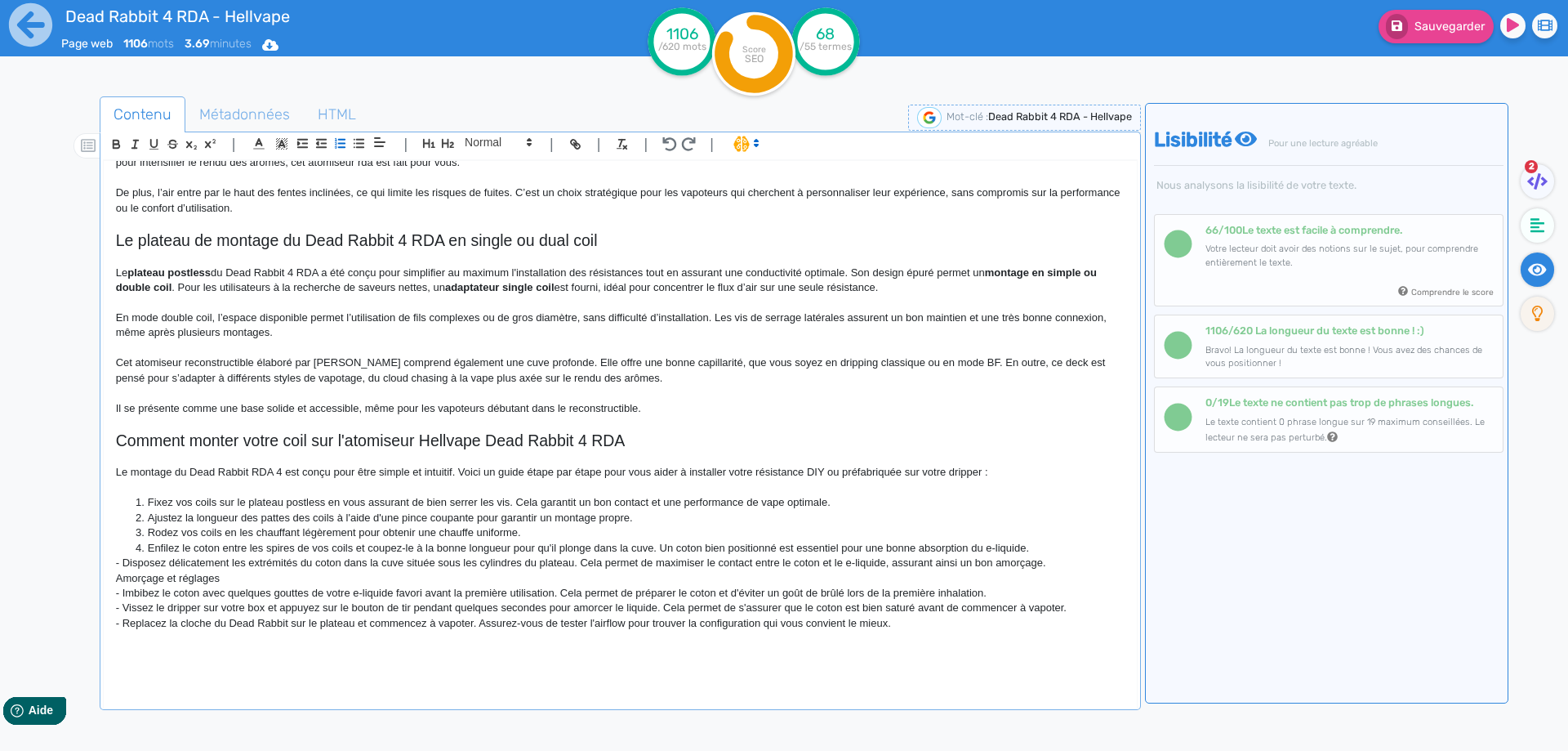
click at [662, 547] on li "Enfilez le coton entre les spires de vos coils et coupez-le à la bonne longueur…" at bounding box center [627, 548] width 992 height 15
drag, startPoint x: 662, startPoint y: 547, endPoint x: 1004, endPoint y: 555, distance: 342.1
click at [1004, 555] on li "Enfilez le coton entre les spires de vos coils et coupez-le à la bonne longueur…" at bounding box center [627, 548] width 992 height 15
click at [150, 561] on li "Disposez délicatement les extrémités du coton dans la cuve située sous les cyli…" at bounding box center [627, 563] width 992 height 15
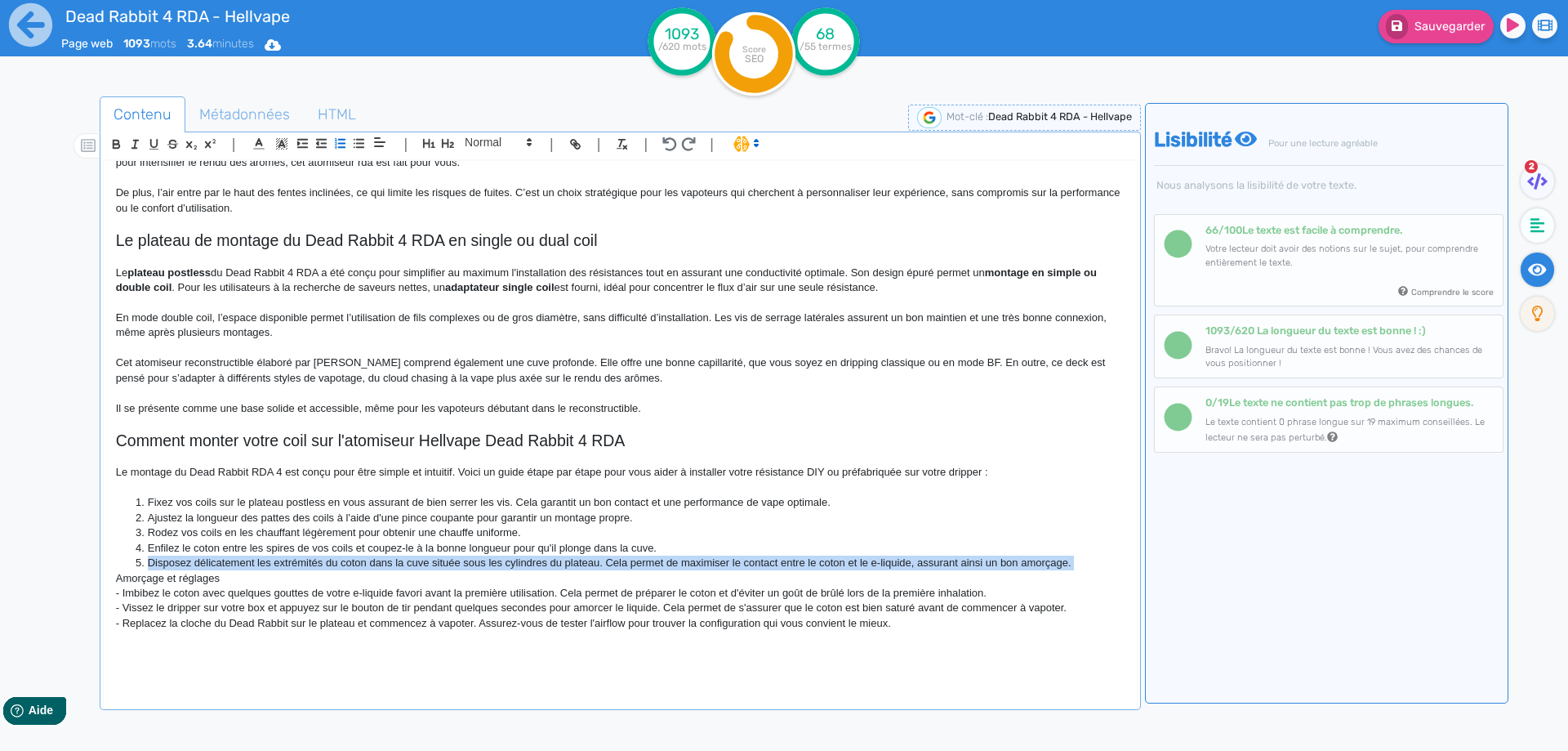
click at [150, 561] on li "Disposez délicatement les extrémités du coton dans la cuve située sous les cyli…" at bounding box center [627, 563] width 992 height 15
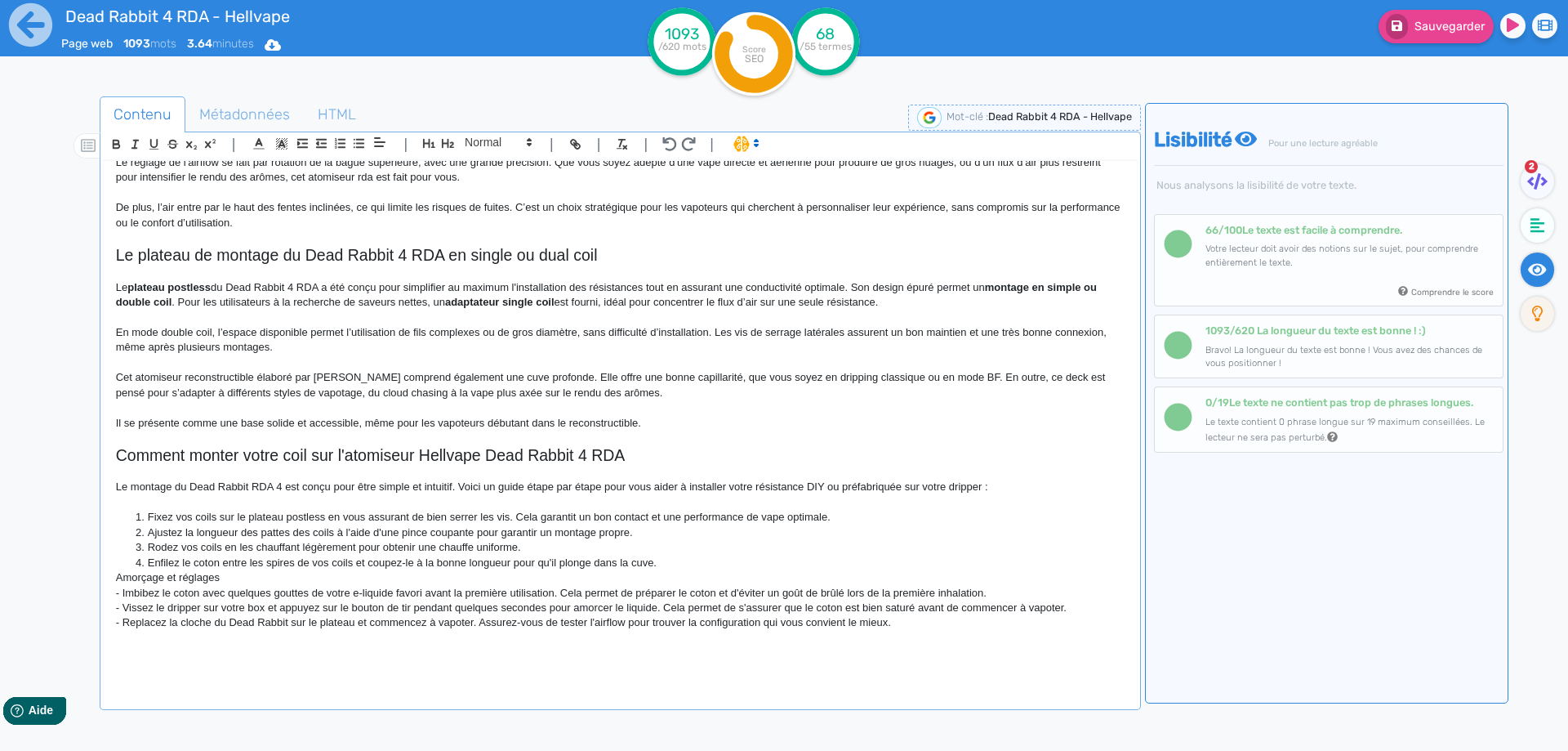
click at [132, 572] on p "Amorçage et réglages" at bounding box center [619, 577] width 1009 height 15
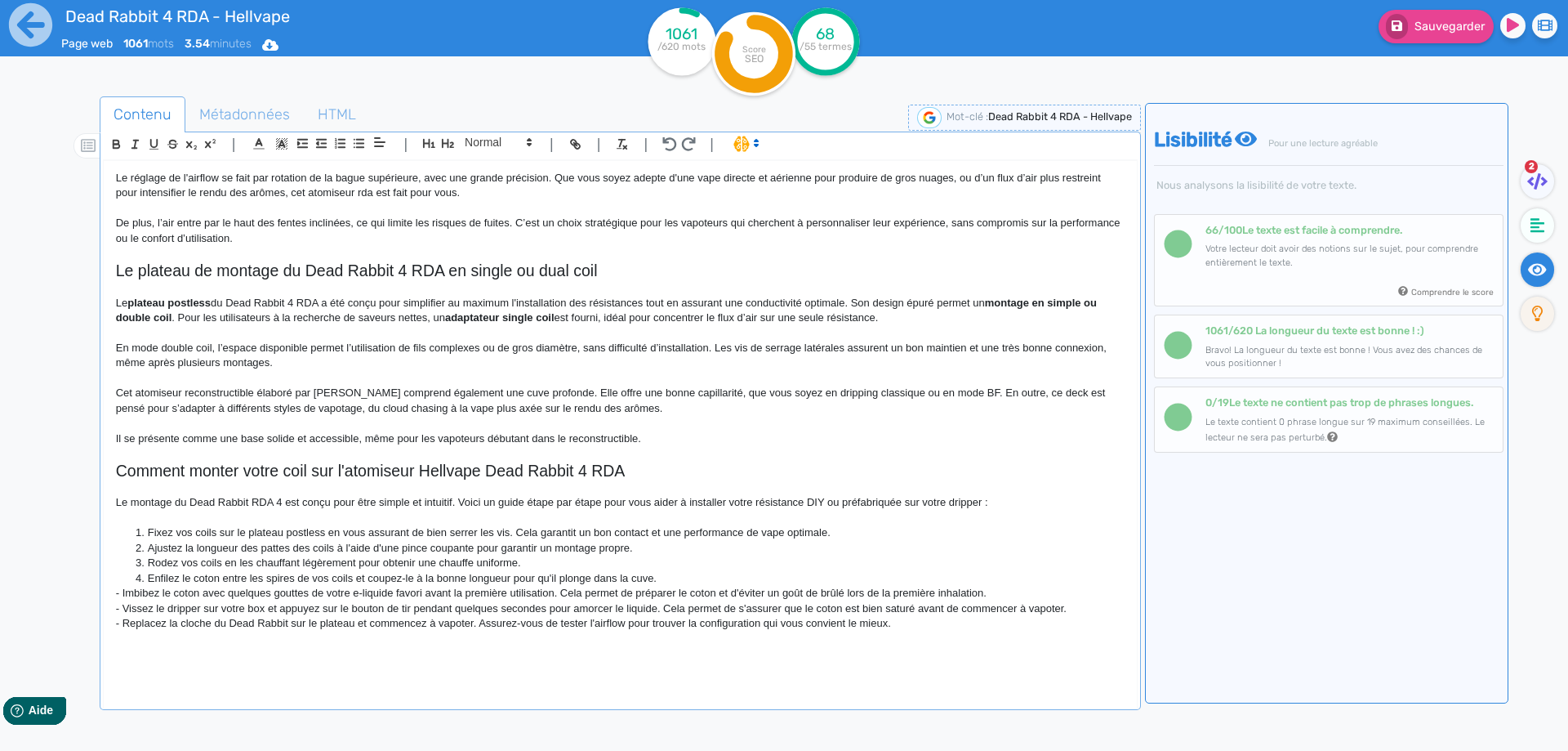
scroll to position [753, 0]
click at [596, 595] on li "Imbibez le coton avec quelques gouttes de votre e-liquide favori avant la premi…" at bounding box center [627, 593] width 992 height 15
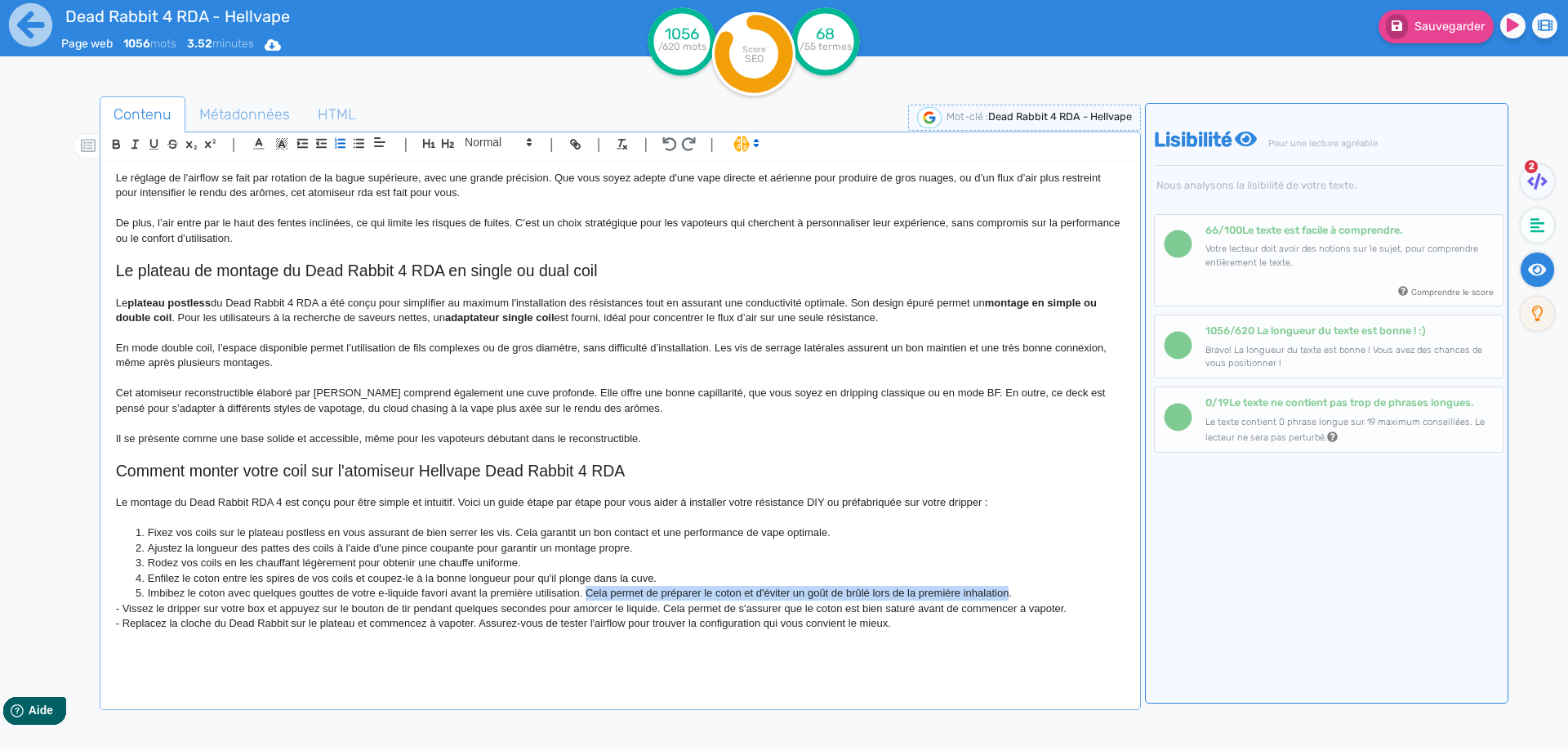
drag, startPoint x: 596, startPoint y: 595, endPoint x: 1001, endPoint y: 593, distance: 405.0
click at [1001, 593] on li "Imbibez le coton avec quelques gouttes de votre e-liquide favori avant la premi…" at bounding box center [627, 593] width 992 height 15
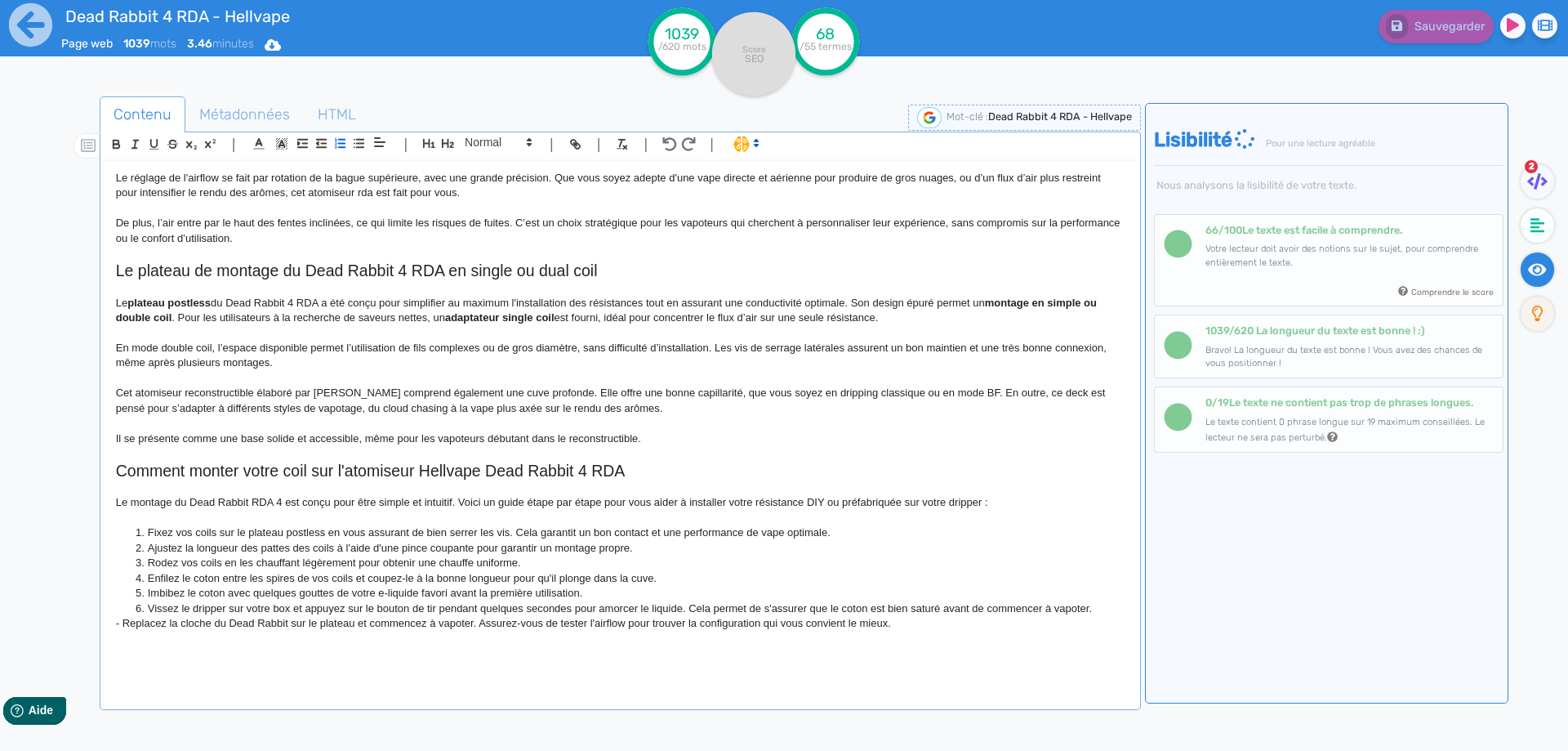
click at [663, 607] on li "Vissez le dripper sur votre box et appuyez sur le bouton de tir pendant quelque…" at bounding box center [627, 608] width 992 height 15
click at [664, 606] on li "Vissez le dripper sur votre box et appuyez sur le bouton de tir pendant quelque…" at bounding box center [627, 608] width 992 height 15
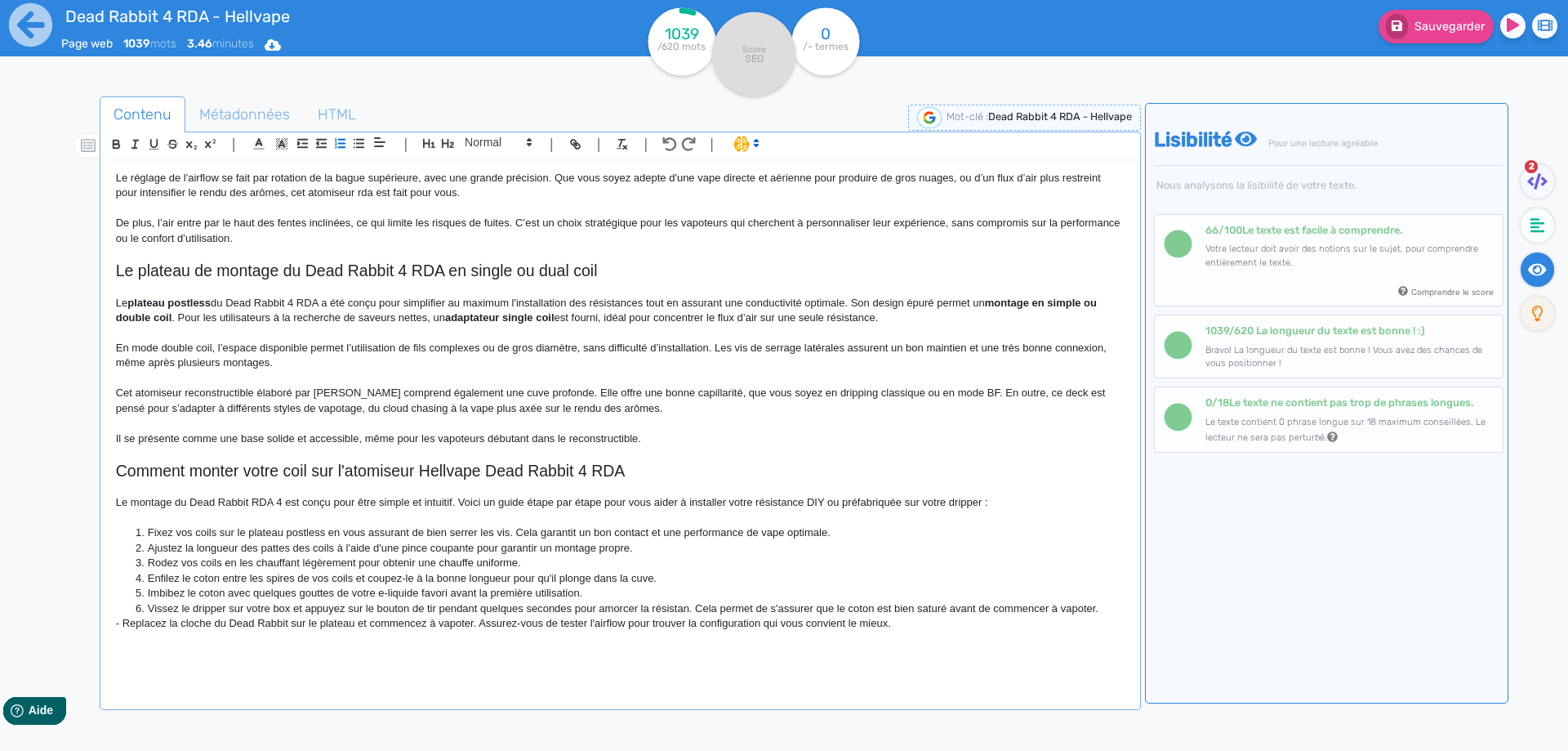
scroll to position [768, 0]
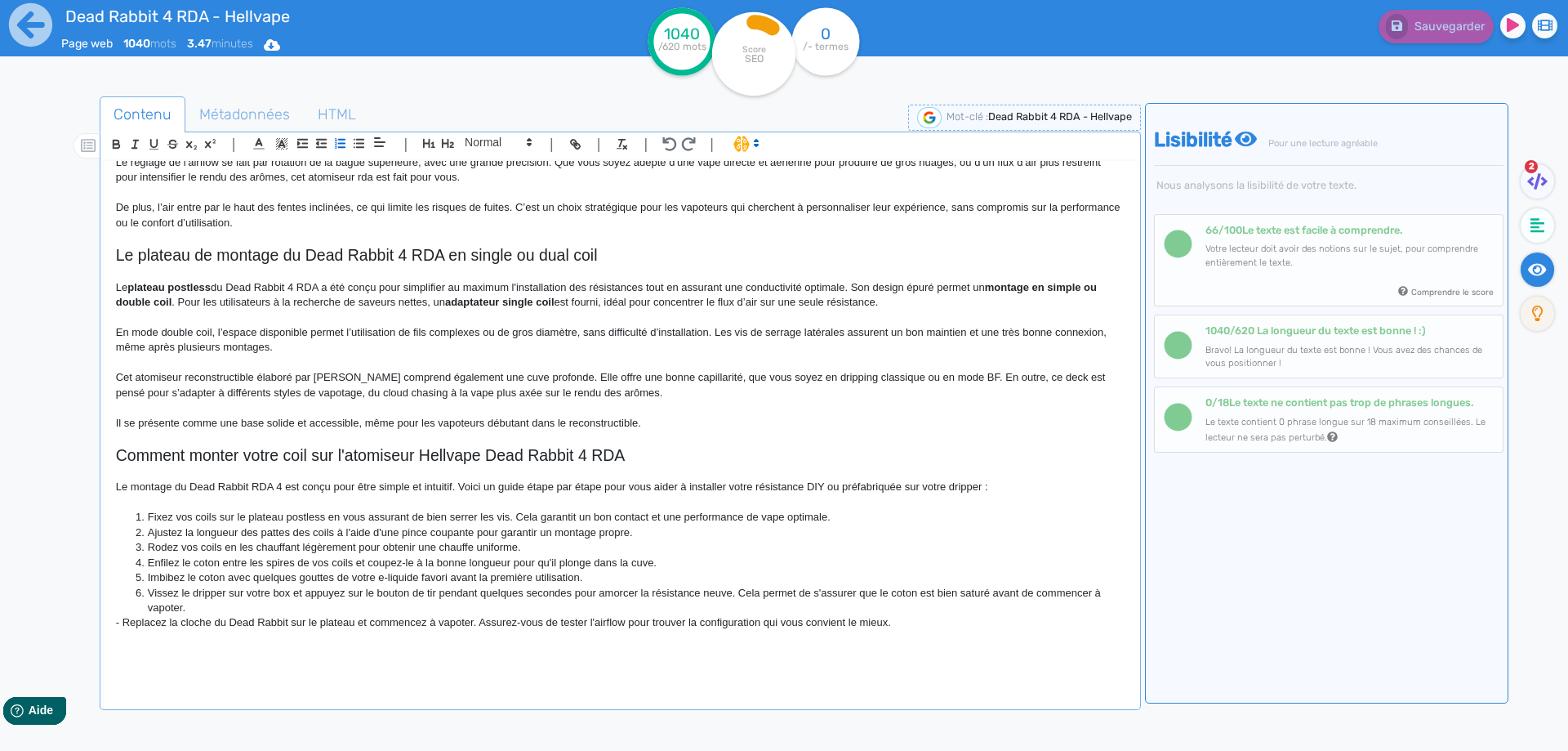
click at [747, 592] on li "Vissez le dripper sur votre box et appuyez sur le bouton de tir pendant quelque…" at bounding box center [627, 600] width 992 height 30
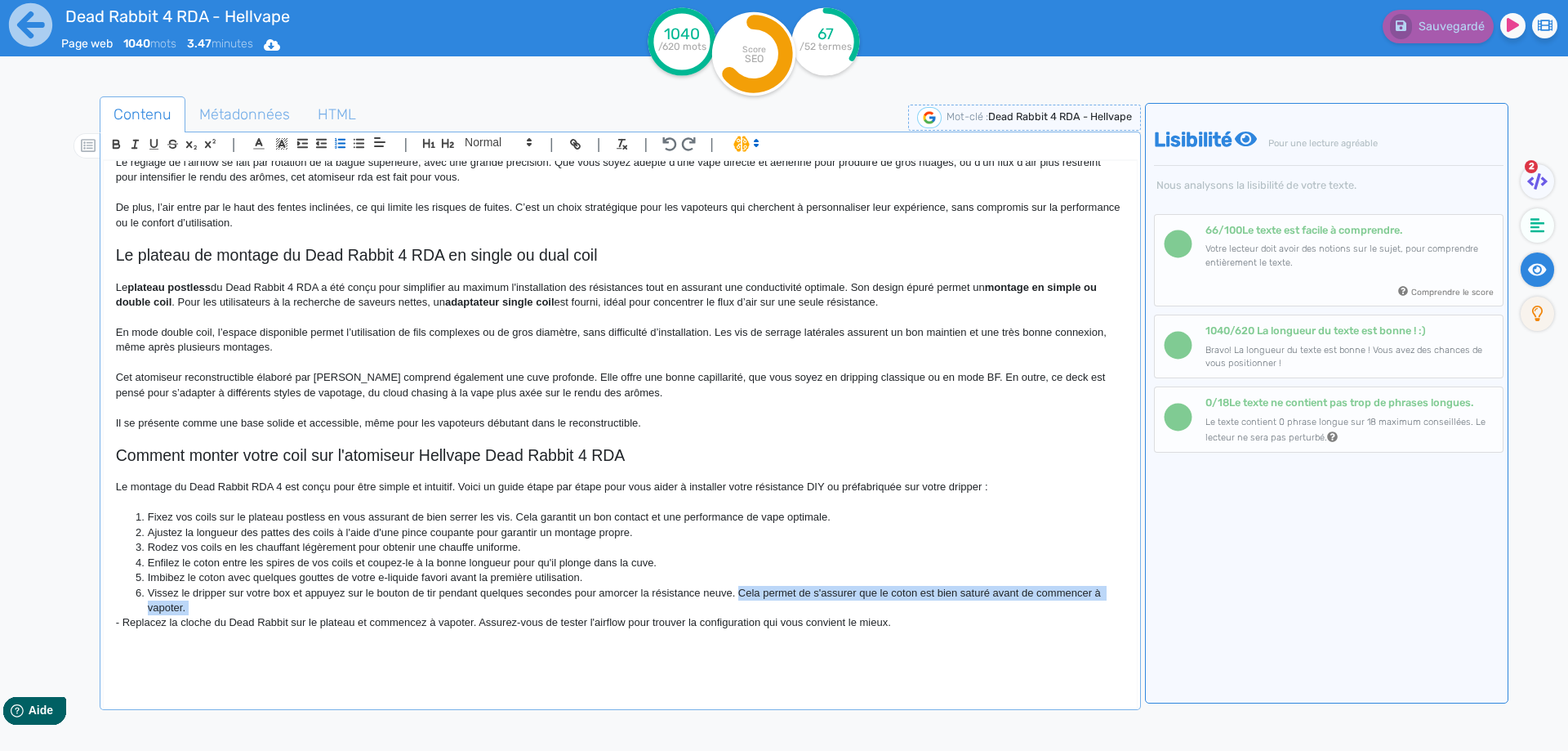
drag, startPoint x: 747, startPoint y: 592, endPoint x: 751, endPoint y: 606, distance: 14.6
click at [751, 606] on li "Vissez le dripper sur votre box et appuyez sur le bouton de tir pendant quelque…" at bounding box center [627, 600] width 992 height 30
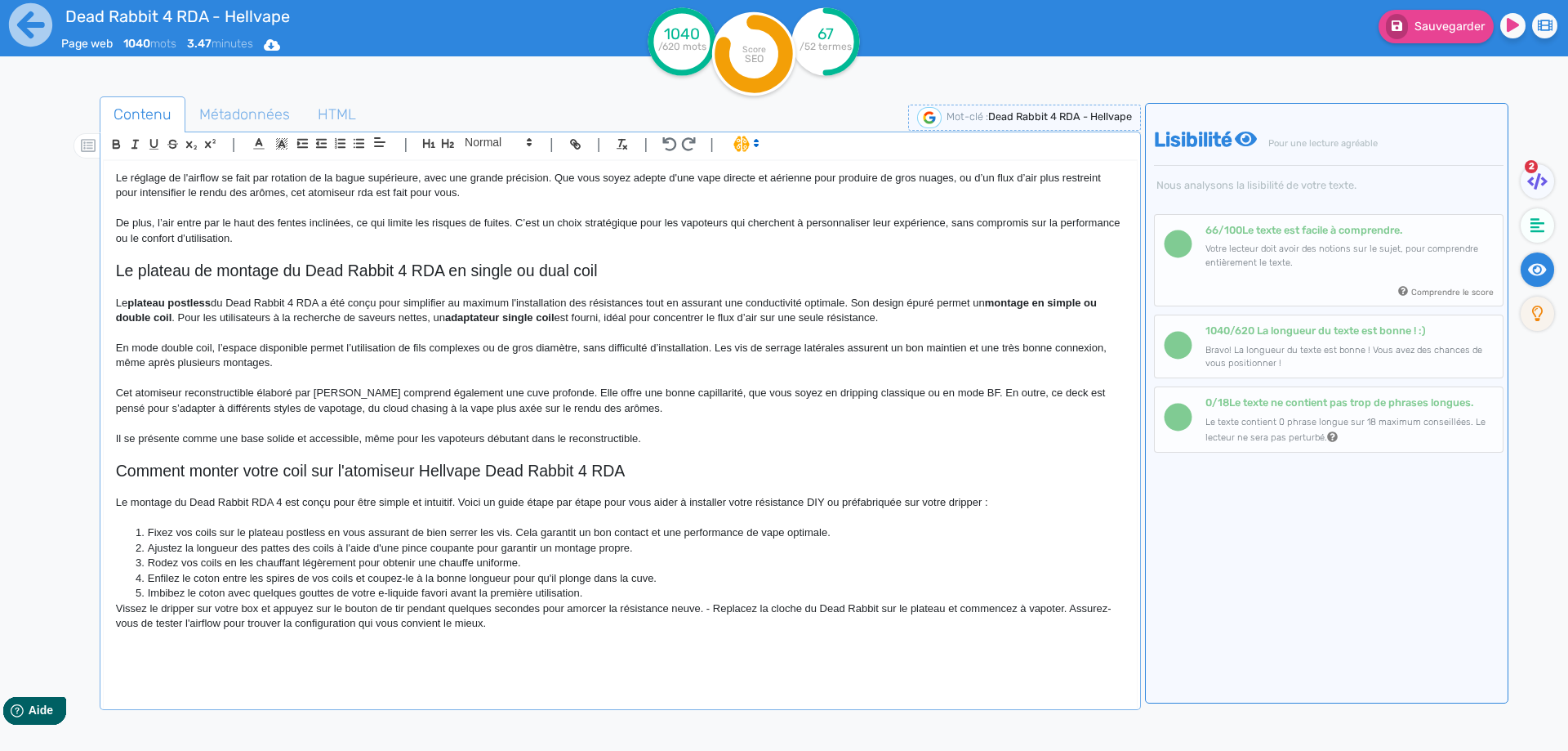
scroll to position [753, 0]
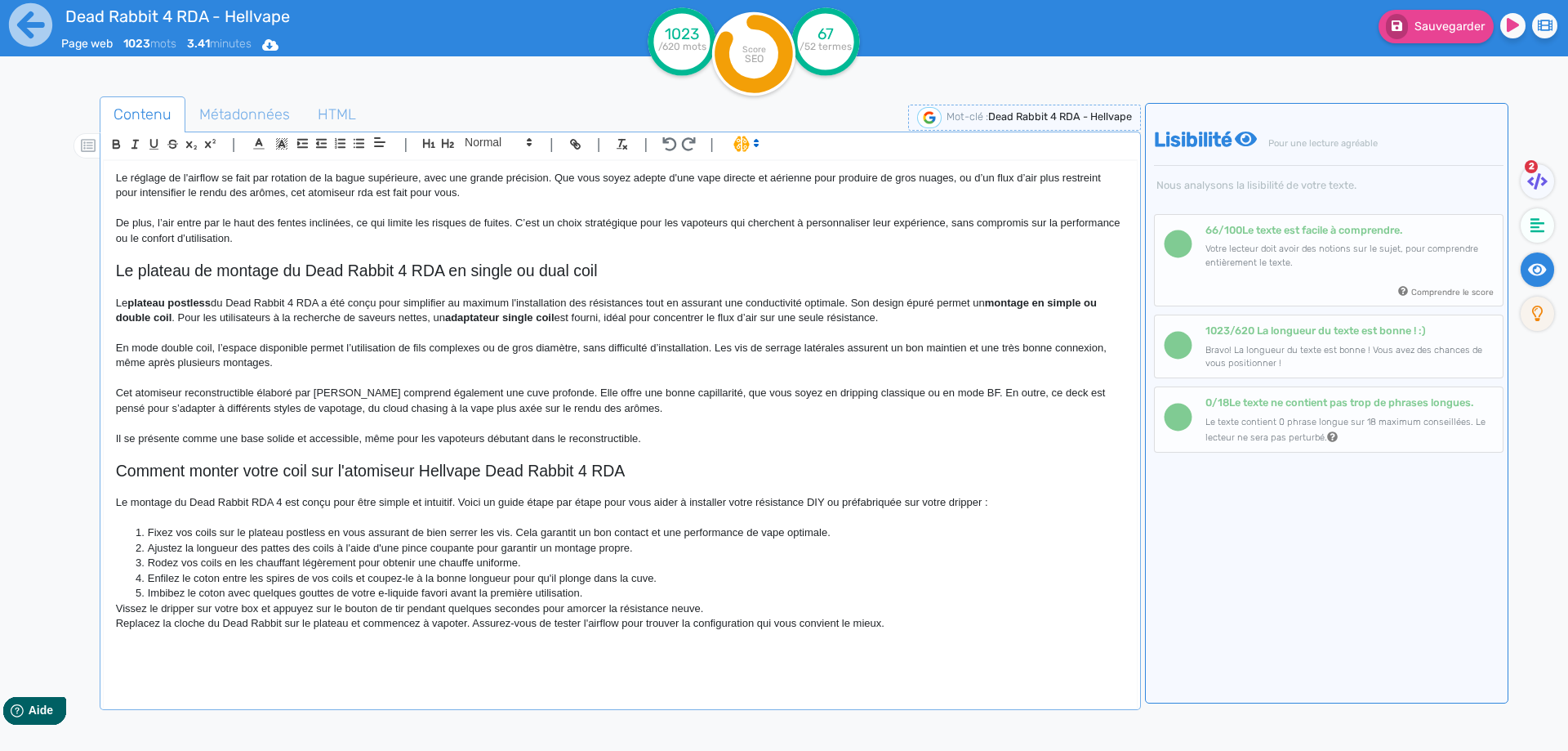
click at [106, 609] on div "Dead Rabbit 4 RDA - Hellvape Atomiseur Dead Rabbit 4 RDA [PERSON_NAME] revient …" at bounding box center [620, 424] width 1033 height 526
click at [105, 624] on div "Dead Rabbit 4 RDA - Hellvape Atomiseur Dead Rabbit 4 RDA [PERSON_NAME] revient …" at bounding box center [620, 424] width 1033 height 526
click at [150, 624] on p "Replacez la cloche du Dead Rabbit sur le plateau et commencez à vapoter. Assure…" at bounding box center [619, 623] width 1009 height 15
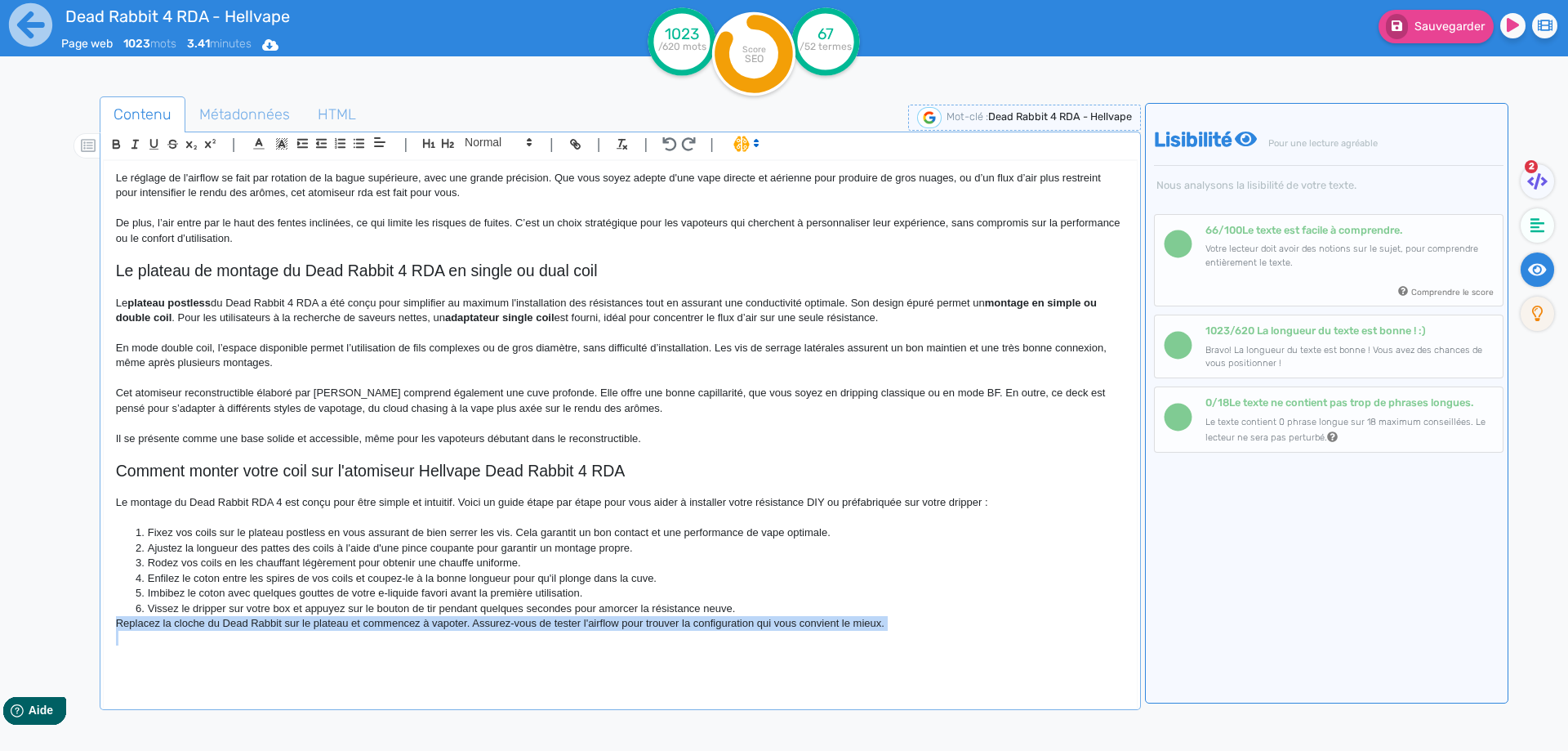
click at [150, 624] on p "Replacez la cloche du Dead Rabbit sur le plateau et commencez à vapoter. Assure…" at bounding box center [619, 623] width 1009 height 15
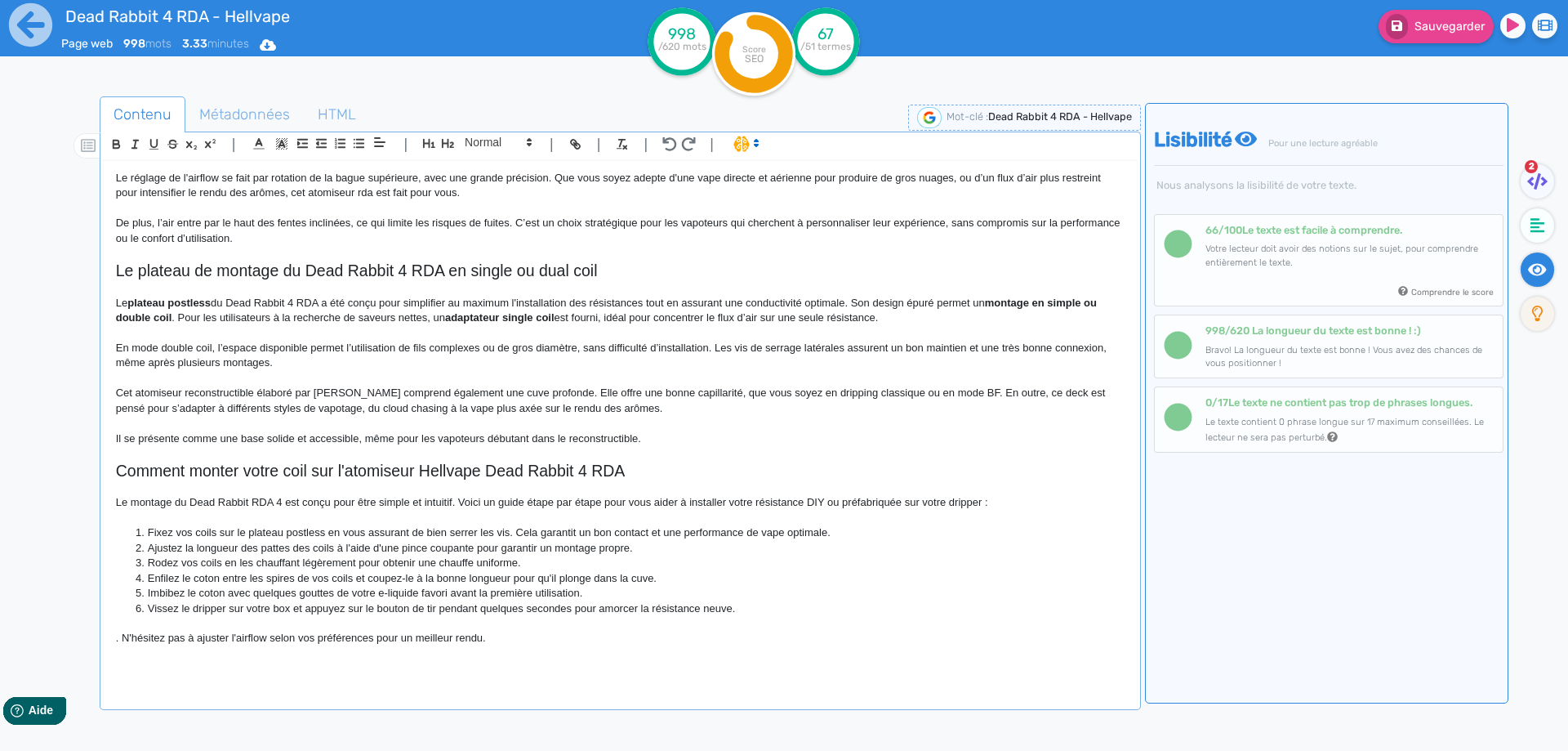
click at [115, 637] on div "Dead Rabbit 4 RDA - Hellvape Atomiseur Dead Rabbit 4 RDA [PERSON_NAME] revient …" at bounding box center [620, 424] width 1033 height 526
click at [657, 626] on p at bounding box center [619, 623] width 1009 height 15
click at [646, 641] on p "N'hésitez pas à ajuster l'airflow selon vos préférences pour un meilleur rendu." at bounding box center [619, 637] width 1009 height 15
click at [1450, 33] on span "Sauvegarder" at bounding box center [1450, 26] width 70 height 14
click at [186, 669] on p at bounding box center [619, 667] width 1009 height 15
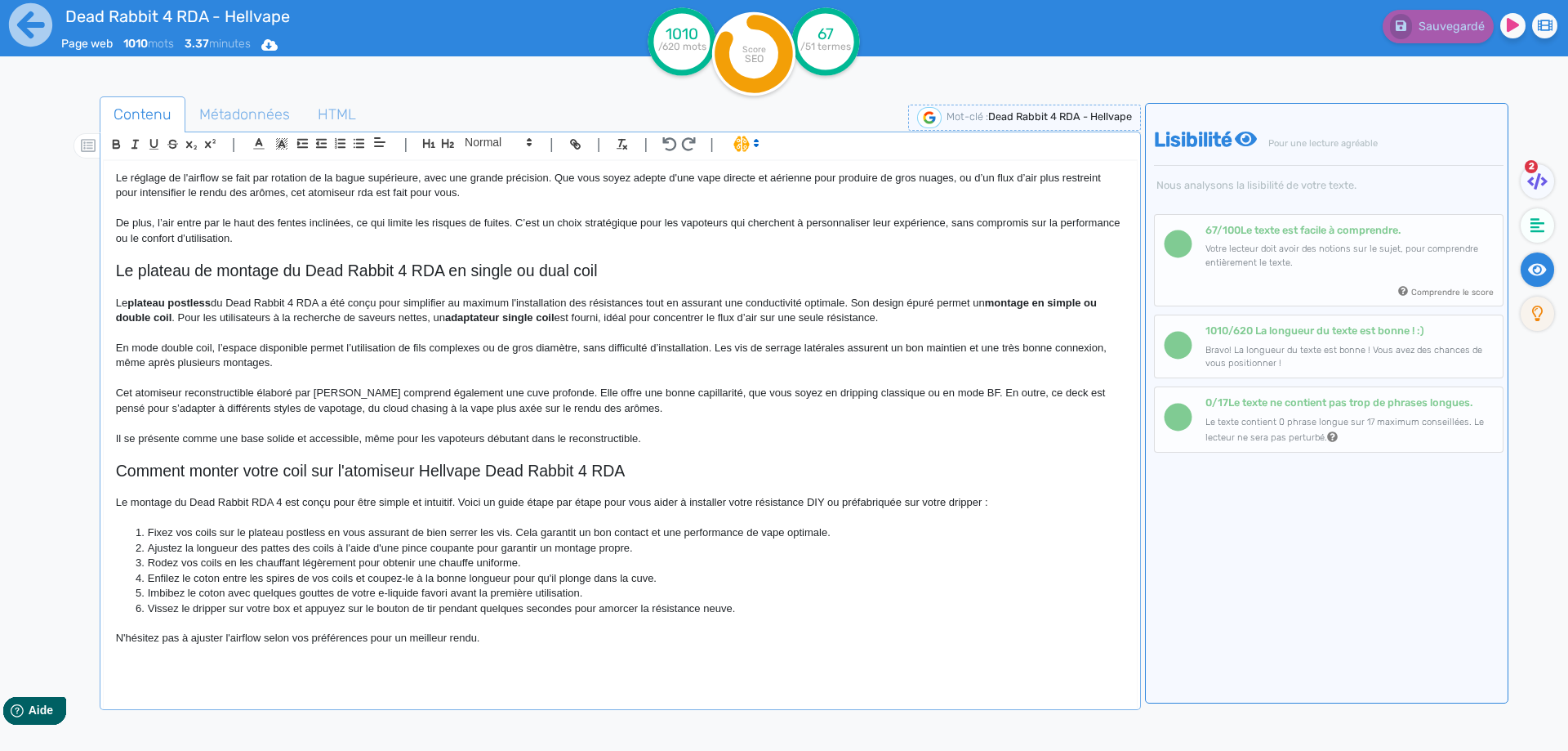
click at [203, 459] on p at bounding box center [619, 453] width 1009 height 15
click at [210, 481] on p at bounding box center [619, 487] width 1009 height 15
click at [210, 475] on h2 "Comment monter votre coil sur l'atomiseur Hellvape Dead Rabbit 4 RDA" at bounding box center [619, 470] width 1009 height 18
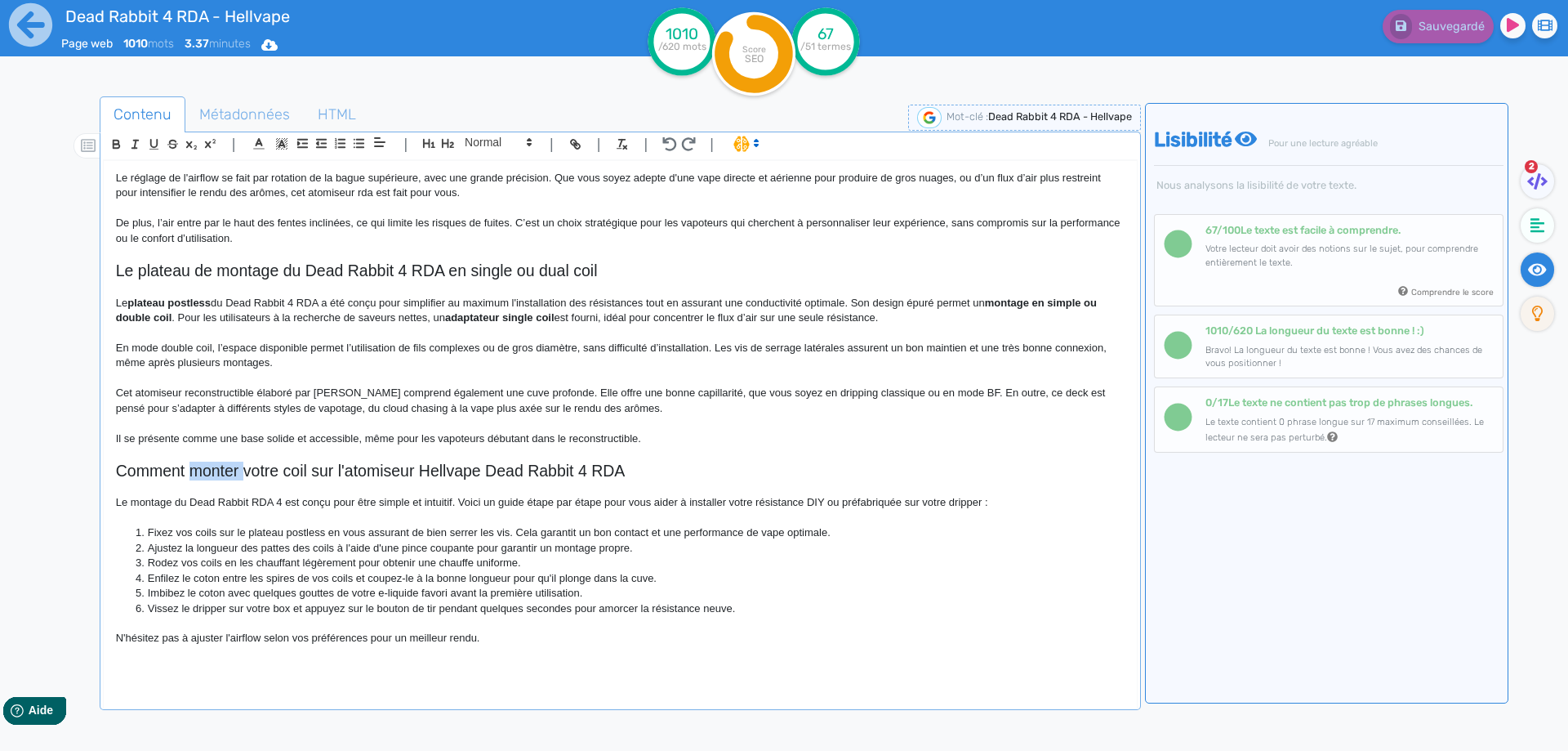
click at [210, 475] on h2 "Comment monter votre coil sur l'atomiseur Hellvape Dead Rabbit 4 RDA" at bounding box center [619, 470] width 1009 height 18
click at [189, 458] on p at bounding box center [619, 453] width 1009 height 15
click at [187, 461] on h2 "Comment installer votre coil sur l'atomiseur Hellvape Dead Rabbit 4 RDA" at bounding box center [619, 470] width 1009 height 18
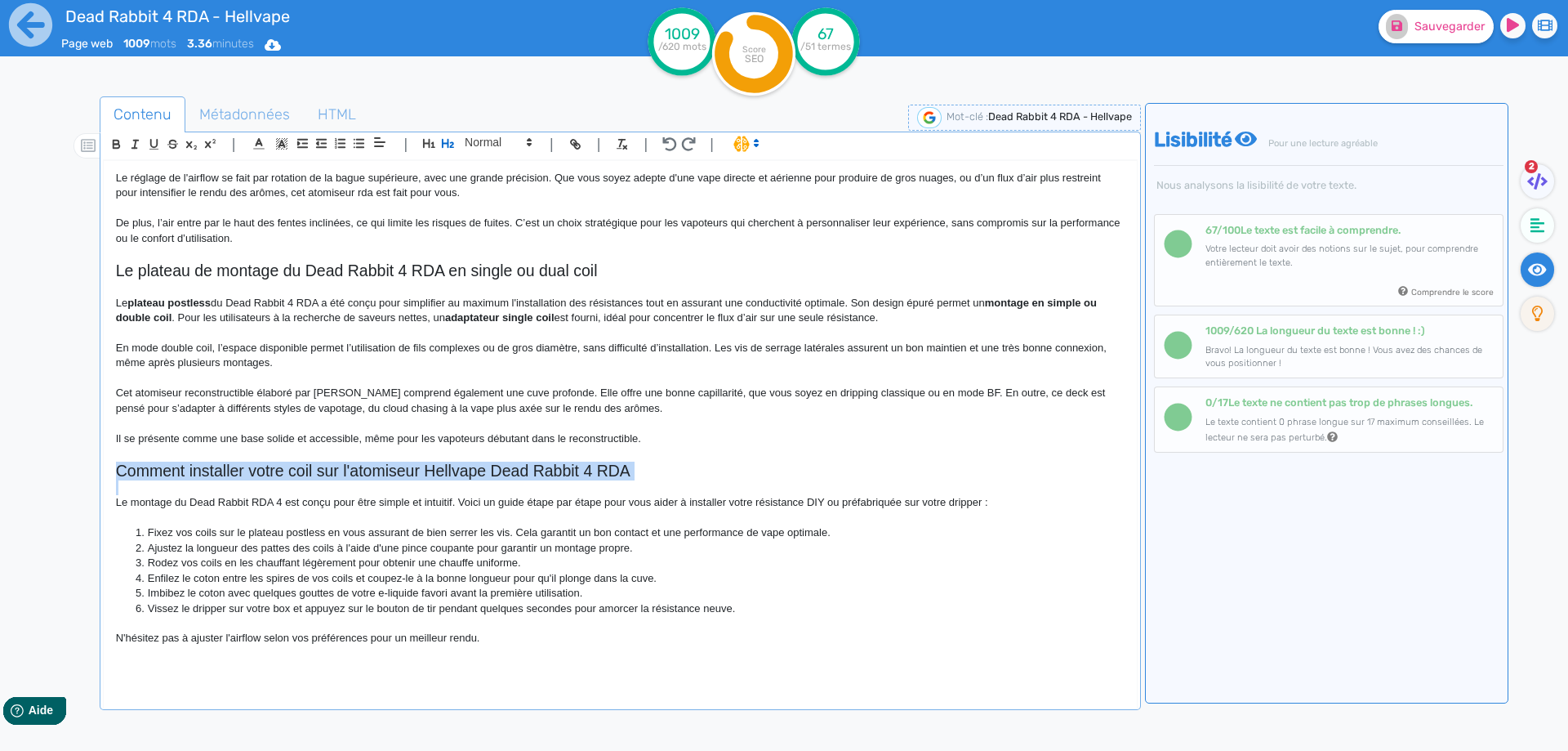
click at [187, 461] on h2 "Comment installer votre coil sur l'atomiseur Hellvape Dead Rabbit 4 RDA" at bounding box center [619, 470] width 1009 height 18
copy h2 "Comment installer votre coil sur l'atomiseur Hellvape Dead Rabbit 4 RDA"
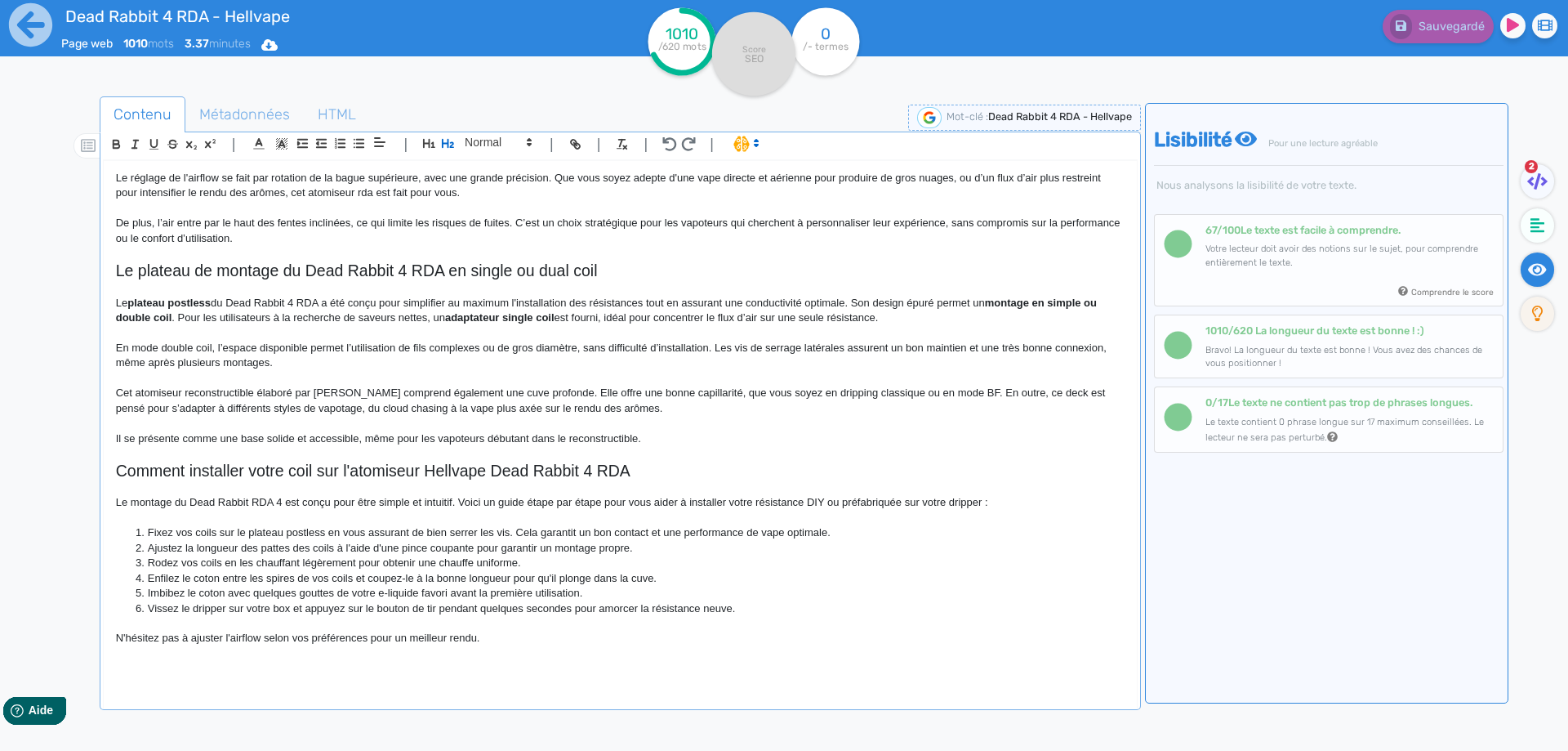
click at [262, 453] on p at bounding box center [619, 453] width 1009 height 15
click at [266, 466] on h2 "Comment installer votre coil sur l'atomiseur Hellvape Dead Rabbit 4 RDA" at bounding box center [619, 470] width 1009 height 18
click at [350, 469] on h2 "Comment installer votre coil sur l'atomiseur Hellvape Dead Rabbit 4 RDA" at bounding box center [619, 470] width 1009 height 18
click at [275, 467] on h2 "Comment installer votre coil sur l'atomiseur Hellvape Dead Rabbit 4 RDA" at bounding box center [619, 470] width 1009 height 18
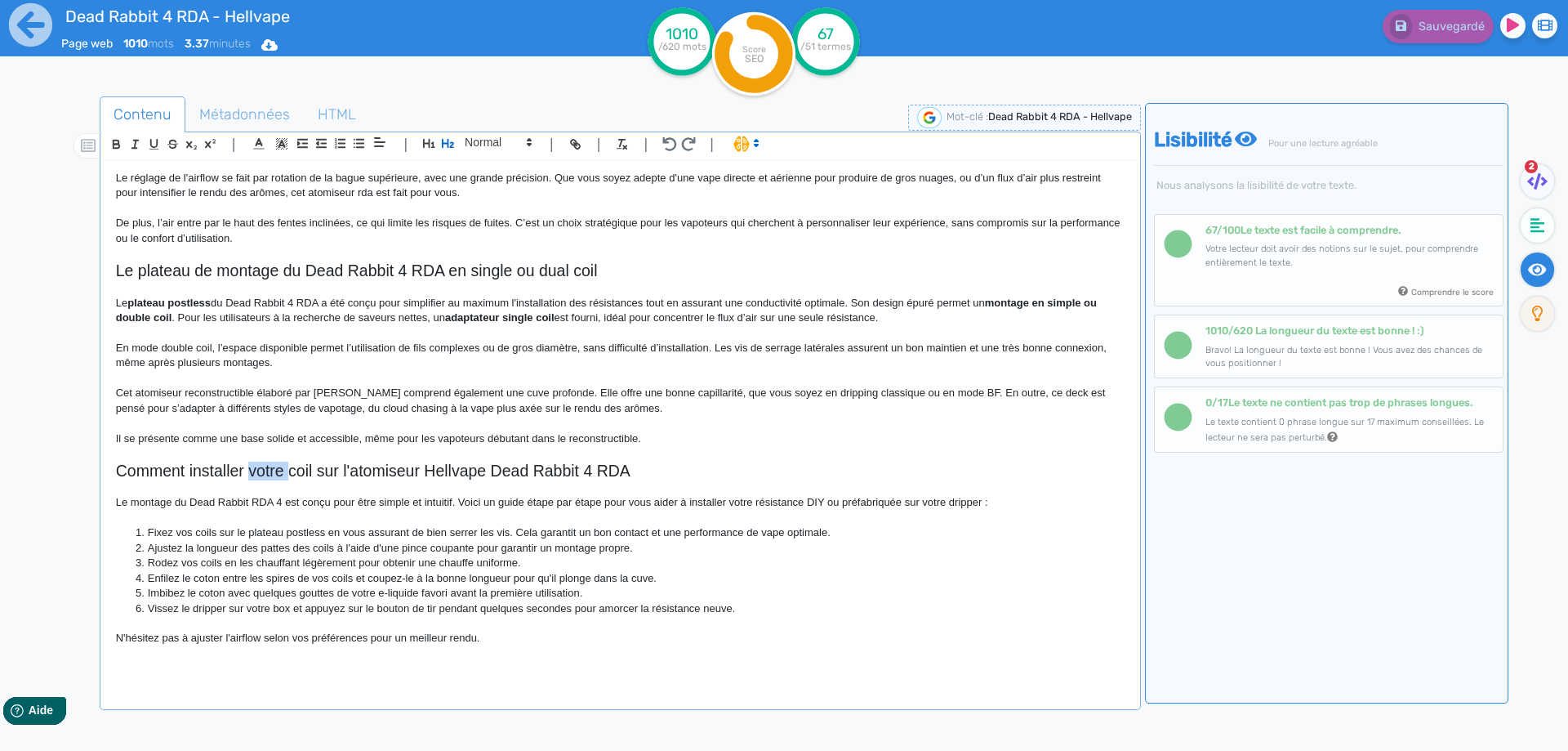
click at [275, 467] on h2 "Comment installer votre coil sur l'atomiseur Hellvape Dead Rabbit 4 RDA" at bounding box center [619, 470] width 1009 height 18
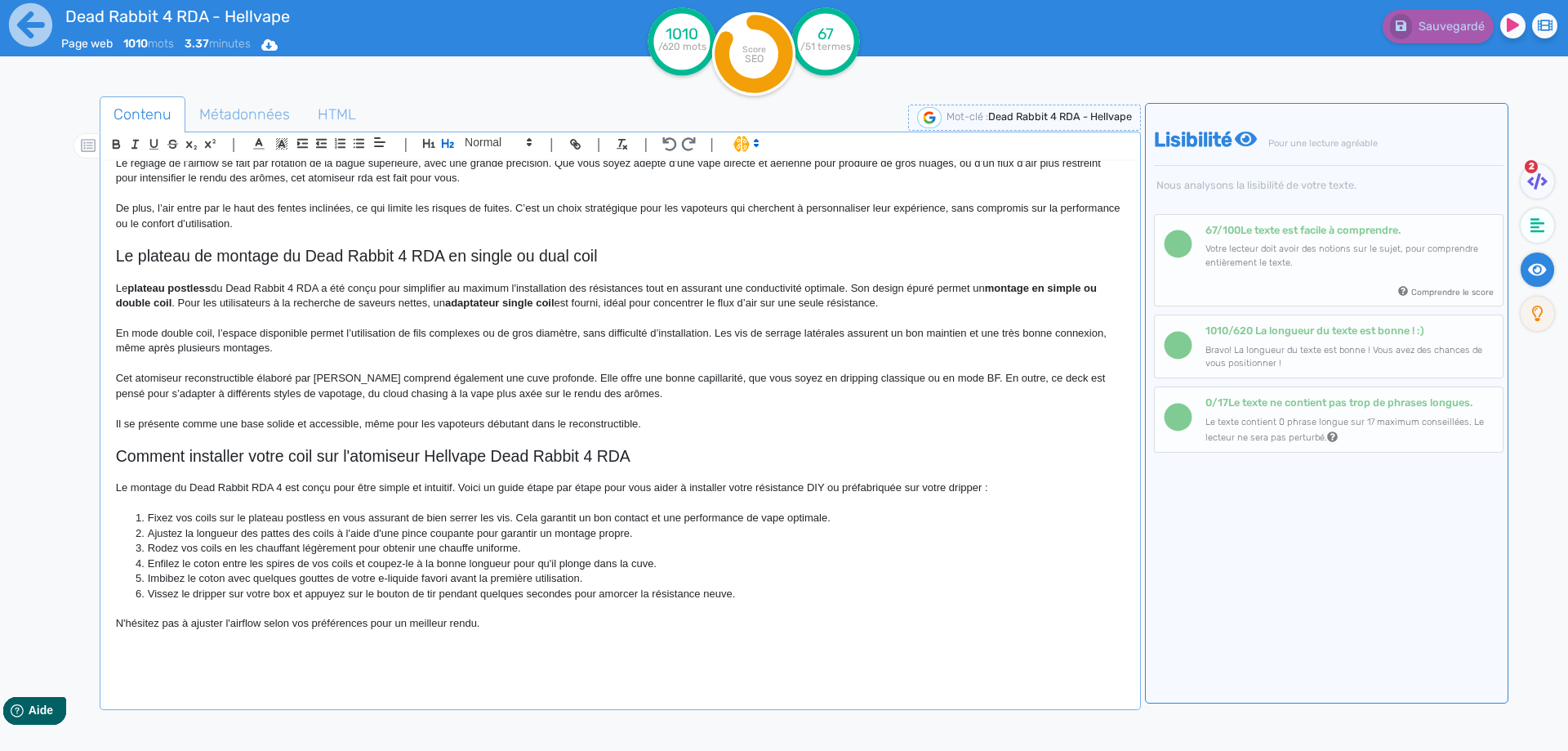
click at [387, 457] on h2 "Comment installer votre coil sur l'atomiseur Hellvape Dead Rabbit 4 RDA" at bounding box center [619, 456] width 1009 height 18
click at [421, 456] on h2 "Comment installer votre coil sur le dripper Hellvape Dead Rabbit 4 RDA" at bounding box center [619, 456] width 1009 height 18
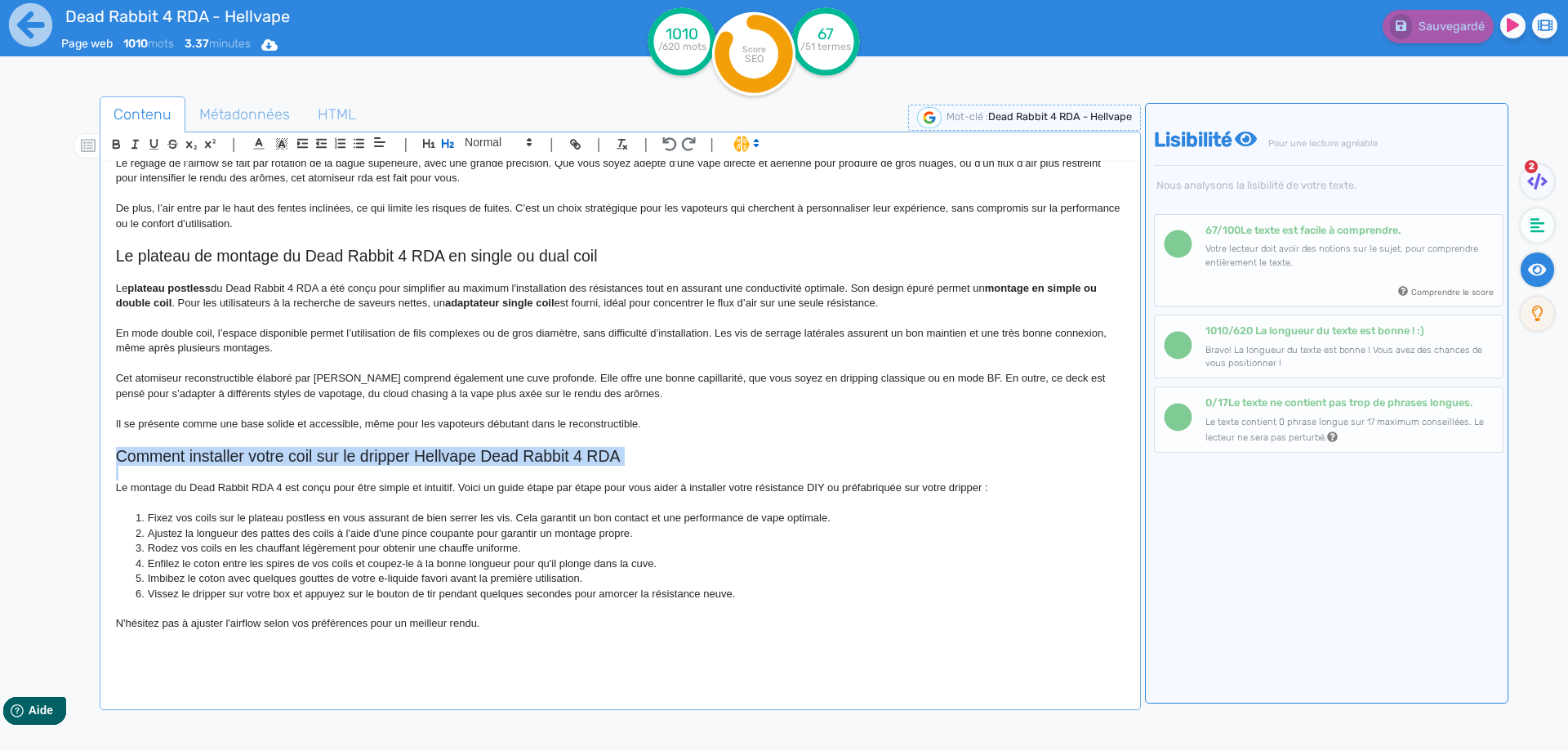
copy h2 "Comment installer votre coil sur le dripper Hellvape Dead Rabbit 4 RDA"
click at [284, 386] on p "Cet atomiseur reconstructible élaboré par [PERSON_NAME] comprend également une …" at bounding box center [619, 386] width 1009 height 30
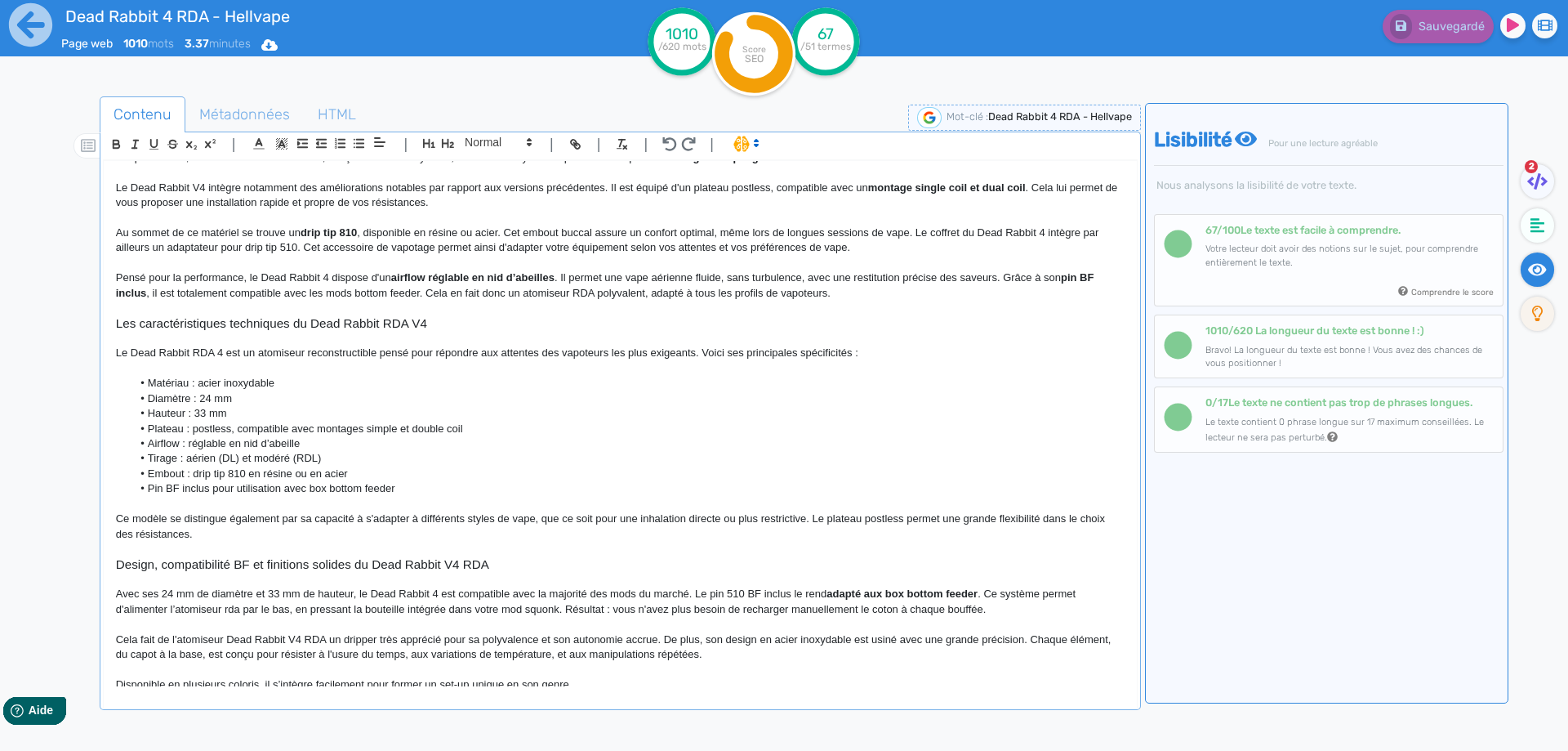
scroll to position [163, 0]
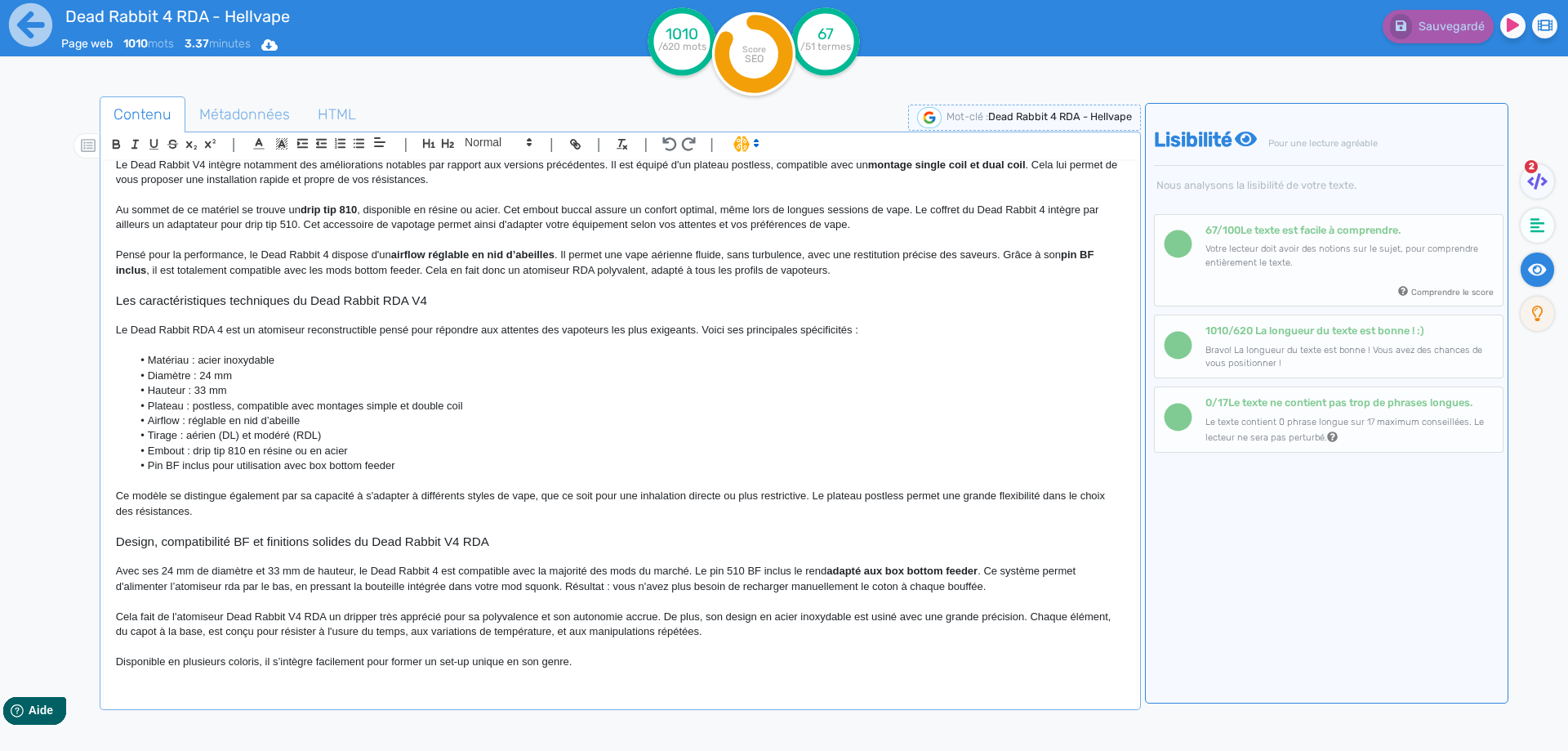
click at [264, 298] on h3 "Les caractéristiques techniques du Dead Rabbit RDA V4" at bounding box center [619, 300] width 1009 height 15
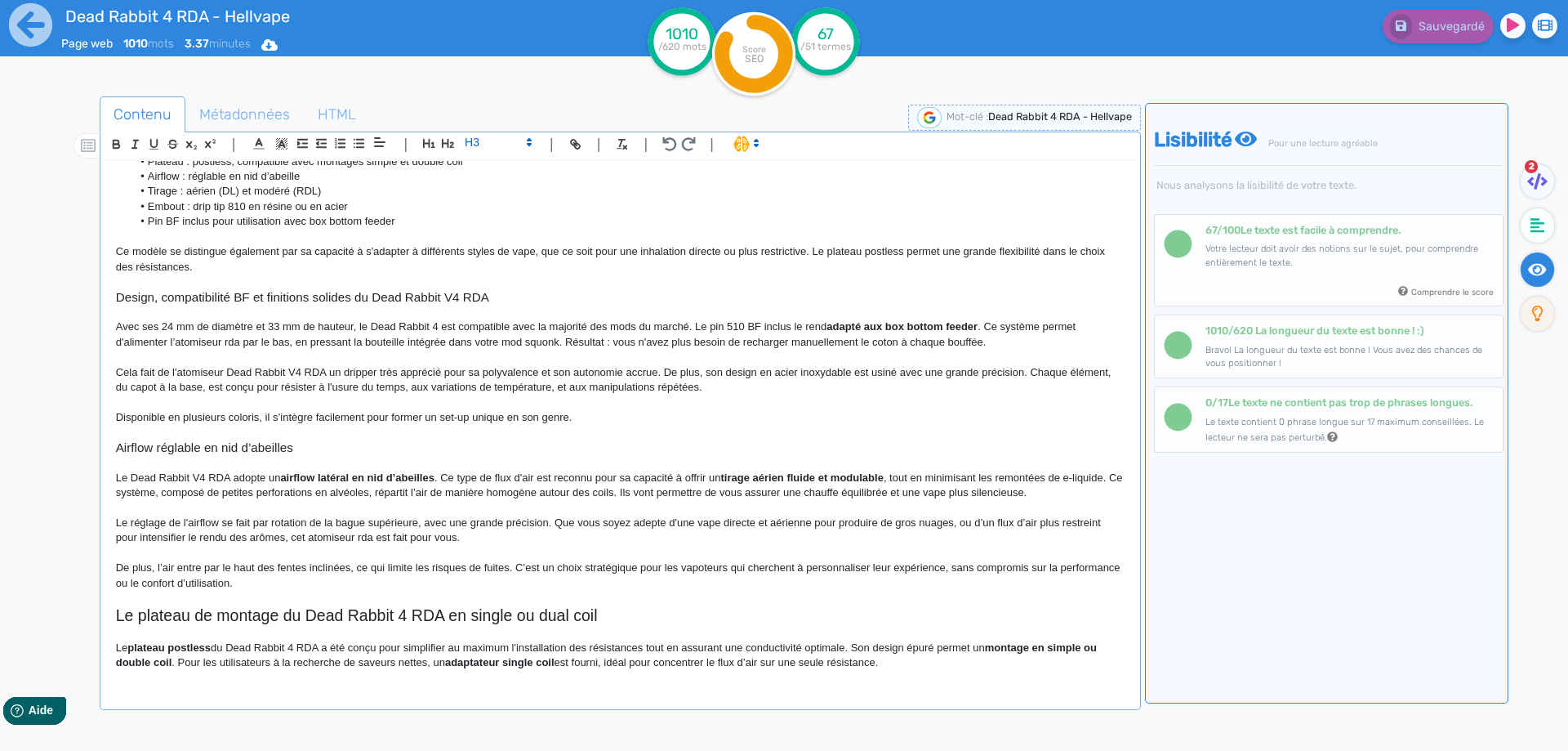
scroll to position [408, 0]
click at [203, 444] on h3 "Airflow réglable en nid d’abeilles" at bounding box center [619, 446] width 1009 height 15
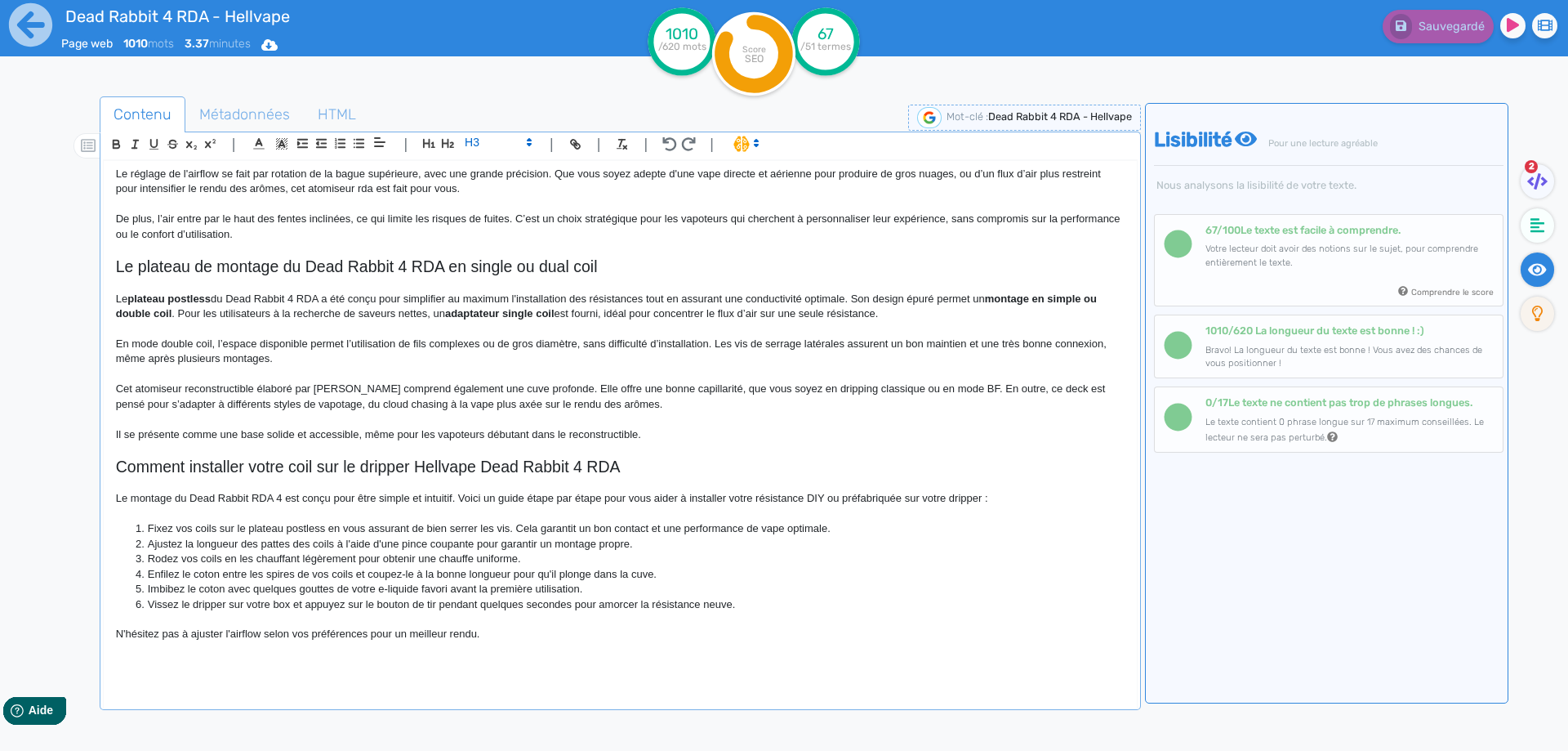
scroll to position [768, 0]
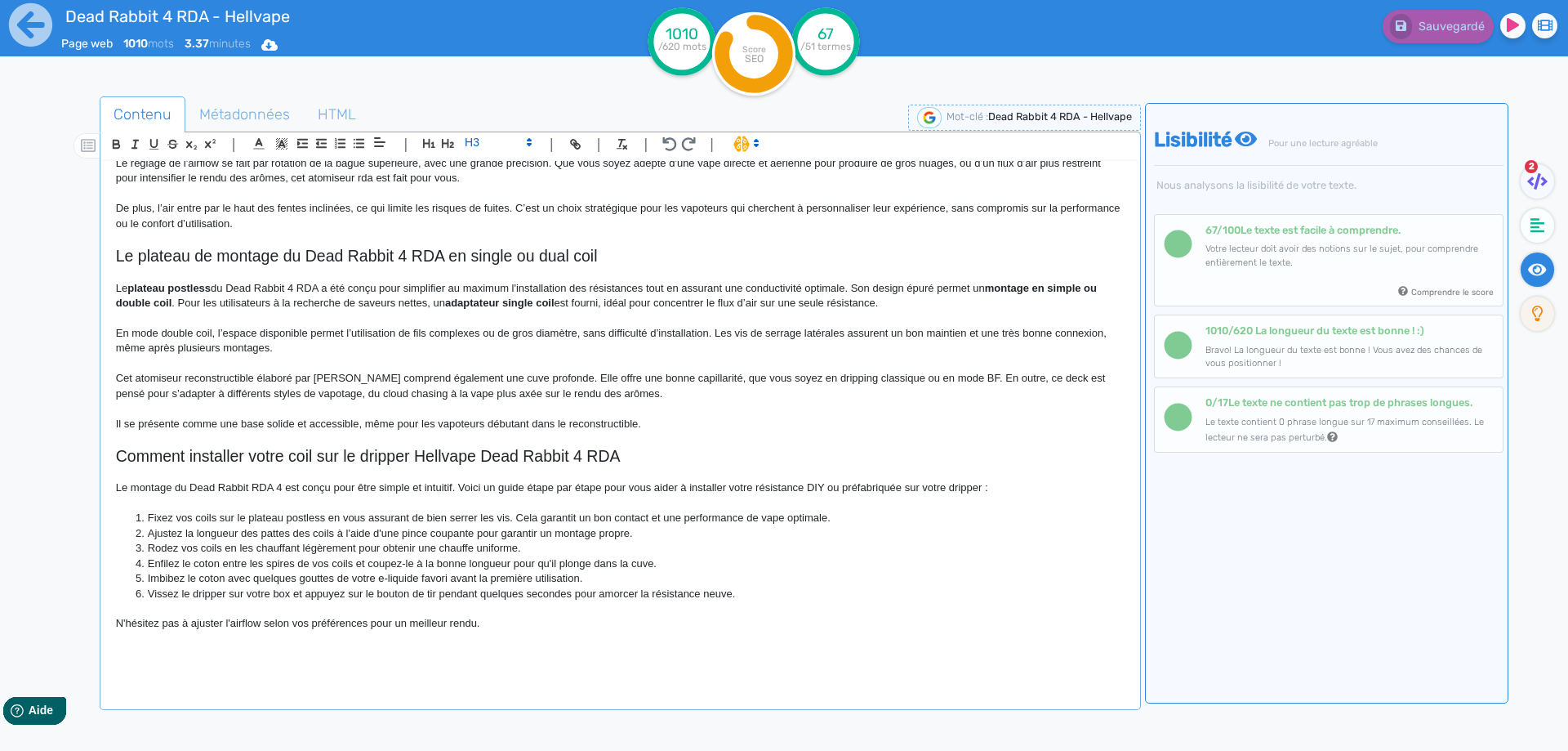
click at [342, 659] on p at bounding box center [619, 653] width 1009 height 15
click at [449, 154] on span "H3 H4 H5 H6 Normal" at bounding box center [478, 144] width 117 height 19
click at [449, 148] on icon "button" at bounding box center [448, 143] width 13 height 9
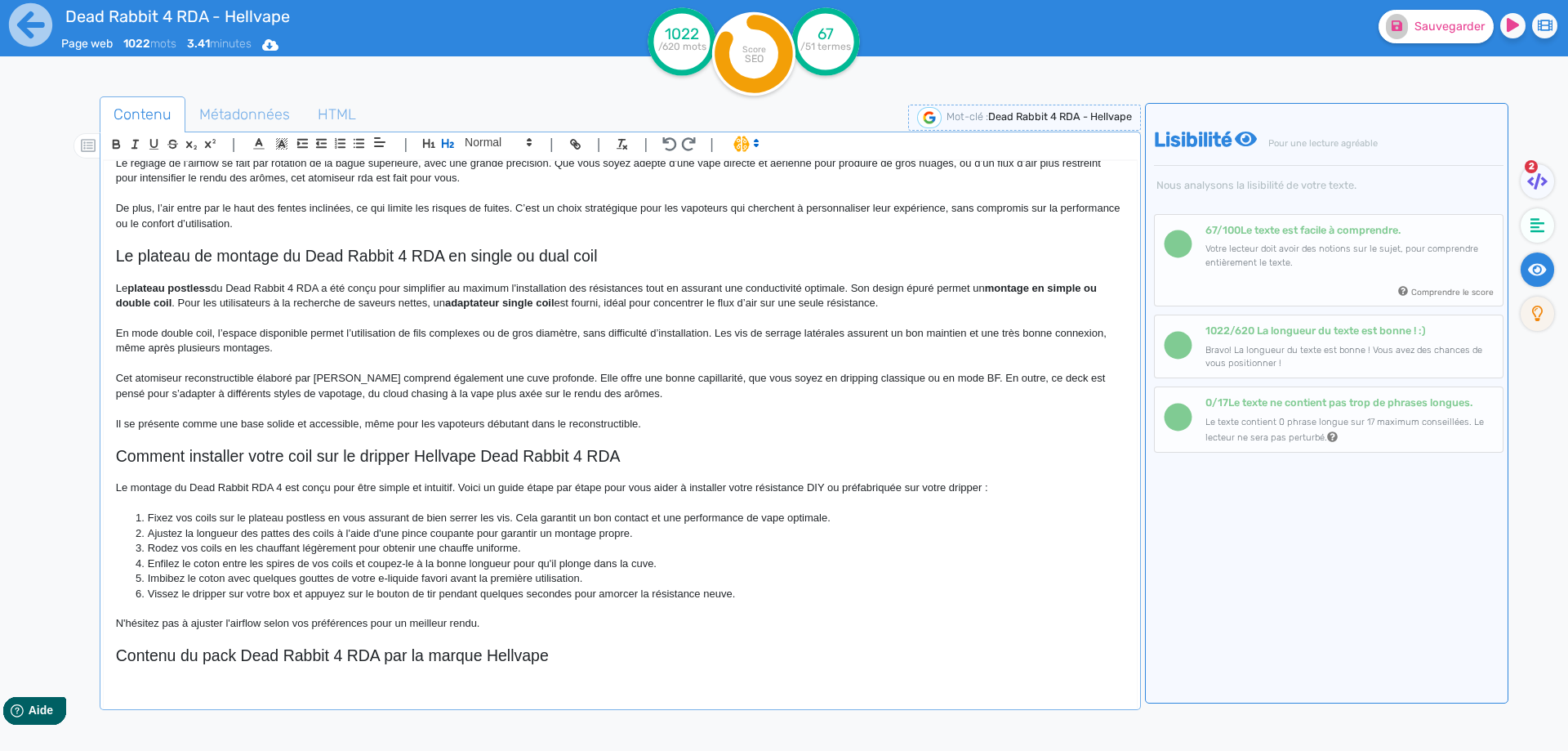
click at [490, 642] on p at bounding box center [619, 638] width 1009 height 15
click at [490, 647] on h2 "Contenu du pack Dead Rabbit 4 RDA par la marque Hellvape" at bounding box center [619, 655] width 1009 height 18
copy h2 "Contenu du pack Dead Rabbit 4 RDA par la marque Hellvape"
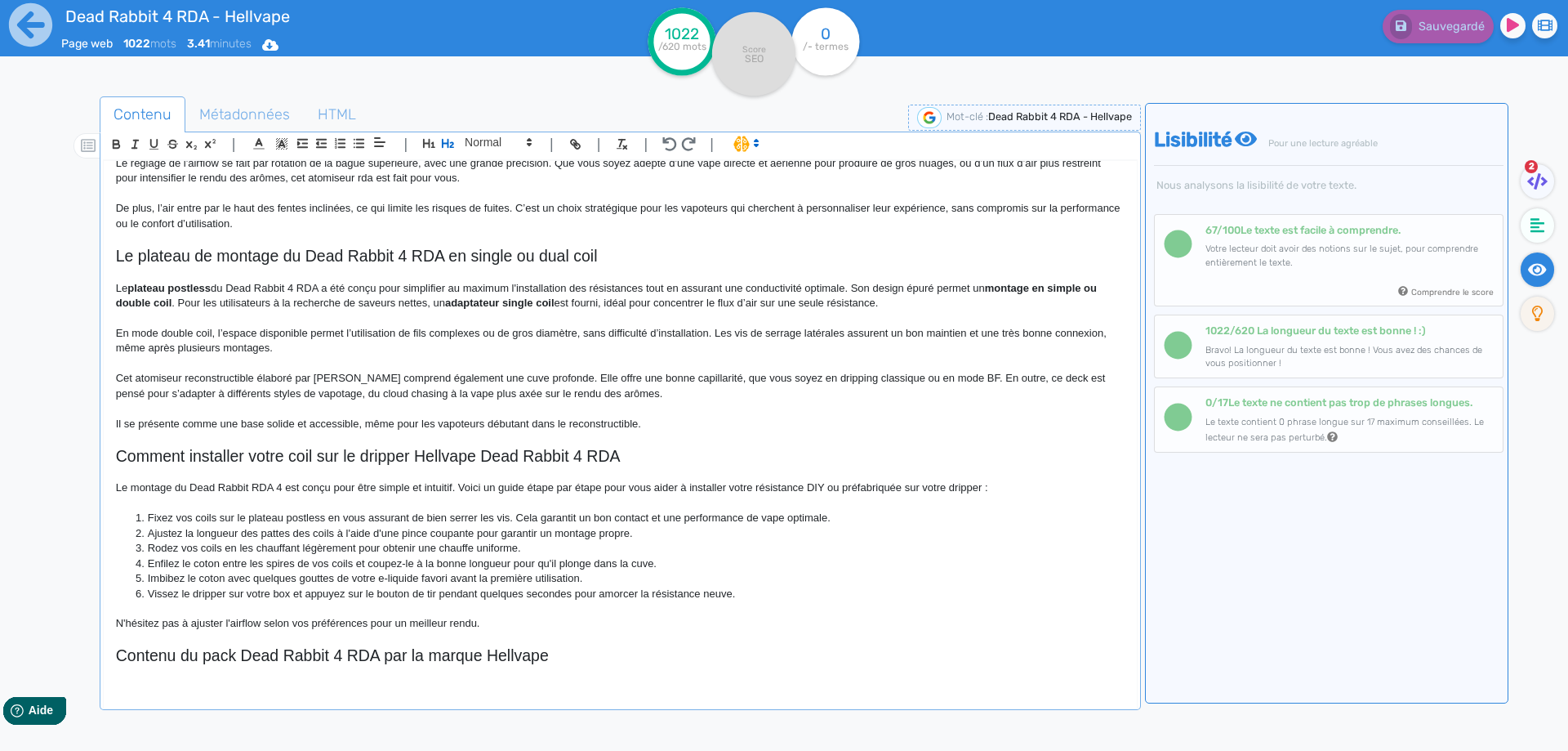
click at [644, 626] on p "N'hésitez pas à ajuster l'airflow selon vos préférences pour un meilleur rendu." at bounding box center [619, 623] width 1009 height 15
click at [616, 660] on h2 "Contenu du pack Dead Rabbit 4 RDA par la marque Hellvape" at bounding box center [619, 655] width 1009 height 18
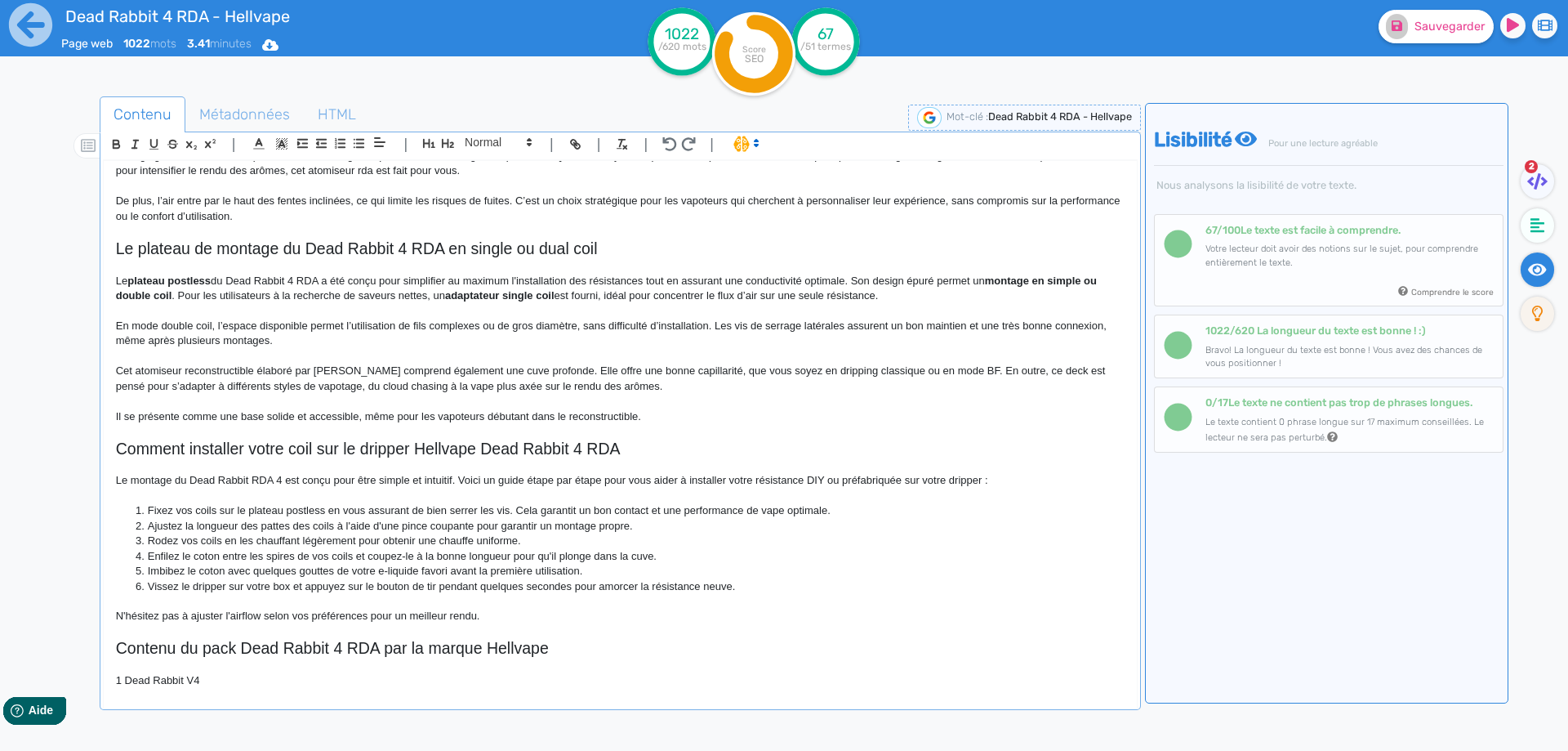
scroll to position [850, 0]
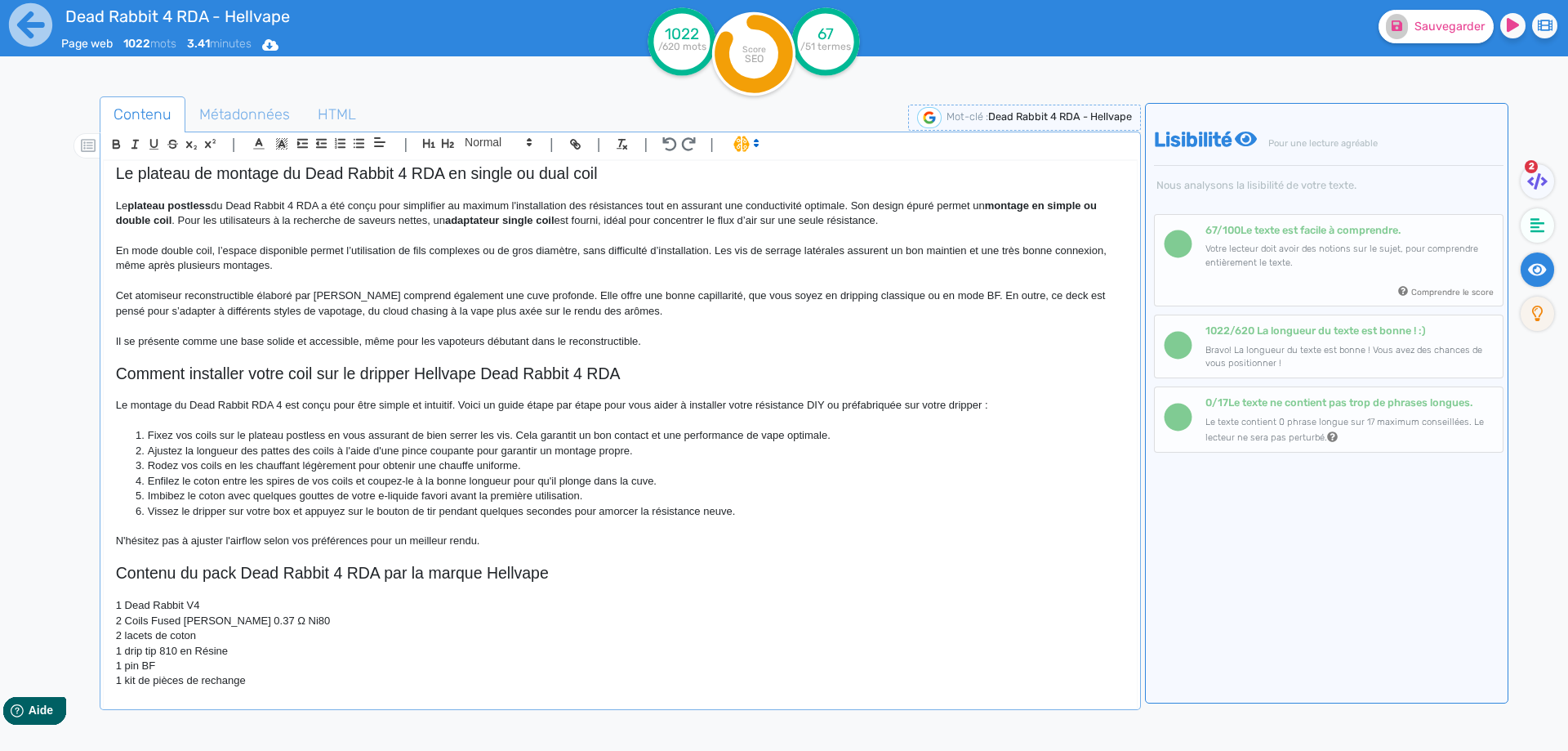
click at [126, 605] on p "1 Dead Rabbit V4" at bounding box center [619, 605] width 1009 height 15
click at [250, 619] on p "2 Coils Fused Clapton 0.37 Ω Ni80" at bounding box center [619, 621] width 1009 height 15
click at [126, 634] on p "2 lacets de coton" at bounding box center [619, 635] width 1009 height 15
click at [128, 652] on p "1 drip tip 810 en Résine" at bounding box center [619, 651] width 1009 height 15
click at [203, 650] on p "1 Drip tip 810 en Résine" at bounding box center [619, 651] width 1009 height 15
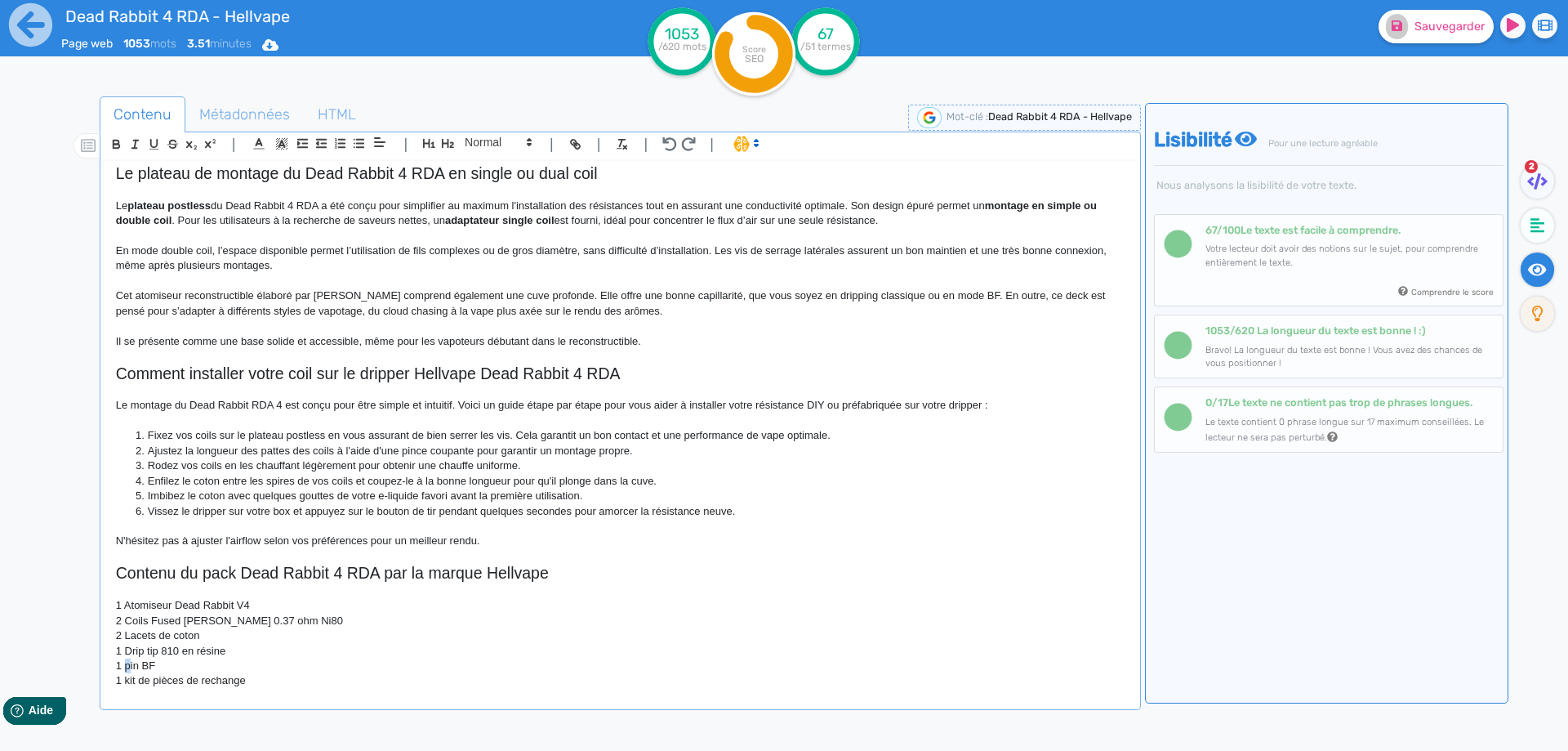
click at [125, 666] on p "1 pin BF" at bounding box center [619, 666] width 1009 height 15
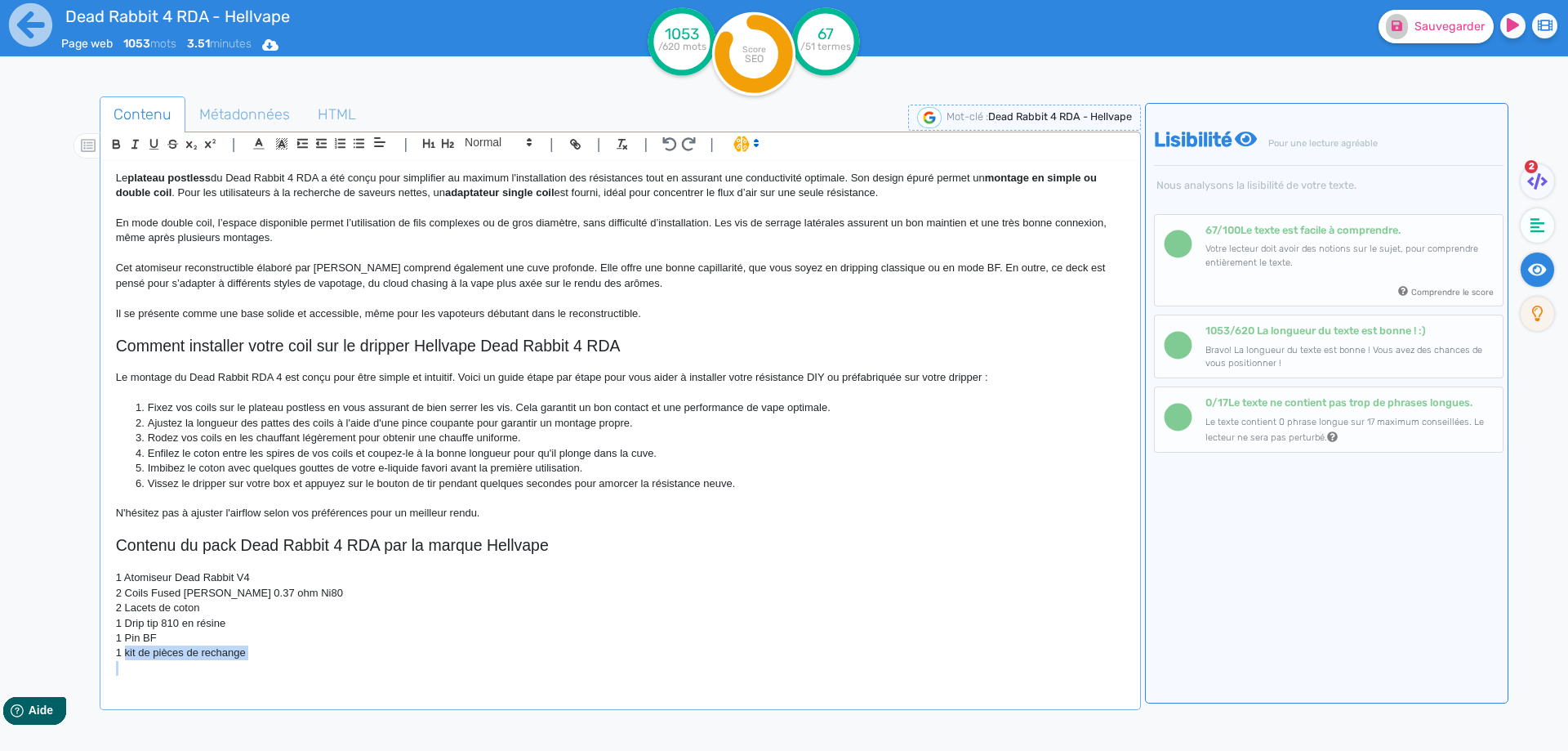
click at [128, 680] on div "Dead Rabbit 4 RDA - Hellvape Atomiseur Dead Rabbit 4 RDA [PERSON_NAME] revient …" at bounding box center [620, 424] width 1033 height 526
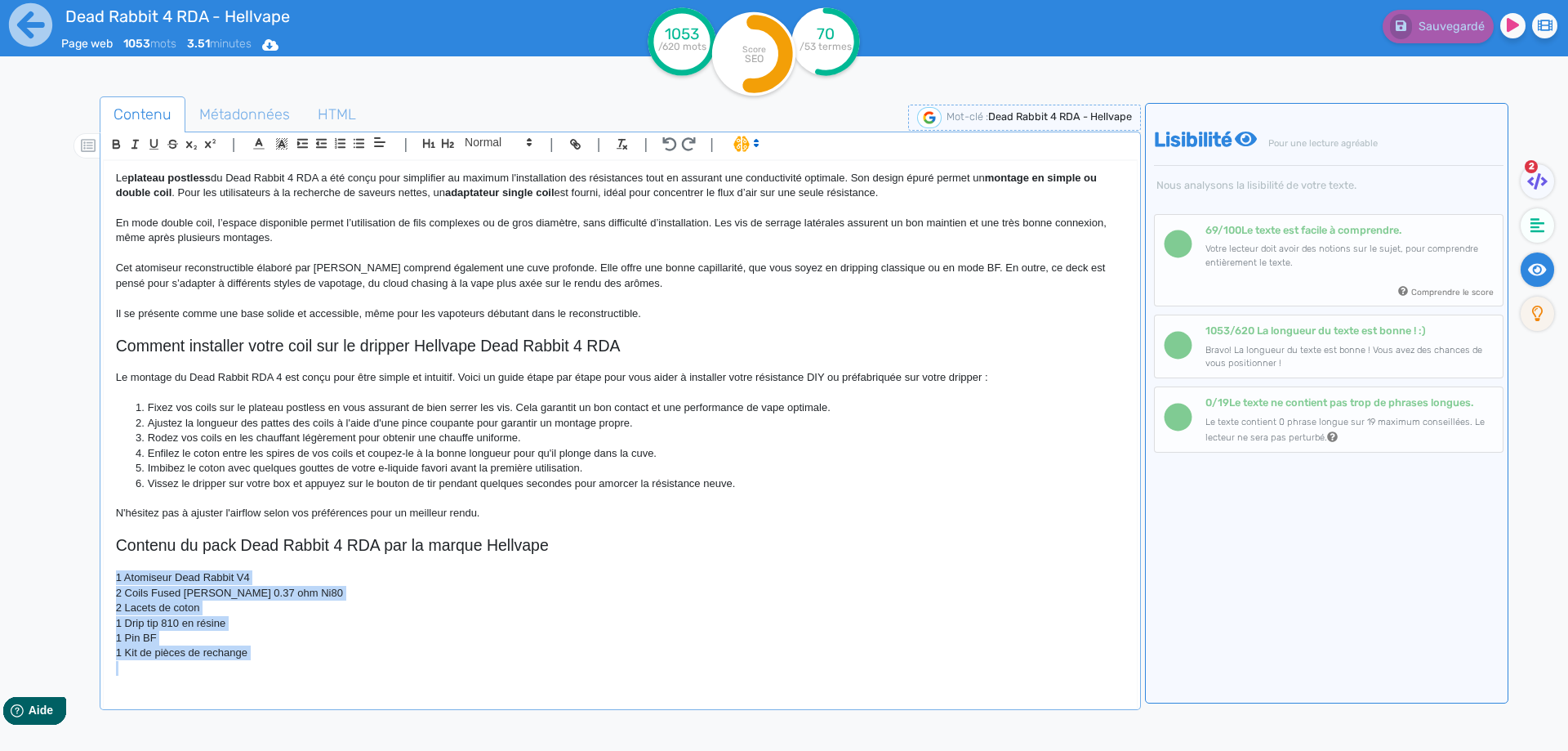
drag, startPoint x: 110, startPoint y: 583, endPoint x: 262, endPoint y: 666, distance: 173.2
click at [332, 730] on div "Contenu Métadonnées HTML | | H3 H4 H5 H6 Normal | | | | Dead Rabbit 4 RDA - Hel…" at bounding box center [620, 475] width 1041 height 758
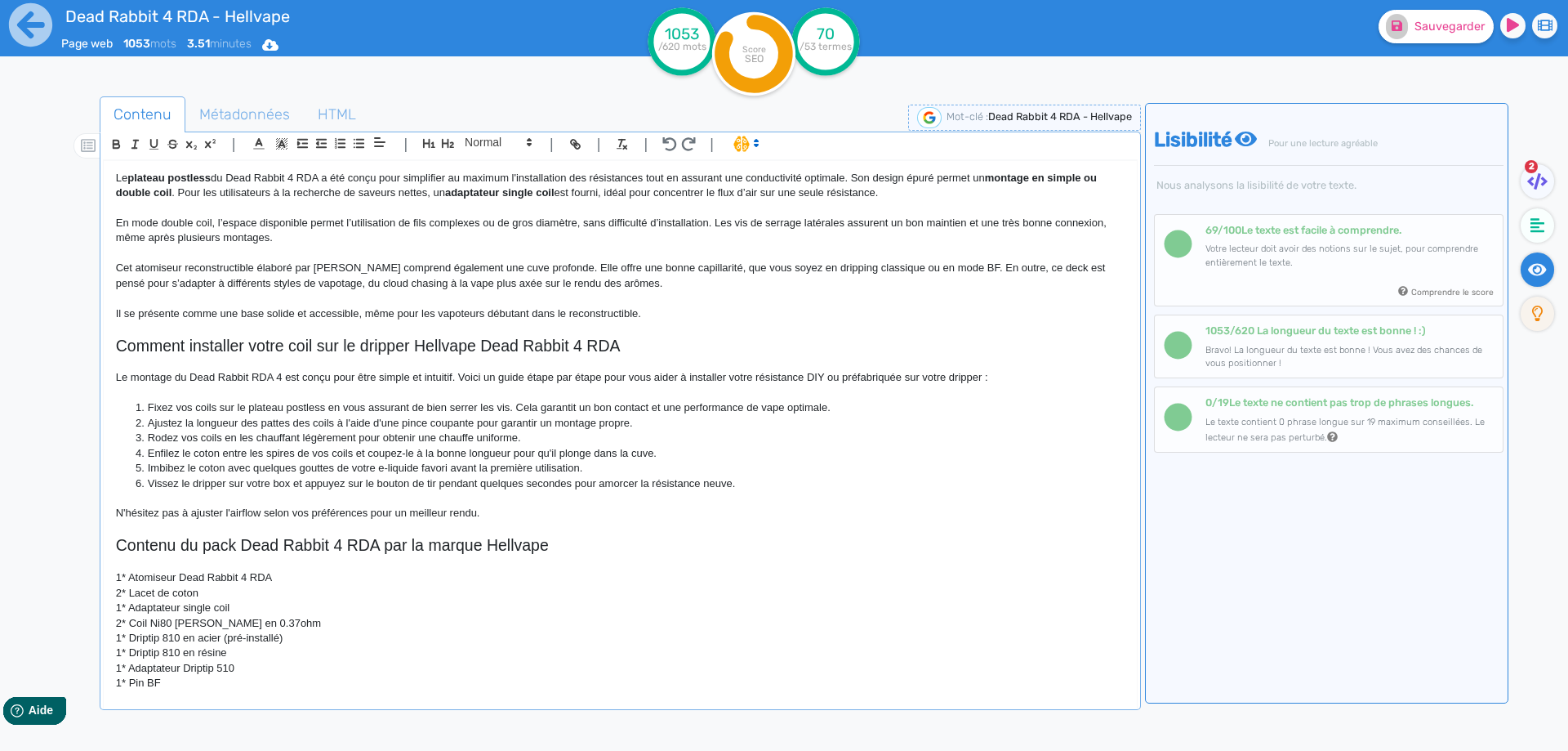
scroll to position [910, 0]
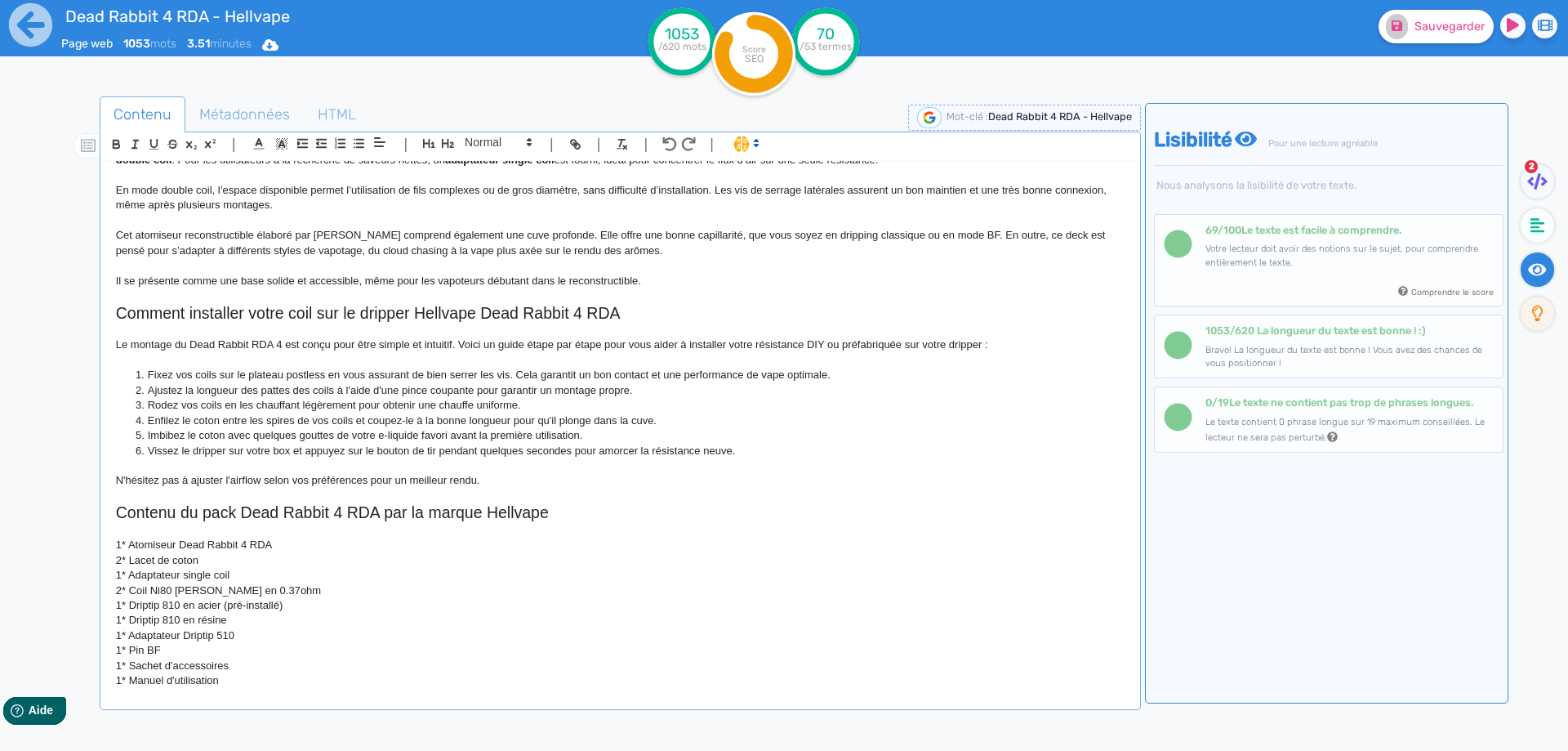
click at [123, 539] on p "1* Atomiseur Dead Rabbit 4 RDA" at bounding box center [619, 544] width 1009 height 15
click at [123, 558] on p "2* Lacet de coton" at bounding box center [619, 560] width 1009 height 15
click at [151, 558] on p "2 Lacet de coton" at bounding box center [619, 560] width 1009 height 15
click at [124, 572] on p "1* Adaptateur single coil" at bounding box center [619, 574] width 1009 height 15
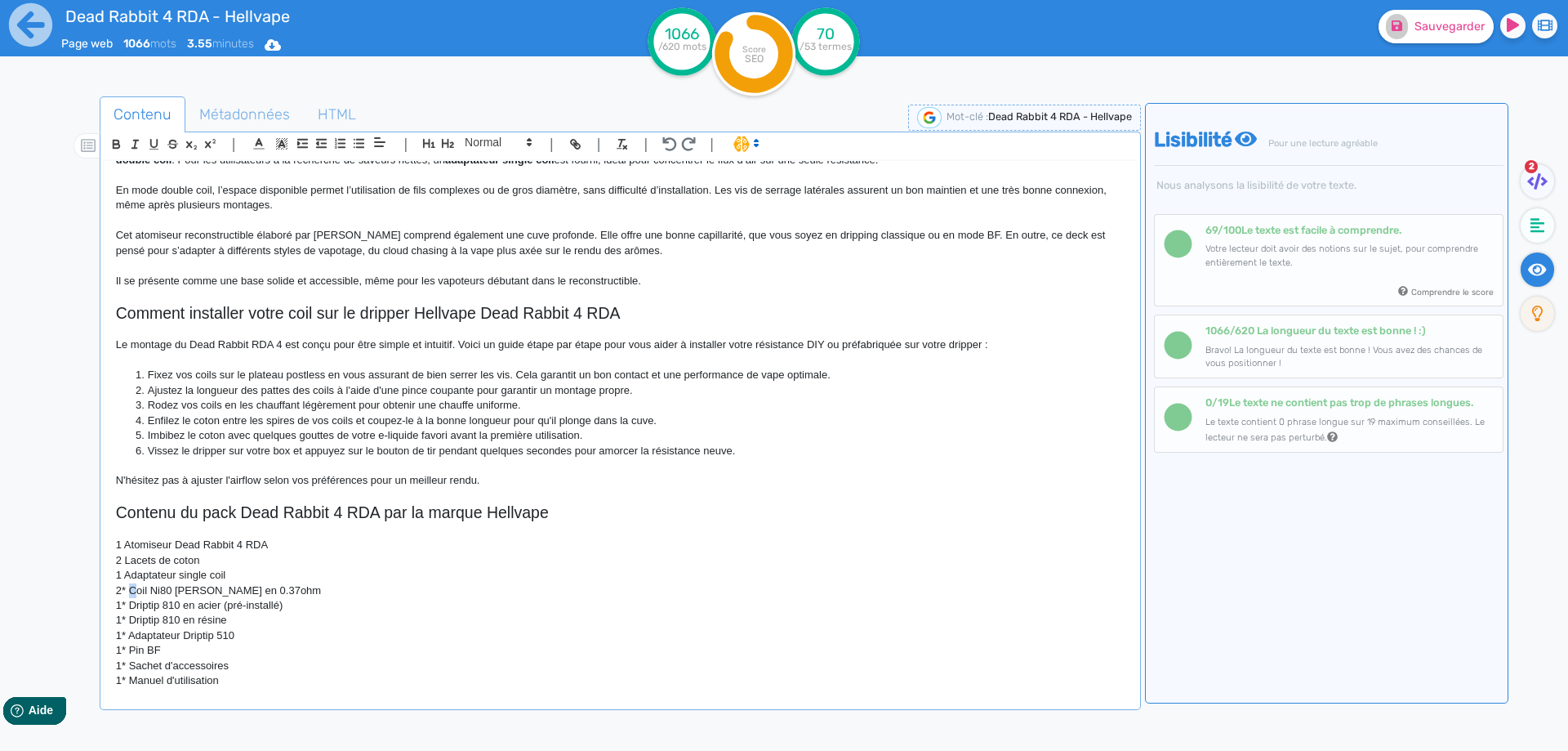
click at [131, 588] on p "2* Coil Ni80 Clapton en 0.37ohm" at bounding box center [619, 590] width 1009 height 15
click at [125, 591] on p "2* Coil Ni80 Clapton en 0.37ohm" at bounding box center [619, 590] width 1009 height 15
click at [249, 590] on p "2 Coil Ni80 Clapton en 0.37ohm" at bounding box center [619, 590] width 1009 height 15
click at [244, 593] on p "2 Coil Ni80 Clapton en 0.37ohm" at bounding box center [619, 590] width 1009 height 15
click at [215, 589] on p "2 Coil Ni80 Clapton en 0.37 ohm" at bounding box center [619, 590] width 1009 height 15
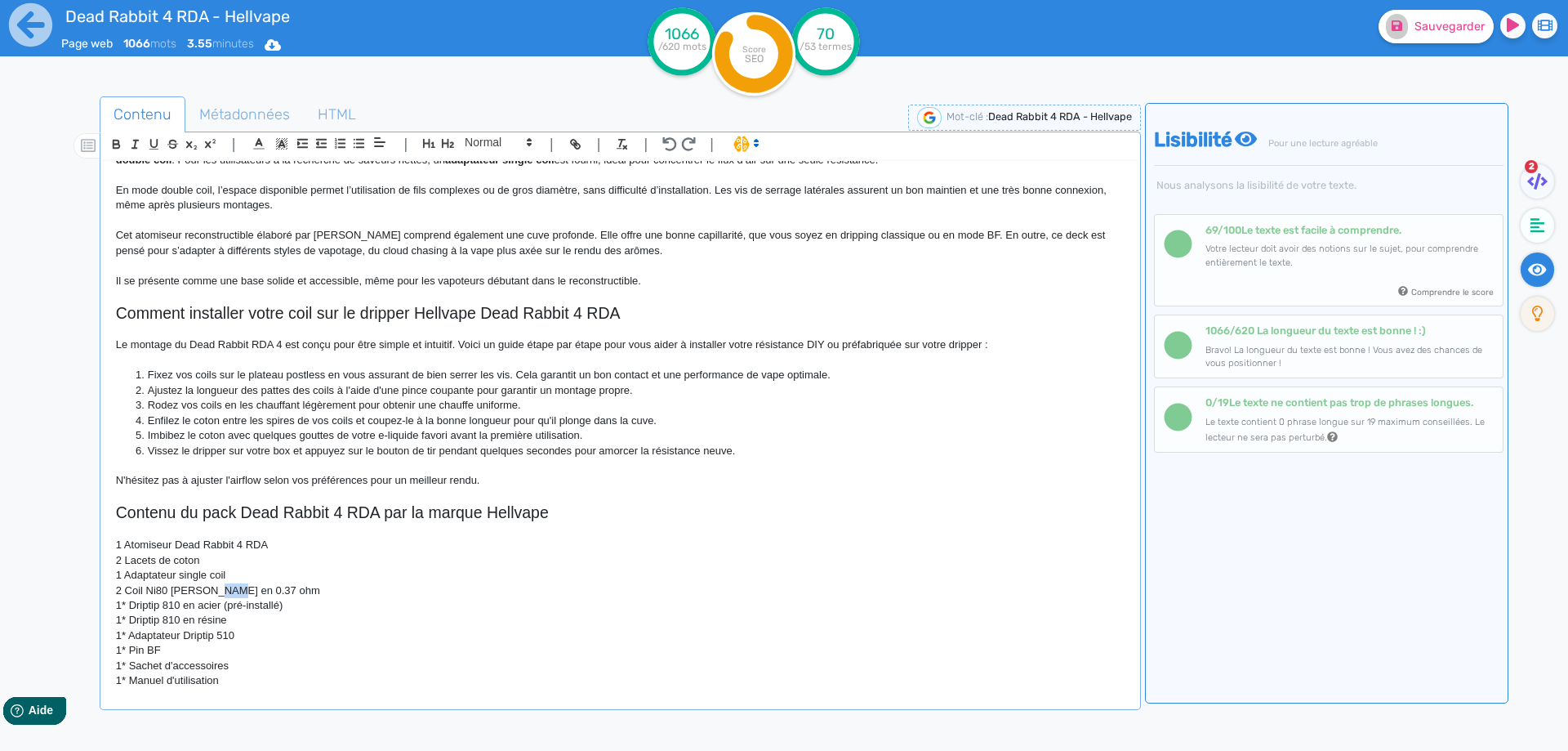
click at [215, 589] on p "2 Coil Ni80 Clapton en 0.37 ohm" at bounding box center [619, 590] width 1009 height 15
click at [126, 609] on p "1* Driptip 810 en acier (pré-installé)" at bounding box center [619, 605] width 1009 height 15
click at [140, 605] on p "1 Driptip 810 en acier (pré-installé)" at bounding box center [619, 605] width 1009 height 15
click at [145, 605] on p "1 Driptip 810 en acier (pré-installé)" at bounding box center [619, 605] width 1009 height 15
click at [236, 613] on p "1 Drip tip 810 en acier (pré-installé)" at bounding box center [619, 605] width 1009 height 15
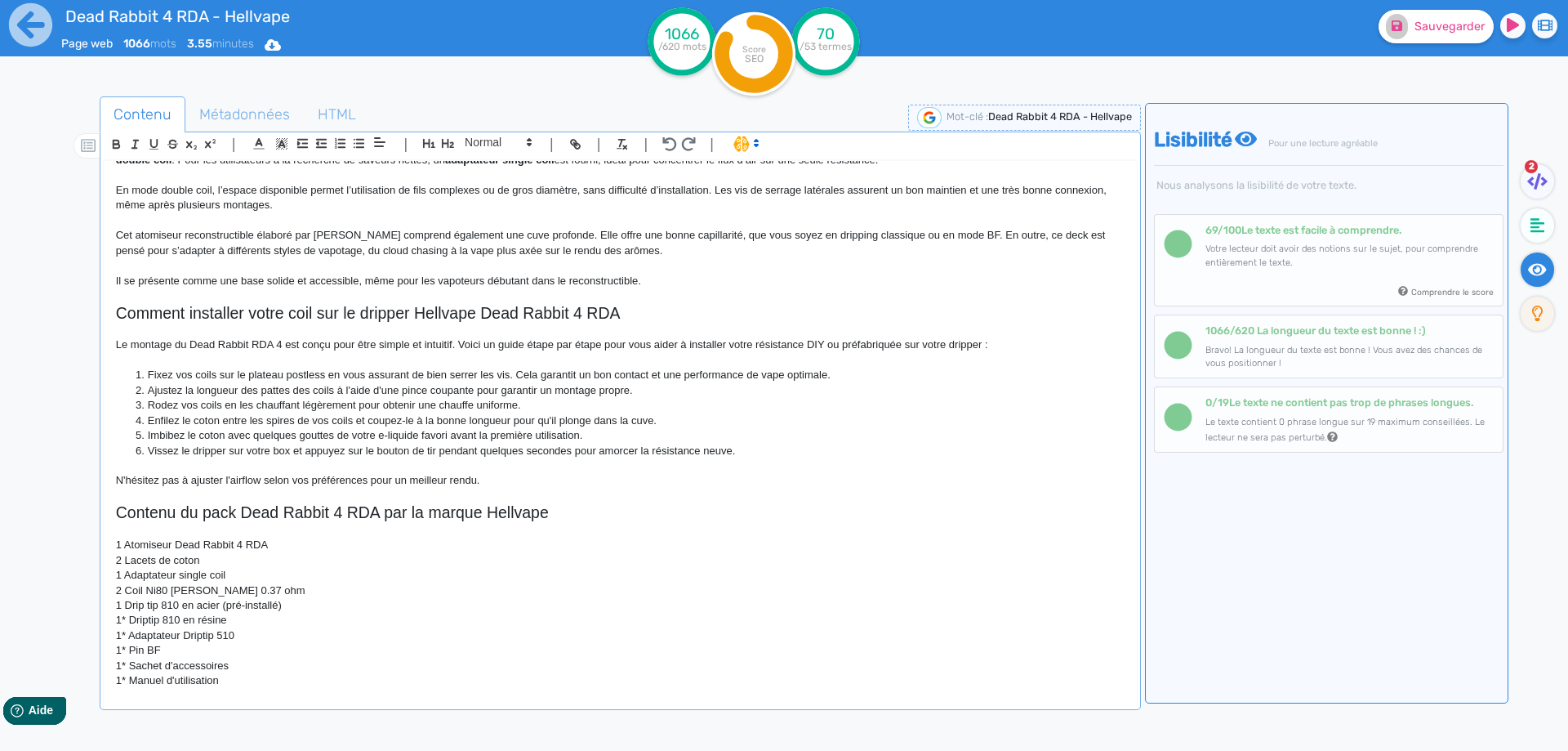
click at [234, 605] on p "1 Drip tip 810 en acier (pré-installé)" at bounding box center [619, 605] width 1009 height 15
drag, startPoint x: 234, startPoint y: 605, endPoint x: 259, endPoint y: 603, distance: 25.1
click at [259, 603] on p "1 Drip tip 810 en acier (pré-installé)" at bounding box center [619, 605] width 1009 height 15
click at [124, 623] on p "1* Driptip 810 en résine" at bounding box center [619, 620] width 1009 height 15
click at [144, 622] on p "1 Driptip 810 en résine" at bounding box center [619, 620] width 1009 height 15
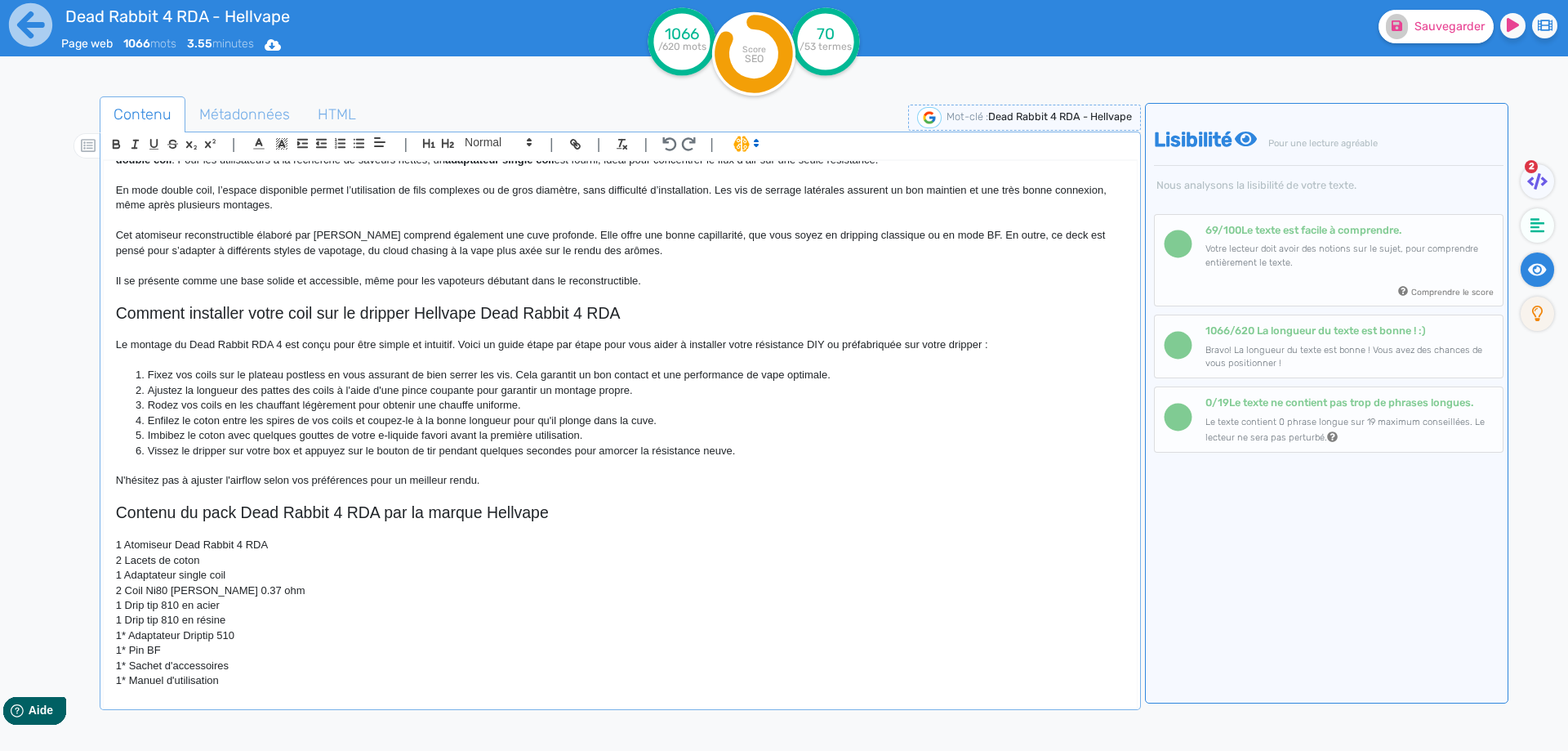
click at [127, 631] on p "1* Adaptateur Driptip 510" at bounding box center [619, 635] width 1009 height 15
click at [123, 632] on p "1* Adaptateur Driptip 510" at bounding box center [619, 635] width 1009 height 15
click at [187, 634] on p "1 Adaptateur Driptip 510" at bounding box center [619, 635] width 1009 height 15
click at [197, 634] on p "1 Adaptateur driptip 510" at bounding box center [619, 635] width 1009 height 15
click at [124, 647] on p "1* Pin BF" at bounding box center [619, 650] width 1009 height 15
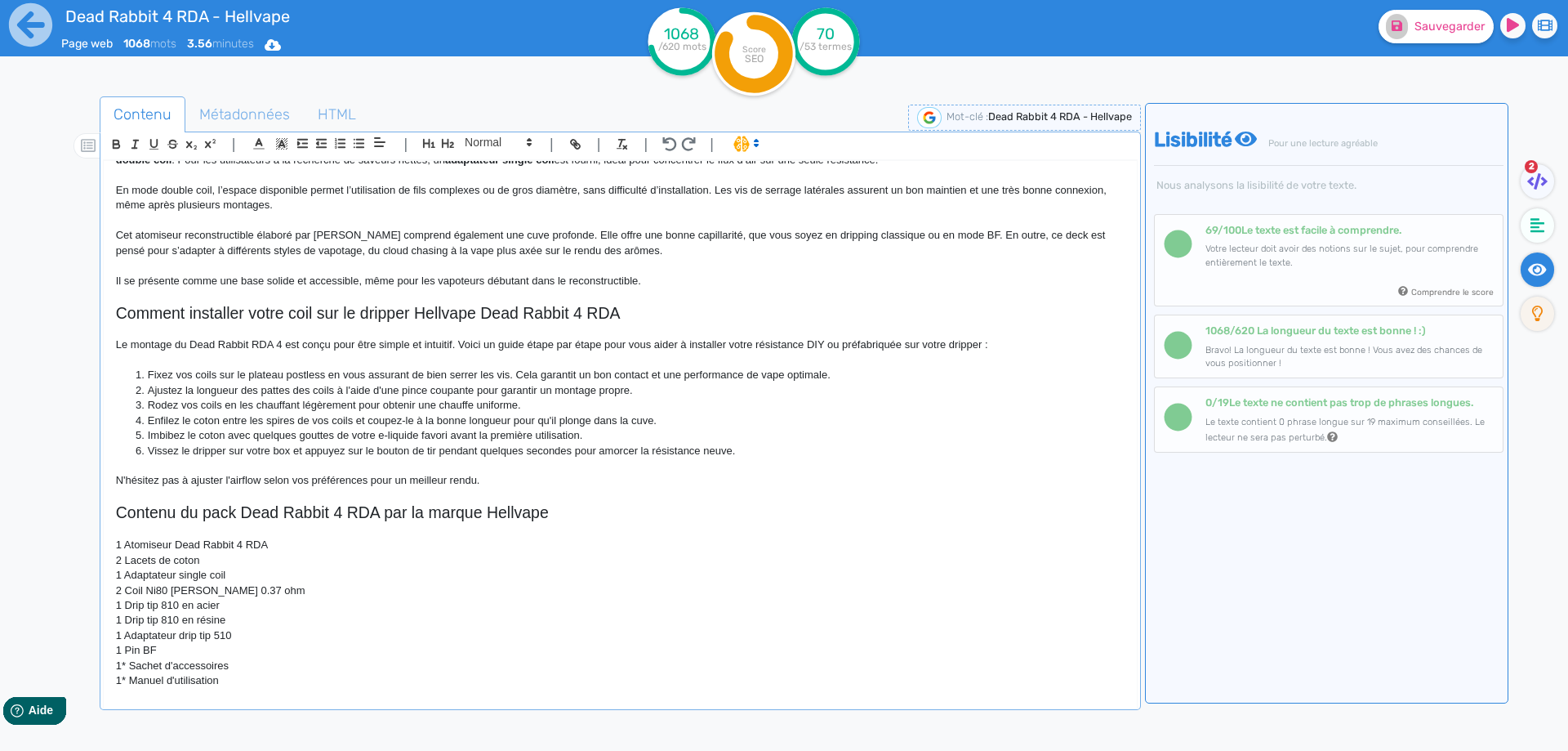
click at [128, 669] on p "1* Sachet d'accessoires" at bounding box center [619, 666] width 1009 height 15
click at [126, 667] on p "1* Sachet d'accessoires" at bounding box center [619, 666] width 1009 height 15
click at [131, 680] on p "1* Manuel d'utilisation" at bounding box center [619, 680] width 1009 height 15
click at [123, 680] on p "1* Manuel d'utilisation" at bounding box center [619, 680] width 1009 height 15
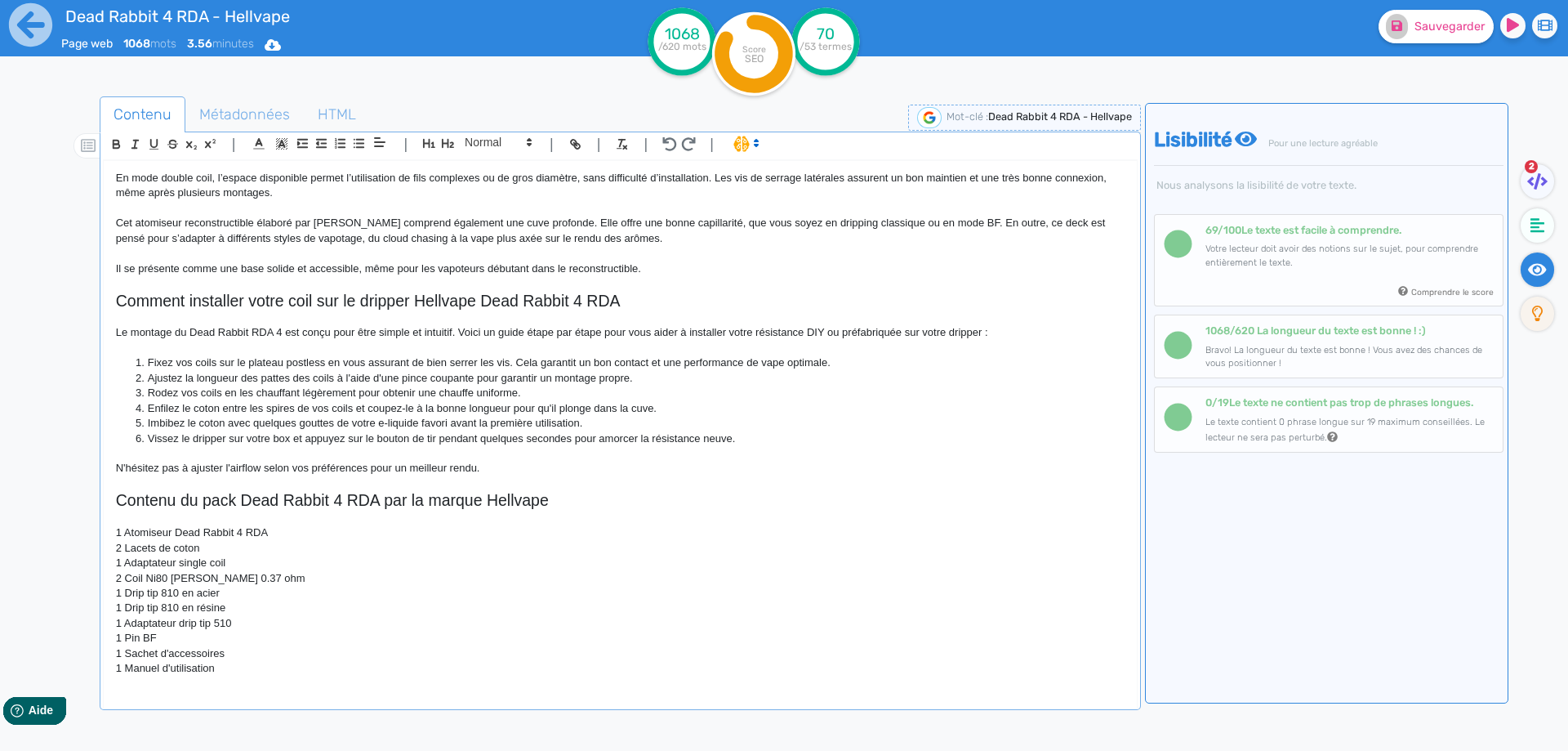
click at [307, 674] on p "1 Manuel d'utilisation" at bounding box center [619, 667] width 1009 height 15
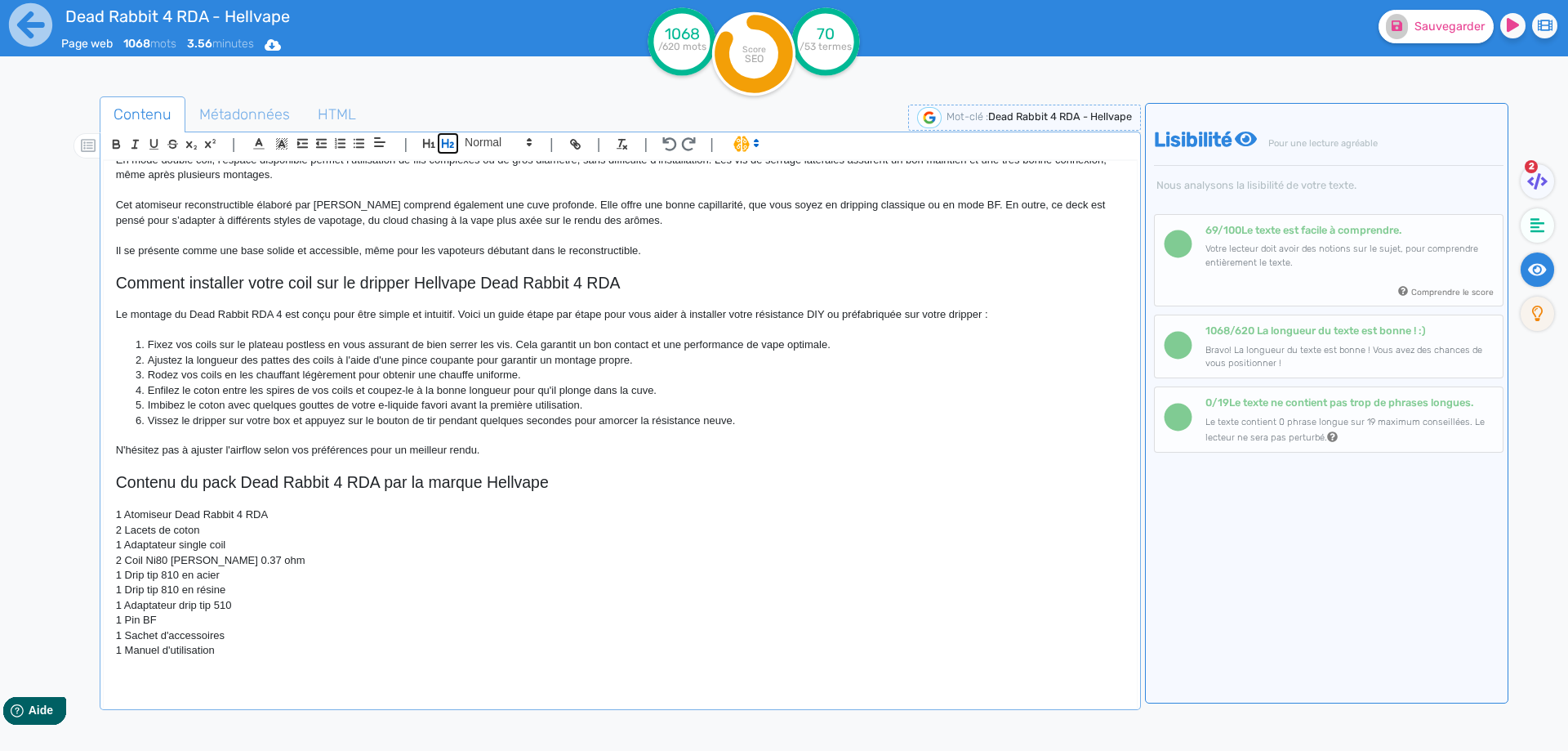
click at [449, 147] on icon "button" at bounding box center [448, 143] width 13 height 9
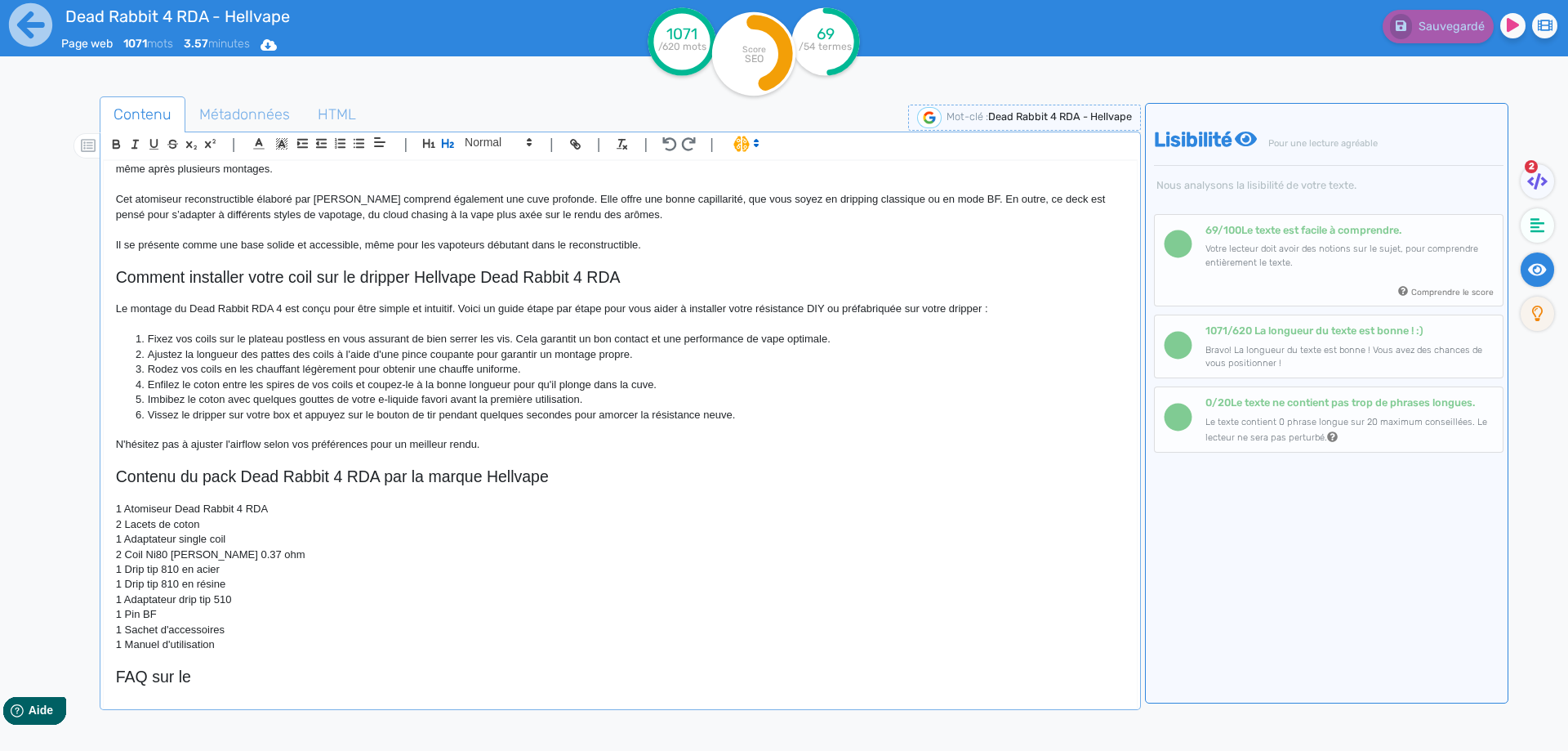
click at [296, 689] on div "Dead Rabbit 4 RDA - Hellvape Atomiseur Dead Rabbit 4 RDA [PERSON_NAME] revient …" at bounding box center [620, 437] width 1035 height 555
click at [298, 676] on h2 "FAQ sur le" at bounding box center [619, 676] width 1009 height 18
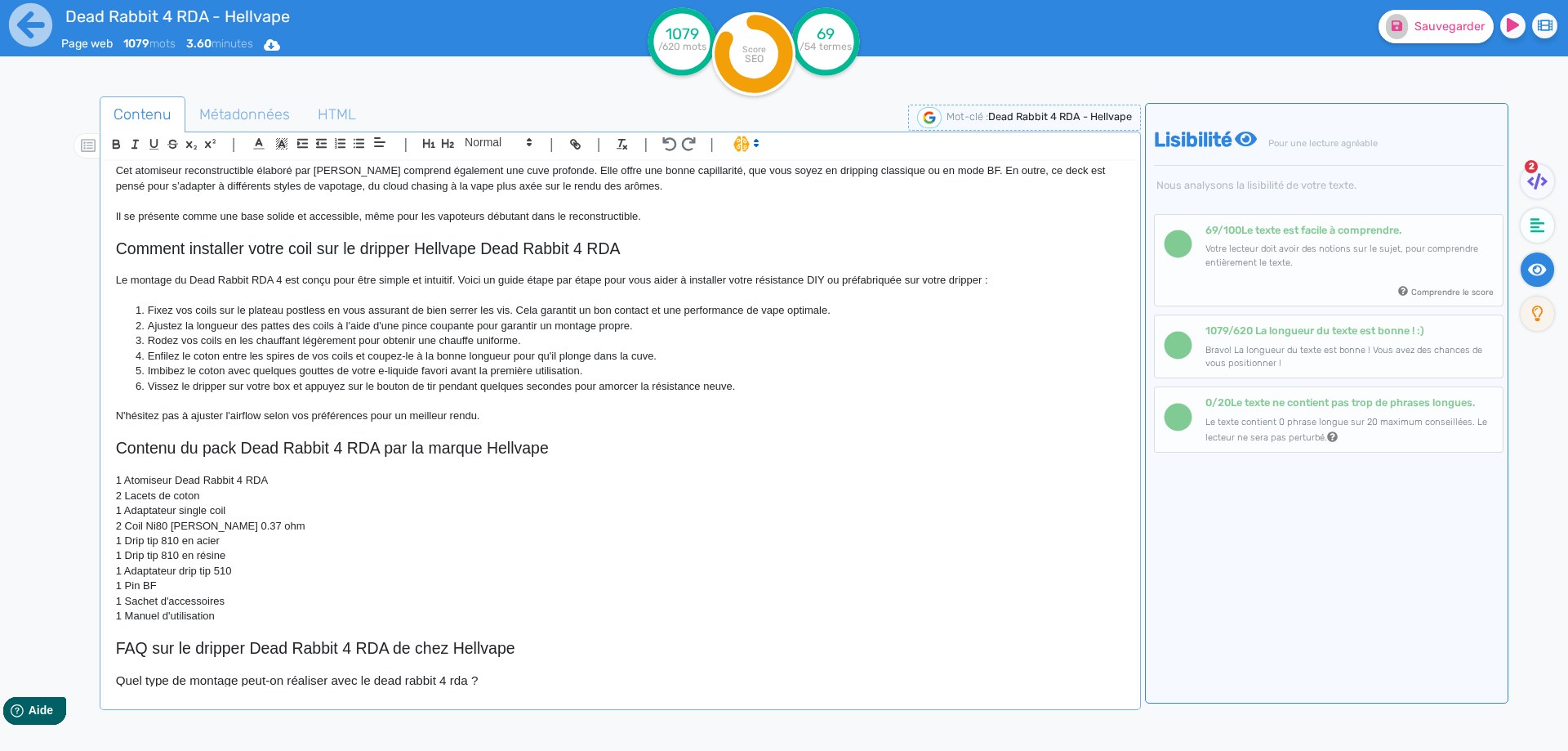
scroll to position [1005, 0]
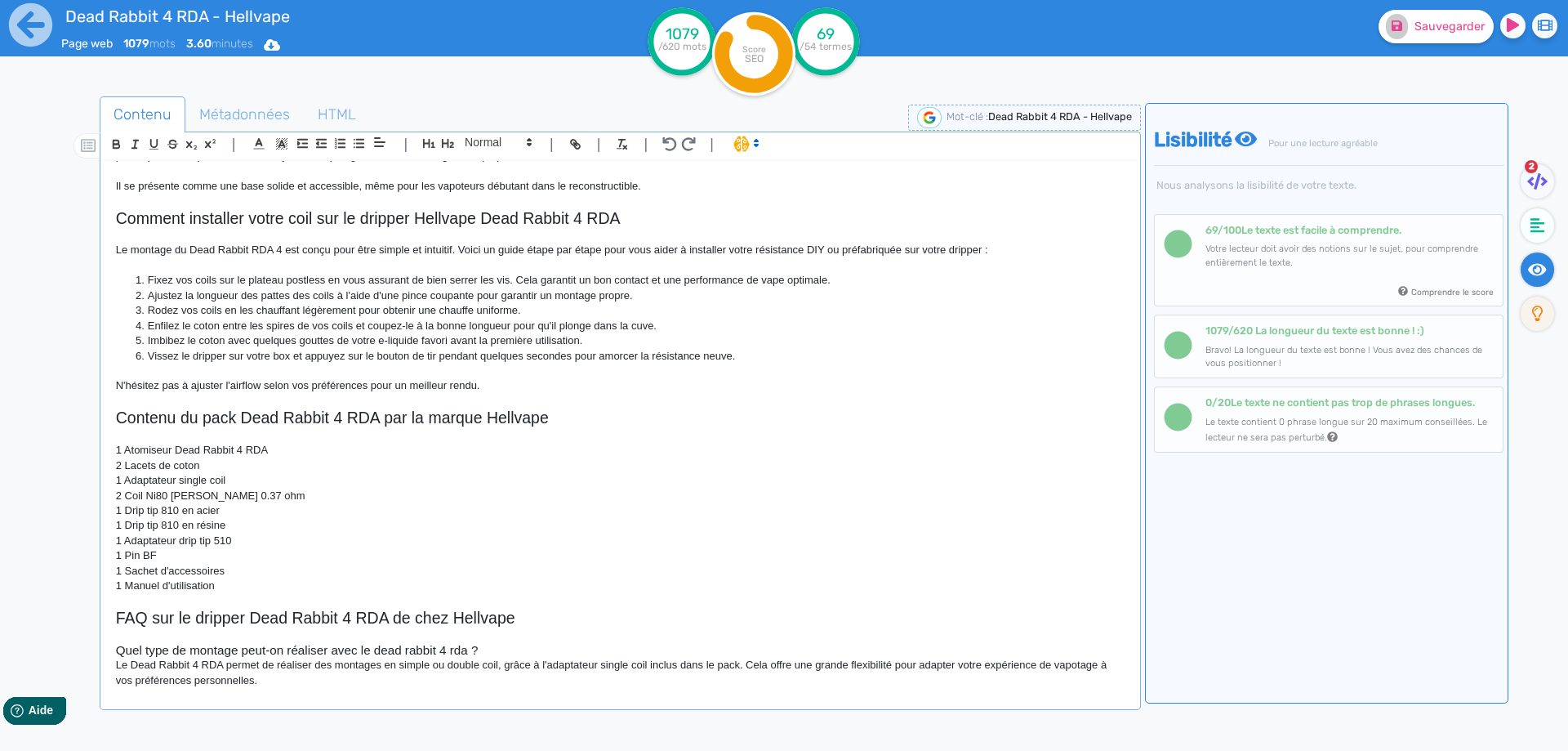
click at [558, 636] on p at bounding box center [619, 635] width 1009 height 15
click at [509, 649] on h3 "Quel type de montage peut-on réaliser avec le dead rabbit 4 rda ?" at bounding box center [619, 650] width 1009 height 15
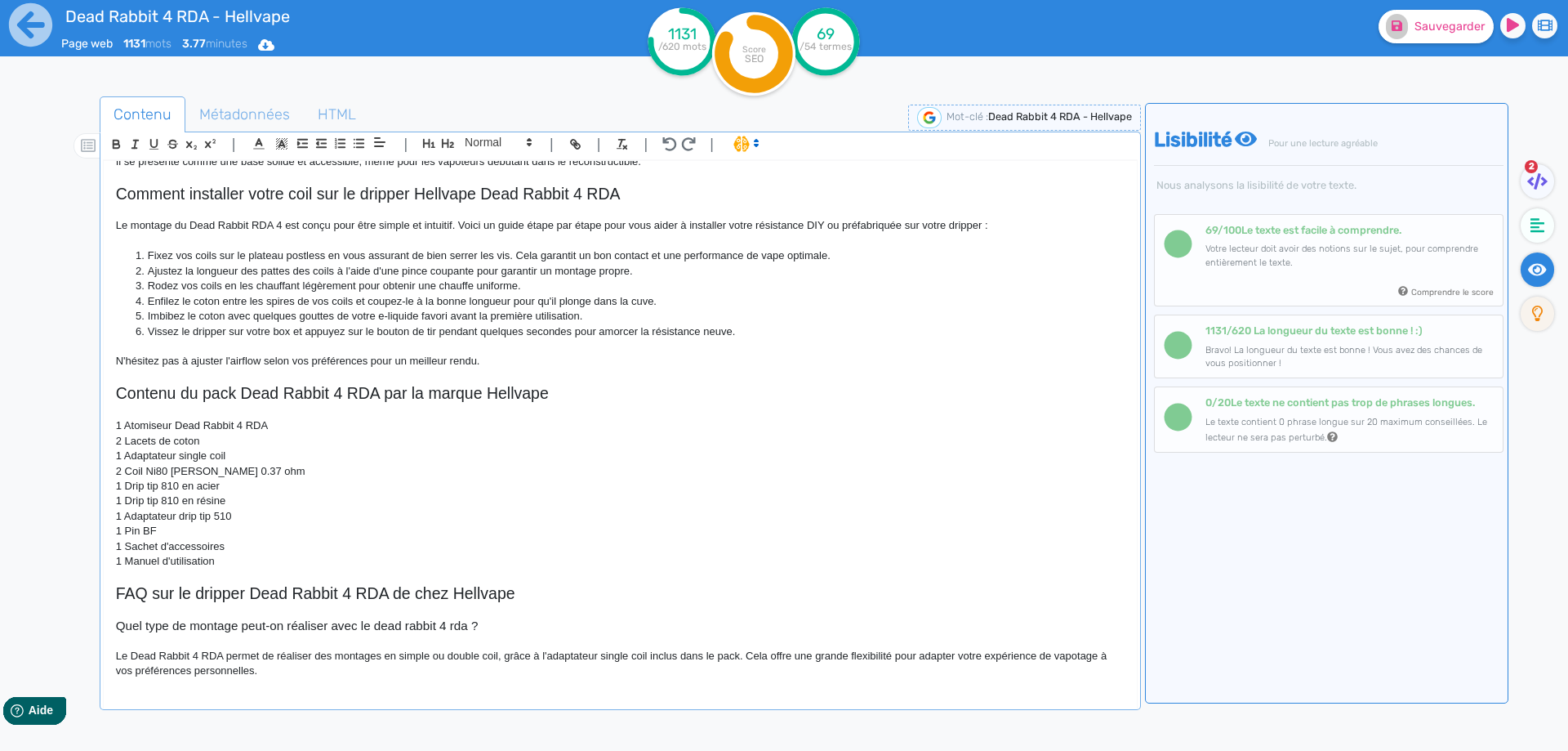
scroll to position [1032, 0]
click at [378, 620] on h3 "Quel type de montage peut-on réaliser avec le dead rabbit 4 rda ?" at bounding box center [619, 623] width 1009 height 15
click at [405, 625] on h3 "Quel type de montage peut-on réaliser avec le Dead rabbit 4 rda ?" at bounding box center [619, 623] width 1009 height 15
drag, startPoint x: 484, startPoint y: 625, endPoint x: 455, endPoint y: 625, distance: 29.0
click at [456, 625] on h3 "Quel type de montage peut-on réaliser avec le Dead Rabbit 4 rda ?" at bounding box center [619, 623] width 1009 height 15
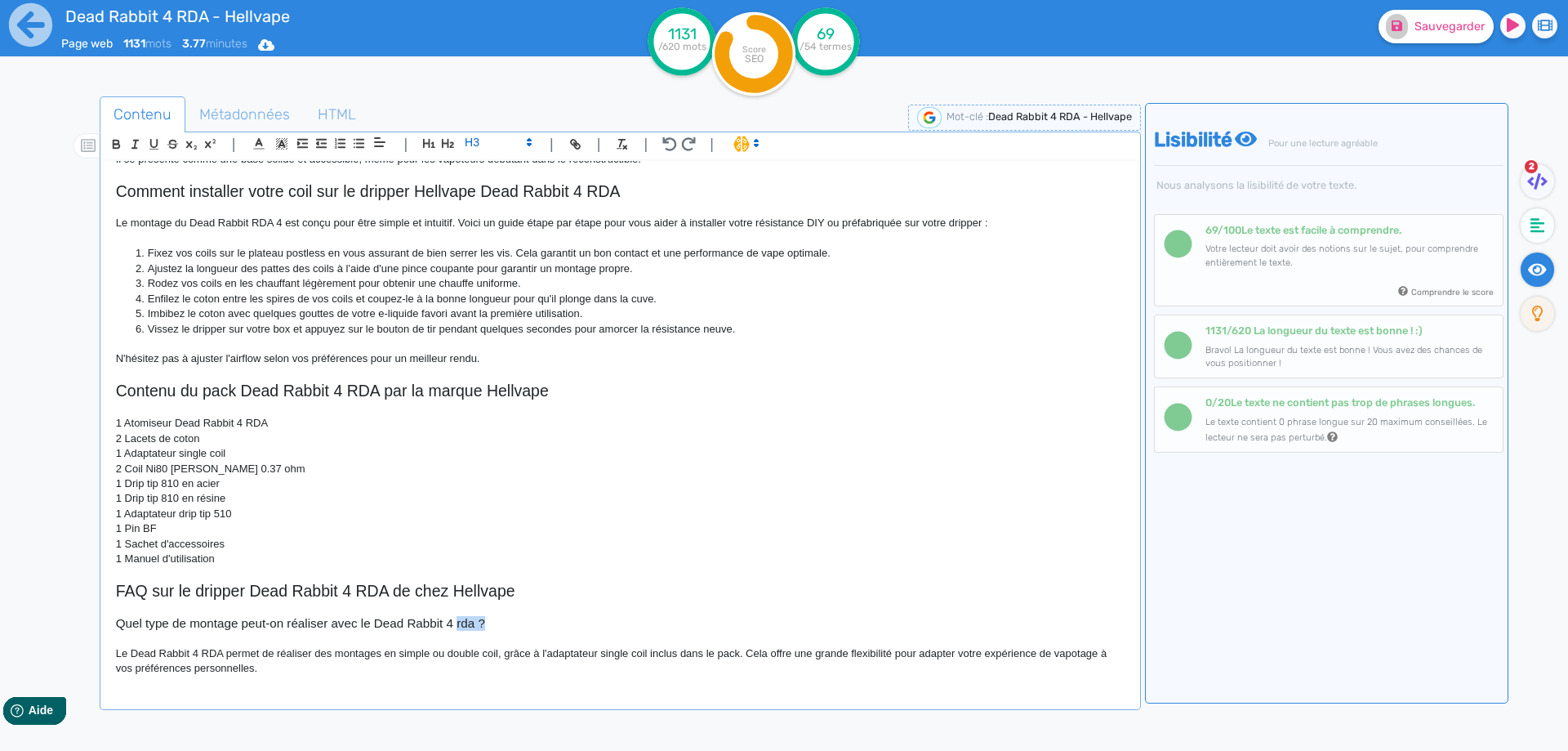
click at [457, 621] on h3 "Quel type de montage peut-on réaliser avec le Dead Rabbit 4 rda ?" at bounding box center [619, 623] width 1009 height 15
click at [296, 654] on p "Le Dead Rabbit 4 RDA permet de réaliser des montages en simple ou double coil, …" at bounding box center [619, 661] width 1009 height 30
click at [291, 666] on p "Le Dead Rabbit 4 RDA permet de réaliser des montages en simple ou double coil, …" at bounding box center [619, 661] width 1009 height 30
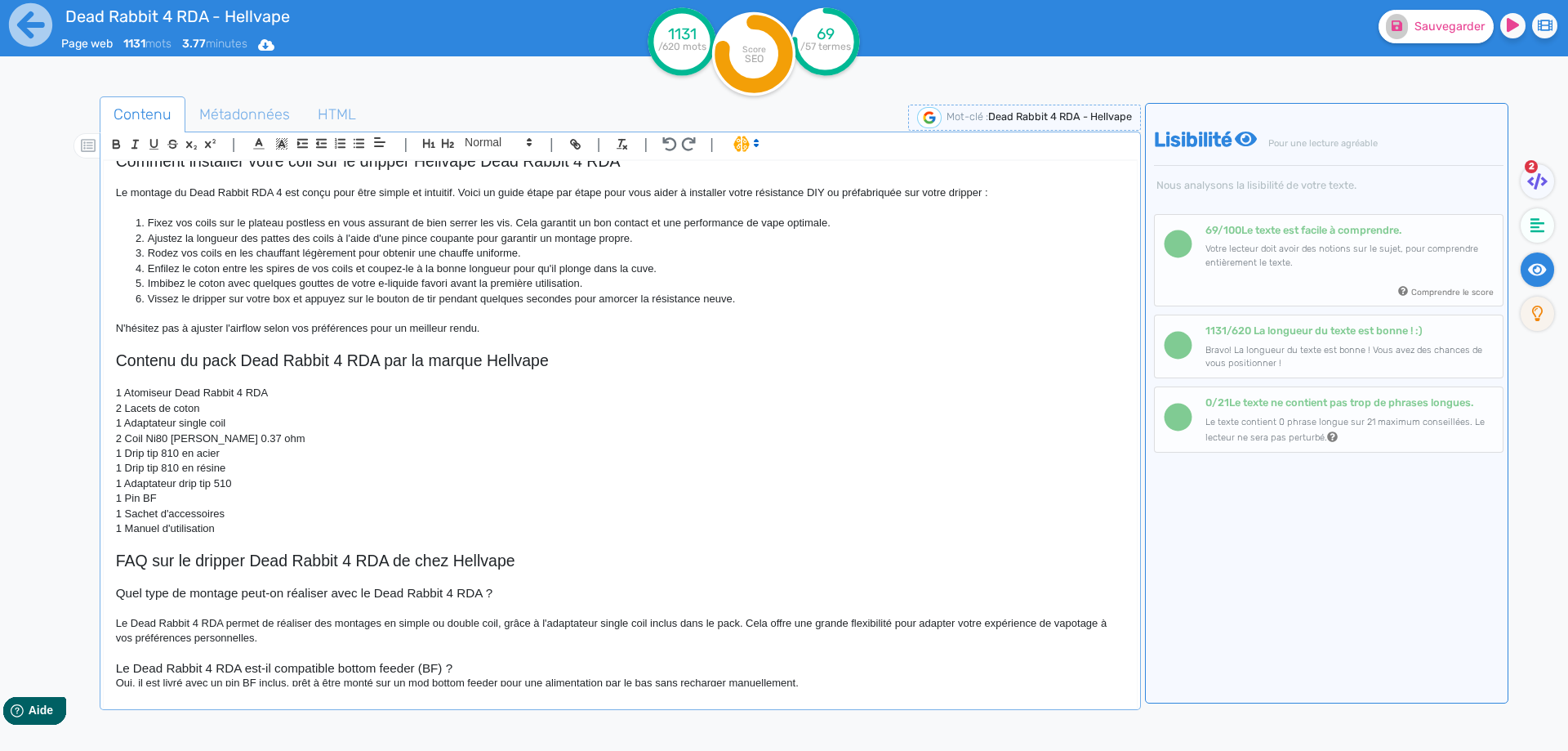
scroll to position [1065, 0]
click at [337, 666] on h3 "Le Dead Rabbit 4 RDA est-il compatible bottom feeder (BF) ?" at bounding box center [619, 666] width 1009 height 15
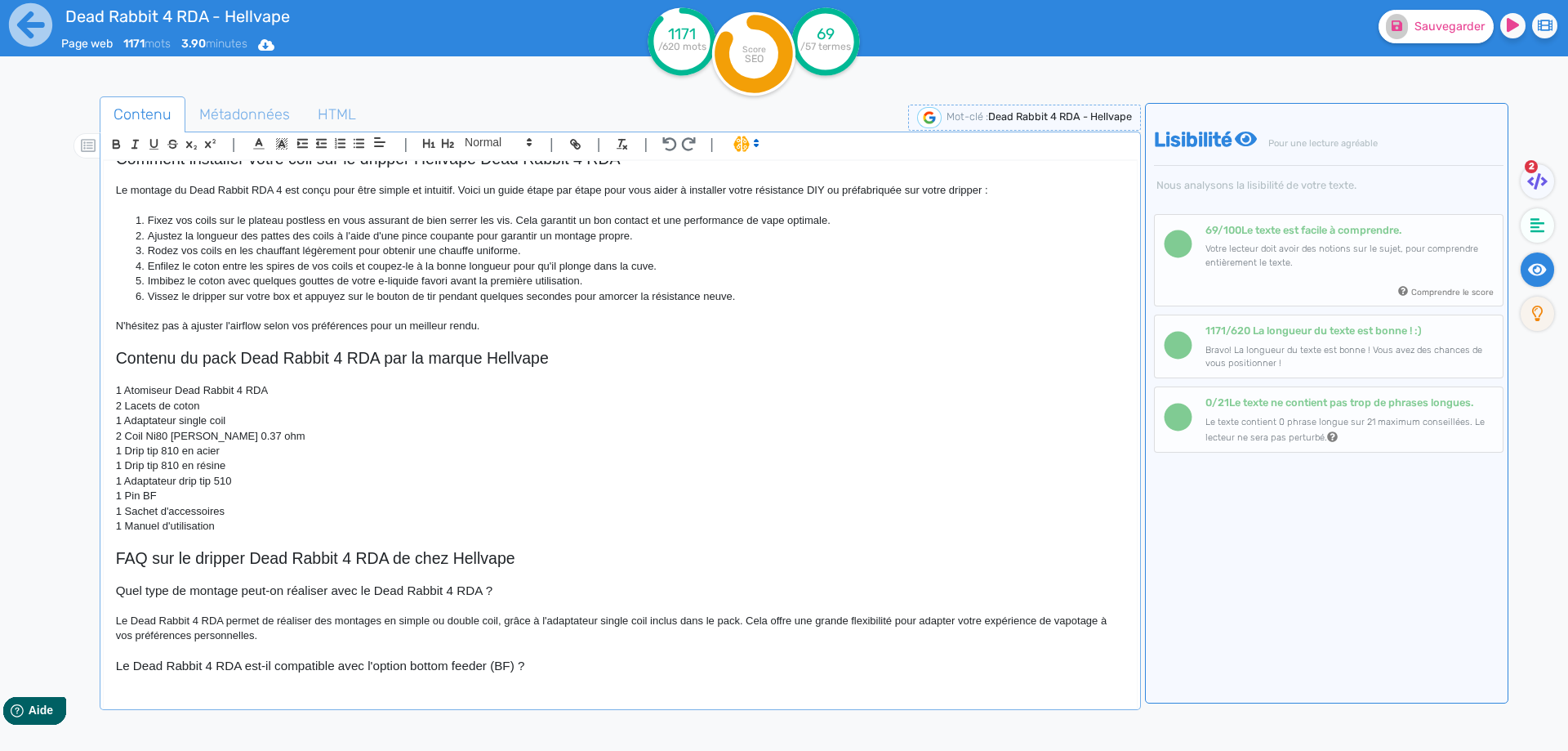
scroll to position [1092, 0]
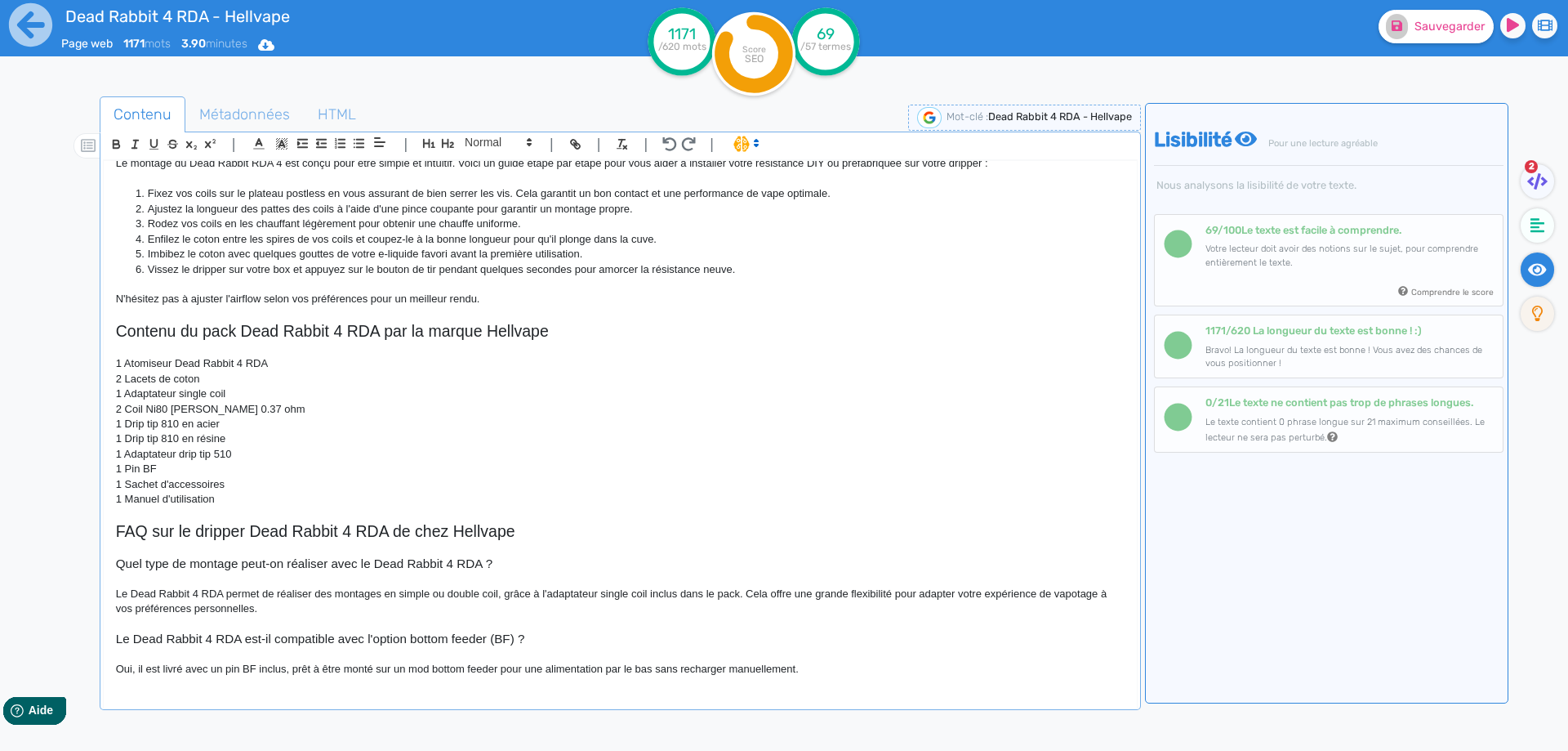
click at [276, 669] on p "Oui, il est livré avec un pin BF inclus, prêt à être monté sur un mod bottom fe…" at bounding box center [619, 668] width 1009 height 15
click at [823, 673] on p "Oui, il est livré avec un pin BF inclus, prêt à être monté sur un mod bottom fe…" at bounding box center [619, 668] width 1009 height 15
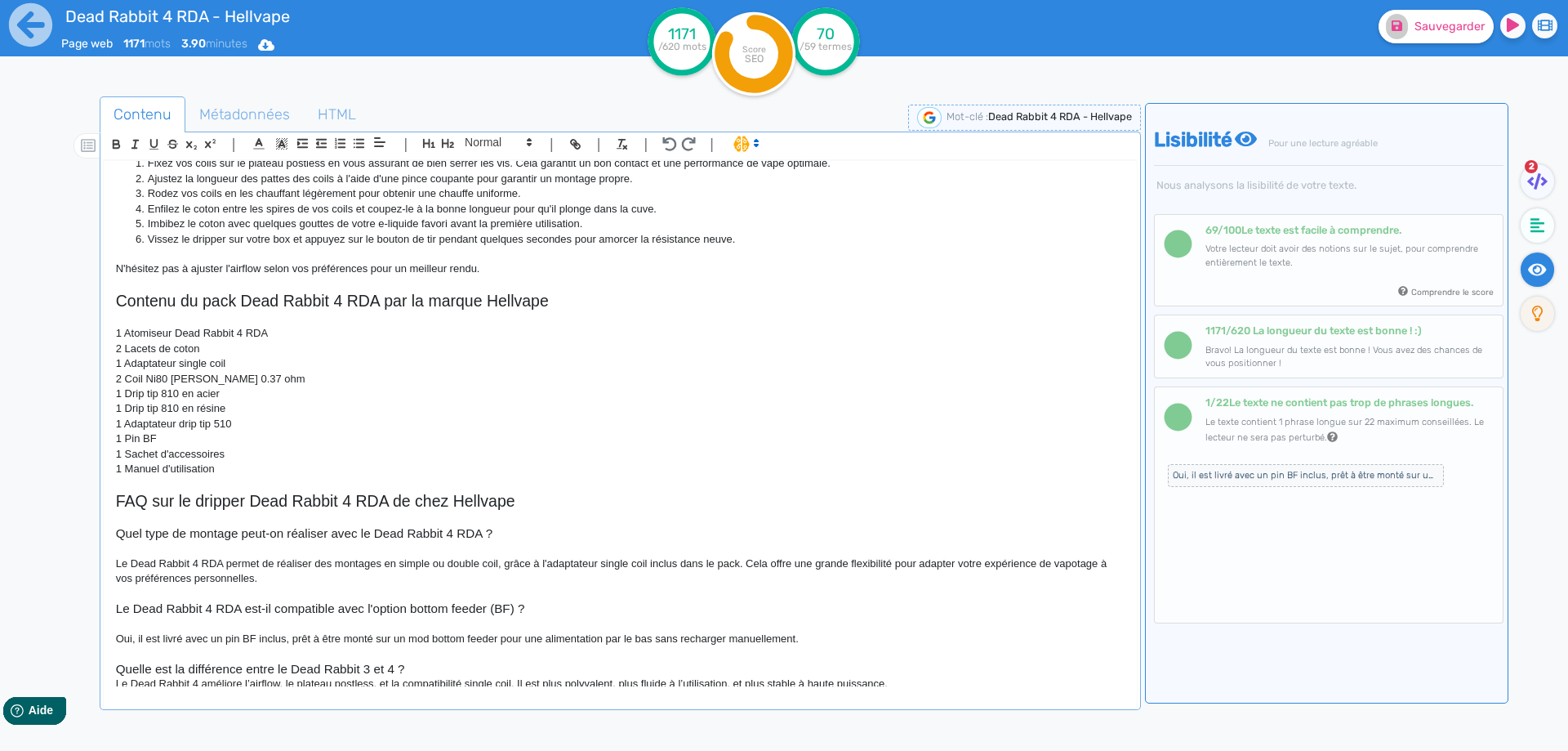
scroll to position [1125, 0]
click at [437, 668] on h3 "Quelle est la différence entre le Dead Rabbit 3 et 4 ?" at bounding box center [619, 666] width 1009 height 15
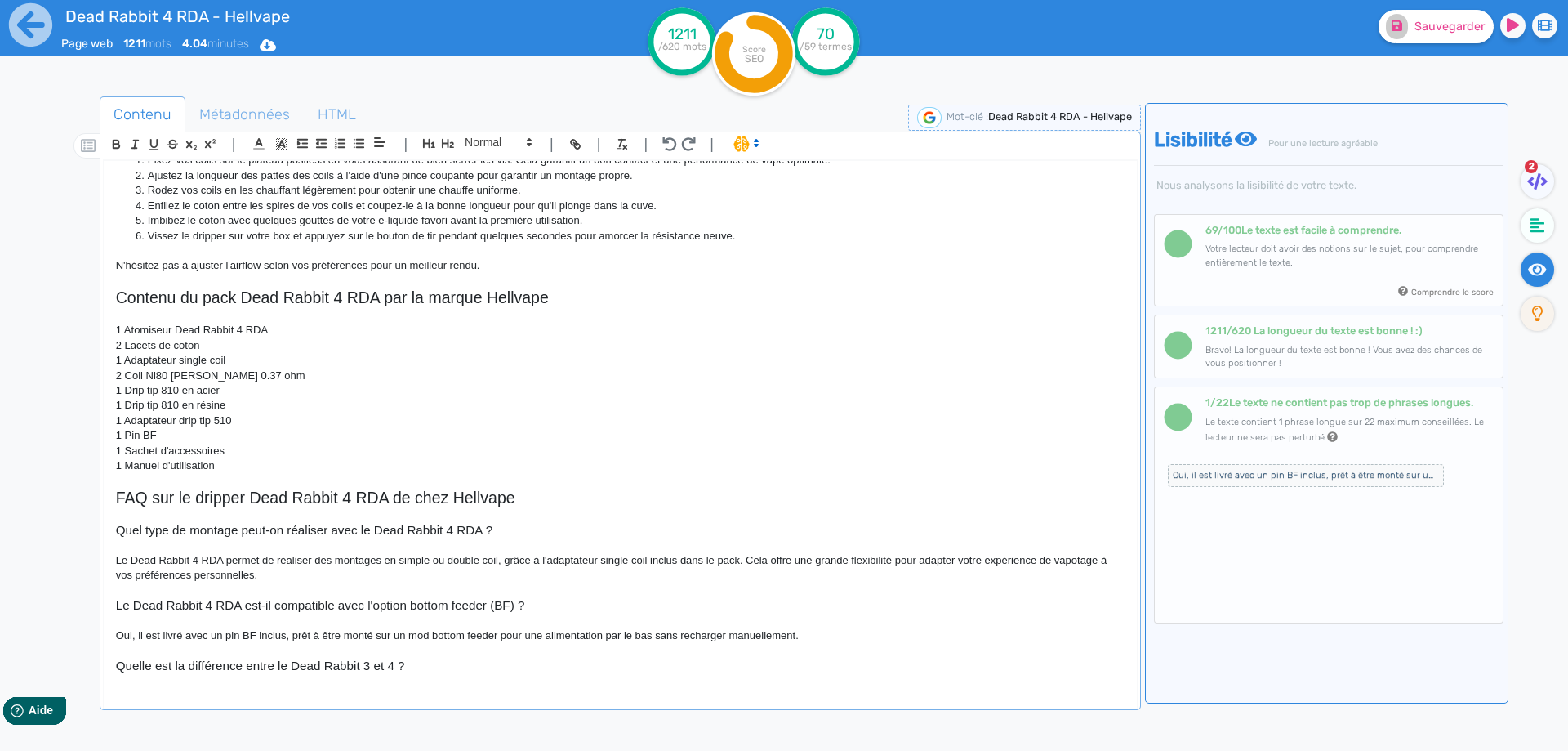
click at [383, 665] on h3 "Quelle est la différence entre le Dead Rabbit 3 et 4 ?" at bounding box center [619, 666] width 1009 height 15
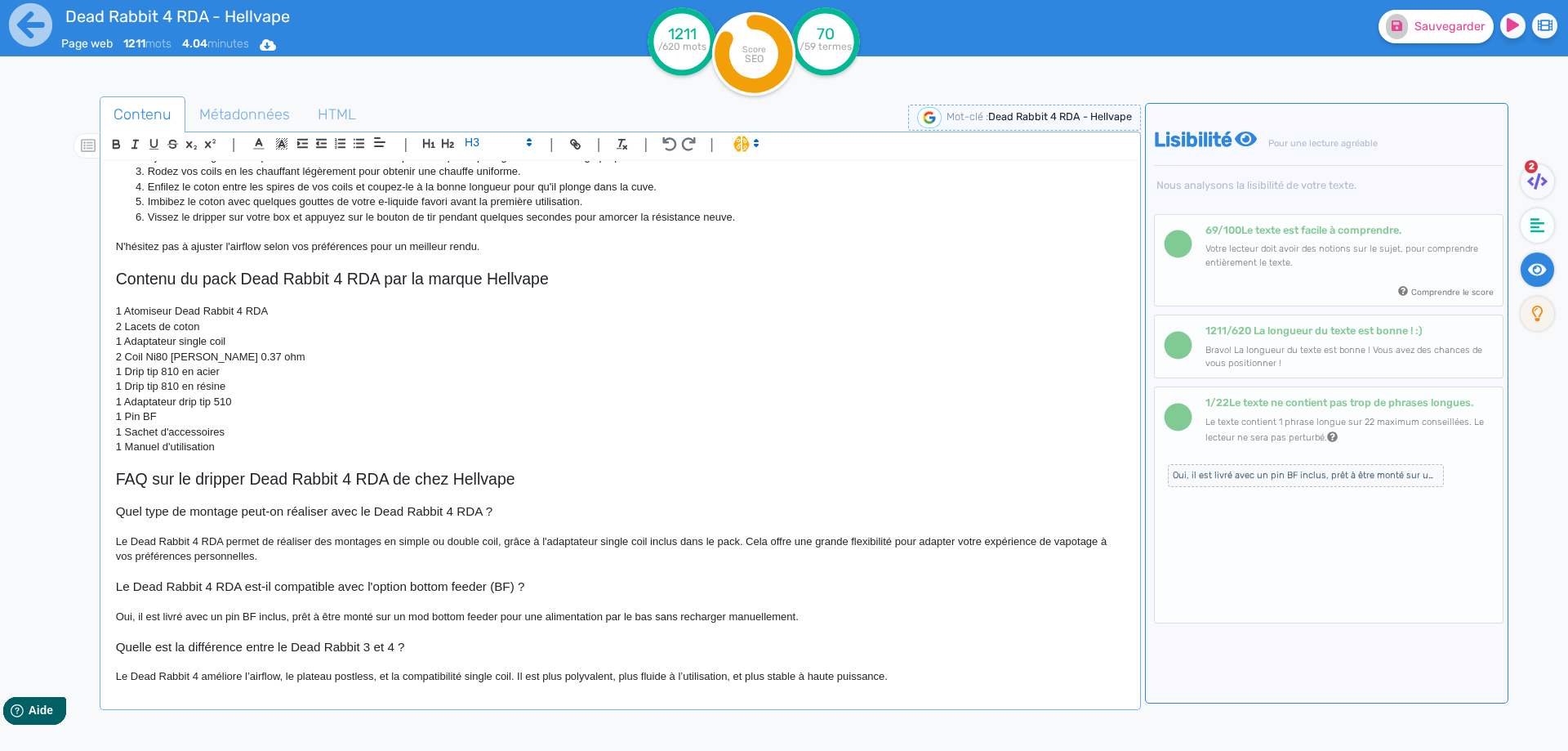
scroll to position [1152, 0]
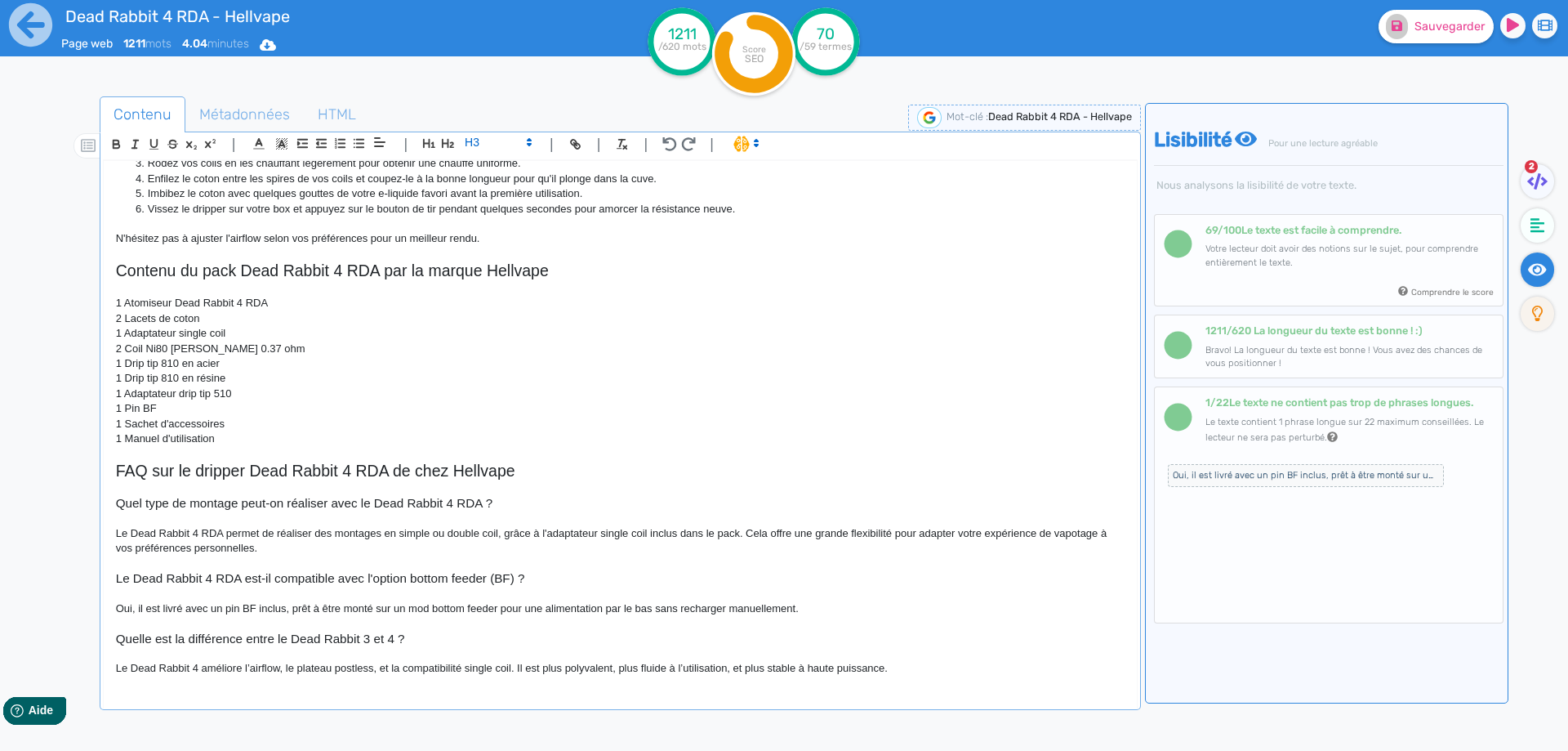
click at [365, 635] on h3 "Quelle est la différence entre le Dead Rabbit 3 et 4 ?" at bounding box center [619, 638] width 1009 height 15
click at [396, 634] on h3 "Quelle est la différence entre le Dead Rabbit V3 et 4 ?" at bounding box center [619, 638] width 1009 height 15
click at [413, 639] on h3 "Quelle est la différence entre le Dead Rabbit V3 et V4 ?" at bounding box center [619, 638] width 1009 height 15
click at [443, 639] on h3 "Quelle est la différence entre le Dead Rabbit V3 et V4 RDA Hellvape ?" at bounding box center [619, 638] width 1009 height 15
click at [253, 666] on p "Le Dead Rabbit 4 améliore l’airflow, le plateau postless, et la compatibilité s…" at bounding box center [619, 667] width 1009 height 15
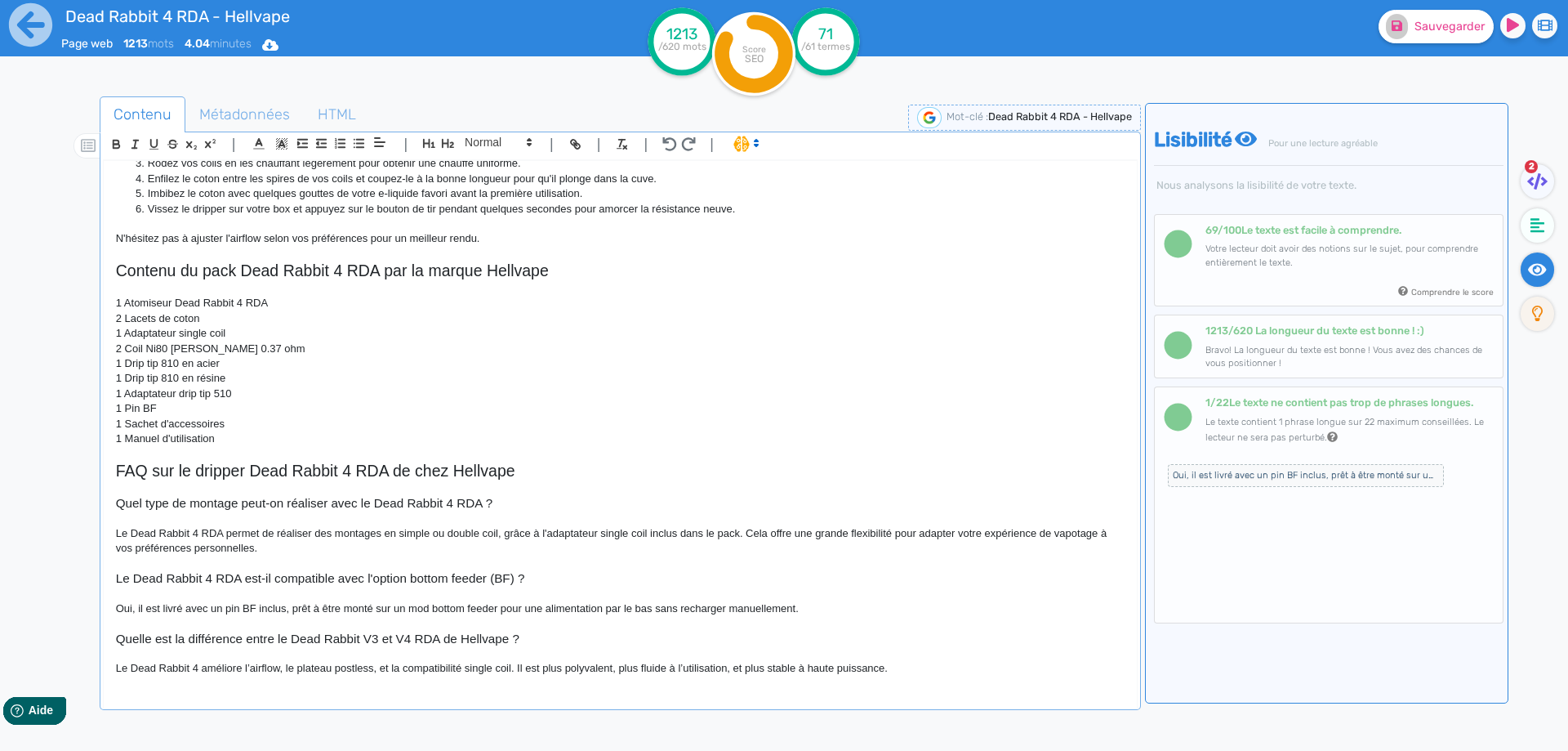
click at [250, 666] on p "Le Dead Rabbit 4 améliore l’airflow, le plateau postless, et la compatibilité s…" at bounding box center [619, 667] width 1009 height 15
click at [336, 670] on p "Le Dead Rabbit 4 améliore le système d'airflow, le plateau postless, et la comp…" at bounding box center [619, 667] width 1009 height 15
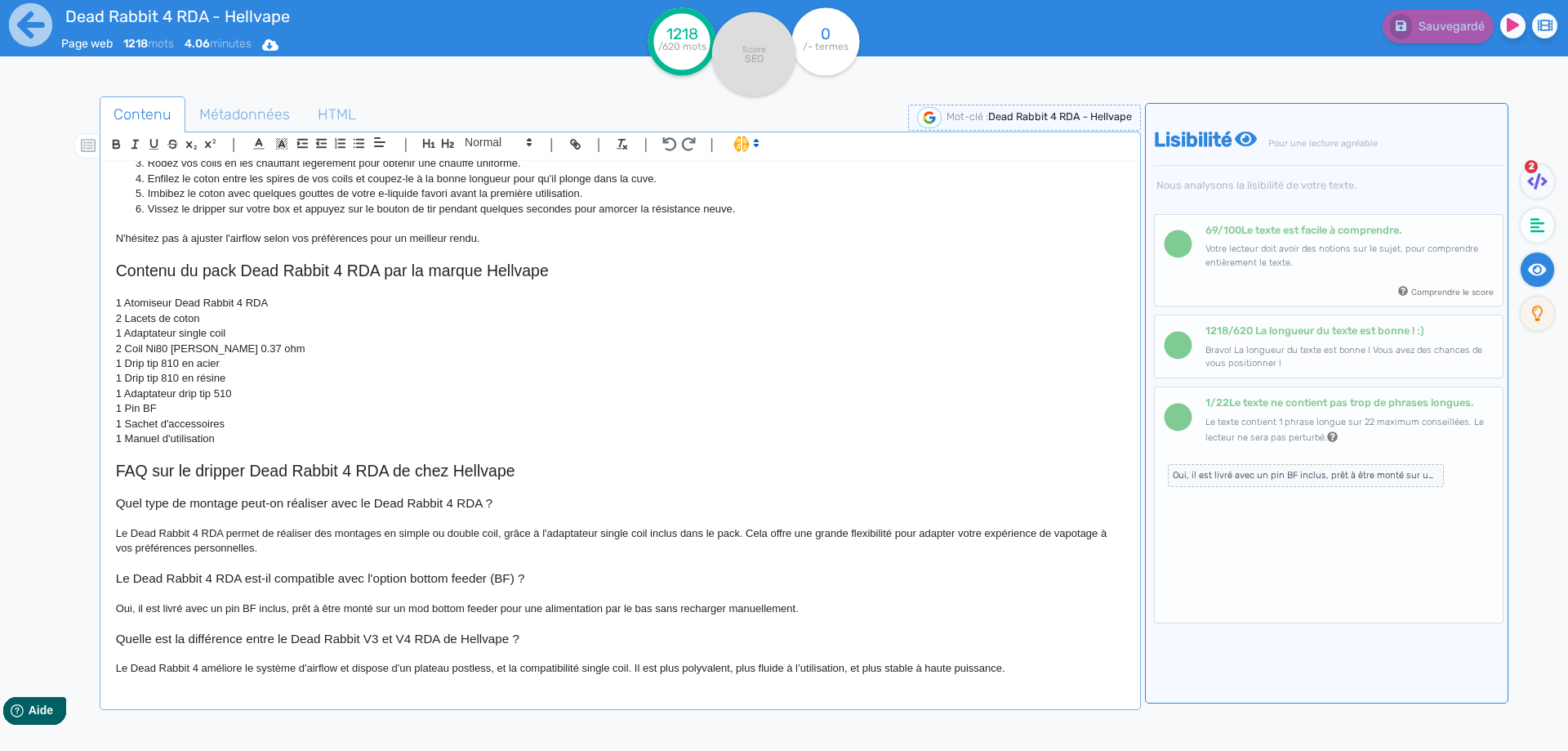
click at [493, 670] on p "Le Dead Rabbit 4 améliore le système d'airflow et dispose d'un plateau postless…" at bounding box center [619, 667] width 1009 height 15
click at [619, 666] on p "Le Dead Rabbit 4 améliore le système d'airflow et dispose d'un plateau postless…" at bounding box center [619, 675] width 1009 height 30
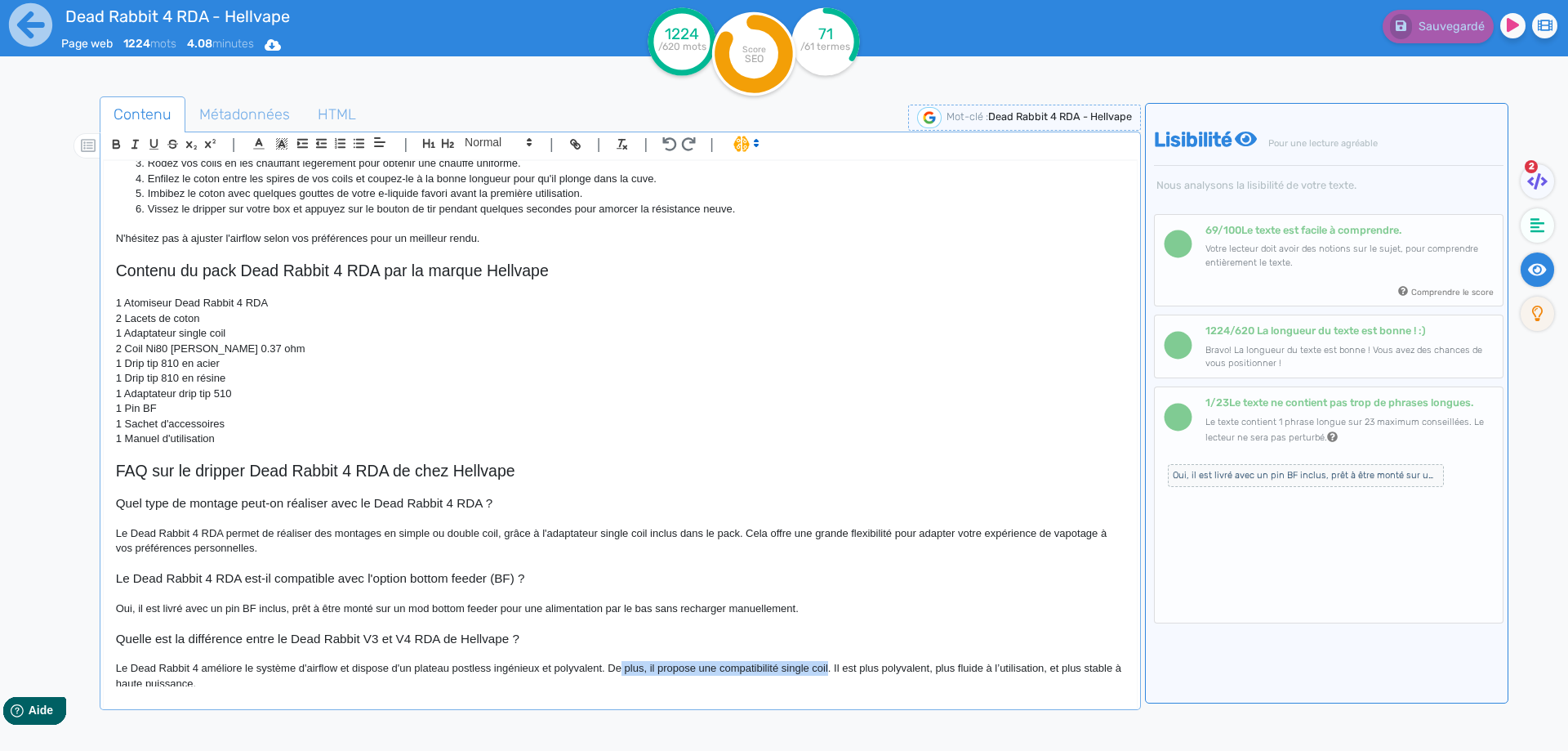
drag, startPoint x: 619, startPoint y: 666, endPoint x: 815, endPoint y: 666, distance: 196.0
click at [815, 666] on p "Le Dead Rabbit 4 améliore le système d'airflow et dispose d'un plateau postless…" at bounding box center [619, 675] width 1009 height 30
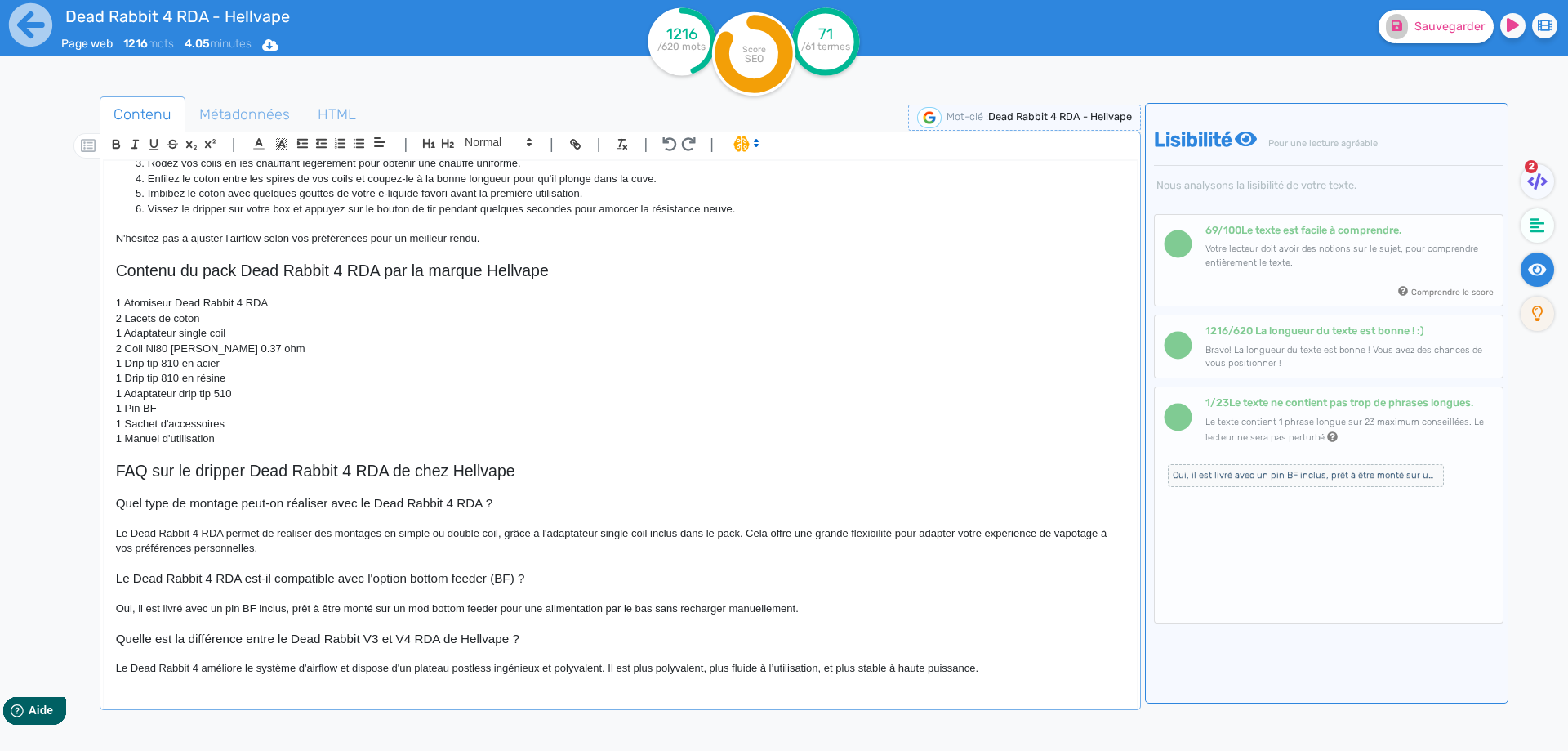
click at [555, 667] on p "Le Dead Rabbit 4 améliore le système d'airflow et dispose d'un plateau postless…" at bounding box center [619, 667] width 1009 height 15
click at [961, 668] on p "Le Dead Rabbit 4 améliore le système d'airflow et dispose d'un plateau postless…" at bounding box center [619, 667] width 1009 height 15
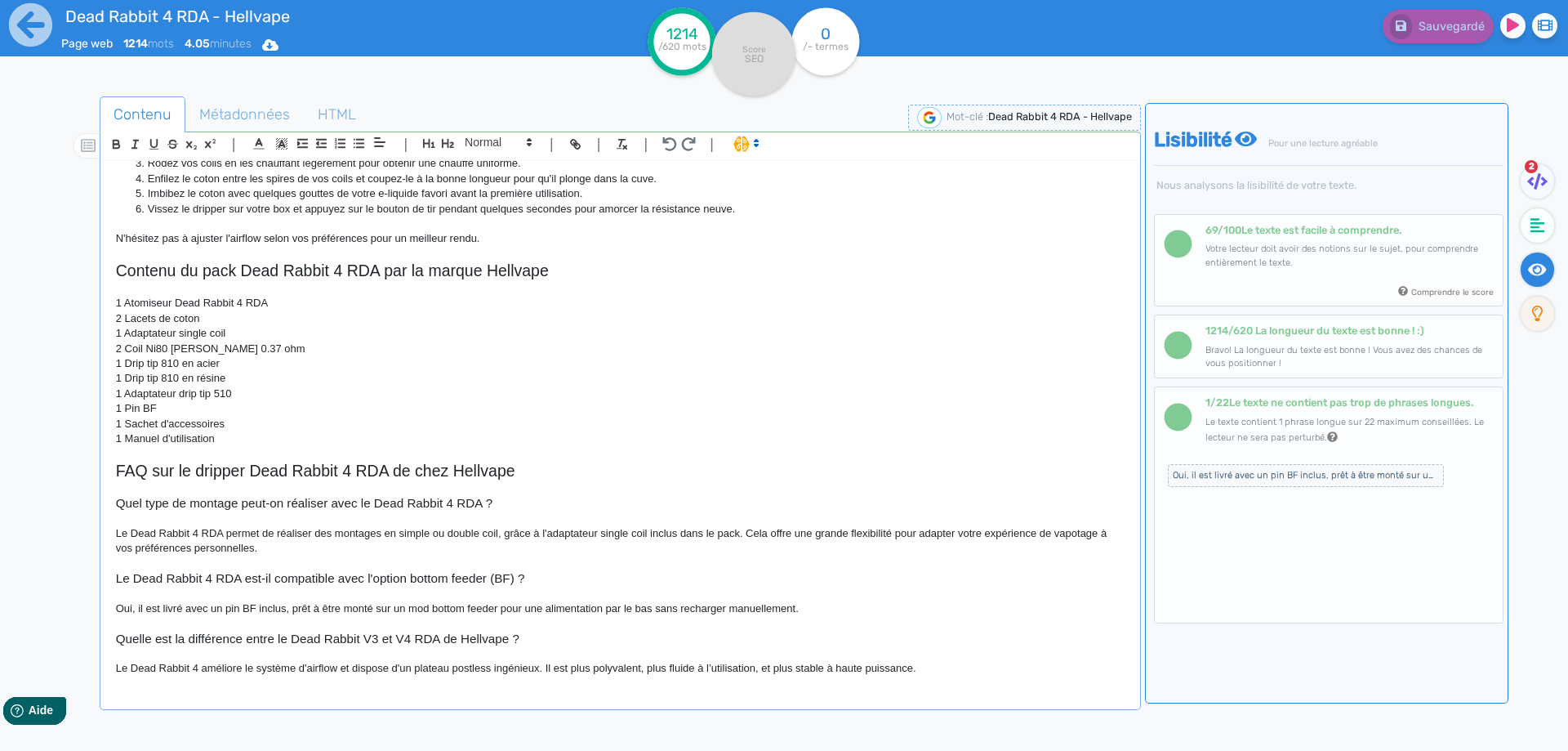
click at [1020, 653] on p at bounding box center [619, 653] width 1009 height 15
click at [1004, 675] on div "Dead Rabbit 4 RDA - Hellvape Atomiseur Dead Rabbit 4 RDA [PERSON_NAME] revient …" at bounding box center [620, 424] width 1033 height 526
click at [1543, 230] on icon at bounding box center [1537, 225] width 15 height 15
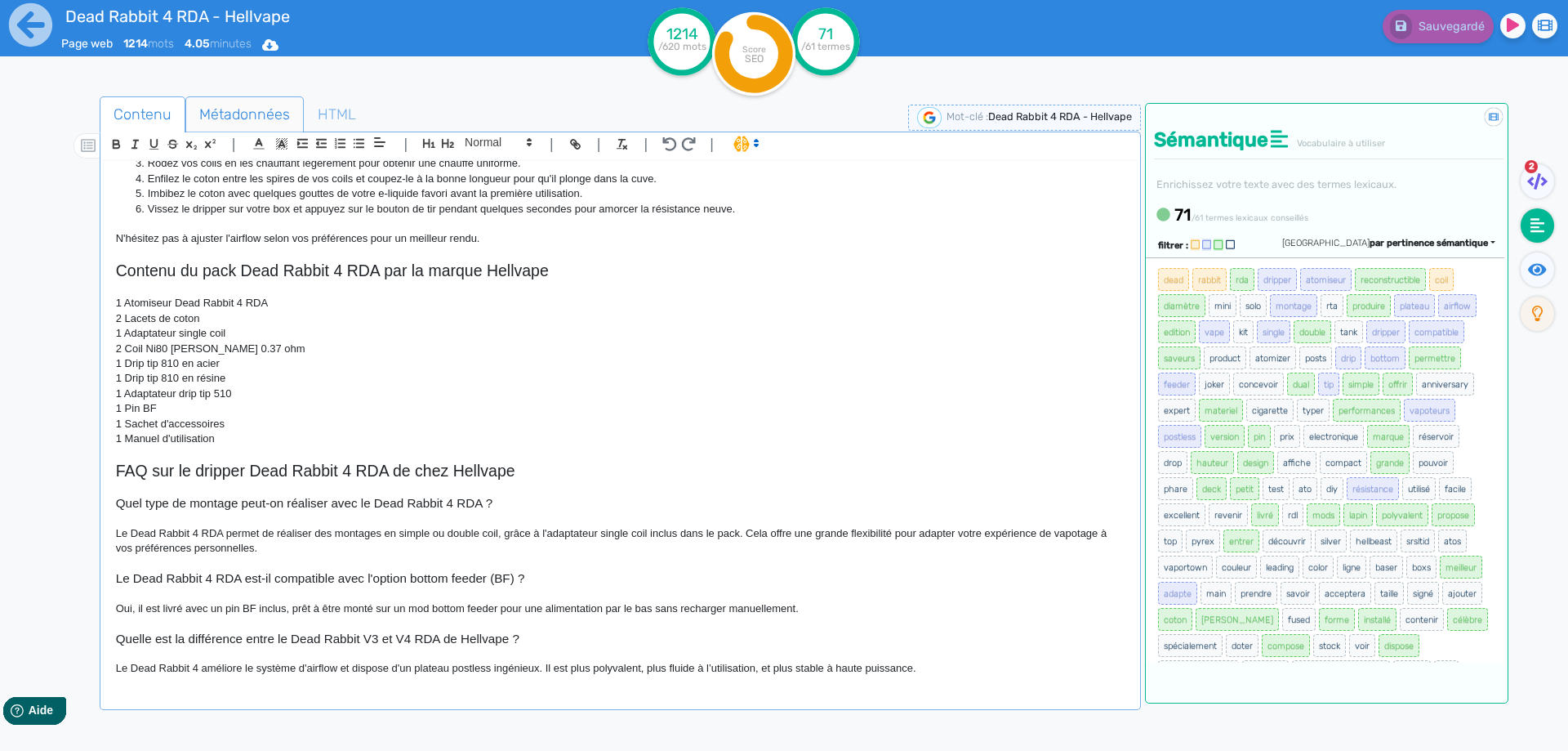
click at [233, 107] on span "Métadonnées" at bounding box center [245, 114] width 117 height 44
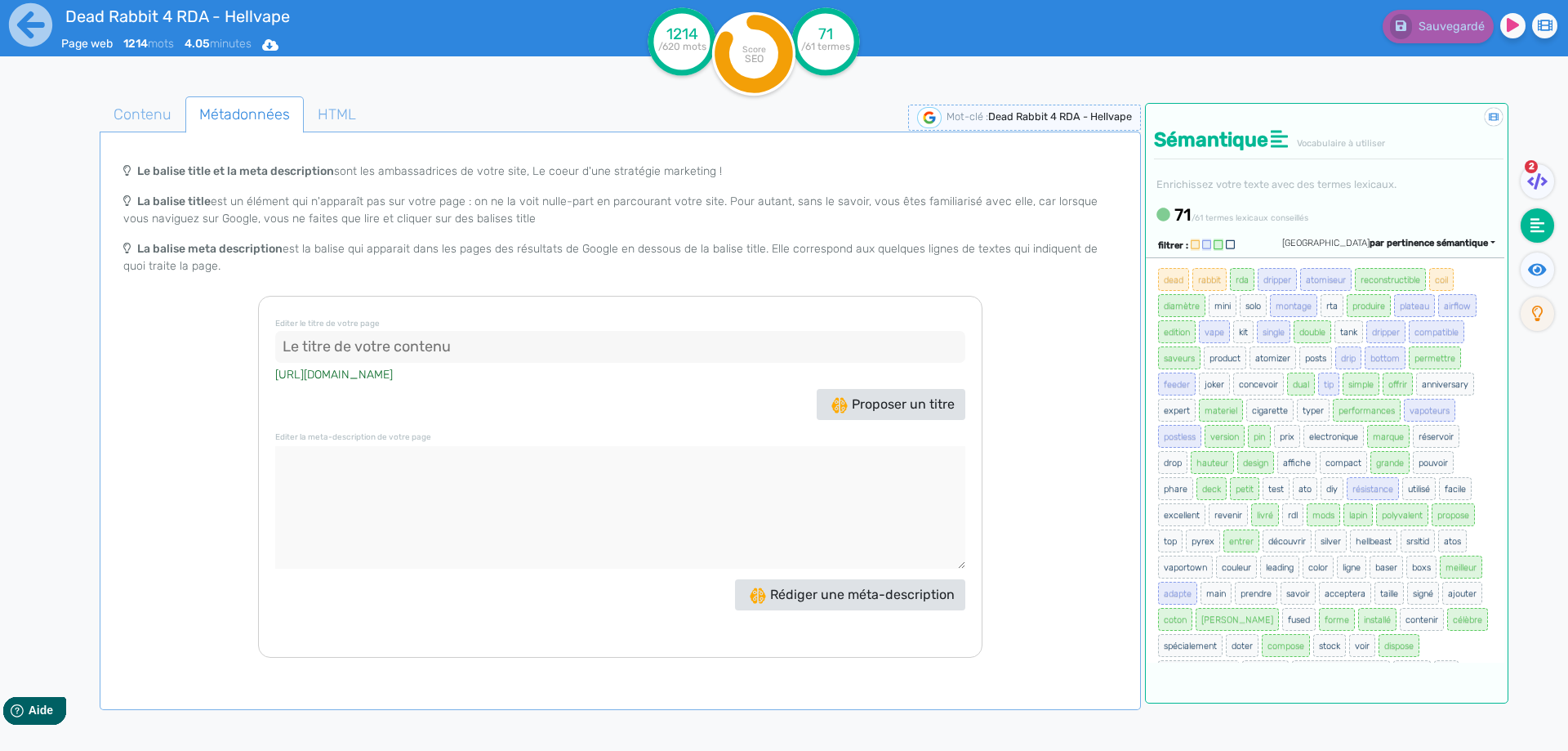
click at [323, 335] on input at bounding box center [619, 348] width 690 height 33
paste input "Dead Rabbit 4 RDA Hellvape – RDA 24 mm Airflow & BF"
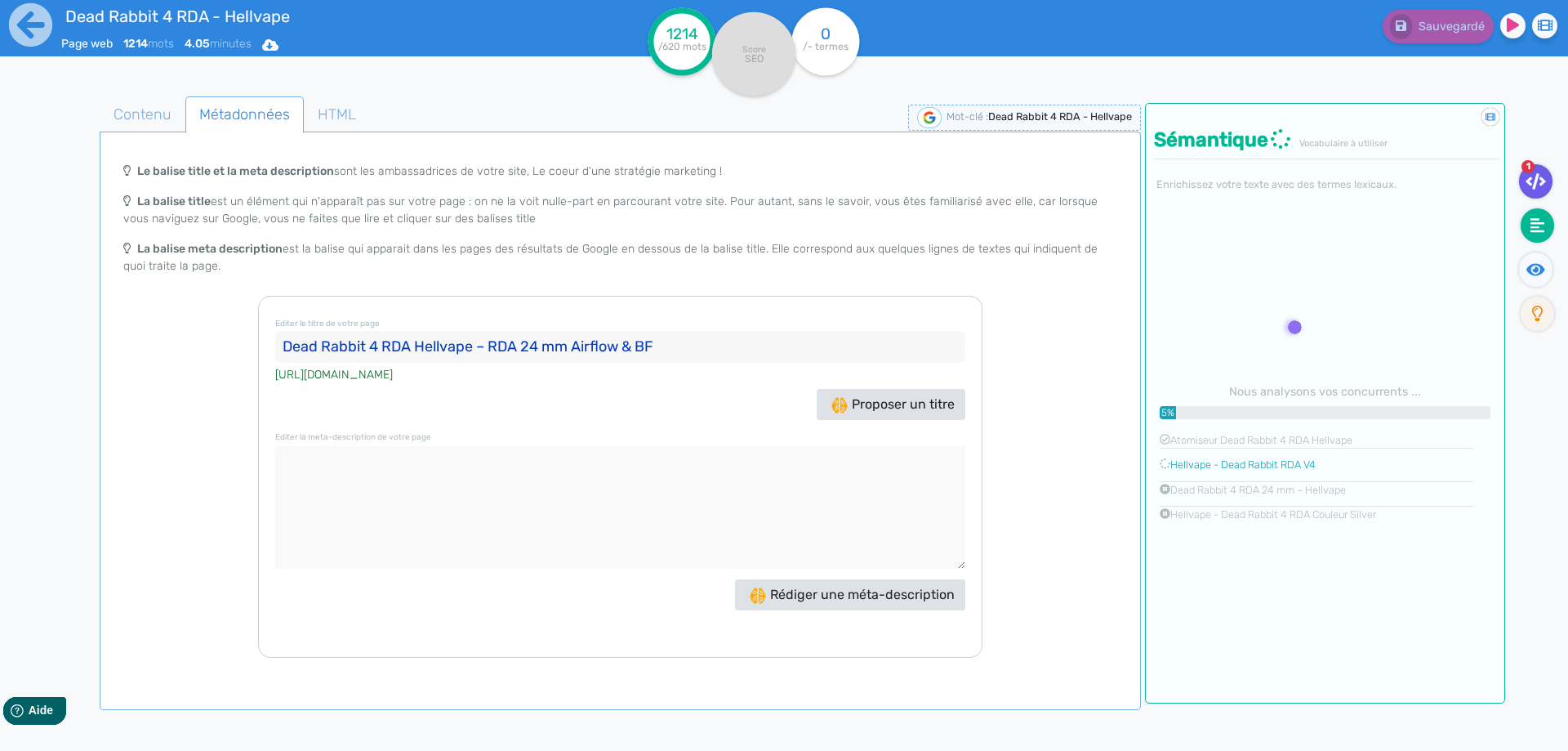
click at [1530, 197] on fa-icon at bounding box center [1535, 181] width 33 height 34
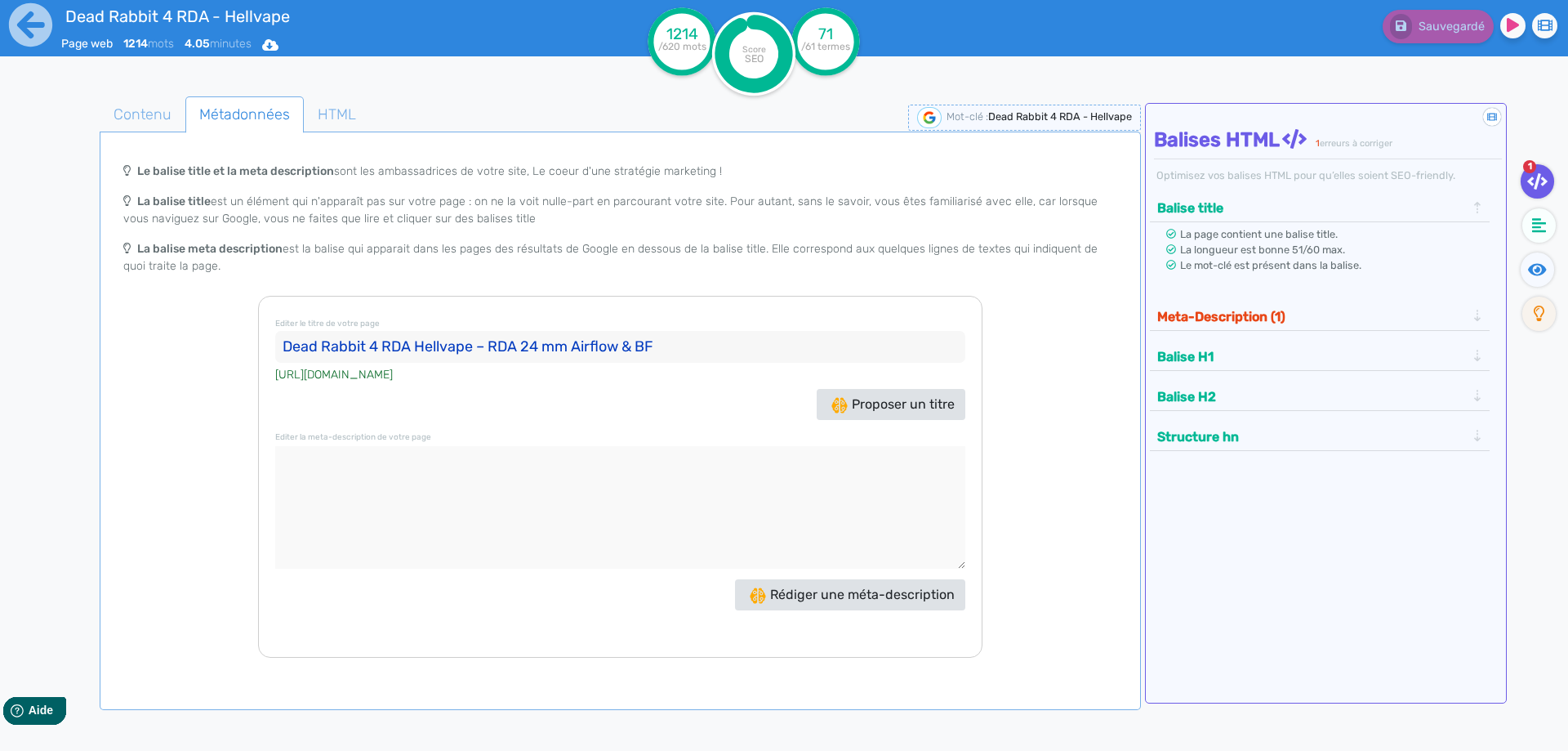
drag, startPoint x: 294, startPoint y: 339, endPoint x: 295, endPoint y: 365, distance: 26.0
click at [290, 342] on input "Dead Rabbit 4 RDA Hellvape – RDA 24 mm Airflow & BF" at bounding box center [619, 348] width 690 height 33
click at [540, 352] on input "Dripper Dead Rabbit 4 RDA Hellvape – RDA 24 mm Airflow & BF" at bounding box center [619, 348] width 690 height 33
drag, startPoint x: 540, startPoint y: 352, endPoint x: 527, endPoint y: 352, distance: 13.0
click at [527, 352] on input "Dripper Dead Rabbit 4 RDA Hellvape – RDA 24 mm Airflow & BF" at bounding box center [619, 348] width 690 height 33
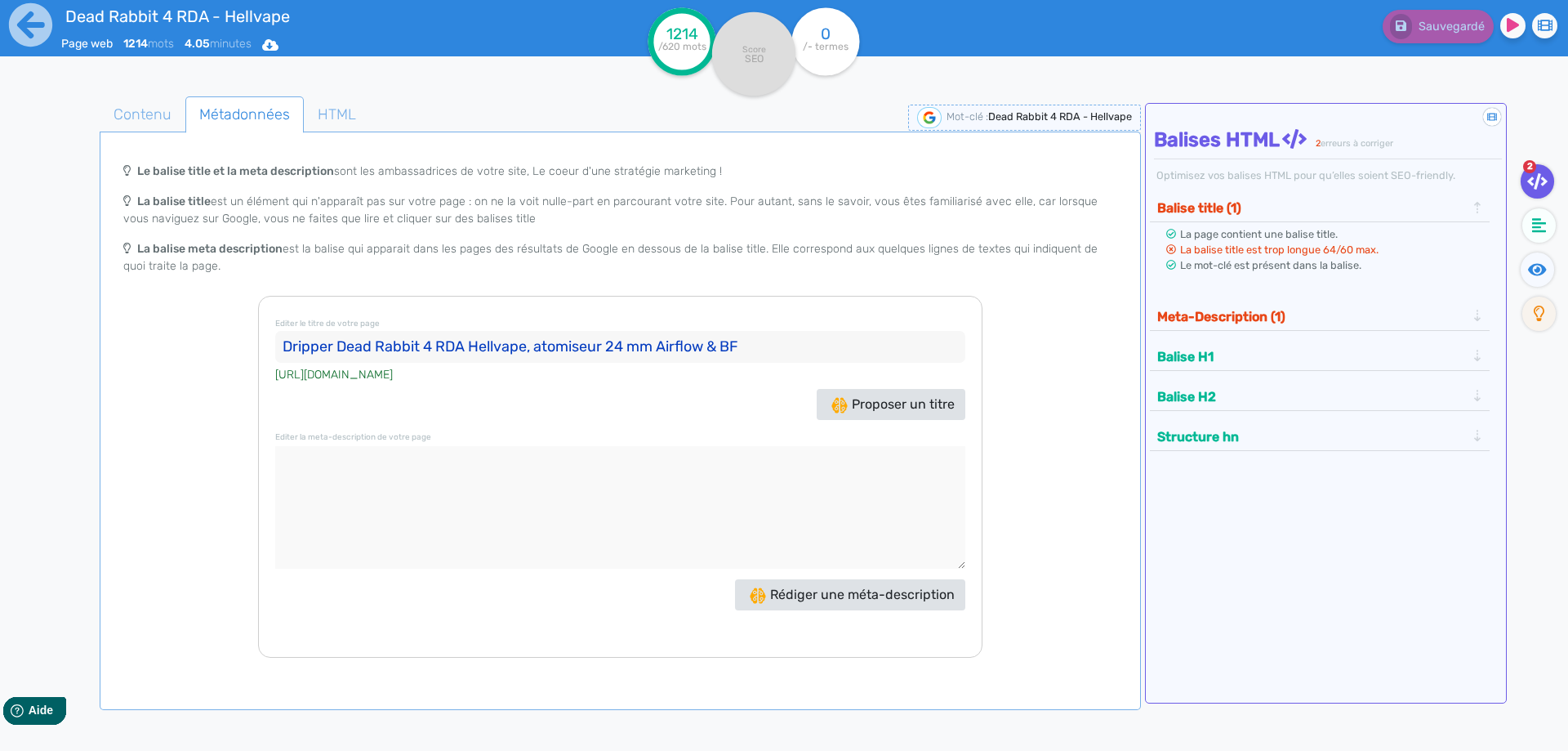
click at [672, 346] on input "Dripper Dead Rabbit 4 RDA Hellvape, atomiseur 24 mm Airflow & BF" at bounding box center [619, 348] width 690 height 33
click at [671, 347] on input "Dripper Dead Rabbit 4 RDA Hellvape, atomiseur 24 mm Airflow & BF" at bounding box center [619, 348] width 690 height 33
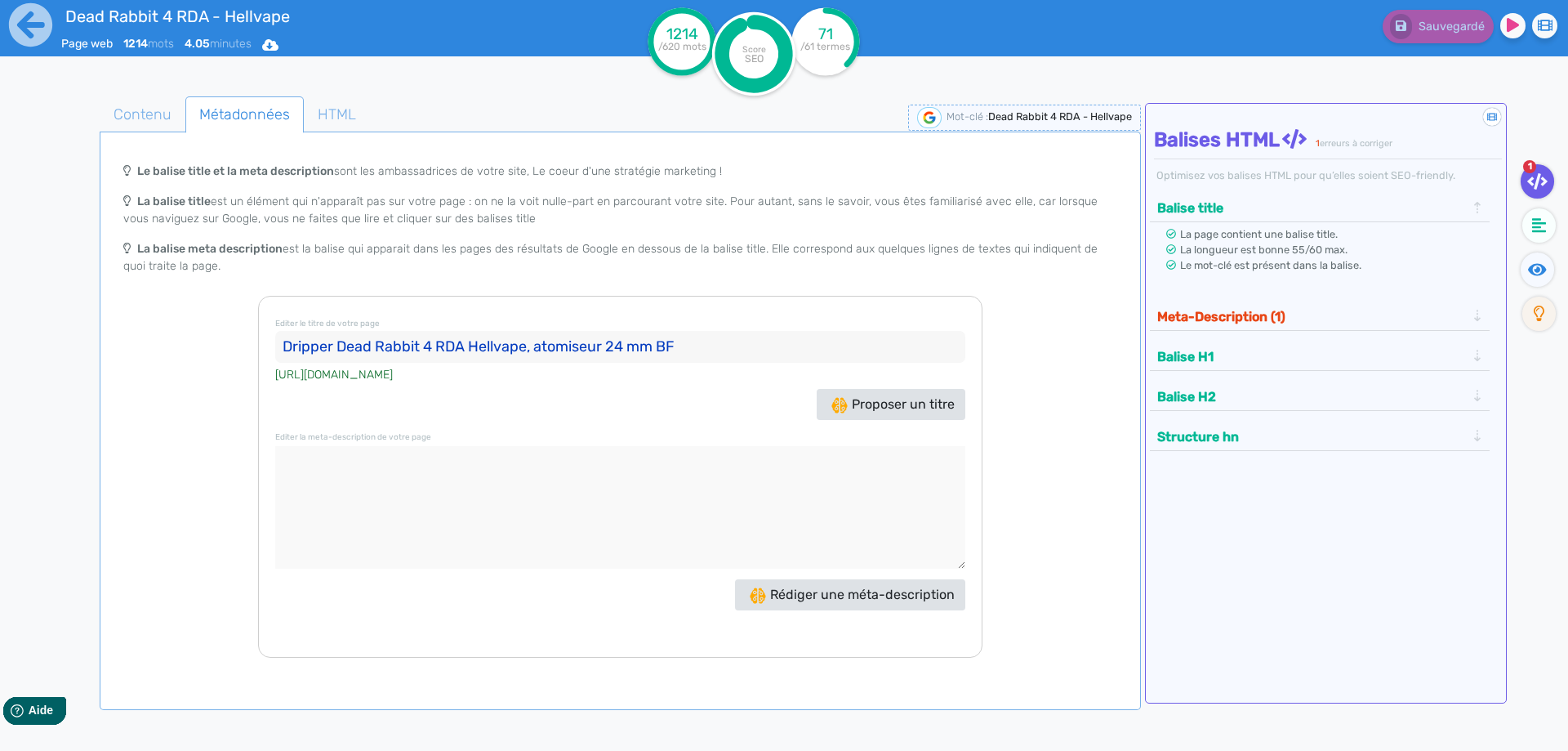
click at [292, 331] on input "Dripper Dead Rabbit 4 RDA Hellvape, atomiseur 24 mm BF" at bounding box center [619, 348] width 690 height 33
click at [538, 331] on input "Atomiseur Dead Rabbit 4 RDA Hellvape, atomiseur 24 mm BF" at bounding box center [619, 348] width 690 height 33
click at [587, 329] on h3 "Editer le titre de votre page Atomiseur Dead Rabbit 4 RDA Hellvape, atomiseur 2…" at bounding box center [619, 337] width 690 height 50
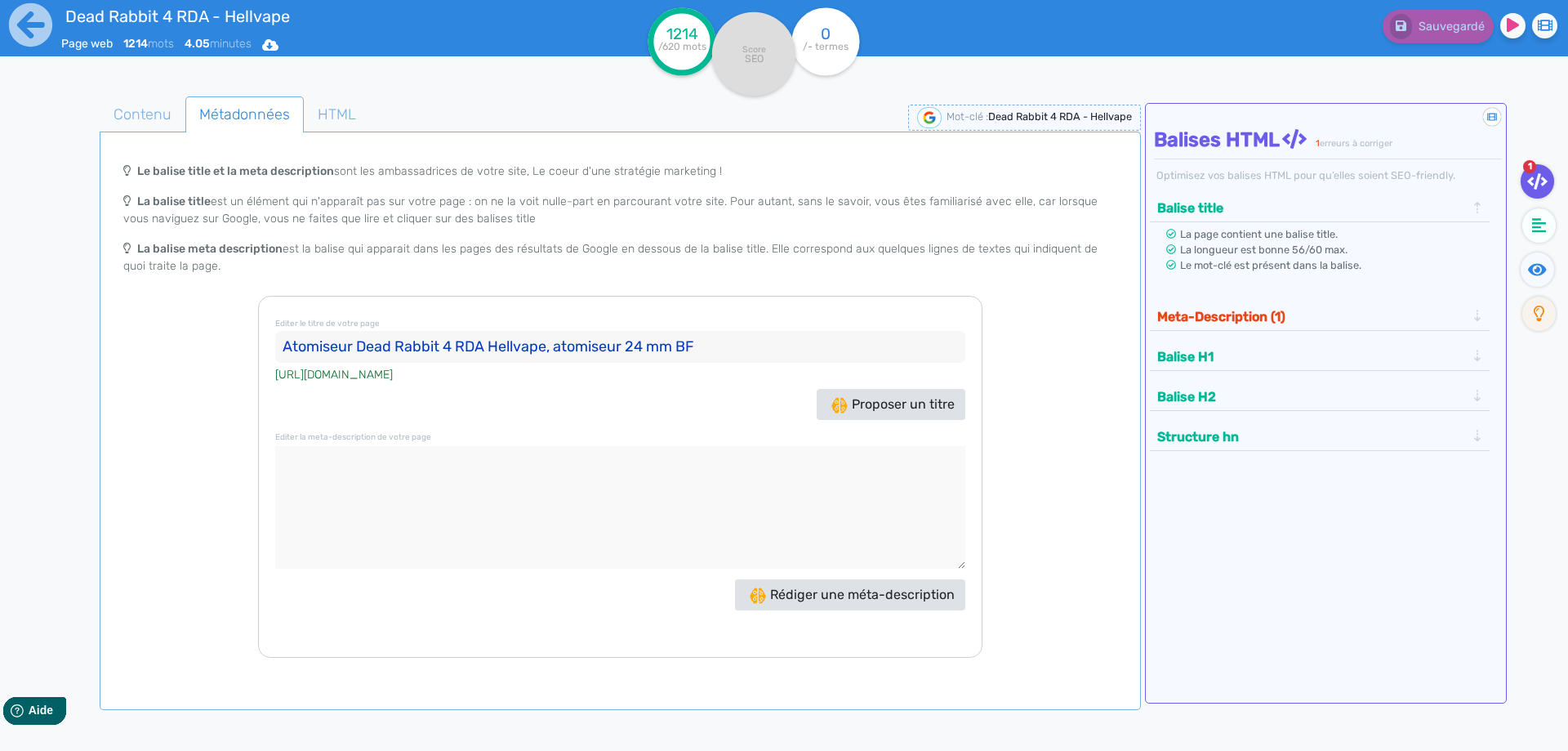
click at [587, 342] on input "Atomiseur Dead Rabbit 4 RDA Hellvape, atomiseur 24 mm BF" at bounding box center [619, 348] width 690 height 33
click at [663, 334] on input "Atomiseur Dead Rabbit 4 RDA Hellvape, dripper 24 mm BF" at bounding box center [619, 348] width 690 height 33
click at [608, 349] on input "Atomiseur Dead Rabbit 4 RDA Hellvape, dripper 24 mm" at bounding box center [619, 348] width 690 height 33
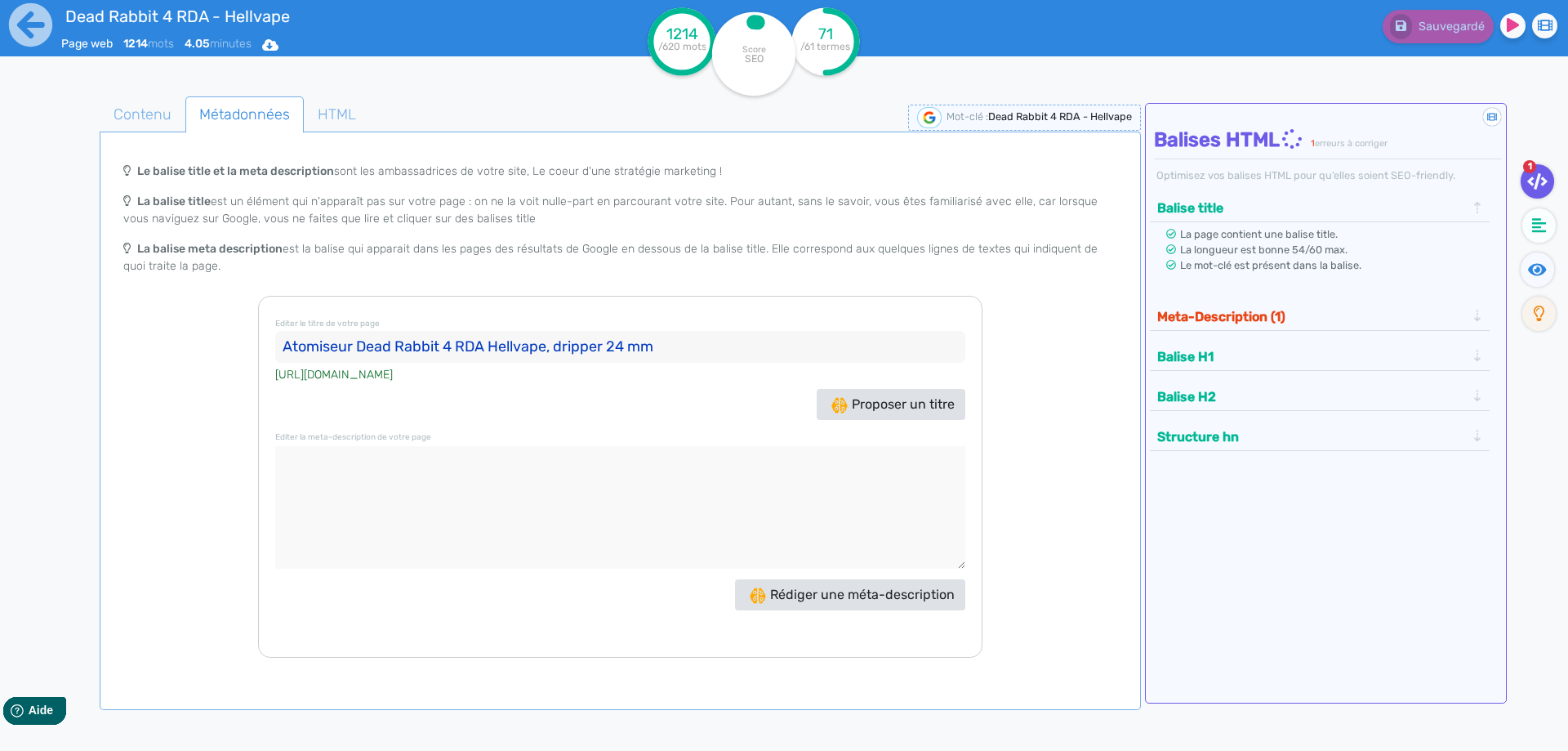
paste input "BF"
type input "Atomiseur Dead Rabbit 4 RDA Hellvape, dripper BF 24 mm"
click at [459, 461] on textarea at bounding box center [619, 507] width 690 height 122
click at [175, 316] on div "Le balise title et la meta description sont les ambassadrices de votre site, Le…" at bounding box center [620, 406] width 1035 height 503
click at [162, 100] on span "Contenu" at bounding box center [142, 114] width 84 height 44
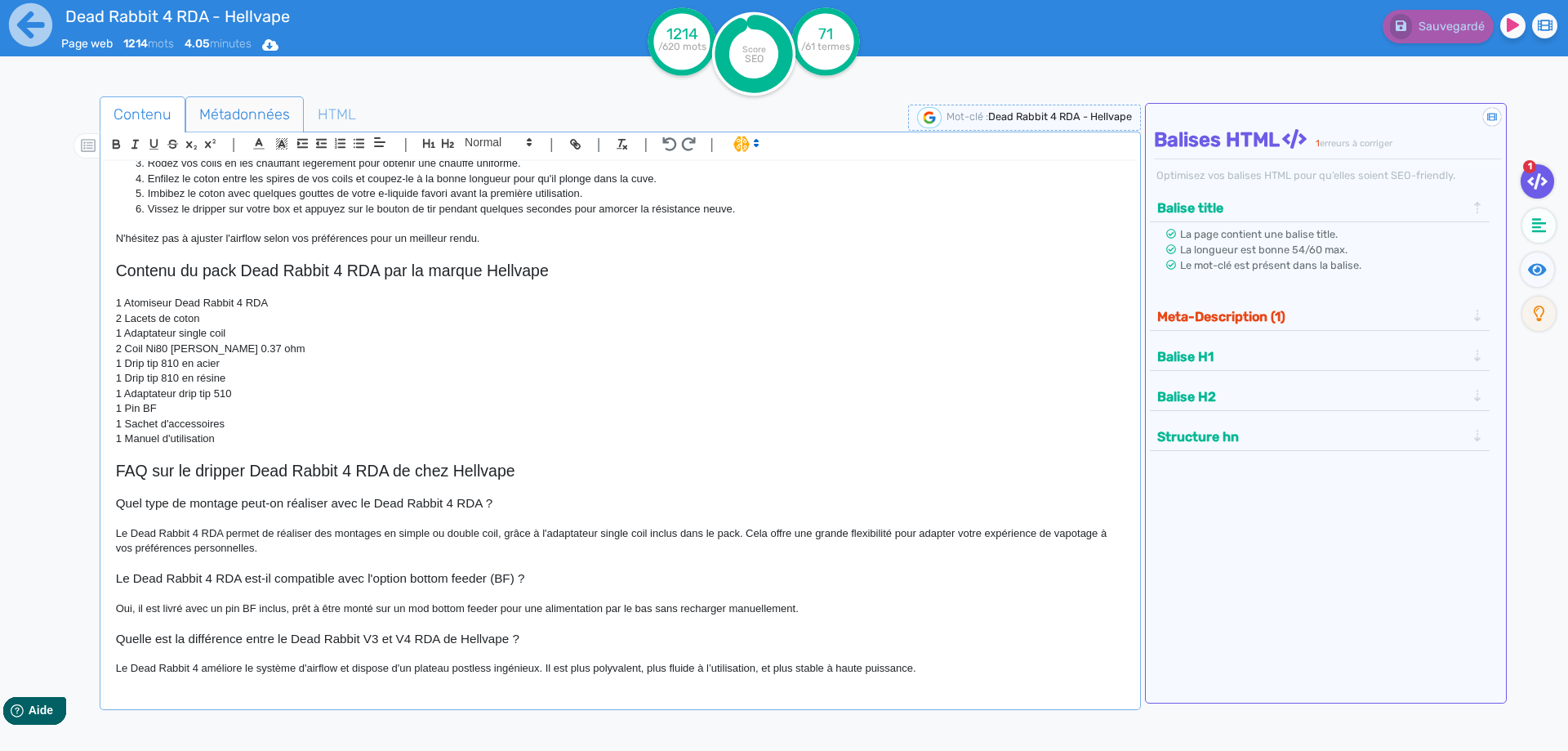
click at [242, 111] on span "Métadonnées" at bounding box center [245, 114] width 117 height 44
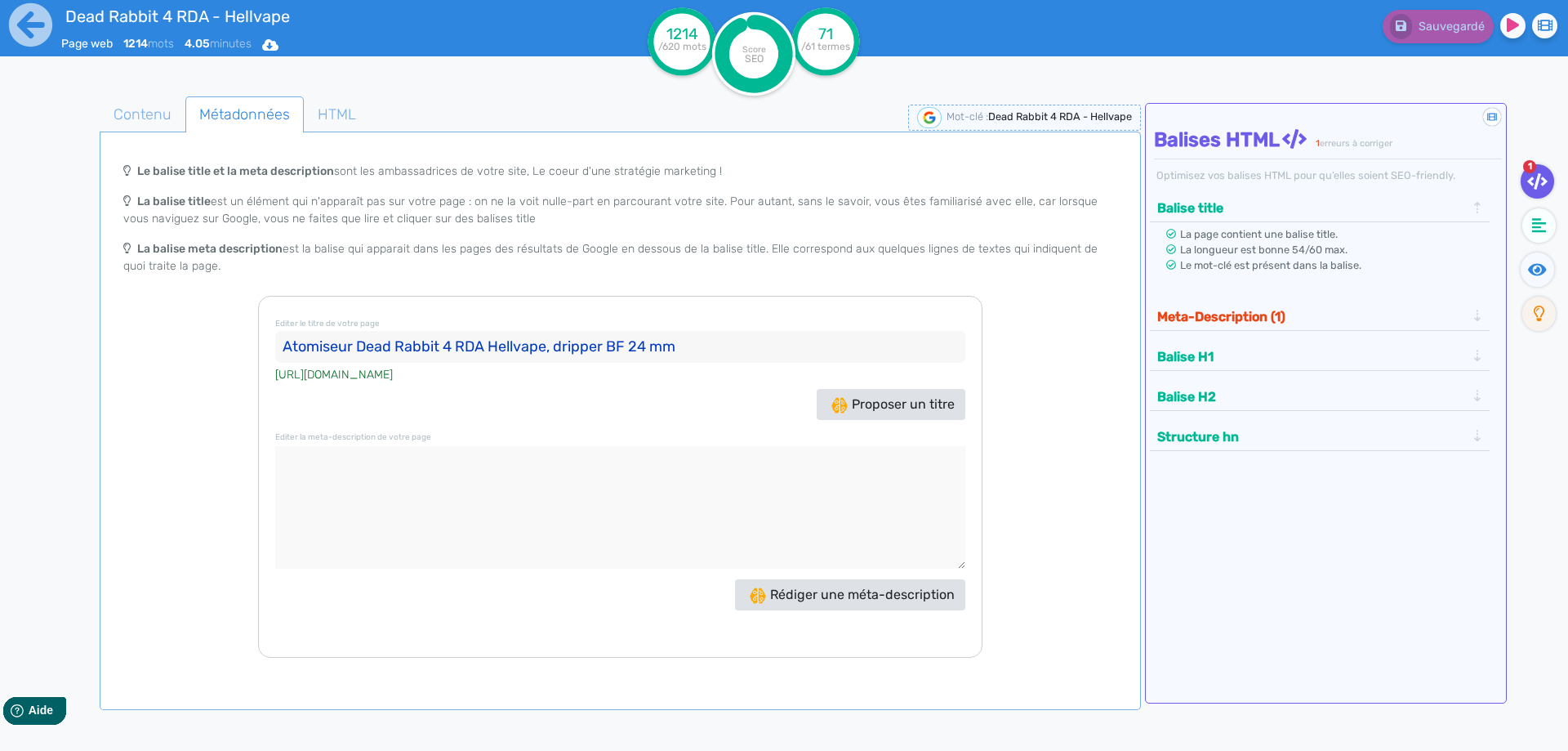
click at [612, 493] on textarea at bounding box center [619, 507] width 690 height 122
paste textarea "Le Dead Rabbit 4 RDA de Hellvape propose un montage simple ou double coil, avec…"
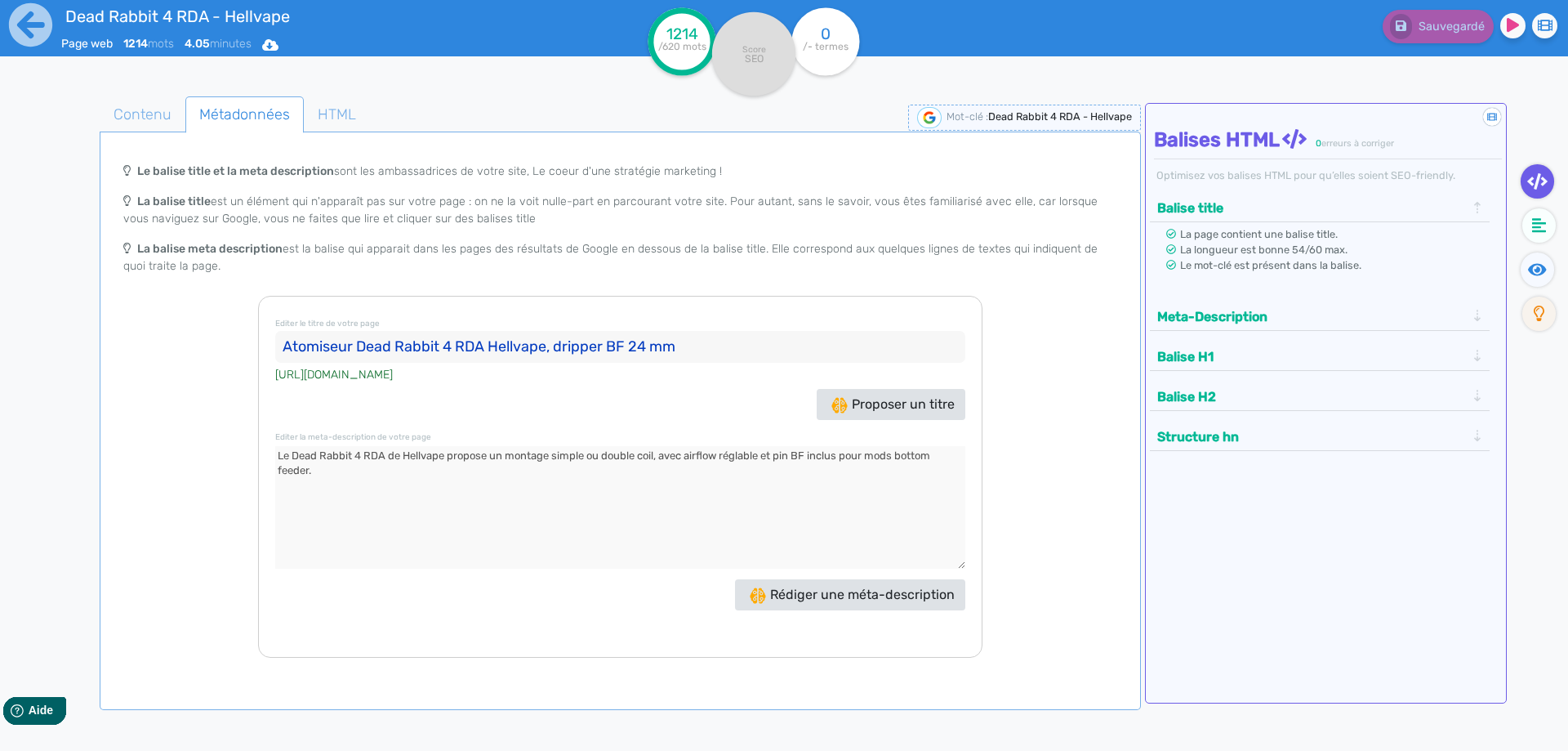
click at [289, 454] on textarea at bounding box center [619, 507] width 690 height 122
type textarea "Le dripper Dead Rabbit 4 RDA de Hellvape propose un montage simple ou double co…"
click at [1267, 330] on div "Meta-Description" at bounding box center [1319, 315] width 341 height 32
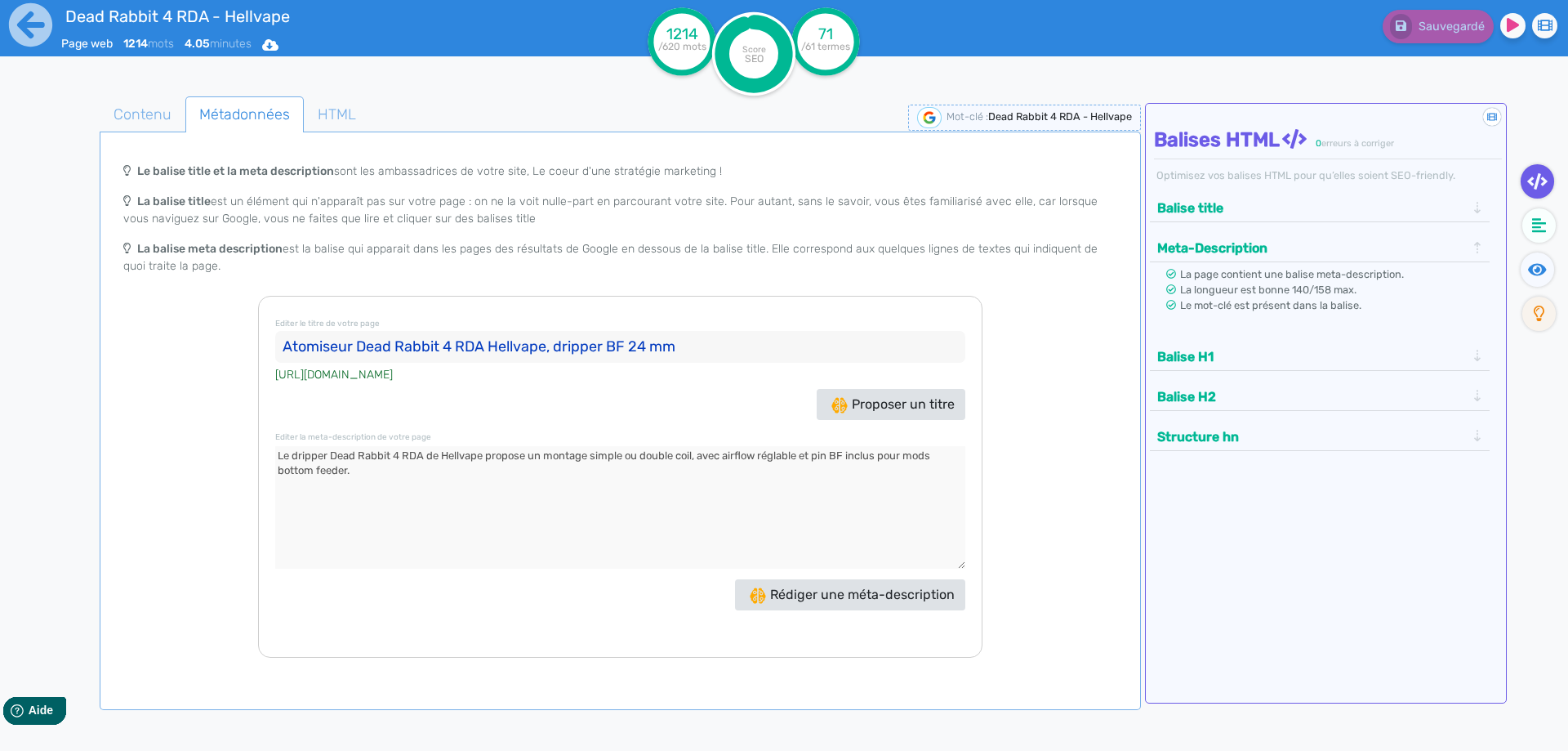
click at [186, 116] on span "Métadonnées" at bounding box center [245, 114] width 117 height 44
click at [169, 116] on span "Contenu" at bounding box center [142, 114] width 84 height 44
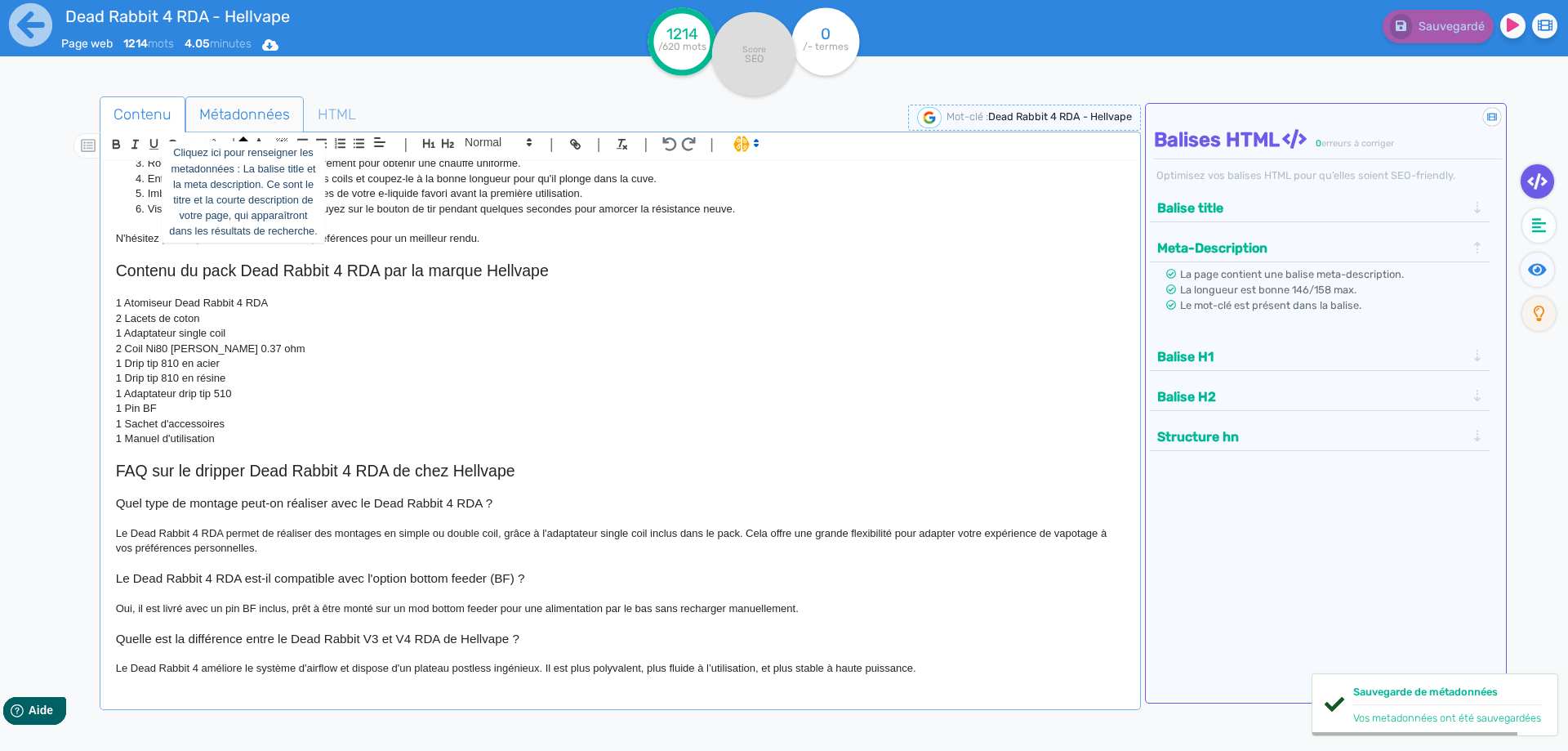
click at [224, 114] on span "Métadonnées" at bounding box center [245, 114] width 117 height 44
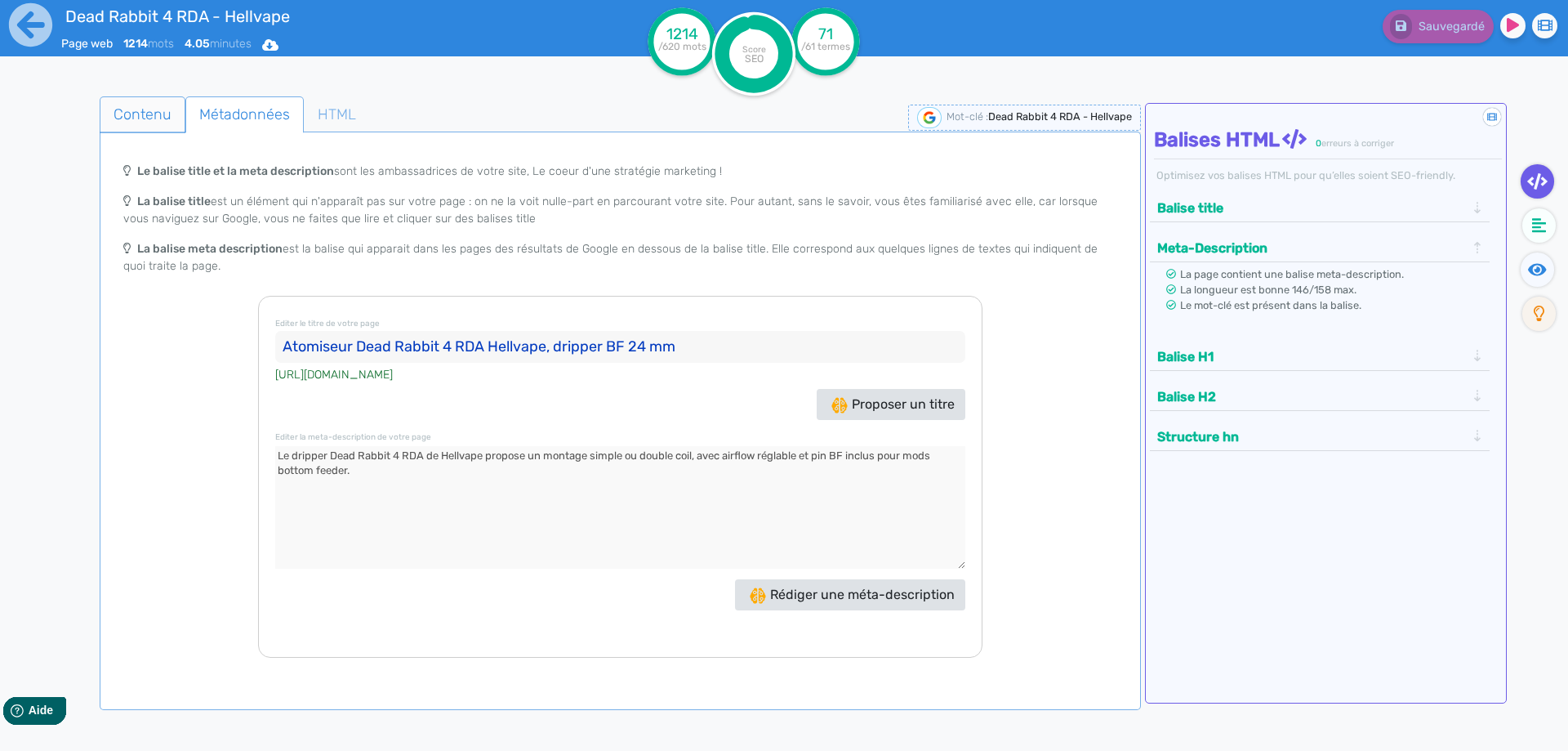
click at [113, 113] on span "Contenu" at bounding box center [142, 114] width 84 height 44
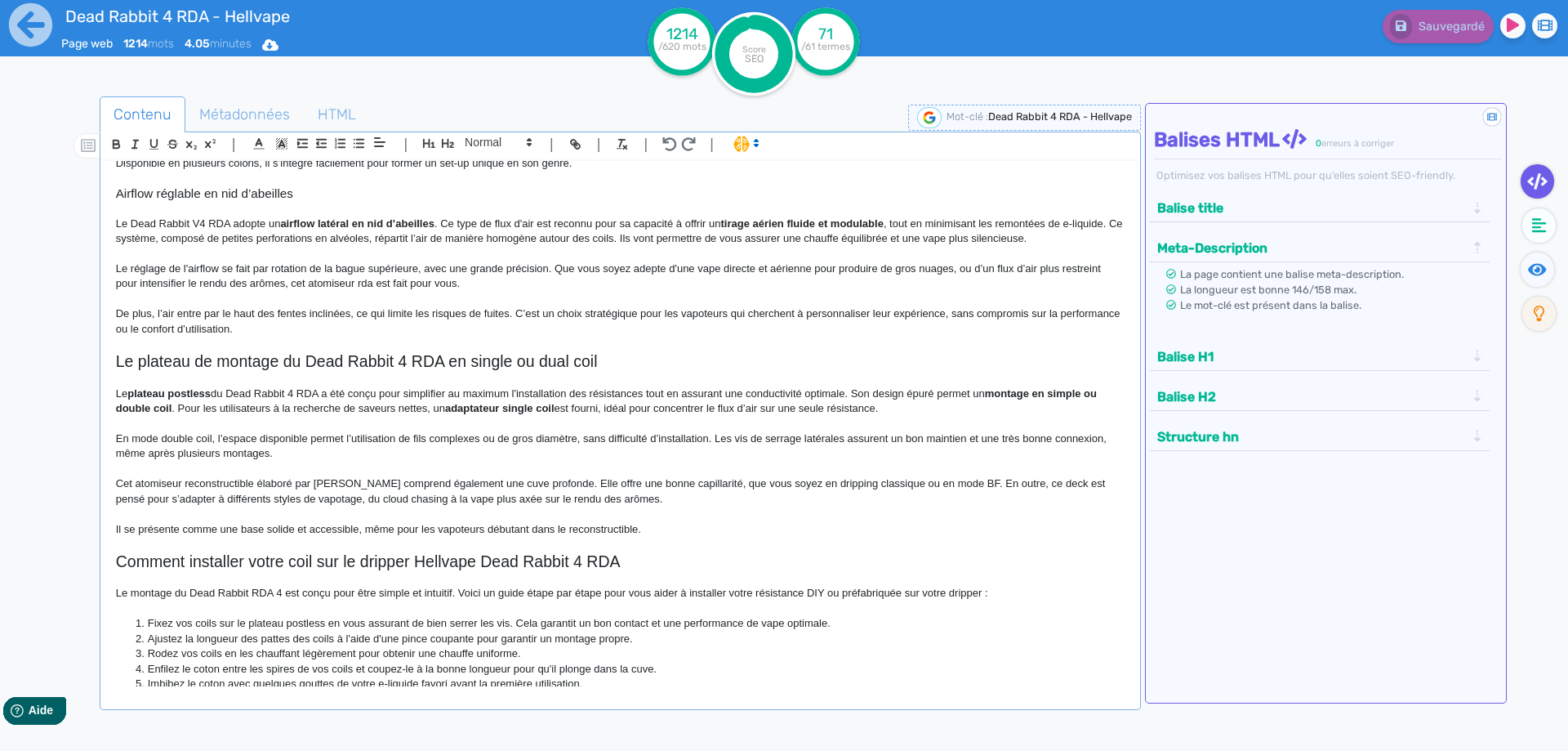
scroll to position [0, 0]
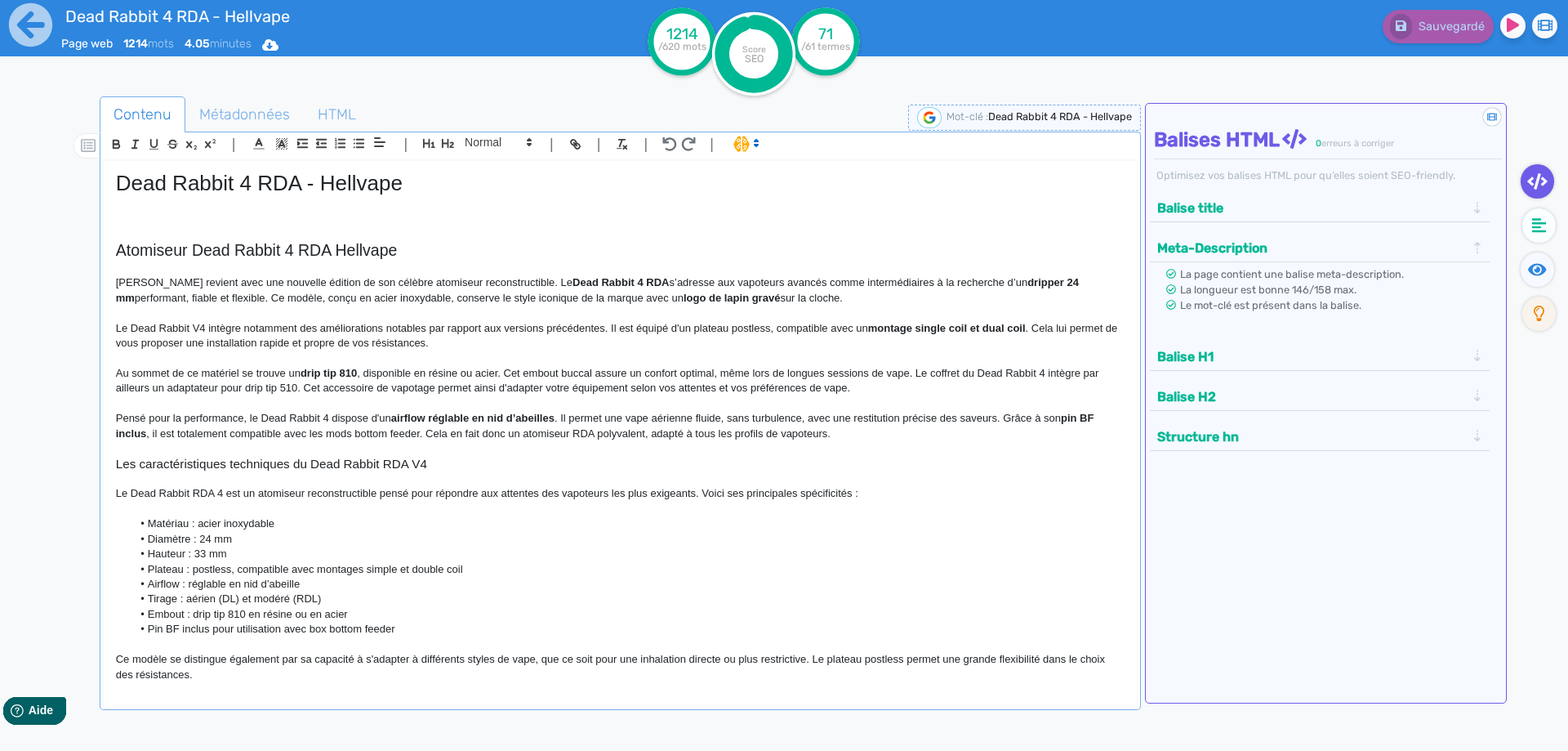
click at [220, 219] on p at bounding box center [619, 218] width 1009 height 15
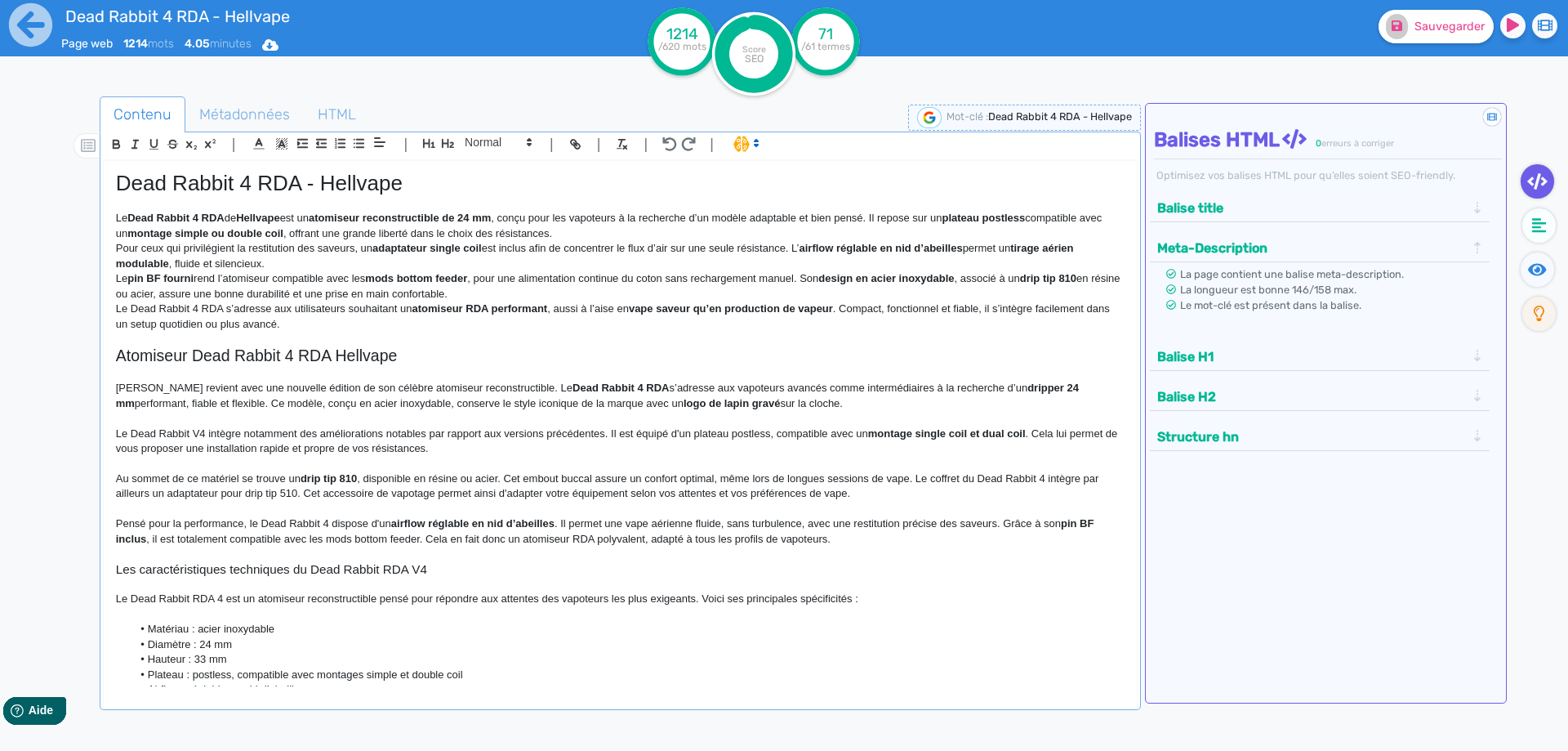
click at [137, 218] on strong "Dead Rabbit 4 RDA" at bounding box center [175, 218] width 96 height 13
drag, startPoint x: 137, startPoint y: 218, endPoint x: 269, endPoint y: 214, distance: 132.1
click at [223, 214] on strong "Dead Rabbit 4 RDA" at bounding box center [175, 218] width 96 height 13
click at [335, 220] on strong "atomiseur reconstructible de 24 mm" at bounding box center [406, 218] width 183 height 13
drag, startPoint x: 335, startPoint y: 220, endPoint x: 495, endPoint y: 219, distance: 160.0
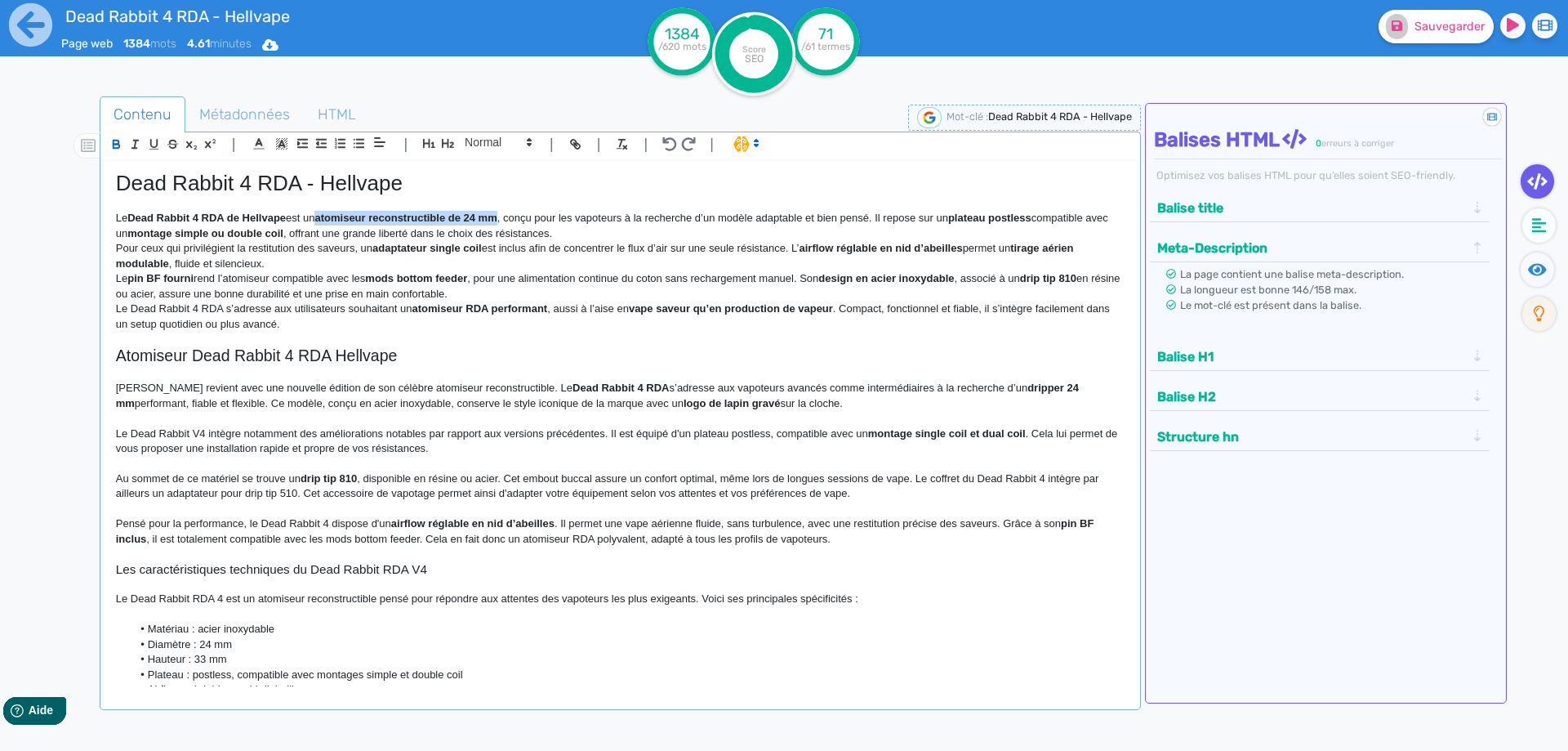
click at [495, 219] on strong "atomiseur reconstructible de 24 mm" at bounding box center [406, 218] width 183 height 13
click at [496, 220] on p "Le Dead Rabbit 4 RDA de Hellvape est un atomiseur reconstructible de 24 mm, con…" at bounding box center [619, 225] width 1009 height 30
click at [1532, 285] on fa-icon at bounding box center [1537, 269] width 33 height 34
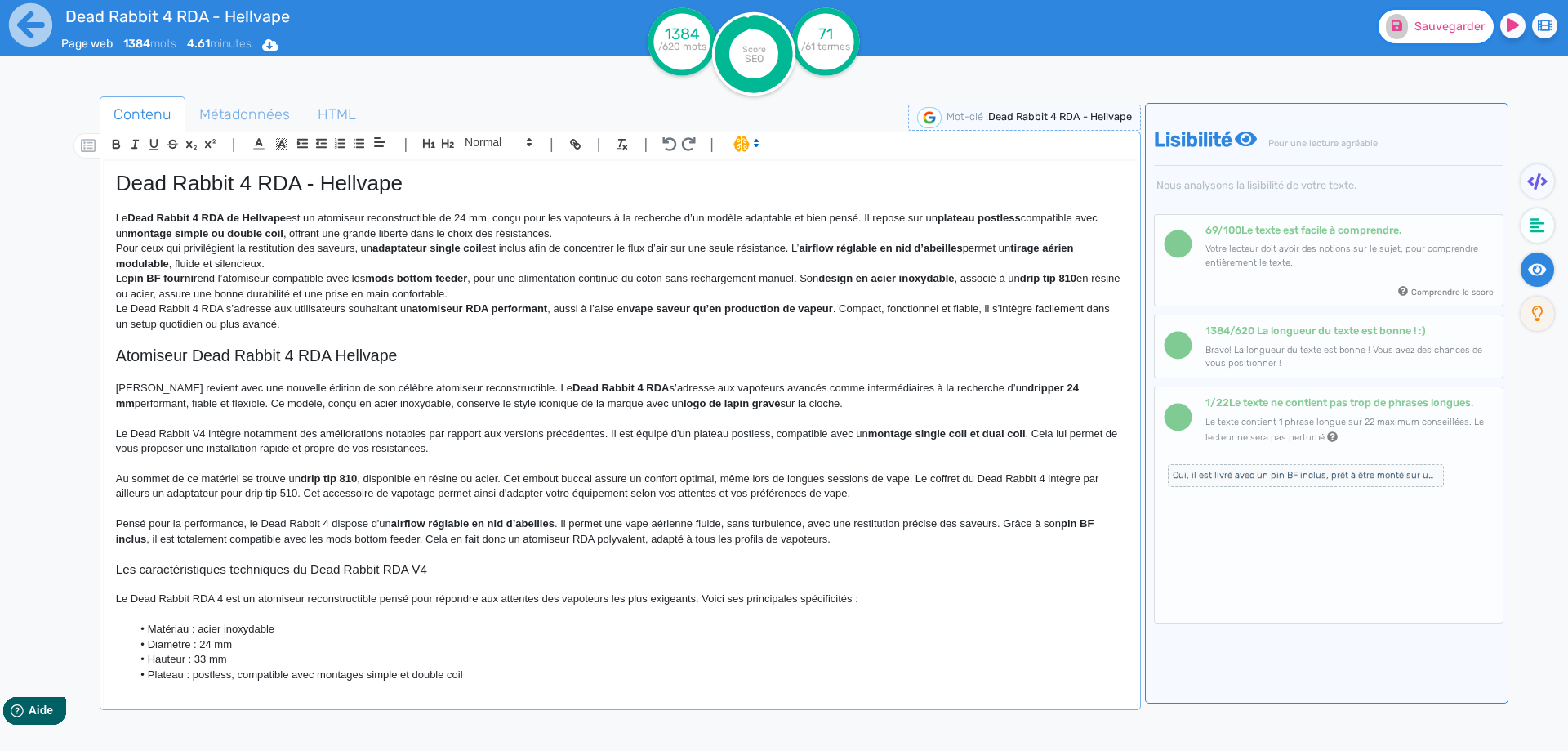
click at [1428, 24] on span "Sauvegarder" at bounding box center [1450, 26] width 70 height 14
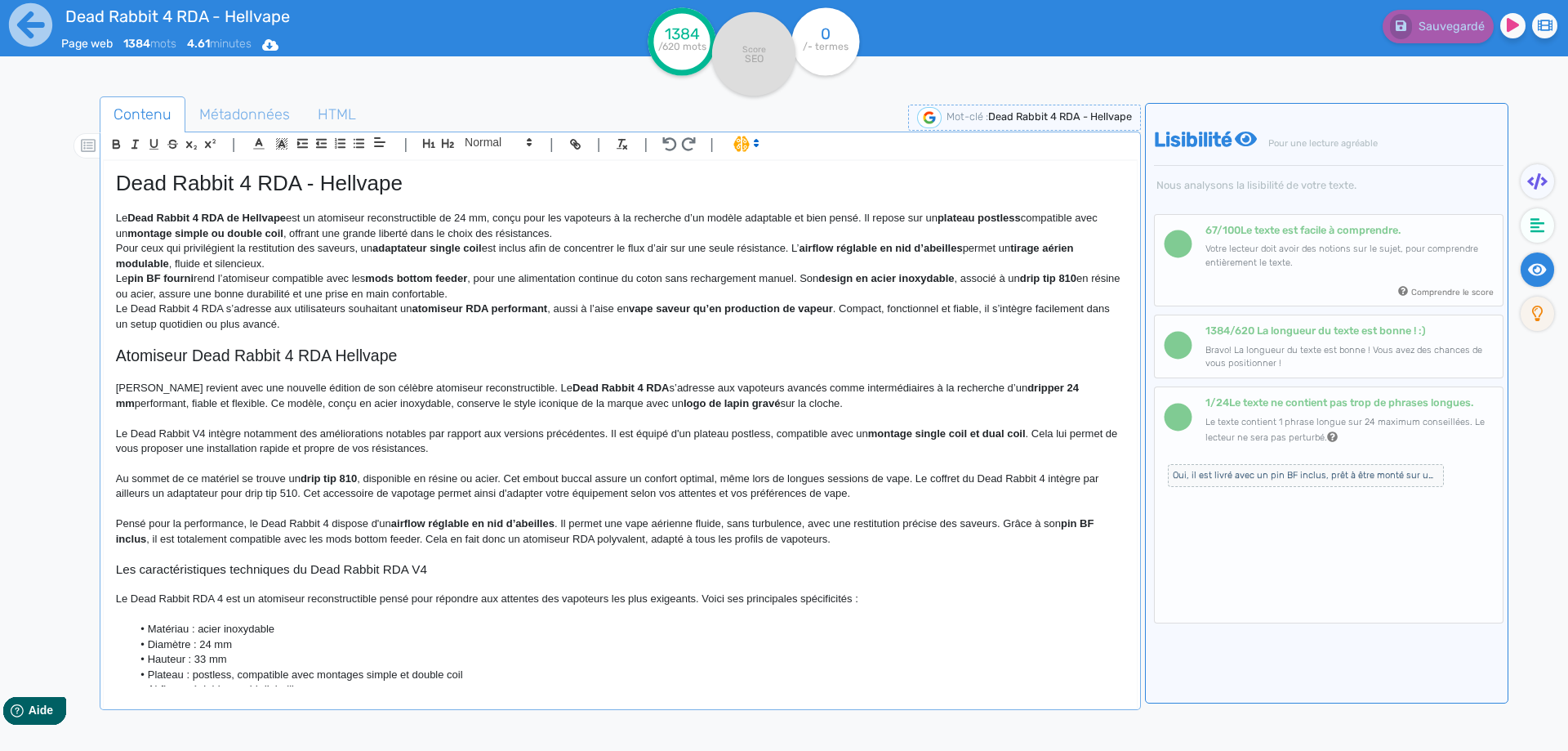
click at [488, 216] on p "Le Dead Rabbit 4 RDA de Hellvape est un atomiseur reconstructible de 24 mm, con…" at bounding box center [619, 225] width 1009 height 30
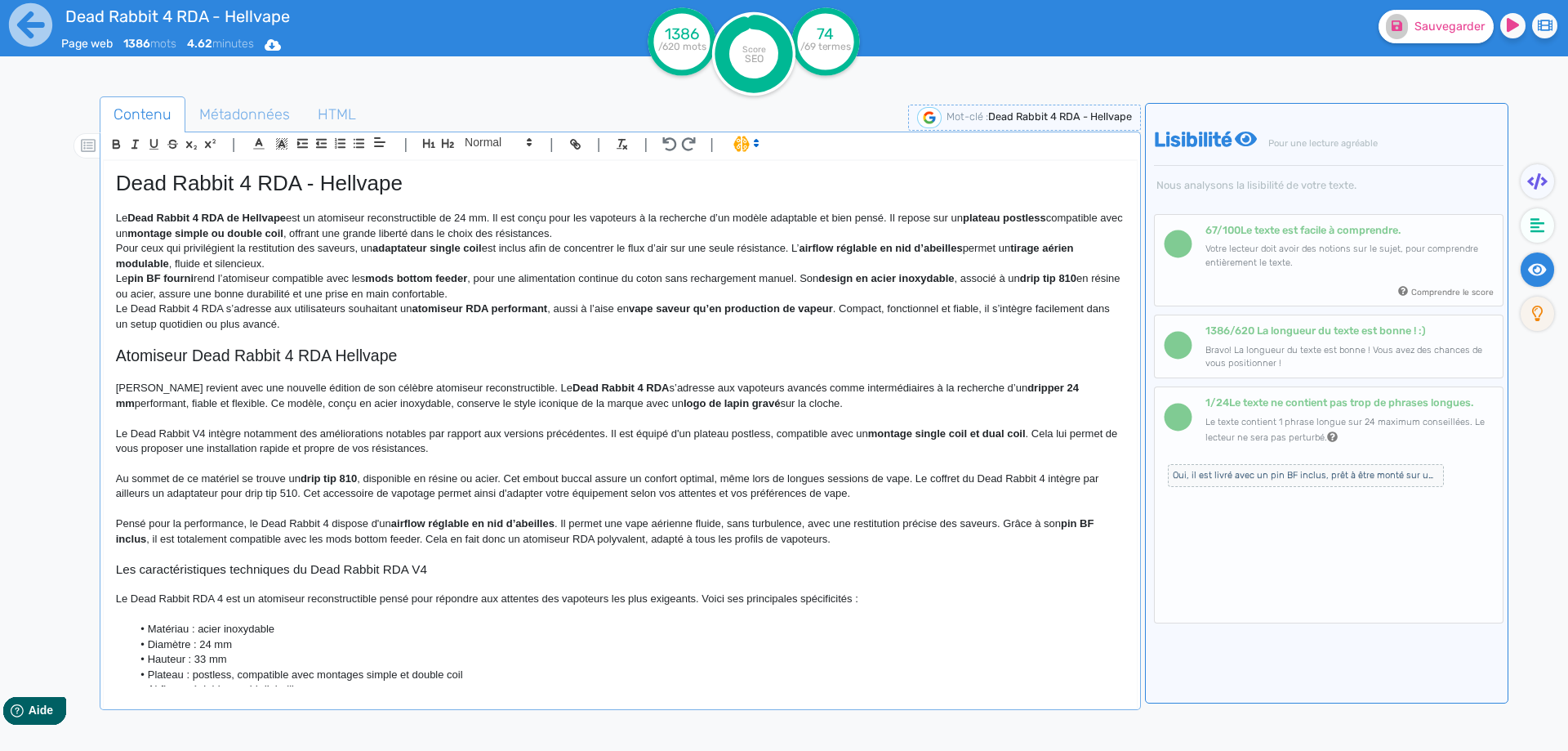
click at [895, 219] on p "Le Dead Rabbit 4 RDA de Hellvape est un atomiseur reconstructible de 24 mm. Il …" at bounding box center [619, 225] width 1009 height 30
click at [1026, 216] on strong "plateau postless" at bounding box center [582, 225] width 932 height 27
drag, startPoint x: 1026, startPoint y: 216, endPoint x: 1073, endPoint y: 222, distance: 47.4
click at [342, 246] on p "Pour ceux qui privilégient la restitution des saveurs, un adaptateur single coi…" at bounding box center [619, 256] width 1009 height 30
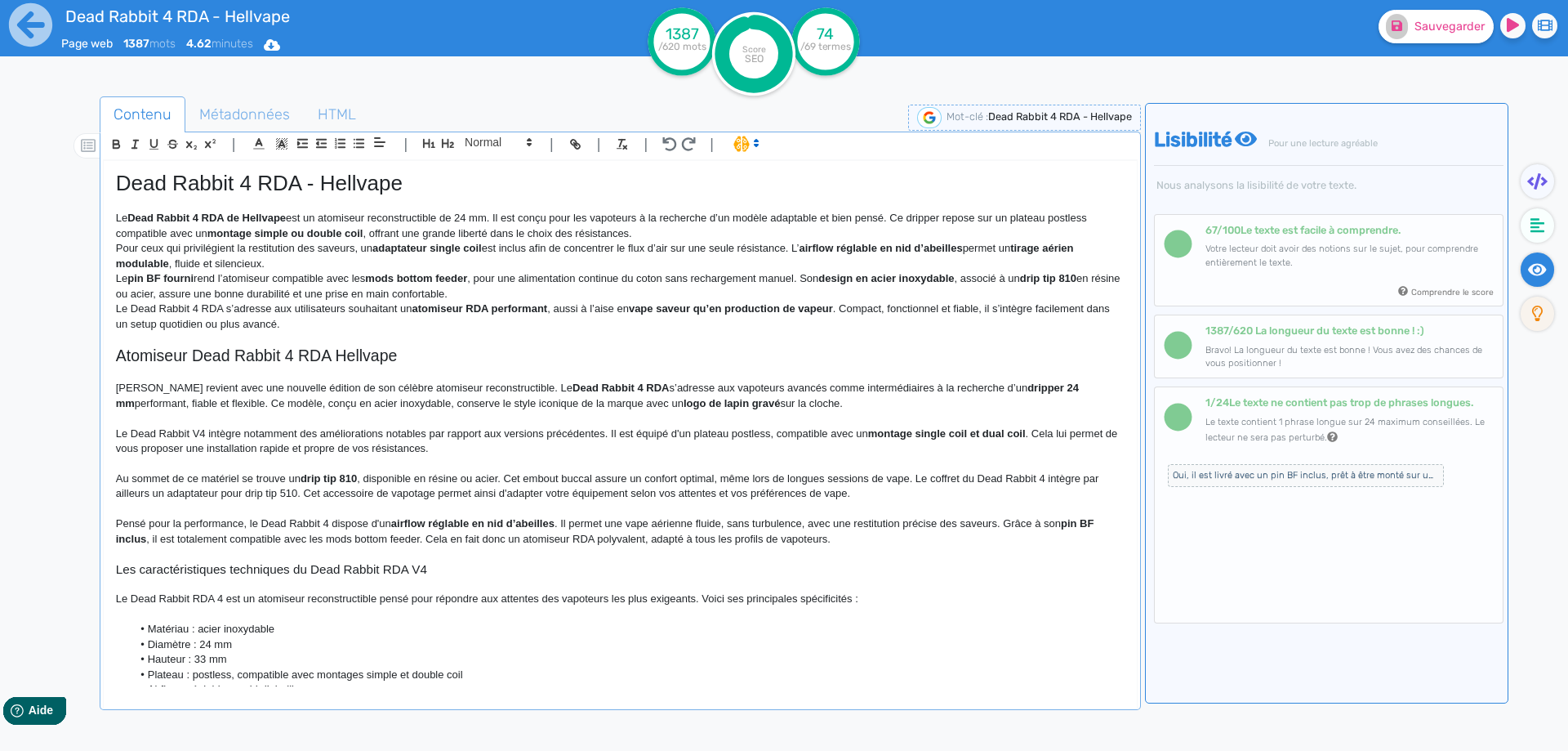
click at [280, 233] on strong "montage simple ou double coil" at bounding box center [285, 233] width 156 height 13
click at [242, 233] on strong "montage simple ou double coil" at bounding box center [285, 233] width 156 height 13
drag, startPoint x: 242, startPoint y: 233, endPoint x: 352, endPoint y: 233, distance: 110.0
click at [464, 233] on p "Le Dead Rabbit 4 RDA de Hellvape est un atomiseur reconstructible de 24 mm. Il …" at bounding box center [619, 225] width 1009 height 30
click at [715, 228] on p "Le Dead Rabbit 4 RDA de Hellvape est un atomiseur reconstructible de 24 mm. Il …" at bounding box center [619, 225] width 1009 height 30
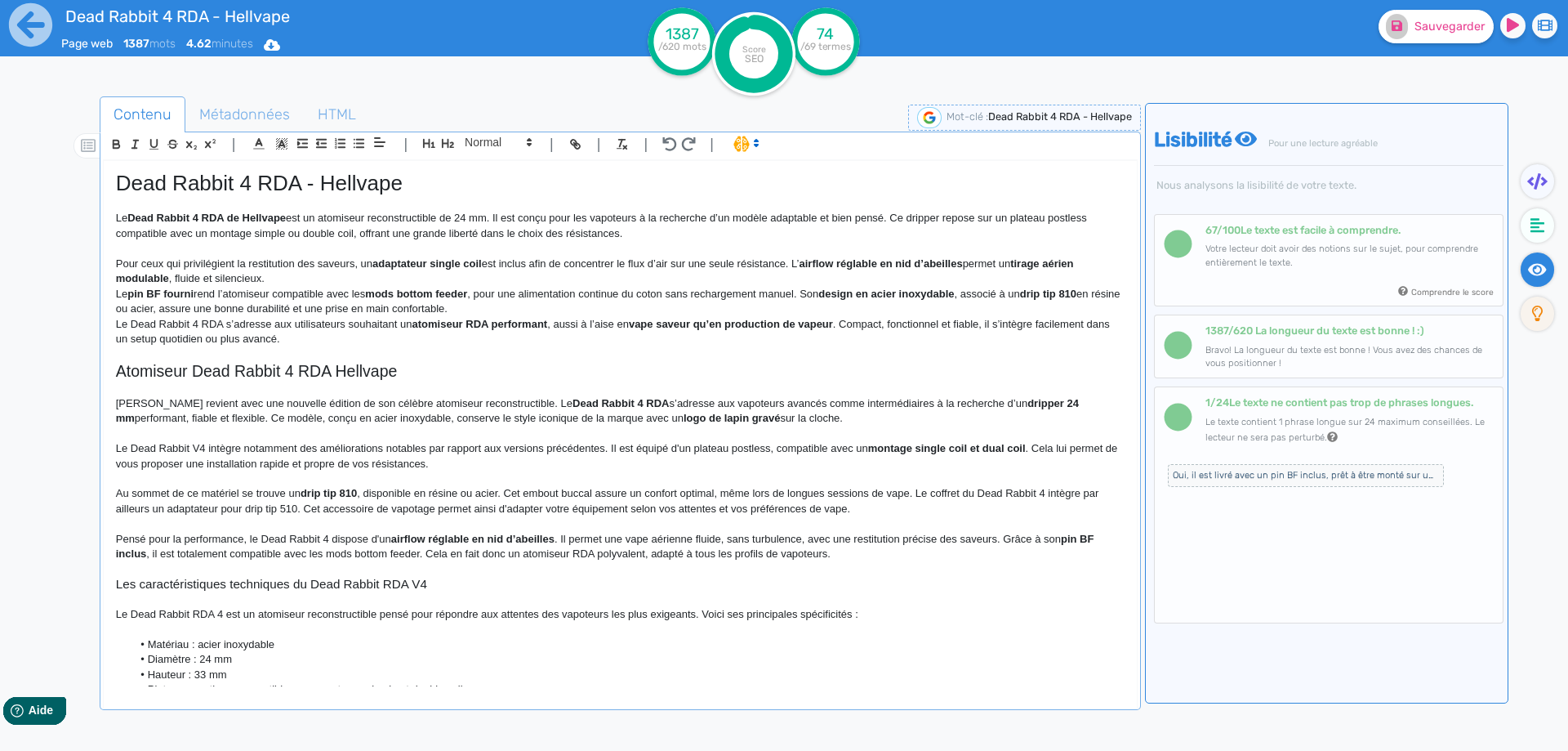
click at [405, 259] on strong "adaptateur single coil" at bounding box center [426, 263] width 110 height 13
drag, startPoint x: 405, startPoint y: 259, endPoint x: 473, endPoint y: 259, distance: 68.0
click at [551, 264] on p "Pour ceux qui privilégient la restitution des saveurs, un adaptateur single coi…" at bounding box center [619, 271] width 1009 height 30
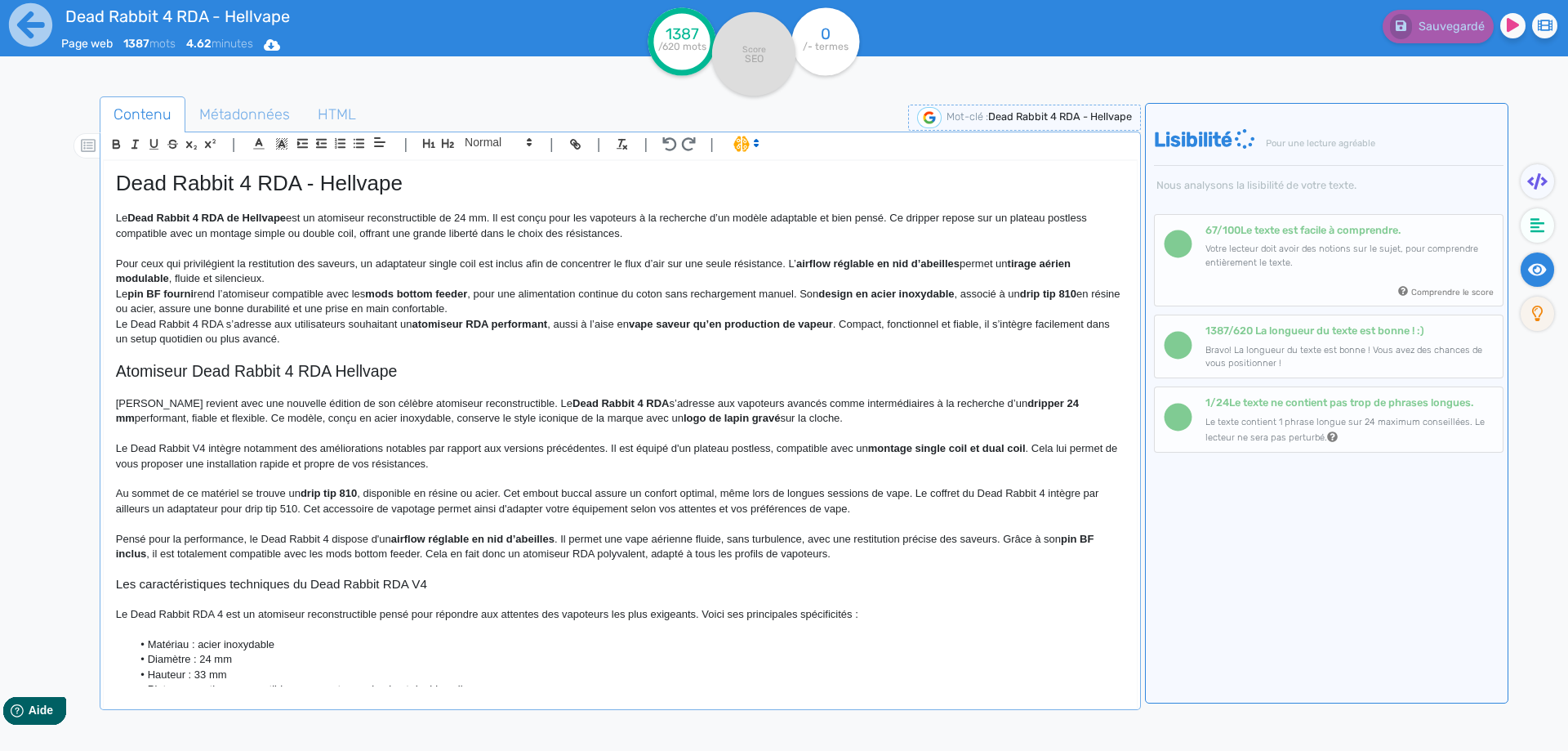
click at [785, 263] on p "Pour ceux qui privilégient la restitution des saveurs, un adaptateur single coi…" at bounding box center [619, 271] width 1009 height 30
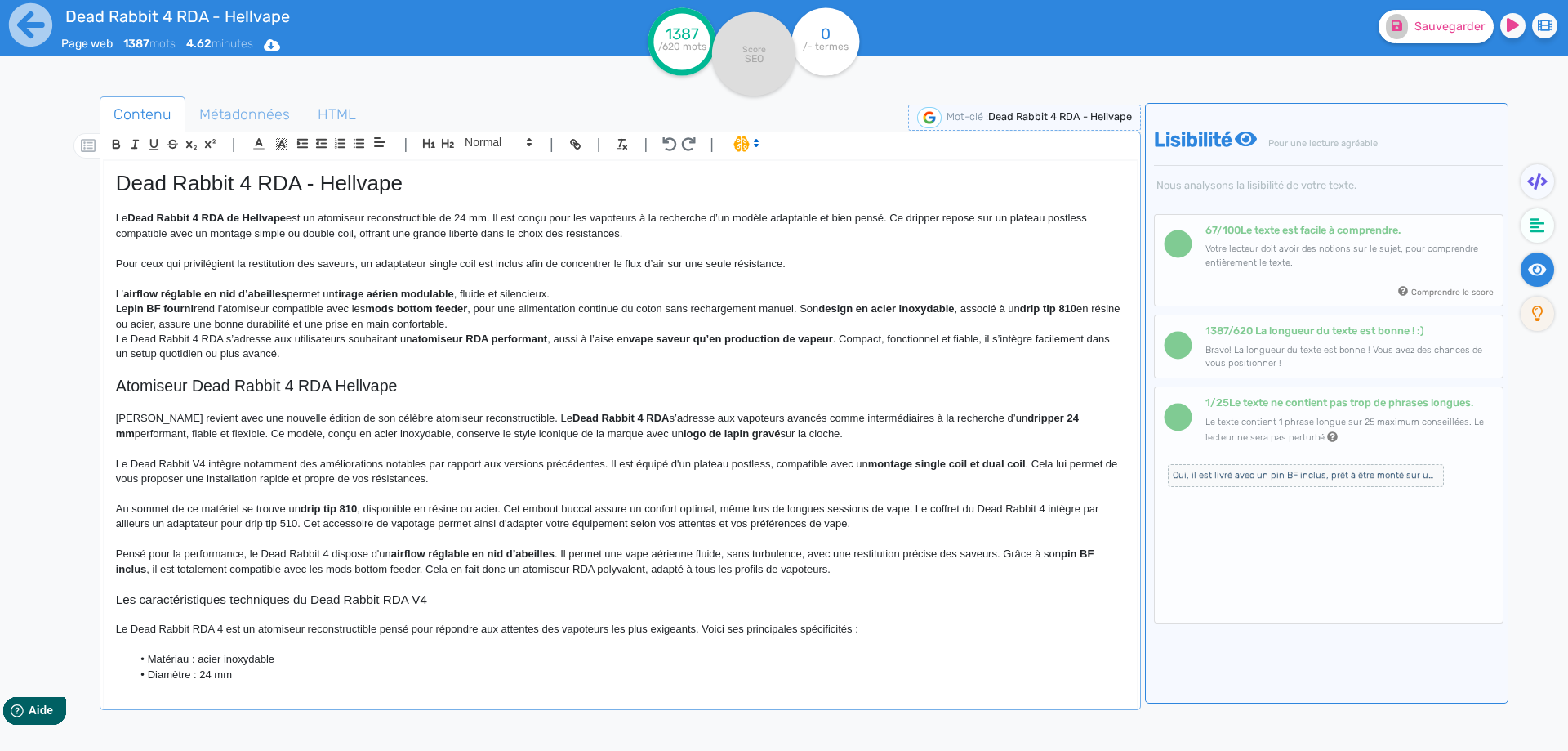
click at [127, 295] on strong "airflow réglable en nid d’abeilles" at bounding box center [205, 293] width 163 height 13
drag, startPoint x: 127, startPoint y: 295, endPoint x: 448, endPoint y: 290, distance: 321.0
click at [448, 290] on p "L’ airflow réglable en nid d’abeilles permet un tirage aérien modulable , fluid…" at bounding box center [619, 293] width 1009 height 15
click at [559, 297] on p "L’airflow réglable en nid d’abeilles permet un tirage aérien modulable, fluide …" at bounding box center [619, 293] width 1009 height 15
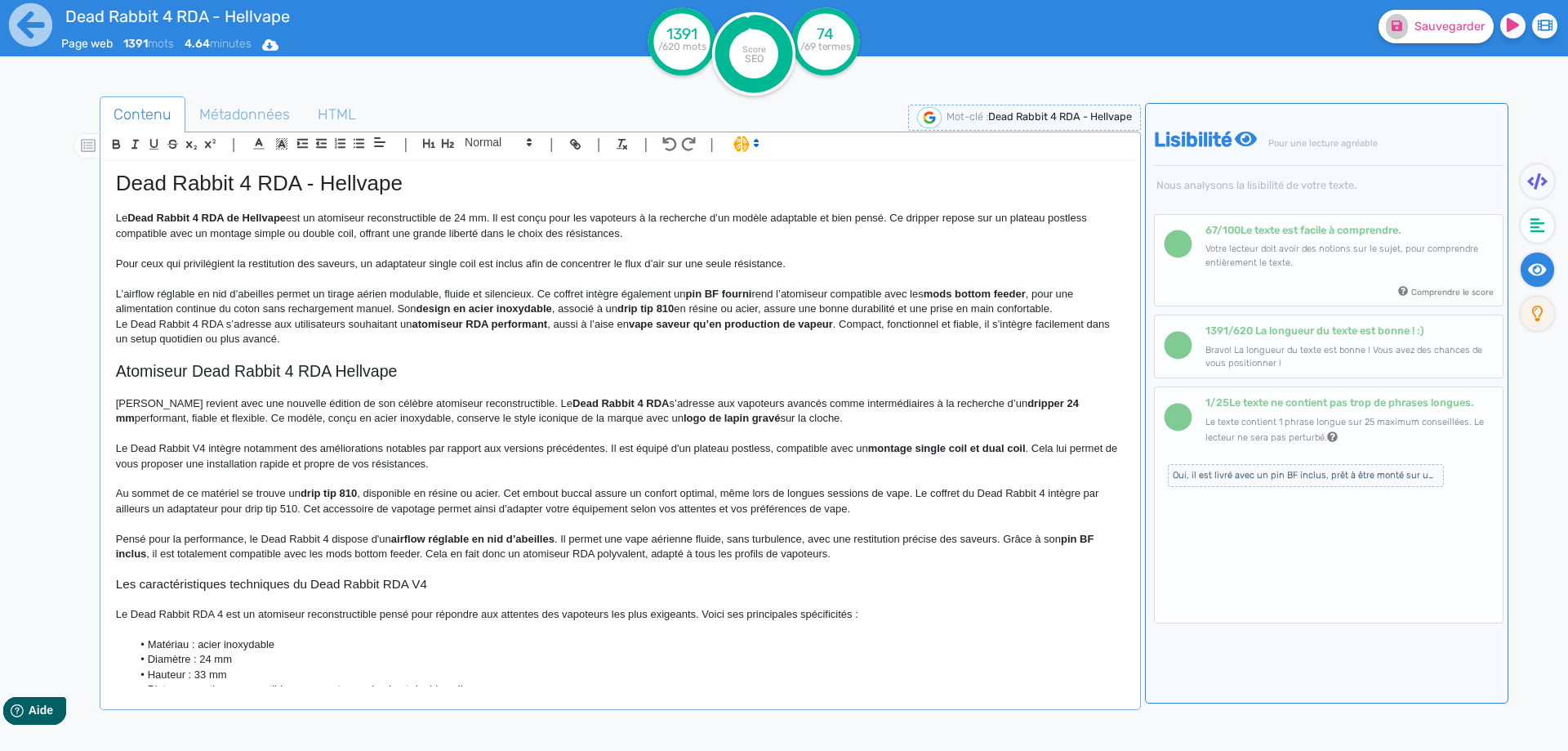
click at [738, 296] on strong "pin BF fourni" at bounding box center [718, 293] width 66 height 13
click at [736, 296] on strong "pin BF pour rendre cet" at bounding box center [742, 293] width 114 height 13
drag, startPoint x: 736, startPoint y: 296, endPoint x: 801, endPoint y: 295, distance: 65.0
click at [801, 295] on p "L’airflow réglable en nid d’abeilles permet un tirage aérien modulable, fluide …" at bounding box center [619, 301] width 1009 height 30
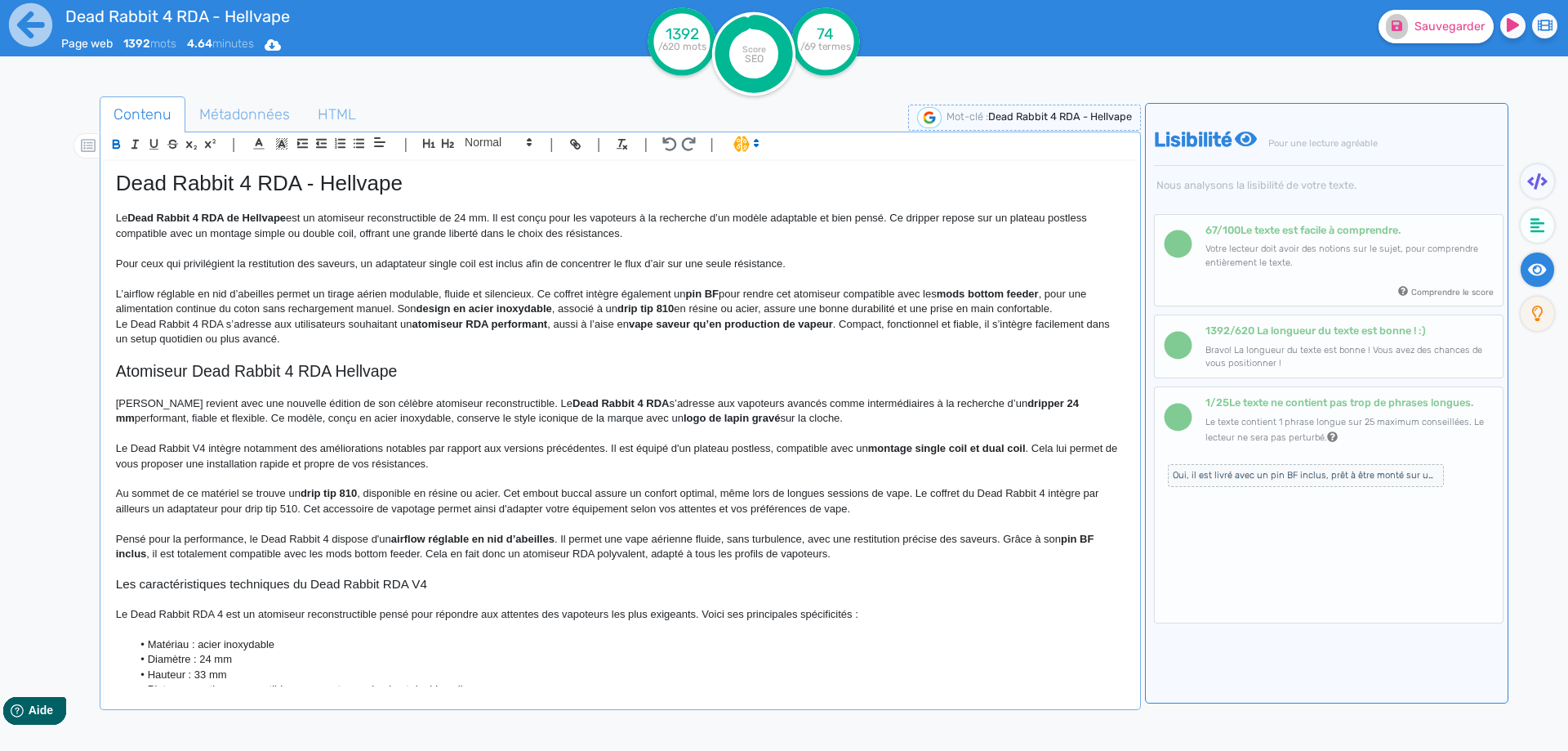
click at [850, 293] on p "L’airflow réglable en nid d’abeilles permet un tirage aérien modulable, fluide …" at bounding box center [619, 301] width 1009 height 30
click at [963, 288] on strong "mods bottom feeder" at bounding box center [987, 293] width 102 height 13
drag, startPoint x: 963, startPoint y: 288, endPoint x: 1035, endPoint y: 290, distance: 72.0
click at [1026, 300] on p "L’airflow réglable en nid d’abeilles permet un tirage aérien modulable, fluide …" at bounding box center [619, 301] width 1009 height 30
click at [1047, 295] on p "L’airflow réglable en nid d’abeilles permet un tirage aérien modulable, fluide …" at bounding box center [619, 301] width 1009 height 30
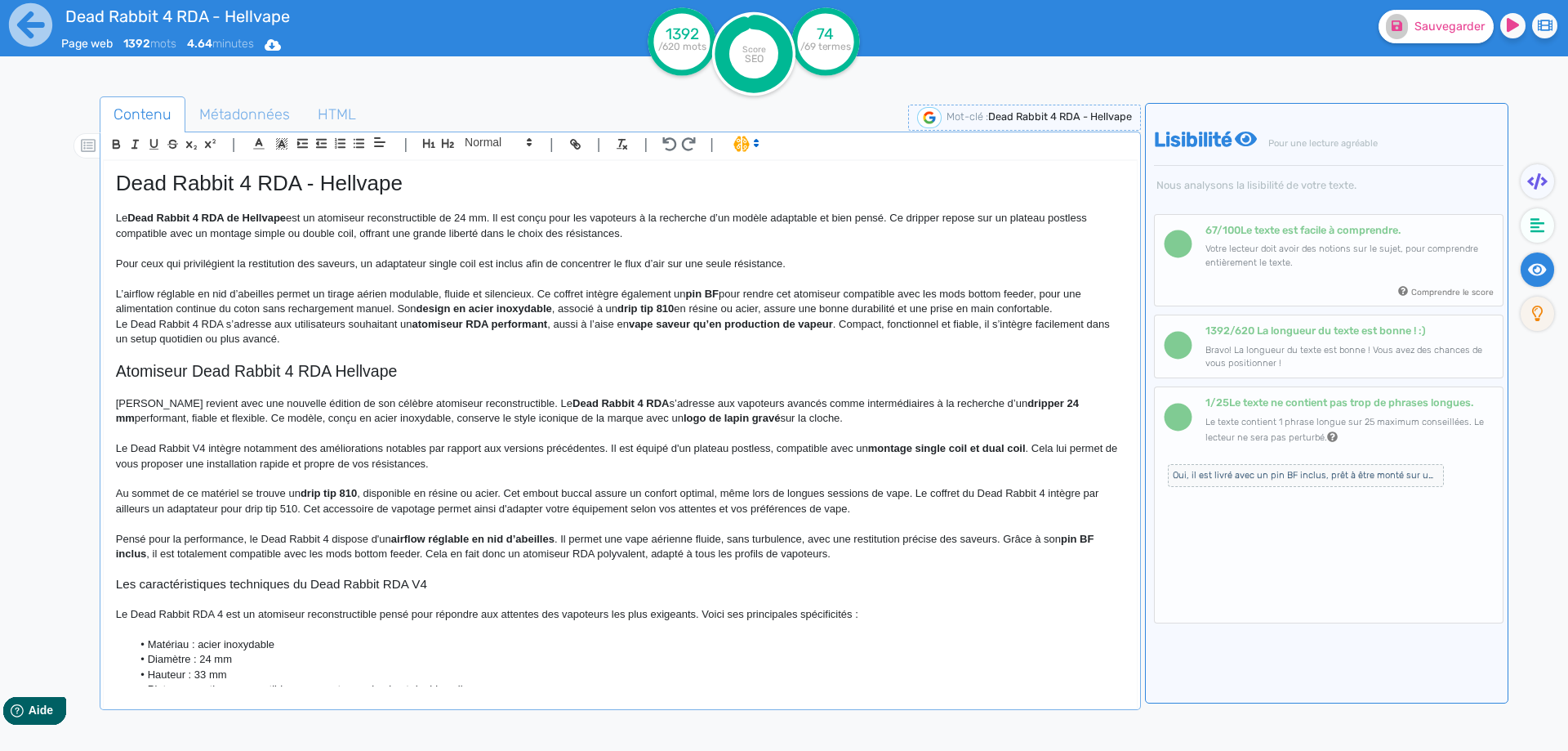
click at [1042, 295] on p "L’airflow réglable en nid d’abeilles permet un tirage aérien modulable, fluide …" at bounding box center [619, 301] width 1009 height 30
click at [368, 307] on p "L’airflow réglable en nid d’abeilles permet un tirage aérien modulable, fluide …" at bounding box center [619, 301] width 1009 height 30
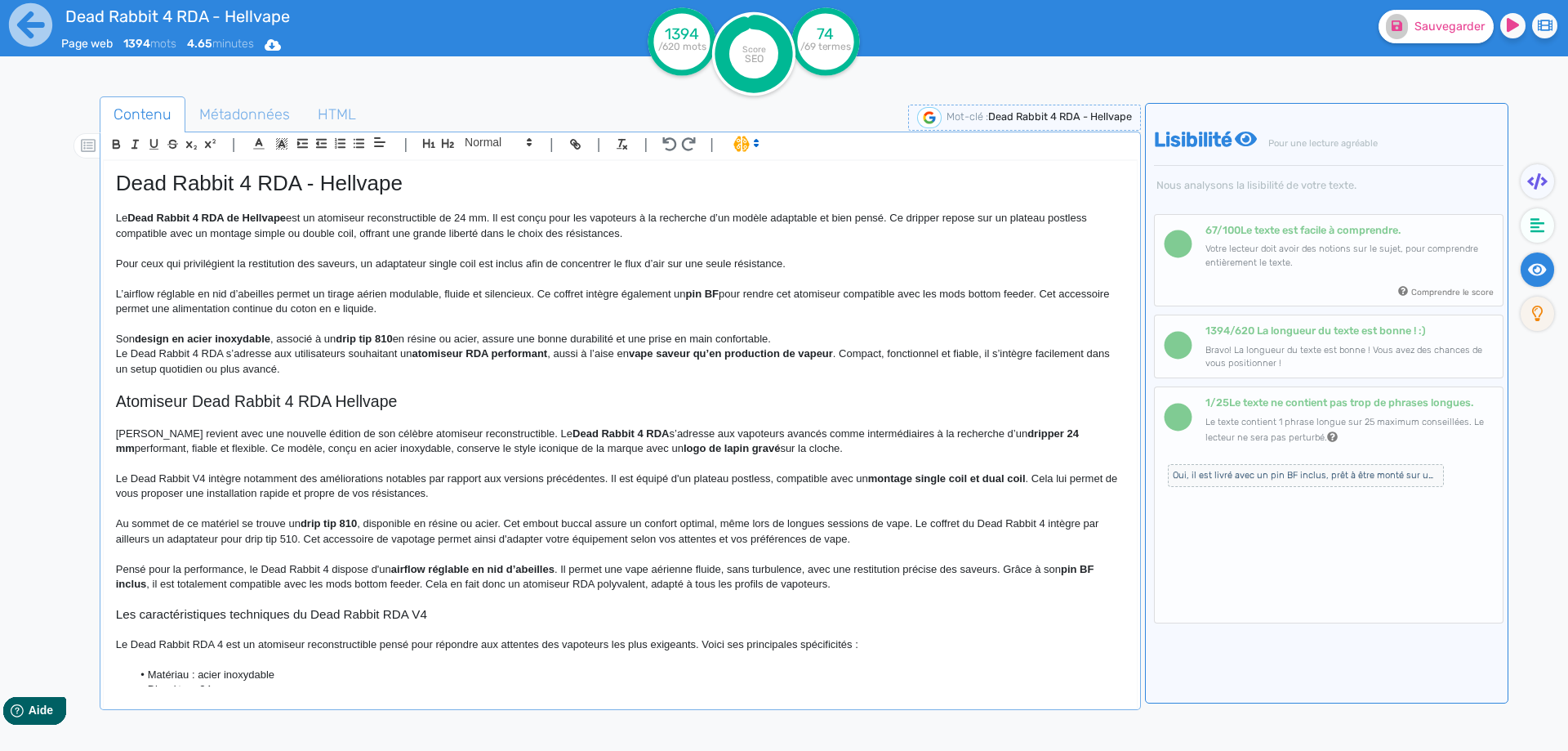
click at [423, 338] on p "Son design en acier inoxydable , associé à un drip tip 810 en résine ou acier, …" at bounding box center [619, 338] width 1009 height 15
click at [118, 342] on p "Son design en acier inoxydable , associé à un drip tip 810 en résine ou acier, …" at bounding box center [619, 338] width 1009 height 15
click at [423, 346] on p "Son design en acier inoxydable, associé à un drip tip 810 en résine ou acier, a…" at bounding box center [619, 338] width 1009 height 15
click at [390, 340] on p "Son design en acier inoxydable, associé à un drip tip 810 en résine ou acier, a…" at bounding box center [619, 338] width 1009 height 15
drag, startPoint x: 390, startPoint y: 340, endPoint x: 459, endPoint y: 337, distance: 69.1
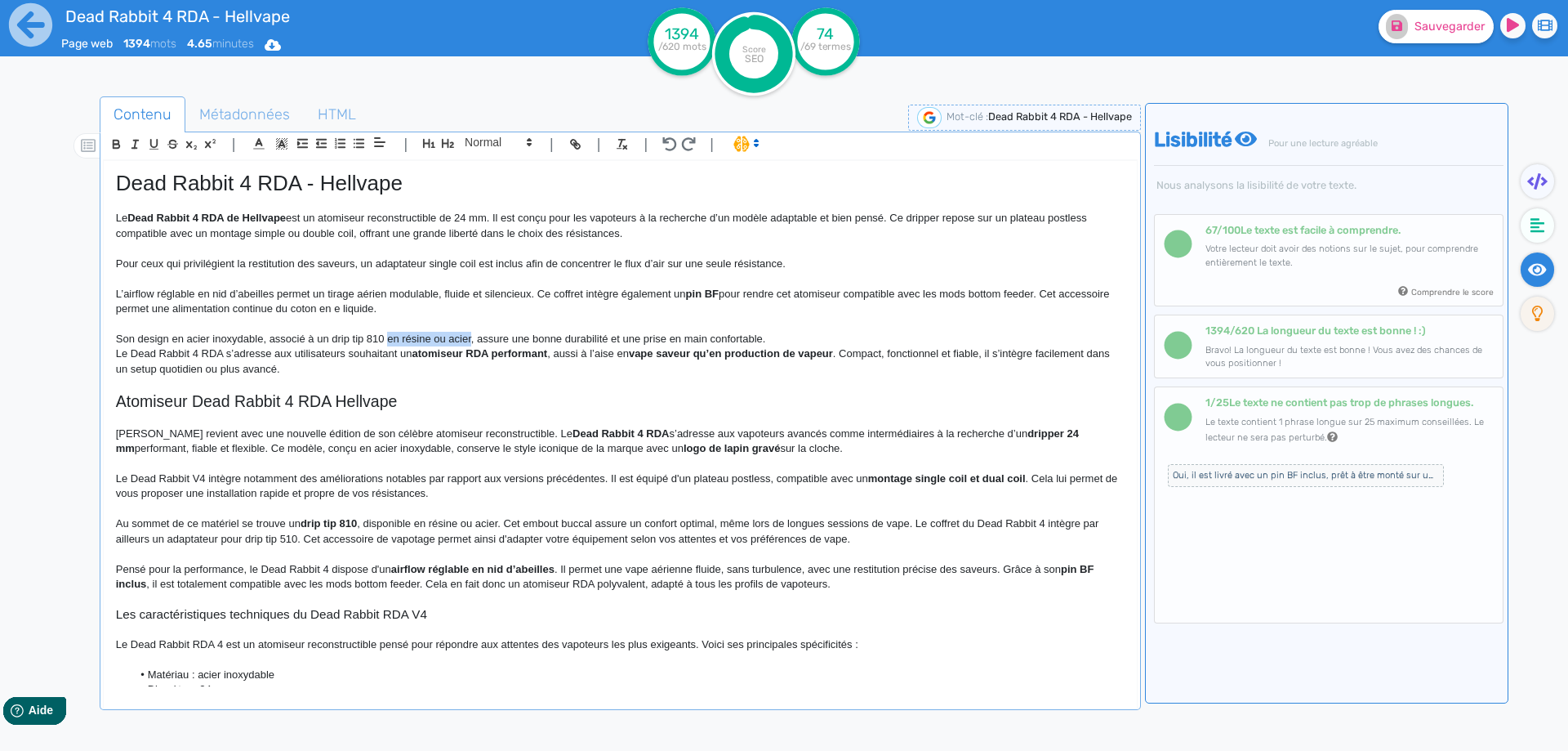
click at [459, 337] on p "Son design en acier inoxydable, associé à un drip tip 810 en résine ou acier, a…" at bounding box center [619, 338] width 1009 height 15
click at [725, 331] on p at bounding box center [619, 324] width 1009 height 15
click at [721, 337] on p "Son design en acier inoxydable, associé à un drip tip 810, assure une bonne dur…" at bounding box center [619, 338] width 1009 height 15
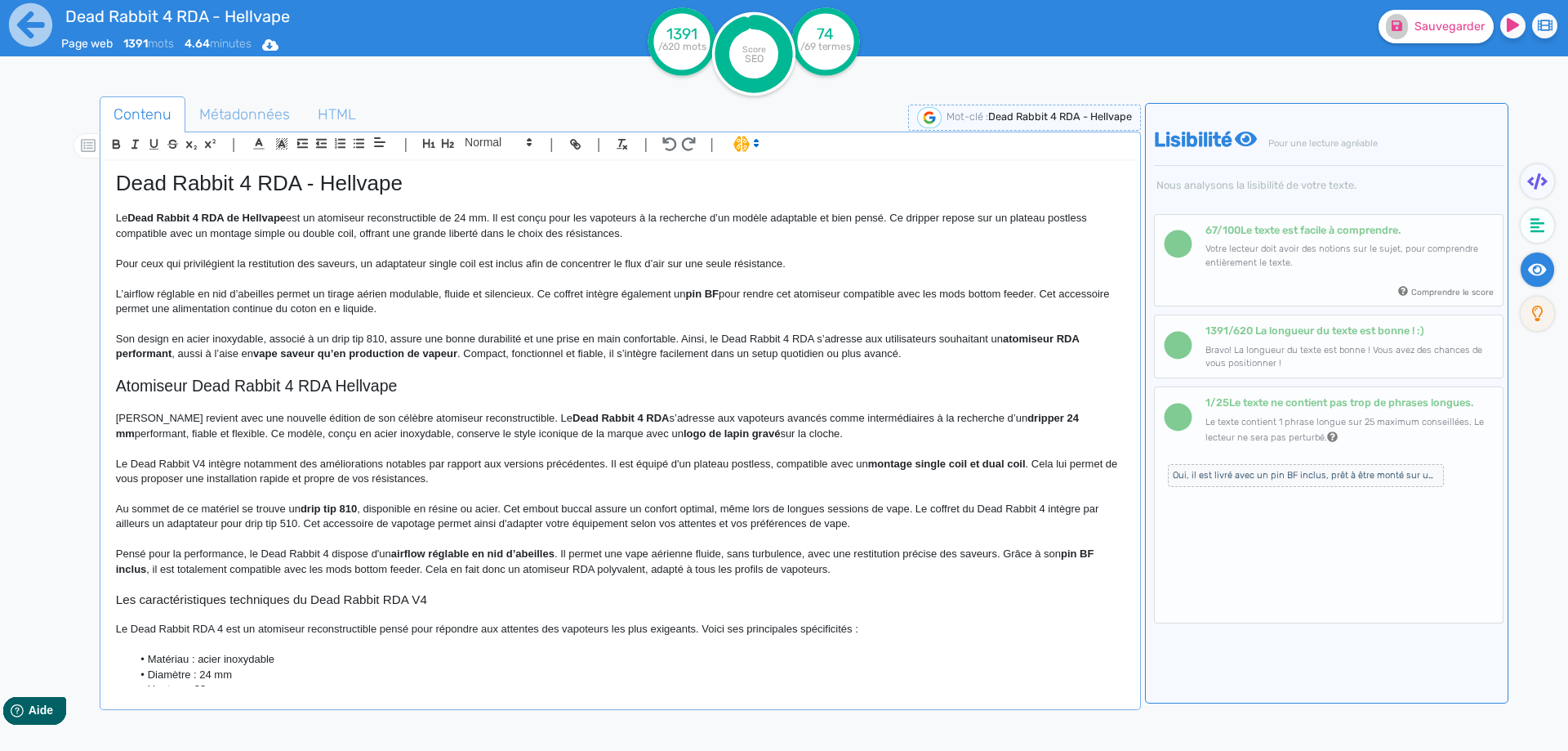
click at [254, 354] on p "Son design en acier inoxydable, associé à un drip tip 810, assure une bonne dur…" at bounding box center [619, 346] width 1009 height 30
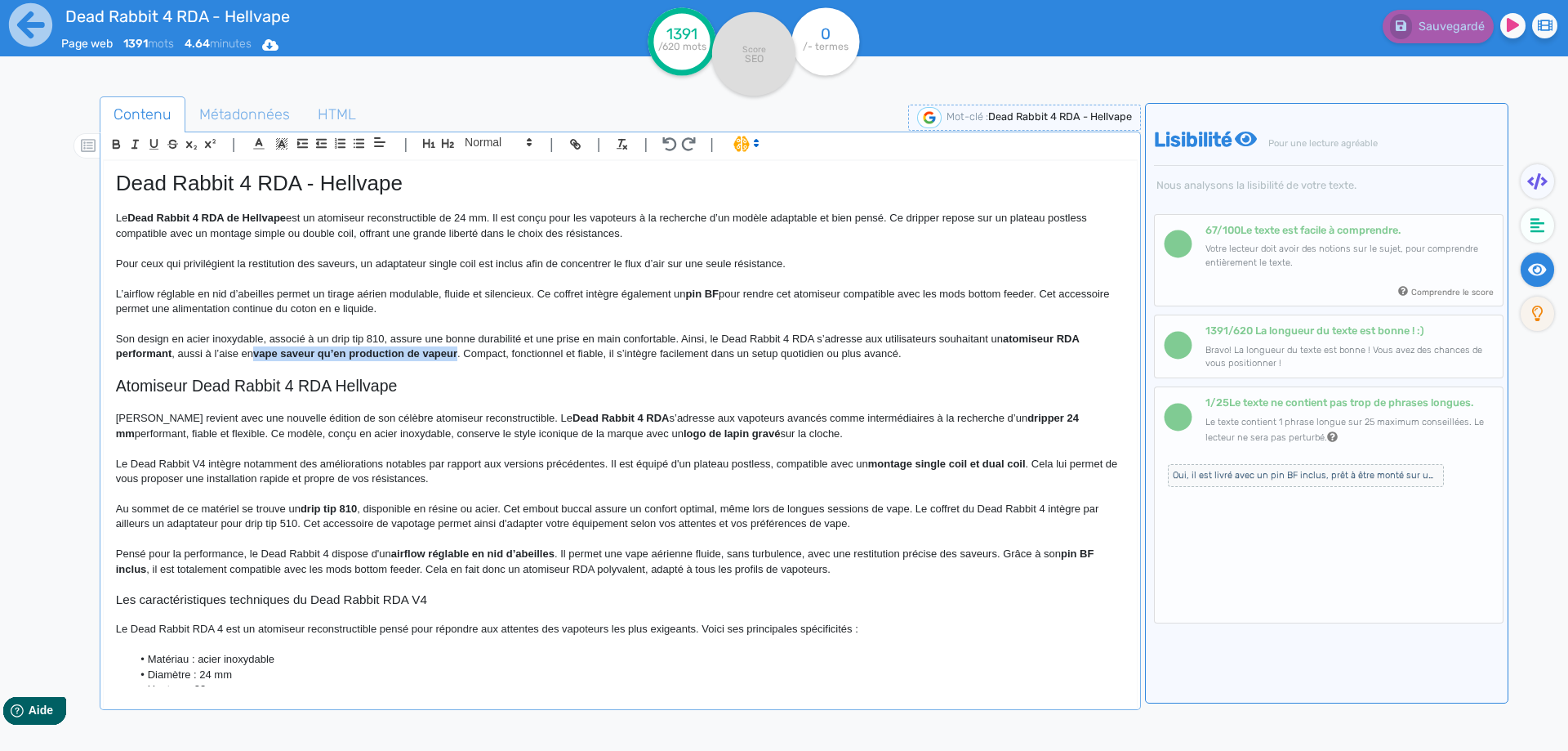
drag, startPoint x: 254, startPoint y: 354, endPoint x: 432, endPoint y: 352, distance: 178.0
click at [432, 352] on p "Son design en acier inoxydable, associé à un drip tip 810, assure une bonne dur…" at bounding box center [619, 346] width 1009 height 30
click at [304, 357] on p "Son design en acier inoxydable, associé à un drip tip 810, assure une bonne dur…" at bounding box center [619, 346] width 1009 height 30
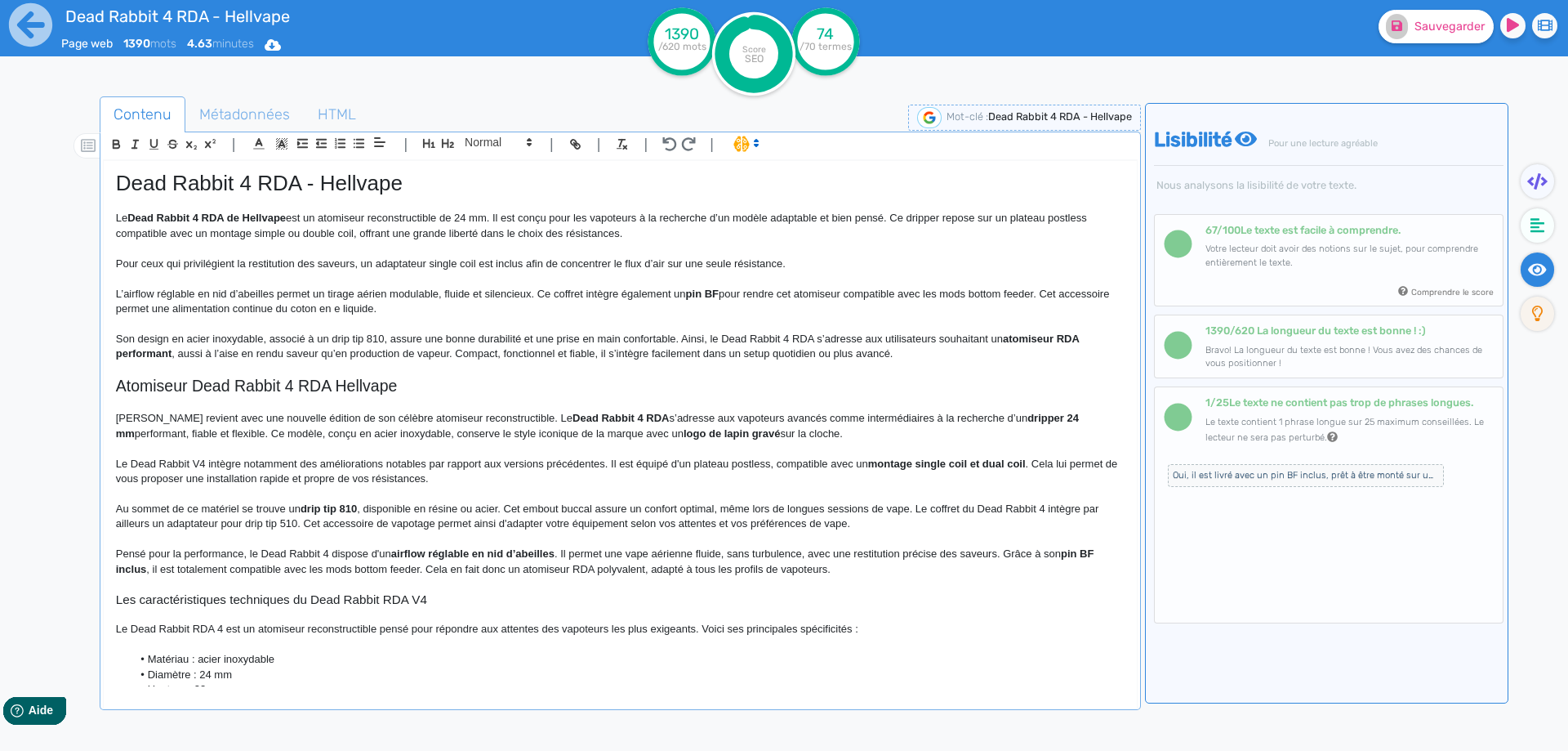
click at [763, 353] on p "Son design en acier inoxydable, associé à un drip tip 810, assure une bonne dur…" at bounding box center [619, 346] width 1009 height 30
click at [755, 354] on p "Son design en acier inoxydable, associé à un drip tip 810, assure une bonne dur…" at bounding box center [619, 346] width 1009 height 30
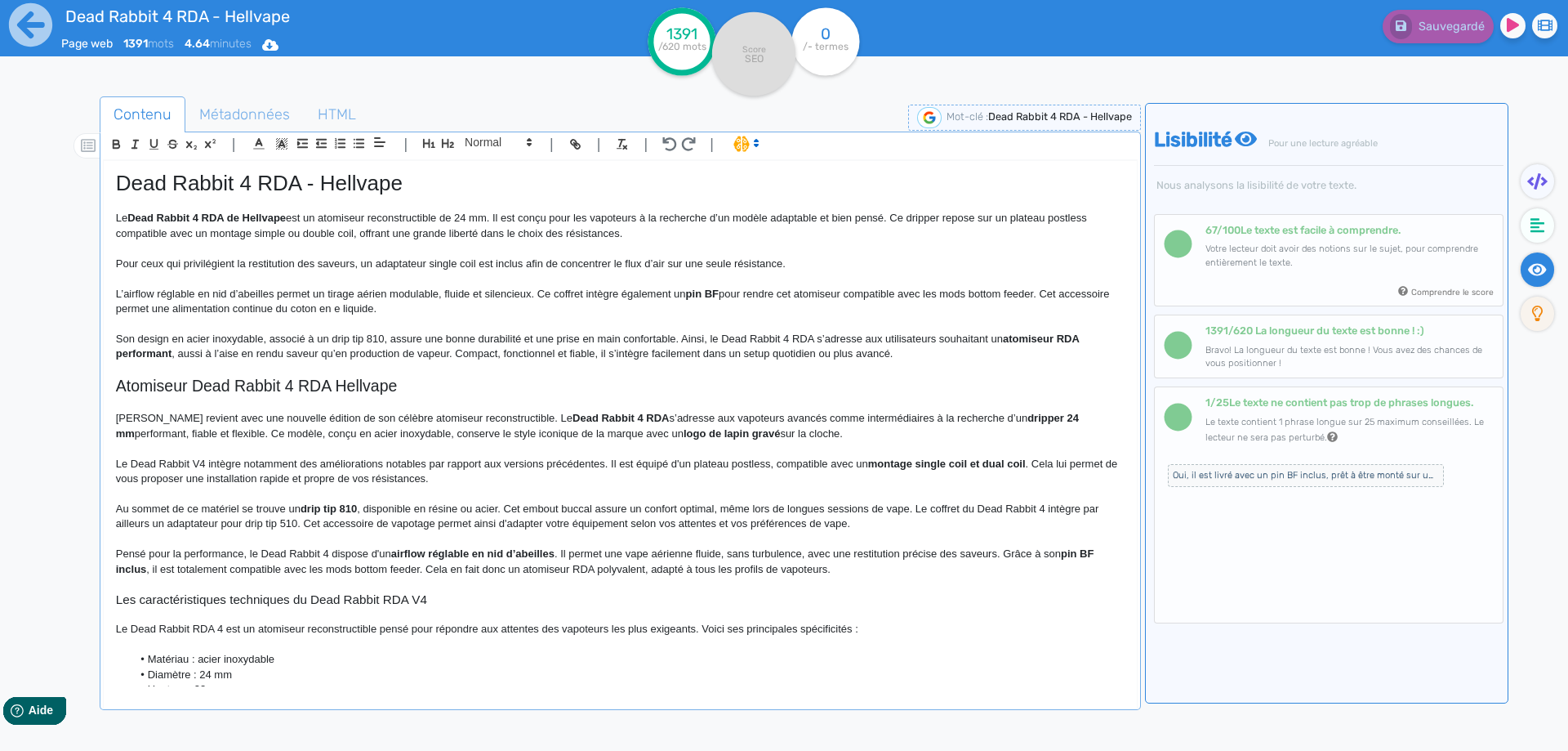
click at [753, 358] on p "Son design en acier inoxydable, associé à un drip tip 810, assure une bonne dur…" at bounding box center [619, 346] width 1009 height 30
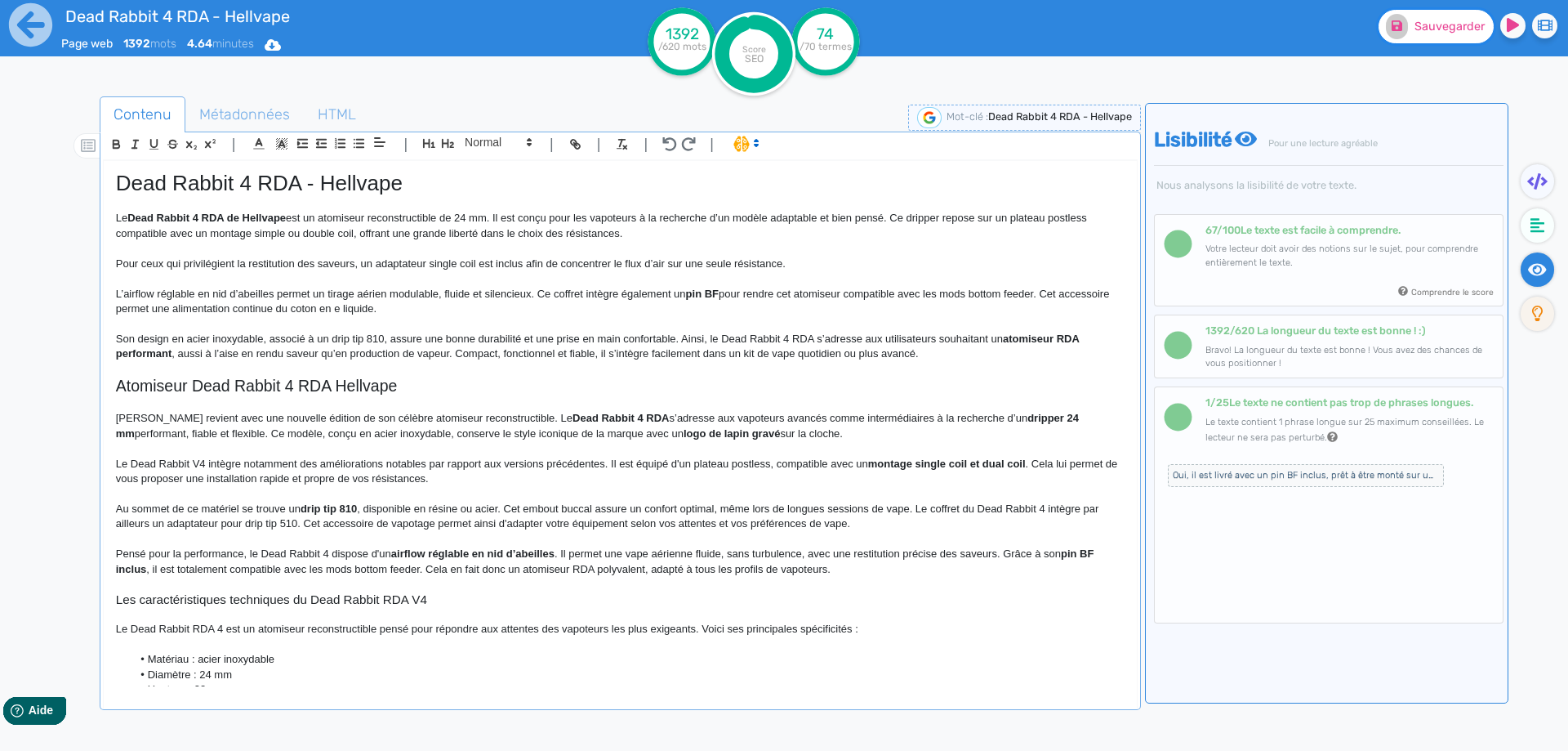
click at [1425, 18] on button "Sauvegarder" at bounding box center [1436, 26] width 116 height 33
